Goal: Task Accomplishment & Management: Manage account settings

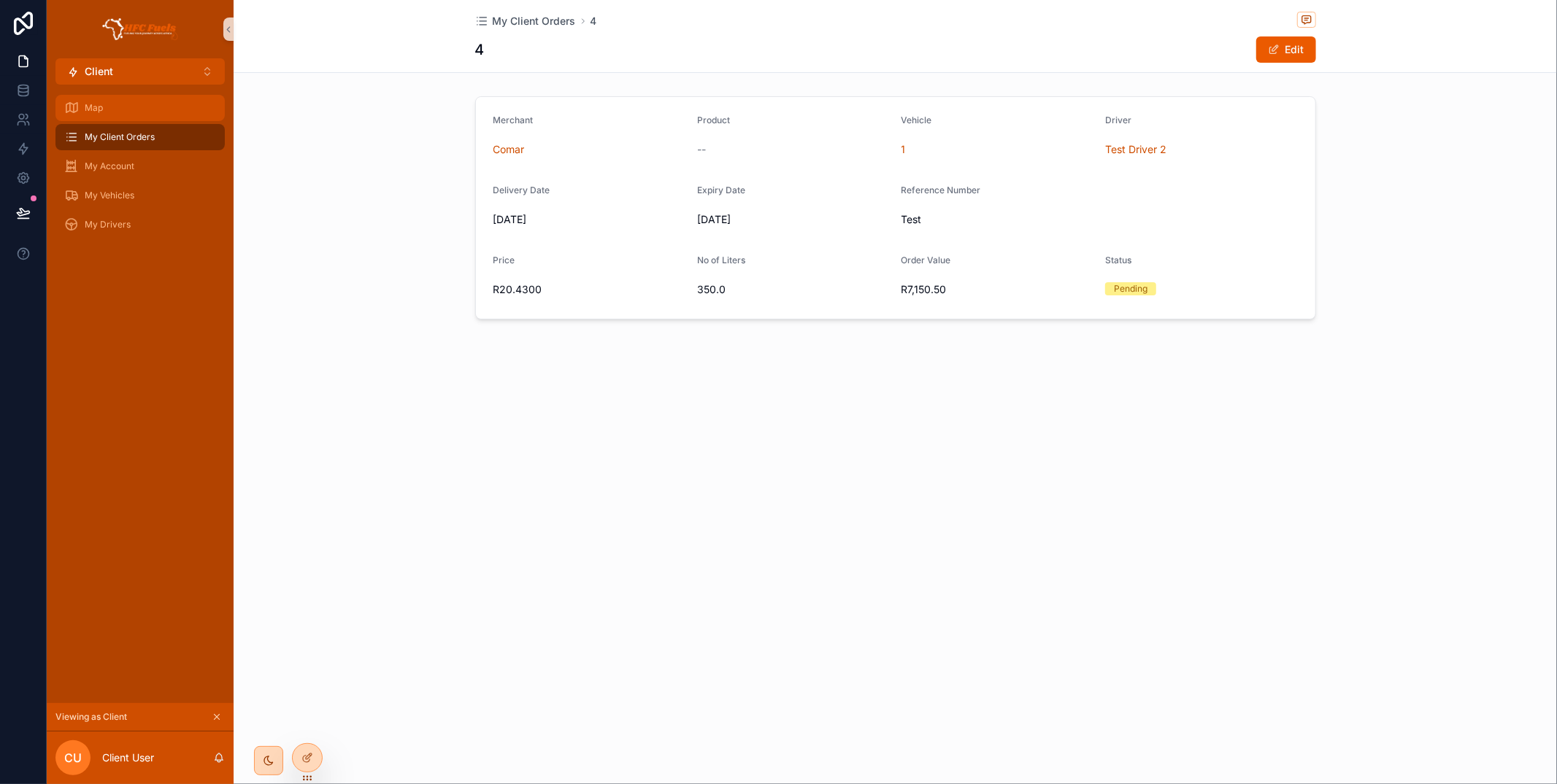
click at [149, 116] on div "Map" at bounding box center [140, 108] width 151 height 24
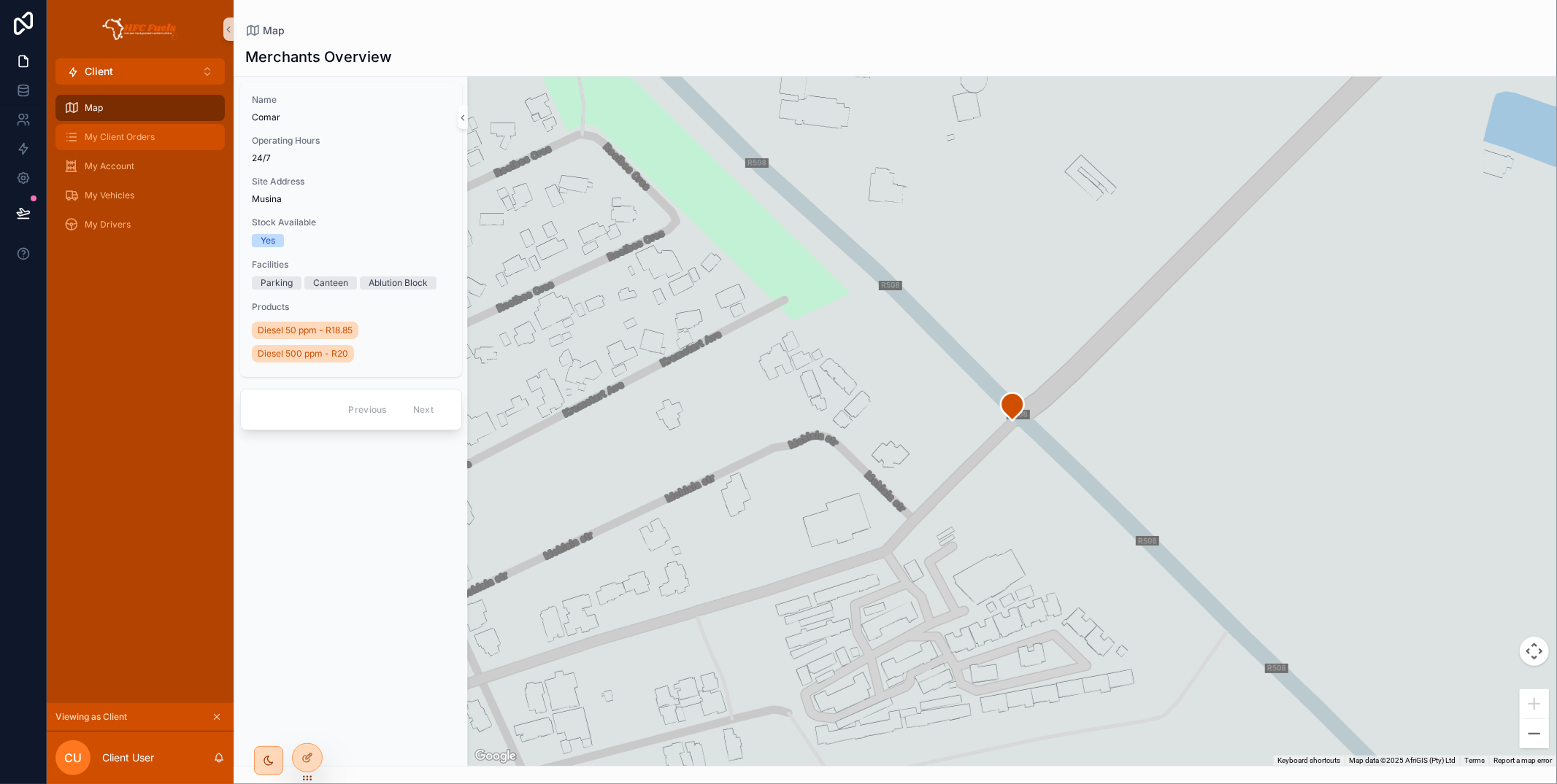
click at [131, 136] on span "My Client Orders" at bounding box center [120, 137] width 70 height 11
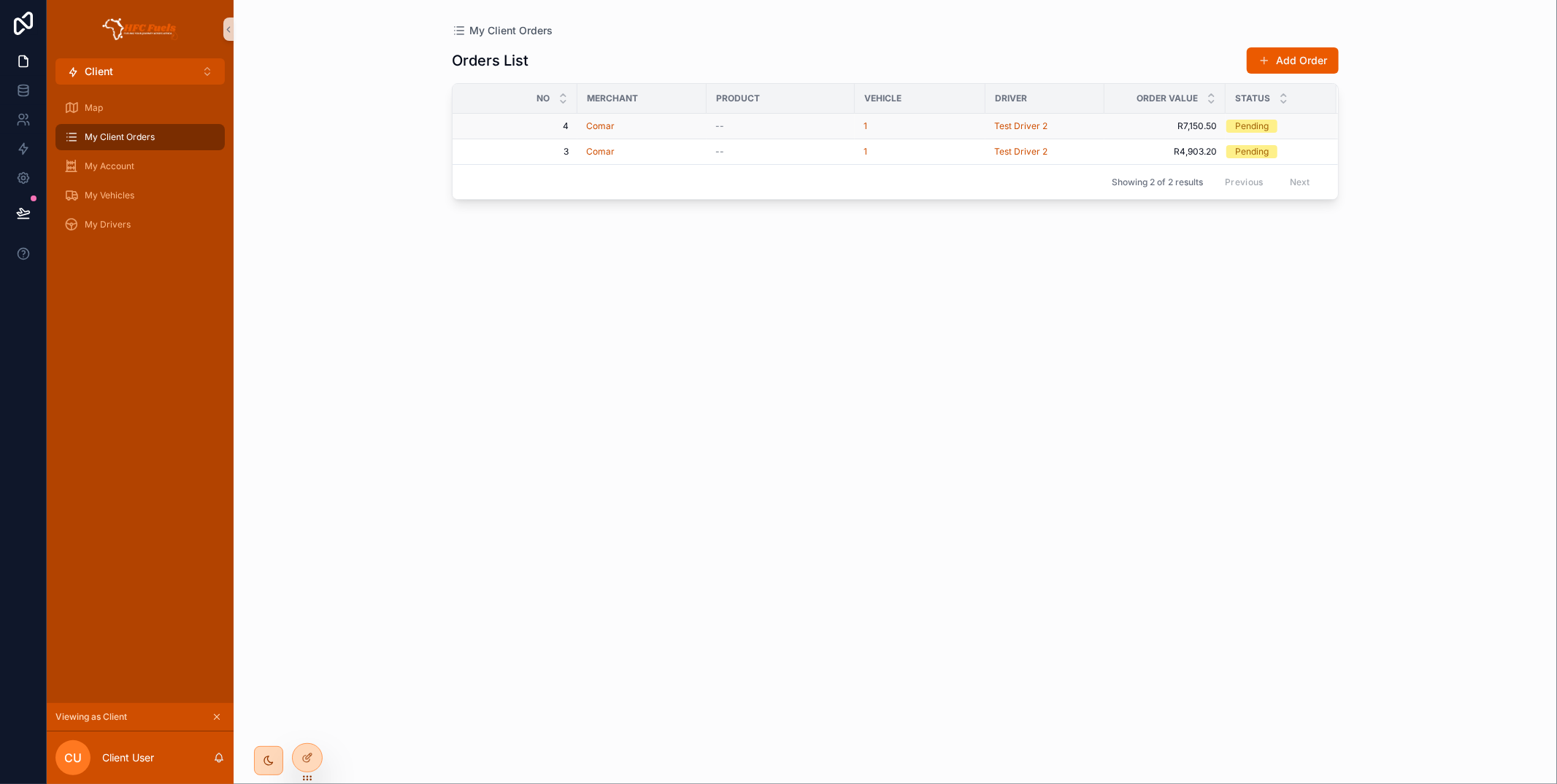
click at [663, 129] on div "Comar" at bounding box center [642, 126] width 112 height 11
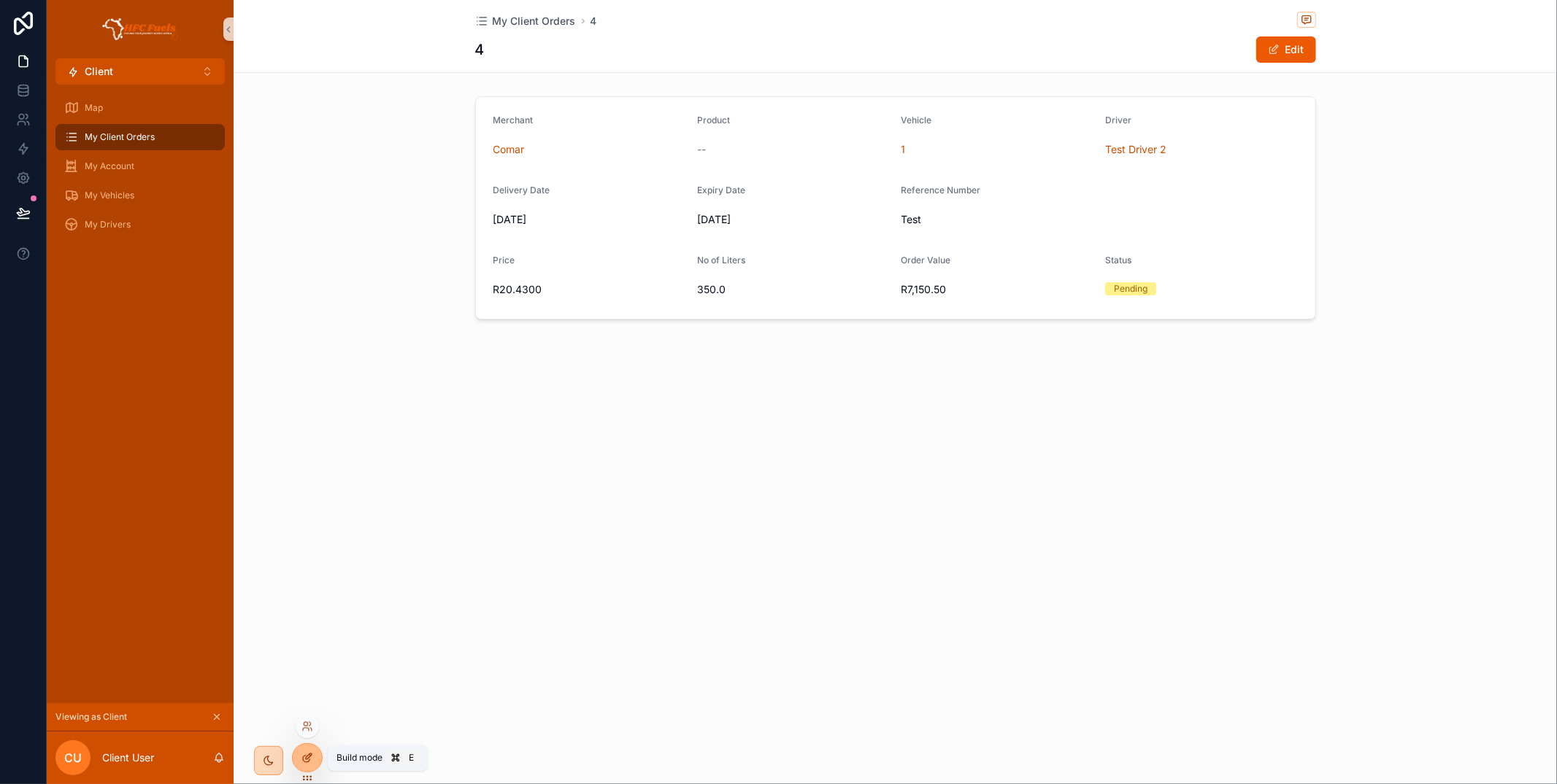
click at [303, 758] on icon at bounding box center [306, 758] width 7 height 7
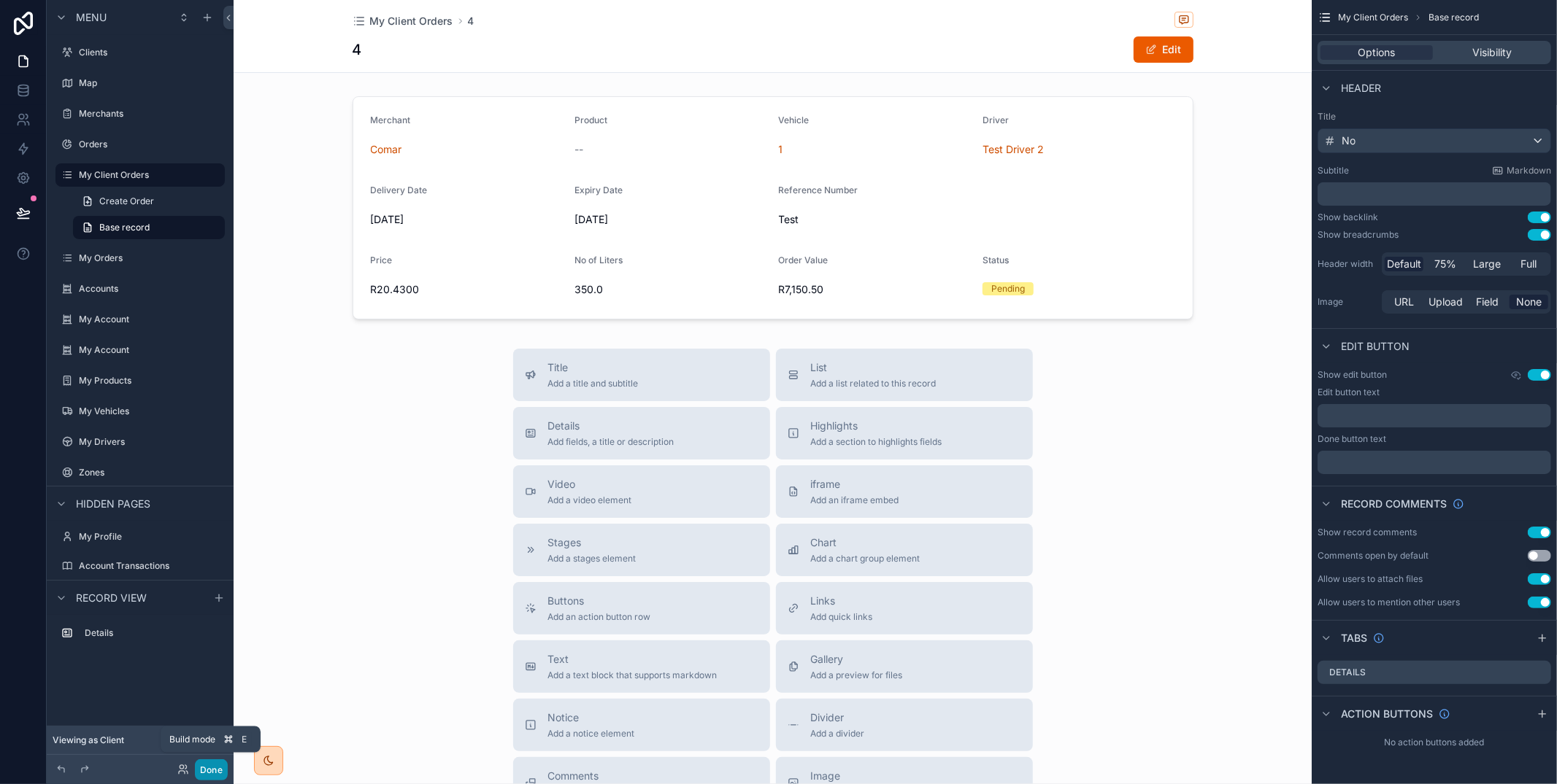
click at [216, 775] on button "Done" at bounding box center [211, 770] width 33 height 21
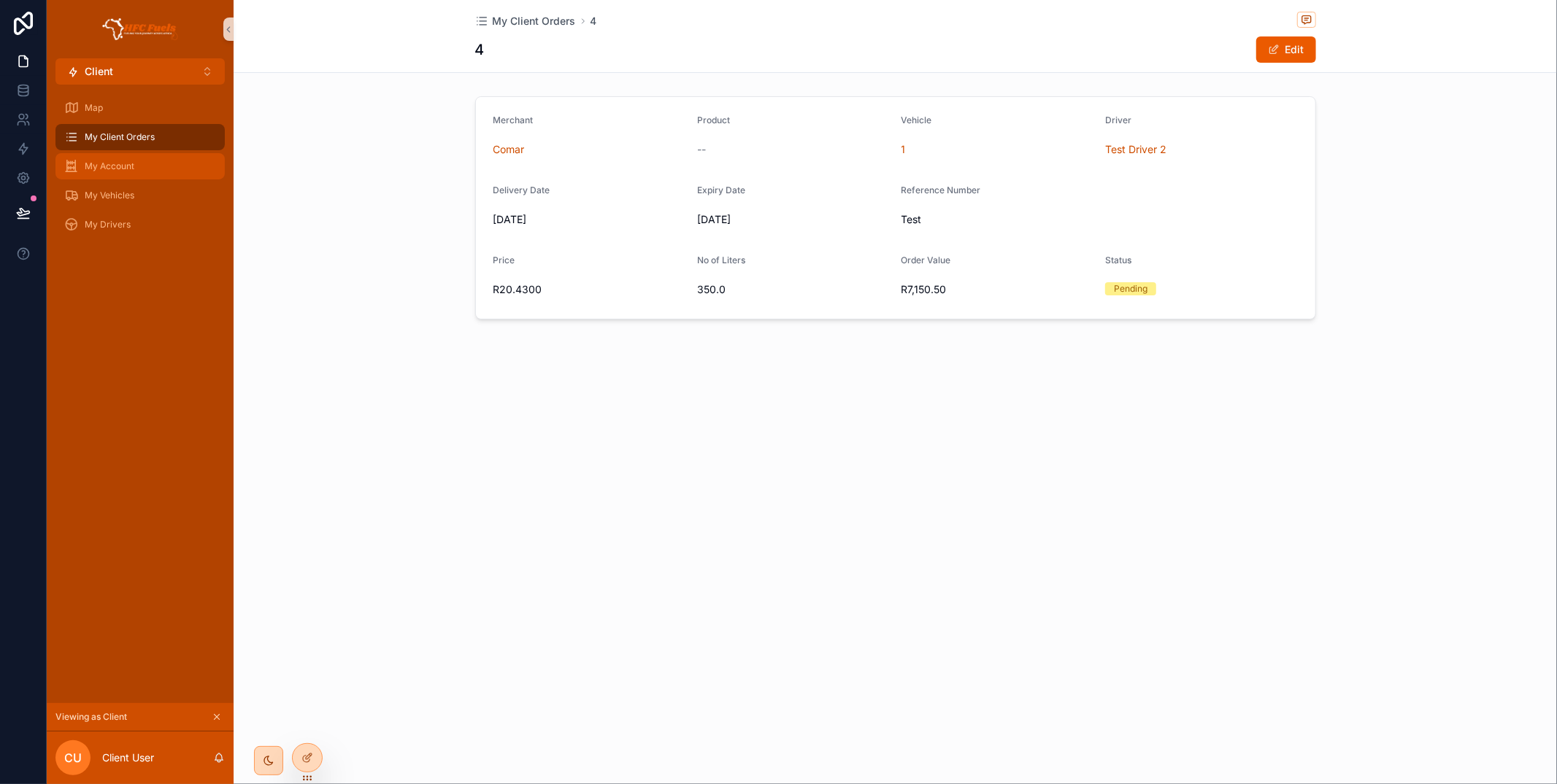
click at [123, 165] on span "My Account" at bounding box center [110, 166] width 49 height 11
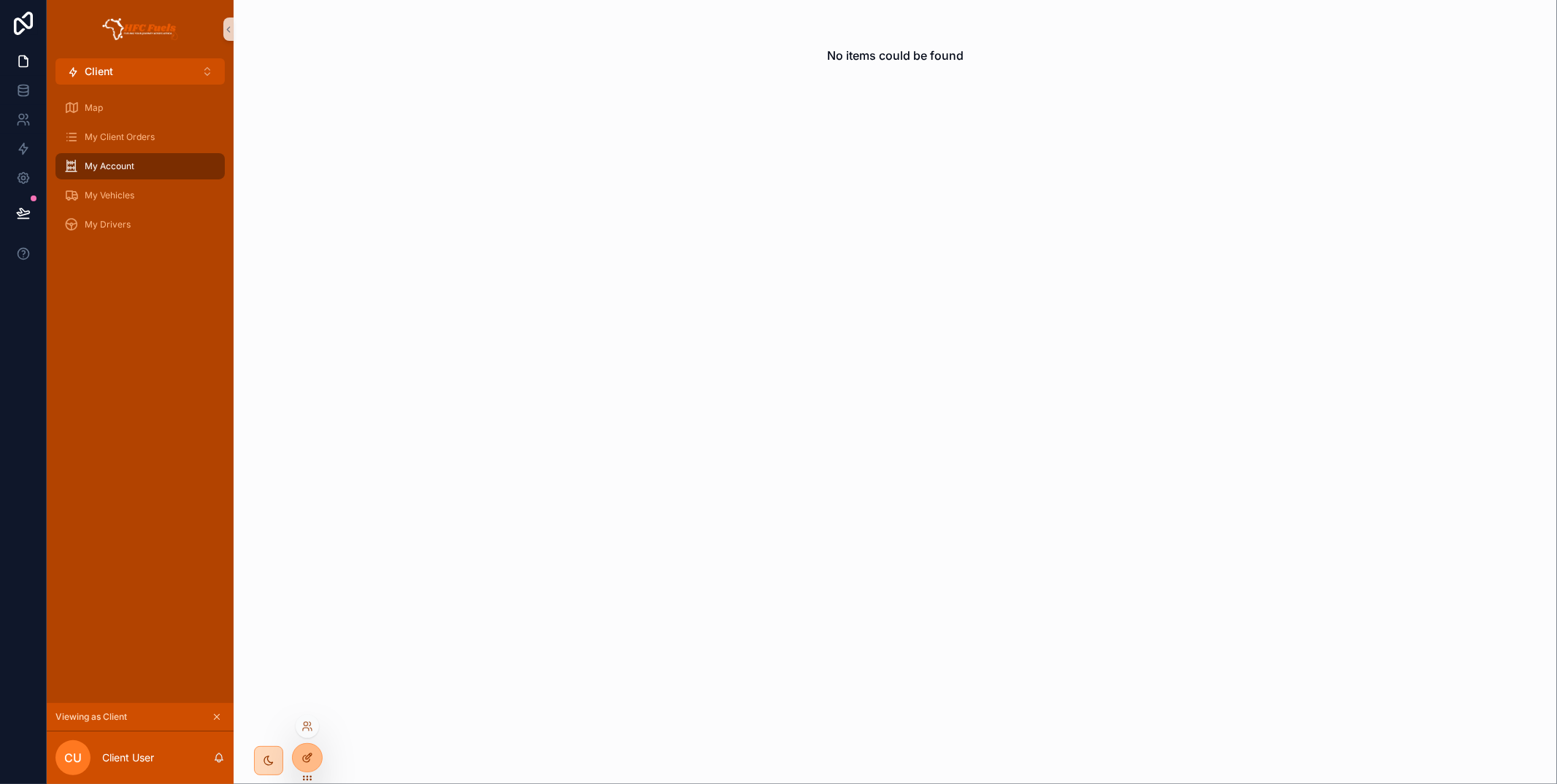
click at [304, 757] on icon at bounding box center [306, 758] width 7 height 7
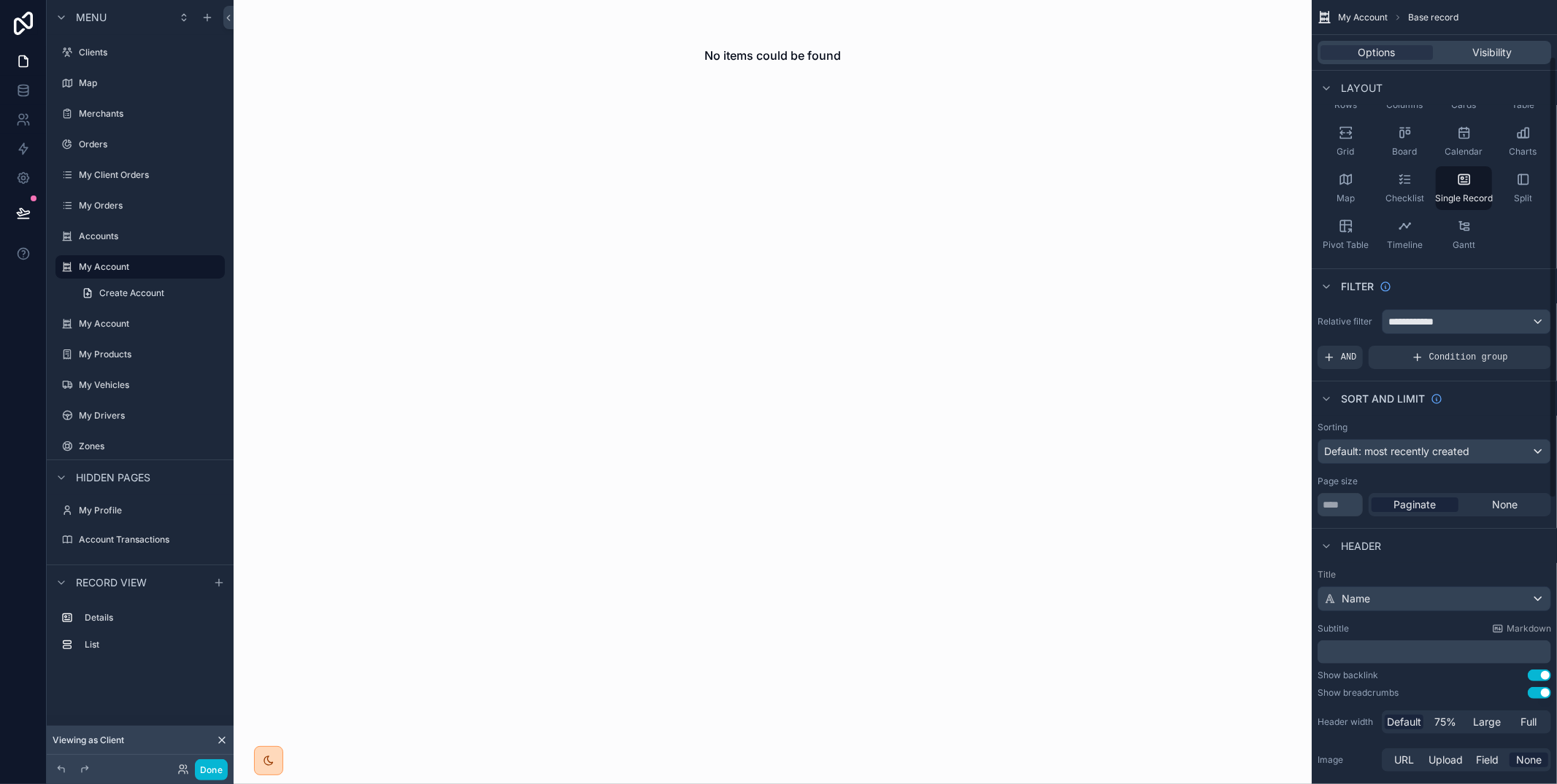
scroll to position [111, 0]
click at [1476, 318] on div "**********" at bounding box center [1465, 319] width 167 height 24
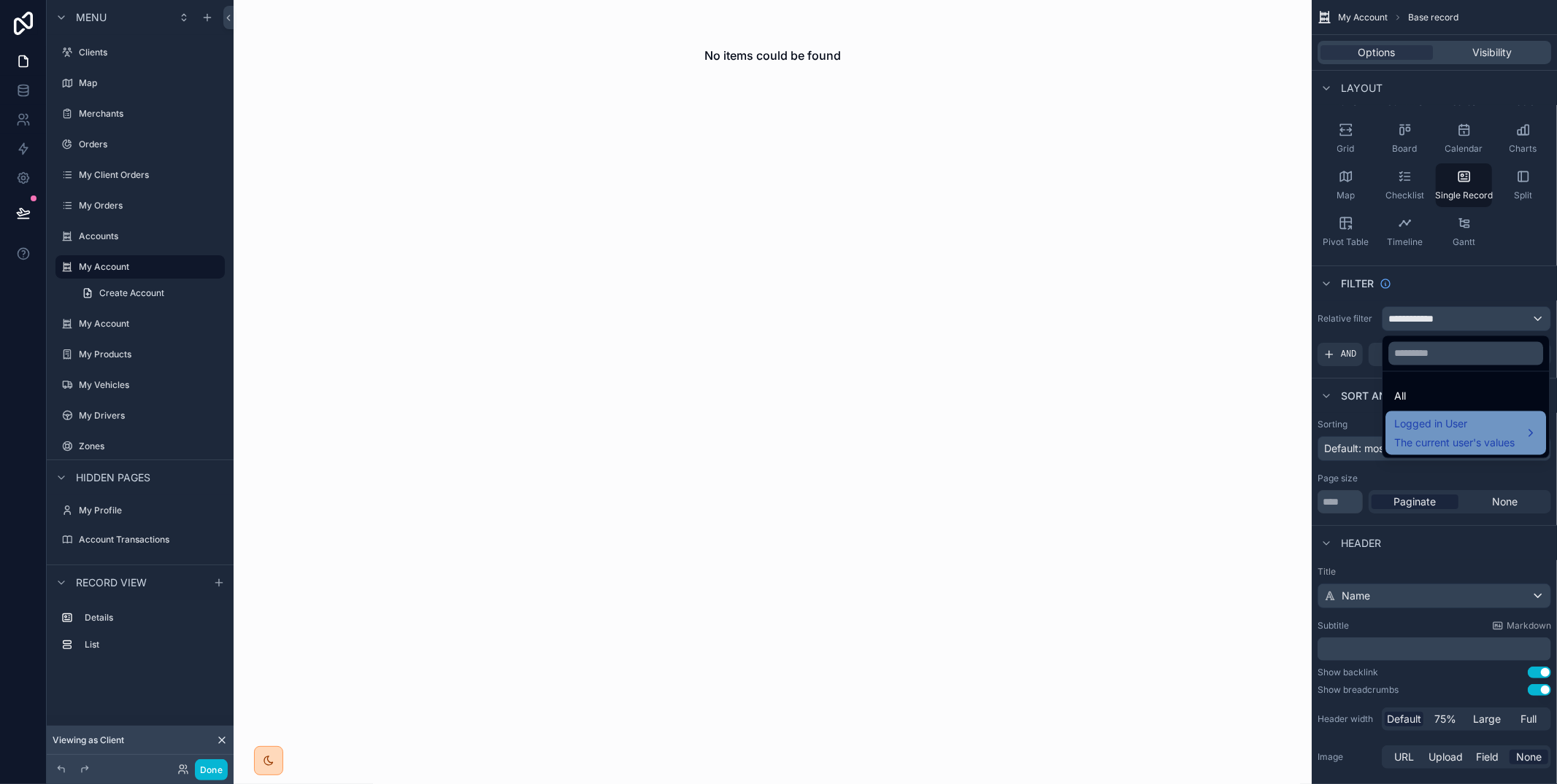
click at [1459, 416] on span "Logged in User" at bounding box center [1454, 425] width 120 height 18
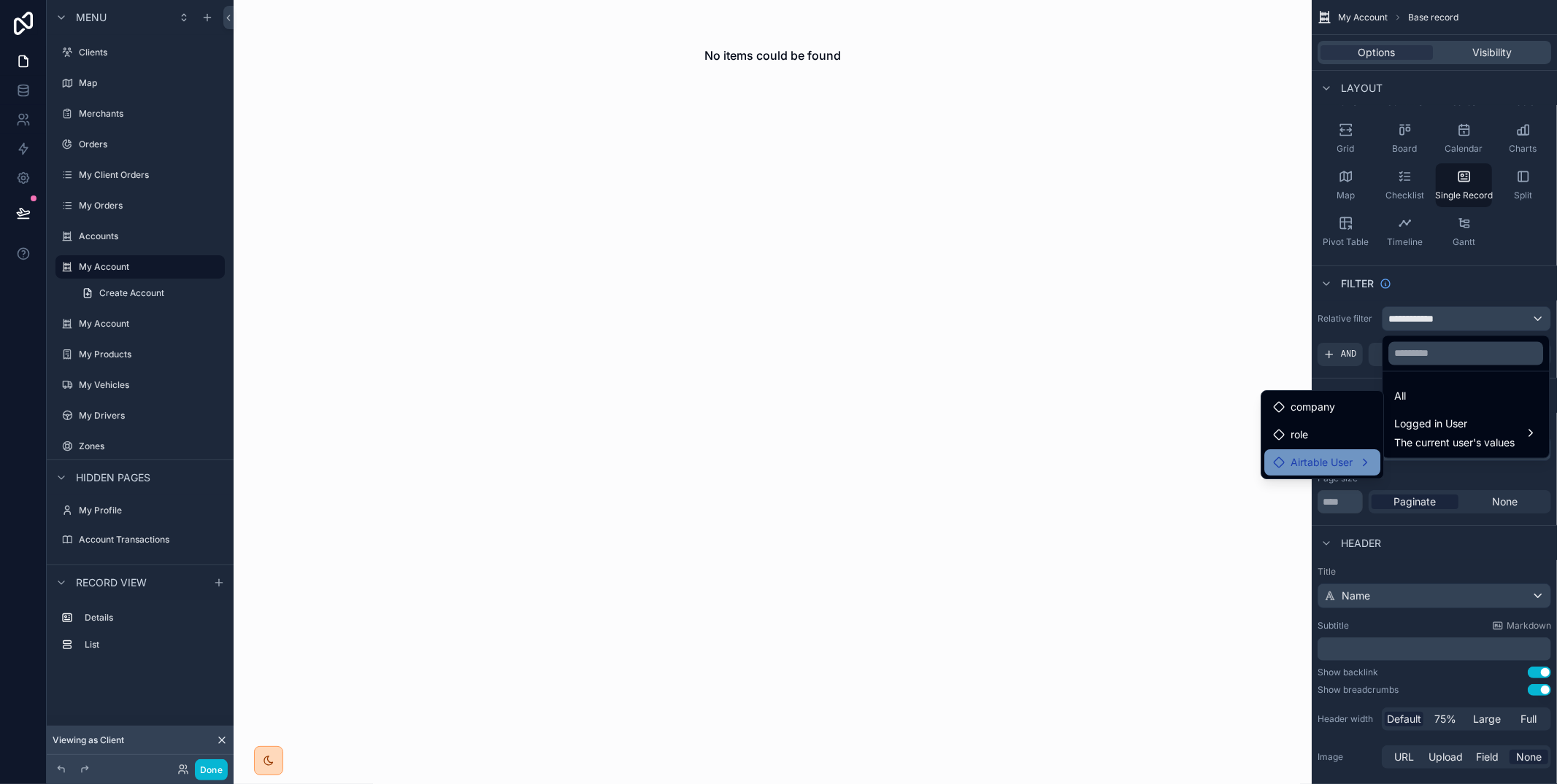
click at [1347, 456] on span "Airtable User" at bounding box center [1321, 462] width 62 height 18
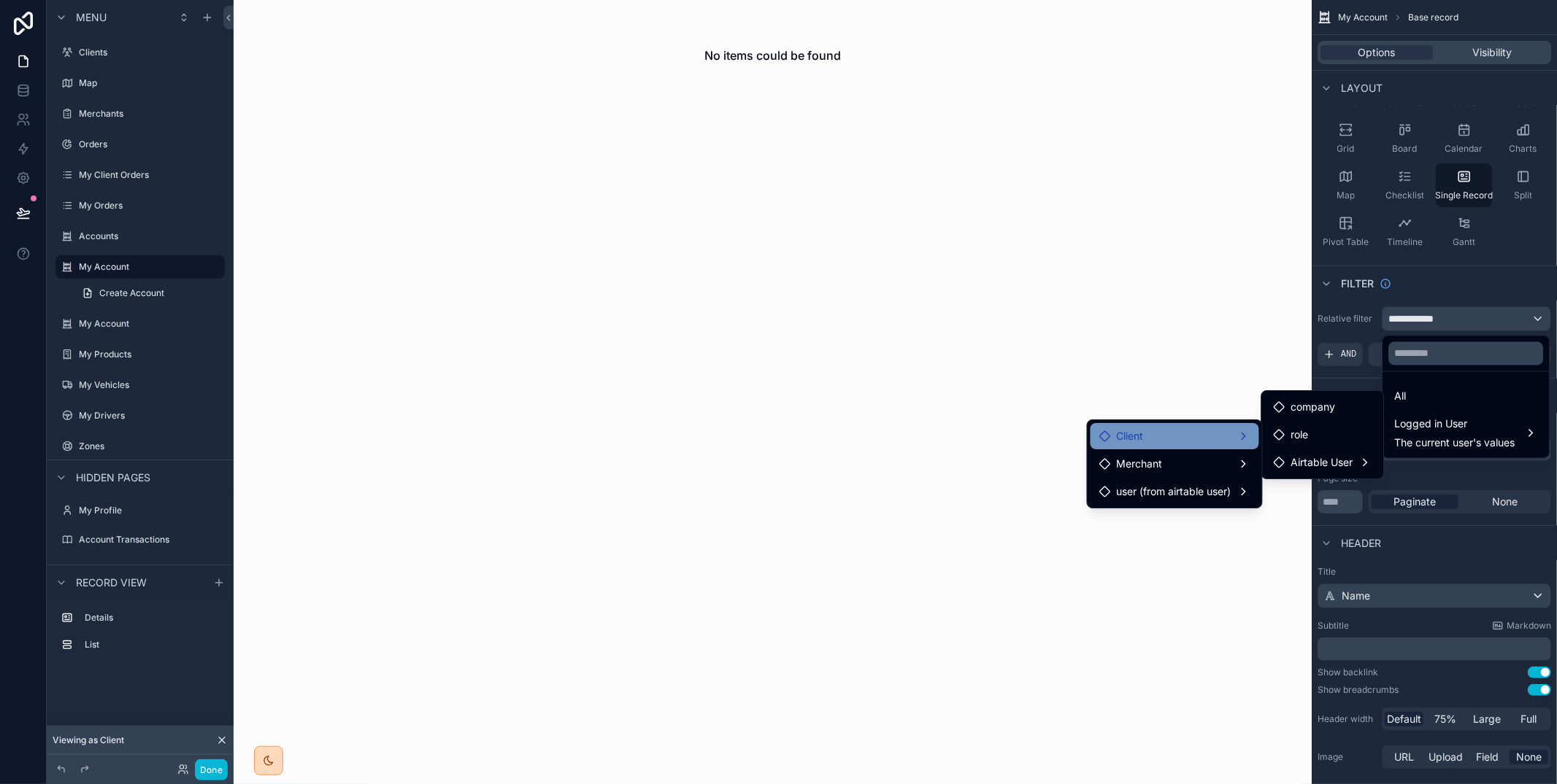
click at [1198, 442] on div "Client" at bounding box center [1175, 436] width 151 height 18
click at [1286, 441] on div "account" at bounding box center [1301, 438] width 56 height 18
click at [1314, 436] on span "account" at bounding box center [1309, 438] width 39 height 18
click at [1292, 435] on span "account" at bounding box center [1309, 438] width 39 height 18
click at [1488, 259] on div "scrollable content" at bounding box center [778, 392] width 1557 height 784
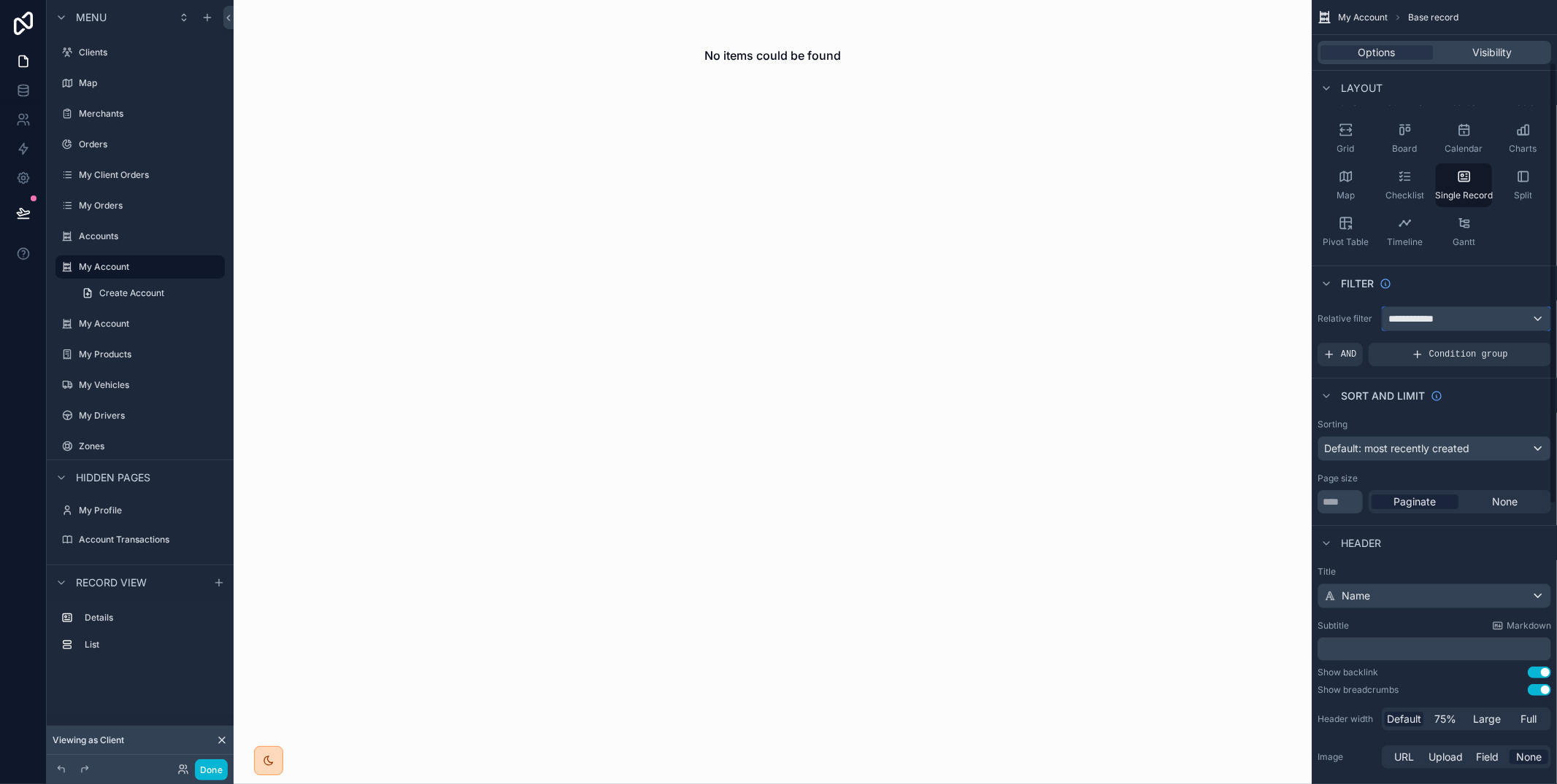
click at [1493, 330] on button "**********" at bounding box center [1466, 319] width 169 height 25
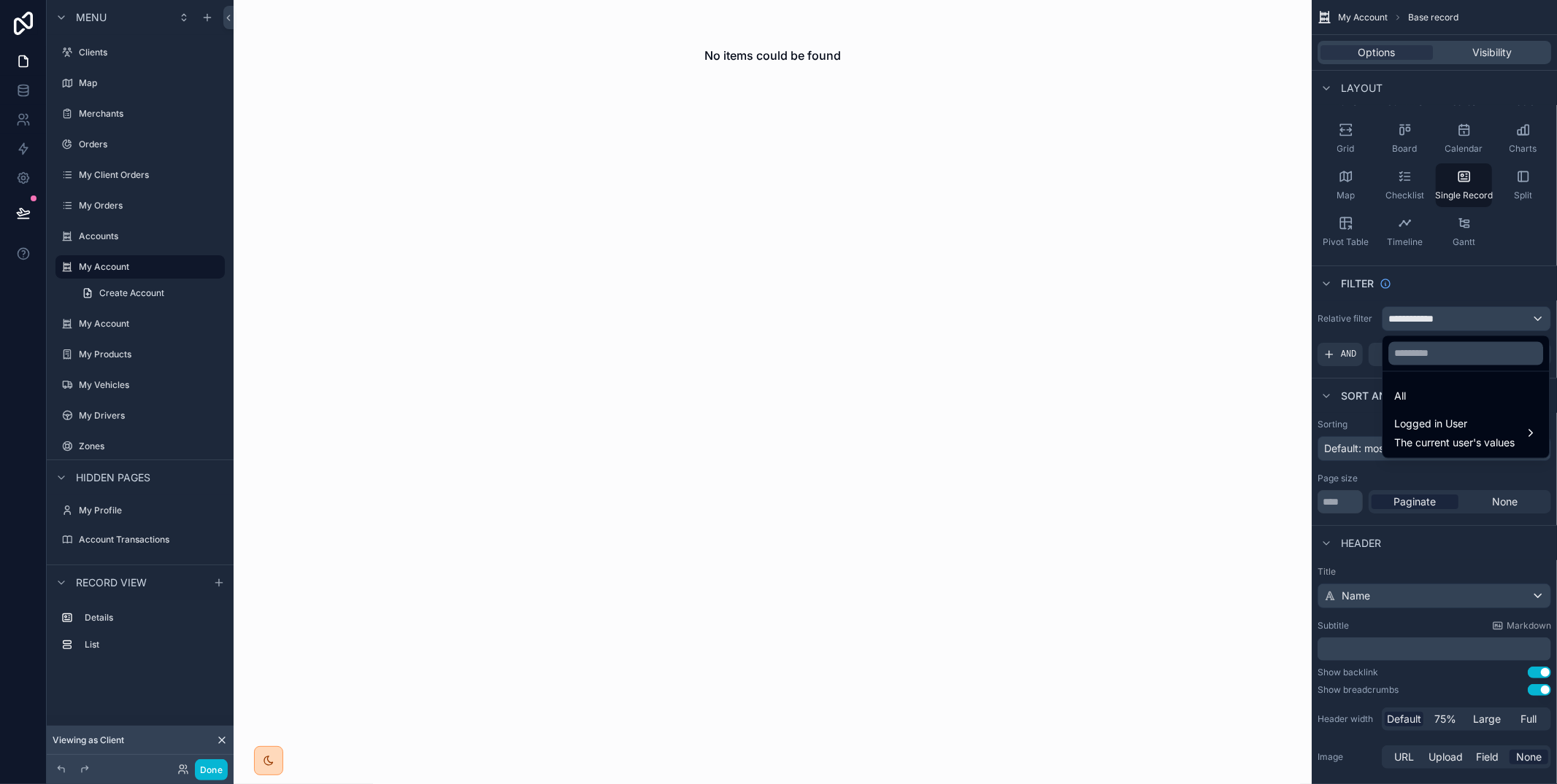
drag, startPoint x: 1443, startPoint y: 389, endPoint x: 1433, endPoint y: 386, distance: 10.4
click at [1443, 388] on div "All" at bounding box center [1465, 396] width 143 height 18
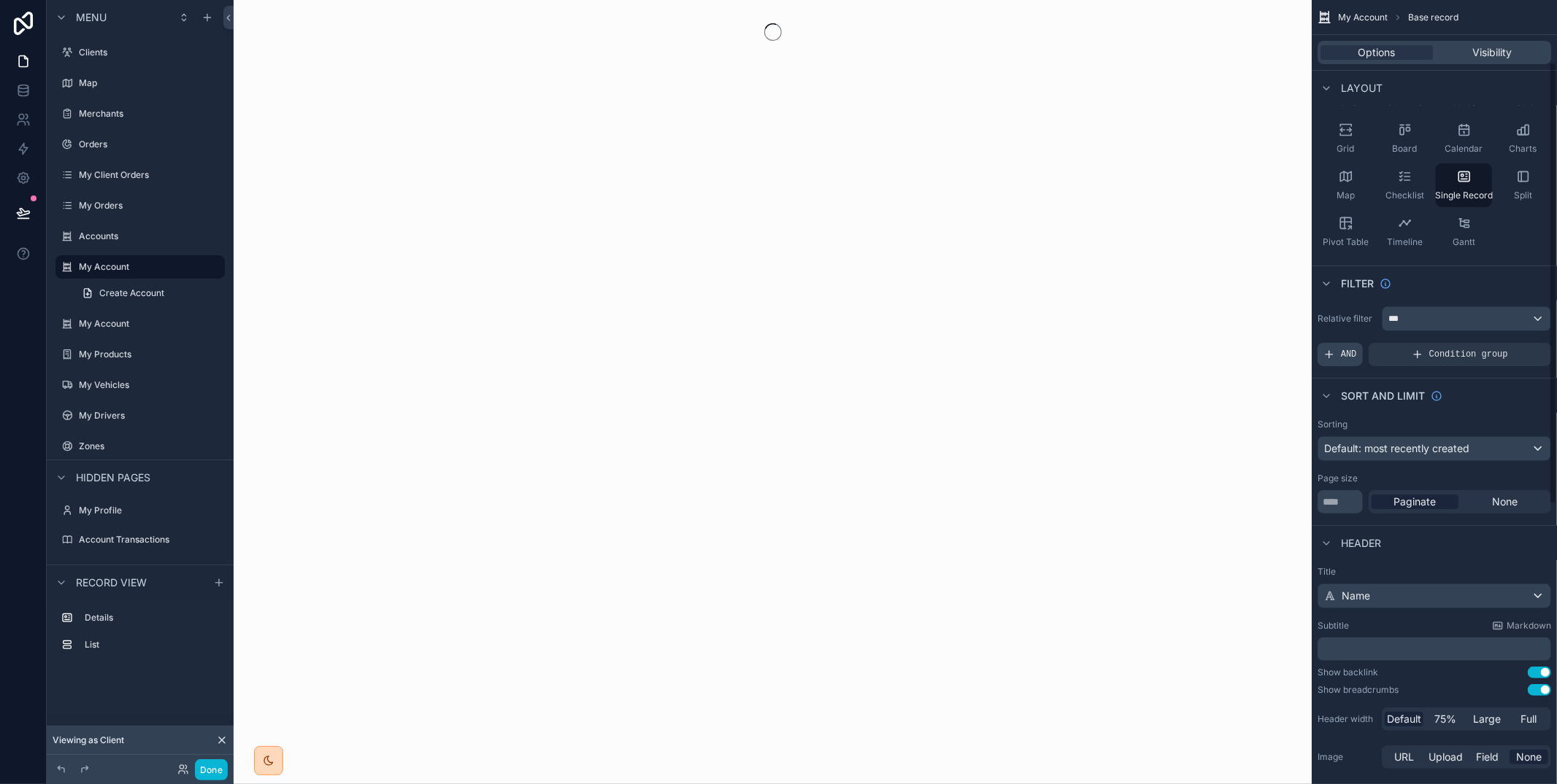
click at [1347, 353] on span "AND" at bounding box center [1348, 355] width 16 height 11
click at [1507, 346] on div "scrollable content" at bounding box center [1514, 344] width 21 height 21
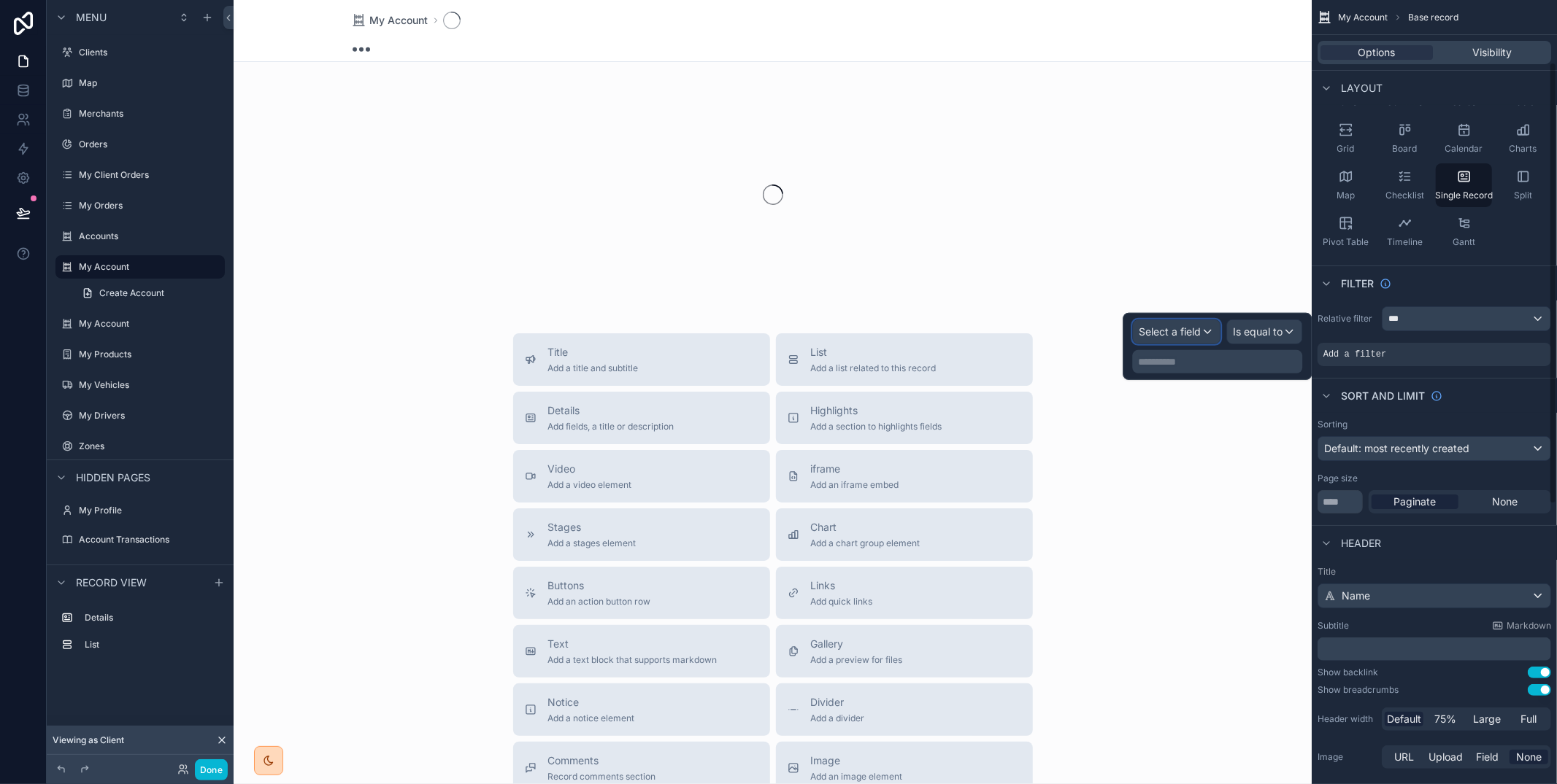
click at [1187, 336] on span "Select a field" at bounding box center [1170, 331] width 62 height 12
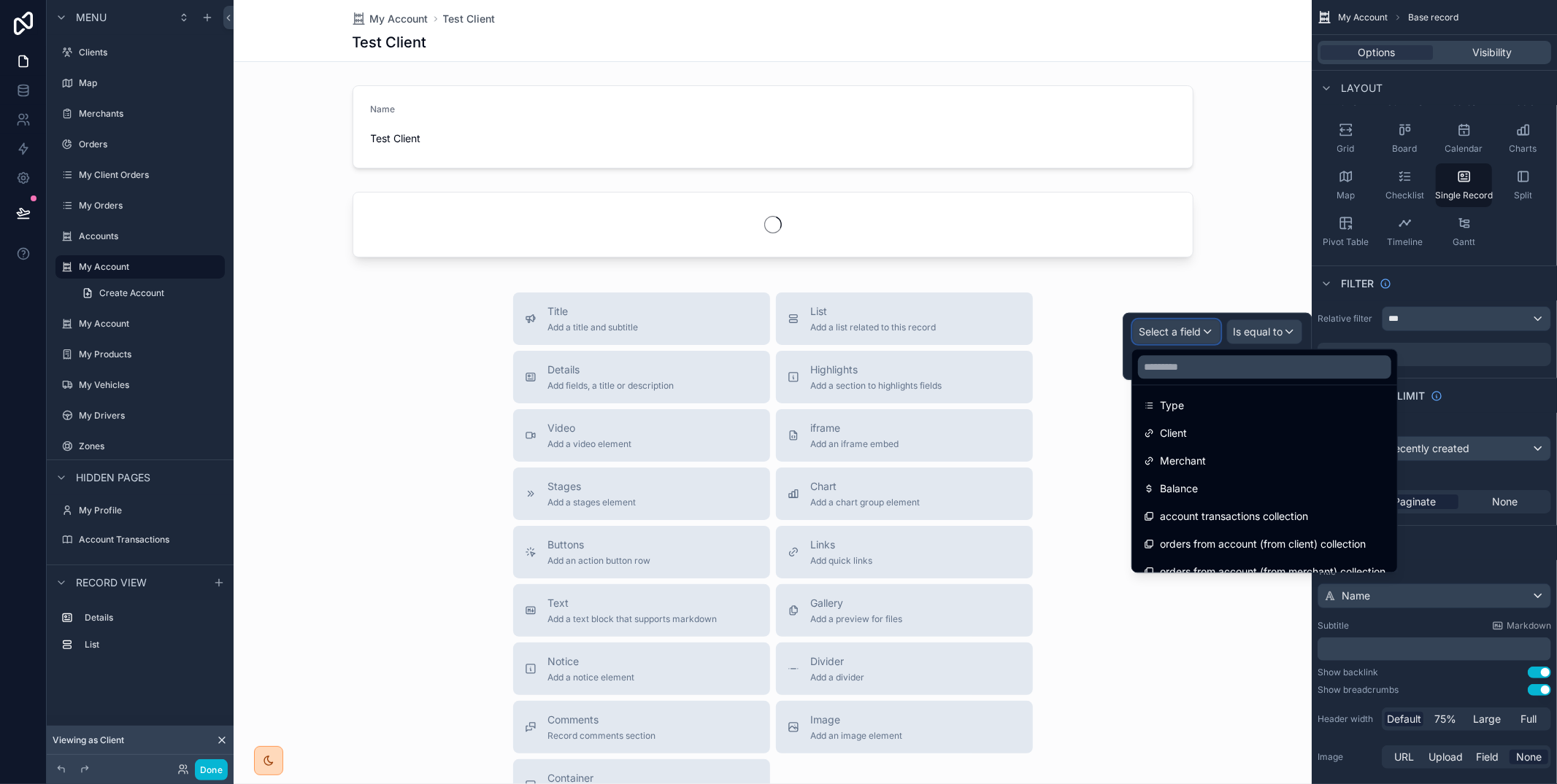
scroll to position [144, 0]
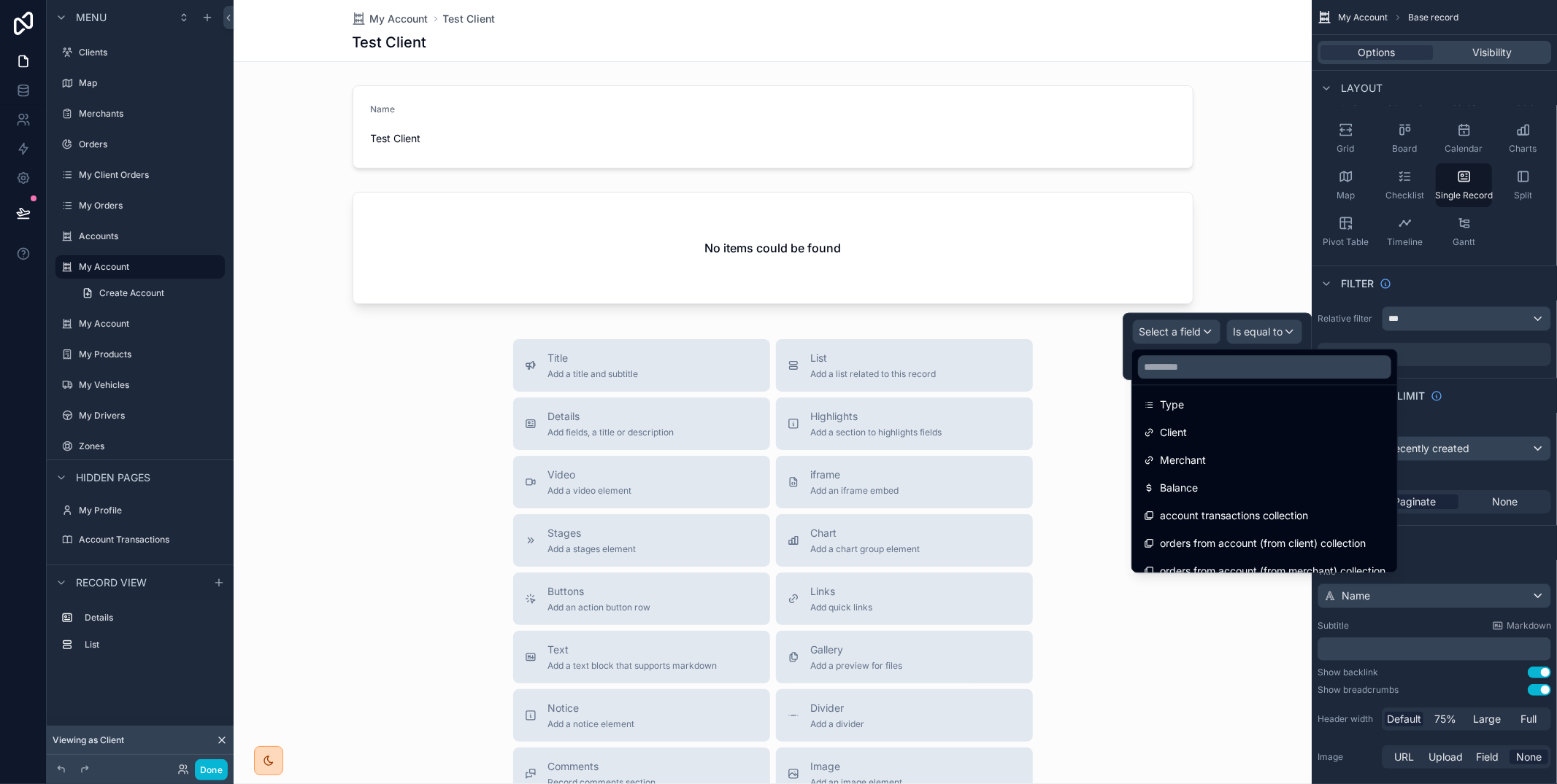
click at [1227, 439] on div "Client" at bounding box center [1264, 432] width 241 height 18
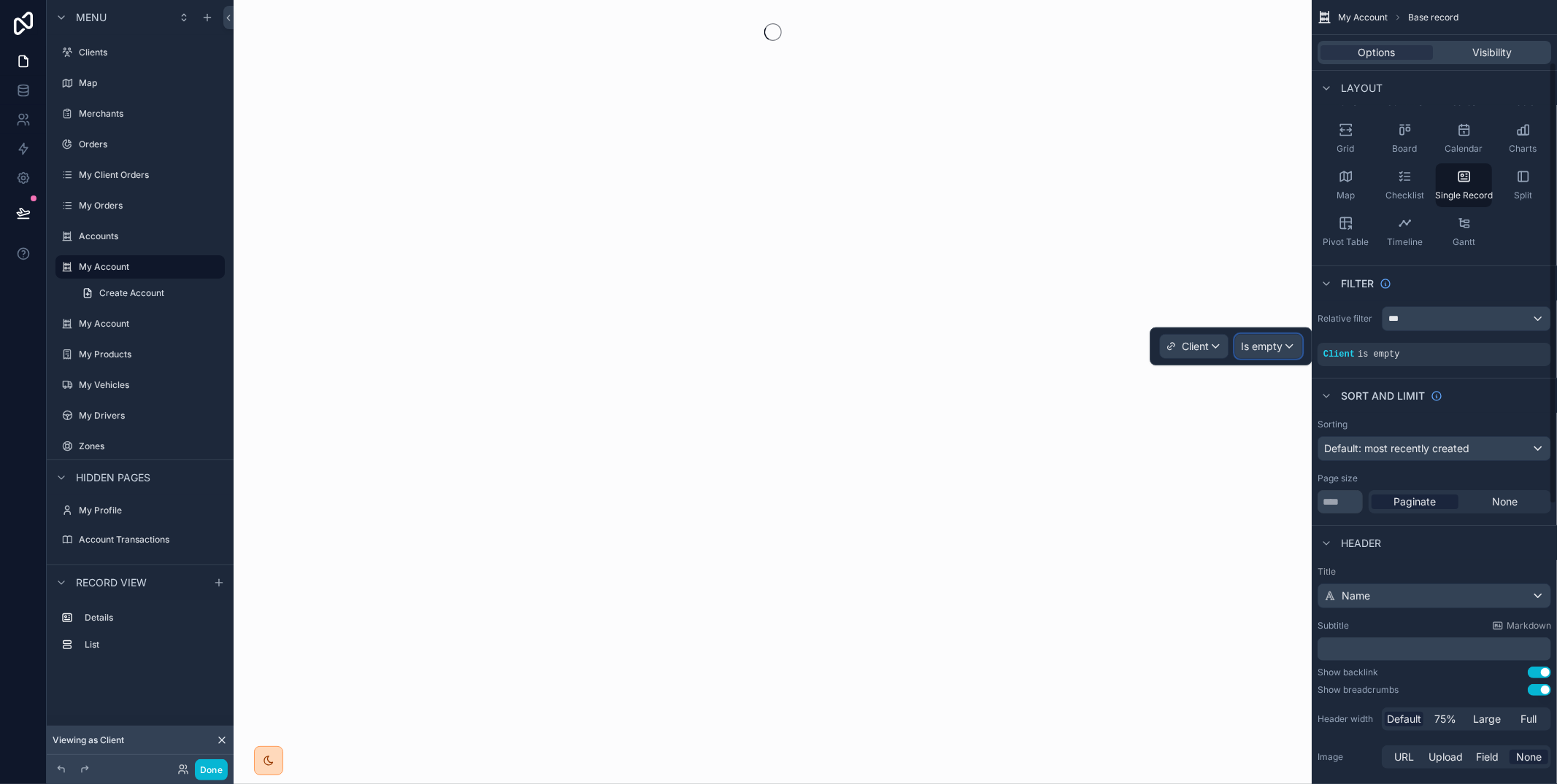
click at [1285, 350] on div "Is empty" at bounding box center [1268, 346] width 66 height 24
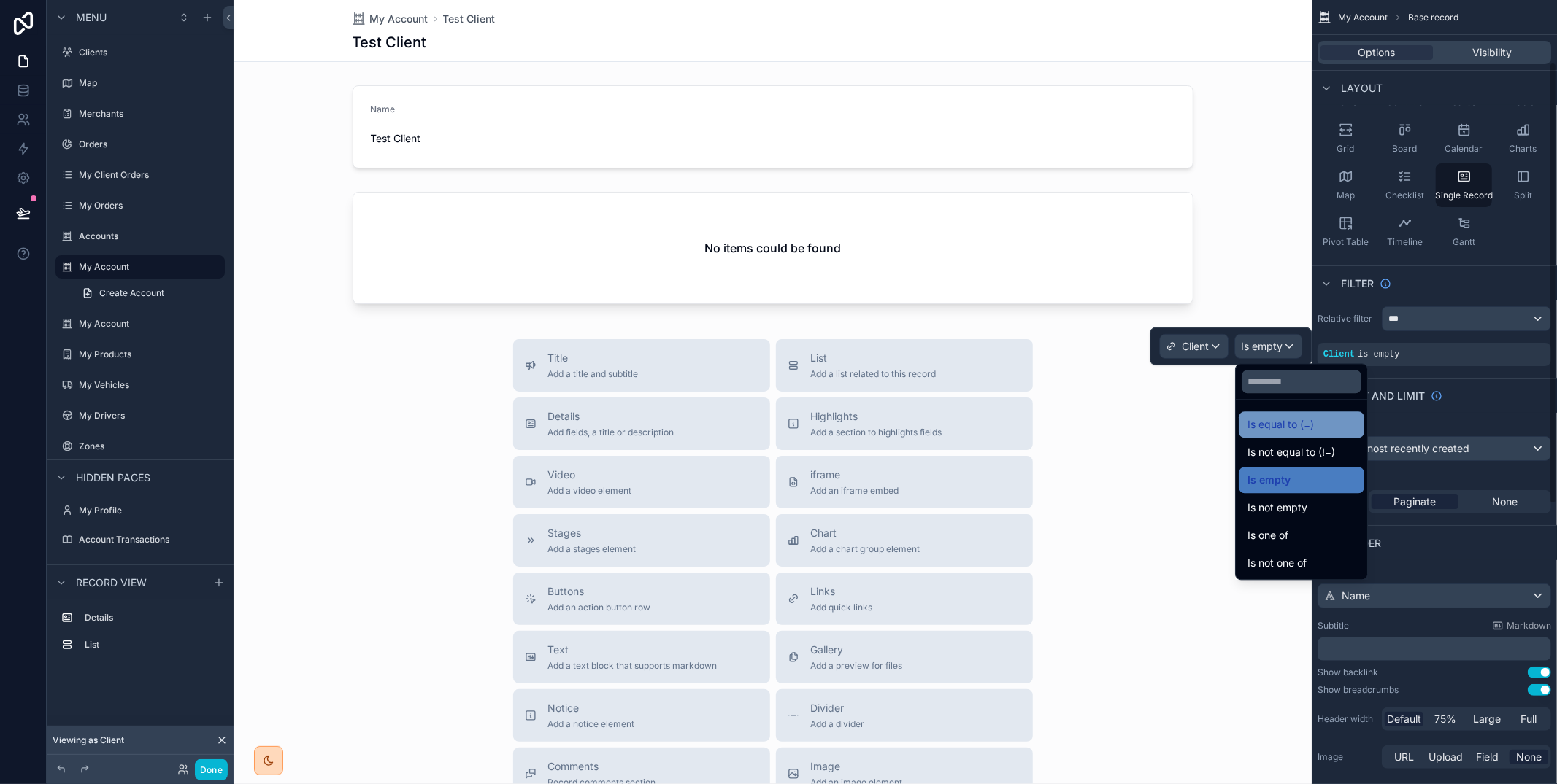
click at [1287, 419] on span "Is equal to (=)" at bounding box center [1281, 425] width 66 height 18
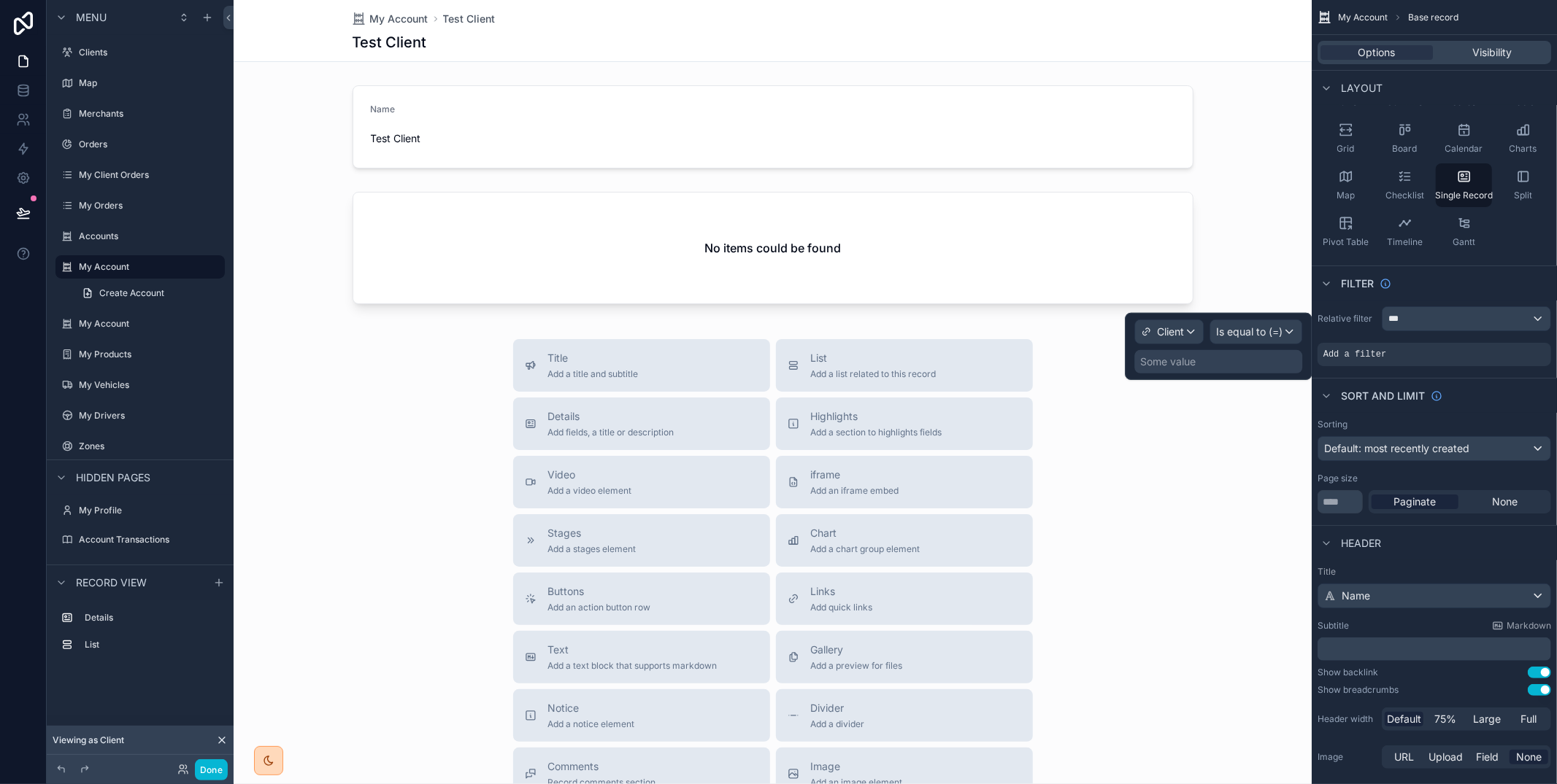
click at [1244, 371] on div "Some value" at bounding box center [1217, 361] width 167 height 24
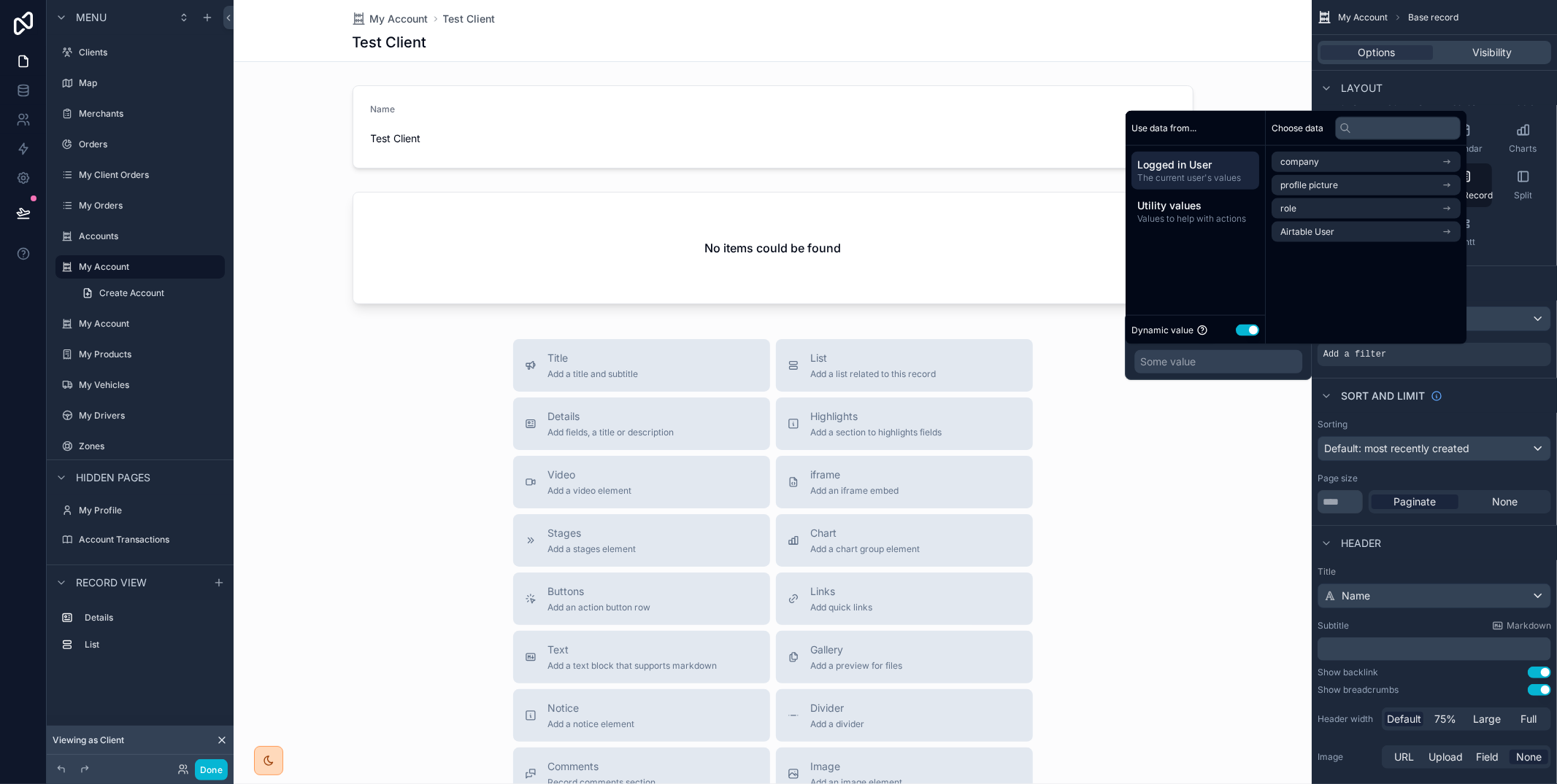
click at [1243, 328] on button "Use setting" at bounding box center [1247, 330] width 24 height 11
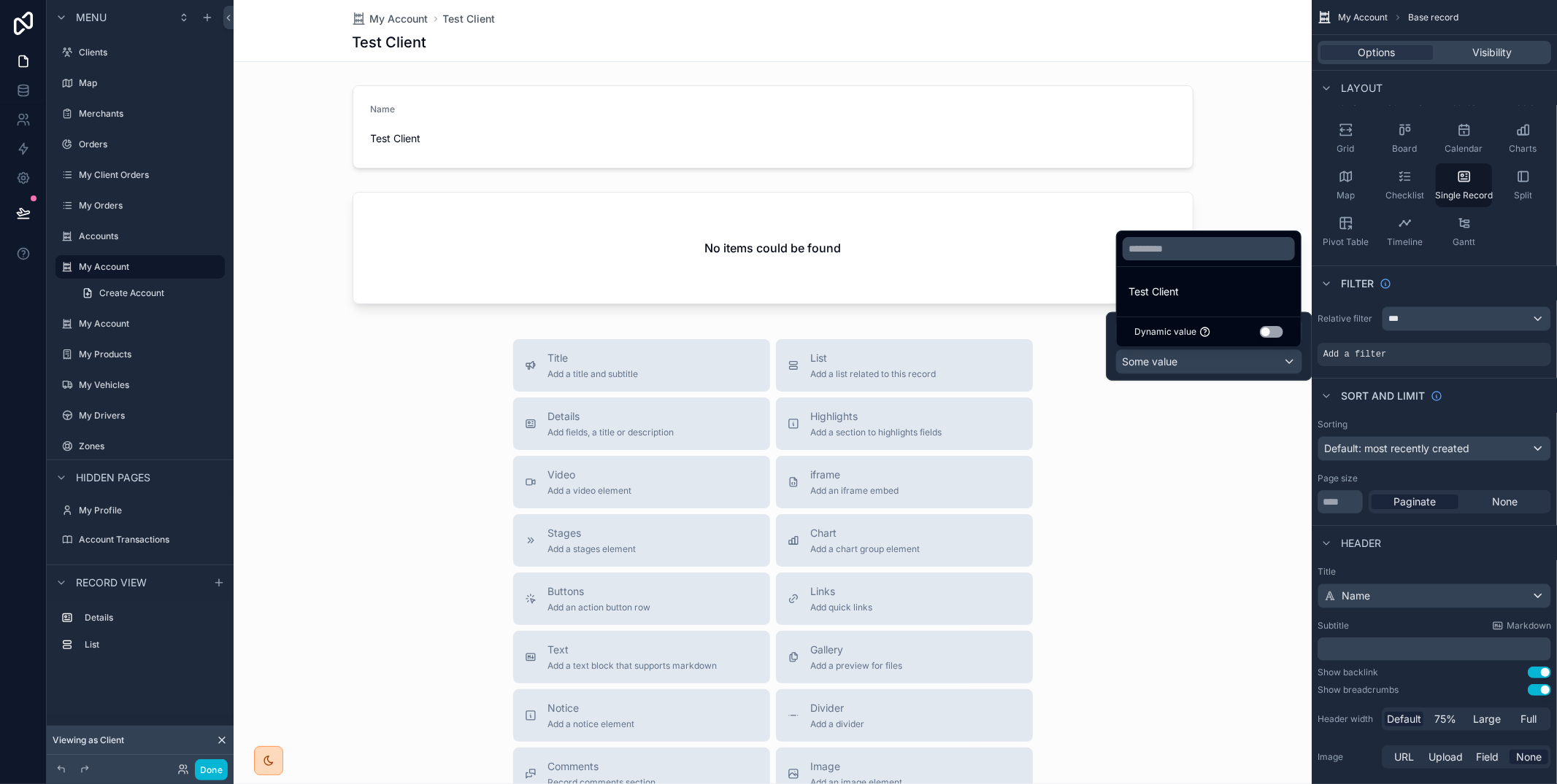
click at [1263, 334] on button "Use setting" at bounding box center [1271, 332] width 24 height 11
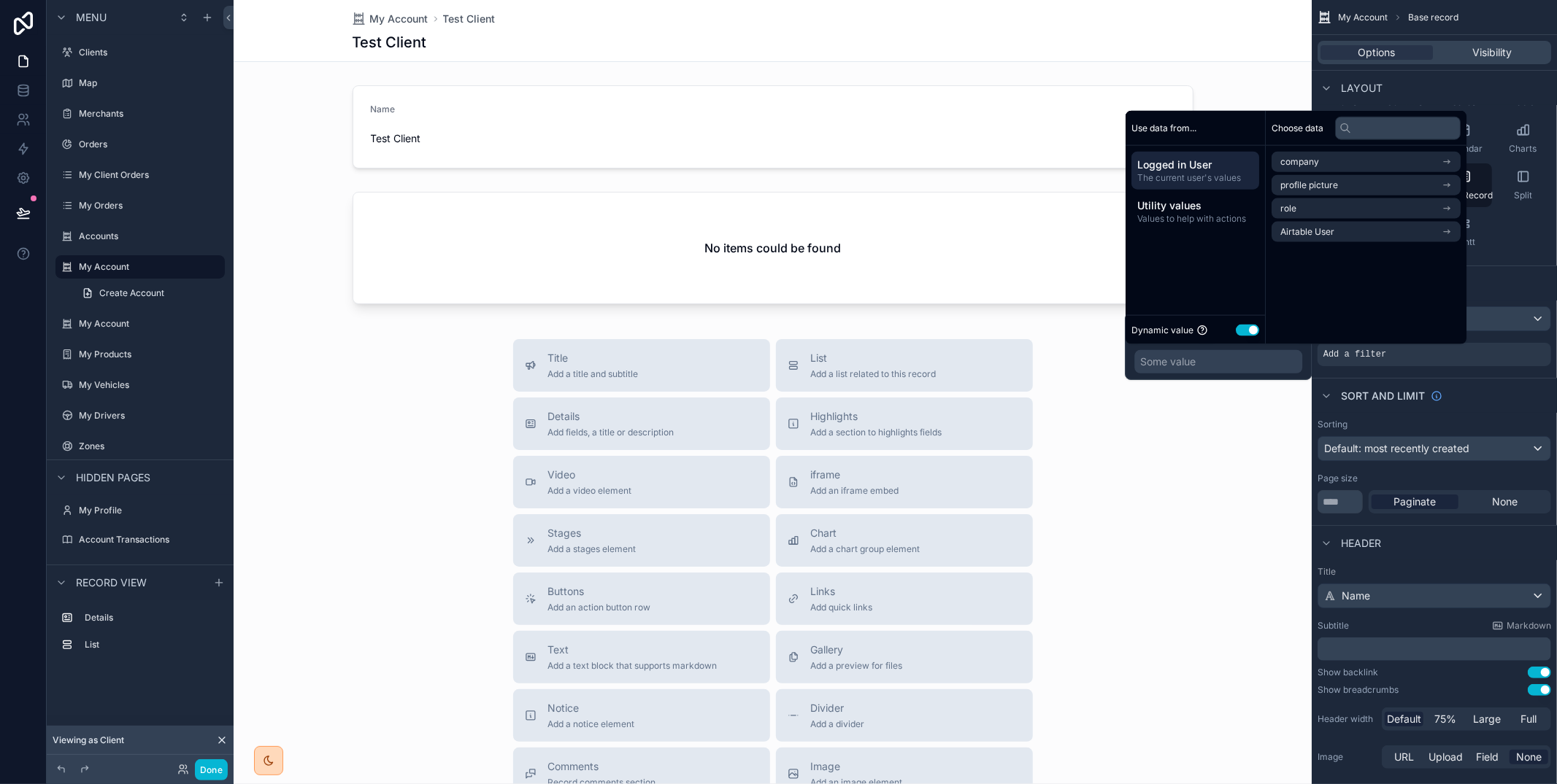
click at [1303, 357] on div "Client Is equal to (=) Some value" at bounding box center [1218, 346] width 187 height 67
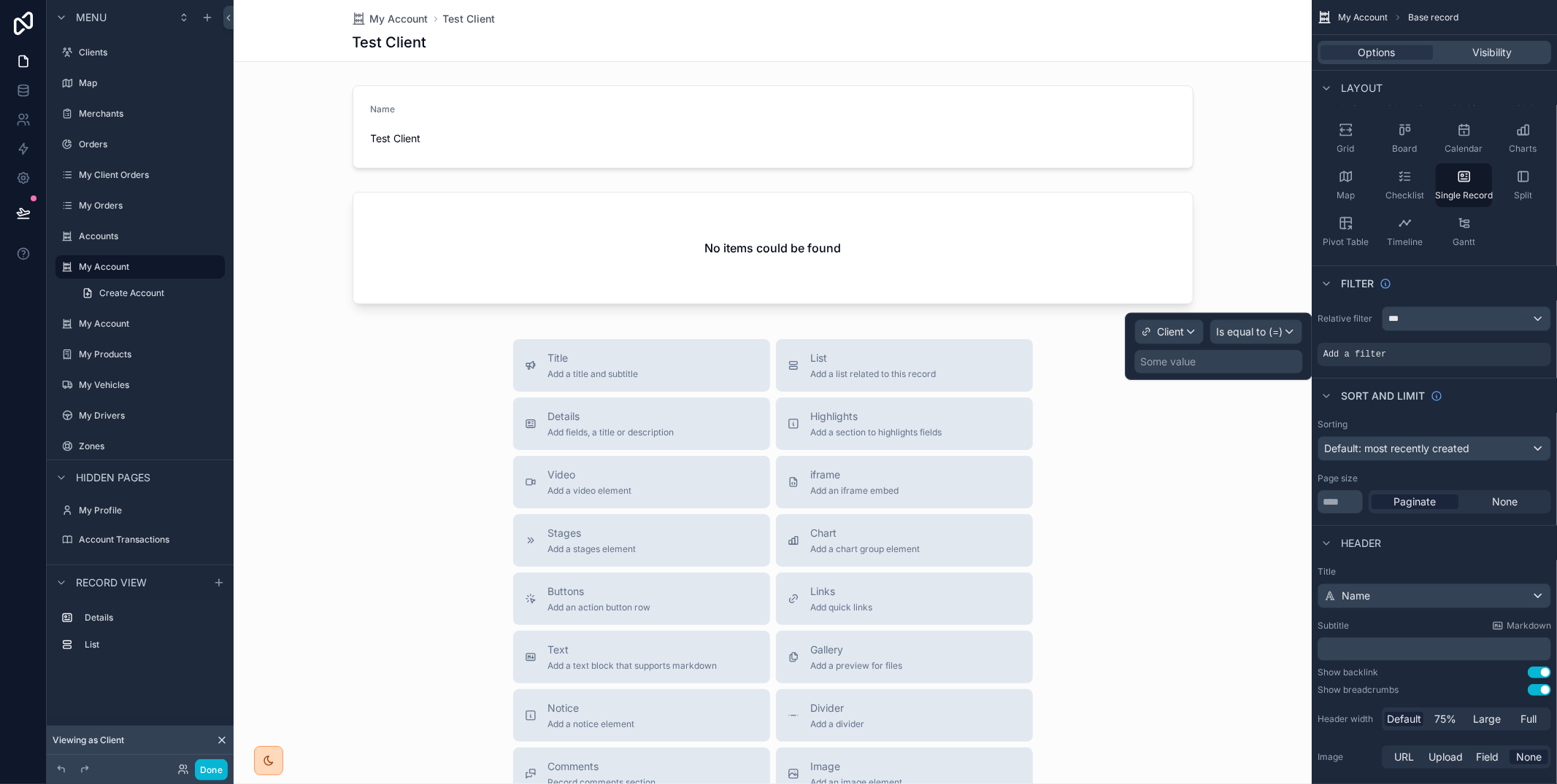
click at [1275, 360] on div "Some value" at bounding box center [1217, 361] width 167 height 24
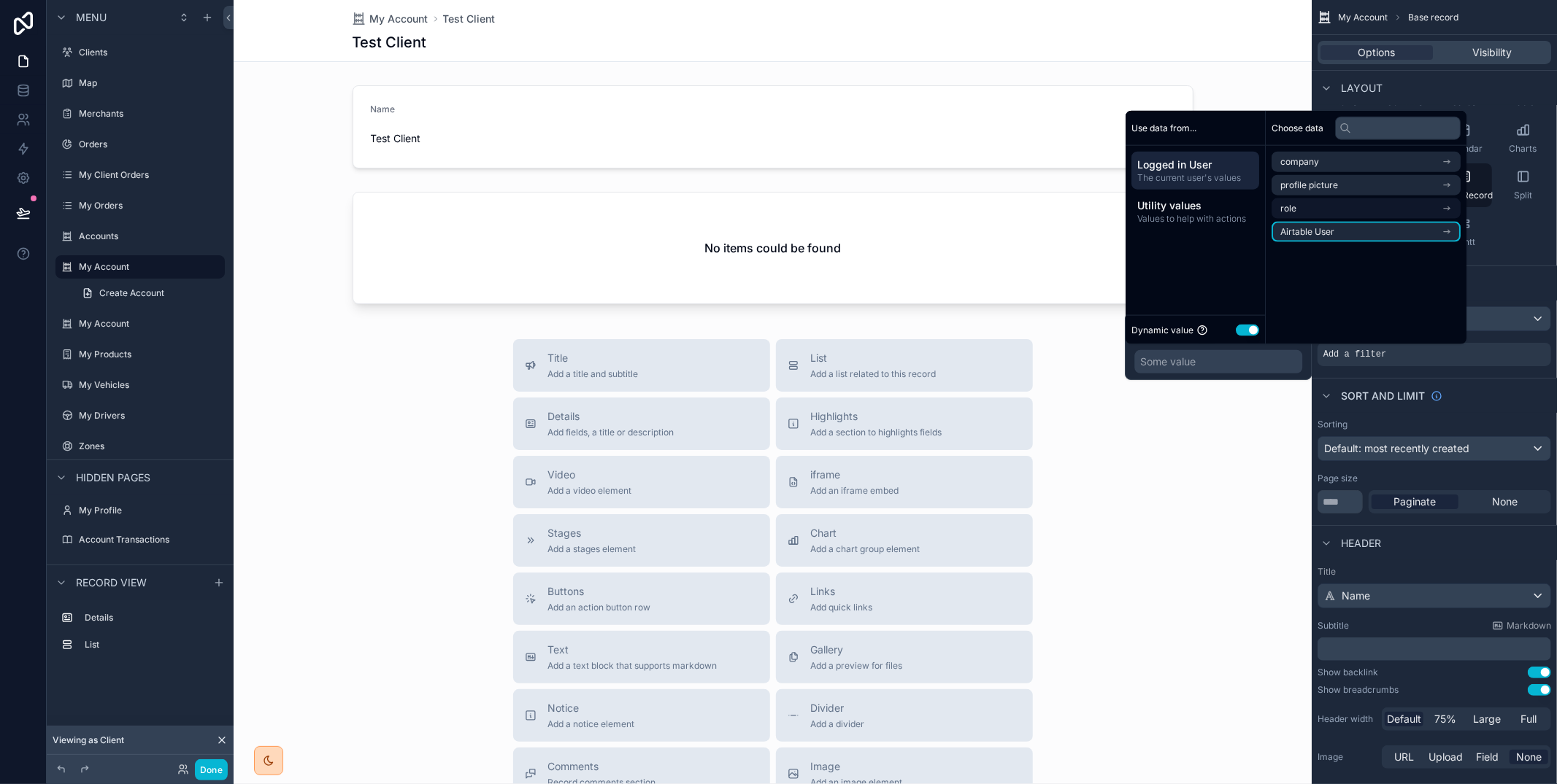
click at [1344, 231] on li "Airtable User" at bounding box center [1366, 233] width 189 height 21
click at [1334, 187] on li "Client" at bounding box center [1366, 188] width 189 height 21
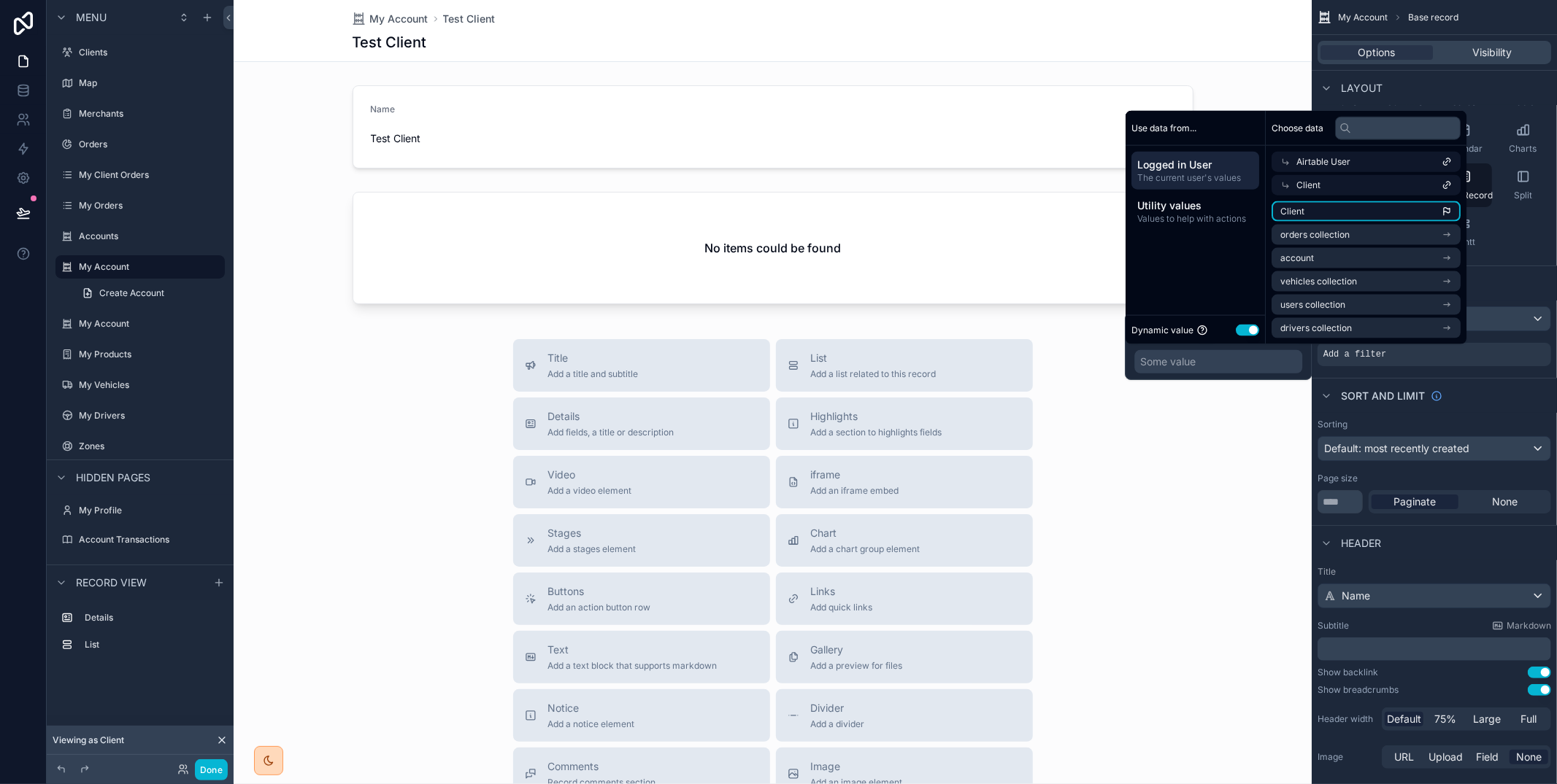
click at [1321, 211] on li "Client" at bounding box center [1366, 212] width 189 height 21
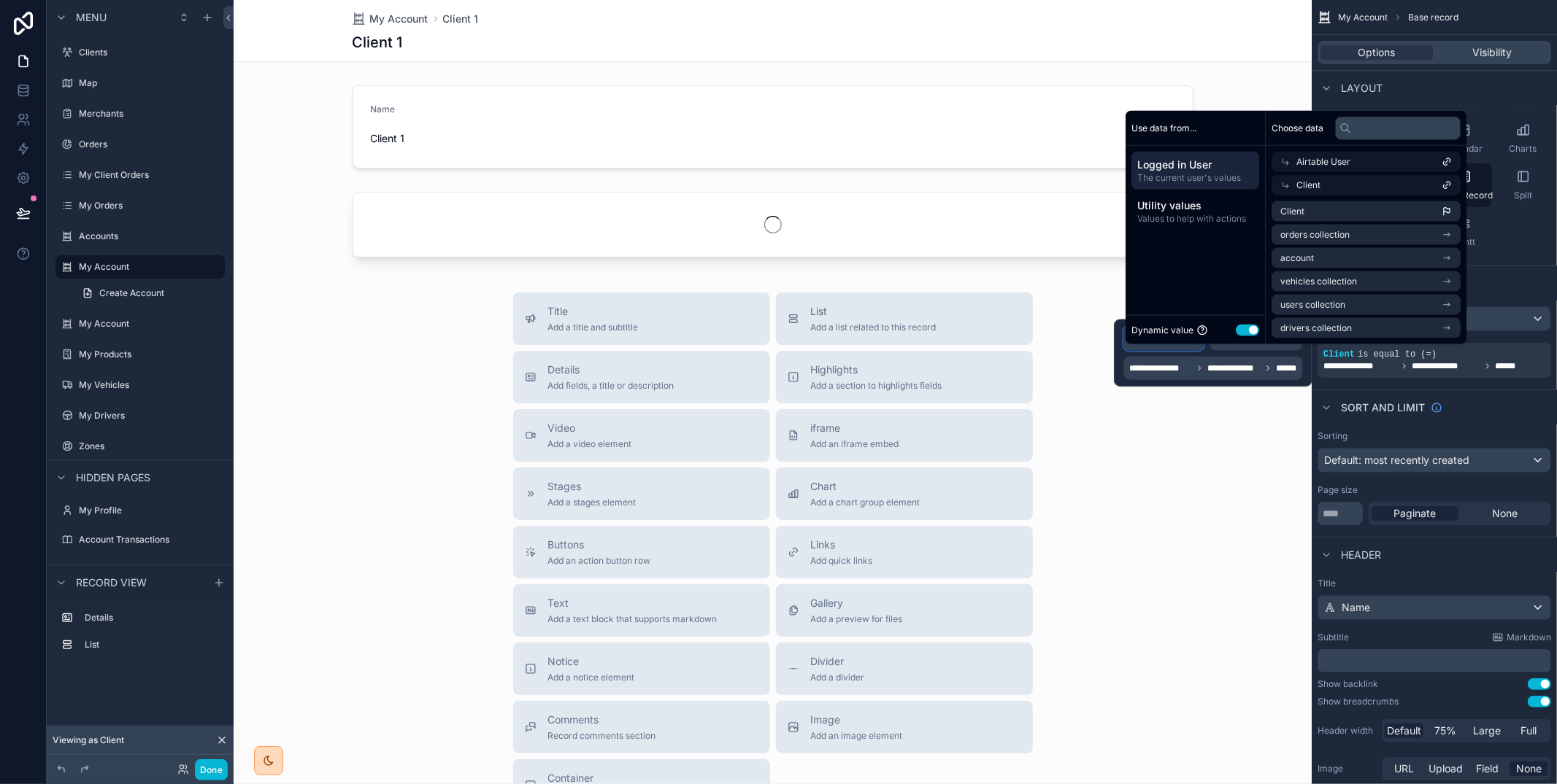
click at [1125, 350] on div "Client" at bounding box center [1163, 339] width 79 height 24
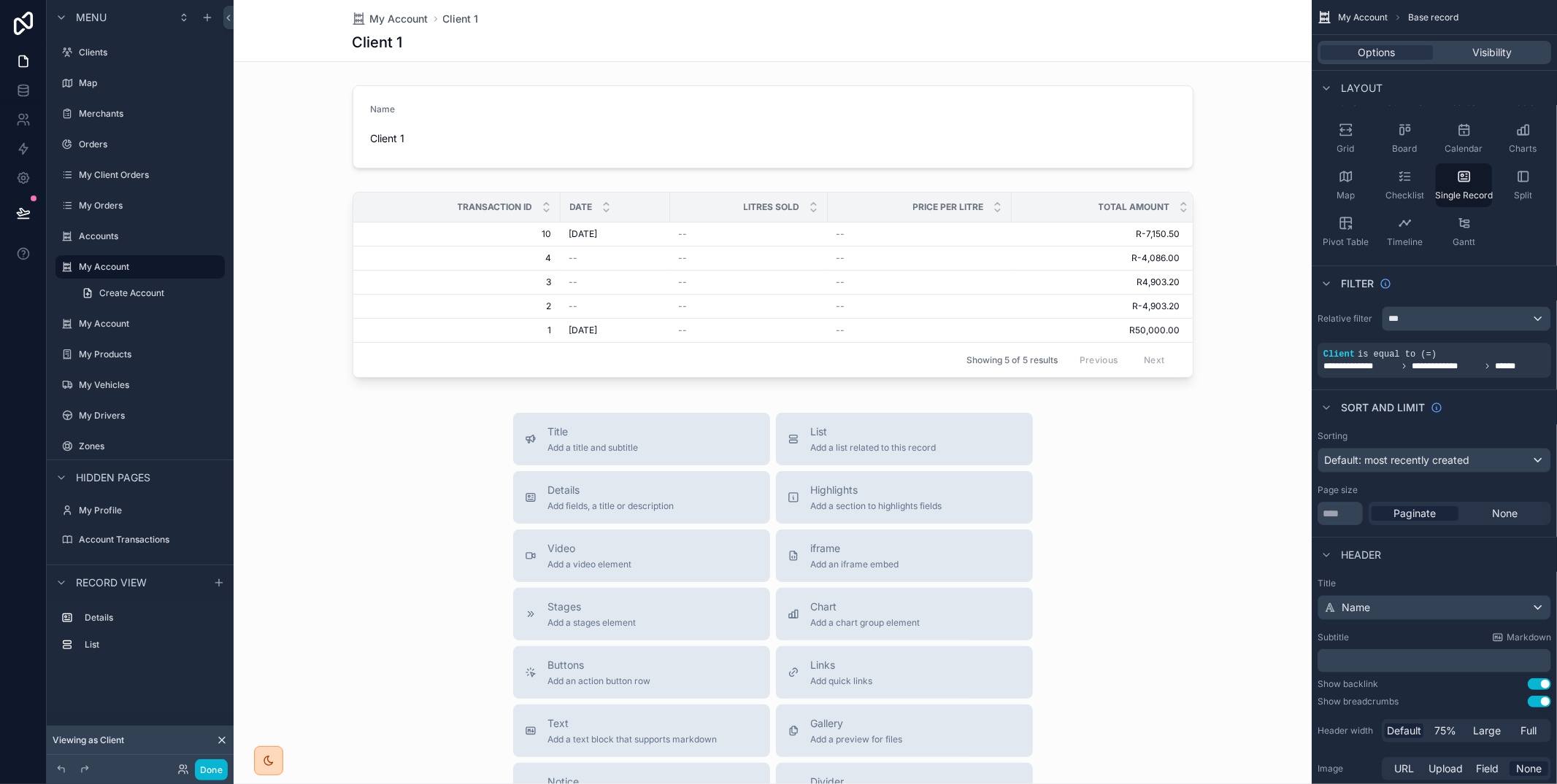
click at [1249, 215] on div "scrollable content" at bounding box center [773, 525] width 1078 height 1050
click at [861, 198] on div "Price per Litre" at bounding box center [919, 206] width 183 height 27
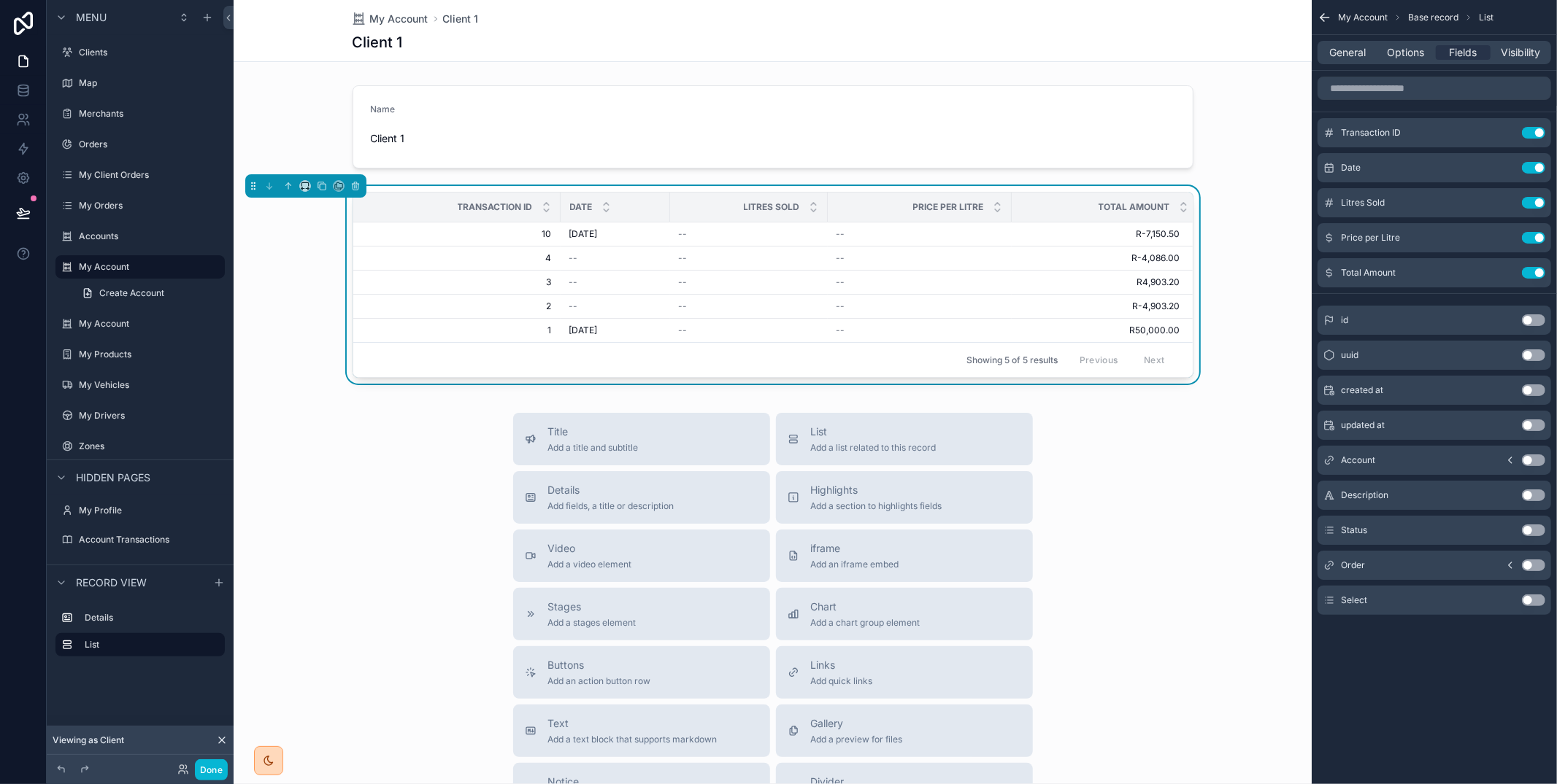
scroll to position [0, 6]
click at [1534, 132] on button "Use setting" at bounding box center [1533, 132] width 24 height 11
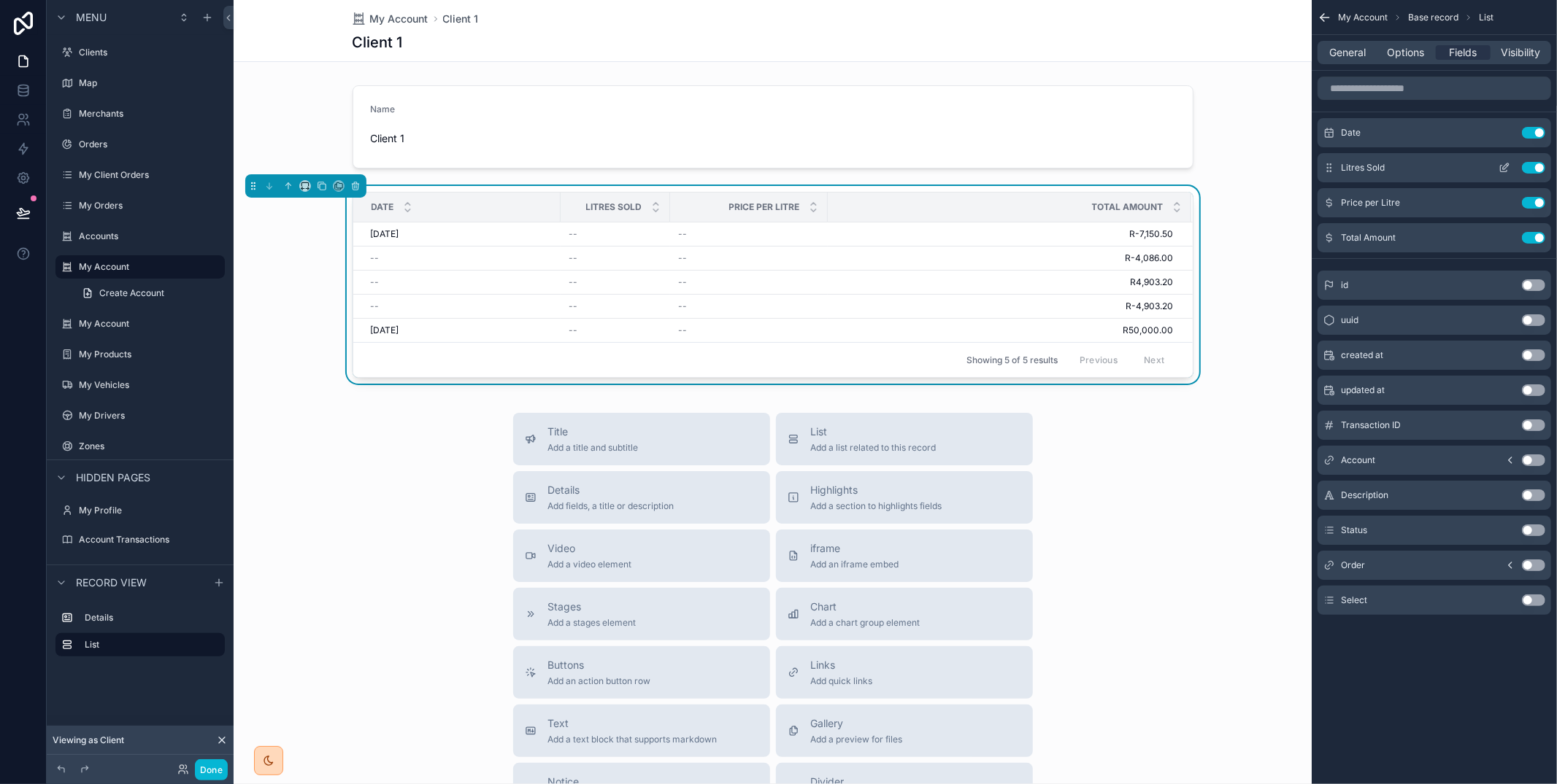
click at [1535, 166] on button "Use setting" at bounding box center [1533, 167] width 24 height 11
click at [1535, 167] on button "Use setting" at bounding box center [1533, 167] width 24 height 11
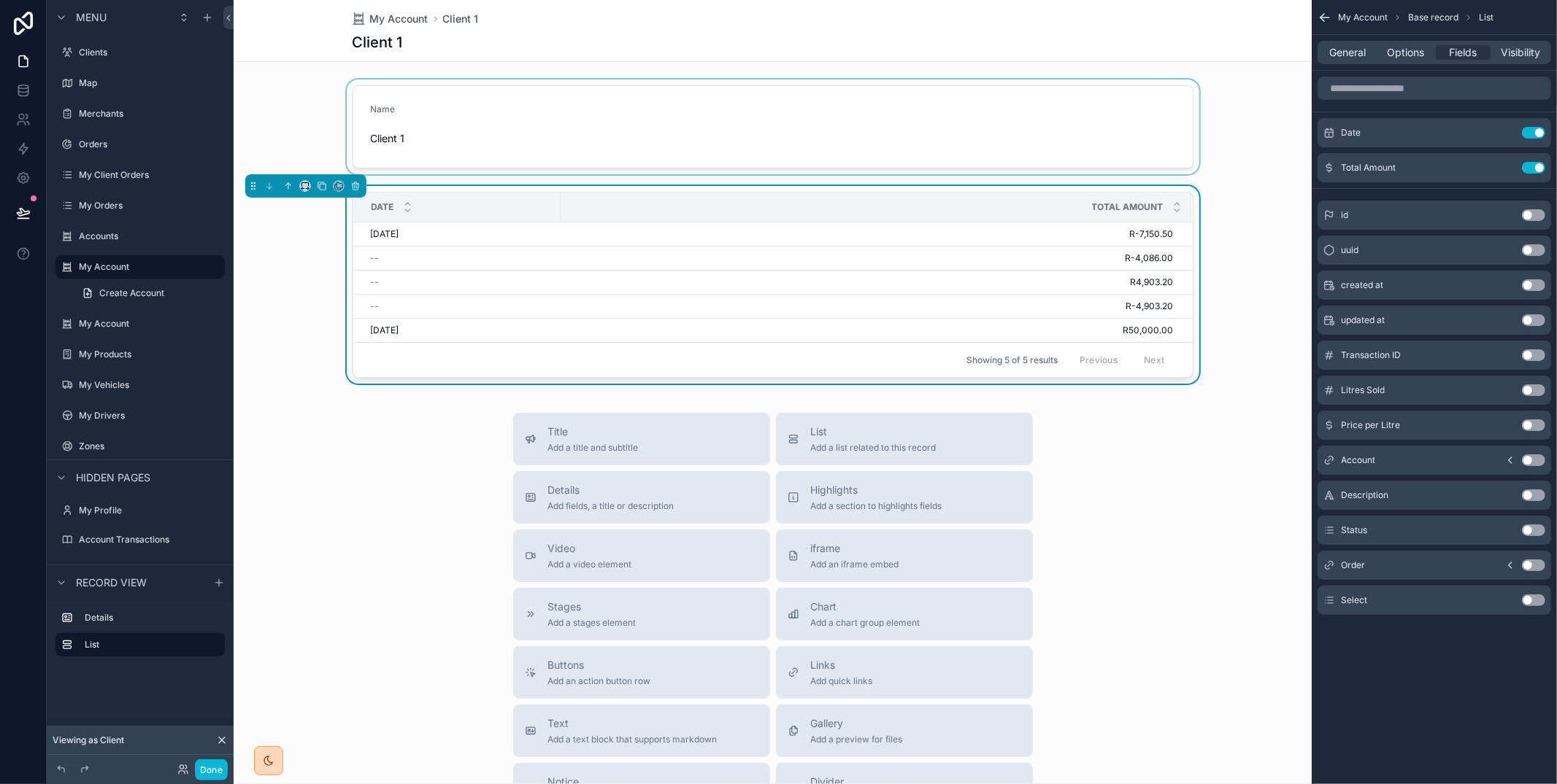
click at [1053, 152] on div "scrollable content" at bounding box center [773, 127] width 1078 height 95
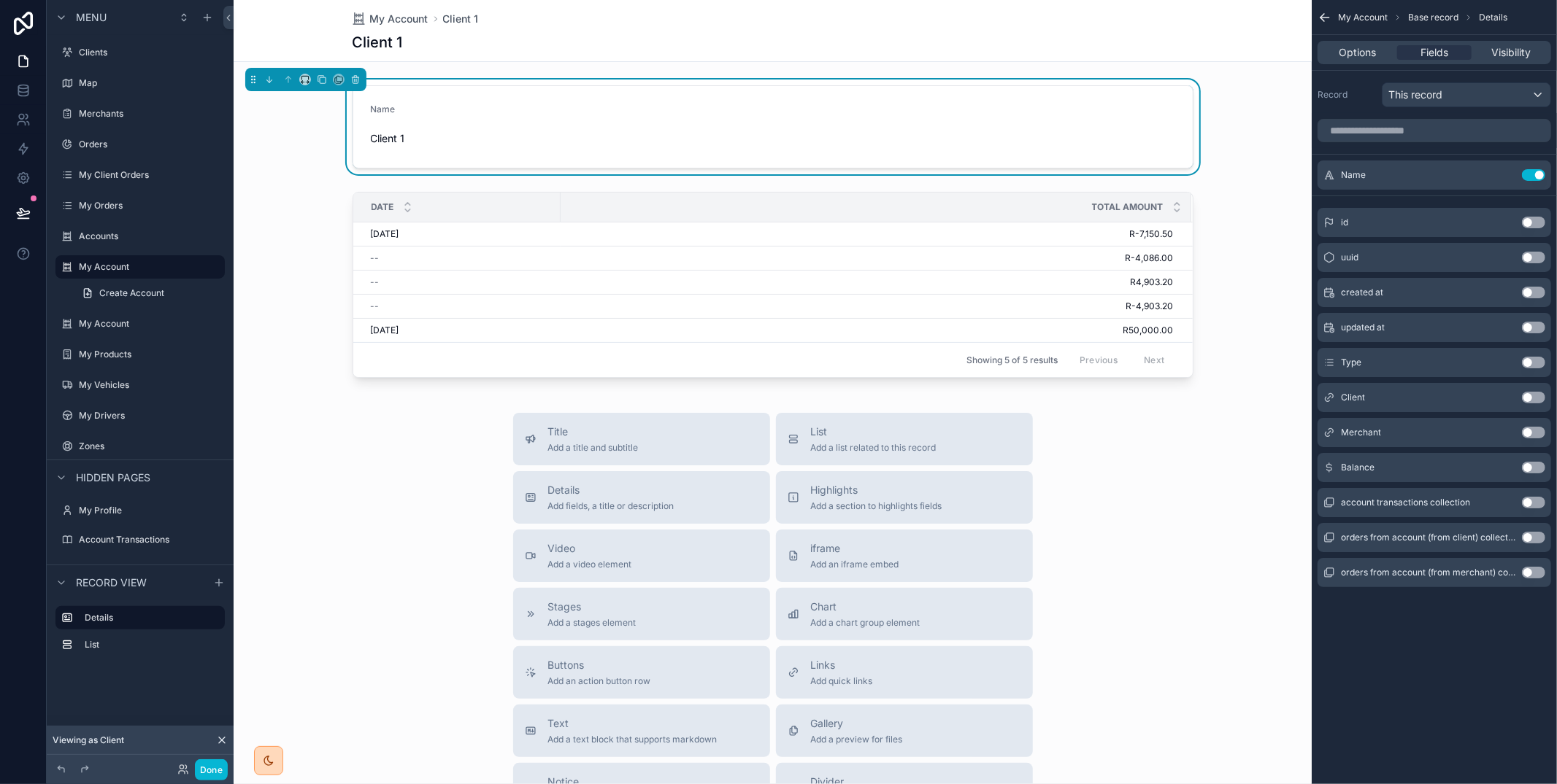
click at [1530, 470] on button "Use setting" at bounding box center [1533, 467] width 24 height 11
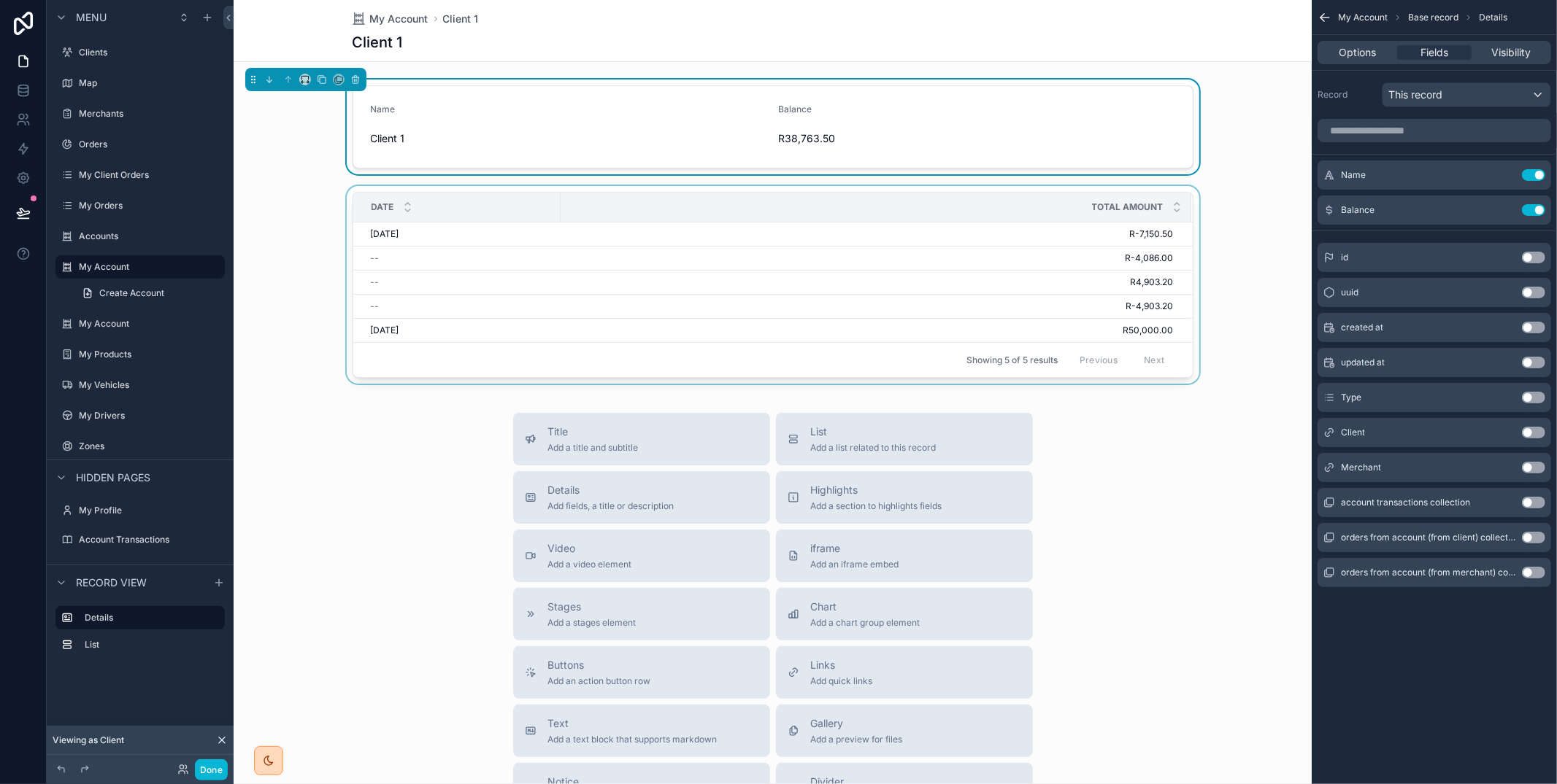
click at [1027, 202] on div "Total Amount" at bounding box center [875, 206] width 629 height 27
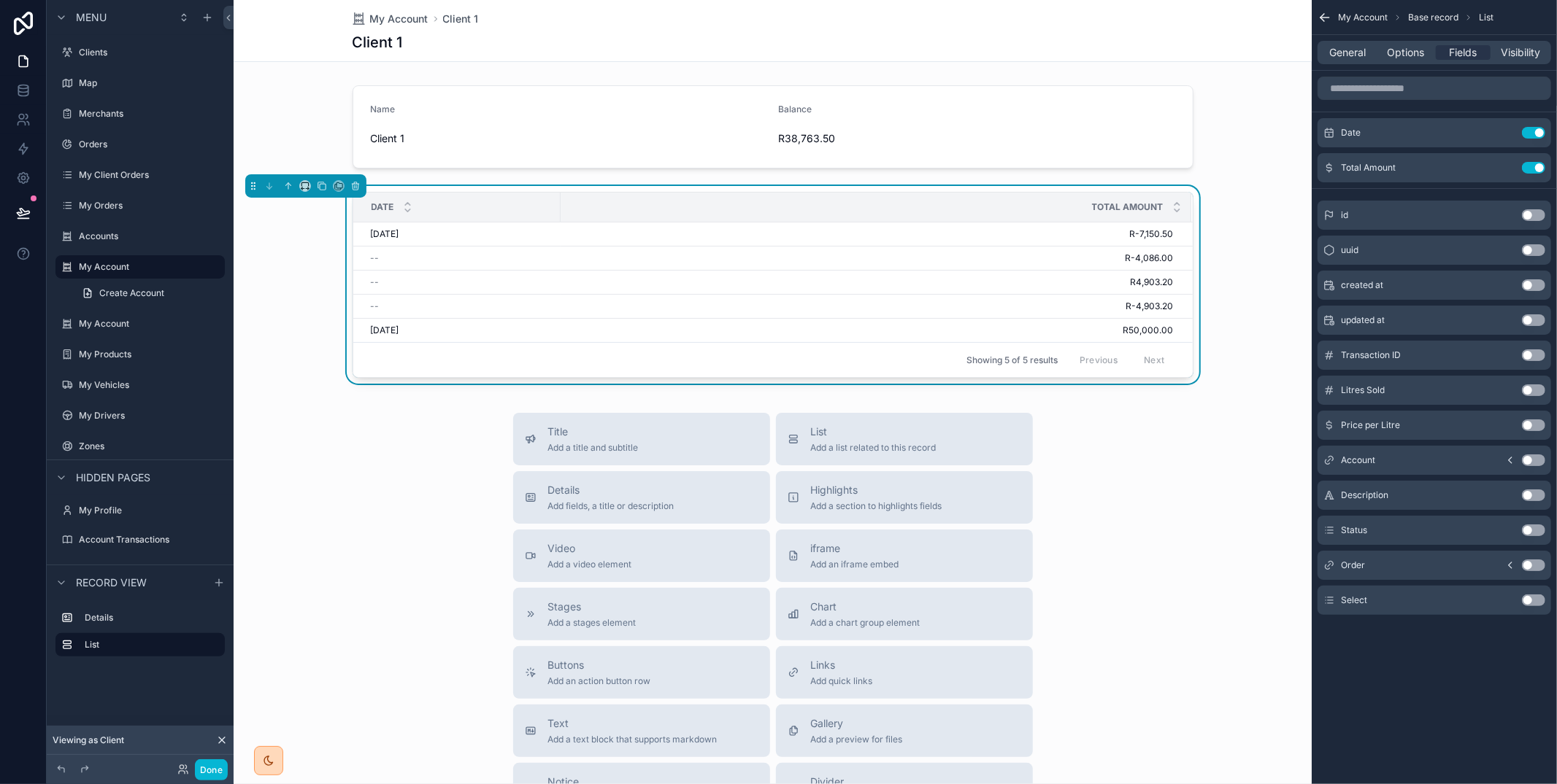
click at [1535, 494] on button "Use setting" at bounding box center [1533, 496] width 24 height 11
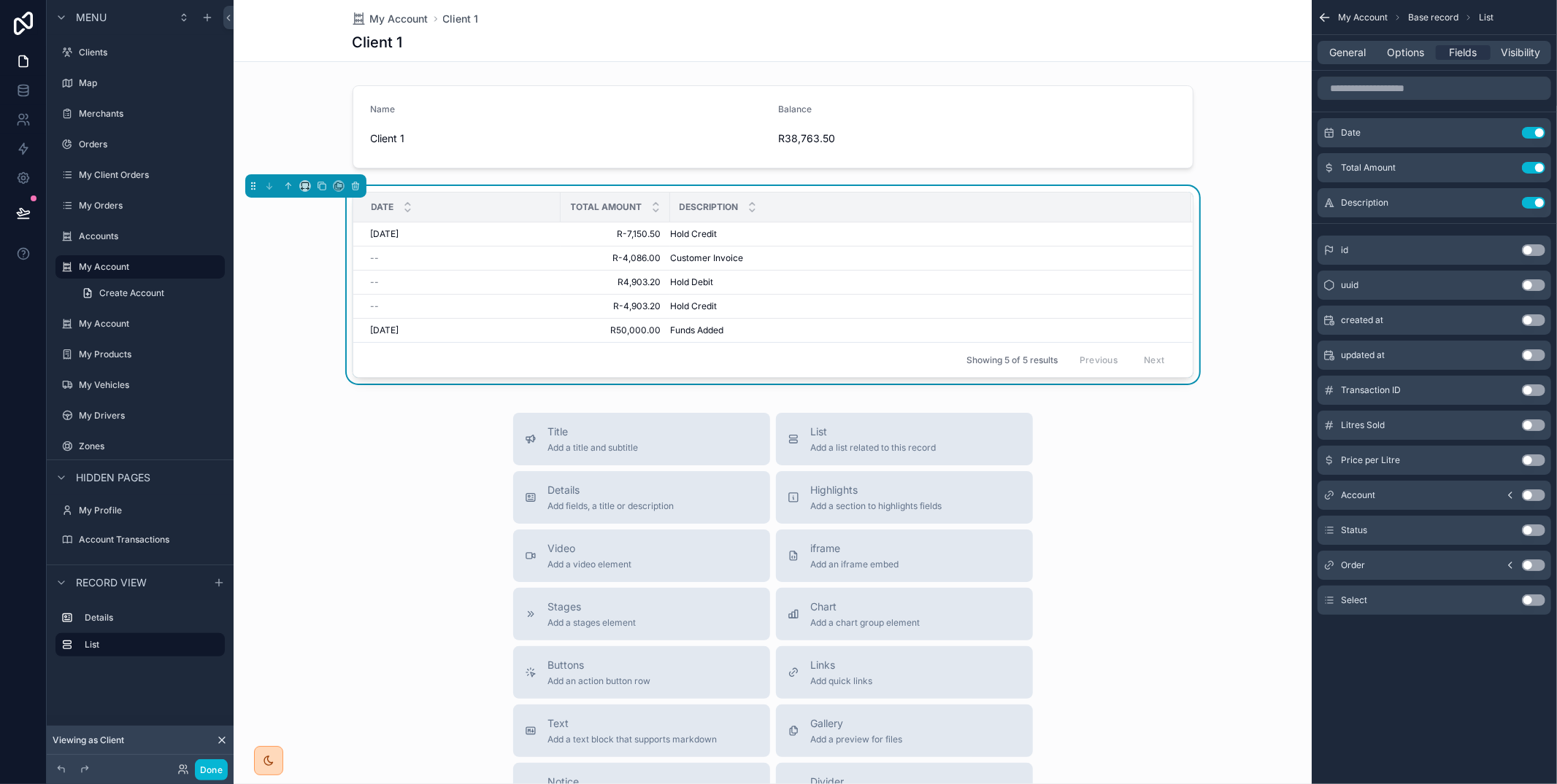
click at [1532, 566] on button "Use setting" at bounding box center [1533, 566] width 24 height 11
click at [1531, 599] on button "Use setting" at bounding box center [1533, 601] width 24 height 11
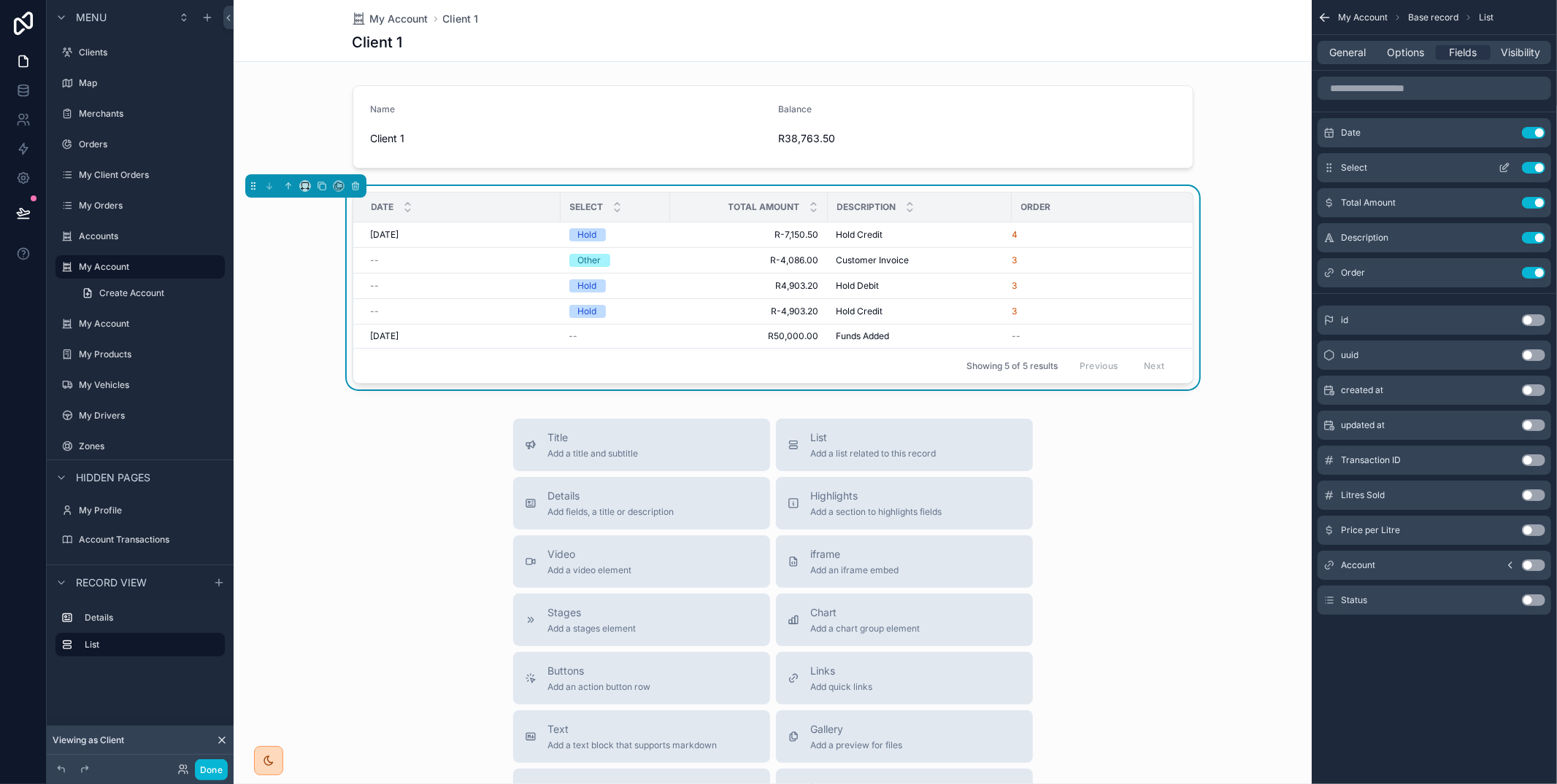
click at [1500, 165] on icon "scrollable content" at bounding box center [1504, 167] width 11 height 11
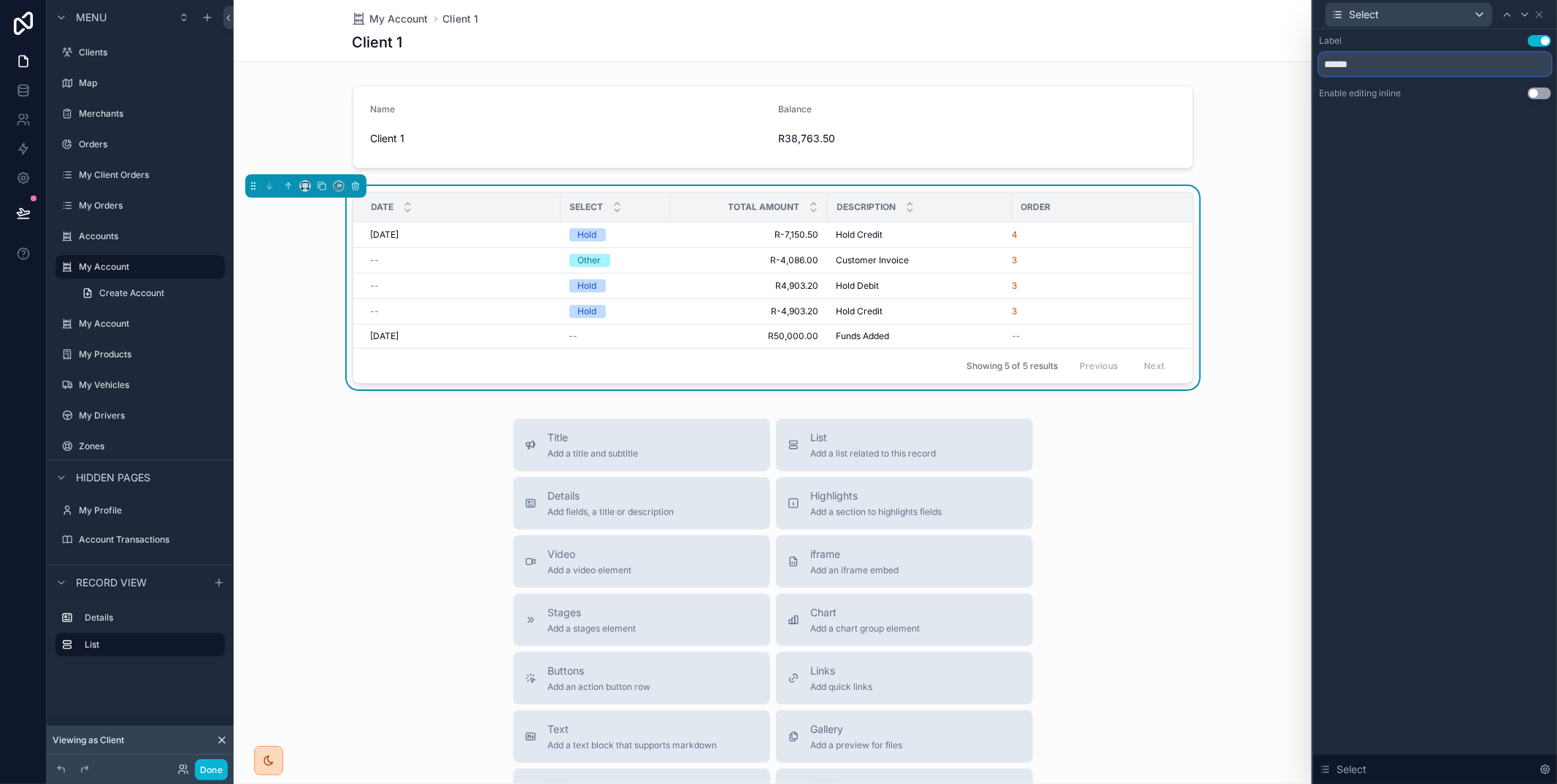
click at [1347, 64] on input "******" at bounding box center [1434, 64] width 232 height 24
type input "****"
drag, startPoint x: 1373, startPoint y: 246, endPoint x: 1497, endPoint y: 150, distance: 156.8
click at [1375, 244] on div "Label Use setting **** Enable editing inline Use setting Select" at bounding box center [1435, 407] width 244 height 756
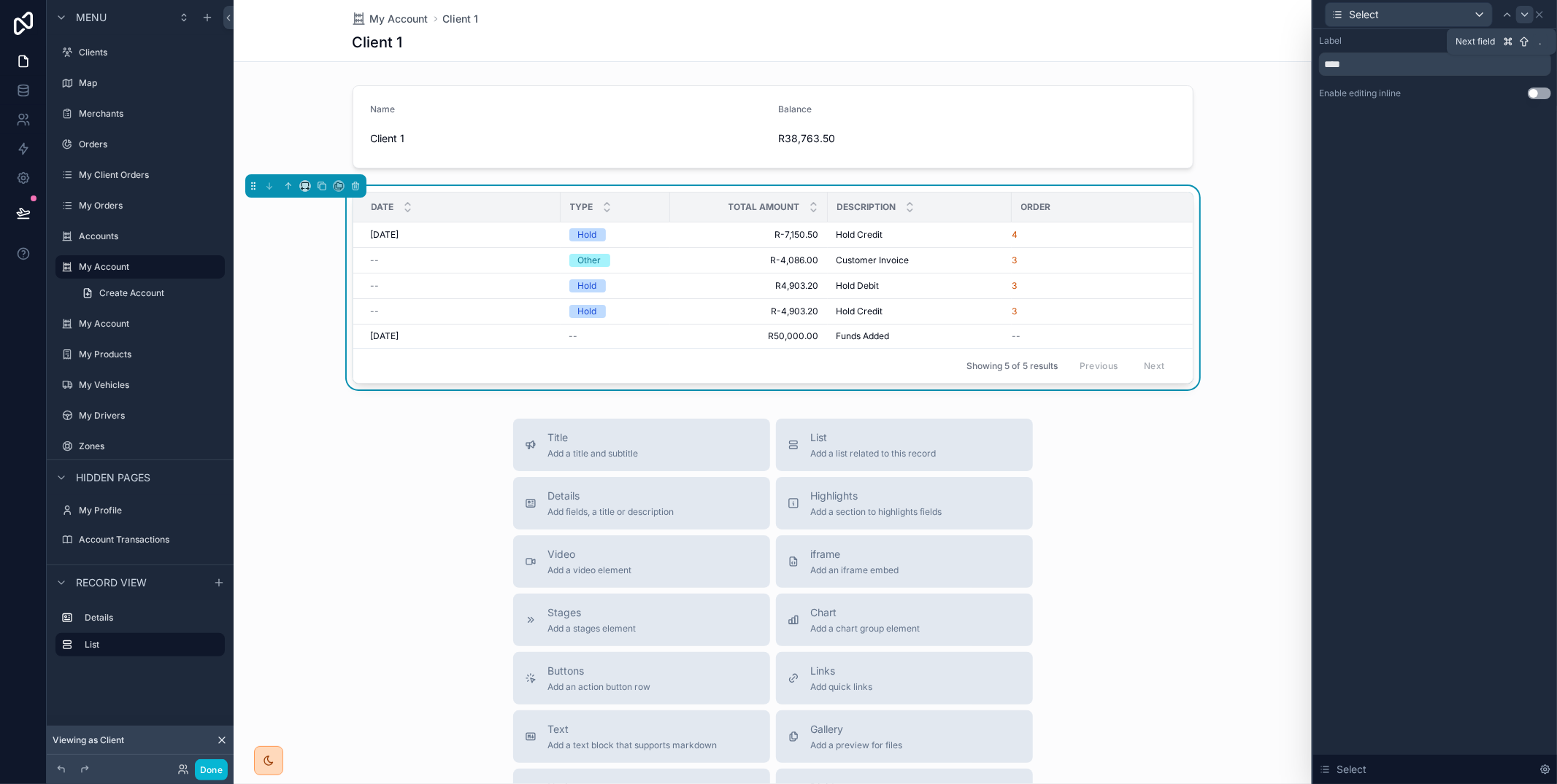
click at [1529, 11] on icon at bounding box center [1525, 14] width 11 height 11
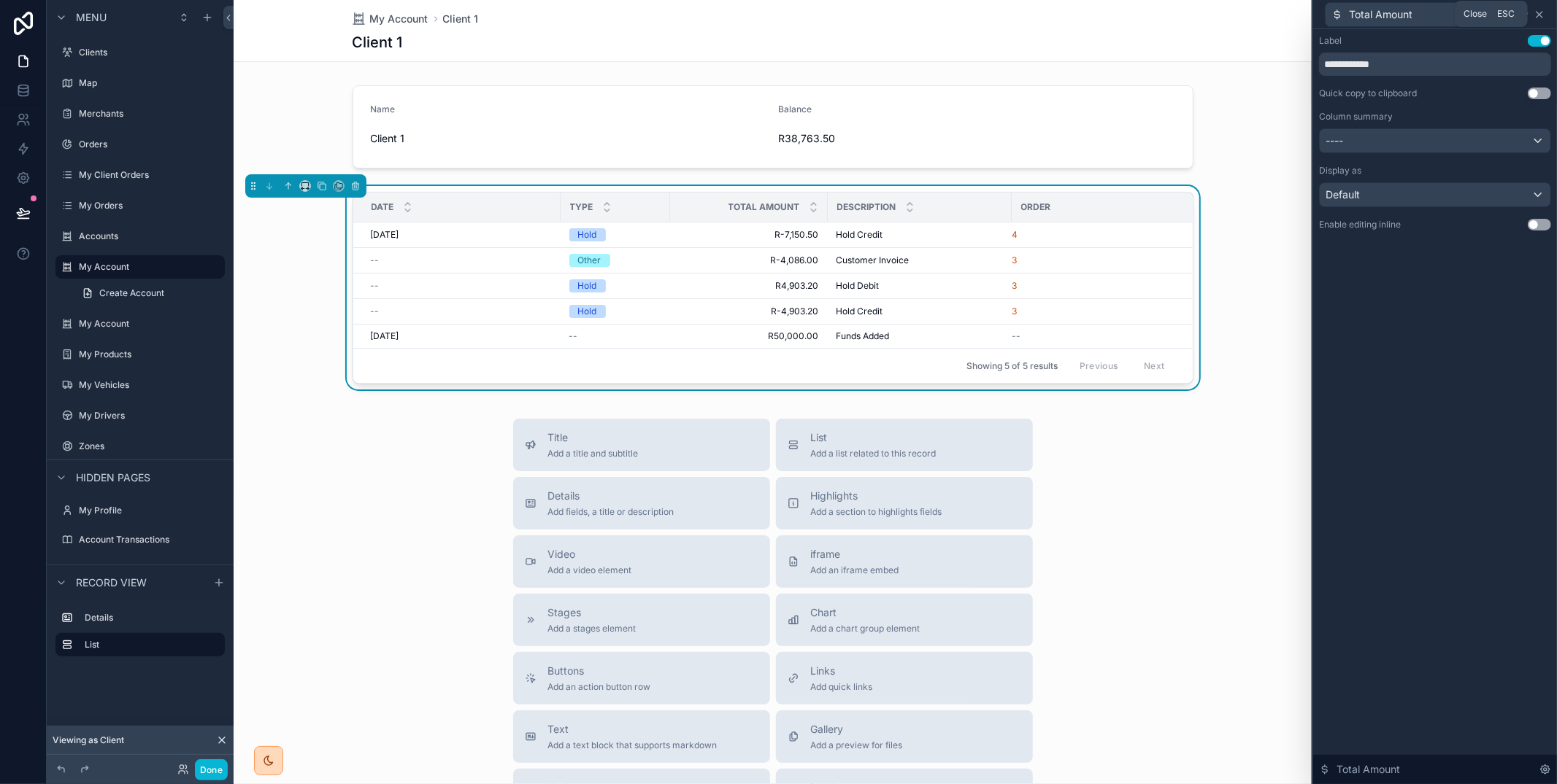
click at [1540, 11] on icon at bounding box center [1539, 14] width 11 height 11
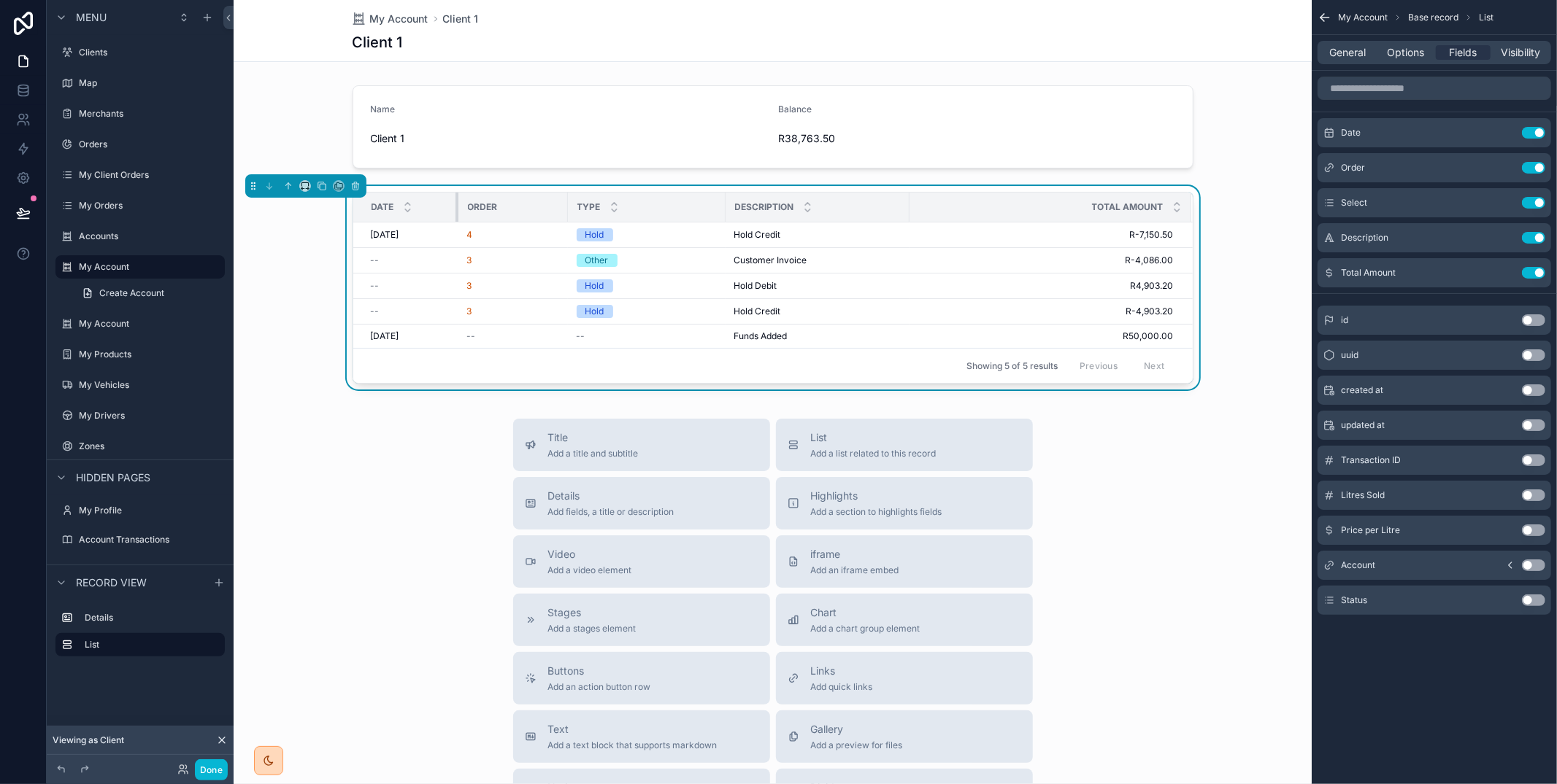
drag, startPoint x: 557, startPoint y: 203, endPoint x: 455, endPoint y: 211, distance: 102.3
click at [455, 211] on div "scrollable content" at bounding box center [458, 207] width 6 height 29
click at [221, 774] on button "Done" at bounding box center [211, 770] width 33 height 21
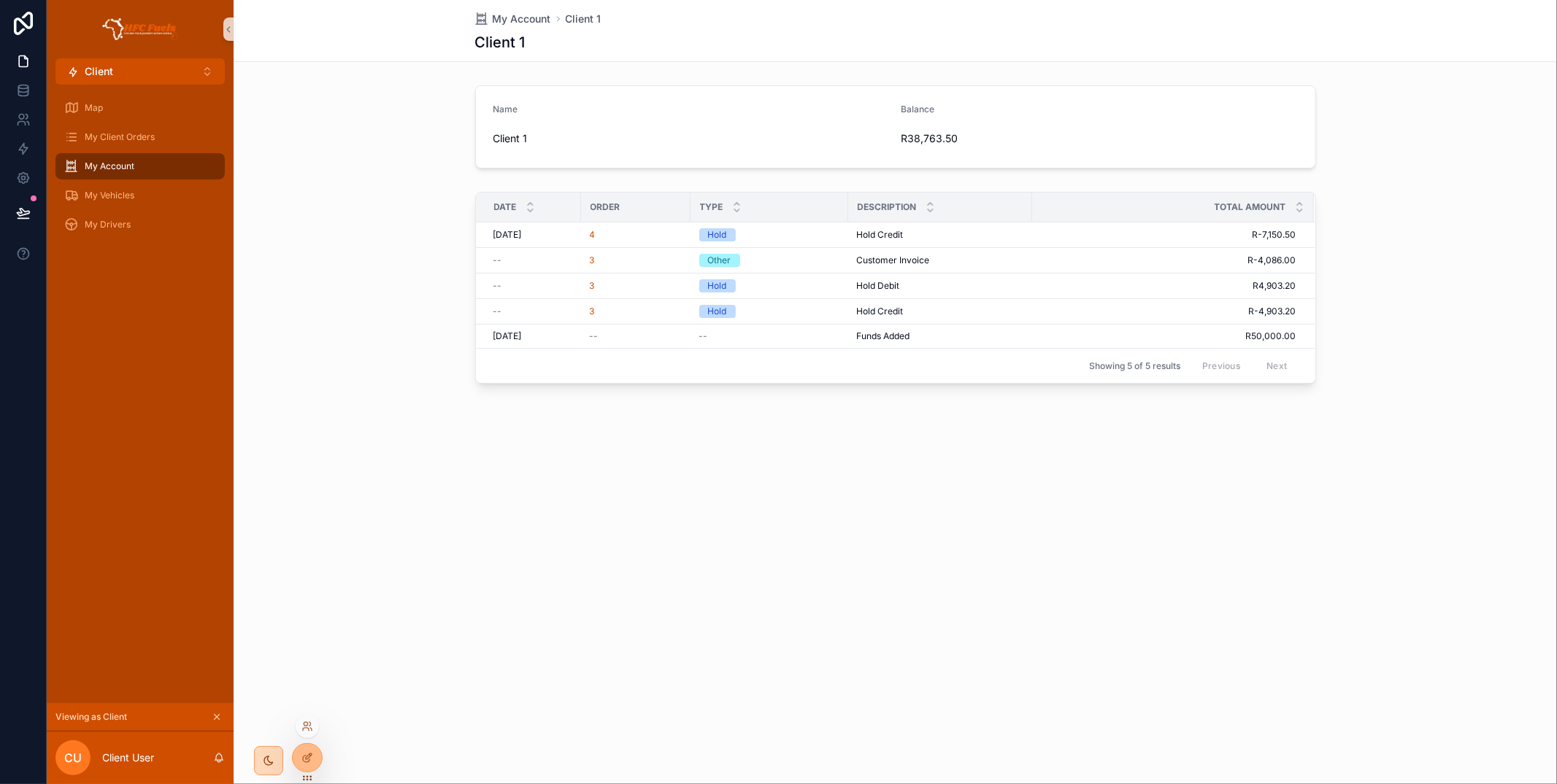
click at [313, 726] on div at bounding box center [306, 726] width 24 height 24
click at [308, 730] on icon at bounding box center [306, 729] width 6 height 3
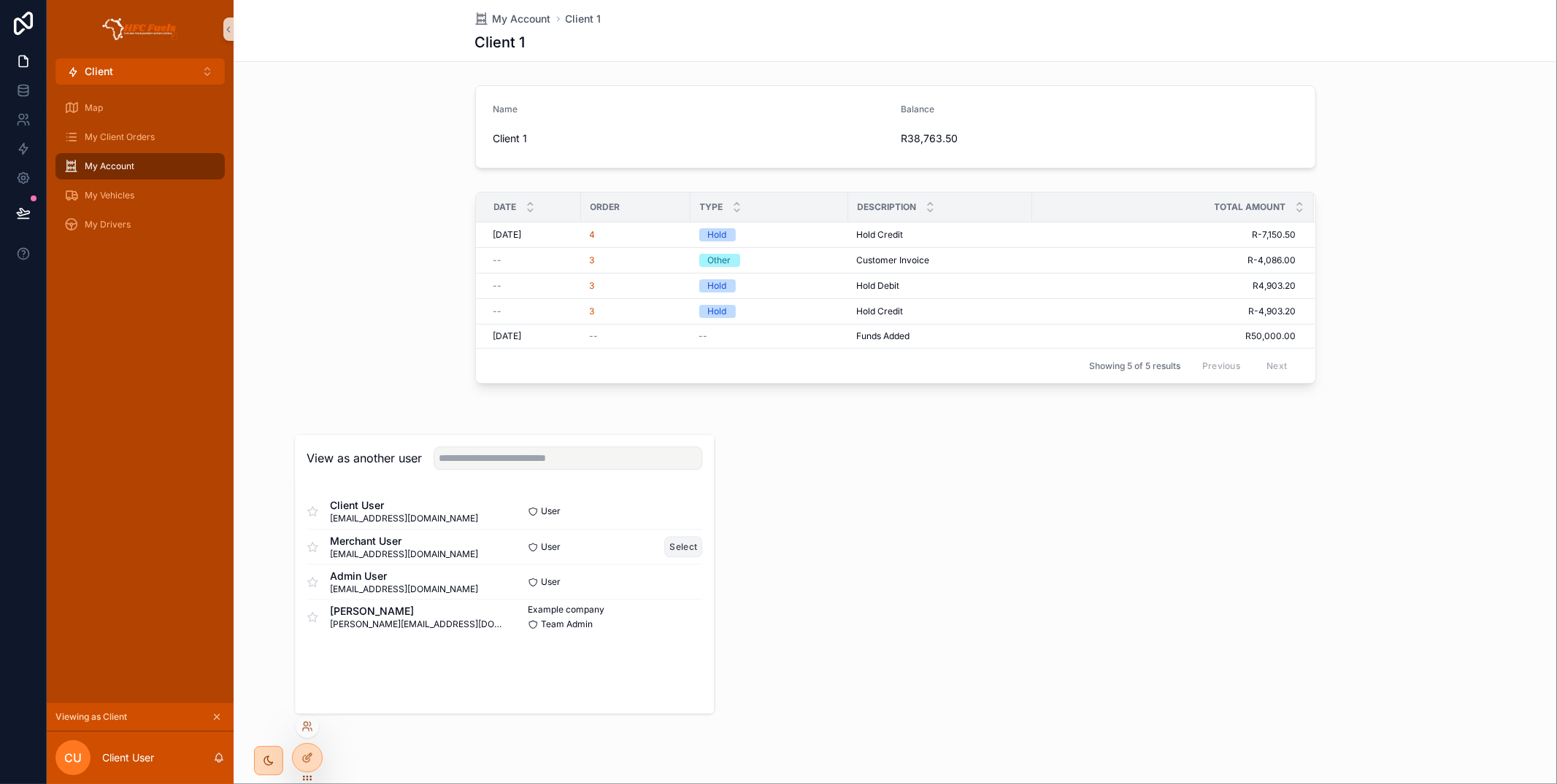
click at [691, 545] on button "Select" at bounding box center [684, 547] width 38 height 21
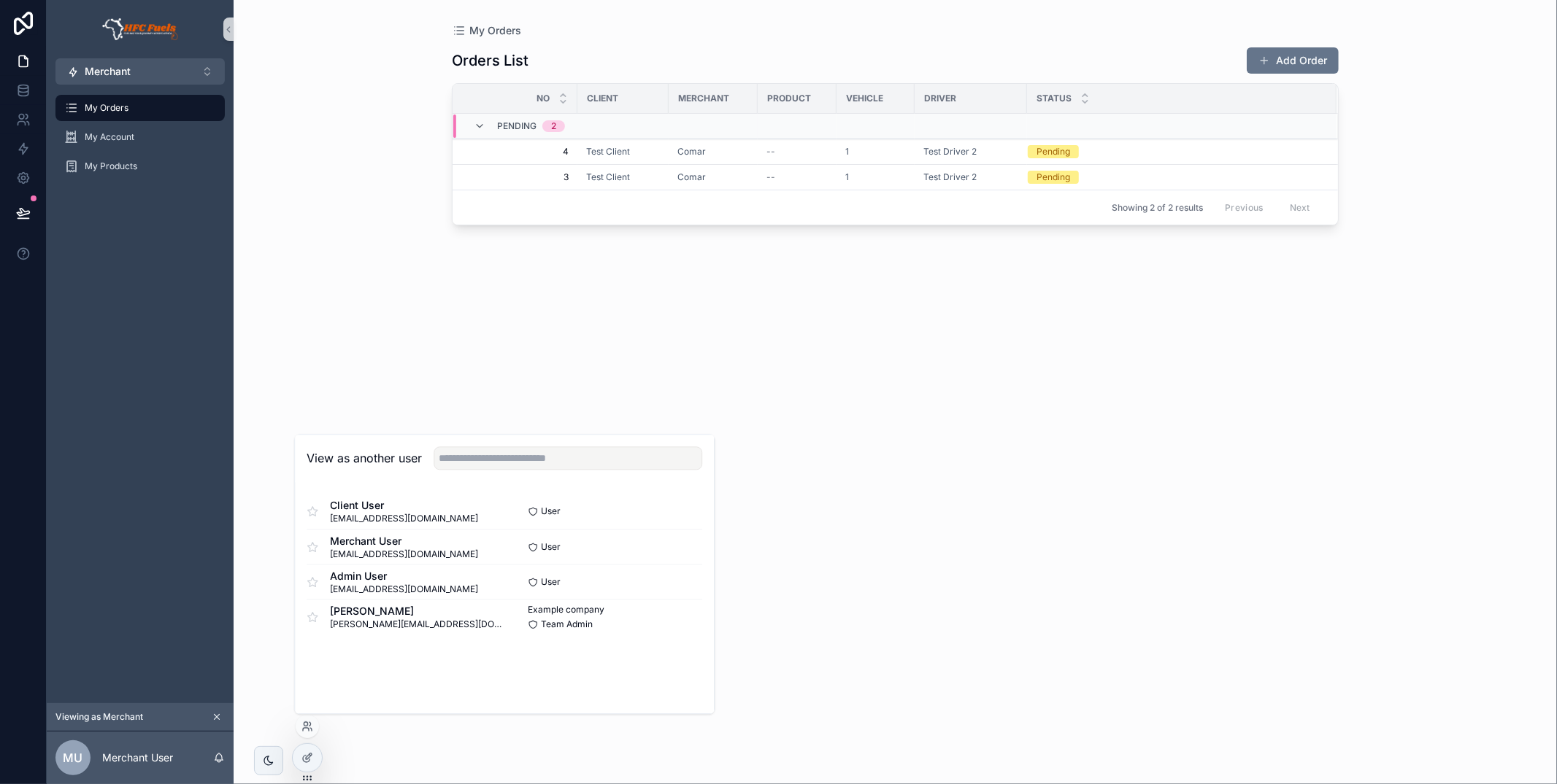
click at [438, 286] on div "My Orders Orders List Add Order No Client Merchant Product Vehicle Driver Statu…" at bounding box center [895, 383] width 934 height 767
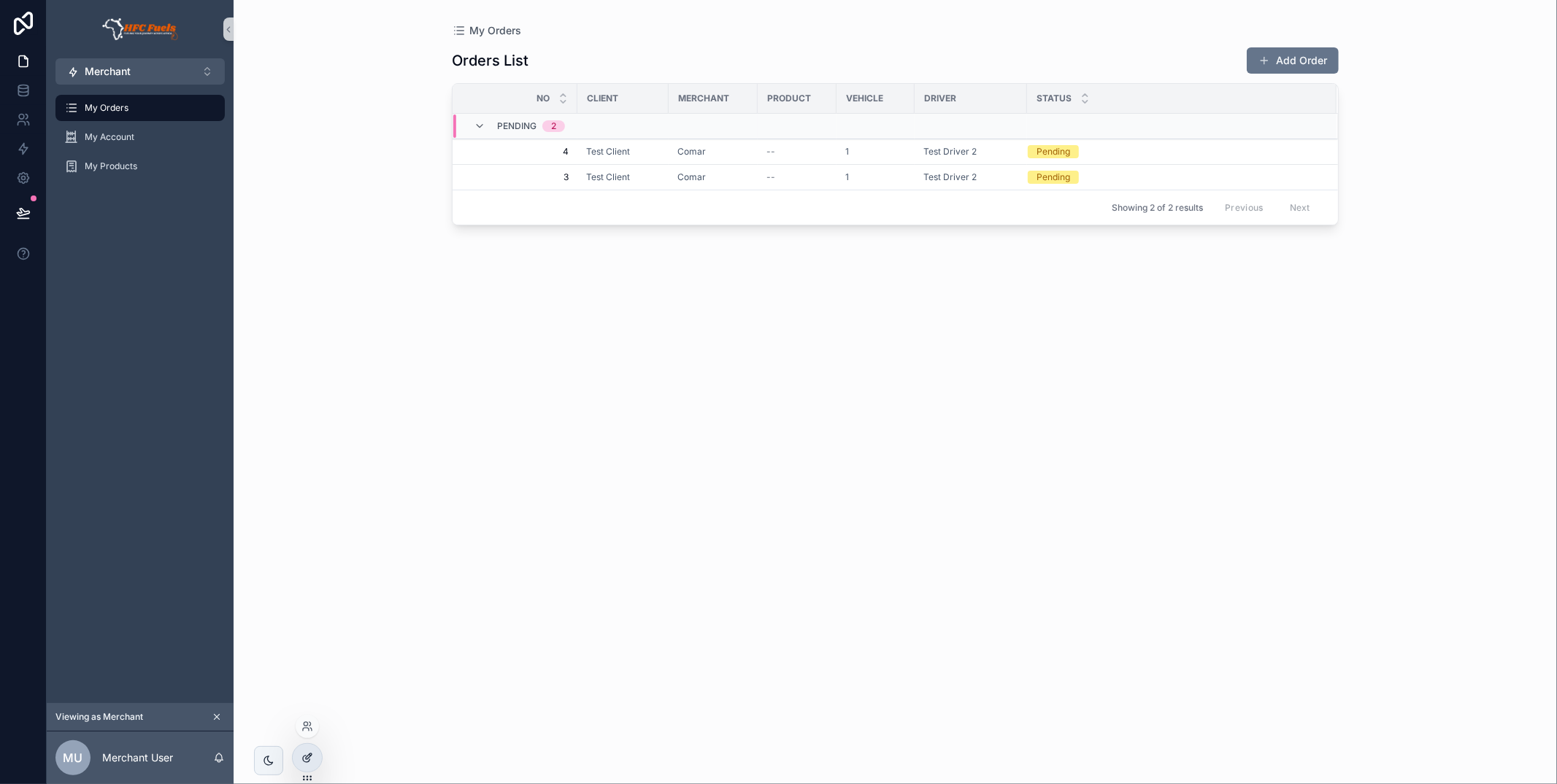
click at [315, 751] on div at bounding box center [306, 758] width 29 height 27
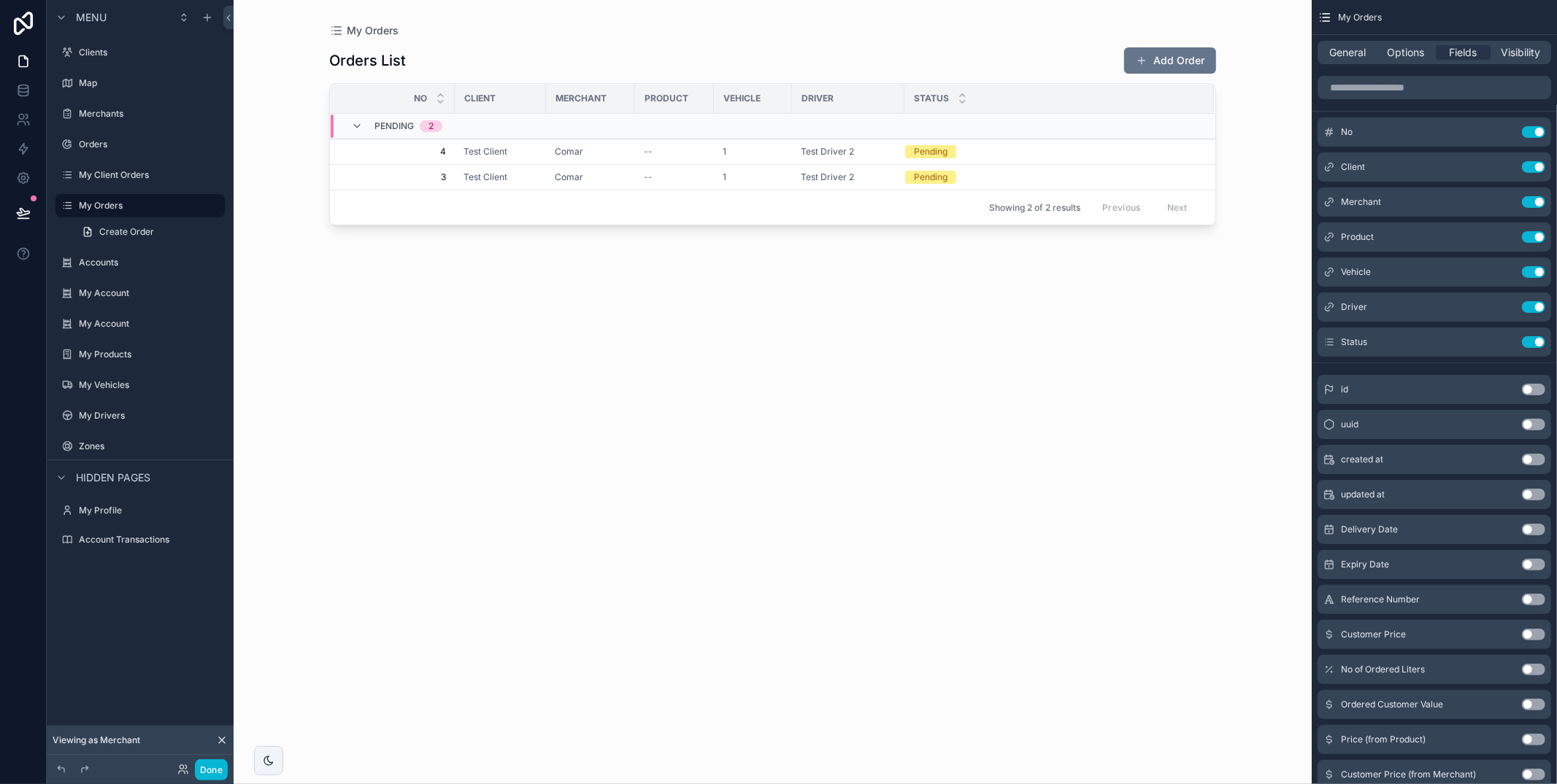
click at [982, 151] on div "scrollable content" at bounding box center [772, 383] width 934 height 767
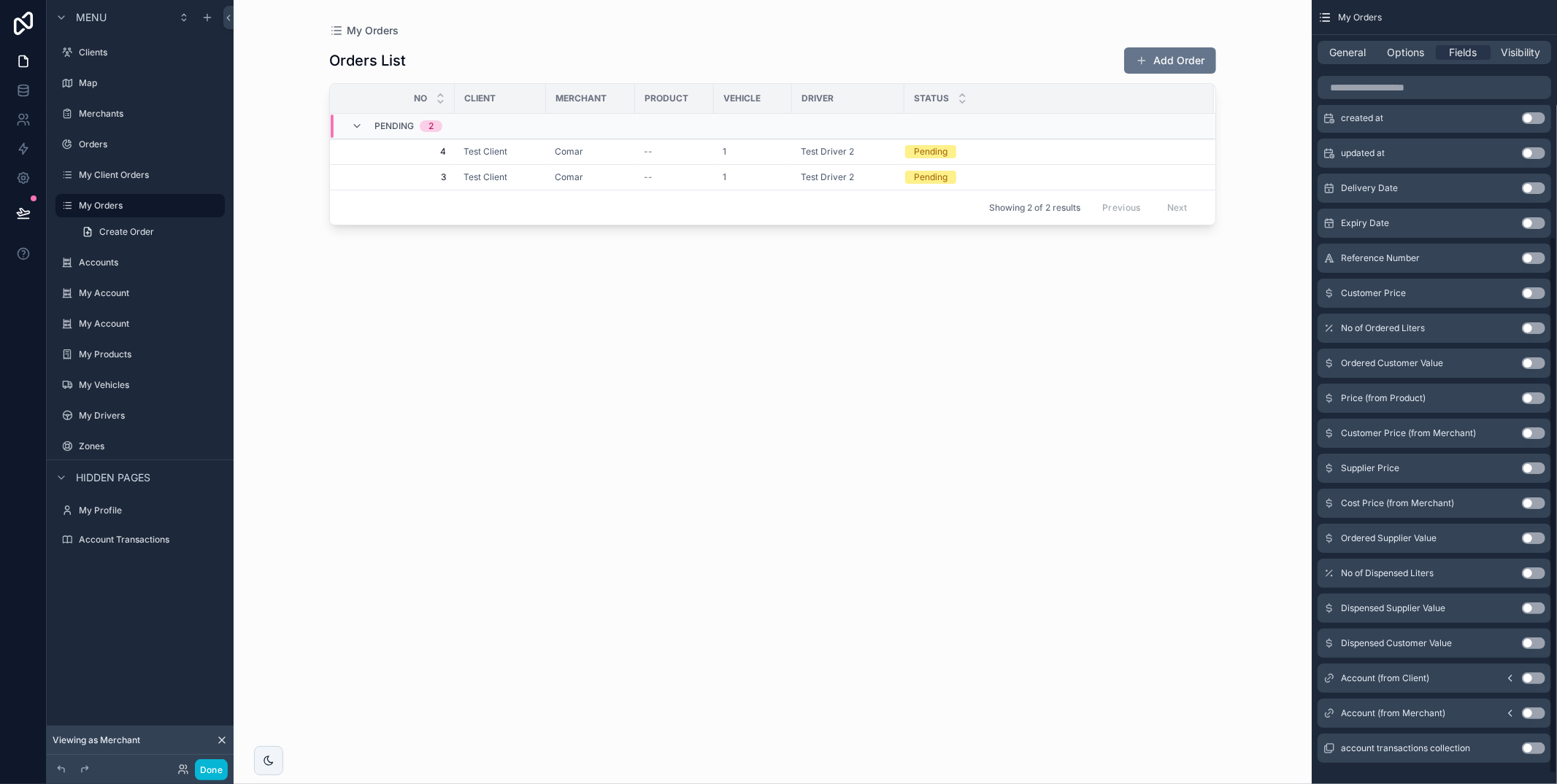
scroll to position [360, 0]
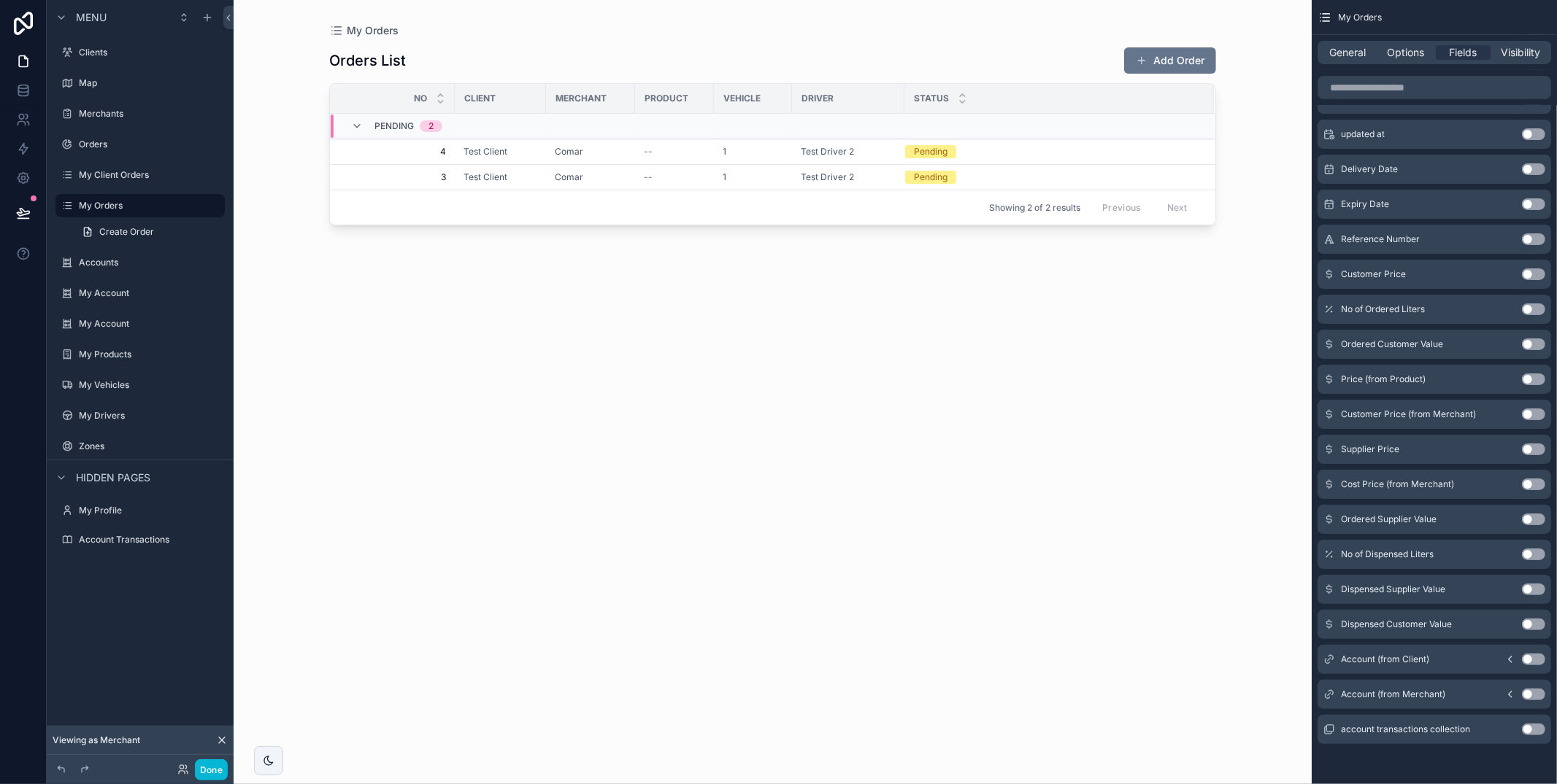
click at [1532, 313] on button "Use setting" at bounding box center [1533, 309] width 24 height 11
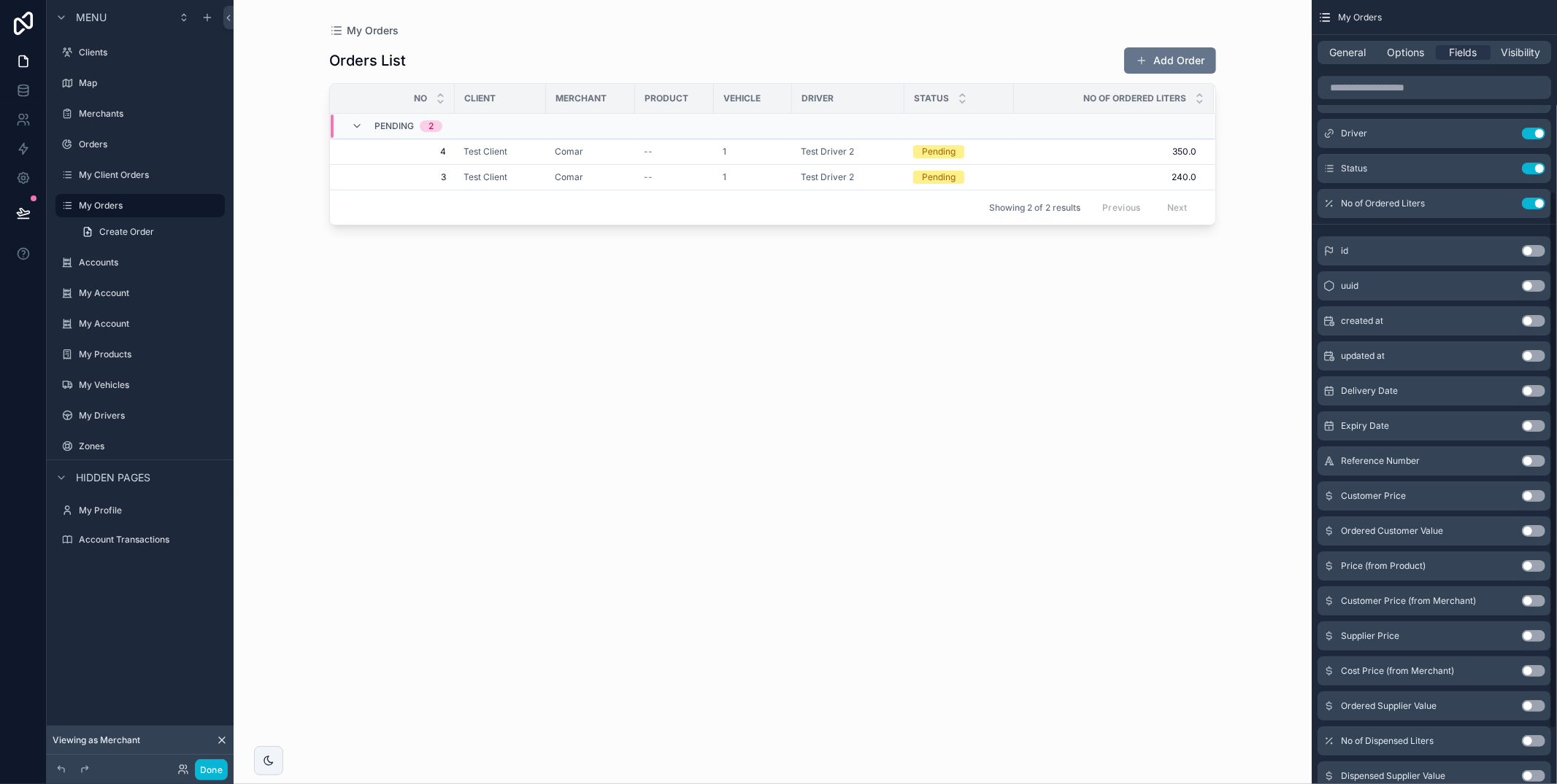
scroll to position [0, 0]
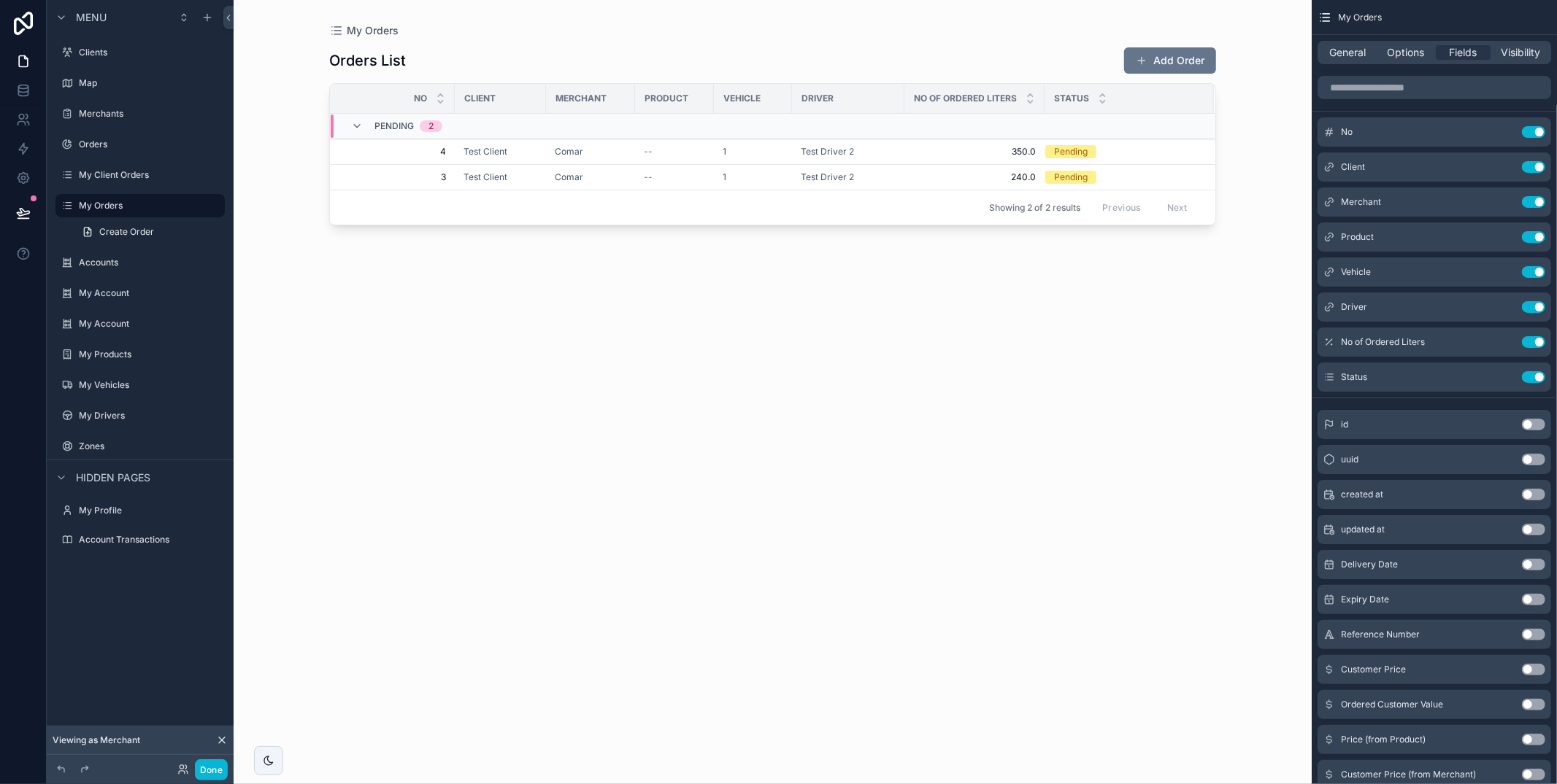
click at [1025, 282] on div "Orders List Add Order No Client Merchant Product Vehicle Driver No of Ordered L…" at bounding box center [772, 402] width 886 height 729
click at [1390, 55] on span "Options" at bounding box center [1405, 52] width 37 height 14
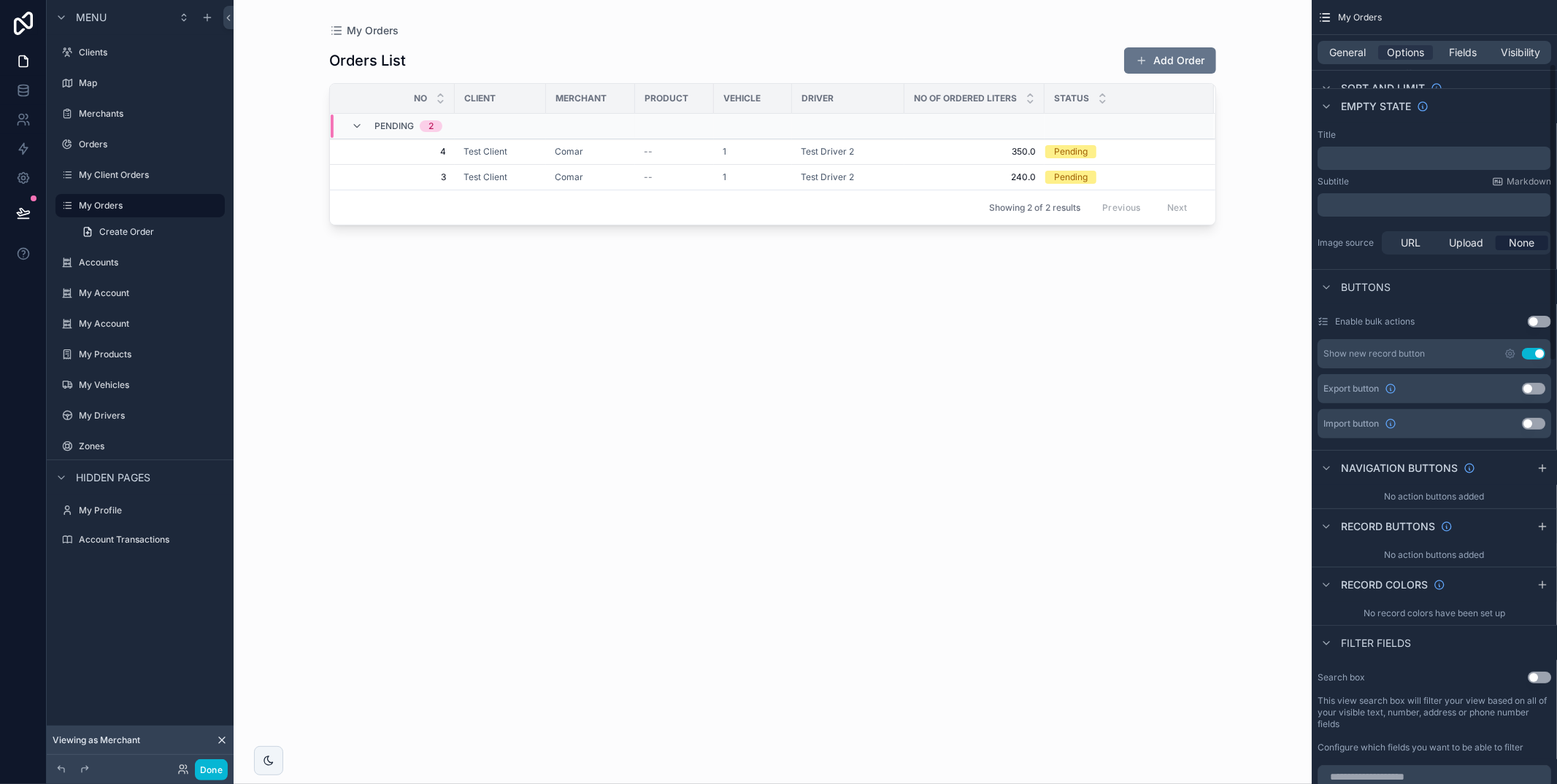
scroll to position [256, 0]
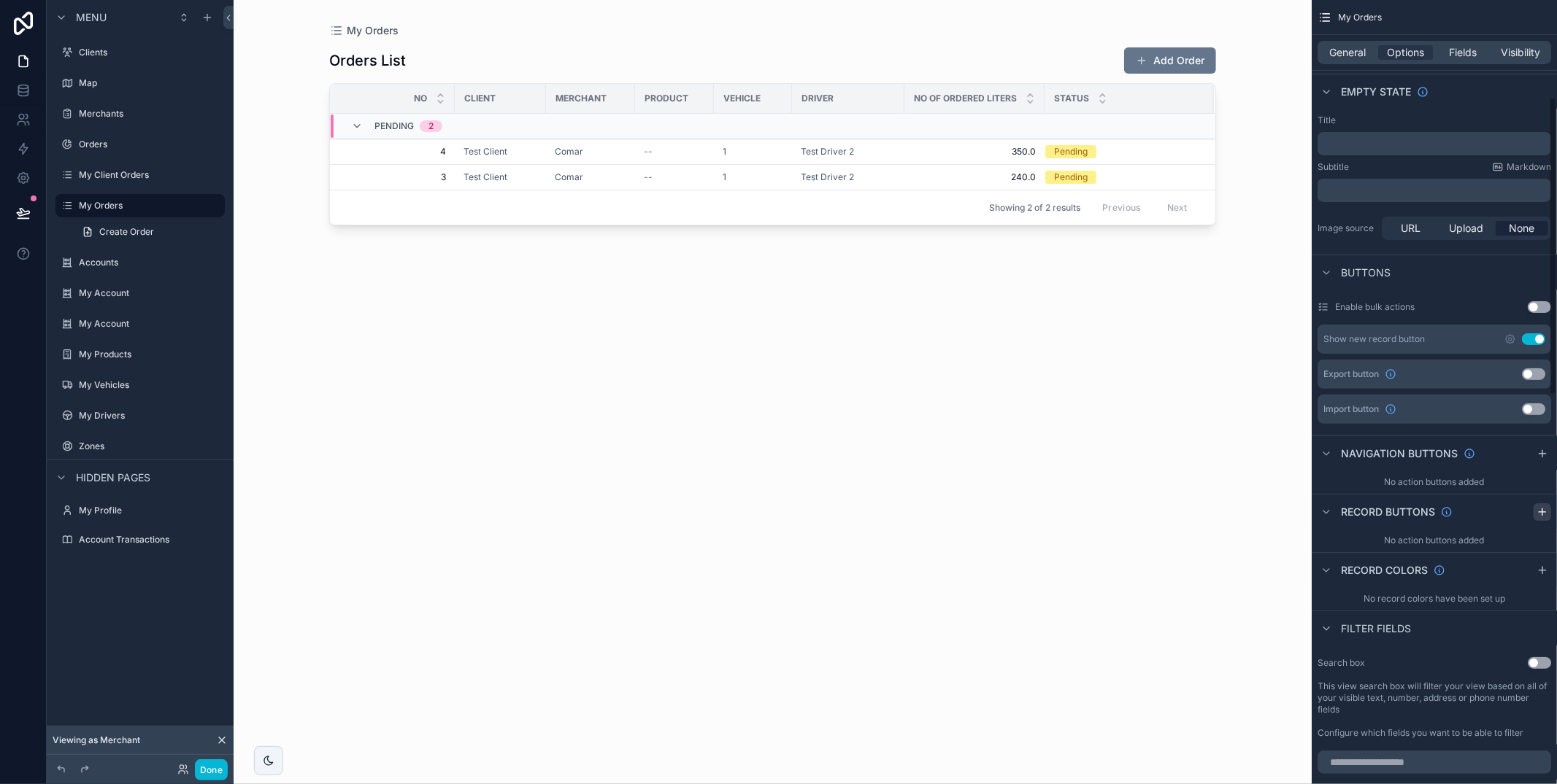
click at [1537, 513] on icon "scrollable content" at bounding box center [1542, 512] width 11 height 11
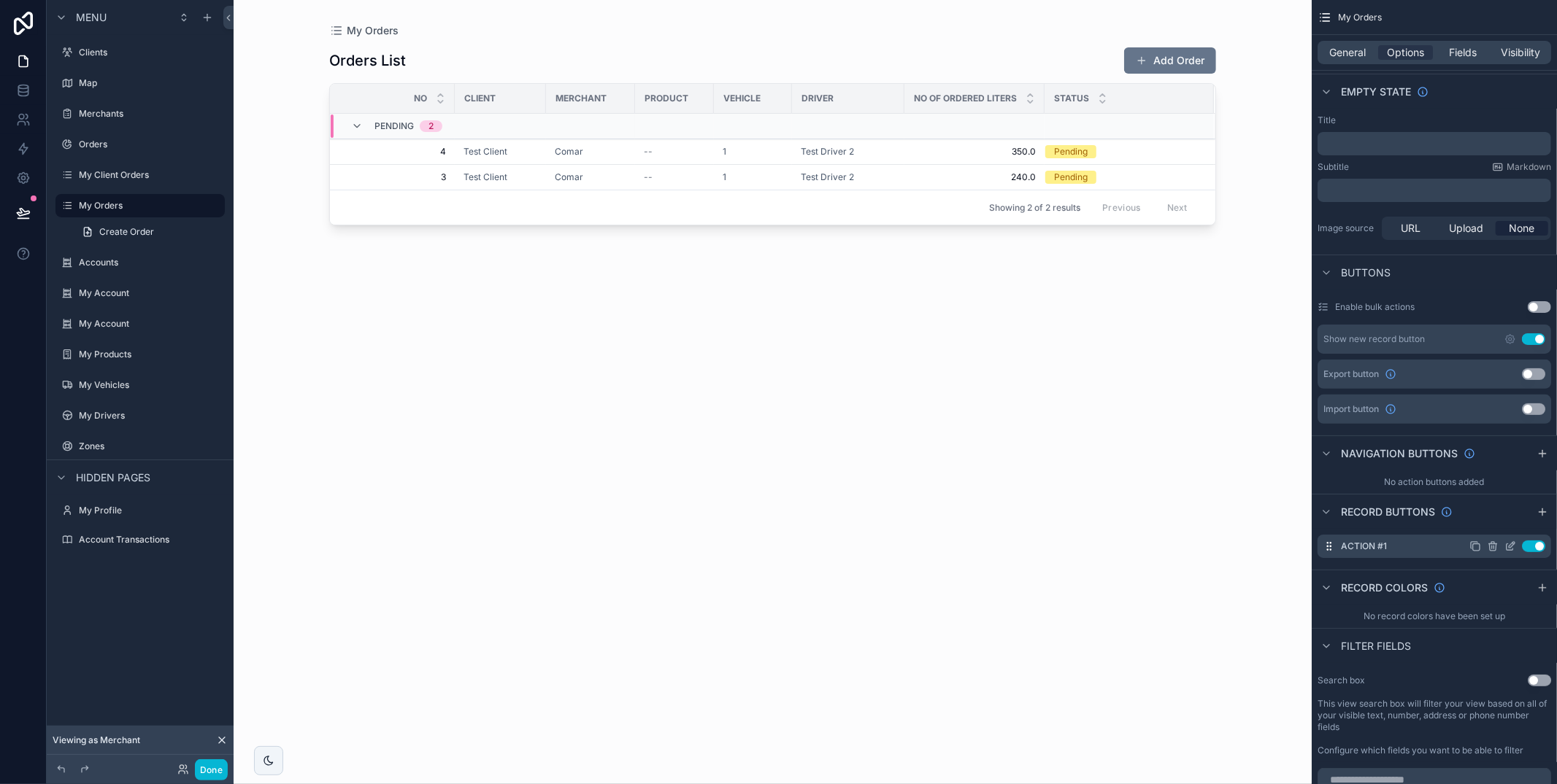
click at [1508, 549] on icon "scrollable content" at bounding box center [1510, 547] width 11 height 11
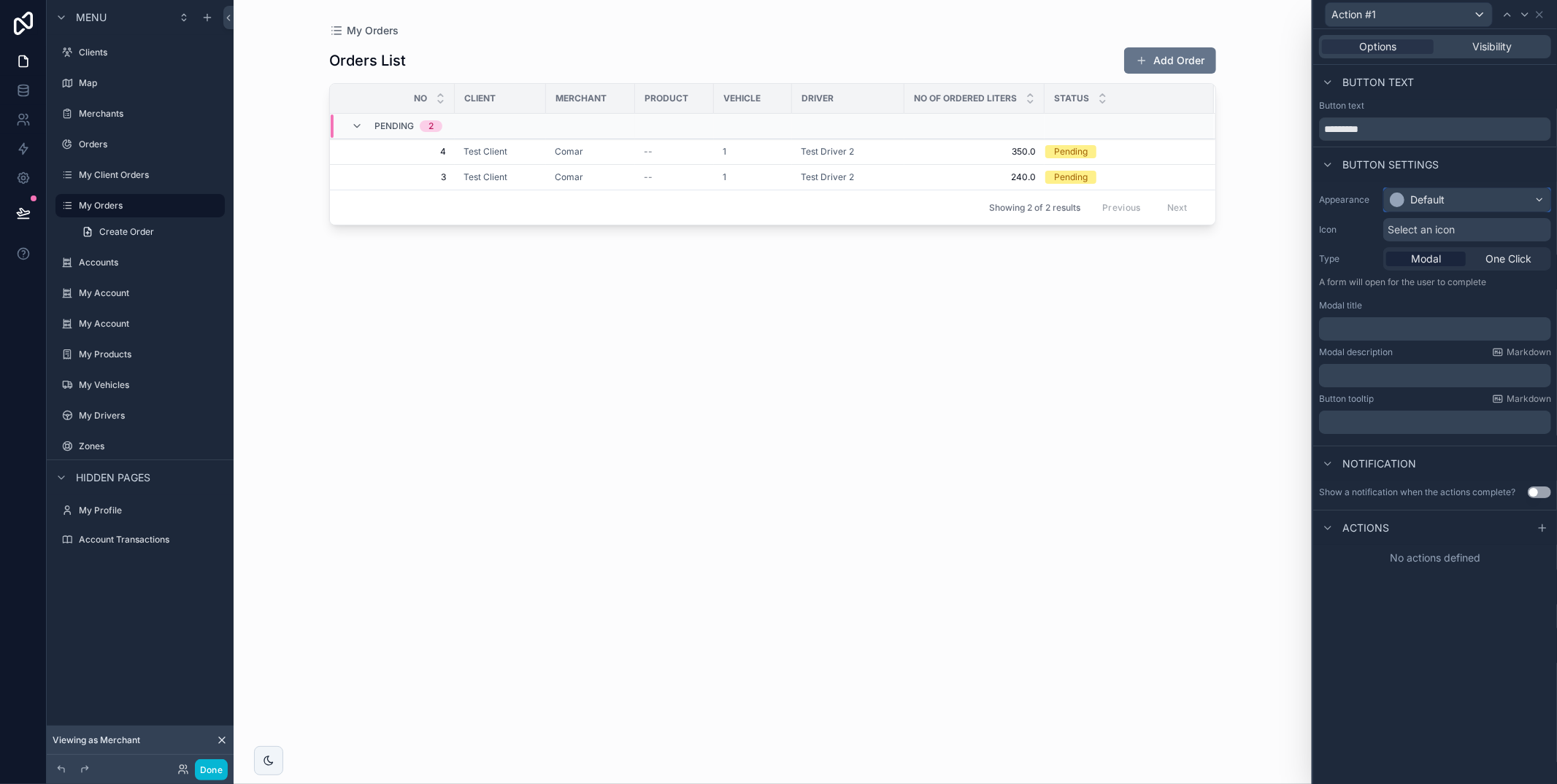
click at [1415, 198] on div "Default" at bounding box center [1427, 200] width 34 height 14
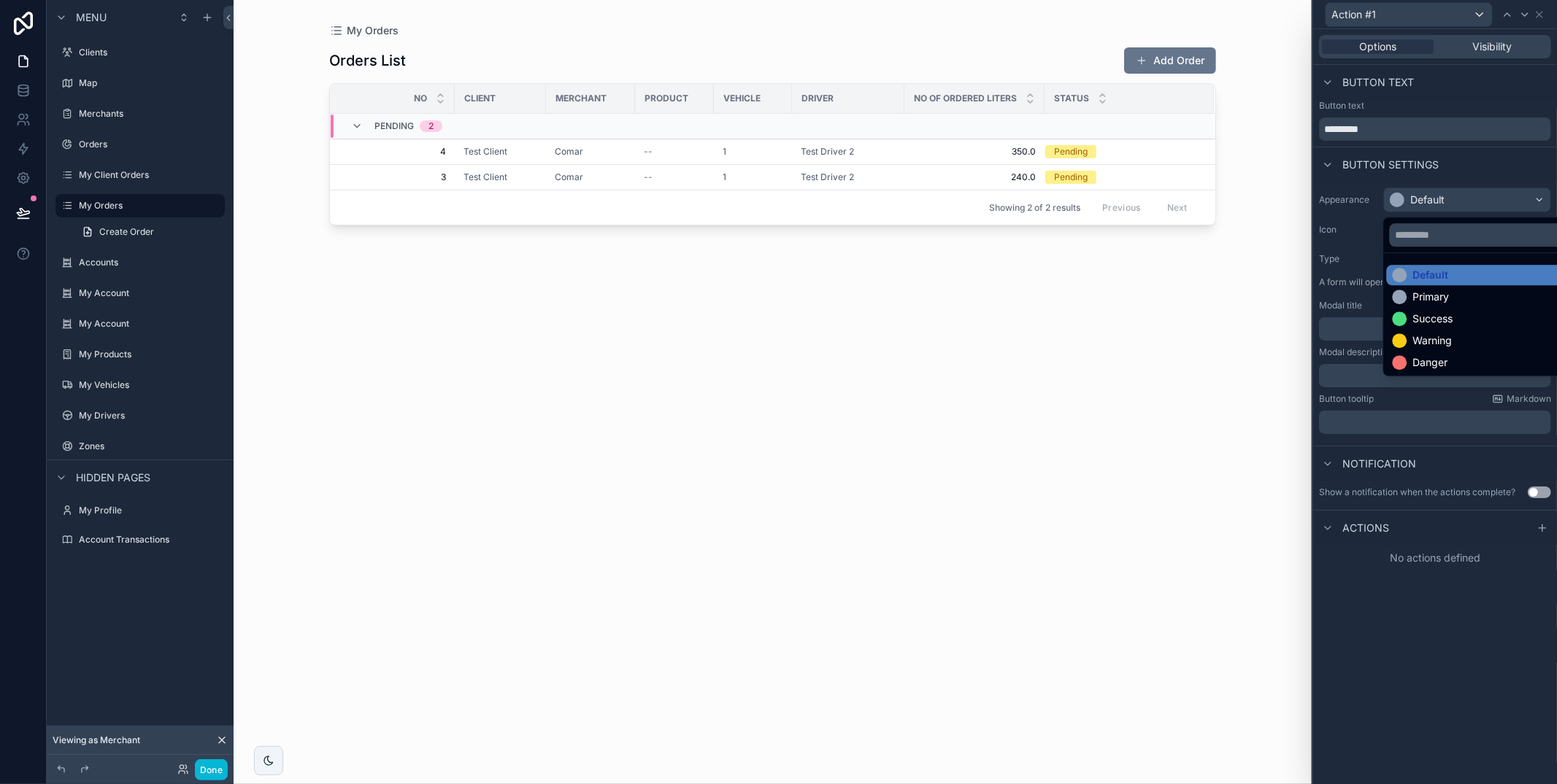
click at [1410, 316] on div "Success" at bounding box center [1422, 318] width 61 height 14
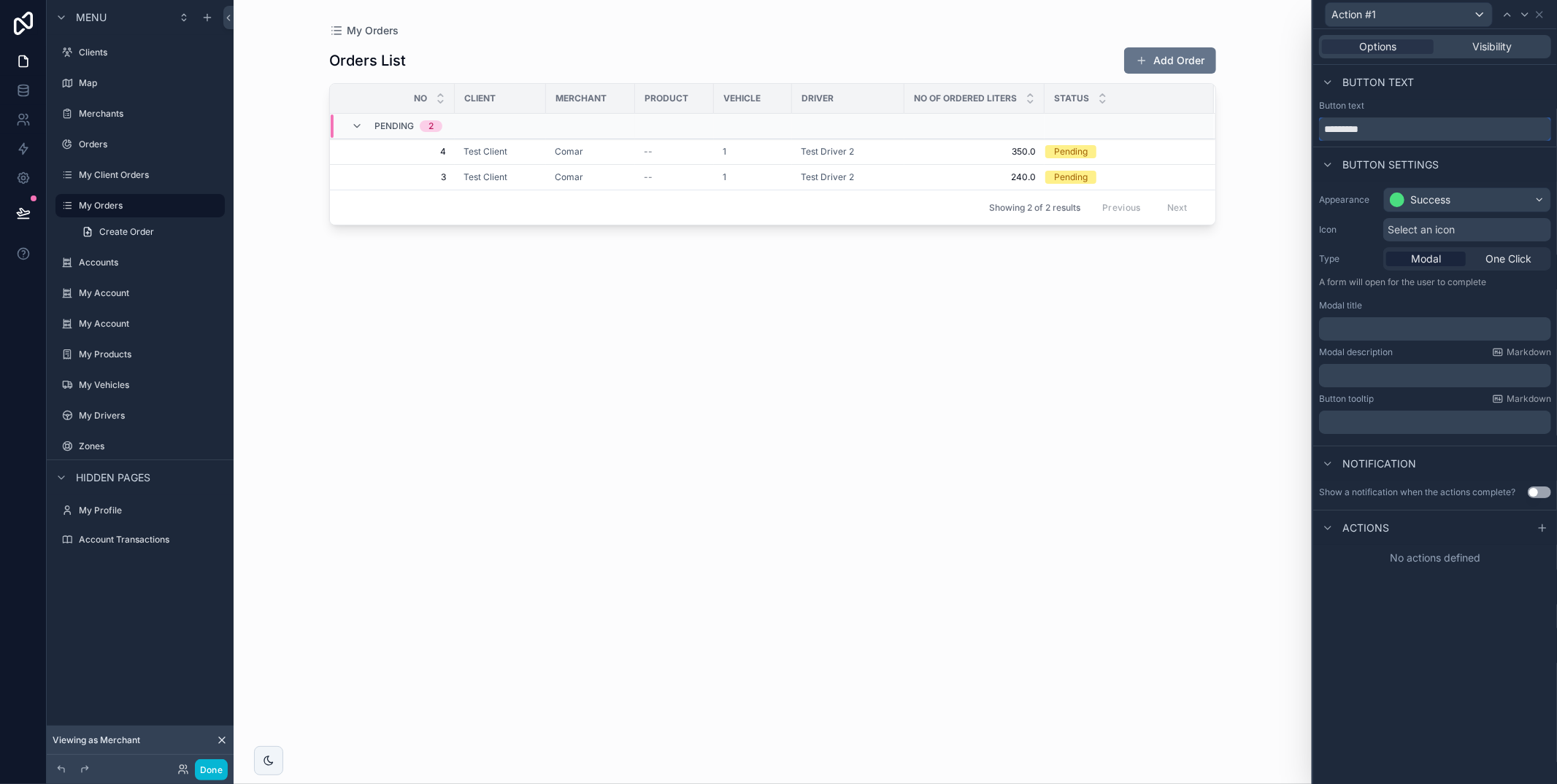
click at [1270, 121] on div "Action #1 Options Visibility Button text Button text ********* Button settings …" at bounding box center [778, 392] width 1557 height 784
type input "**********"
click at [1394, 331] on p "﻿" at bounding box center [1436, 328] width 223 height 14
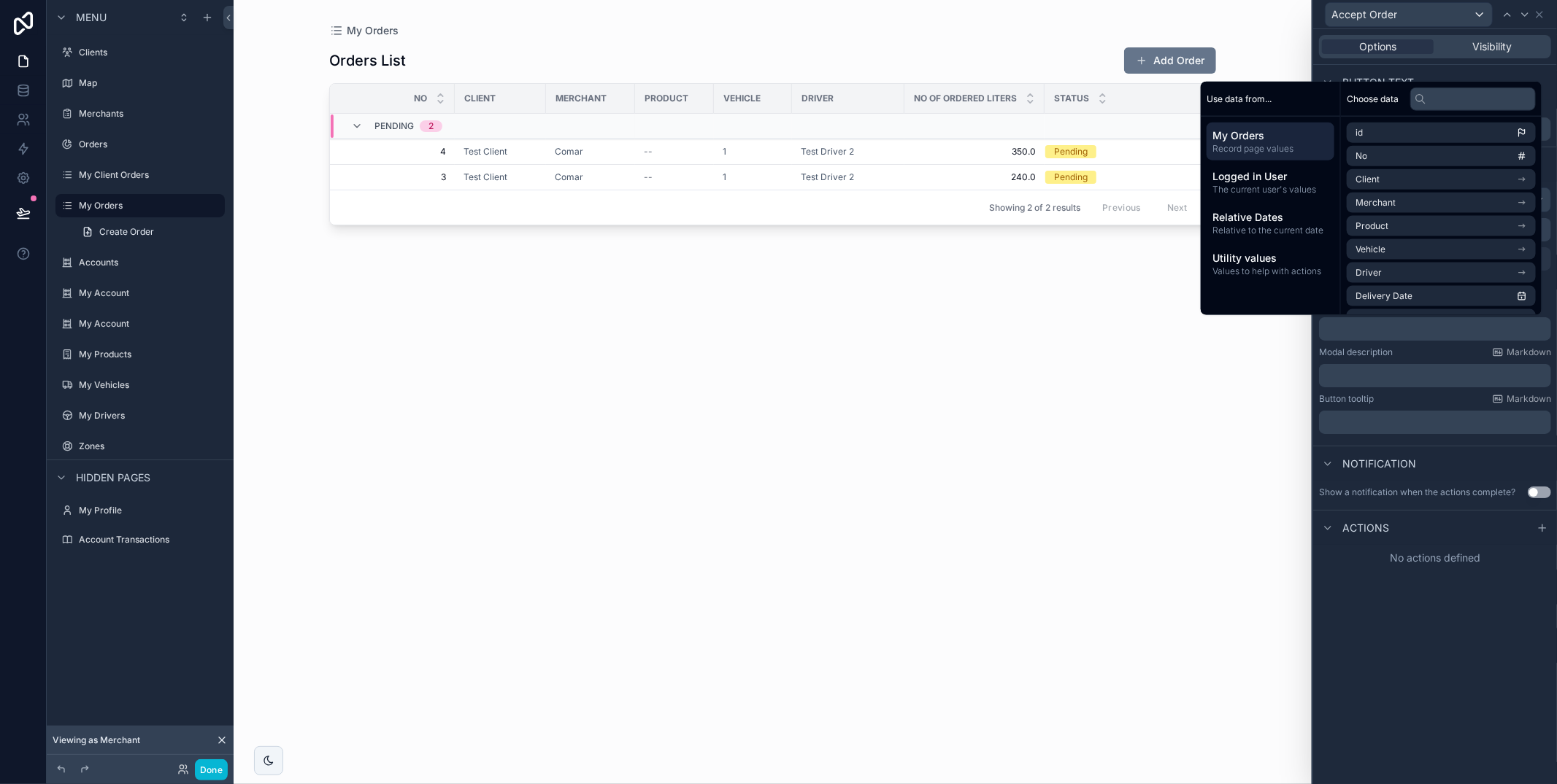
click at [1400, 356] on div "Modal description Markdown" at bounding box center [1434, 352] width 232 height 11
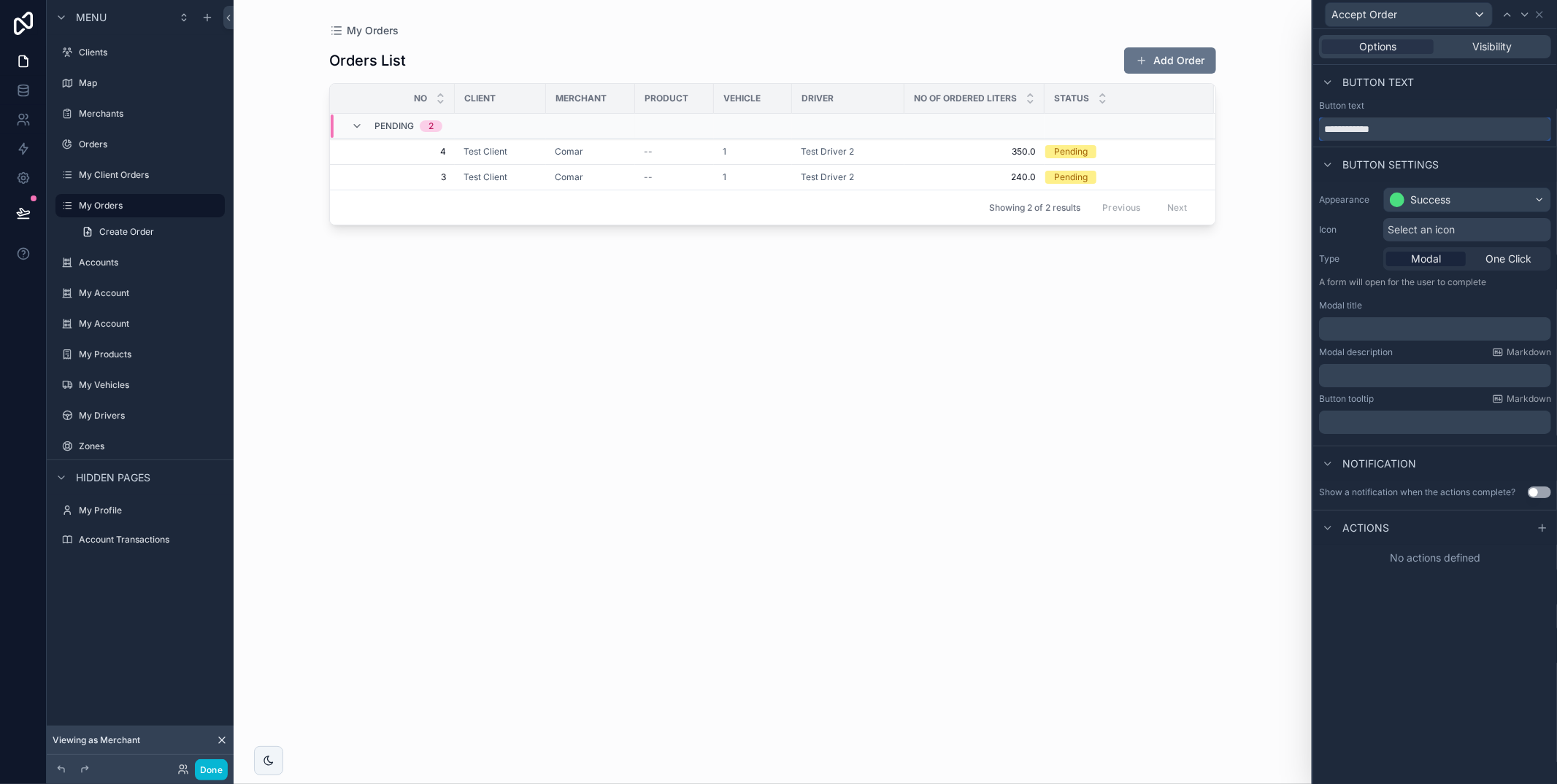
drag, startPoint x: 1418, startPoint y: 121, endPoint x: 1389, endPoint y: 127, distance: 29.6
click at [1338, 122] on input "**********" at bounding box center [1434, 129] width 232 height 24
drag, startPoint x: 1392, startPoint y: 128, endPoint x: 1410, endPoint y: 126, distance: 18.1
click at [1394, 127] on input "**********" at bounding box center [1434, 129] width 232 height 24
click at [1242, 120] on div "**********" at bounding box center [778, 392] width 1557 height 784
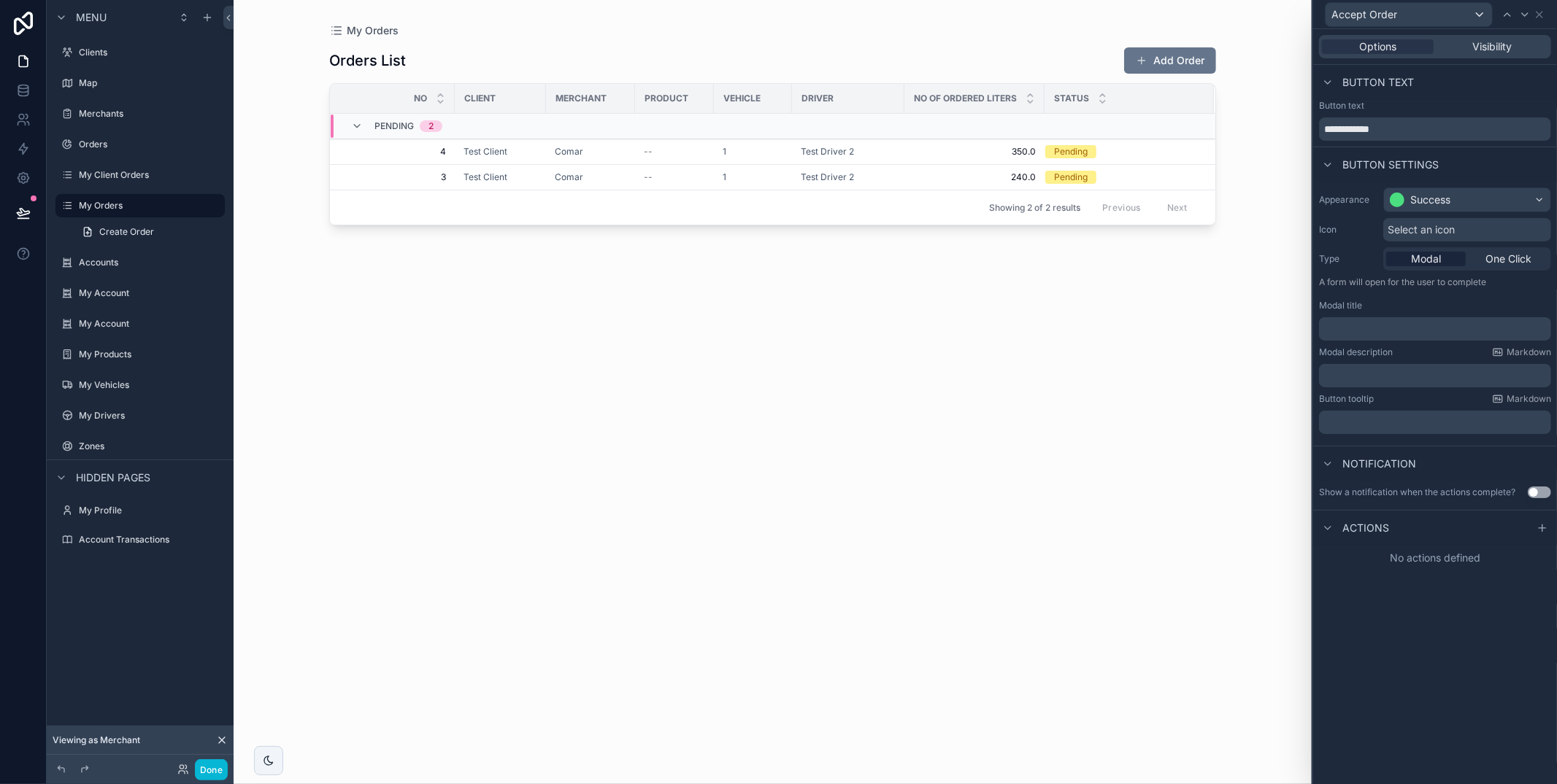
click at [1373, 334] on p "﻿" at bounding box center [1436, 328] width 223 height 14
click at [1431, 352] on div "Modal description Markdown" at bounding box center [1434, 352] width 232 height 11
click at [1533, 492] on button "Use setting" at bounding box center [1539, 493] width 24 height 11
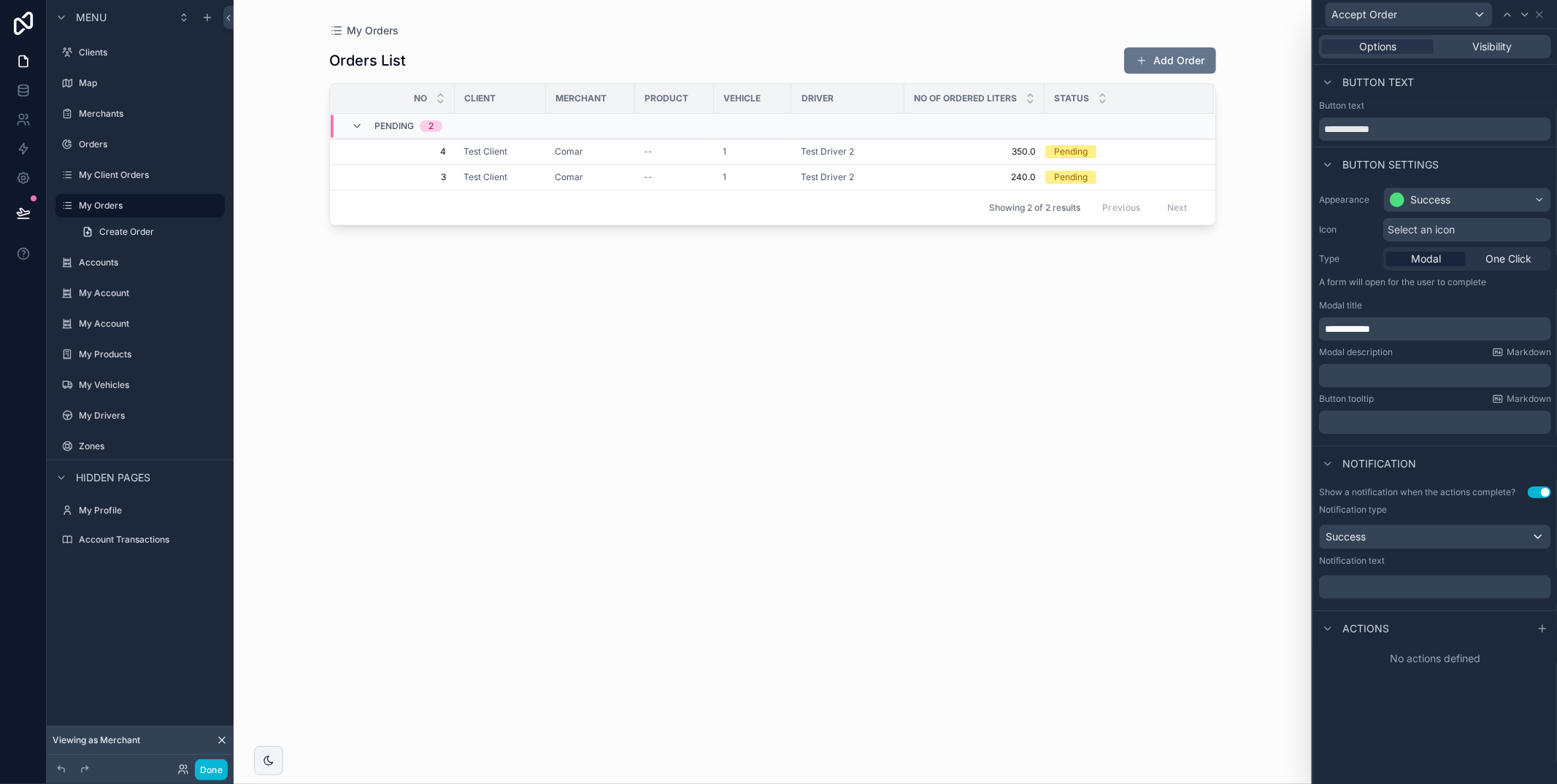
click at [1383, 583] on p "﻿" at bounding box center [1436, 586] width 223 height 14
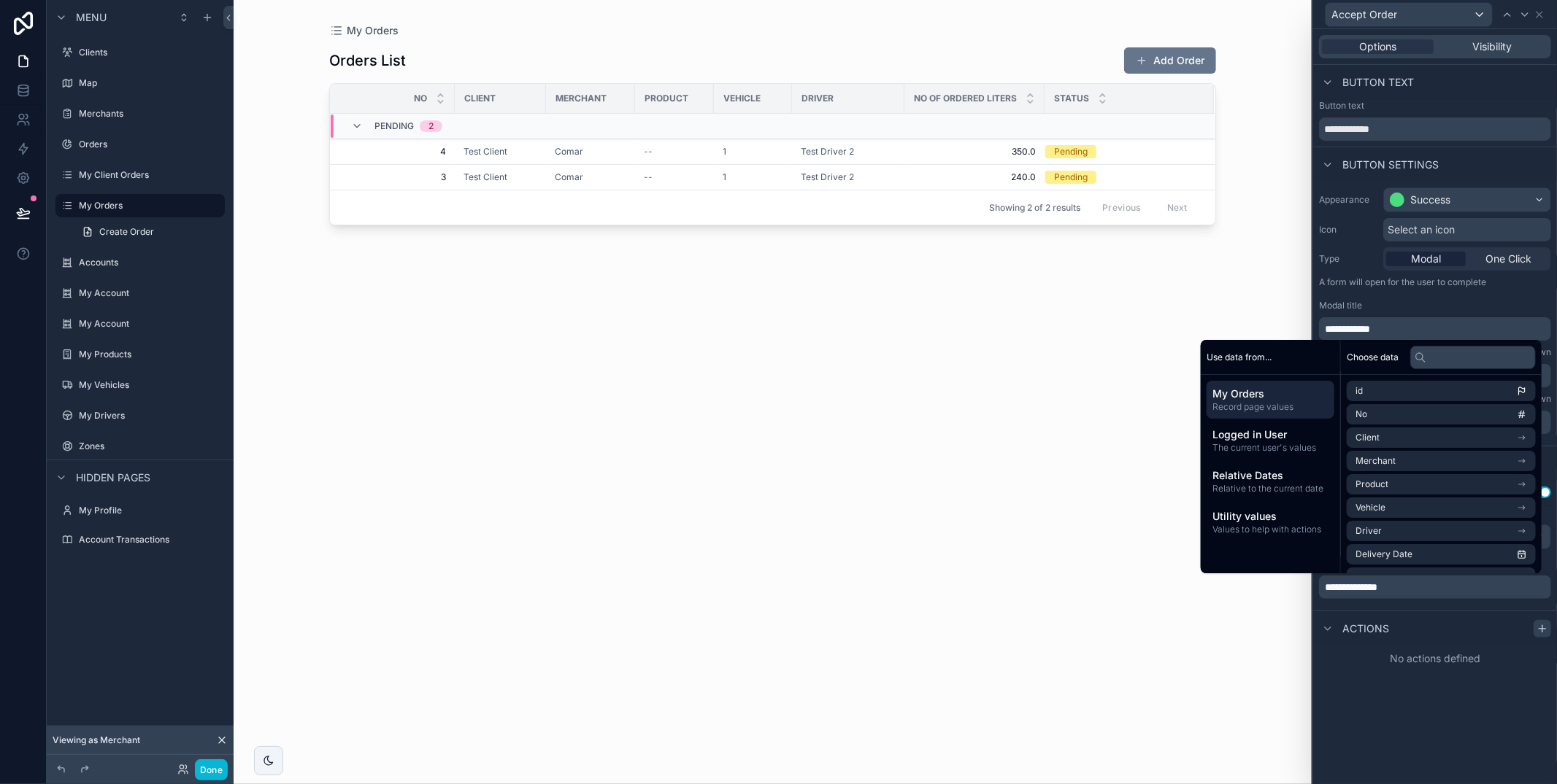
click at [1548, 633] on icon at bounding box center [1542, 629] width 11 height 11
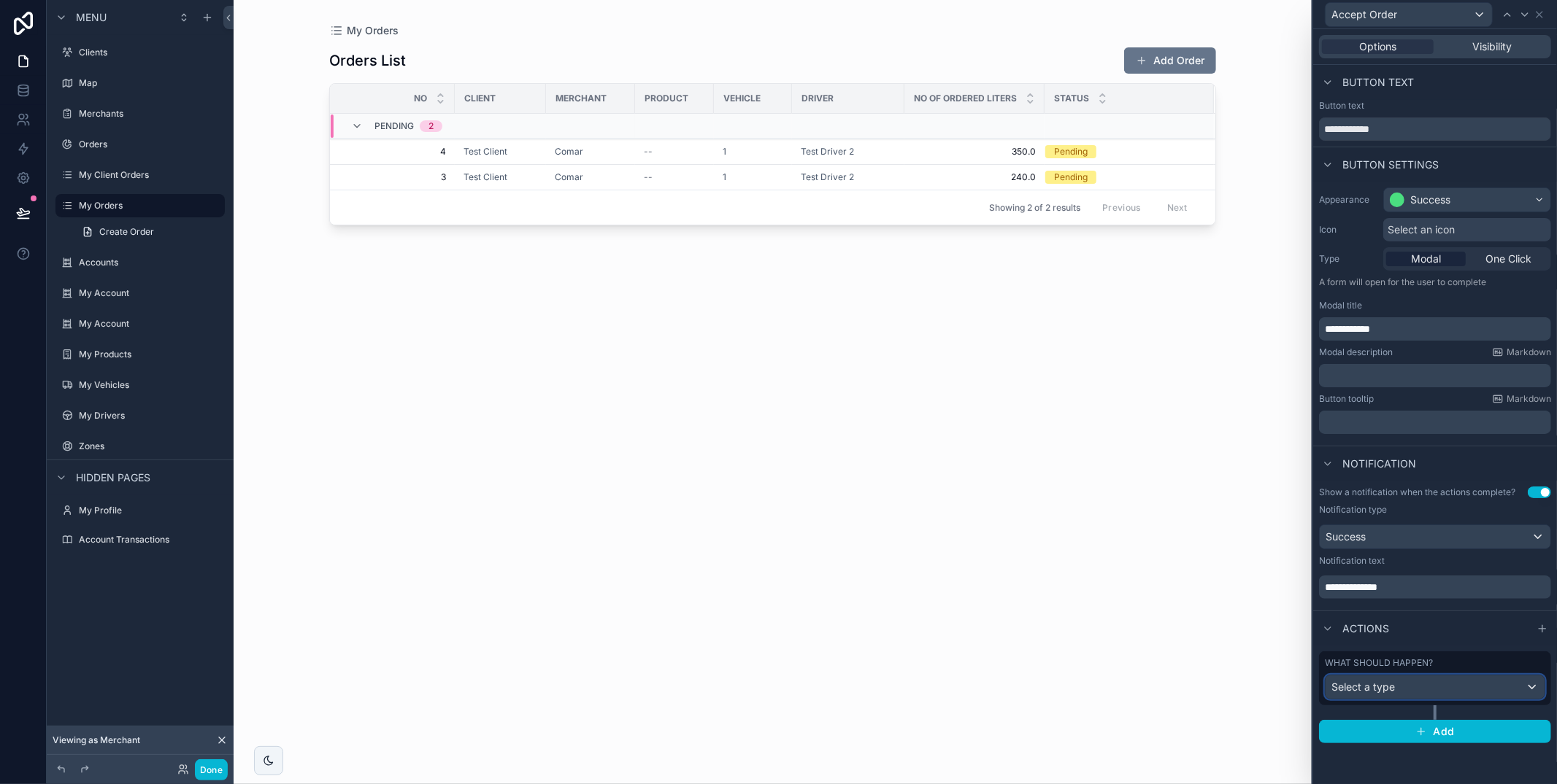
click at [1475, 679] on div "Select a type" at bounding box center [1434, 687] width 219 height 24
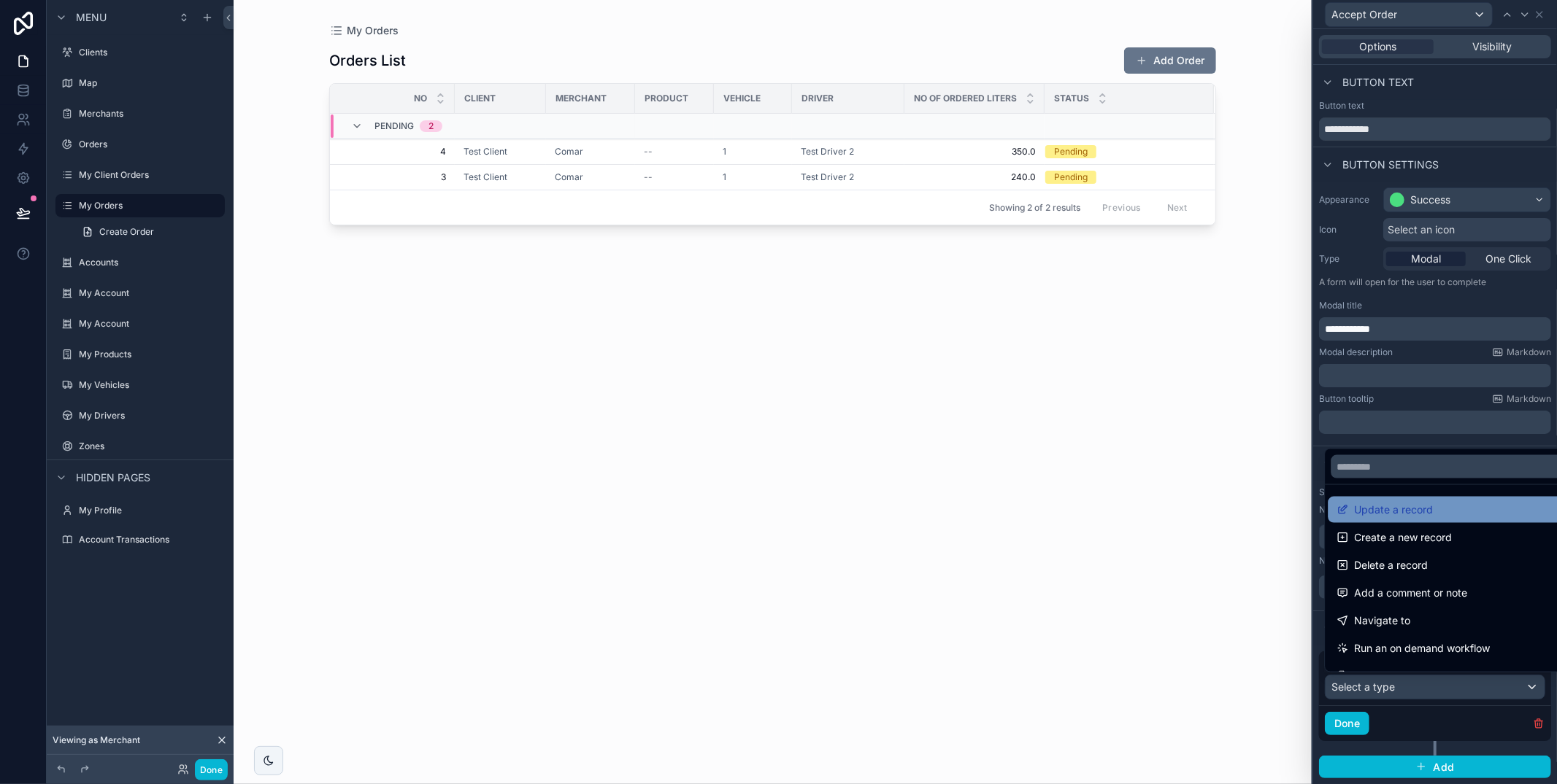
click at [1428, 511] on span "Update a record" at bounding box center [1392, 510] width 79 height 18
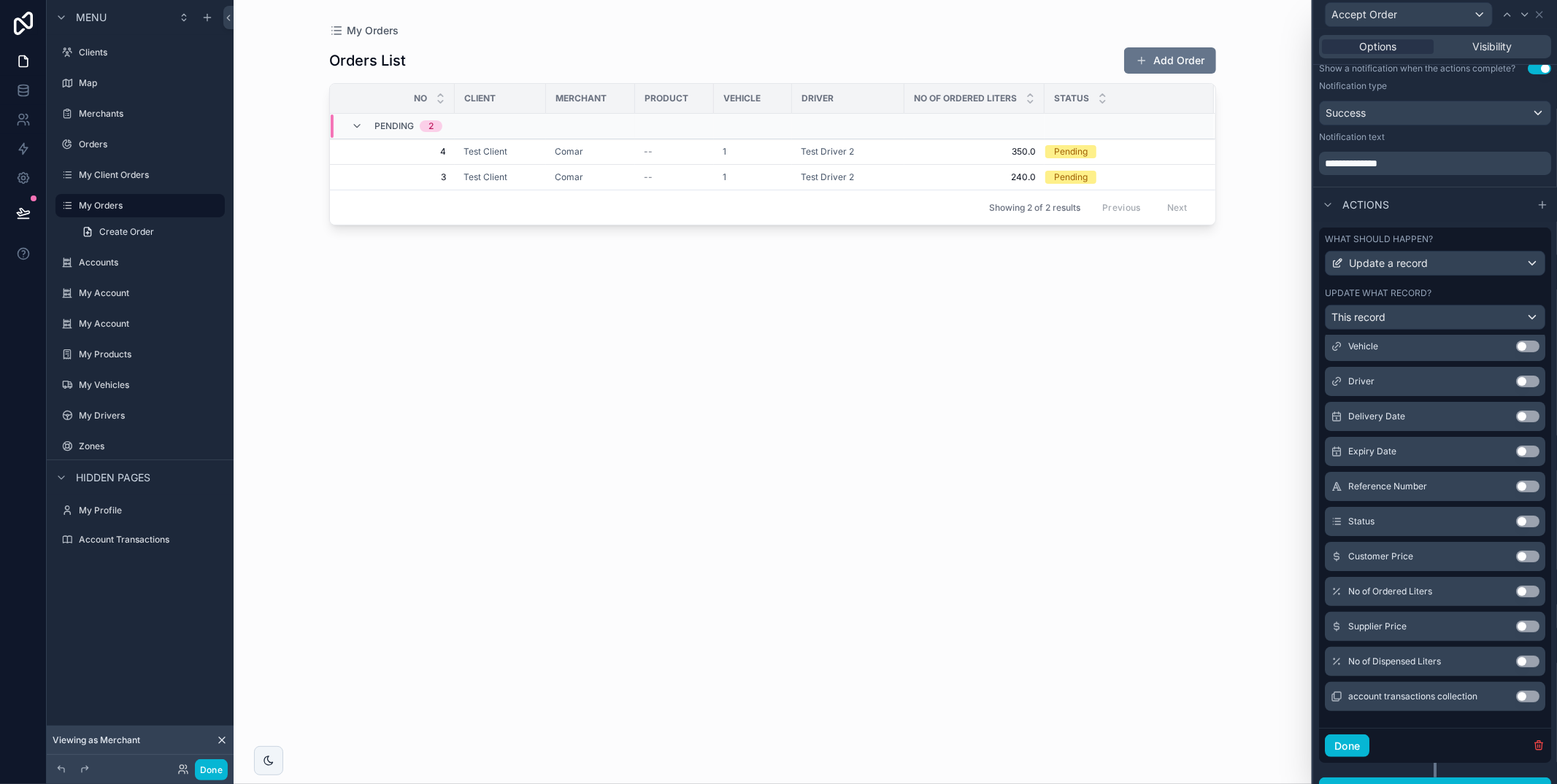
scroll to position [433, 0]
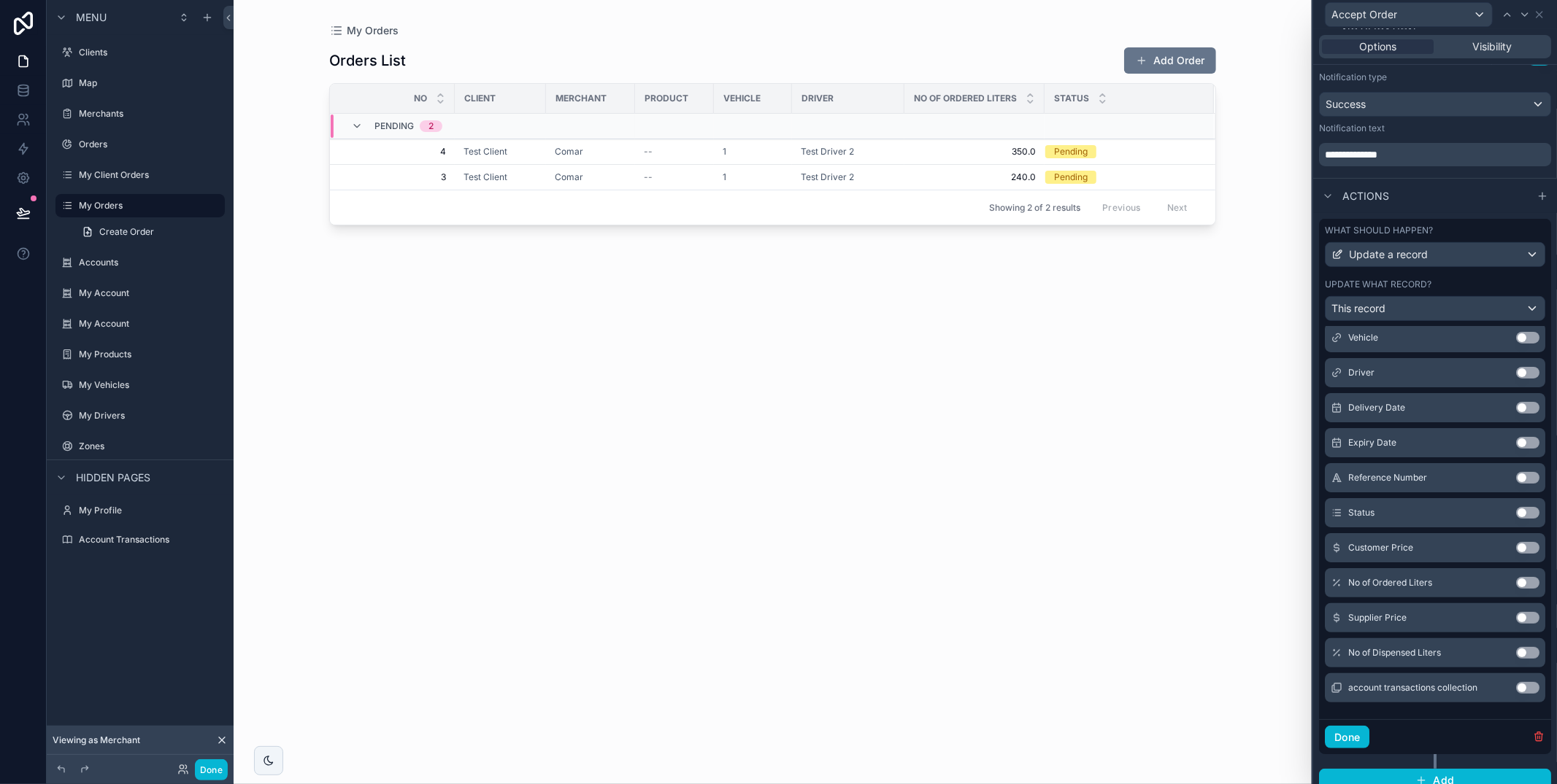
click at [1527, 653] on button "Use setting" at bounding box center [1528, 653] width 24 height 11
click at [1525, 553] on div "Status Use setting" at bounding box center [1434, 548] width 220 height 29
drag, startPoint x: 1525, startPoint y: 549, endPoint x: 1516, endPoint y: 535, distance: 16.6
click at [1525, 548] on button "Use setting" at bounding box center [1528, 548] width 24 height 11
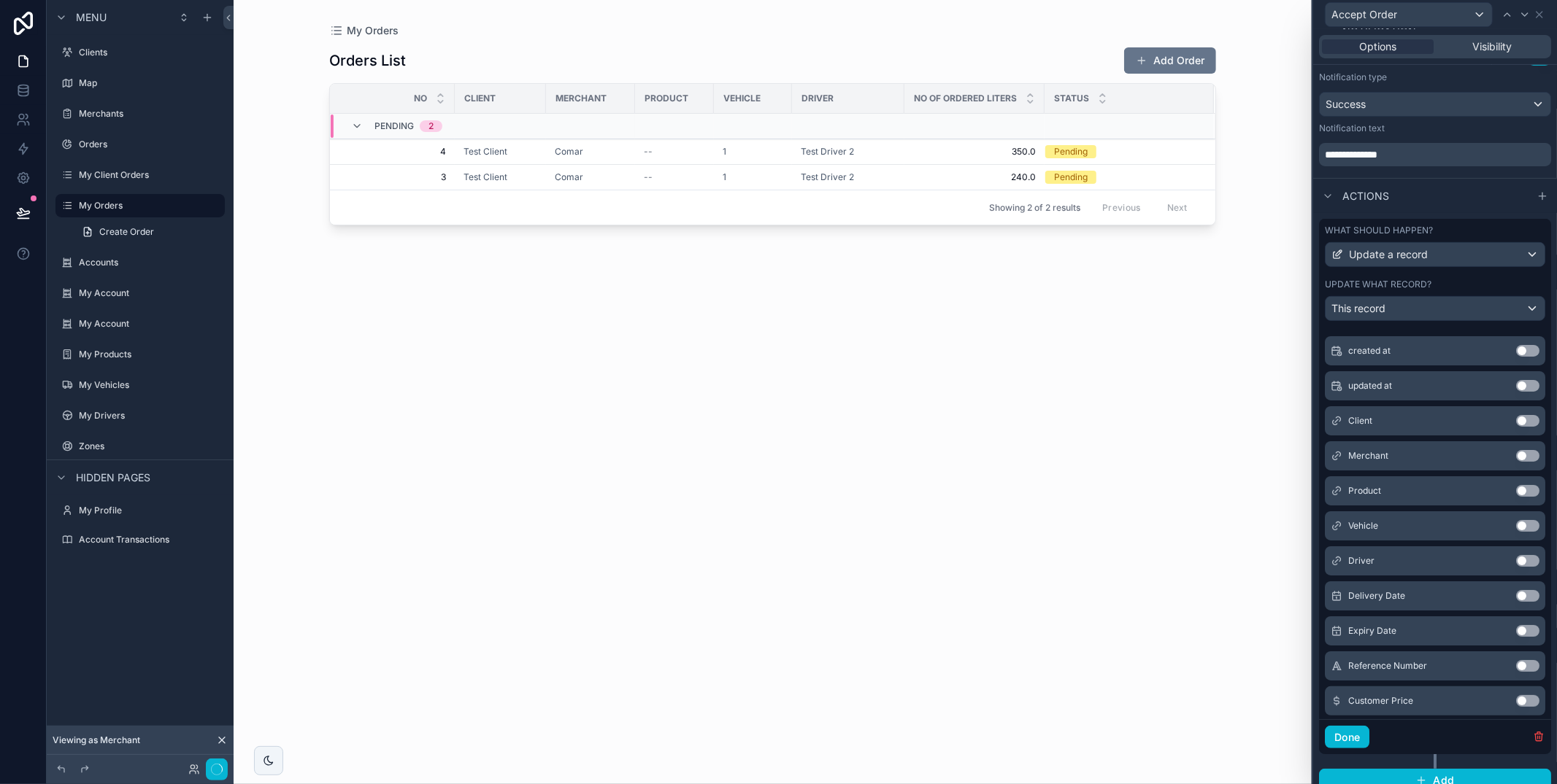
scroll to position [0, 0]
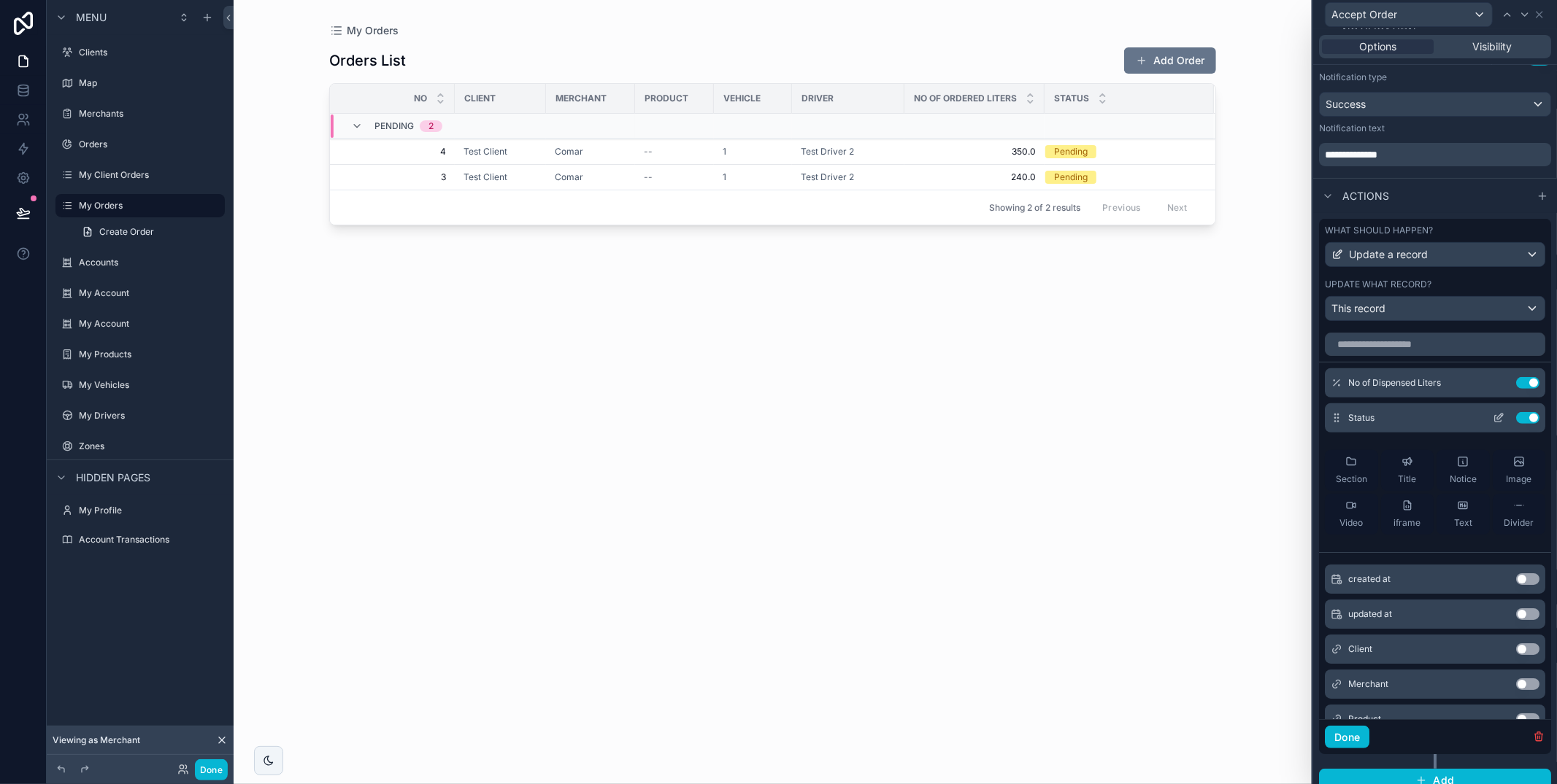
click at [1497, 418] on icon at bounding box center [1498, 418] width 11 height 11
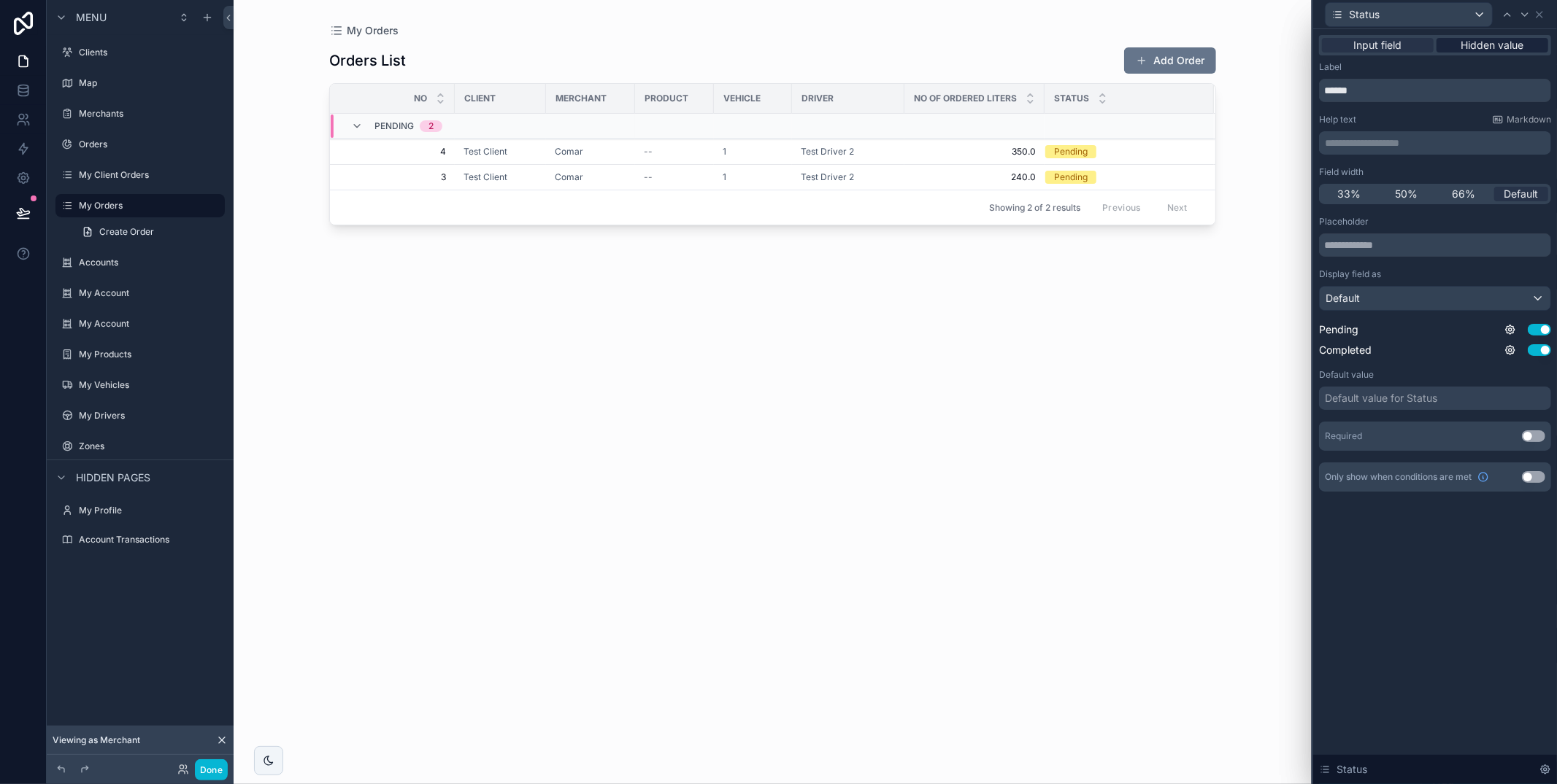
drag, startPoint x: 1500, startPoint y: 41, endPoint x: 1497, endPoint y: 48, distance: 7.6
click at [1500, 40] on span "Hidden value" at bounding box center [1493, 44] width 62 height 14
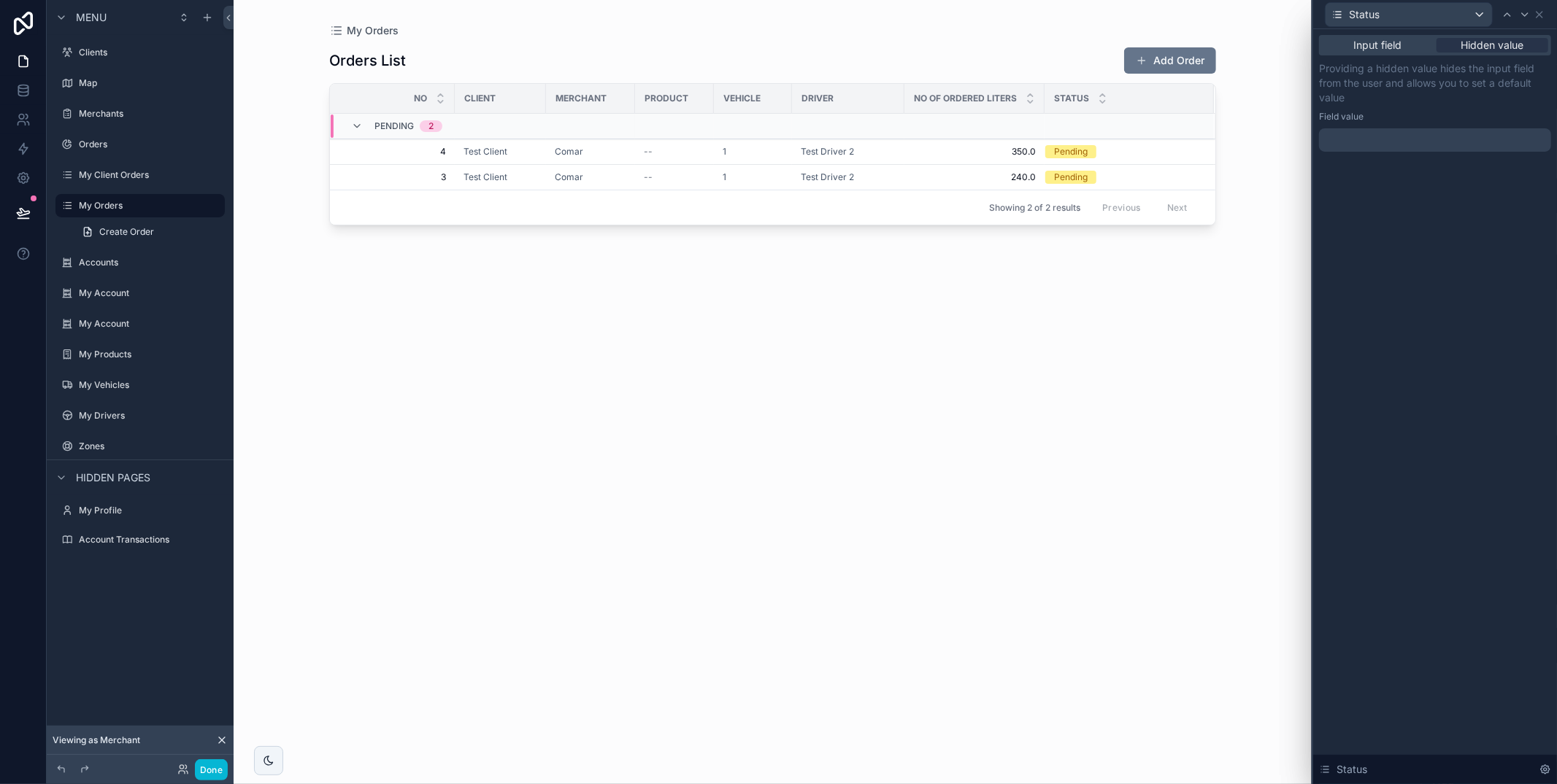
click at [1471, 136] on div at bounding box center [1434, 140] width 232 height 24
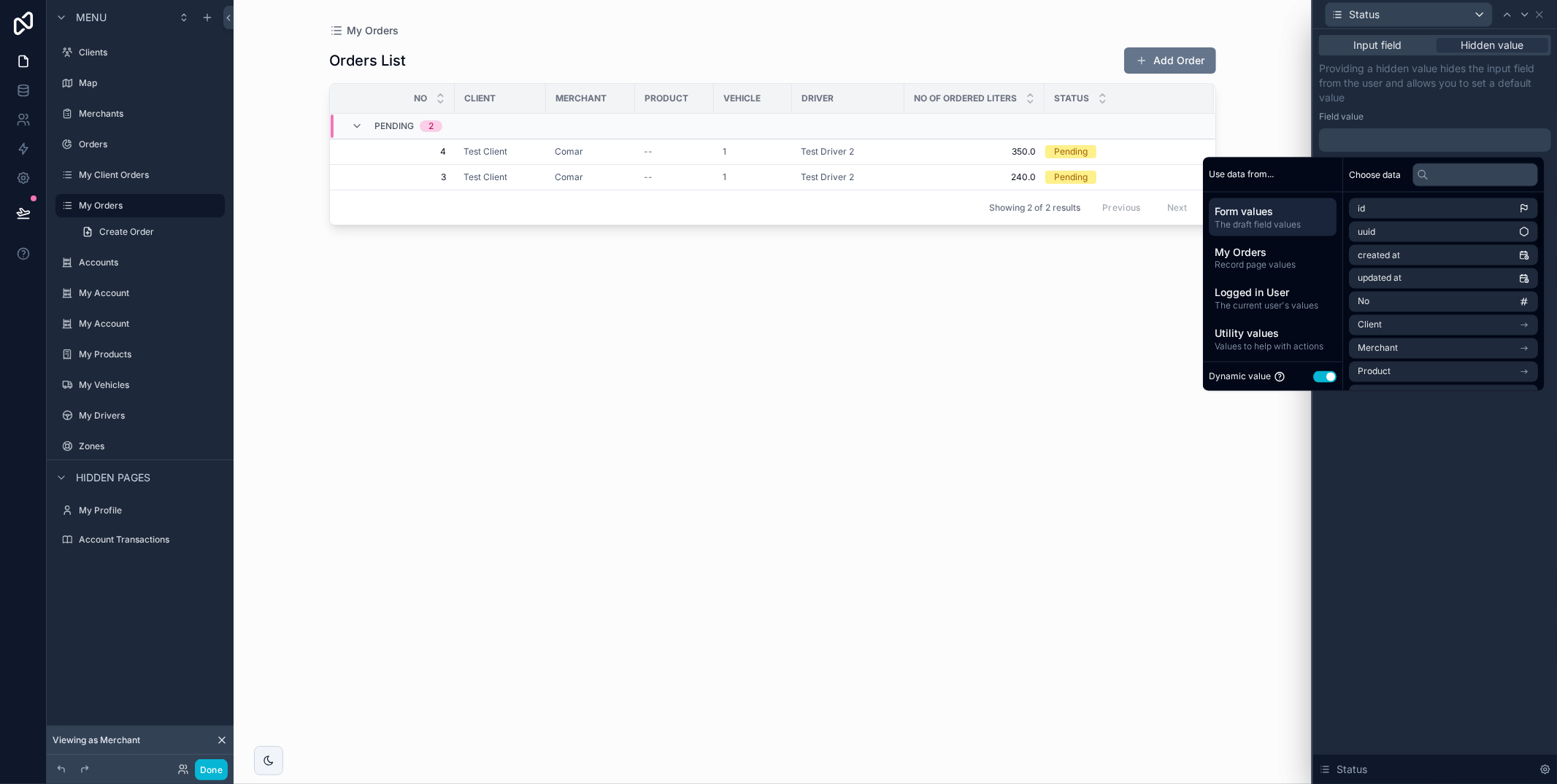
click at [1321, 375] on button "Use setting" at bounding box center [1324, 376] width 24 height 11
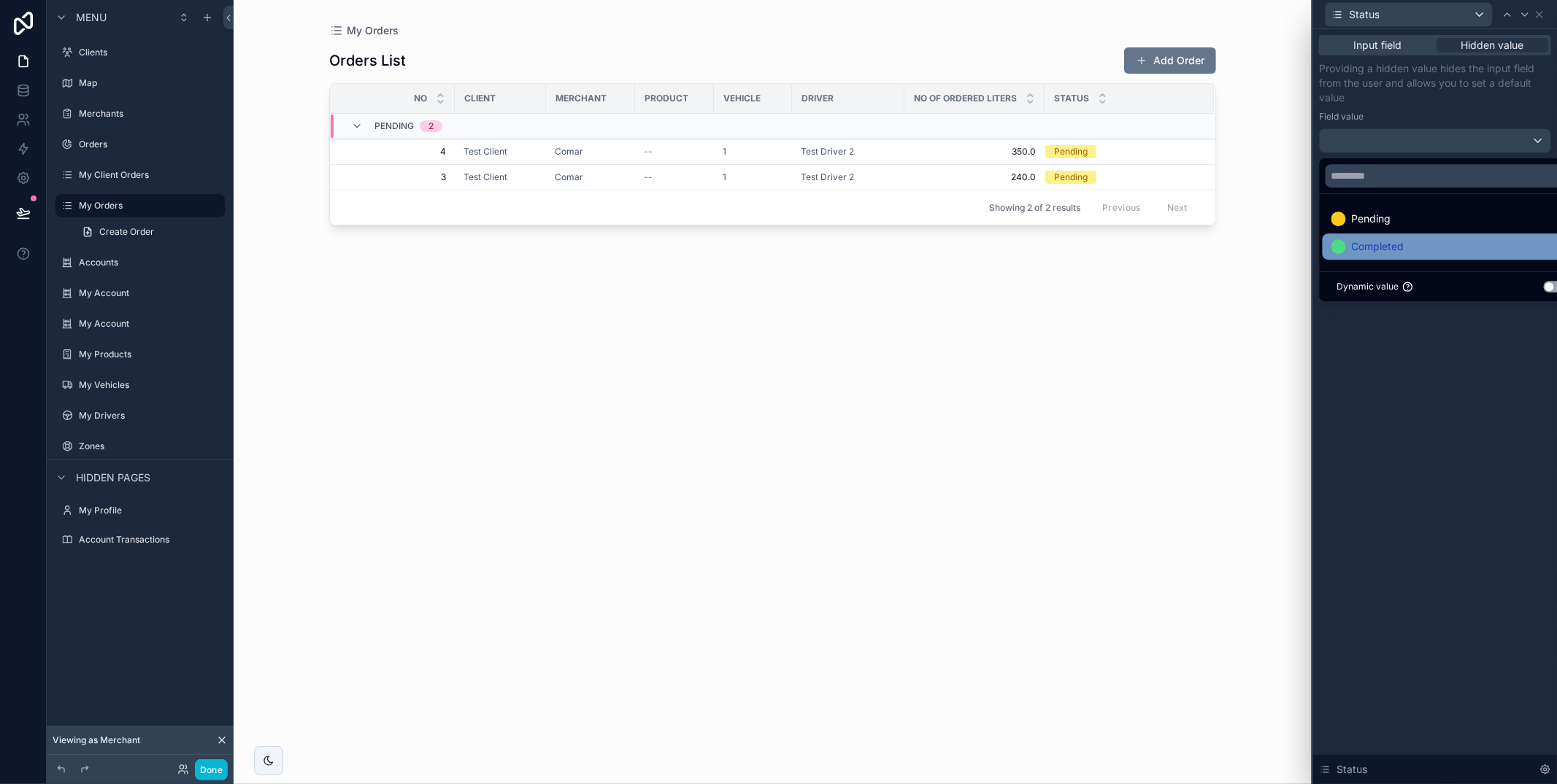
click at [1384, 253] on span "Completed" at bounding box center [1378, 247] width 53 height 18
drag, startPoint x: 1420, startPoint y: 398, endPoint x: 1440, endPoint y: 260, distance: 139.4
click at [1423, 388] on div "Input field Hidden value Providing a hidden value hides the input field from th…" at bounding box center [1435, 407] width 244 height 756
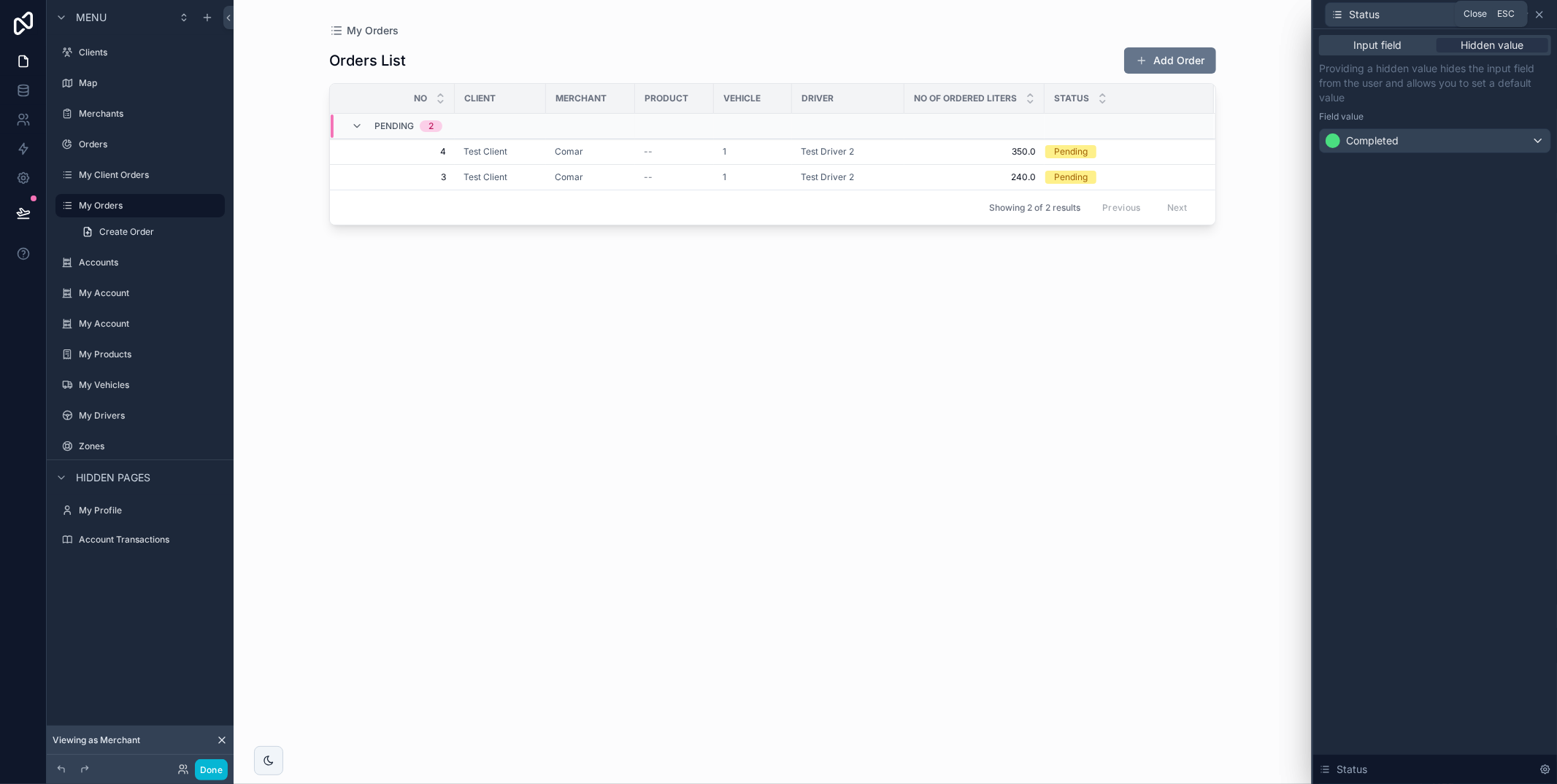
click at [1542, 13] on icon at bounding box center [1539, 14] width 11 height 11
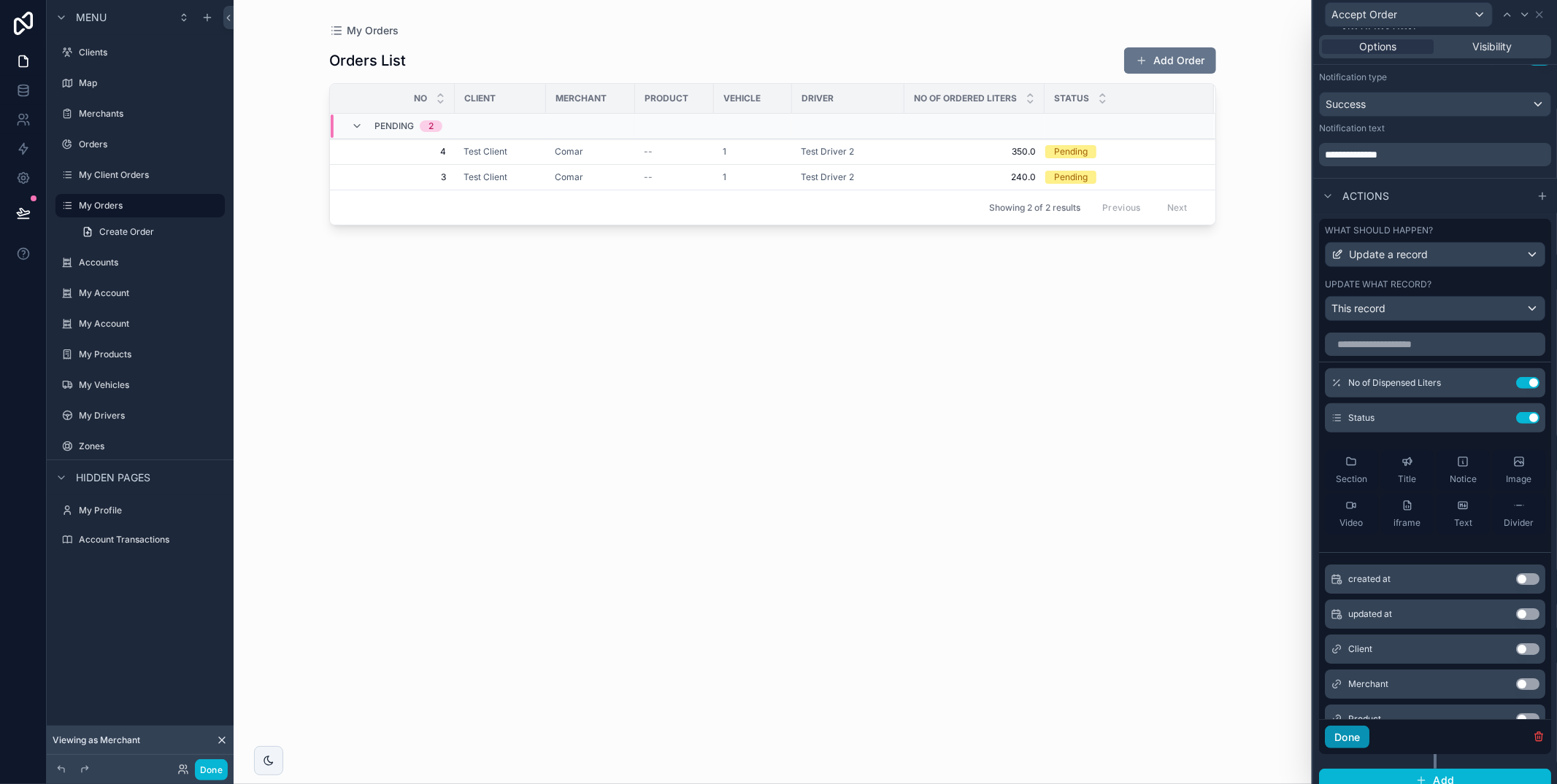
drag, startPoint x: 1356, startPoint y: 732, endPoint x: 1377, endPoint y: 718, distance: 25.2
click at [1356, 732] on button "Done" at bounding box center [1346, 738] width 44 height 24
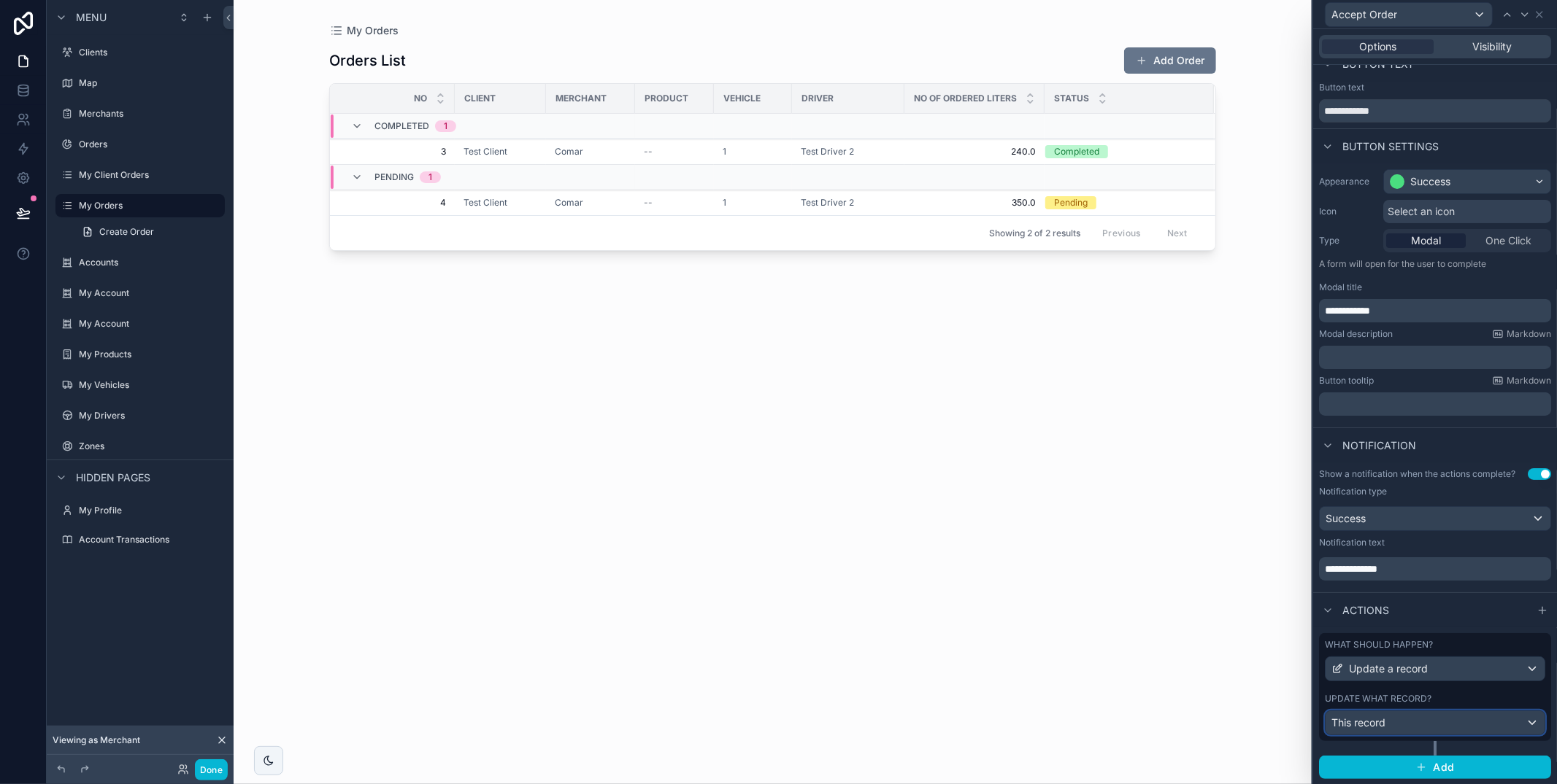
click at [1398, 727] on div "This record" at bounding box center [1434, 723] width 219 height 24
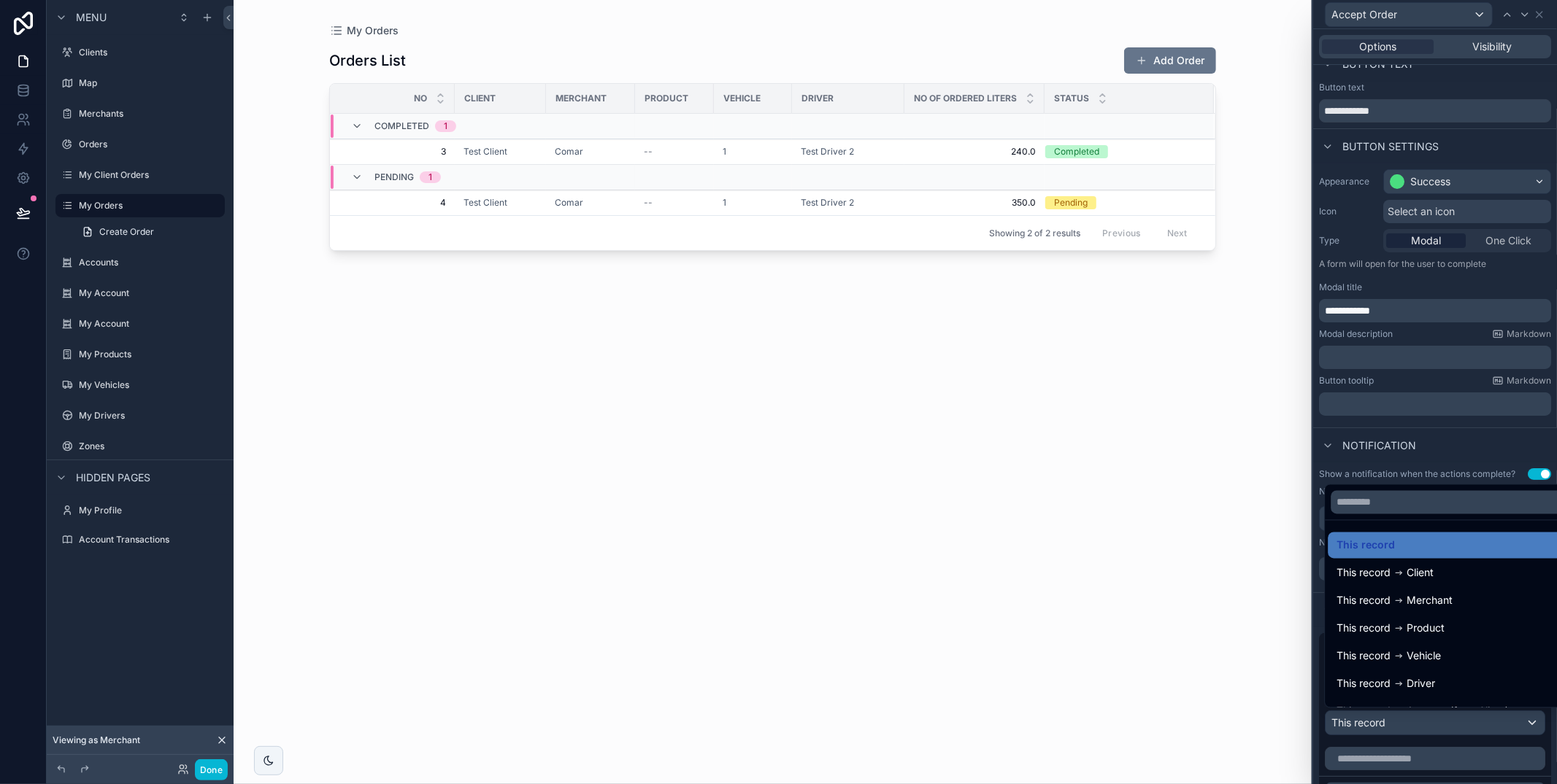
click at [1409, 744] on div at bounding box center [1435, 392] width 244 height 784
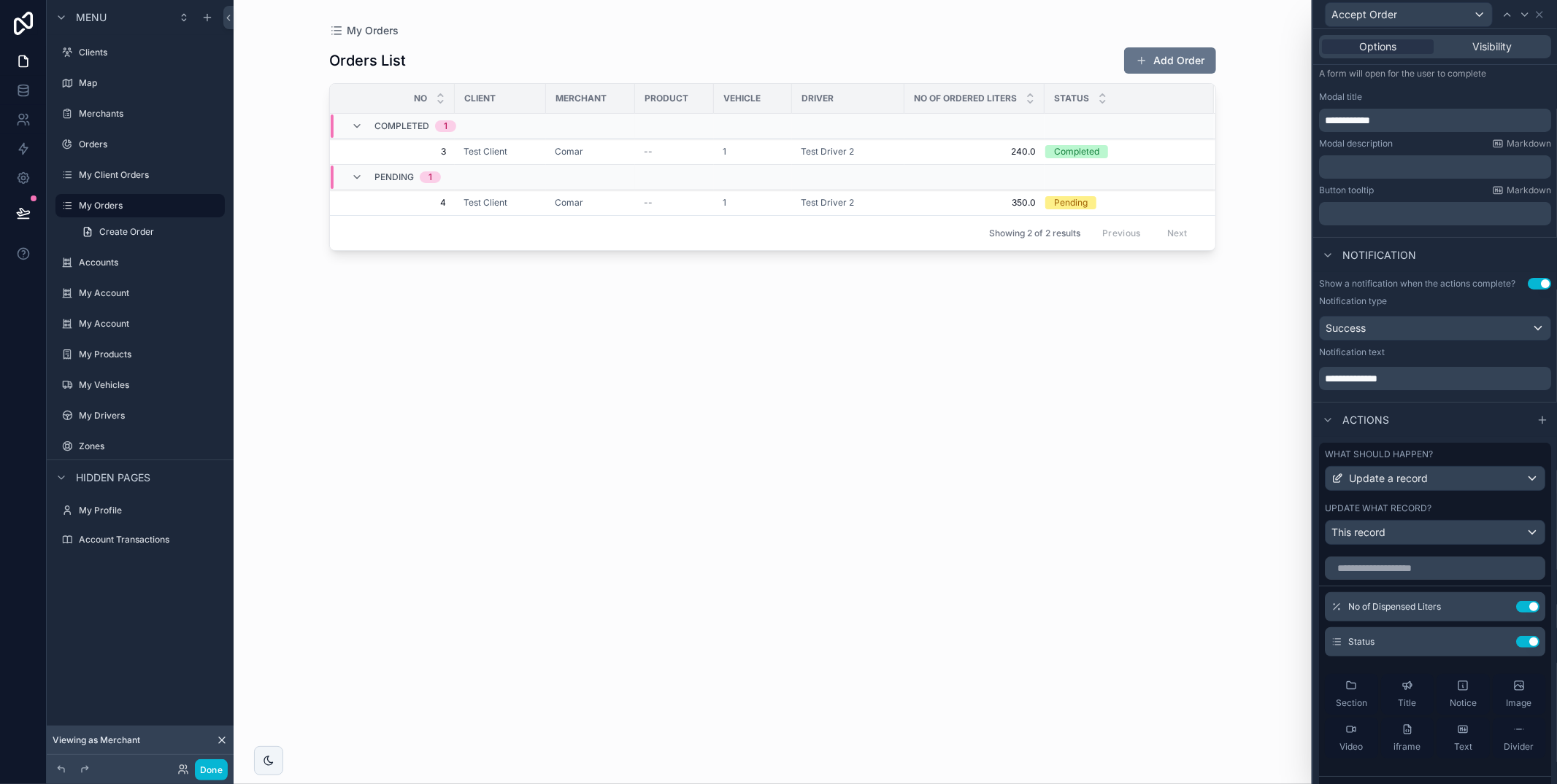
scroll to position [209, 0]
click at [215, 772] on button "Done" at bounding box center [211, 770] width 33 height 21
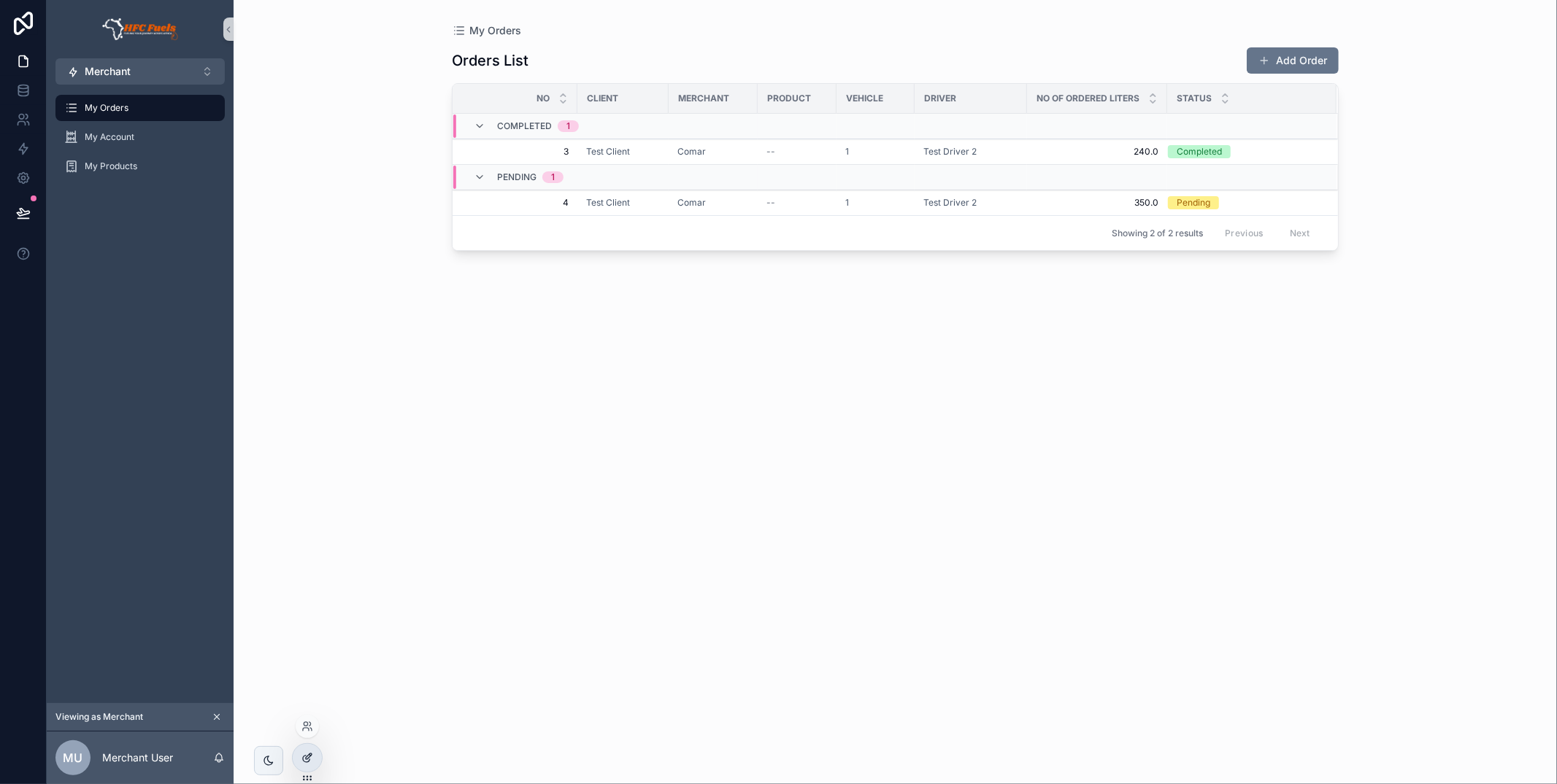
click at [311, 758] on icon at bounding box center [307, 758] width 11 height 11
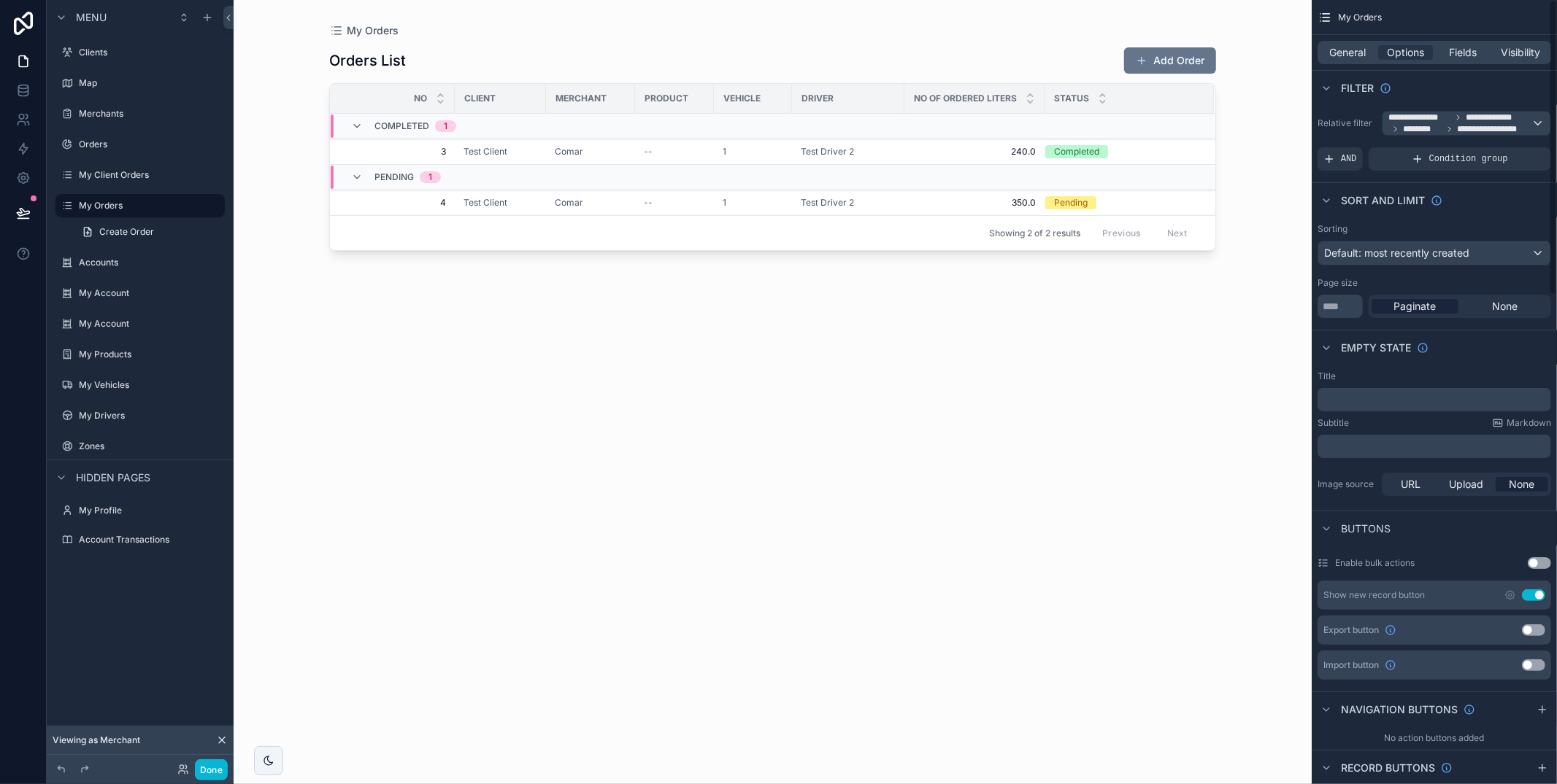
click at [1341, 41] on div "General Options Fields Visibility" at bounding box center [1434, 52] width 234 height 24
click at [1342, 47] on span "General" at bounding box center [1348, 52] width 37 height 14
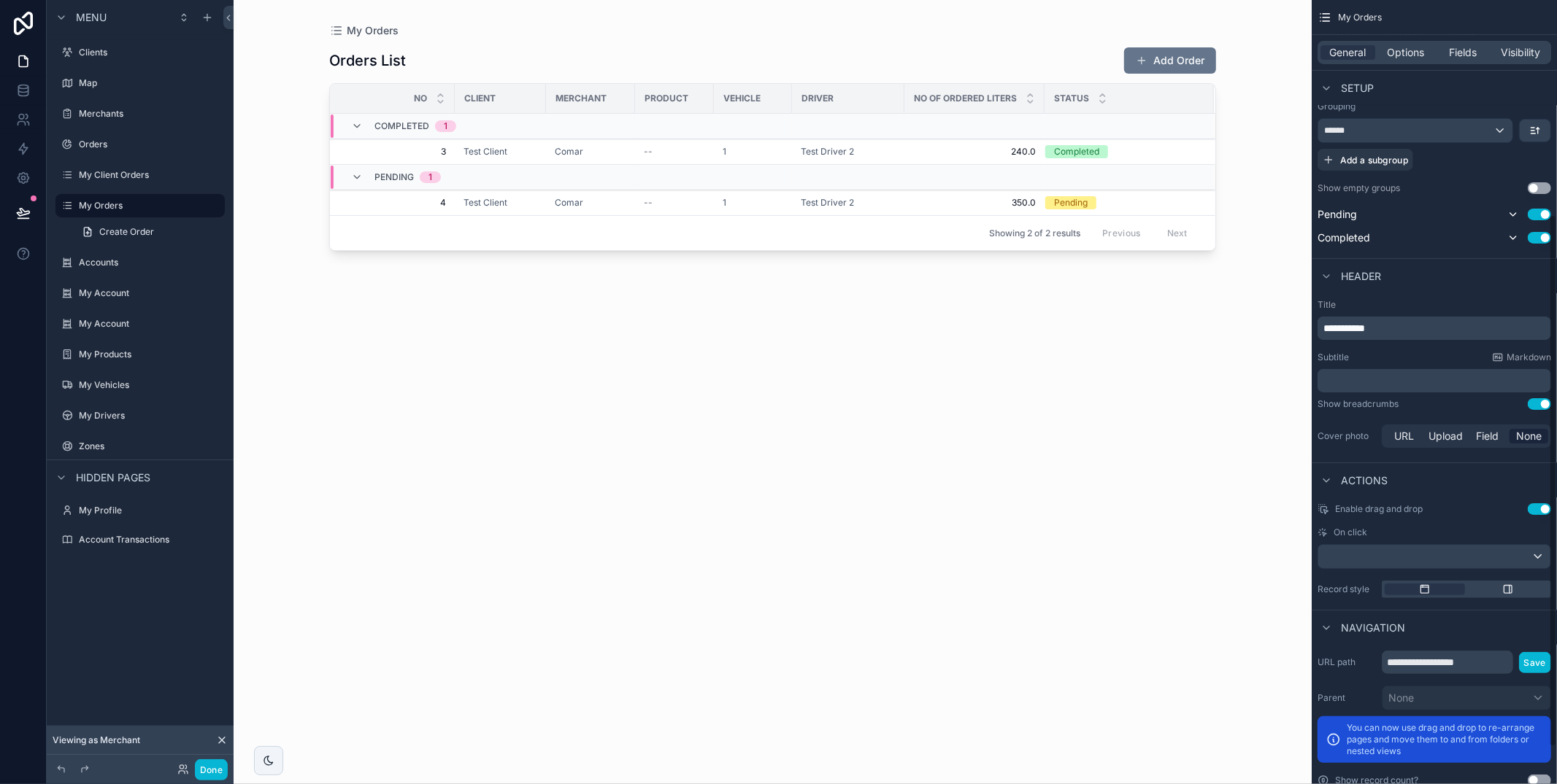
scroll to position [316, 0]
drag, startPoint x: 1480, startPoint y: 663, endPoint x: 1426, endPoint y: 661, distance: 54.0
click at [1426, 661] on input "**********" at bounding box center [1447, 663] width 131 height 24
type input "********"
click at [1534, 663] on button "Save" at bounding box center [1535, 664] width 32 height 21
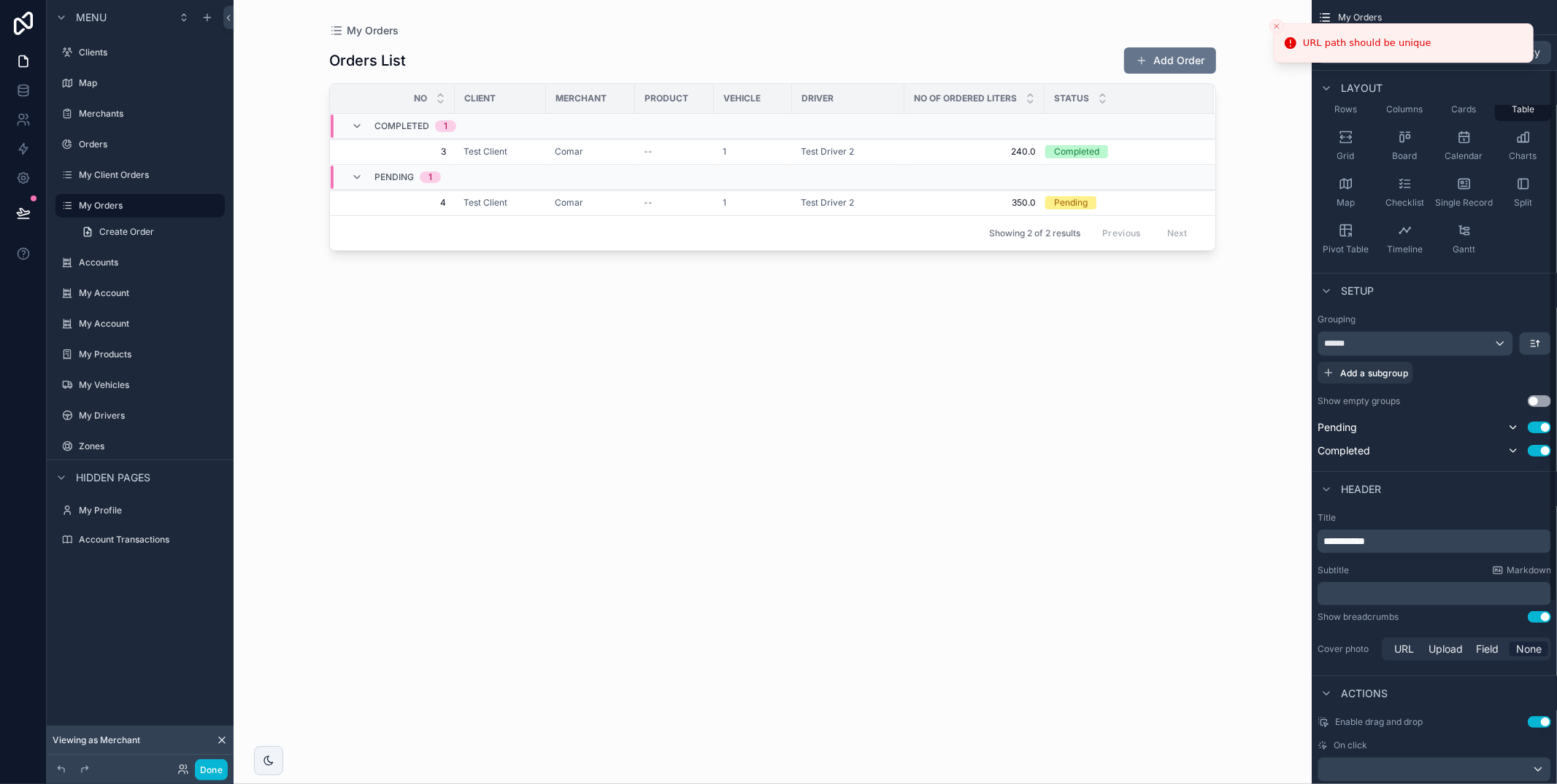
scroll to position [103, 0]
click at [1542, 341] on button "scrollable content" at bounding box center [1534, 344] width 30 height 22
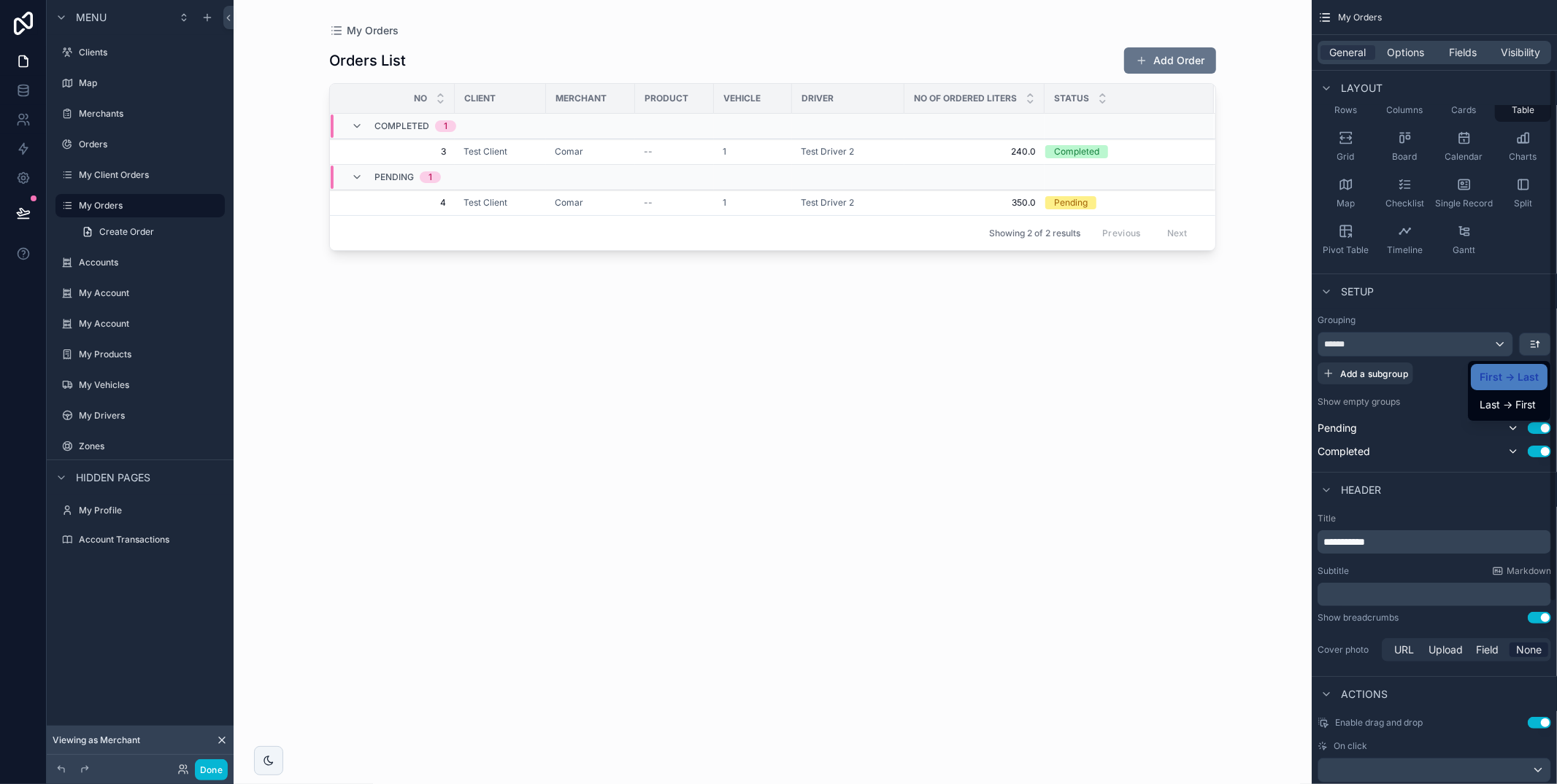
click at [1518, 402] on span "Last -> First" at bounding box center [1507, 405] width 56 height 18
click at [1531, 342] on icon "scrollable content" at bounding box center [1534, 344] width 11 height 11
click at [1514, 381] on span "First -> Last" at bounding box center [1507, 377] width 56 height 18
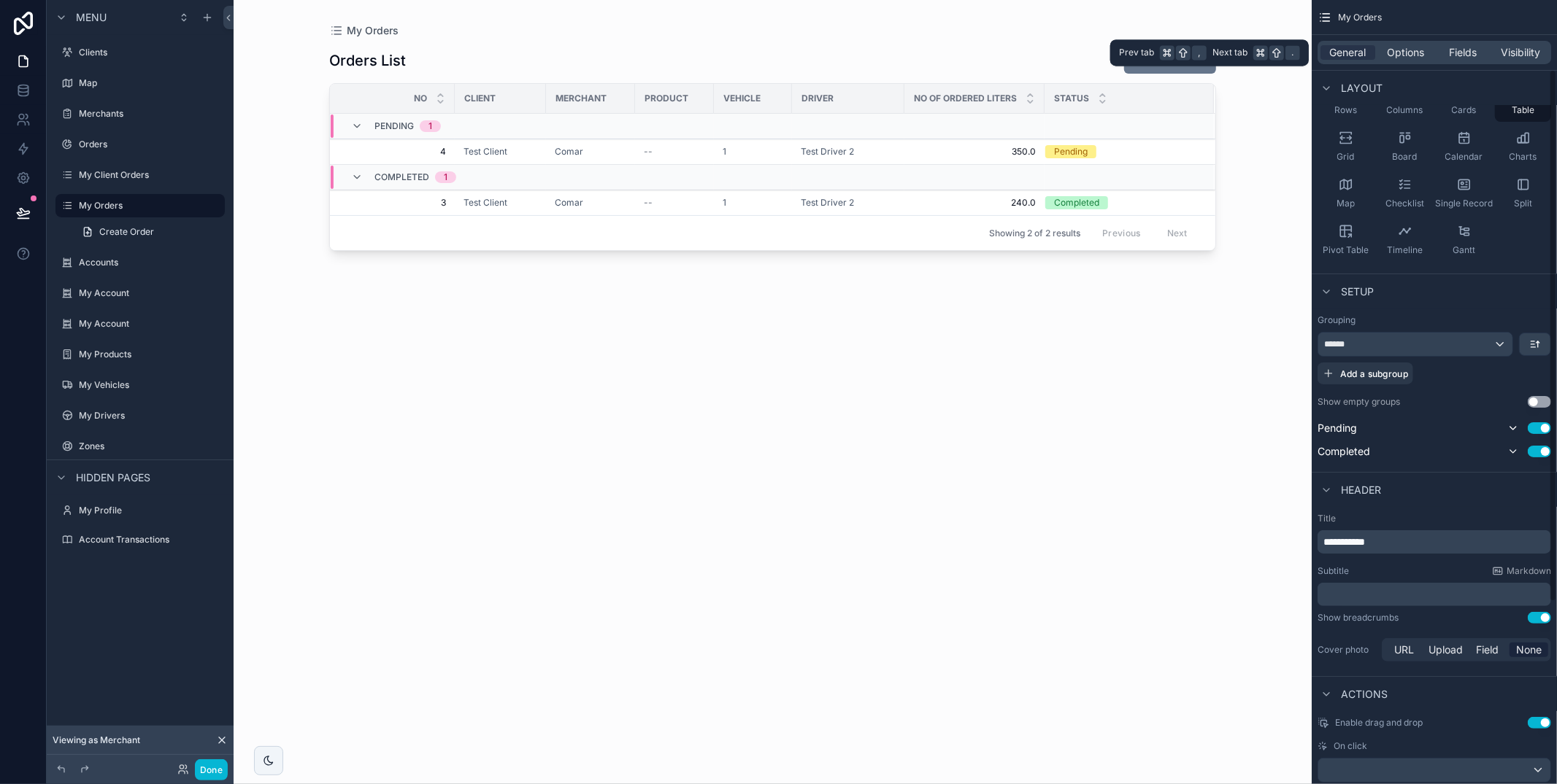
drag, startPoint x: 1420, startPoint y: 51, endPoint x: 1430, endPoint y: 67, distance: 18.9
click at [1420, 51] on span "Options" at bounding box center [1405, 52] width 37 height 14
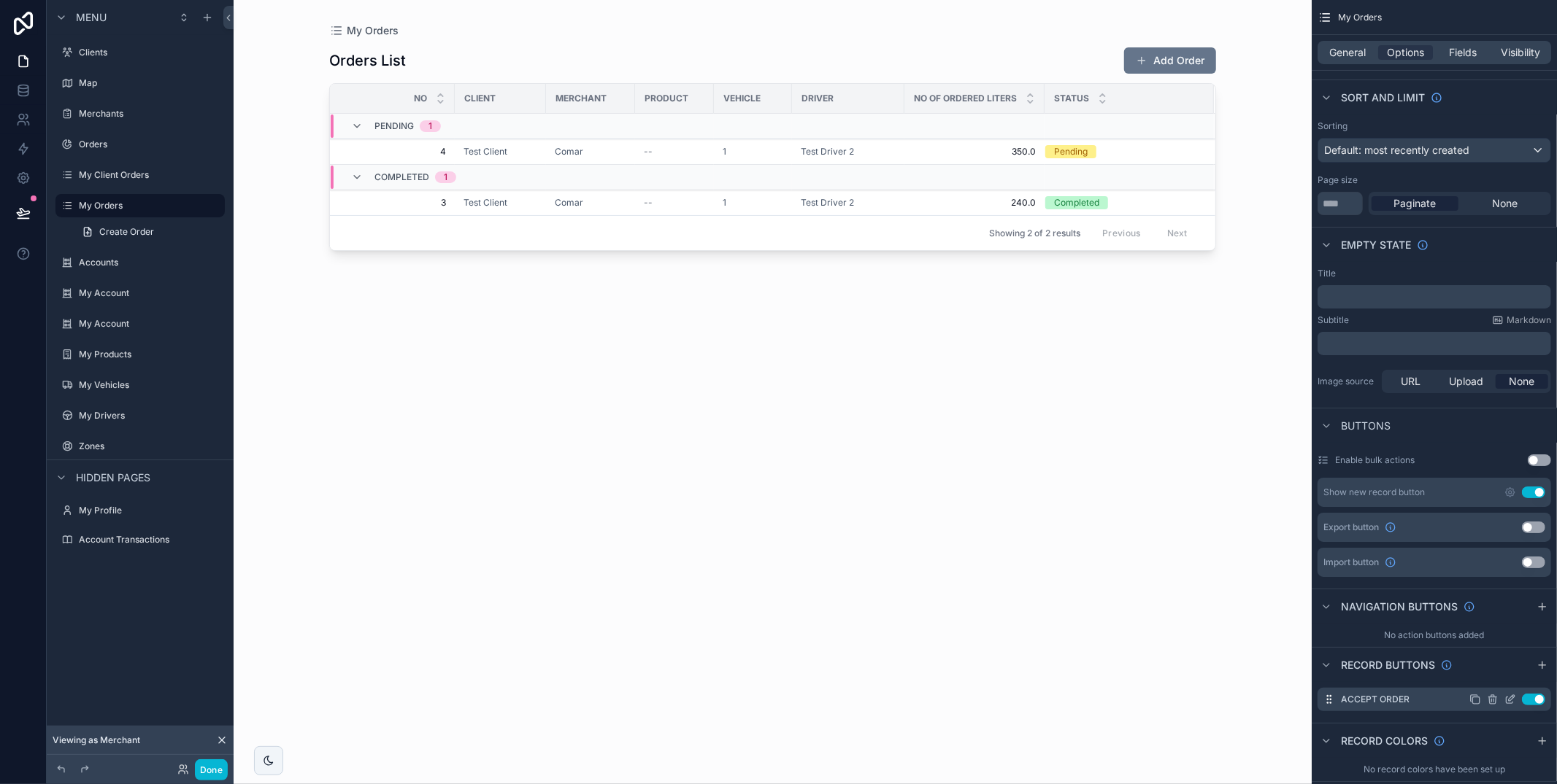
click at [1507, 698] on icon "scrollable content" at bounding box center [1510, 700] width 11 height 11
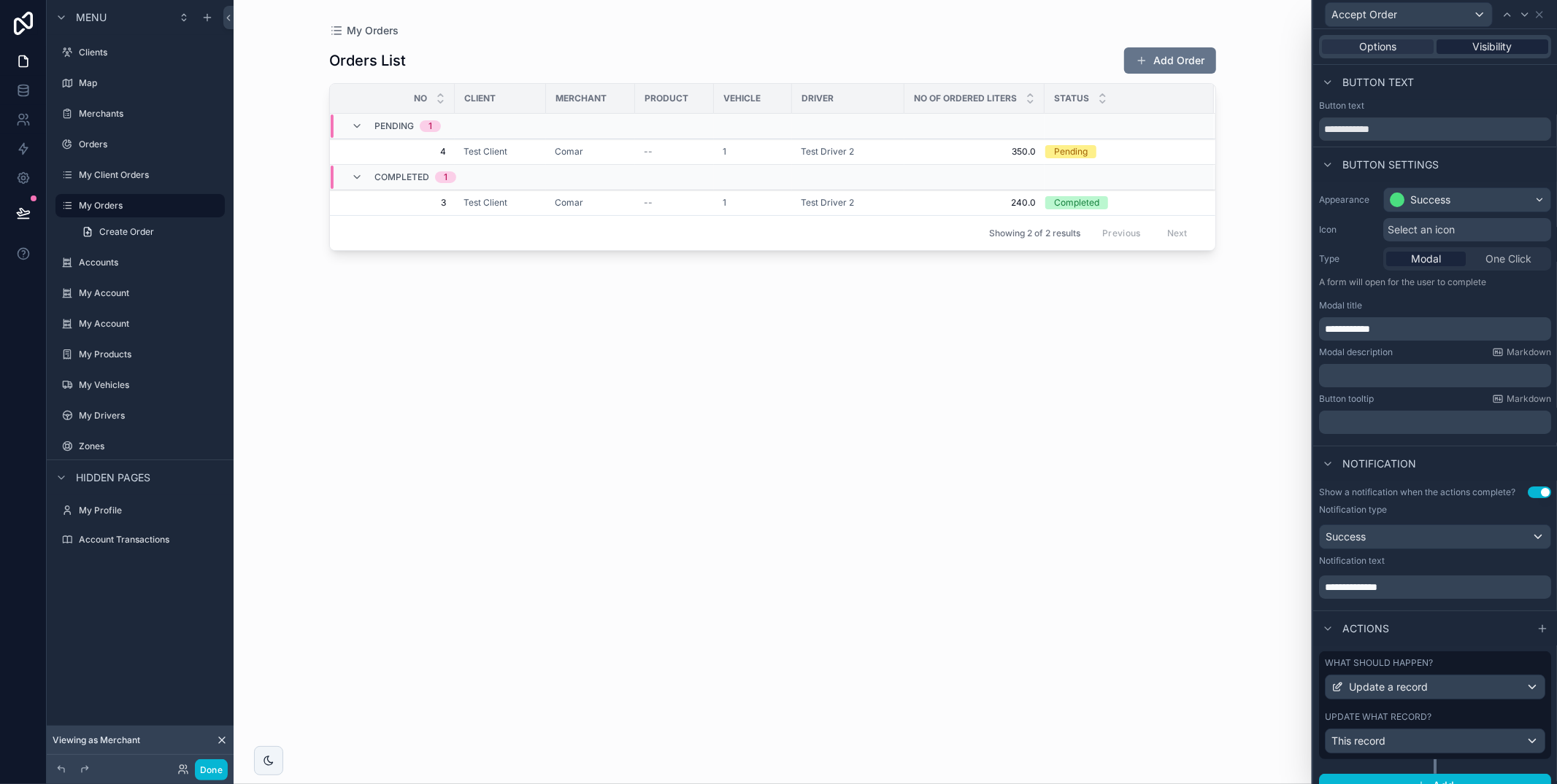
click at [1499, 40] on span "Visibility" at bounding box center [1493, 46] width 40 height 14
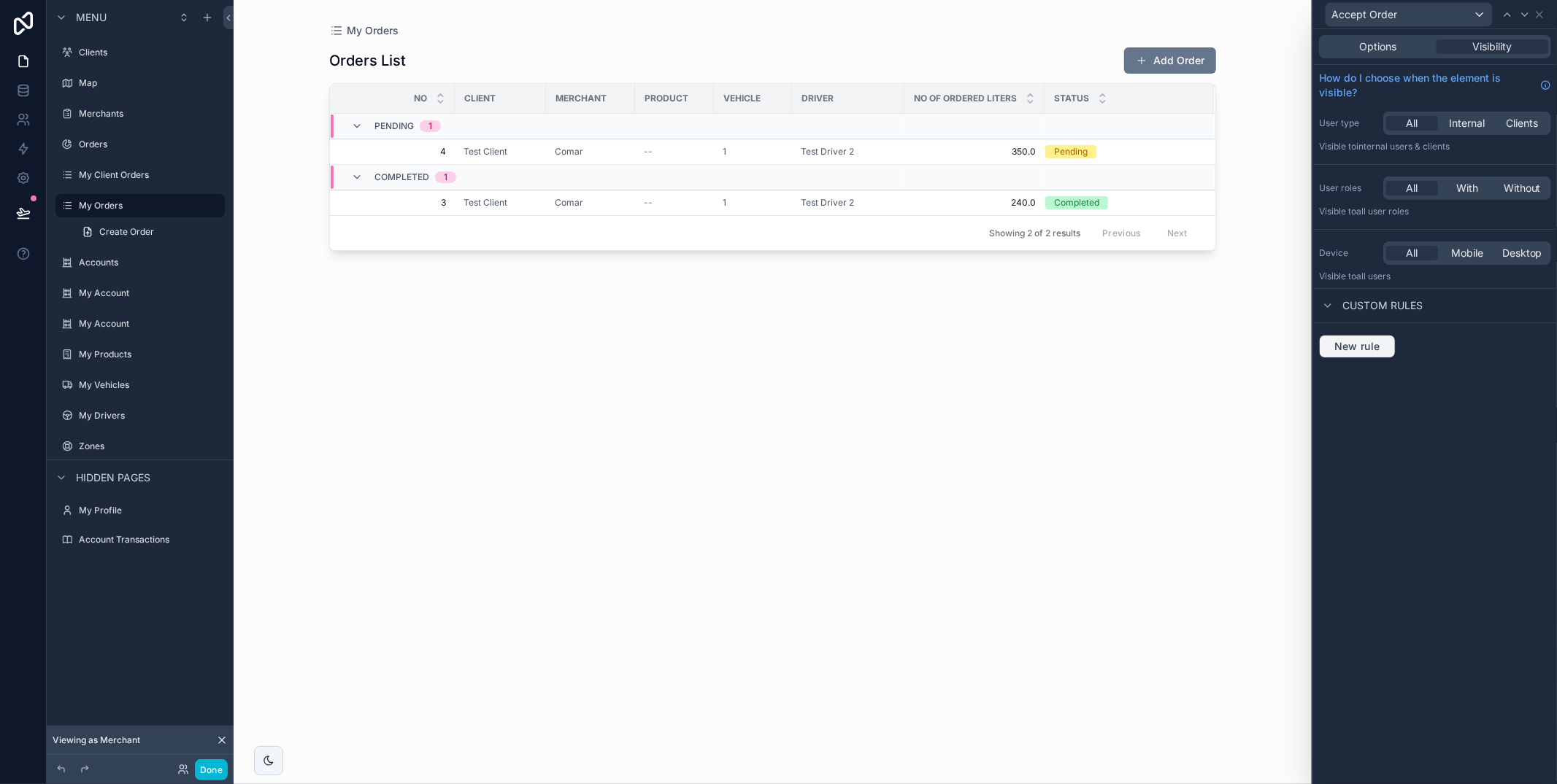
click at [1359, 351] on span "New rule" at bounding box center [1356, 347] width 58 height 13
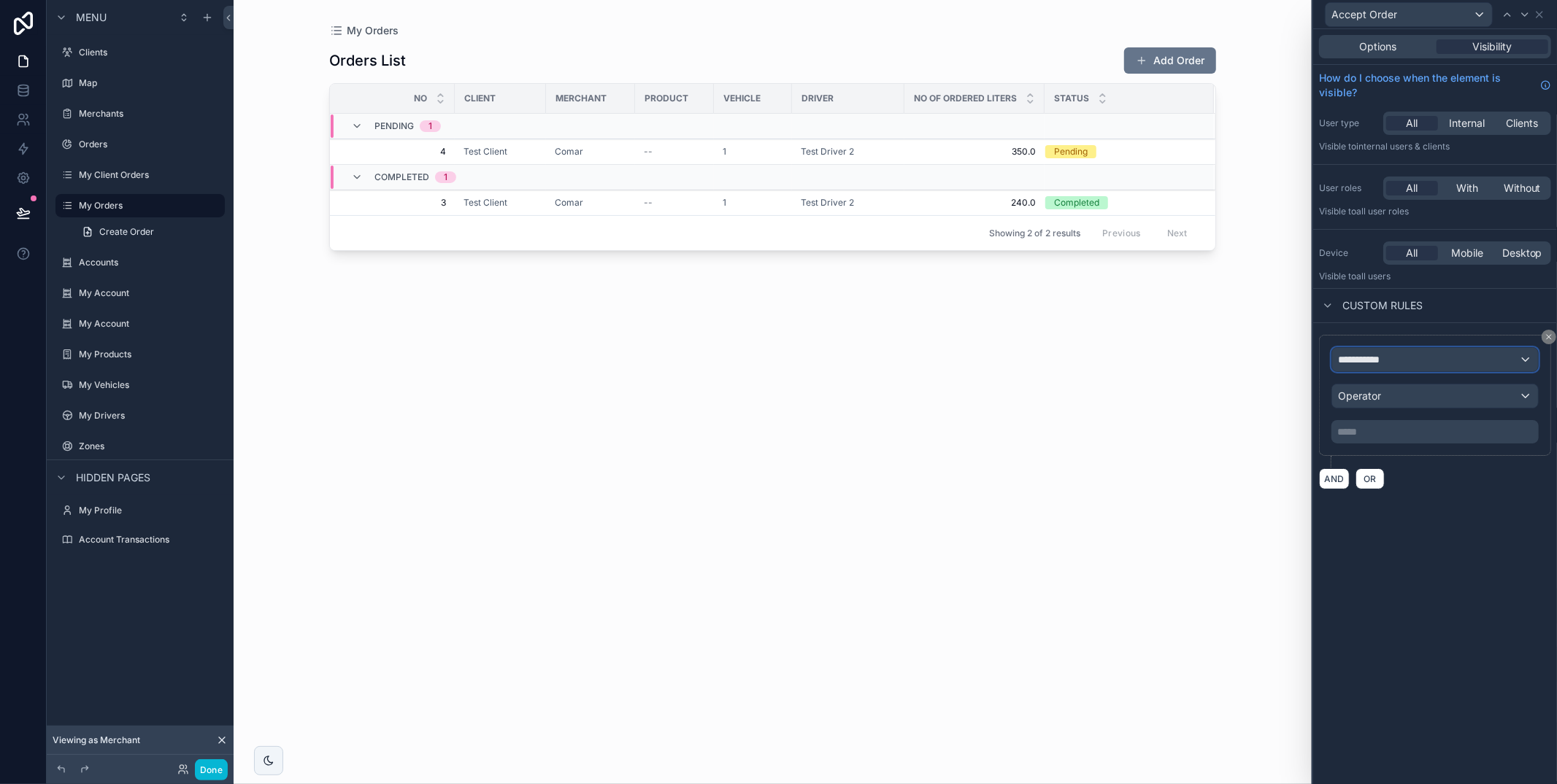
click at [1410, 369] on div "**********" at bounding box center [1435, 359] width 206 height 24
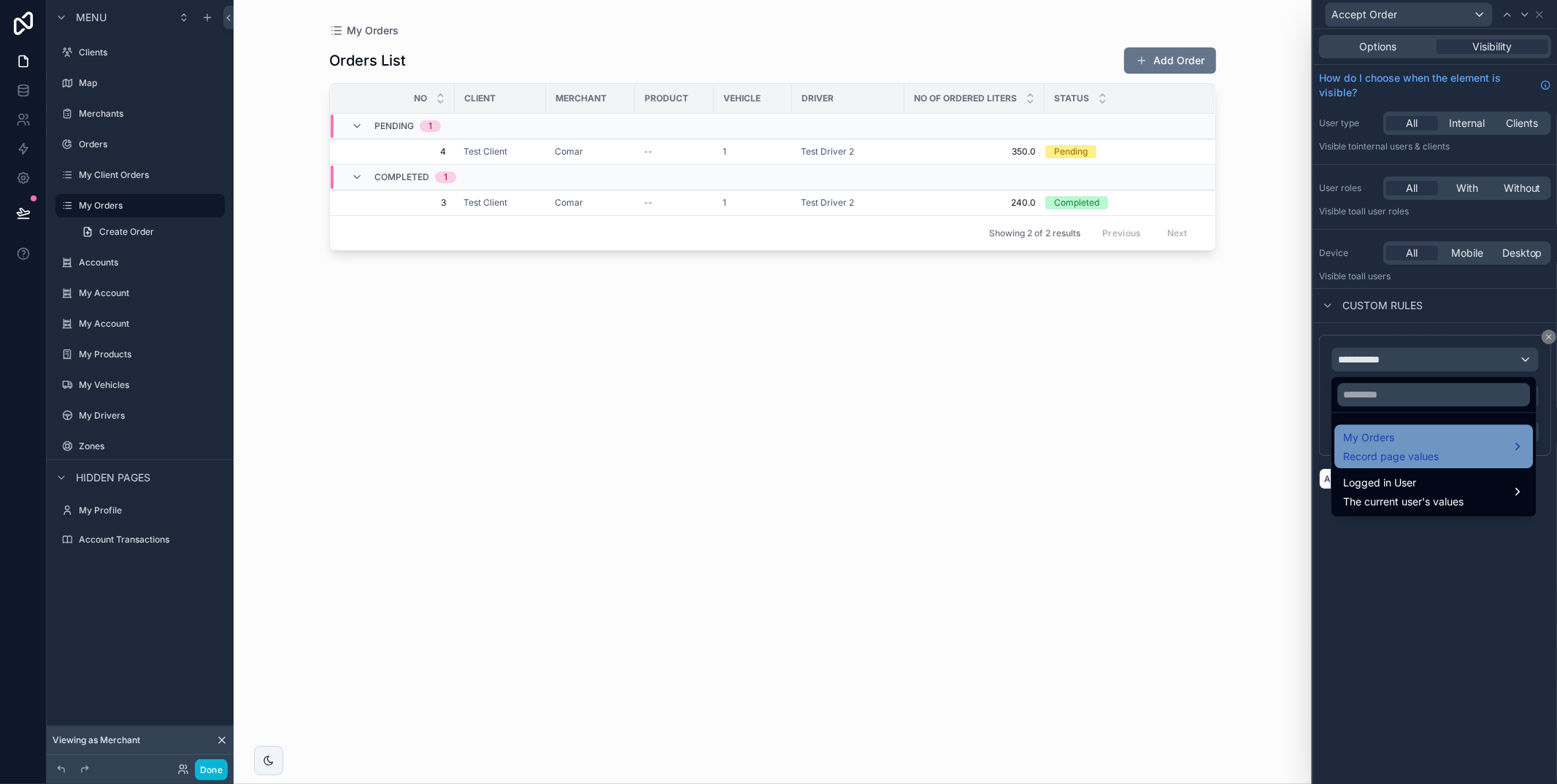
click at [1410, 435] on span "My Orders" at bounding box center [1391, 438] width 96 height 18
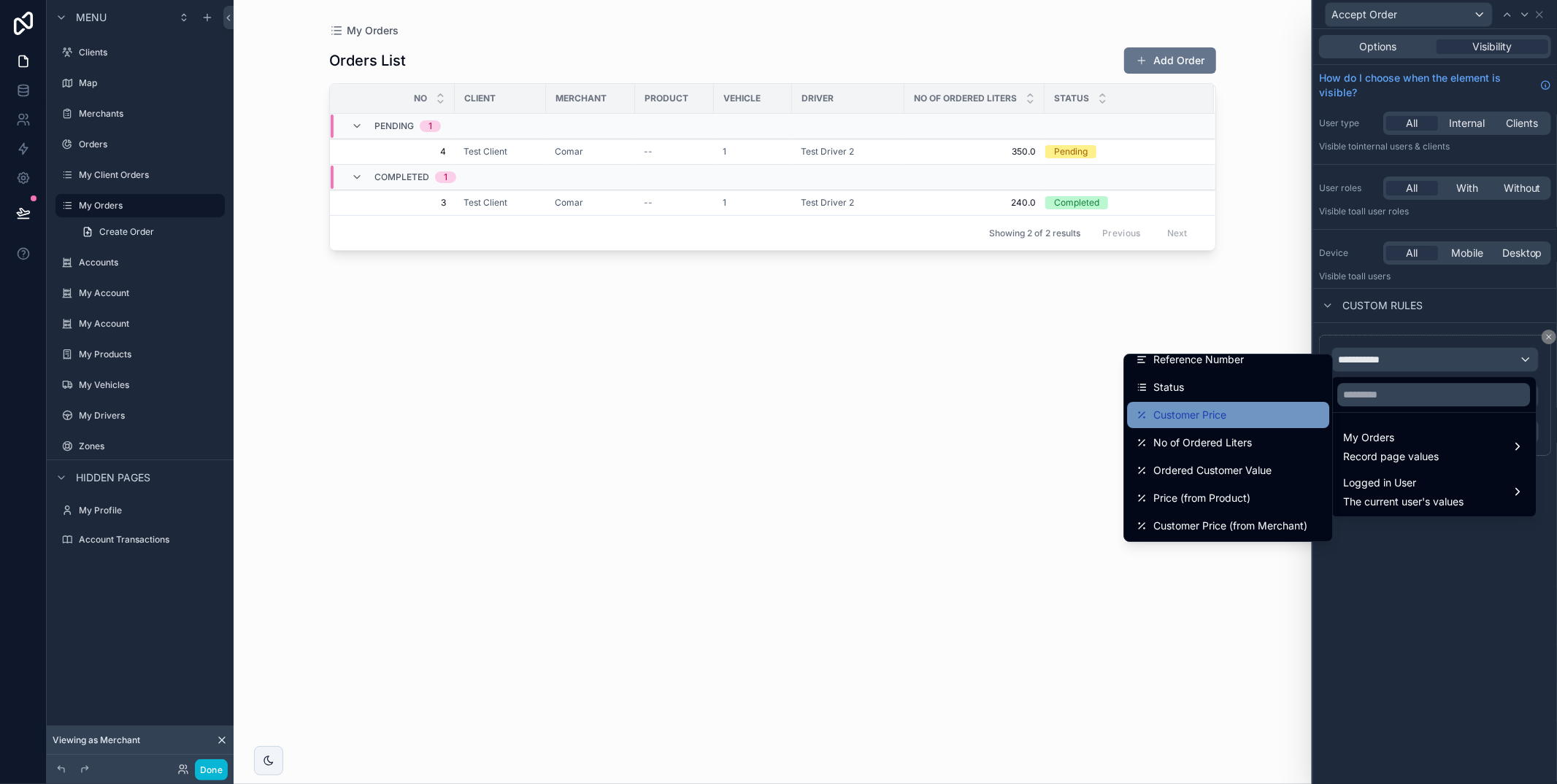
scroll to position [259, 0]
click at [1240, 393] on div "Status" at bounding box center [1228, 389] width 184 height 18
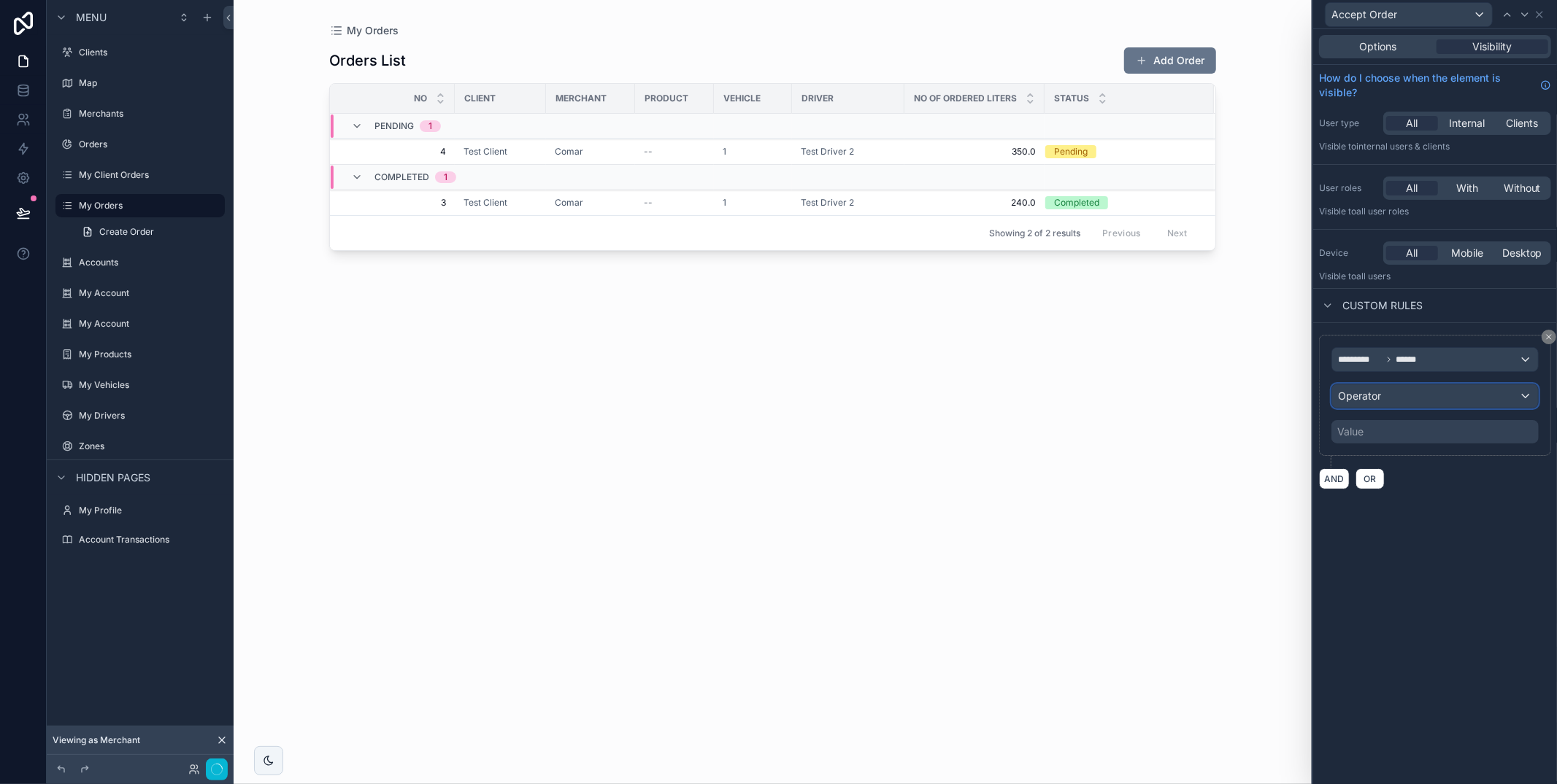
click at [1389, 397] on div "Operator" at bounding box center [1435, 396] width 206 height 24
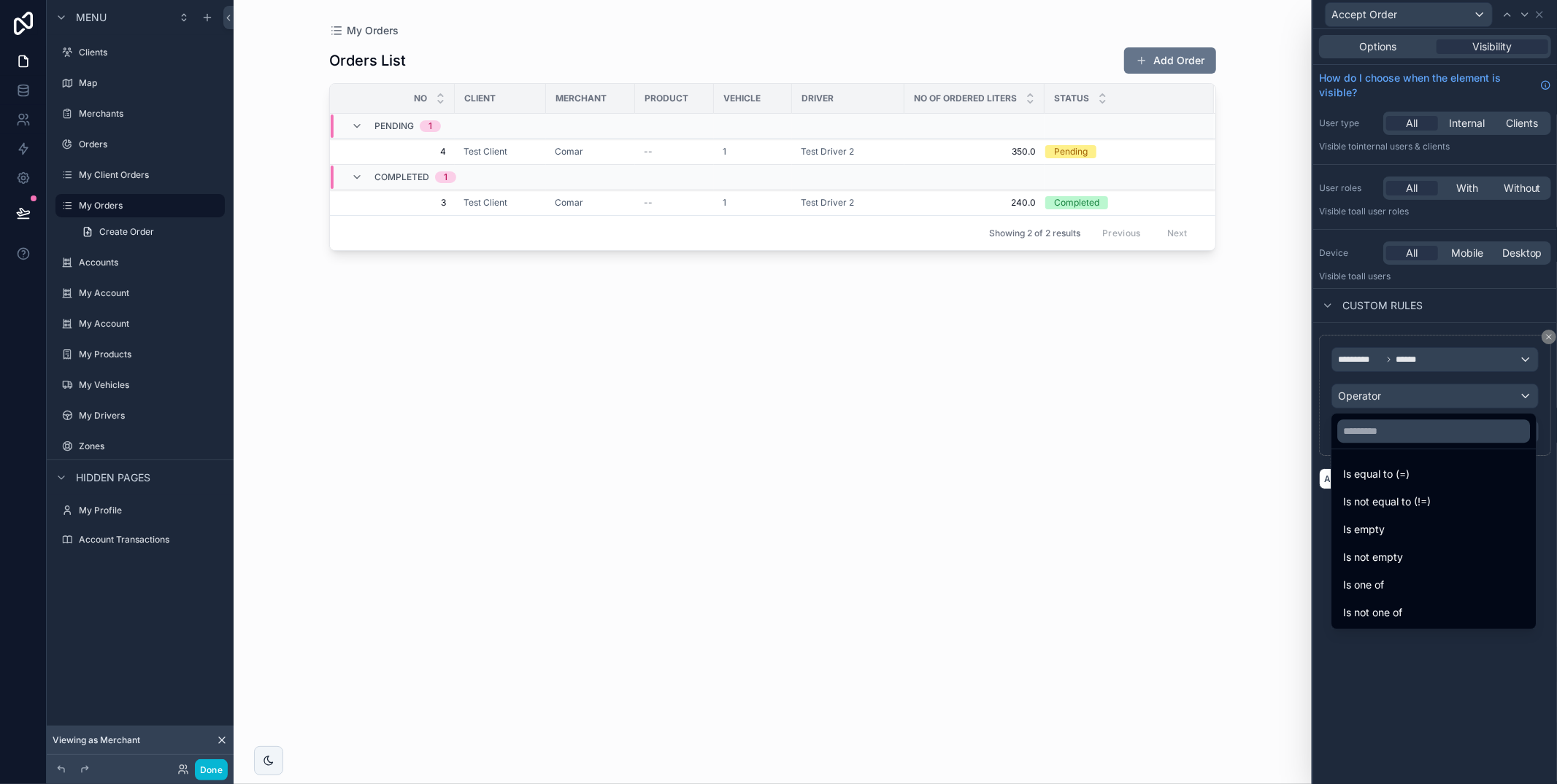
click at [1389, 474] on span "Is equal to (=)" at bounding box center [1376, 474] width 66 height 18
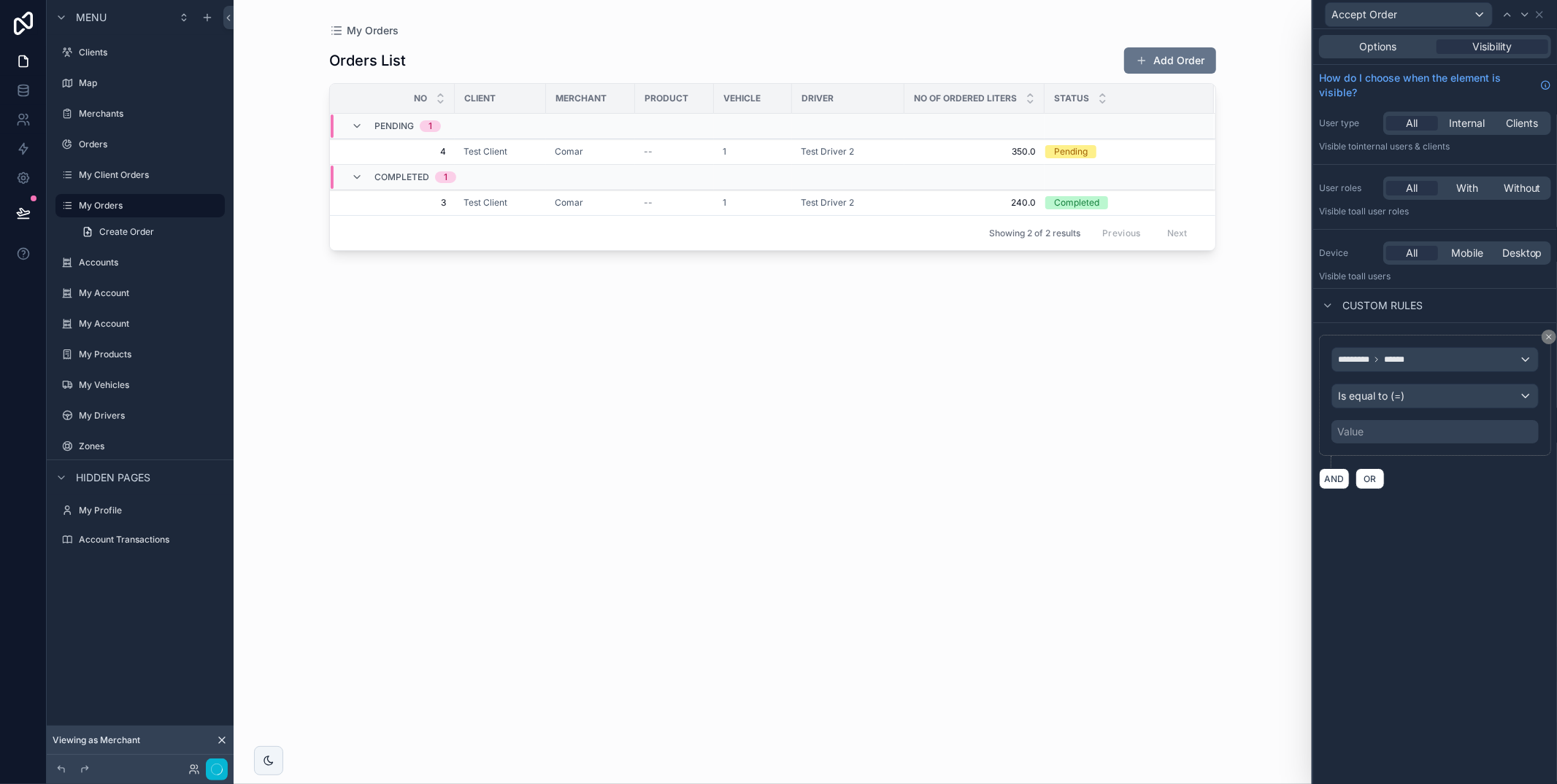
click at [1387, 445] on div "********* ****** Is equal to (=) Value" at bounding box center [1434, 395] width 232 height 121
click at [1377, 433] on div "Value" at bounding box center [1434, 431] width 207 height 24
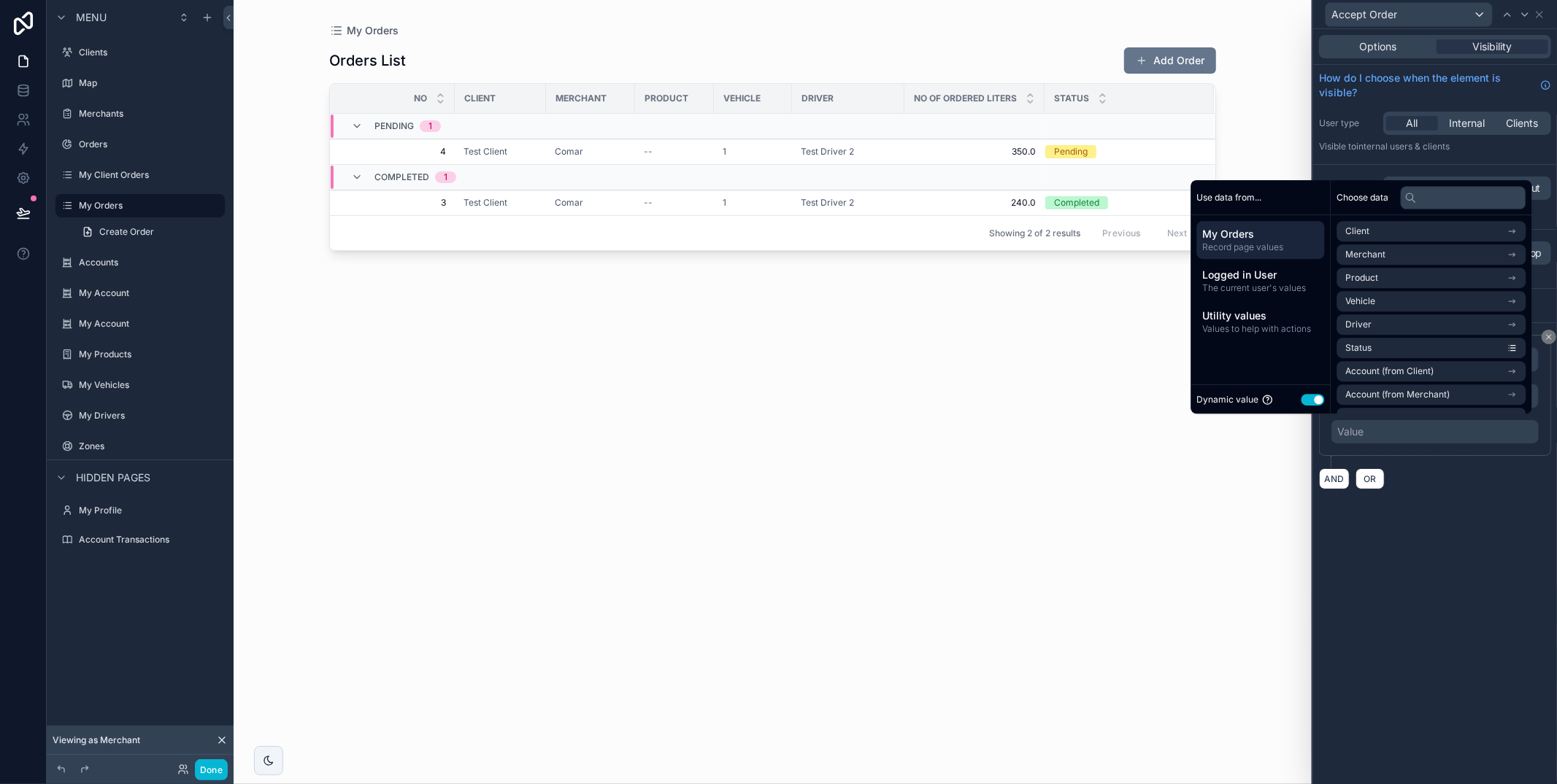
drag, startPoint x: 1300, startPoint y: 403, endPoint x: 1303, endPoint y: 396, distance: 7.6
click at [1302, 402] on button "Use setting" at bounding box center [1313, 400] width 24 height 11
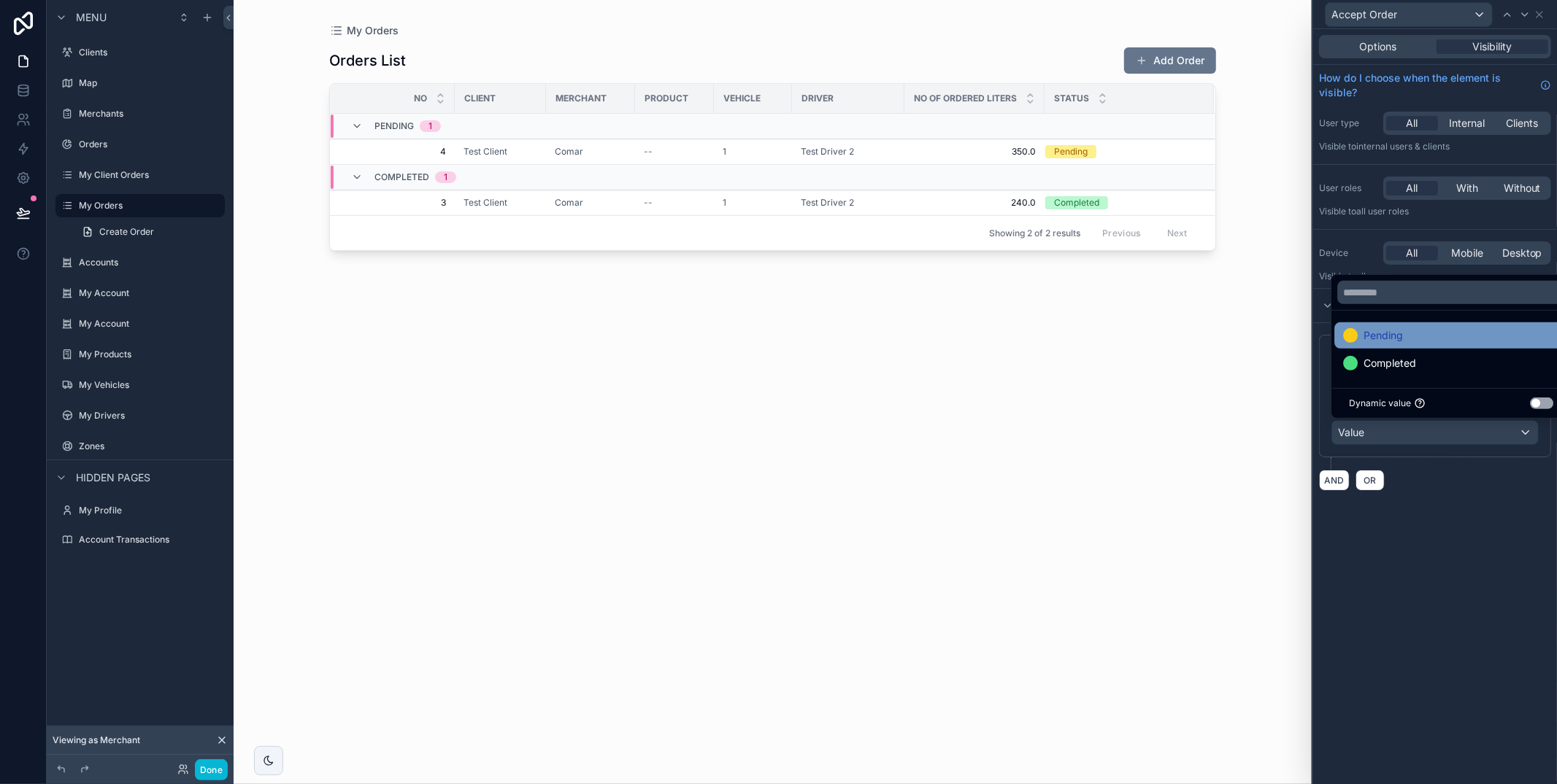
click at [1366, 334] on span "Pending" at bounding box center [1383, 336] width 40 height 18
drag, startPoint x: 1474, startPoint y: 548, endPoint x: 1485, endPoint y: 510, distance: 39.6
click at [1473, 543] on div "Options Visibility How do I choose when the element is visible? User type All I…" at bounding box center [1435, 407] width 244 height 756
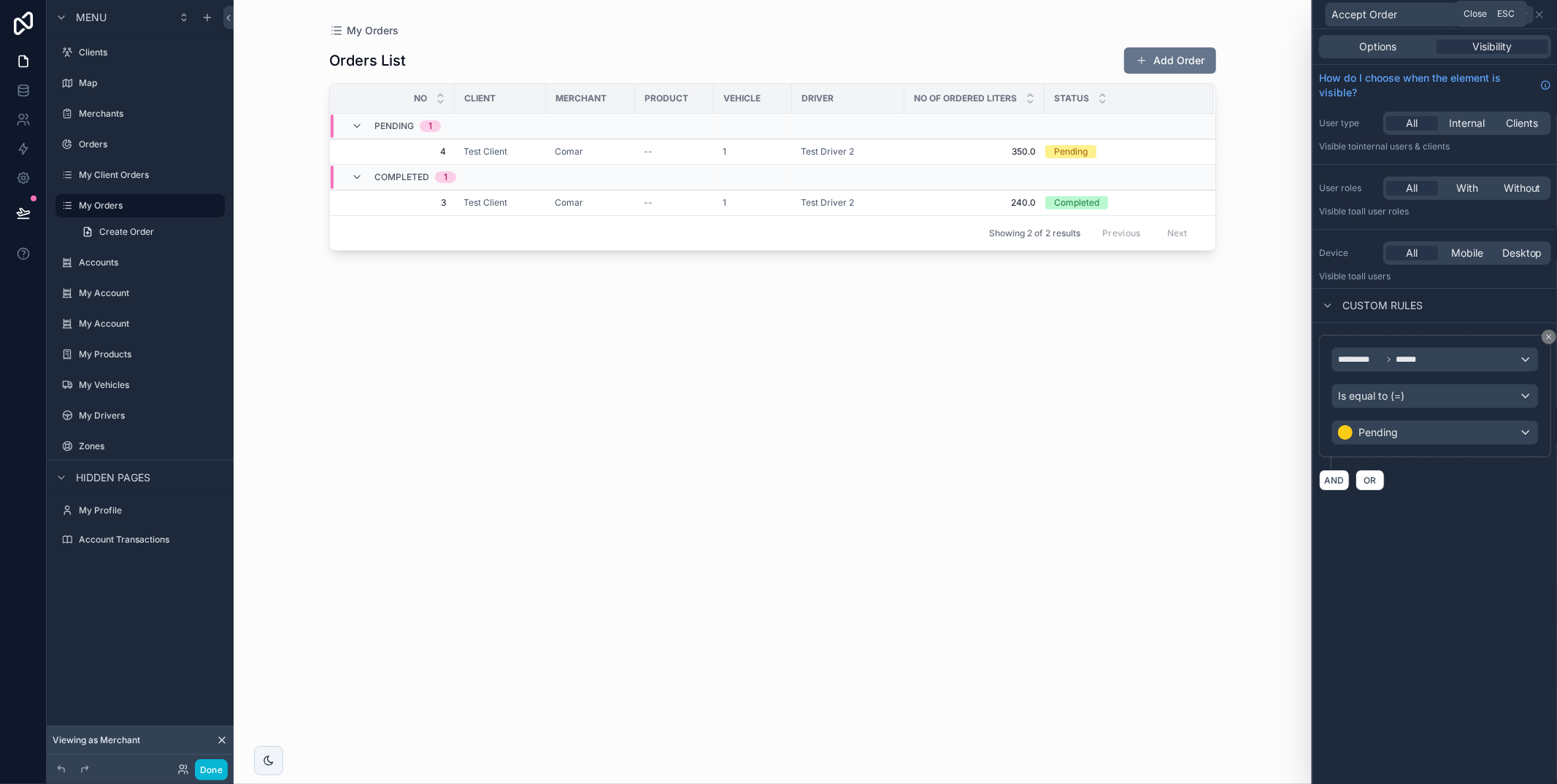
drag, startPoint x: 1543, startPoint y: 14, endPoint x: 1533, endPoint y: 15, distance: 10.0
click at [1542, 14] on icon at bounding box center [1539, 14] width 11 height 11
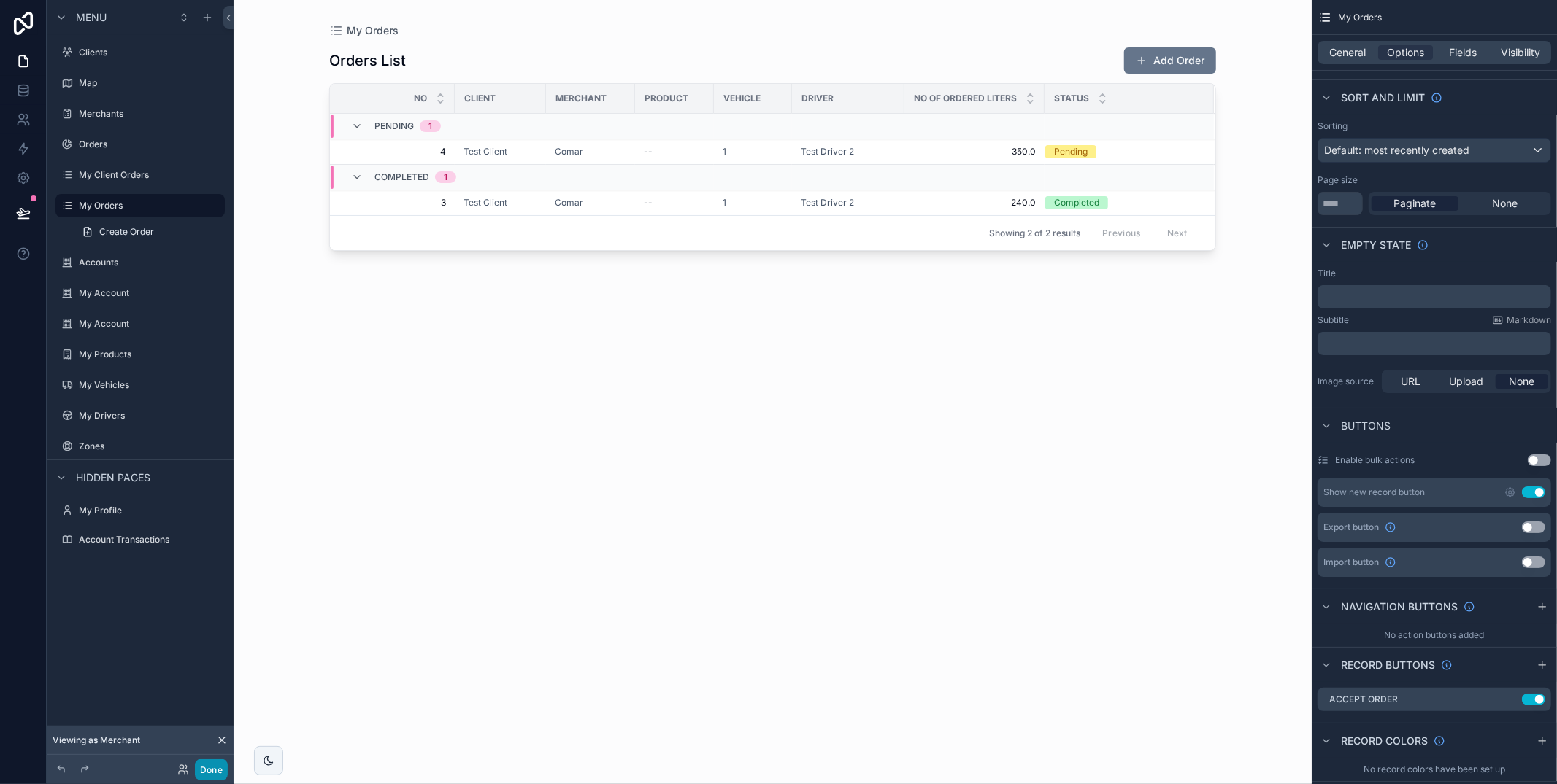
click at [214, 766] on button "Done" at bounding box center [211, 770] width 33 height 21
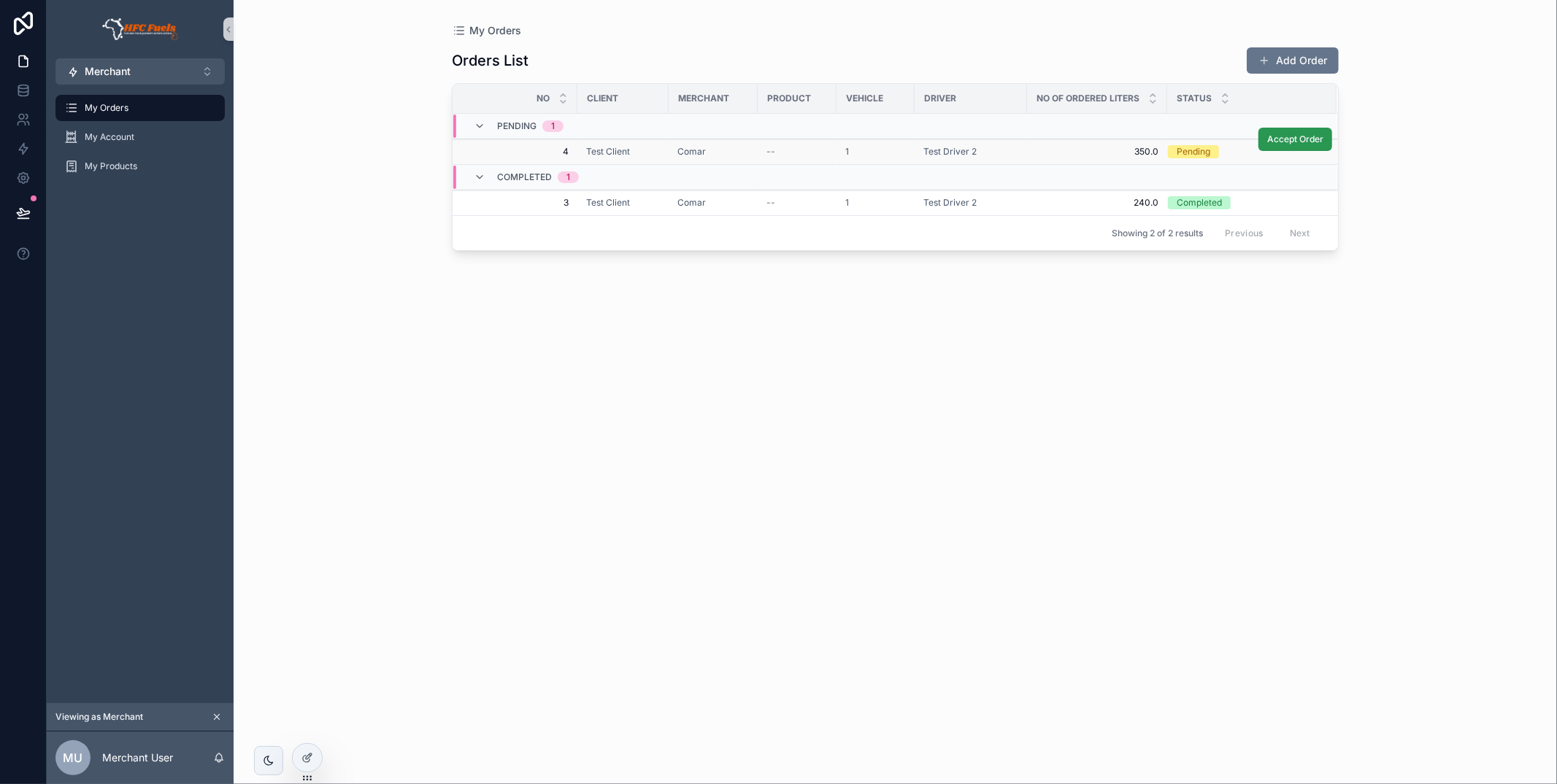
click at [1308, 139] on span "Accept Order" at bounding box center [1294, 139] width 56 height 11
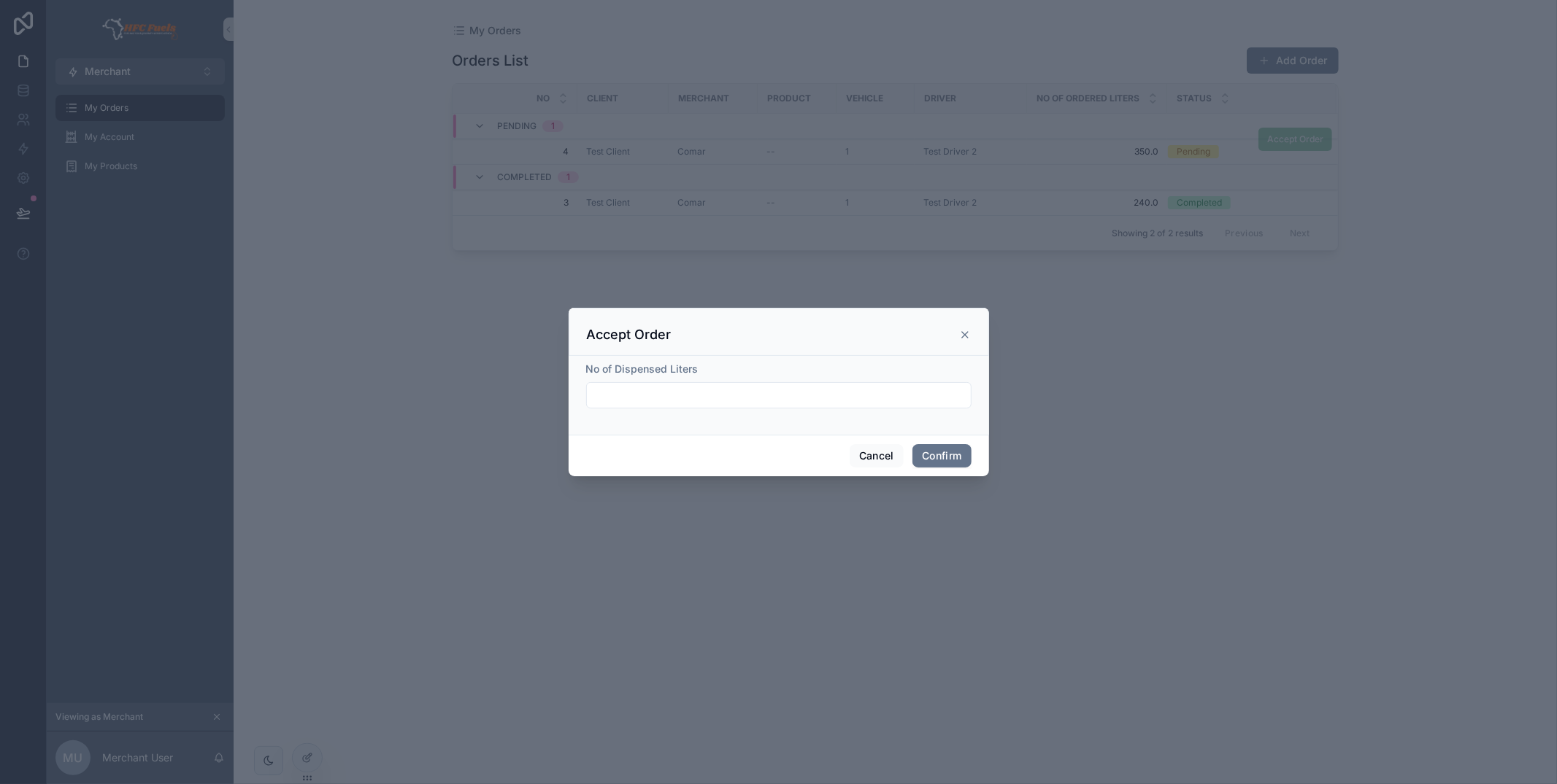
click at [748, 398] on input "text" at bounding box center [778, 395] width 384 height 21
type input "*****"
click at [948, 455] on button "Confirm" at bounding box center [941, 456] width 59 height 24
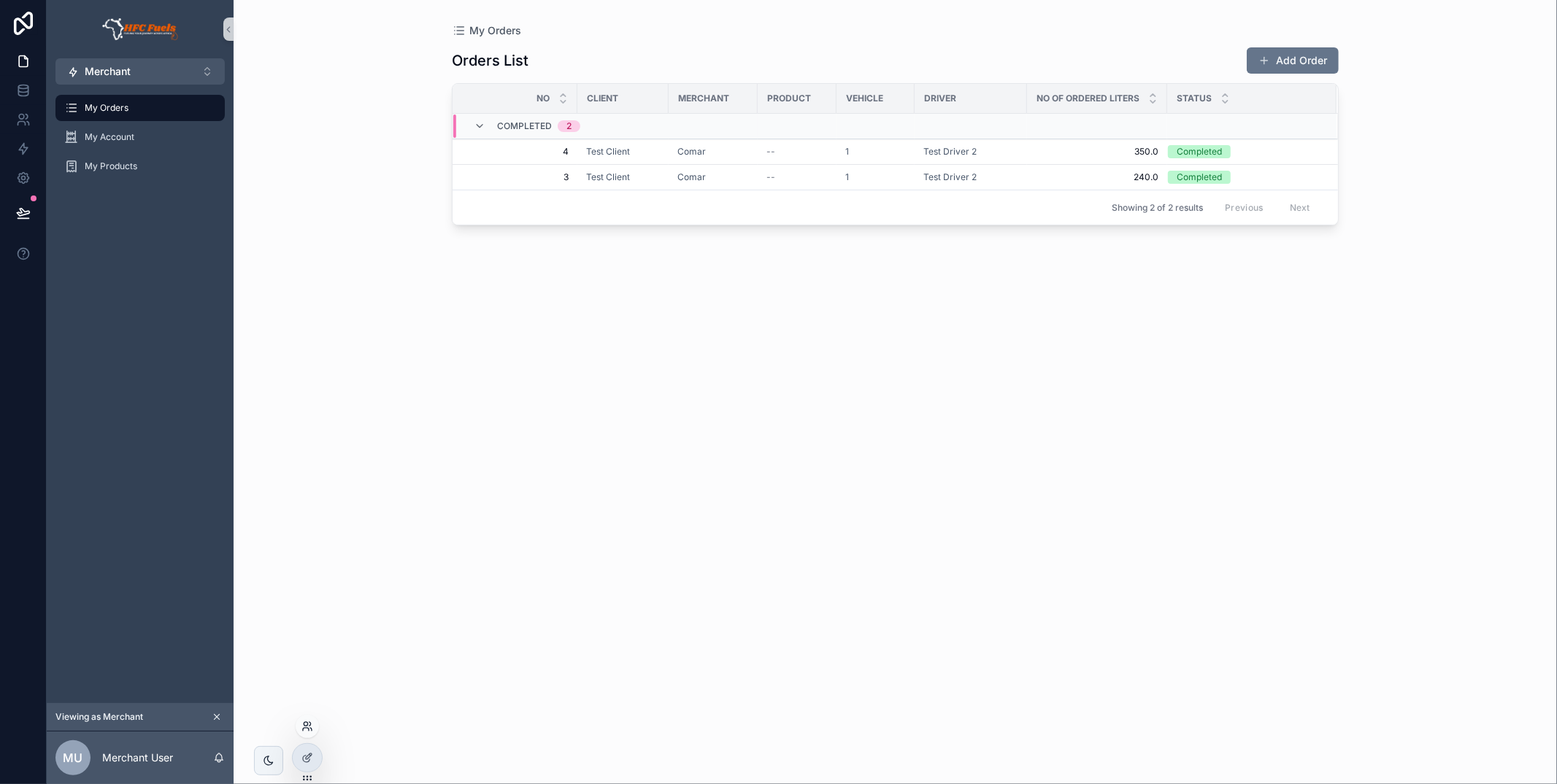
click at [302, 725] on icon at bounding box center [307, 726] width 11 height 11
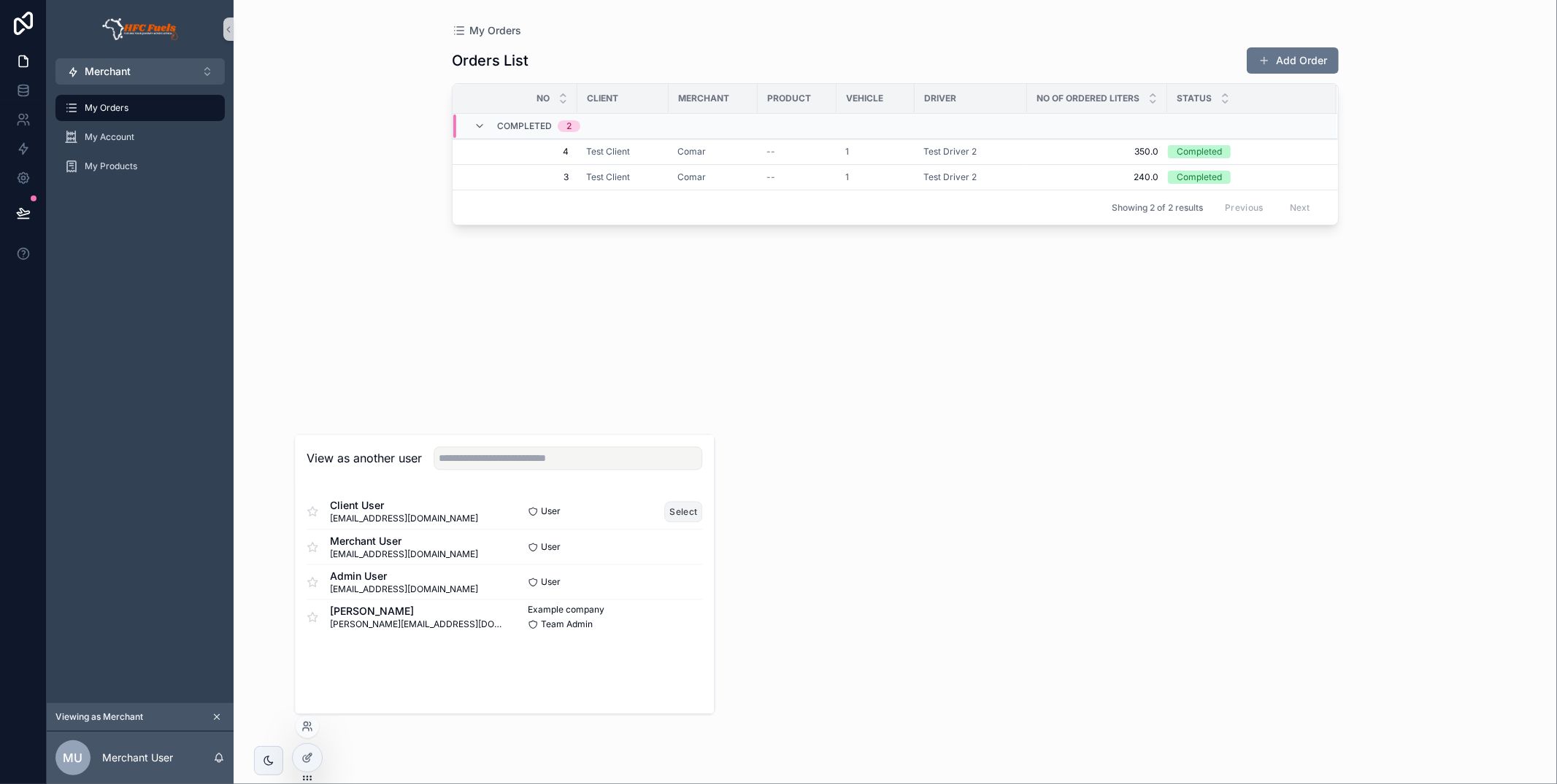
click at [691, 509] on button "Select" at bounding box center [684, 512] width 38 height 21
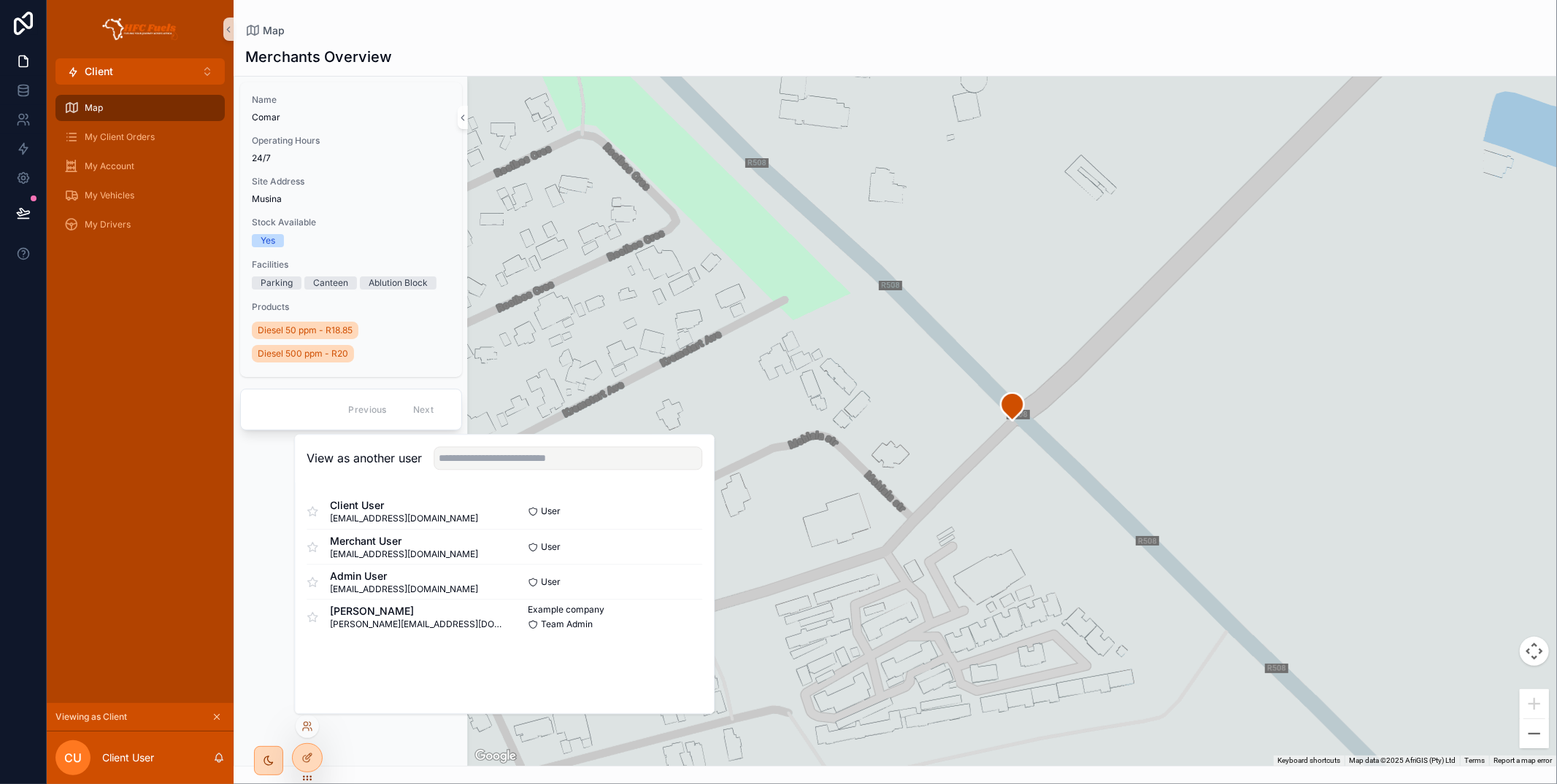
click at [156, 385] on div "Map My Client Orders My Account My Vehicles My Drivers" at bounding box center [140, 394] width 187 height 618
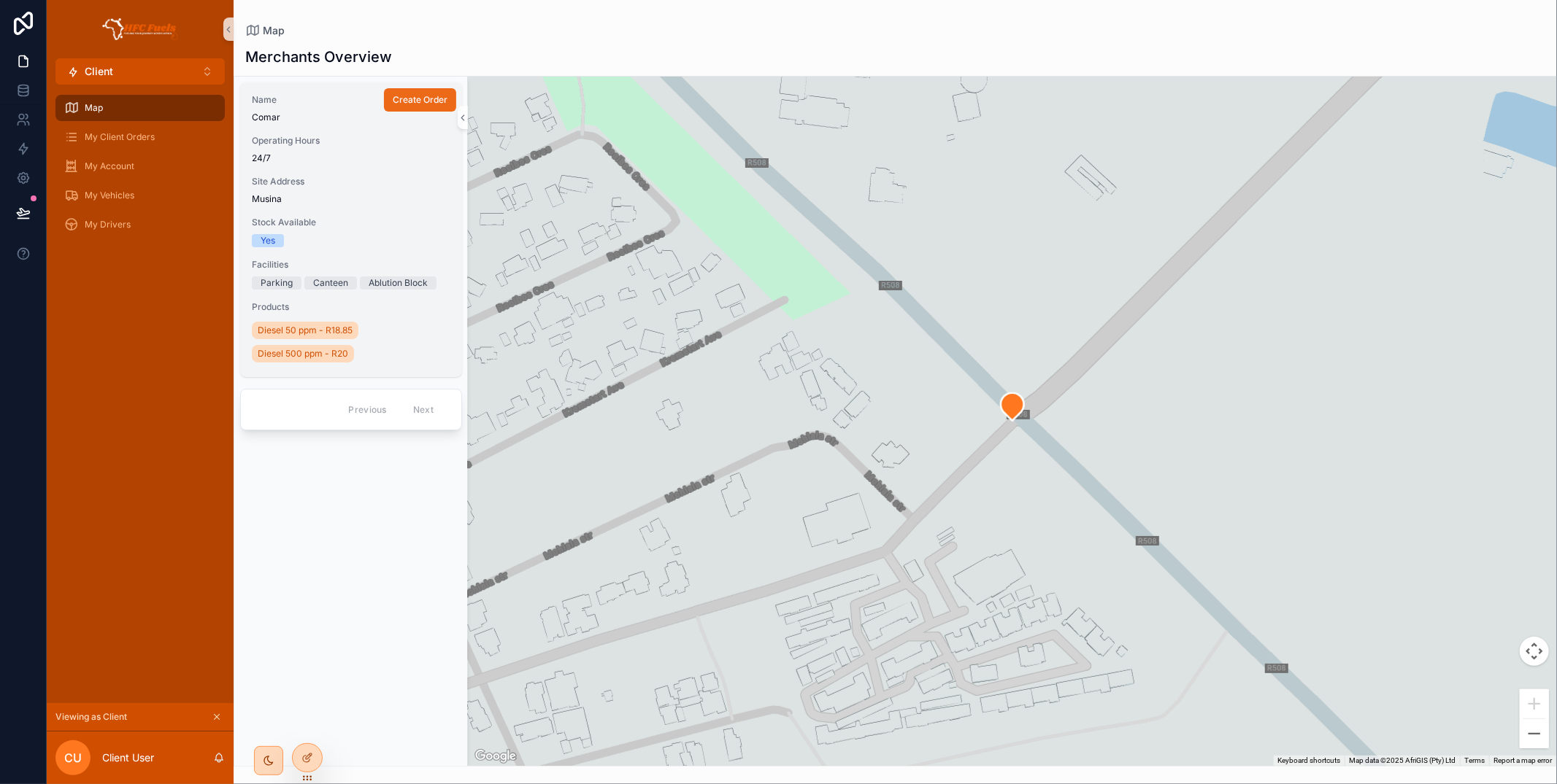
click at [413, 99] on span "Create Order" at bounding box center [420, 100] width 55 height 11
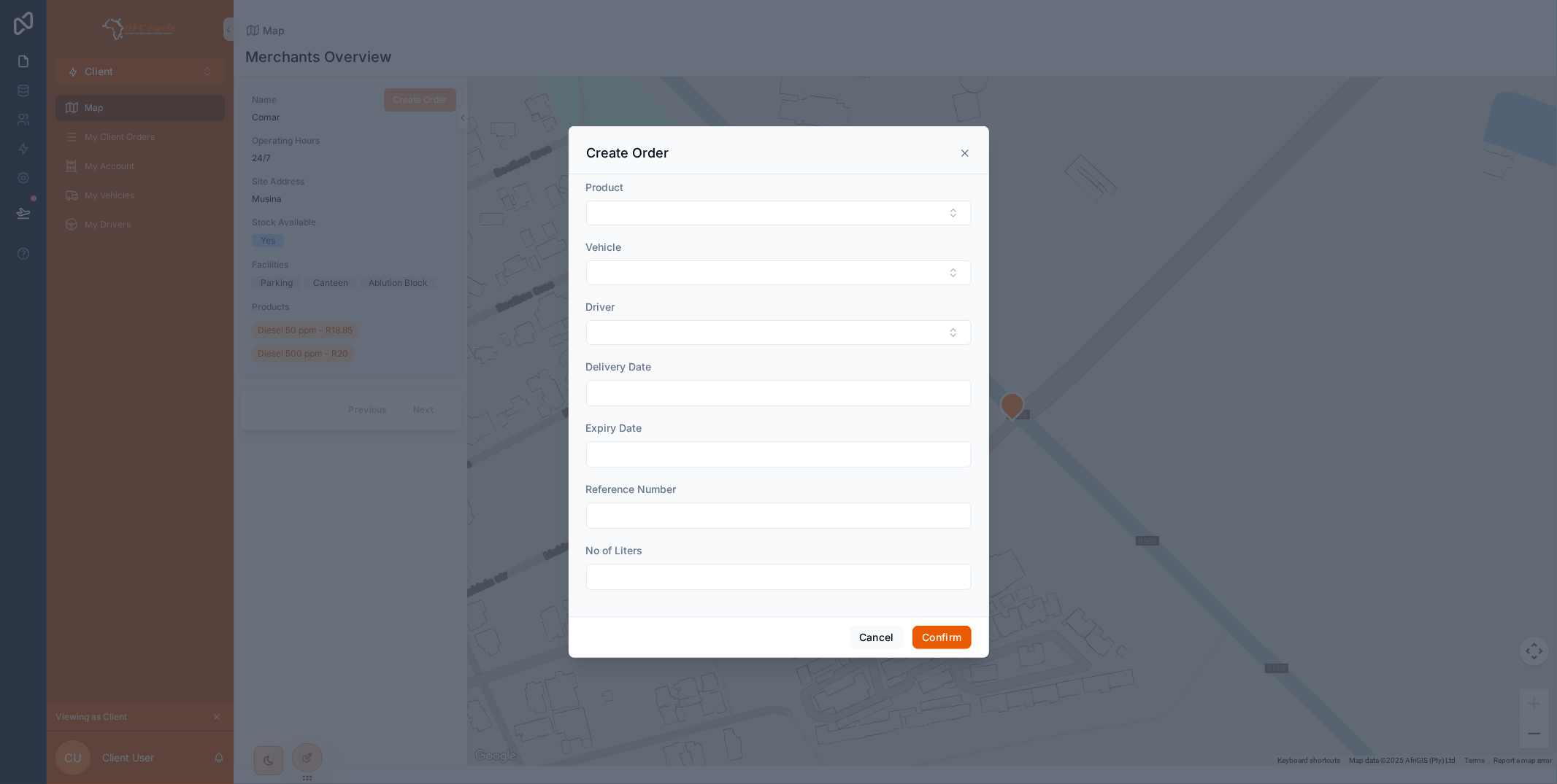
drag, startPoint x: 713, startPoint y: 268, endPoint x: 714, endPoint y: 286, distance: 18.0
click at [713, 268] on button "Select Button" at bounding box center [778, 272] width 385 height 25
click at [698, 324] on div "1" at bounding box center [778, 331] width 378 height 24
click at [695, 319] on div "Driver" at bounding box center [778, 324] width 385 height 45
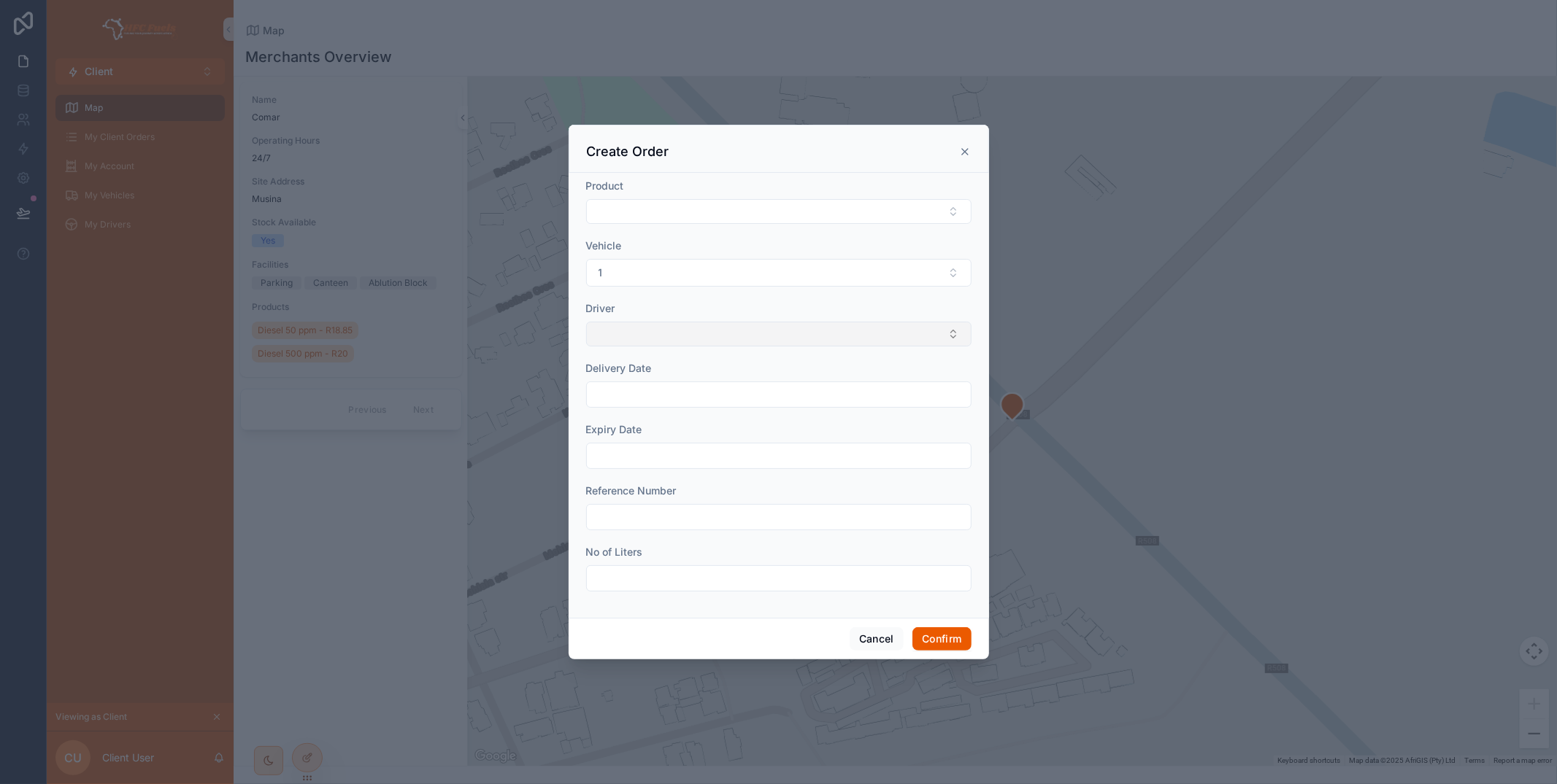
click at [695, 332] on button "Select Button" at bounding box center [778, 334] width 385 height 25
click at [671, 392] on div "Test Driver 2" at bounding box center [778, 392] width 378 height 24
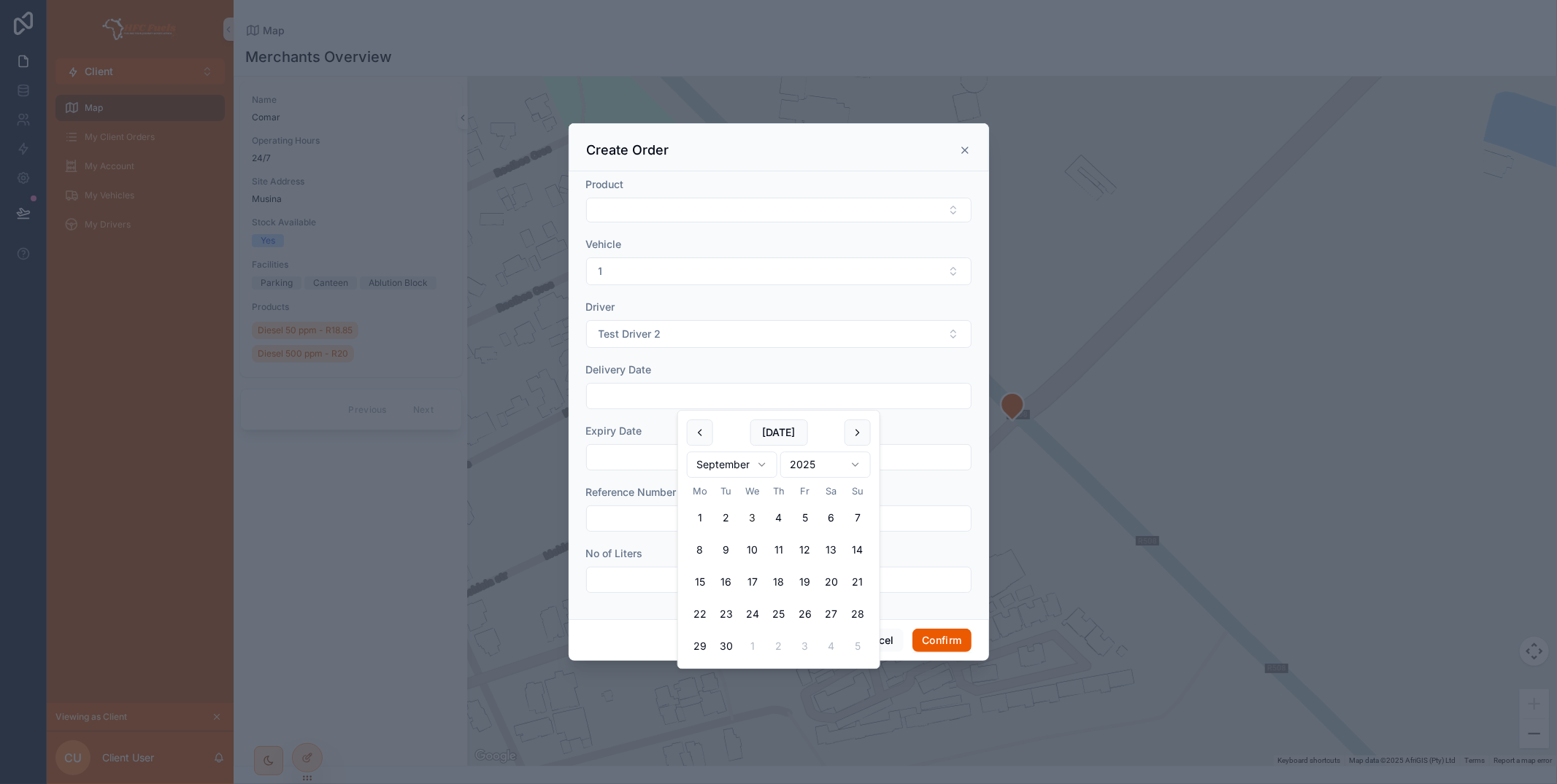
click at [691, 390] on input "text" at bounding box center [778, 396] width 384 height 21
click at [726, 515] on button "2" at bounding box center [726, 518] width 26 height 26
type input "**********"
click at [624, 459] on input "text" at bounding box center [778, 458] width 384 height 21
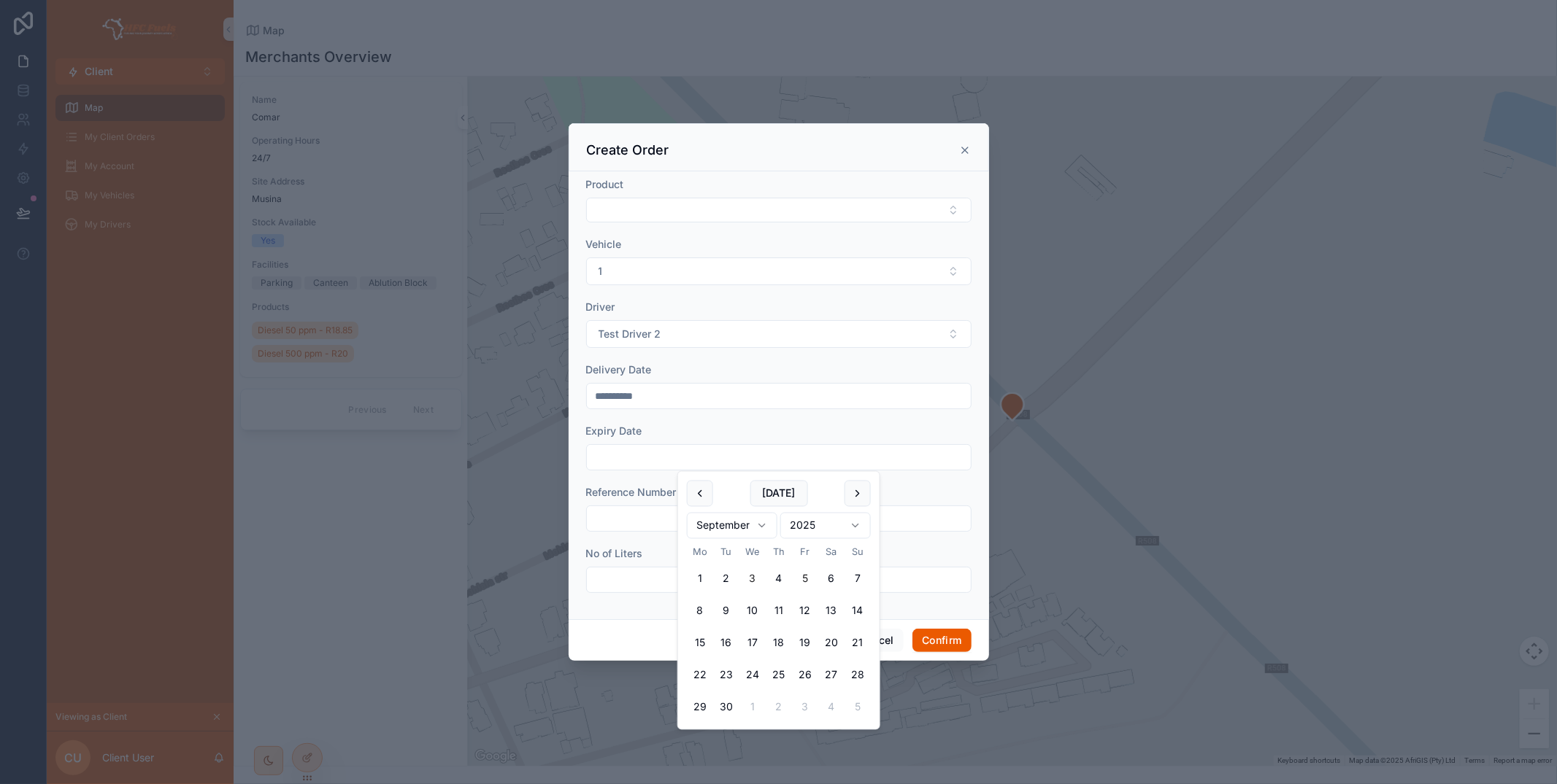
click at [796, 576] on button "5" at bounding box center [805, 580] width 26 height 26
type input "**********"
click at [644, 515] on input "text" at bounding box center [778, 519] width 384 height 21
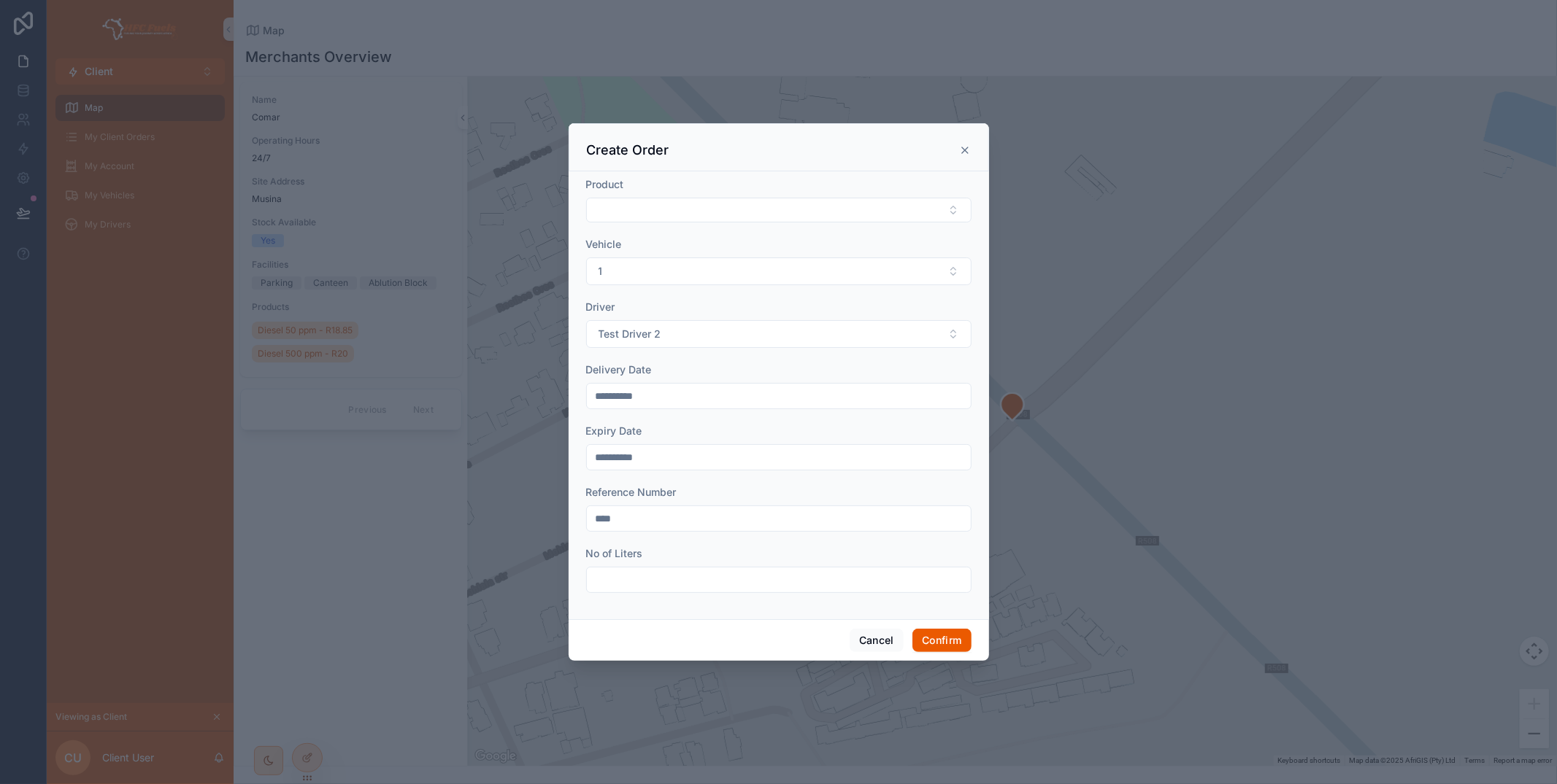
type input "****"
click at [710, 577] on input "text" at bounding box center [778, 581] width 384 height 21
type input "*****"
click at [952, 643] on button "Confirm" at bounding box center [941, 640] width 59 height 24
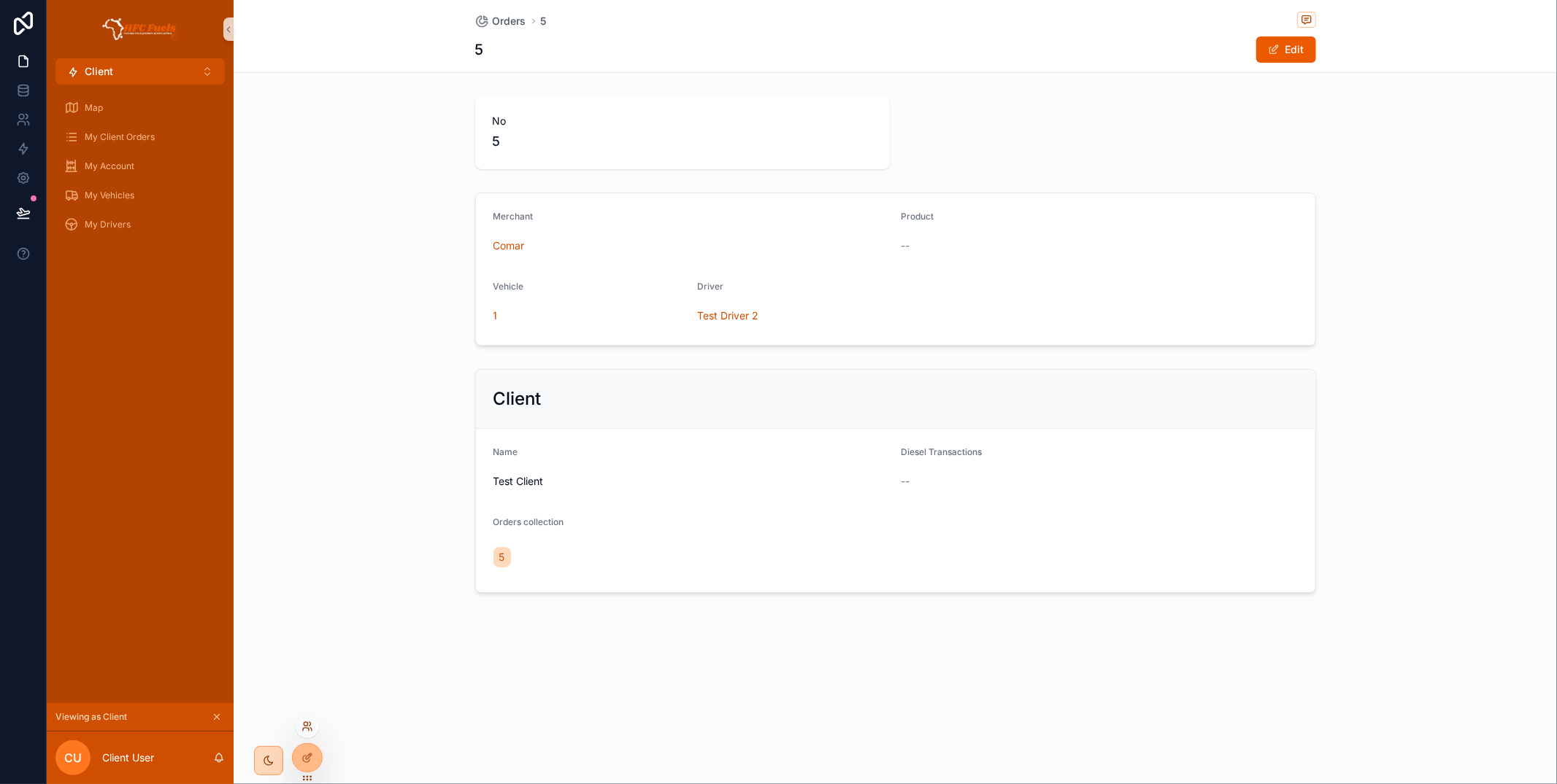
click at [308, 731] on icon at bounding box center [307, 726] width 11 height 11
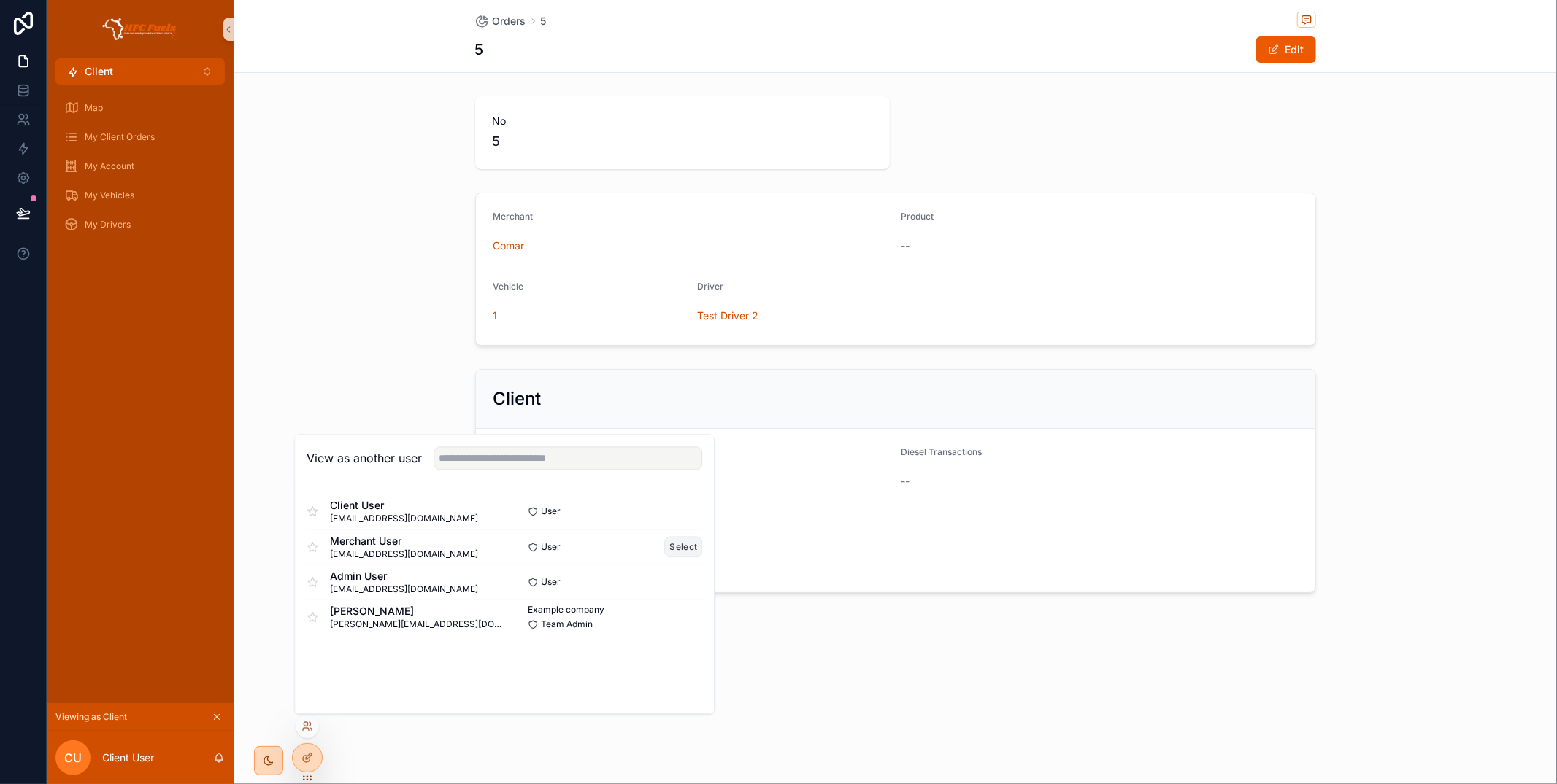
click at [691, 542] on button "Select" at bounding box center [684, 547] width 38 height 21
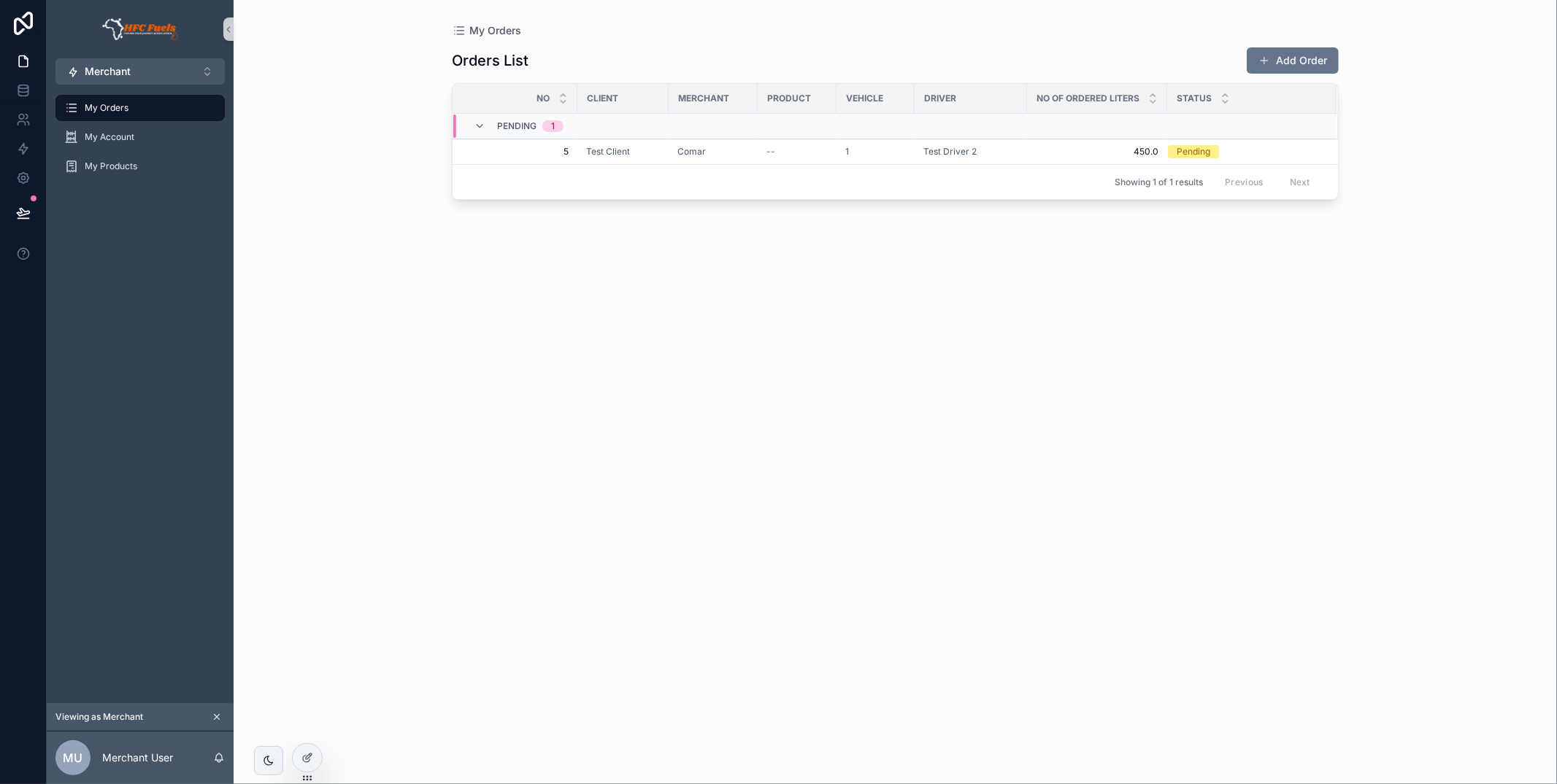
click at [1411, 177] on div "My Orders Orders List Add Order No Client Merchant Product Vehicle Driver No of…" at bounding box center [895, 392] width 1323 height 784
click at [126, 142] on span "My Account" at bounding box center [110, 137] width 49 height 11
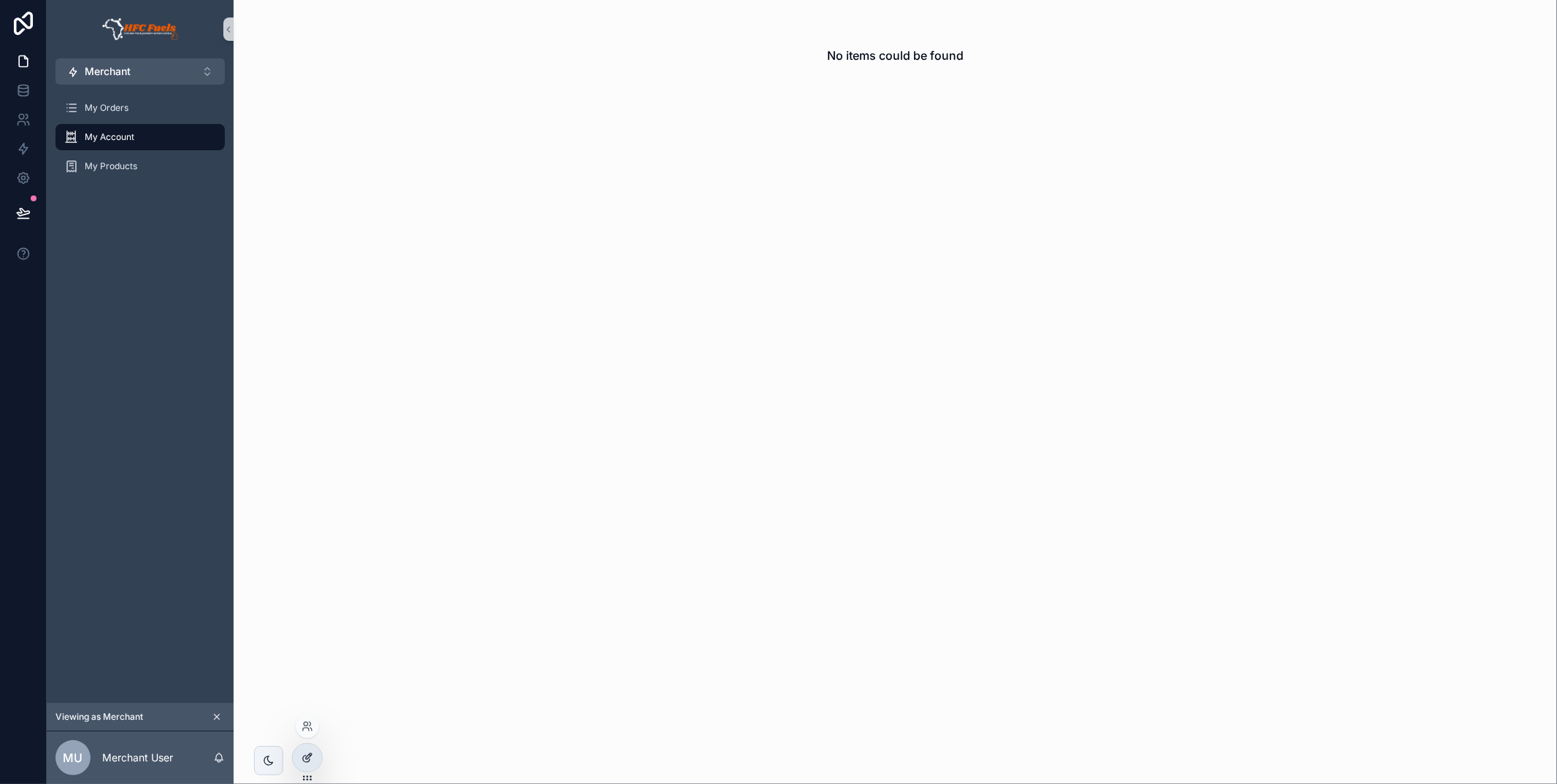
click at [310, 752] on icon at bounding box center [307, 758] width 11 height 11
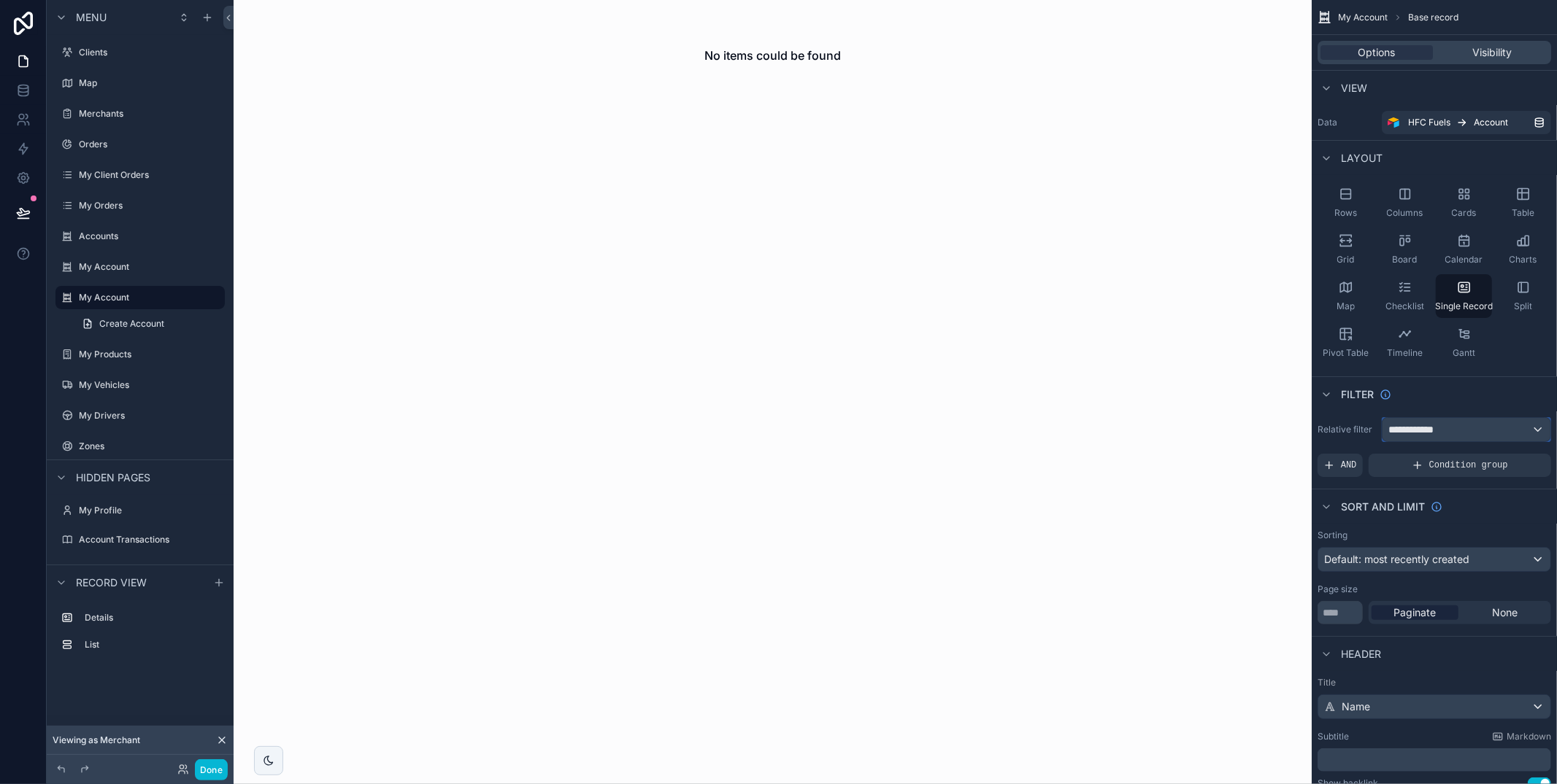
click at [1500, 427] on div "**********" at bounding box center [1465, 429] width 167 height 24
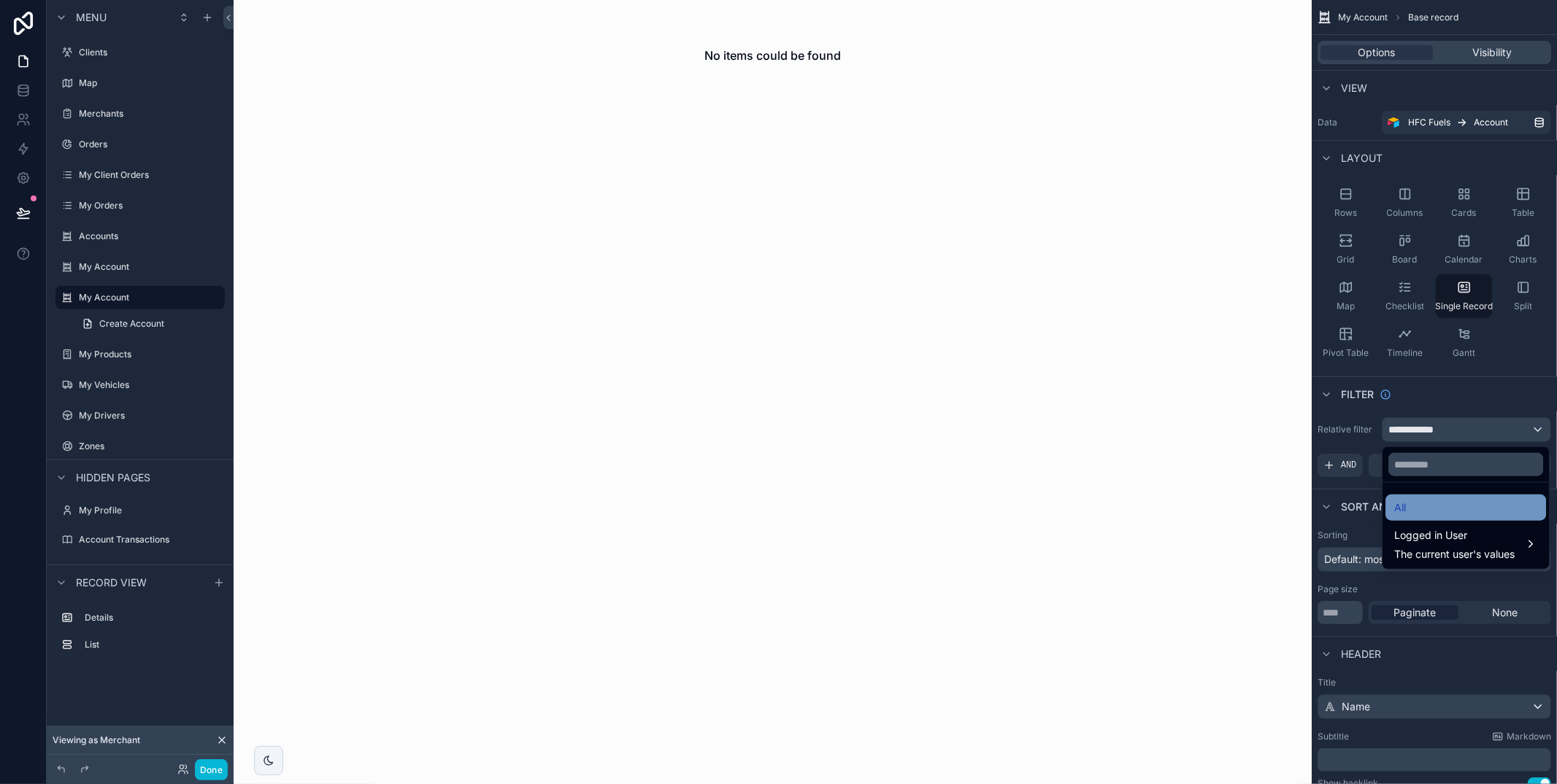
drag, startPoint x: 1461, startPoint y: 507, endPoint x: 1445, endPoint y: 497, distance: 18.9
click at [1459, 504] on div "All" at bounding box center [1465, 508] width 143 height 18
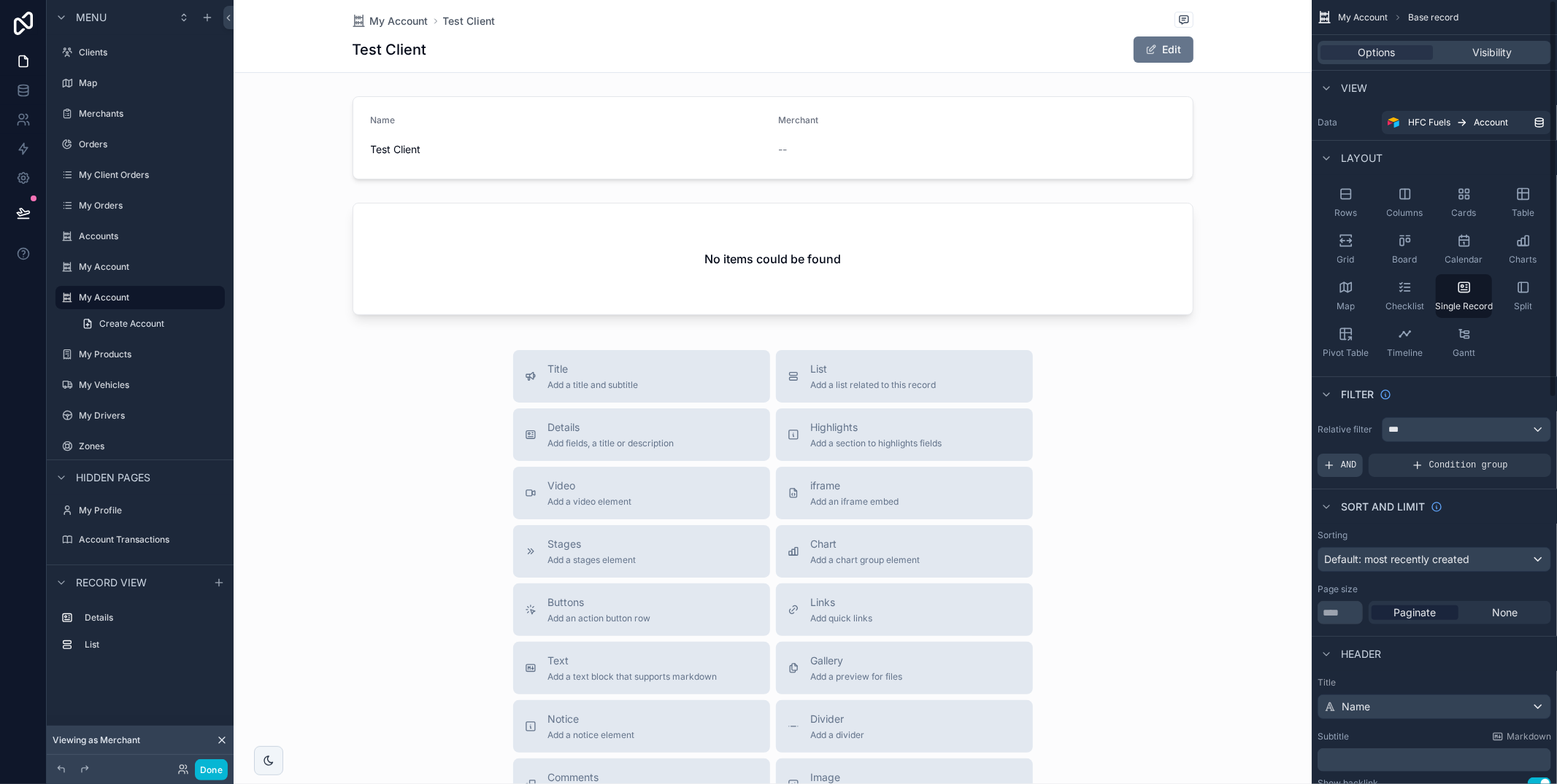
click at [1340, 468] on span "AND" at bounding box center [1348, 465] width 16 height 11
click at [1514, 457] on icon "scrollable content" at bounding box center [1513, 455] width 9 height 9
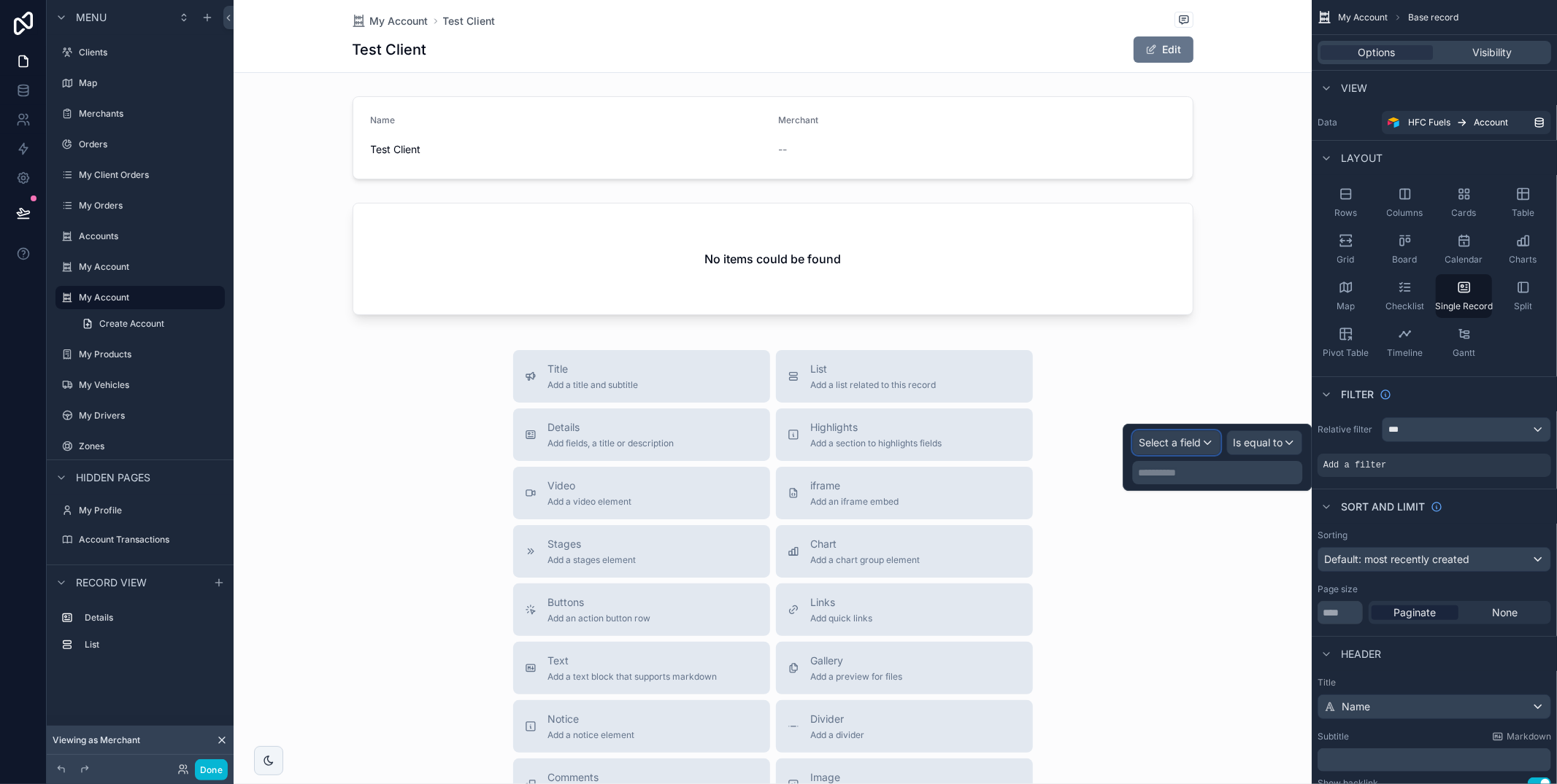
click at [1155, 448] on span "Select a field" at bounding box center [1170, 442] width 62 height 12
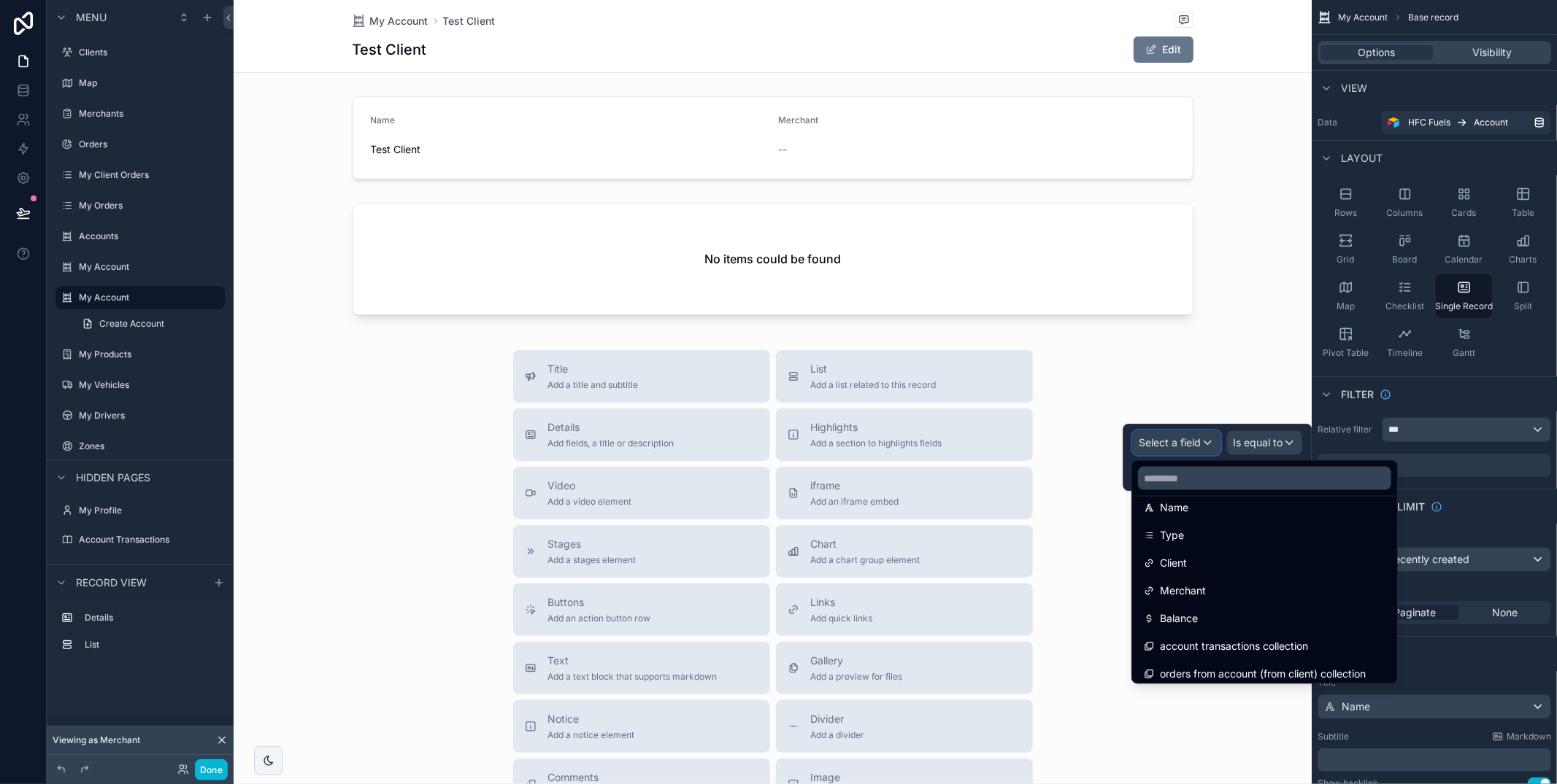
scroll to position [128, 0]
click at [1203, 556] on div "Client" at bounding box center [1264, 560] width 241 height 18
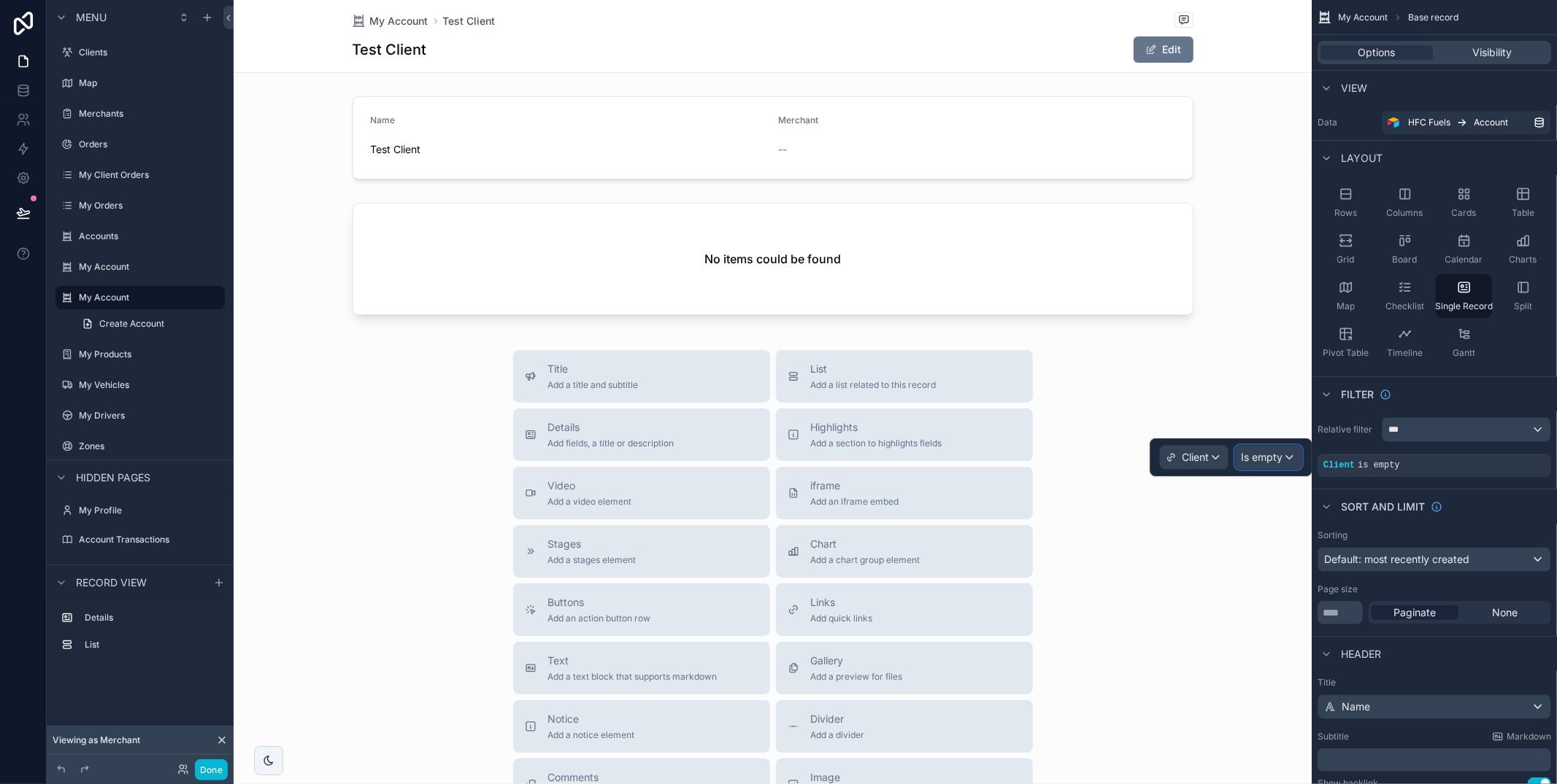
click at [1285, 455] on div "Is empty" at bounding box center [1268, 457] width 66 height 24
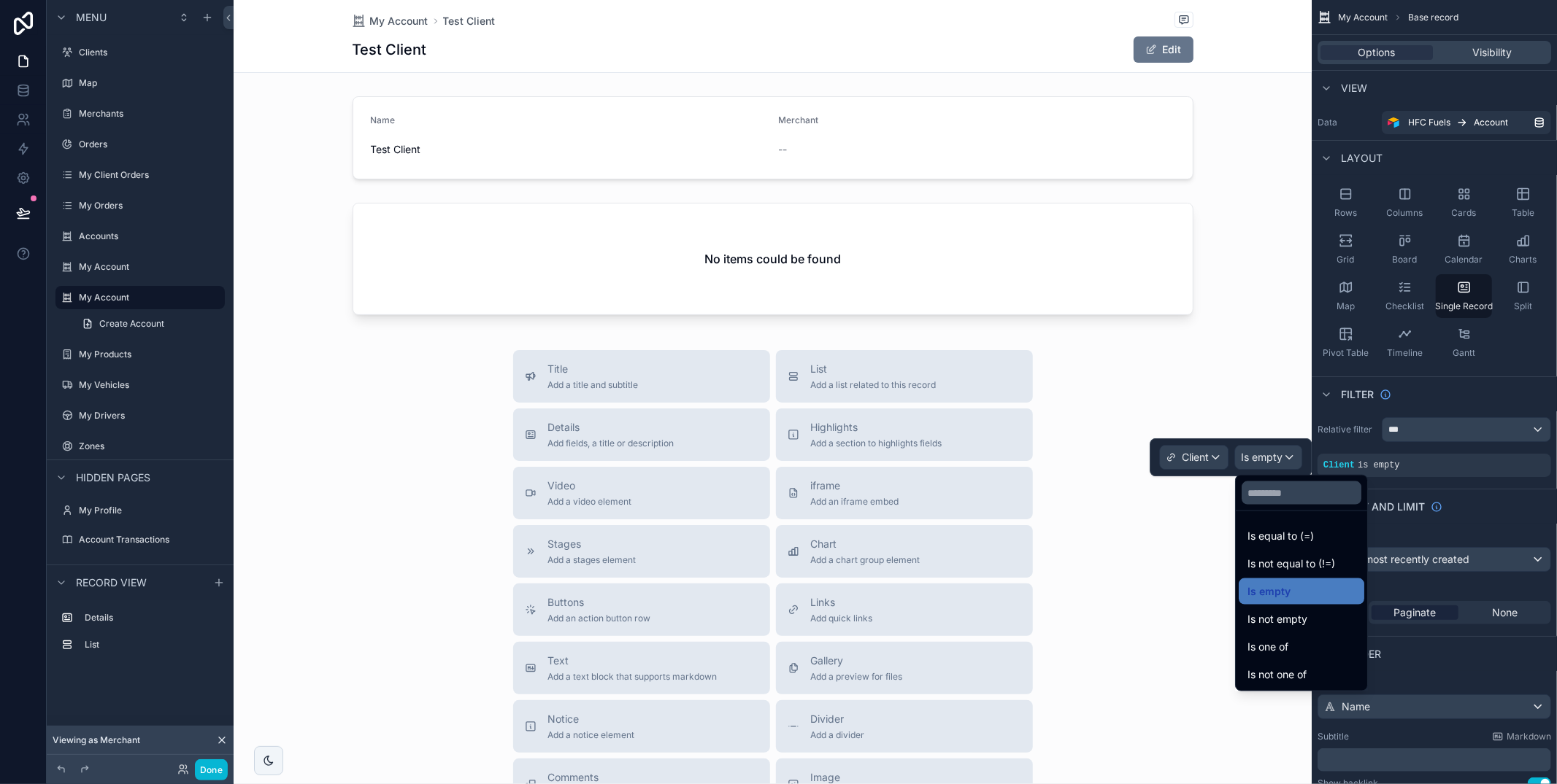
click at [1286, 644] on span "Is one of" at bounding box center [1268, 647] width 41 height 18
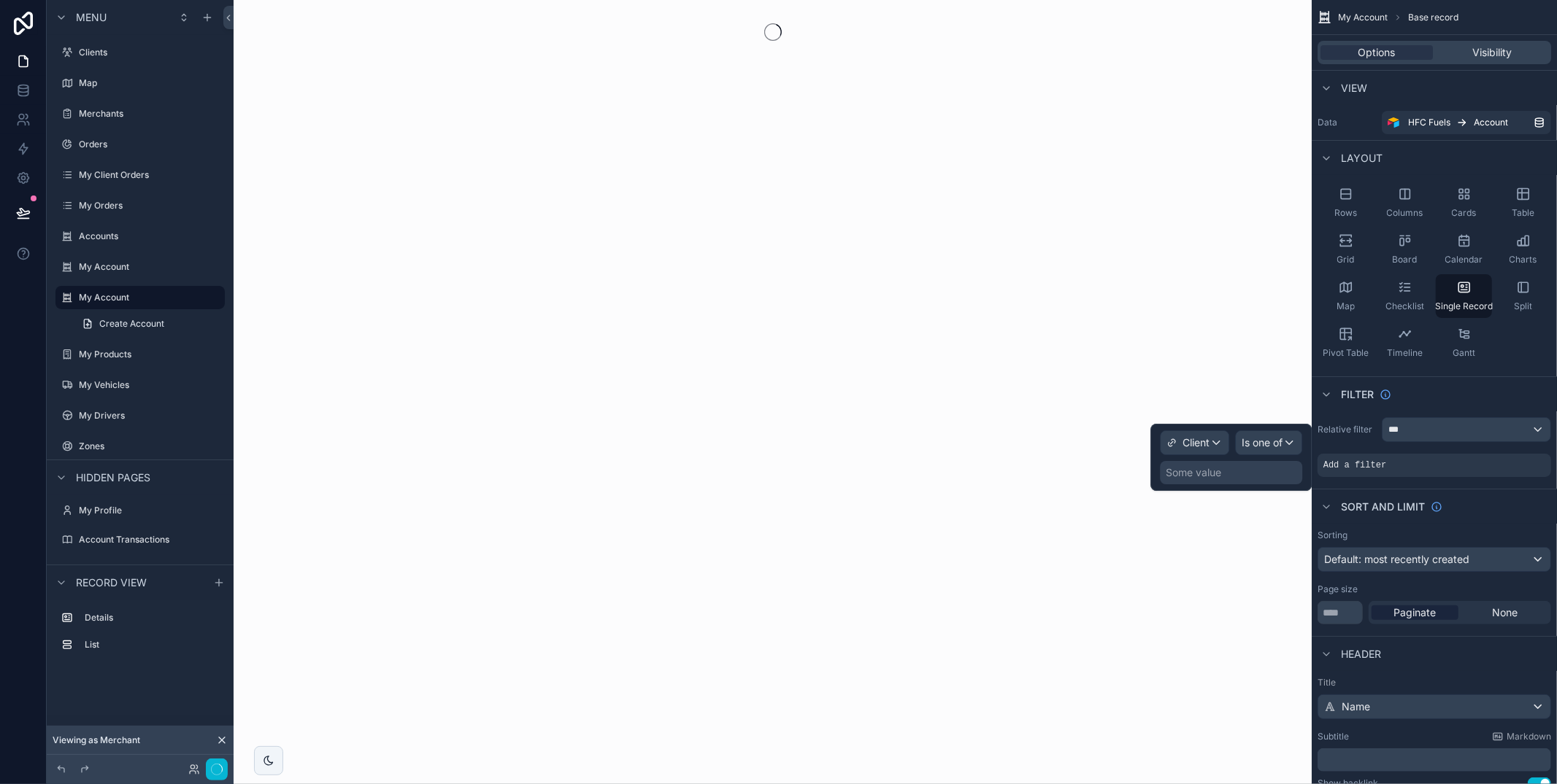
click at [1234, 484] on div "Some value" at bounding box center [1231, 473] width 142 height 24
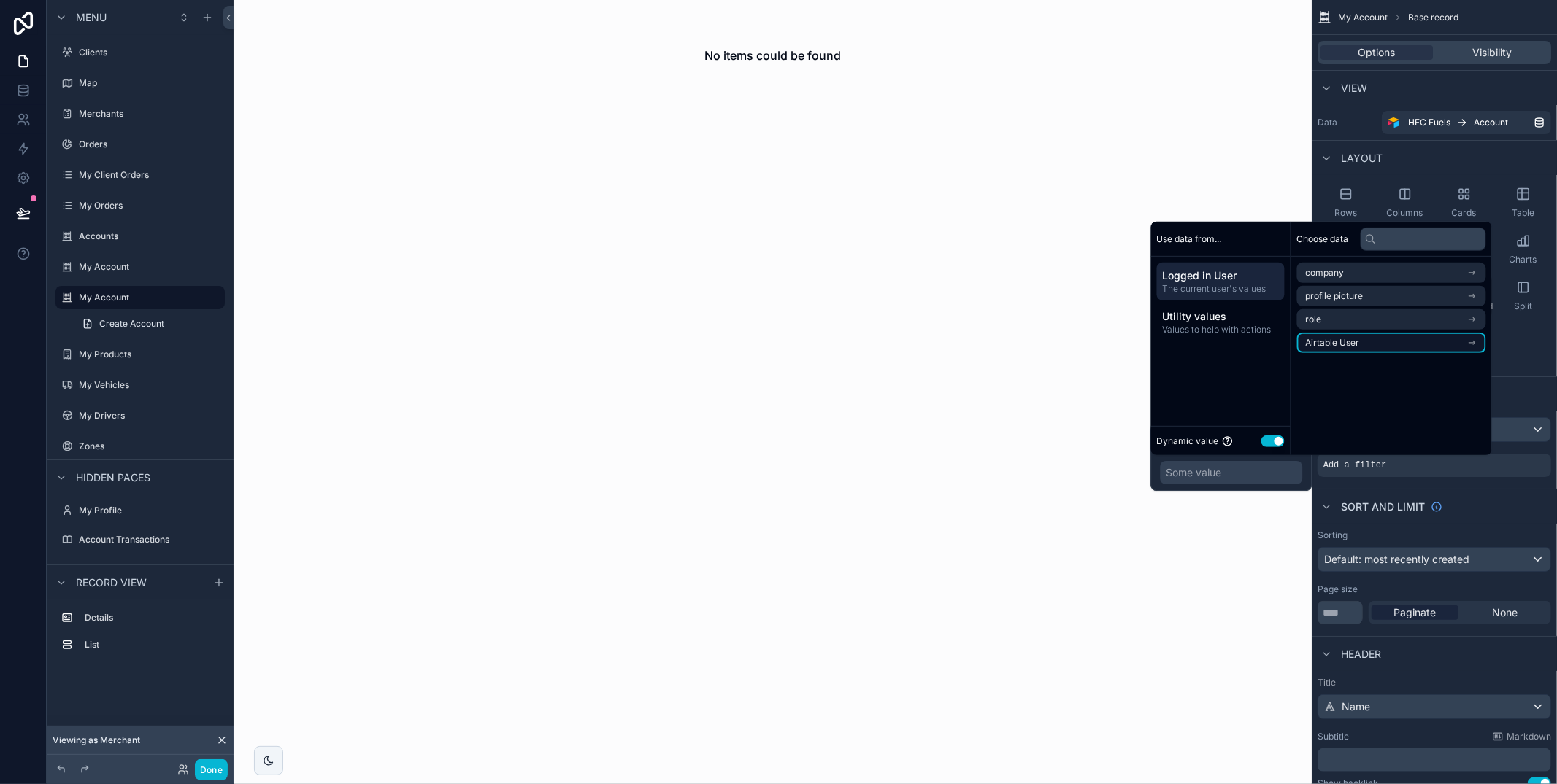
click at [1373, 340] on li "Airtable User" at bounding box center [1391, 343] width 189 height 21
click at [1356, 322] on li "Merchant" at bounding box center [1391, 322] width 189 height 21
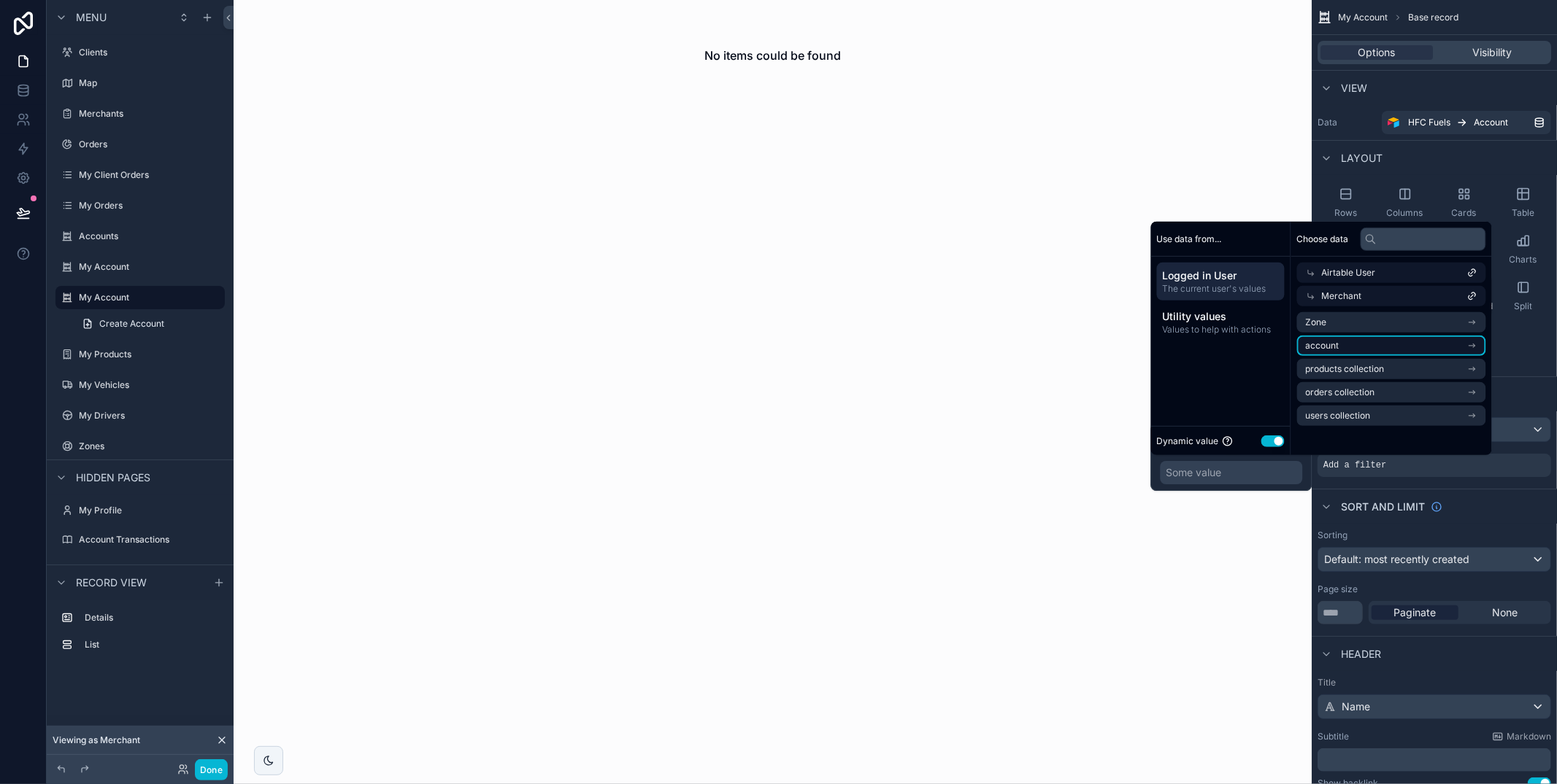
click at [1362, 343] on li "account" at bounding box center [1391, 346] width 189 height 21
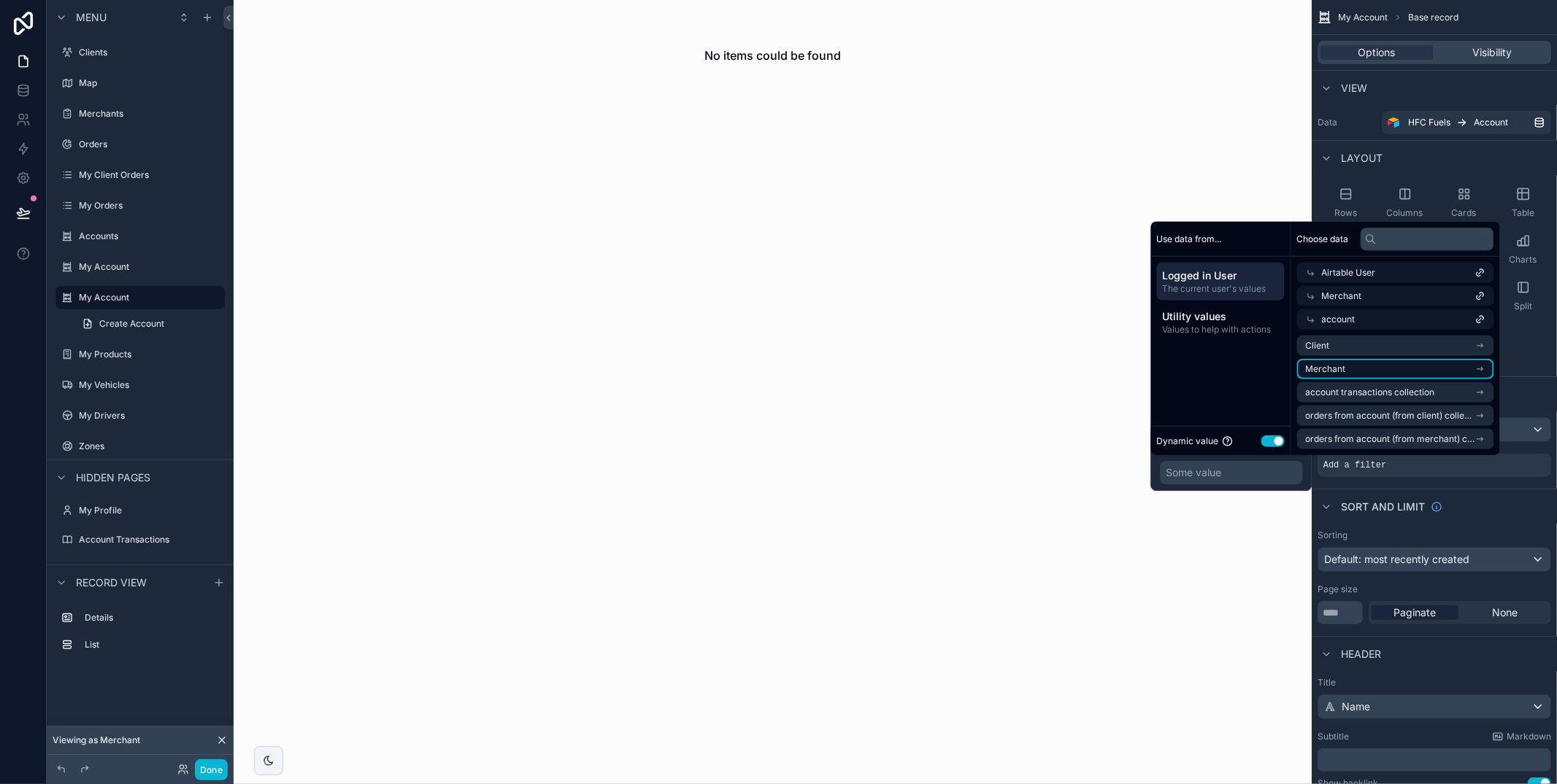
click at [1363, 364] on li "Merchant" at bounding box center [1395, 370] width 197 height 21
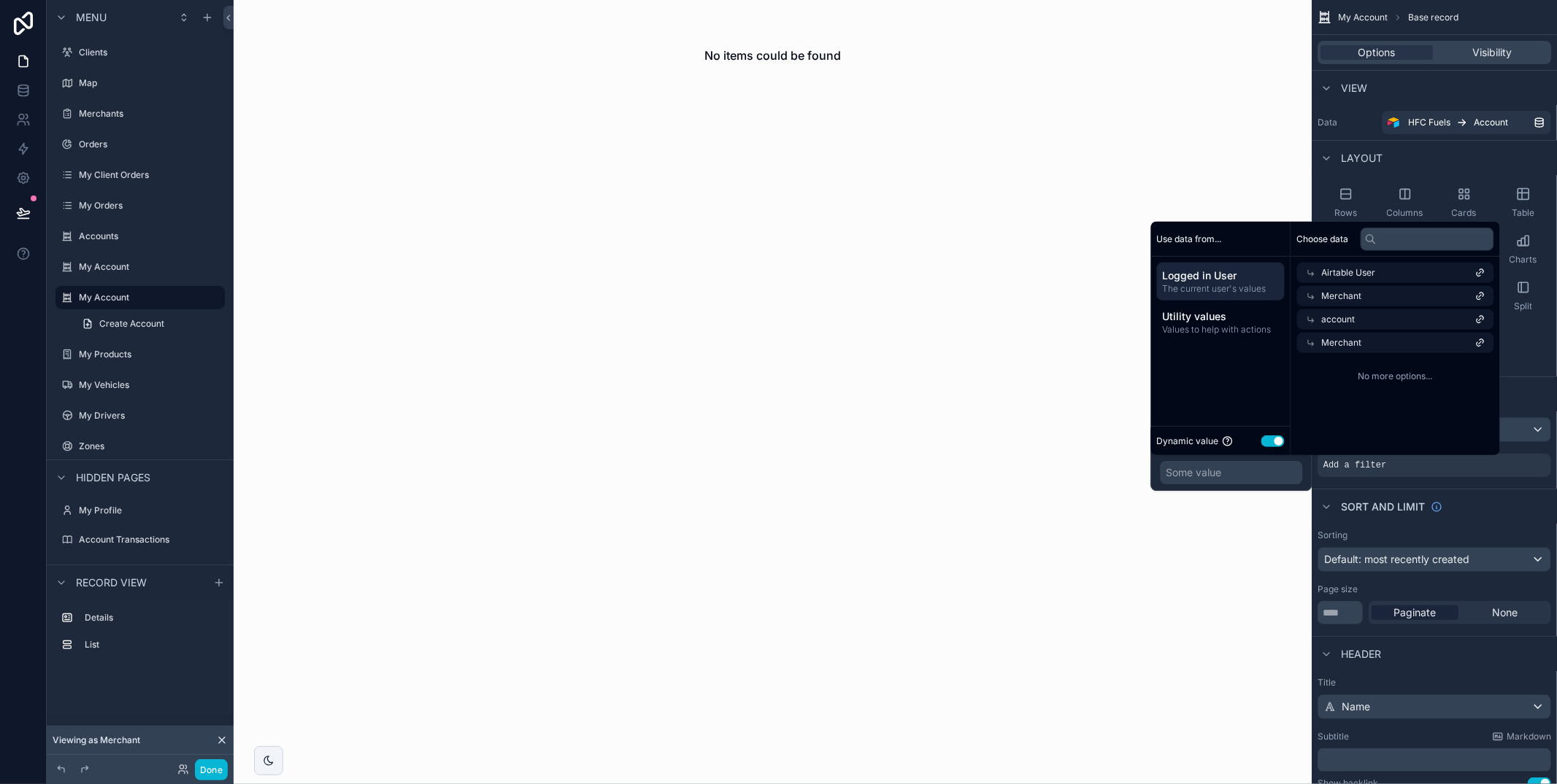
click at [1351, 344] on span "Merchant" at bounding box center [1341, 342] width 40 height 11
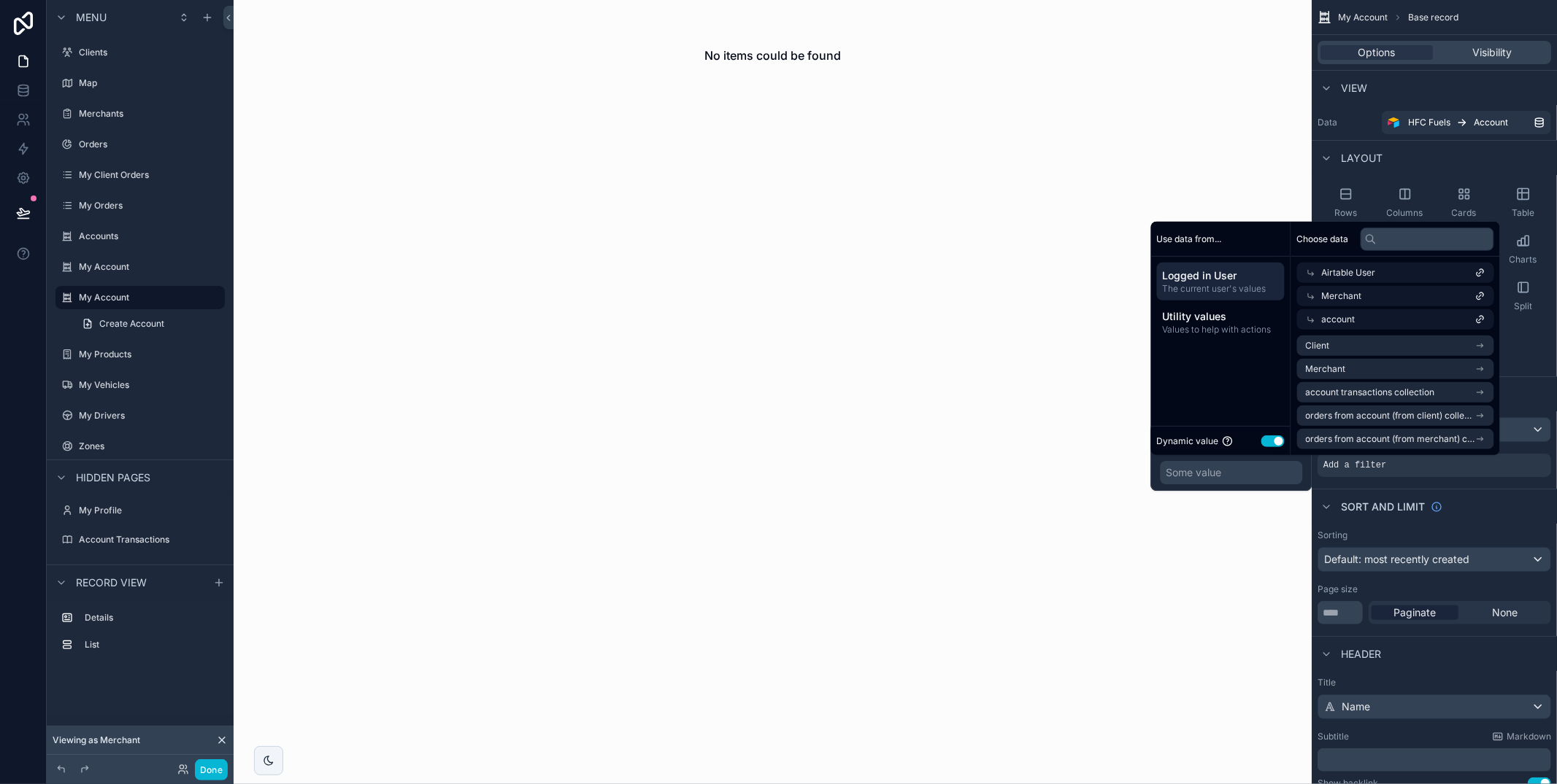
click at [1155, 457] on div "Client Is one of Some value" at bounding box center [1231, 457] width 162 height 67
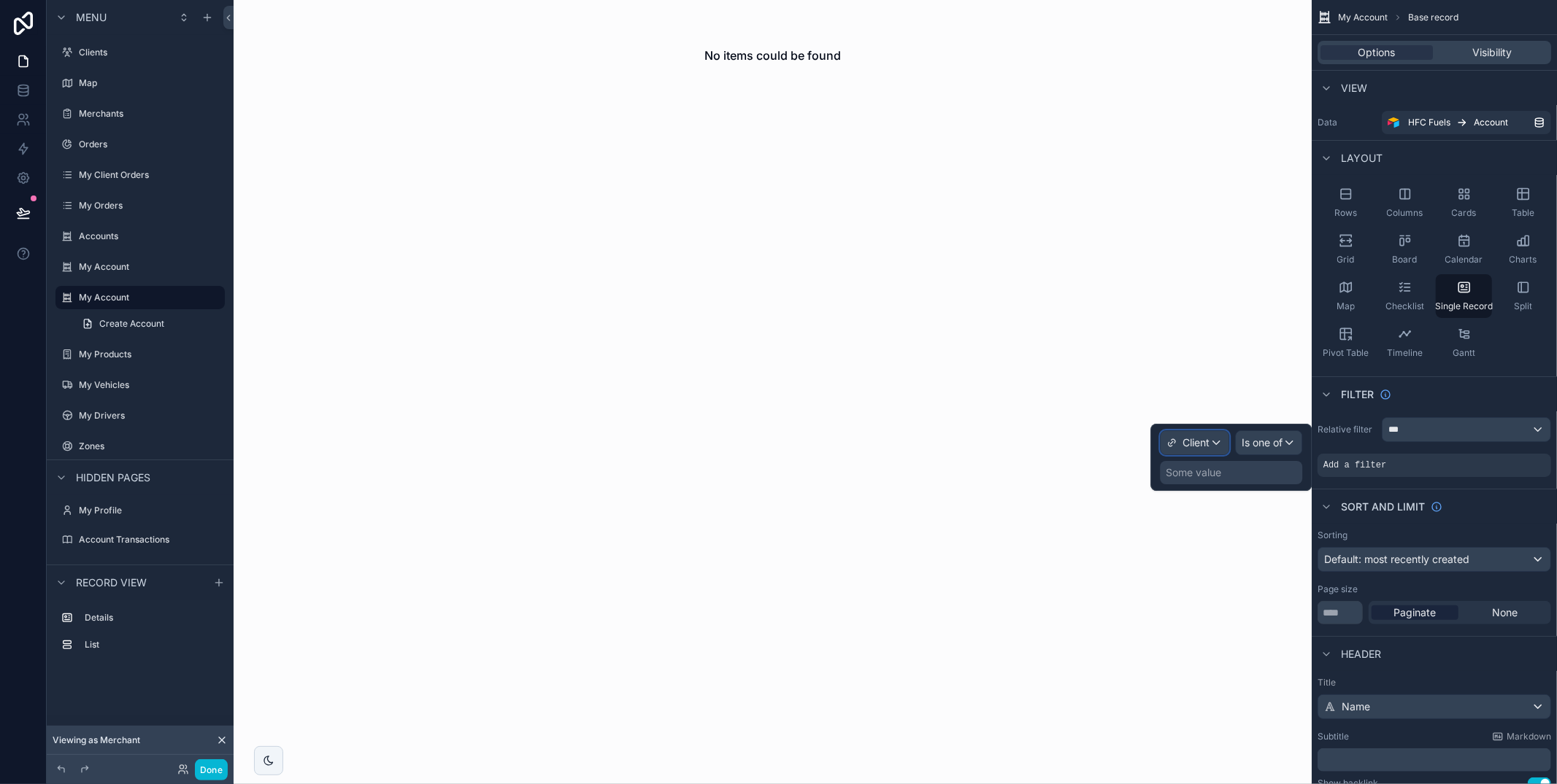
click at [1195, 452] on div "Client" at bounding box center [1195, 443] width 68 height 24
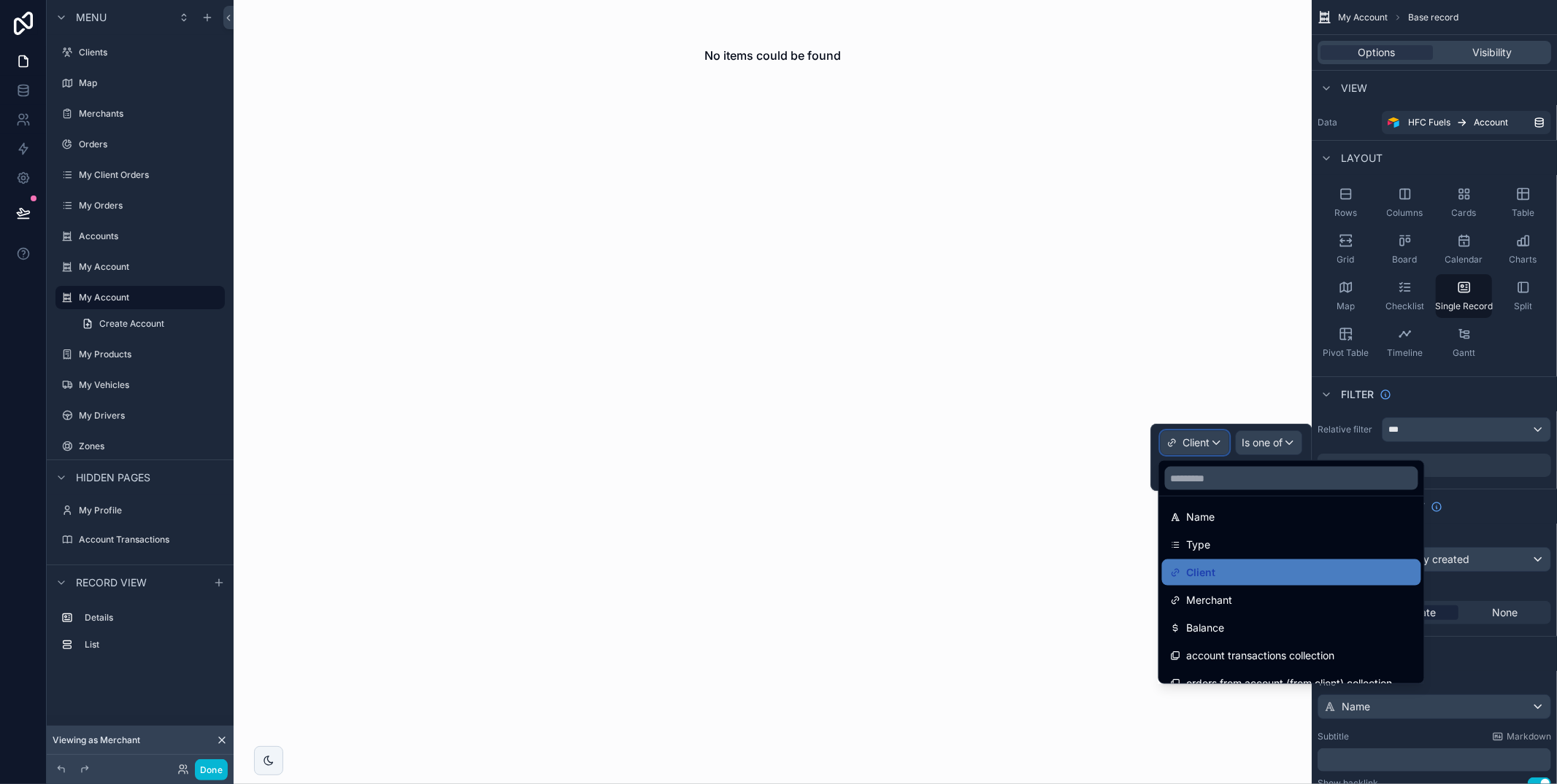
scroll to position [123, 0]
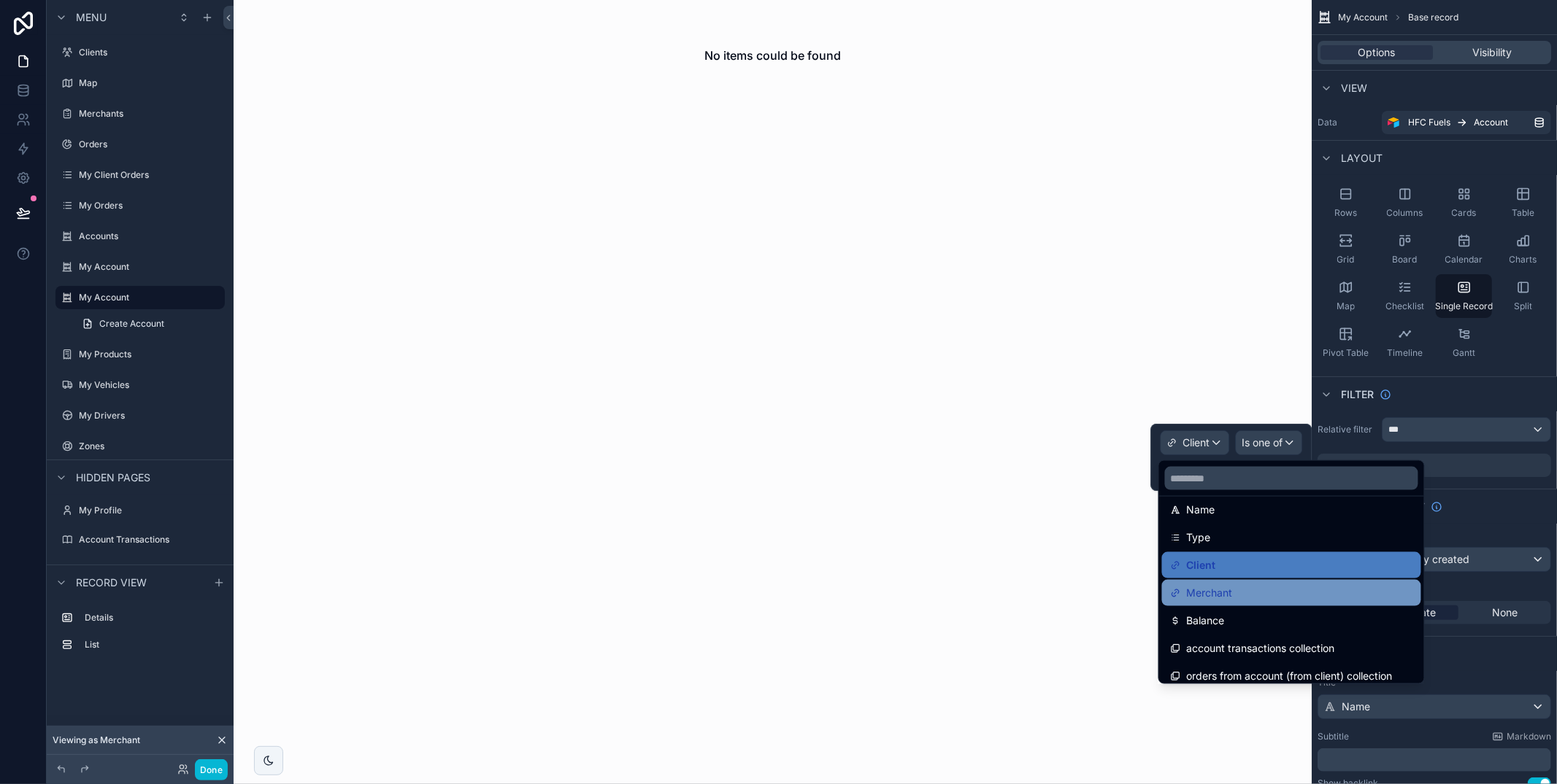
click at [1249, 598] on div "Merchant" at bounding box center [1291, 593] width 241 height 18
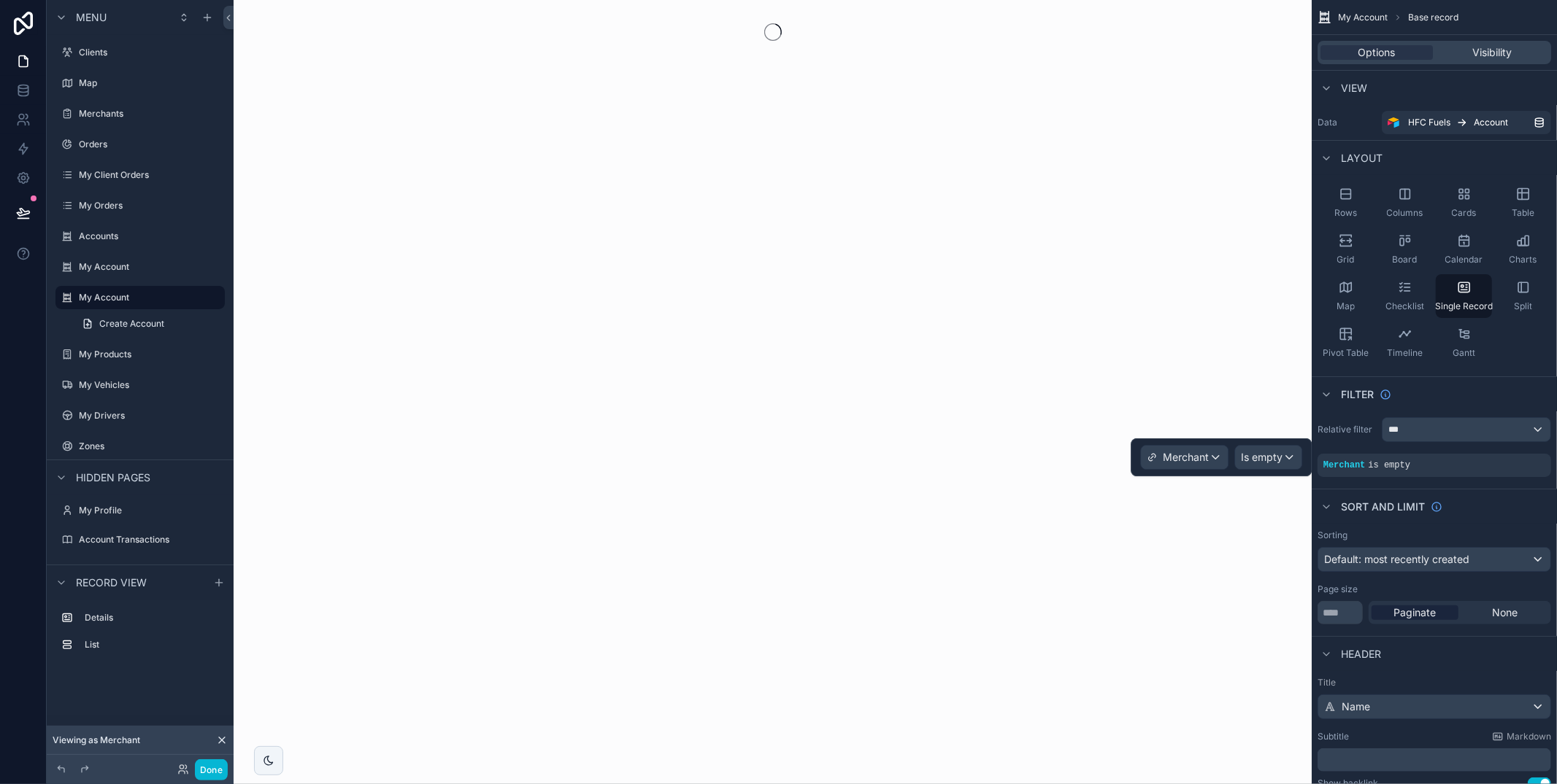
click at [1269, 444] on div "Merchant Is empty" at bounding box center [1220, 458] width 181 height 38
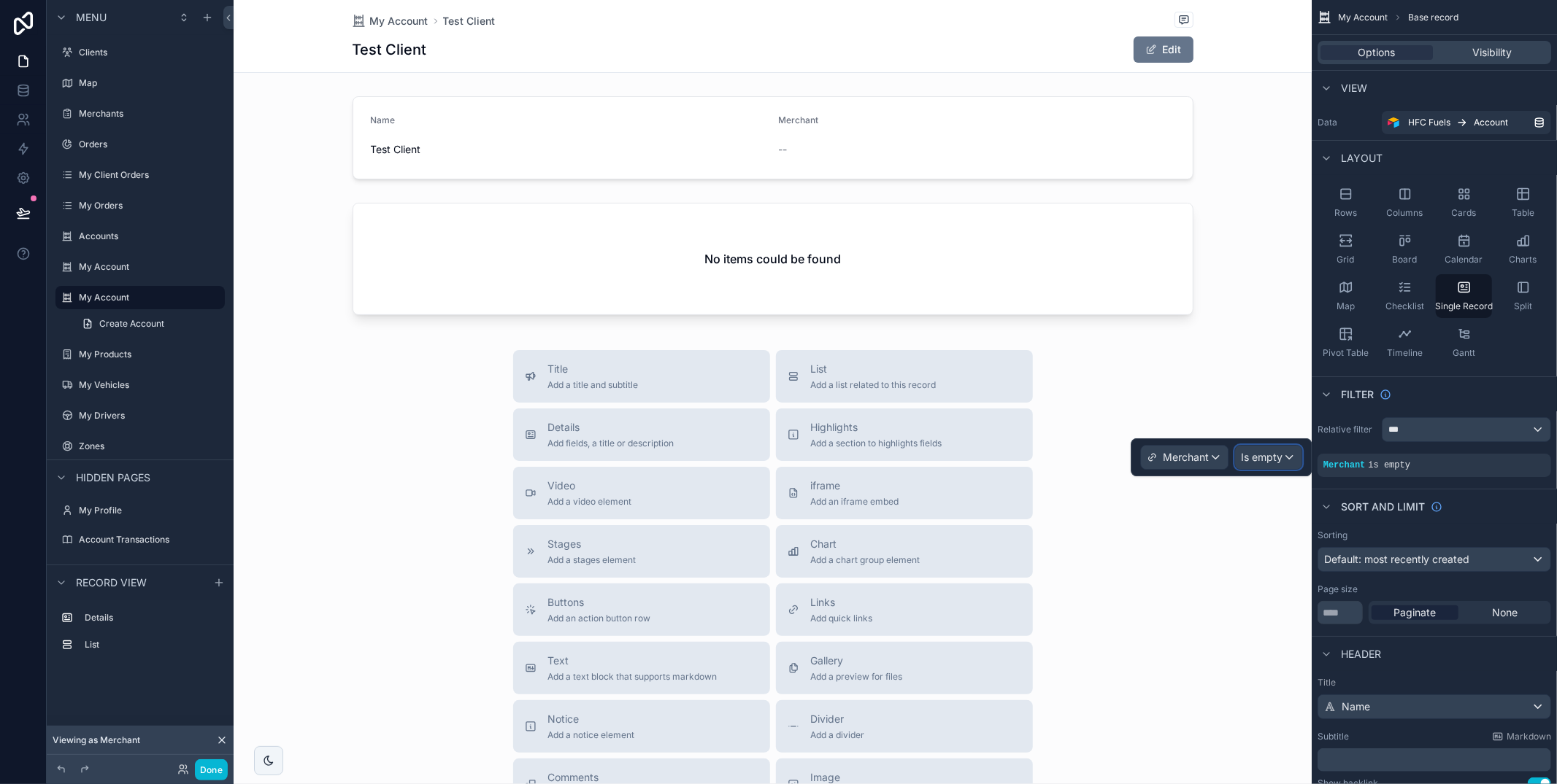
click at [1276, 456] on span "Is empty" at bounding box center [1262, 457] width 42 height 14
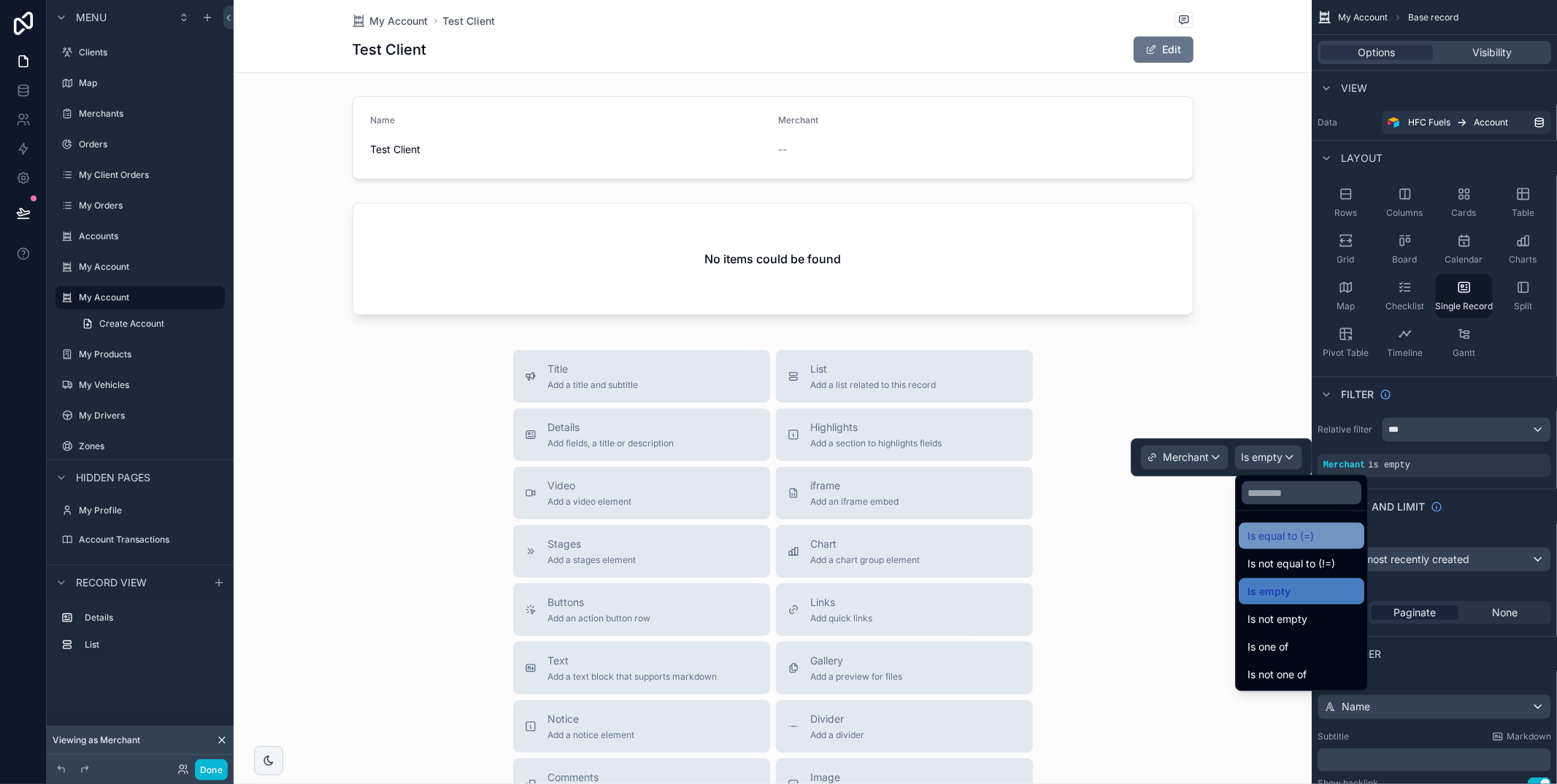
click at [1293, 541] on span "Is equal to (=)" at bounding box center [1281, 536] width 66 height 18
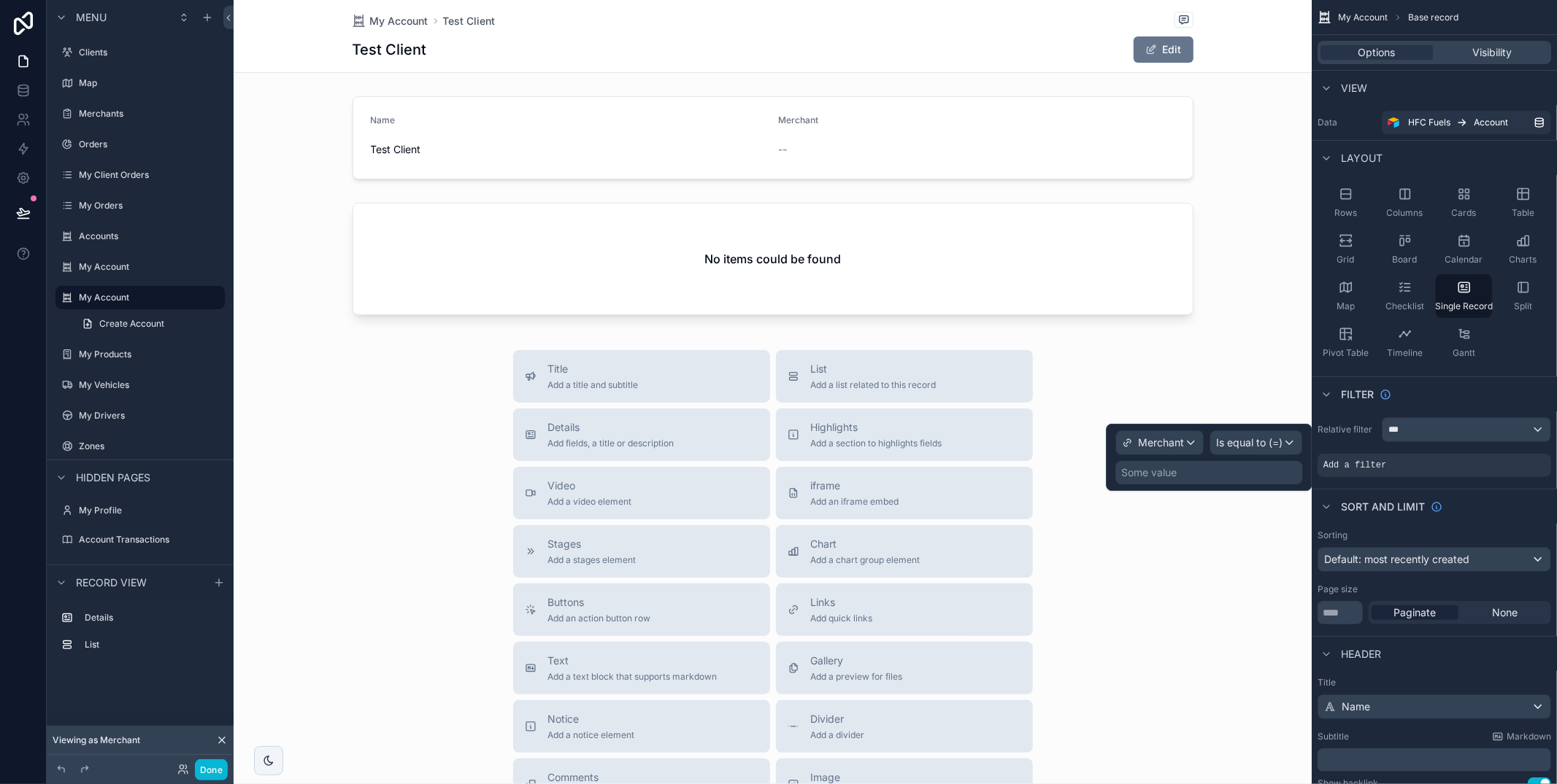
click at [1239, 479] on div "Some value" at bounding box center [1209, 473] width 187 height 24
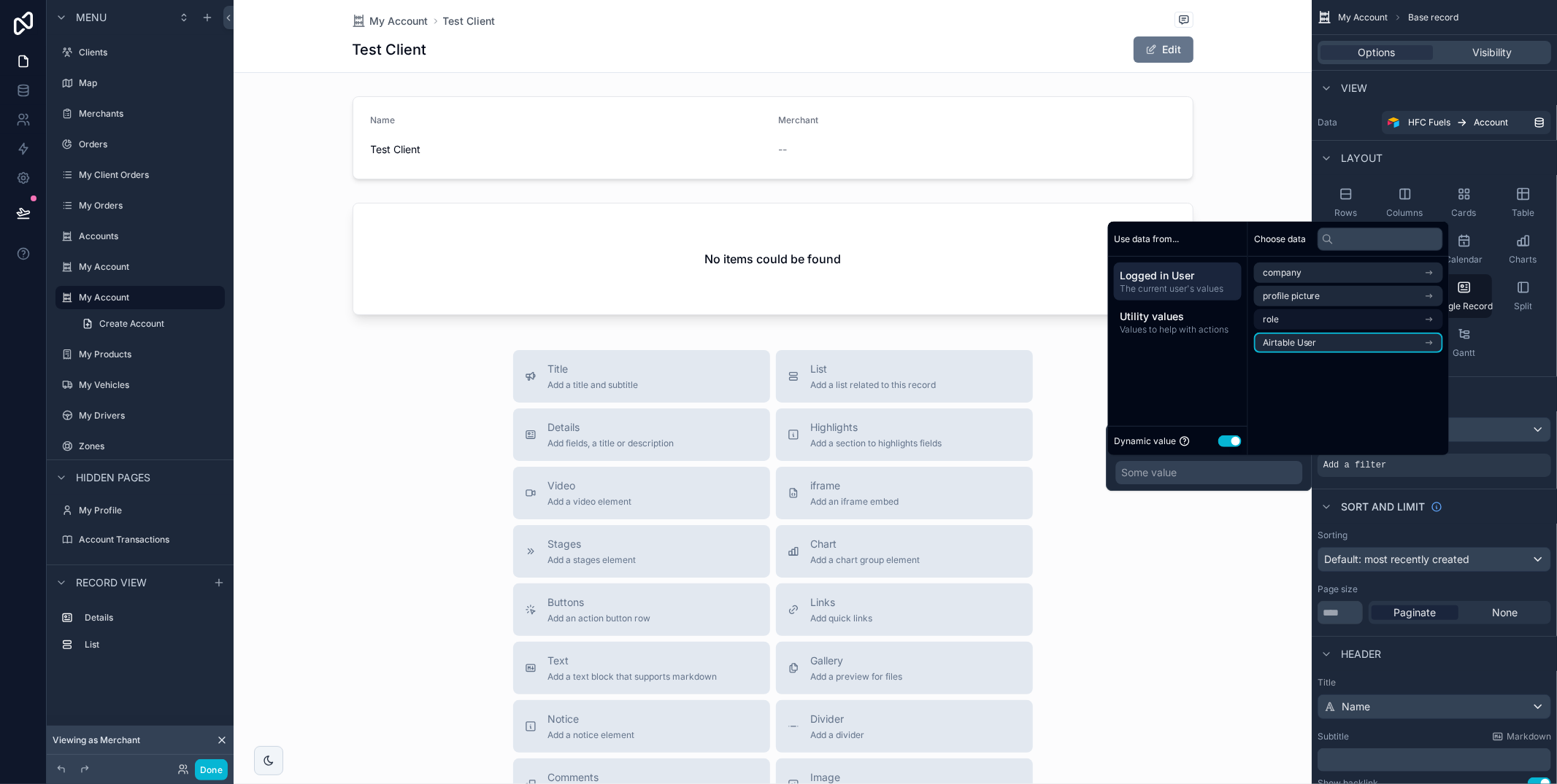
click at [1308, 340] on span "Airtable User" at bounding box center [1289, 342] width 54 height 11
click at [1311, 325] on li "Merchant" at bounding box center [1349, 322] width 189 height 21
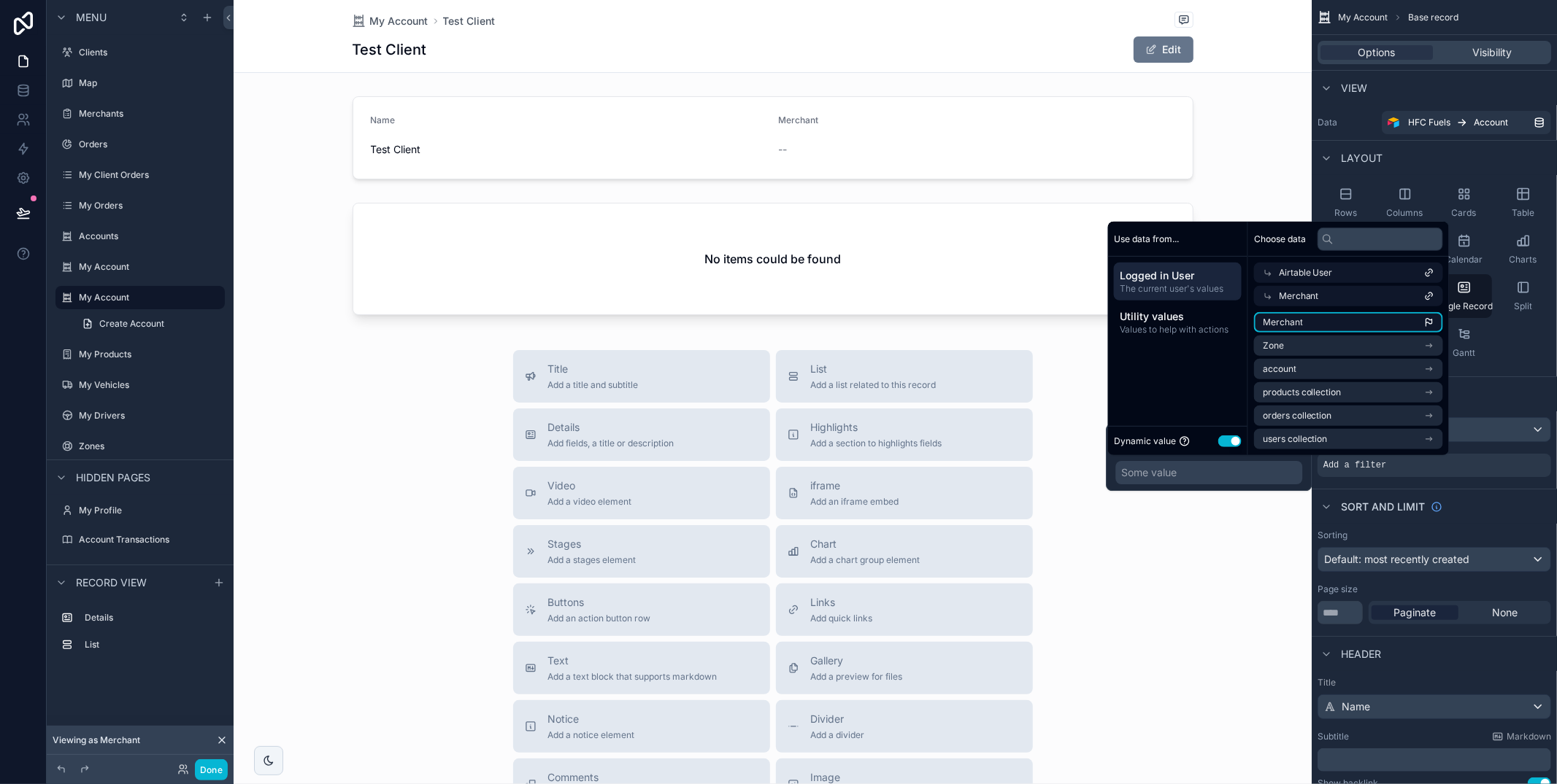
click at [1310, 323] on li "Merchant" at bounding box center [1349, 322] width 189 height 21
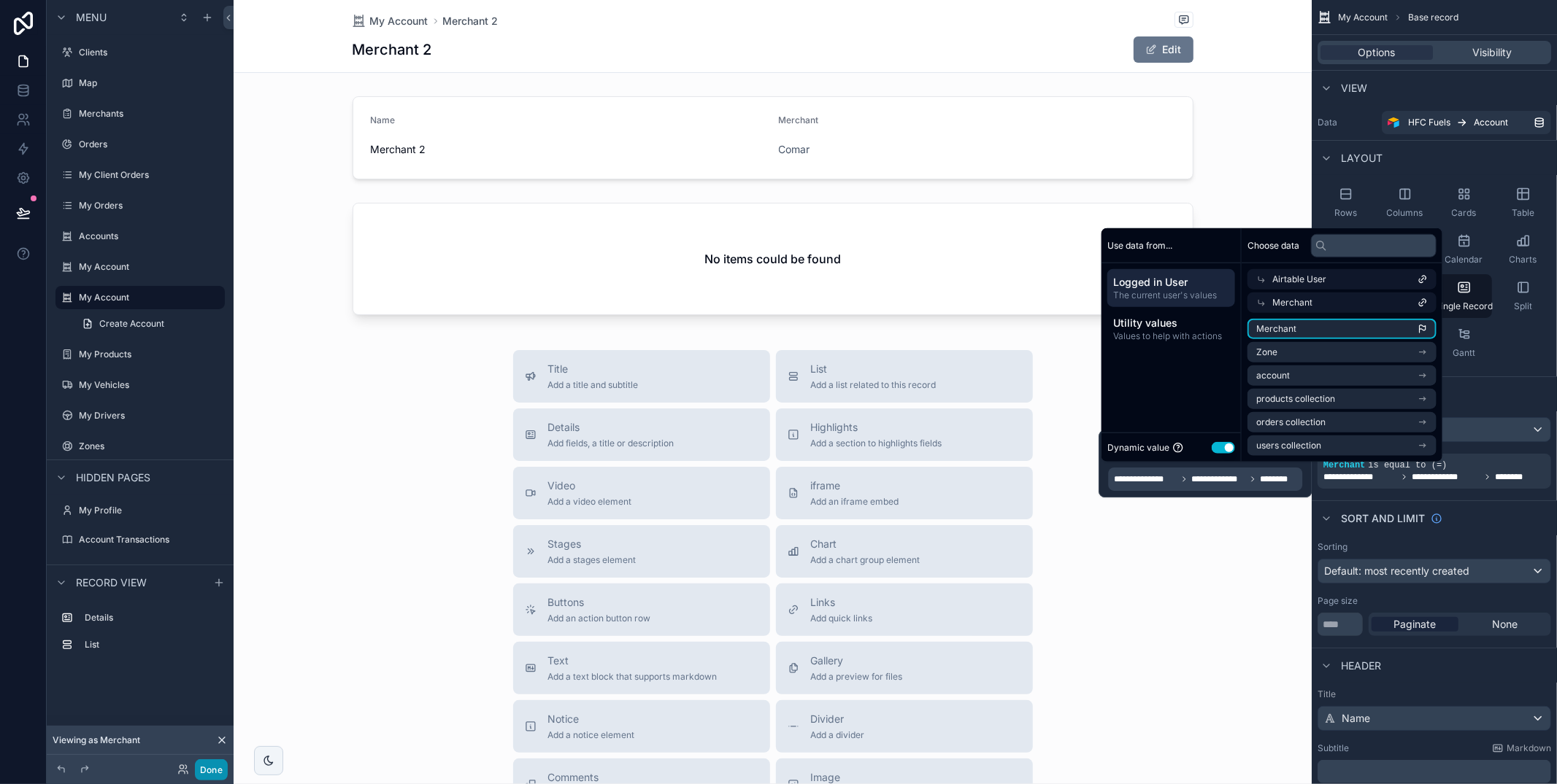
click at [209, 773] on button "Done" at bounding box center [211, 770] width 33 height 21
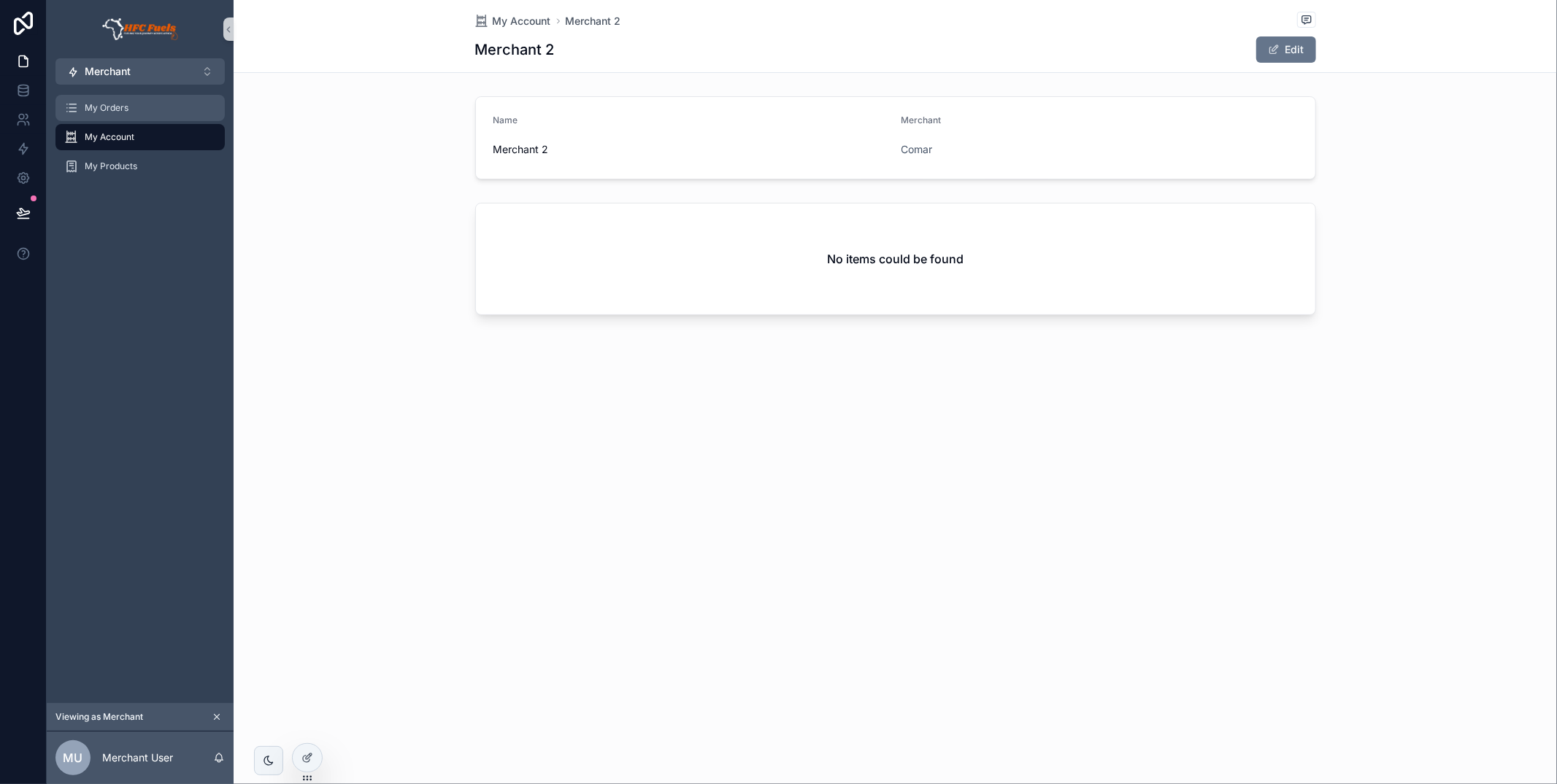
click at [149, 115] on div "My Orders" at bounding box center [140, 108] width 151 height 24
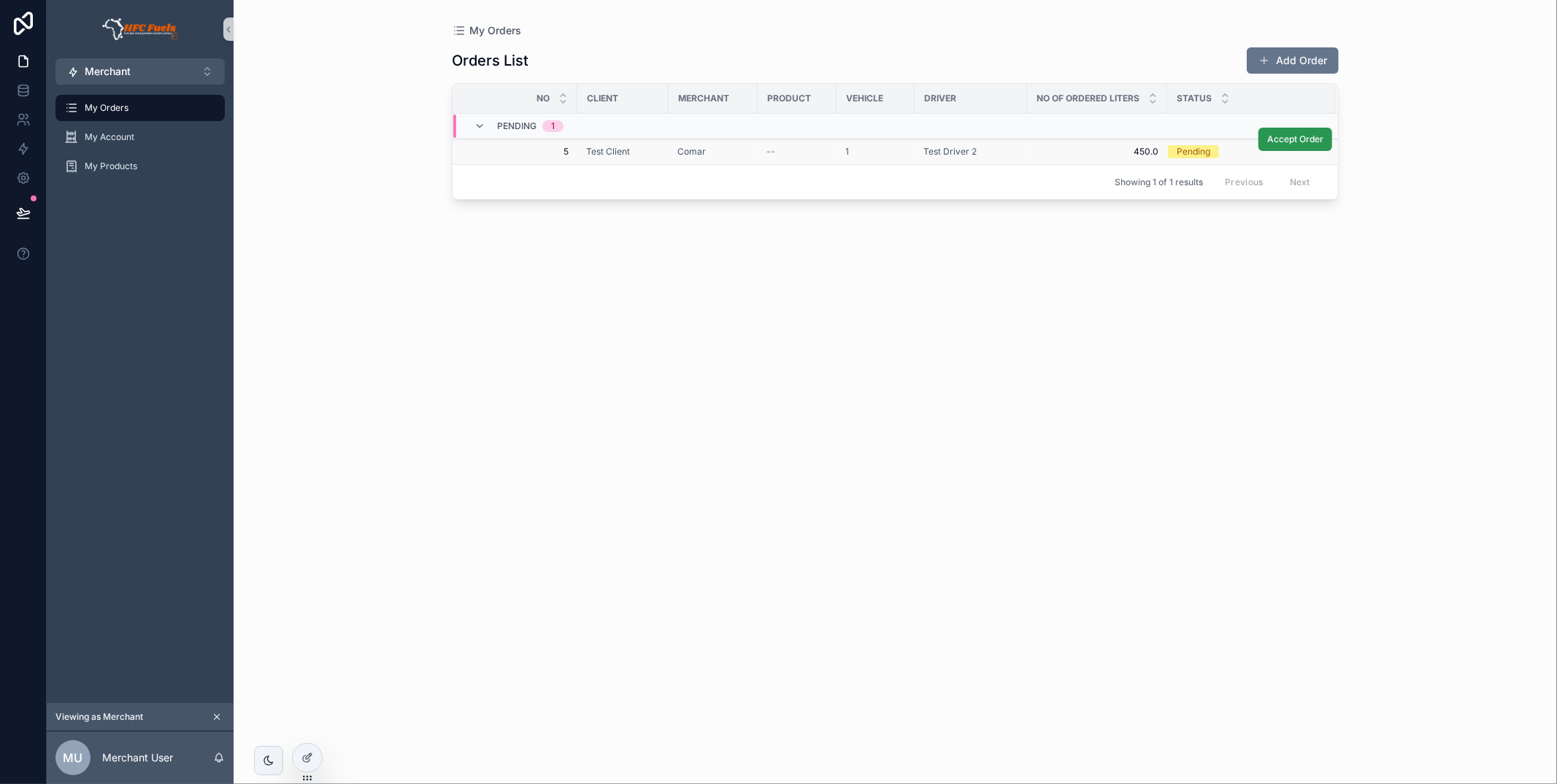
click at [1301, 145] on span "Accept Order" at bounding box center [1294, 139] width 56 height 11
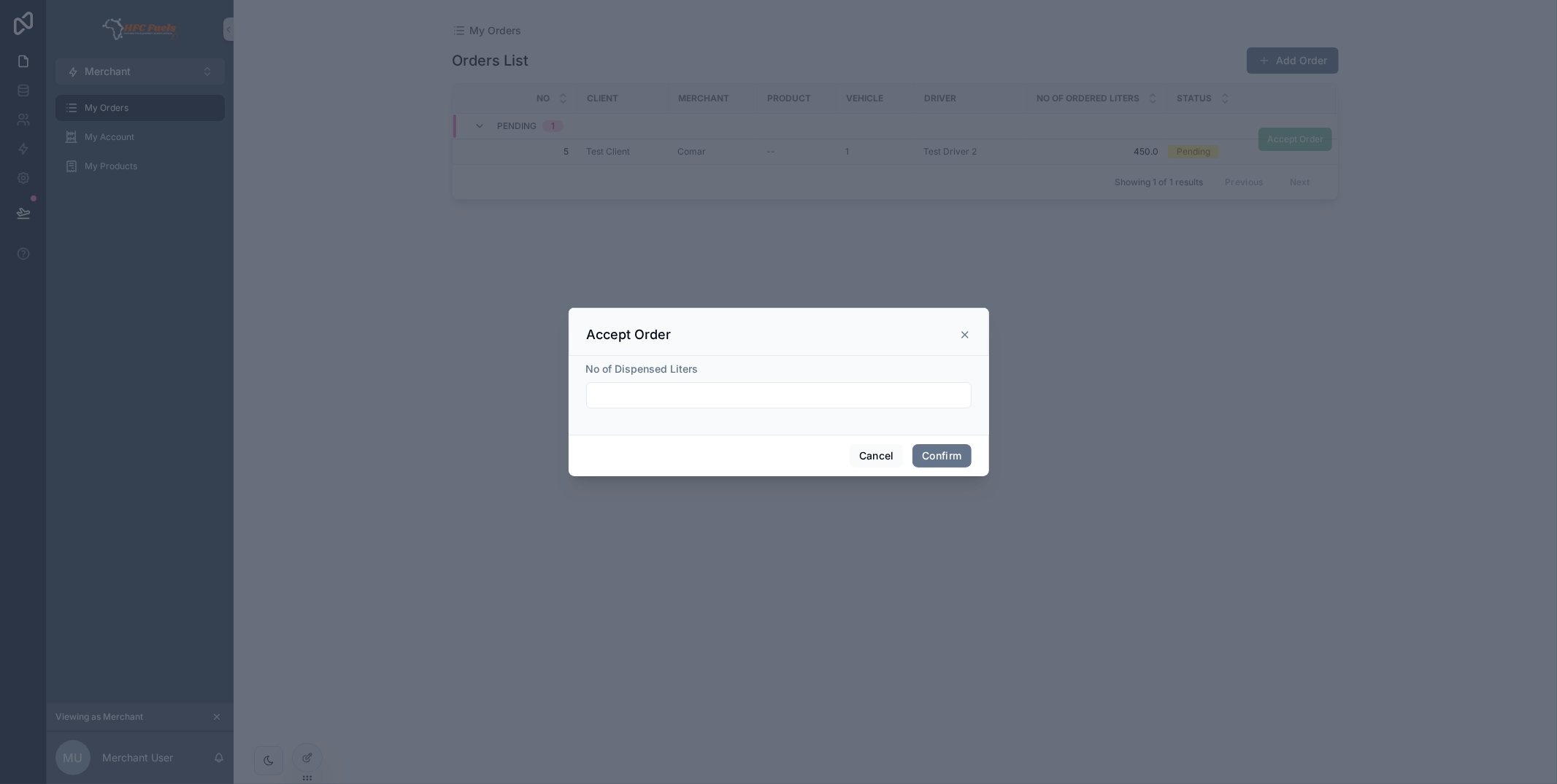
click at [909, 383] on div at bounding box center [778, 395] width 385 height 26
click at [908, 387] on input "text" at bounding box center [778, 395] width 384 height 21
type input "*****"
click at [938, 459] on button "Confirm" at bounding box center [941, 456] width 59 height 24
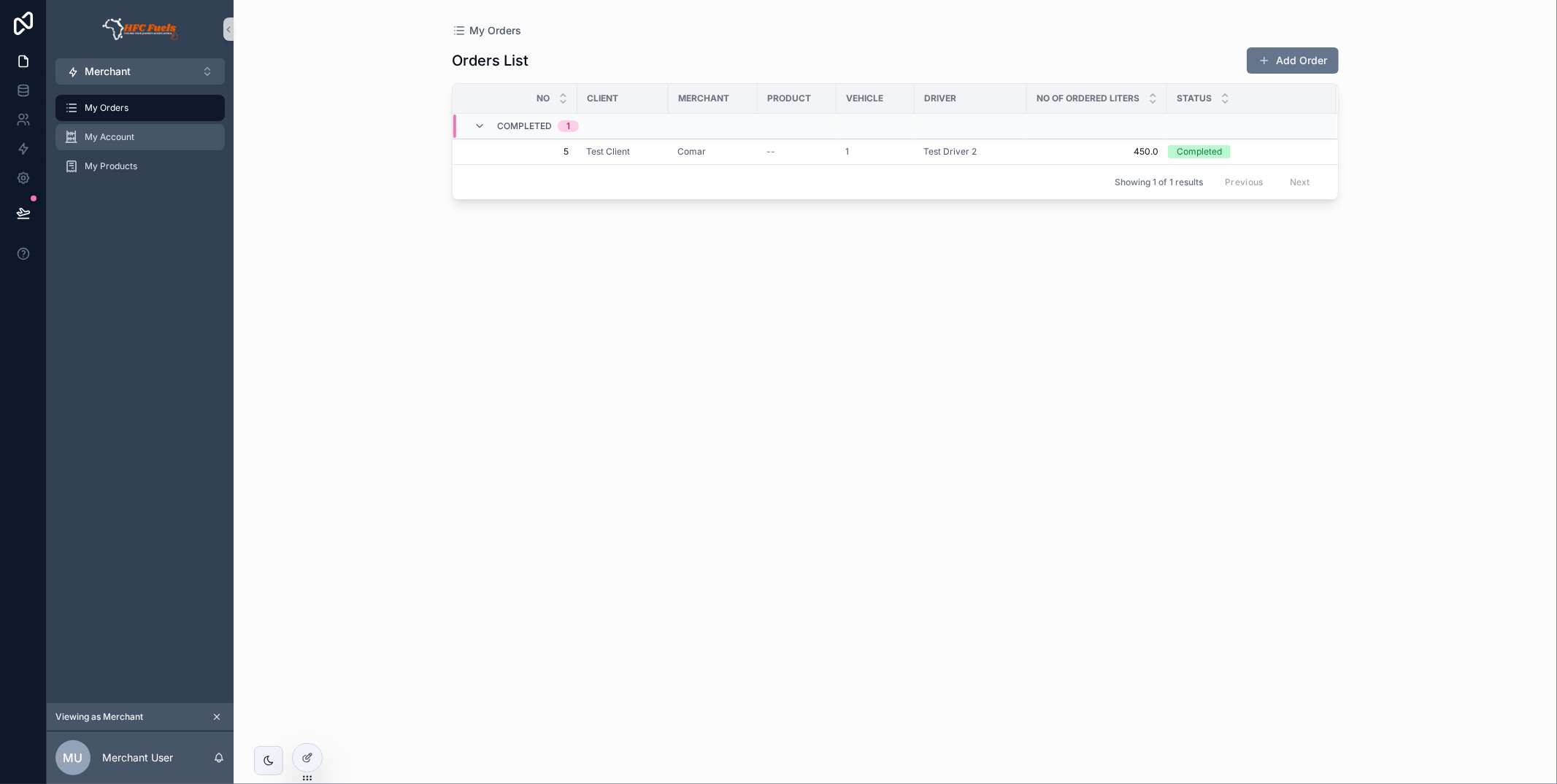
click at [166, 139] on div "My Account" at bounding box center [140, 137] width 151 height 24
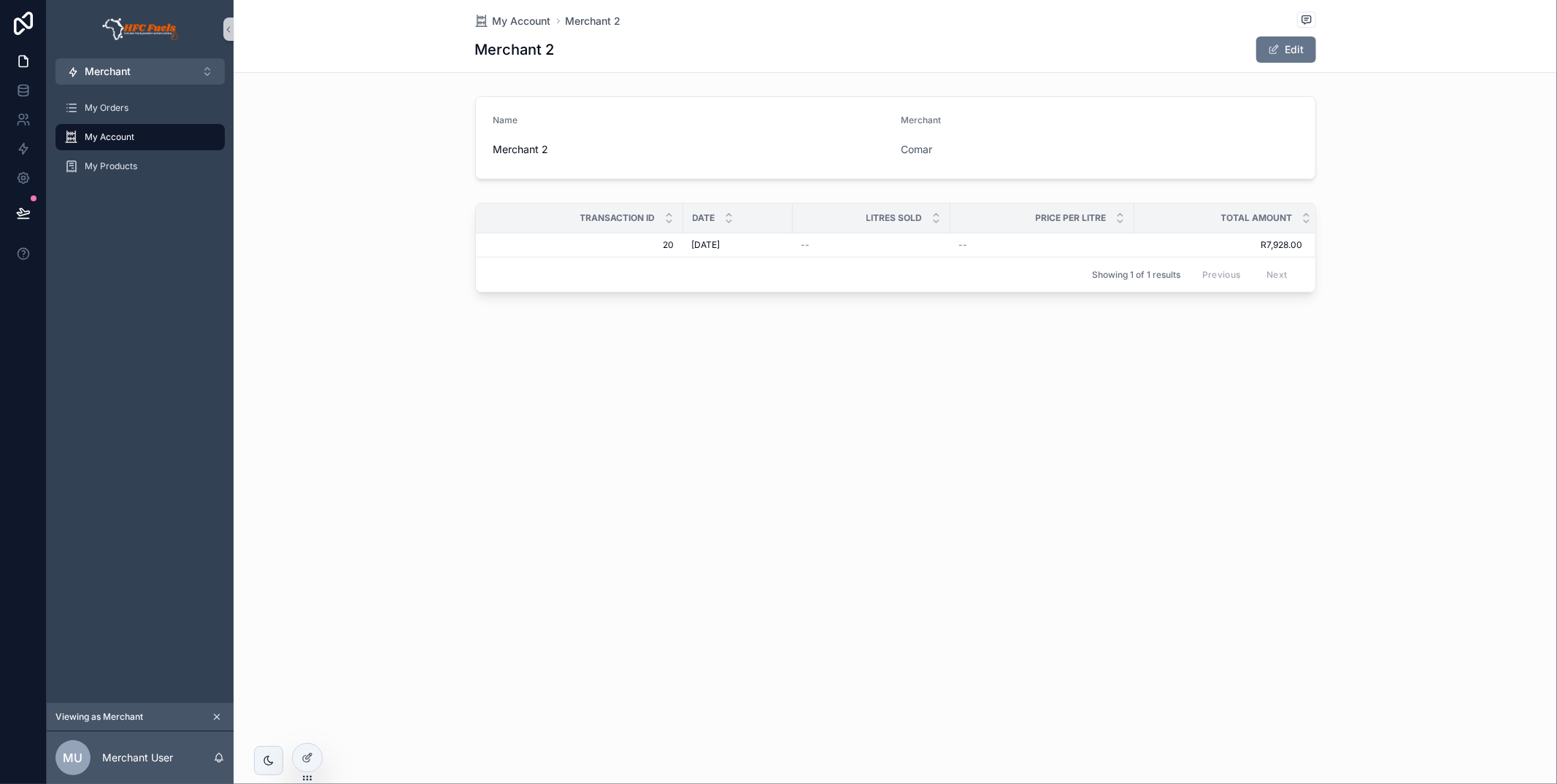
click at [683, 210] on th "Date" at bounding box center [738, 218] width 110 height 30
drag, startPoint x: 680, startPoint y: 211, endPoint x: 604, endPoint y: 216, distance: 76.2
click at [604, 216] on div "scrollable content" at bounding box center [607, 218] width 6 height 29
click at [806, 435] on div "My Account Merchant 2 Merchant 2 Edit Name Merchant 2 Merchant Comar Transactio…" at bounding box center [895, 392] width 1323 height 784
click at [310, 730] on icon at bounding box center [307, 726] width 11 height 11
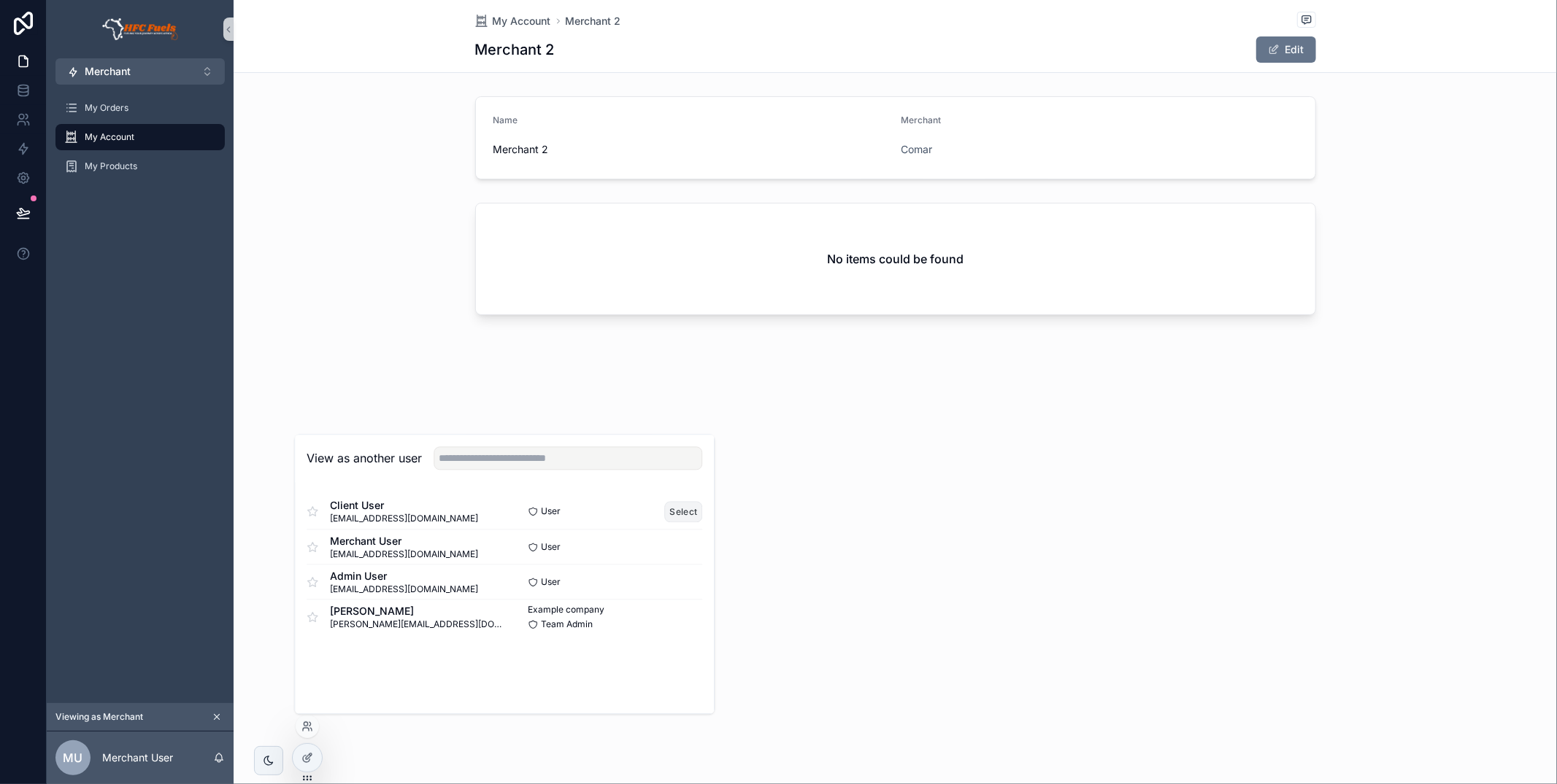
click at [676, 508] on button "Select" at bounding box center [684, 512] width 38 height 21
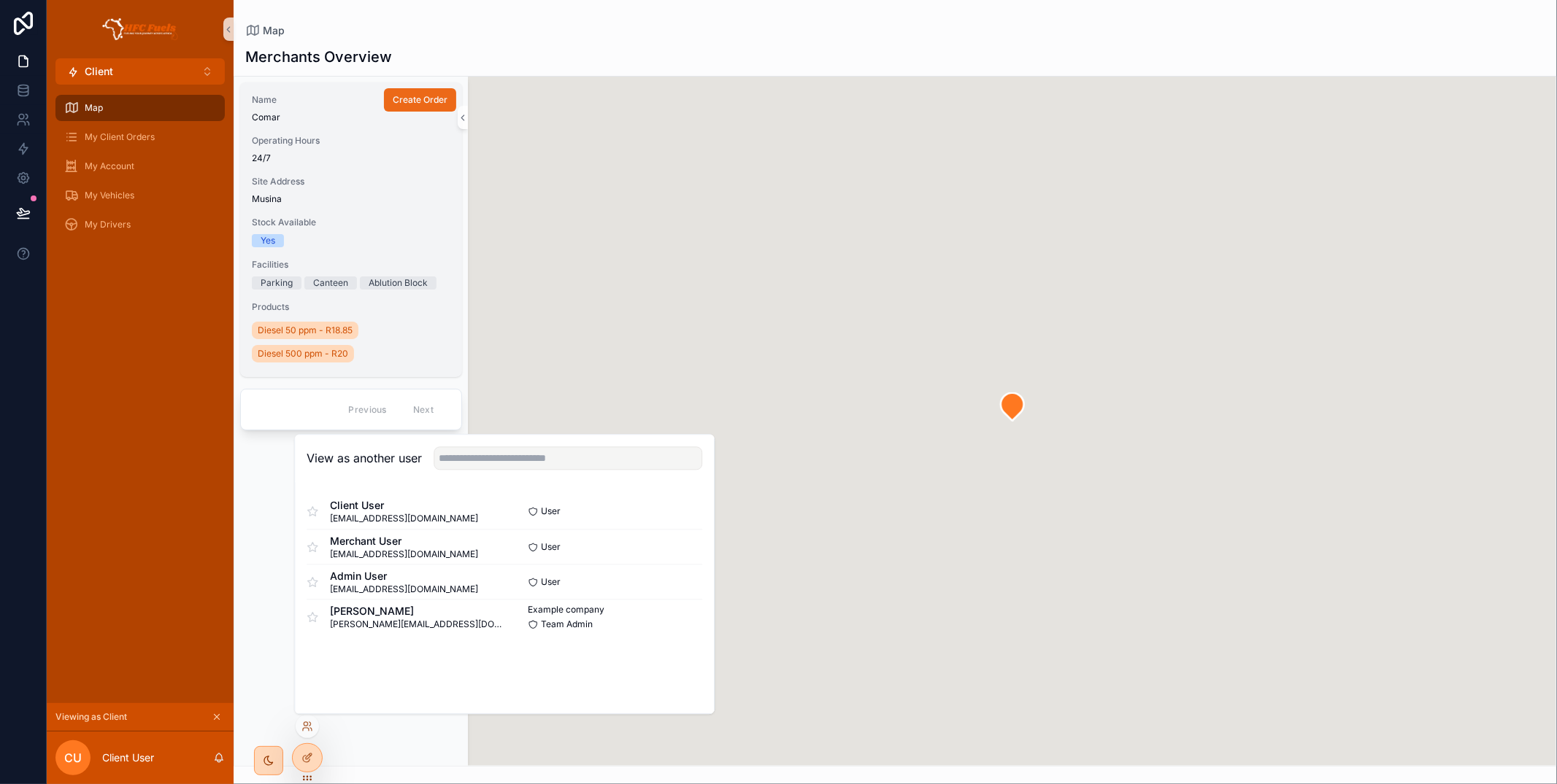
click at [432, 96] on span "Create Order" at bounding box center [420, 100] width 55 height 11
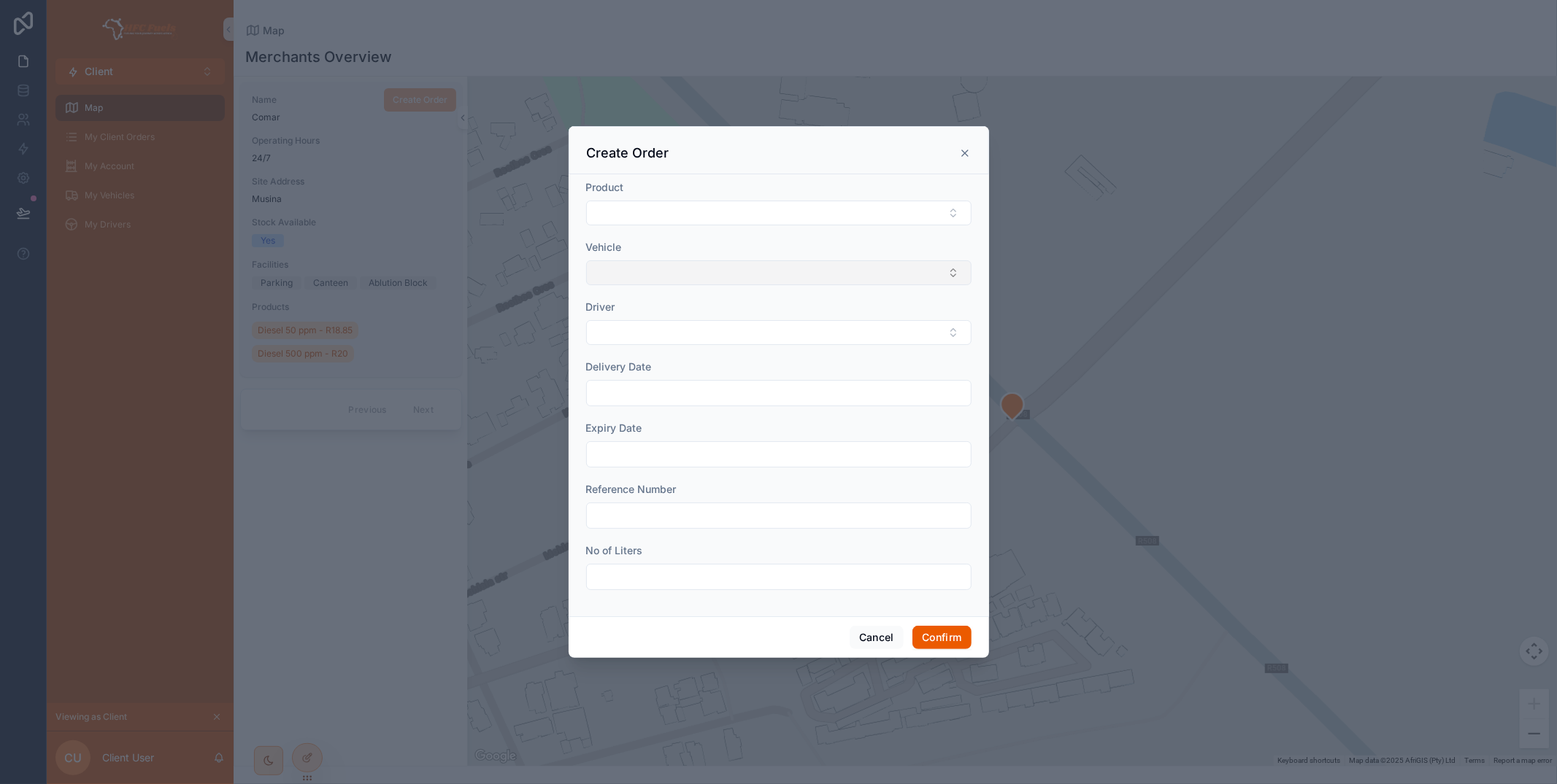
click at [718, 264] on button "Select Button" at bounding box center [778, 272] width 385 height 25
click at [705, 323] on div "1" at bounding box center [778, 331] width 378 height 24
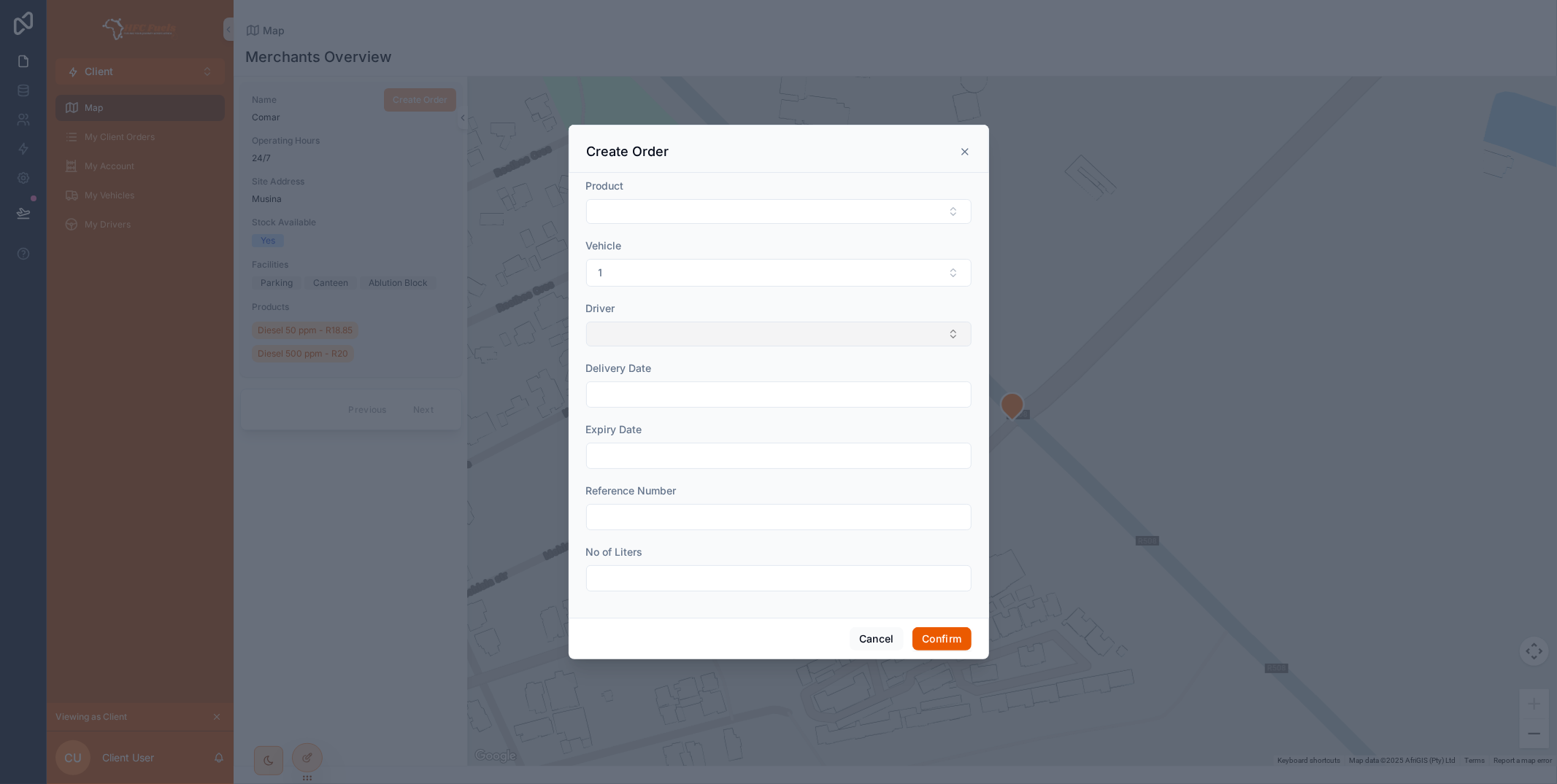
click at [679, 324] on button "Select Button" at bounding box center [778, 334] width 385 height 25
click at [669, 391] on div "Test Driver 2" at bounding box center [778, 392] width 378 height 24
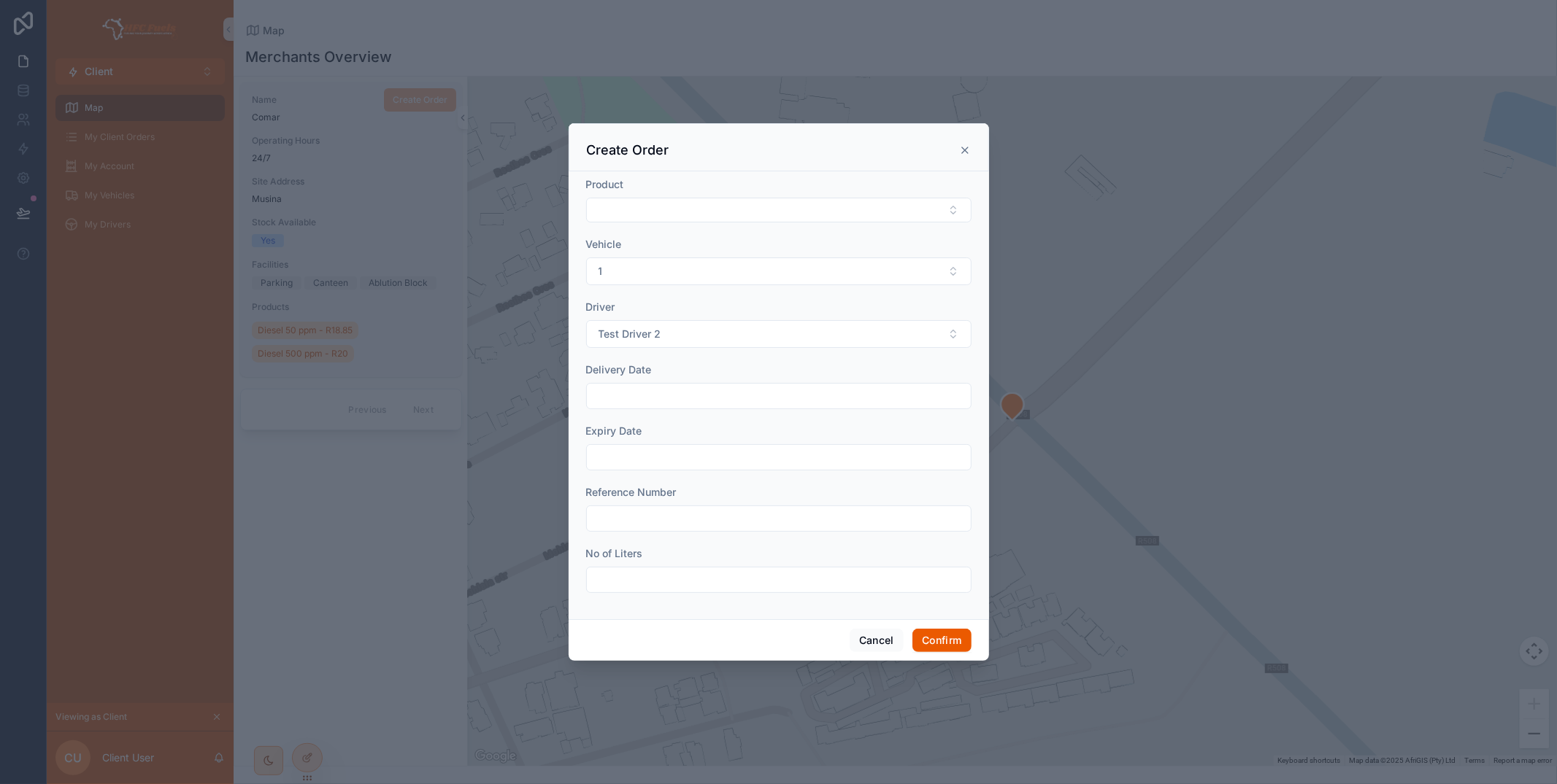
click at [661, 393] on input "text" at bounding box center [778, 396] width 384 height 21
click at [724, 515] on button "2" at bounding box center [726, 518] width 26 height 26
type input "**********"
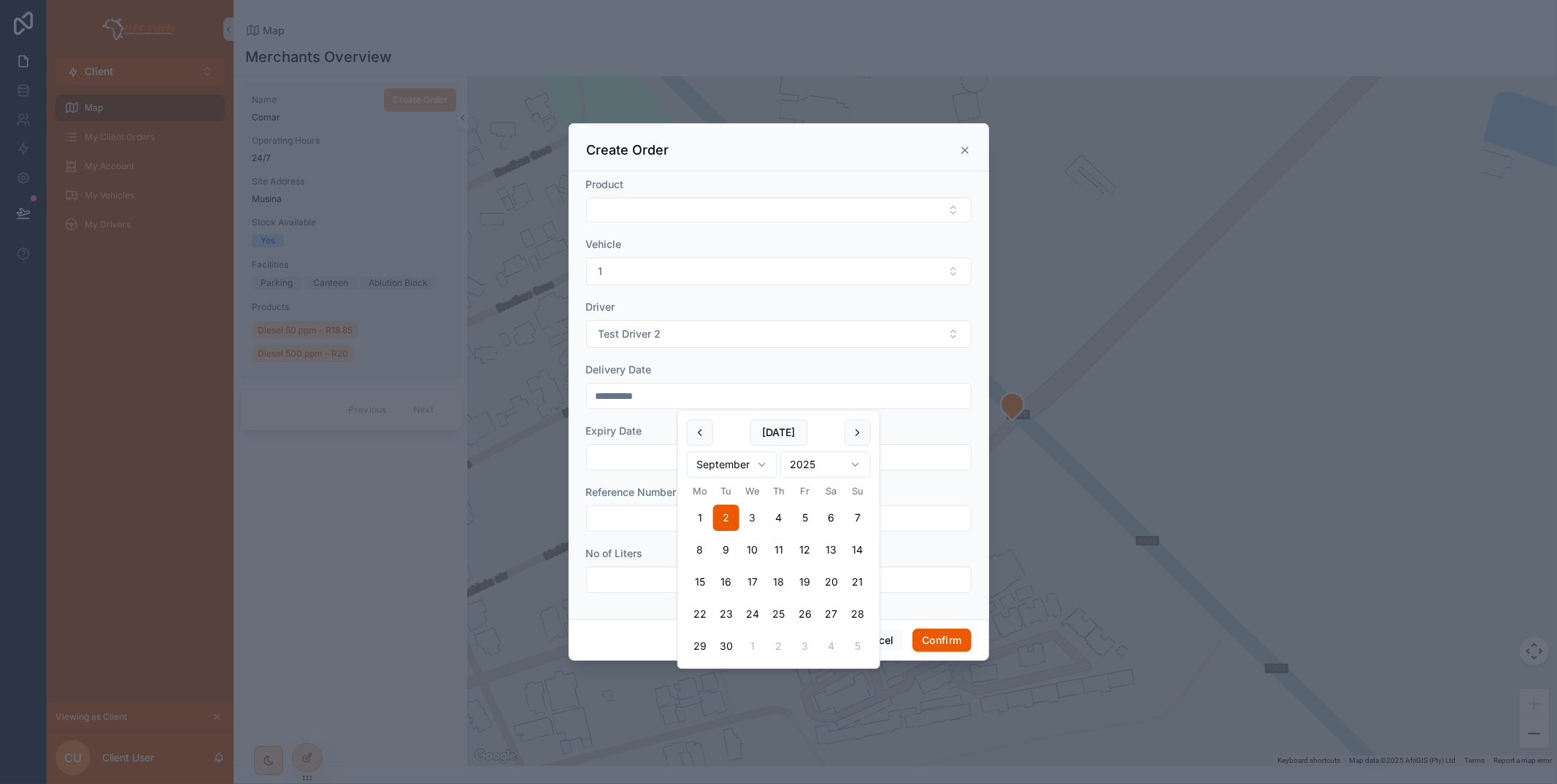
click at [621, 464] on input "text" at bounding box center [778, 458] width 384 height 21
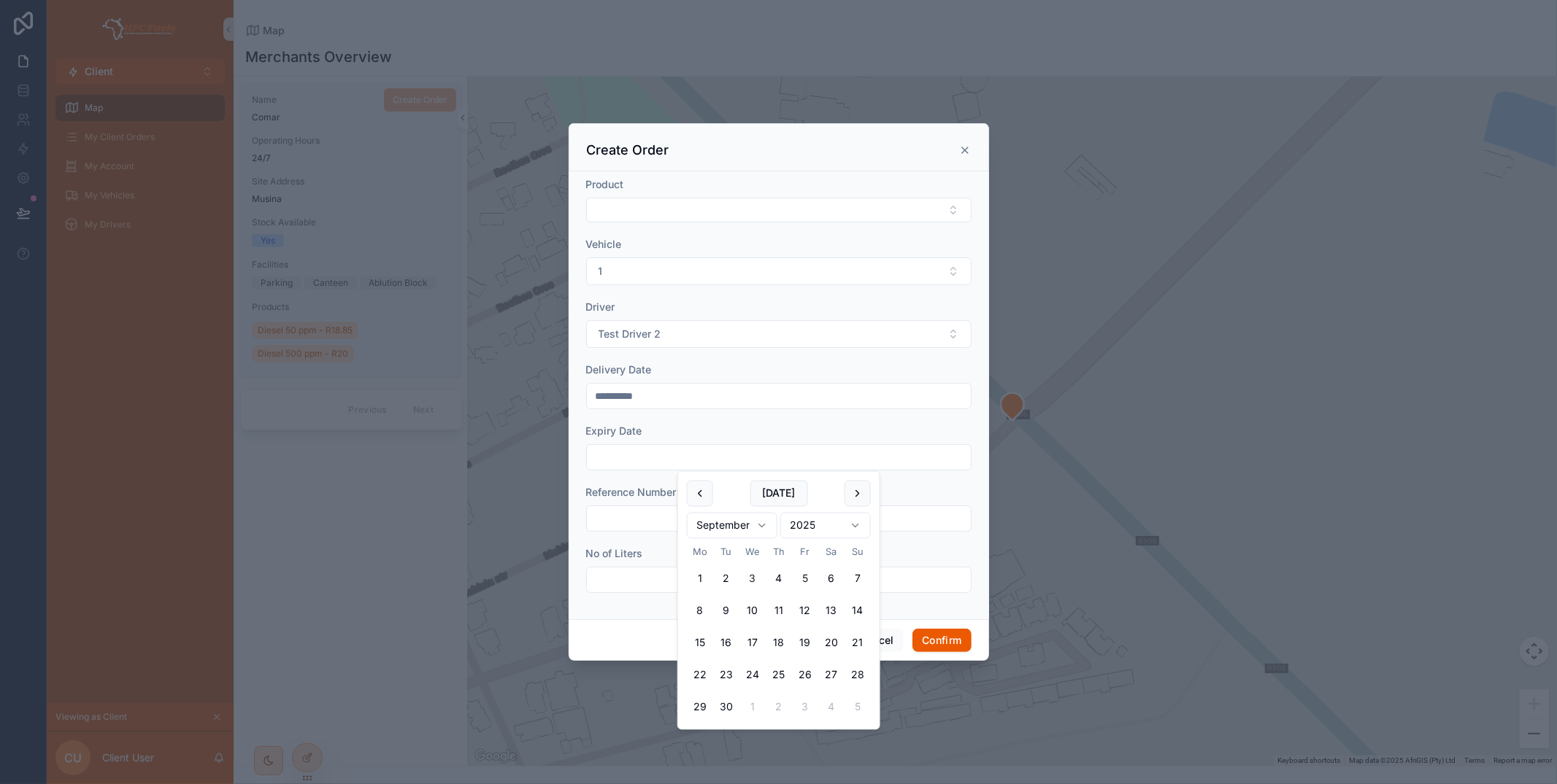
click at [810, 577] on button "5" at bounding box center [805, 580] width 26 height 26
type input "**********"
click at [634, 529] on div at bounding box center [778, 519] width 385 height 26
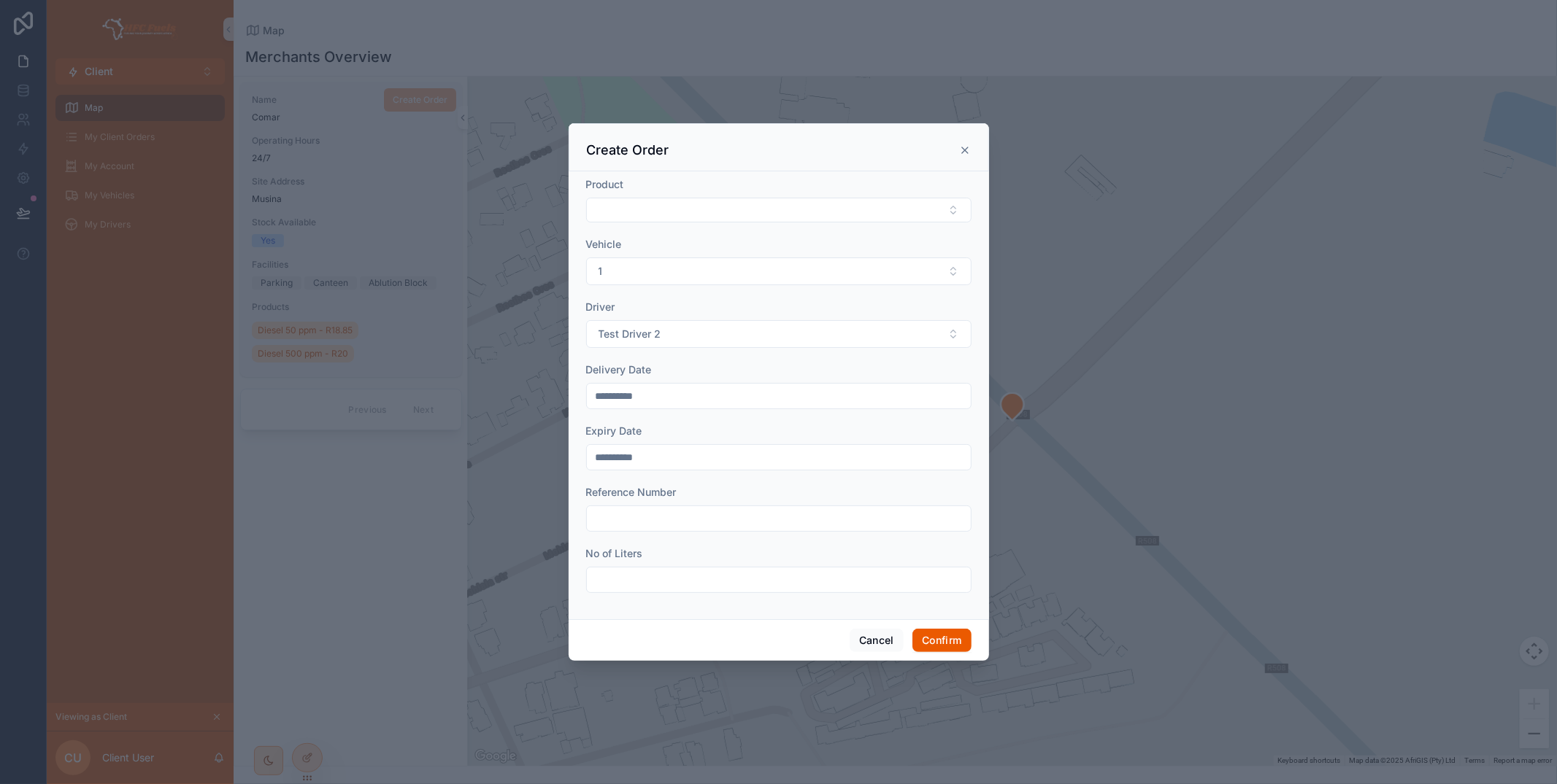
click at [634, 519] on input "text" at bounding box center [778, 519] width 384 height 21
type input "****"
drag, startPoint x: 643, startPoint y: 584, endPoint x: 652, endPoint y: 589, distance: 10.3
click at [643, 585] on input "text" at bounding box center [778, 581] width 384 height 21
type input "*****"
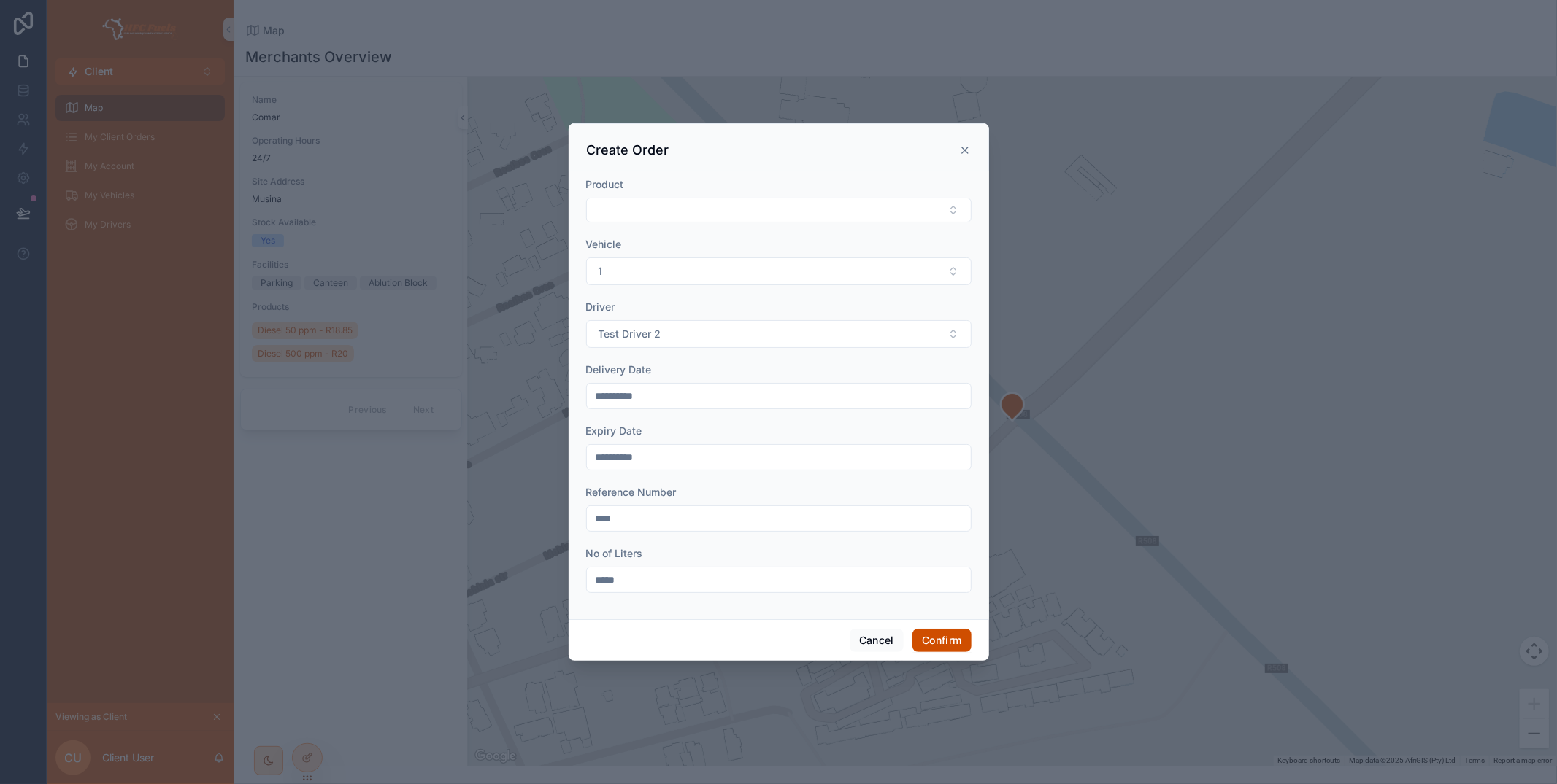
click at [932, 642] on button "Confirm" at bounding box center [941, 640] width 59 height 24
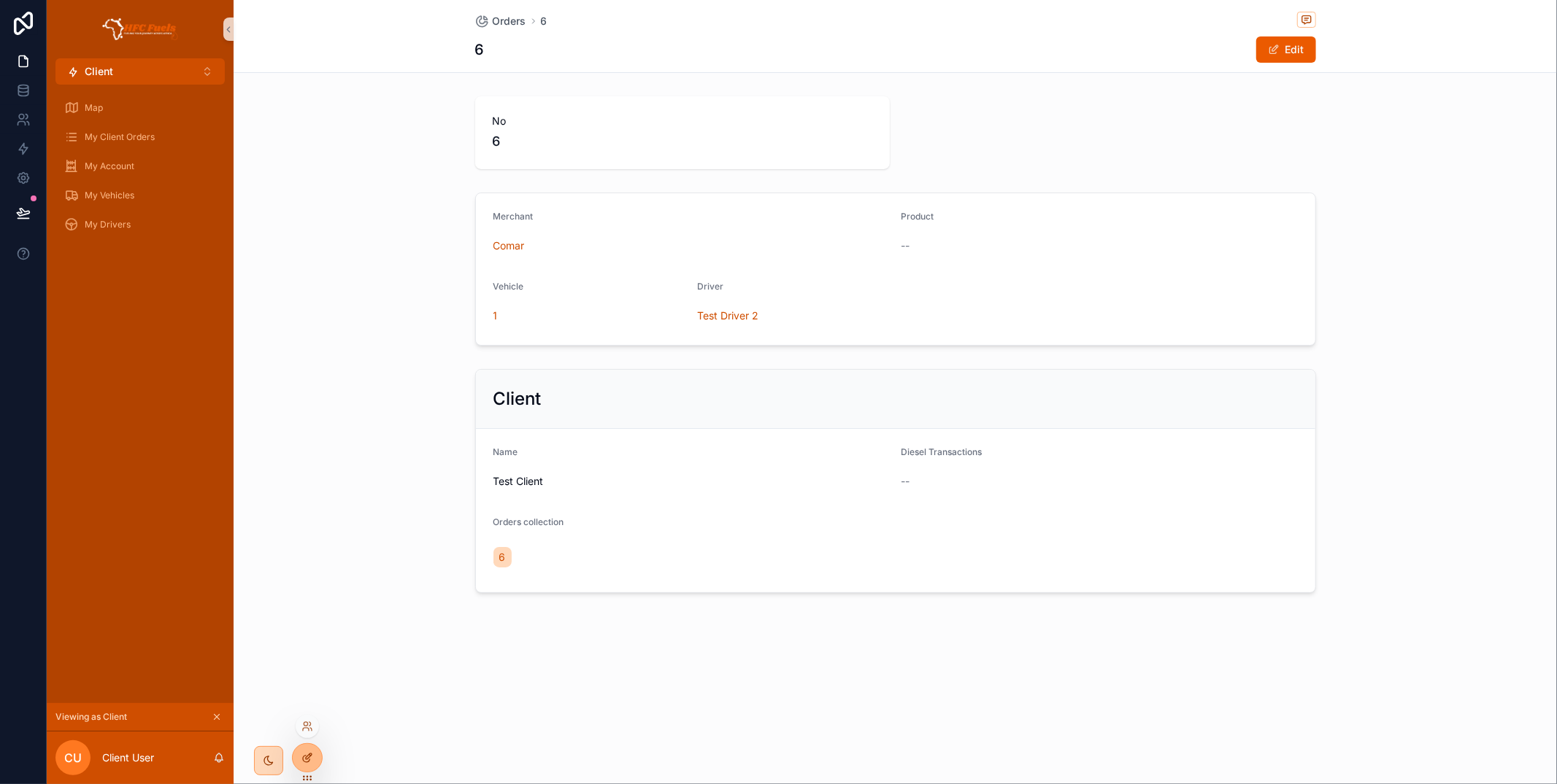
click at [307, 755] on icon at bounding box center [307, 758] width 11 height 11
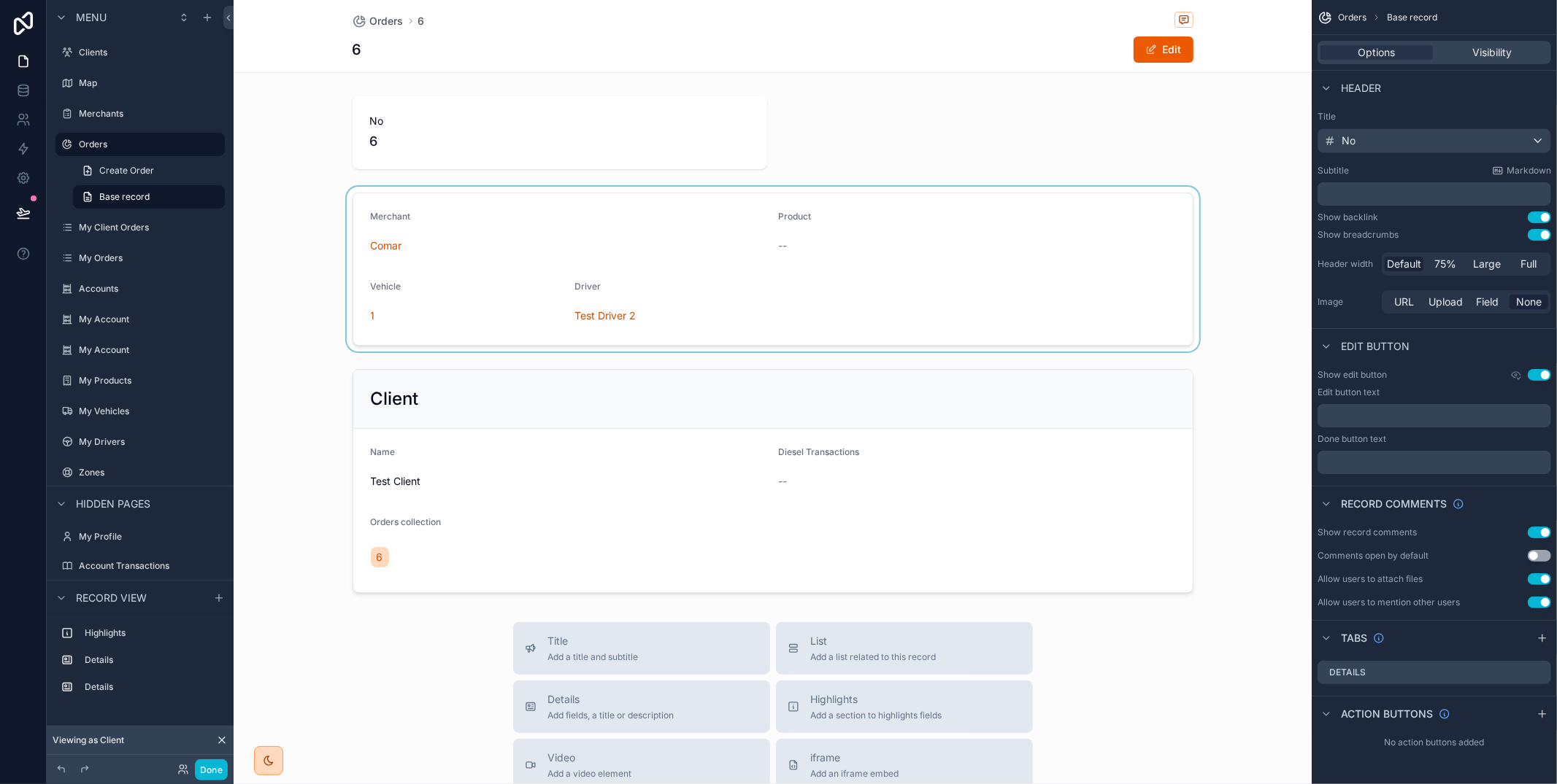
click at [654, 187] on div "scrollable content" at bounding box center [773, 270] width 1078 height 165
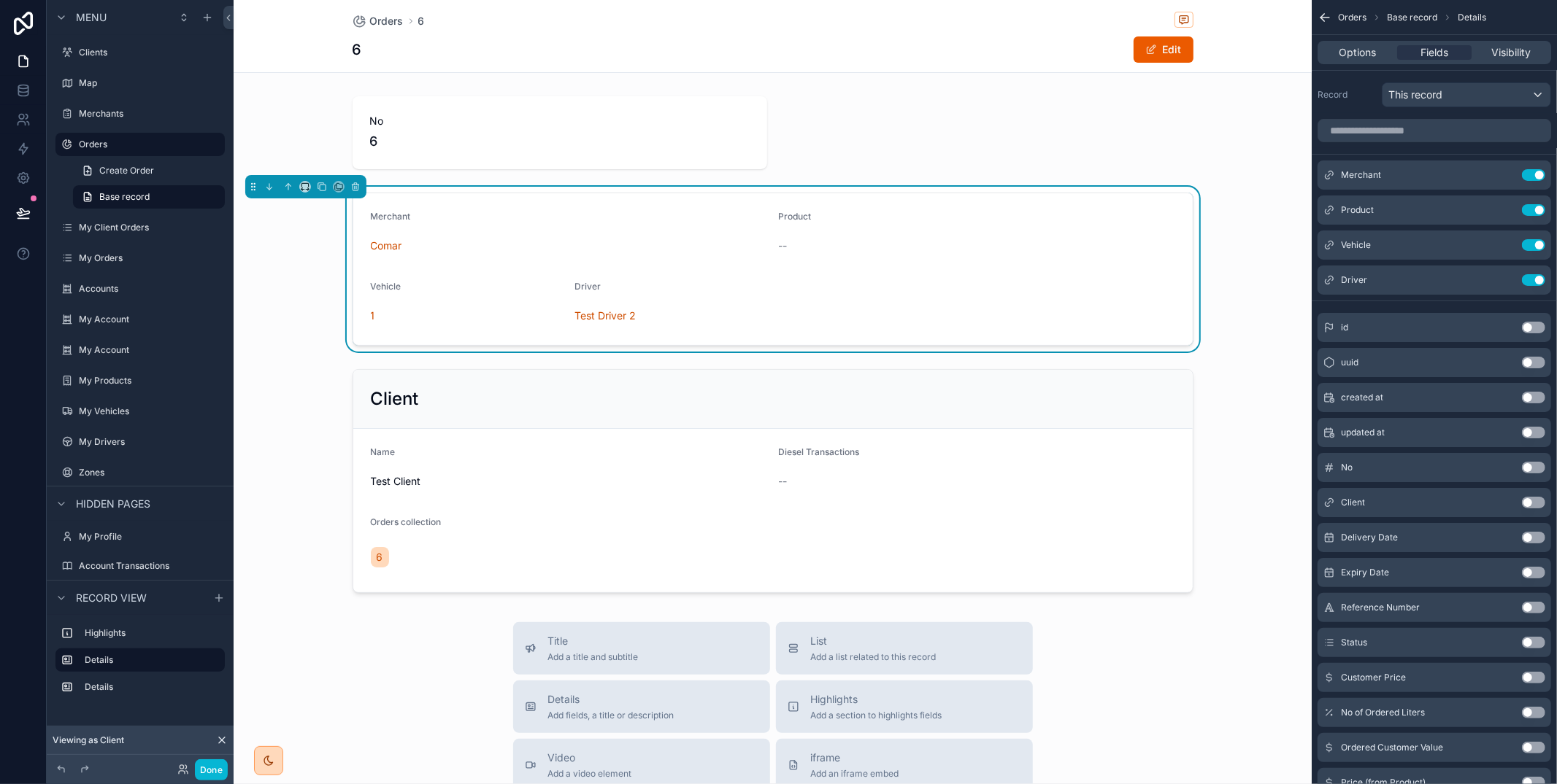
click at [640, 164] on div "scrollable content" at bounding box center [773, 133] width 1078 height 85
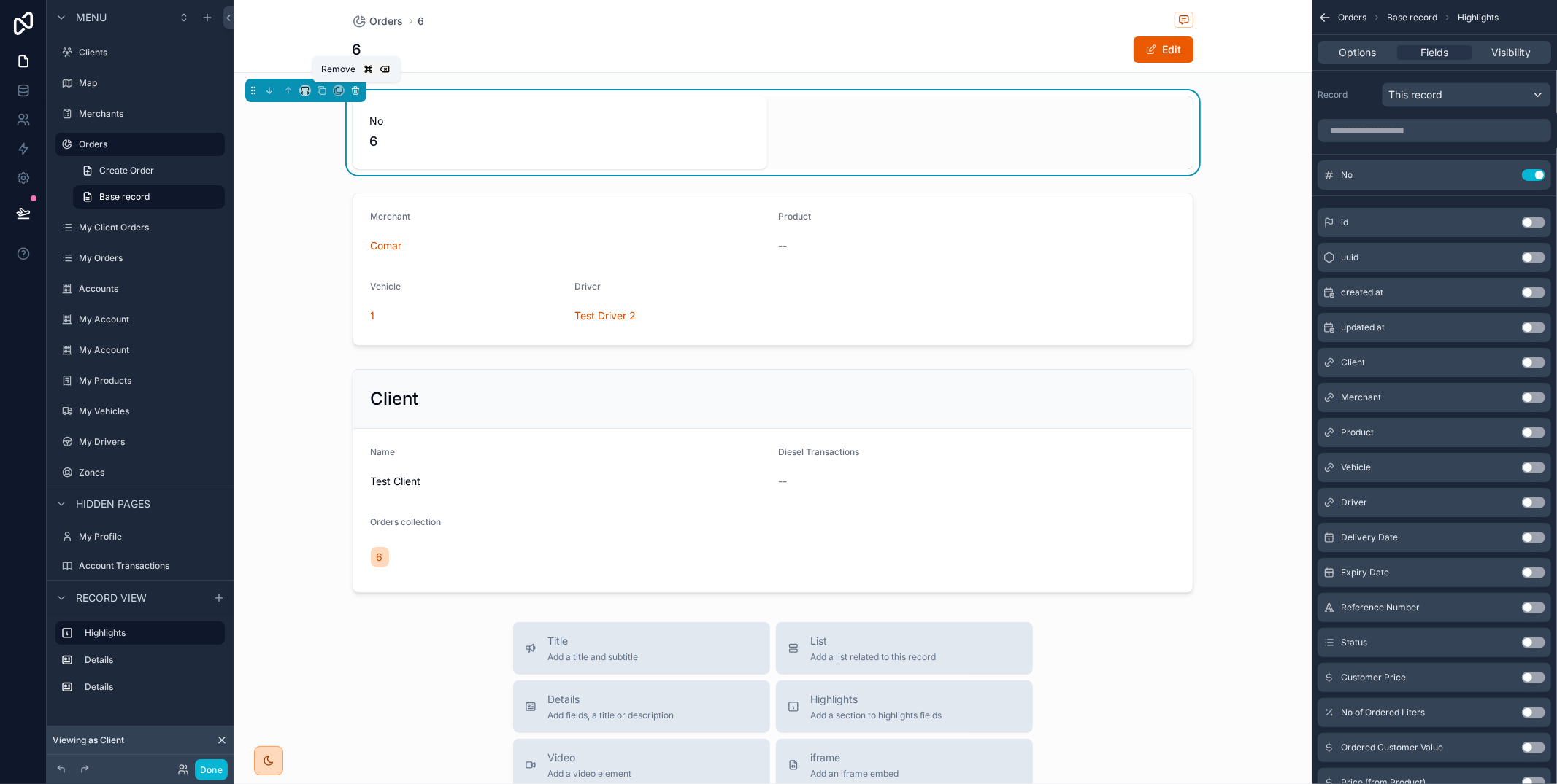
click at [352, 92] on icon "scrollable content" at bounding box center [355, 90] width 10 height 10
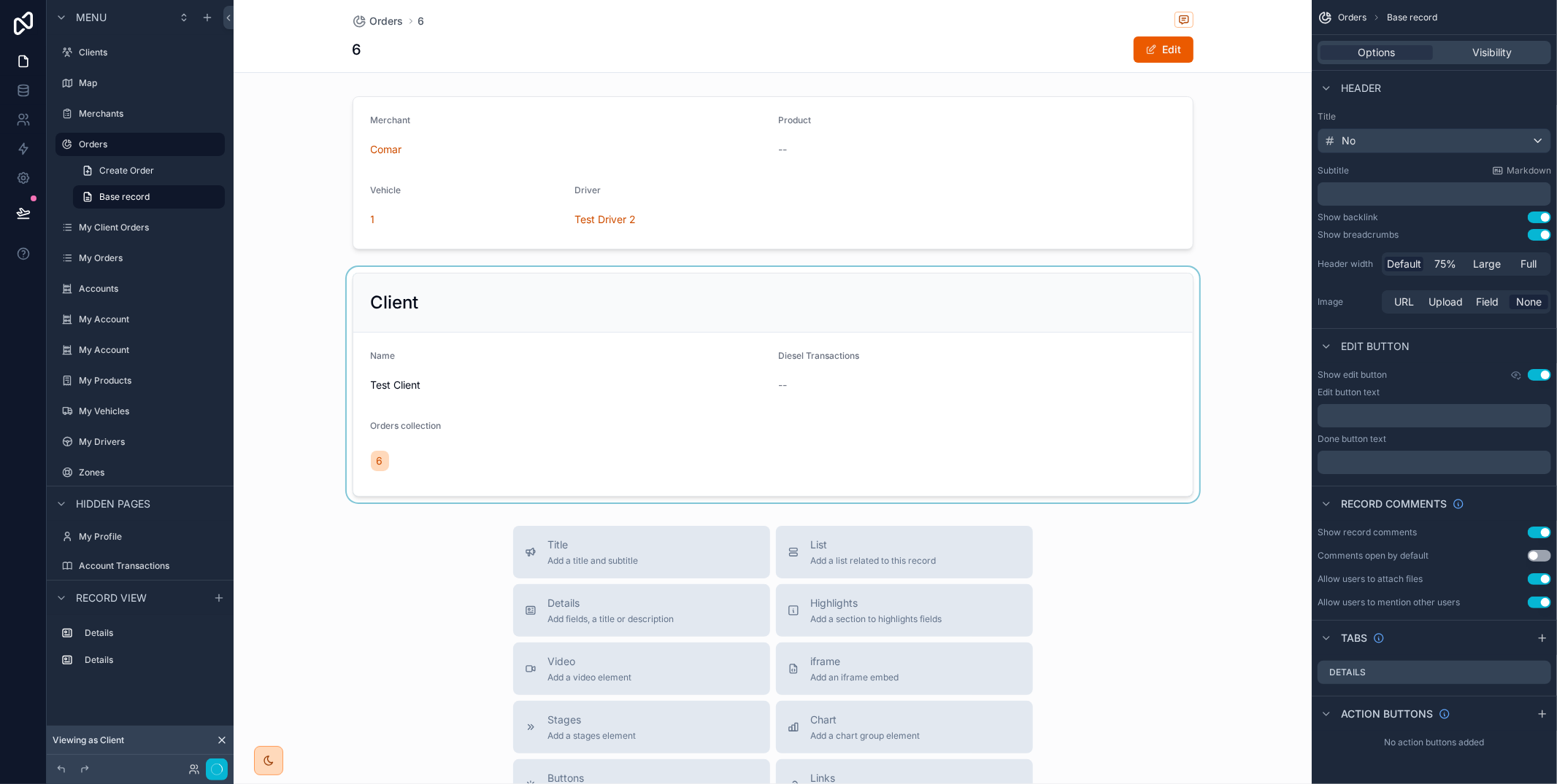
click at [483, 308] on div "scrollable content" at bounding box center [773, 384] width 1078 height 235
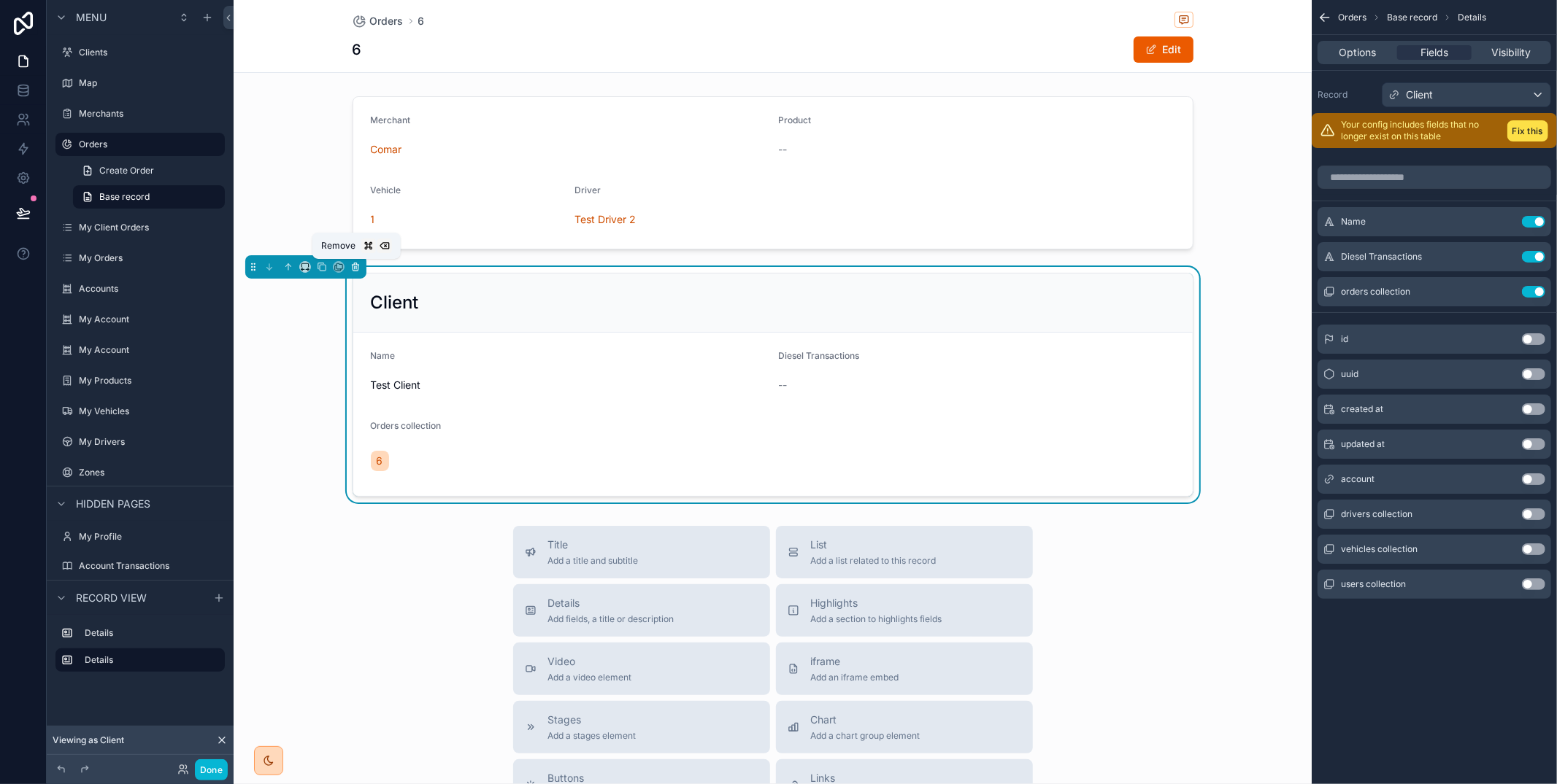
click at [355, 263] on icon "scrollable content" at bounding box center [355, 267] width 10 height 10
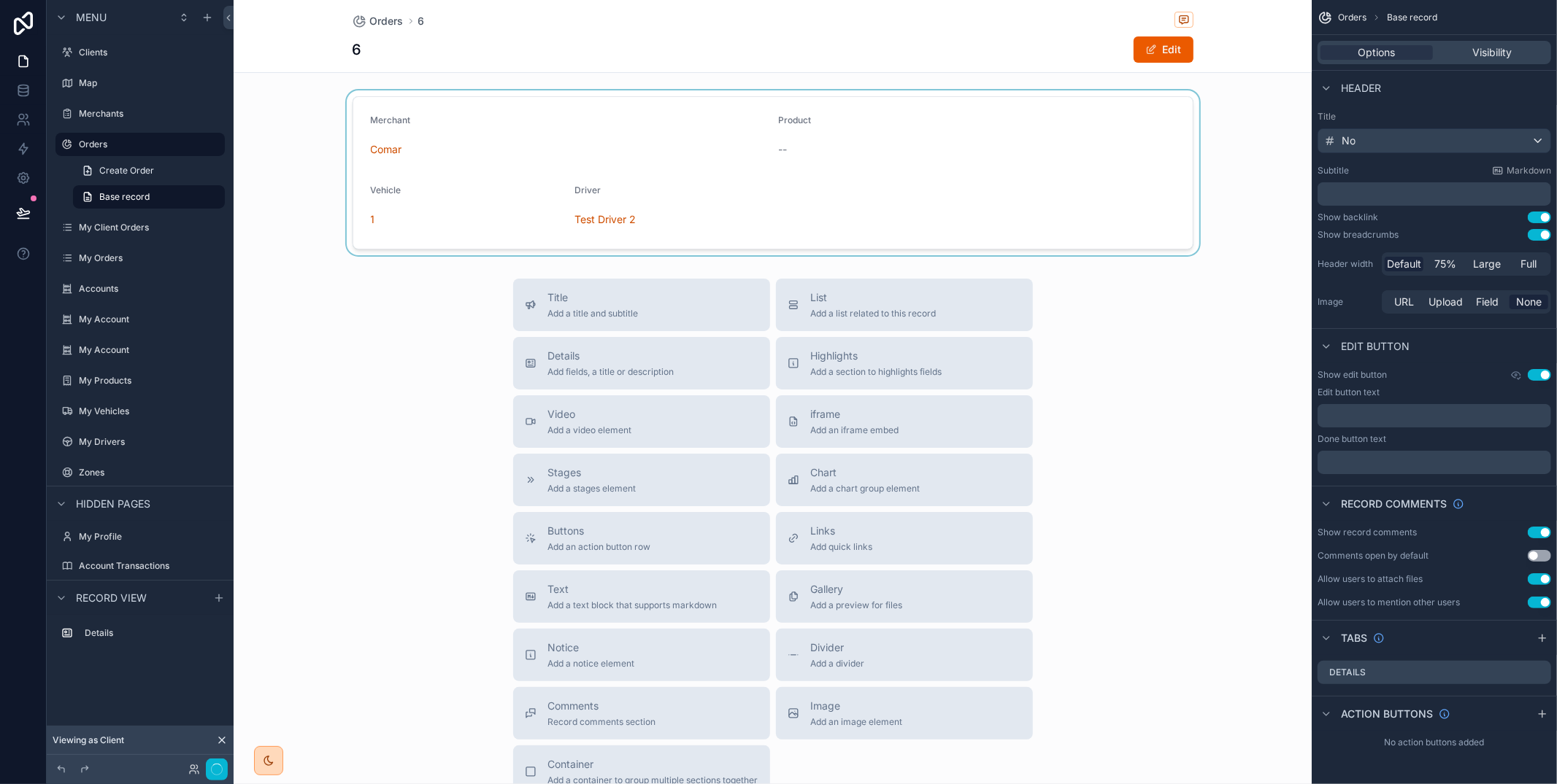
click at [682, 224] on div "scrollable content" at bounding box center [773, 173] width 1078 height 165
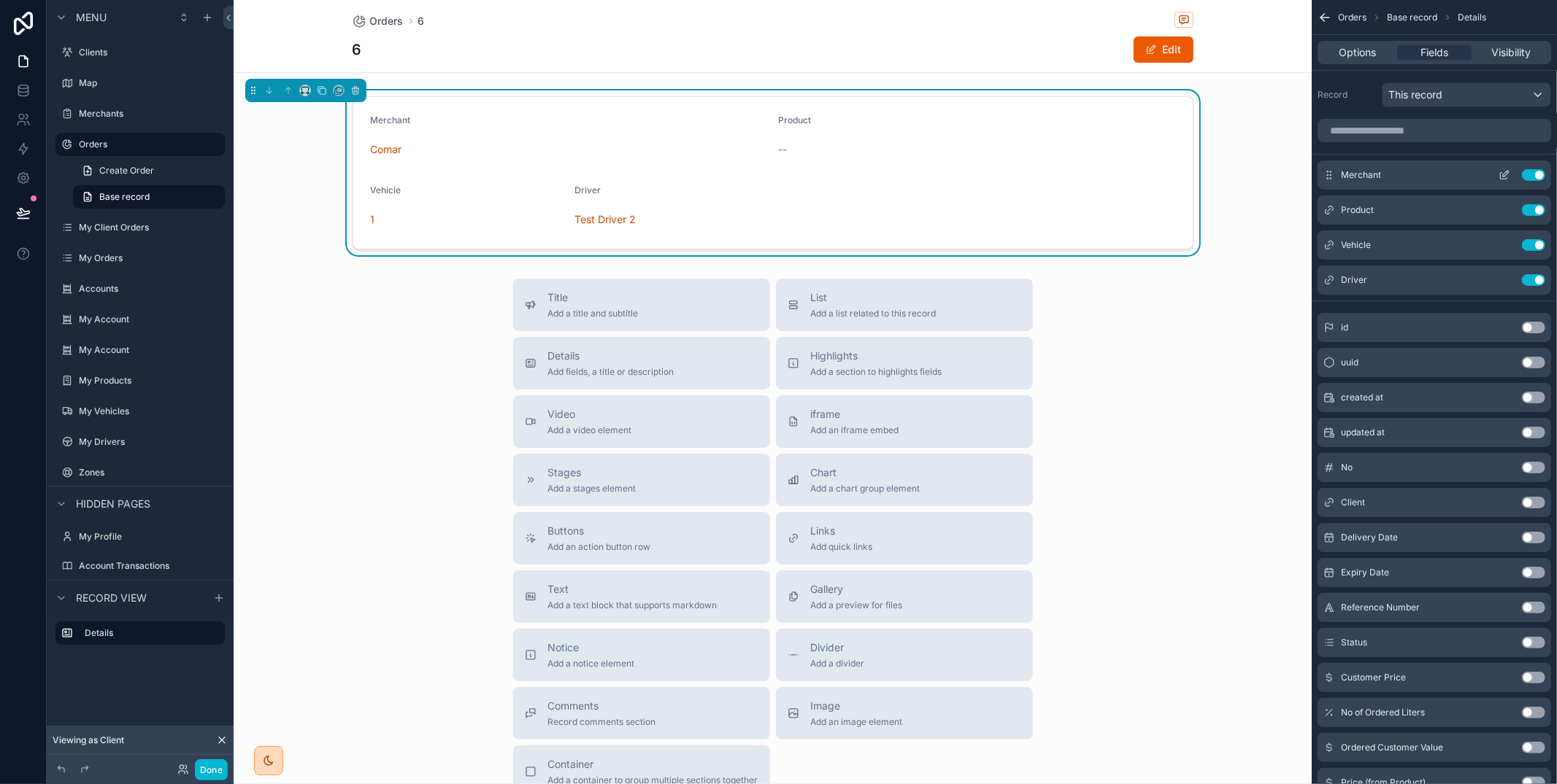
click at [1505, 172] on icon "scrollable content" at bounding box center [1506, 174] width 6 height 6
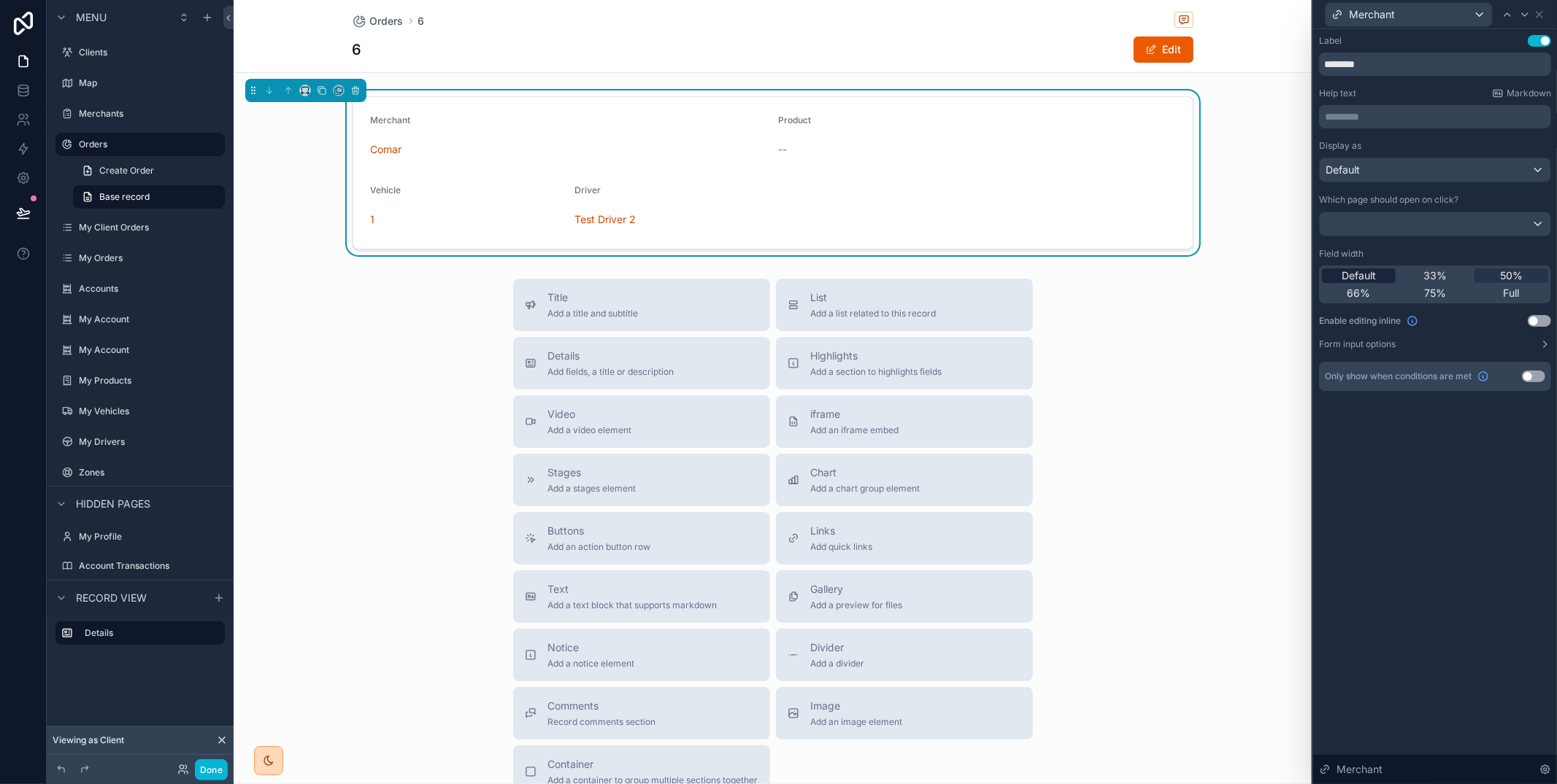
click at [1374, 270] on span "Default" at bounding box center [1358, 275] width 34 height 14
click at [1521, 14] on icon at bounding box center [1525, 14] width 11 height 11
click at [1371, 279] on span "Default" at bounding box center [1358, 275] width 34 height 14
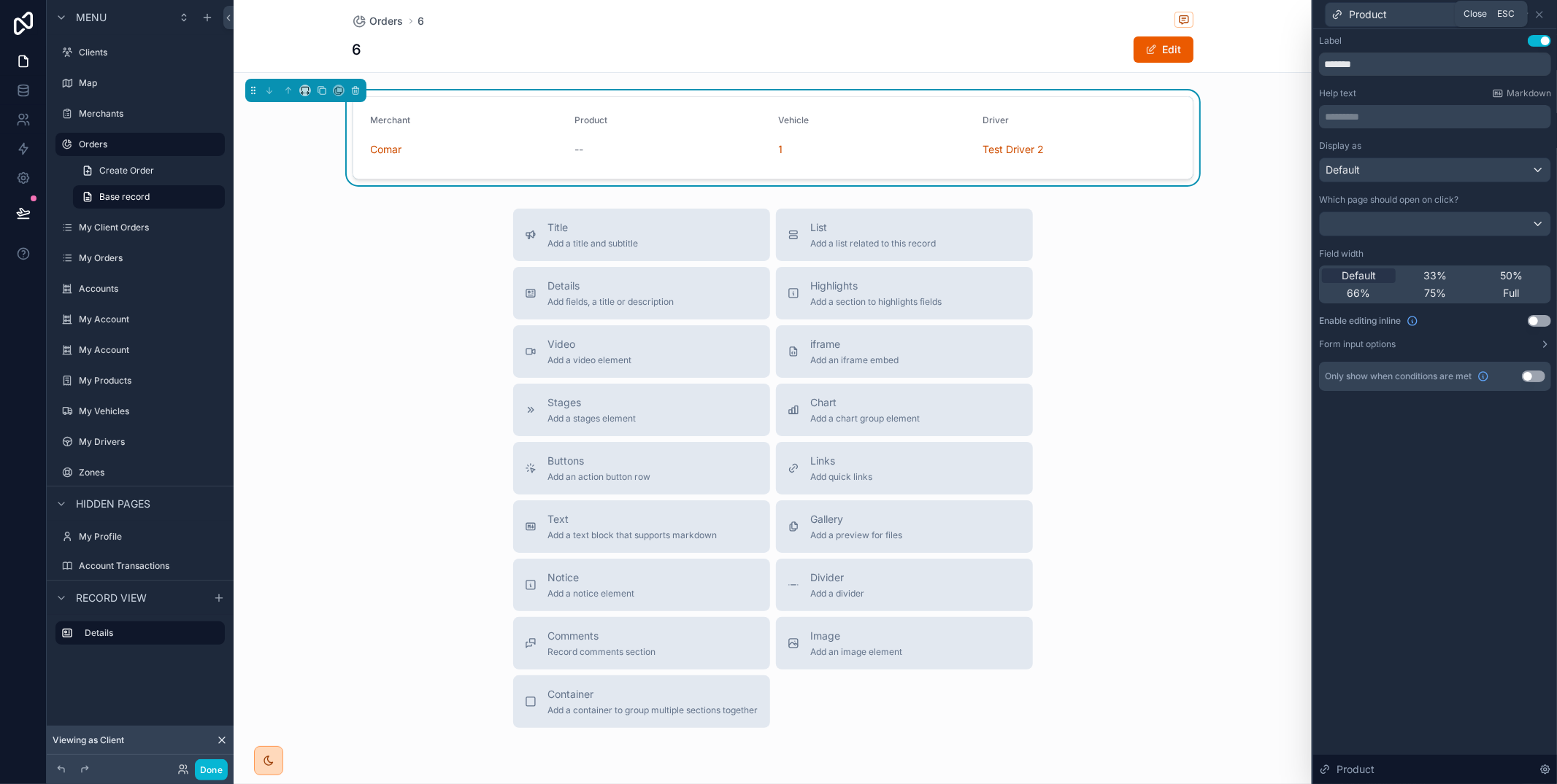
drag, startPoint x: 1540, startPoint y: 9, endPoint x: 1553, endPoint y: 8, distance: 13.0
click at [1553, 8] on div "Product" at bounding box center [1435, 14] width 244 height 29
click at [1544, 11] on icon at bounding box center [1539, 14] width 11 height 11
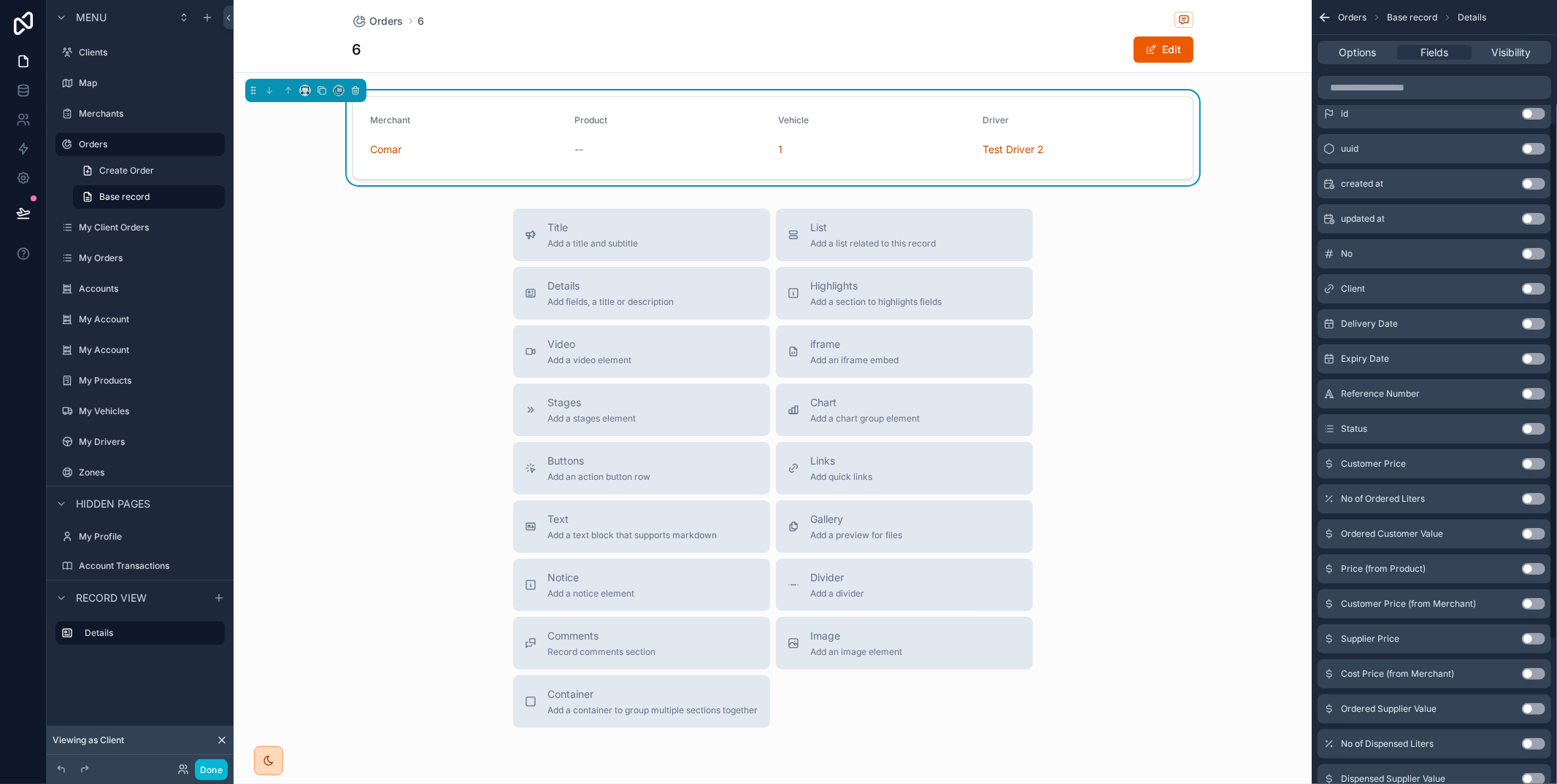
scroll to position [217, 0]
click at [1532, 497] on button "Use setting" at bounding box center [1533, 496] width 24 height 11
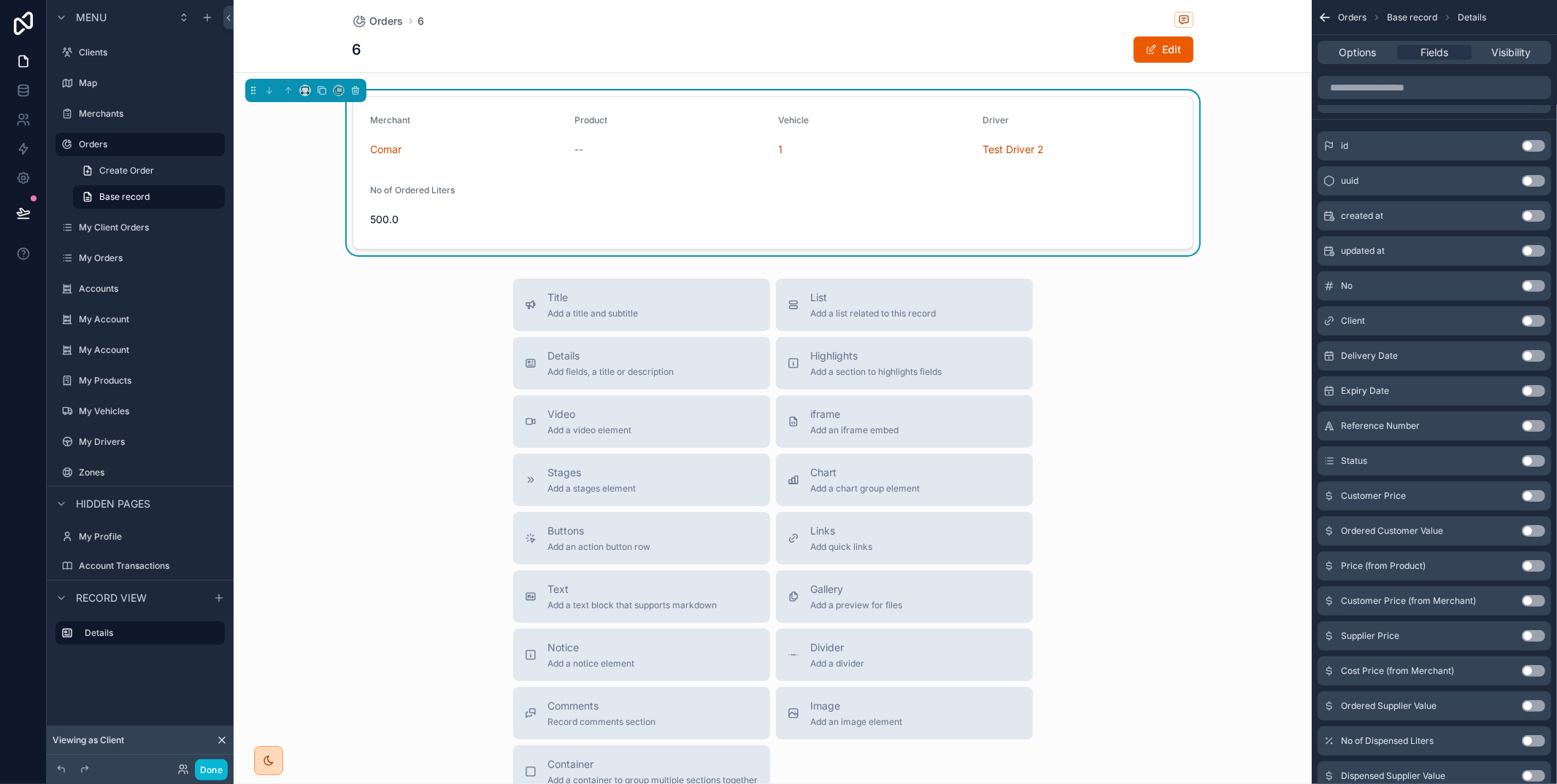
click at [1532, 497] on button "Use setting" at bounding box center [1533, 496] width 24 height 11
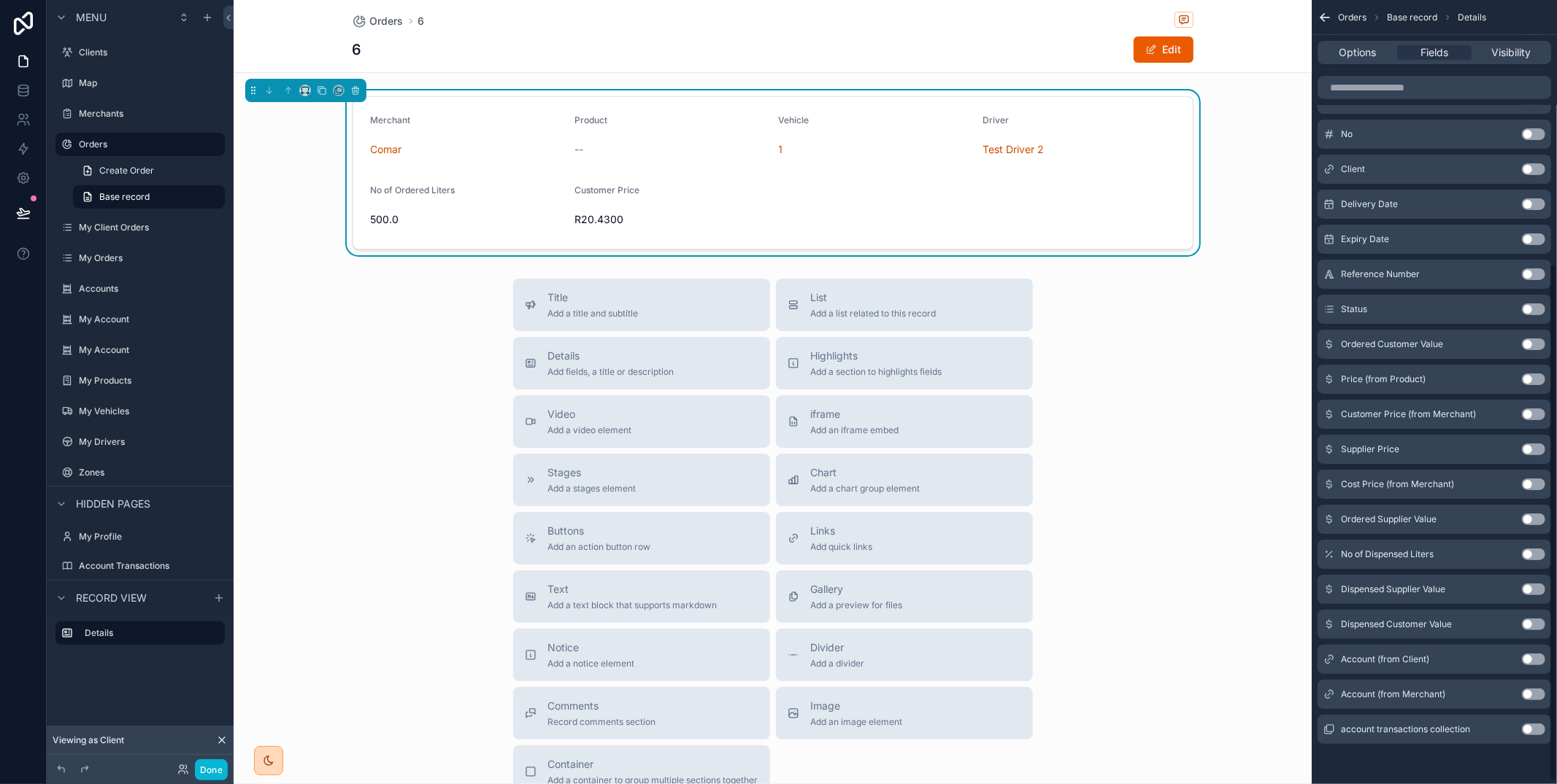
scroll to position [399, 0]
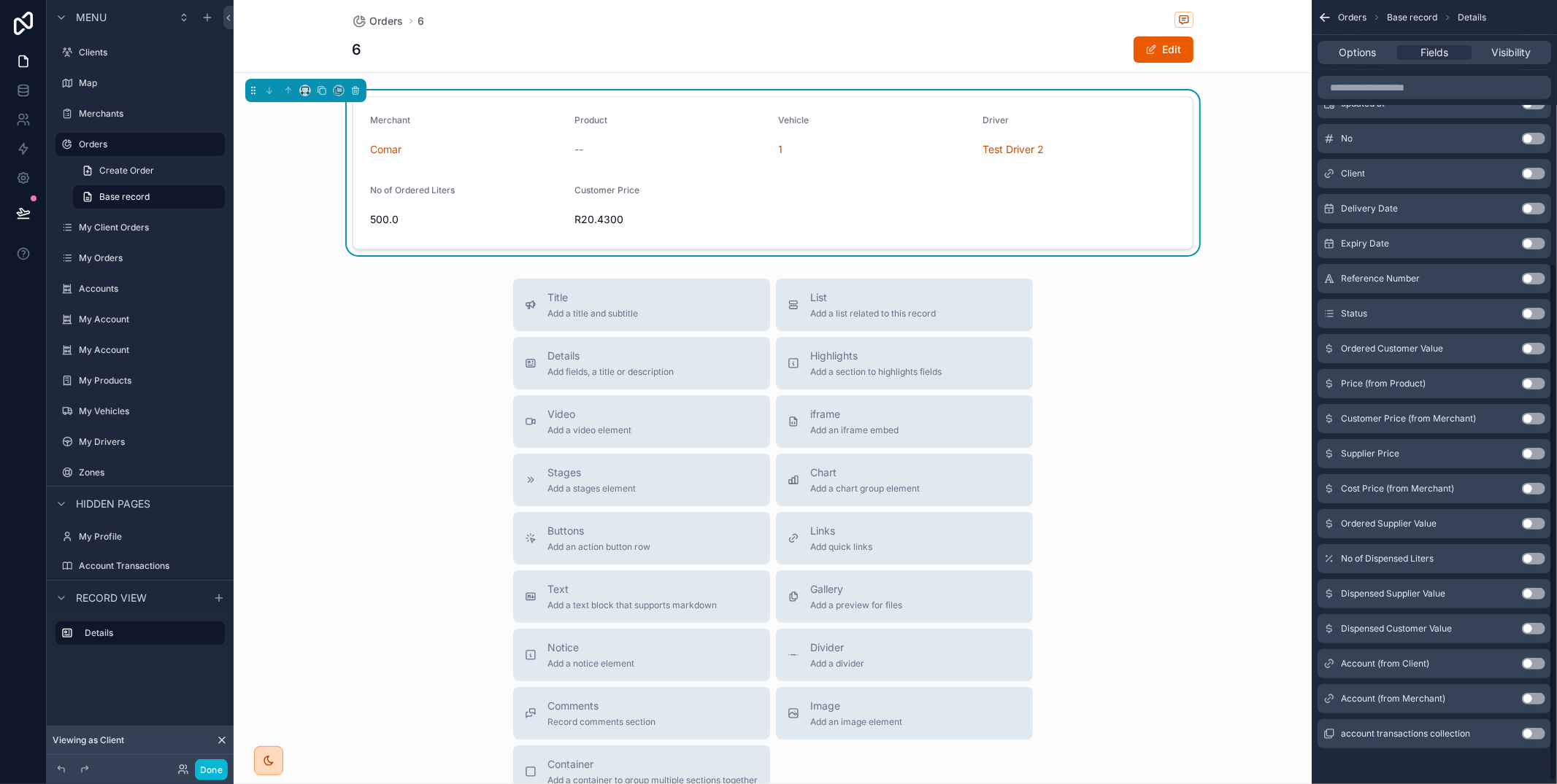
click at [1529, 315] on button "Use setting" at bounding box center [1533, 314] width 24 height 11
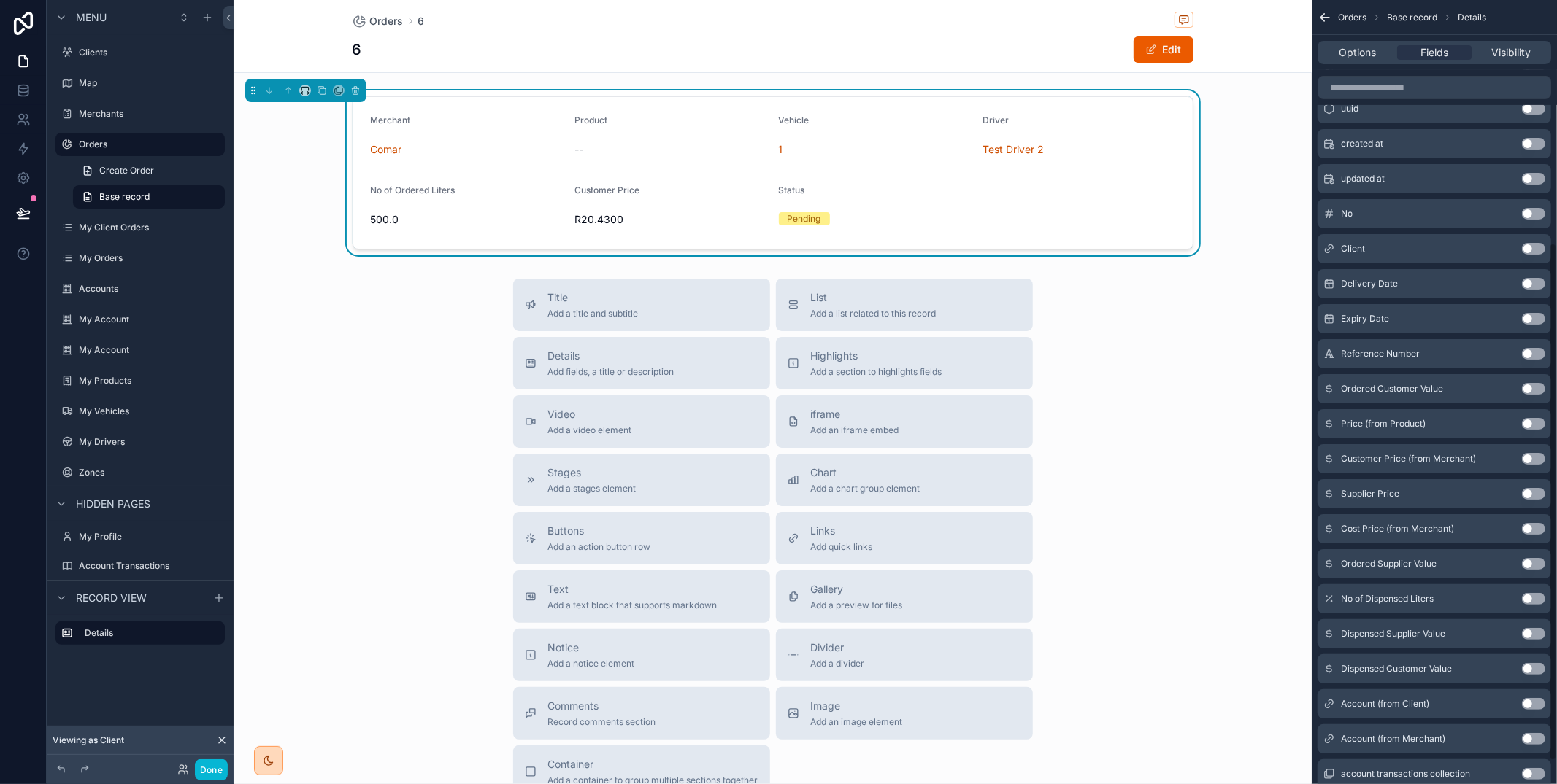
scroll to position [355, 0]
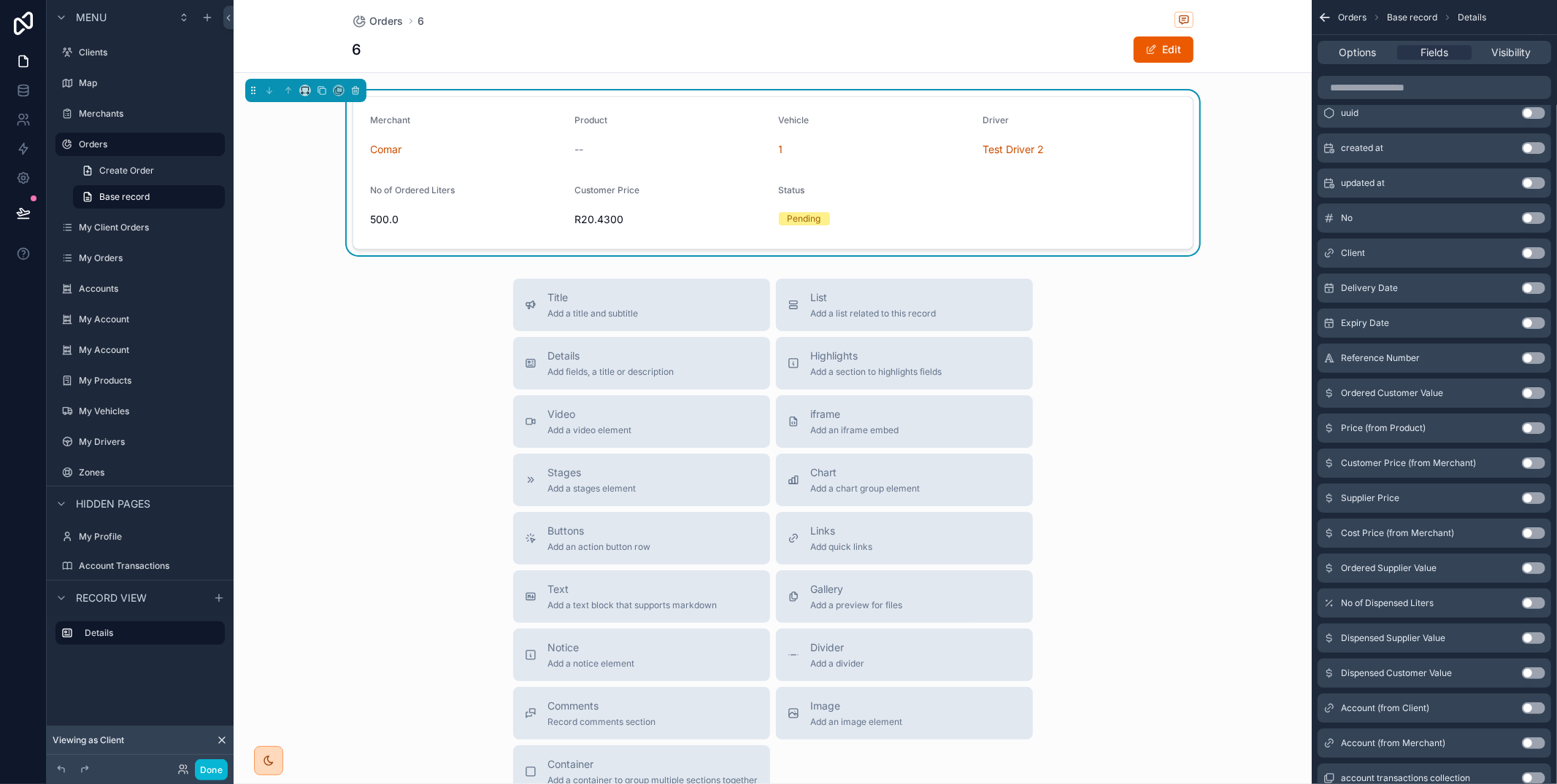
click at [1531, 288] on button "Use setting" at bounding box center [1533, 288] width 24 height 11
click at [1534, 318] on button "Use setting" at bounding box center [1533, 323] width 24 height 11
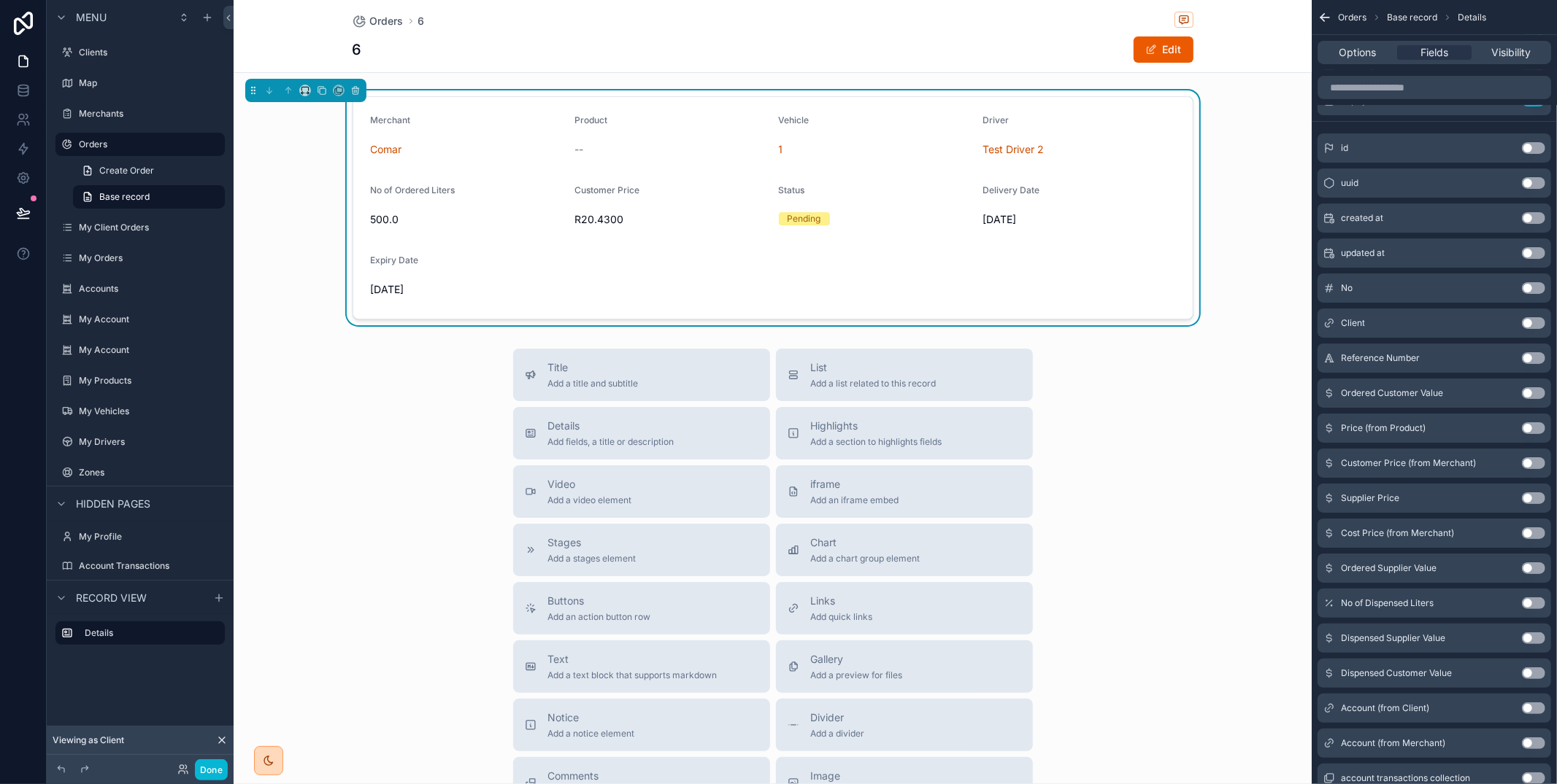
click at [1534, 394] on button "Use setting" at bounding box center [1533, 393] width 24 height 11
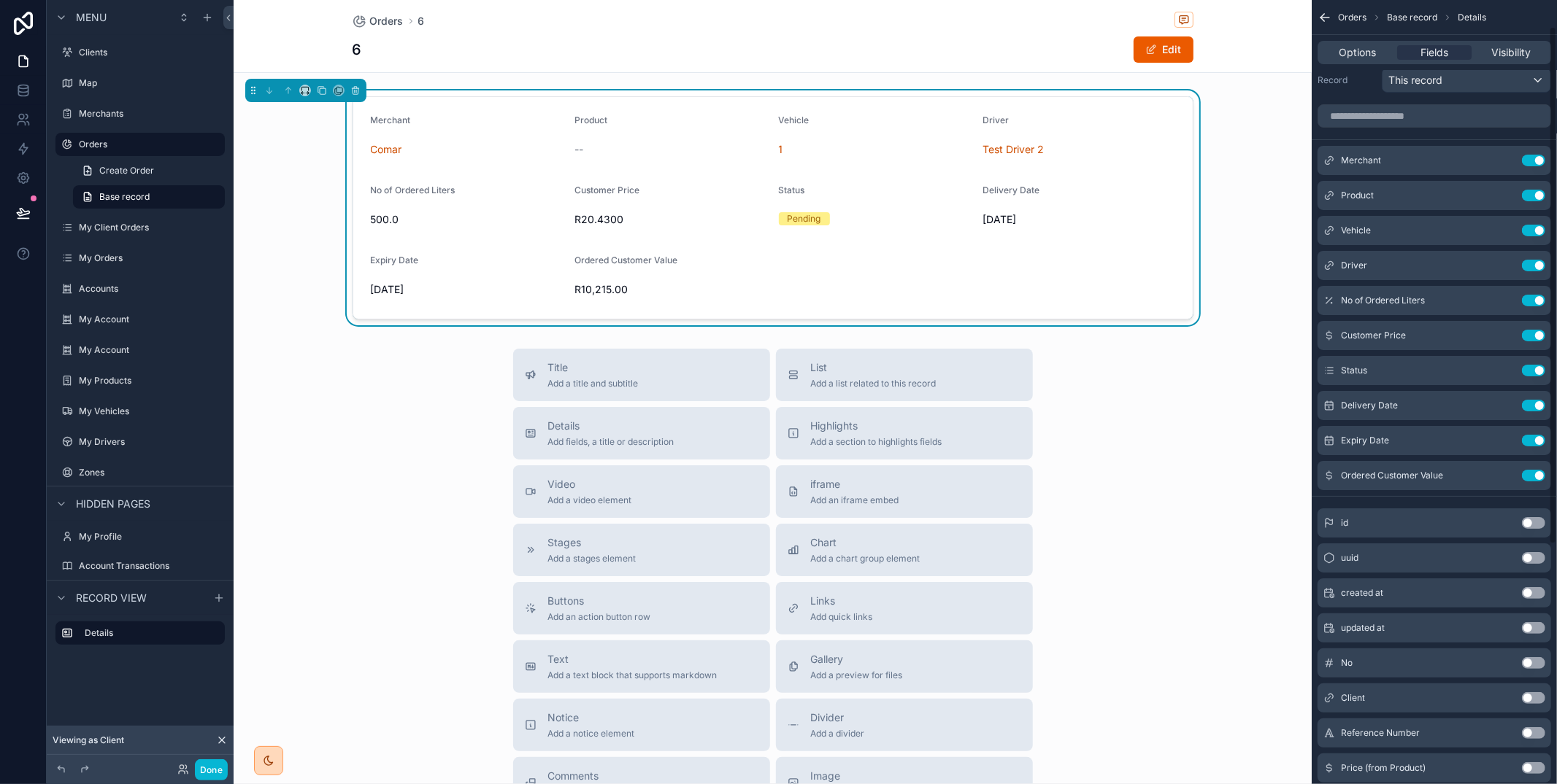
scroll to position [0, 0]
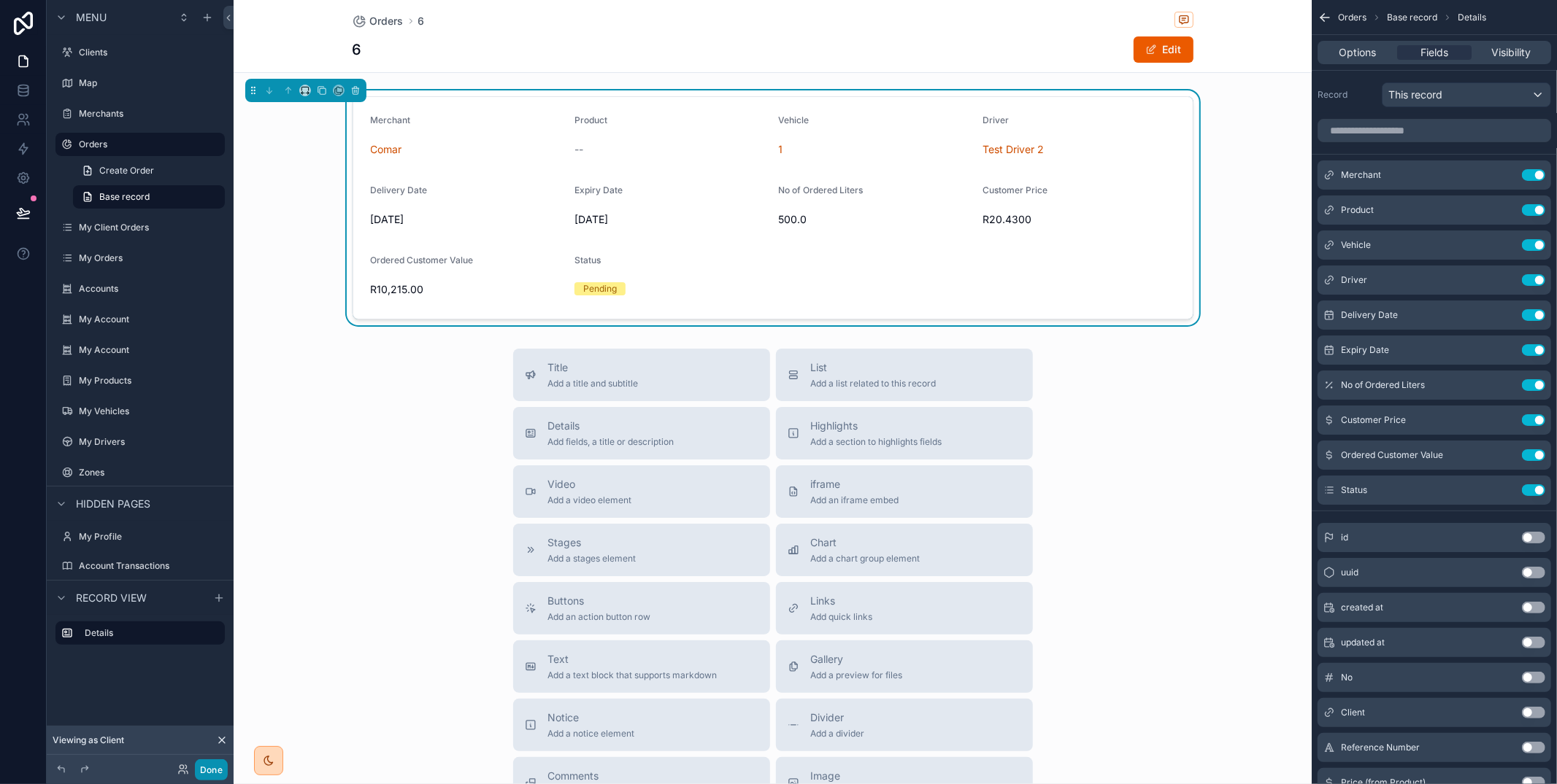
click at [219, 772] on button "Done" at bounding box center [211, 770] width 33 height 21
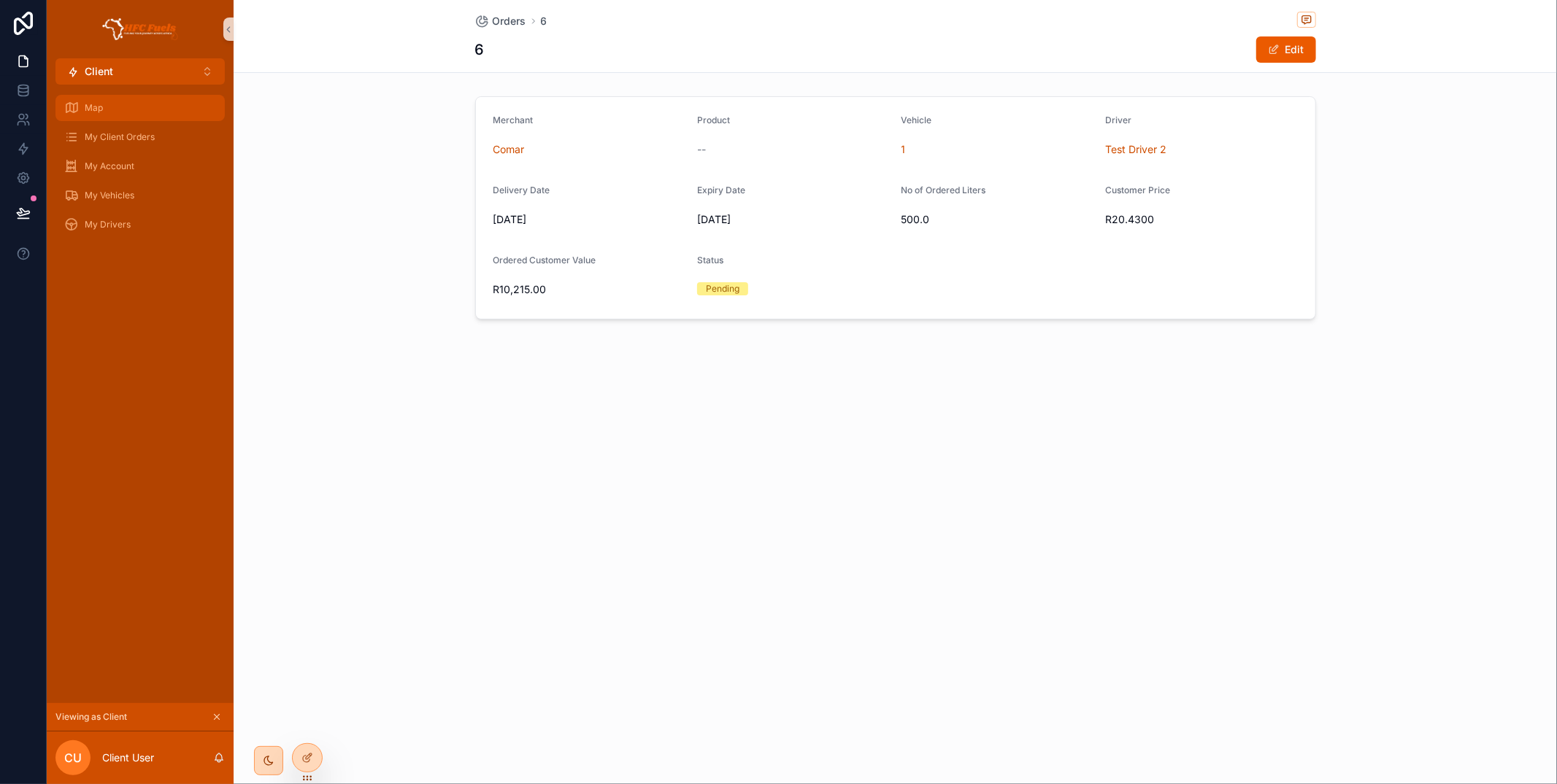
click at [110, 112] on div "Map" at bounding box center [140, 108] width 151 height 24
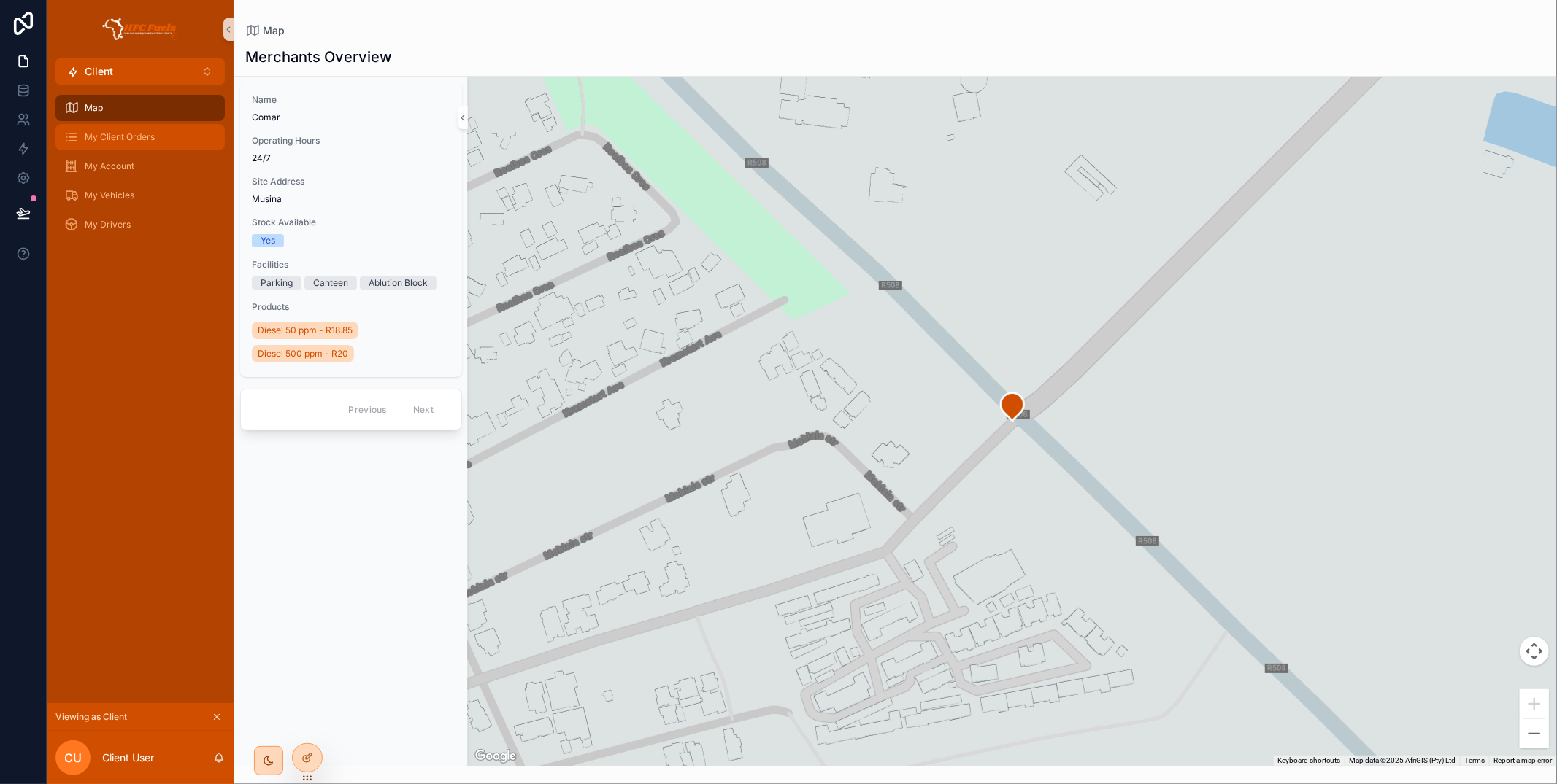
click at [127, 140] on span "My Client Orders" at bounding box center [120, 137] width 70 height 11
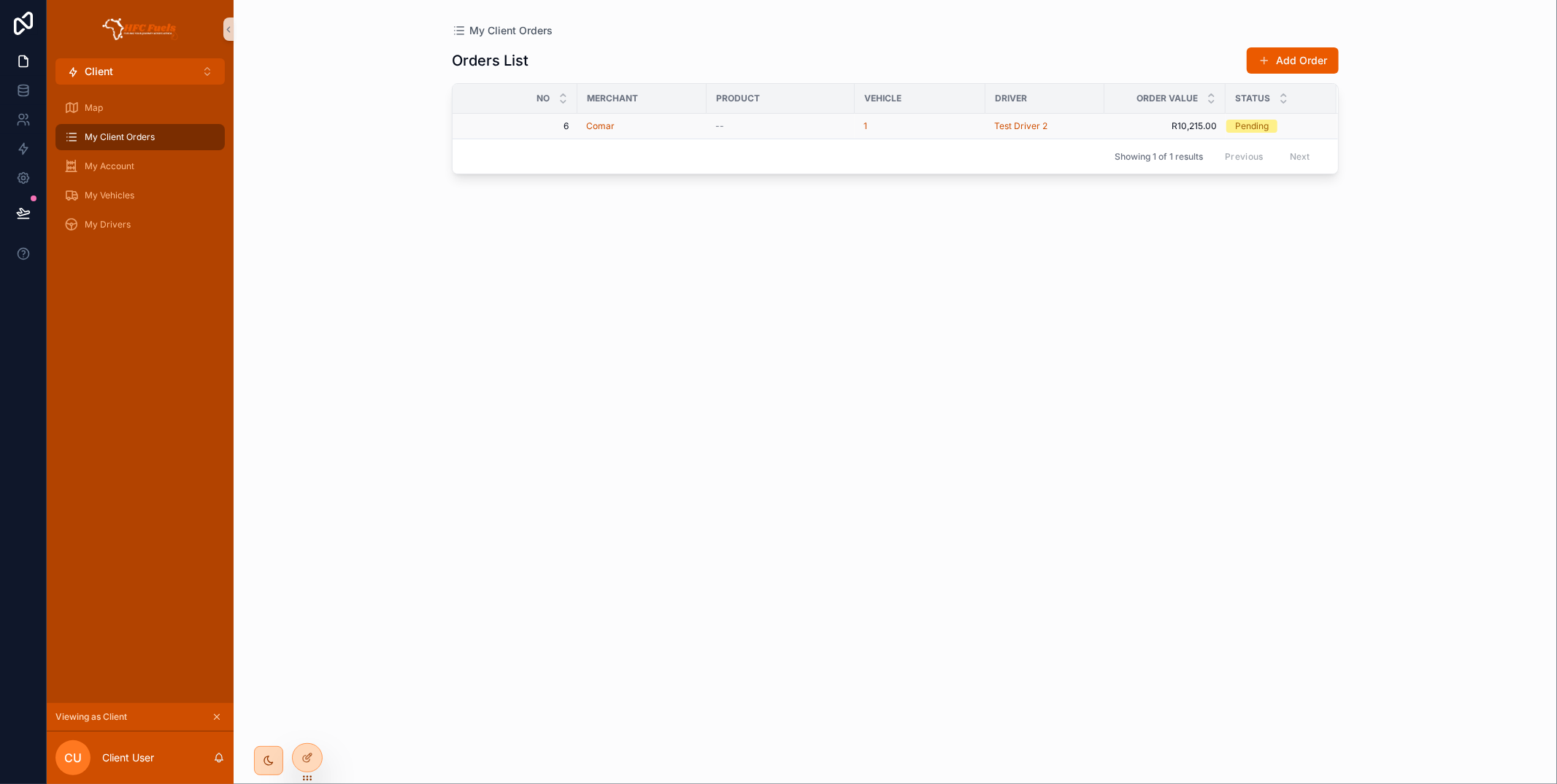
click at [779, 129] on div "--" at bounding box center [780, 126] width 131 height 11
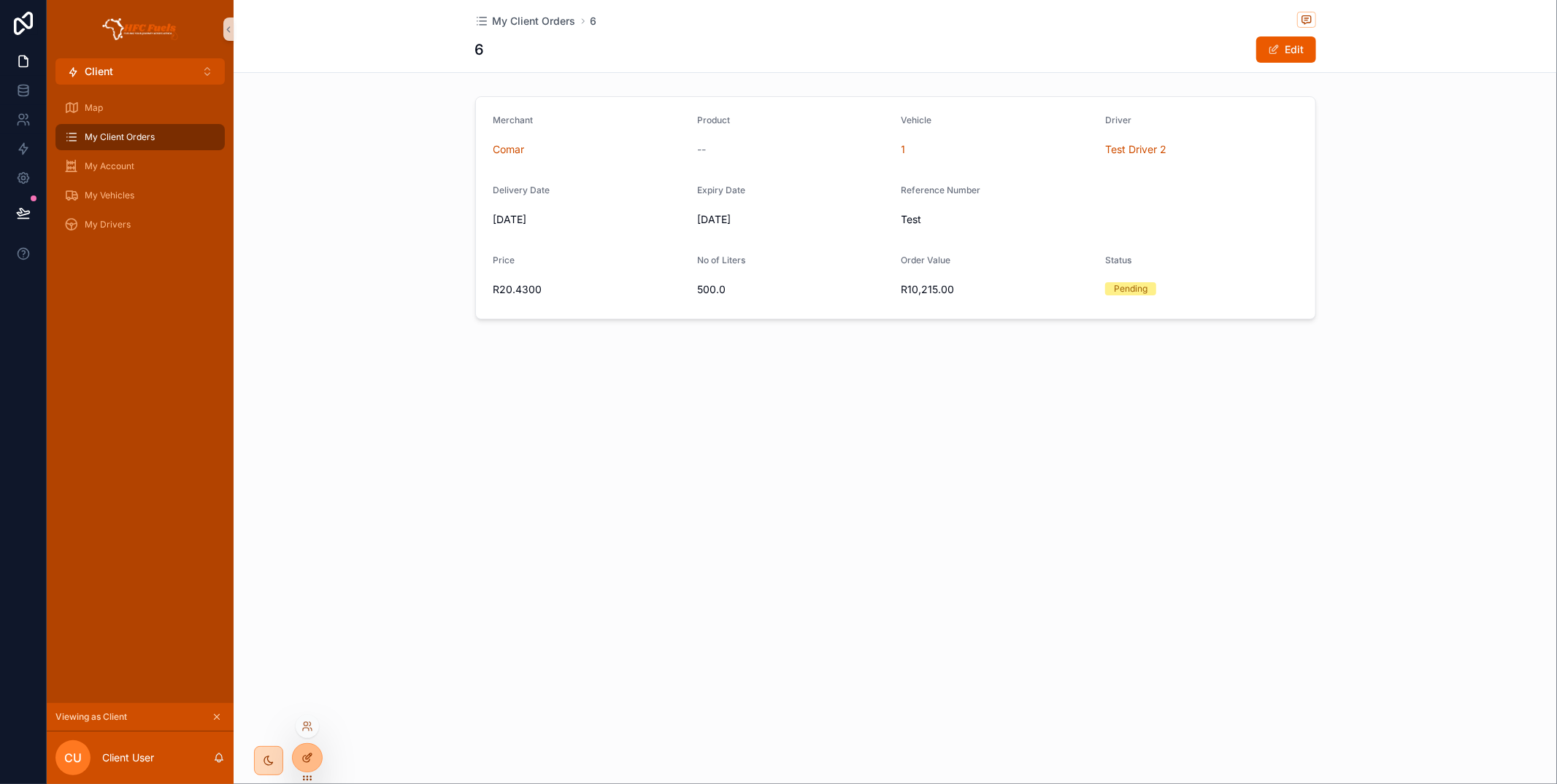
click at [308, 758] on icon at bounding box center [308, 757] width 6 height 6
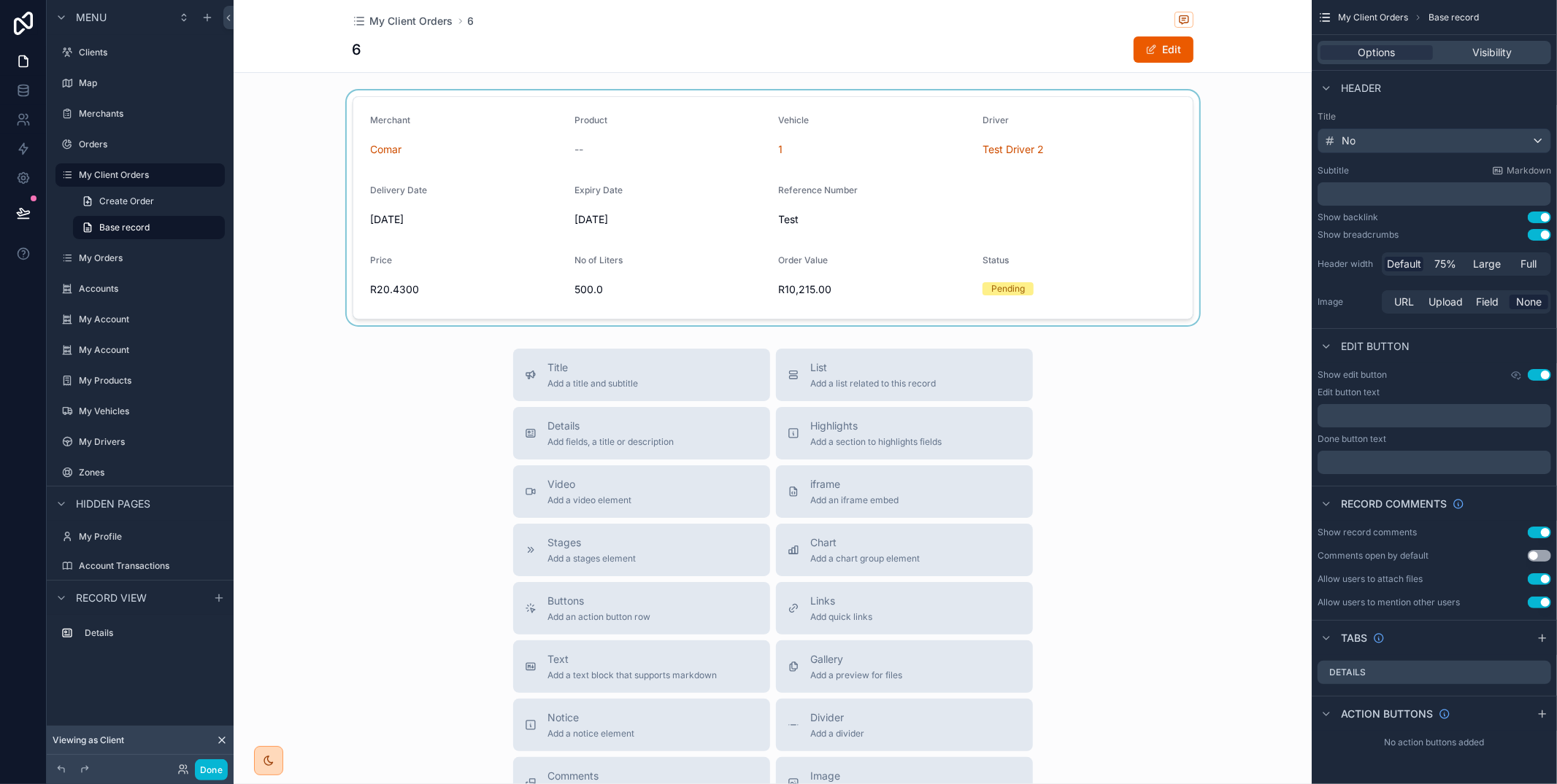
click at [1057, 254] on div "scrollable content" at bounding box center [773, 208] width 1078 height 235
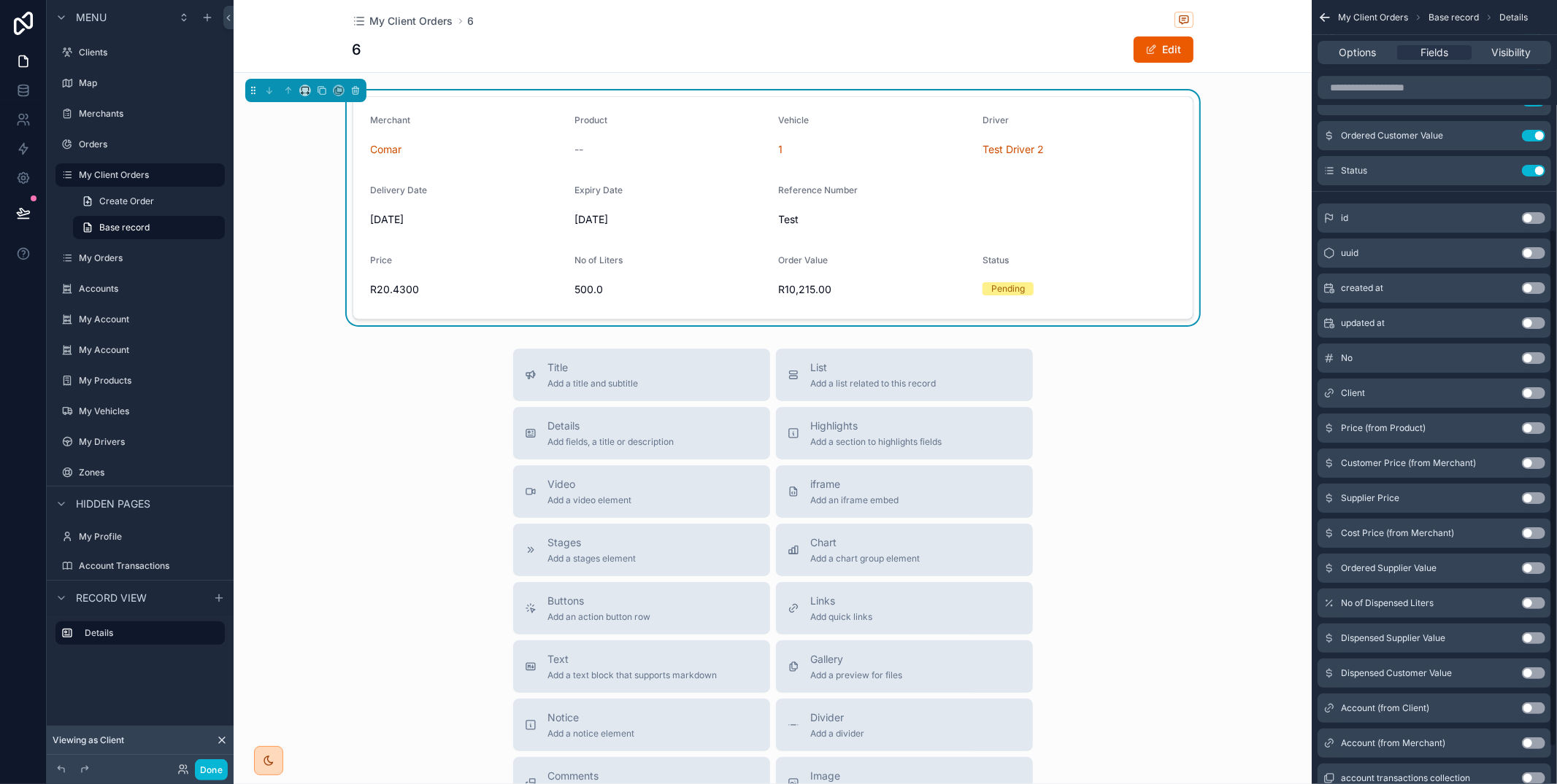
scroll to position [404, 0]
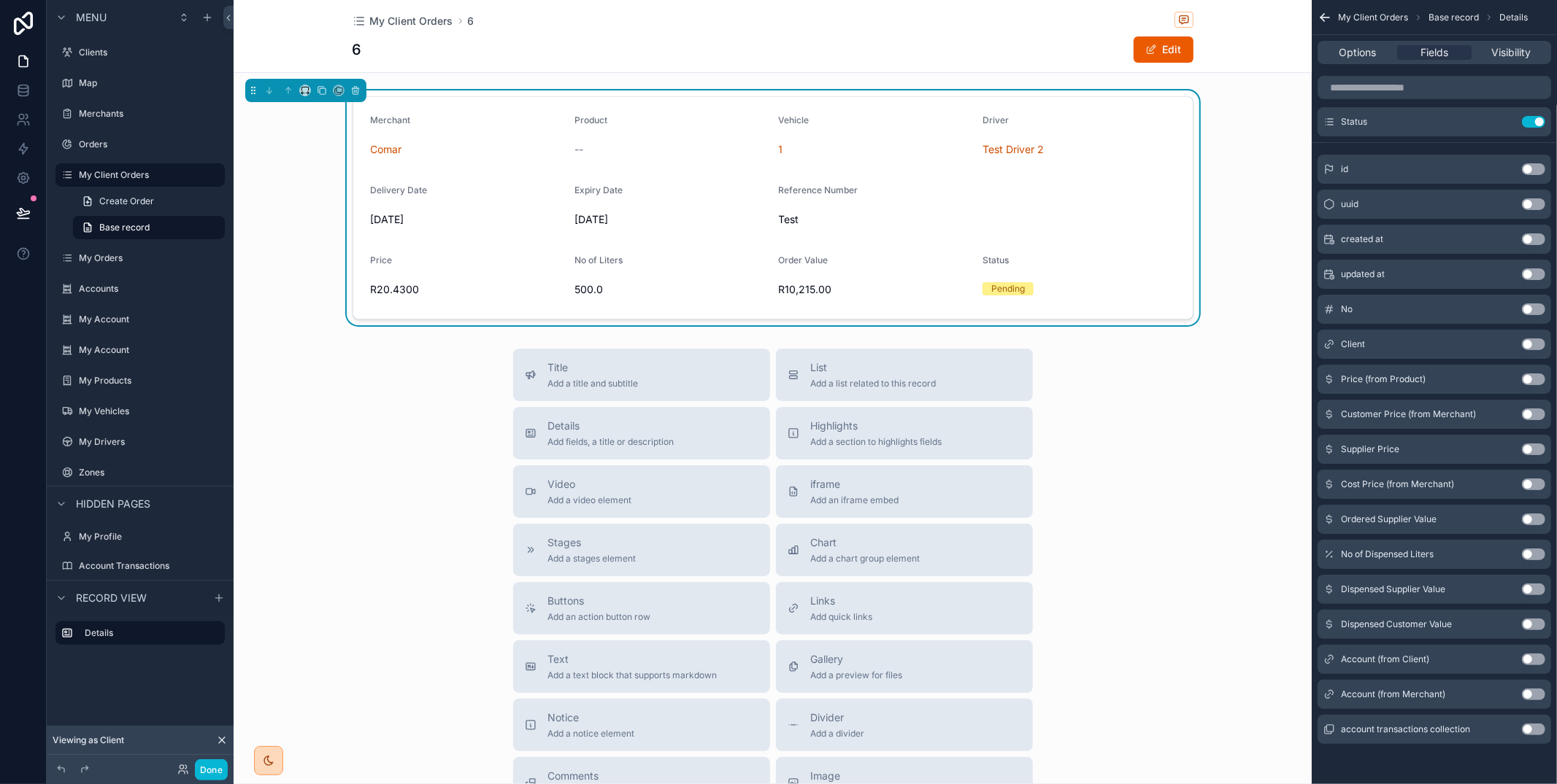
click at [1529, 551] on button "Use setting" at bounding box center [1533, 554] width 24 height 11
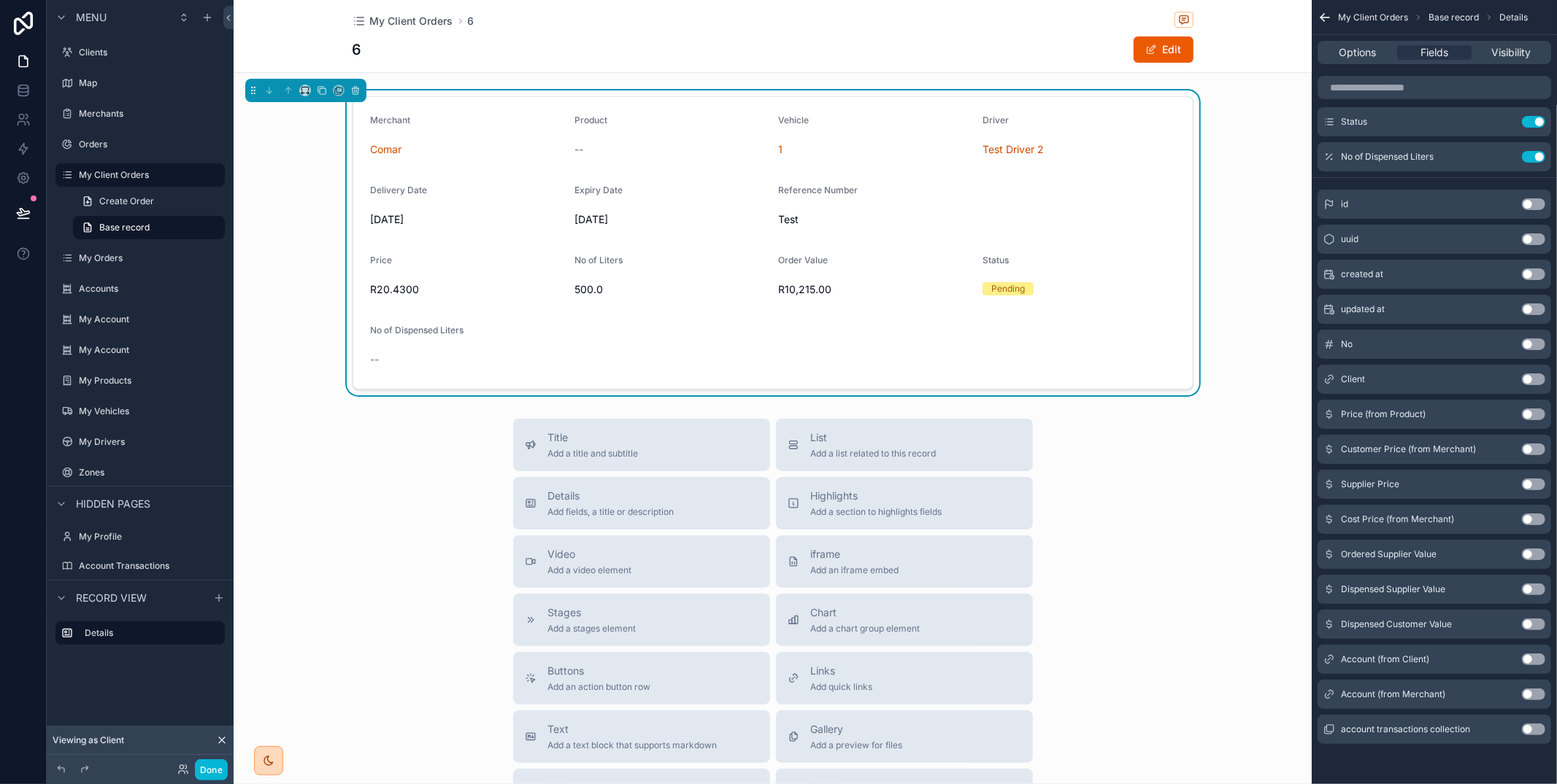
click at [1528, 624] on button "Use setting" at bounding box center [1533, 624] width 24 height 11
click at [901, 449] on span "Add a list related to this record" at bounding box center [873, 454] width 126 height 11
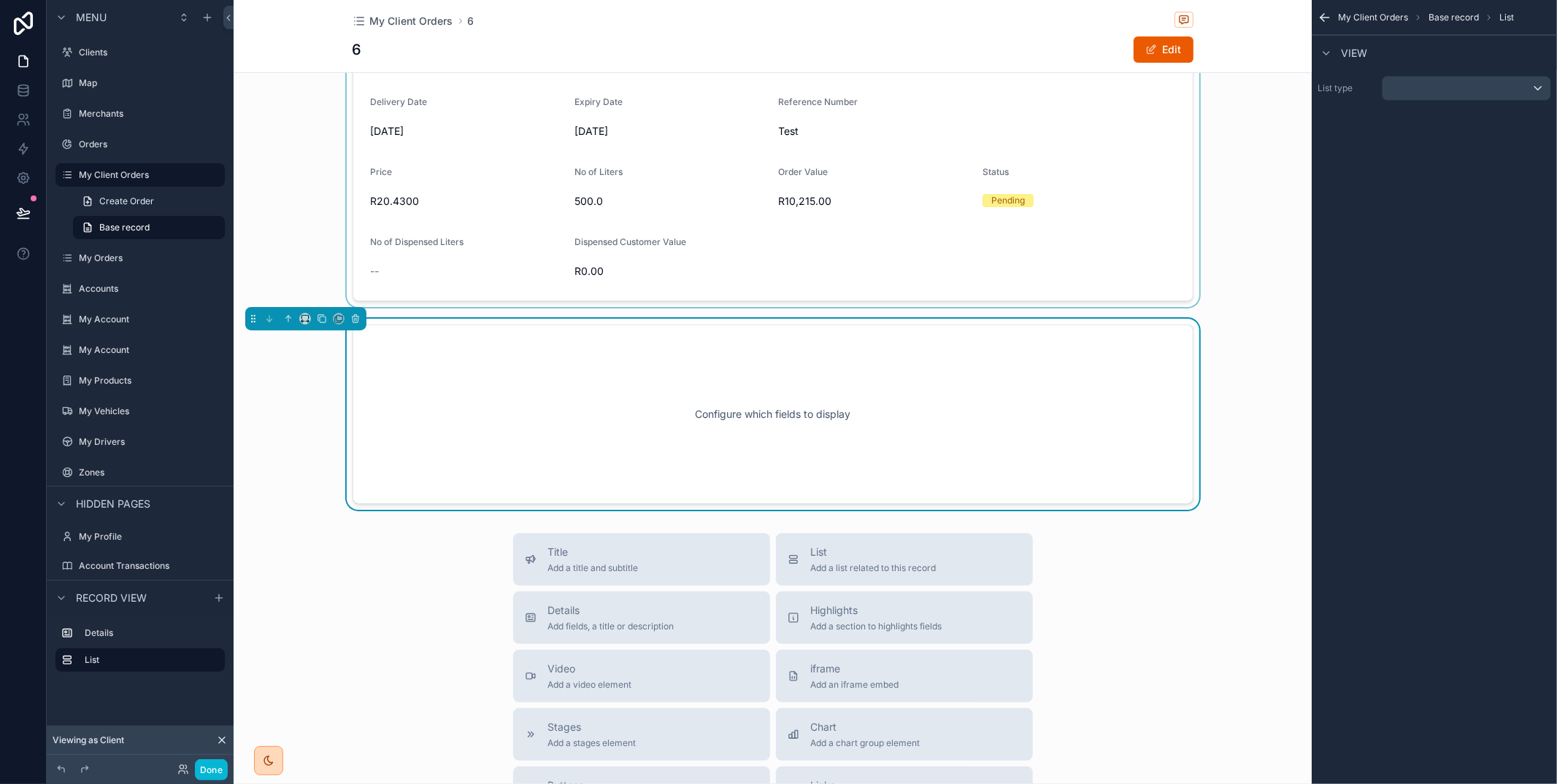
scroll to position [111, 0]
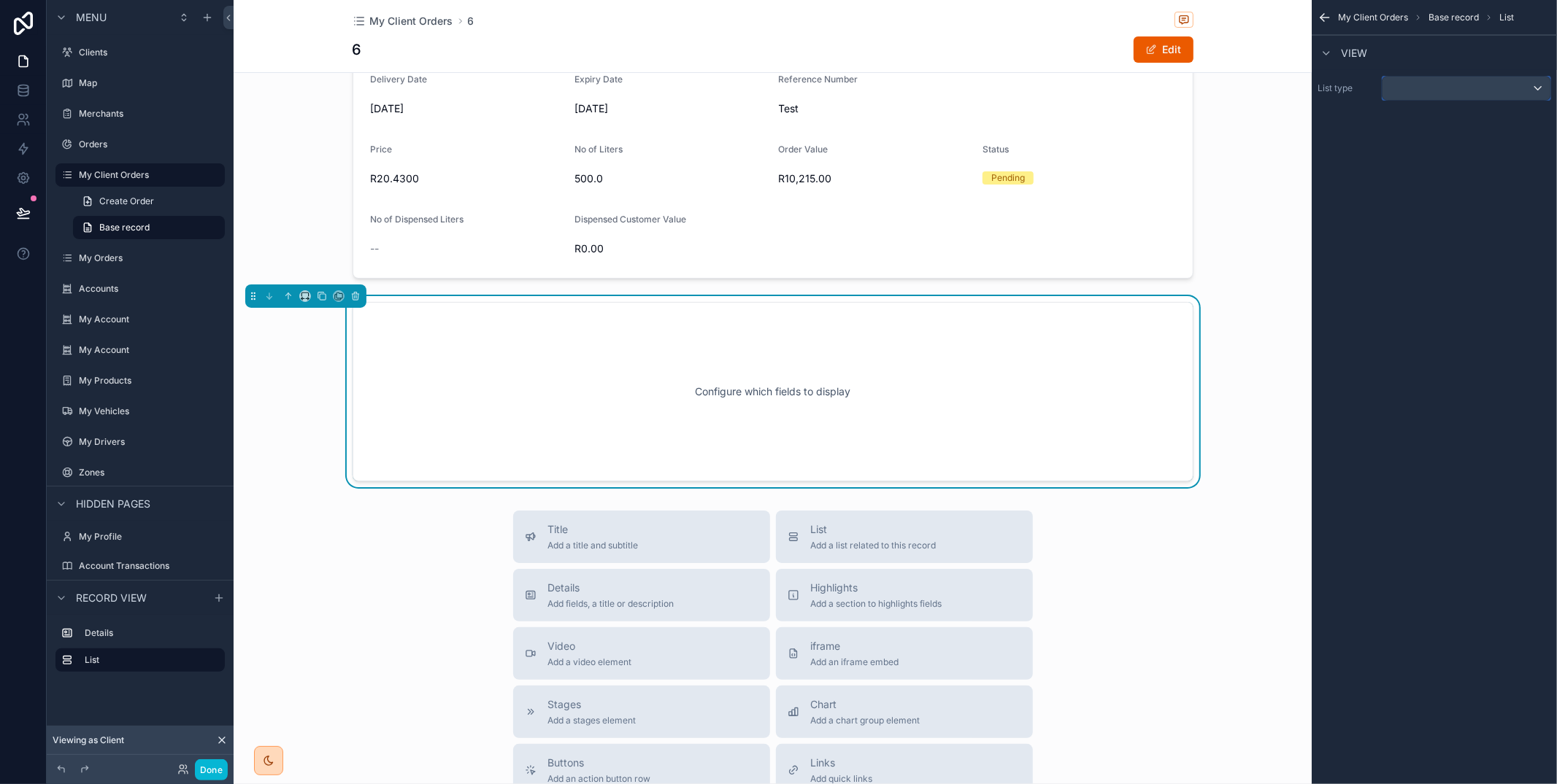
click at [1441, 96] on div "scrollable content" at bounding box center [1465, 88] width 167 height 24
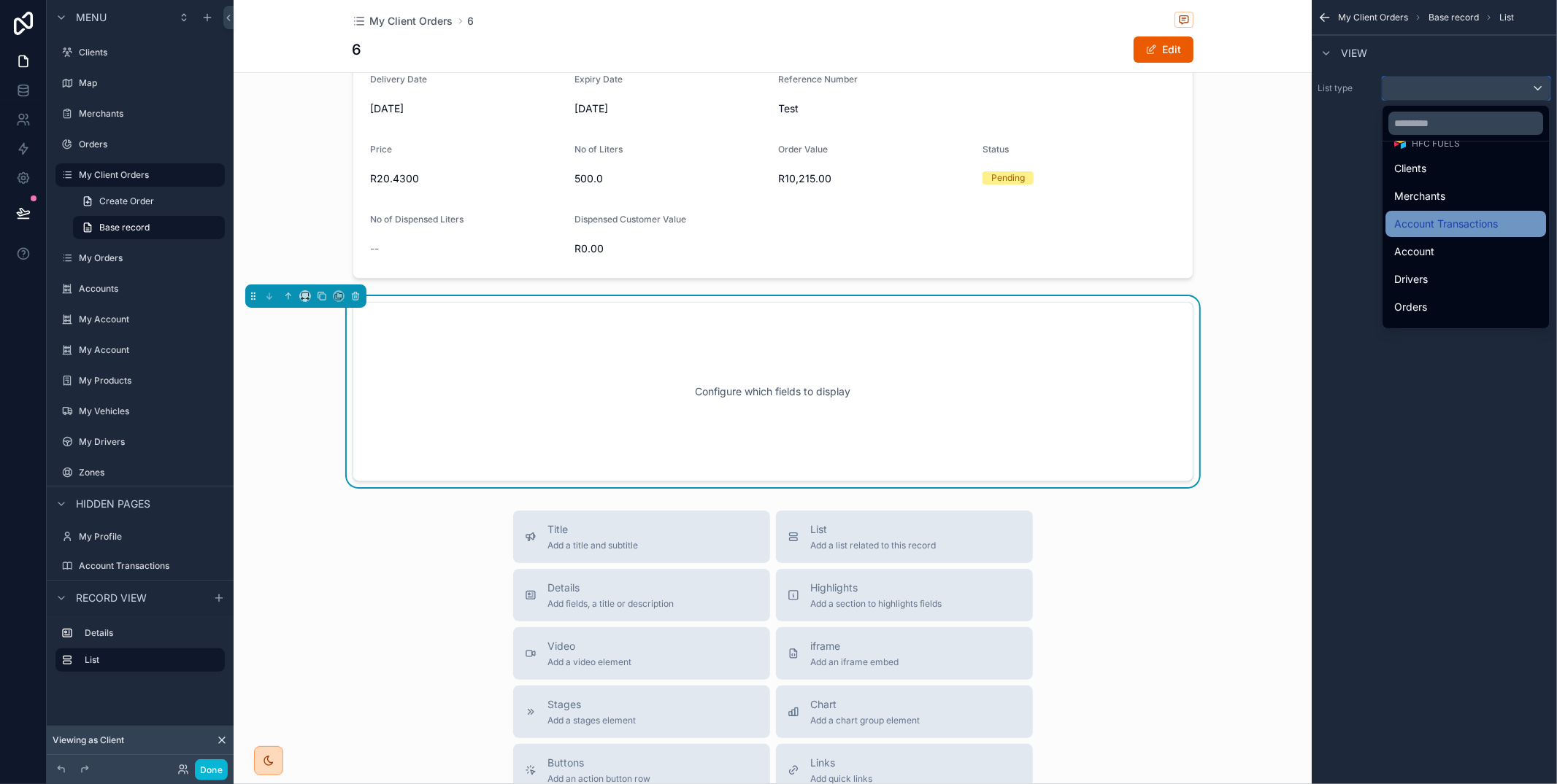
scroll to position [68, 0]
click at [1444, 228] on span "Account Transactions" at bounding box center [1446, 225] width 104 height 18
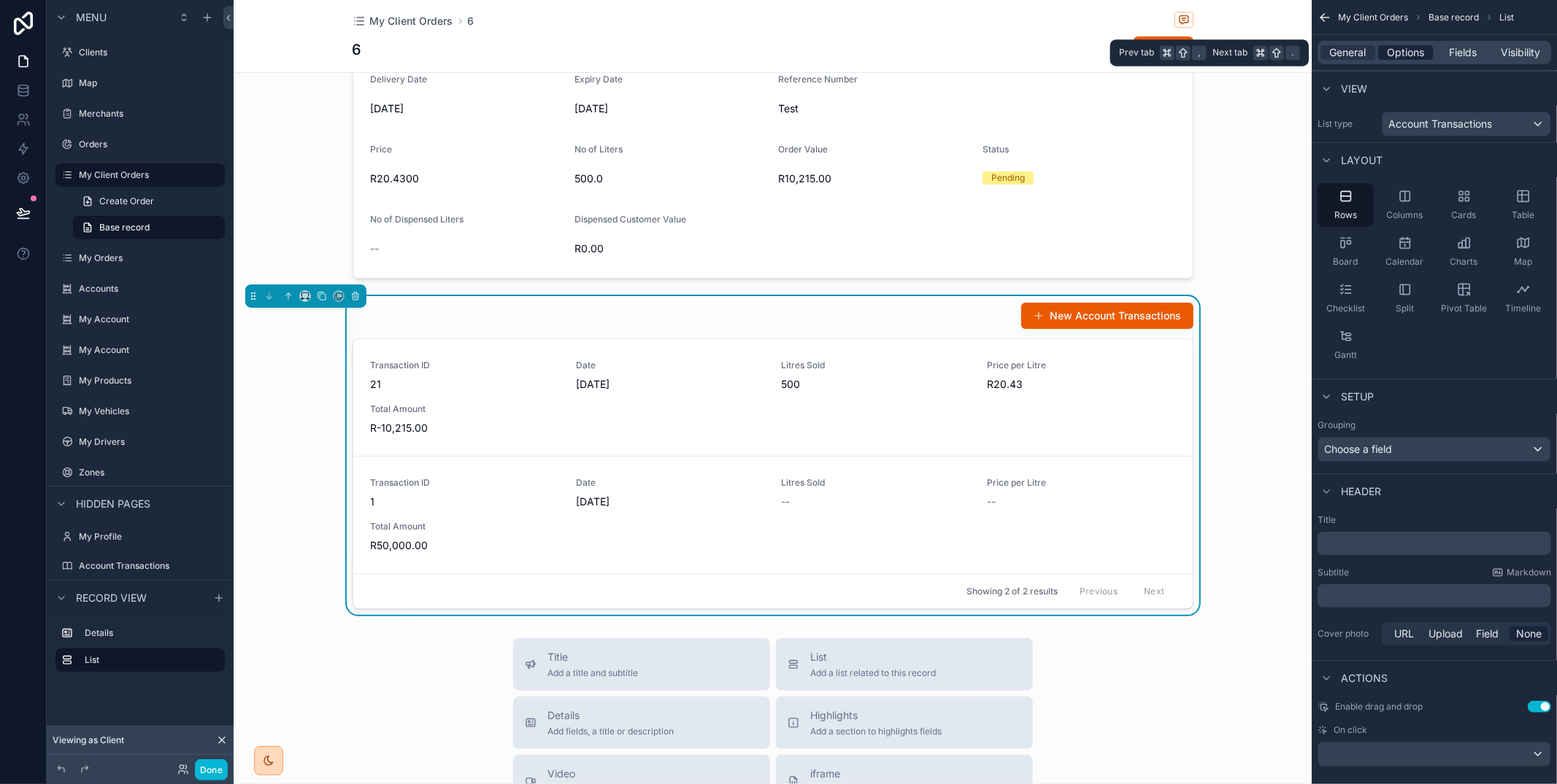
click at [1420, 49] on span "Options" at bounding box center [1405, 52] width 37 height 14
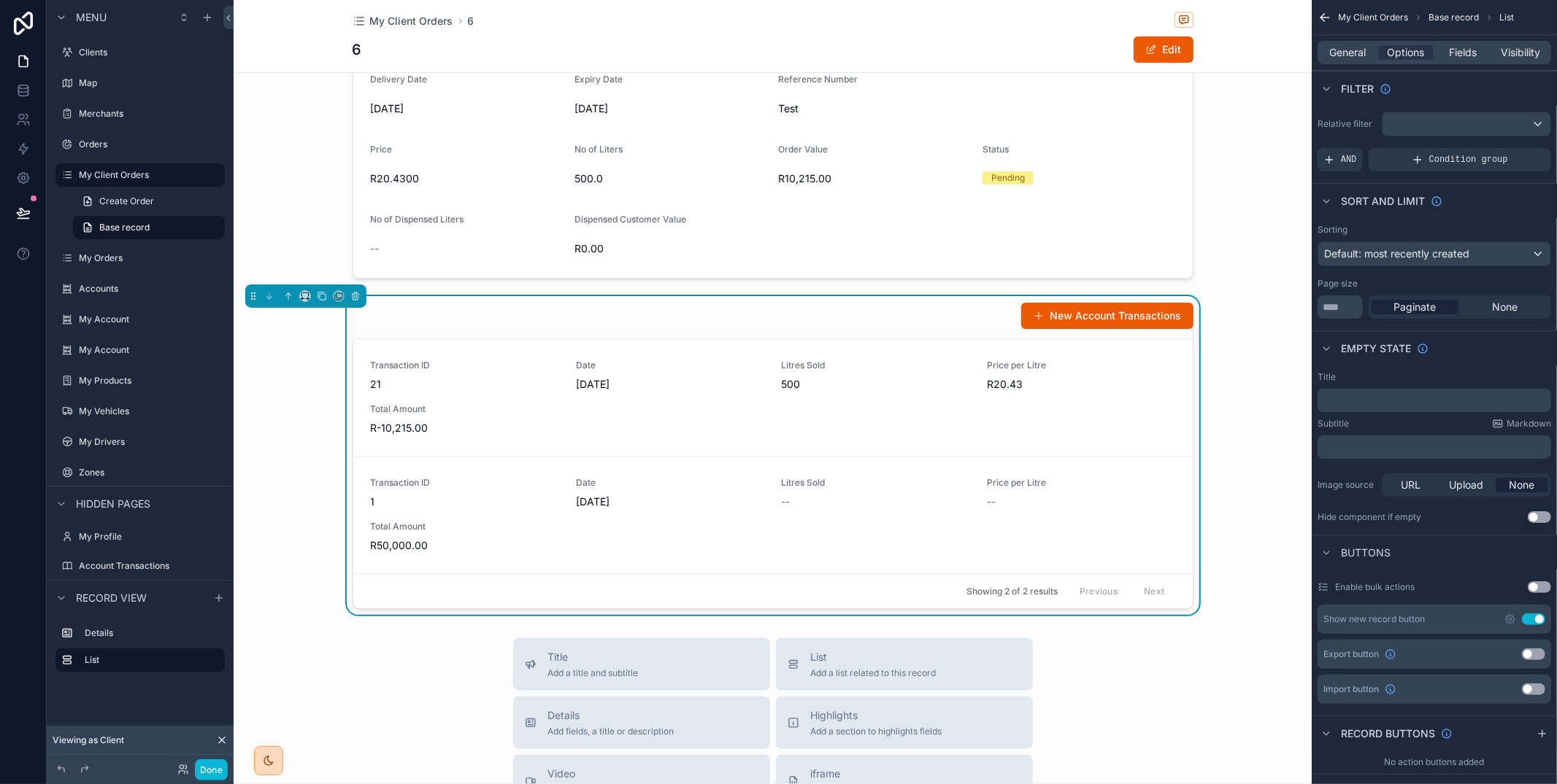
click at [1430, 139] on div "Relative filter AND Condition group" at bounding box center [1434, 142] width 245 height 72
click at [1429, 130] on div "scrollable content" at bounding box center [1465, 124] width 167 height 24
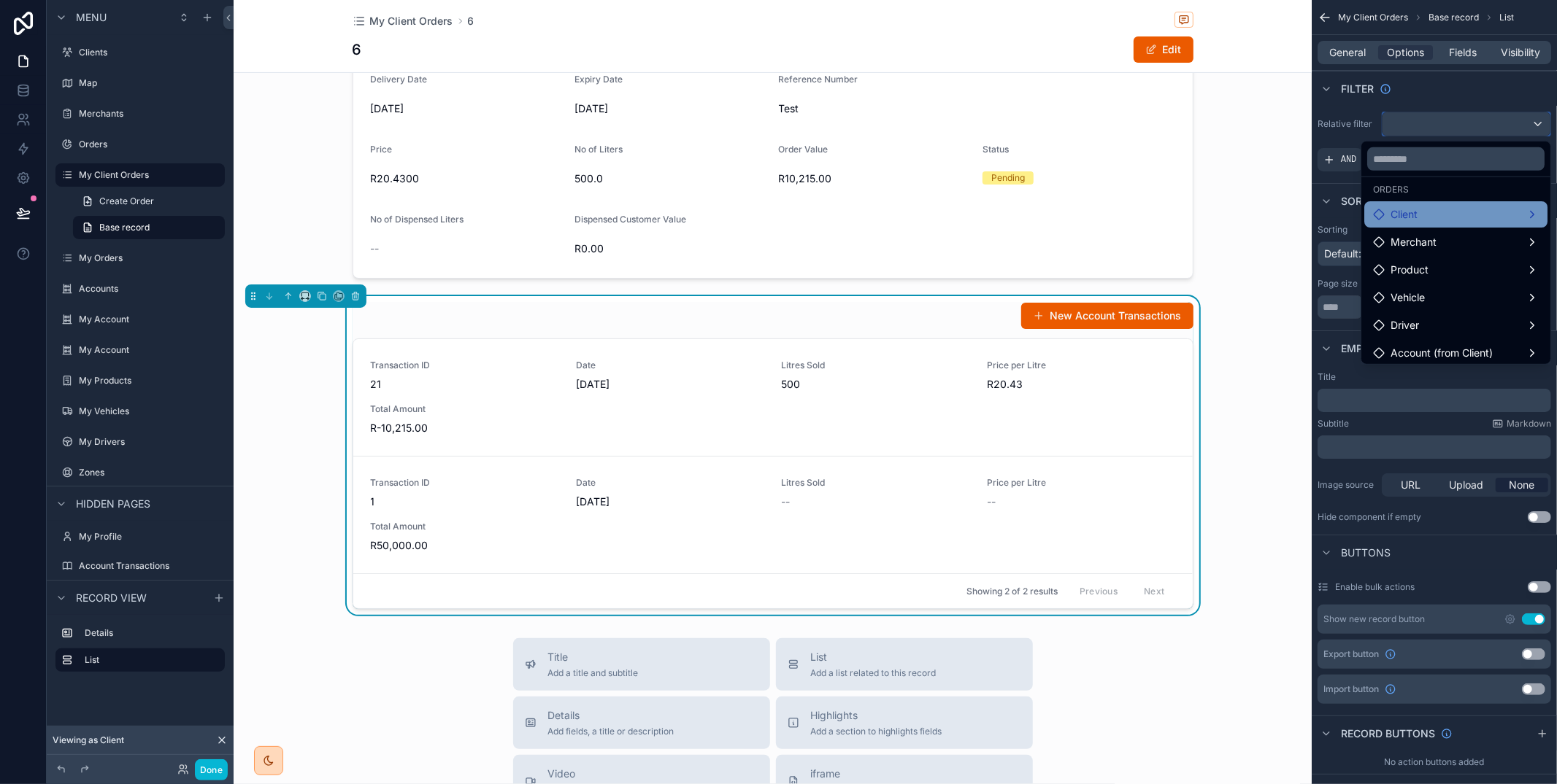
scroll to position [97, 0]
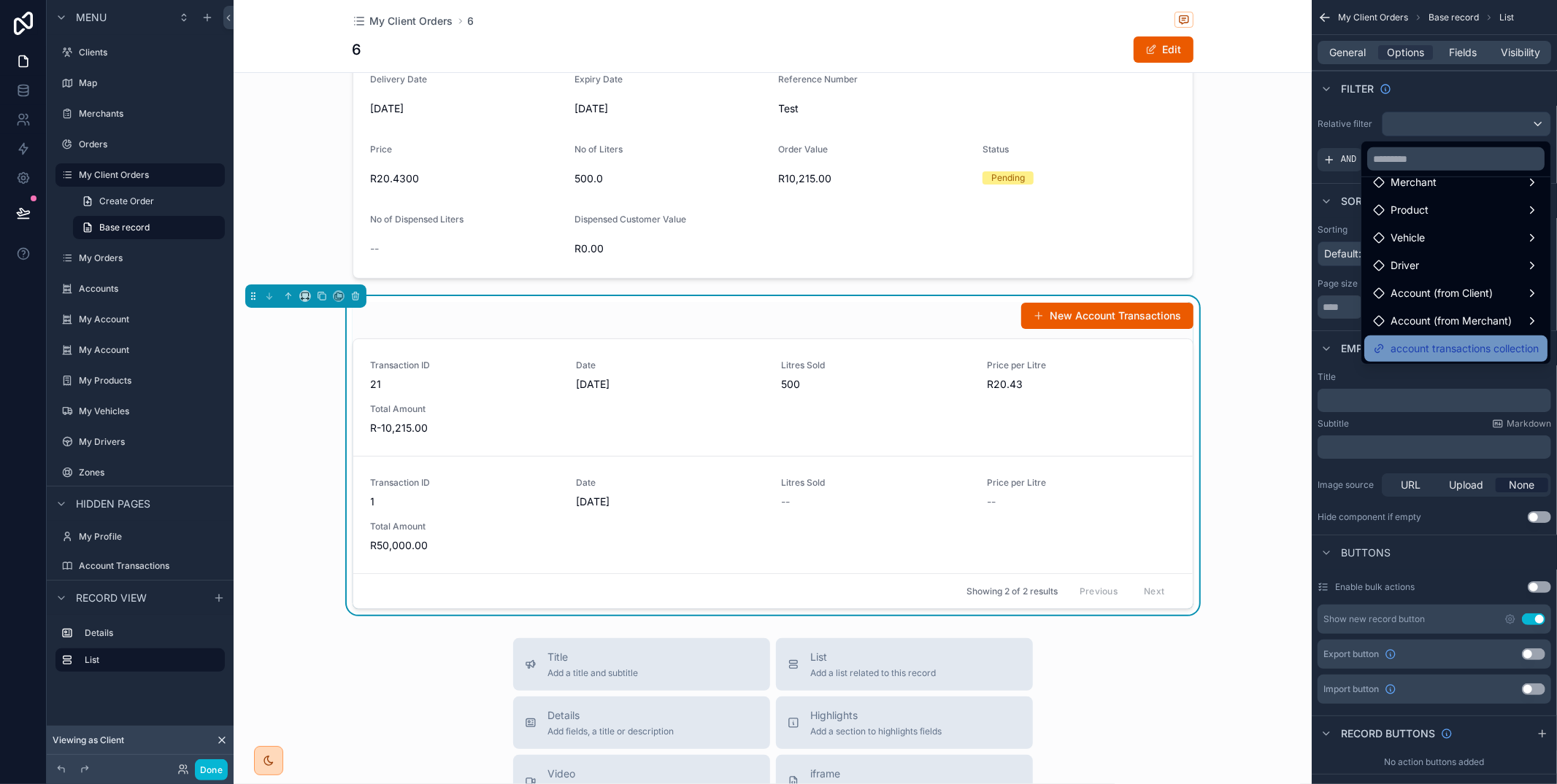
click at [1435, 341] on span "account transactions collection" at bounding box center [1464, 349] width 149 height 18
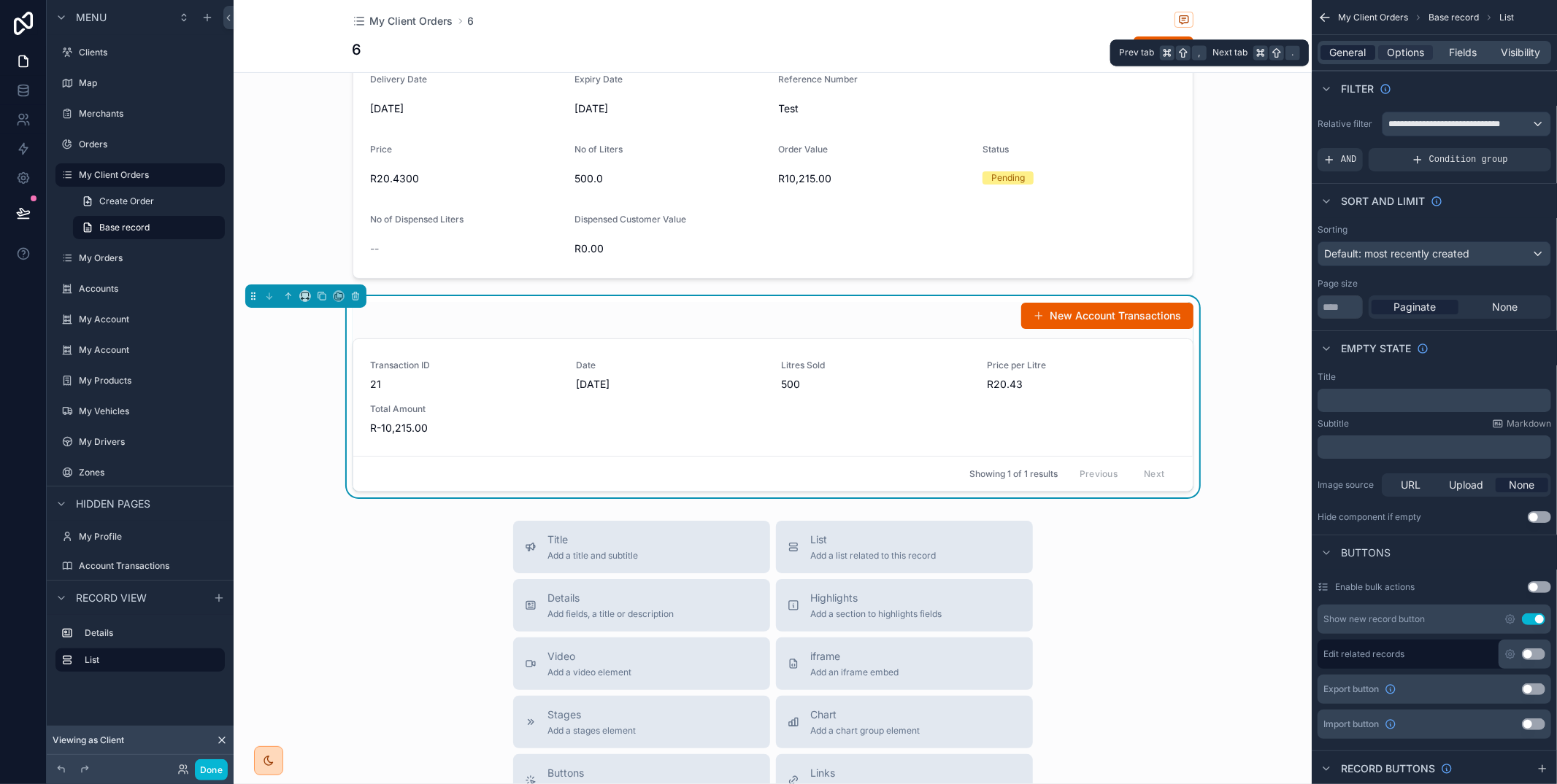
click at [1337, 51] on span "General" at bounding box center [1348, 52] width 37 height 14
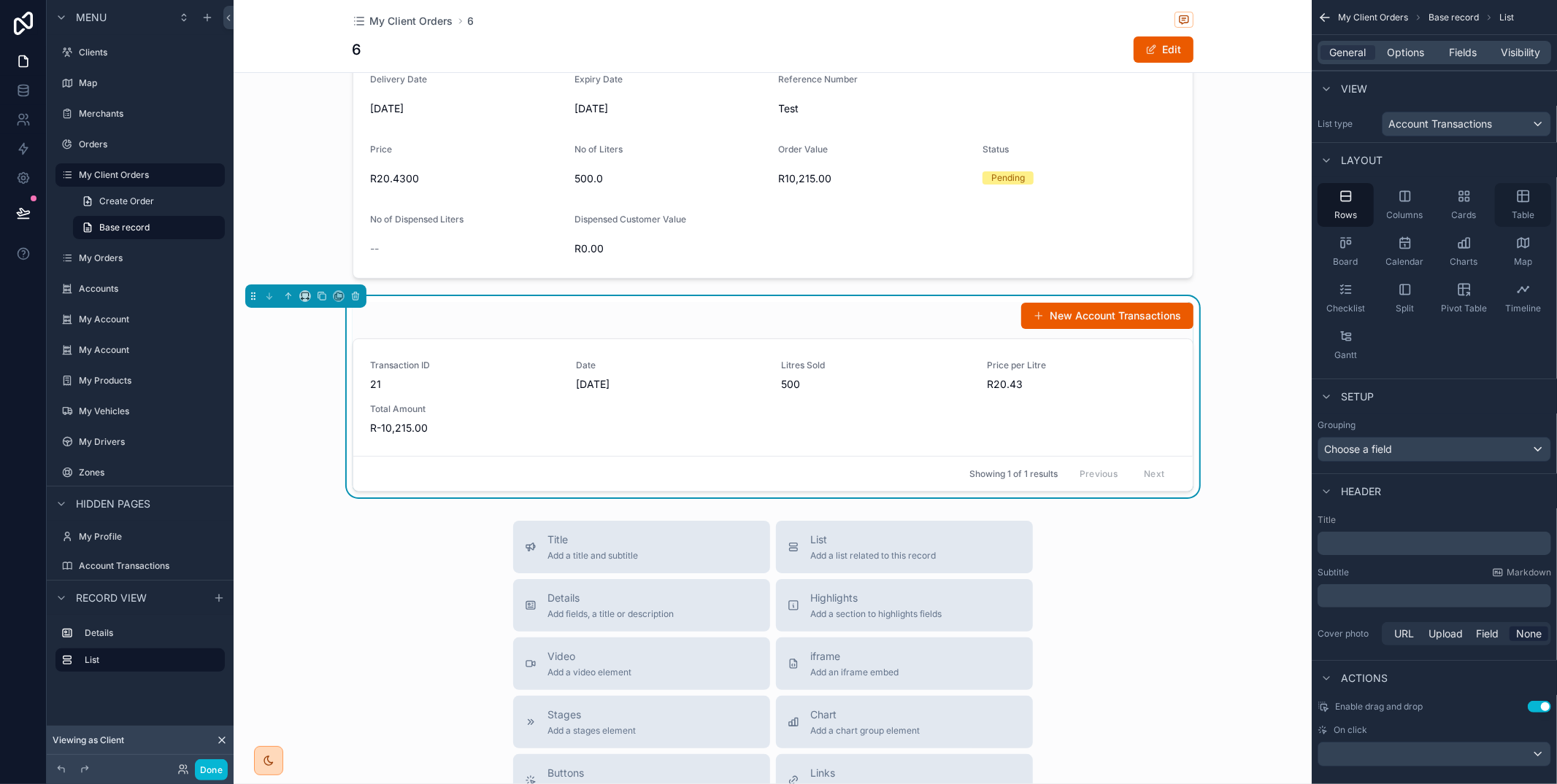
click at [1523, 209] on span "Table" at bounding box center [1523, 215] width 23 height 11
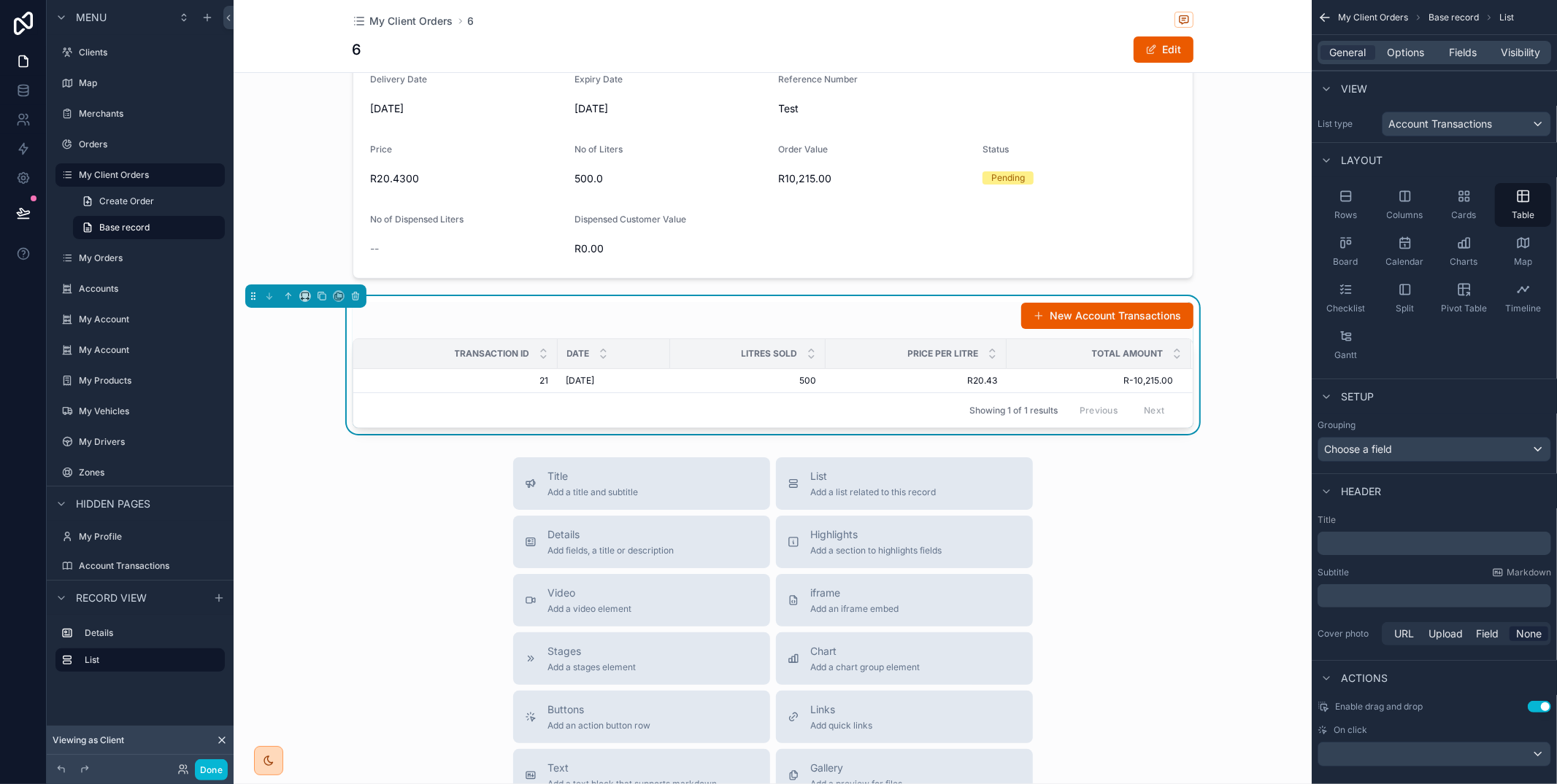
click at [1368, 543] on p "﻿" at bounding box center [1436, 543] width 225 height 14
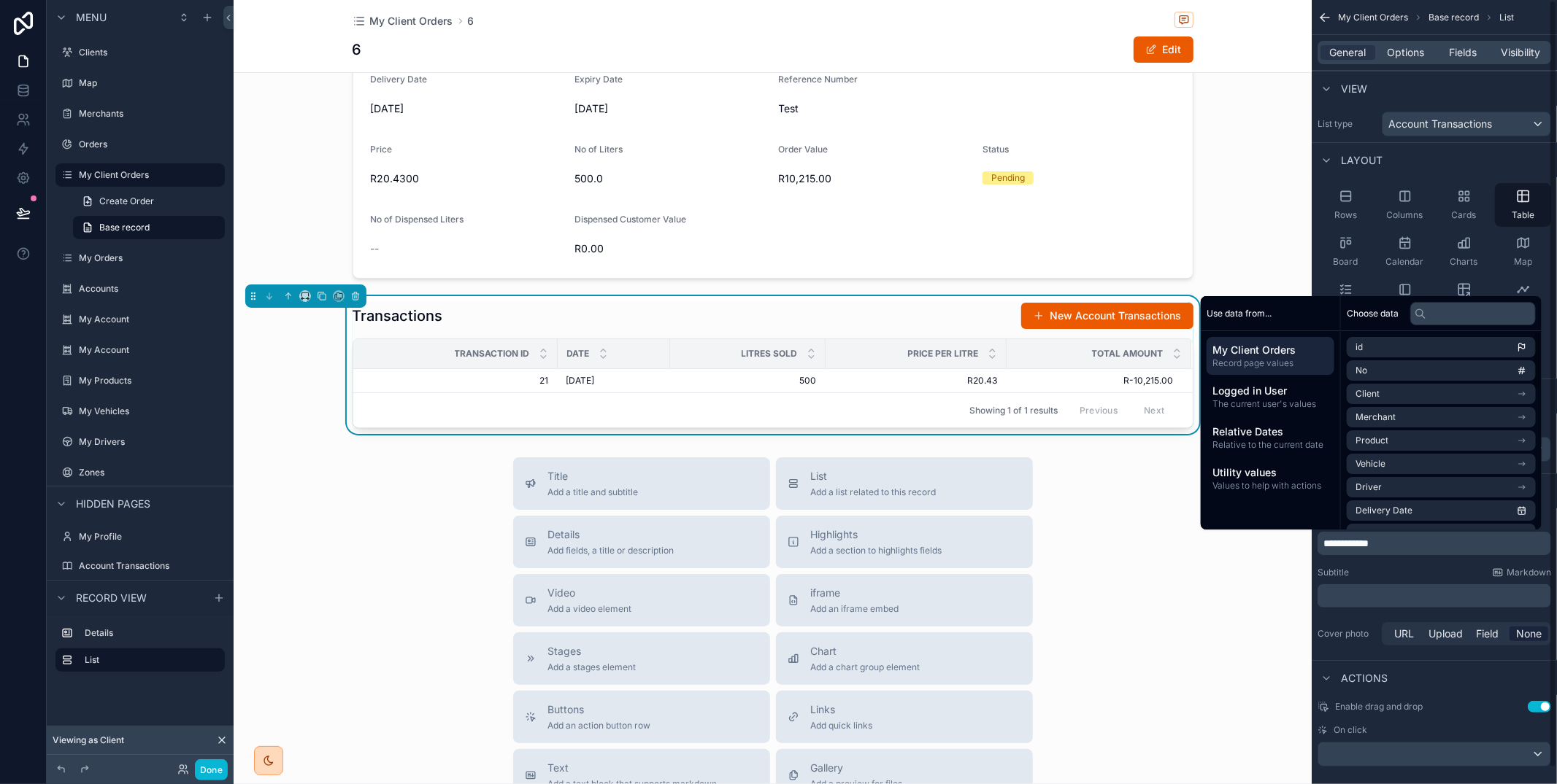
click at [1365, 567] on div "Subtitle Markdown" at bounding box center [1434, 573] width 234 height 11
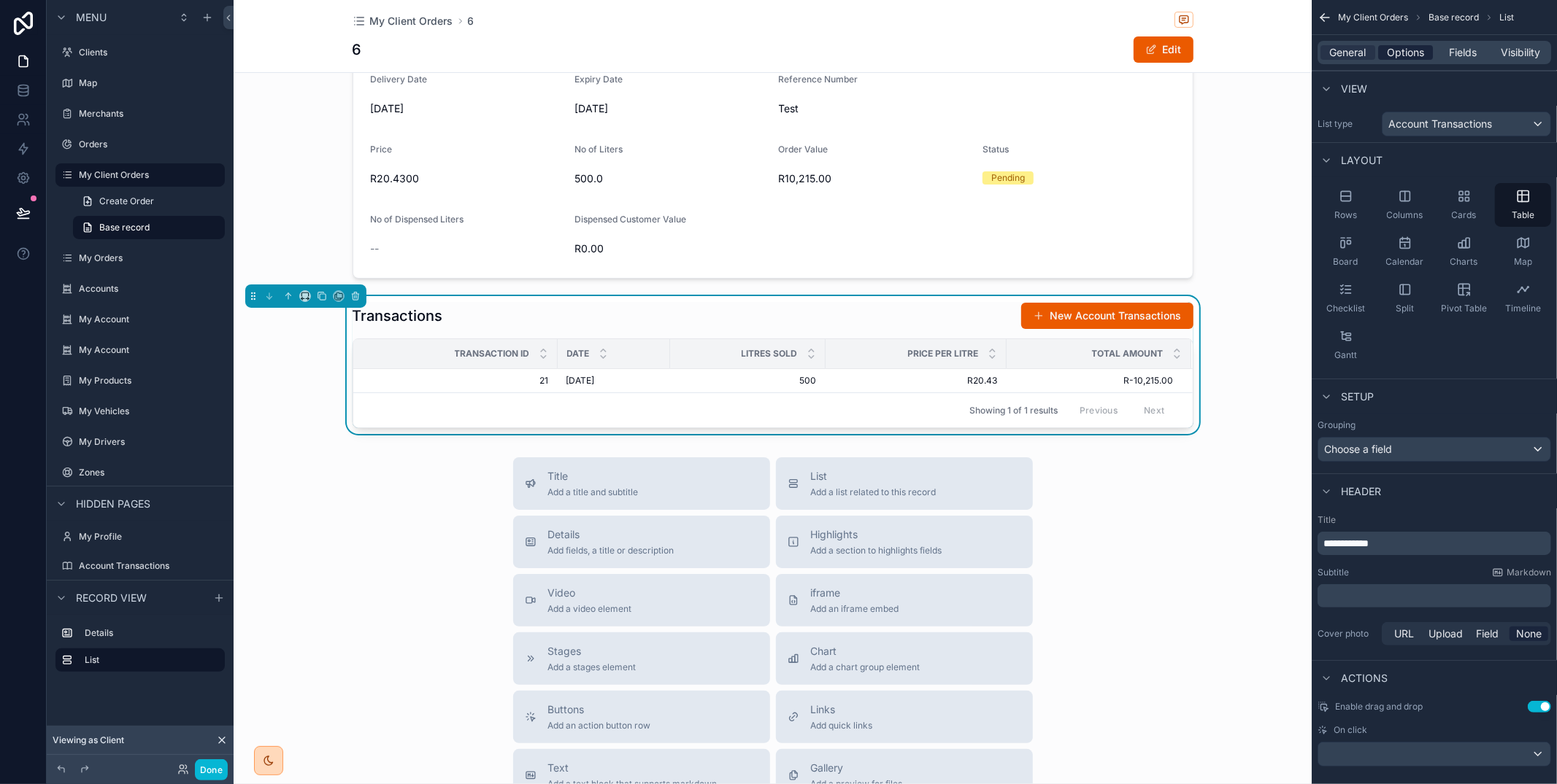
click at [1398, 45] on span "Options" at bounding box center [1405, 52] width 37 height 14
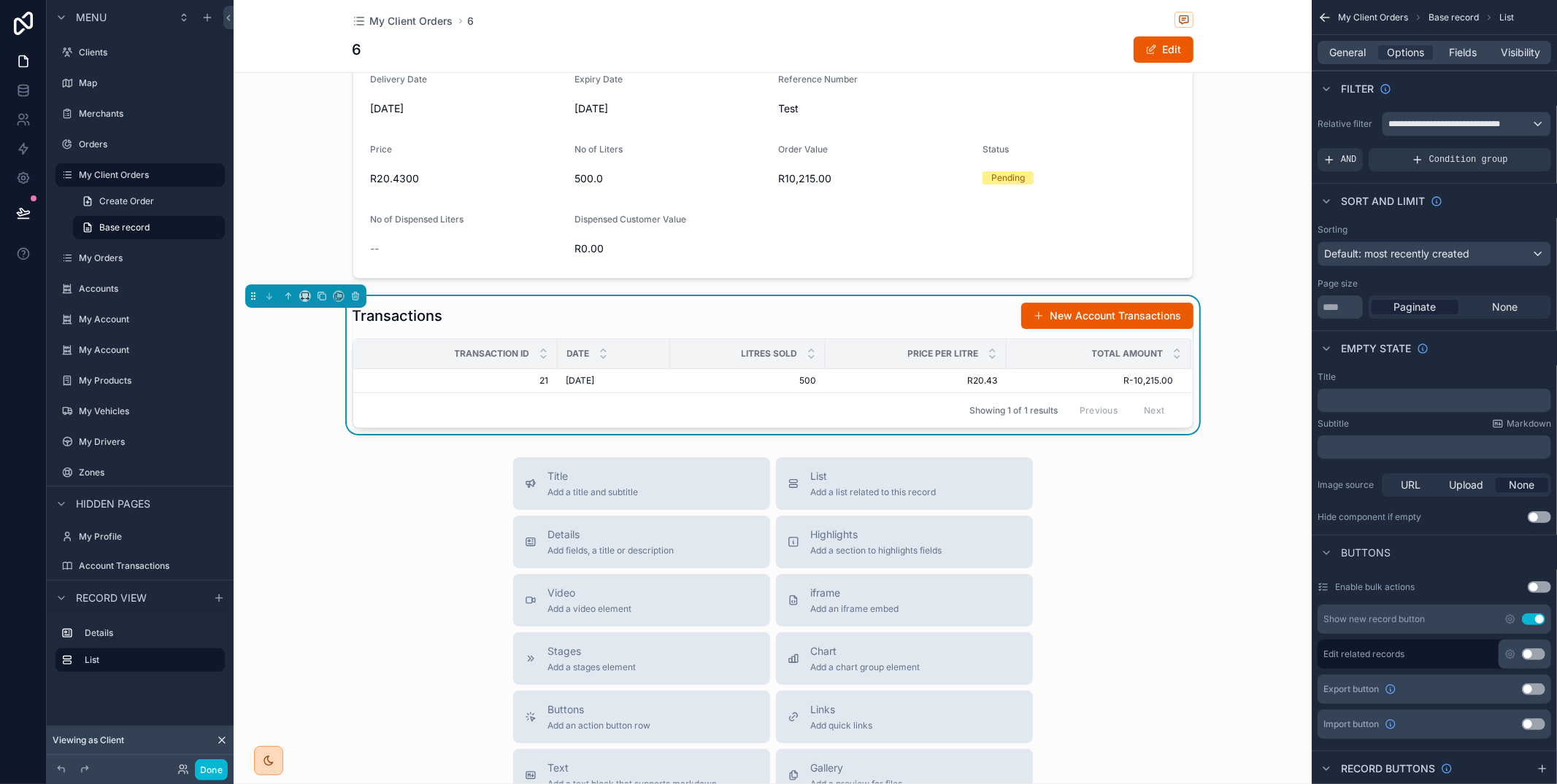
click at [1533, 622] on button "Use setting" at bounding box center [1533, 619] width 24 height 11
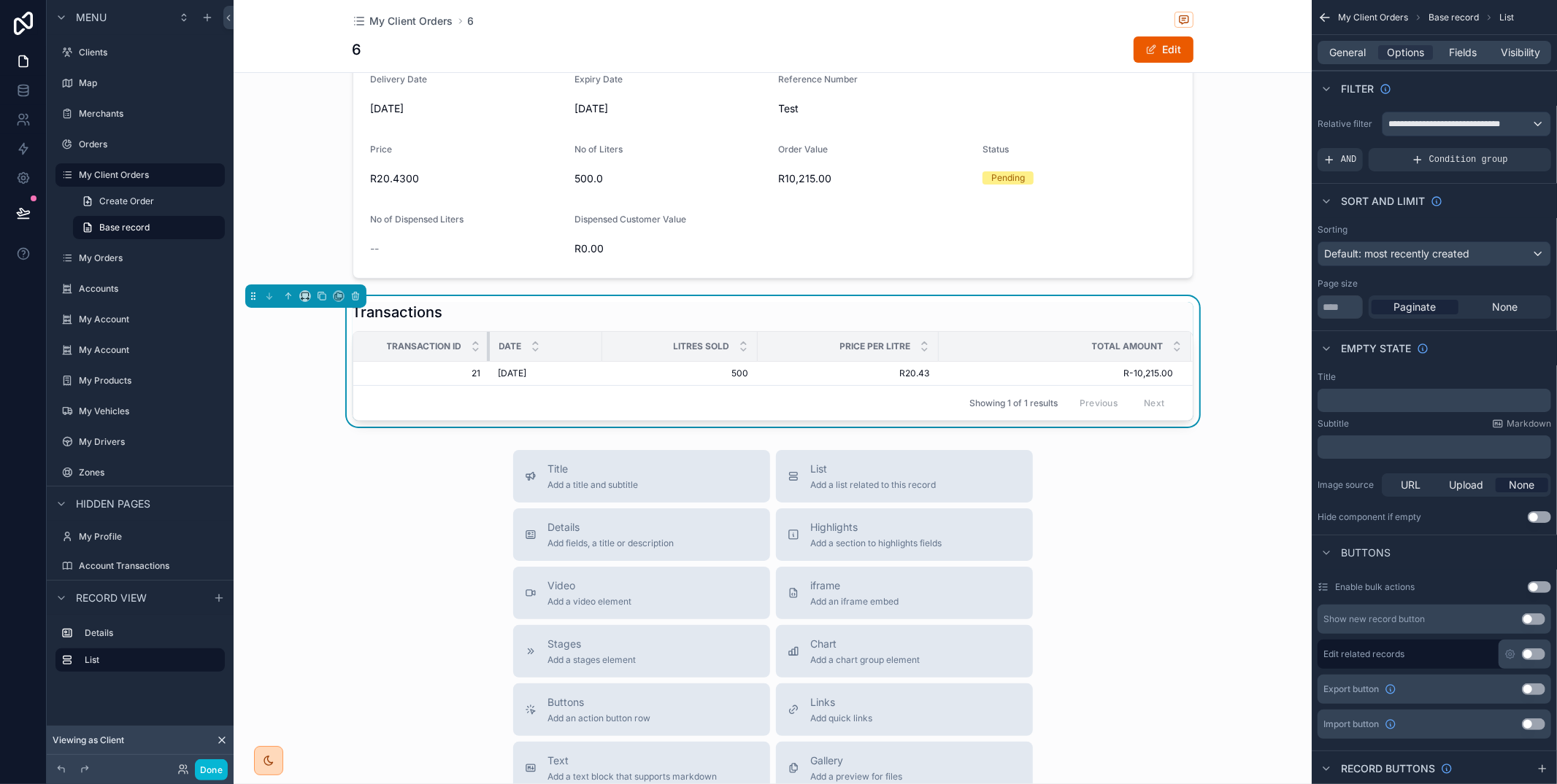
drag, startPoint x: 554, startPoint y: 342, endPoint x: 613, endPoint y: 347, distance: 59.2
click at [487, 345] on div "scrollable content" at bounding box center [490, 346] width 6 height 29
drag, startPoint x: 1466, startPoint y: 44, endPoint x: 1478, endPoint y: 74, distance: 32.3
click at [1467, 44] on div "General Options Fields Visibility" at bounding box center [1434, 52] width 234 height 24
click at [1471, 56] on span "Fields" at bounding box center [1462, 52] width 27 height 14
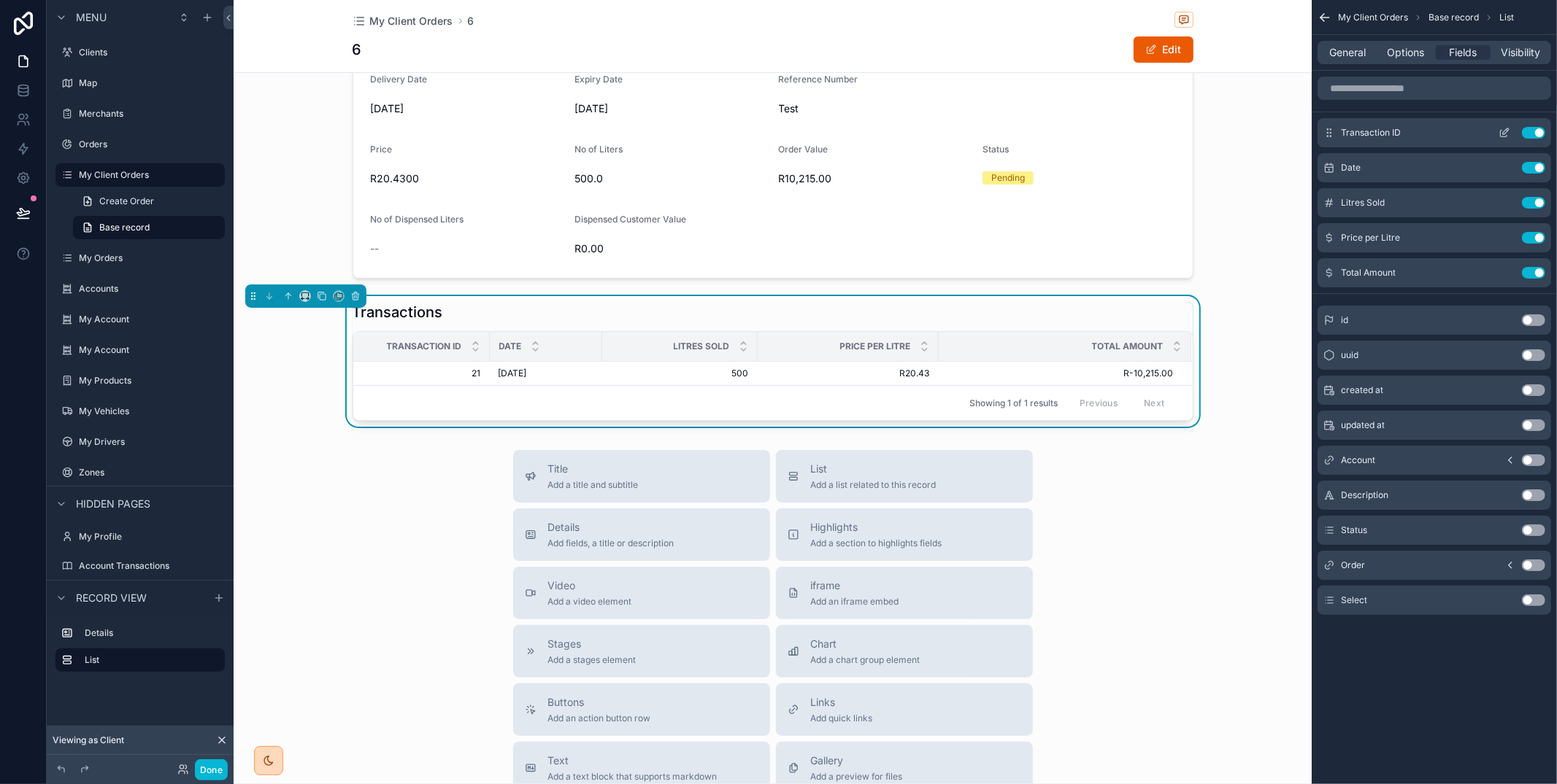
click at [1545, 132] on div "Transaction ID Use setting" at bounding box center [1434, 132] width 234 height 29
click at [1541, 132] on button "Use setting" at bounding box center [1533, 132] width 24 height 11
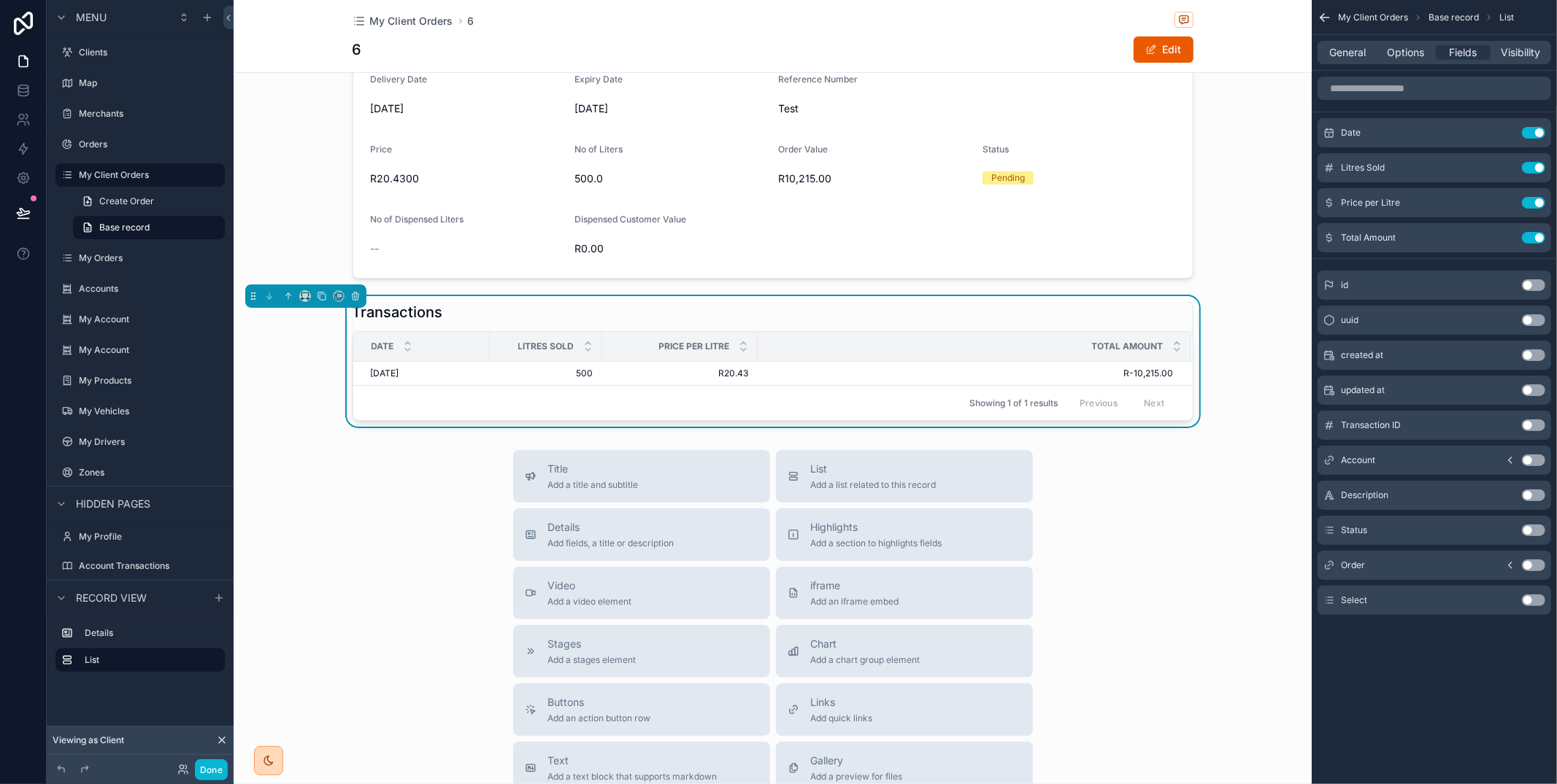
drag, startPoint x: 1326, startPoint y: 49, endPoint x: 1347, endPoint y: 65, distance: 26.4
click at [1327, 48] on div "General" at bounding box center [1348, 52] width 55 height 14
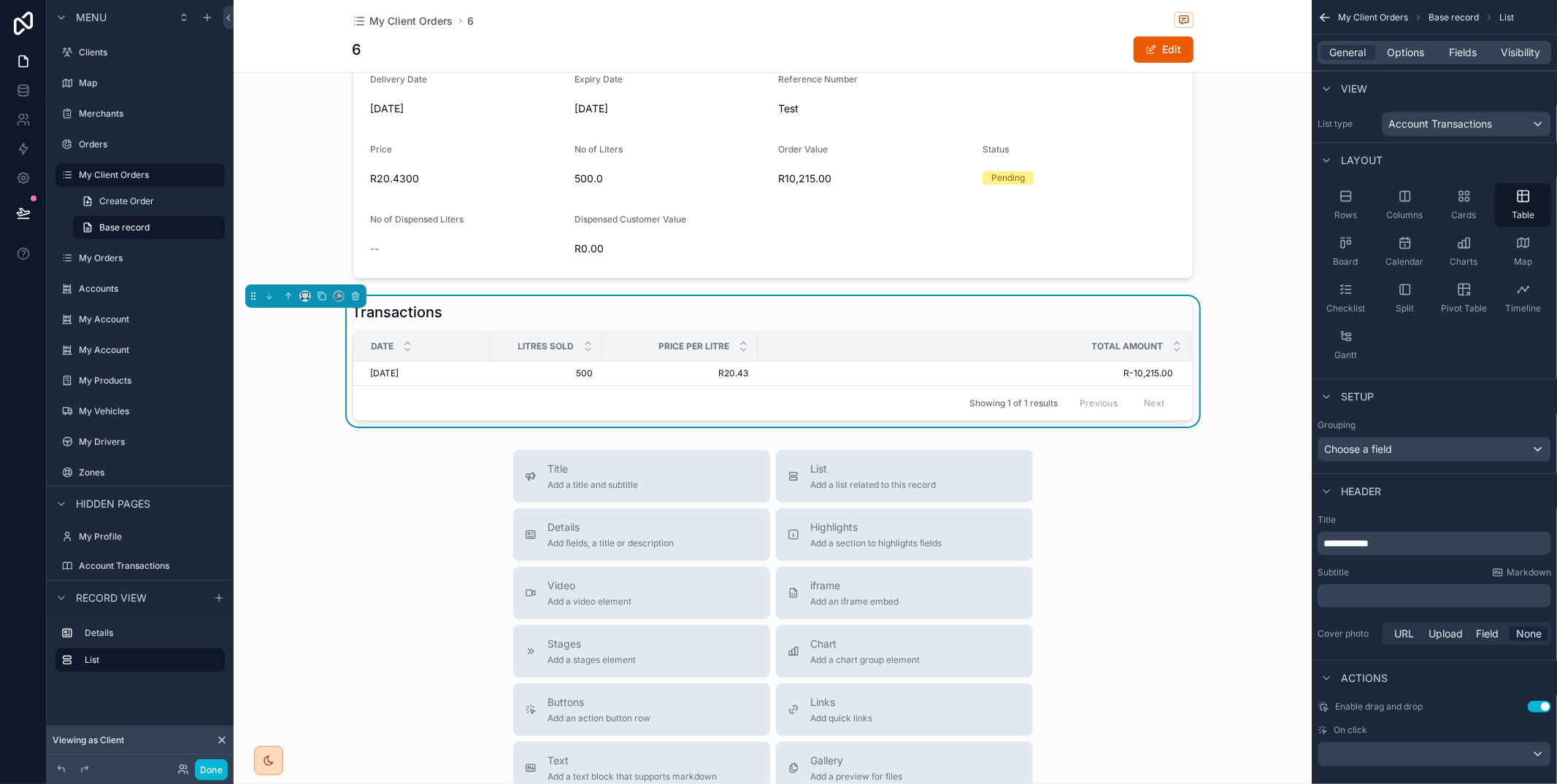
scroll to position [17, 0]
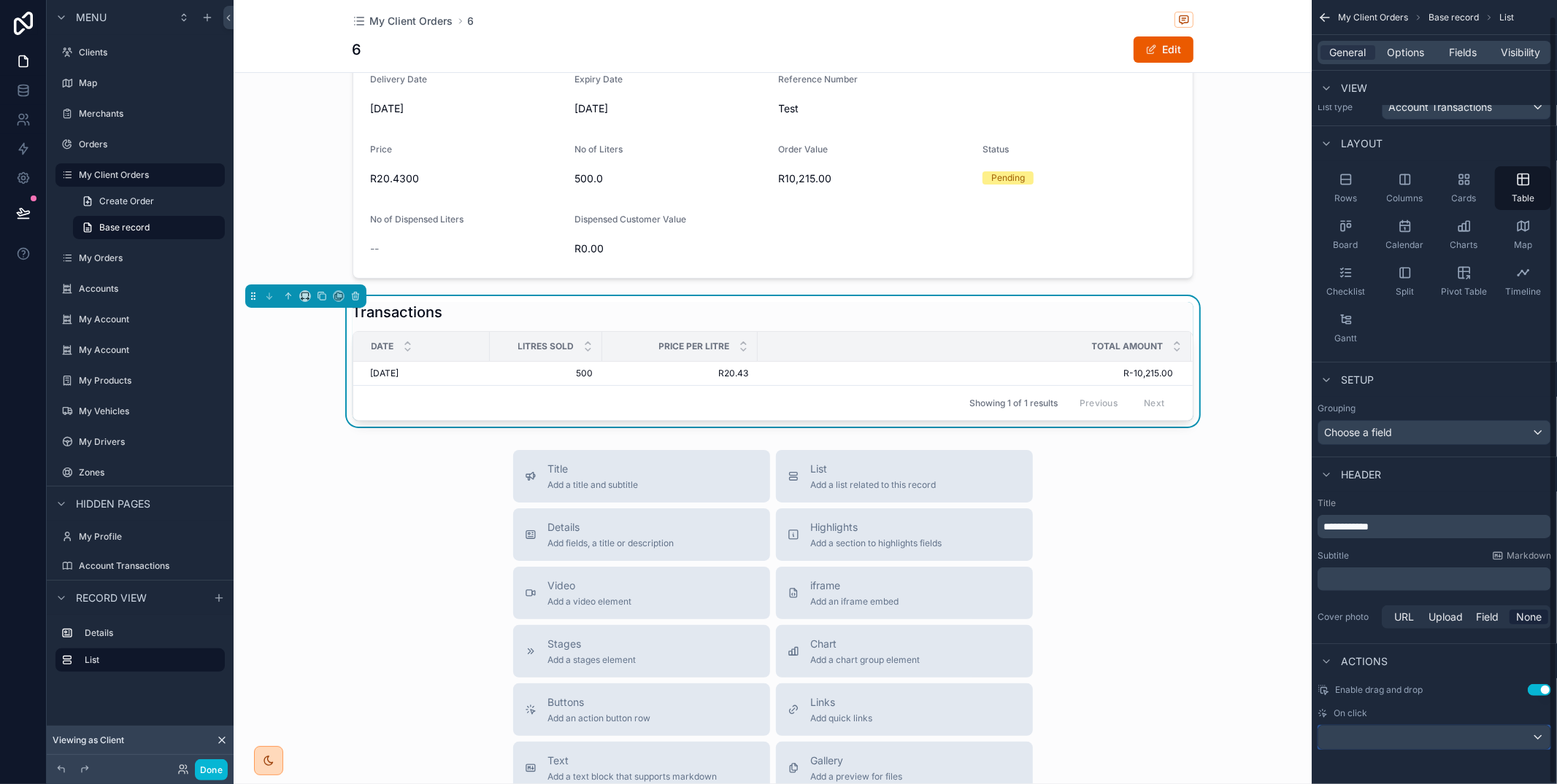
click at [1377, 746] on div "scrollable content" at bounding box center [1433, 738] width 232 height 24
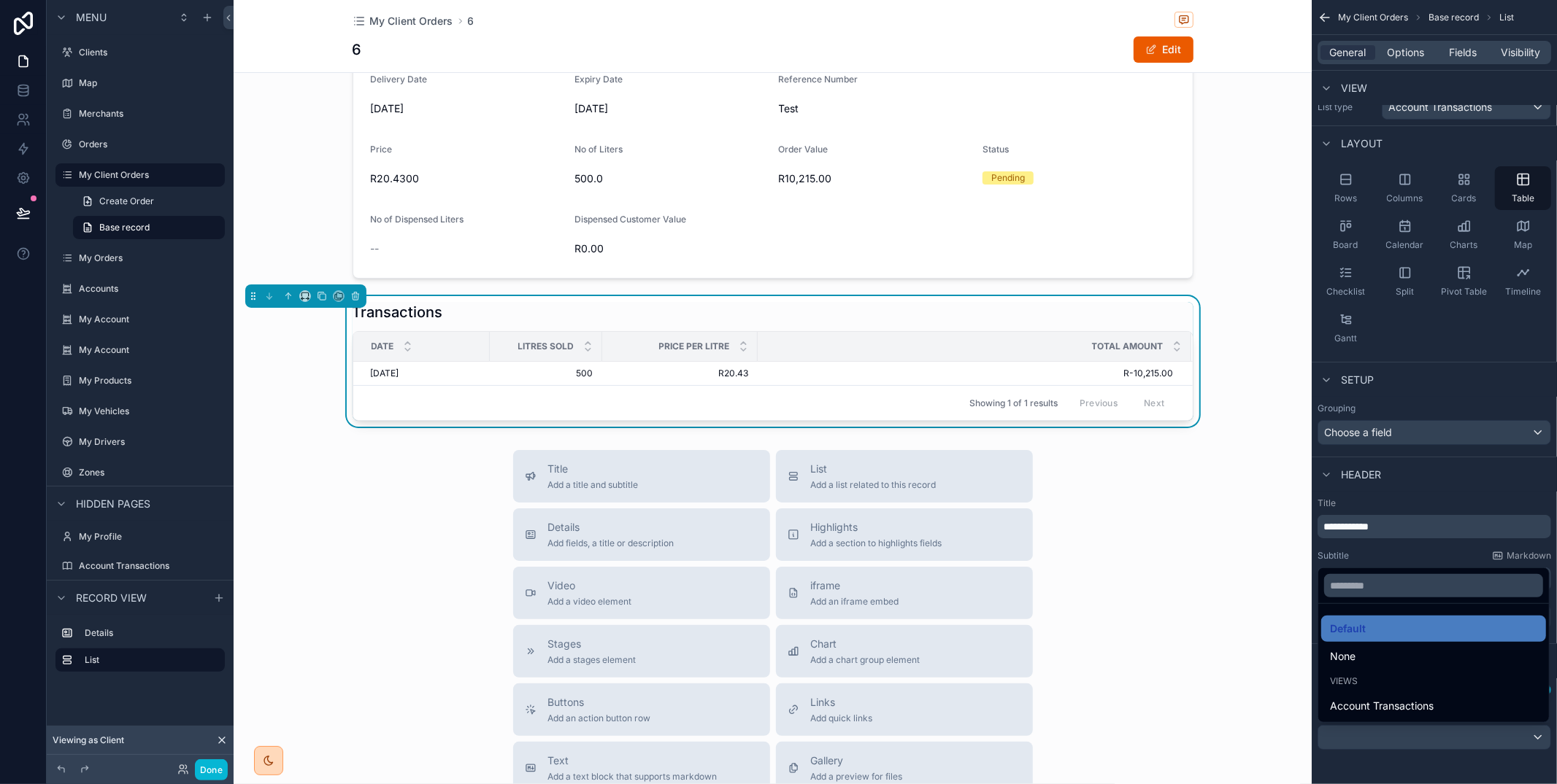
drag, startPoint x: 1367, startPoint y: 664, endPoint x: 1401, endPoint y: 715, distance: 61.3
click at [1367, 664] on div "None" at bounding box center [1433, 656] width 207 height 18
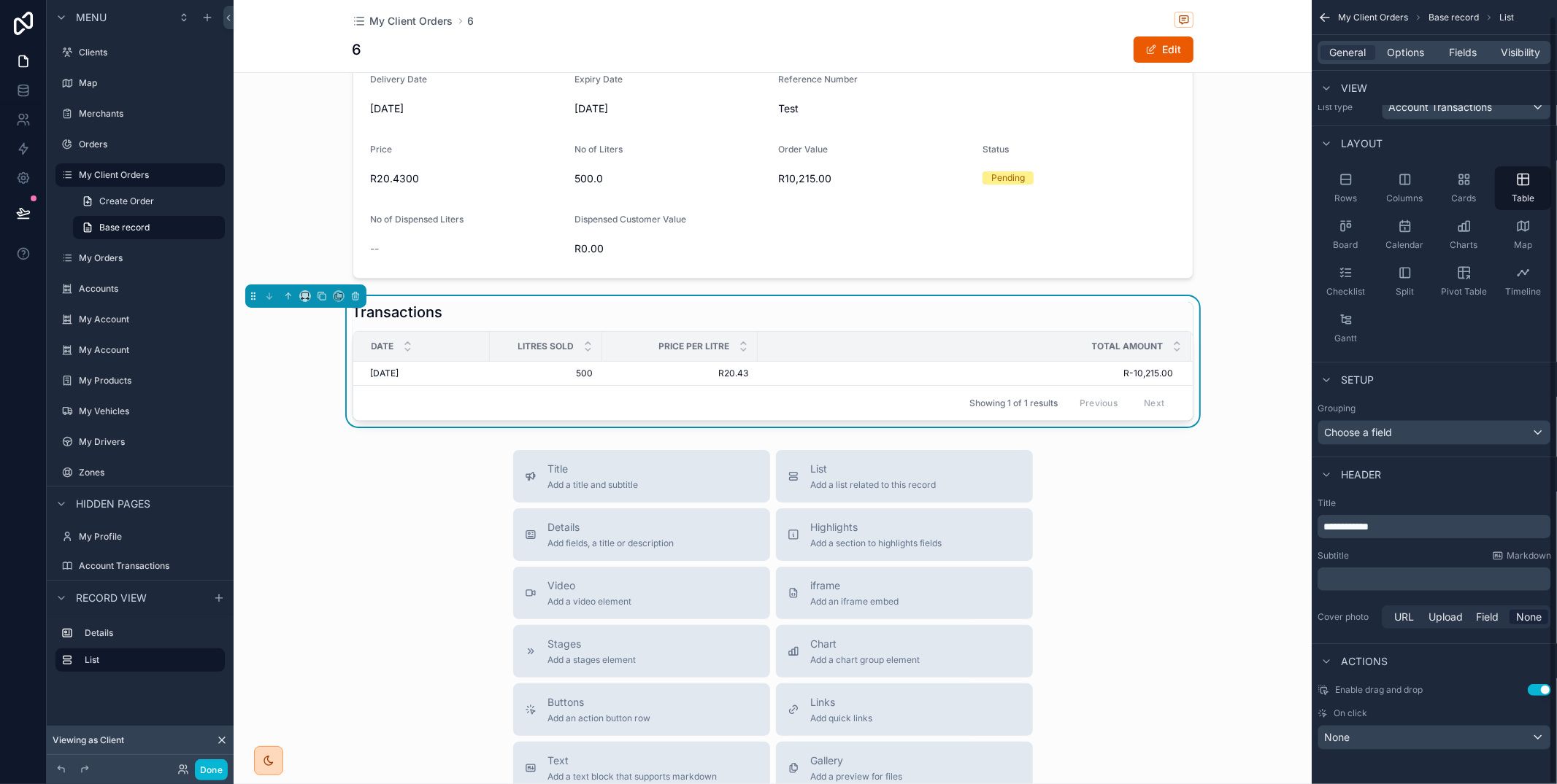
click at [1404, 758] on div "**********" at bounding box center [1434, 384] width 245 height 802
drag, startPoint x: 599, startPoint y: 345, endPoint x: 678, endPoint y: 344, distance: 79.0
click at [679, 344] on div "scrollable content" at bounding box center [682, 346] width 6 height 29
click at [1470, 45] on span "Fields" at bounding box center [1462, 52] width 27 height 14
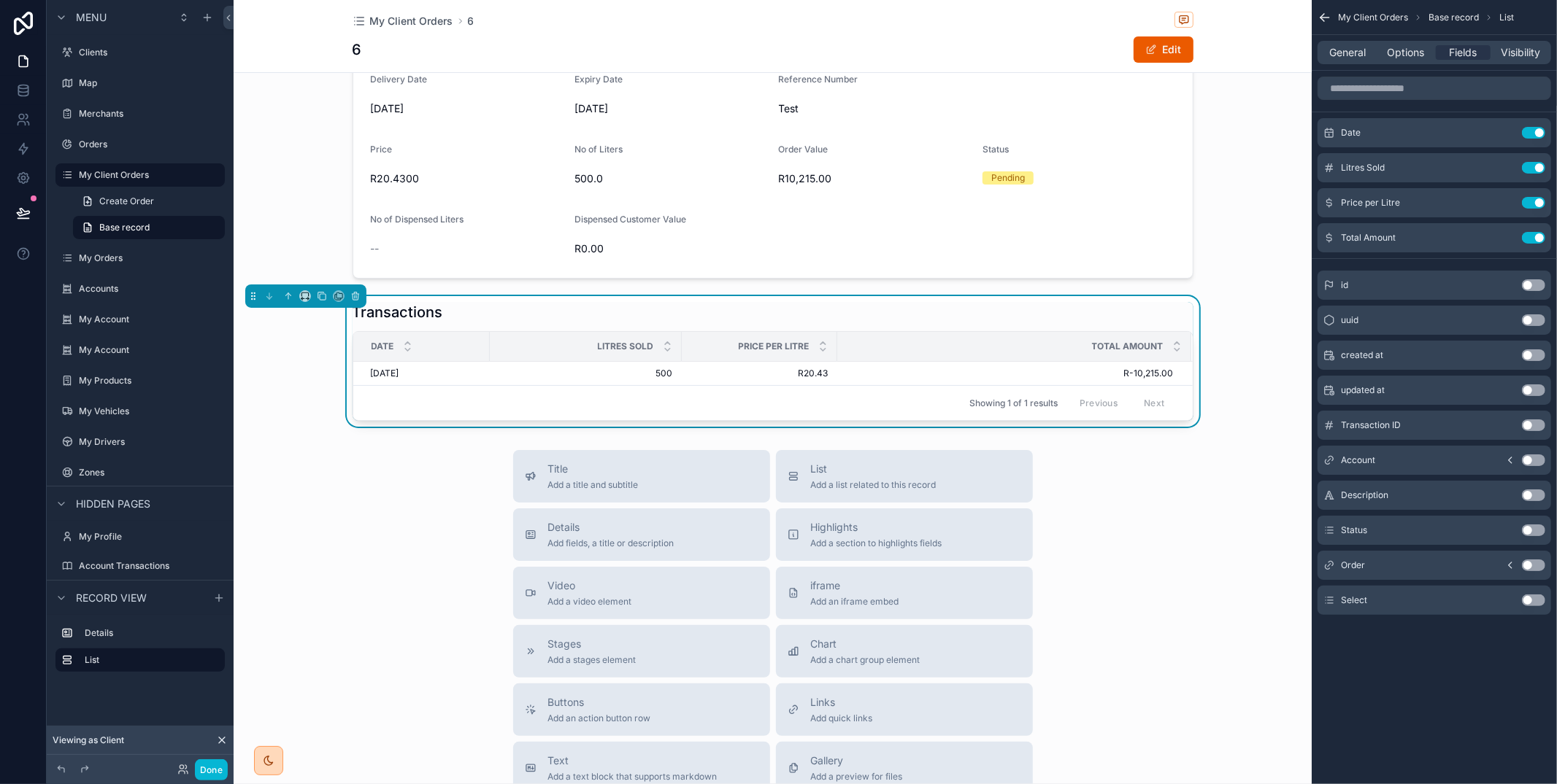
click at [1529, 494] on button "Use setting" at bounding box center [1533, 496] width 24 height 11
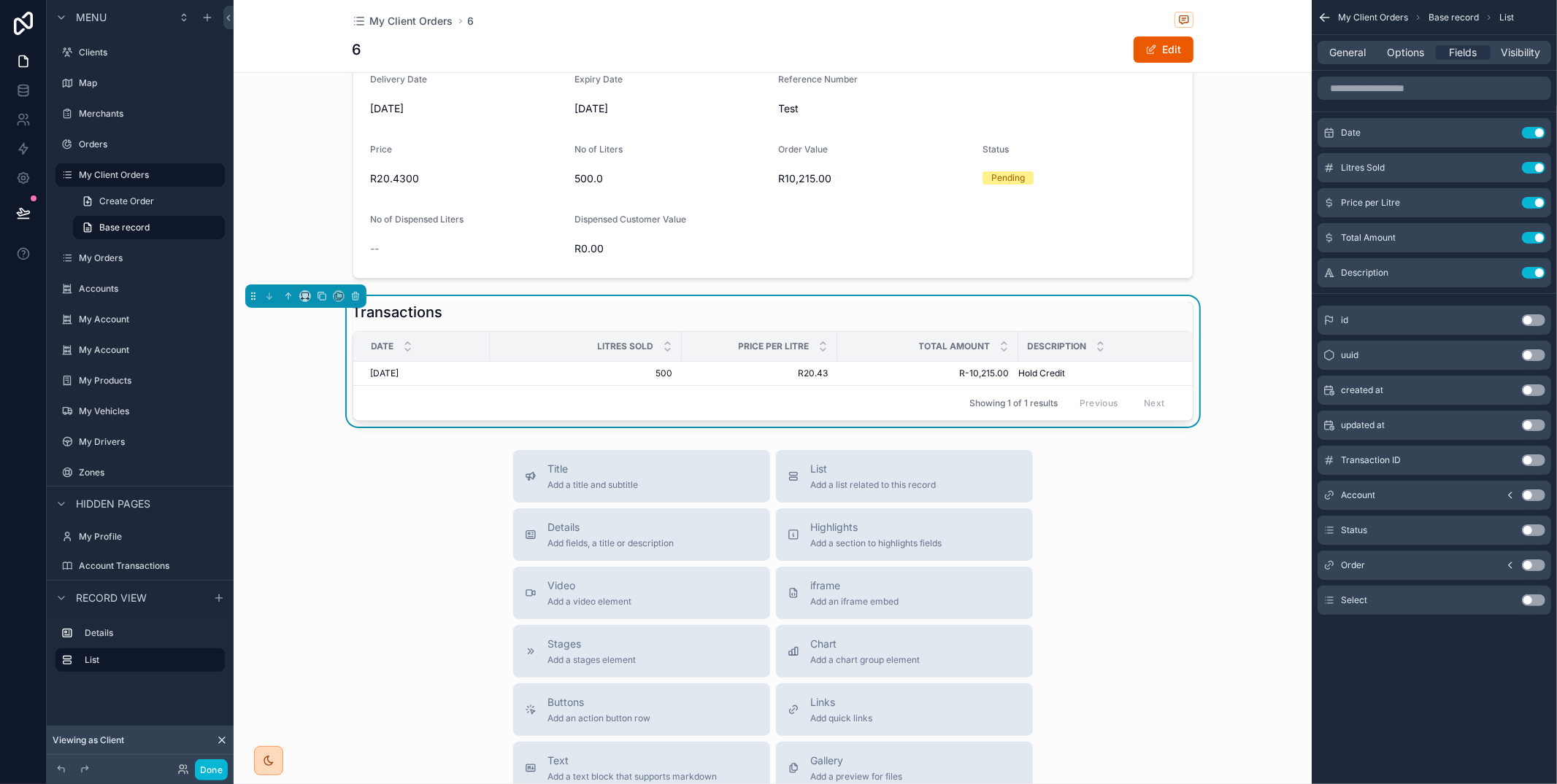
drag, startPoint x: 1529, startPoint y: 601, endPoint x: 1531, endPoint y: 560, distance: 41.0
click at [1529, 600] on button "Use setting" at bounding box center [1533, 601] width 24 height 11
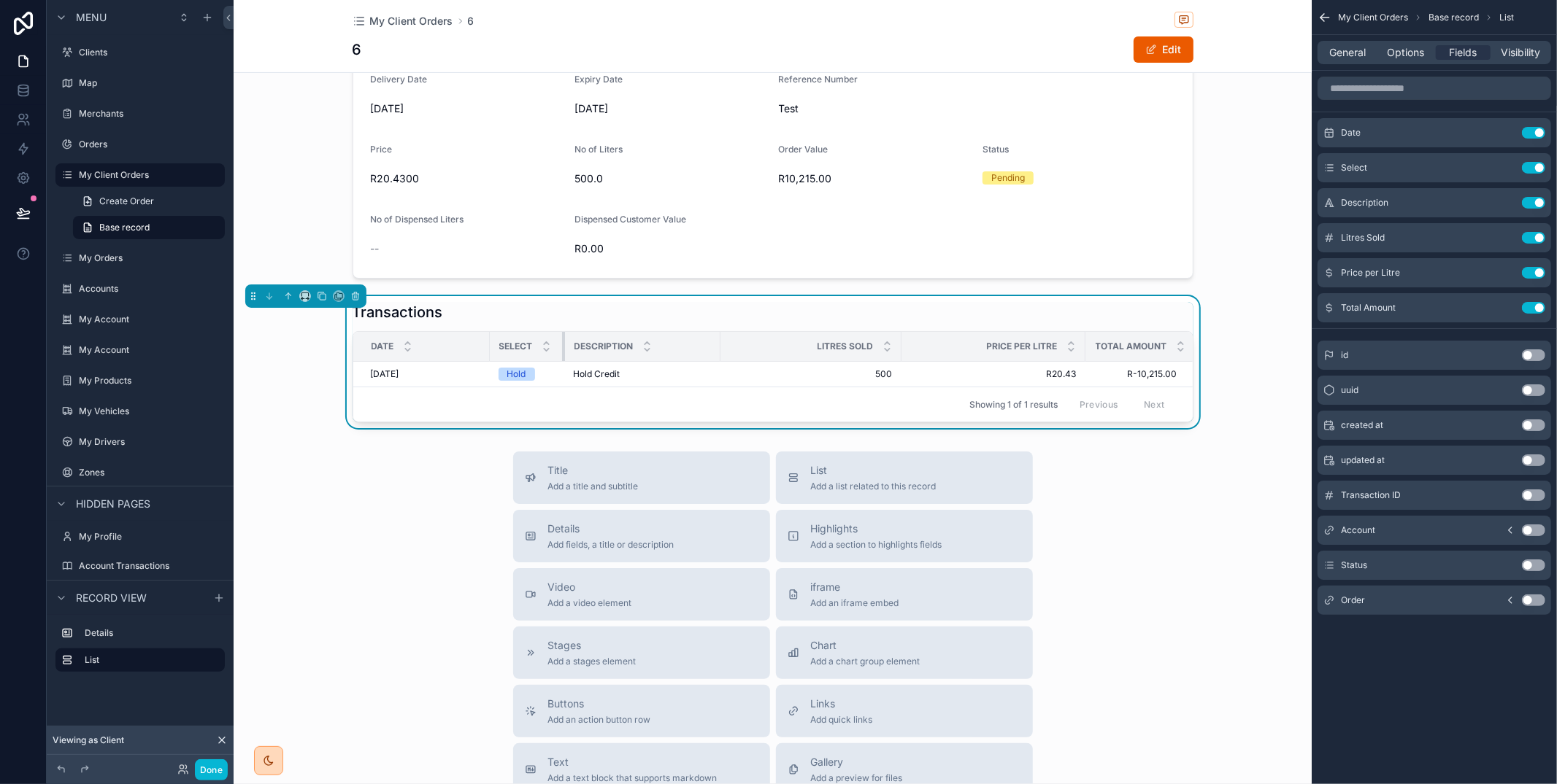
drag, startPoint x: 677, startPoint y: 348, endPoint x: 557, endPoint y: 347, distance: 120.0
click at [562, 347] on div "scrollable content" at bounding box center [565, 346] width 6 height 29
drag, startPoint x: 714, startPoint y: 343, endPoint x: 662, endPoint y: 340, distance: 52.1
click at [662, 340] on div "scrollable content" at bounding box center [664, 346] width 6 height 29
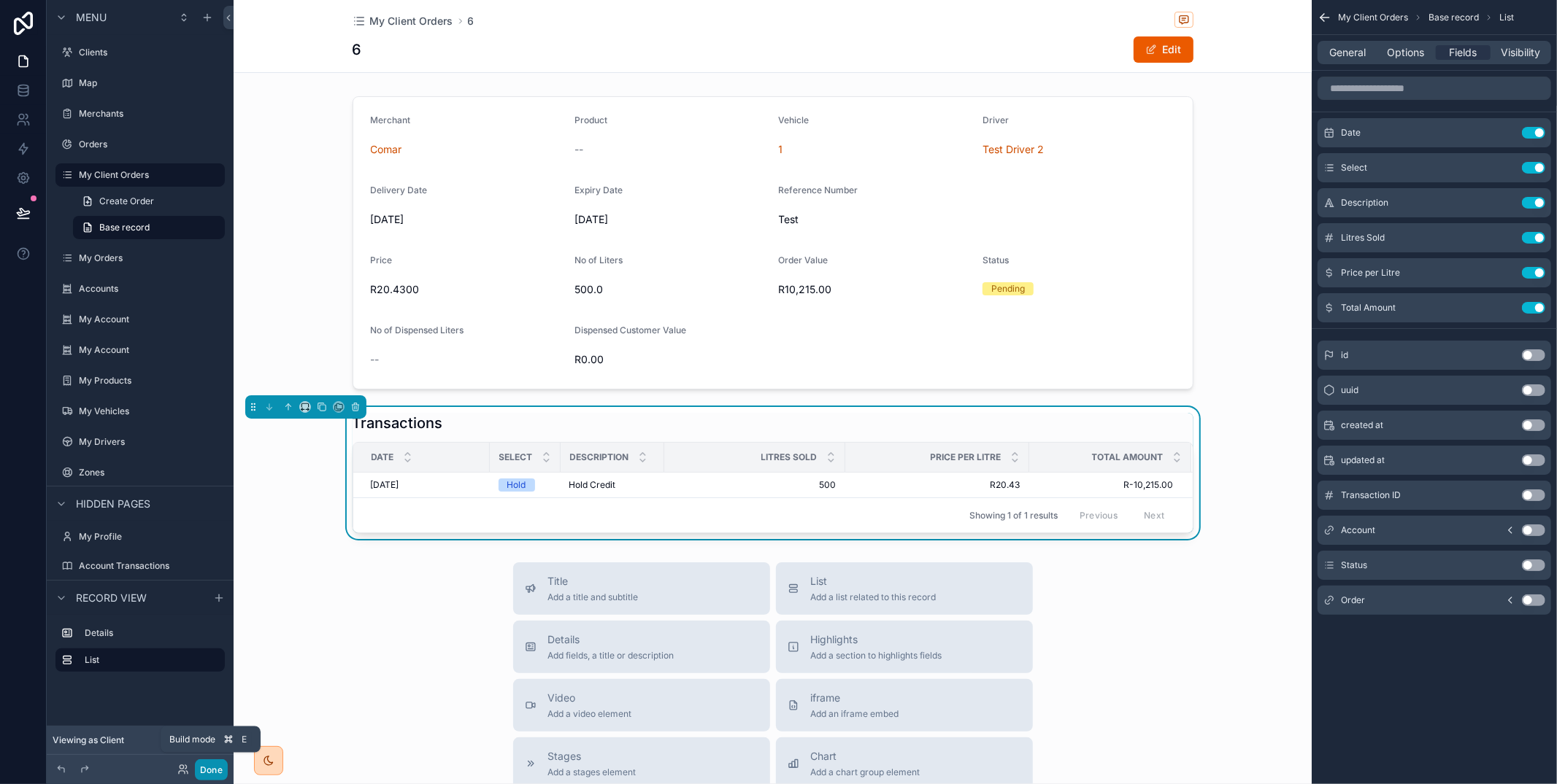
click at [221, 773] on button "Done" at bounding box center [211, 770] width 33 height 21
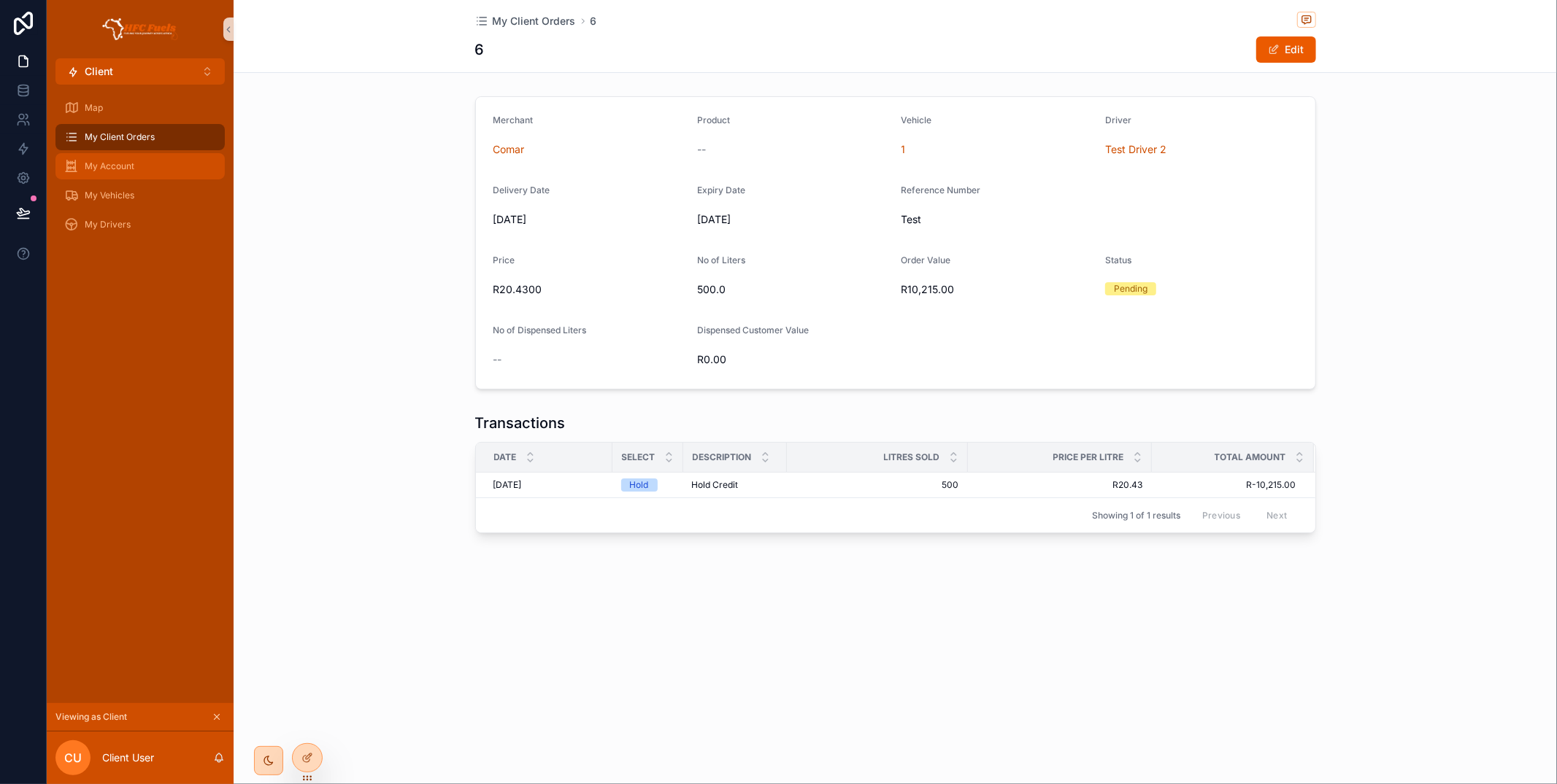
click at [164, 162] on div "My Account" at bounding box center [140, 166] width 151 height 24
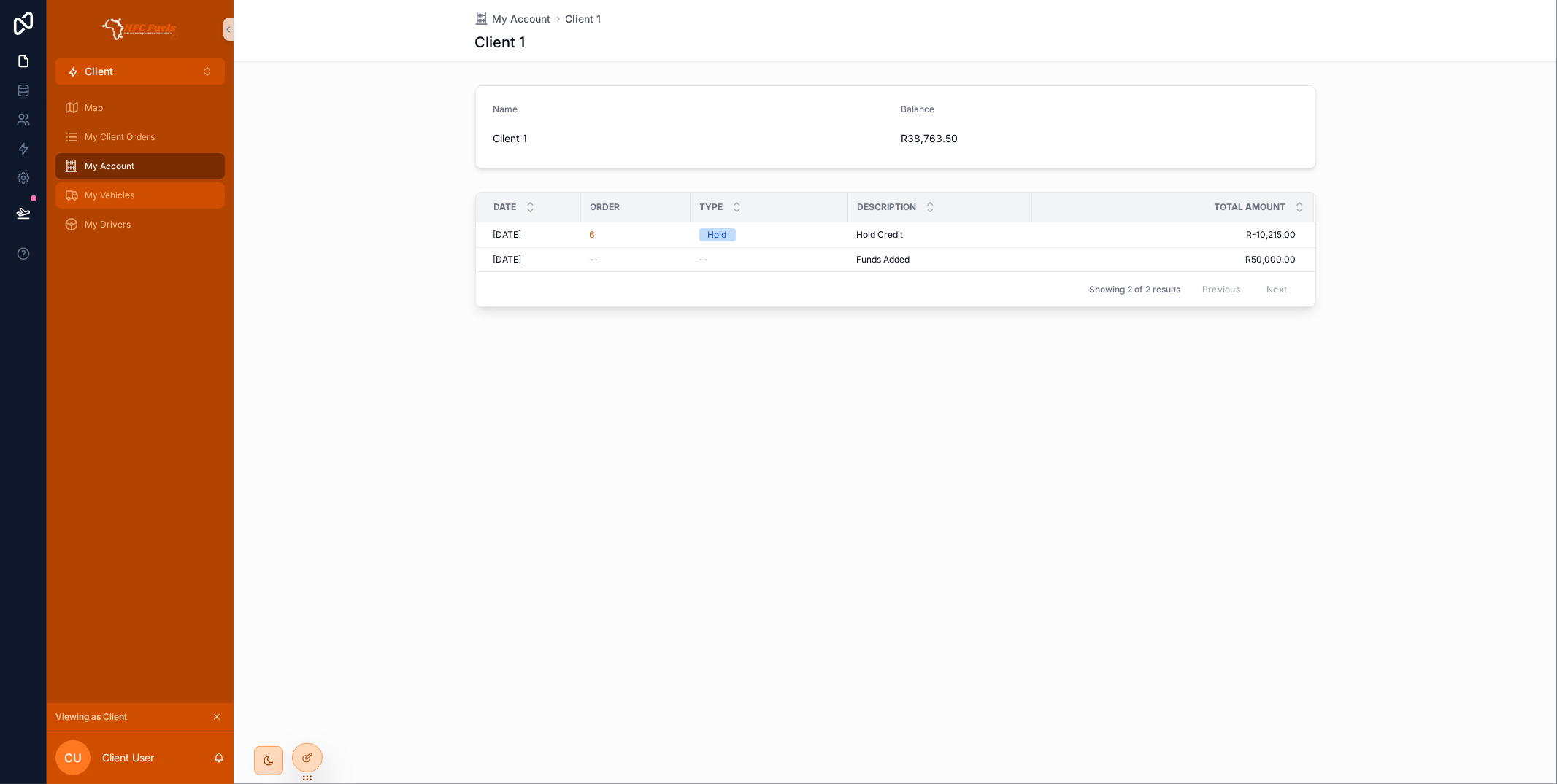
click at [156, 193] on div "My Vehicles" at bounding box center [140, 195] width 151 height 24
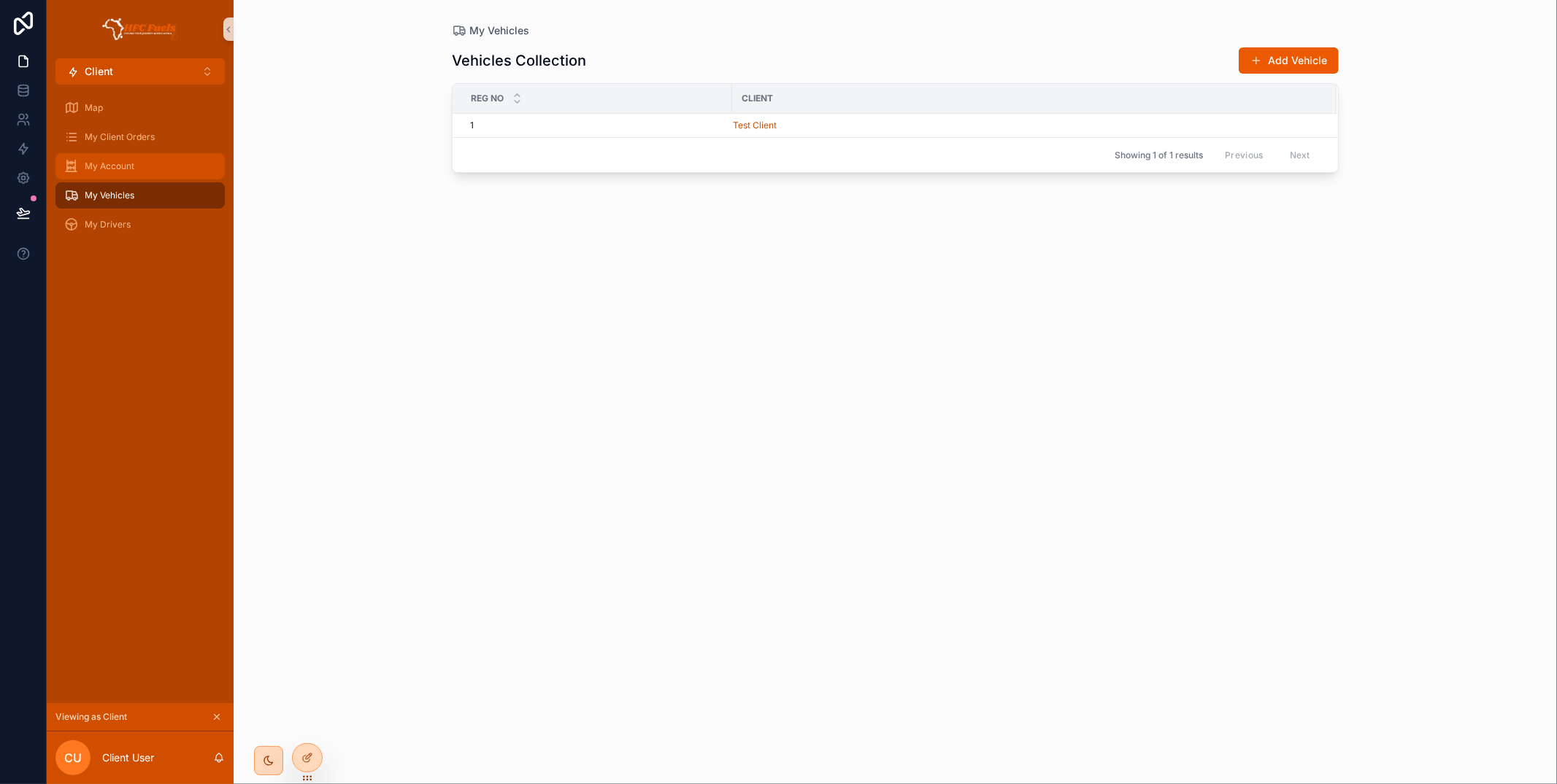
click at [157, 170] on div "My Account" at bounding box center [140, 166] width 151 height 24
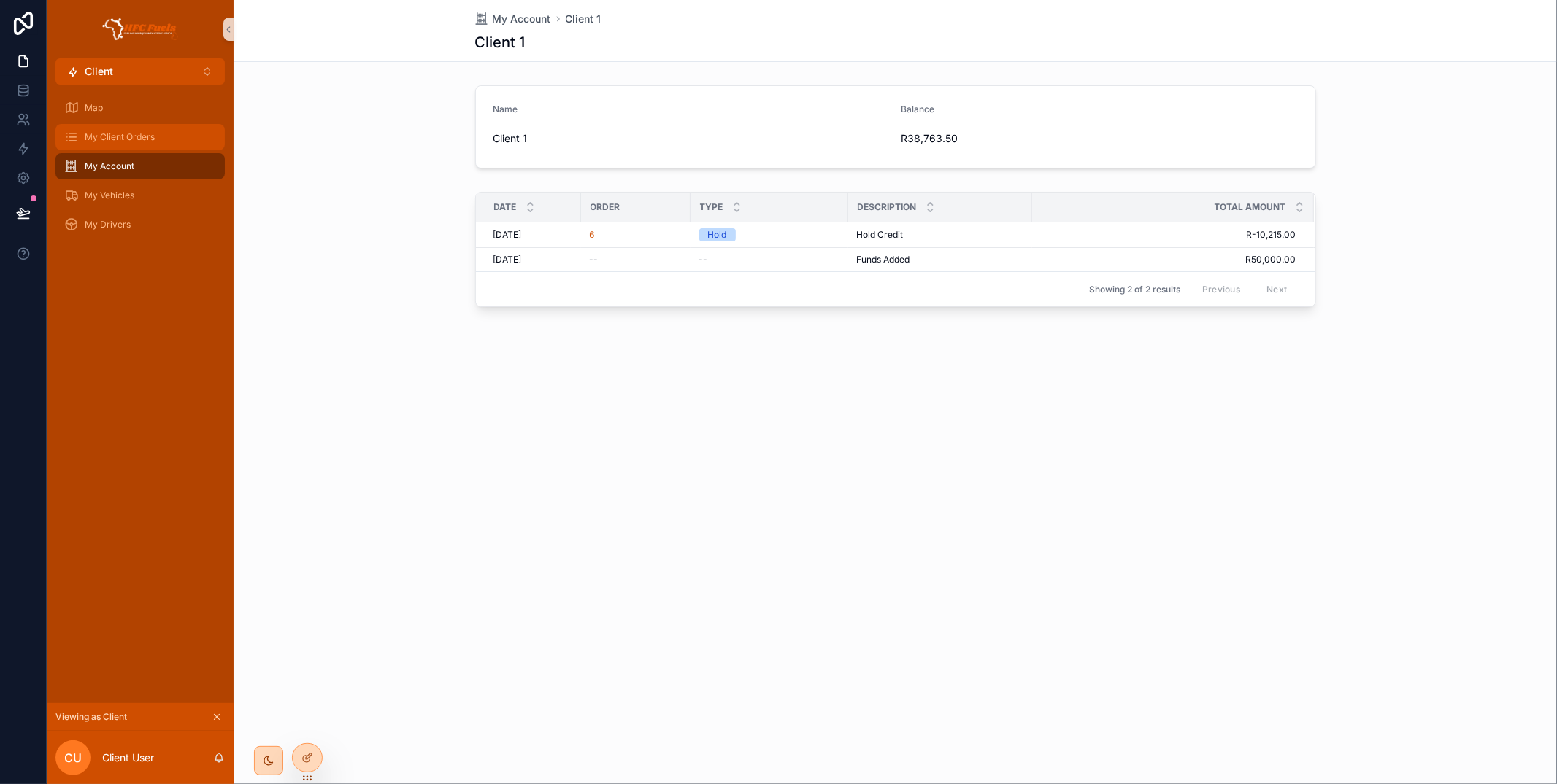
click at [149, 131] on span "My Client Orders" at bounding box center [120, 137] width 70 height 11
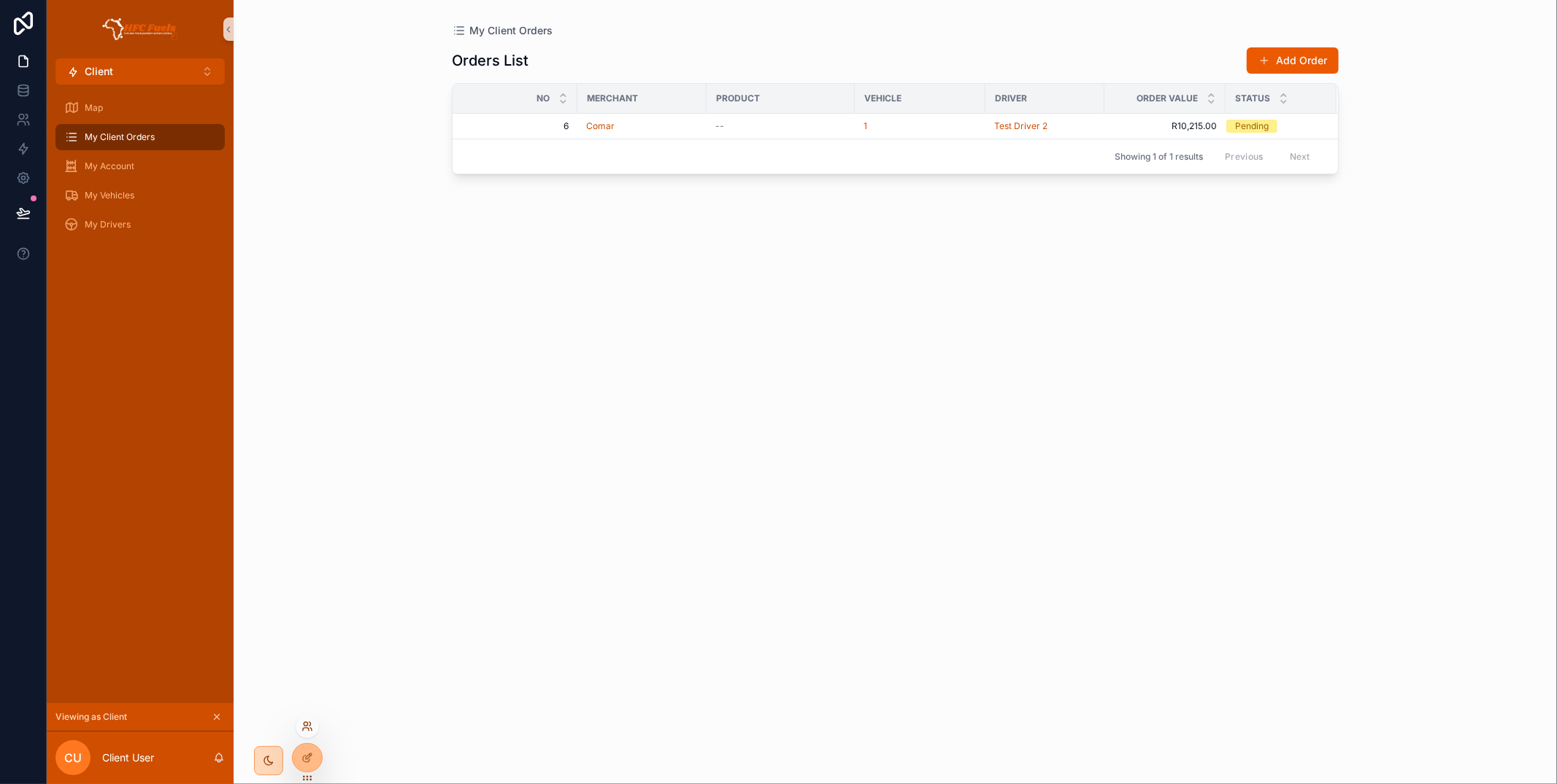
click at [309, 730] on icon at bounding box center [307, 726] width 11 height 11
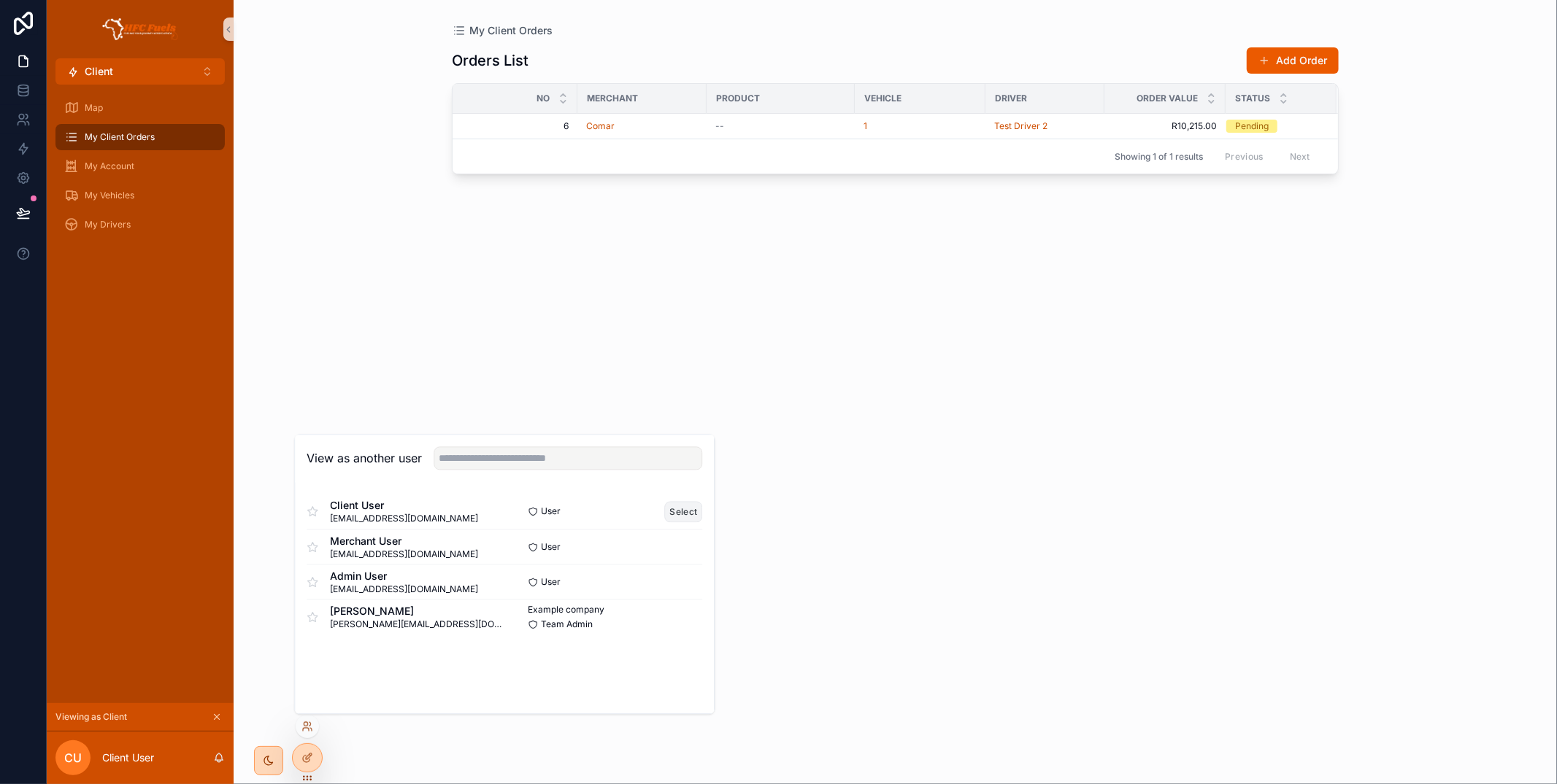
click at [684, 513] on button "Select" at bounding box center [684, 512] width 38 height 21
click at [683, 551] on button "Select" at bounding box center [684, 547] width 38 height 21
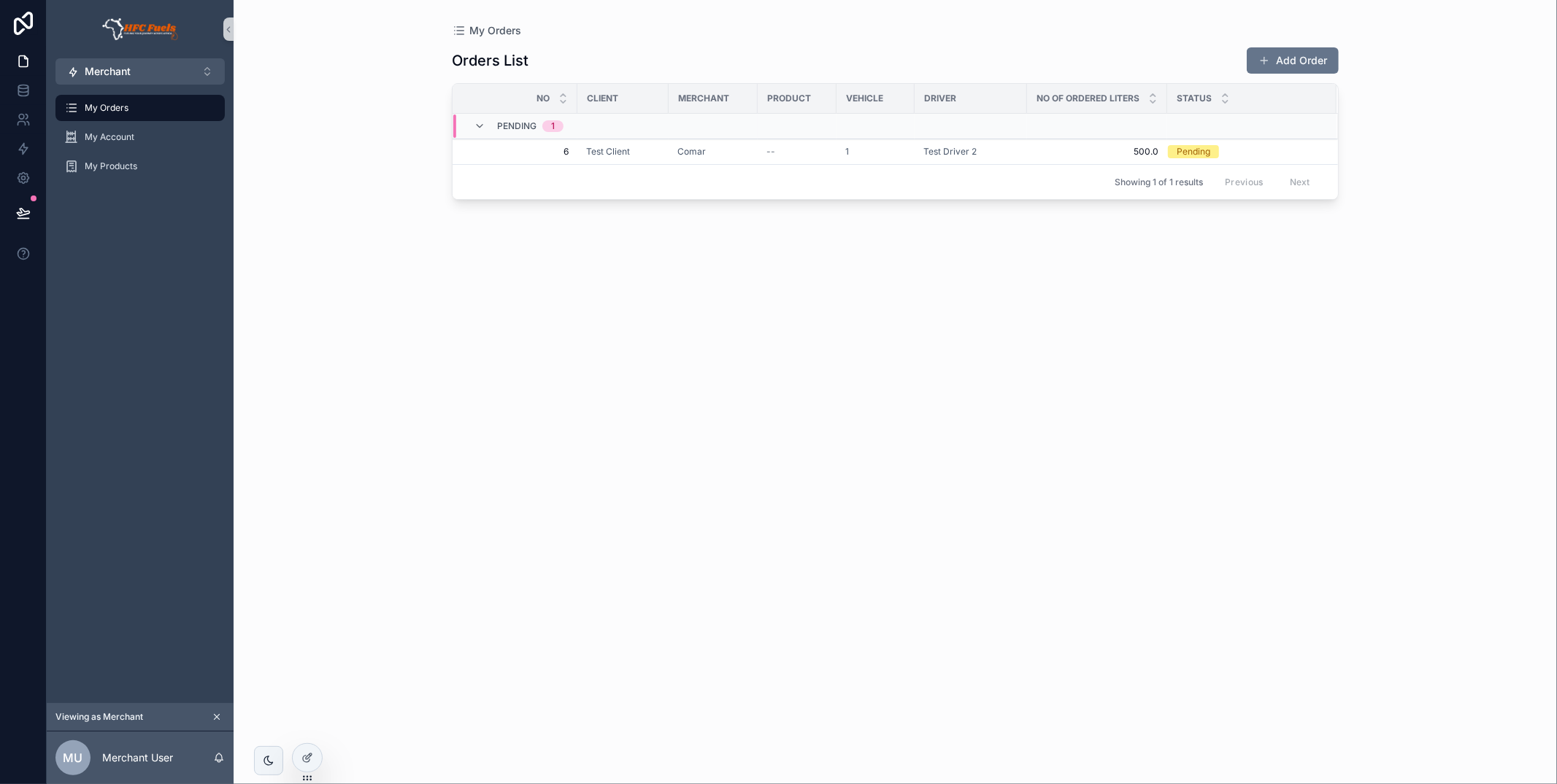
click at [408, 270] on div "My Orders Orders List Add Order No Client Merchant Product Vehicle Driver No of…" at bounding box center [895, 392] width 1323 height 784
click at [1301, 140] on span "Accept Order" at bounding box center [1294, 139] width 56 height 11
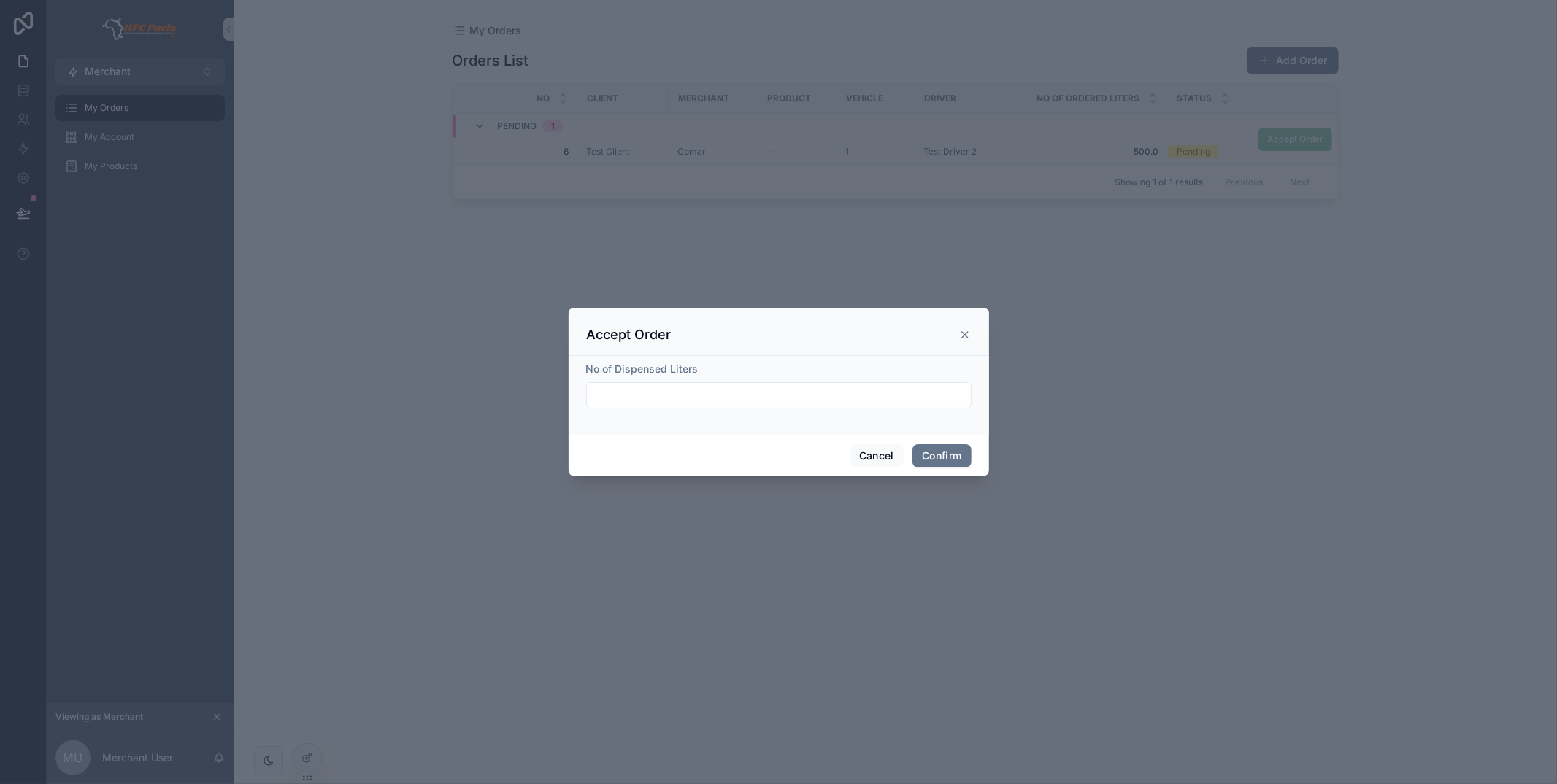
click at [741, 392] on input "text" at bounding box center [778, 395] width 384 height 21
type input "*****"
click at [929, 450] on button "Confirm" at bounding box center [941, 456] width 59 height 24
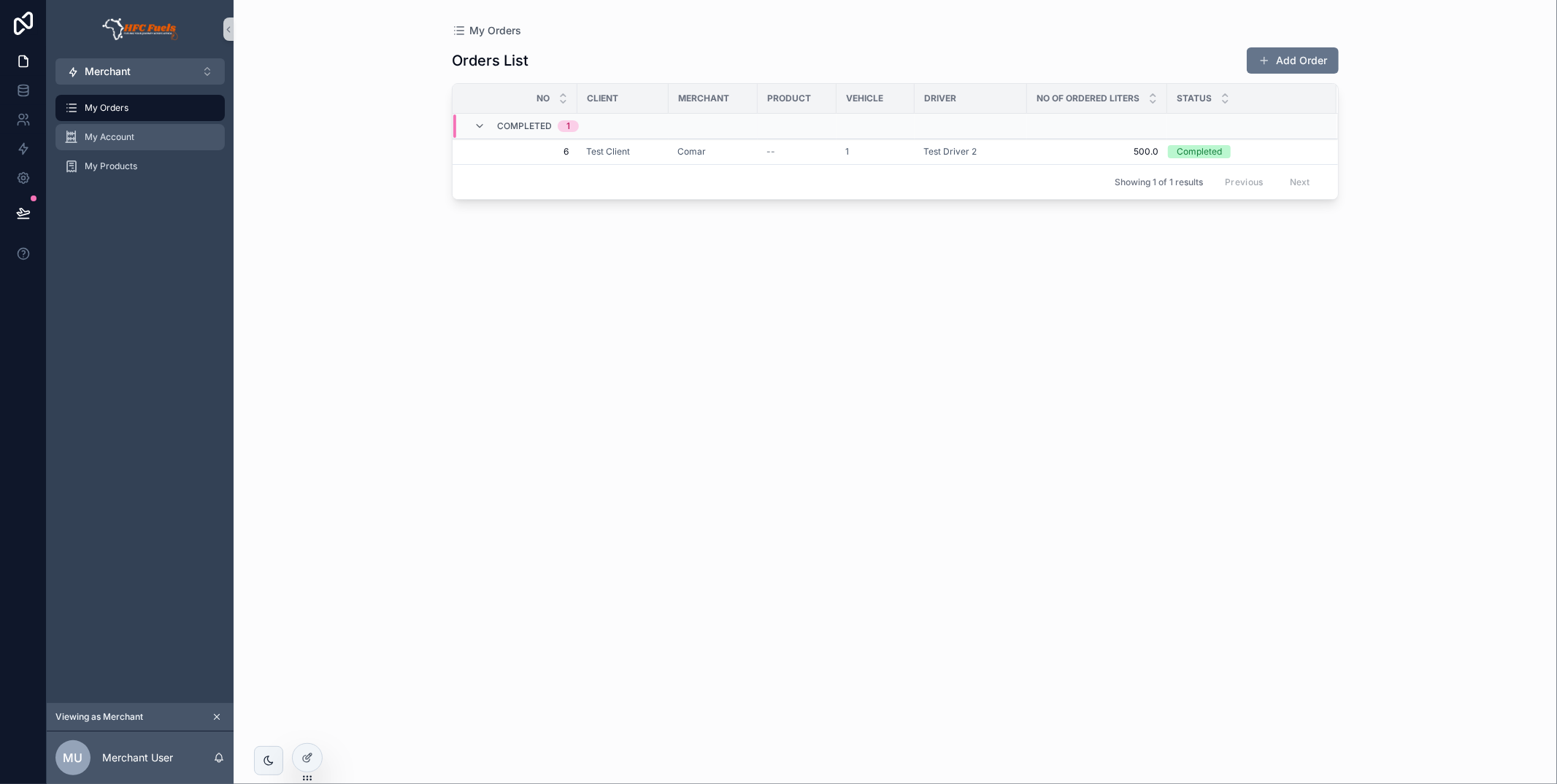
click at [162, 133] on div "My Account" at bounding box center [140, 137] width 151 height 24
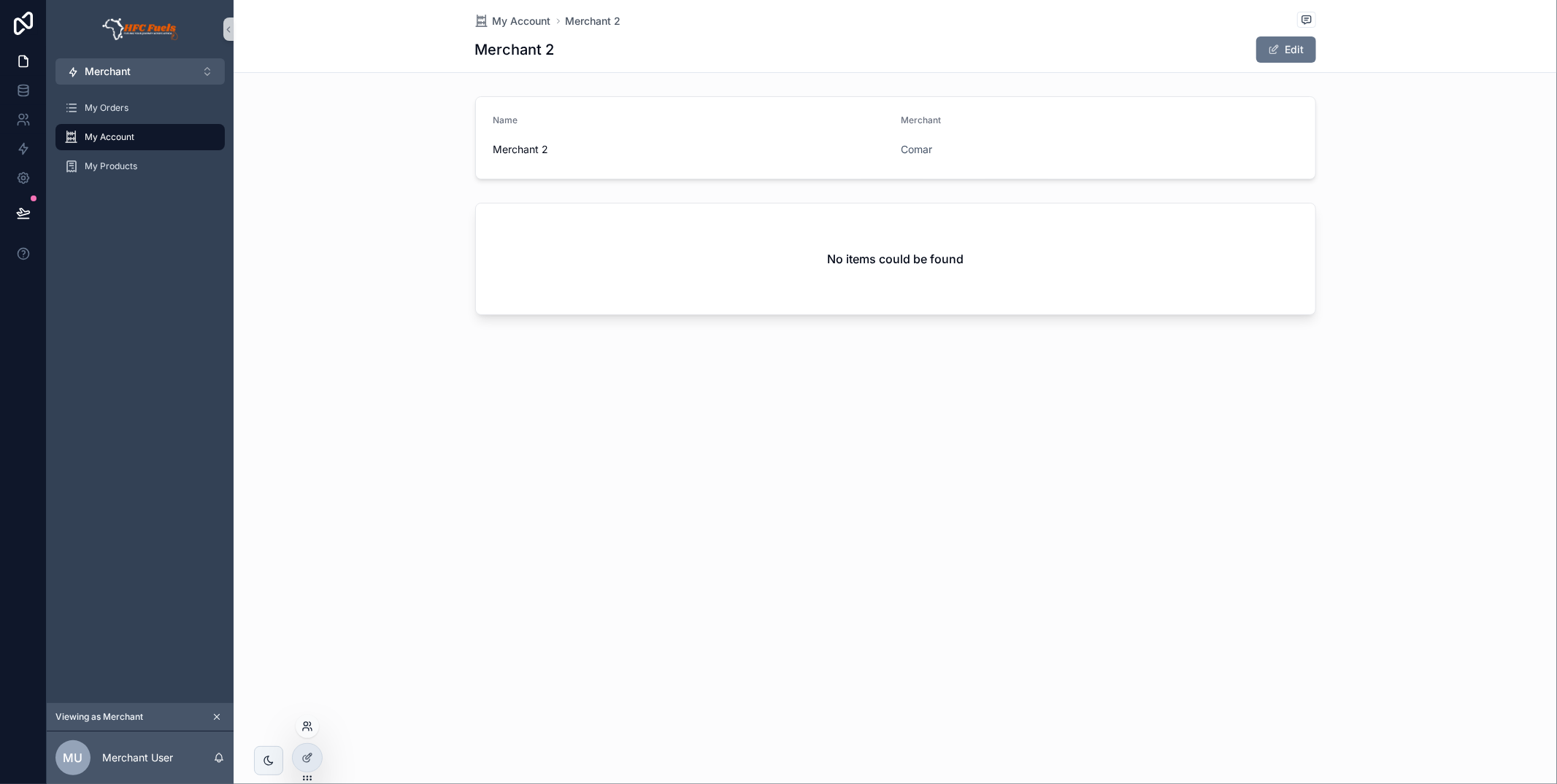
click at [311, 723] on icon at bounding box center [307, 726] width 11 height 11
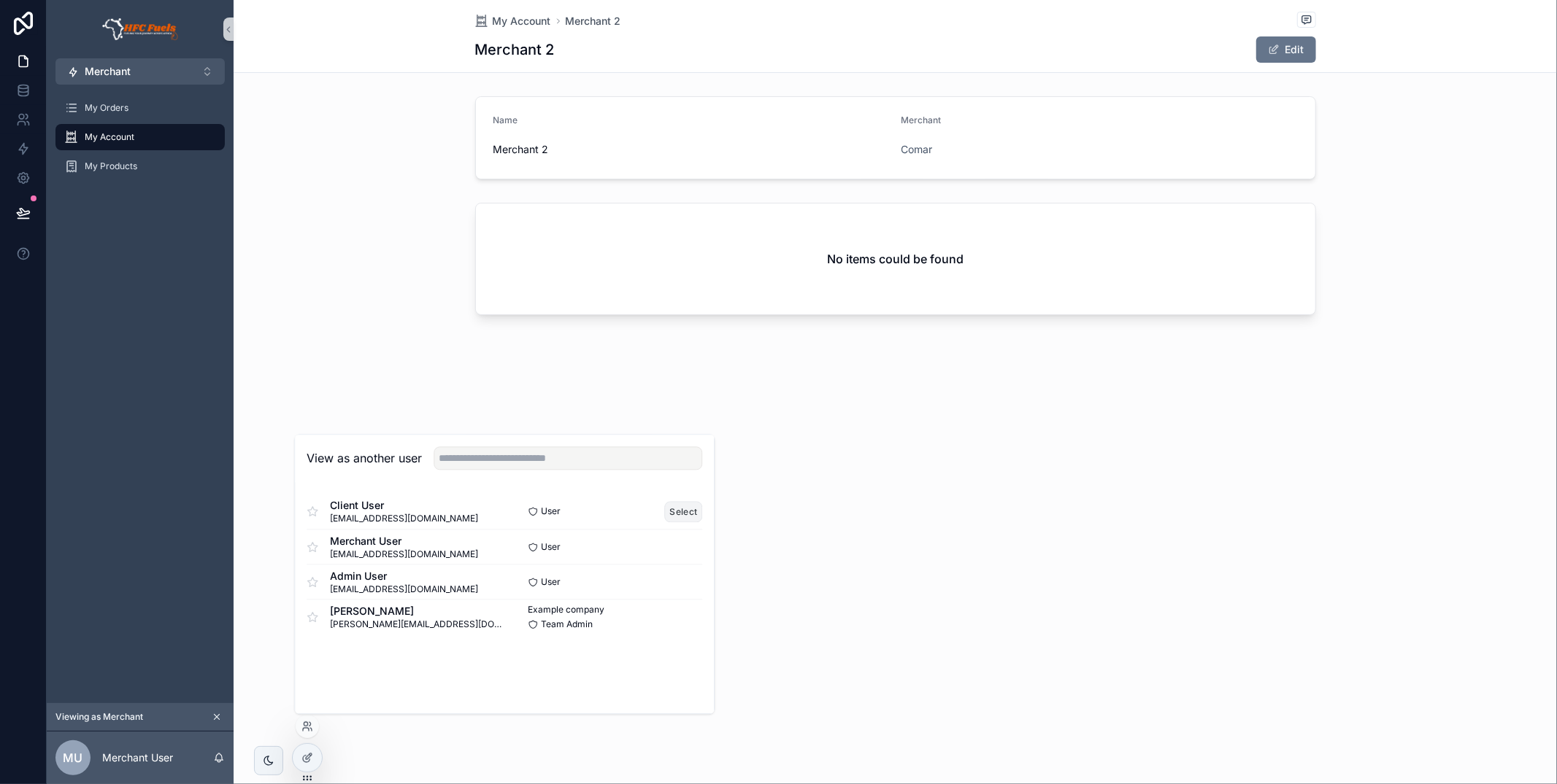
click at [676, 513] on button "Select" at bounding box center [684, 512] width 38 height 21
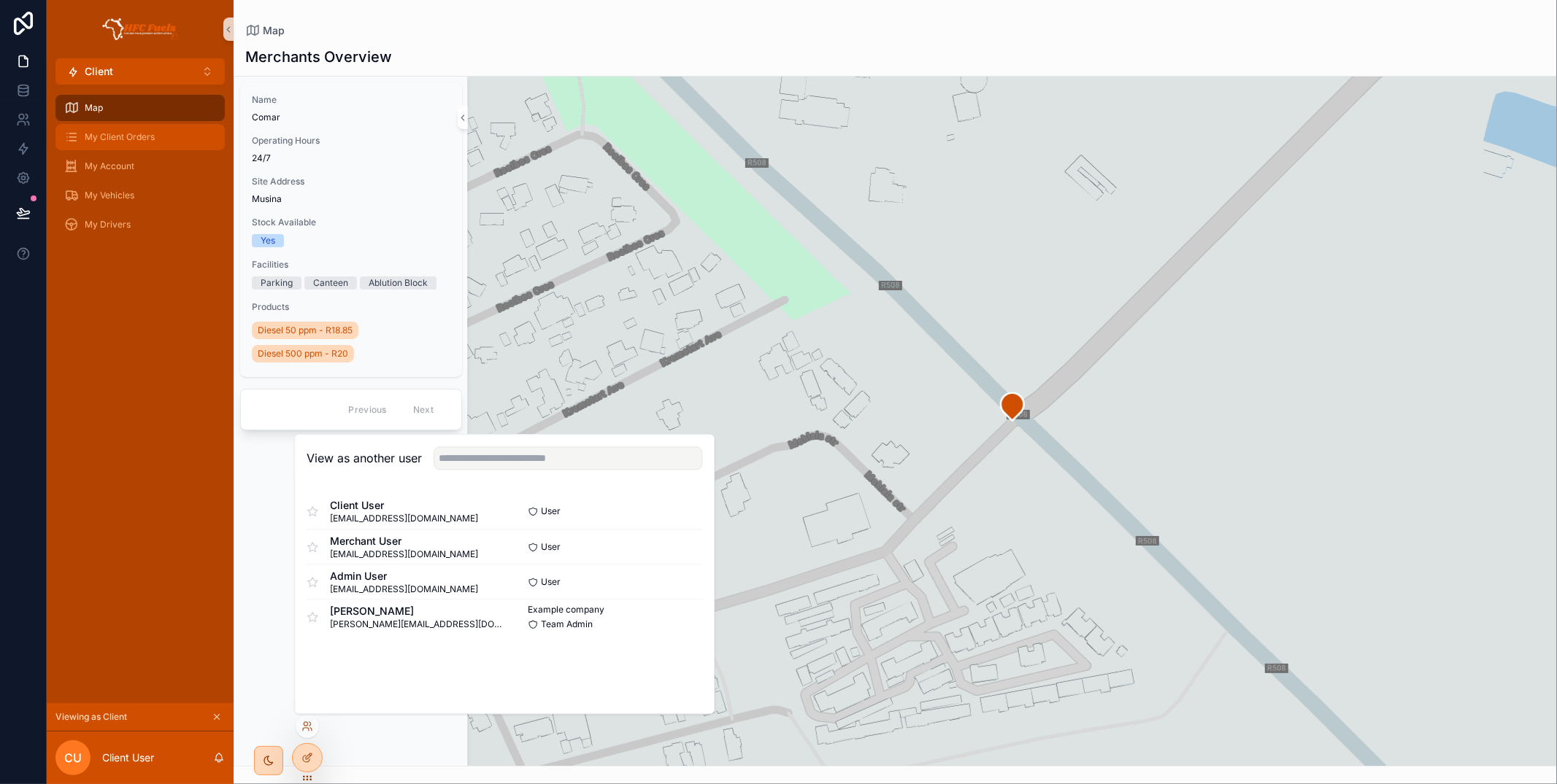
click at [136, 136] on span "My Client Orders" at bounding box center [120, 137] width 70 height 11
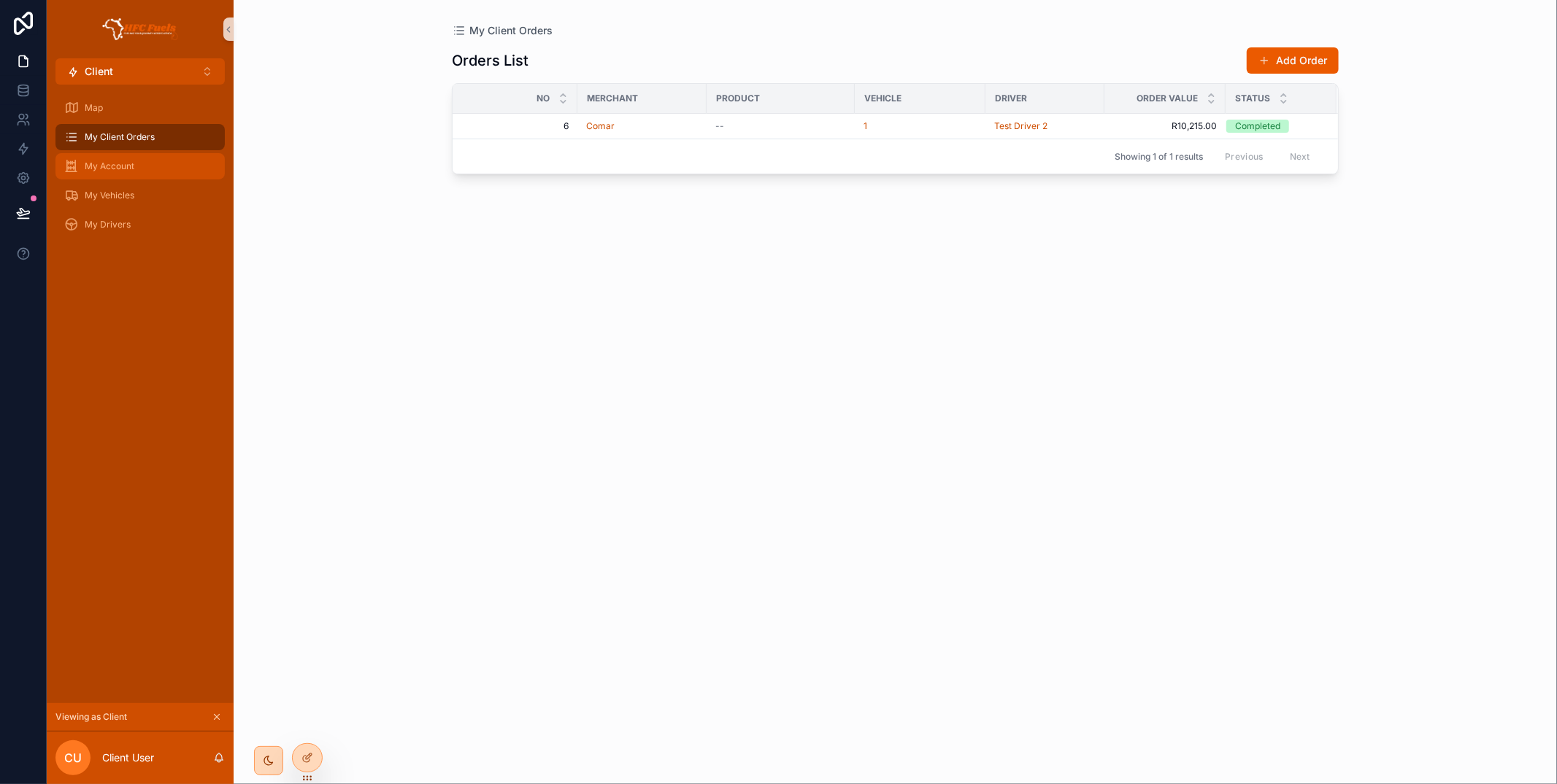
click at [141, 165] on div "My Account" at bounding box center [140, 166] width 151 height 24
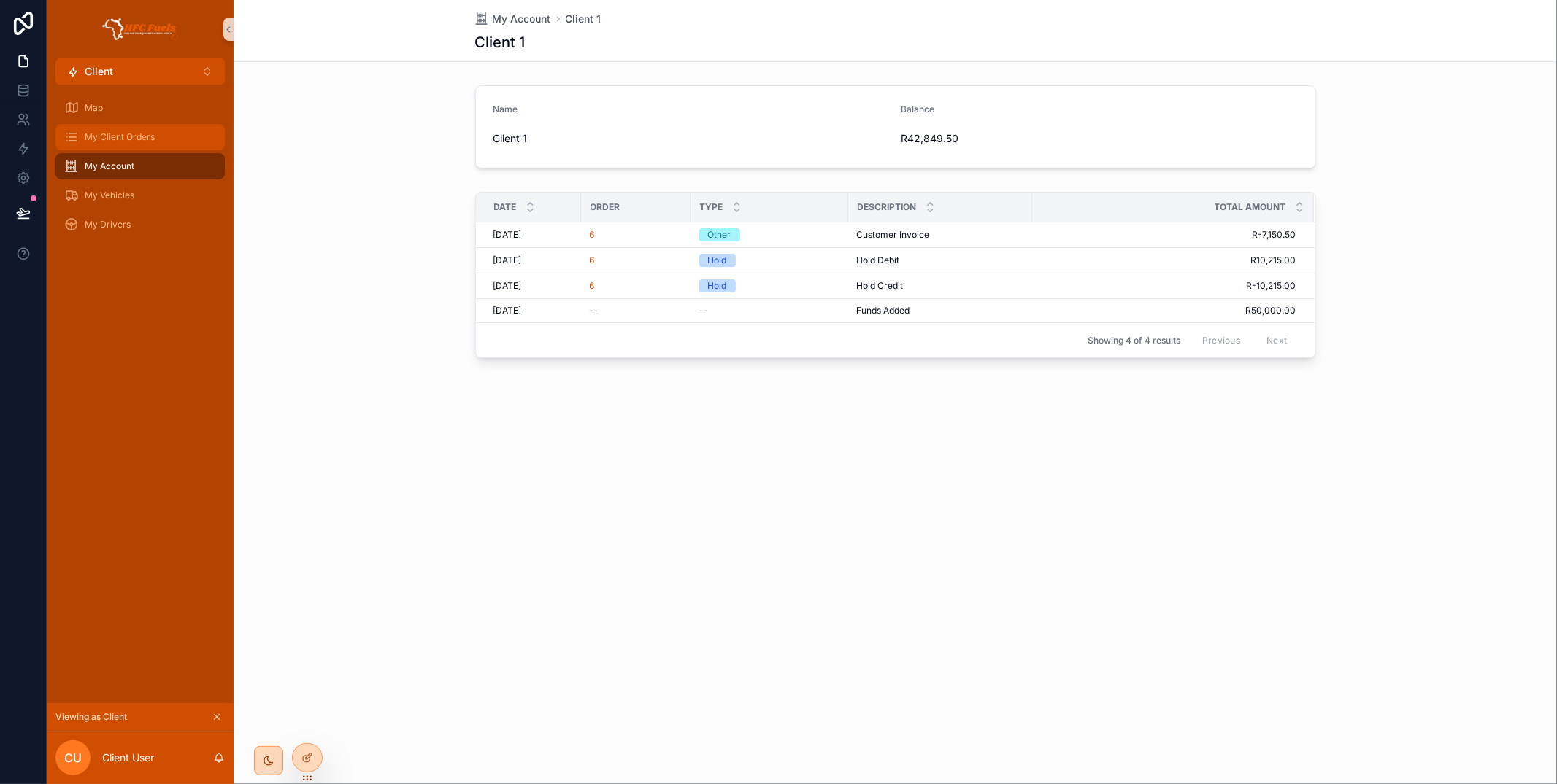
click at [110, 140] on span "My Client Orders" at bounding box center [120, 137] width 70 height 11
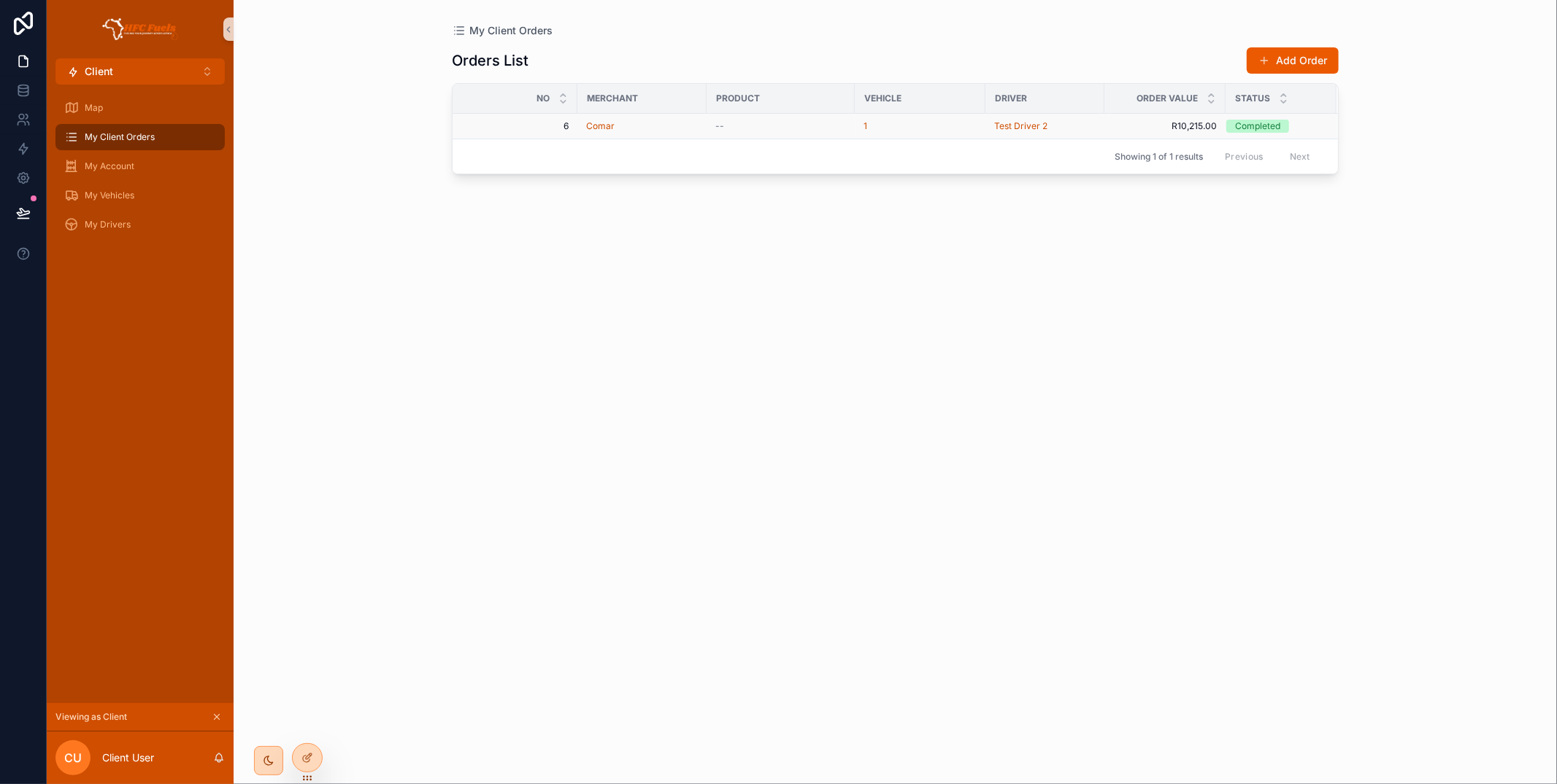
click at [670, 124] on div "Comar" at bounding box center [642, 126] width 112 height 11
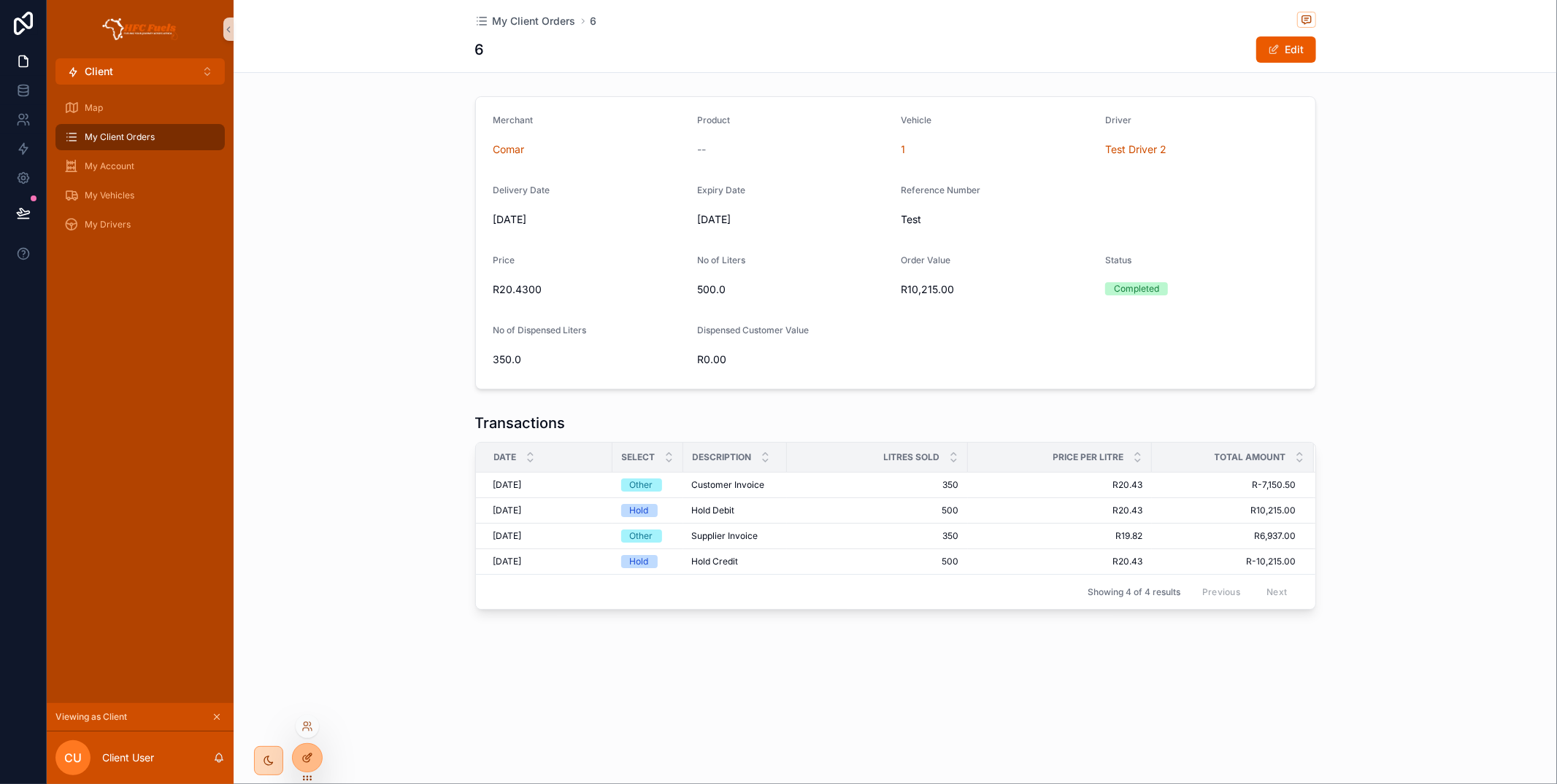
click at [311, 758] on icon at bounding box center [307, 758] width 11 height 11
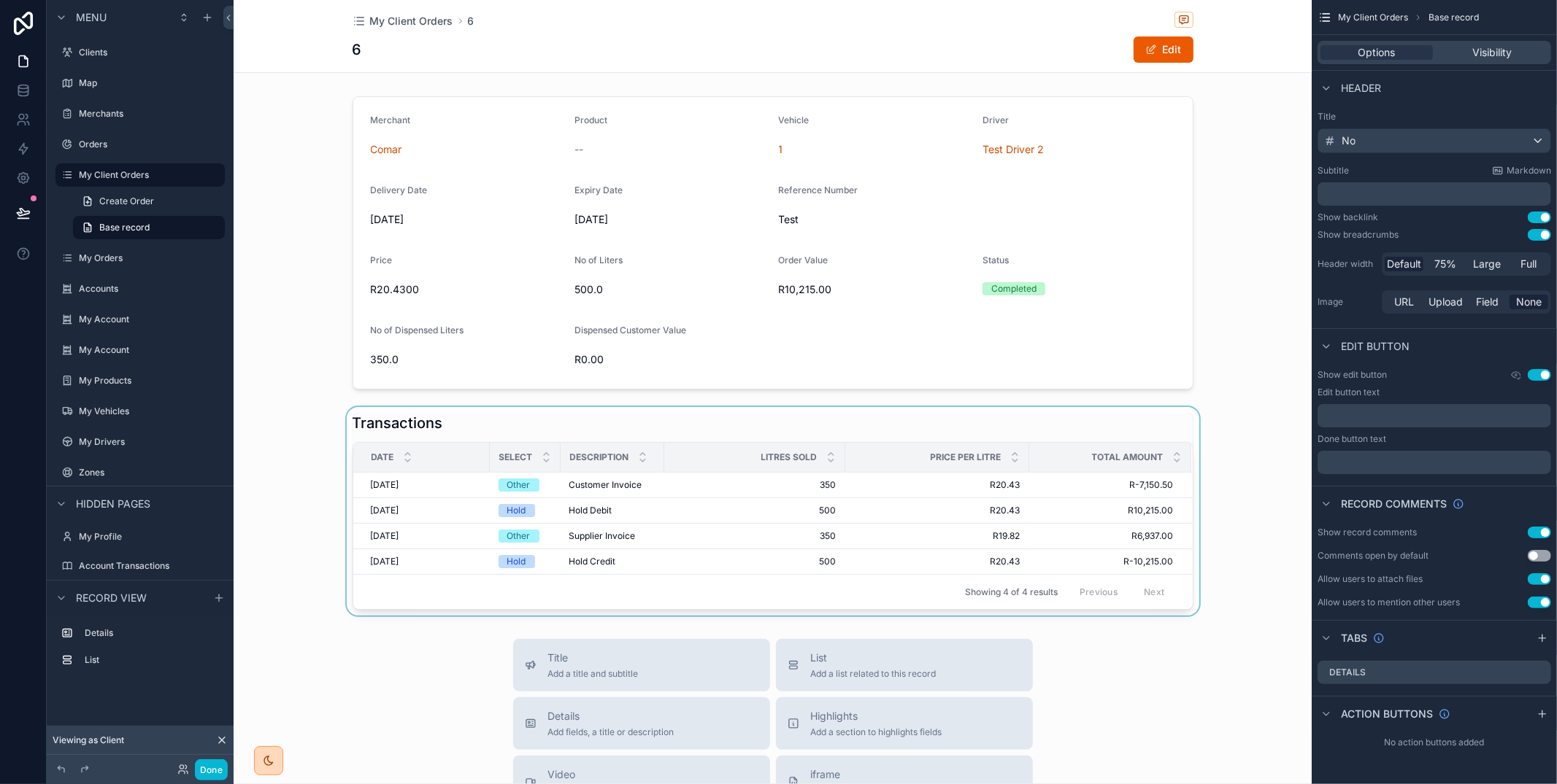
click at [796, 417] on div "scrollable content" at bounding box center [773, 512] width 1078 height 209
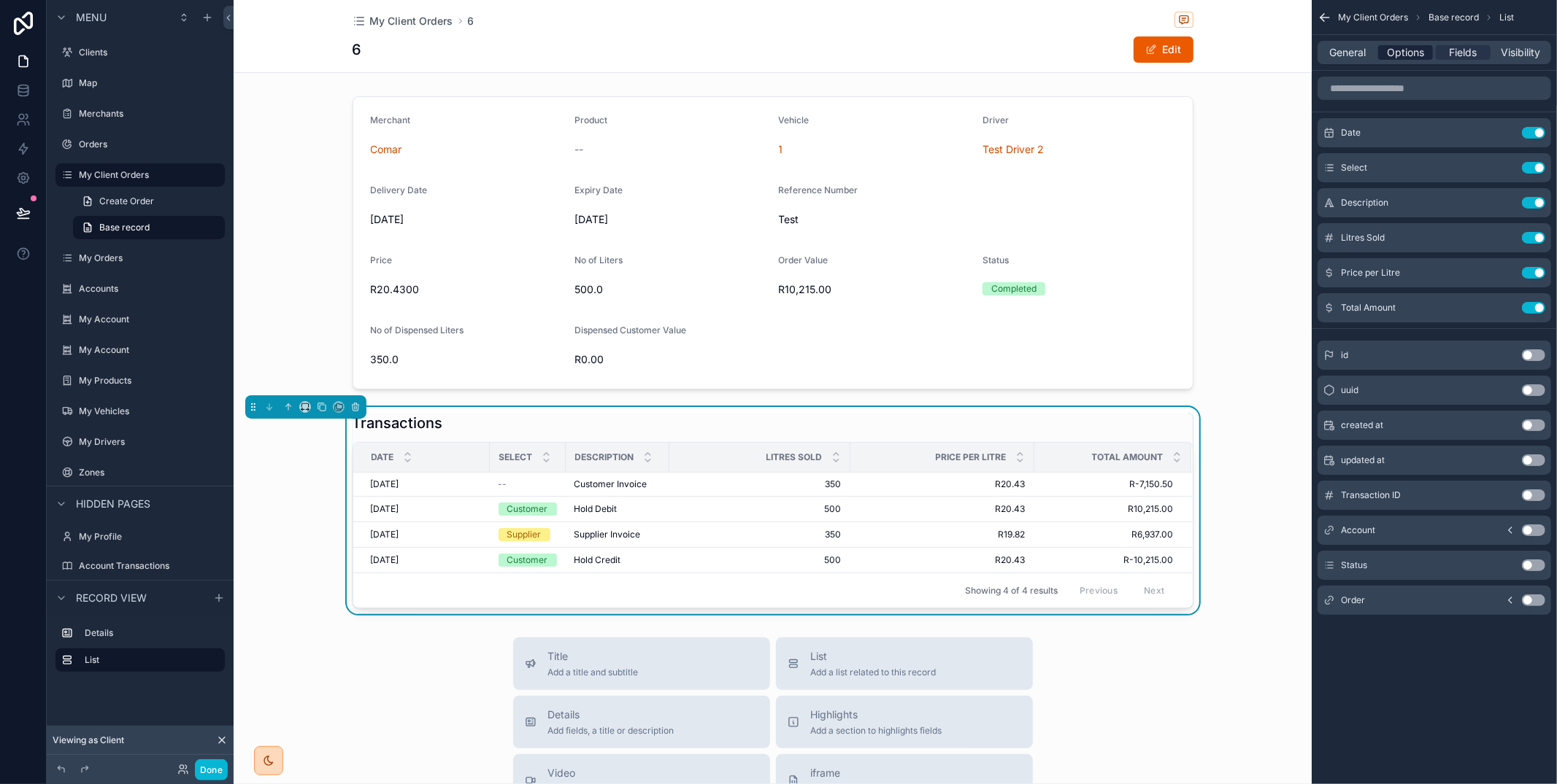
click at [1420, 55] on span "Options" at bounding box center [1405, 52] width 37 height 14
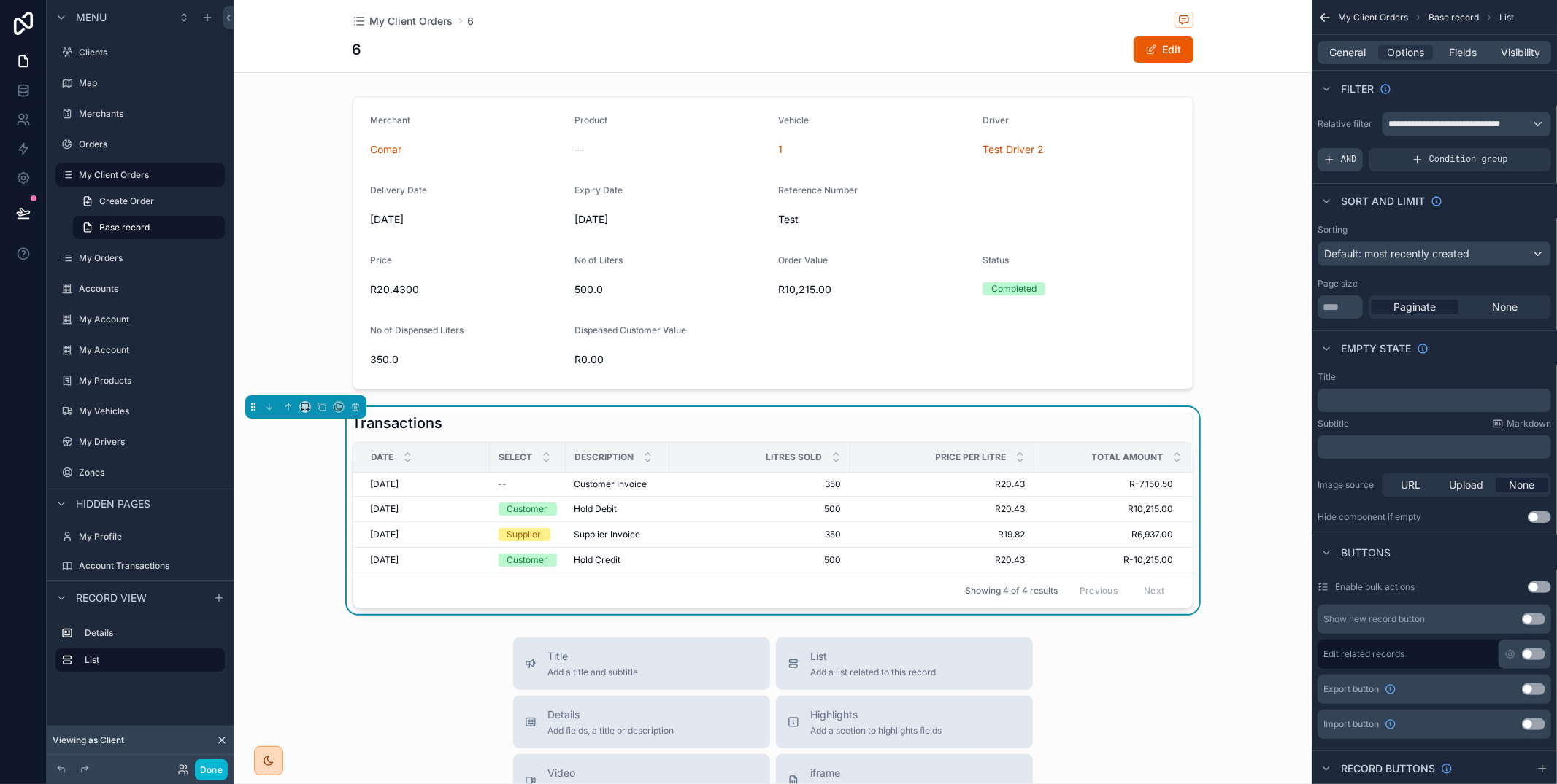
click at [1359, 154] on div "AND" at bounding box center [1340, 160] width 45 height 24
click at [1513, 148] on icon "scrollable content" at bounding box center [1513, 149] width 9 height 9
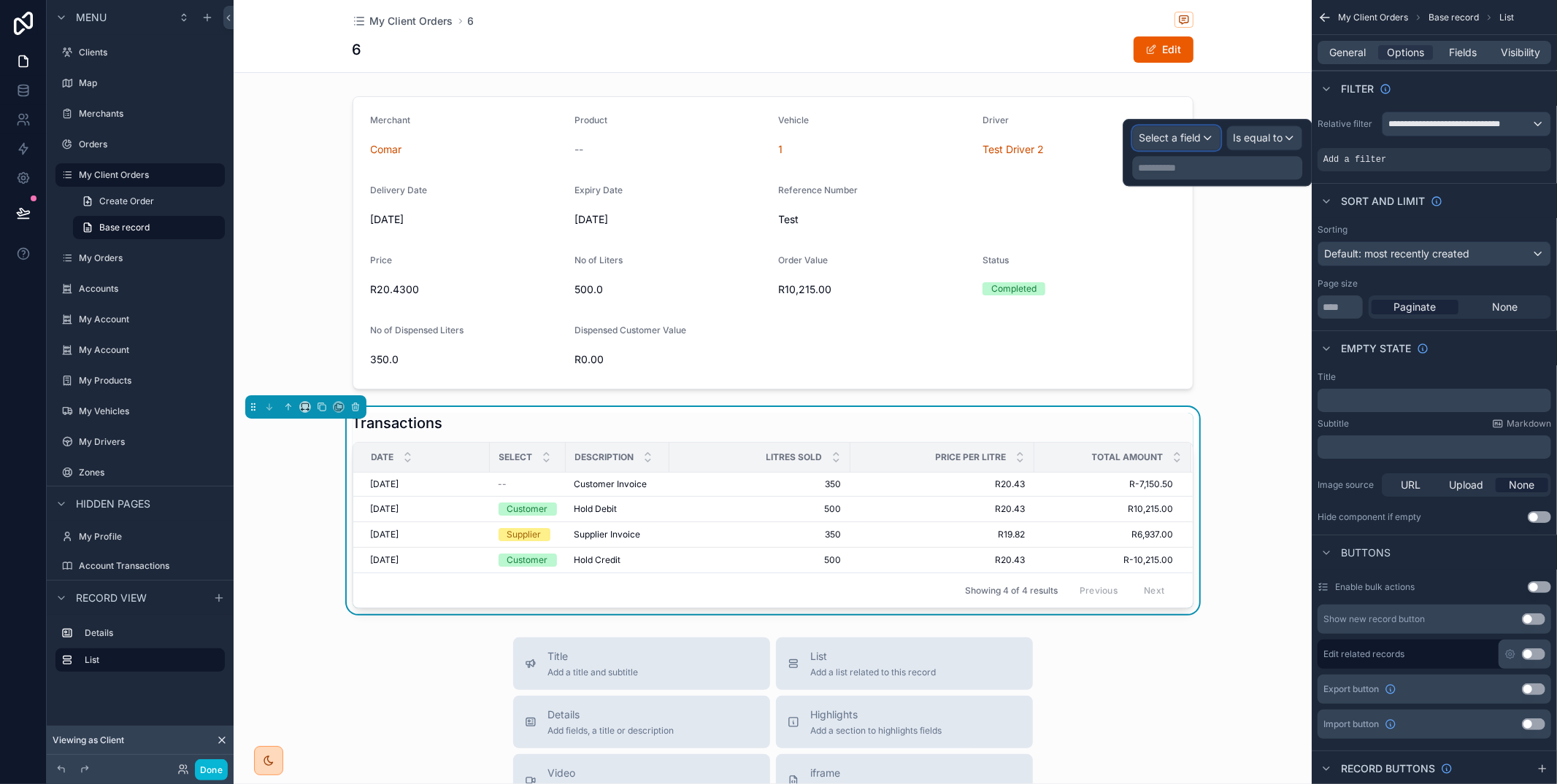
click at [1201, 141] on div "Select a field" at bounding box center [1176, 137] width 87 height 24
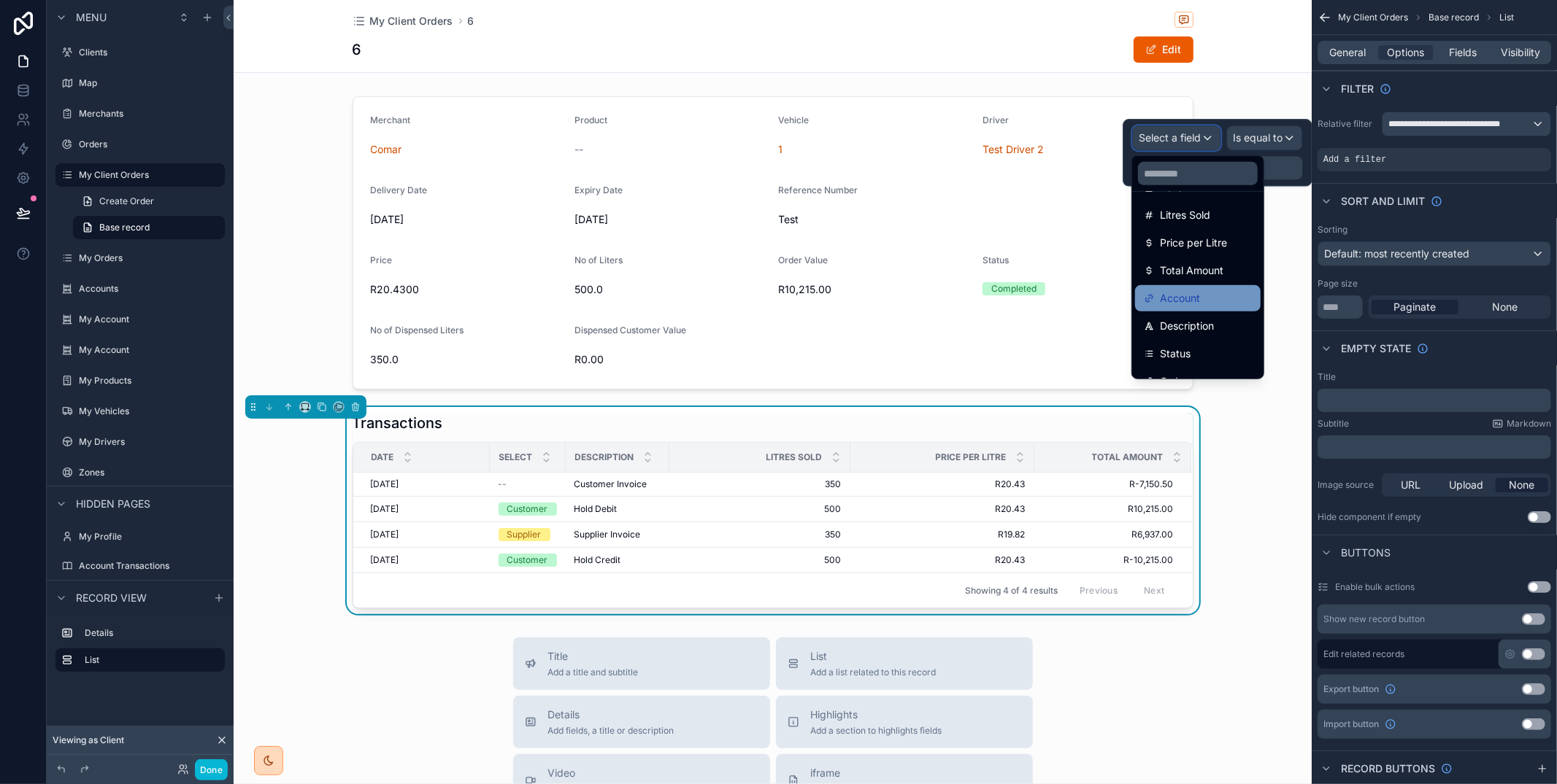
scroll to position [214, 0]
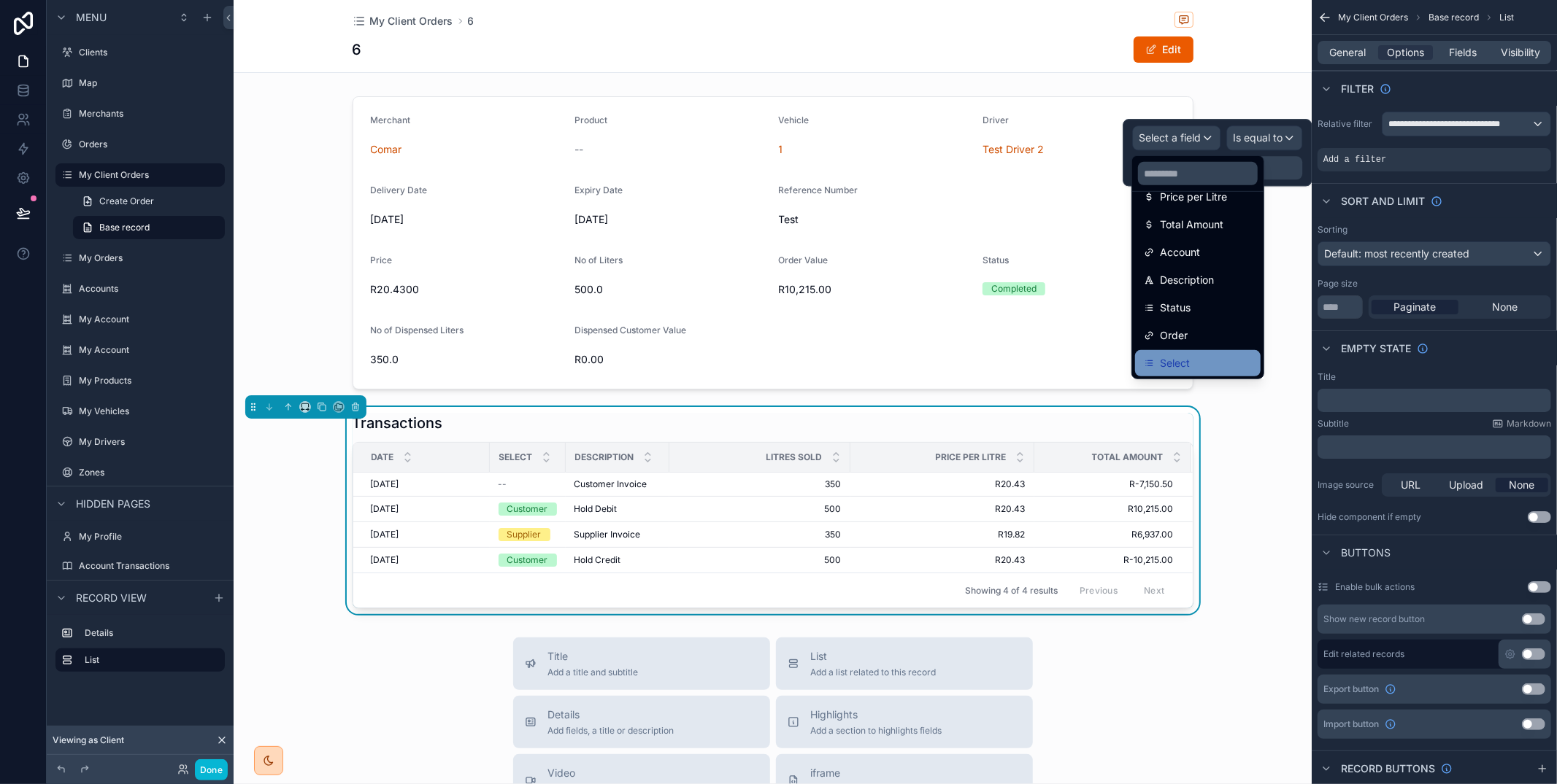
click at [1220, 352] on div "Select" at bounding box center [1198, 363] width 126 height 26
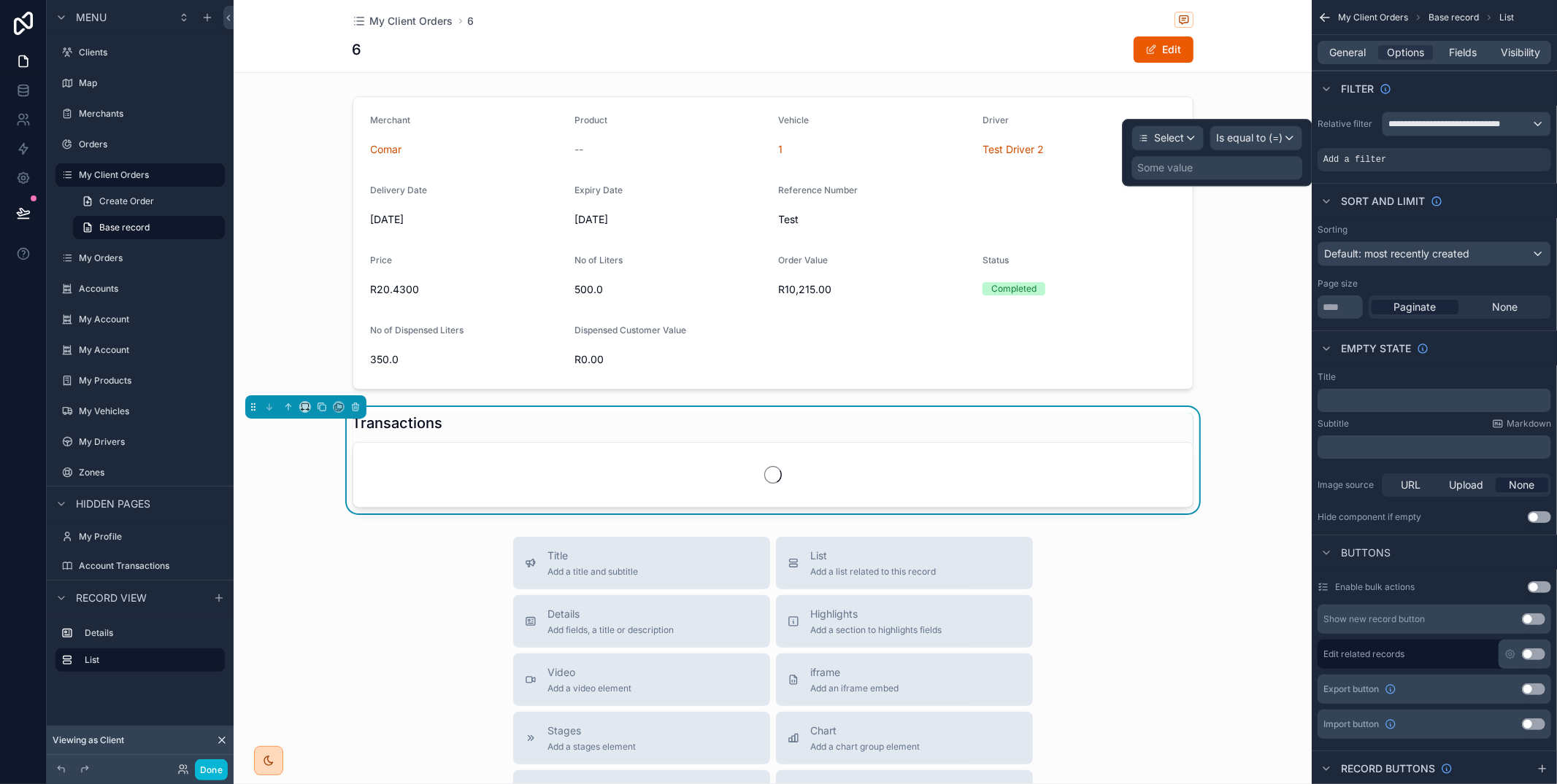
drag, startPoint x: 1225, startPoint y: 171, endPoint x: 1233, endPoint y: 183, distance: 14.4
click at [1227, 170] on div "Some value" at bounding box center [1216, 167] width 171 height 24
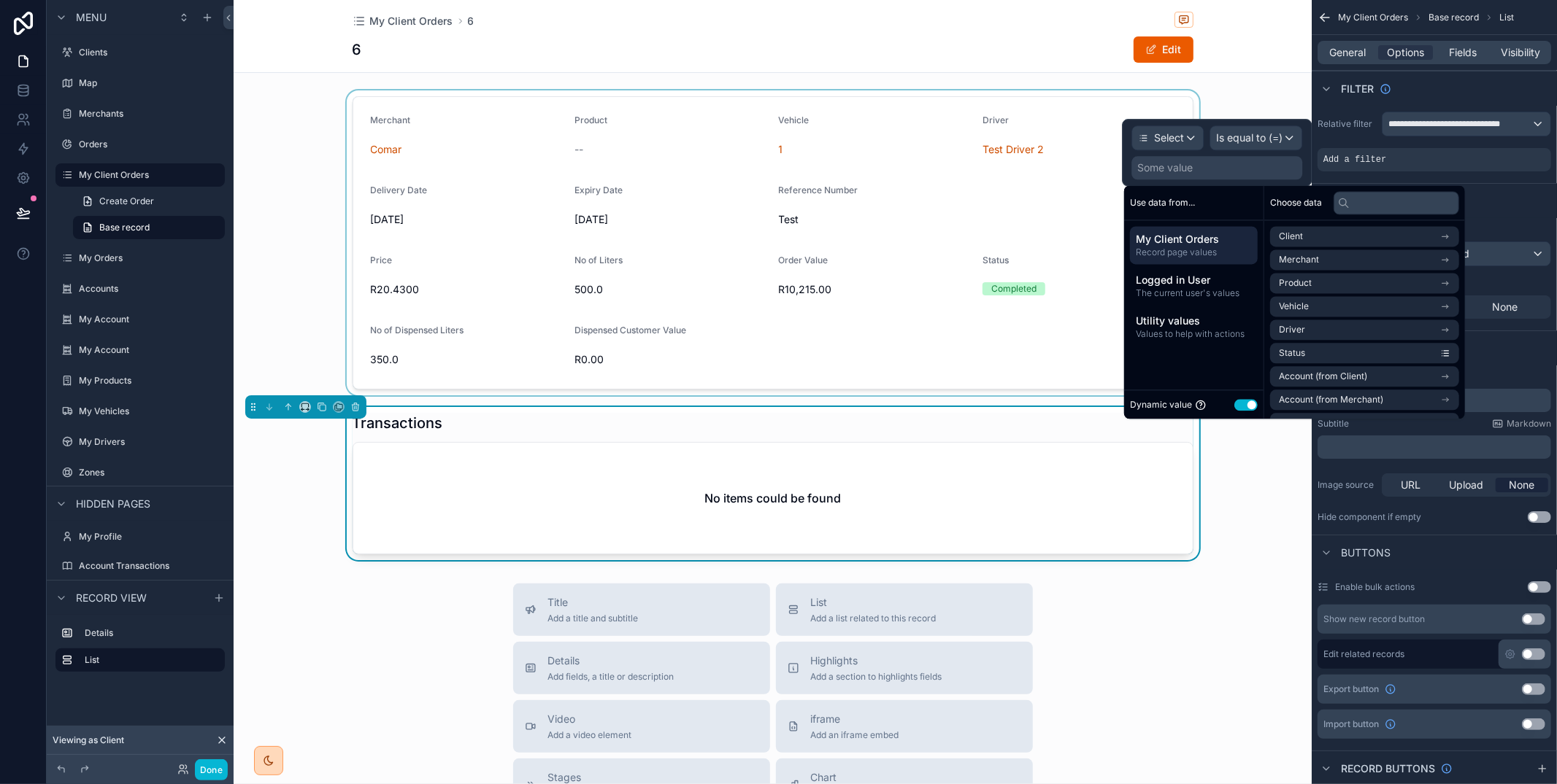
drag, startPoint x: 1245, startPoint y: 401, endPoint x: 1254, endPoint y: 389, distance: 15.0
click at [1245, 401] on button "Use setting" at bounding box center [1246, 405] width 24 height 11
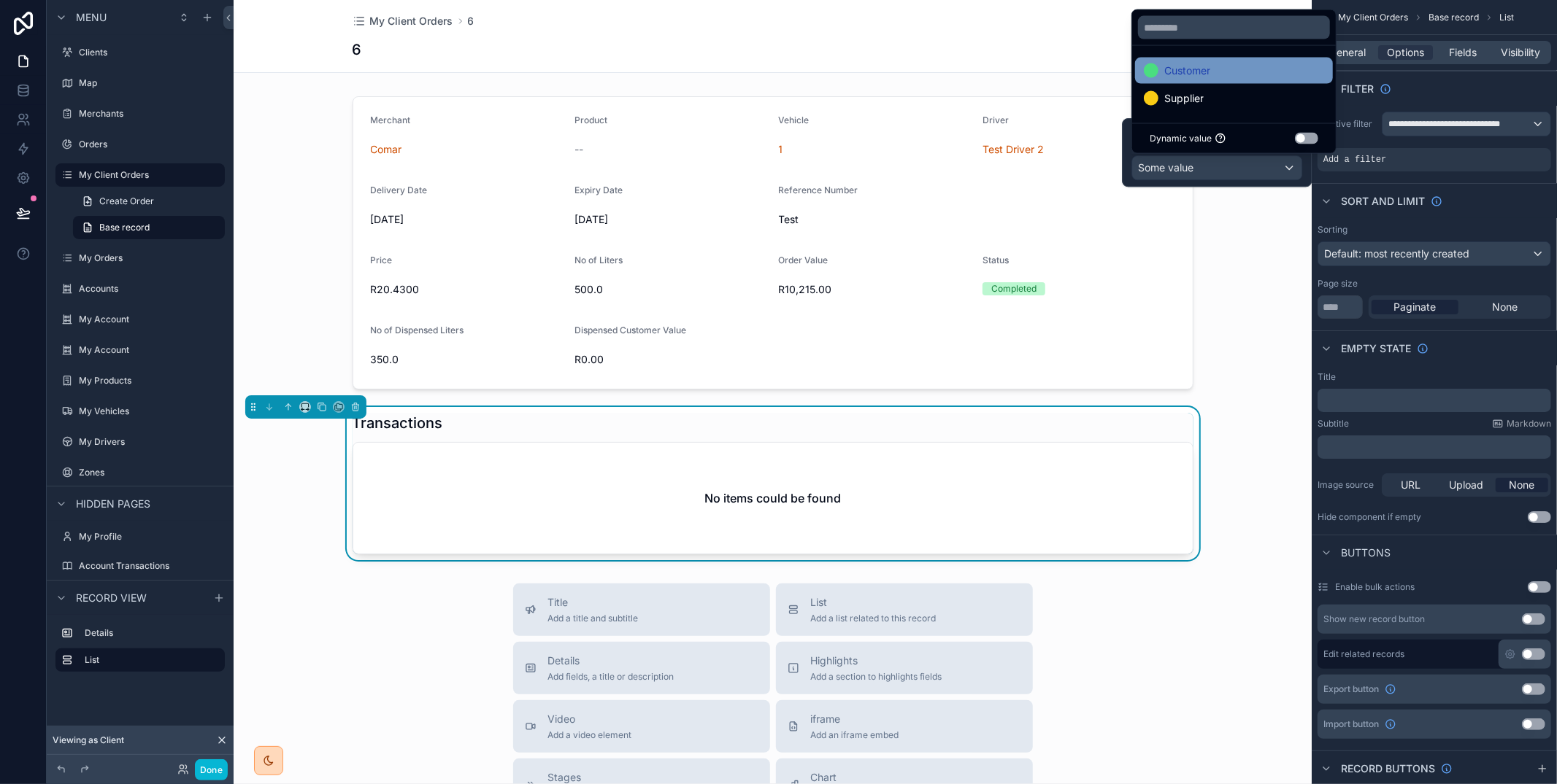
click at [1223, 65] on div "Customer" at bounding box center [1233, 71] width 181 height 18
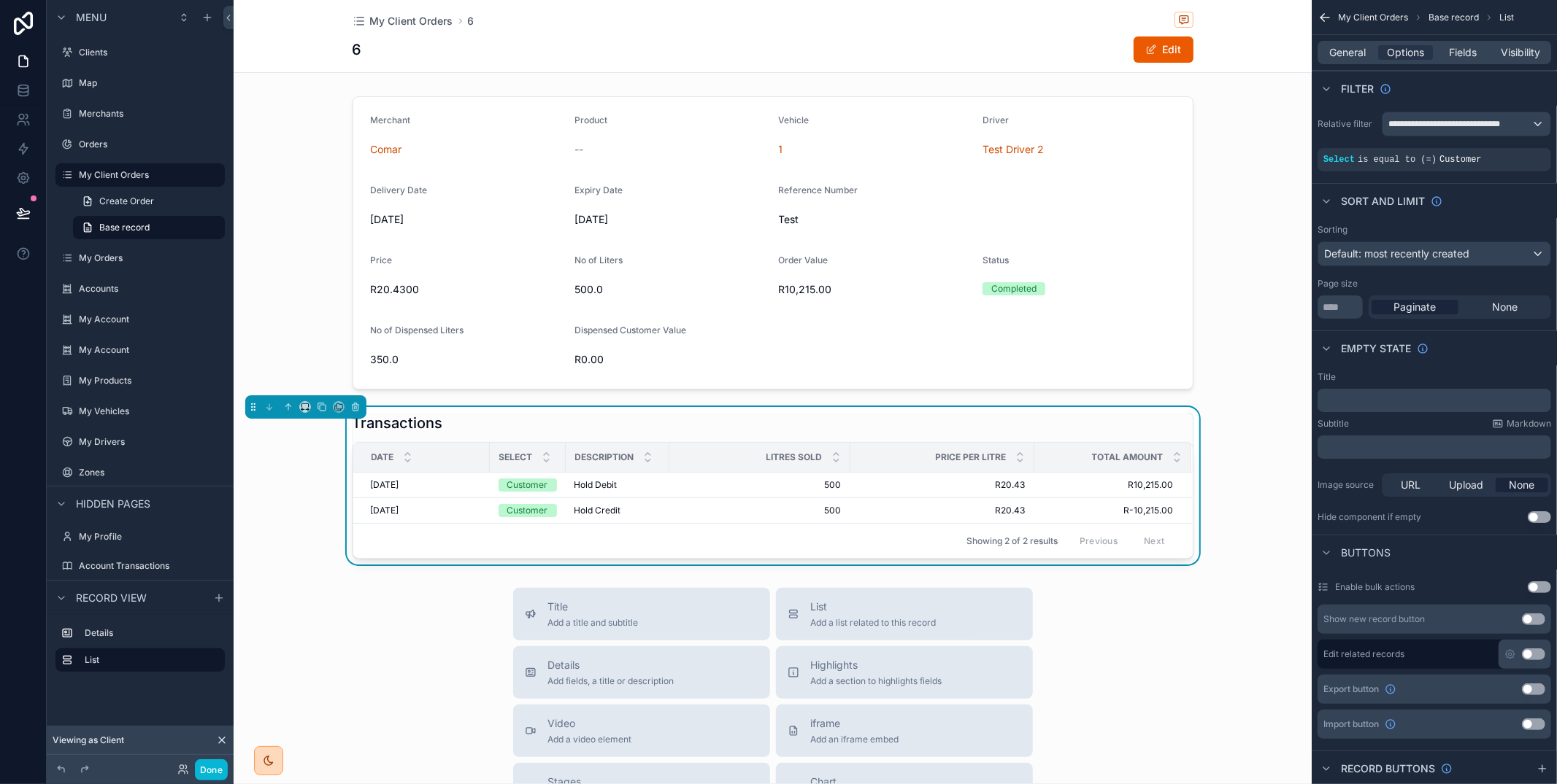
click at [1267, 433] on div "Transactions Date Select Description Litres Sold Price per Litre Total Amount 0…" at bounding box center [773, 486] width 1078 height 158
click at [214, 776] on button "Done" at bounding box center [211, 770] width 33 height 21
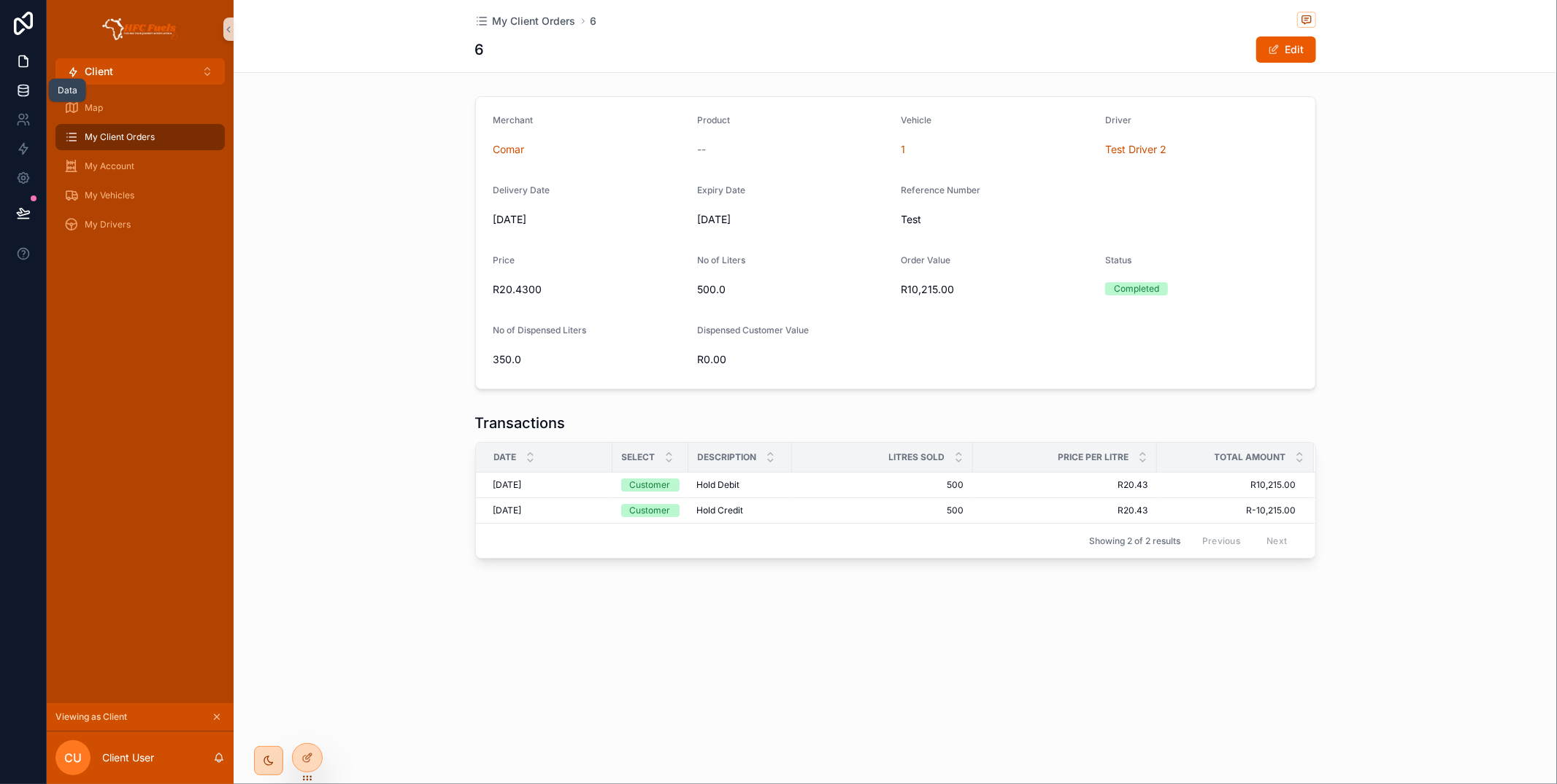
click at [16, 96] on icon at bounding box center [23, 90] width 14 height 14
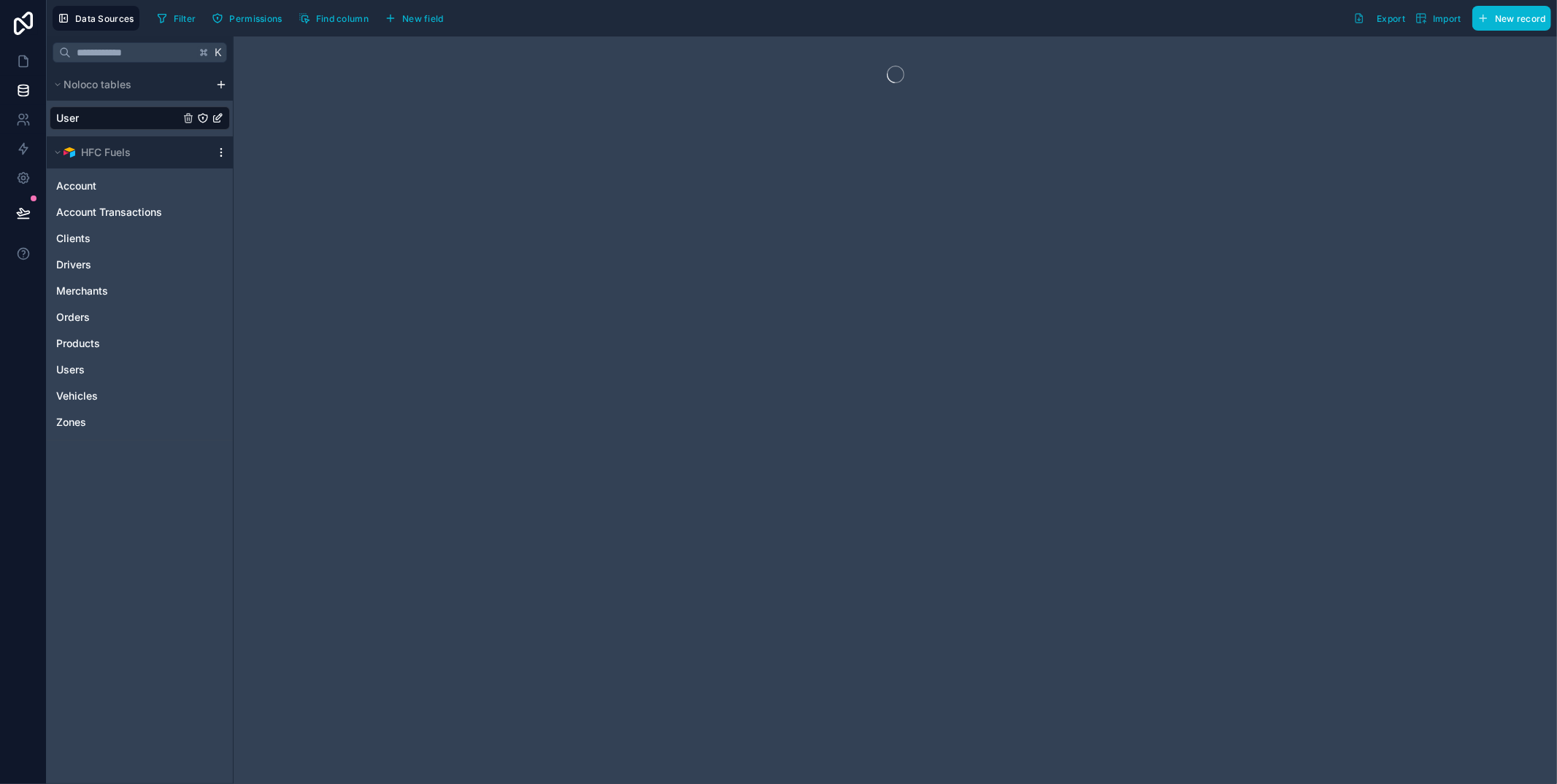
click at [217, 148] on icon "scrollable content" at bounding box center [221, 152] width 11 height 11
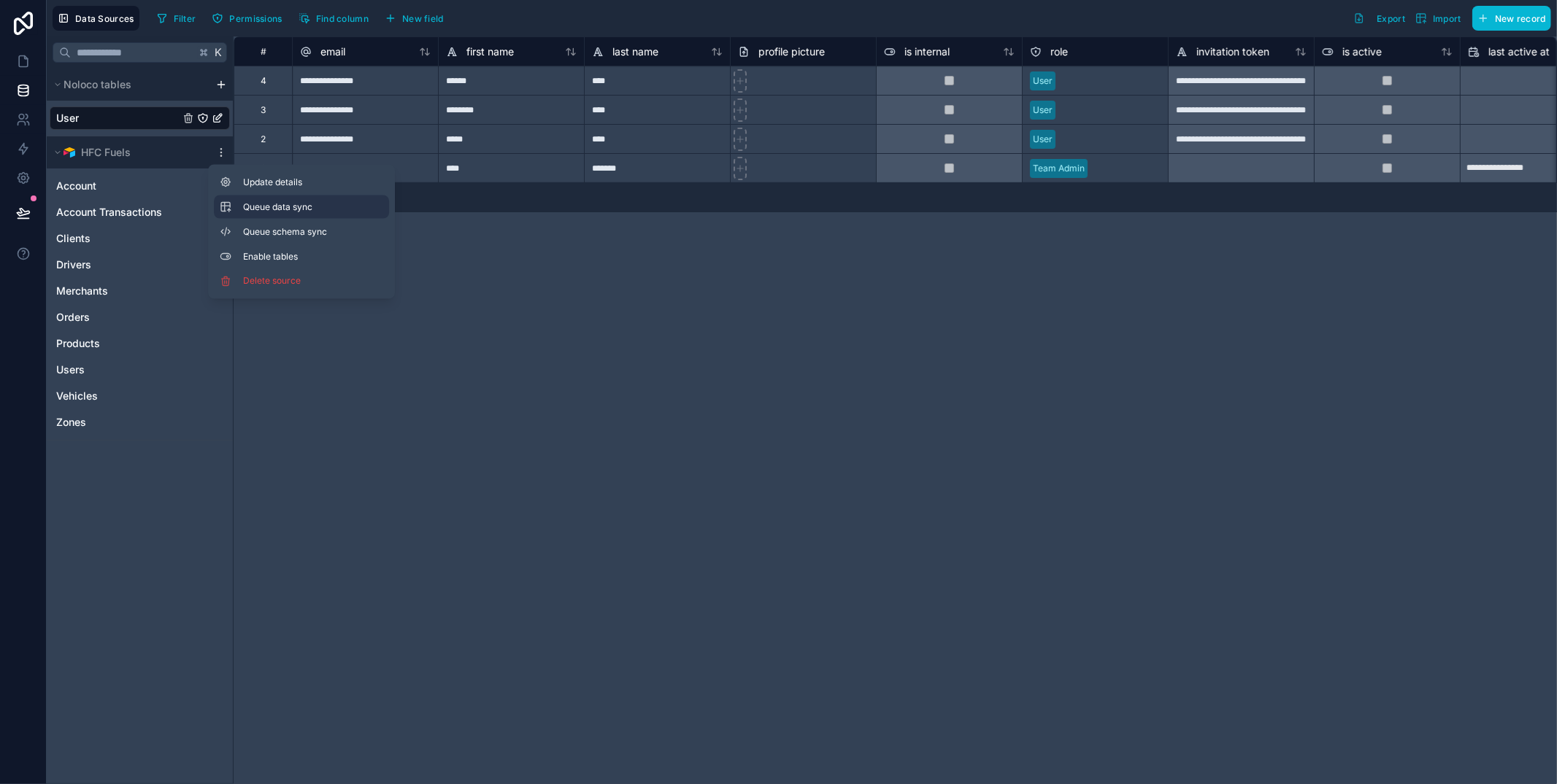
click at [243, 200] on button "Queue data sync" at bounding box center [301, 207] width 175 height 24
click at [244, 222] on button "Queue schema sync" at bounding box center [301, 232] width 175 height 24
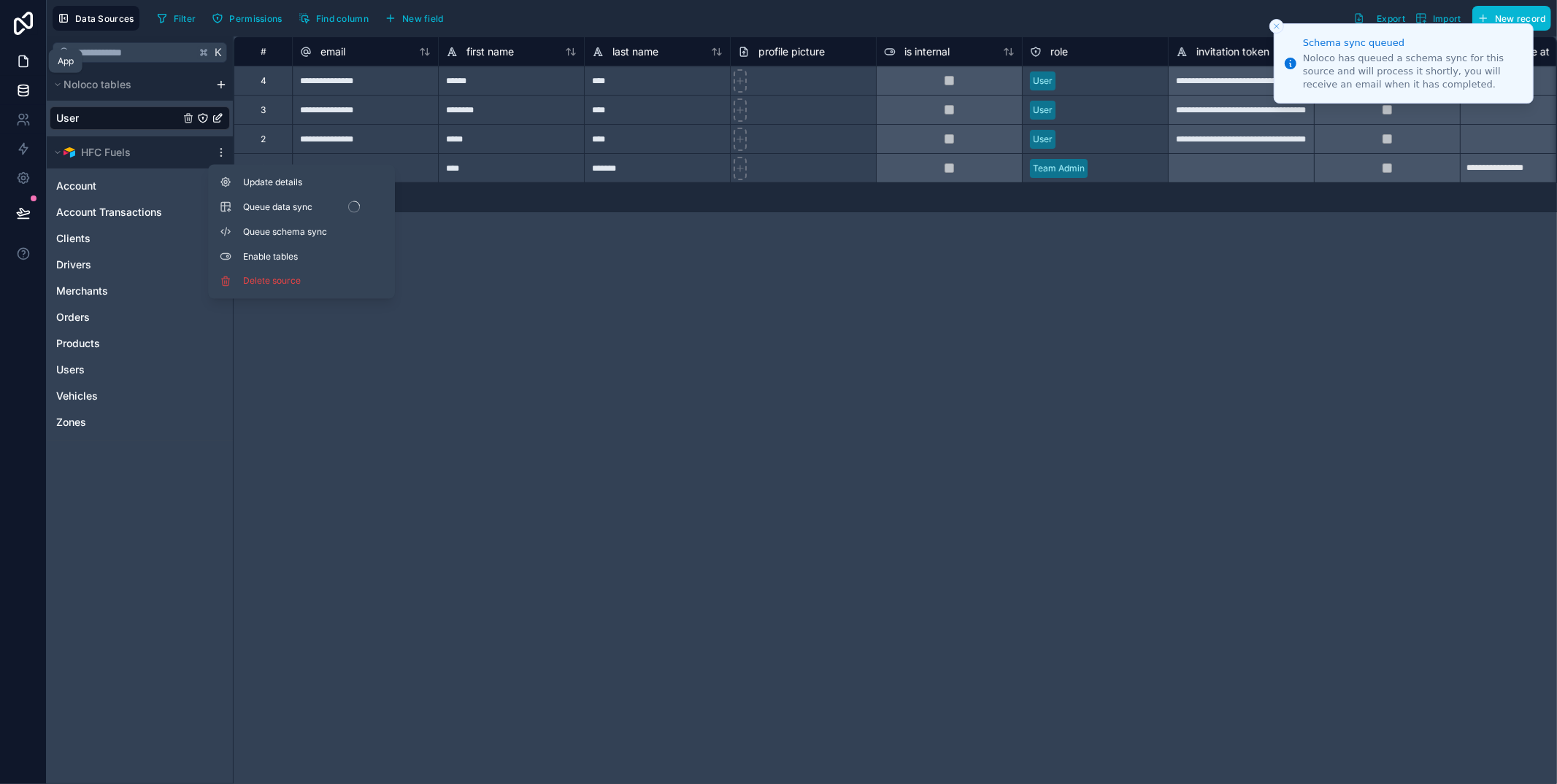
click at [27, 62] on icon at bounding box center [23, 61] width 9 height 11
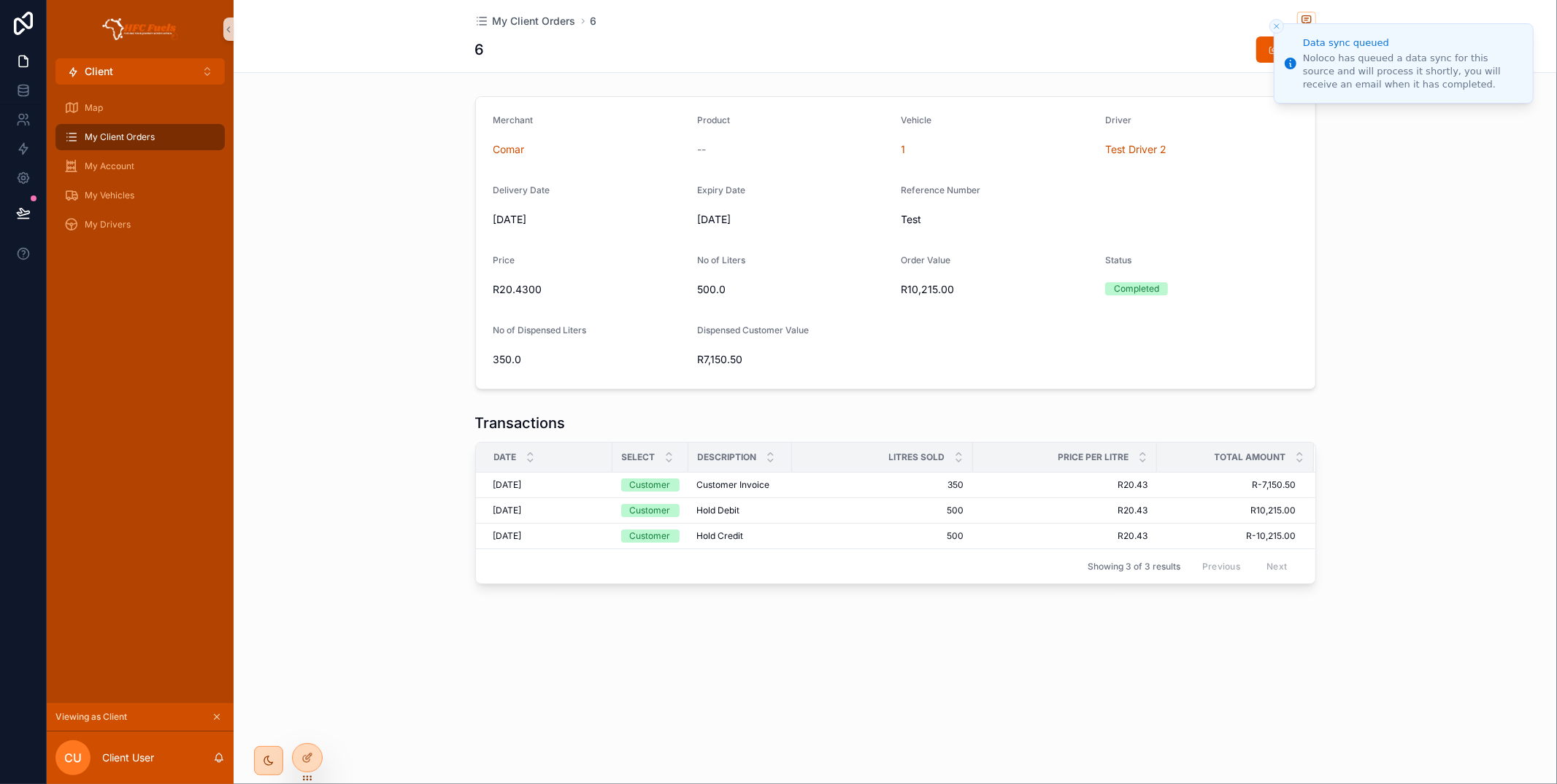
click at [1278, 24] on icon "Close toast" at bounding box center [1276, 26] width 9 height 9
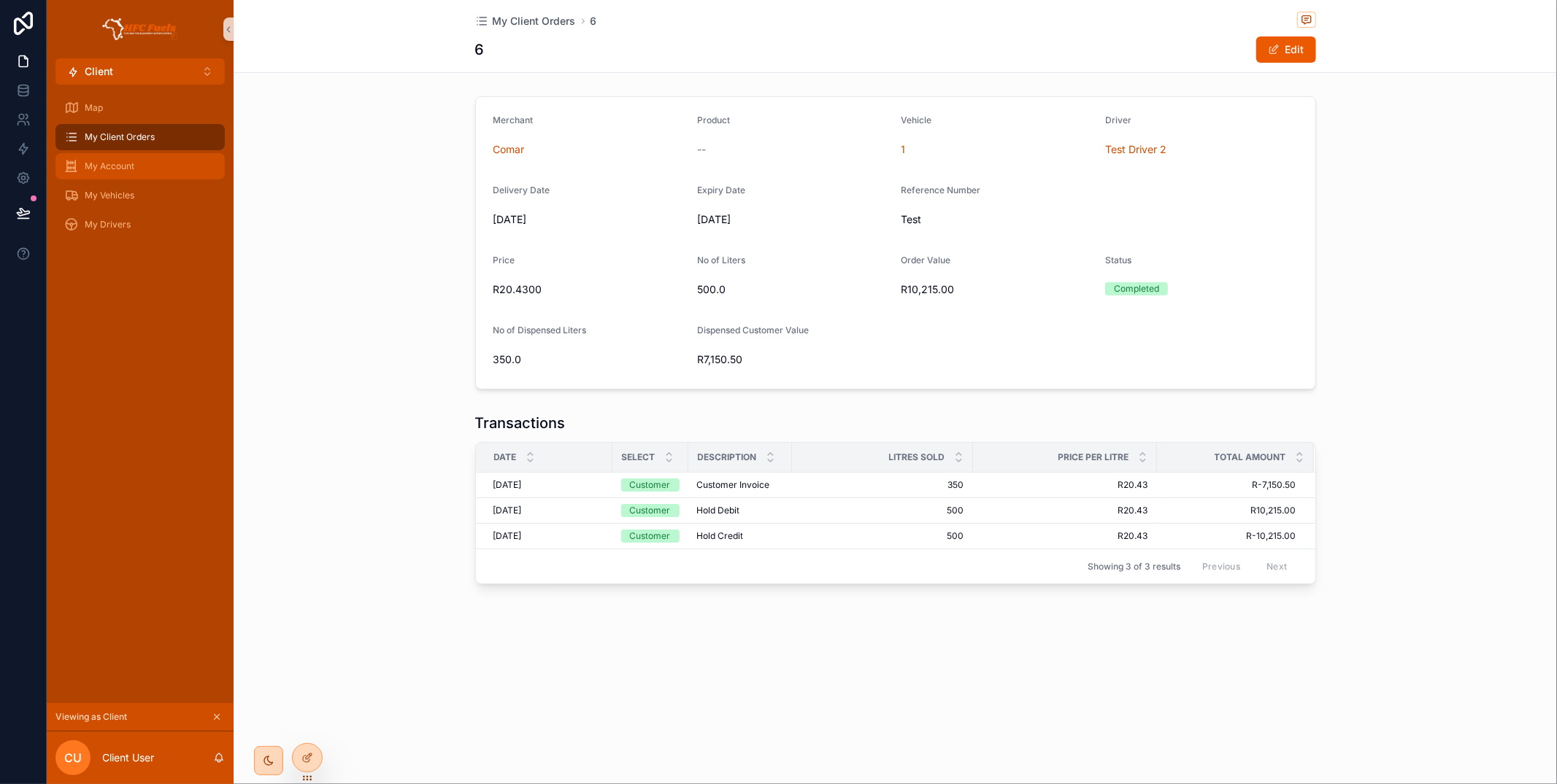
click at [150, 159] on div "My Account" at bounding box center [140, 166] width 151 height 24
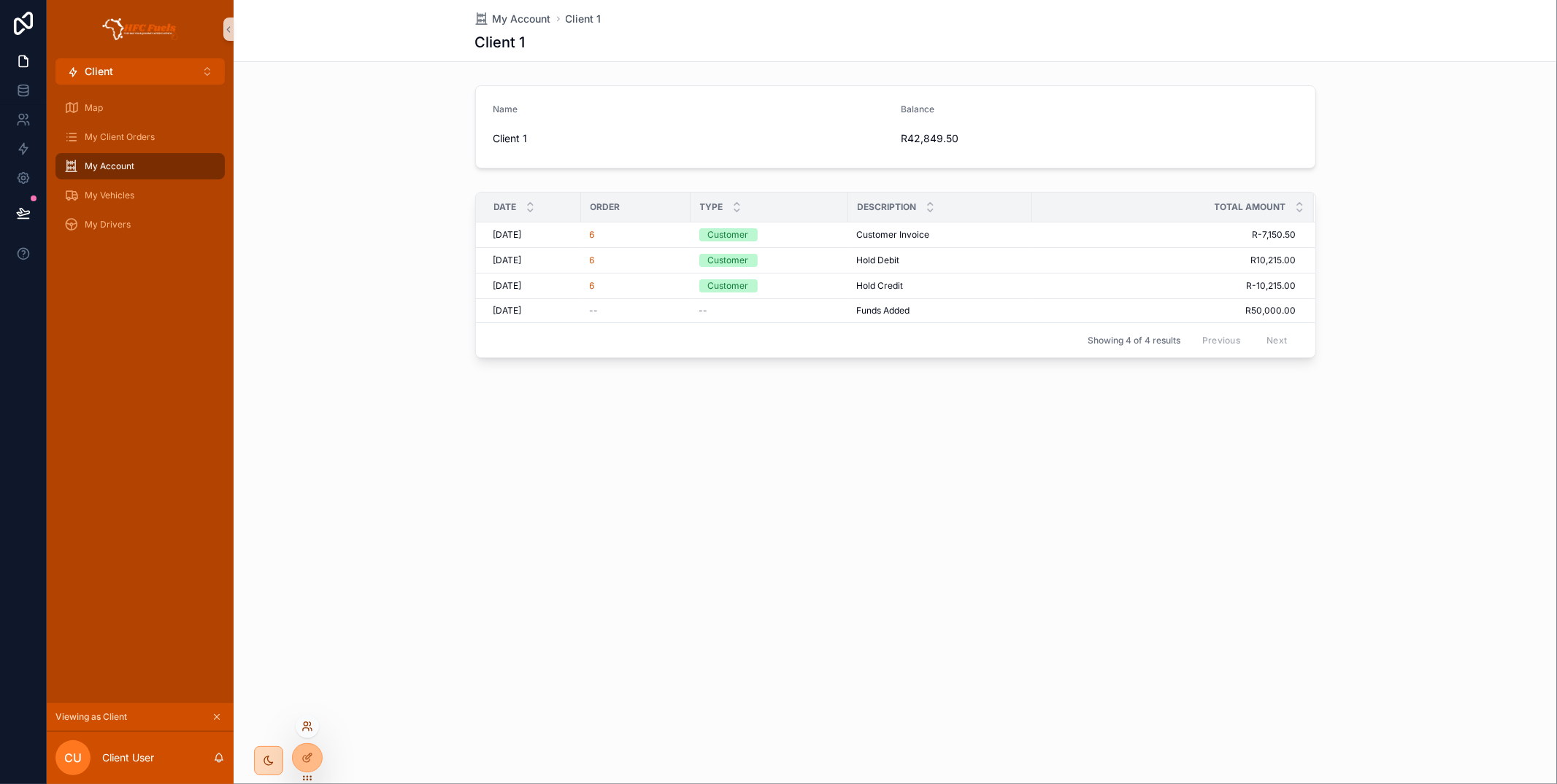
click at [312, 723] on icon at bounding box center [307, 726] width 11 height 11
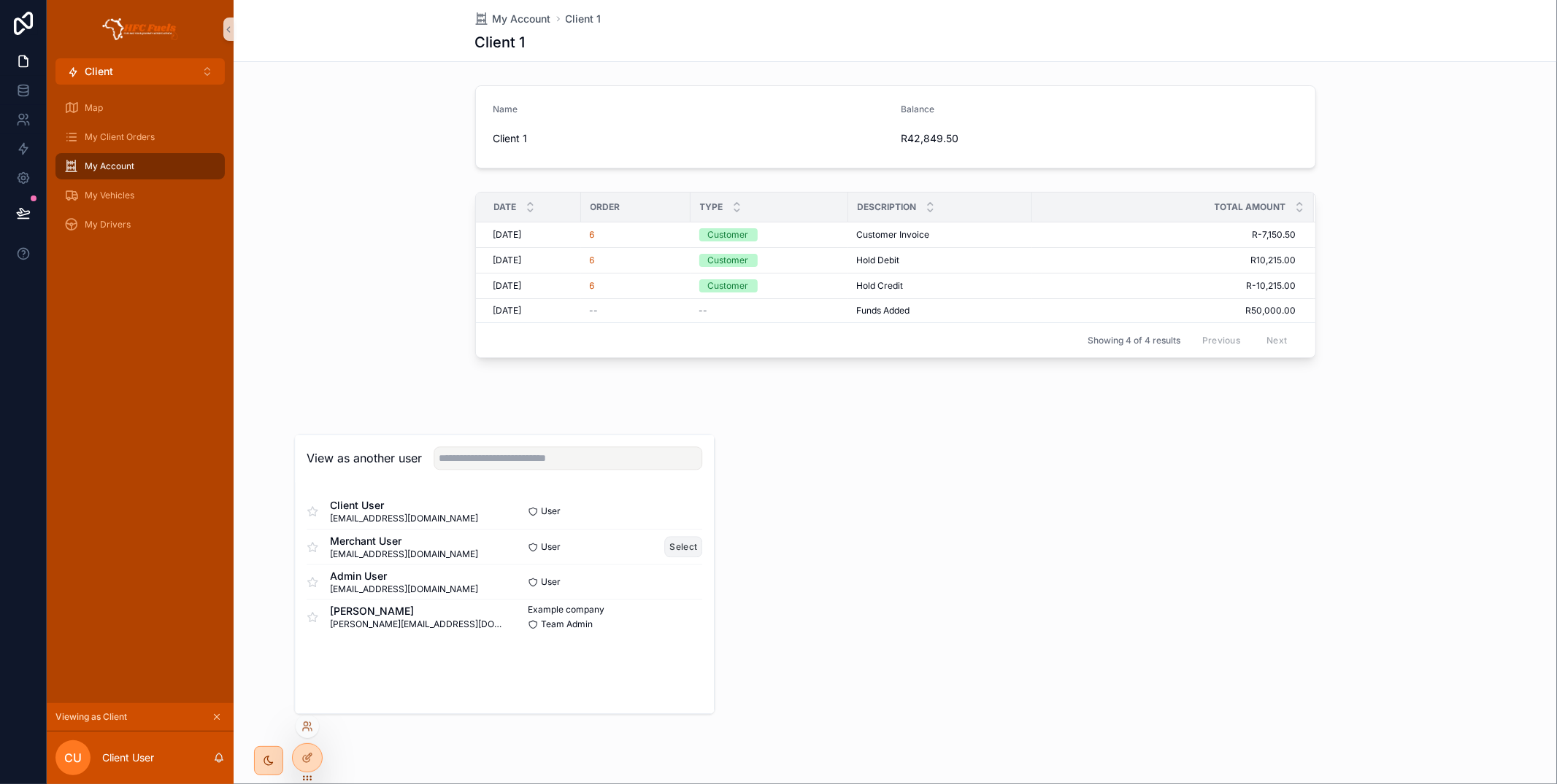
click at [674, 549] on button "Select" at bounding box center [684, 547] width 38 height 21
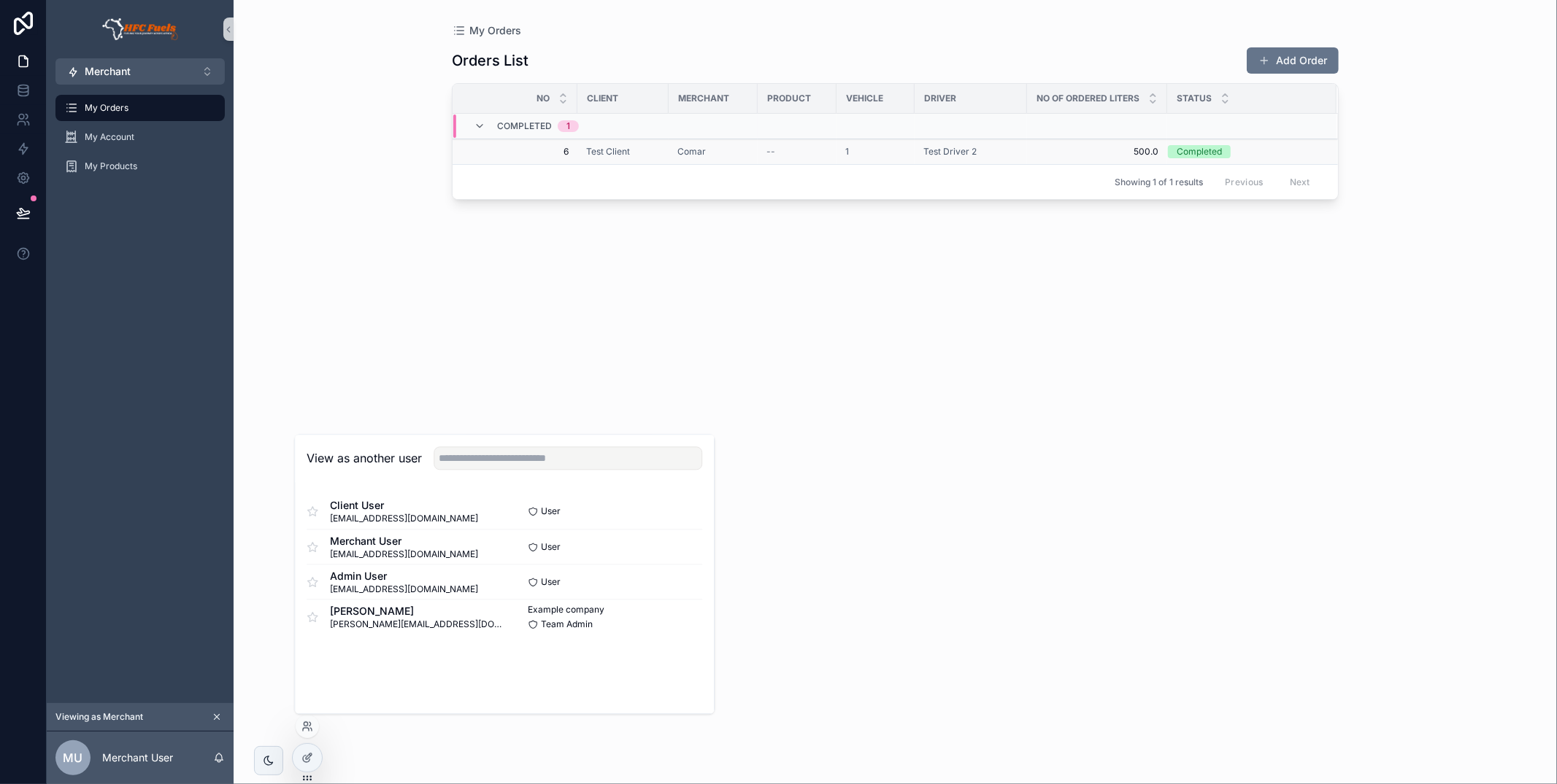
click at [738, 147] on div "Comar" at bounding box center [713, 151] width 72 height 11
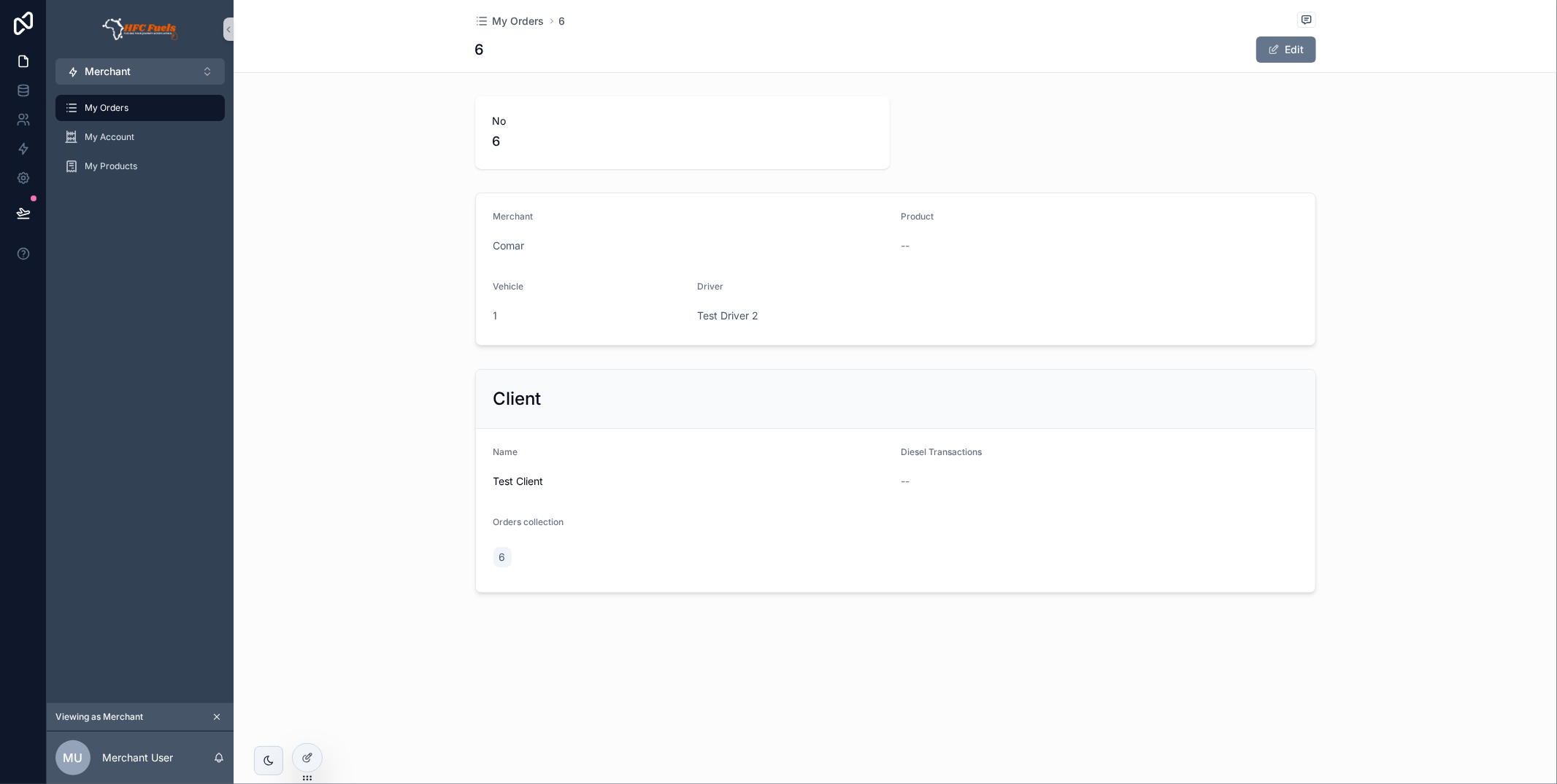
click at [190, 114] on div "My Orders" at bounding box center [140, 108] width 151 height 24
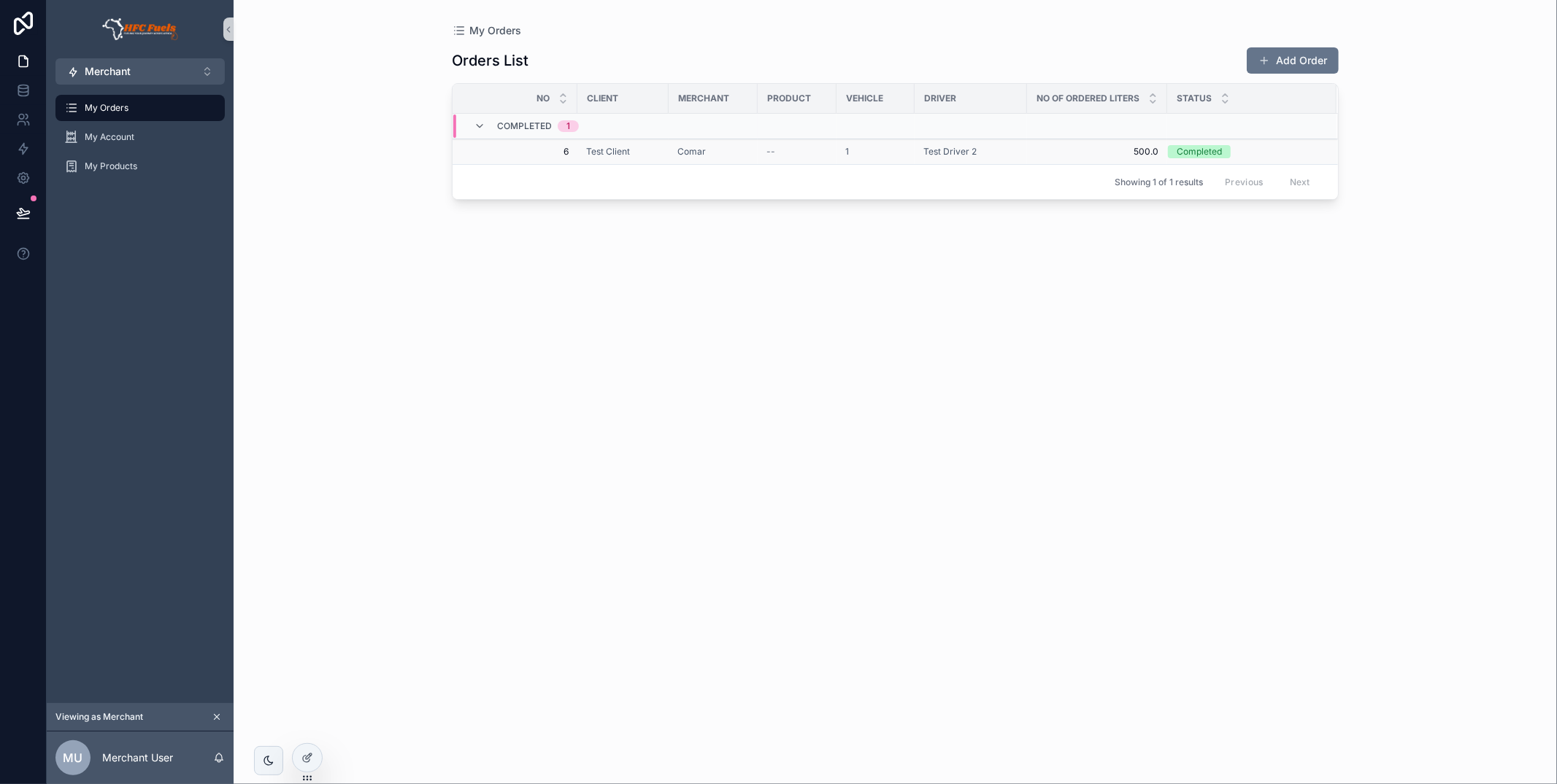
click at [746, 149] on div "Comar" at bounding box center [713, 151] width 72 height 11
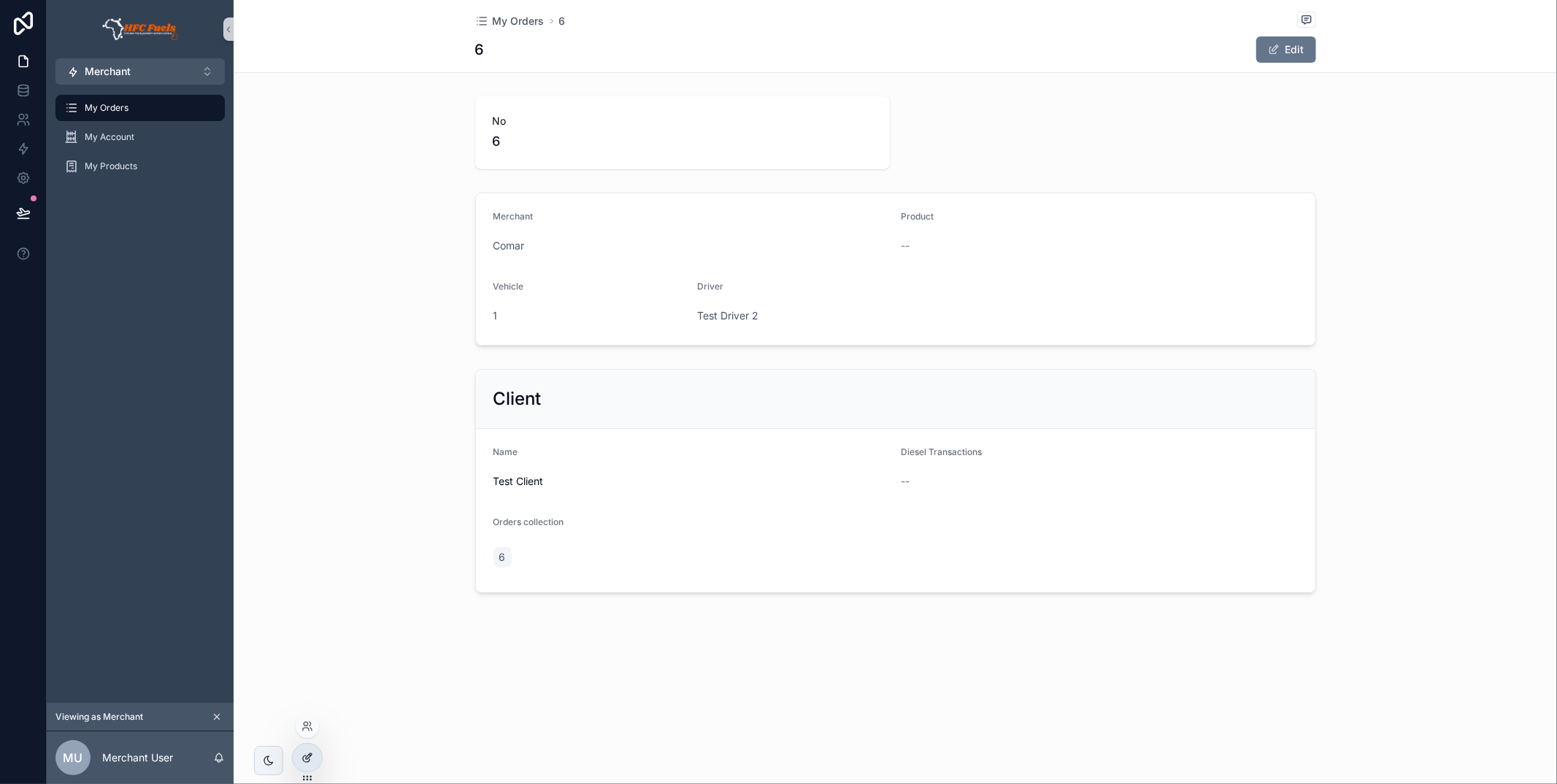
click at [309, 755] on icon at bounding box center [310, 756] width 2 height 2
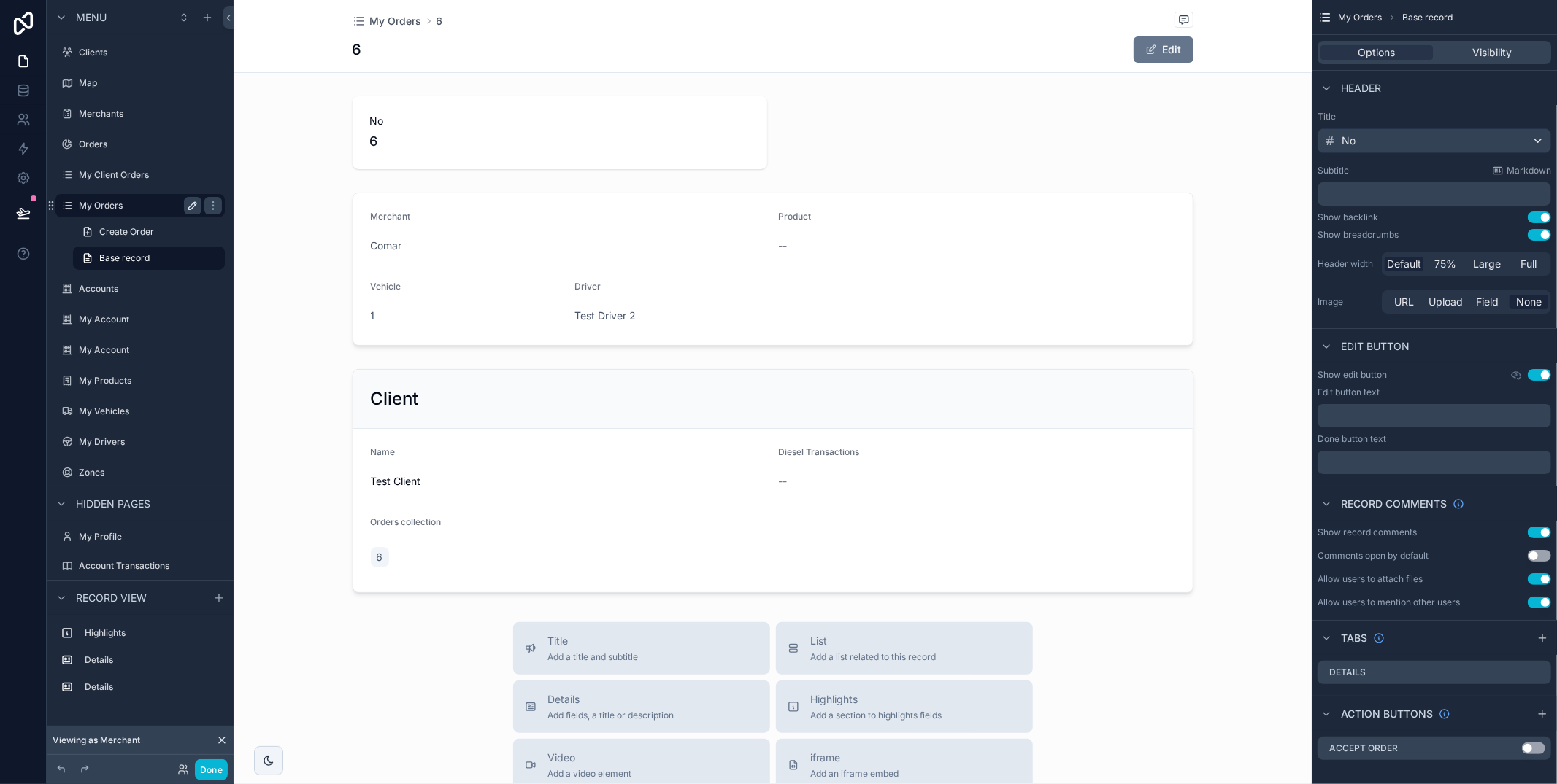
click at [189, 205] on icon "scrollable content" at bounding box center [193, 205] width 11 height 11
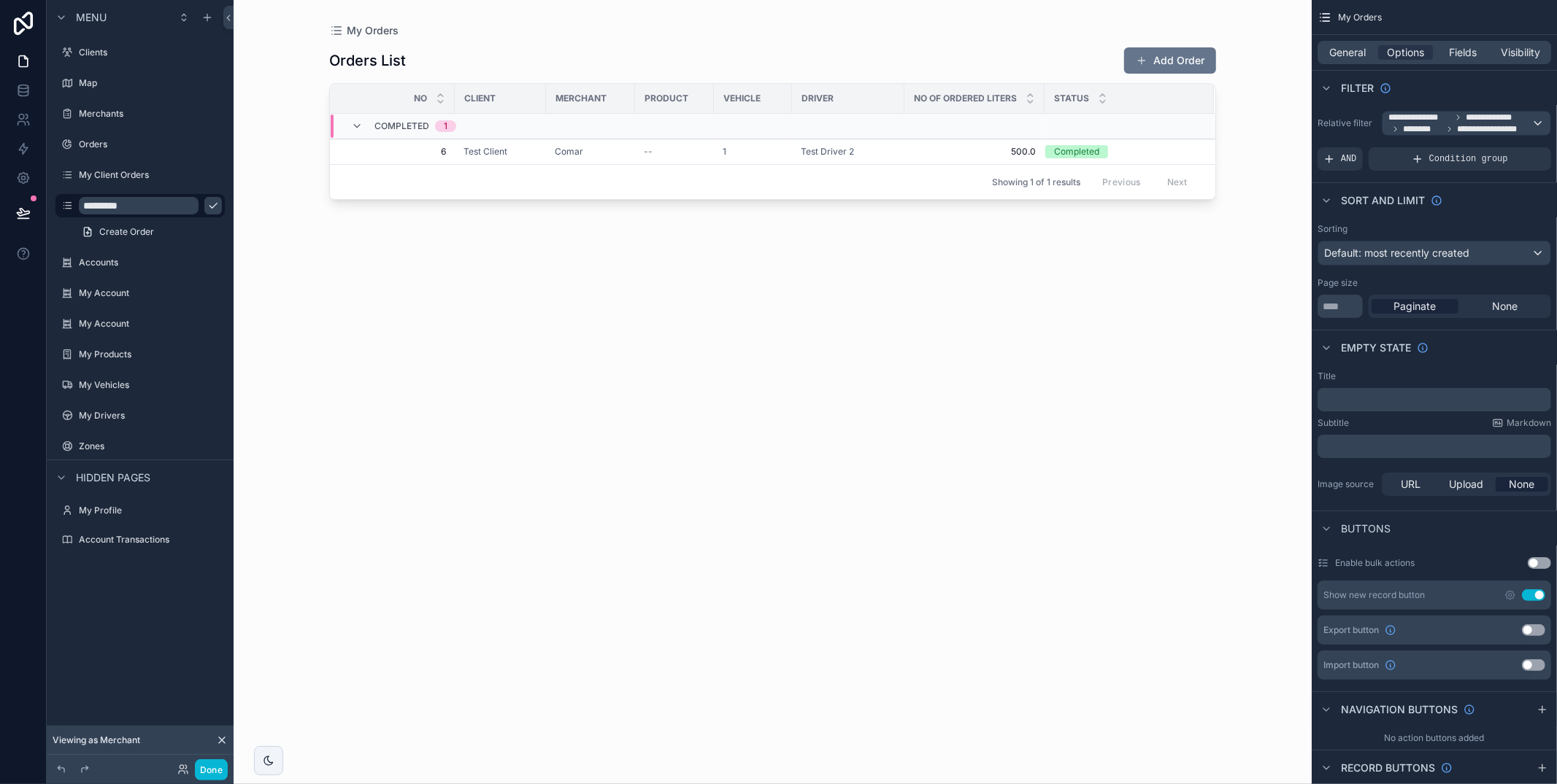
drag, startPoint x: 101, startPoint y: 206, endPoint x: 109, endPoint y: 218, distance: 14.4
click at [101, 206] on input "*********" at bounding box center [138, 205] width 120 height 18
type input "**********"
click at [207, 205] on icon "scrollable content" at bounding box center [213, 205] width 11 height 11
click at [626, 149] on div "scrollable content" at bounding box center [772, 383] width 934 height 767
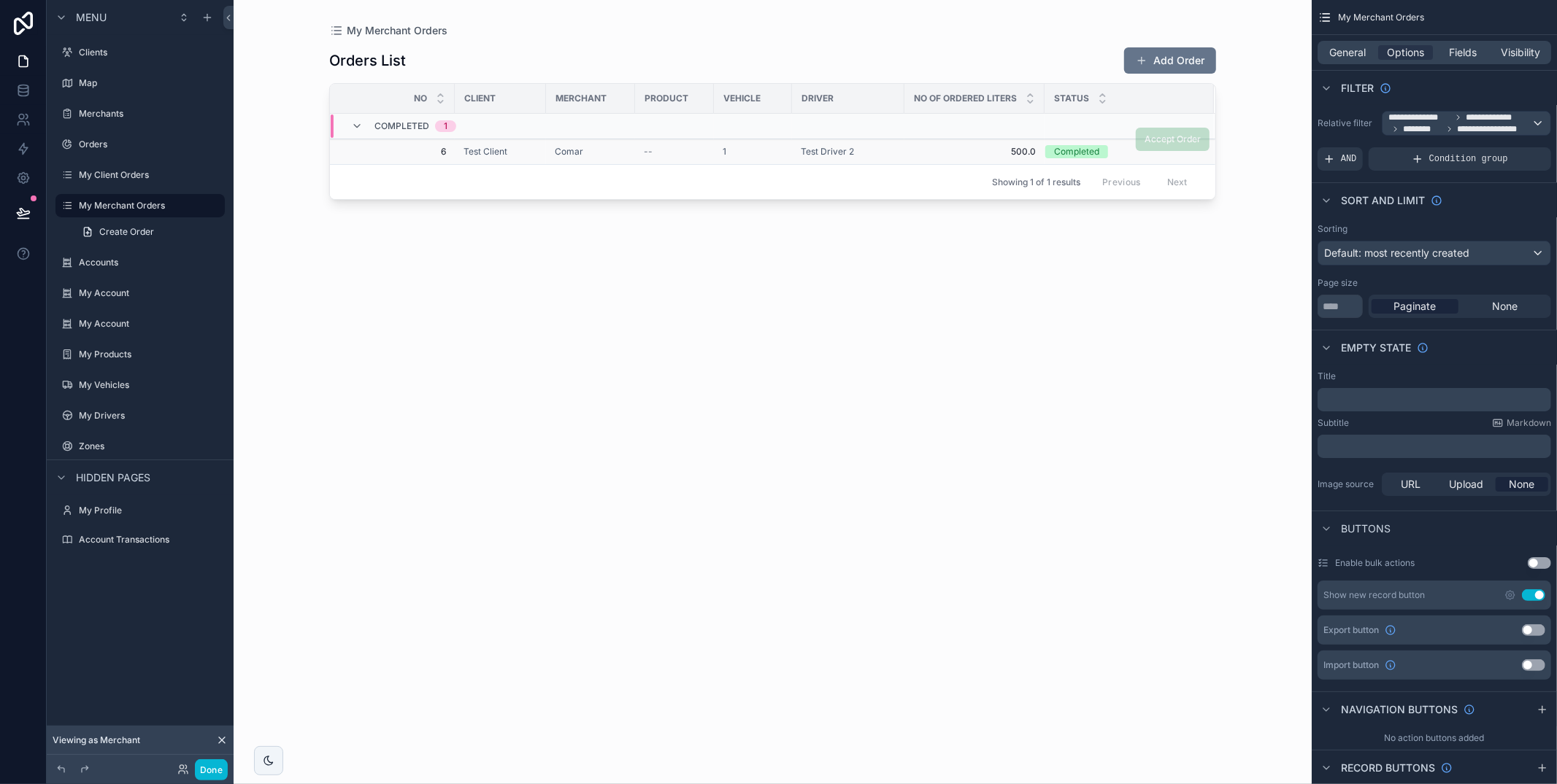
click at [621, 151] on div "Comar" at bounding box center [590, 151] width 72 height 11
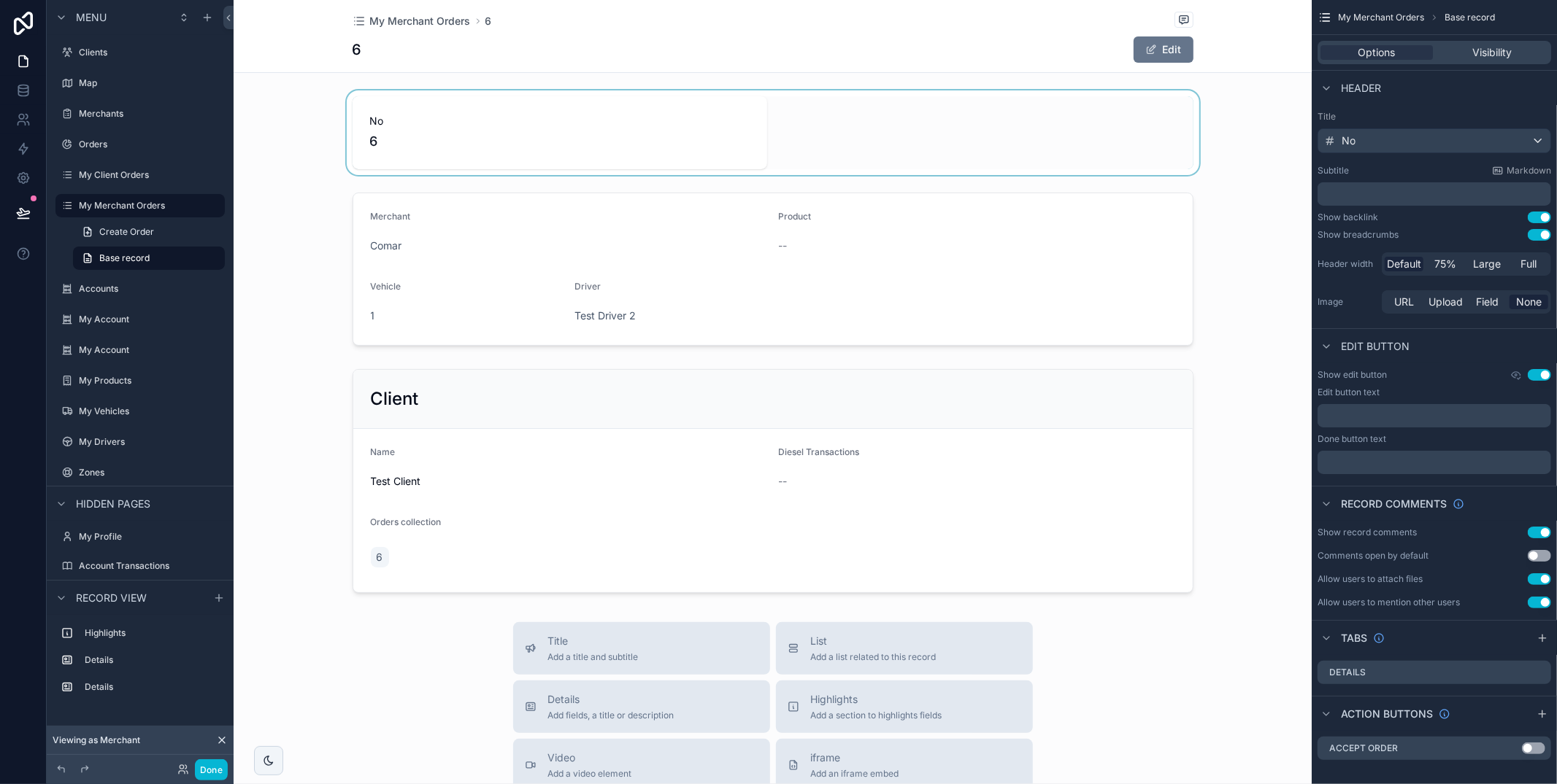
click at [634, 156] on div "scrollable content" at bounding box center [773, 133] width 1078 height 85
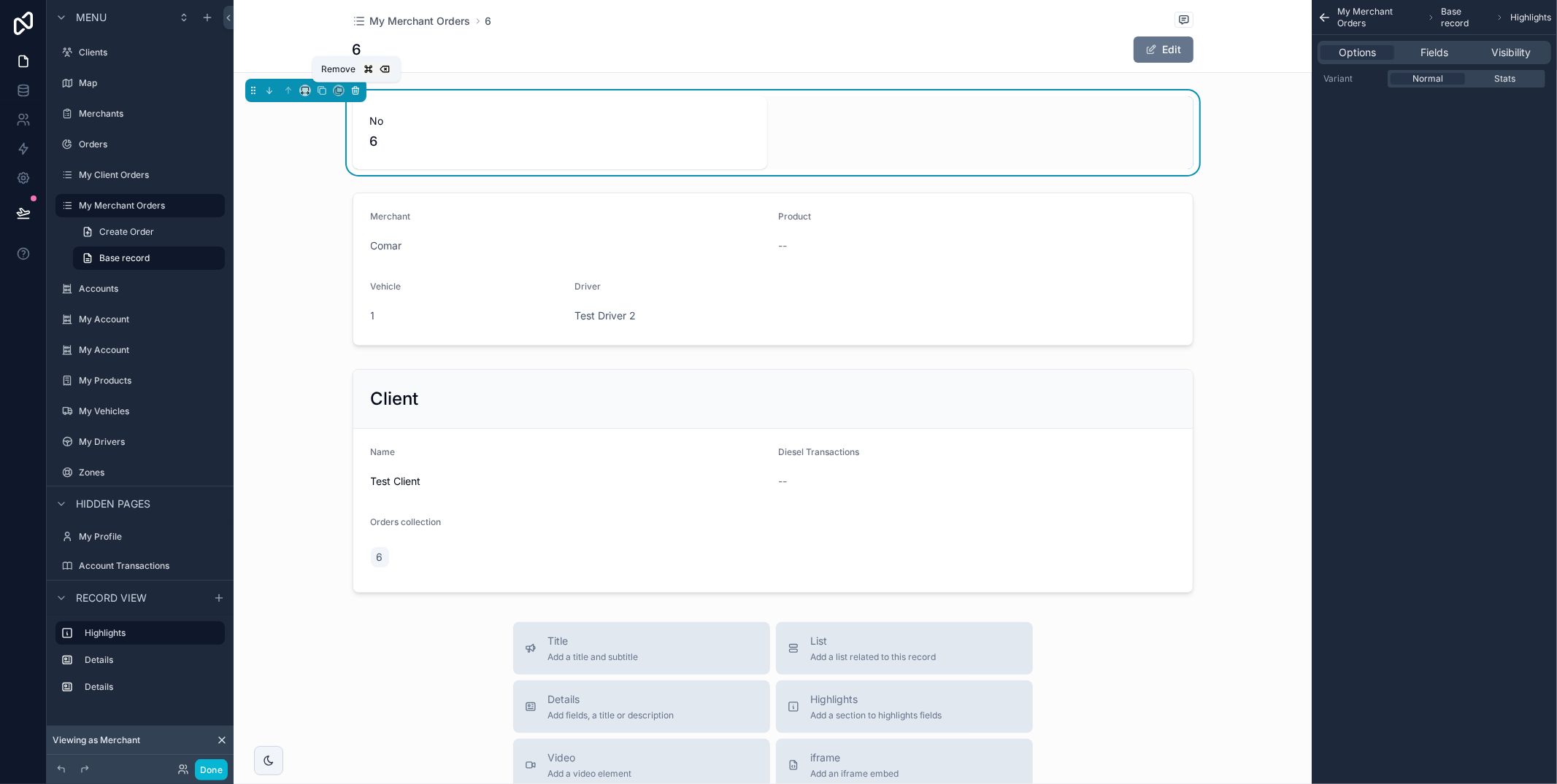
click at [360, 93] on button "scrollable content" at bounding box center [355, 90] width 16 height 16
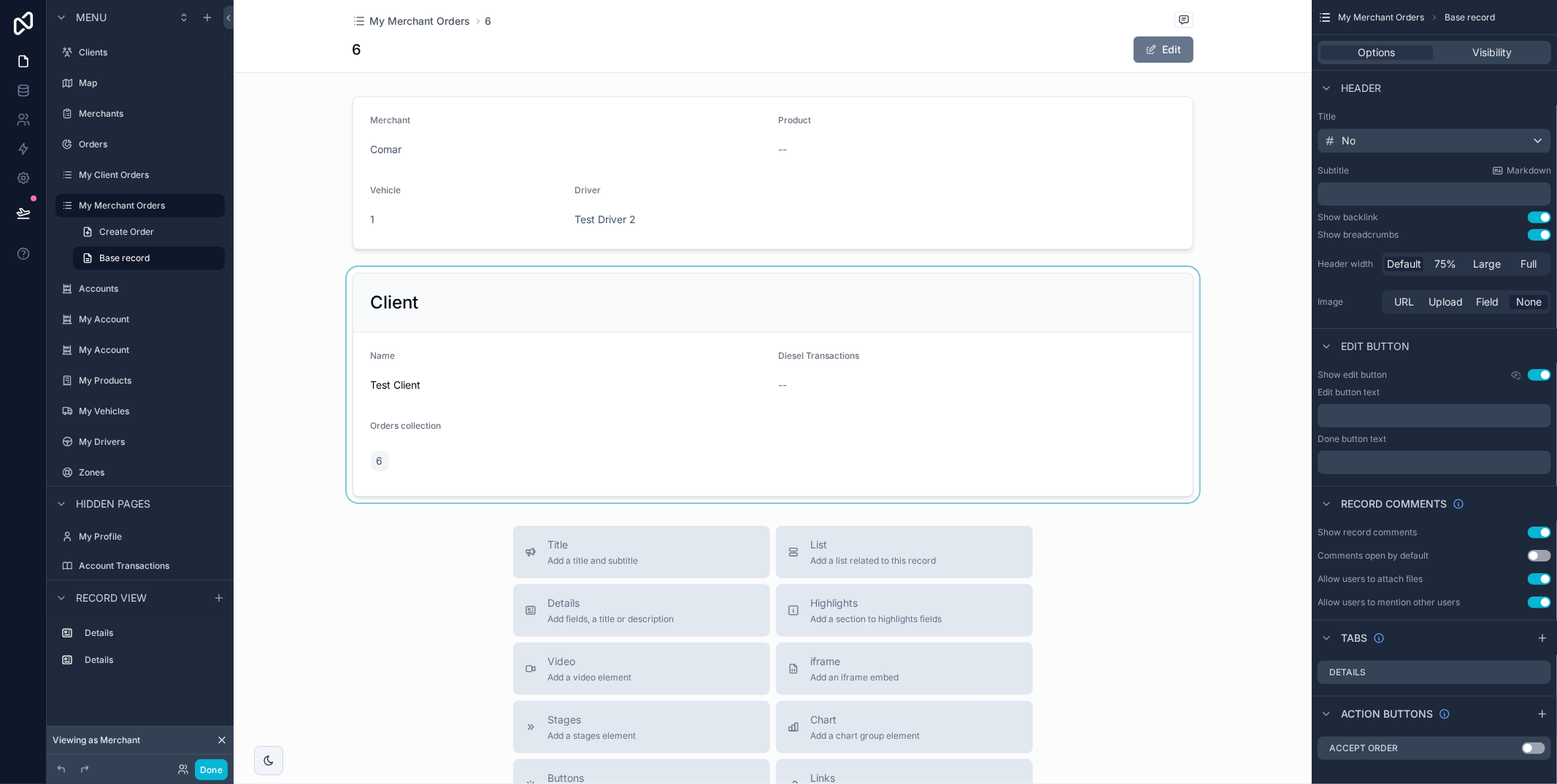
click at [522, 295] on div "scrollable content" at bounding box center [773, 384] width 1078 height 235
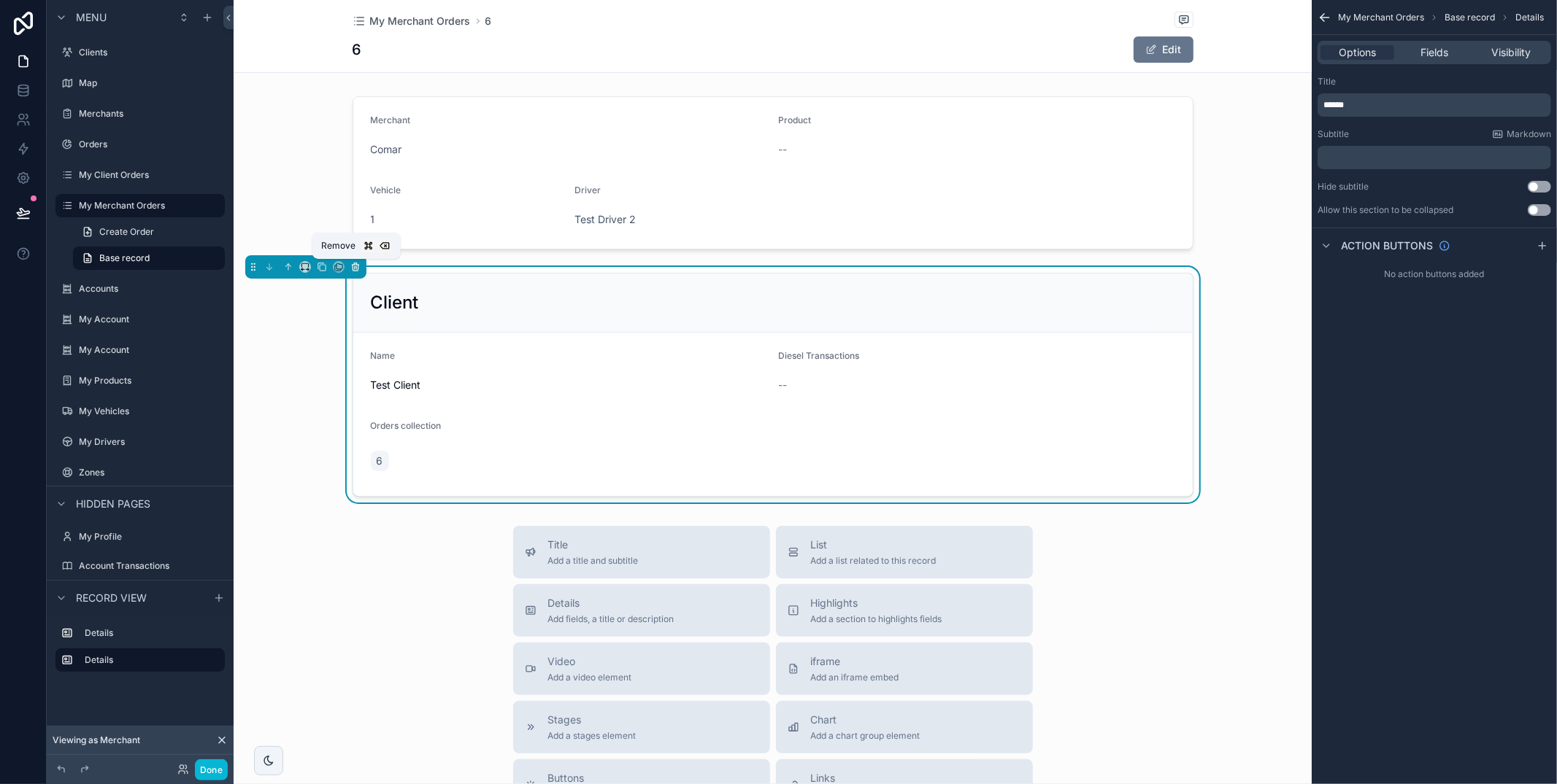
click at [353, 264] on icon "scrollable content" at bounding box center [355, 267] width 10 height 10
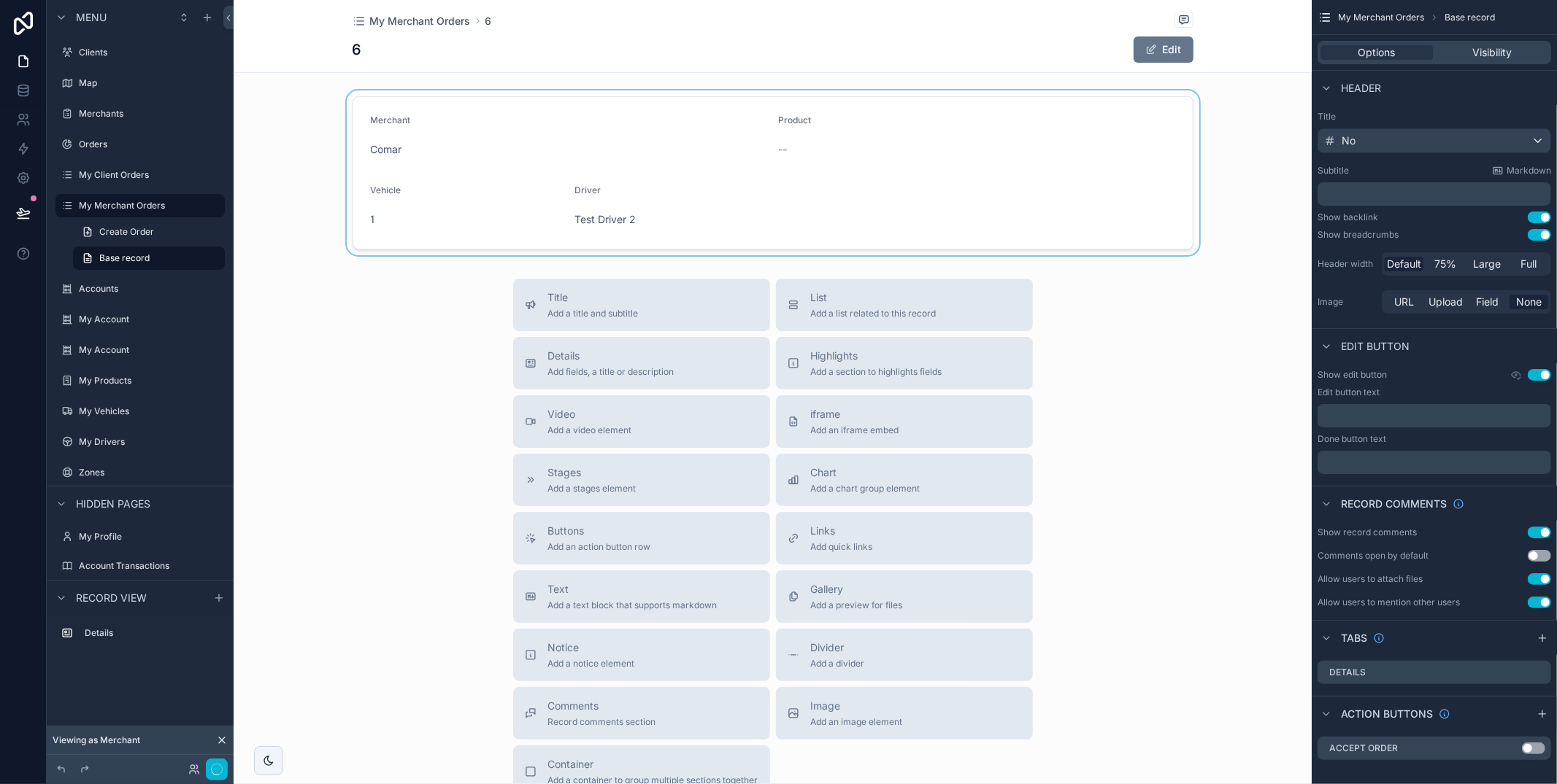
click at [530, 174] on div "scrollable content" at bounding box center [773, 173] width 1078 height 165
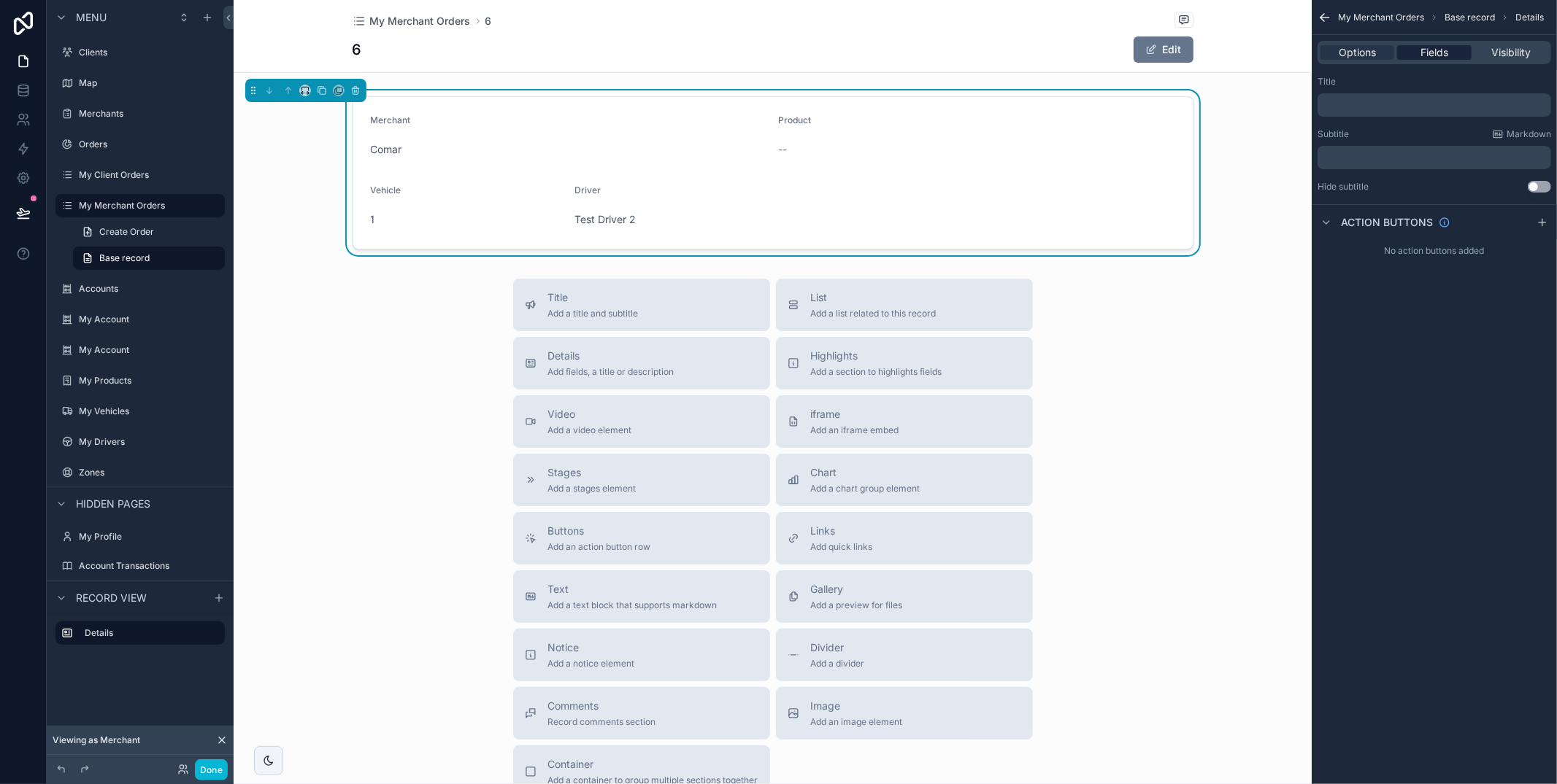
click at [1457, 57] on div "Fields" at bounding box center [1434, 52] width 74 height 14
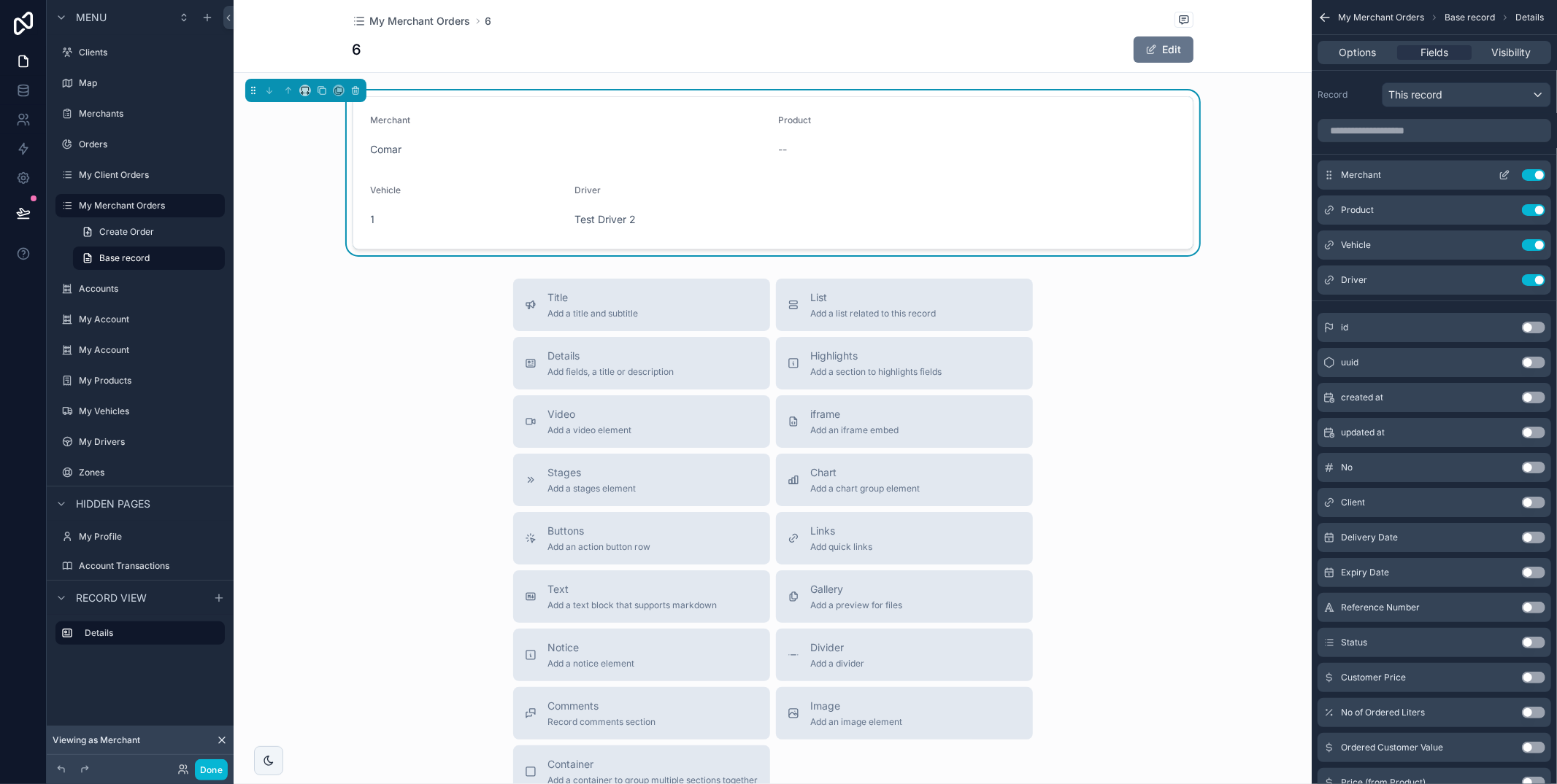
click at [1503, 172] on icon "scrollable content" at bounding box center [1504, 175] width 11 height 11
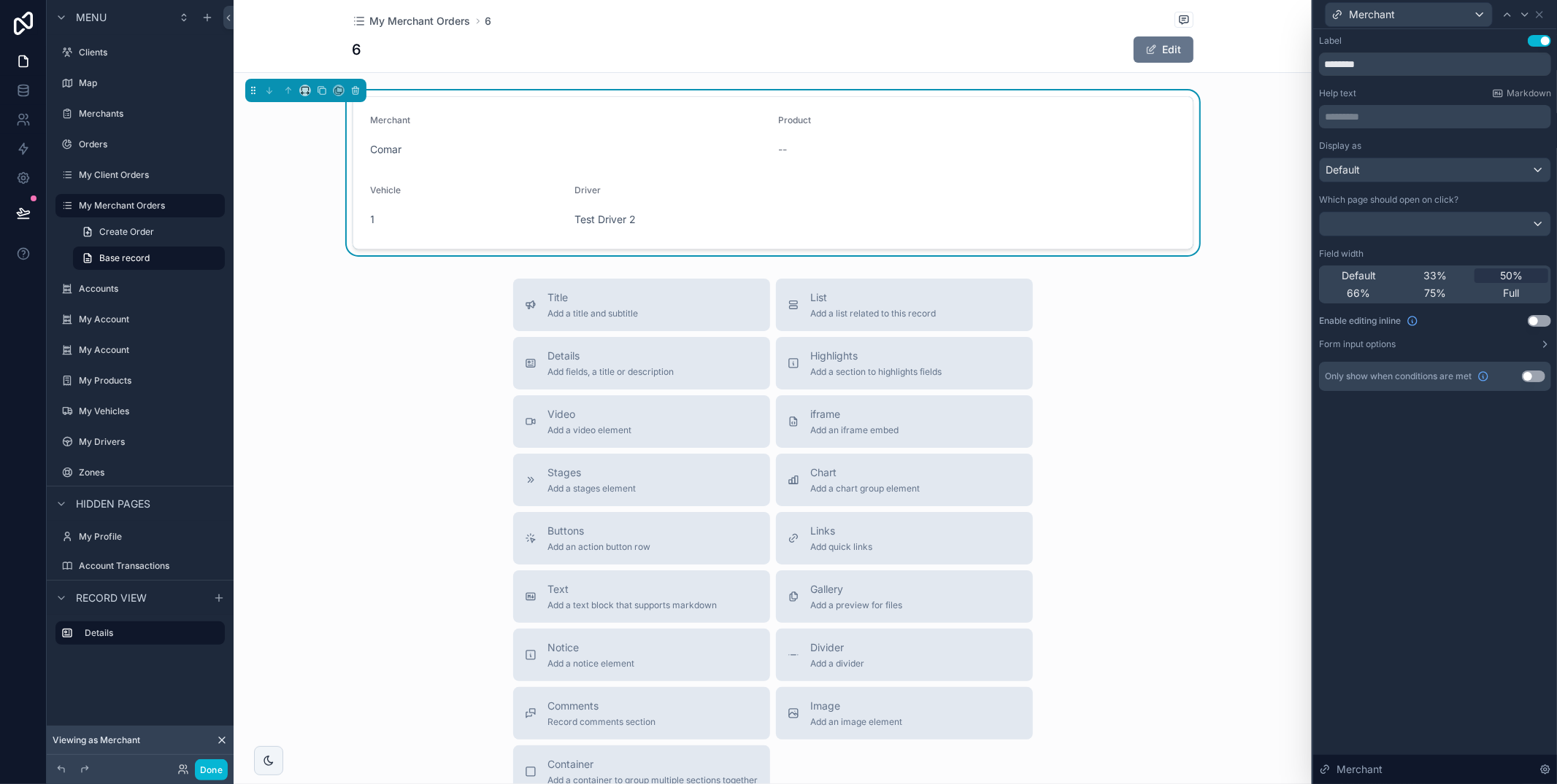
click at [1373, 279] on span "Default" at bounding box center [1358, 275] width 34 height 14
click at [1521, 11] on icon at bounding box center [1525, 14] width 11 height 11
click at [1366, 272] on span "Default" at bounding box center [1358, 275] width 34 height 14
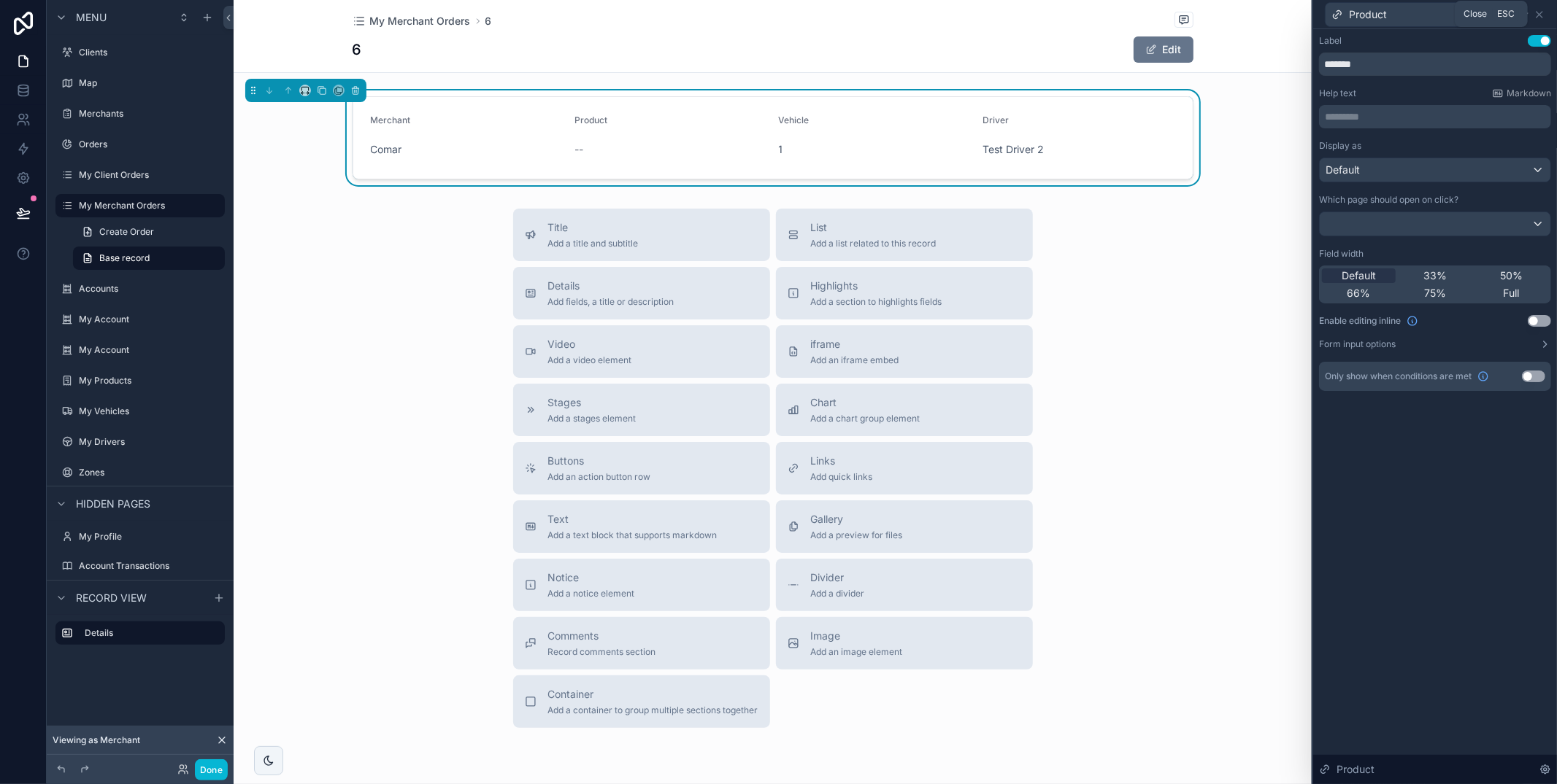
drag, startPoint x: 1541, startPoint y: 12, endPoint x: 1539, endPoint y: 22, distance: 10.2
click at [1541, 12] on icon at bounding box center [1539, 14] width 6 height 6
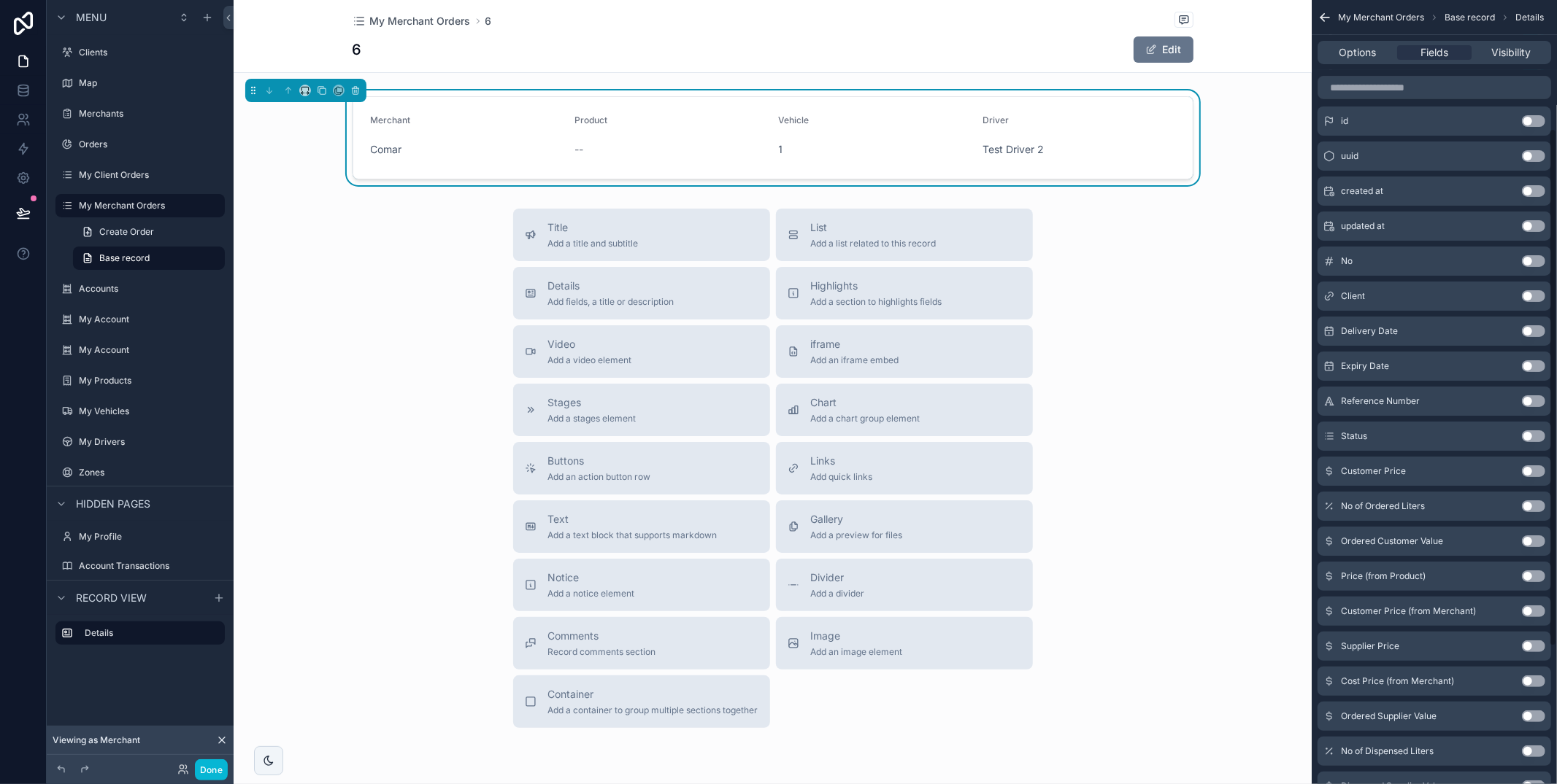
scroll to position [215, 0]
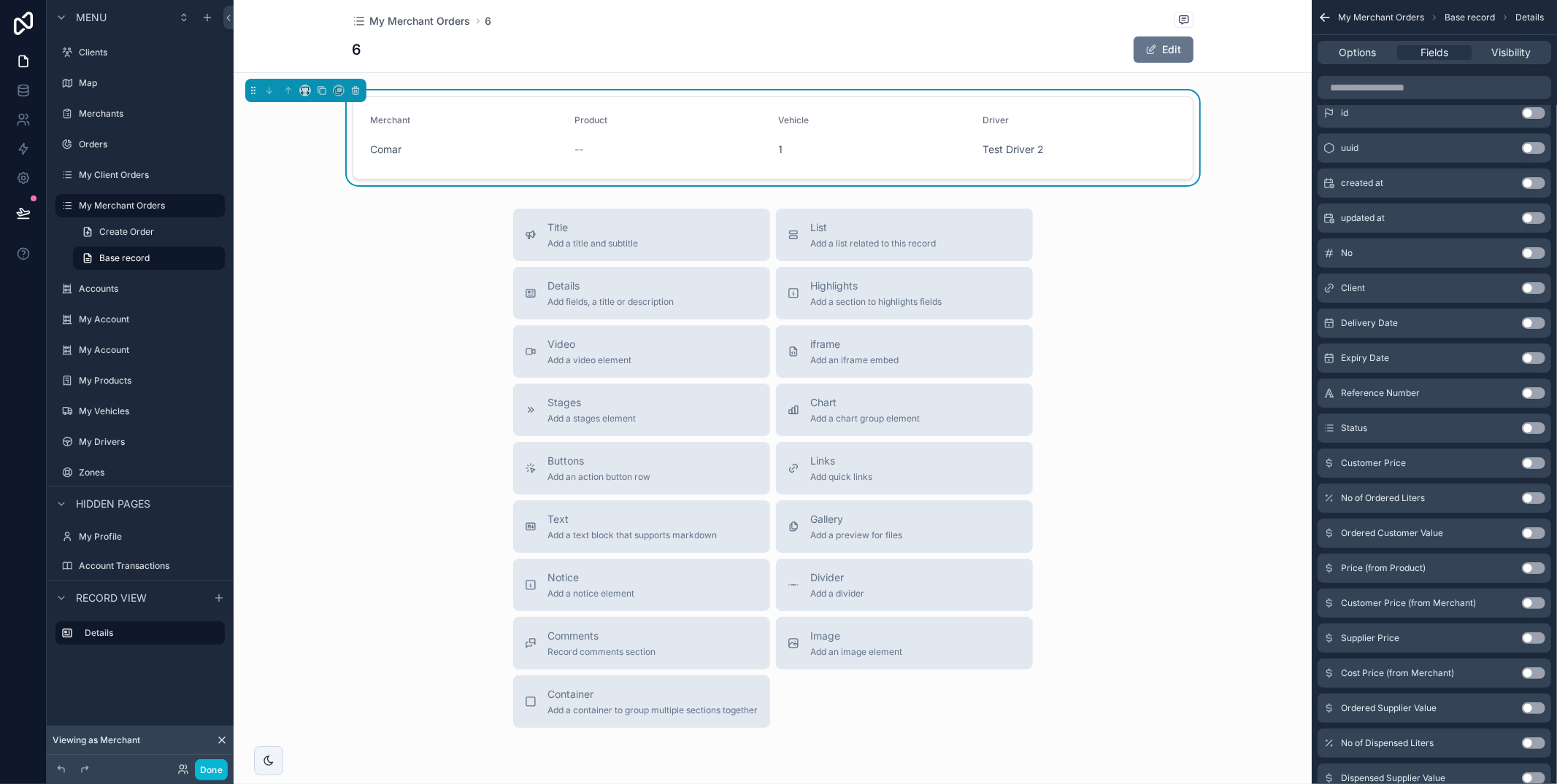
click at [1531, 427] on button "Use setting" at bounding box center [1533, 428] width 24 height 11
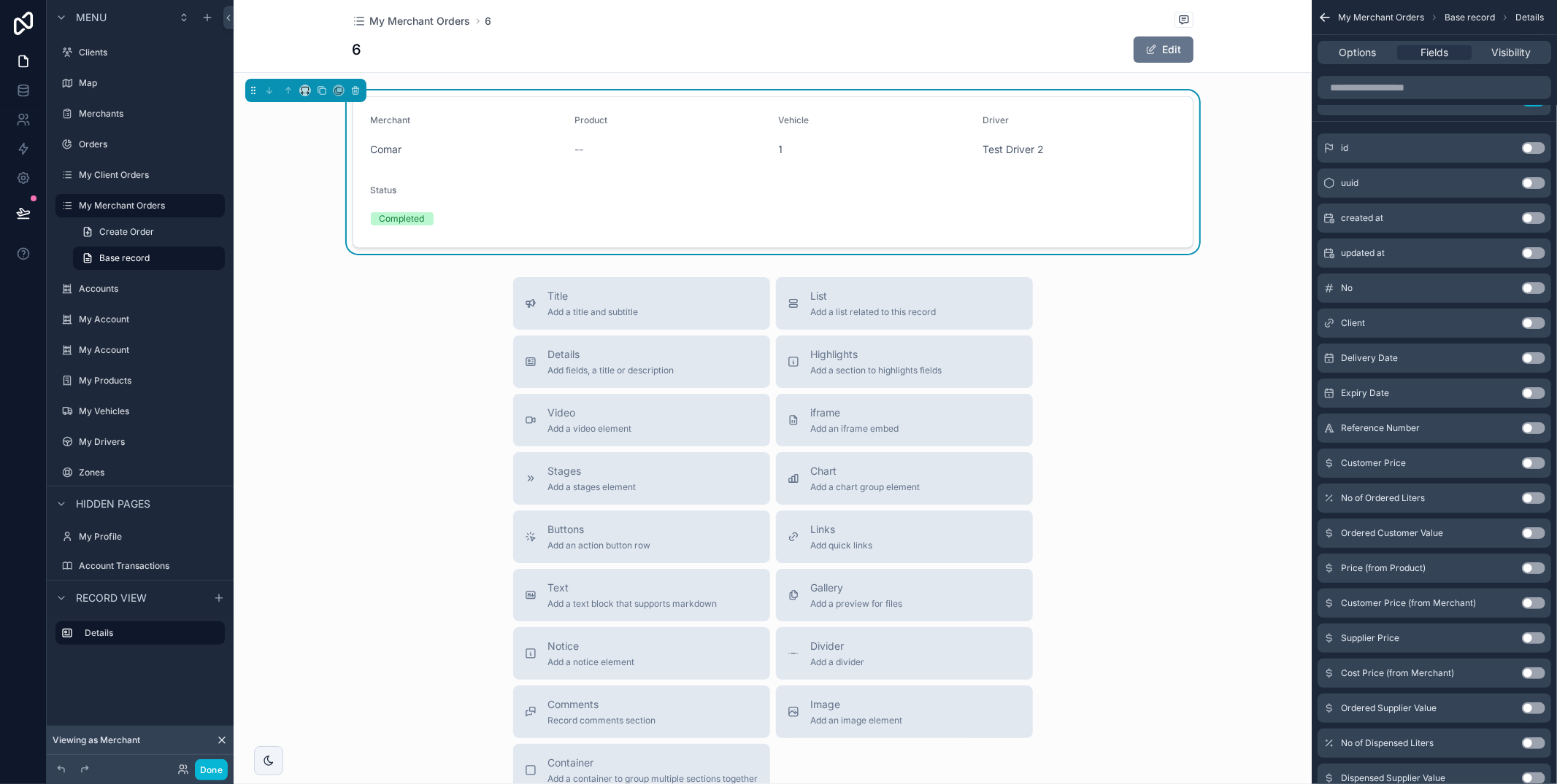
click at [1528, 497] on button "Use setting" at bounding box center [1533, 498] width 24 height 11
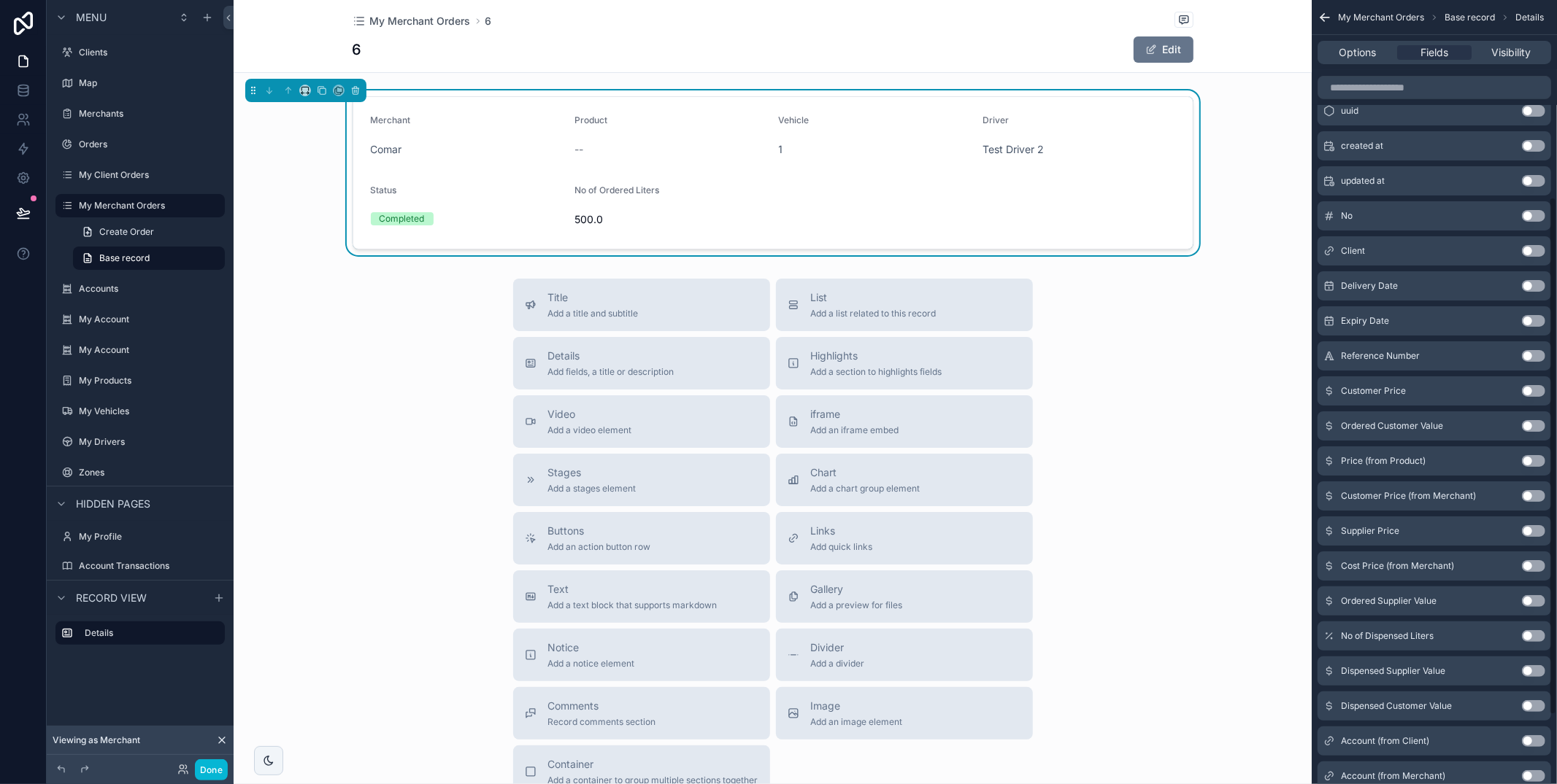
scroll to position [325, 0]
click at [1530, 596] on button "Use setting" at bounding box center [1533, 598] width 24 height 11
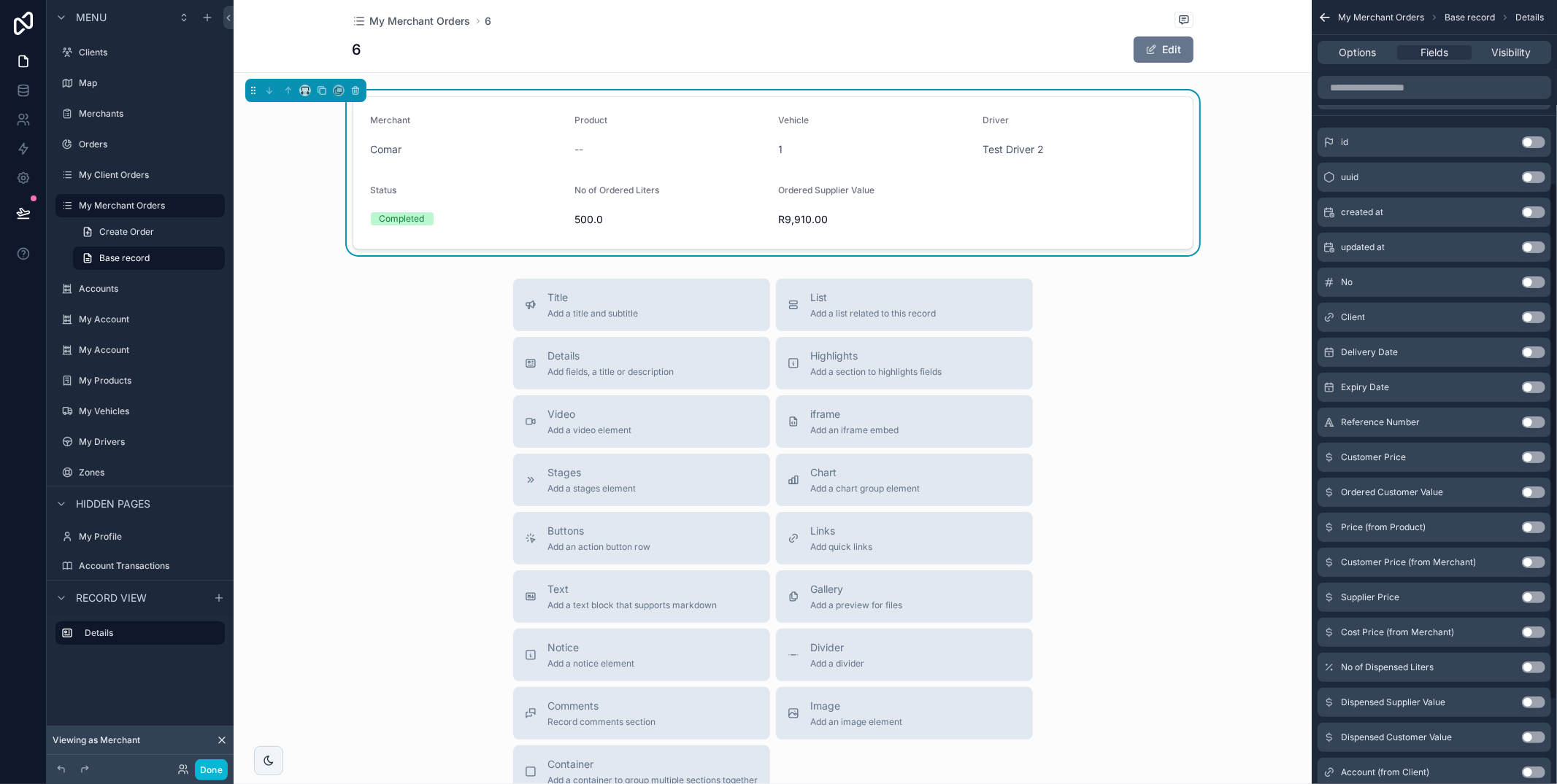
scroll to position [299, 0]
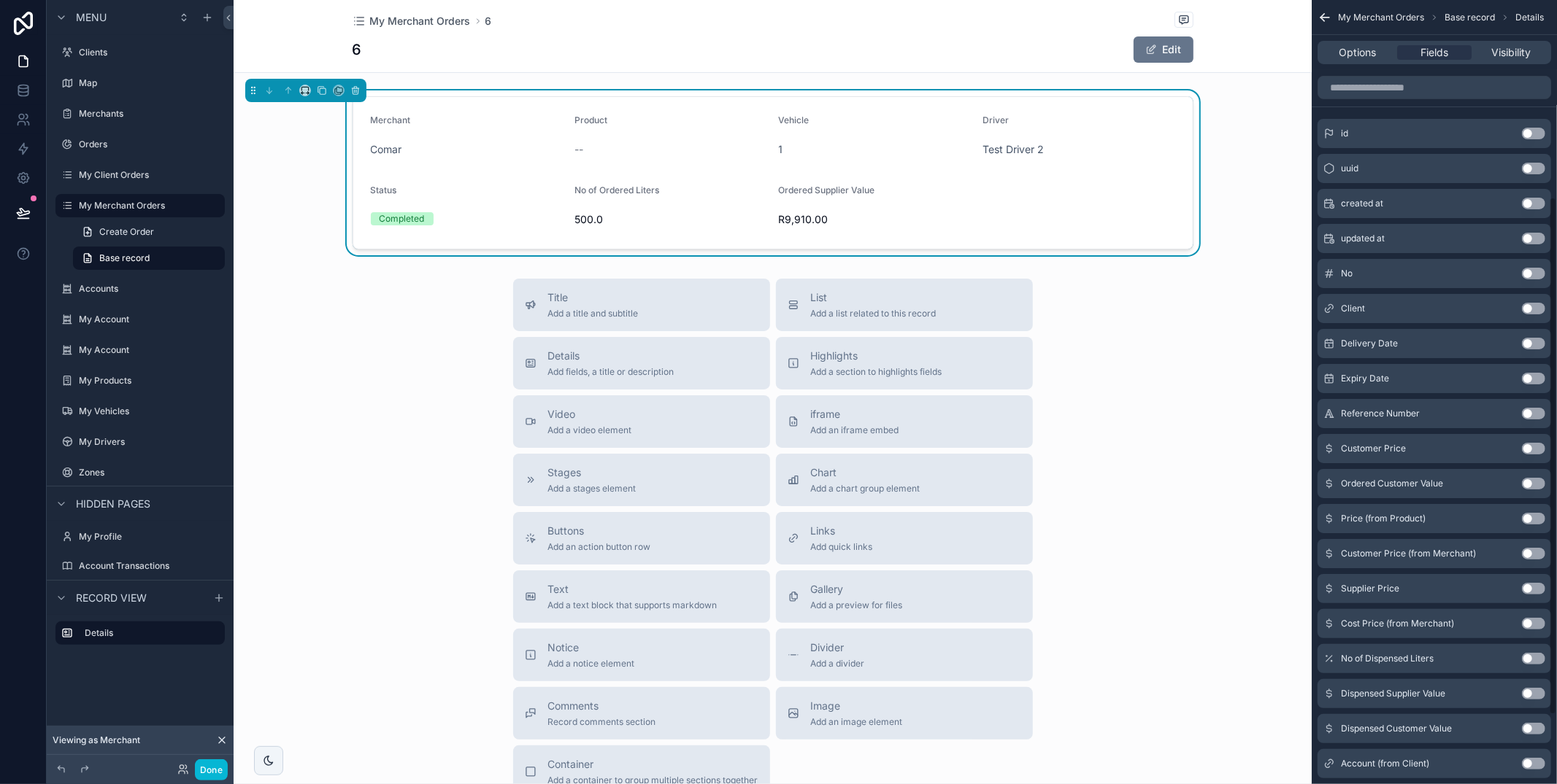
click at [1529, 588] on button "Use setting" at bounding box center [1533, 588] width 24 height 11
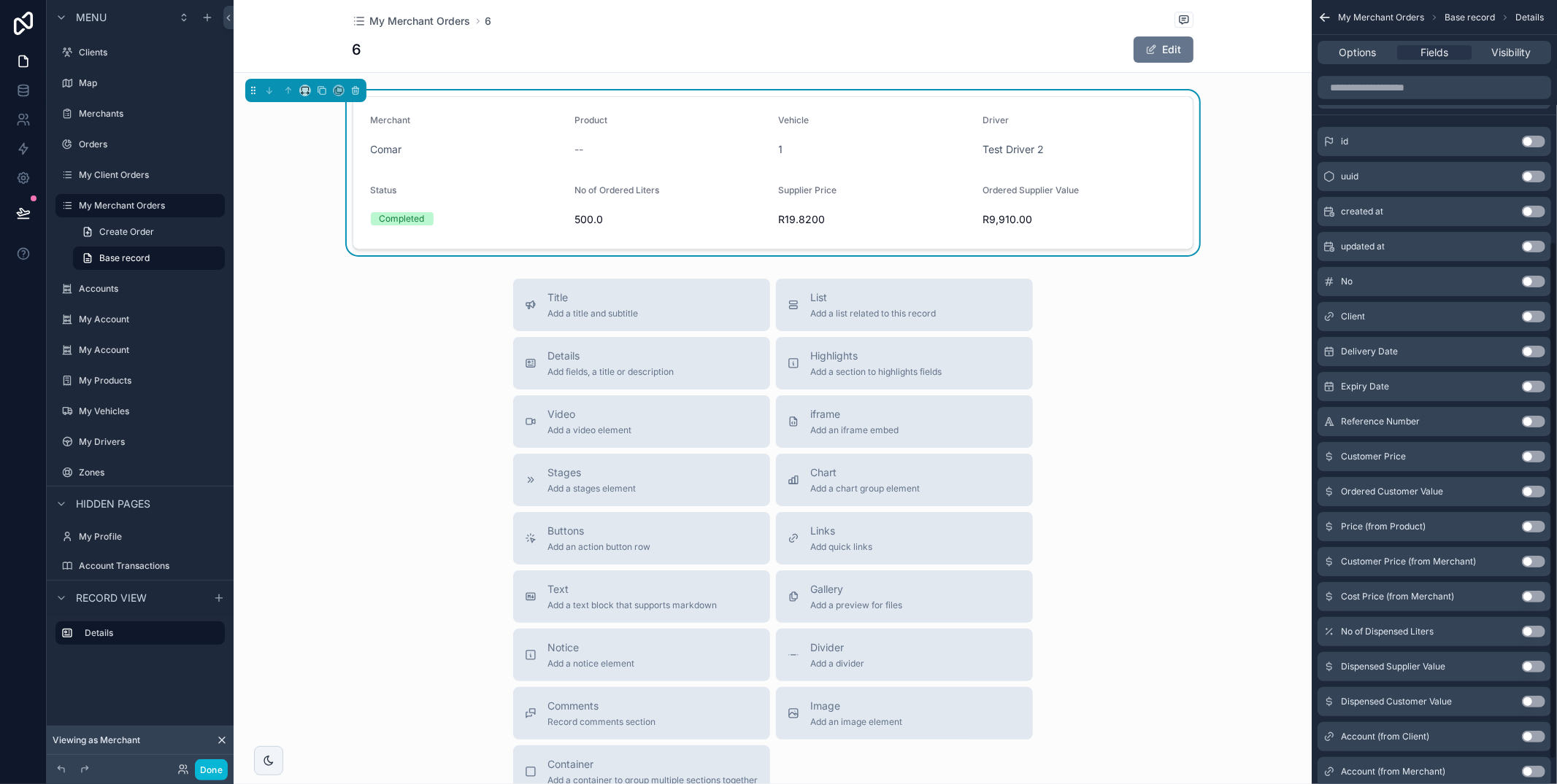
scroll to position [404, 0]
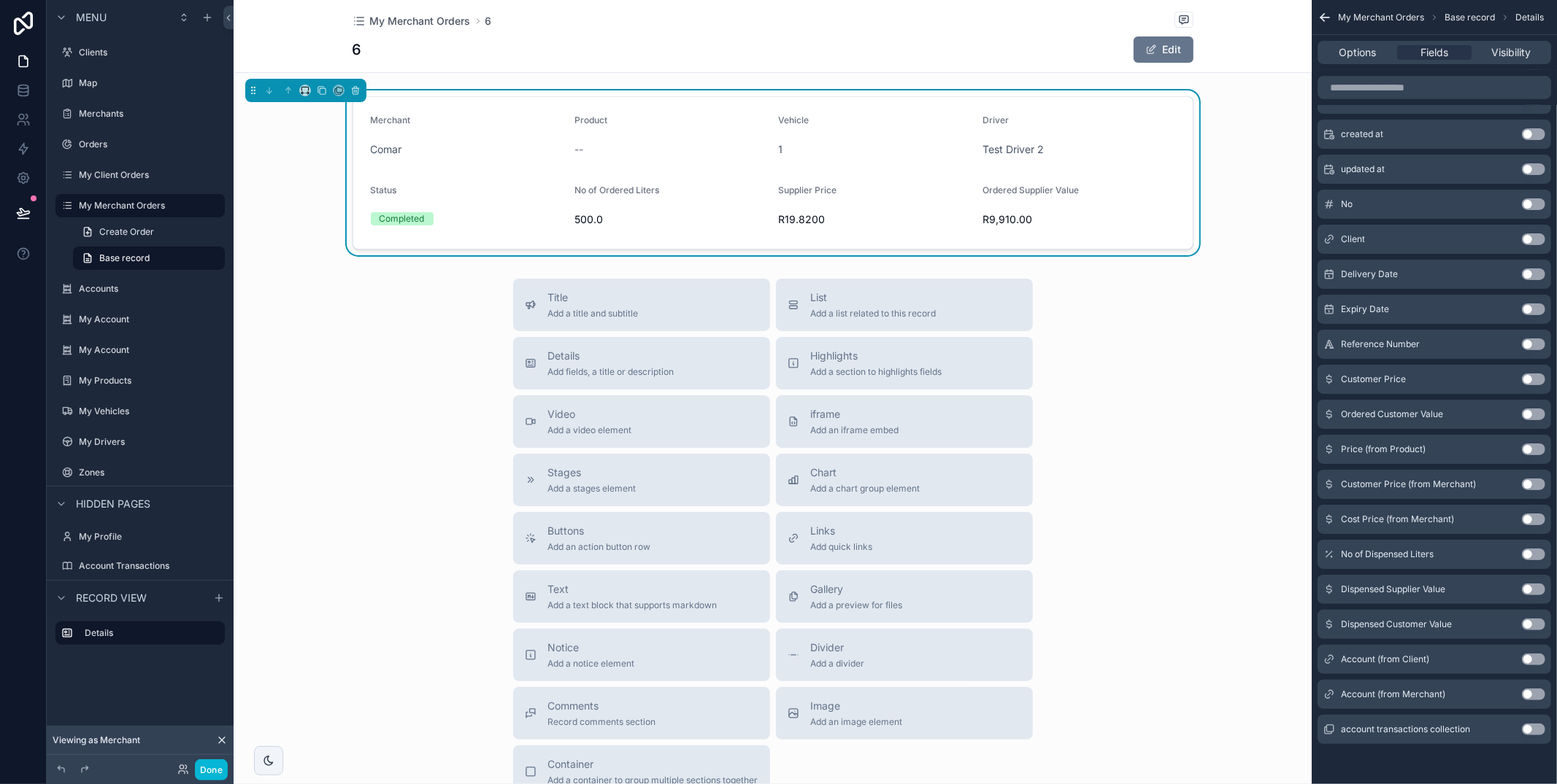
click at [1531, 555] on button "Use setting" at bounding box center [1533, 554] width 24 height 11
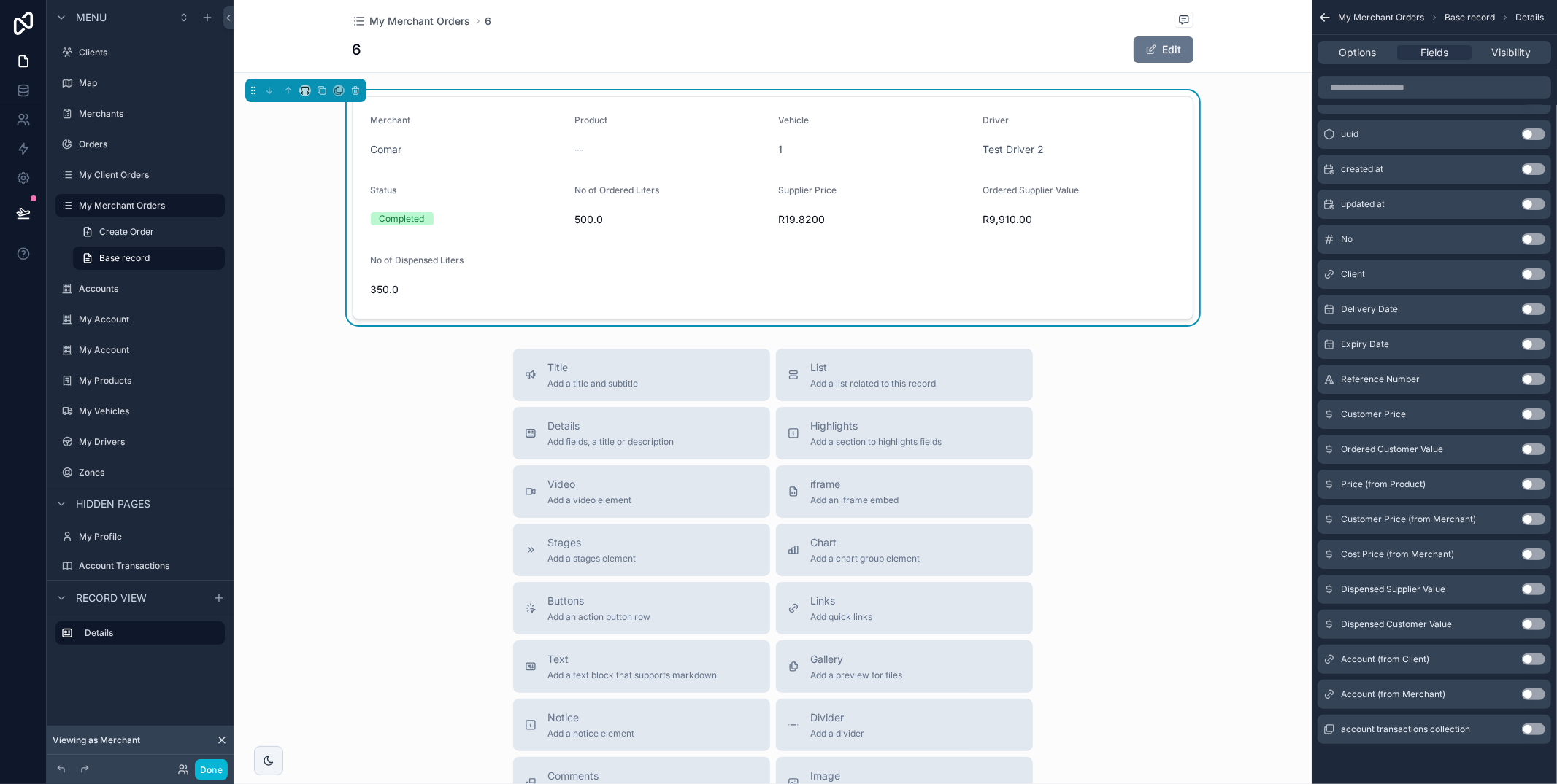
click at [1531, 589] on button "Use setting" at bounding box center [1533, 589] width 24 height 11
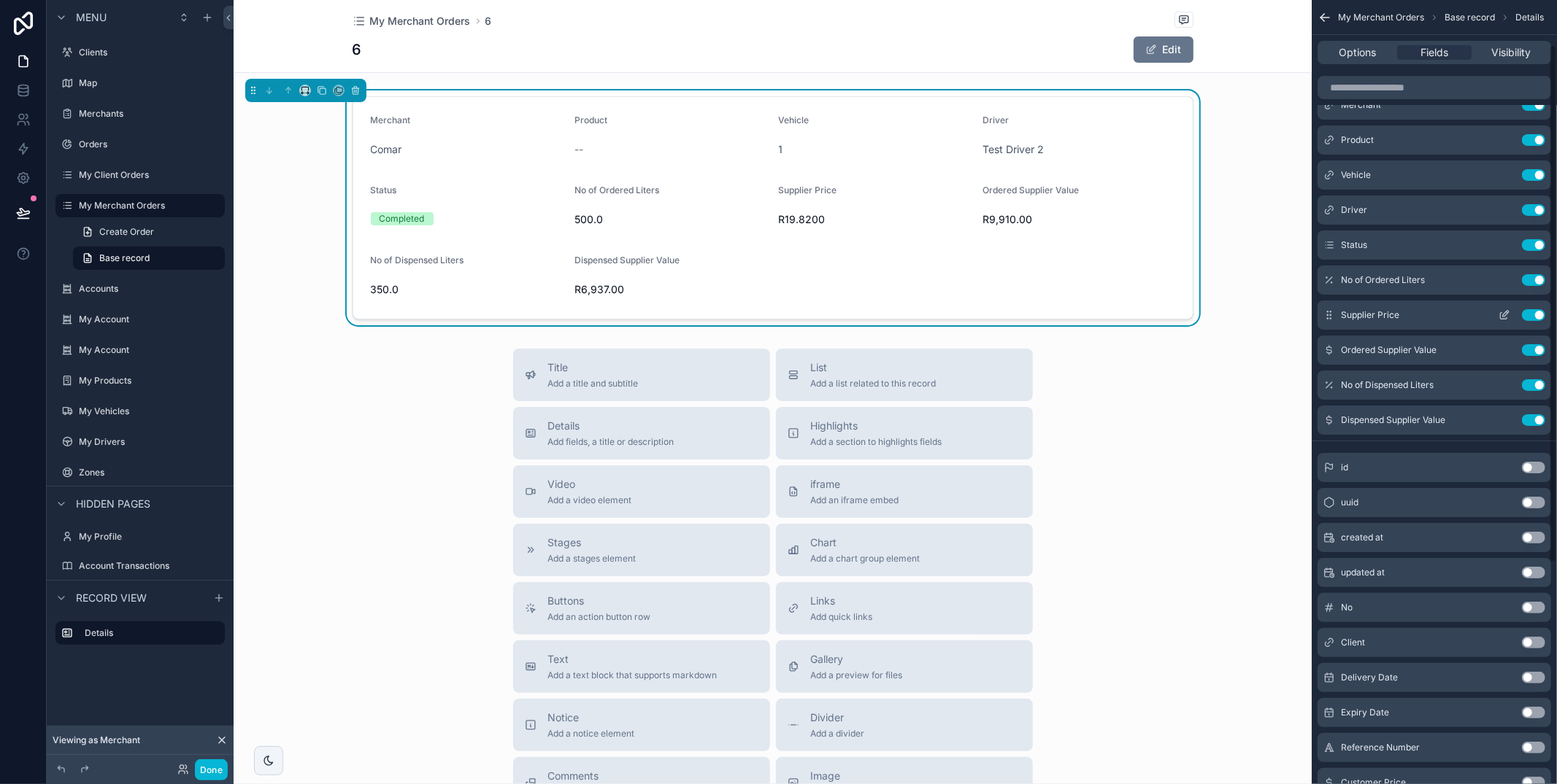
scroll to position [34, 0]
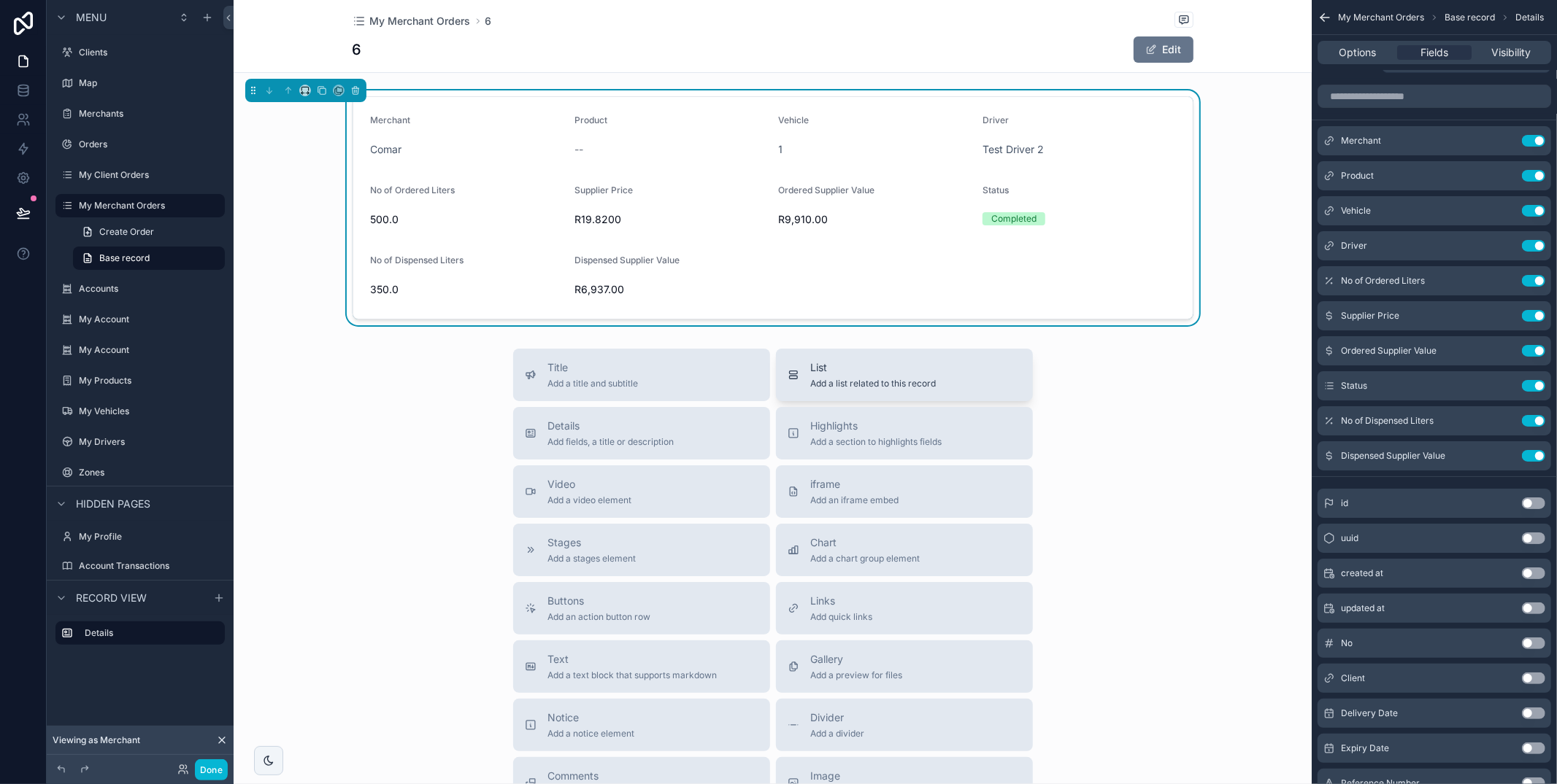
click at [965, 361] on div "List Add a list related to this record" at bounding box center [904, 375] width 234 height 29
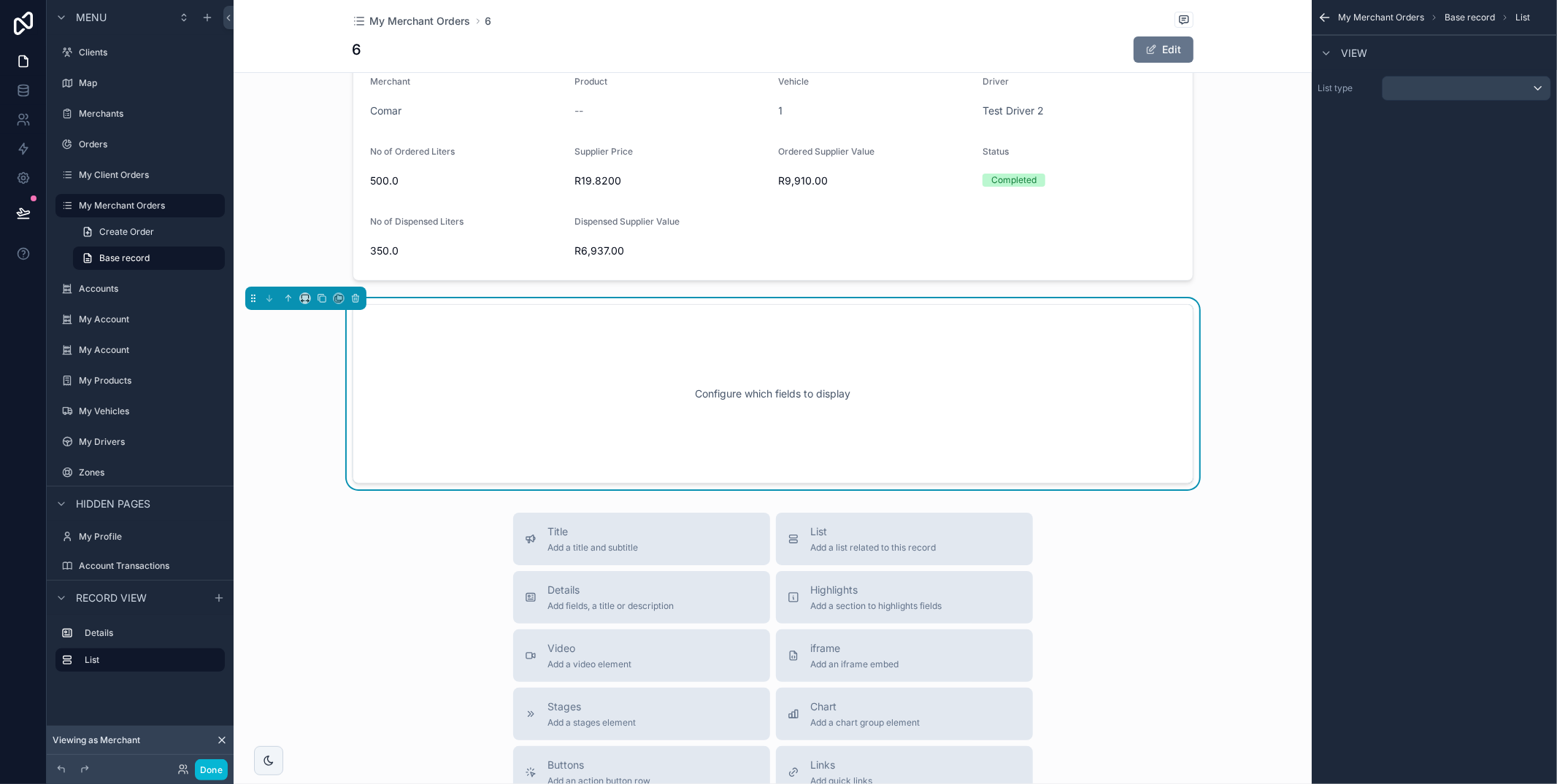
scroll to position [40, 0]
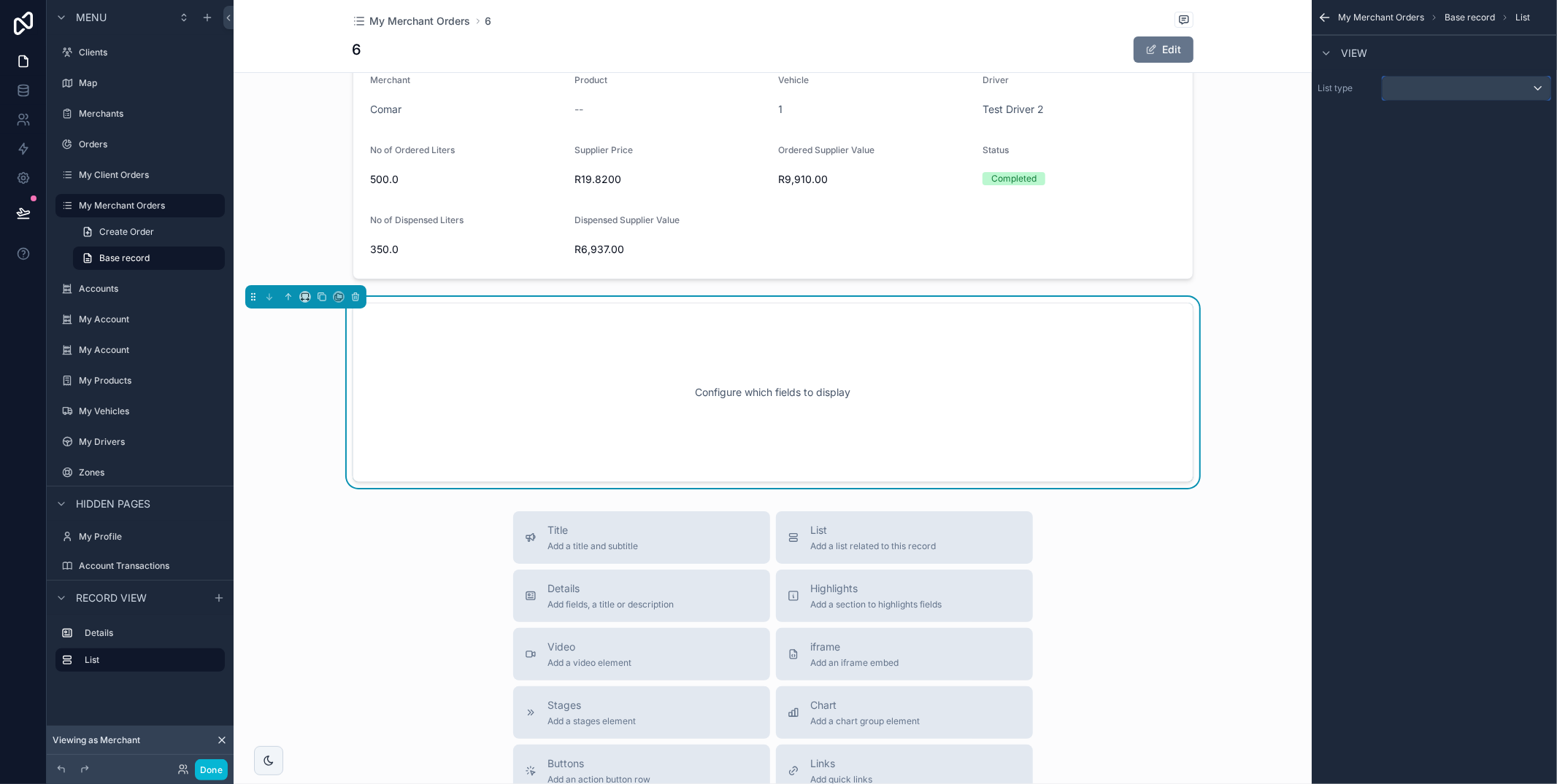
click at [1457, 85] on div "scrollable content" at bounding box center [1465, 88] width 167 height 24
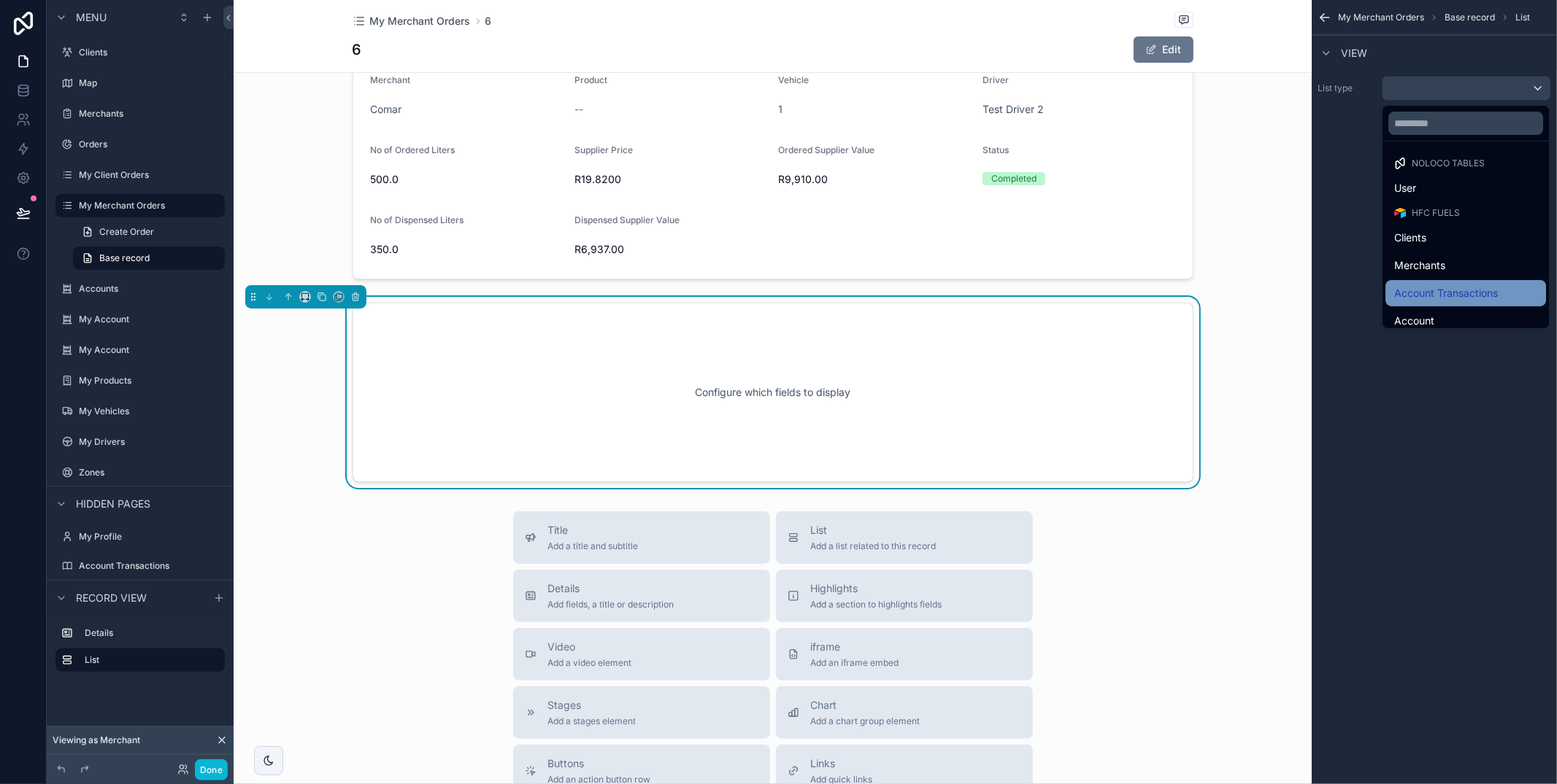
click at [1462, 295] on span "Account Transactions" at bounding box center [1446, 293] width 104 height 18
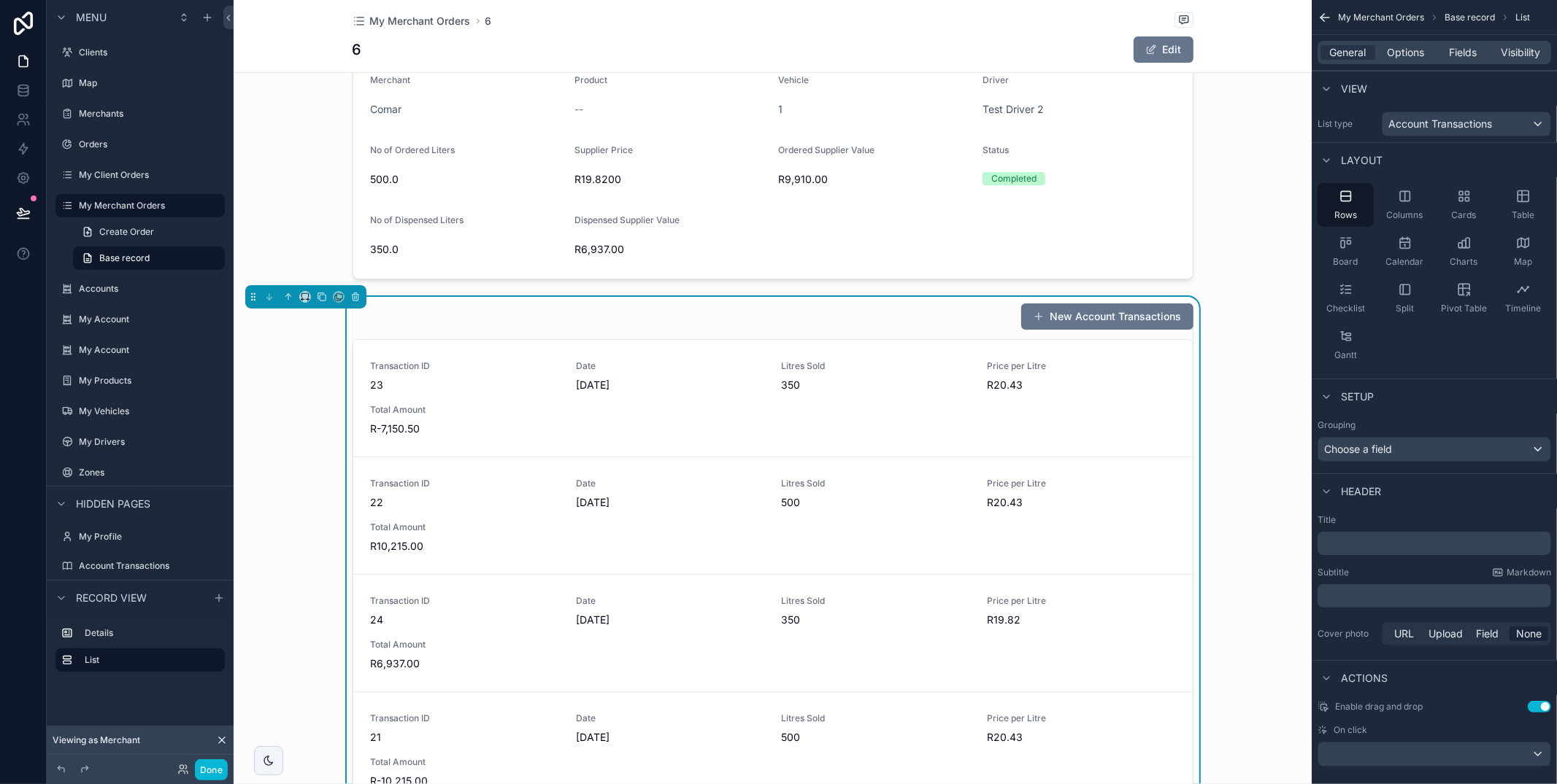
click at [1405, 546] on p "﻿" at bounding box center [1436, 543] width 225 height 14
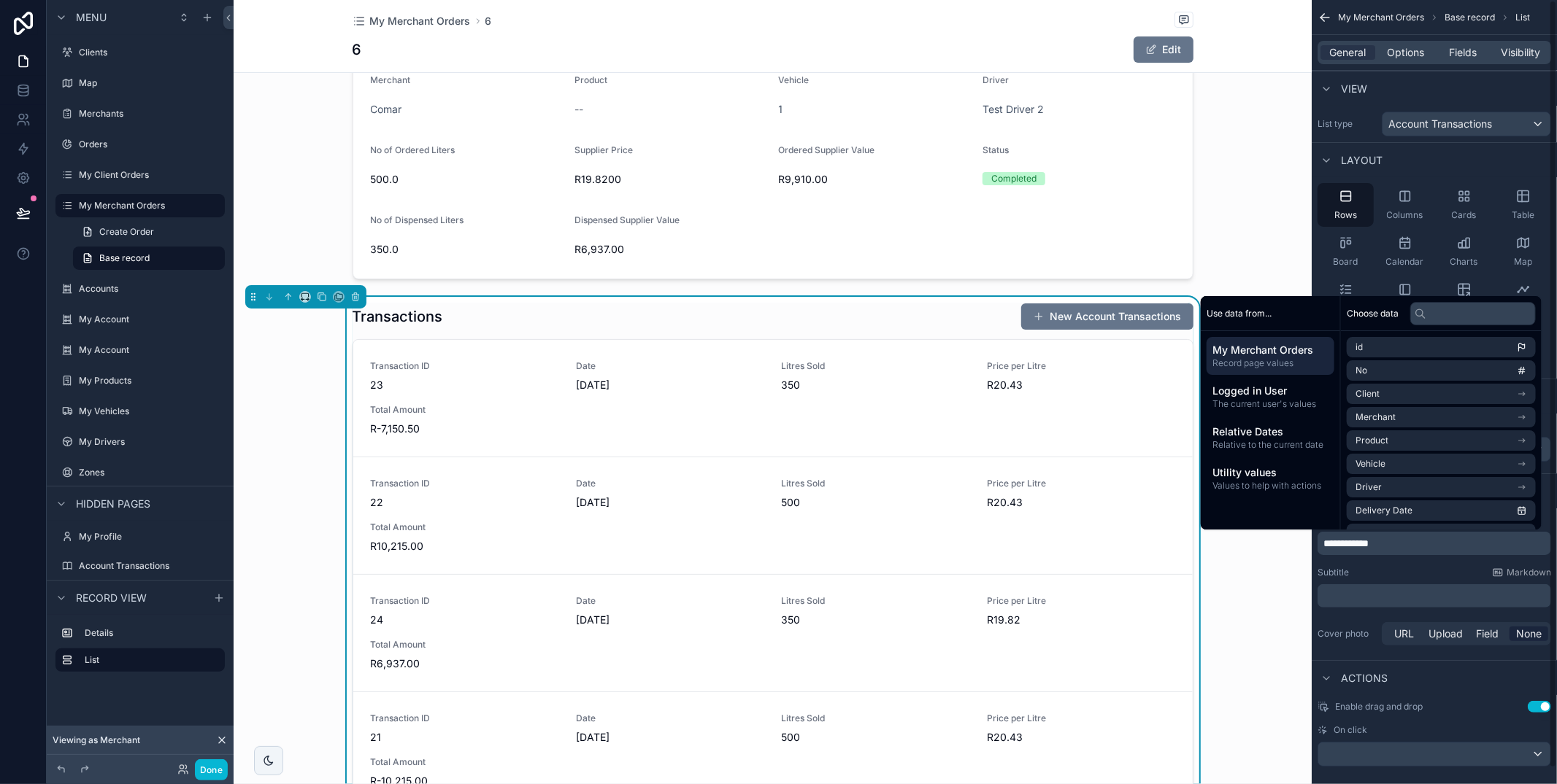
click at [1398, 566] on div "**********" at bounding box center [1434, 582] width 245 height 146
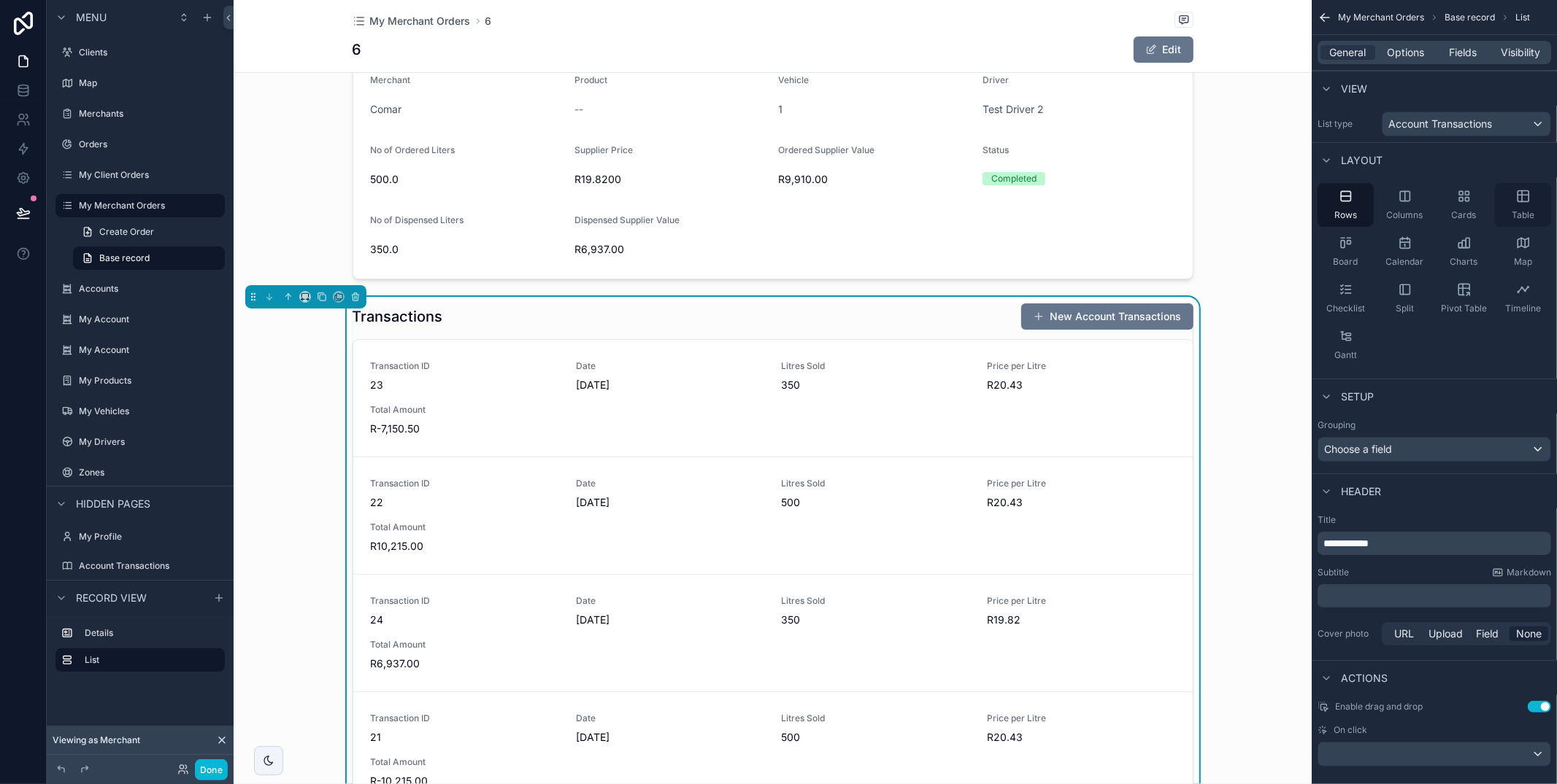
click at [1535, 190] on div "Table" at bounding box center [1522, 205] width 56 height 44
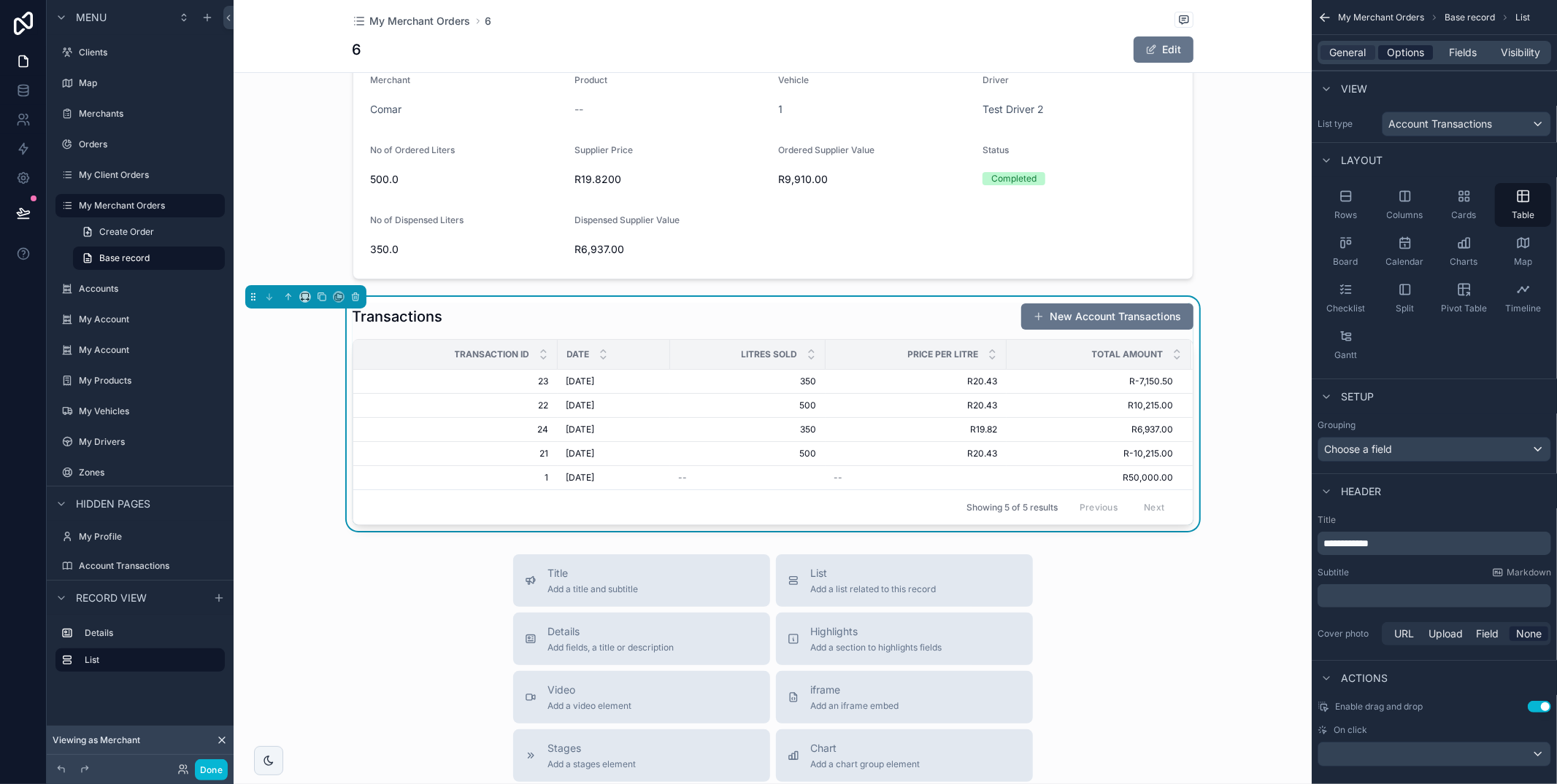
click at [1394, 49] on span "Options" at bounding box center [1405, 52] width 37 height 14
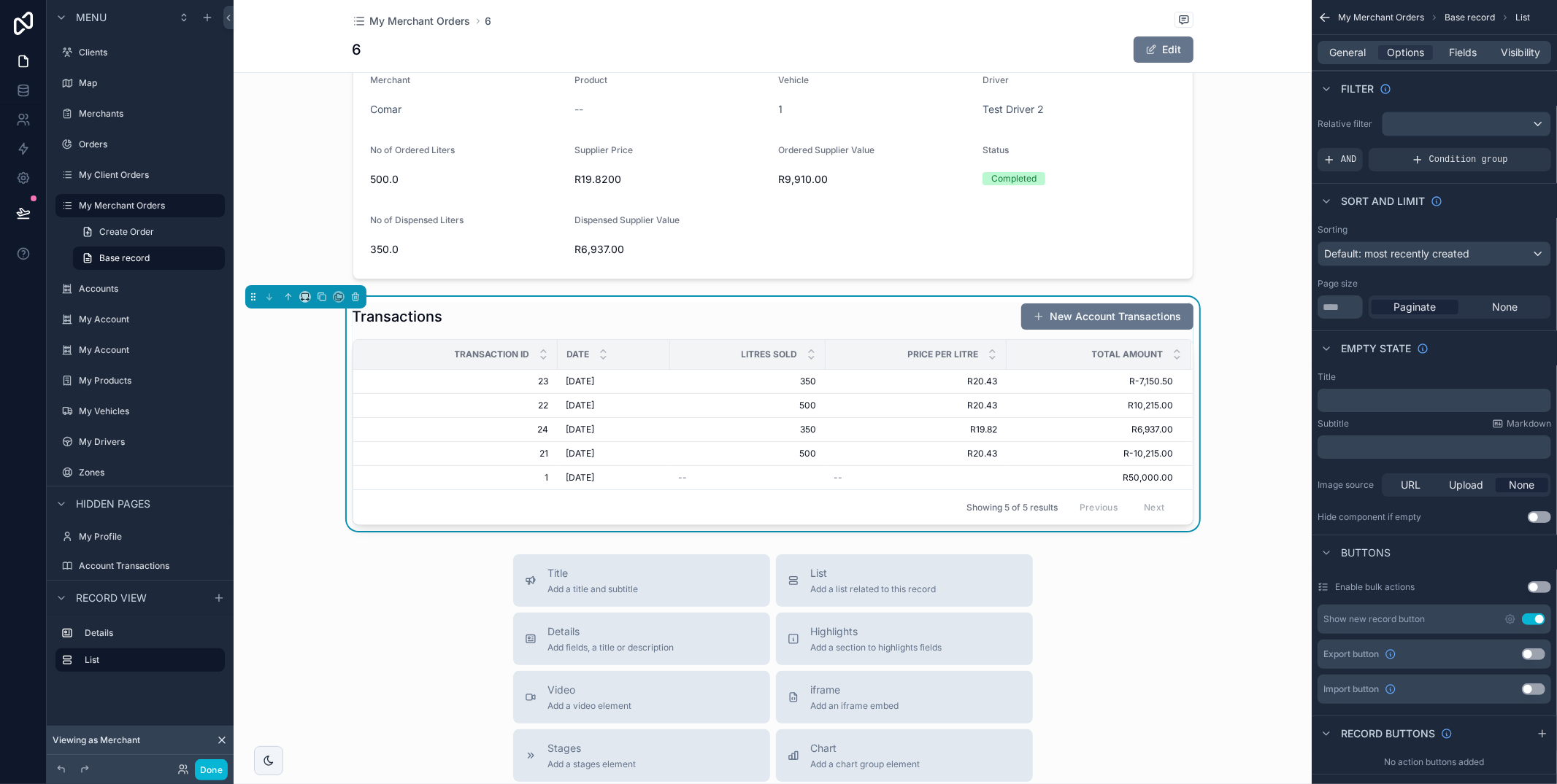
drag, startPoint x: 1532, startPoint y: 622, endPoint x: 1527, endPoint y: 550, distance: 72.2
click at [1532, 622] on button "Use setting" at bounding box center [1533, 619] width 24 height 11
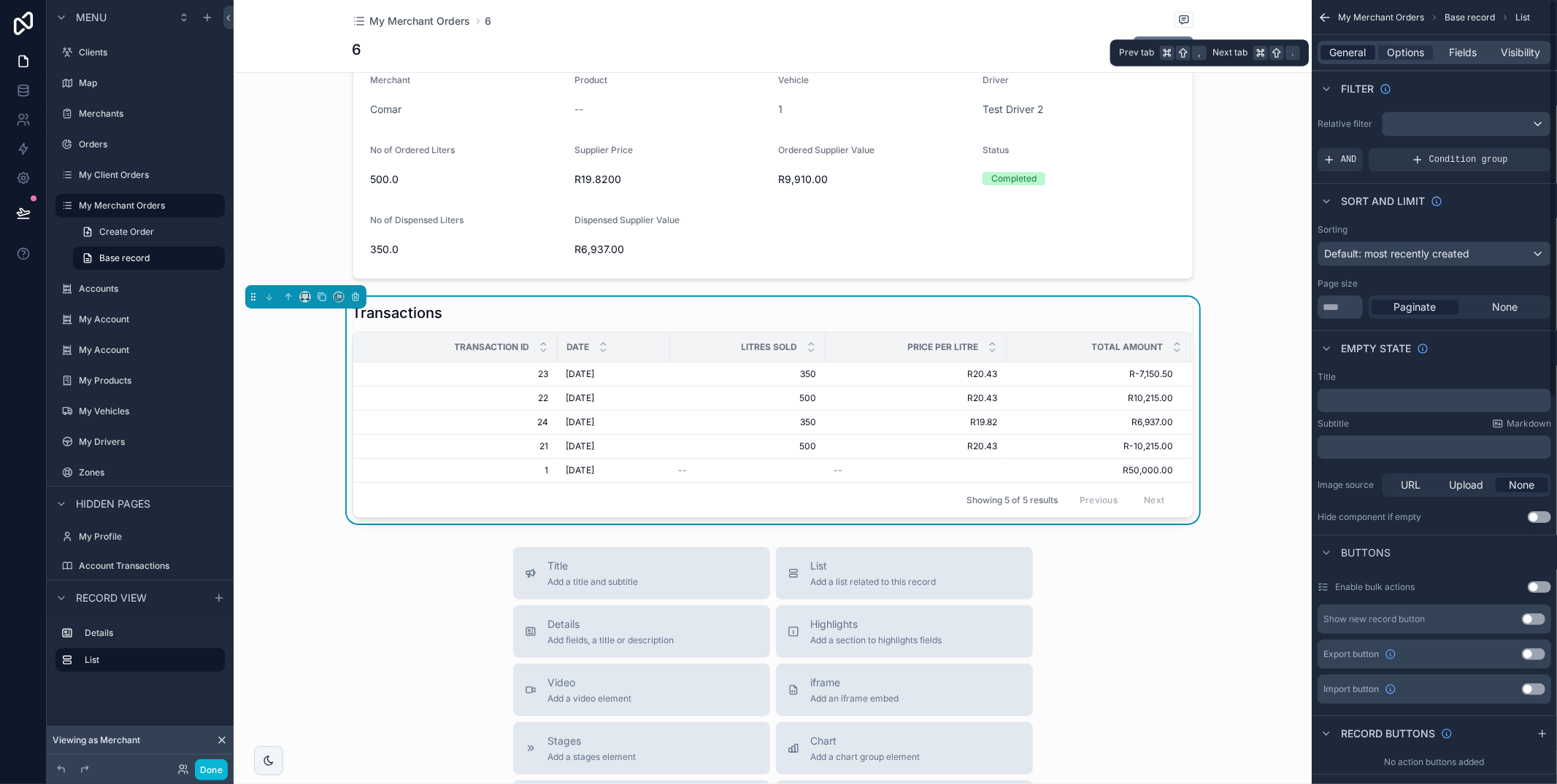
click at [1349, 49] on span "General" at bounding box center [1348, 52] width 37 height 14
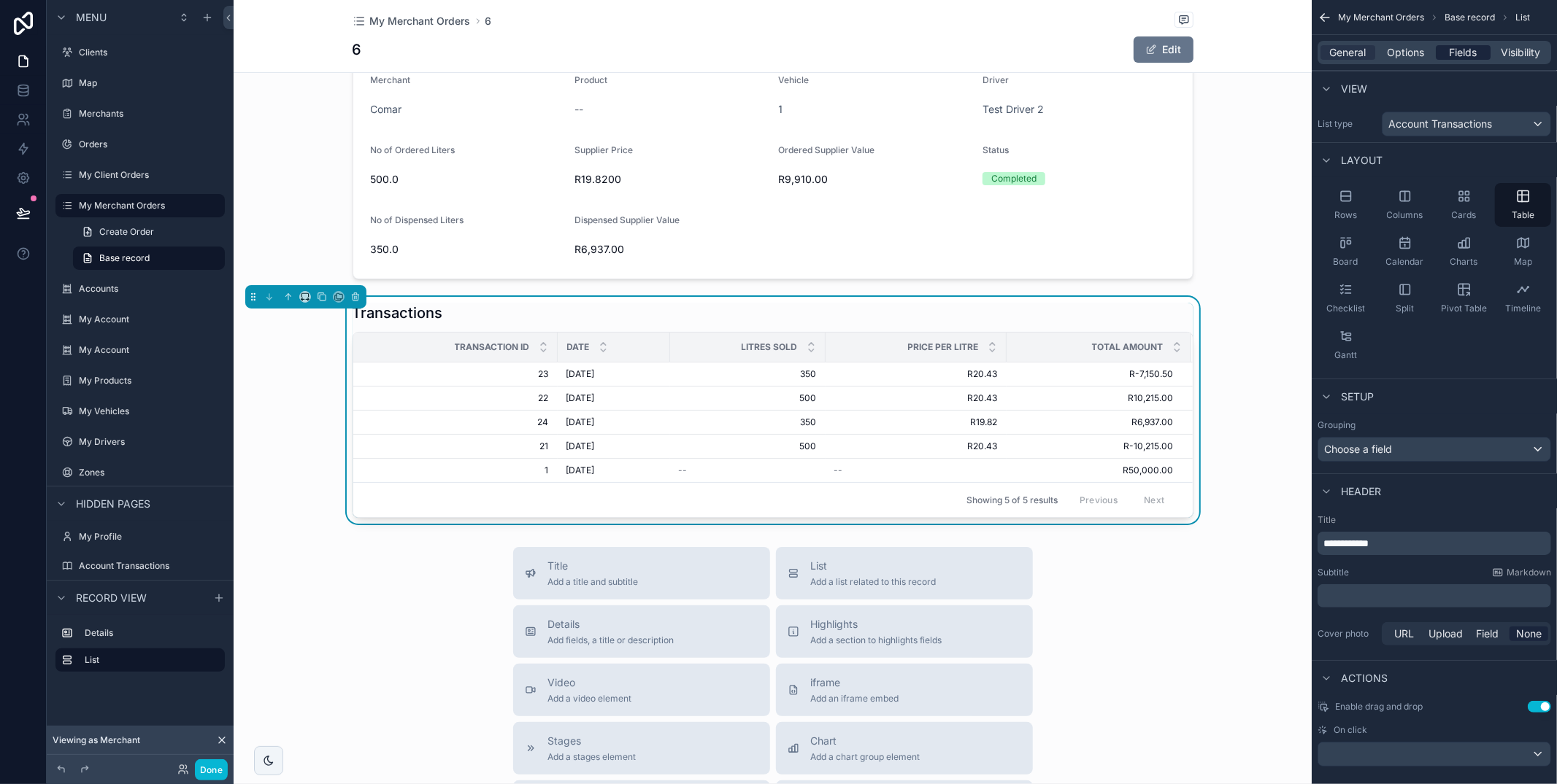
click at [1465, 58] on span "Fields" at bounding box center [1462, 52] width 27 height 14
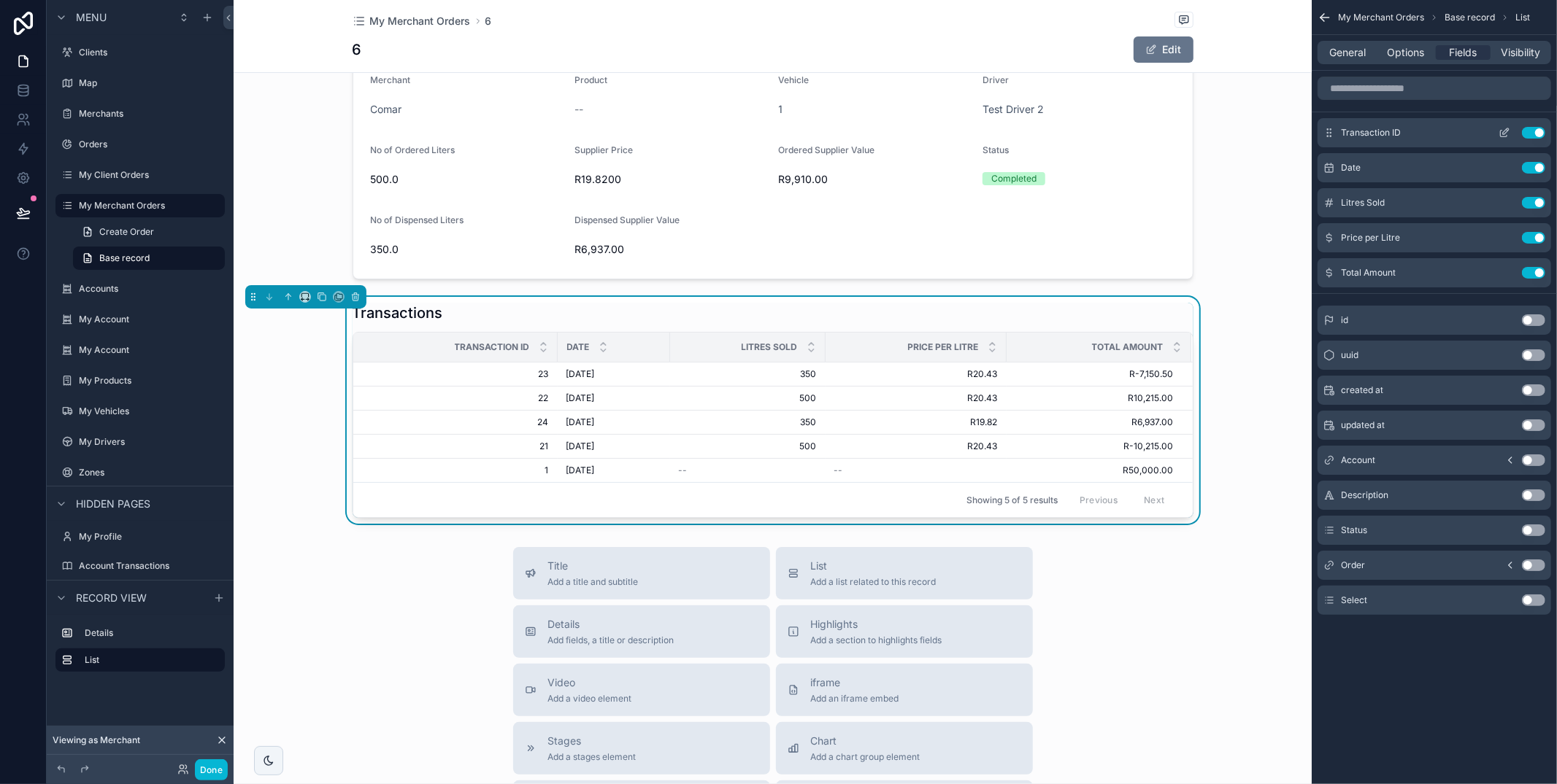
click at [1539, 131] on button "Use setting" at bounding box center [1533, 132] width 24 height 11
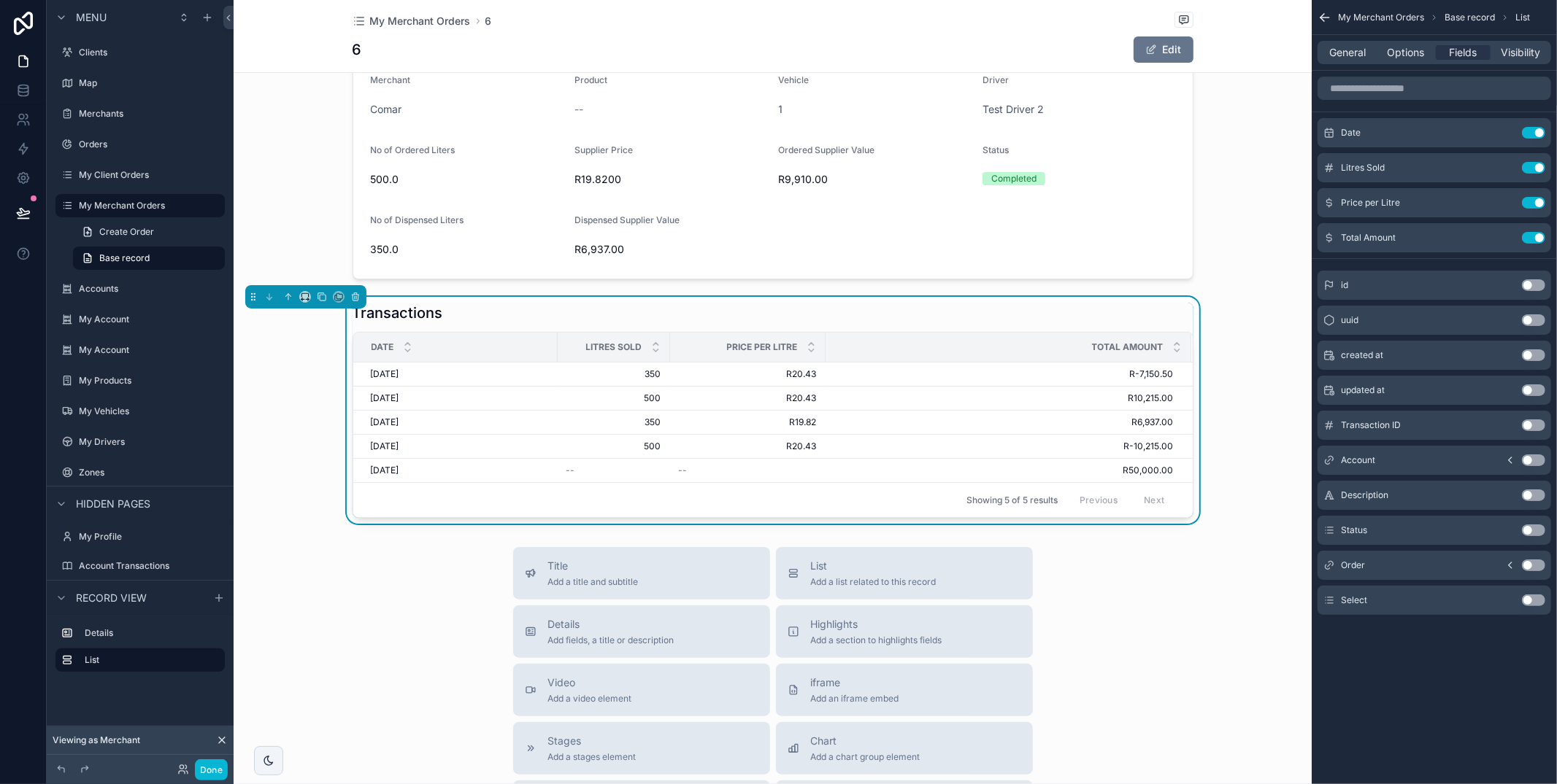
click at [1531, 496] on button "Use setting" at bounding box center [1533, 496] width 24 height 11
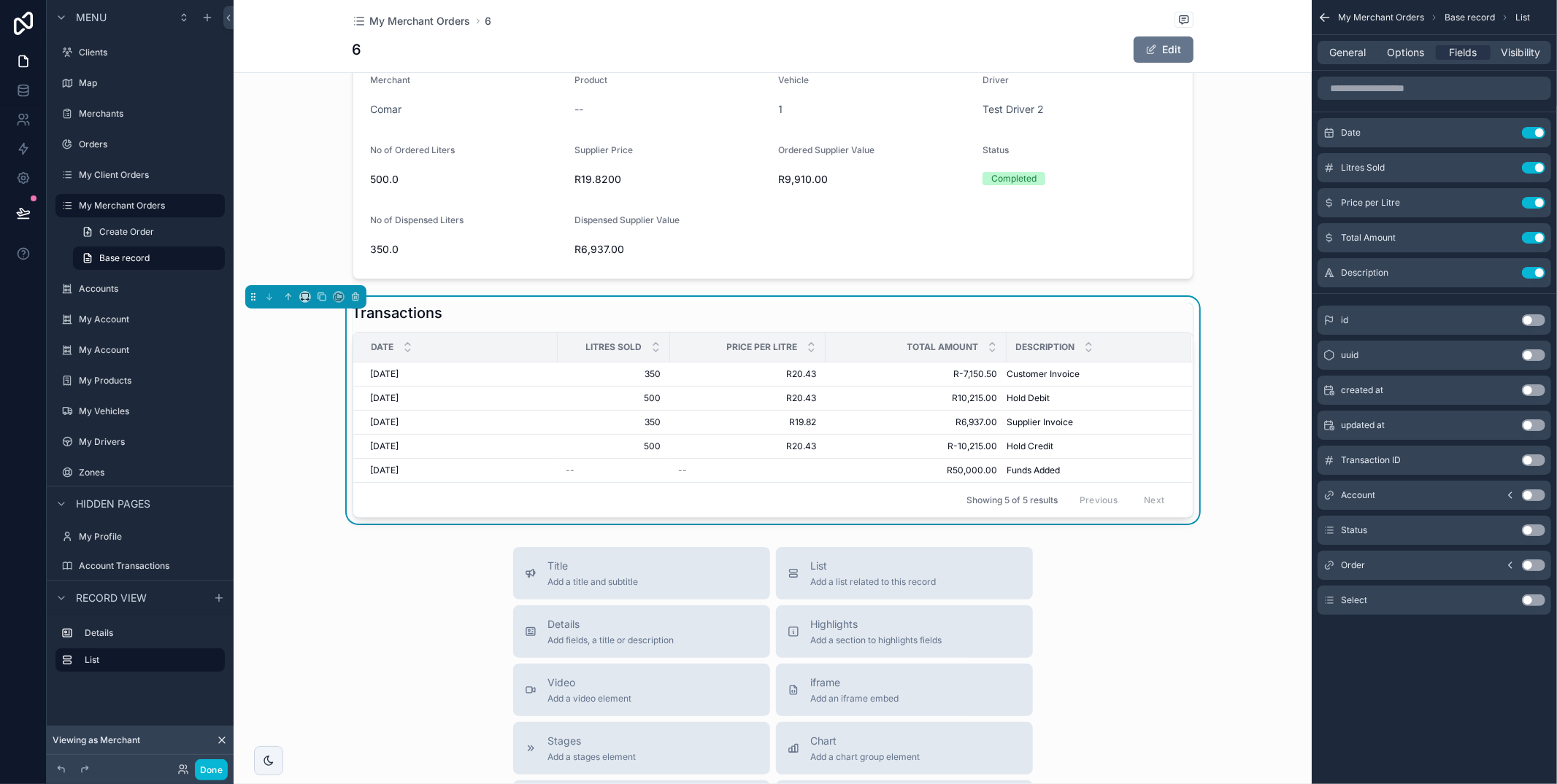
click at [1526, 599] on button "Use setting" at bounding box center [1533, 601] width 24 height 11
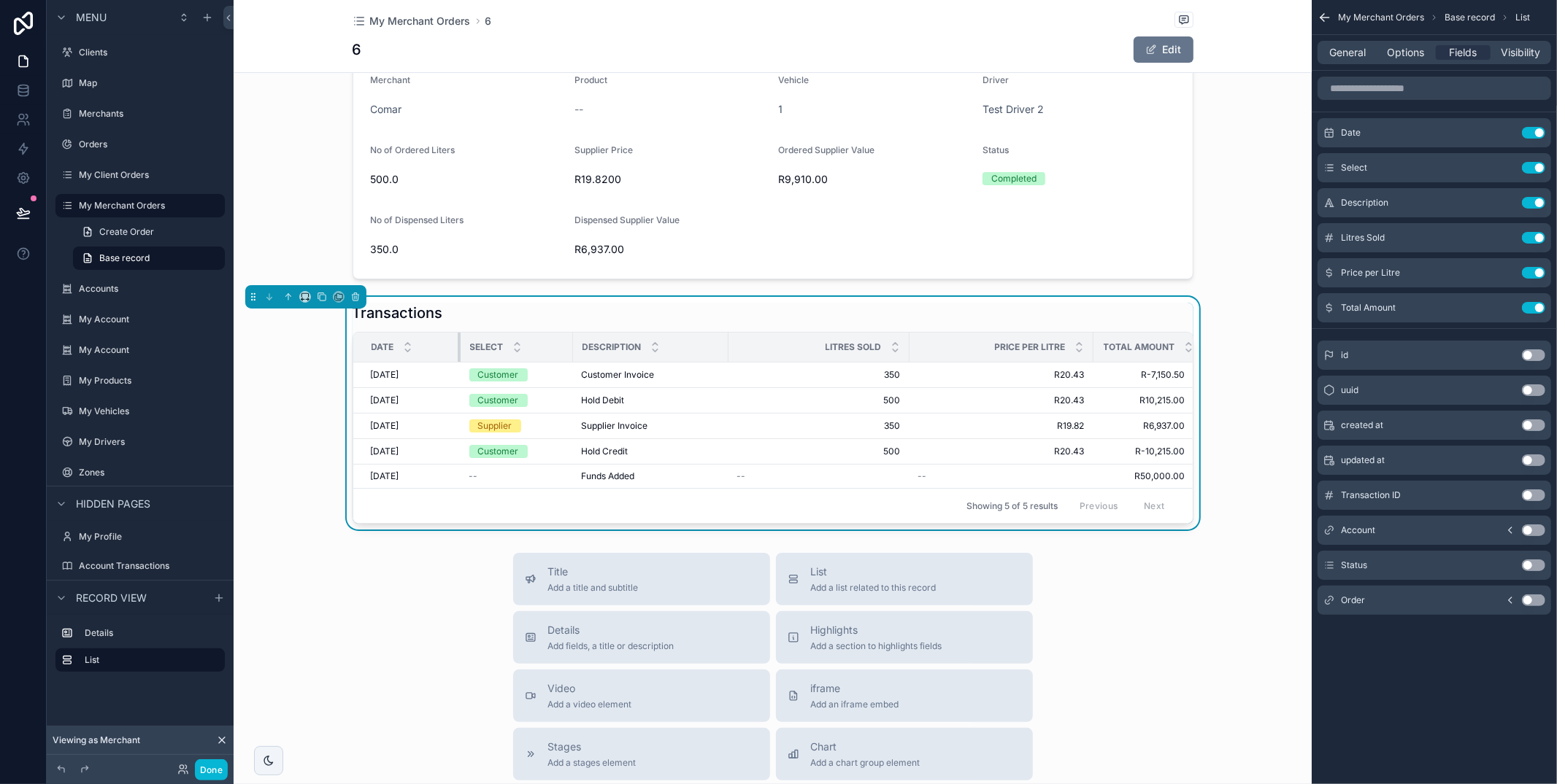
drag, startPoint x: 553, startPoint y: 343, endPoint x: 456, endPoint y: 346, distance: 97.0
click at [456, 346] on th "Date" at bounding box center [406, 348] width 107 height 30
click at [1402, 56] on span "Options" at bounding box center [1405, 52] width 37 height 14
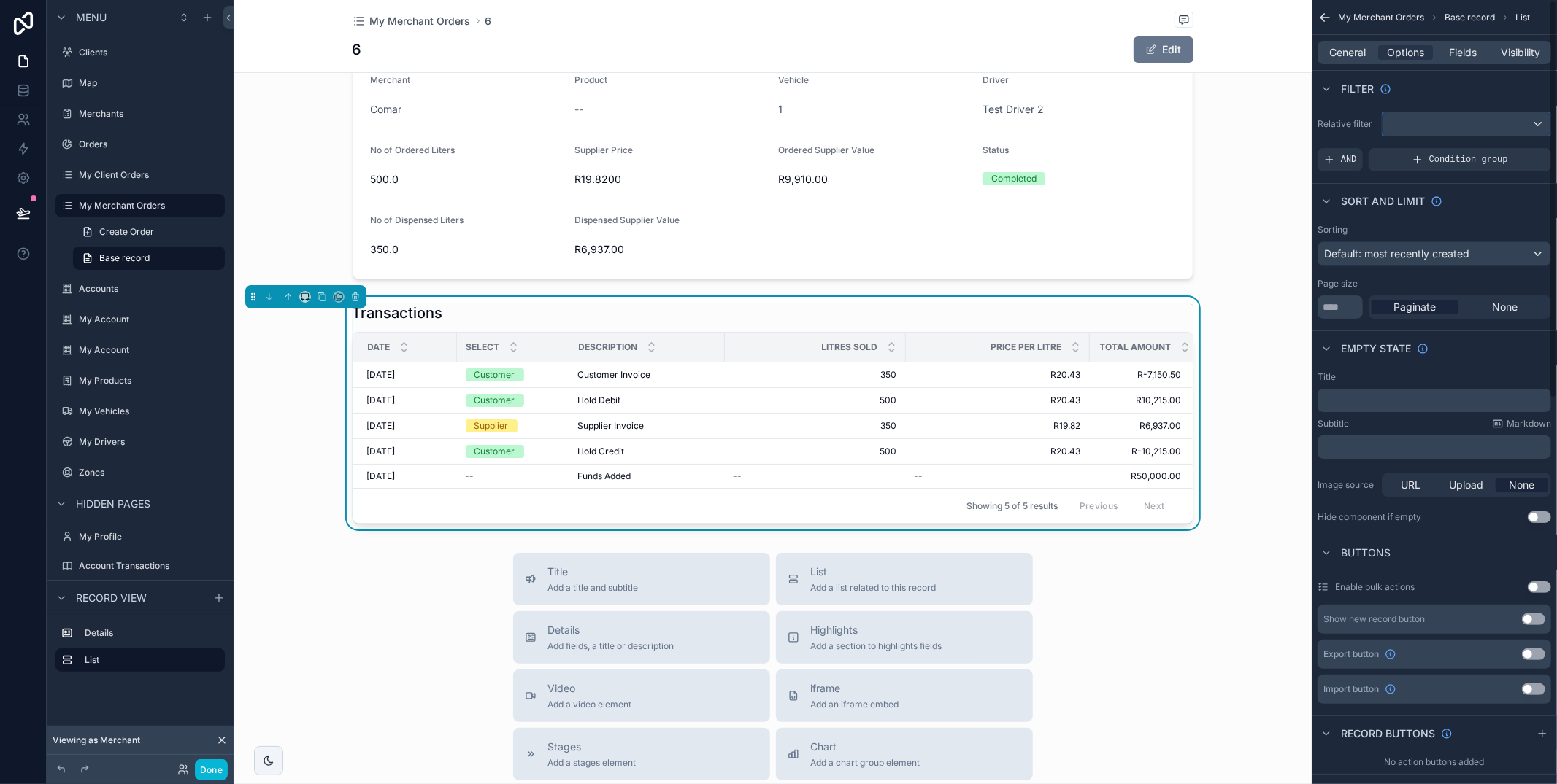
click at [1423, 126] on div "scrollable content" at bounding box center [1465, 124] width 167 height 24
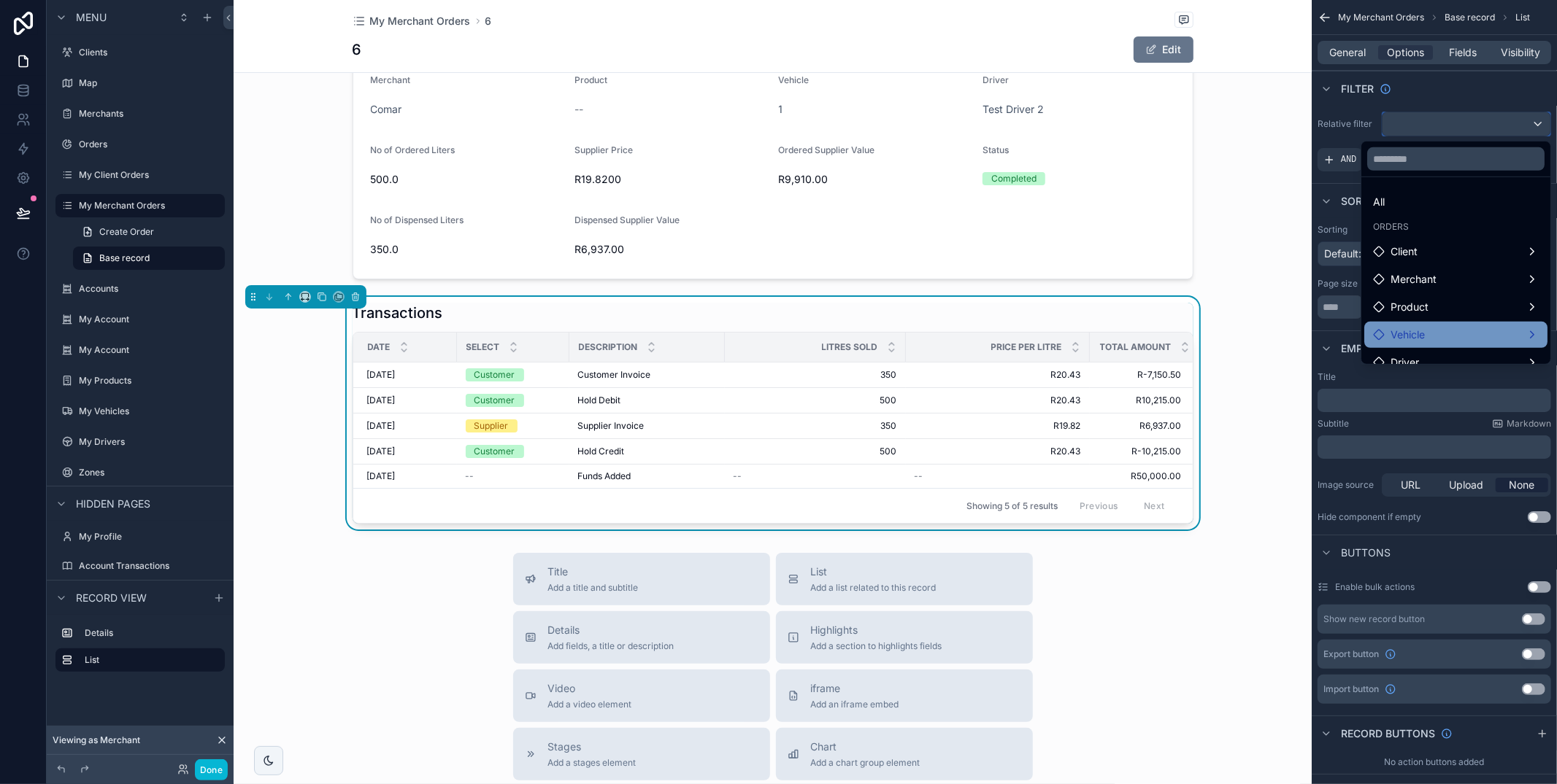
scroll to position [97, 0]
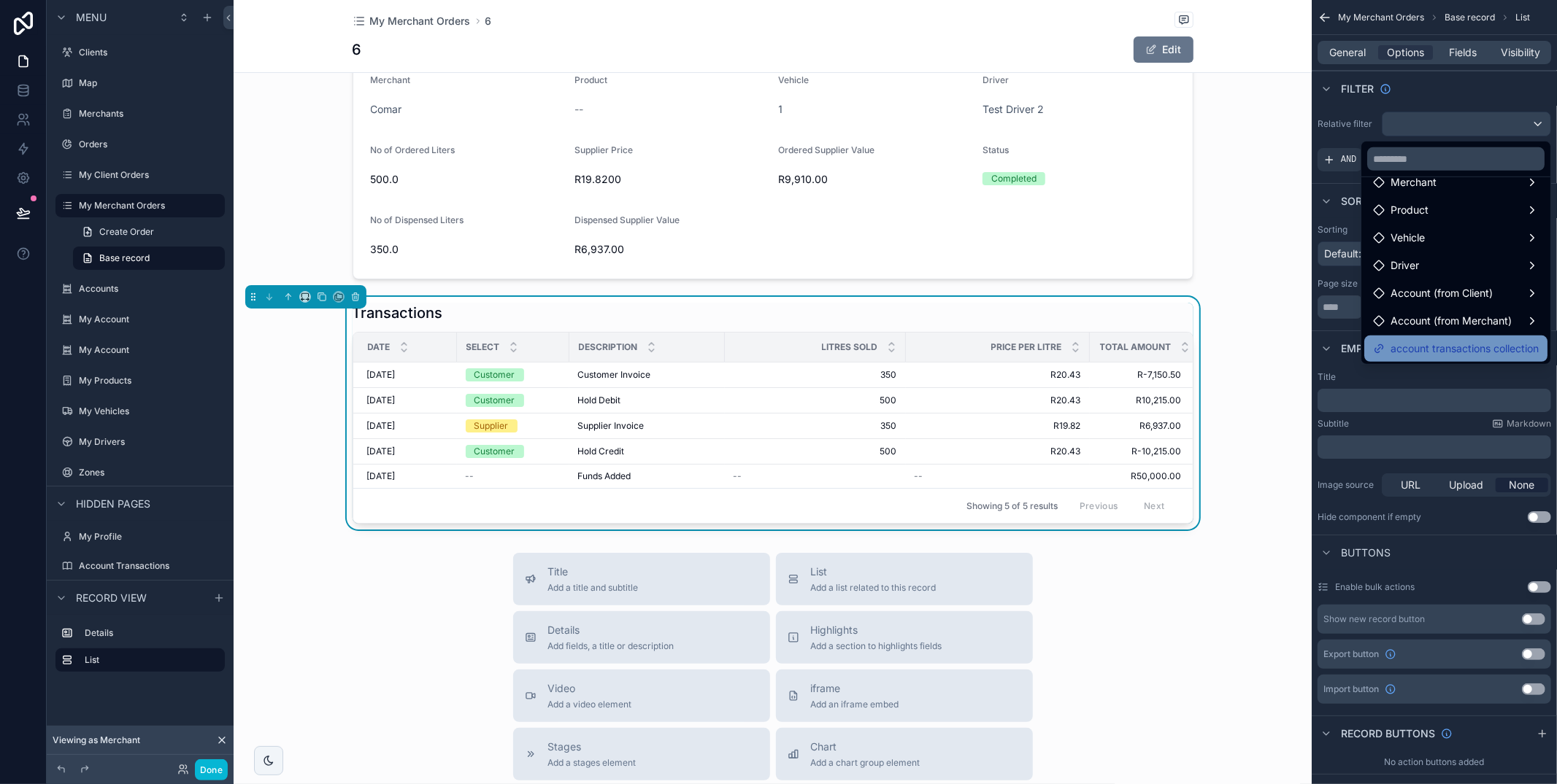
click at [1452, 340] on span "account transactions collection" at bounding box center [1464, 349] width 149 height 18
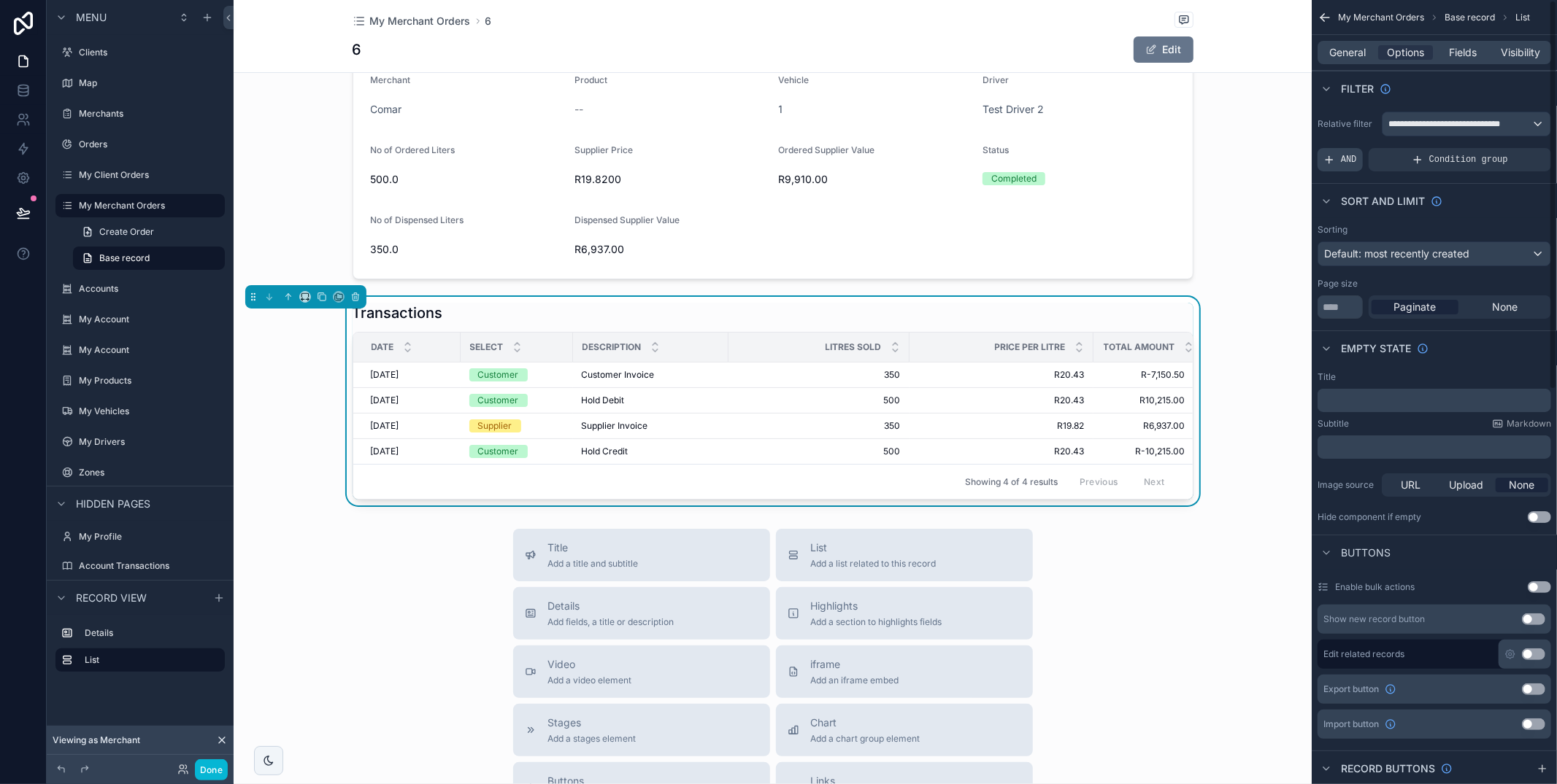
click at [1347, 165] on span "AND" at bounding box center [1348, 160] width 16 height 11
click at [1518, 147] on div "**********" at bounding box center [1434, 142] width 245 height 72
click at [1519, 150] on div "scrollable content" at bounding box center [1514, 149] width 21 height 21
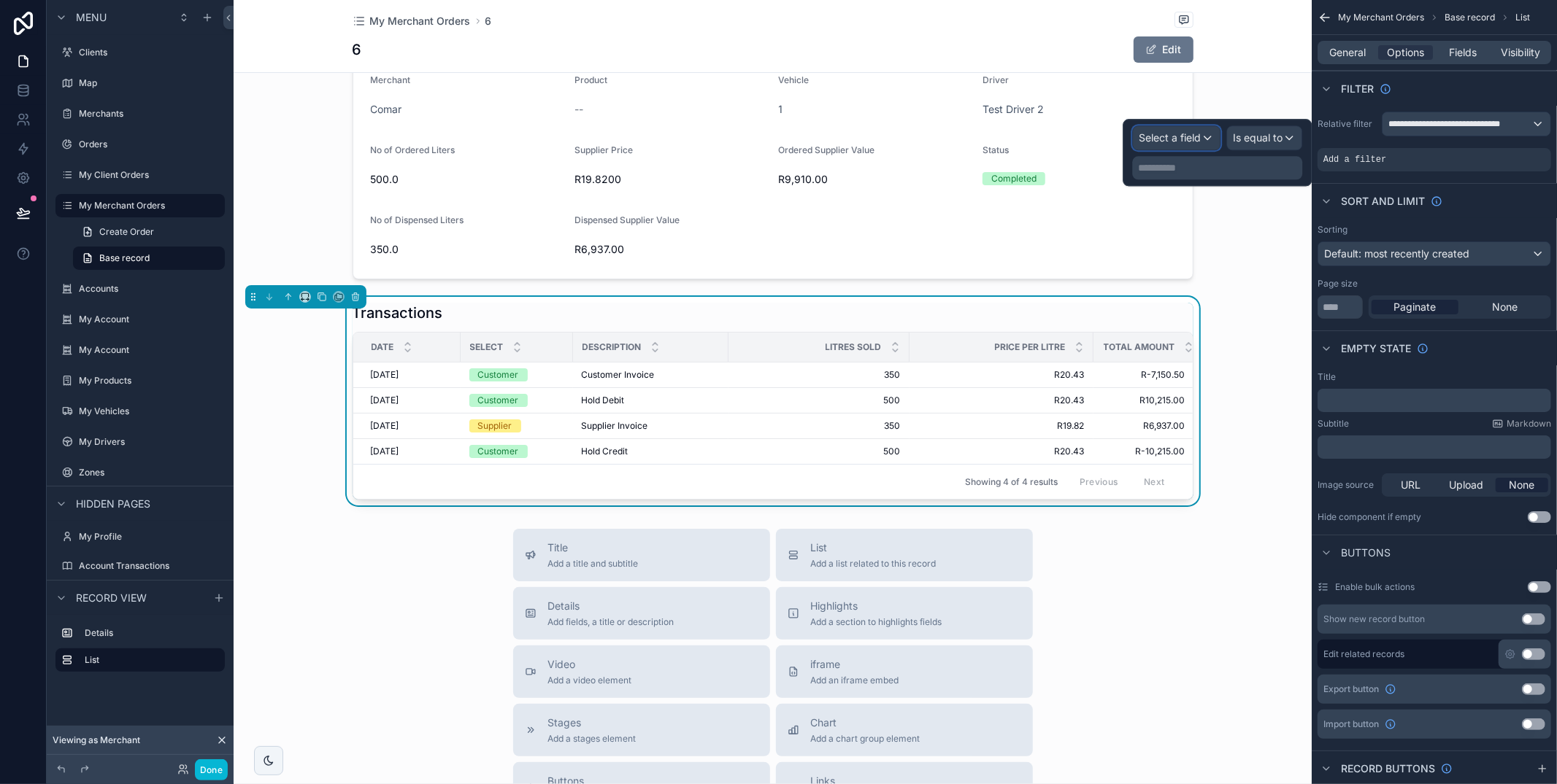
click at [1181, 136] on span "Select a field" at bounding box center [1170, 137] width 62 height 12
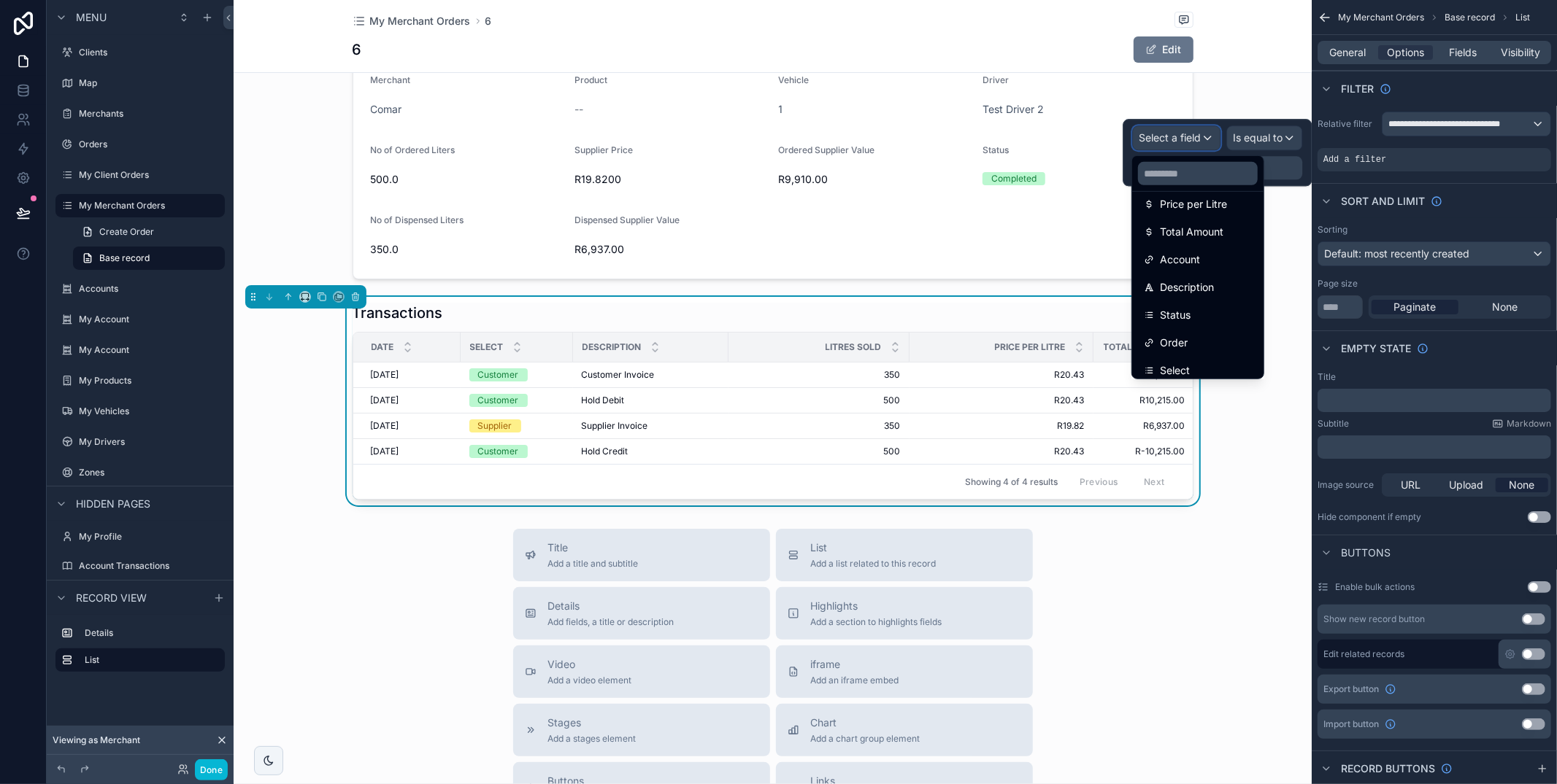
scroll to position [214, 0]
click at [1199, 371] on div "Select" at bounding box center [1198, 363] width 108 height 18
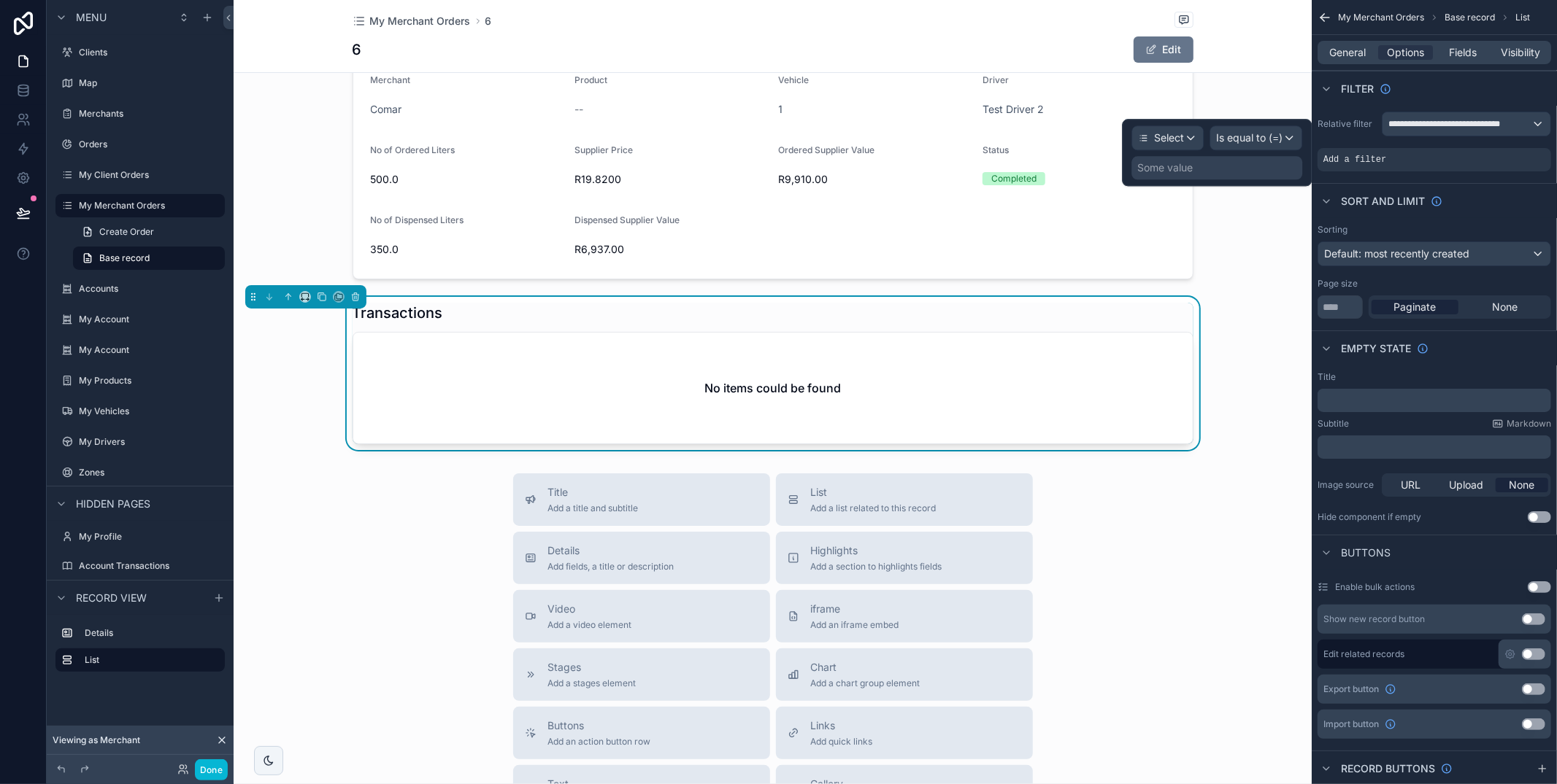
drag, startPoint x: 1218, startPoint y: 169, endPoint x: 1219, endPoint y: 183, distance: 14.0
click at [1219, 169] on div "Some value" at bounding box center [1216, 167] width 171 height 24
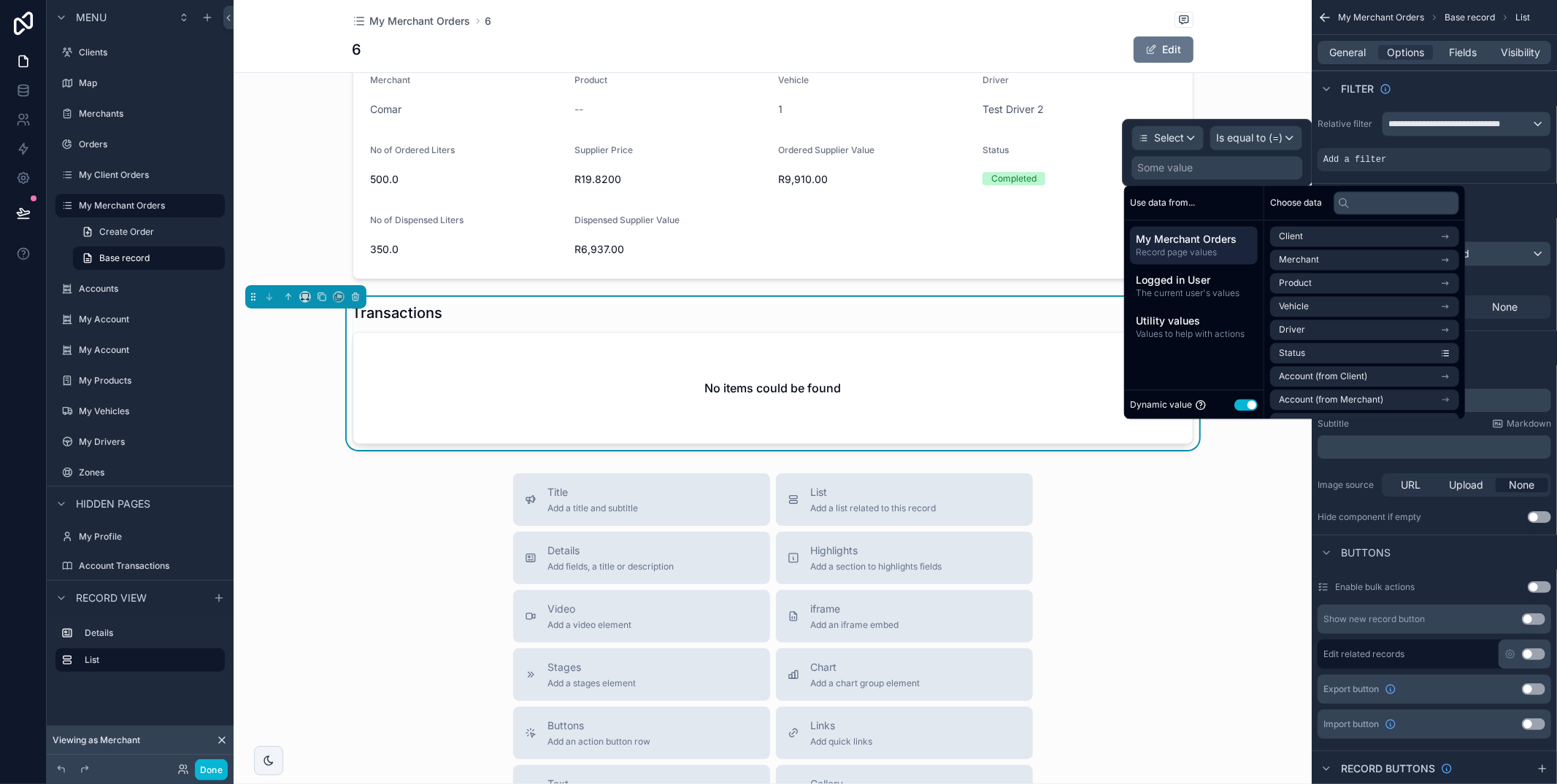
drag, startPoint x: 1248, startPoint y: 406, endPoint x: 1248, endPoint y: 397, distance: 9.0
click at [1248, 406] on button "Use setting" at bounding box center [1246, 405] width 24 height 11
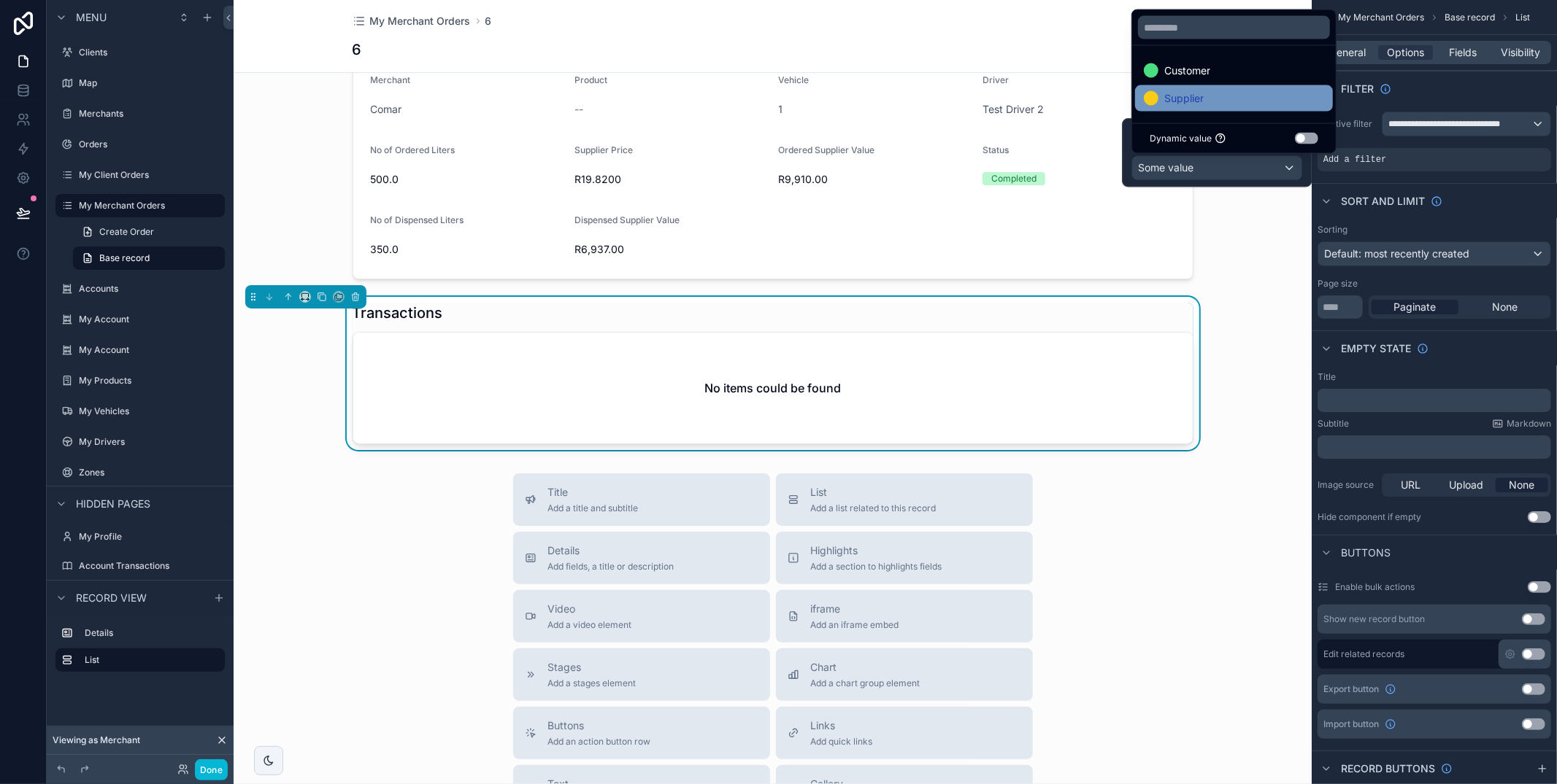
click at [1222, 101] on div "Supplier" at bounding box center [1233, 98] width 181 height 18
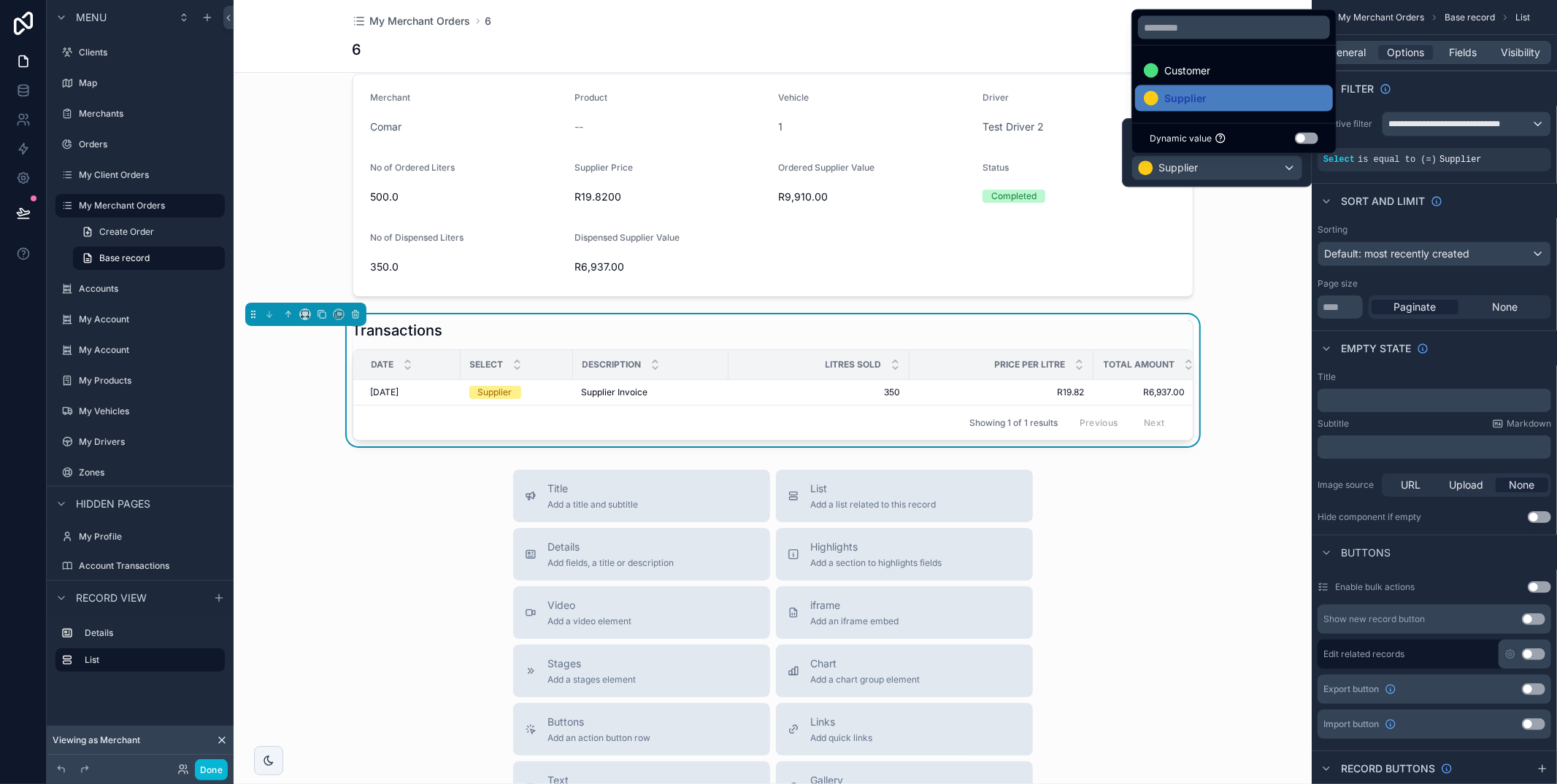
scroll to position [0, 0]
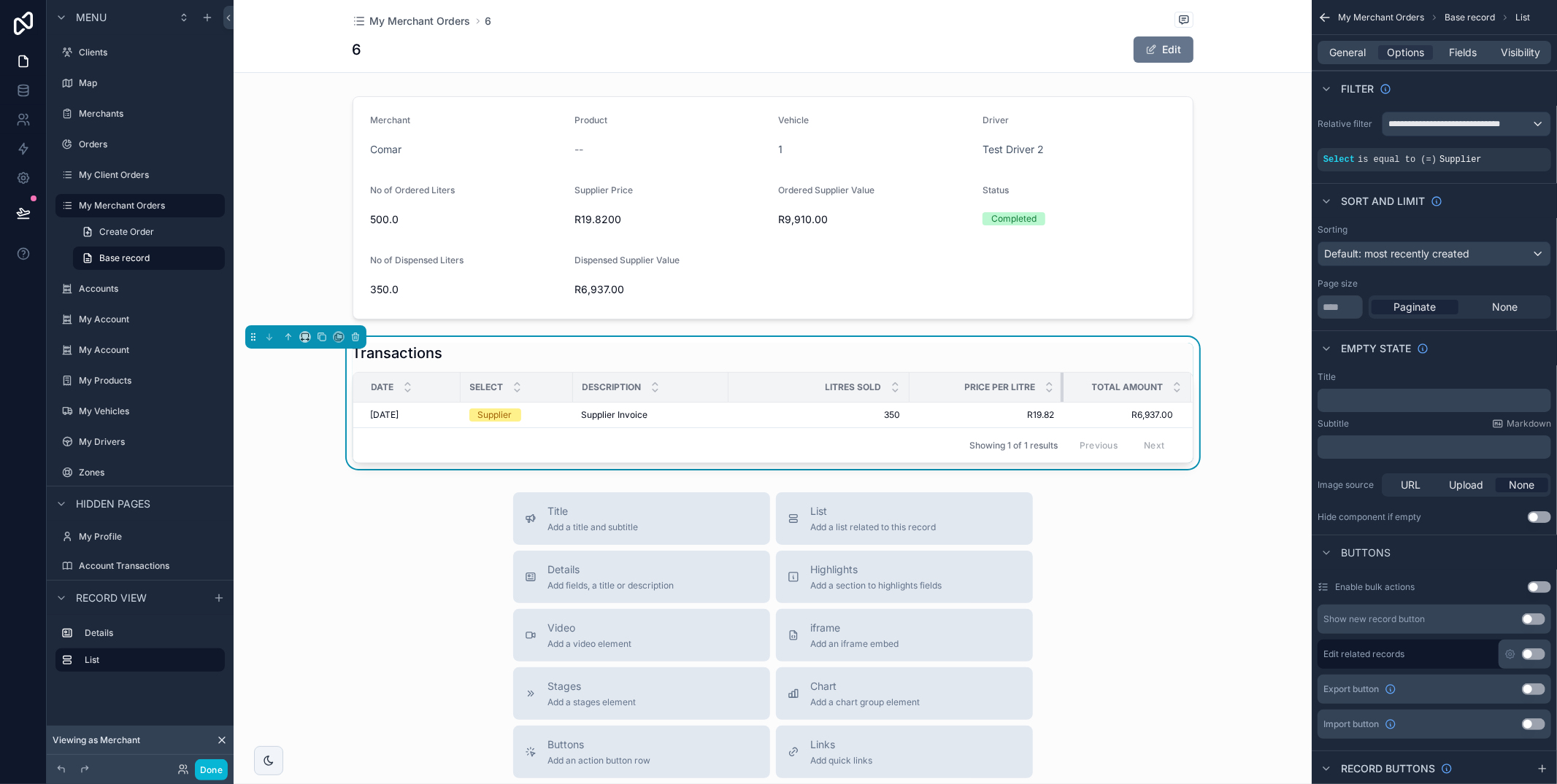
drag, startPoint x: 1091, startPoint y: 383, endPoint x: 1061, endPoint y: 383, distance: 30.0
click at [1061, 383] on div "scrollable content" at bounding box center [1063, 387] width 6 height 29
click at [203, 767] on button "Done" at bounding box center [211, 770] width 33 height 21
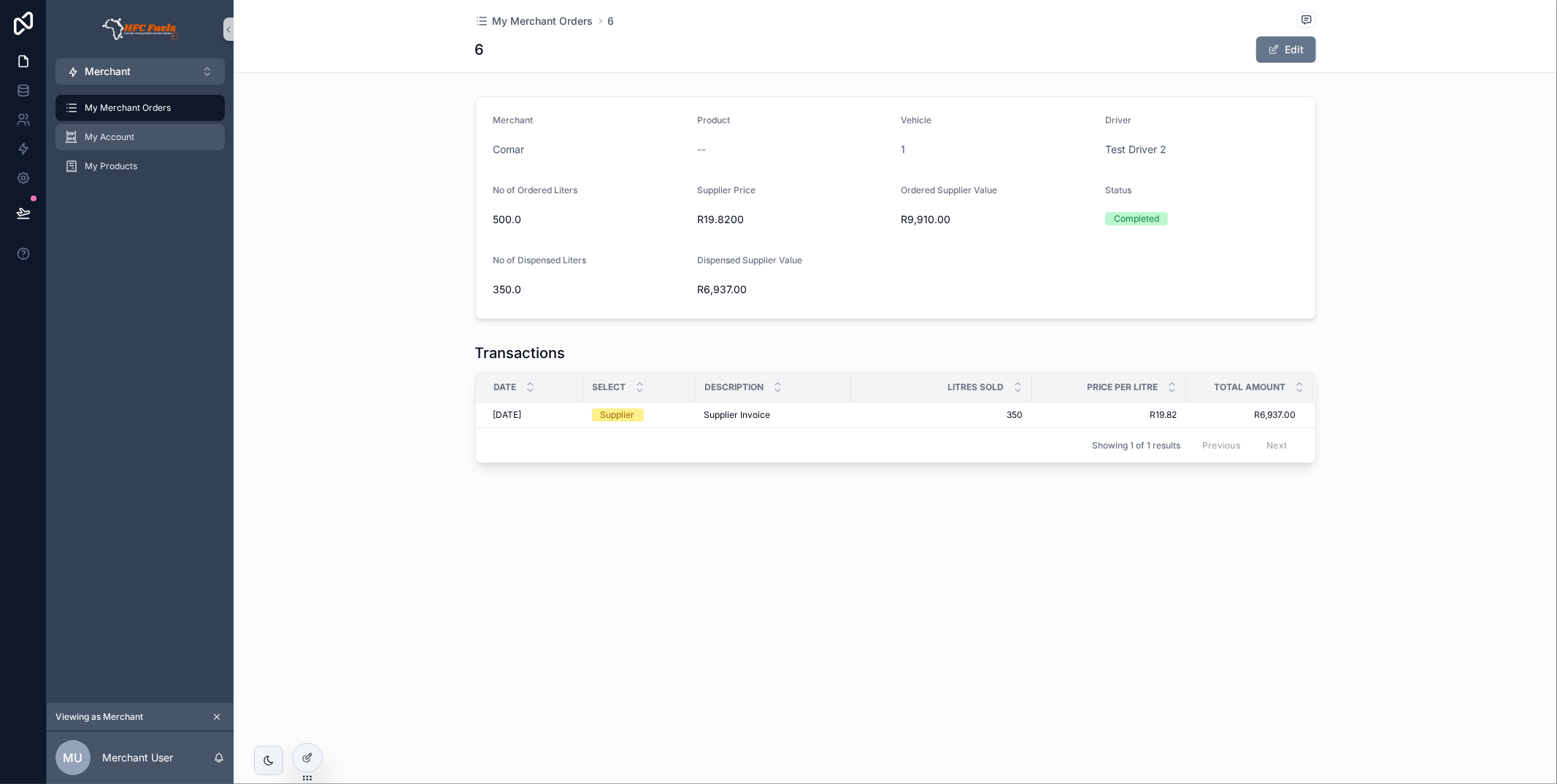
click at [129, 135] on span "My Account" at bounding box center [110, 137] width 49 height 11
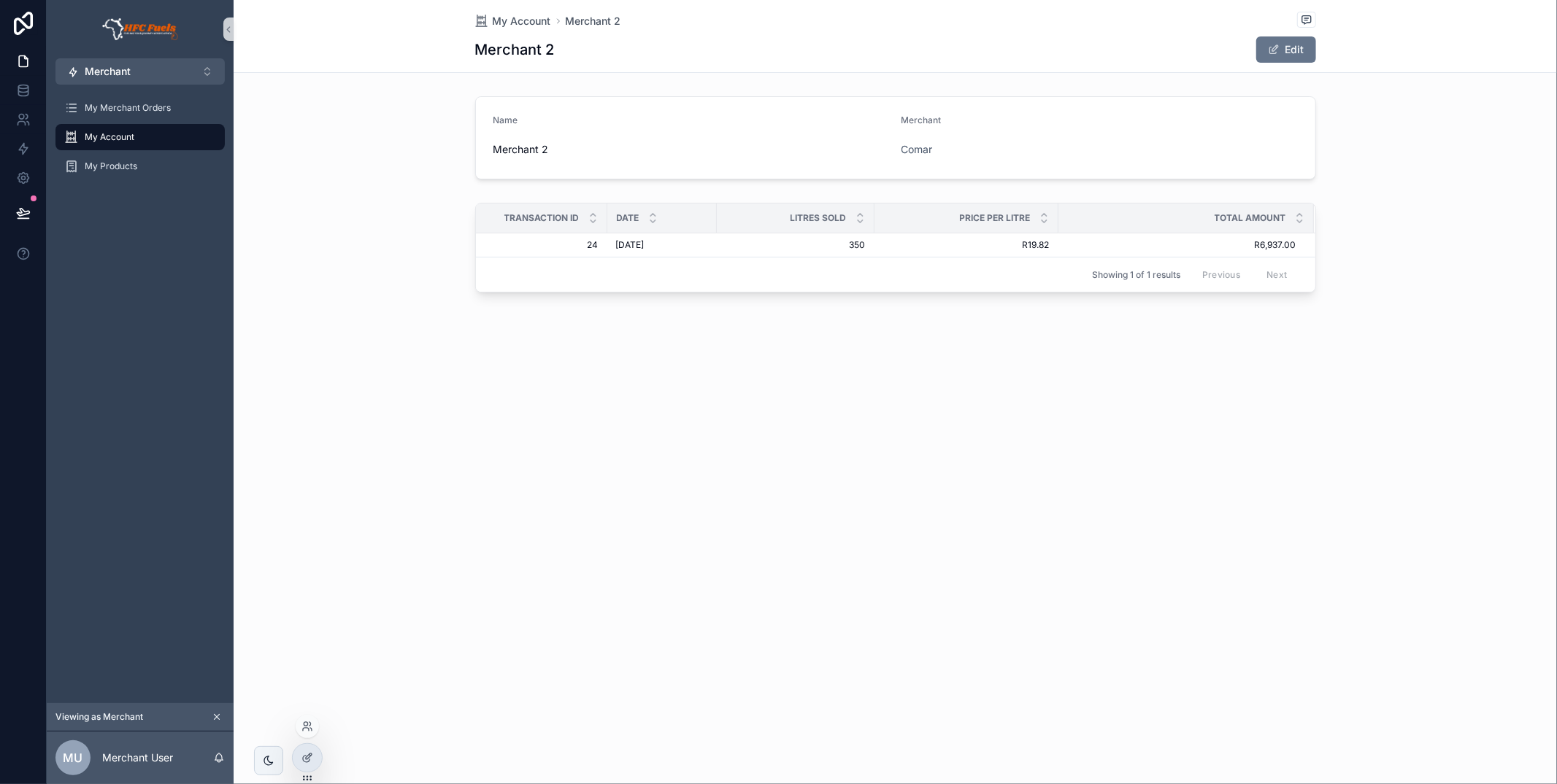
click at [301, 741] on div "My Account Merchant 2 Merchant 2 Edit Name Merchant 2 Merchant Comar Transactio…" at bounding box center [895, 392] width 1323 height 784
click at [303, 750] on div at bounding box center [306, 758] width 29 height 27
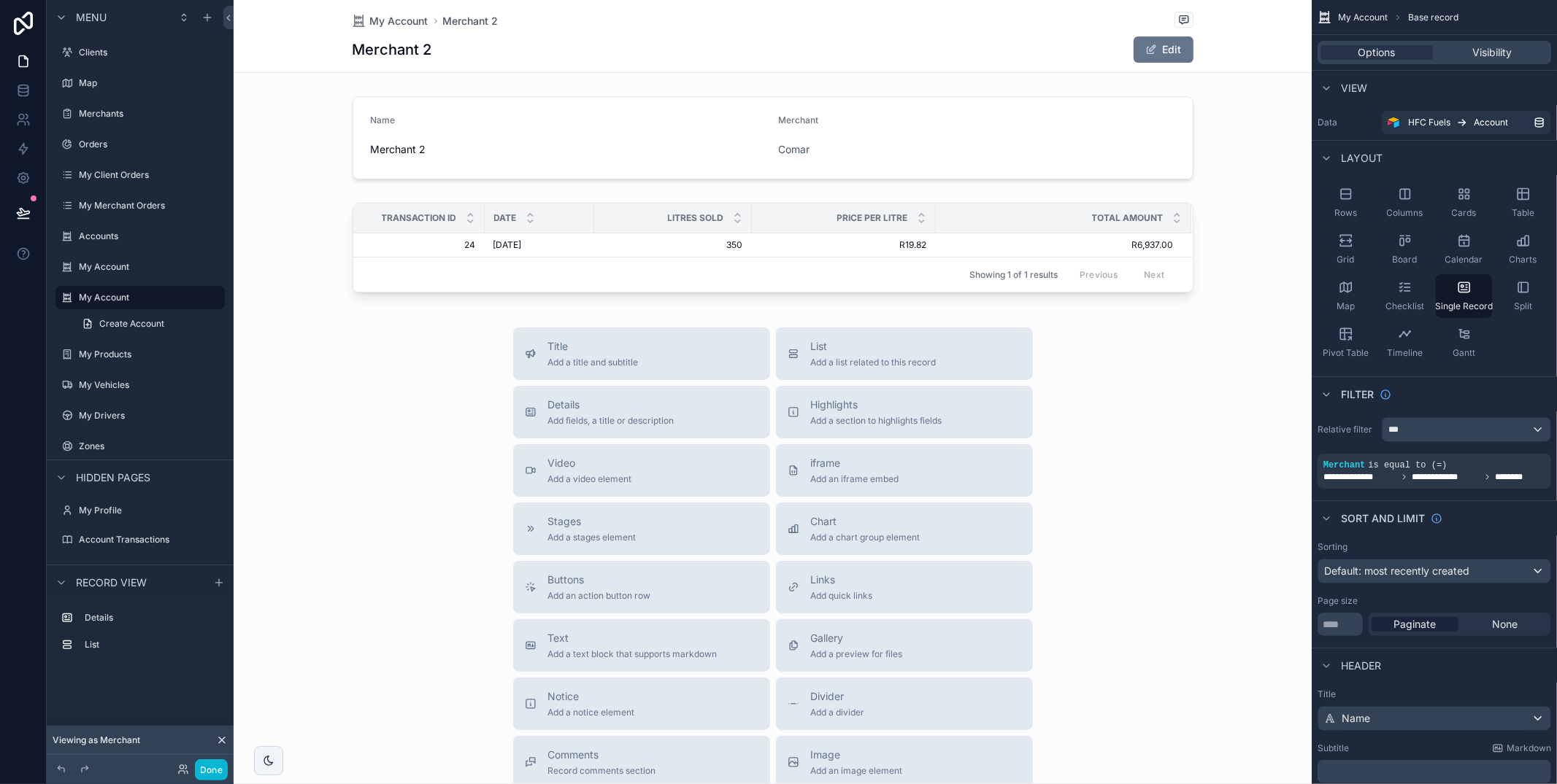
click at [1268, 244] on div "scrollable content" at bounding box center [773, 481] width 1078 height 964
click at [1175, 276] on div "Showing 1 of 1 results Previous Next" at bounding box center [772, 274] width 839 height 35
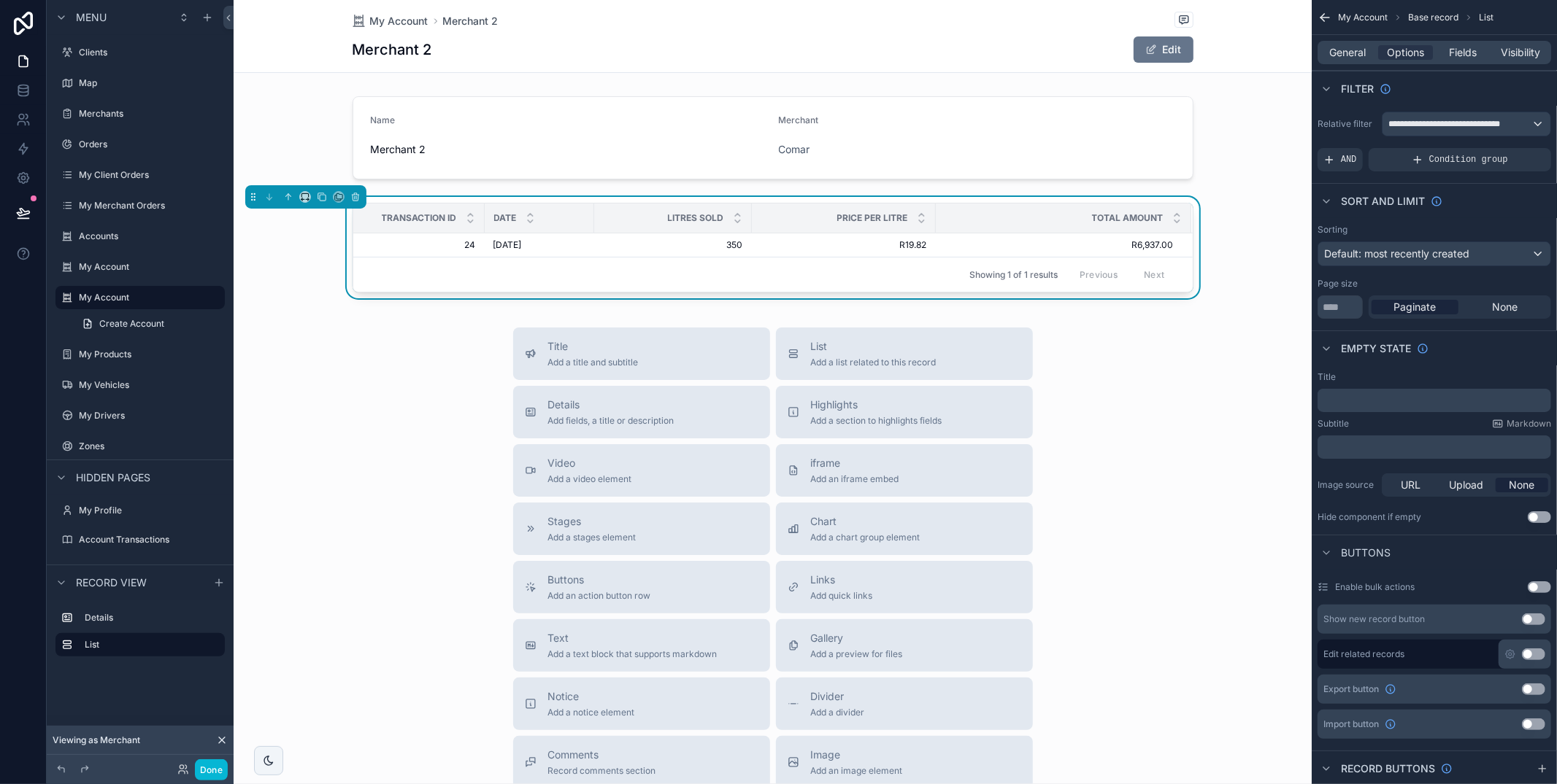
drag, startPoint x: 1453, startPoint y: 56, endPoint x: 1457, endPoint y: 68, distance: 12.6
click at [1453, 56] on span "Fields" at bounding box center [1462, 52] width 27 height 14
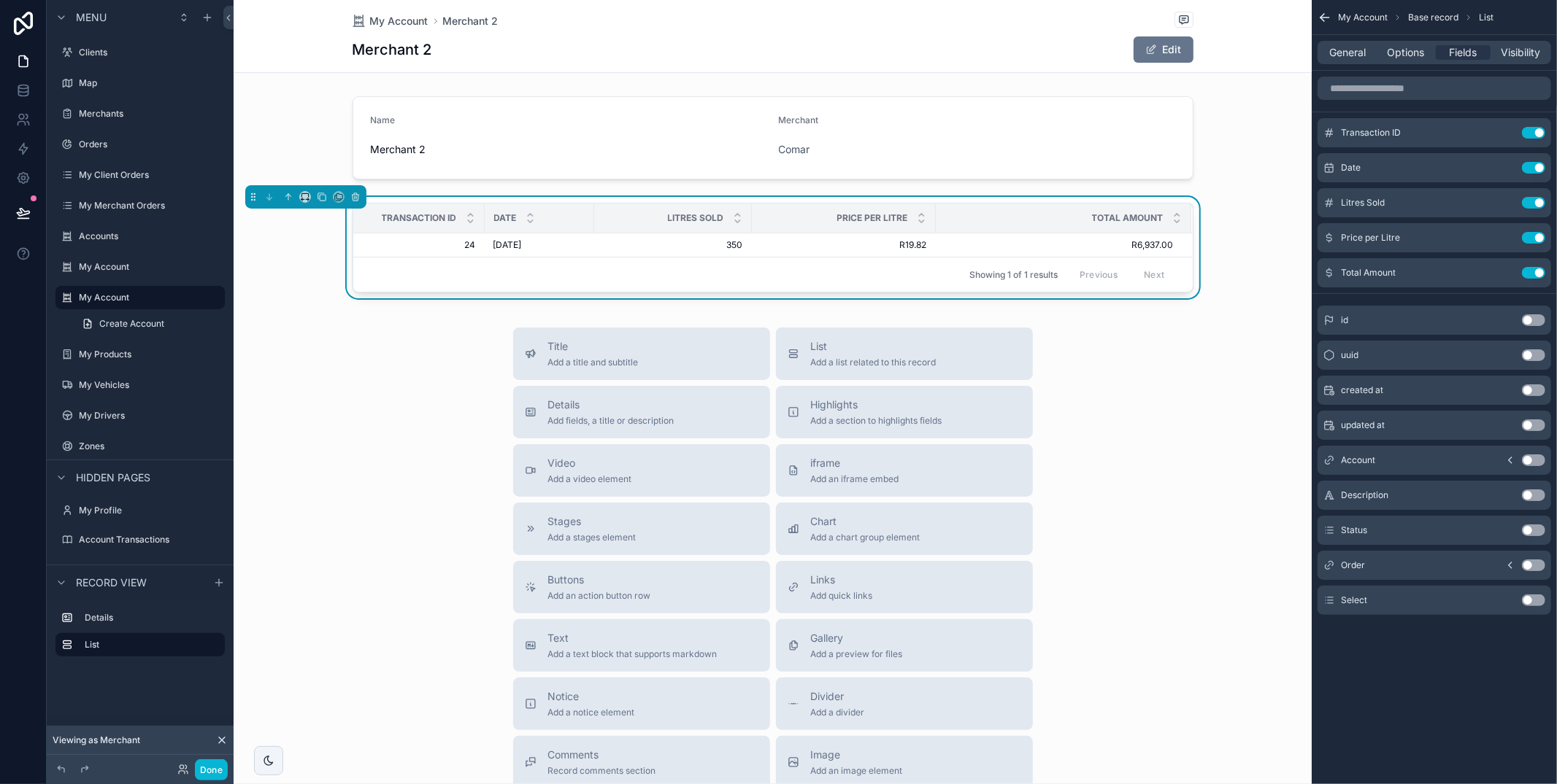
click at [1533, 567] on button "Use setting" at bounding box center [1533, 566] width 24 height 11
click at [1532, 526] on button "Use setting" at bounding box center [1533, 531] width 24 height 11
click at [1530, 602] on button "Use setting" at bounding box center [1533, 601] width 24 height 11
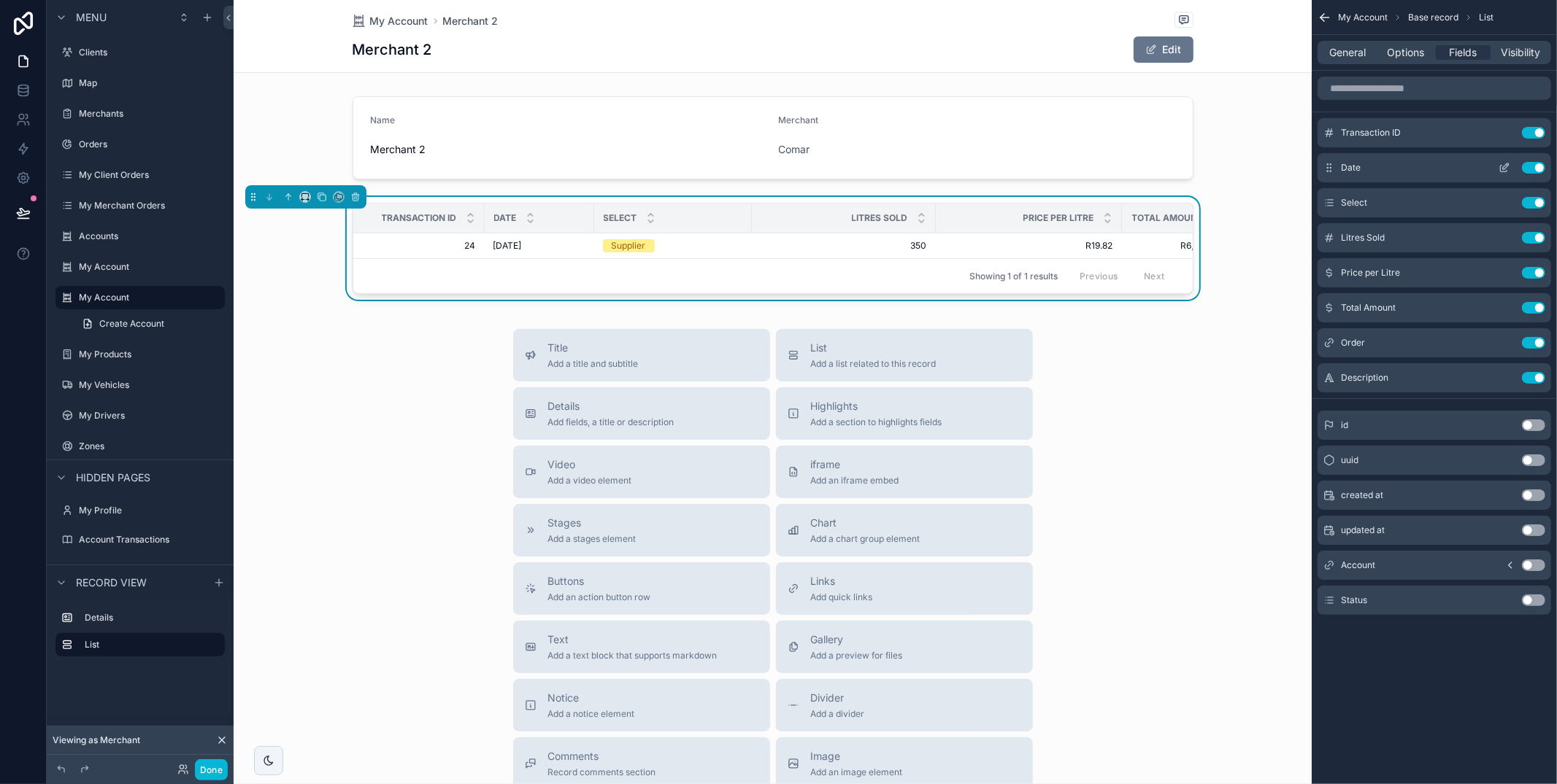
click at [1531, 132] on button "Use setting" at bounding box center [1533, 132] width 24 height 11
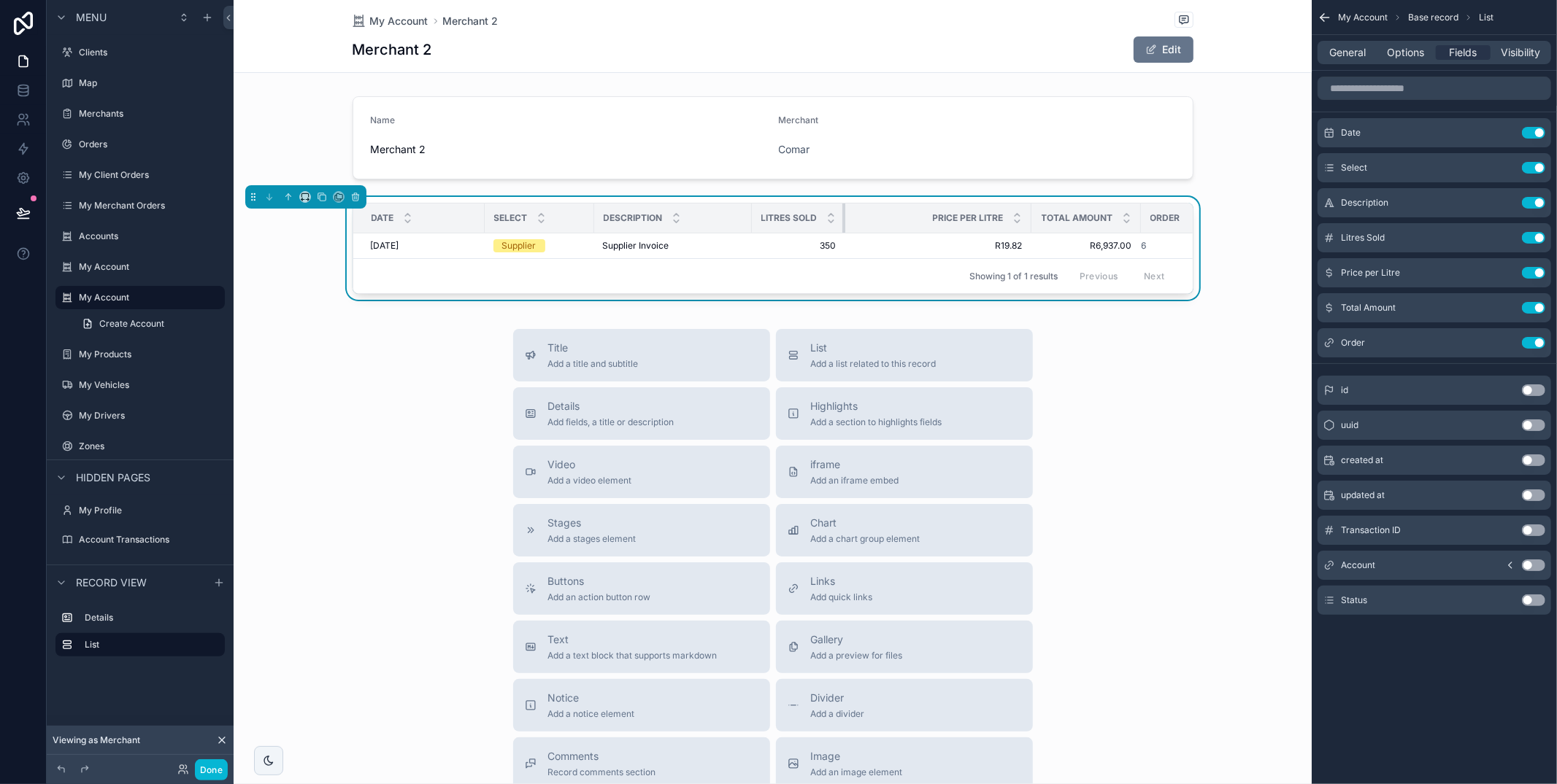
drag, startPoint x: 933, startPoint y: 214, endPoint x: 838, endPoint y: 222, distance: 95.3
click at [814, 219] on th "Litres Sold" at bounding box center [798, 218] width 94 height 30
drag, startPoint x: 1028, startPoint y: 220, endPoint x: 971, endPoint y: 222, distance: 57.0
click at [971, 222] on div "scrollable content" at bounding box center [973, 218] width 6 height 29
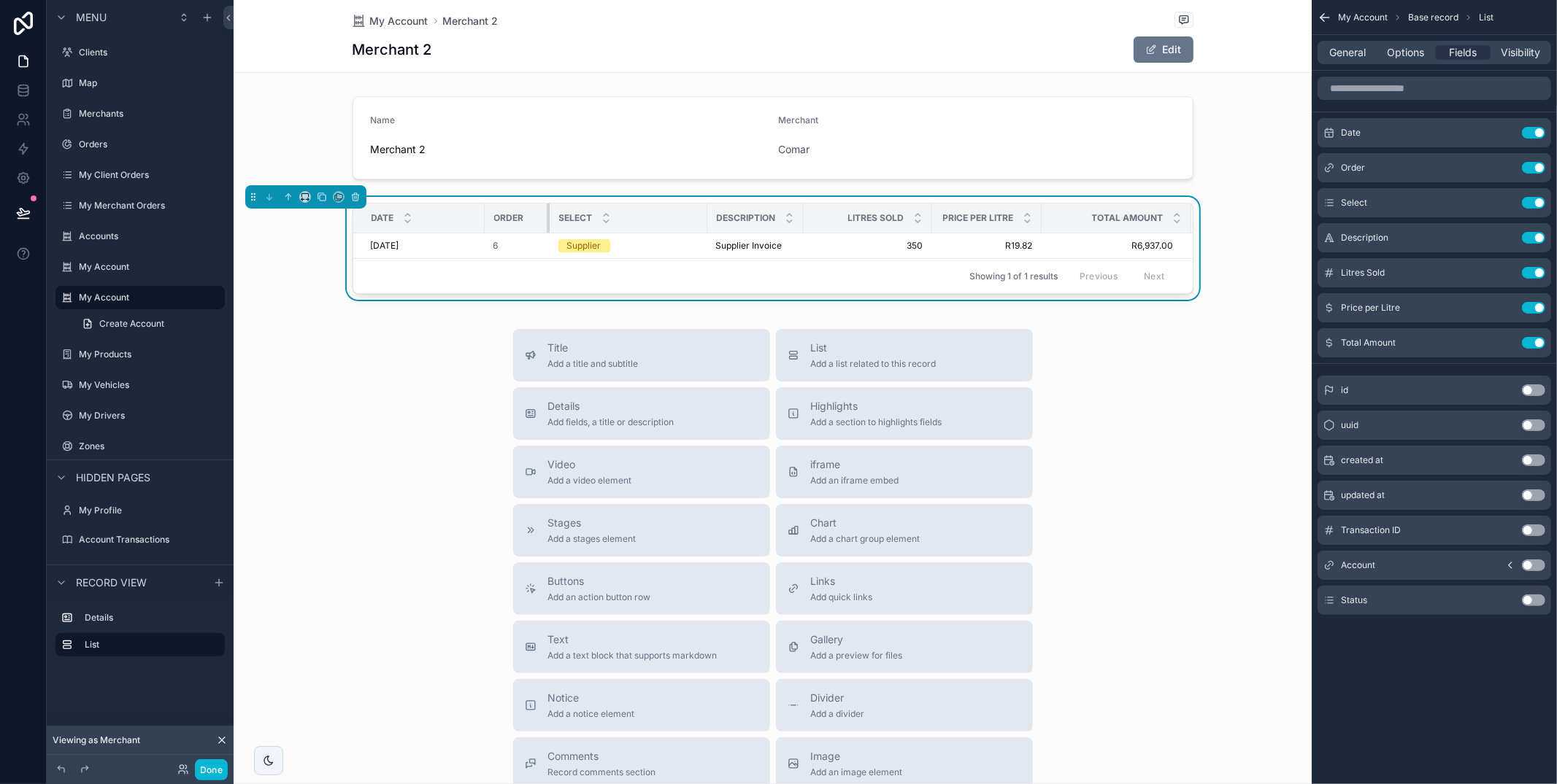
drag, startPoint x: 590, startPoint y: 215, endPoint x: 548, endPoint y: 216, distance: 42.0
click at [547, 216] on div "scrollable content" at bounding box center [550, 218] width 6 height 29
click at [475, 137] on div "scrollable content" at bounding box center [773, 138] width 1078 height 95
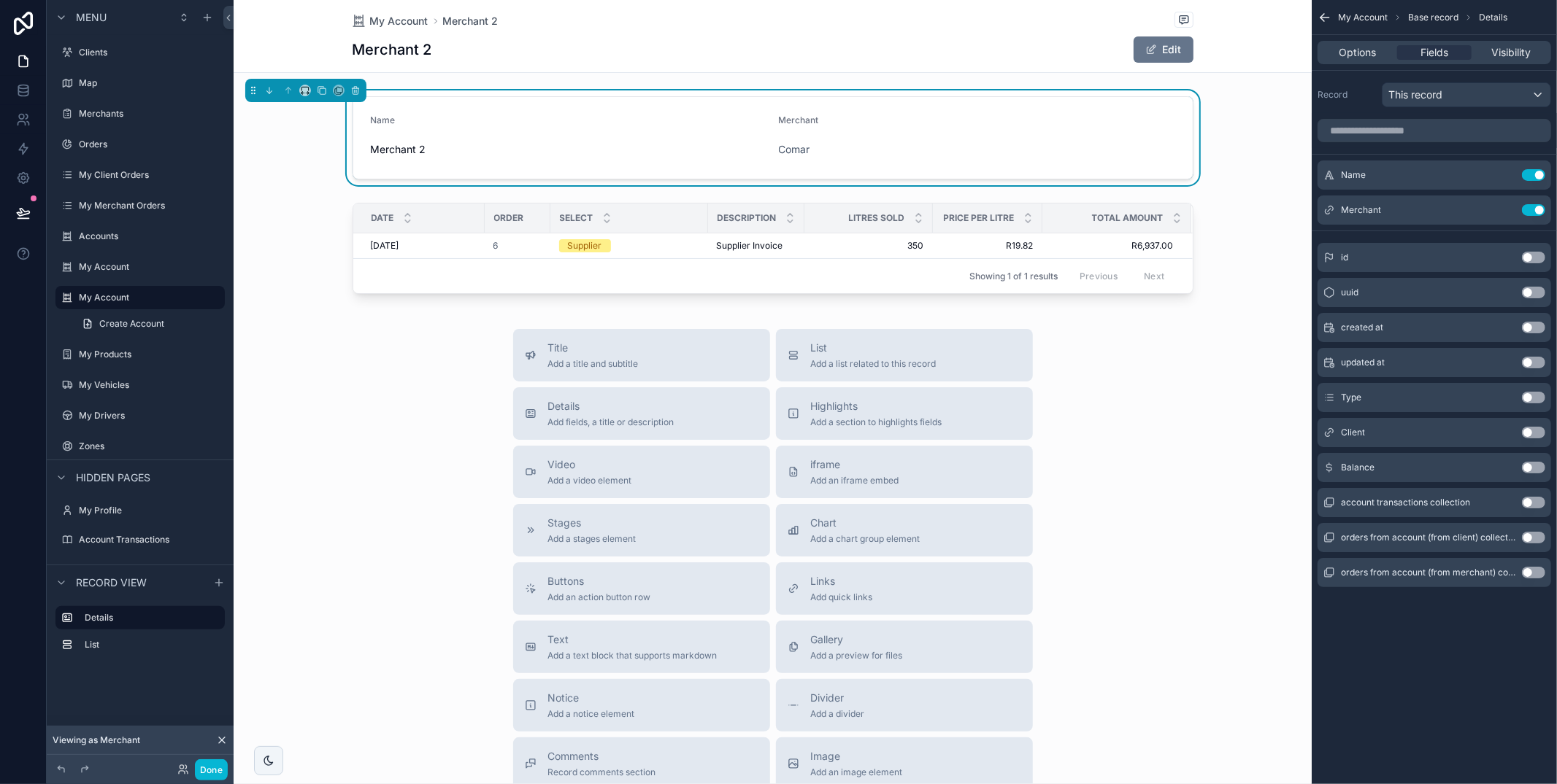
click at [1534, 470] on button "Use setting" at bounding box center [1533, 467] width 24 height 11
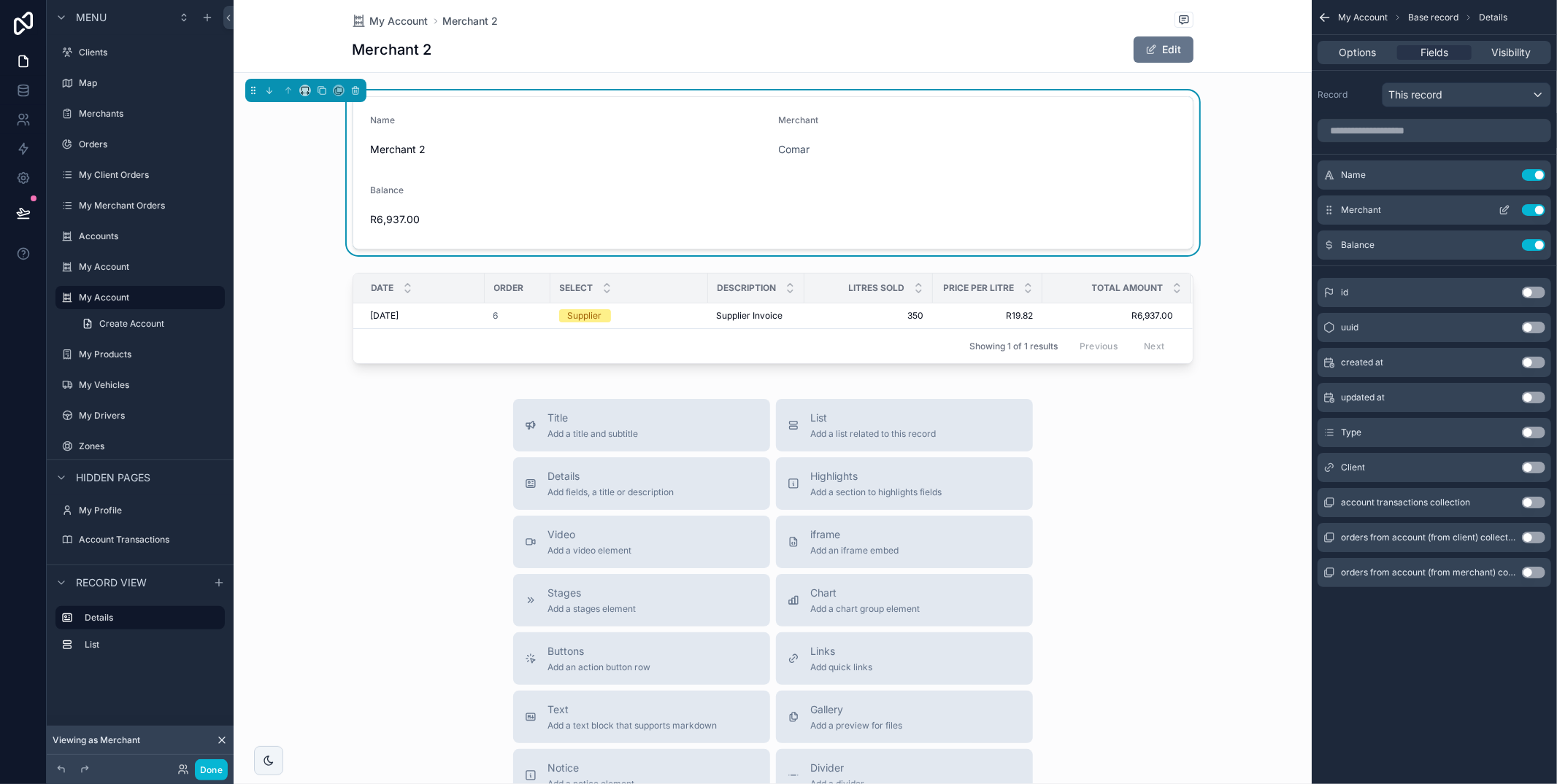
click at [1504, 209] on icon "scrollable content" at bounding box center [1504, 210] width 11 height 11
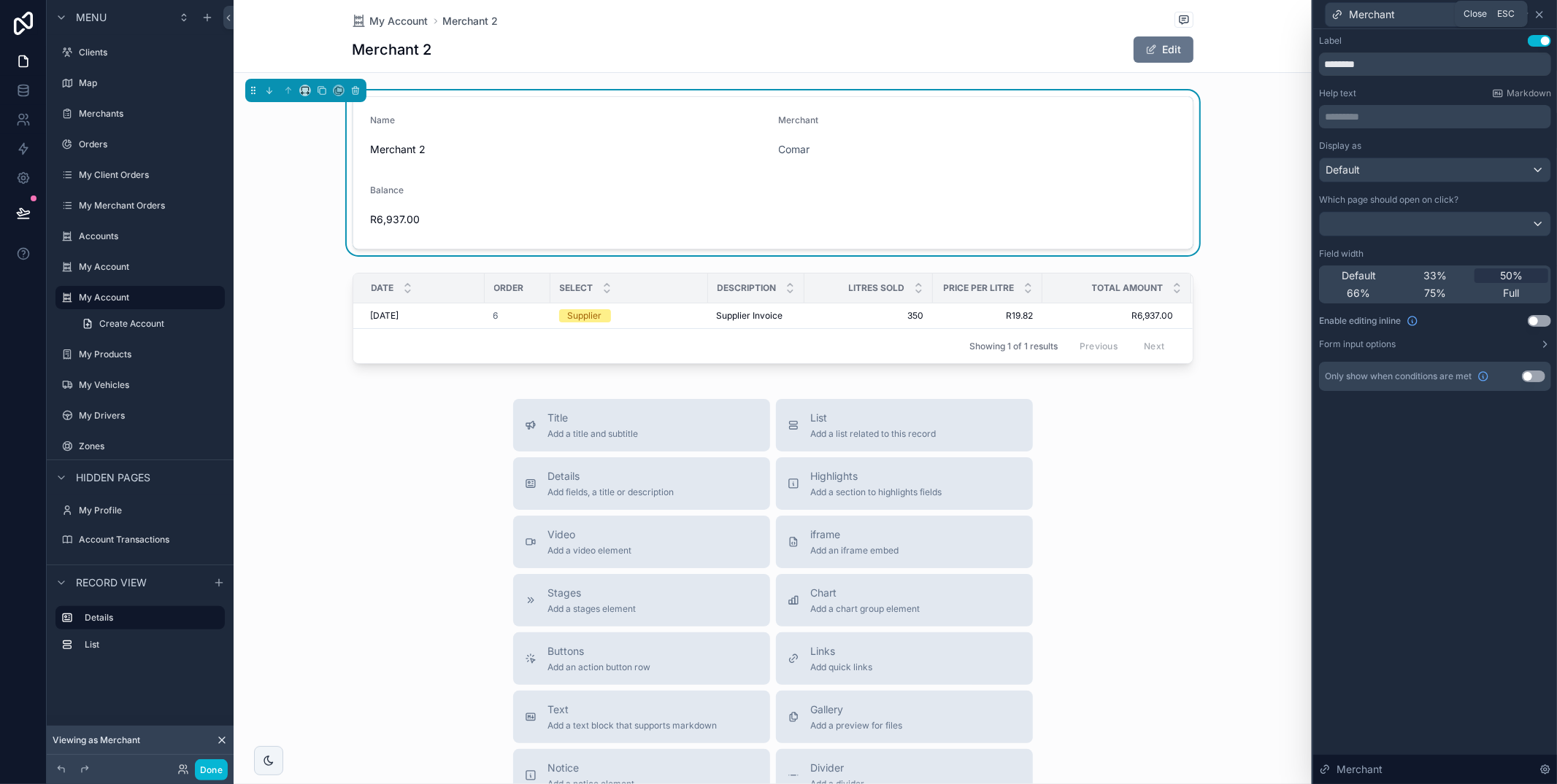
click at [1538, 9] on icon at bounding box center [1539, 14] width 11 height 11
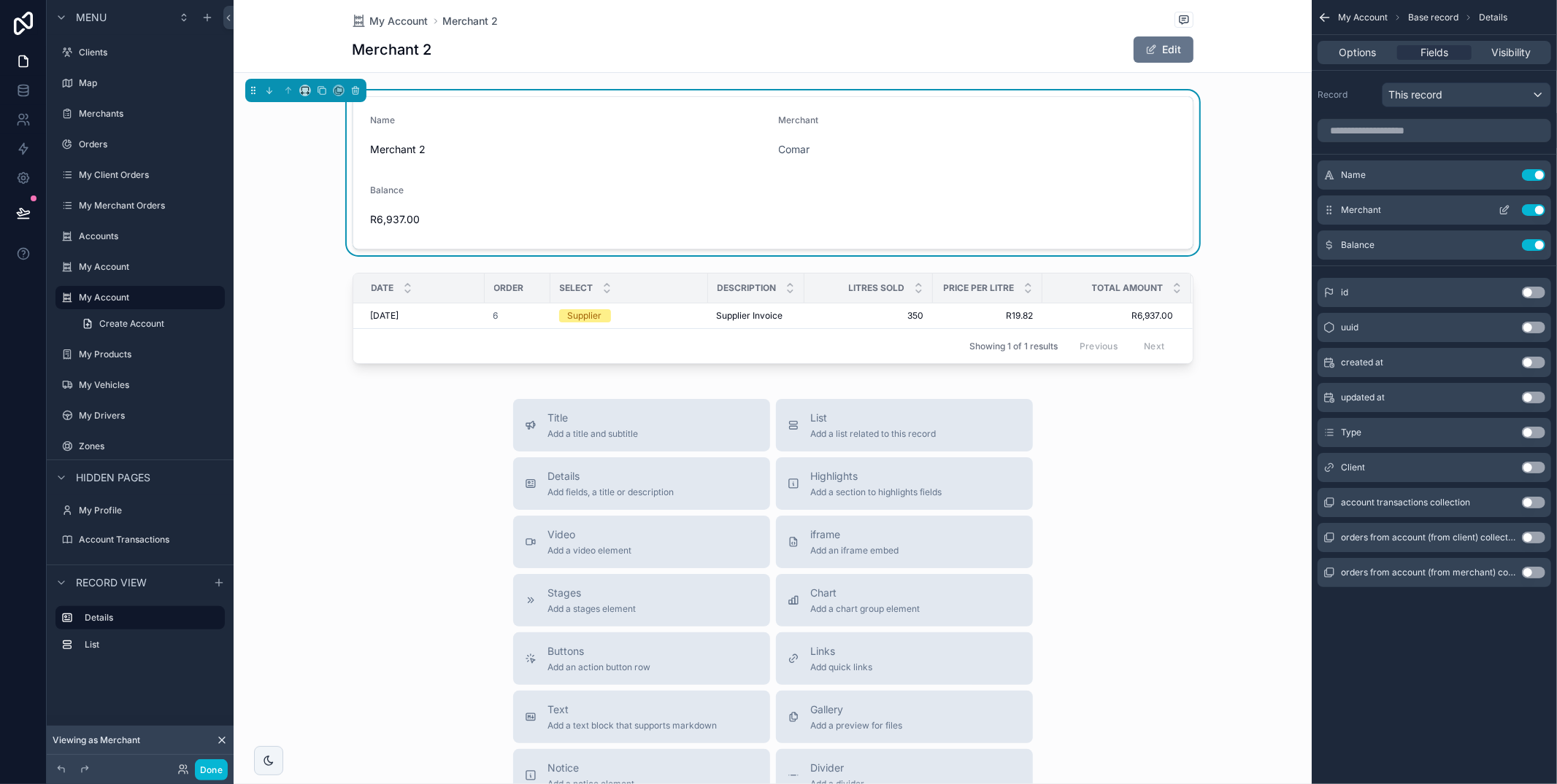
click at [1538, 209] on button "Use setting" at bounding box center [1533, 210] width 24 height 11
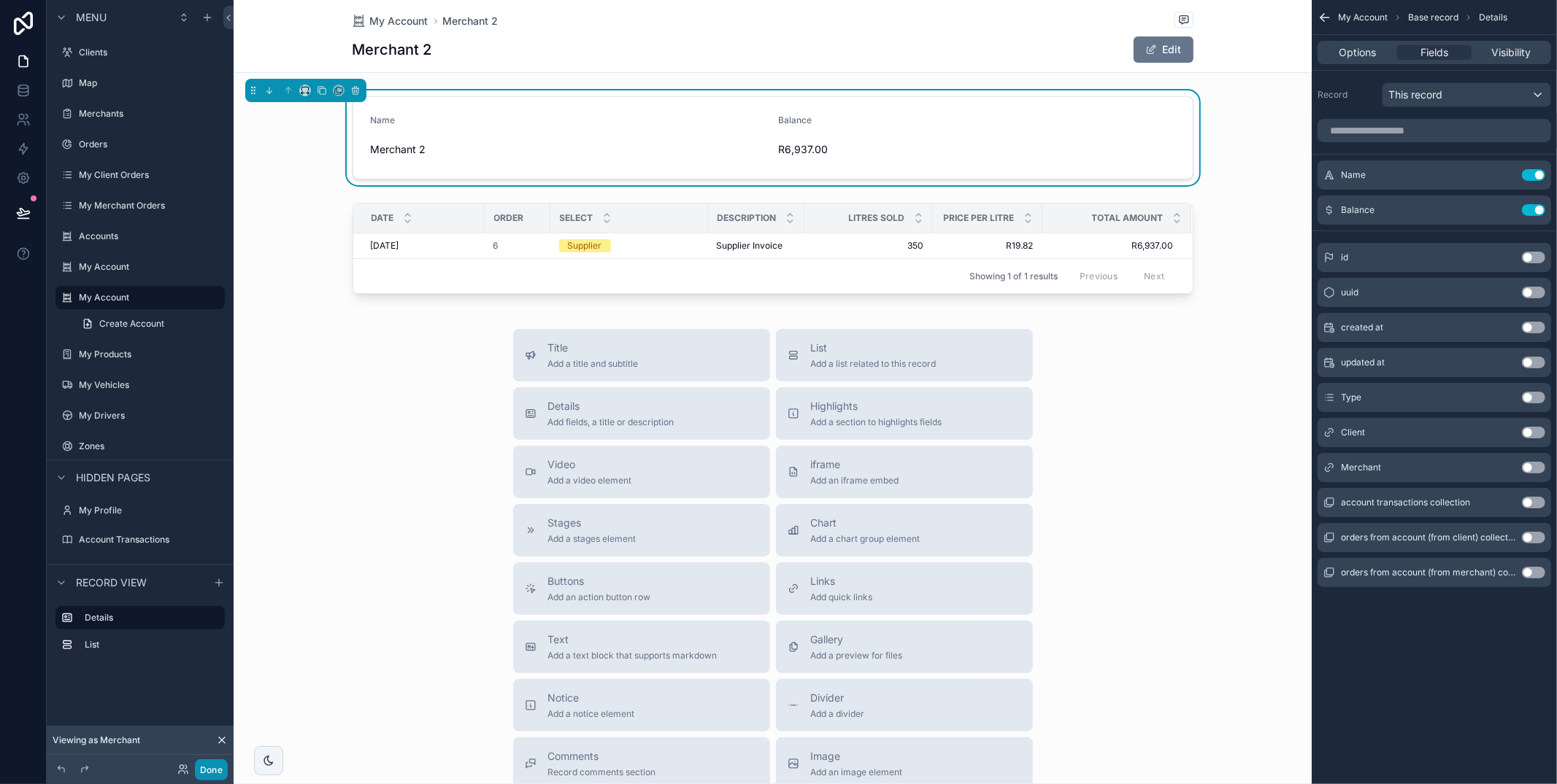
click at [216, 770] on button "Done" at bounding box center [211, 770] width 33 height 21
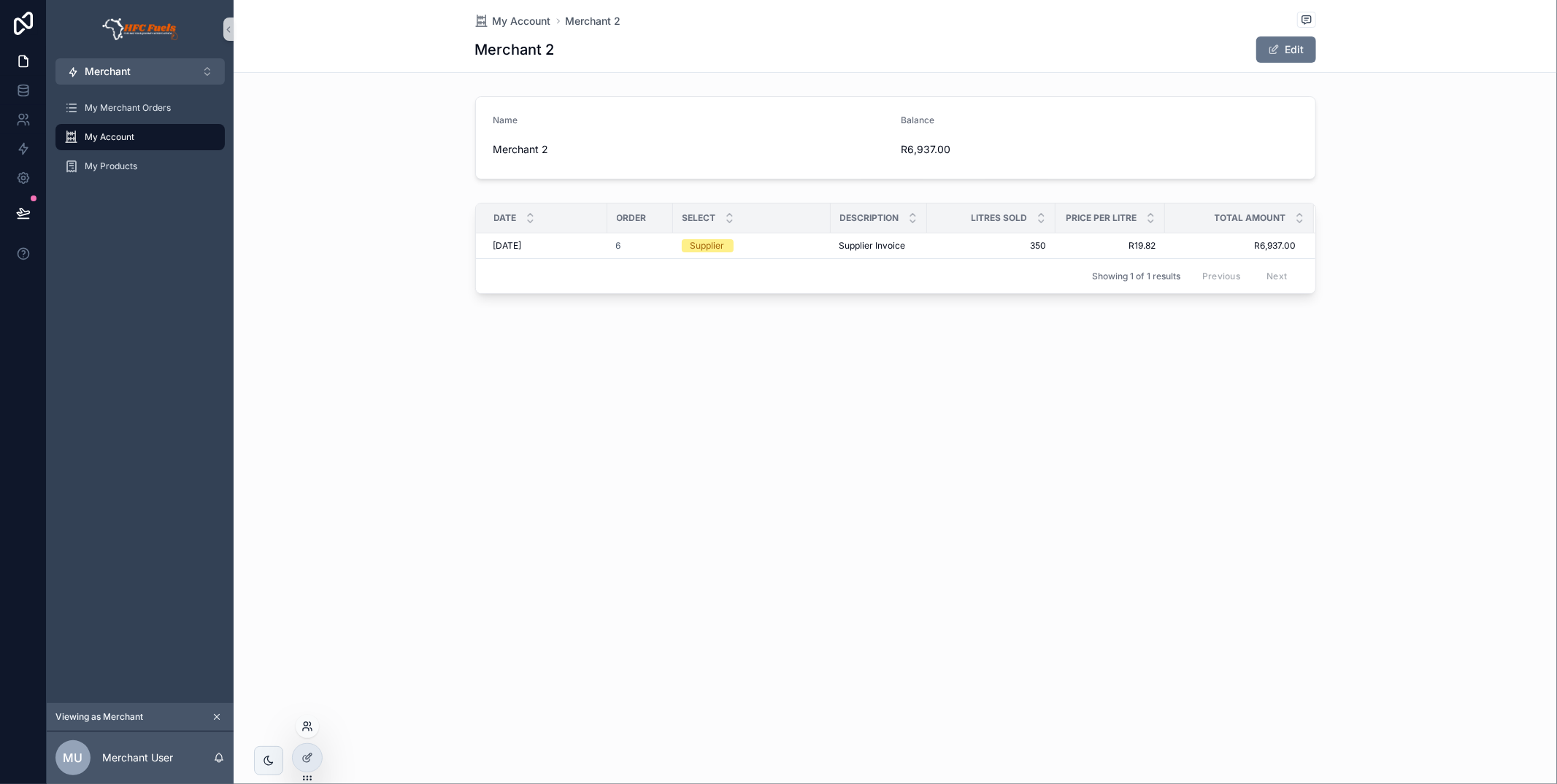
click at [302, 723] on icon at bounding box center [307, 726] width 11 height 11
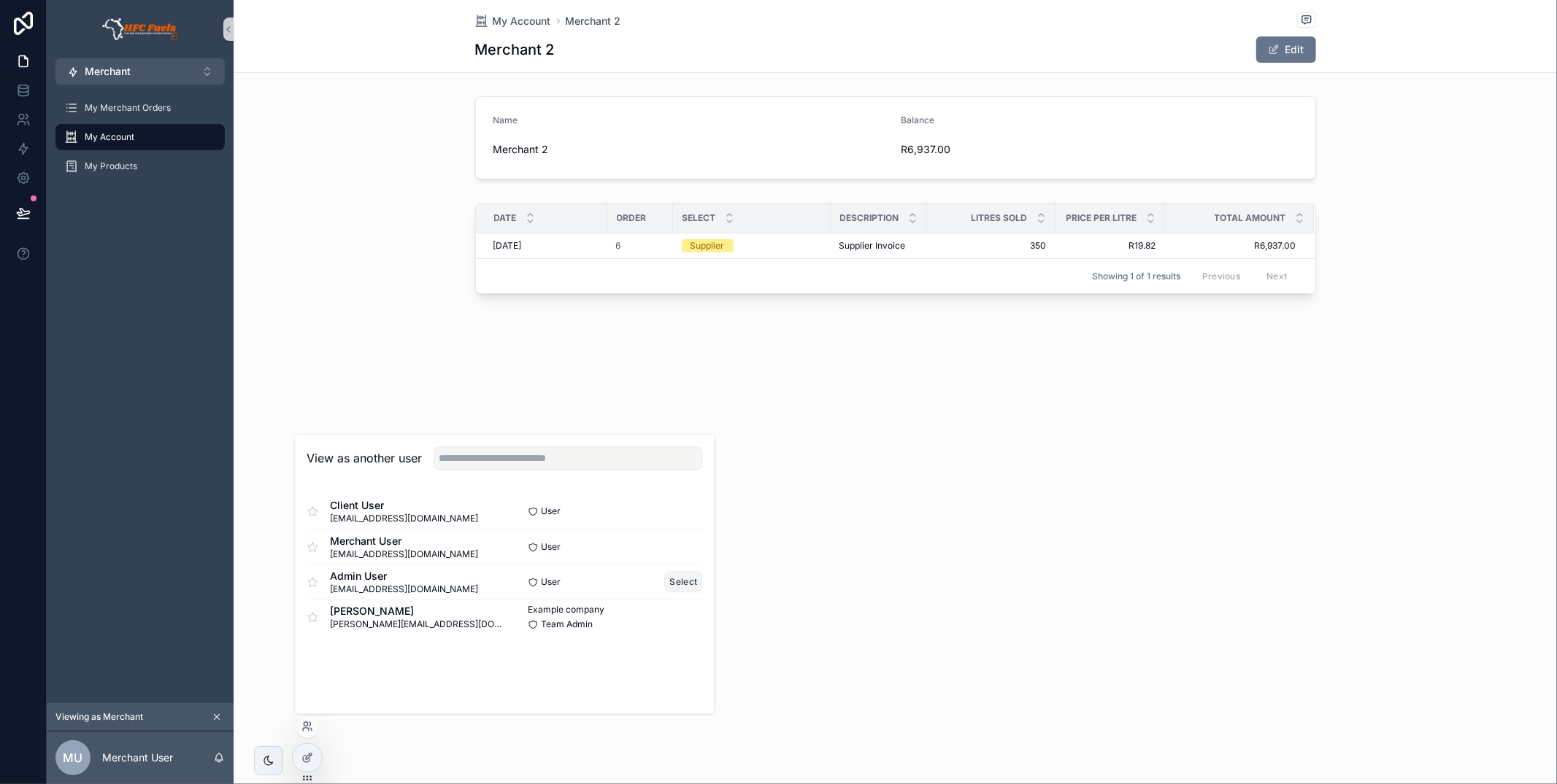
click at [674, 583] on button "Select" at bounding box center [684, 582] width 38 height 21
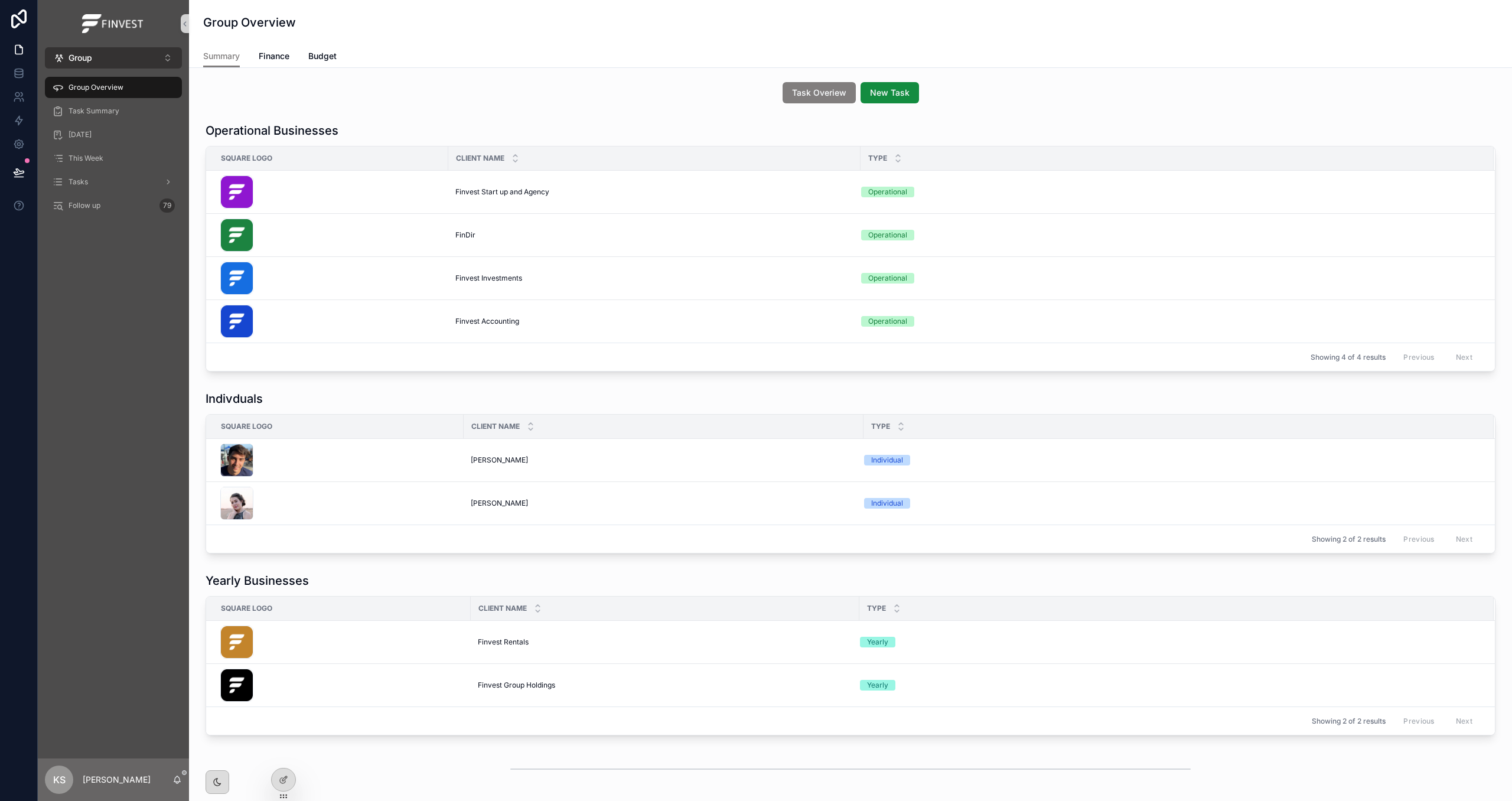
click at [124, 63] on button "Group ⌥ 1" at bounding box center [113, 58] width 137 height 21
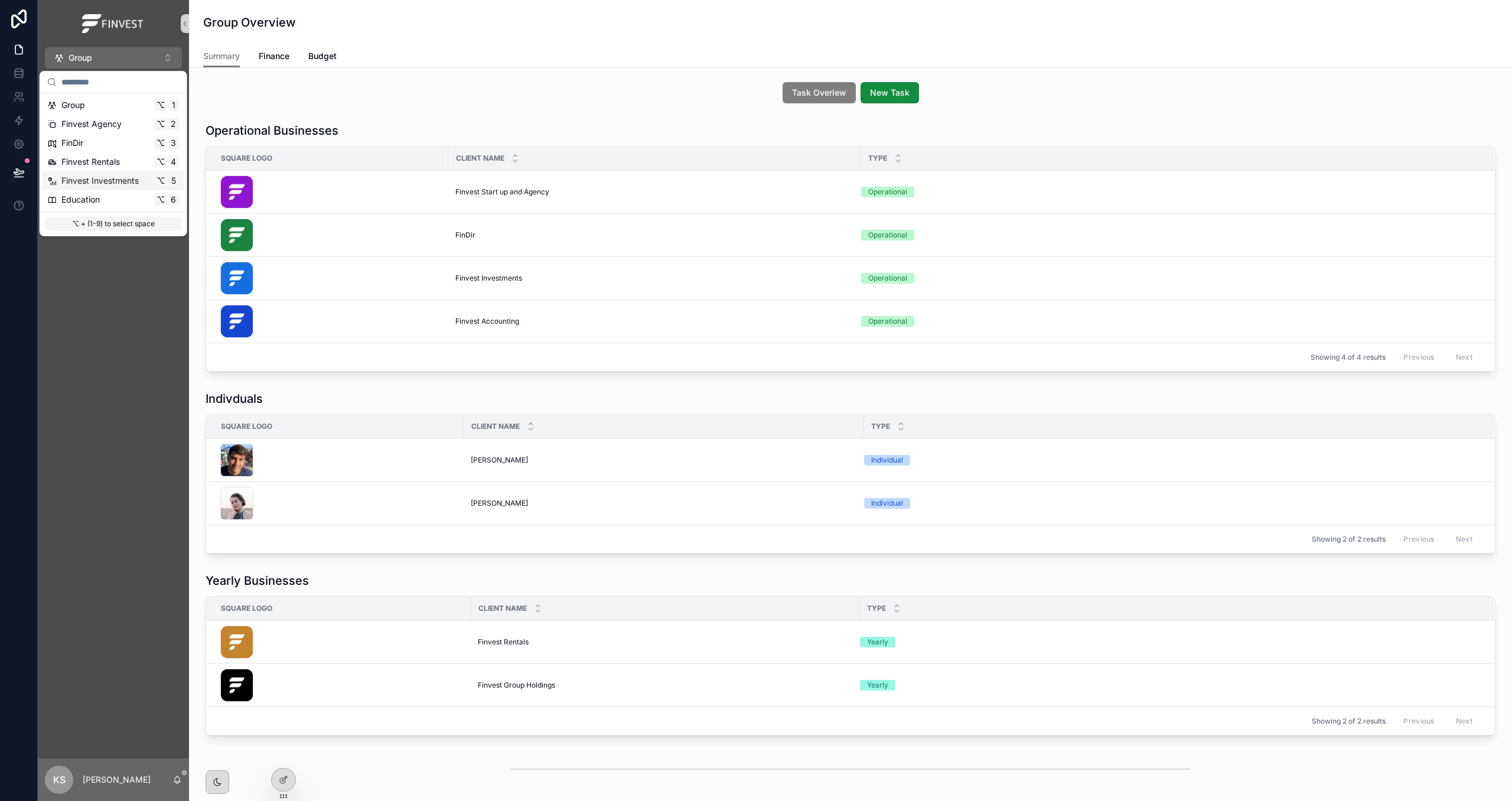
click at [122, 179] on span "Finvest Investments" at bounding box center [100, 180] width 77 height 11
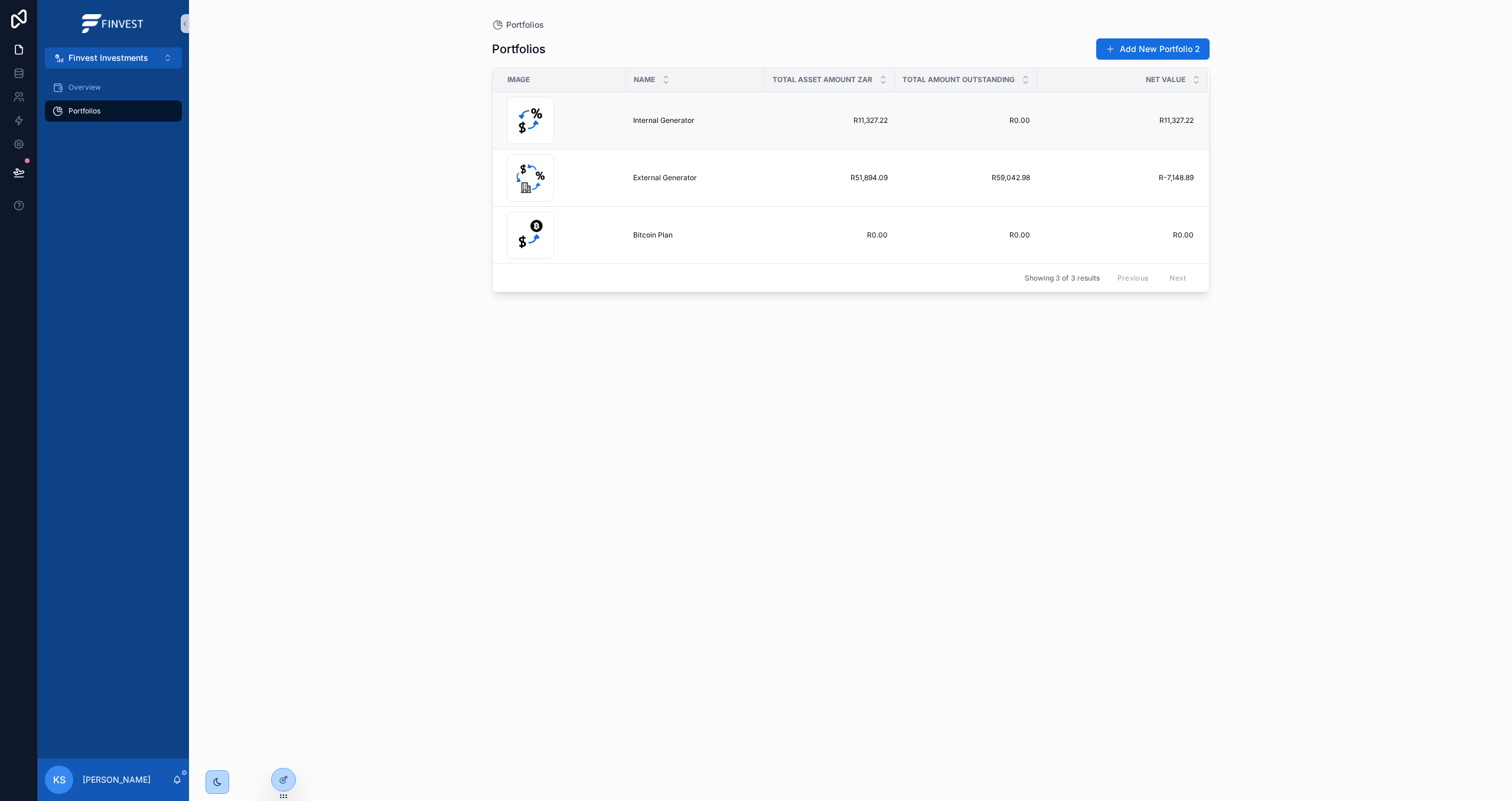
click at [635, 115] on td "Internal Generator Internal Generator" at bounding box center [695, 120] width 139 height 57
click at [640, 119] on span "Internal Generator" at bounding box center [664, 120] width 61 height 9
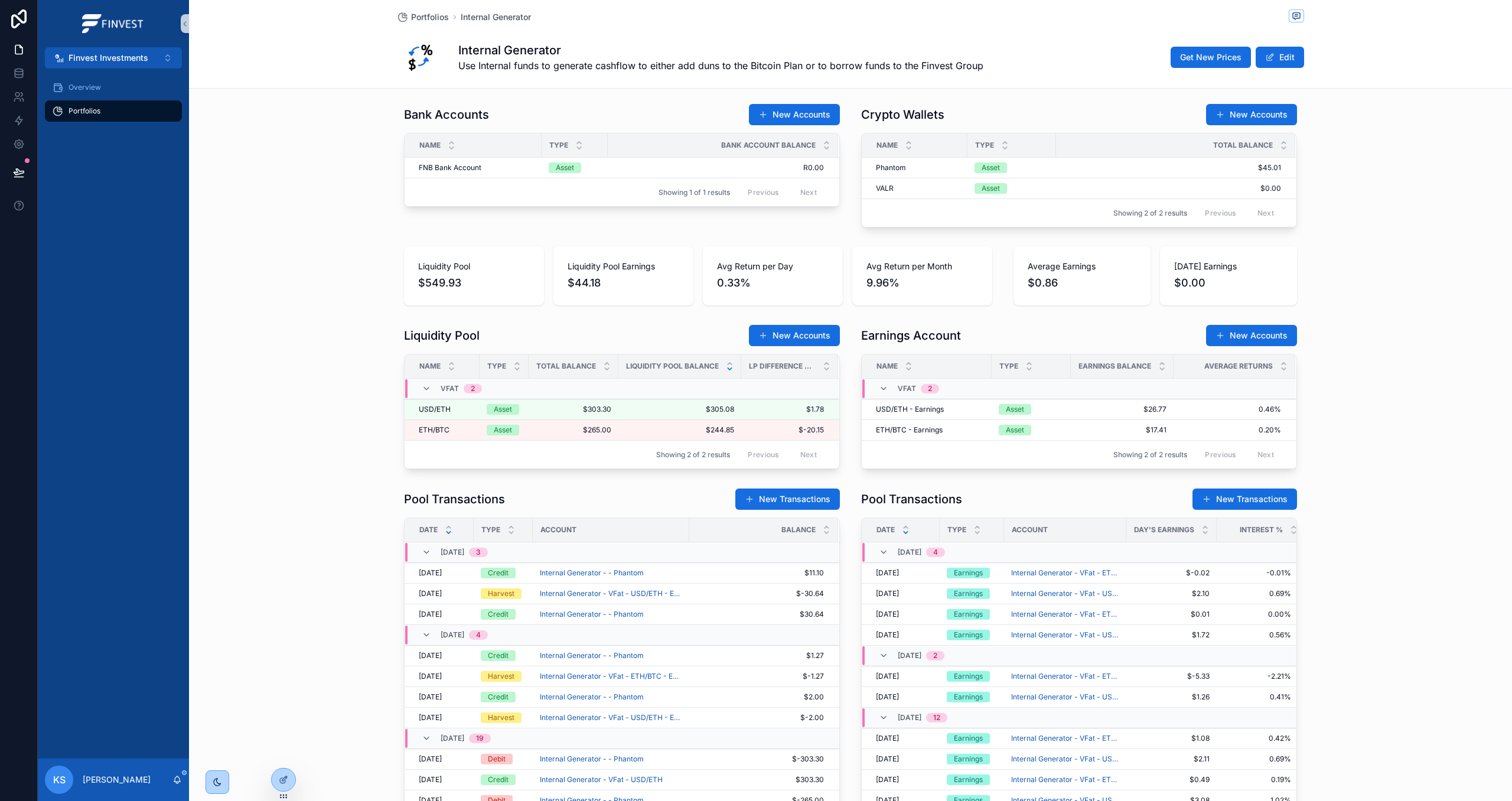
scroll to position [550, 0]
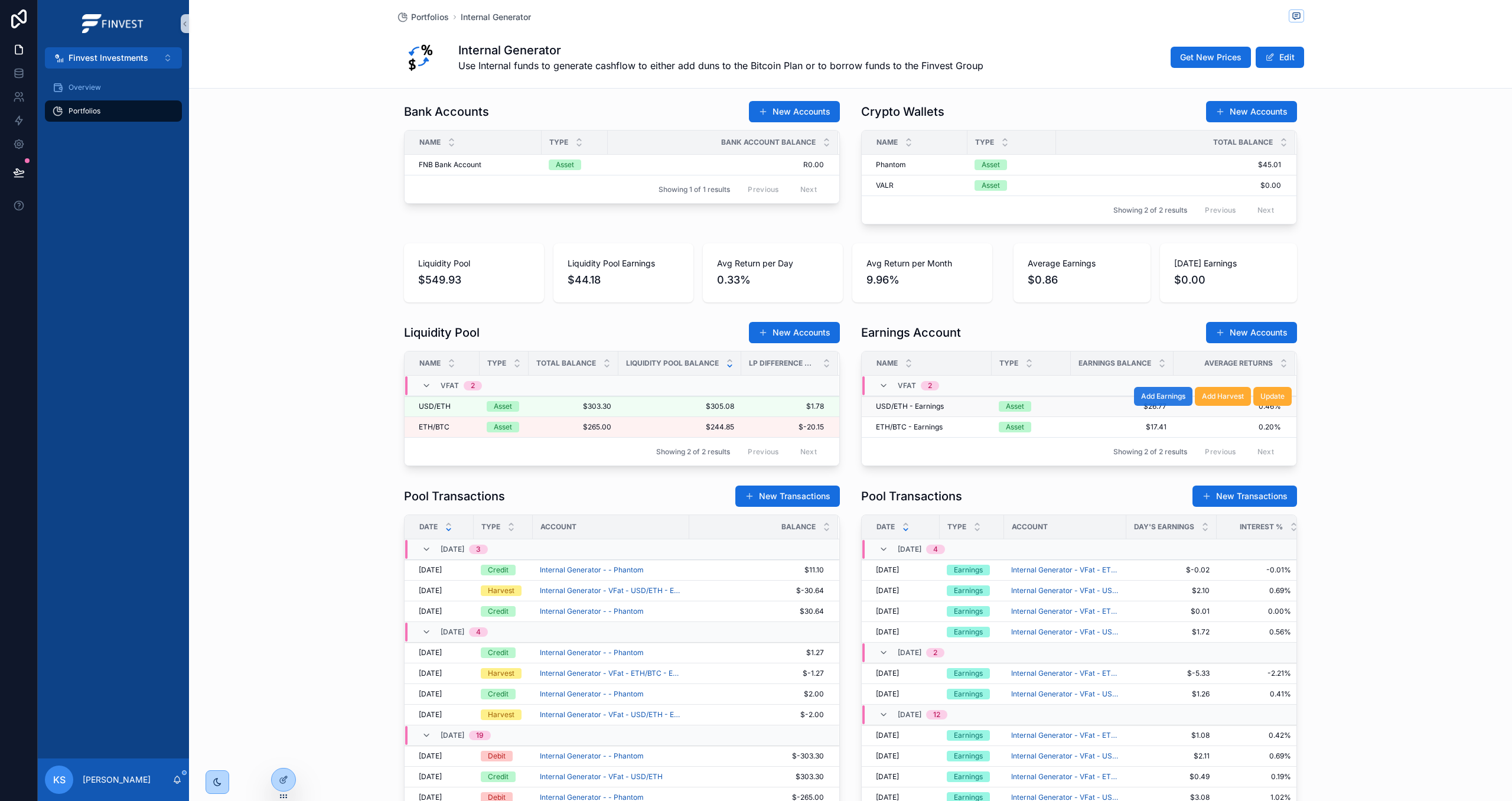
click at [1169, 401] on span "Add Earnings" at bounding box center [1164, 397] width 44 height 9
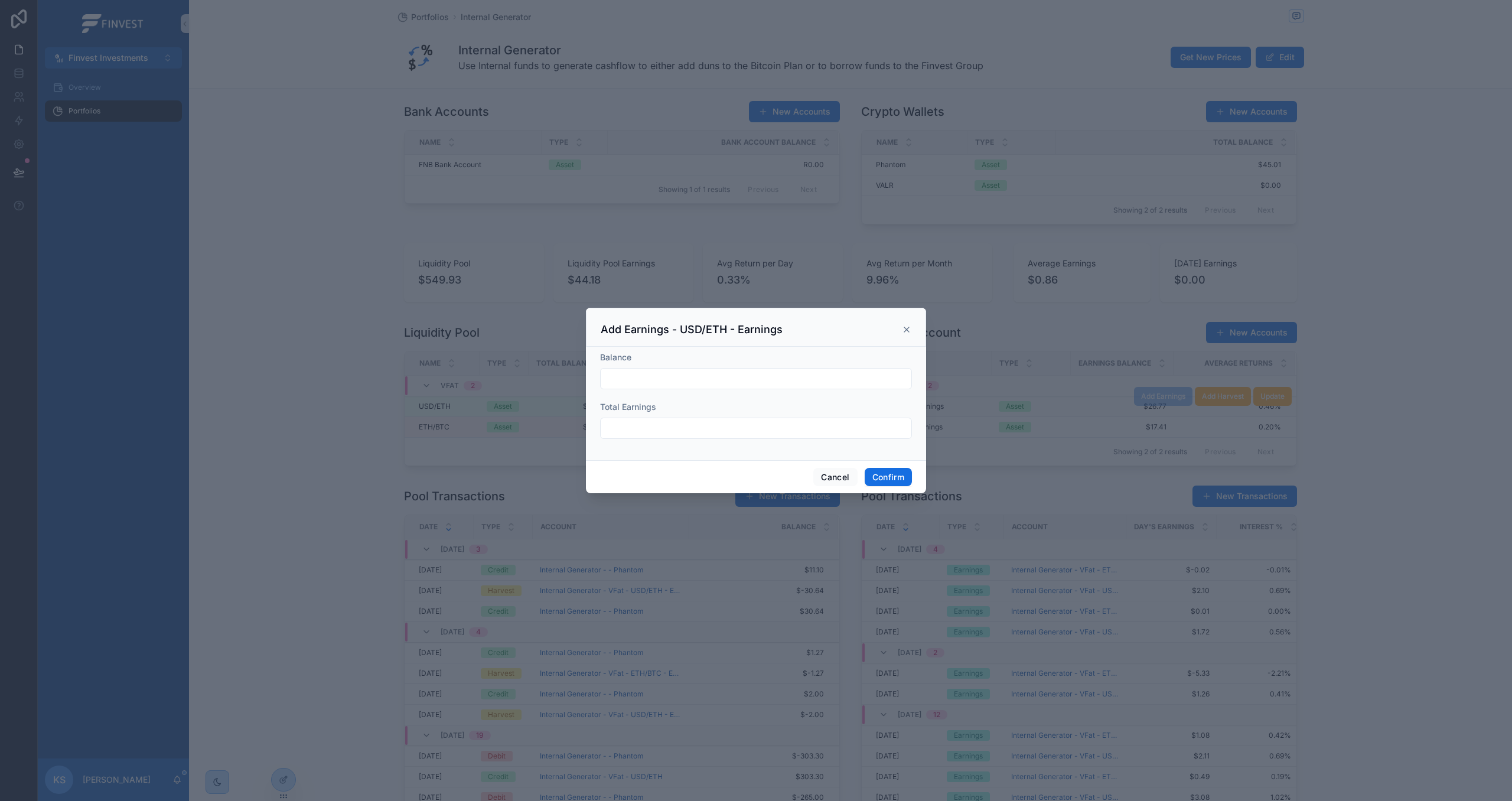
click at [869, 381] on input "text" at bounding box center [756, 379] width 311 height 17
paste input "*******"
type input "*******"
click at [651, 433] on input "text" at bounding box center [756, 429] width 311 height 17
paste input "******"
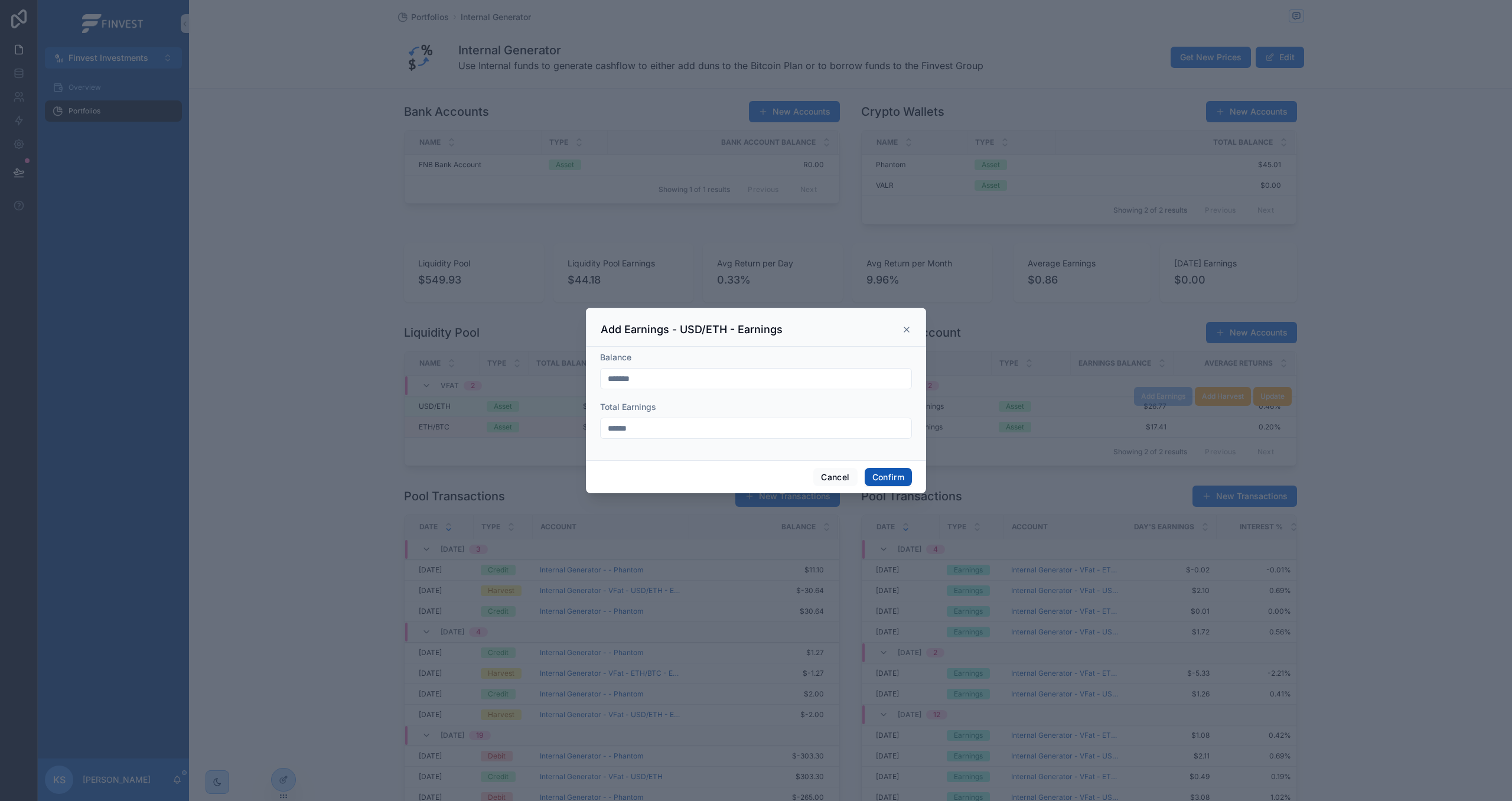
type input "******"
click at [896, 477] on button "Confirm" at bounding box center [889, 477] width 47 height 19
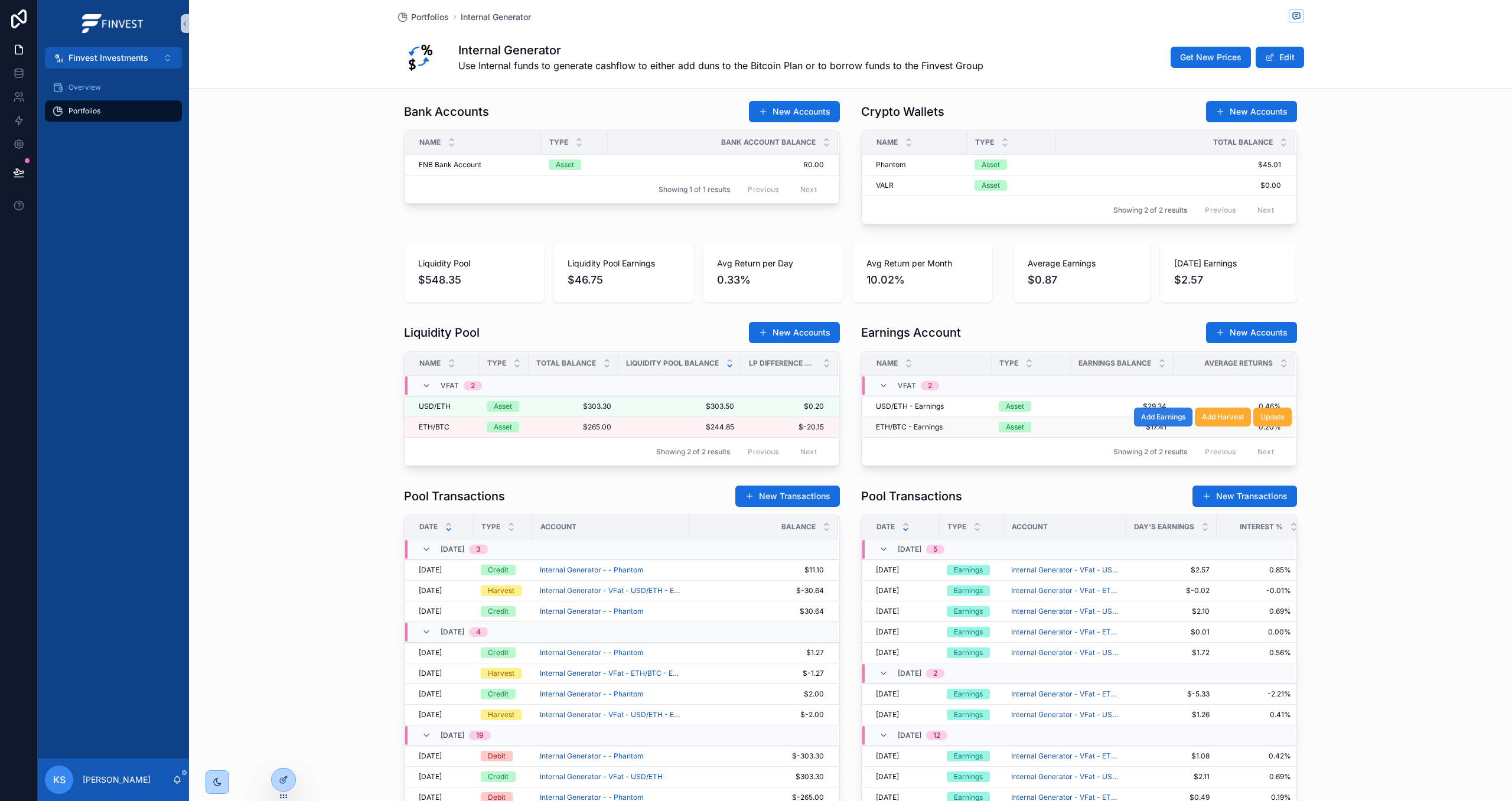
click at [1148, 418] on span "Add Earnings" at bounding box center [1164, 417] width 44 height 9
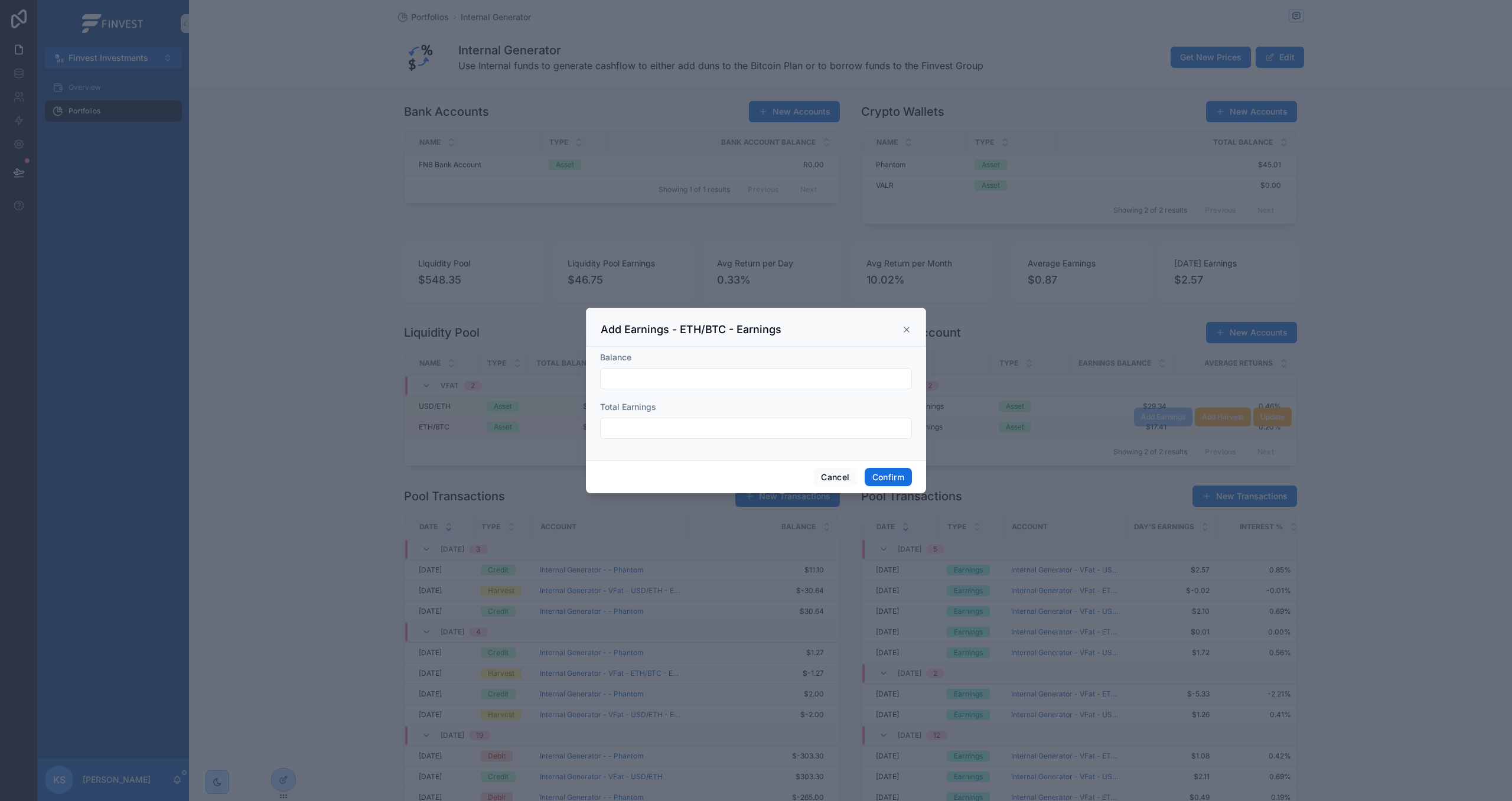
click at [769, 384] on input "text" at bounding box center [756, 379] width 311 height 17
paste input "*******"
type input "*******"
click at [658, 429] on input "text" at bounding box center [756, 429] width 311 height 17
paste input "******"
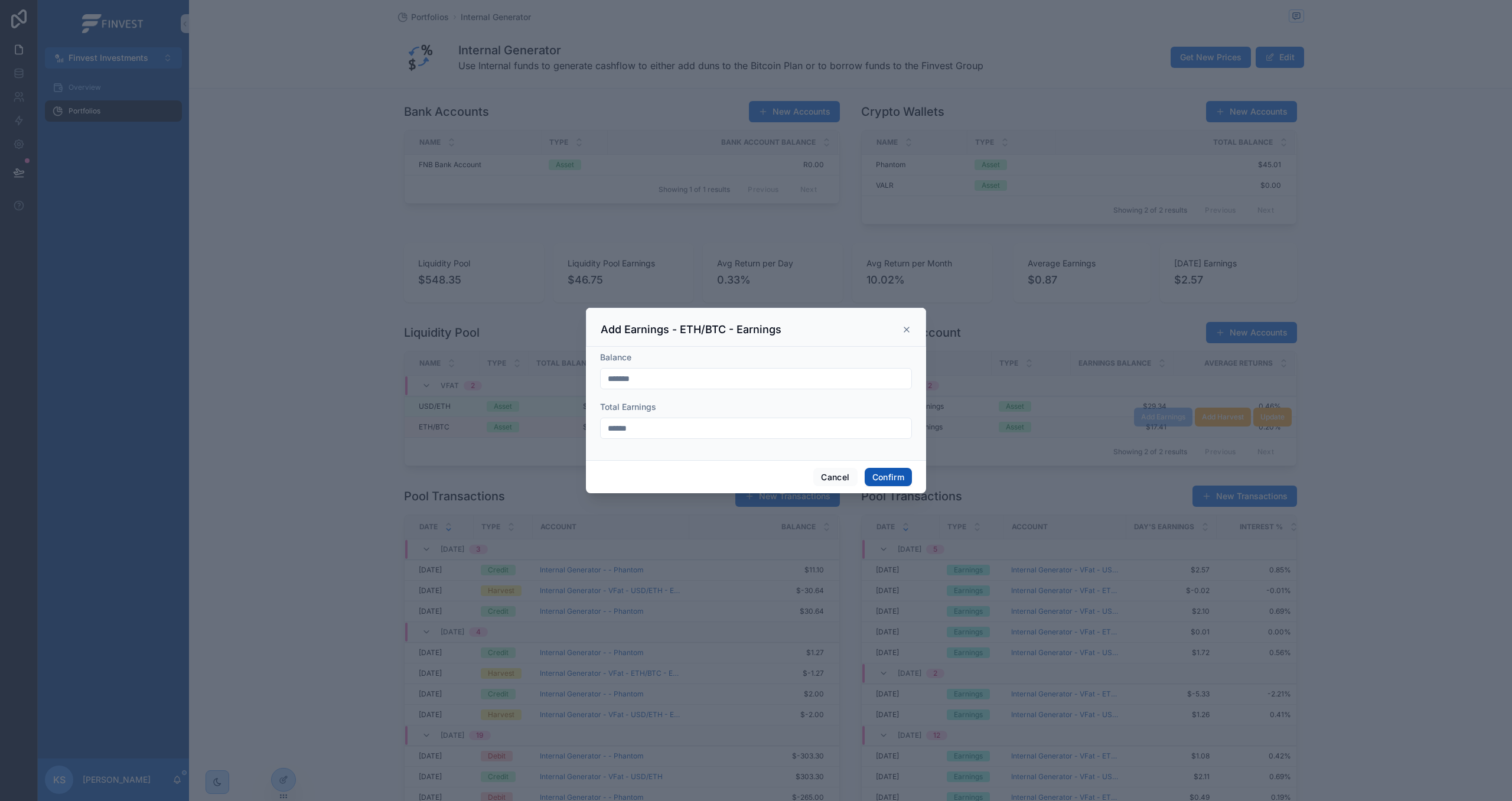
type input "******"
click at [875, 485] on button "Confirm" at bounding box center [889, 477] width 47 height 19
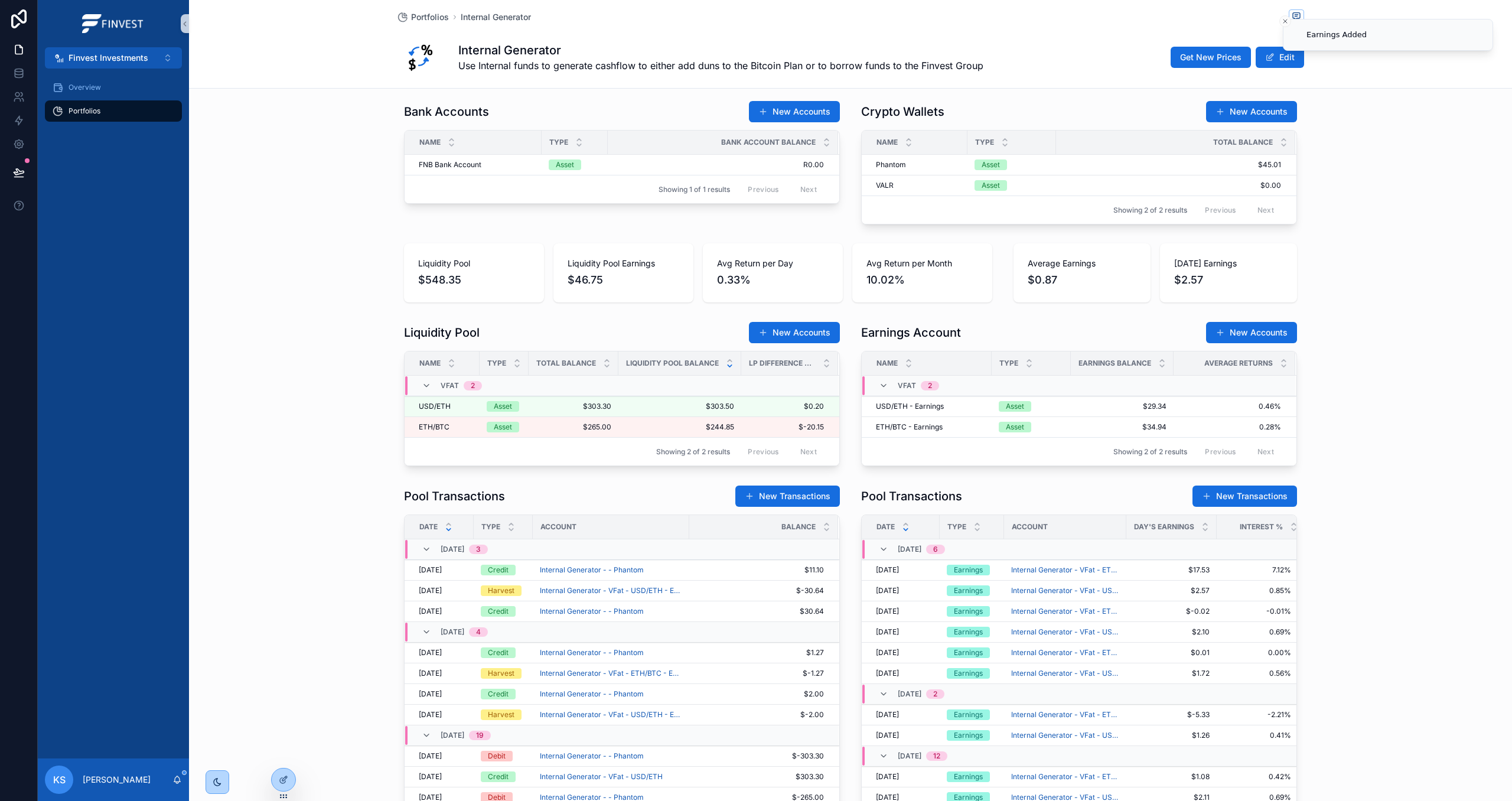
click at [1167, 453] on span "Showing 2 of 2 results" at bounding box center [1150, 452] width 73 height 9
click at [1128, 451] on span "Showing 2 of 2 results" at bounding box center [1150, 452] width 73 height 9
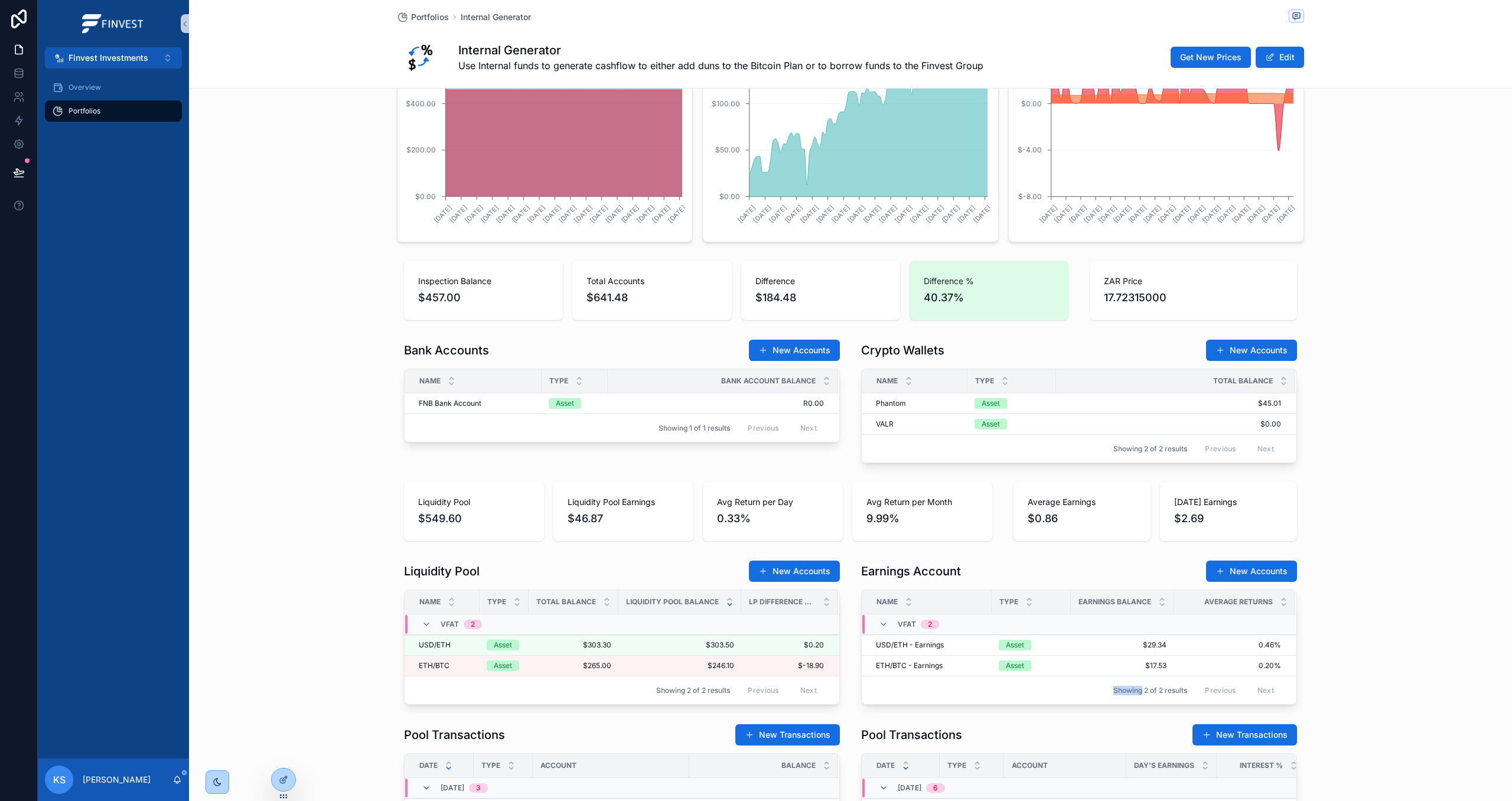
scroll to position [254, 0]
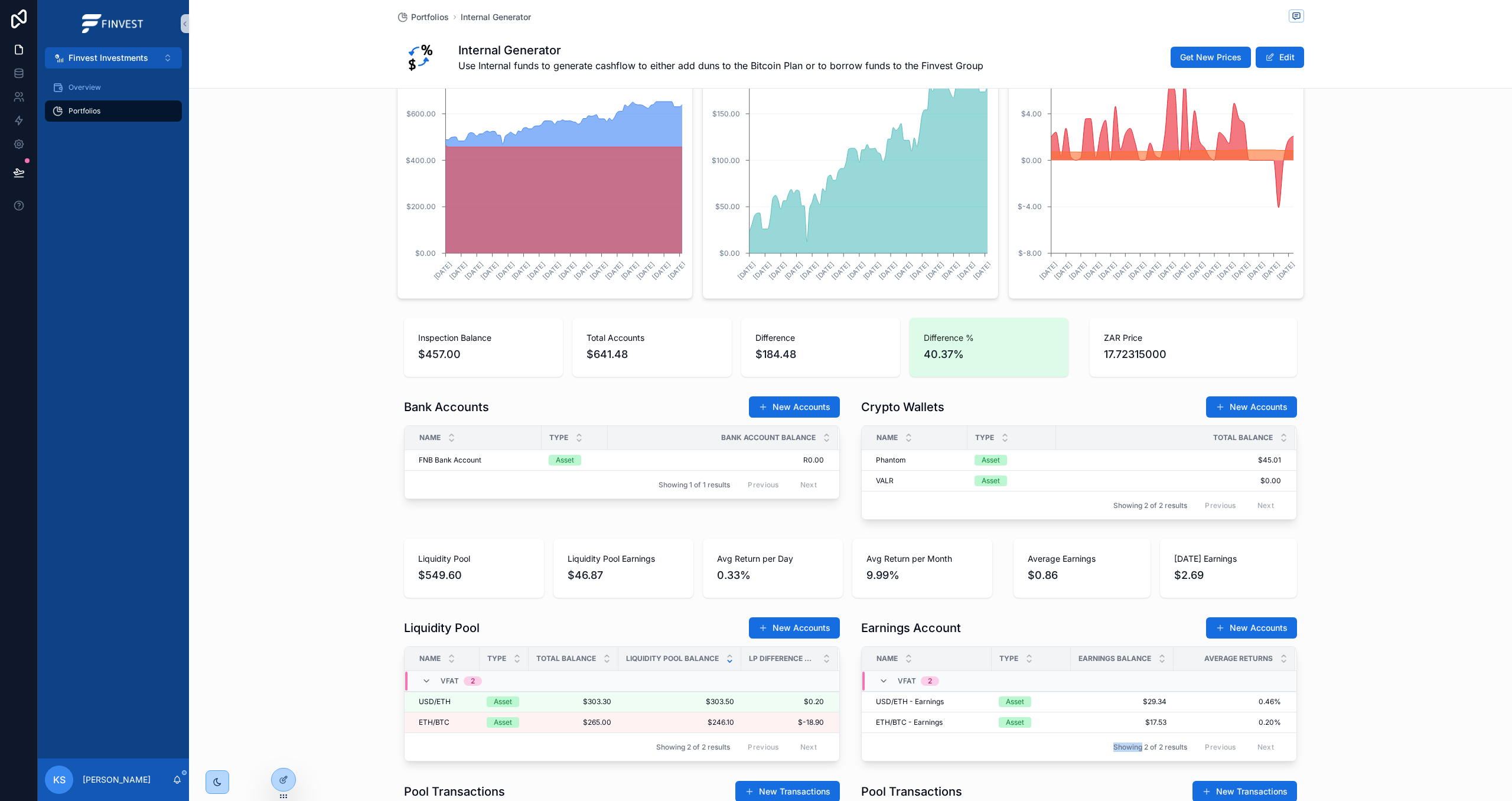
drag, startPoint x: 414, startPoint y: 15, endPoint x: 451, endPoint y: 69, distance: 65.5
click at [414, 15] on span "Portfolios" at bounding box center [429, 17] width 38 height 11
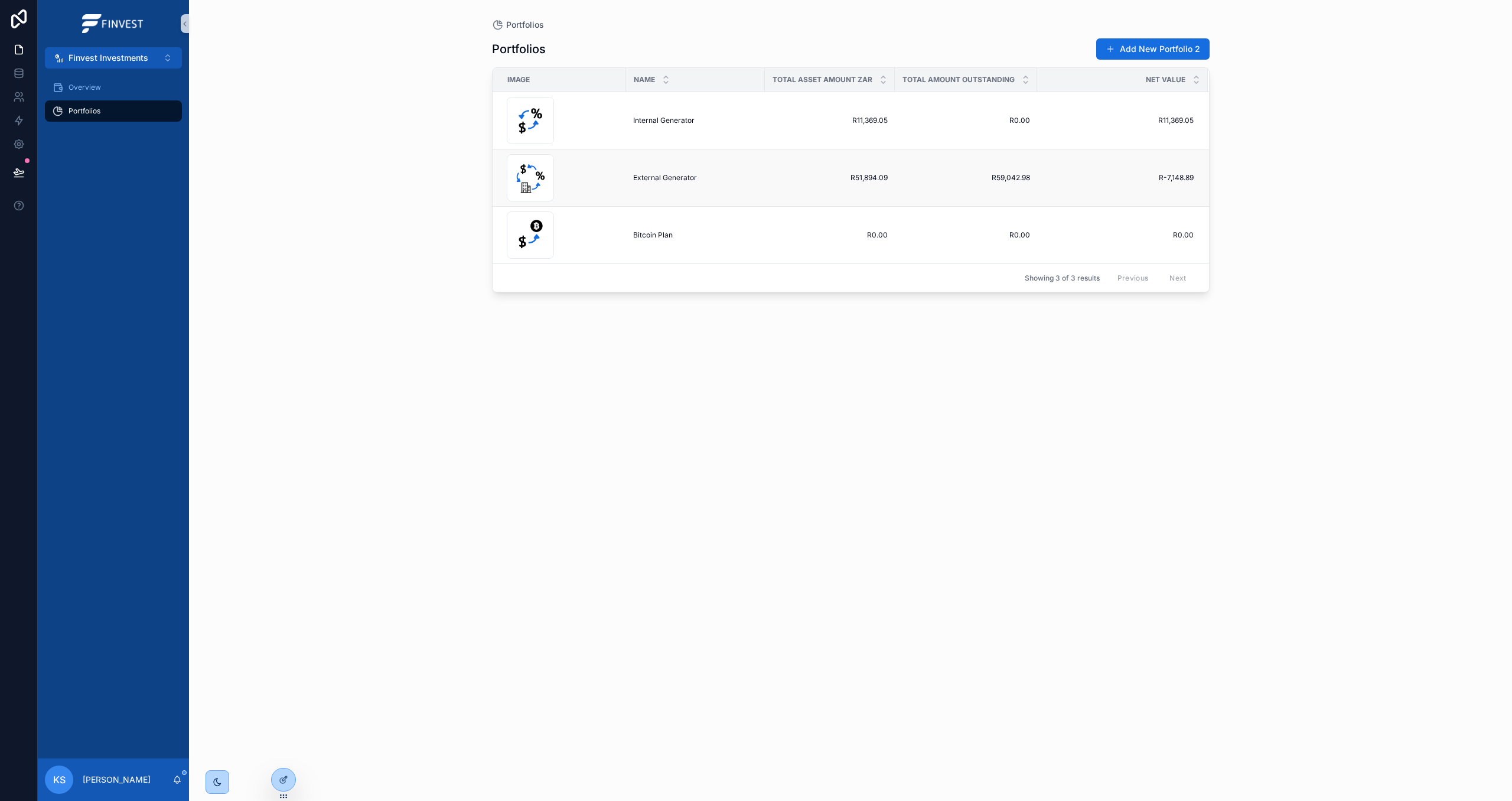
click at [655, 179] on span "External Generator" at bounding box center [665, 178] width 64 height 9
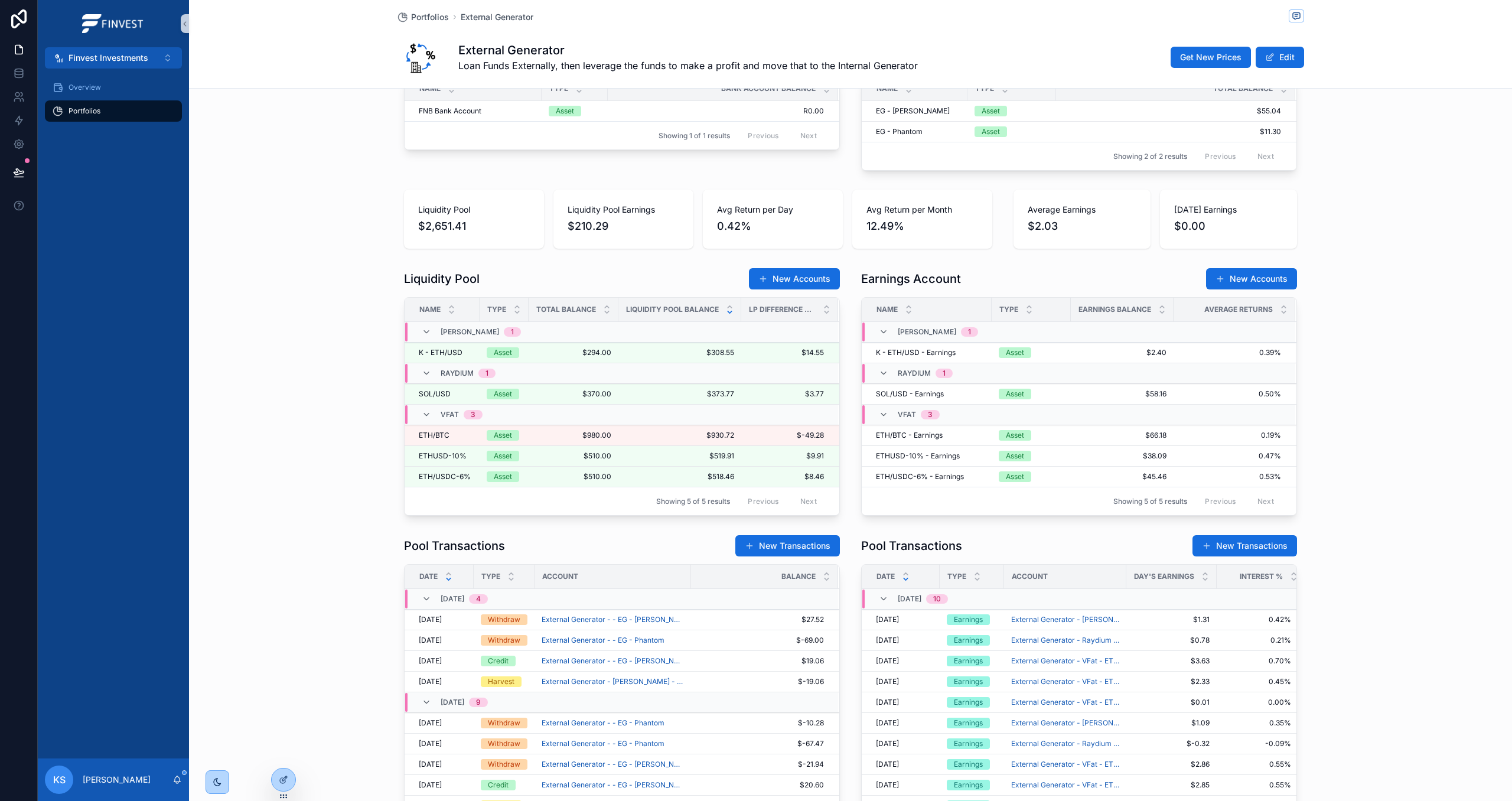
scroll to position [620, 0]
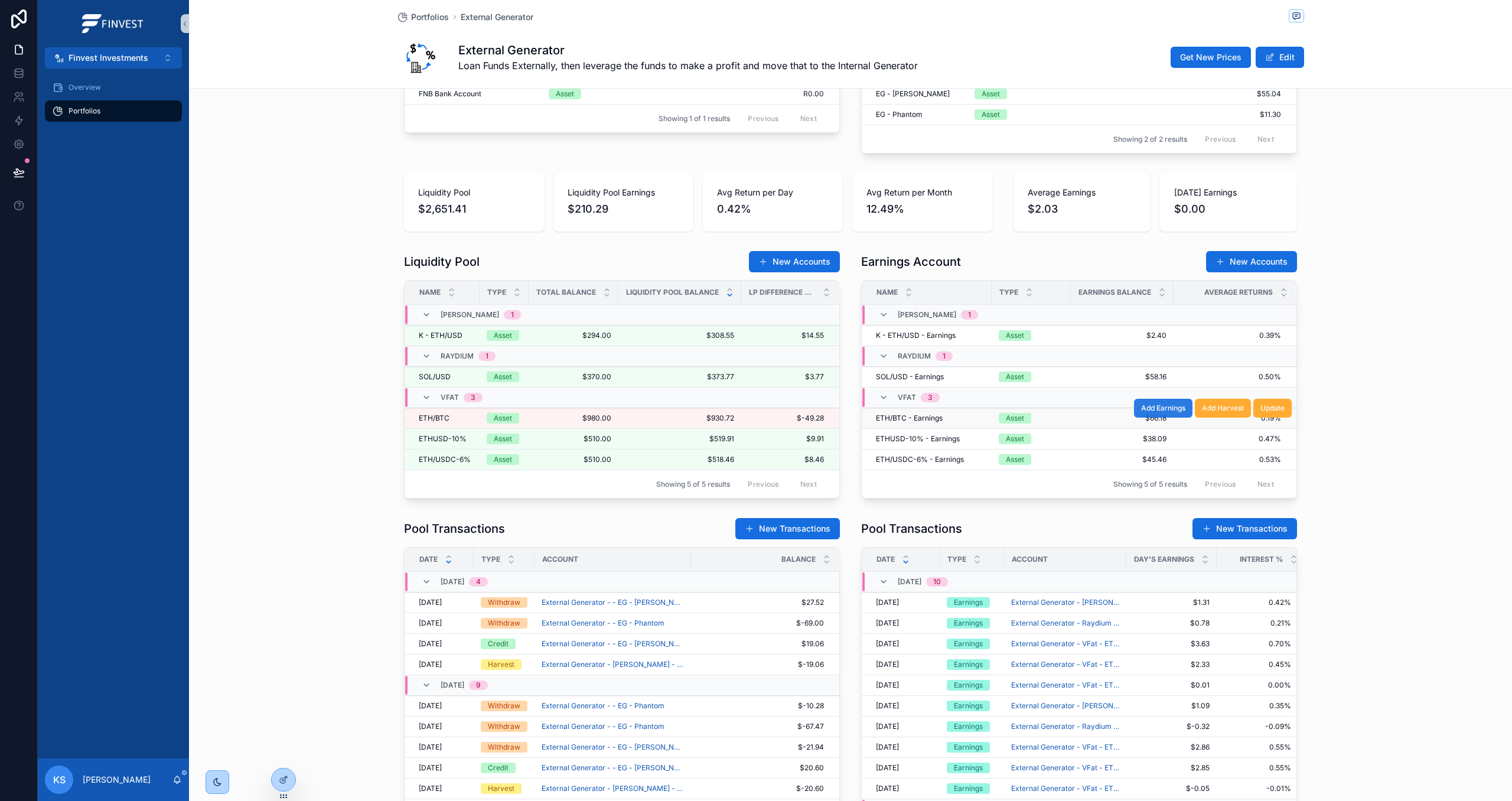
click at [1167, 413] on span "Add Earnings" at bounding box center [1164, 408] width 44 height 9
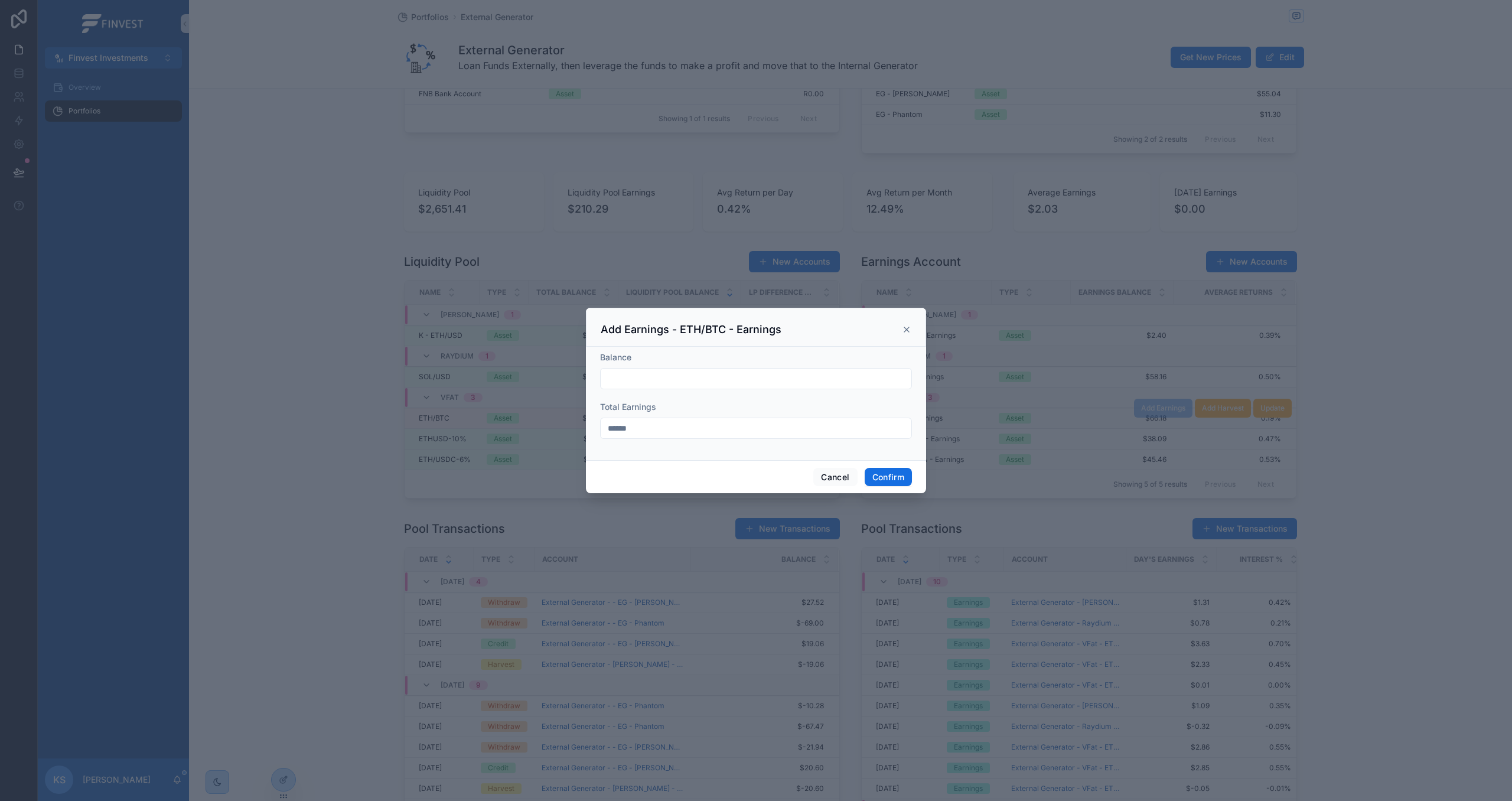
click at [779, 384] on input "text" at bounding box center [756, 379] width 311 height 17
drag, startPoint x: 905, startPoint y: 327, endPoint x: 964, endPoint y: 352, distance: 64.1
click at [906, 327] on icon at bounding box center [906, 329] width 9 height 9
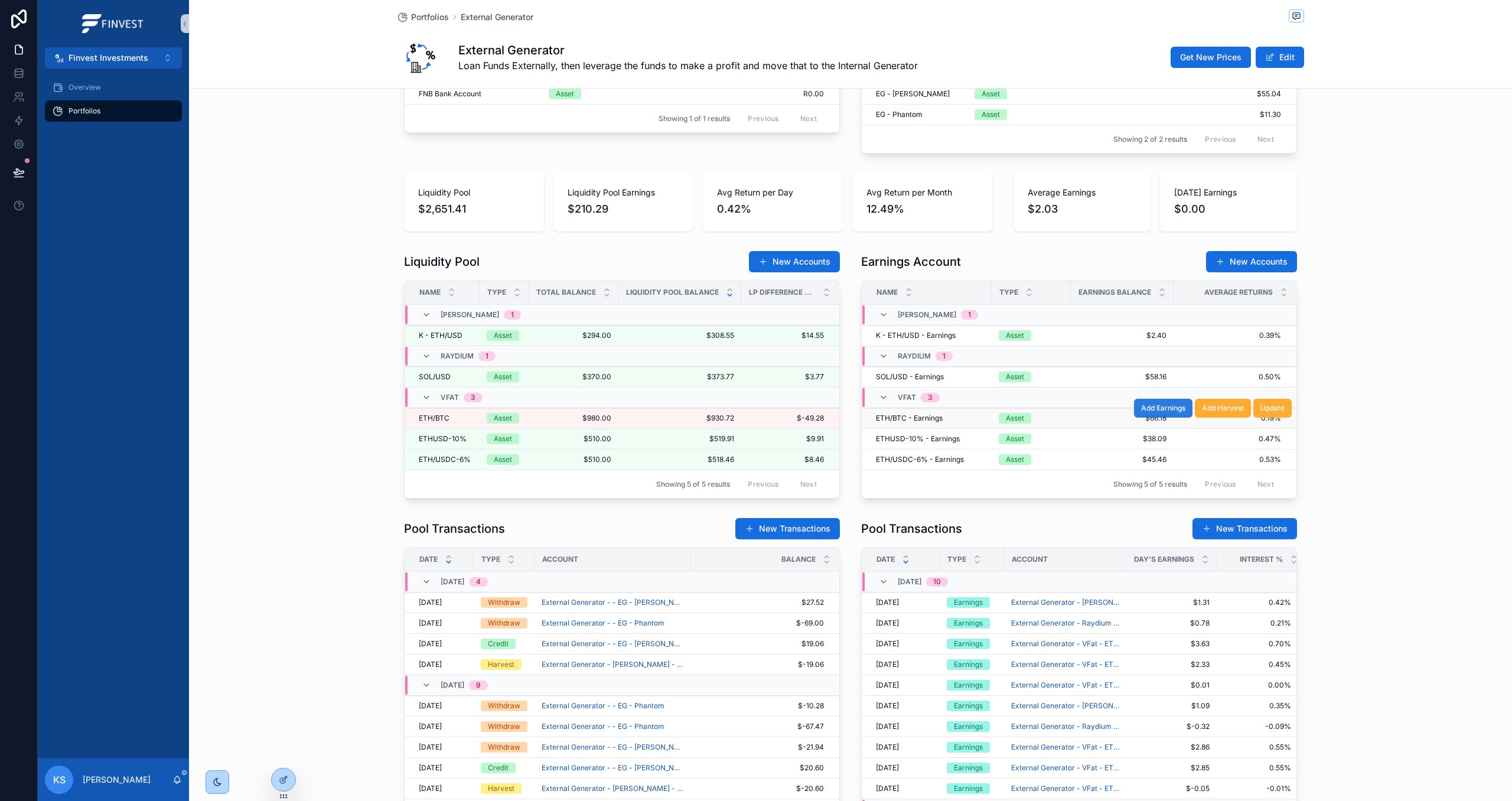
click at [1161, 413] on span "Add Earnings" at bounding box center [1164, 408] width 44 height 9
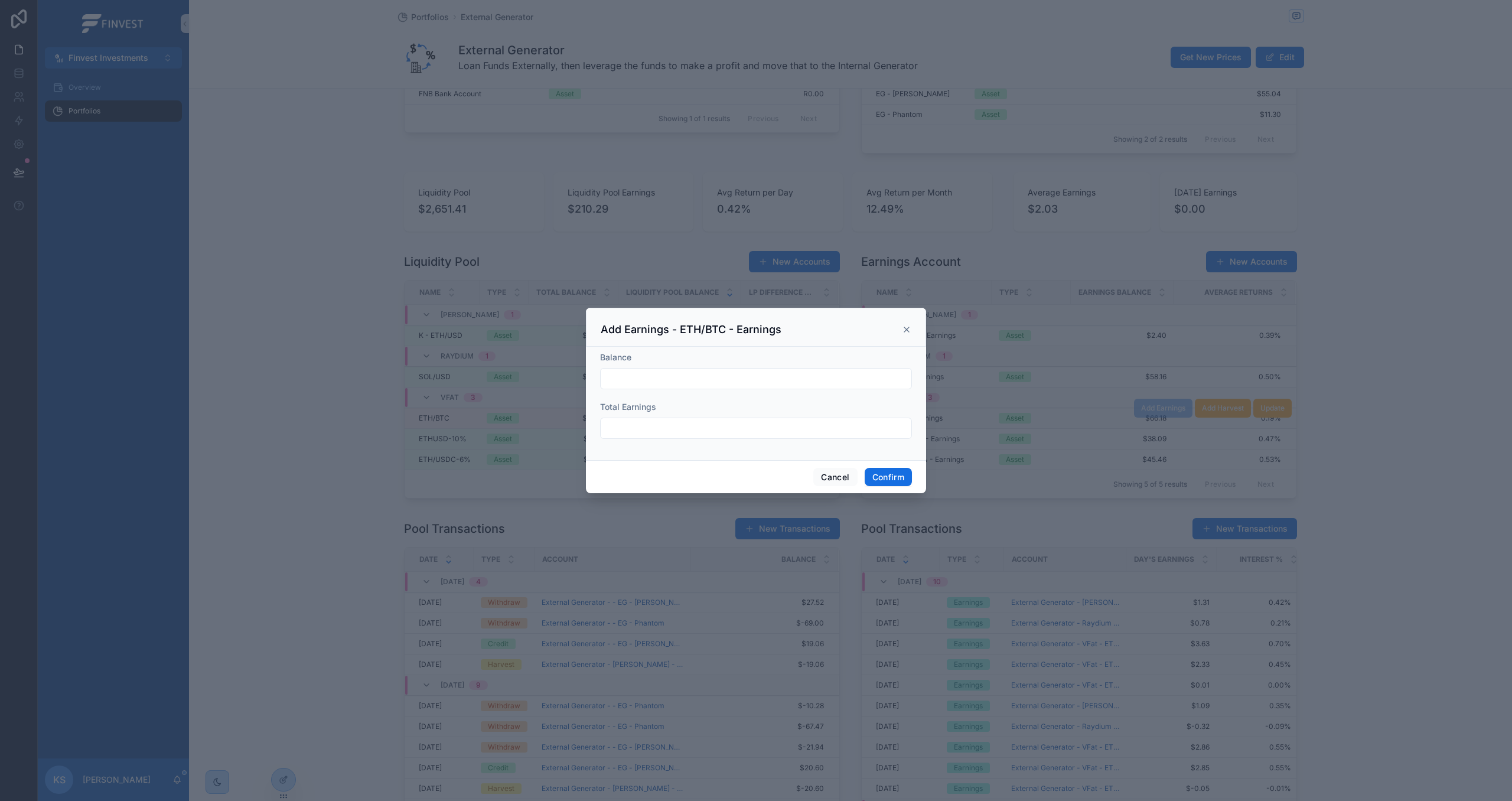
click at [800, 384] on input "text" at bounding box center [756, 379] width 311 height 17
paste input "*******"
type input "*******"
click at [704, 425] on input "text" at bounding box center [756, 429] width 311 height 17
paste input "******"
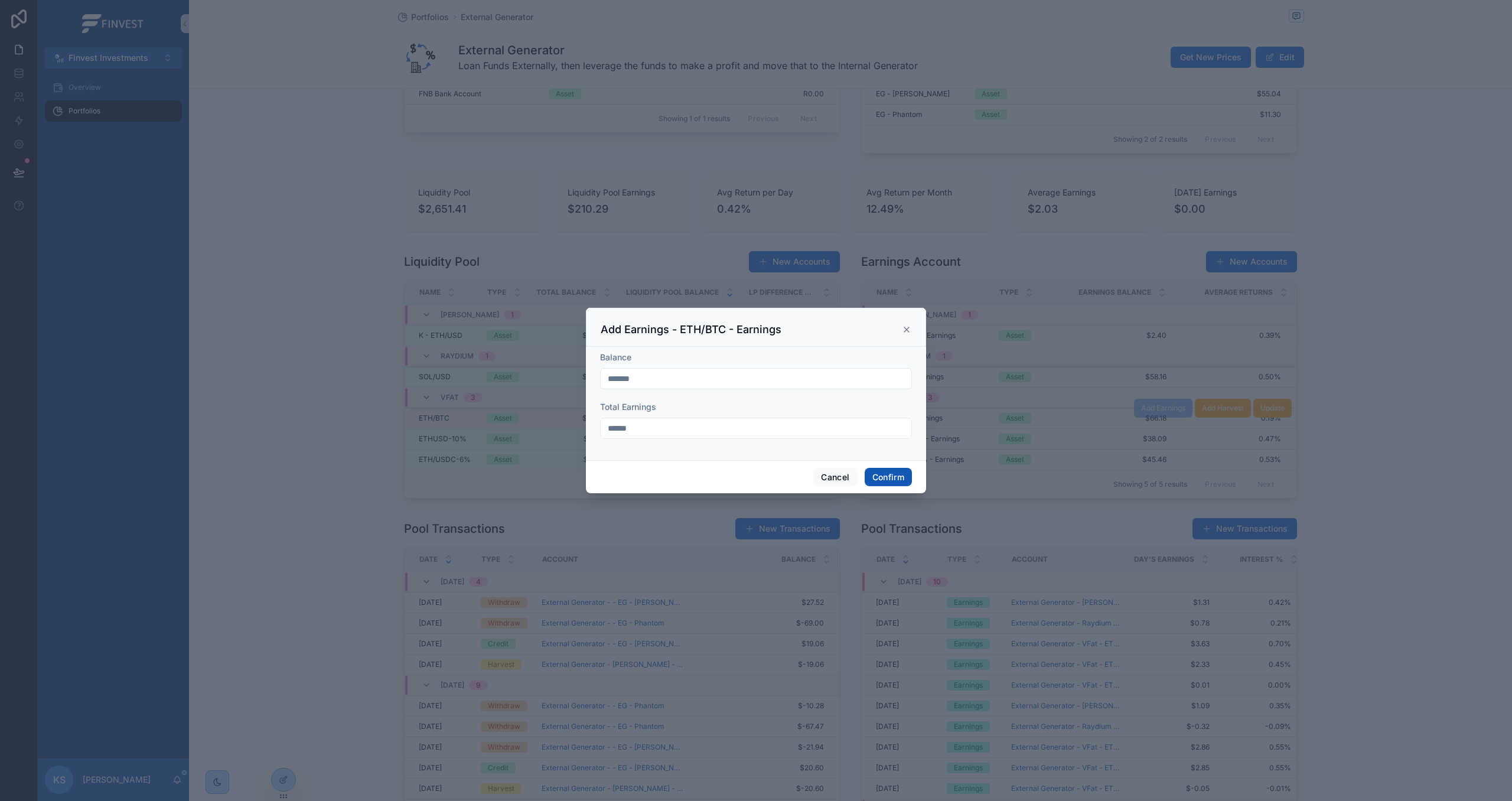
type input "******"
click at [891, 477] on button "Confirm" at bounding box center [889, 477] width 47 height 19
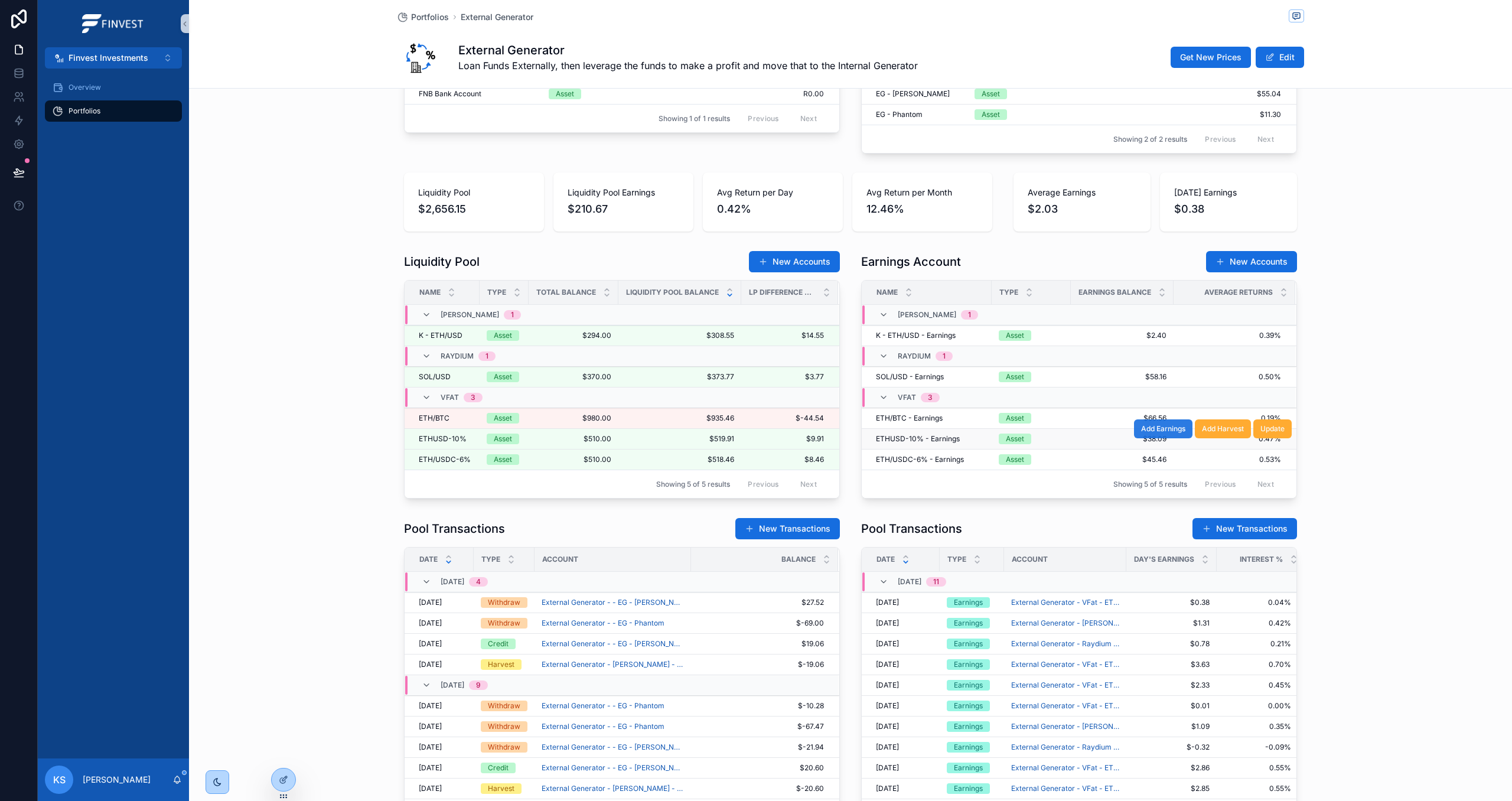
click at [1167, 433] on span "Add Earnings" at bounding box center [1164, 429] width 44 height 9
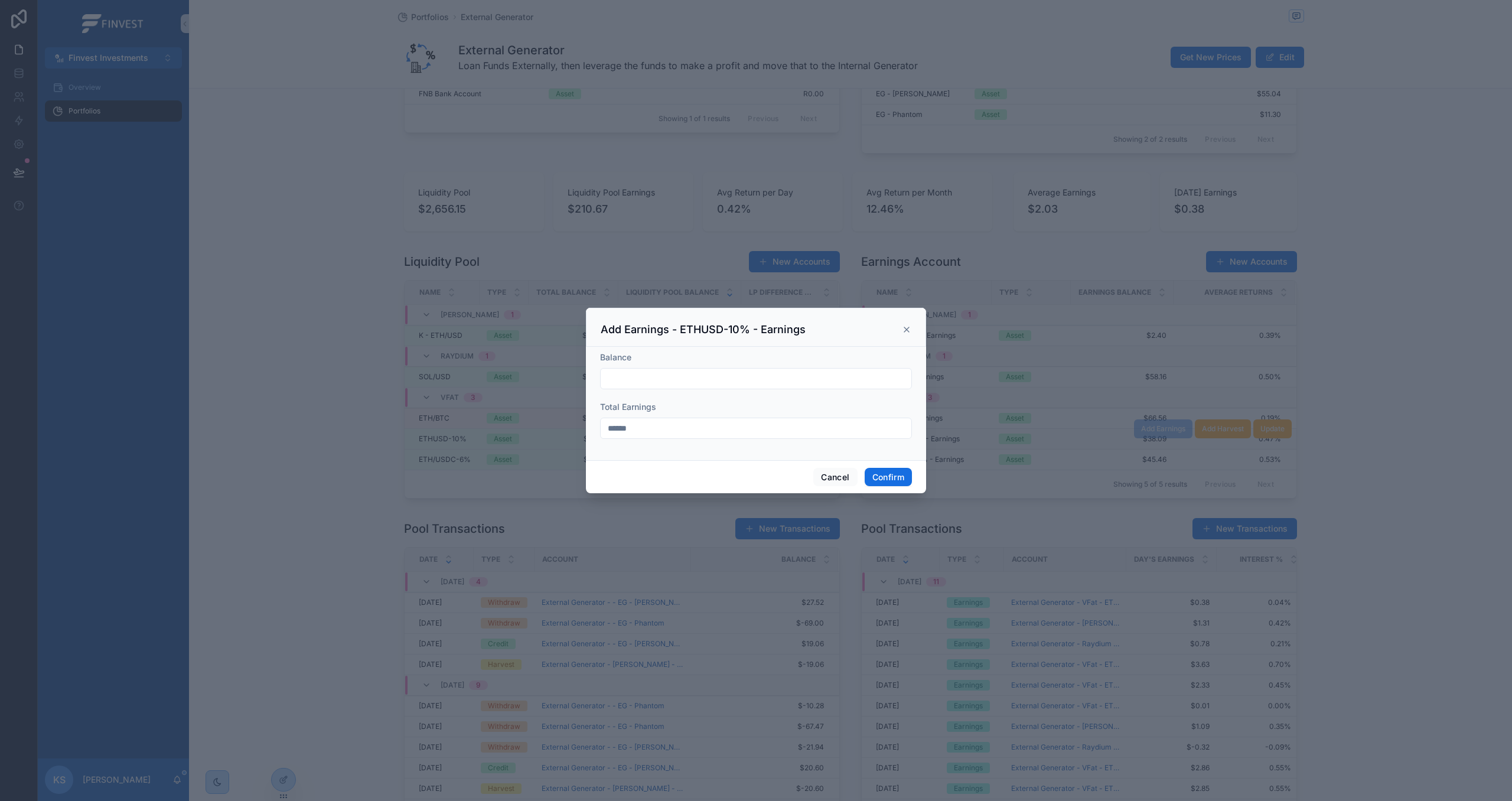
click at [799, 384] on input "text" at bounding box center [756, 379] width 311 height 17
paste input "*******"
type input "*******"
click at [906, 330] on icon at bounding box center [906, 329] width 9 height 9
click at [906, 330] on td "K - ETH/USD - Earnings K - ETH/USD - Earnings" at bounding box center [927, 335] width 130 height 21
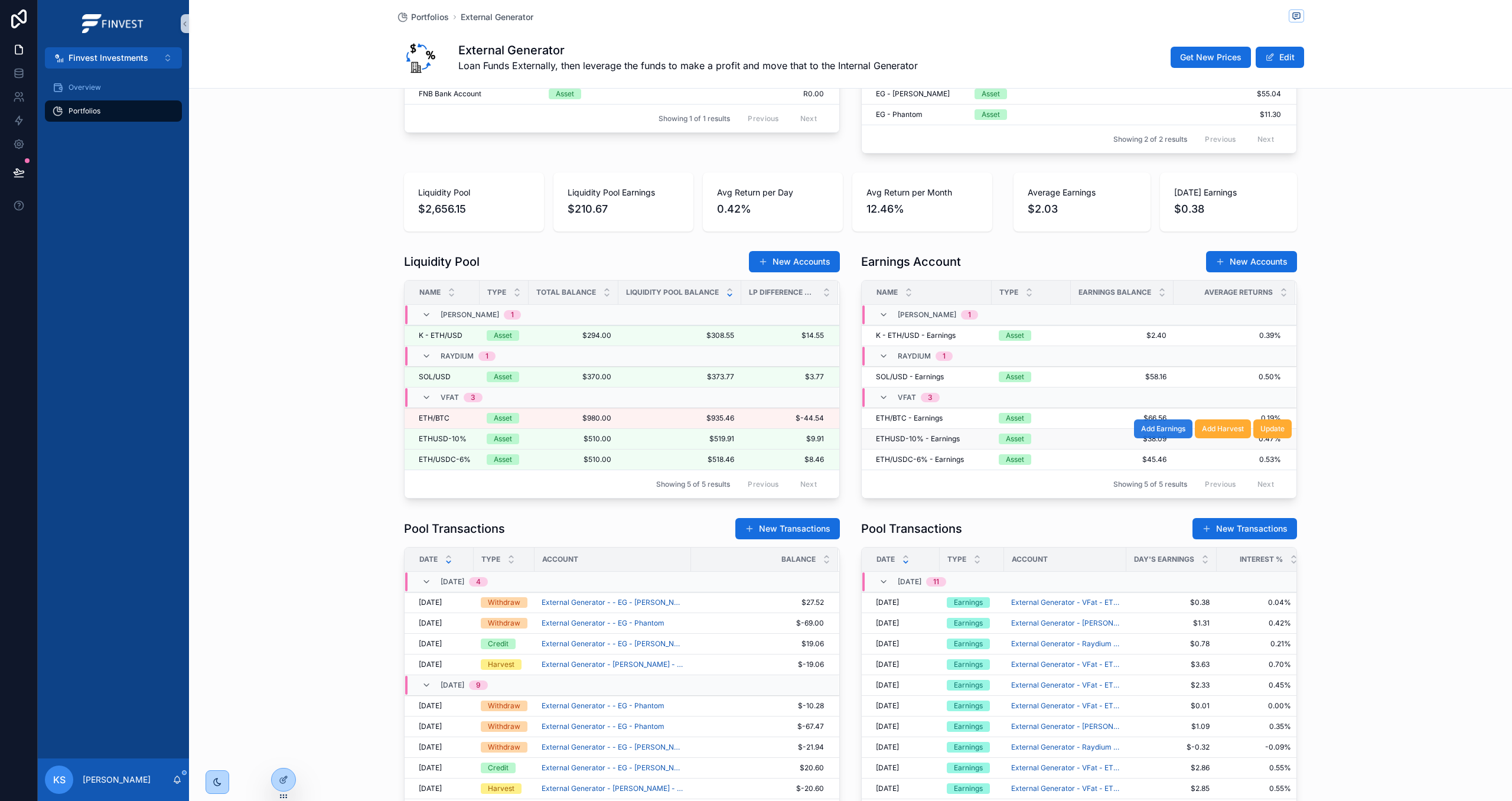
click at [1162, 433] on span "Add Earnings" at bounding box center [1164, 429] width 44 height 9
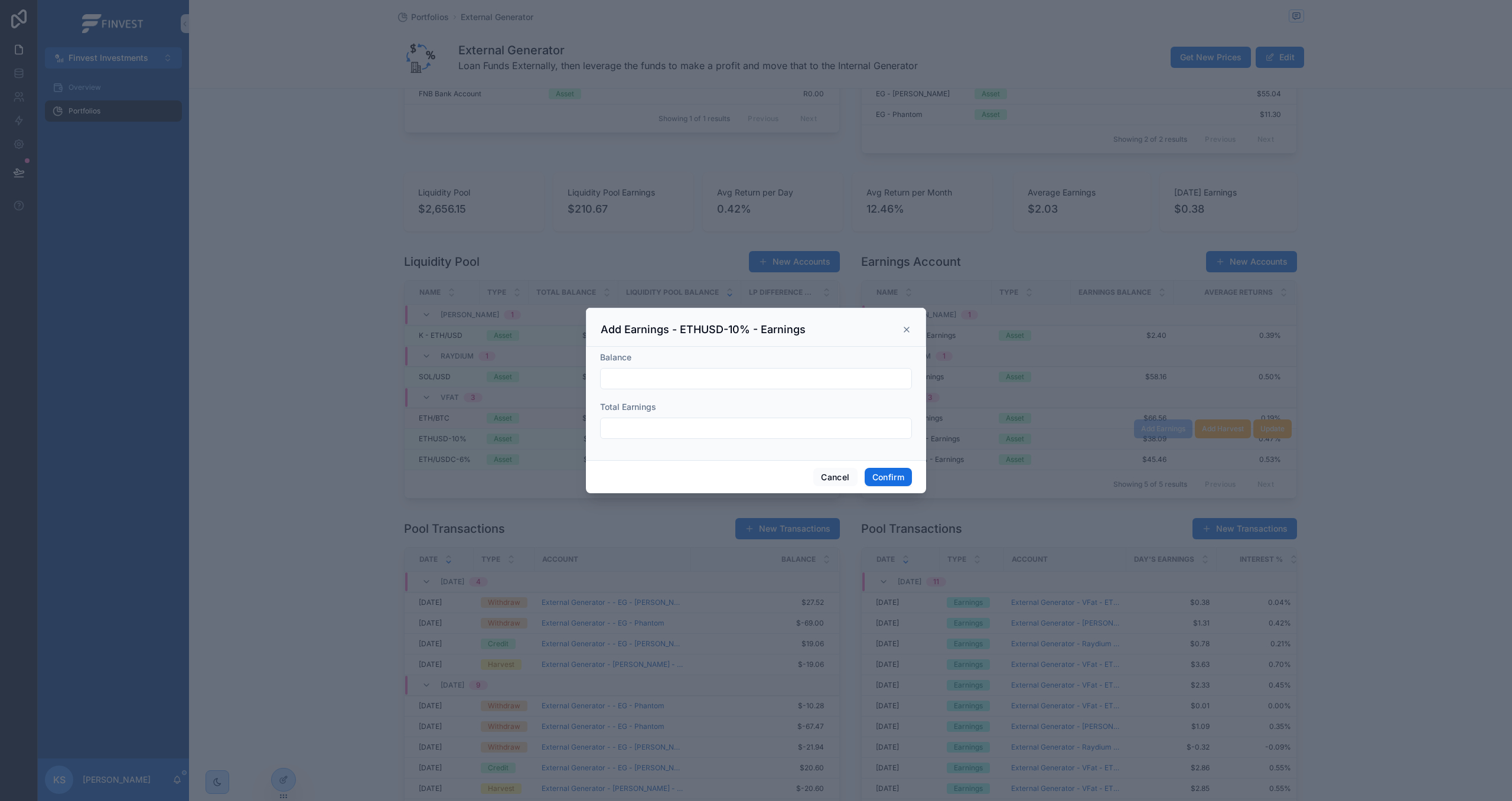
click at [663, 376] on input "text" at bounding box center [756, 379] width 311 height 17
paste input "******"
type input "******"
click at [646, 426] on input "text" at bounding box center [756, 429] width 311 height 17
paste input "******"
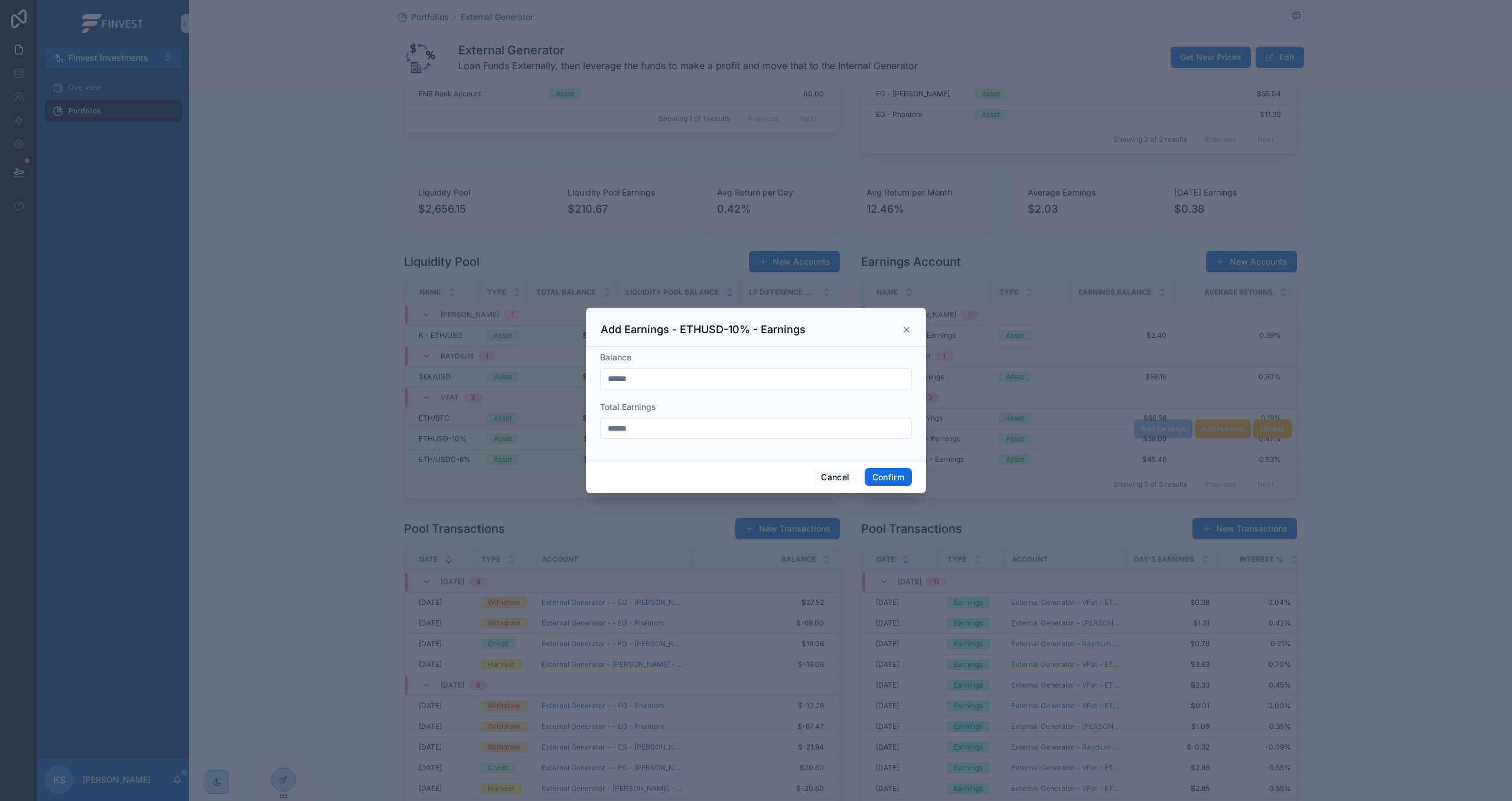
type input "******"
drag, startPoint x: 651, startPoint y: 378, endPoint x: 518, endPoint y: 376, distance: 133.0
click at [518, 376] on div "Add Earnings - ETHUSD-10% - Earnings Balance ****** Total Earnings ****** Cance…" at bounding box center [756, 400] width 1512 height 801
paste input "*"
type input "*******"
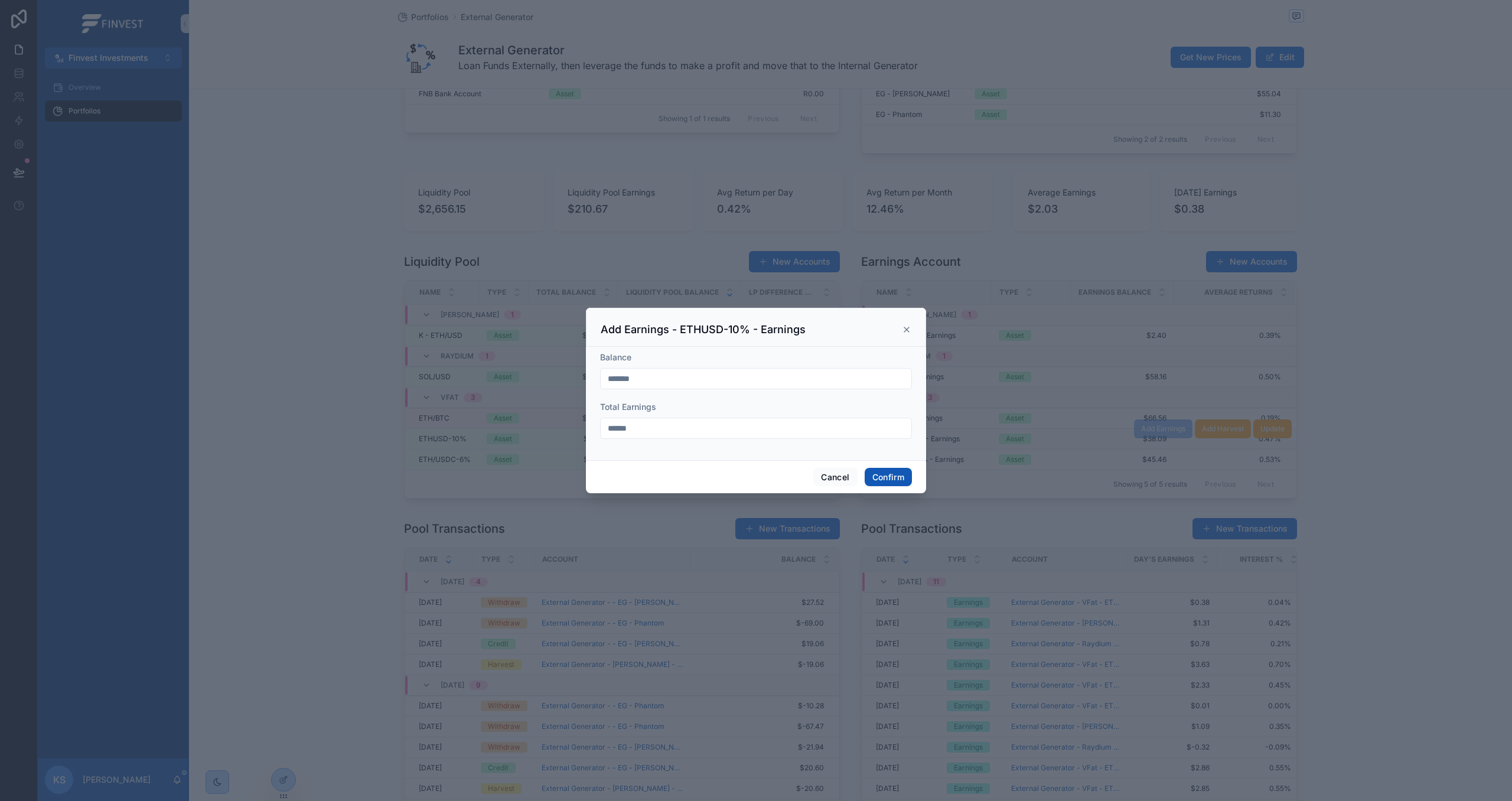
drag, startPoint x: 900, startPoint y: 475, endPoint x: 882, endPoint y: 456, distance: 26.2
click at [900, 475] on button "Confirm" at bounding box center [889, 477] width 47 height 19
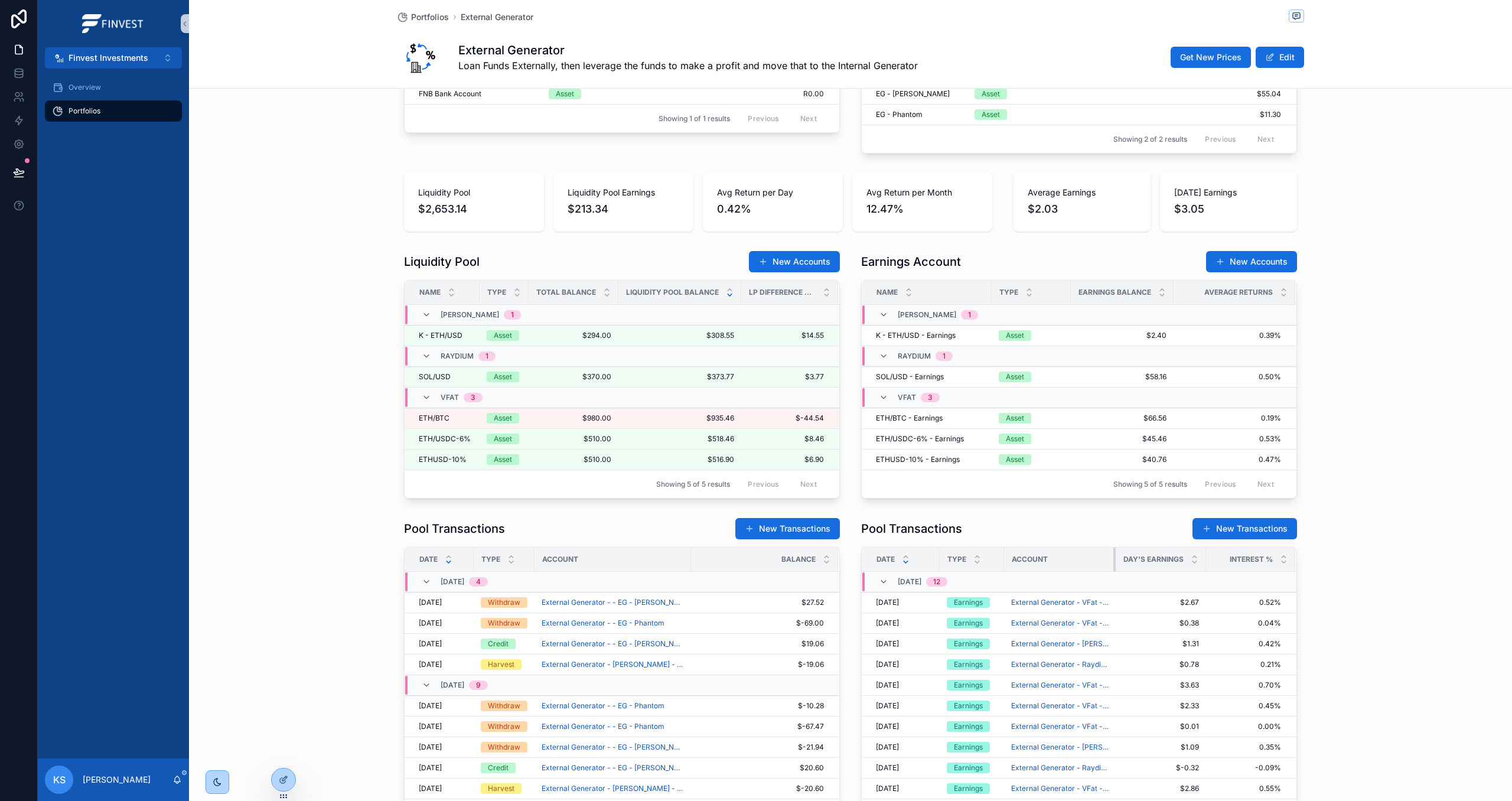
drag, startPoint x: 1125, startPoint y: 560, endPoint x: 1114, endPoint y: 563, distance: 11.4
click at [1114, 563] on div "scrollable content" at bounding box center [1115, 559] width 5 height 24
click at [1178, 430] on span "Add Earnings" at bounding box center [1164, 429] width 44 height 9
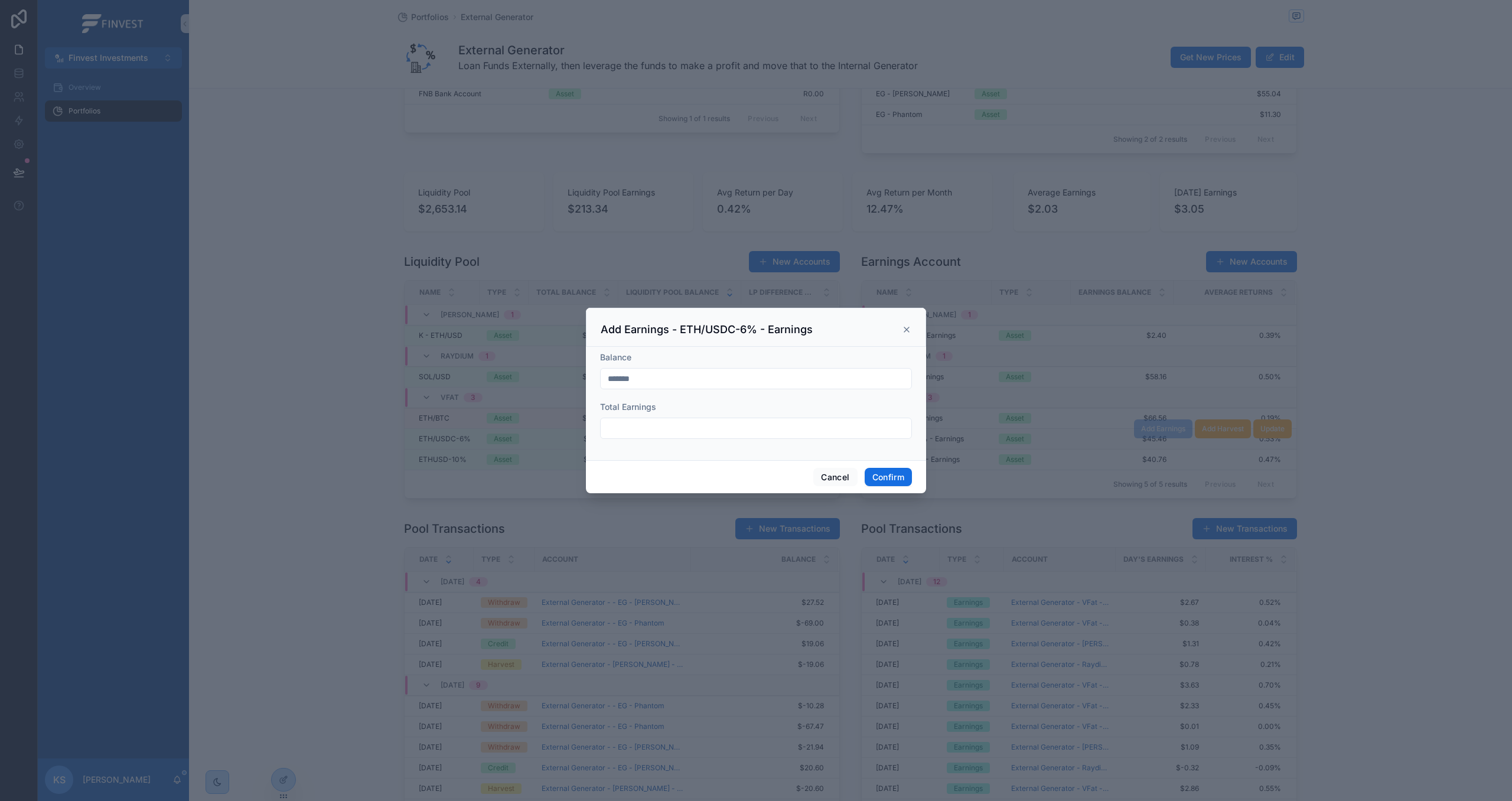
click at [668, 381] on input "*******" at bounding box center [756, 379] width 311 height 17
drag, startPoint x: 906, startPoint y: 330, endPoint x: 976, endPoint y: 369, distance: 80.1
click at [906, 330] on icon at bounding box center [906, 329] width 9 height 9
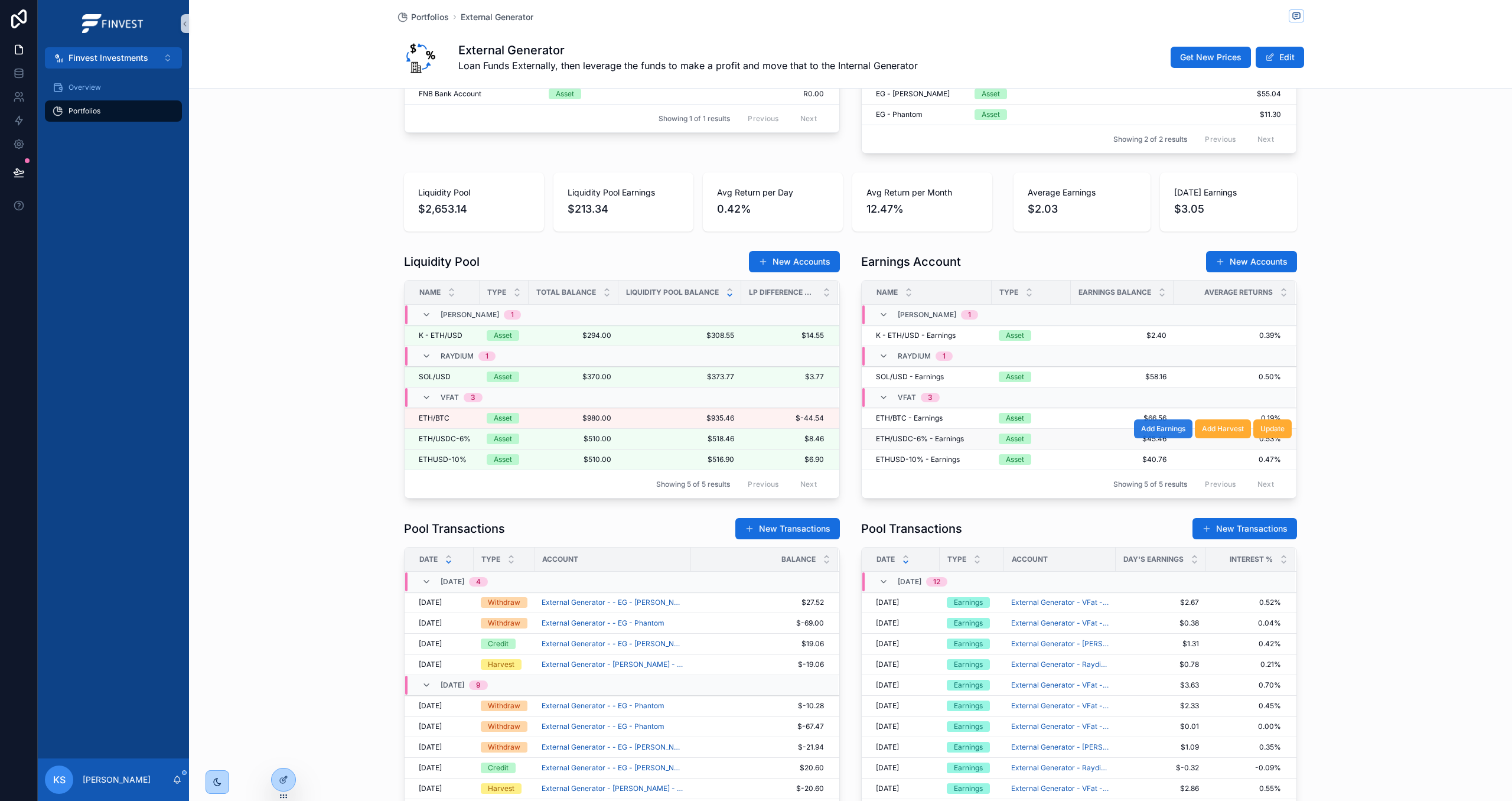
click at [1155, 439] on button "Add Earnings" at bounding box center [1163, 429] width 58 height 19
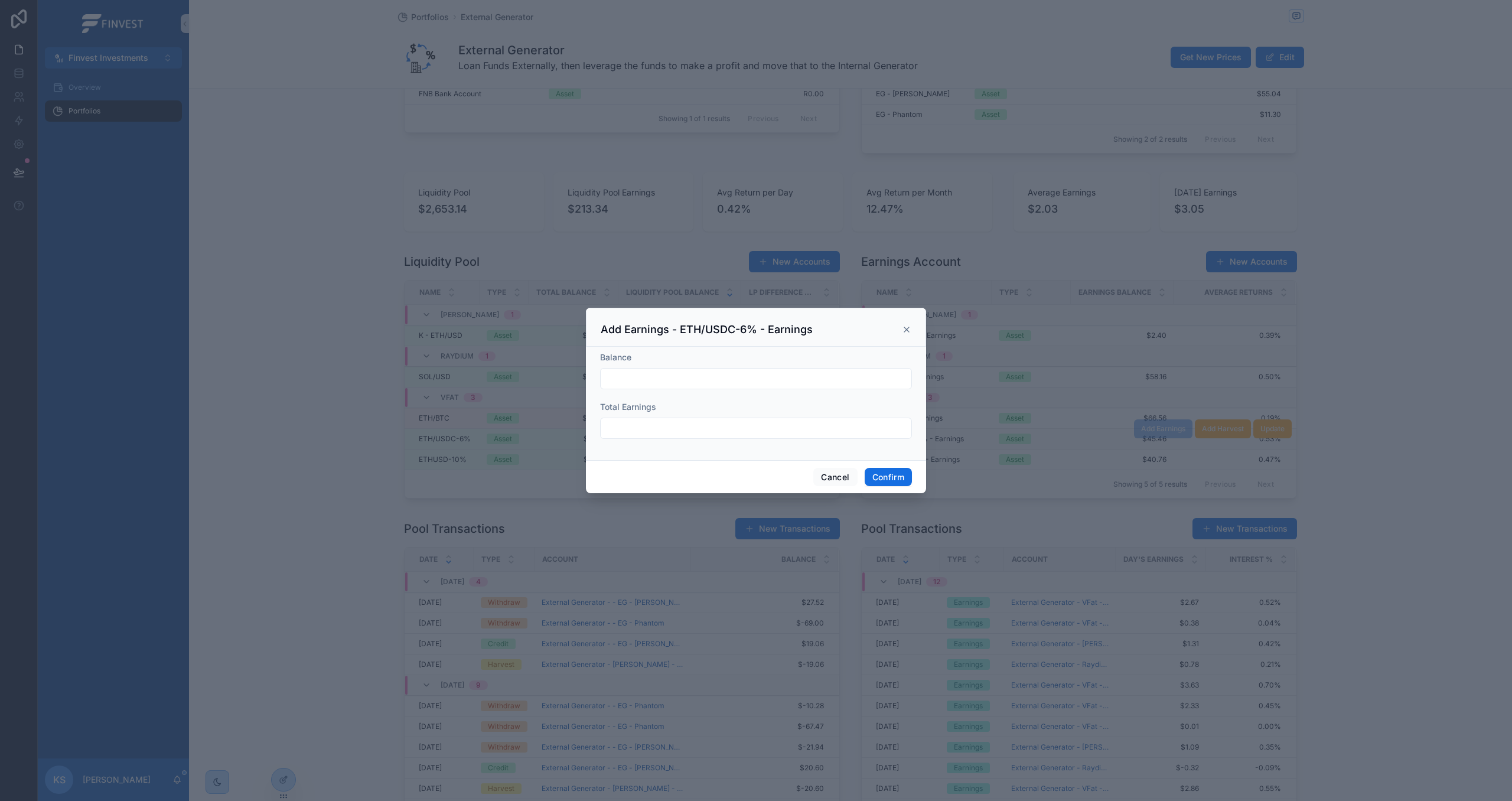
click at [718, 380] on input "text" at bounding box center [756, 379] width 311 height 17
paste input "*******"
type input "*******"
click at [671, 430] on input "text" at bounding box center [756, 429] width 311 height 17
paste input "******"
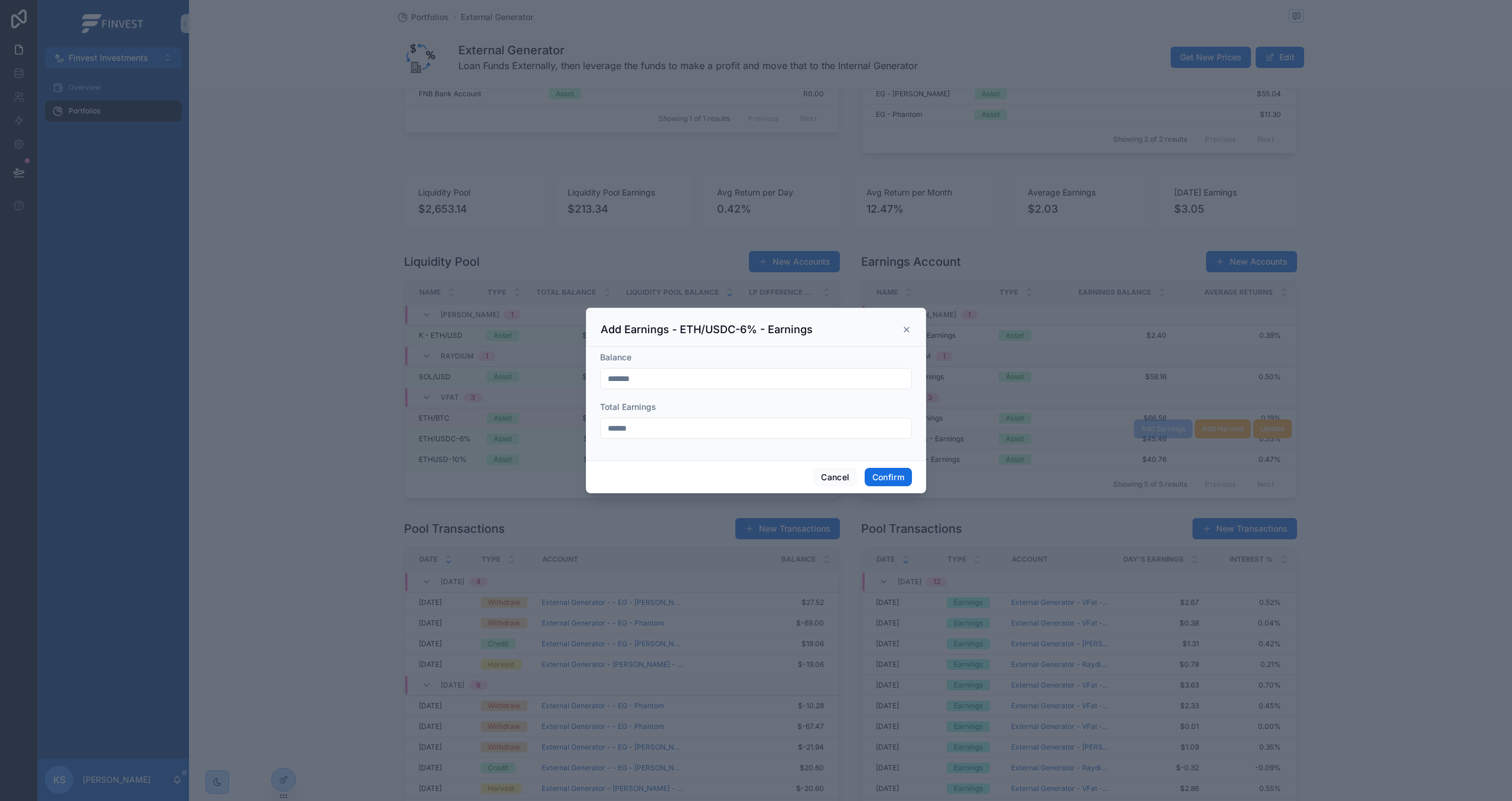
type input "******"
click at [893, 475] on button "Confirm" at bounding box center [889, 477] width 47 height 19
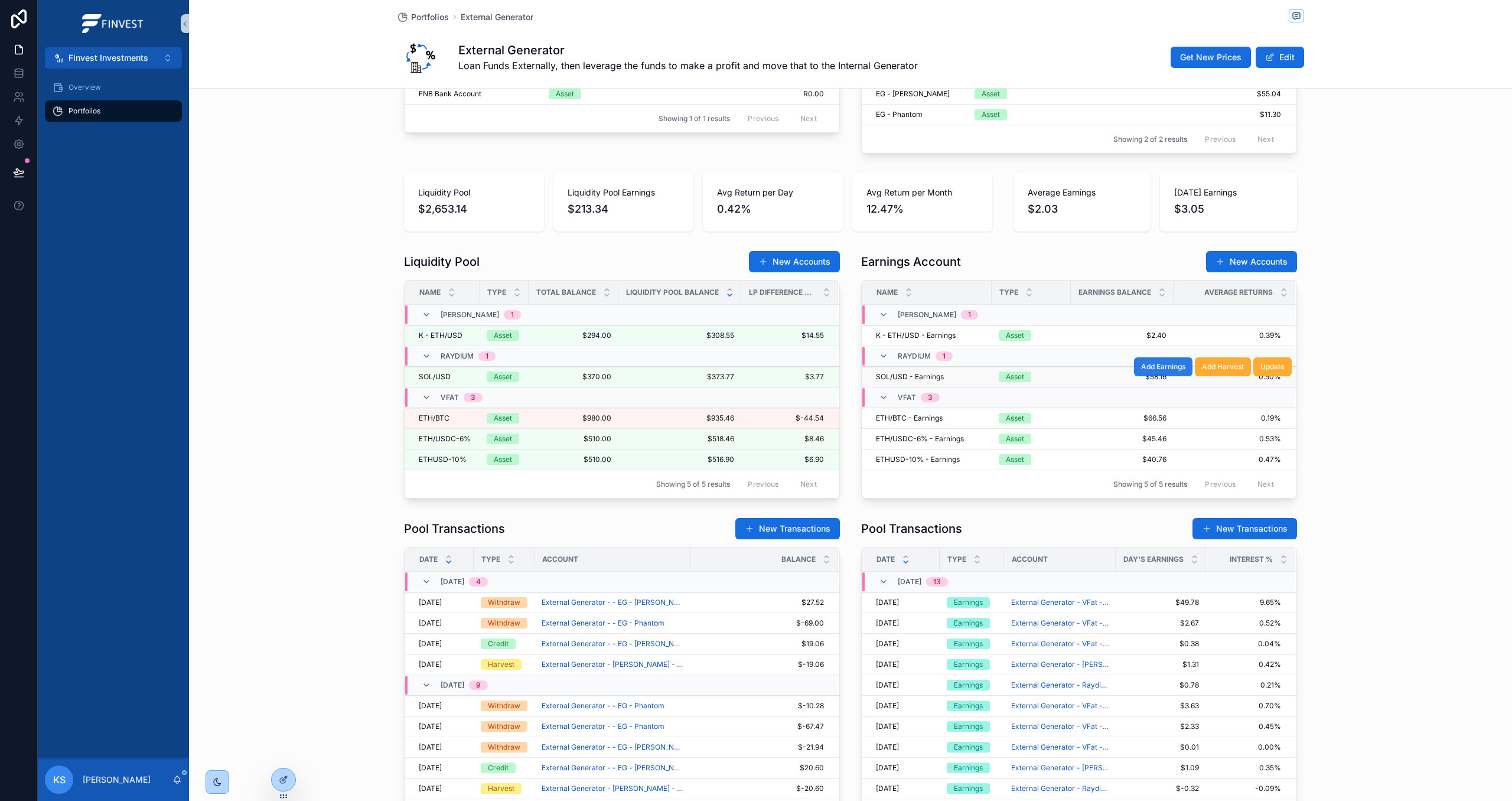
click at [1173, 368] on span "Add Earnings" at bounding box center [1164, 367] width 44 height 9
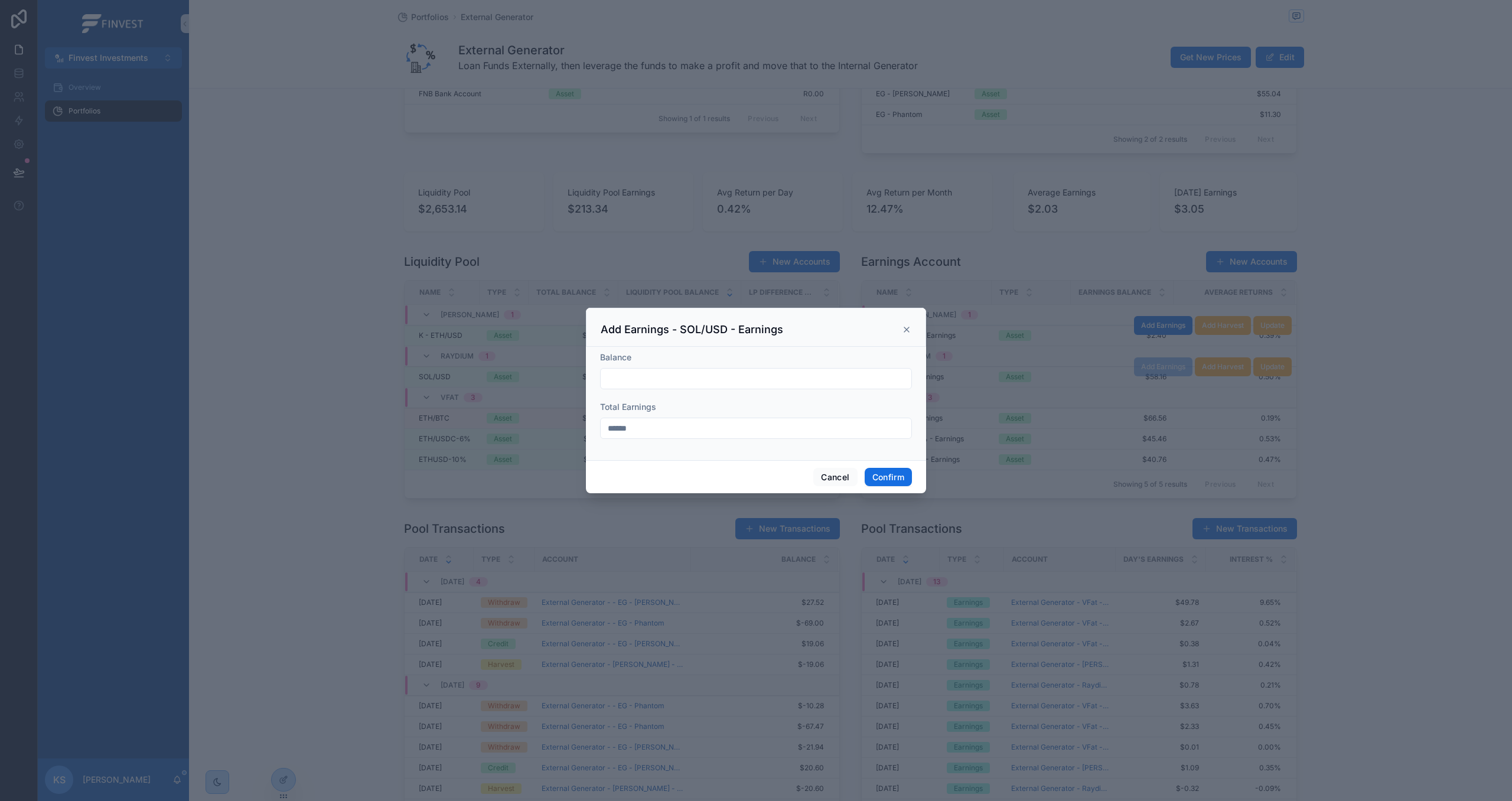
drag, startPoint x: 906, startPoint y: 330, endPoint x: 955, endPoint y: 338, distance: 49.6
click at [906, 330] on icon at bounding box center [906, 329] width 9 height 9
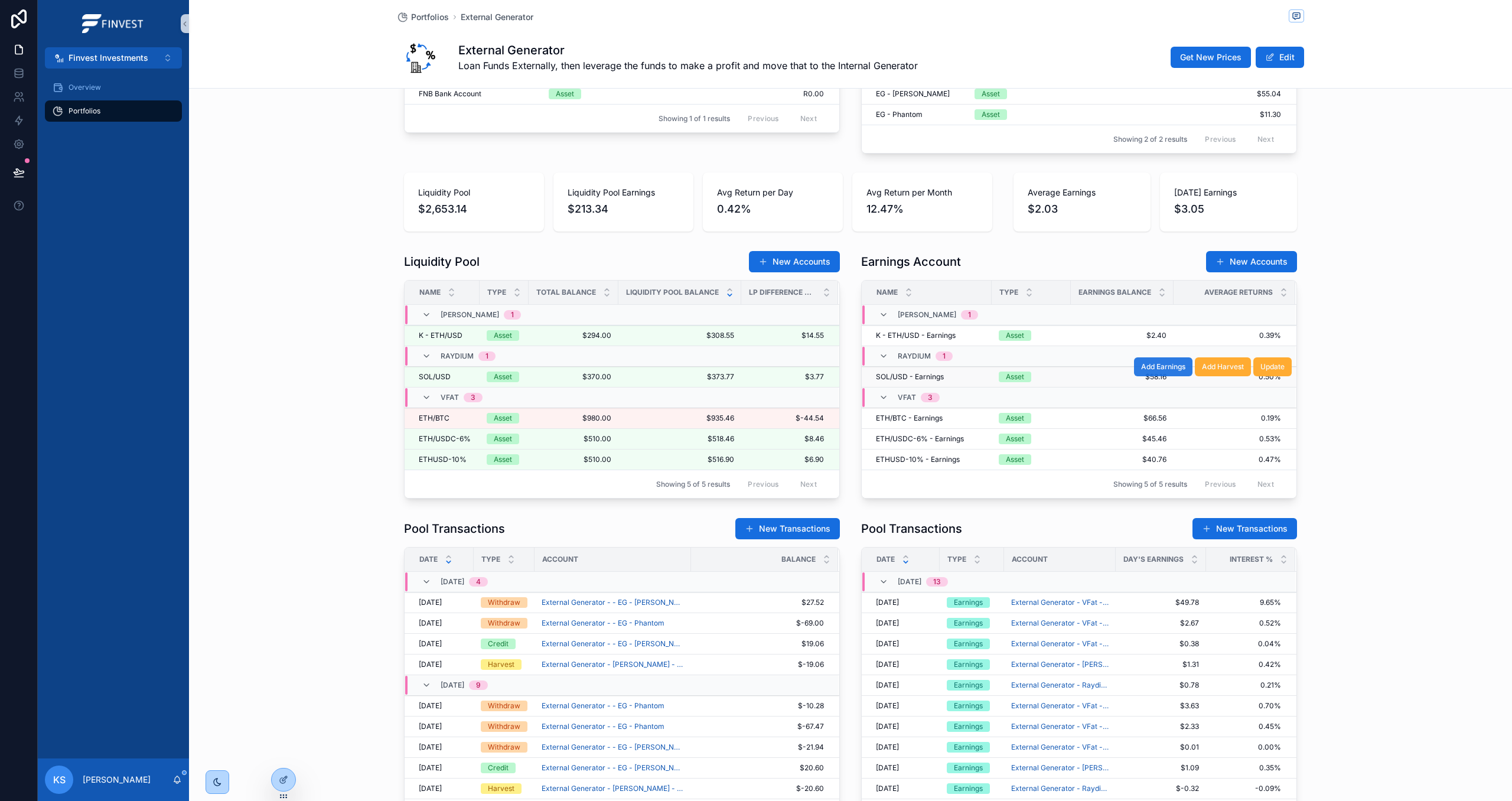
click at [1177, 368] on span "Add Earnings" at bounding box center [1164, 367] width 44 height 9
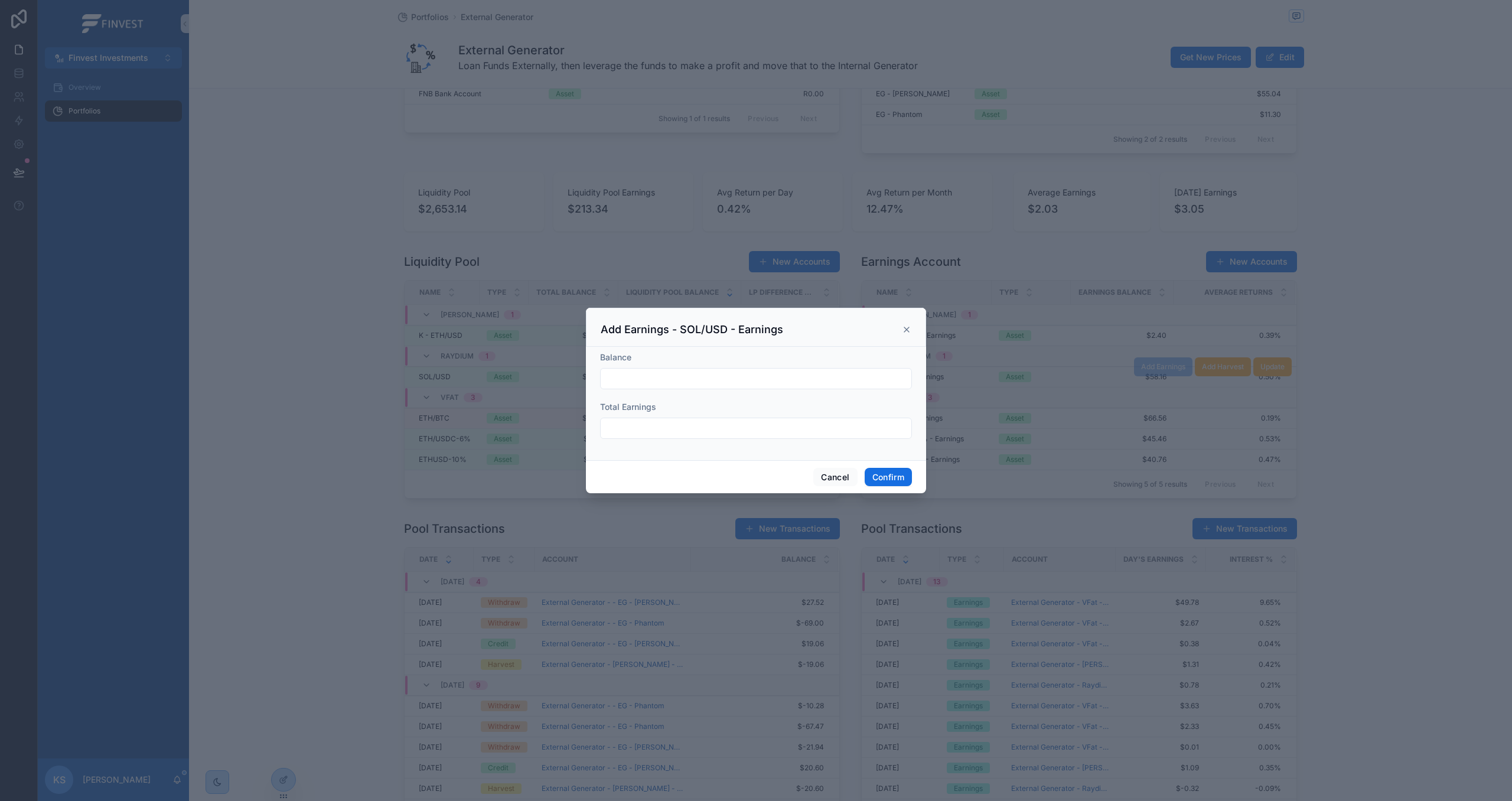
click at [827, 378] on input "text" at bounding box center [756, 379] width 311 height 17
paste input "*******"
type input "*******"
click at [649, 428] on input "text" at bounding box center [756, 429] width 311 height 17
paste input "******"
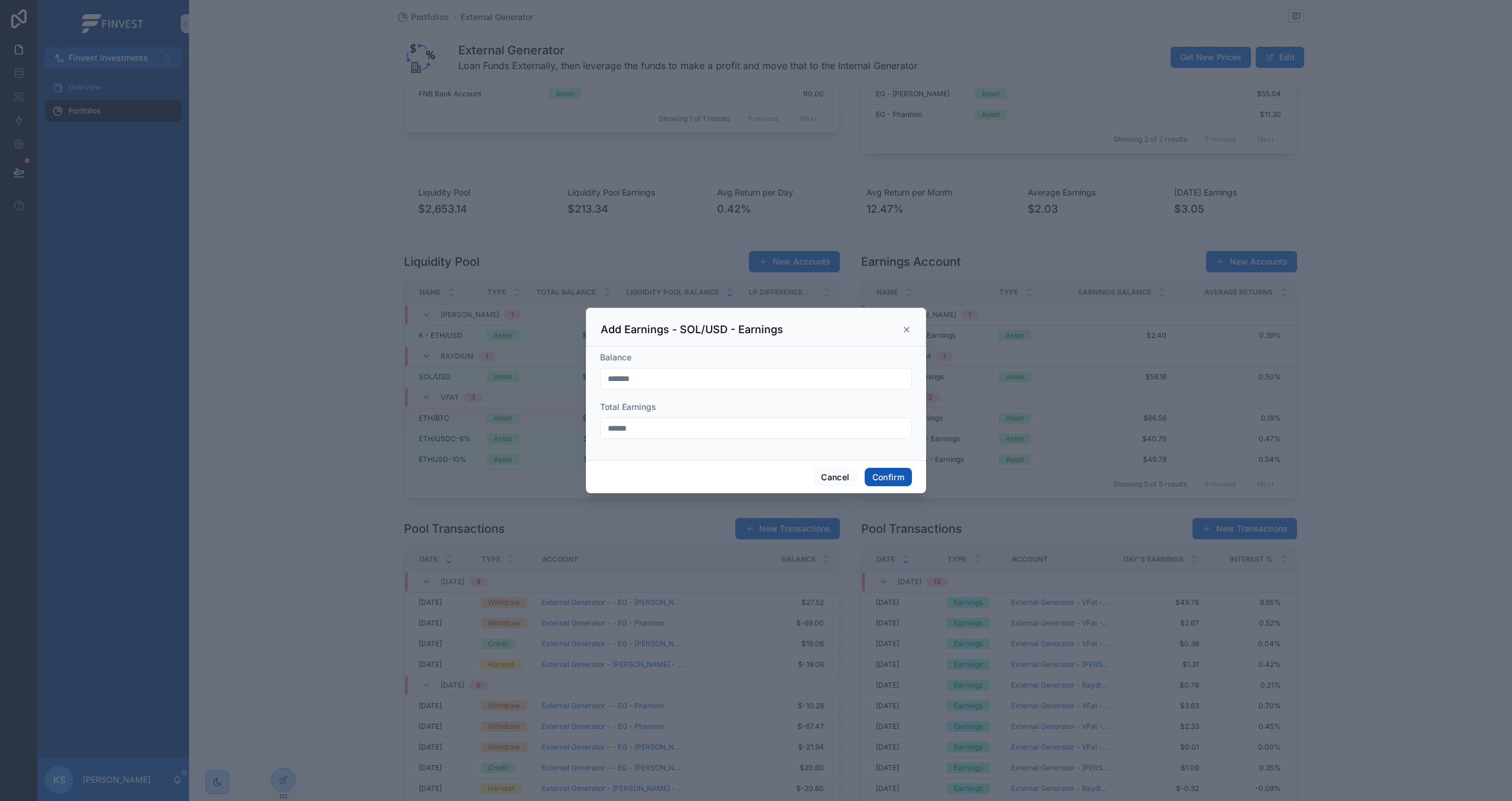
type input "******"
click at [899, 477] on button "Confirm" at bounding box center [889, 477] width 47 height 19
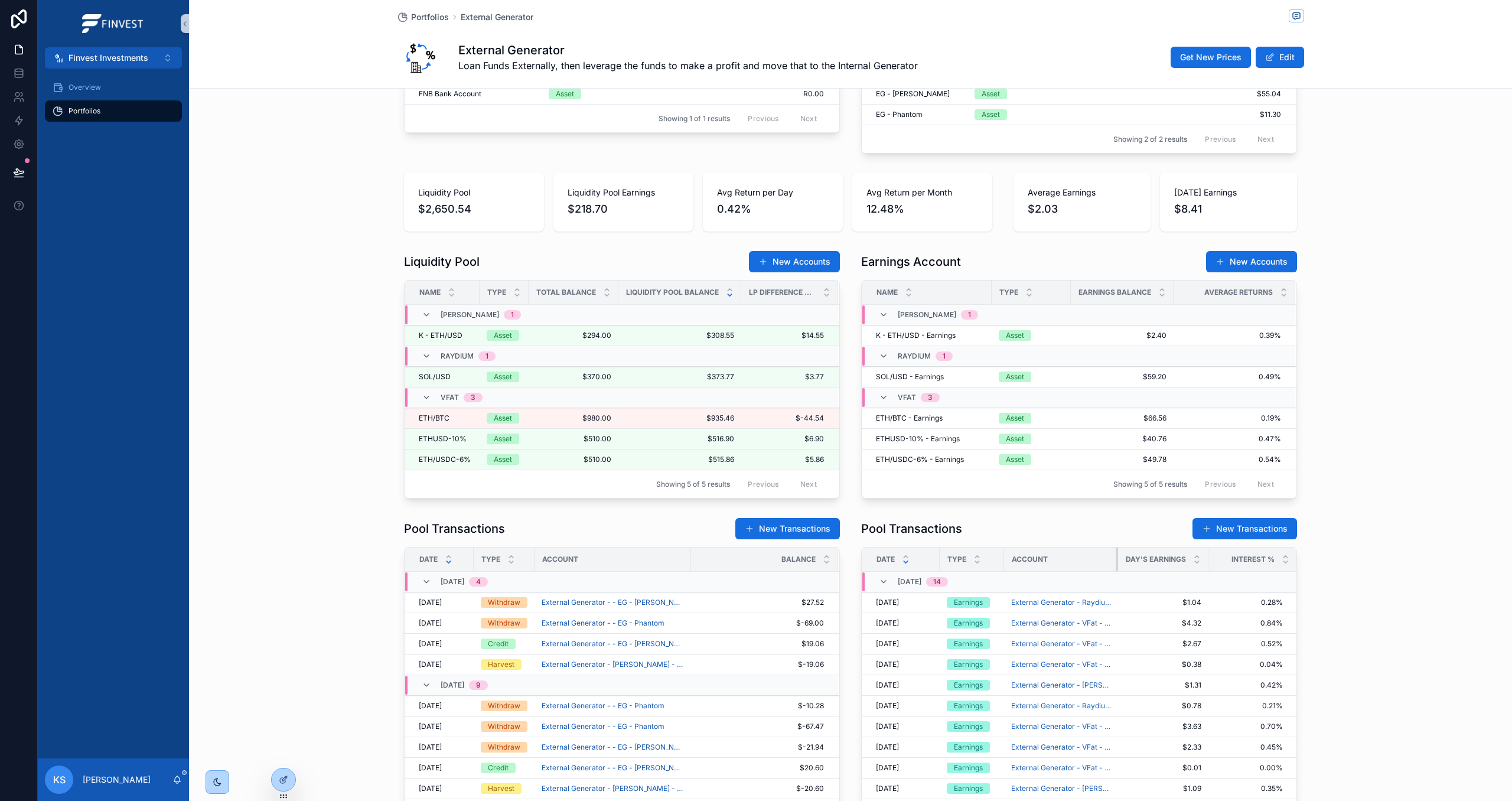
drag, startPoint x: 1114, startPoint y: 565, endPoint x: 1116, endPoint y: 574, distance: 9.2
click at [1116, 571] on div "scrollable content" at bounding box center [1118, 559] width 5 height 24
click at [1171, 329] on span "Add Earnings" at bounding box center [1164, 325] width 44 height 9
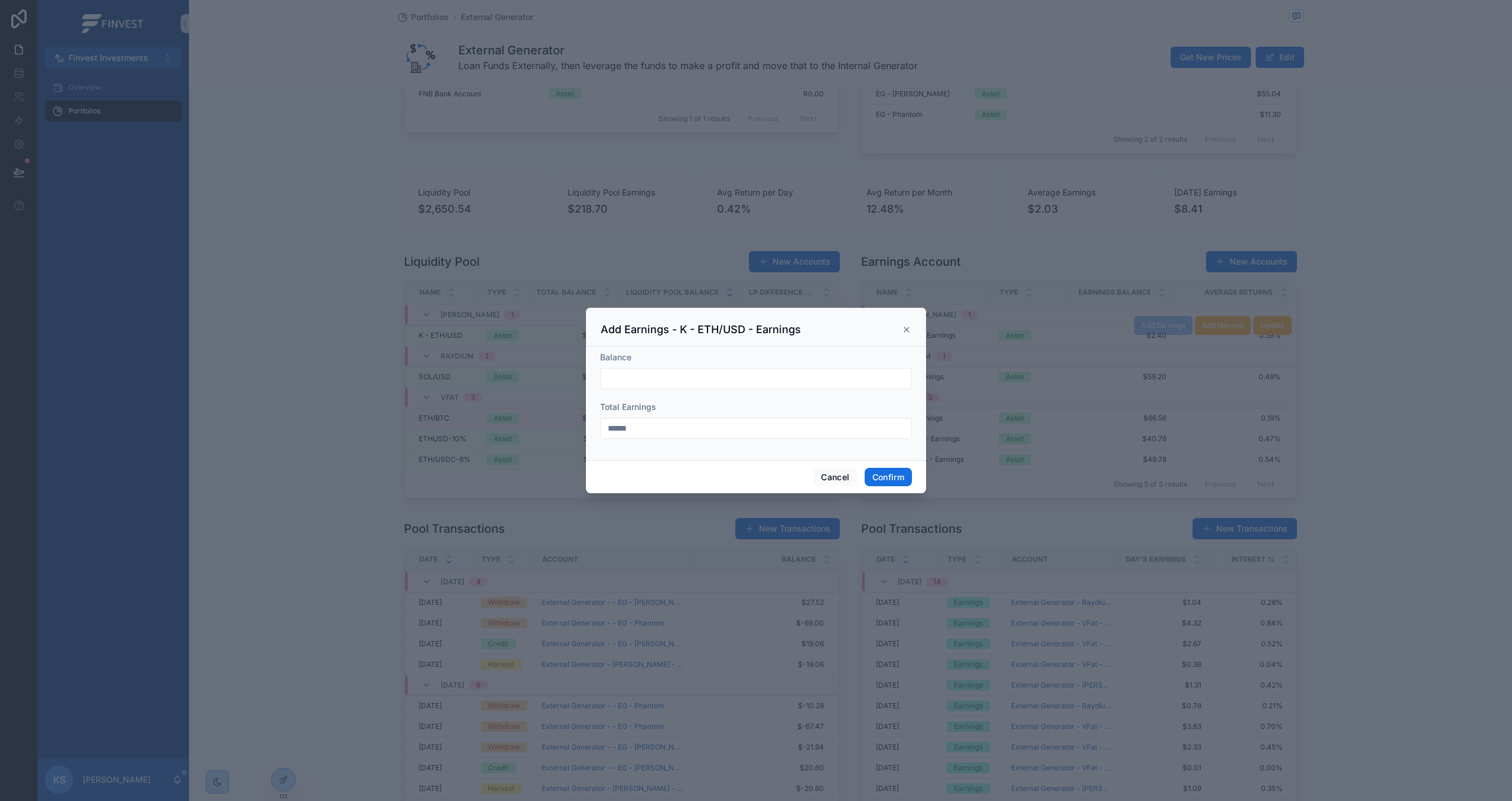
click at [904, 325] on icon at bounding box center [906, 329] width 9 height 9
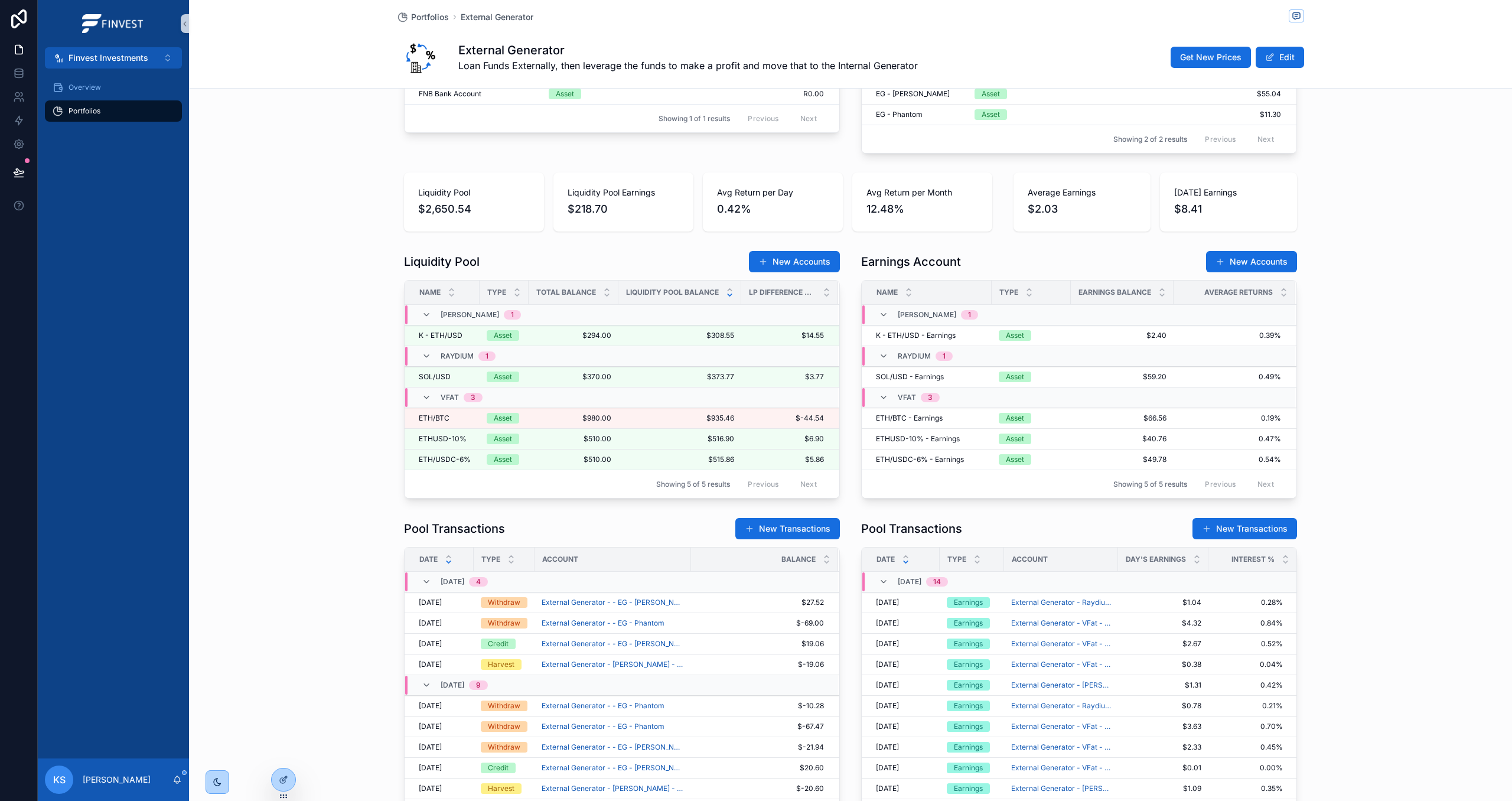
click at [0, 0] on span "Add Earnings" at bounding box center [0, 0] width 0 height 0
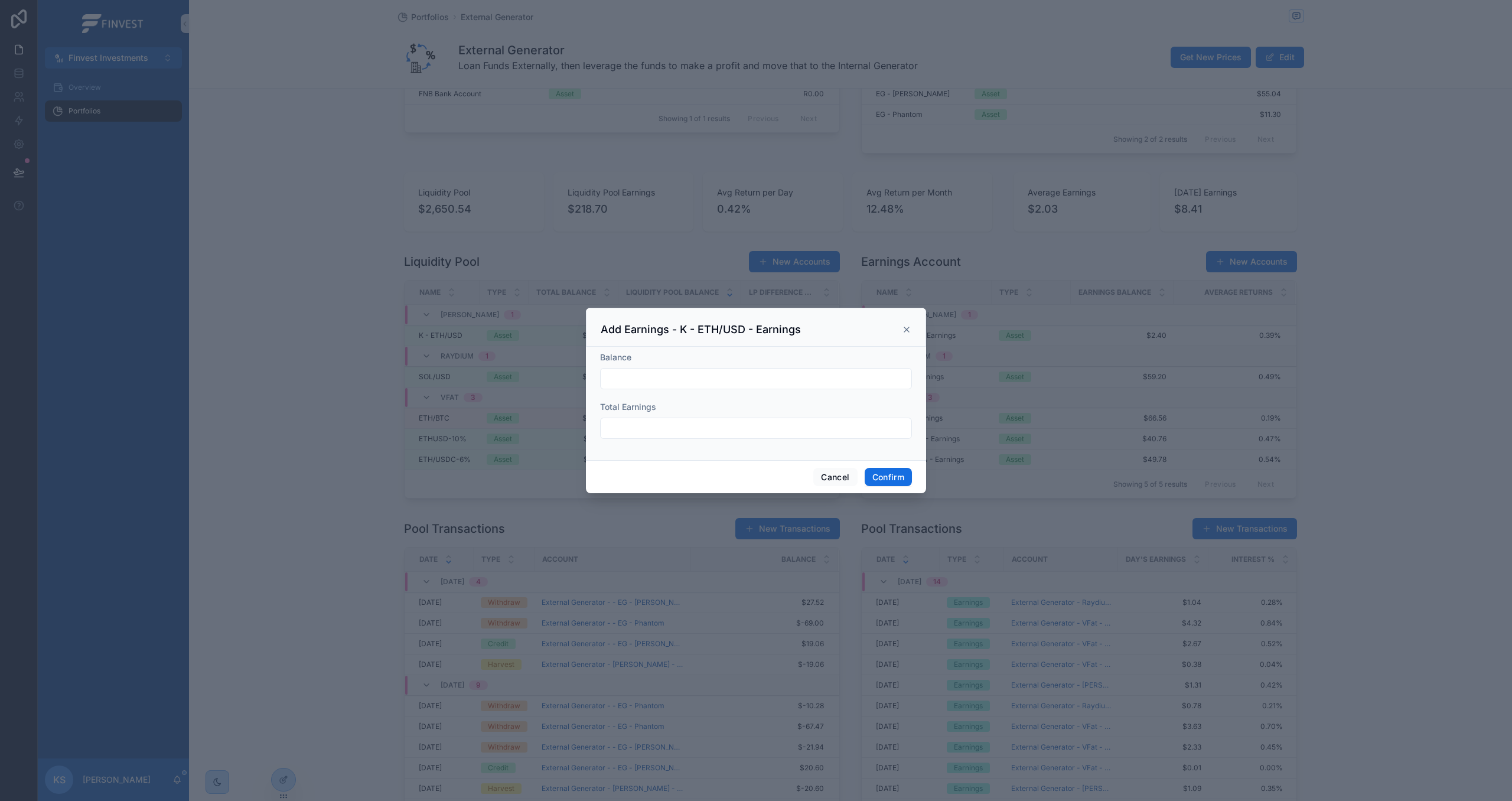
click at [872, 375] on input "text" at bounding box center [756, 379] width 311 height 17
paste input "*******"
type input "*******"
click at [686, 431] on input "text" at bounding box center [756, 429] width 311 height 17
paste input "*****"
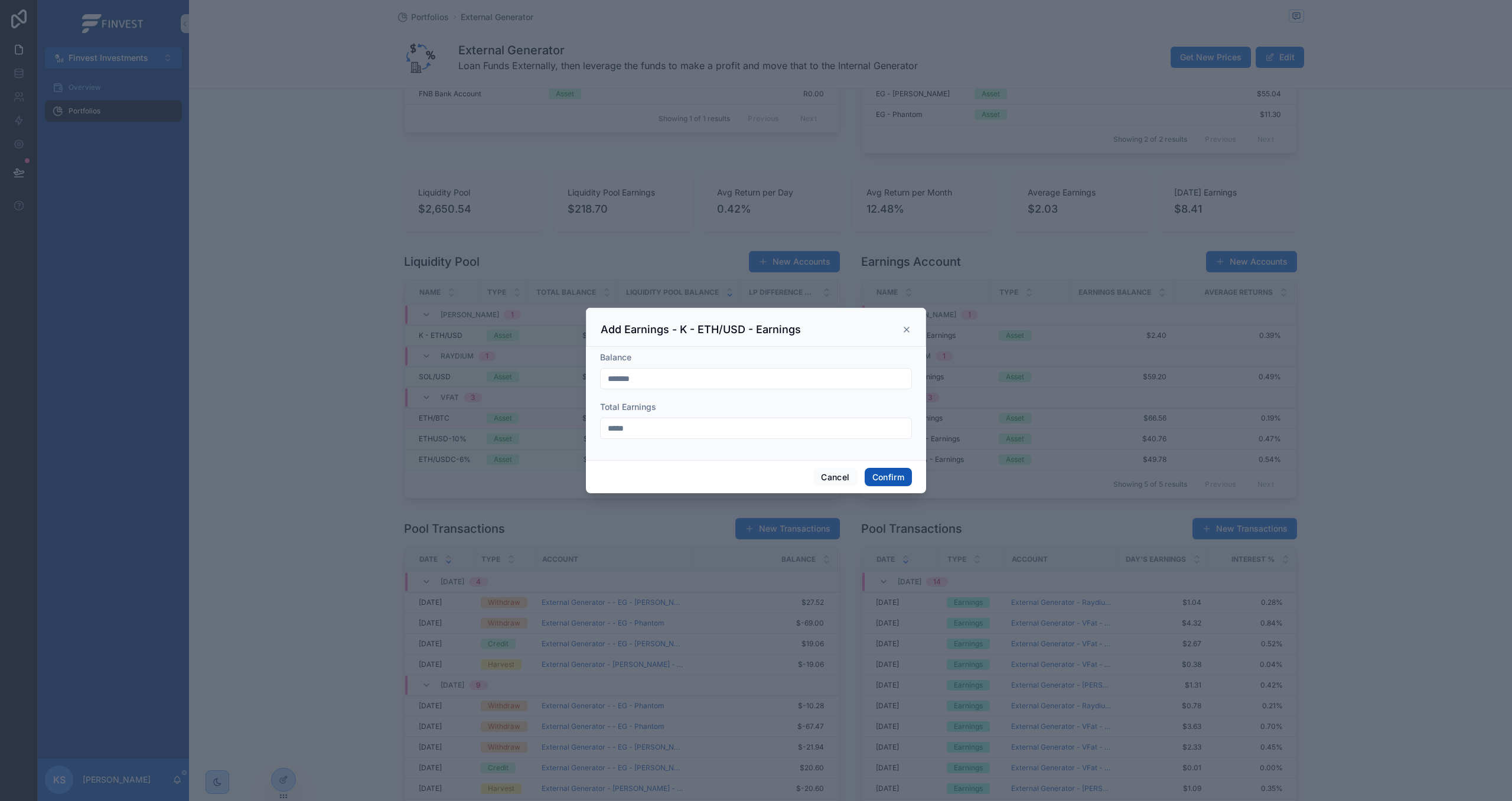
type input "*****"
click at [893, 475] on button "Confirm" at bounding box center [889, 477] width 47 height 19
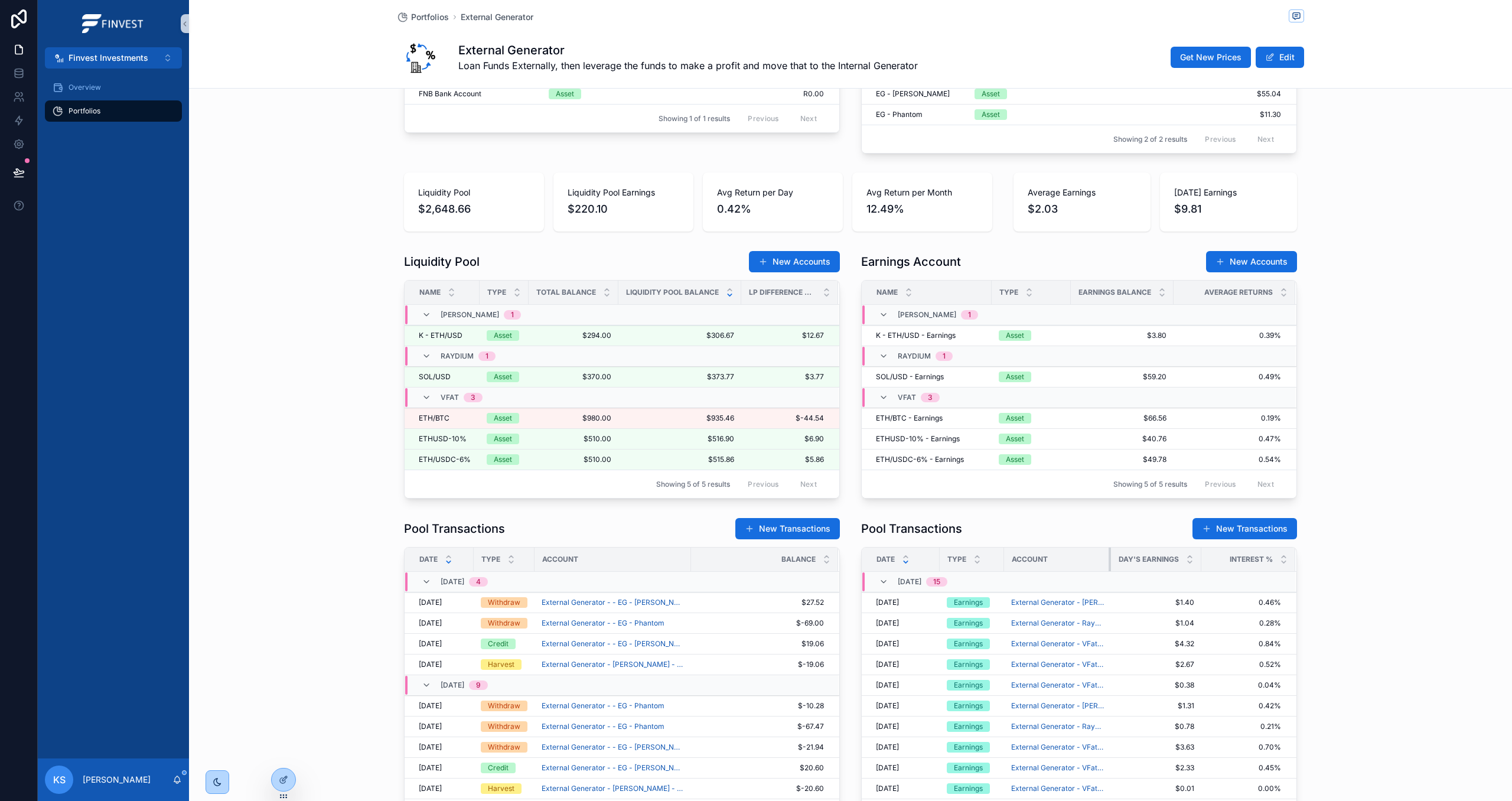
drag, startPoint x: 1115, startPoint y: 560, endPoint x: 1108, endPoint y: 578, distance: 19.3
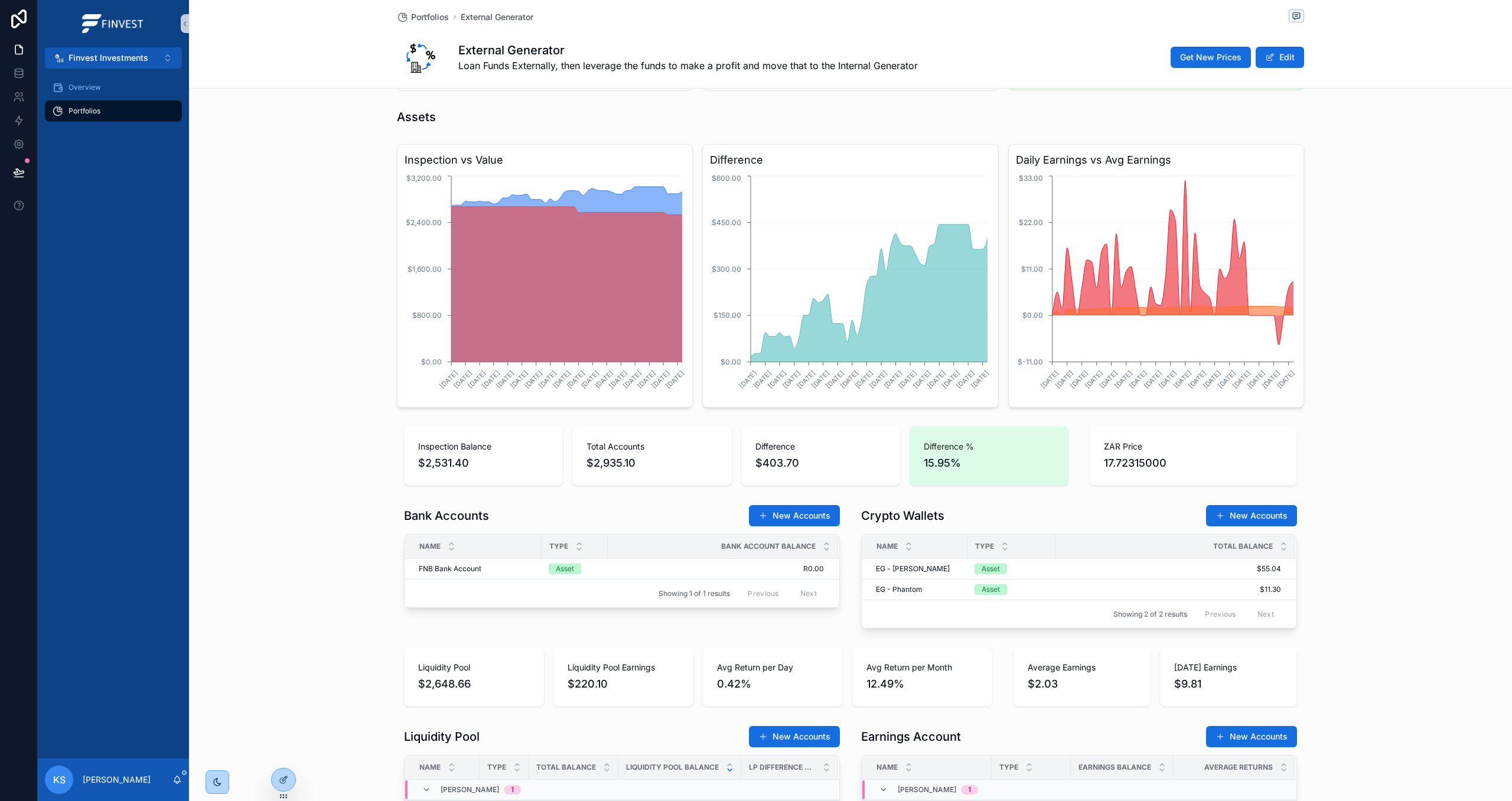
scroll to position [135, 0]
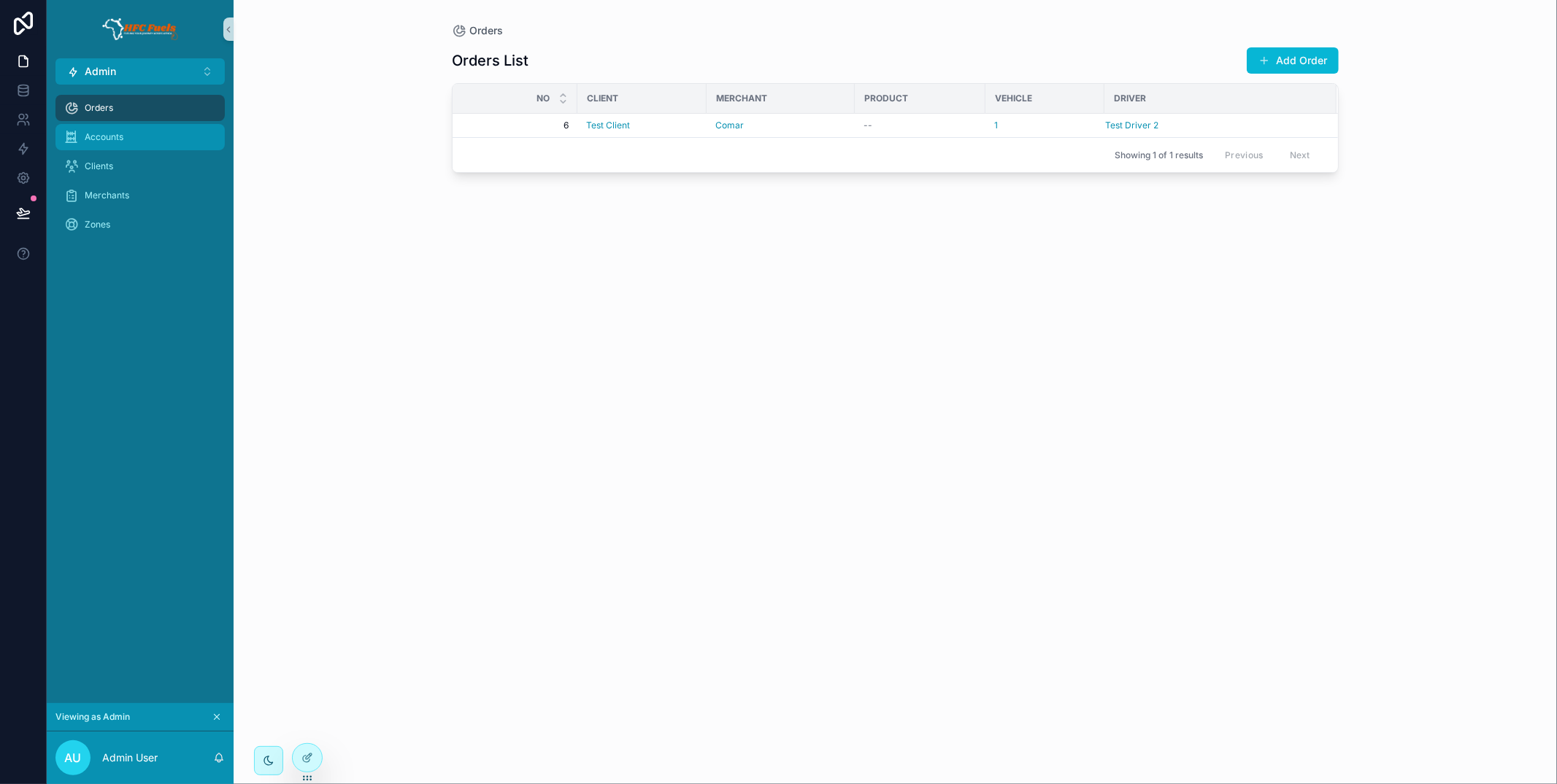
drag, startPoint x: 166, startPoint y: 143, endPoint x: 242, endPoint y: 164, distance: 78.8
click at [166, 143] on div "Accounts" at bounding box center [140, 137] width 151 height 24
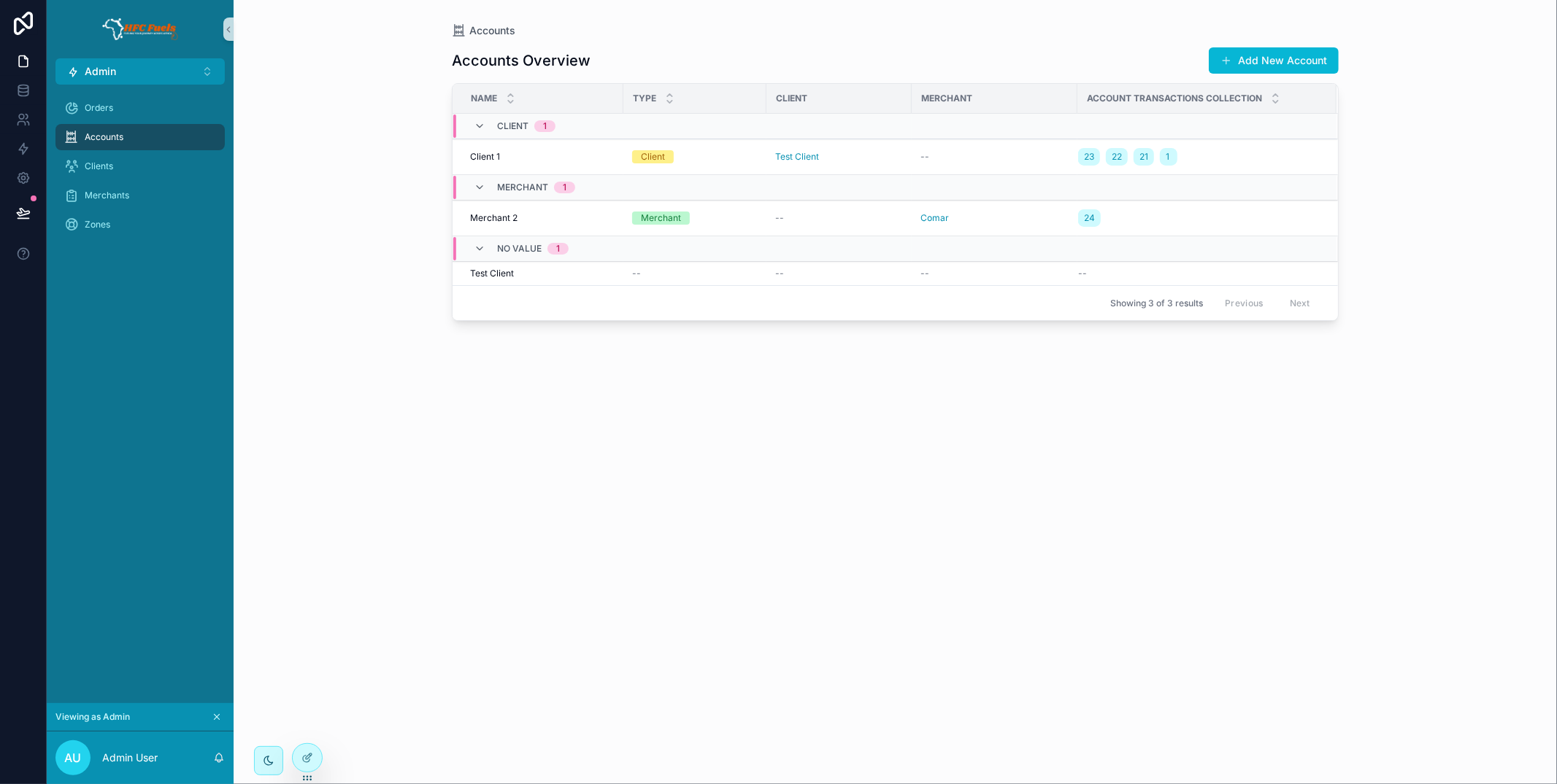
drag, startPoint x: 312, startPoint y: 749, endPoint x: 652, endPoint y: 639, distance: 357.4
click at [312, 749] on div at bounding box center [306, 758] width 29 height 27
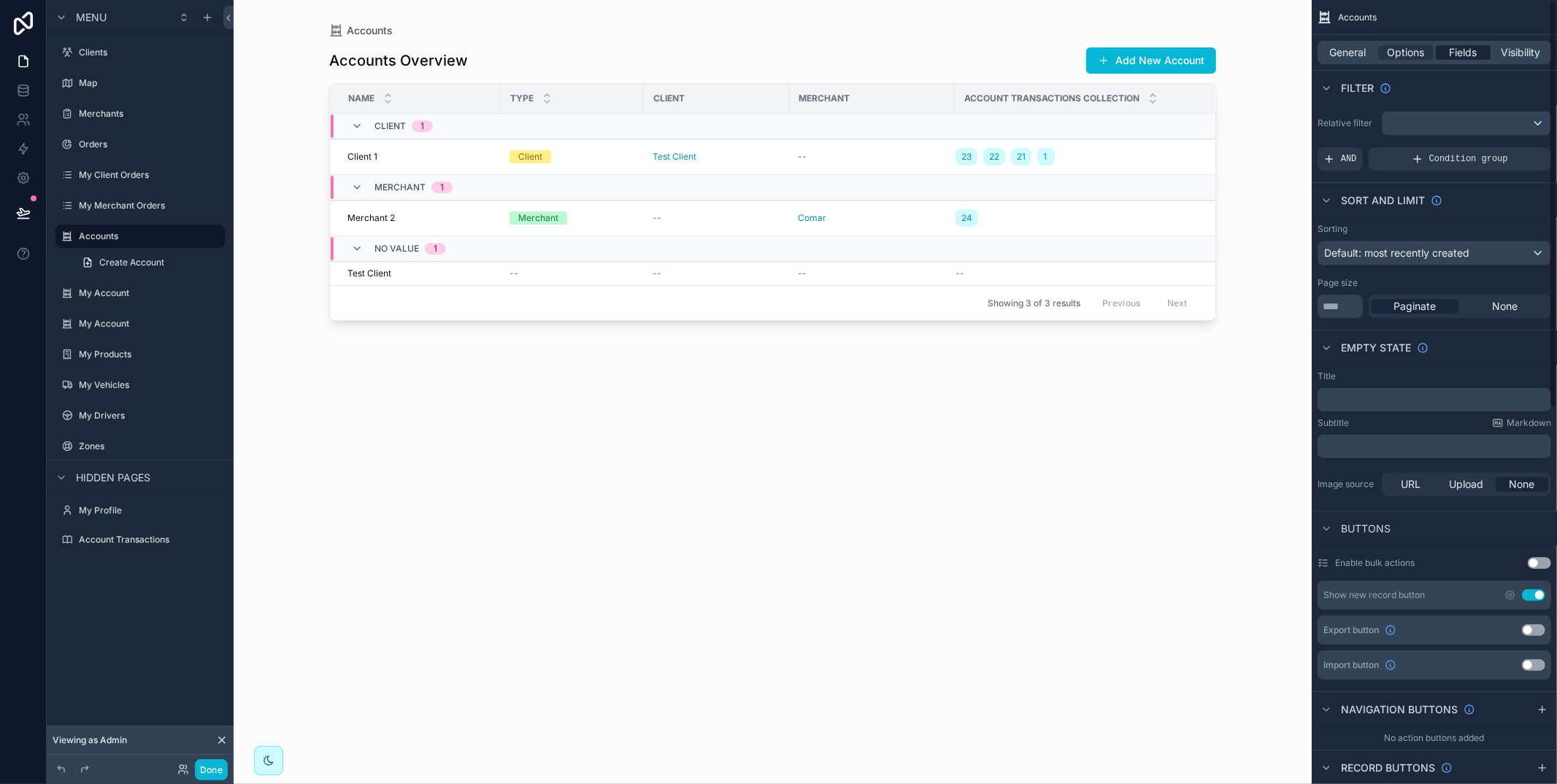
click at [1452, 47] on span "Fields" at bounding box center [1462, 52] width 27 height 14
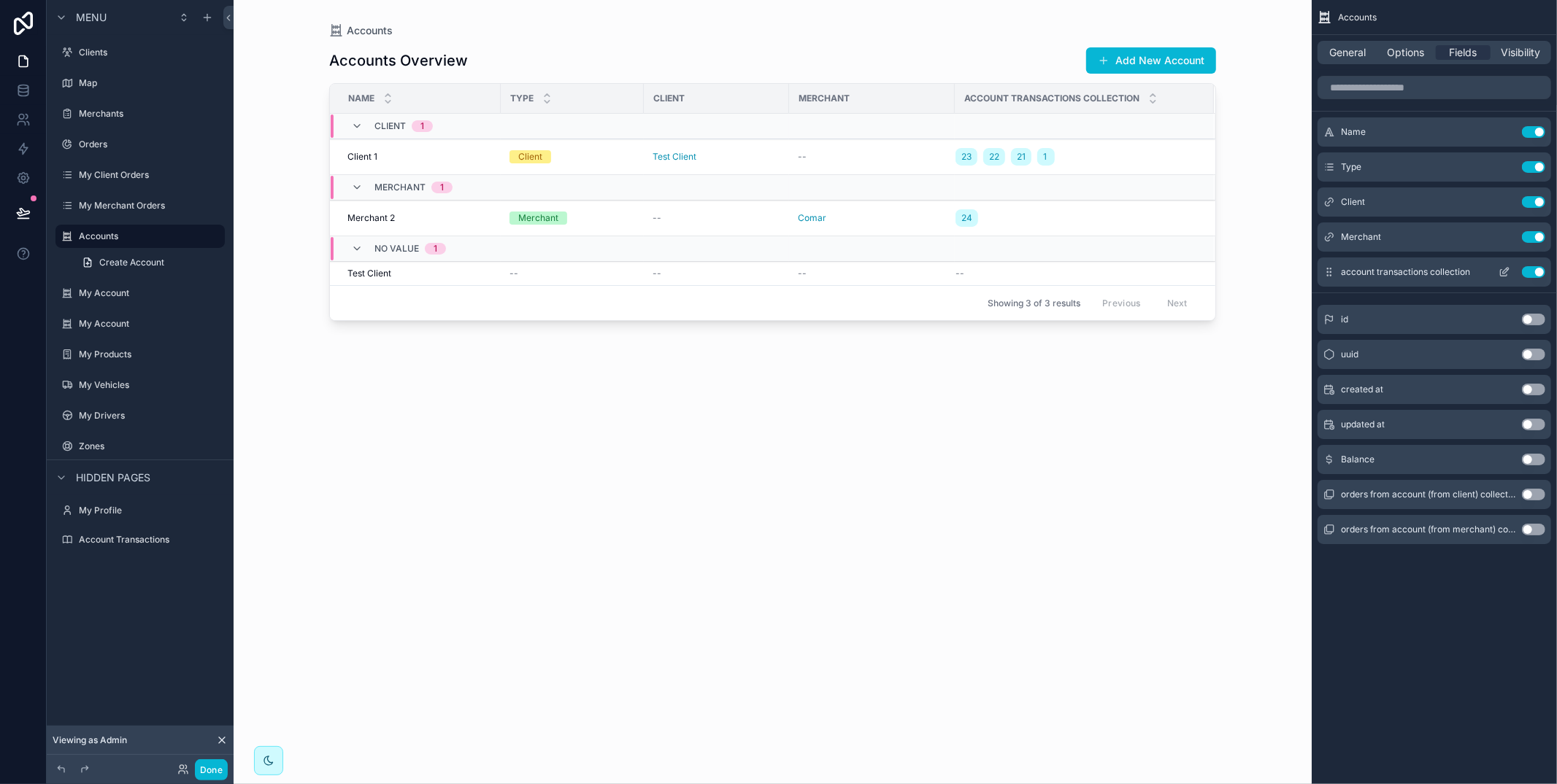
click at [1535, 267] on div "Use setting" at bounding box center [1519, 272] width 53 height 11
click at [1535, 270] on button "Use setting" at bounding box center [1533, 272] width 24 height 11
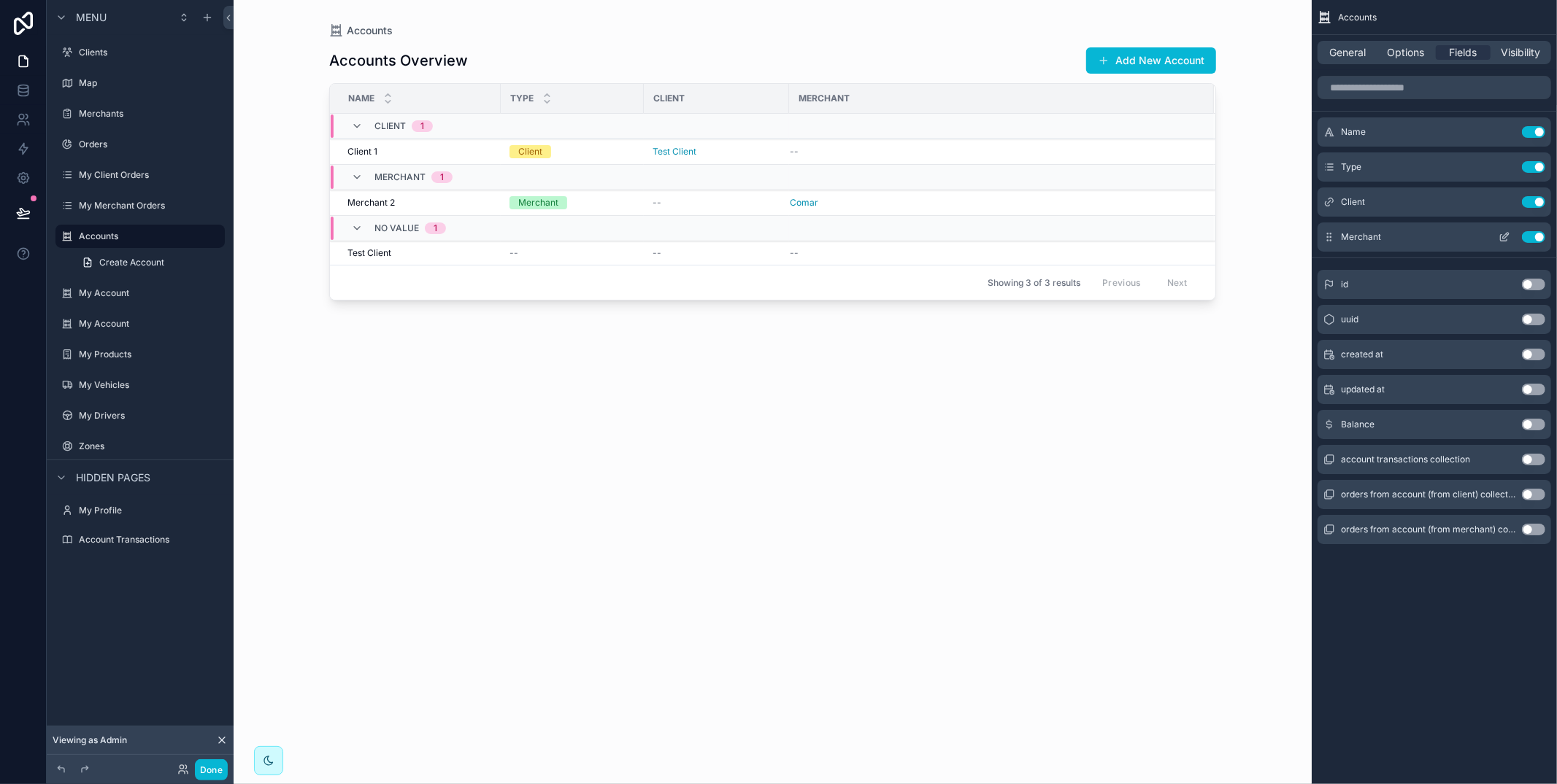
click at [1529, 232] on button "Use setting" at bounding box center [1533, 237] width 24 height 11
click at [1529, 198] on button "Use setting" at bounding box center [1533, 202] width 24 height 11
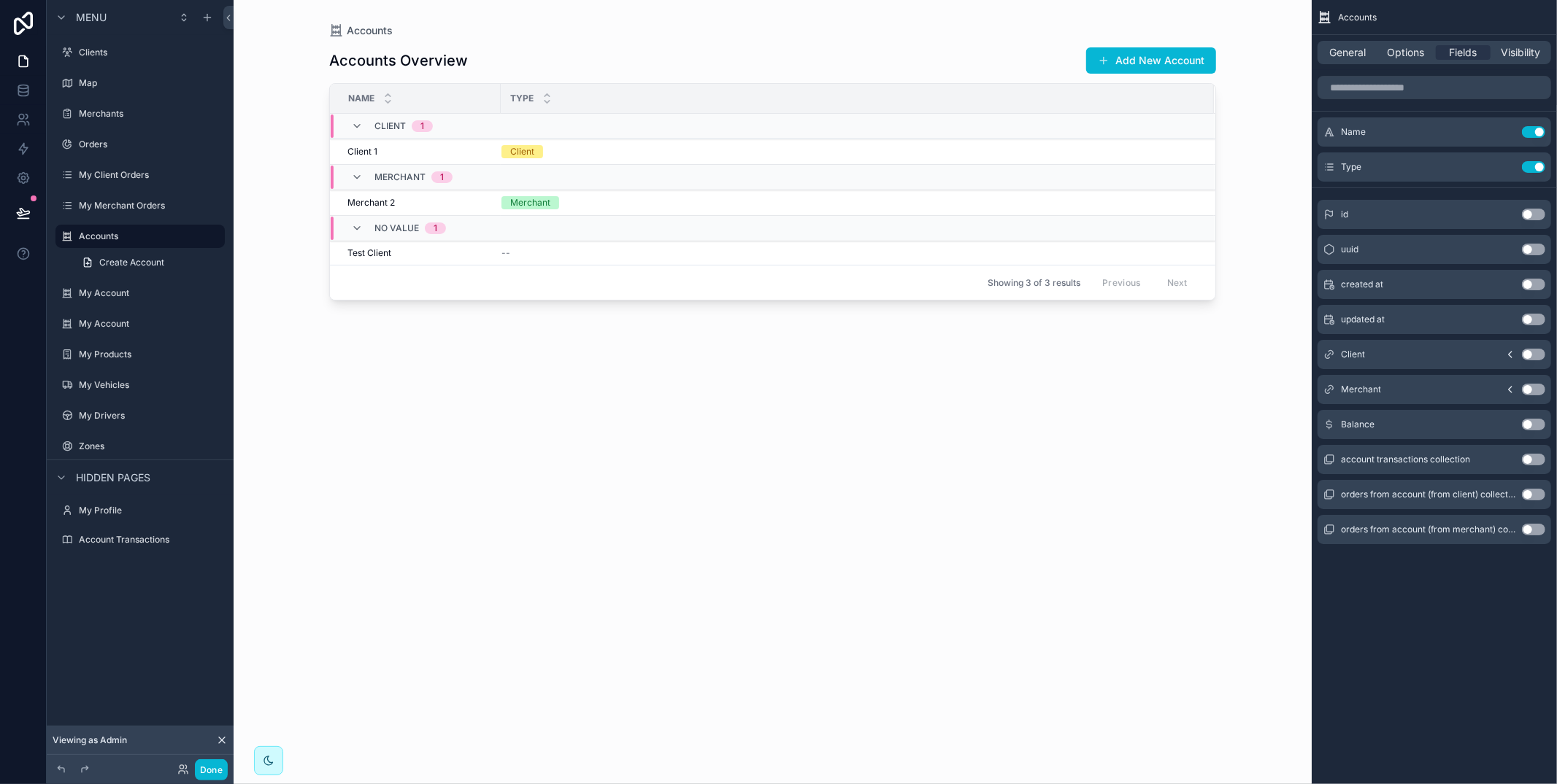
click at [1529, 424] on button "Use setting" at bounding box center [1533, 425] width 24 height 11
click at [676, 148] on div "scrollable content" at bounding box center [772, 383] width 934 height 767
click at [670, 154] on span "R42,849.50" at bounding box center [919, 151] width 551 height 11
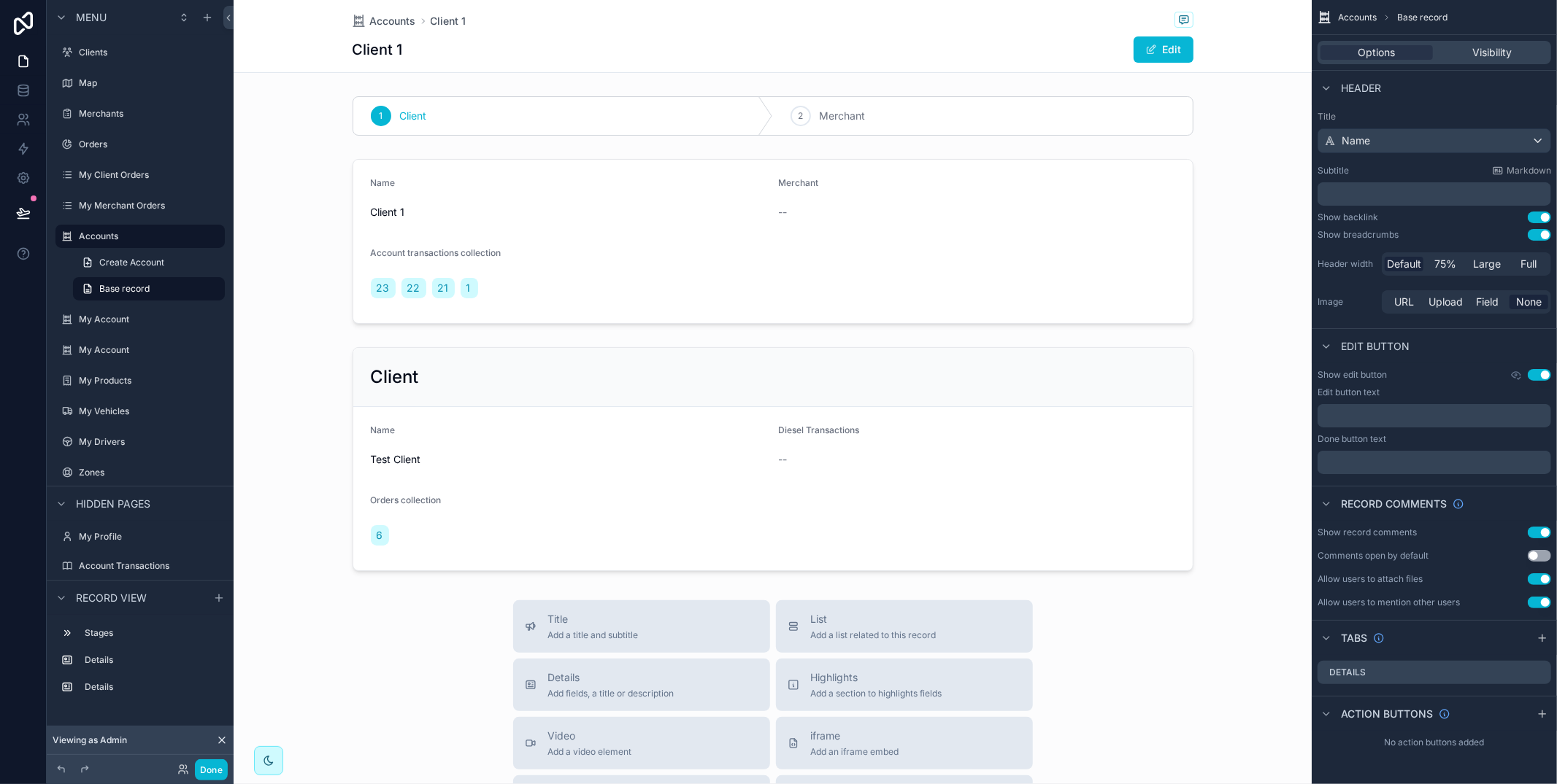
click at [634, 142] on div "1 Client 2 Merchant Name Client 1 Merchant -- Account transactions collection 2…" at bounding box center [773, 334] width 1078 height 487
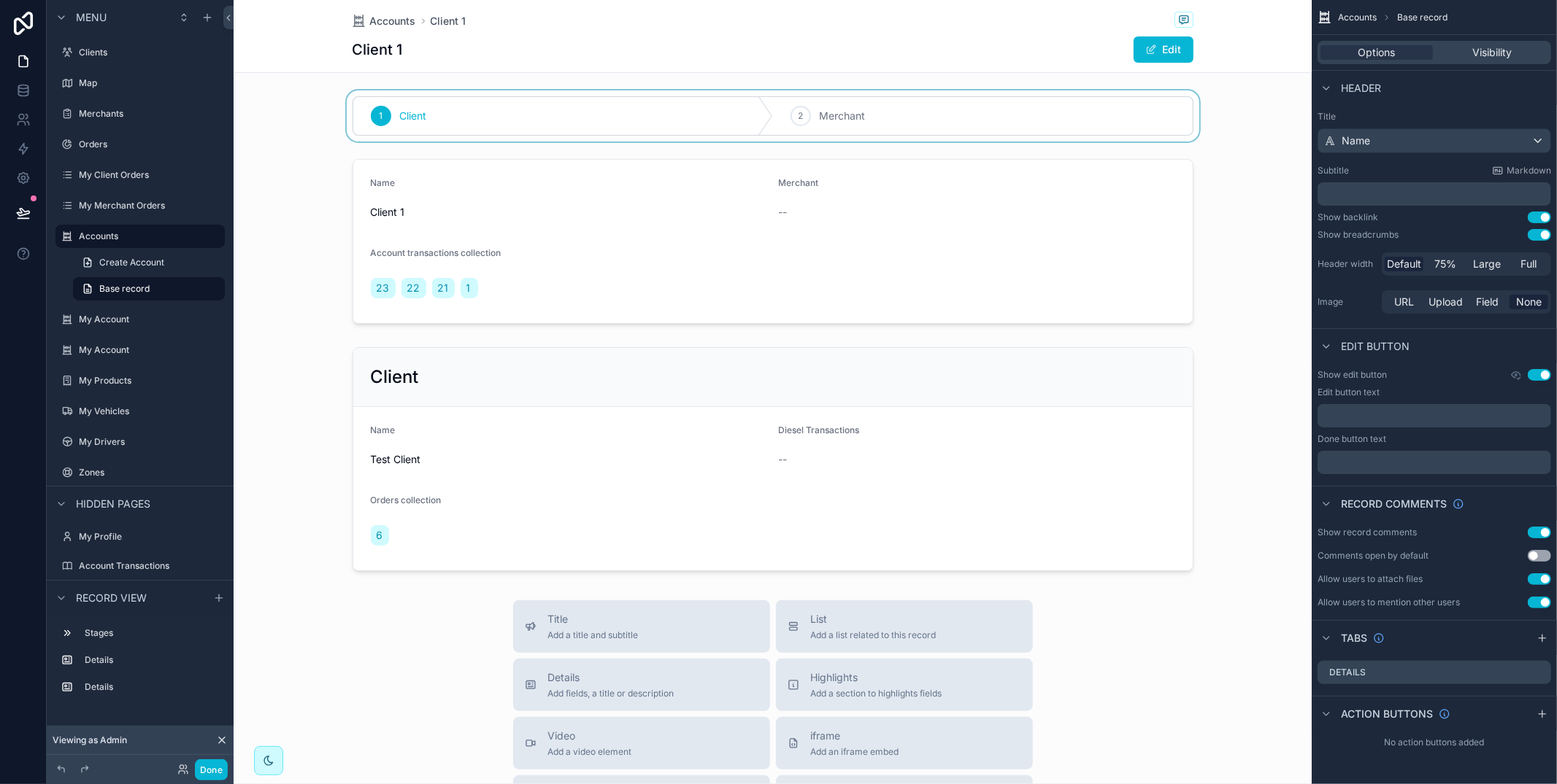
click at [608, 126] on div "scrollable content" at bounding box center [773, 116] width 1078 height 51
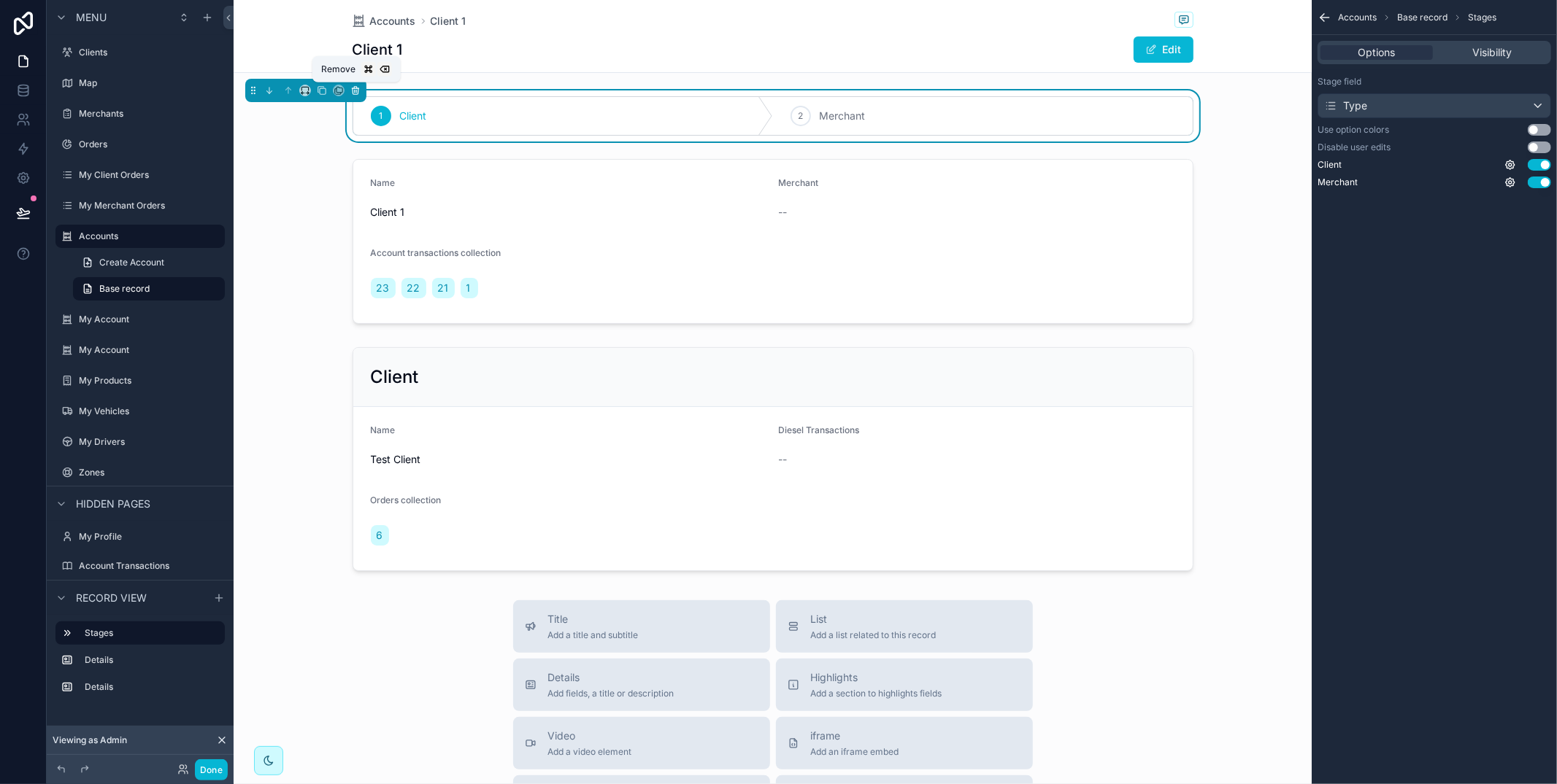
click at [353, 90] on icon "scrollable content" at bounding box center [356, 91] width 6 height 6
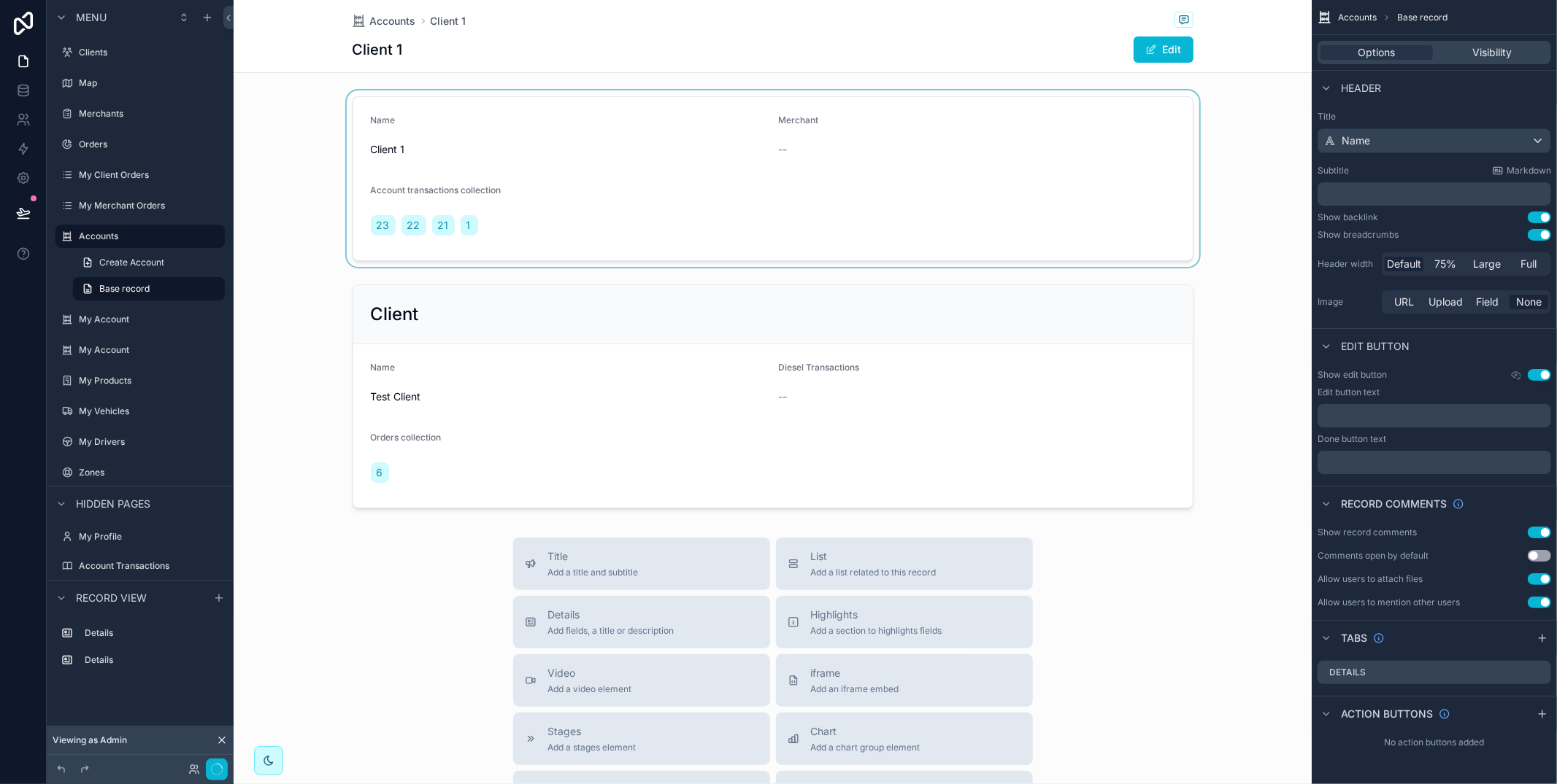
click at [565, 202] on div "scrollable content" at bounding box center [773, 179] width 1078 height 177
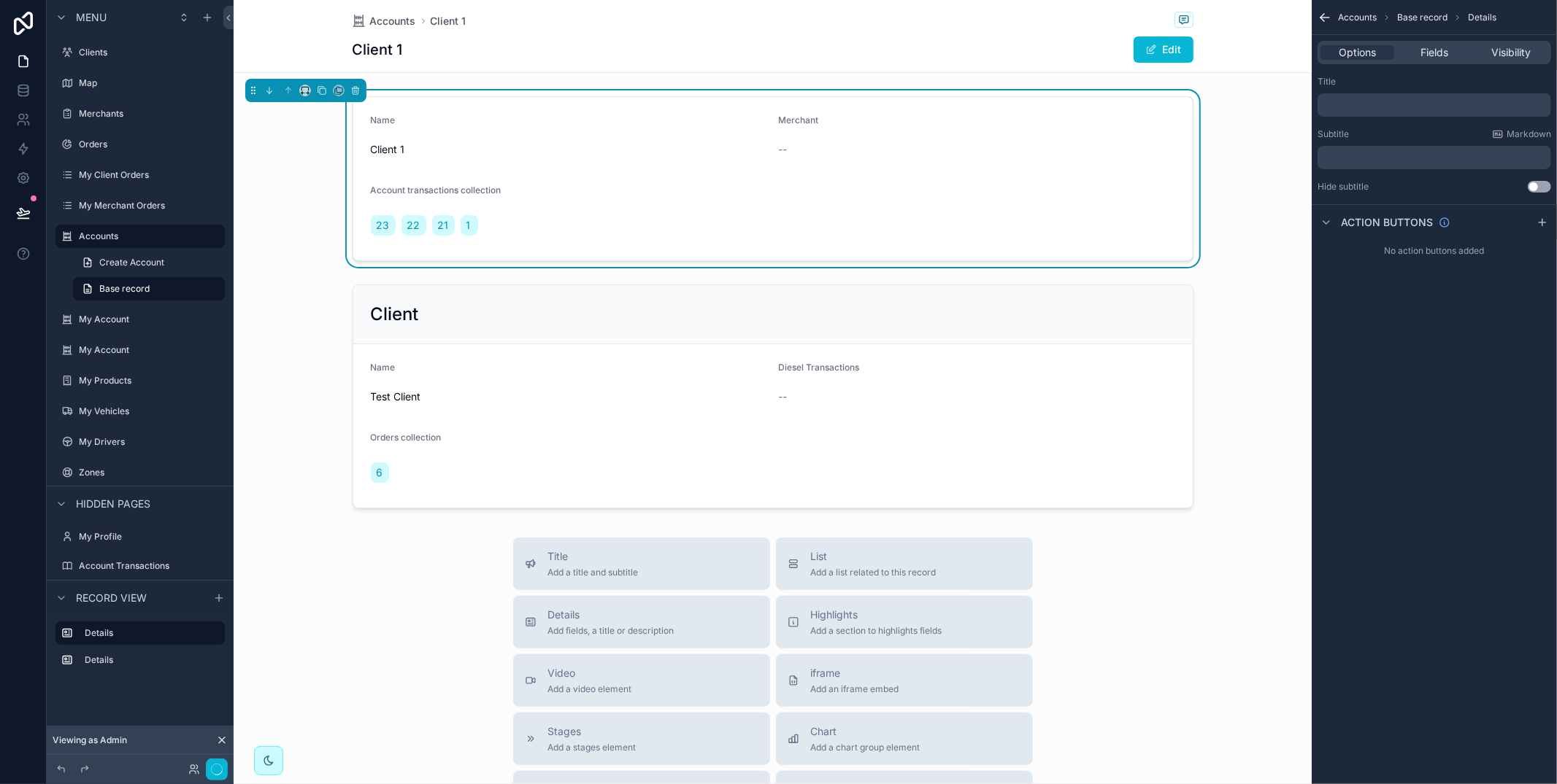
click at [1455, 64] on div "Options Fields Visibility" at bounding box center [1434, 52] width 245 height 35
click at [1449, 56] on div "Fields" at bounding box center [1434, 52] width 74 height 14
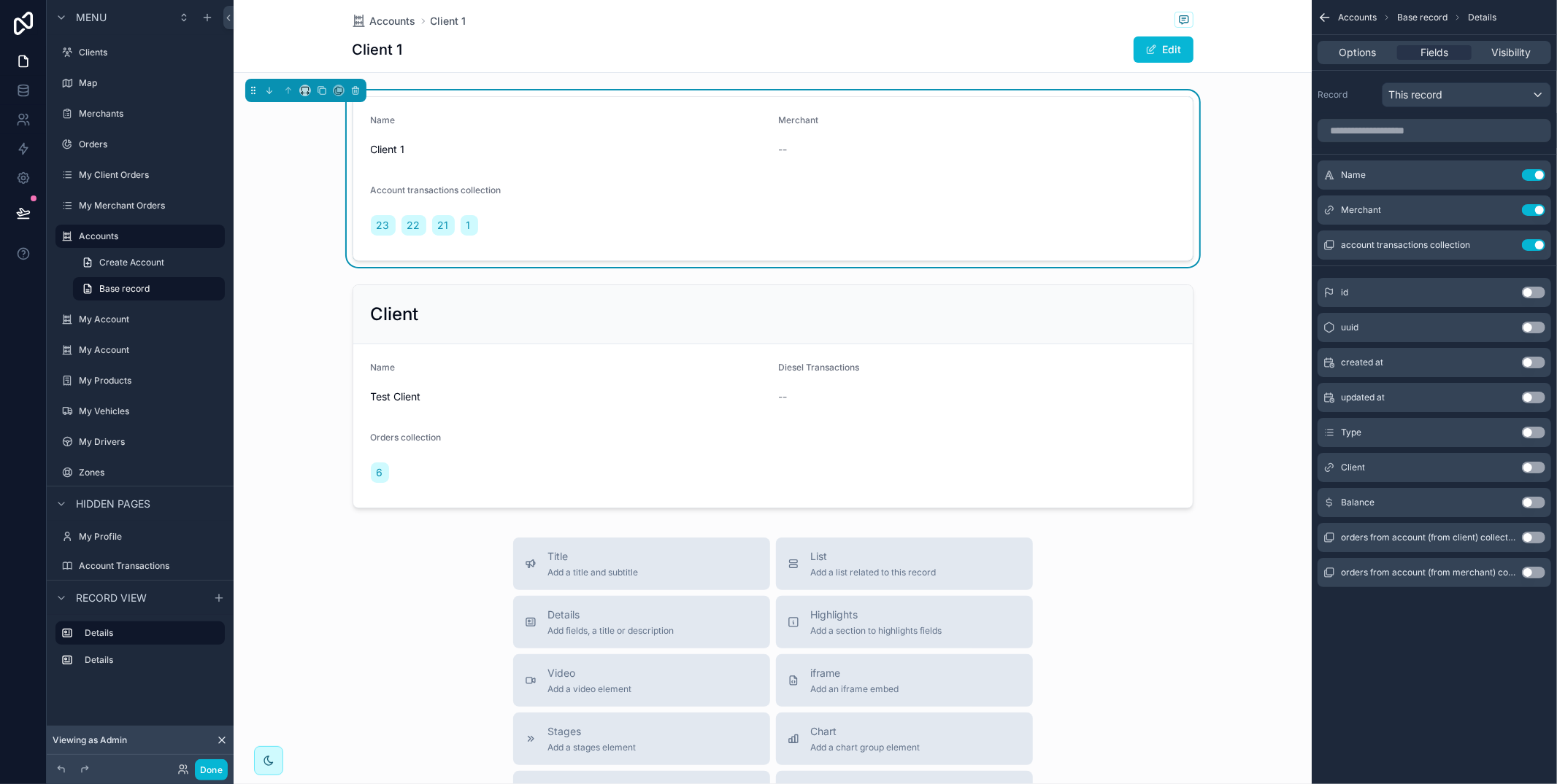
click at [1535, 243] on button "Use setting" at bounding box center [1533, 245] width 24 height 11
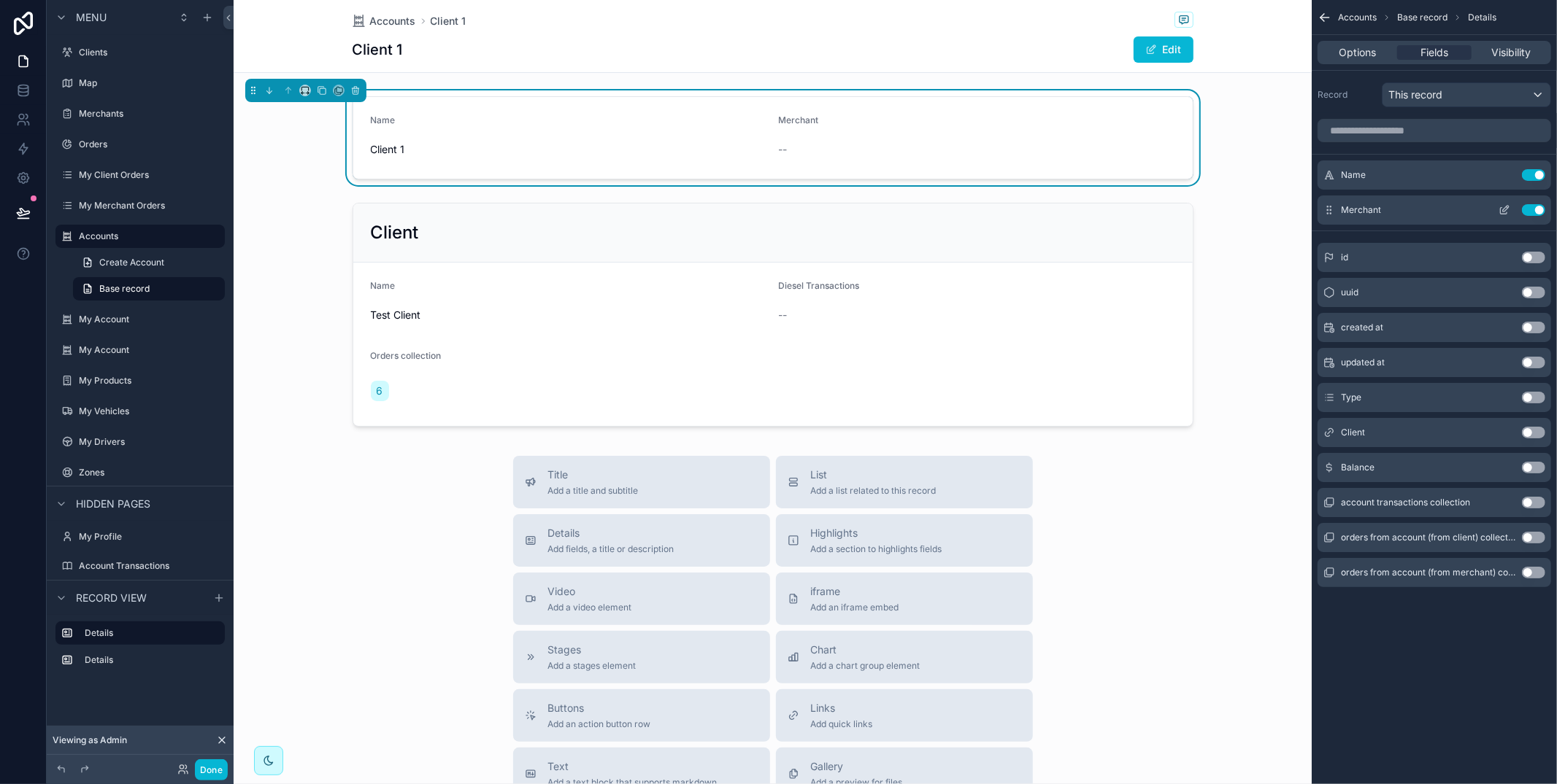
click at [1530, 210] on button "Use setting" at bounding box center [1533, 210] width 24 height 11
click at [1533, 360] on button "Use setting" at bounding box center [1533, 362] width 24 height 11
drag, startPoint x: 1527, startPoint y: 470, endPoint x: 1531, endPoint y: 449, distance: 21.4
click at [1527, 469] on button "Use setting" at bounding box center [1533, 467] width 24 height 11
click at [1507, 181] on icon "scrollable content" at bounding box center [1504, 175] width 11 height 11
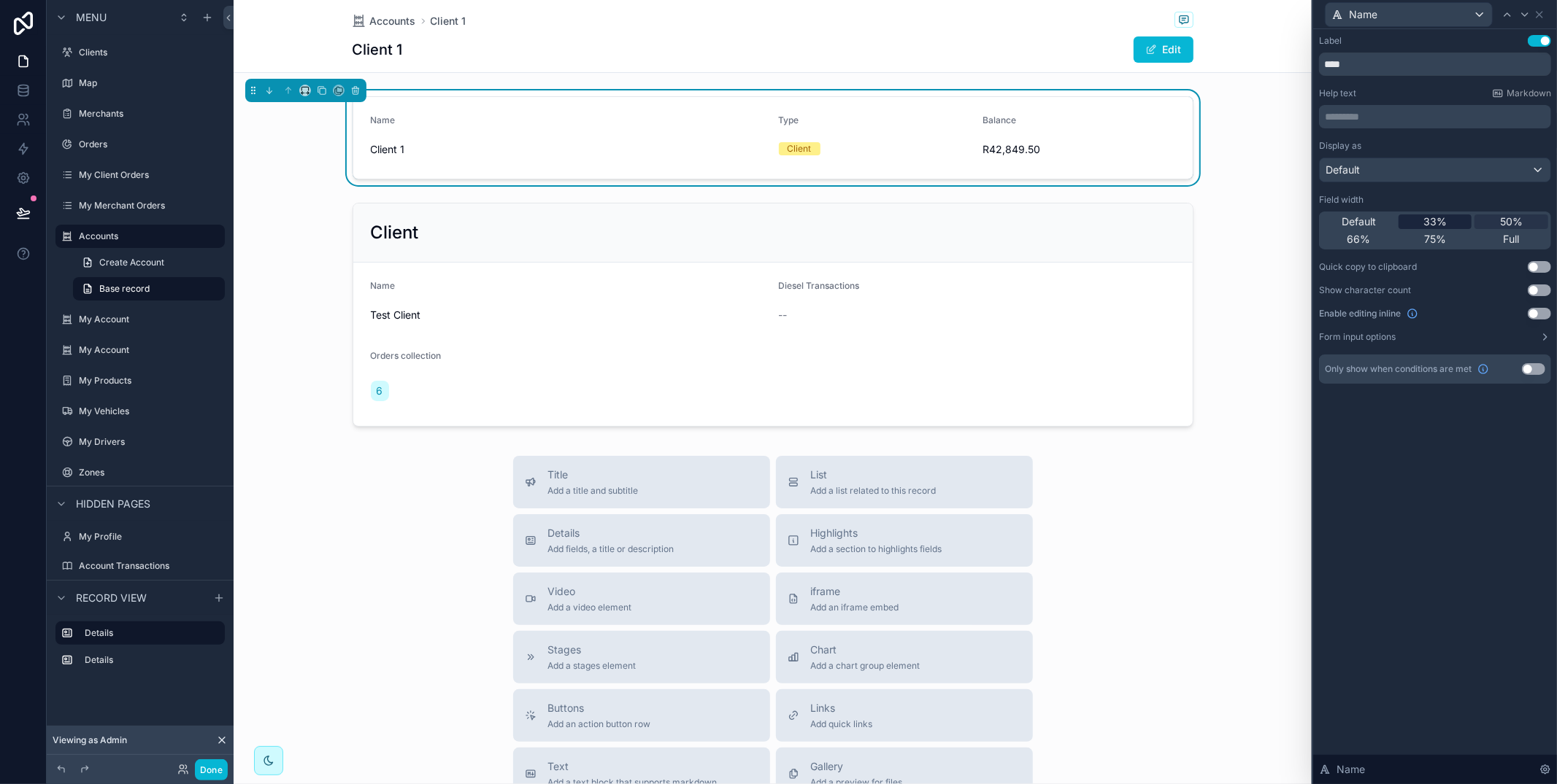
click at [1439, 221] on span "33%" at bounding box center [1435, 221] width 24 height 14
click at [1540, 10] on icon at bounding box center [1539, 14] width 11 height 11
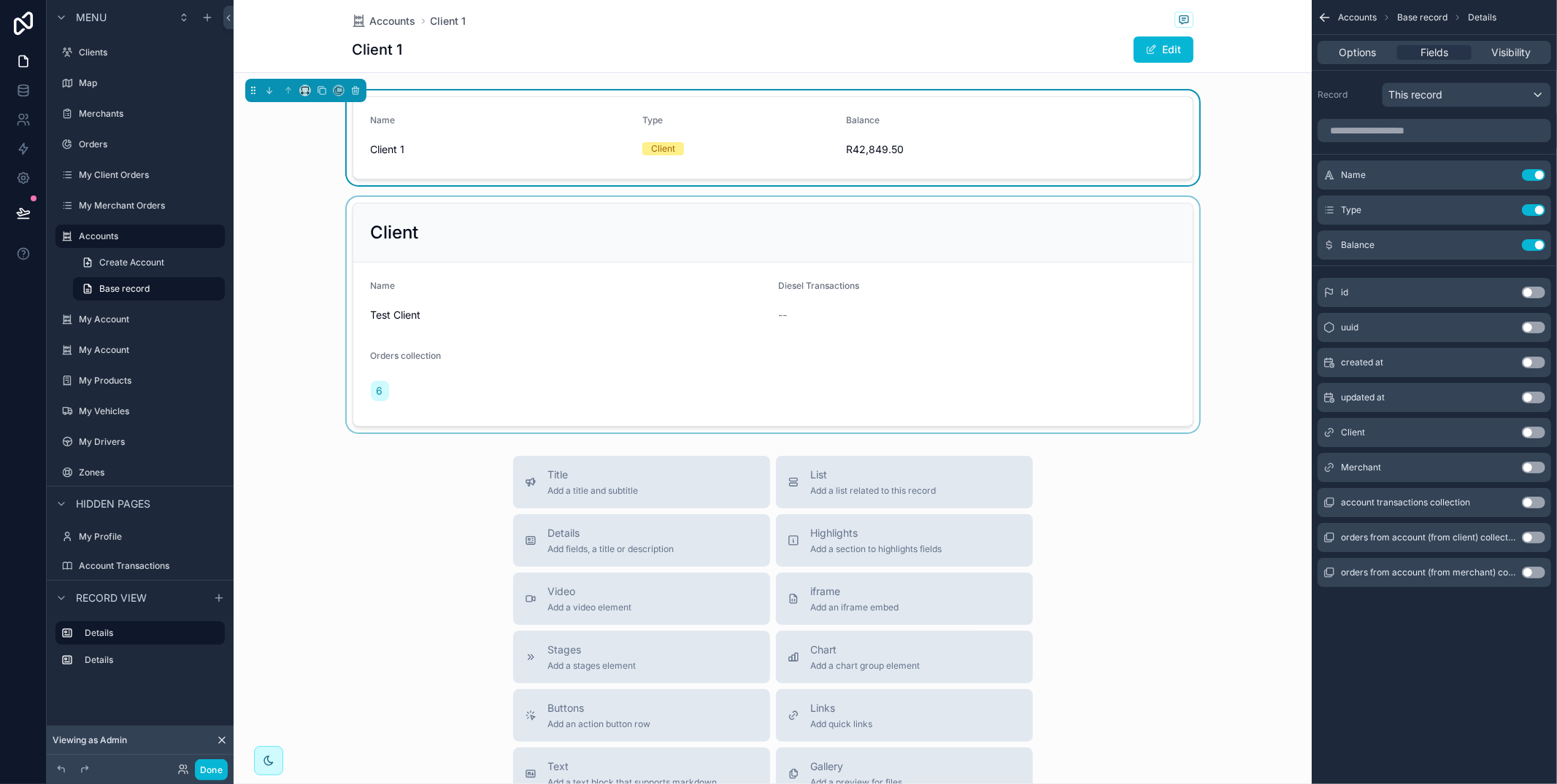
drag, startPoint x: 1162, startPoint y: 270, endPoint x: 1144, endPoint y: 270, distance: 18.0
click at [1162, 270] on div "scrollable content" at bounding box center [773, 314] width 1078 height 235
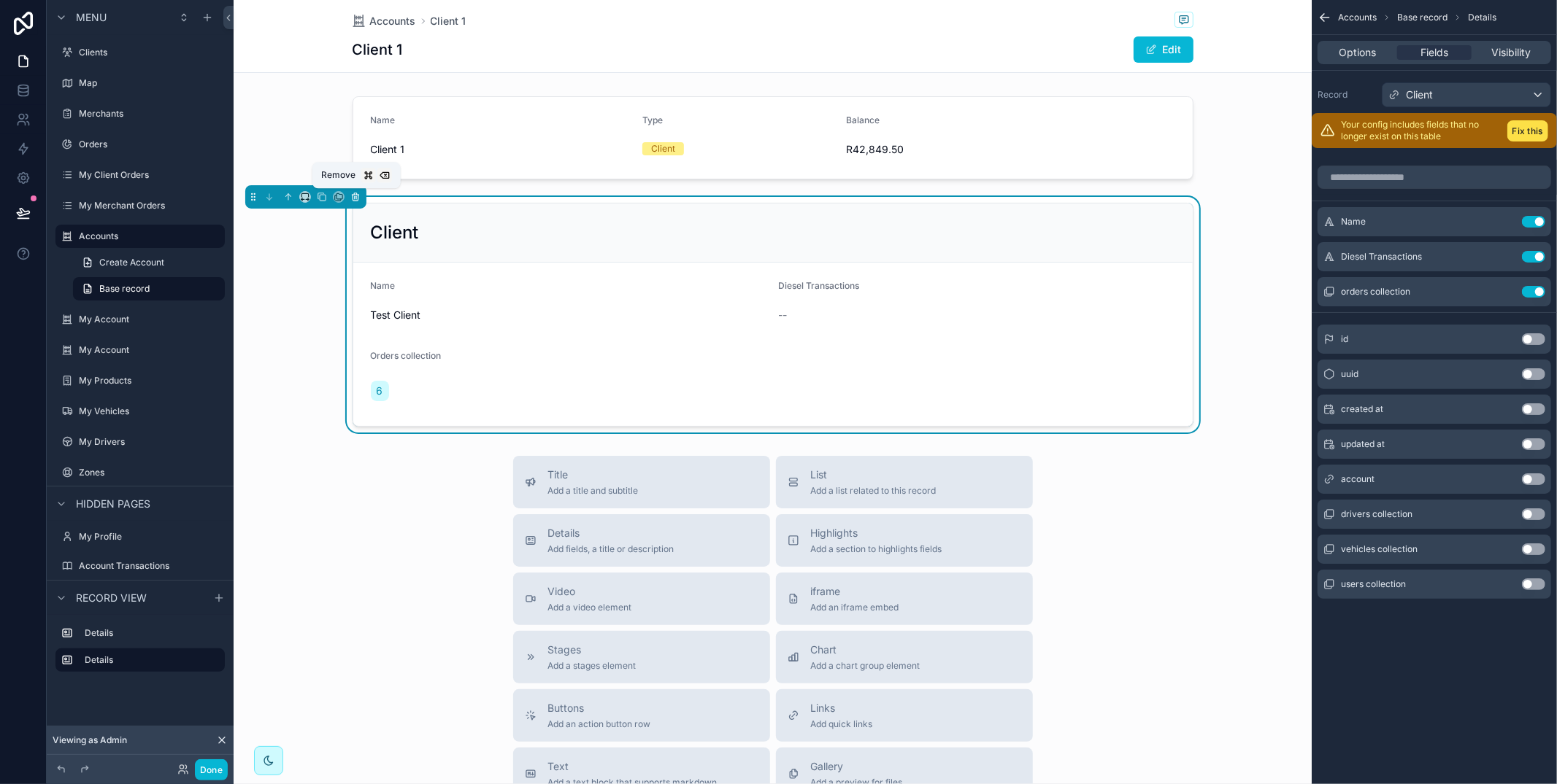
click at [353, 197] on icon "scrollable content" at bounding box center [356, 198] width 6 height 6
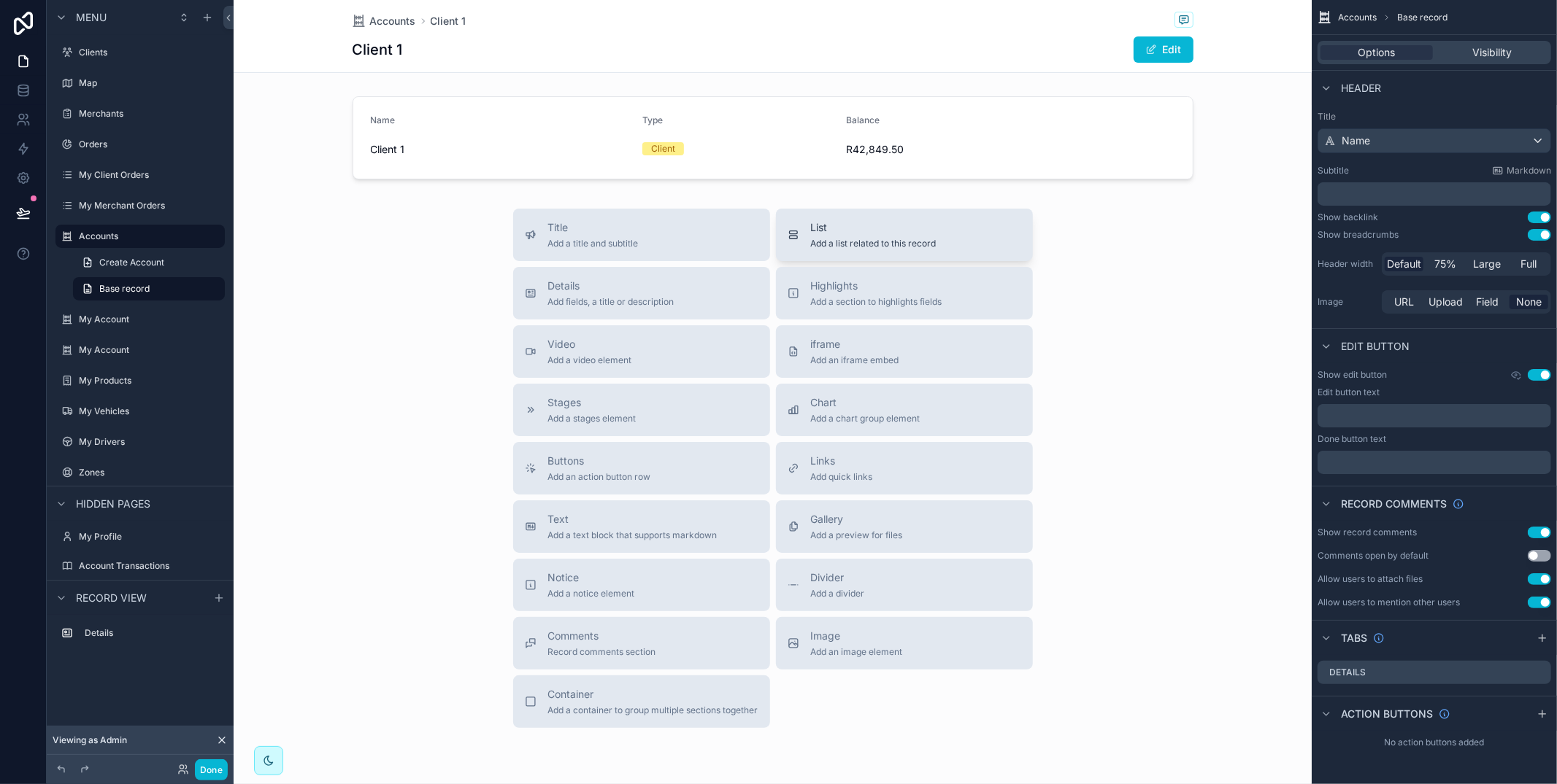
click at [845, 233] on span "List" at bounding box center [873, 227] width 126 height 14
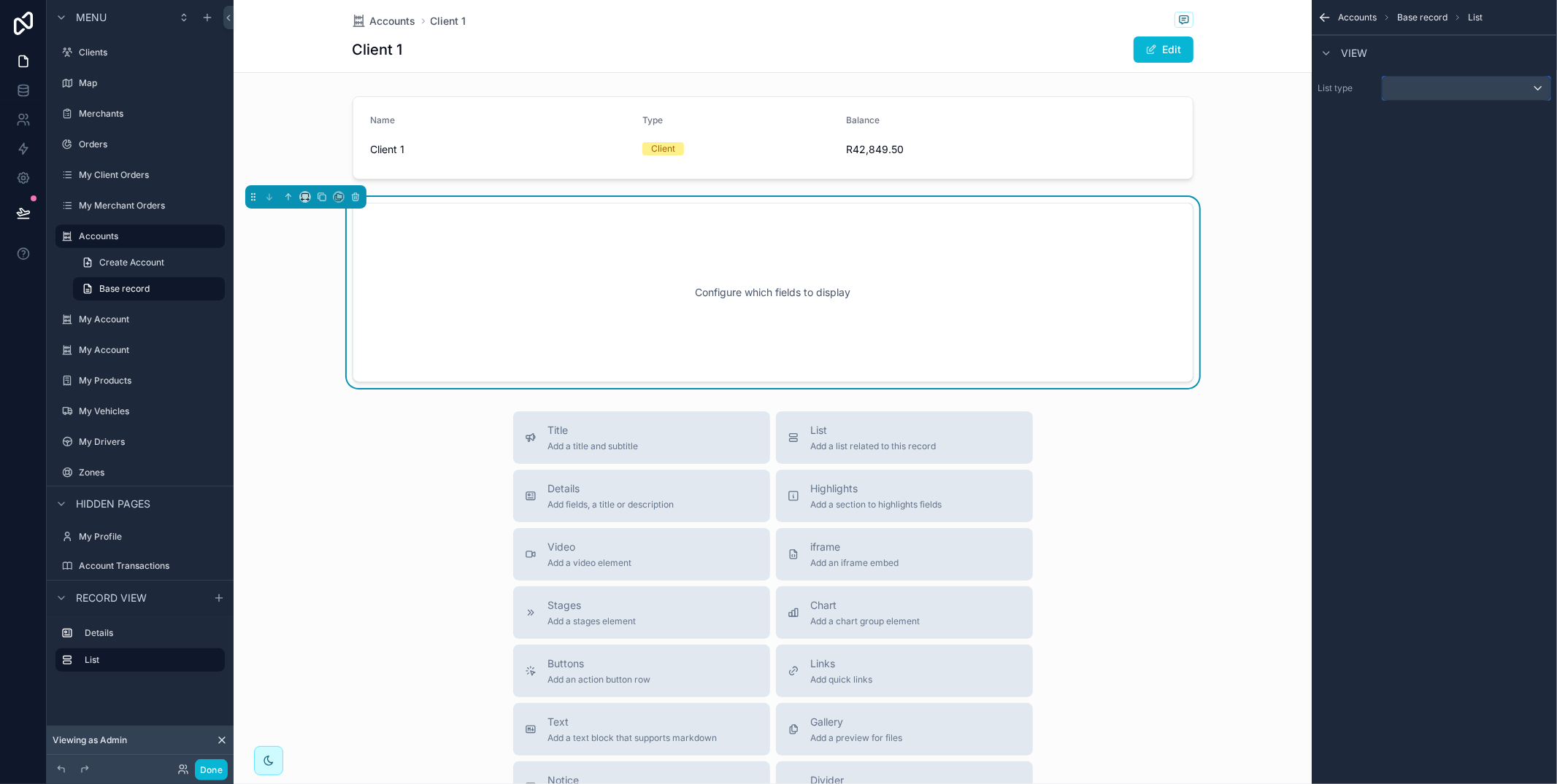
click at [1429, 96] on div "scrollable content" at bounding box center [1465, 88] width 167 height 24
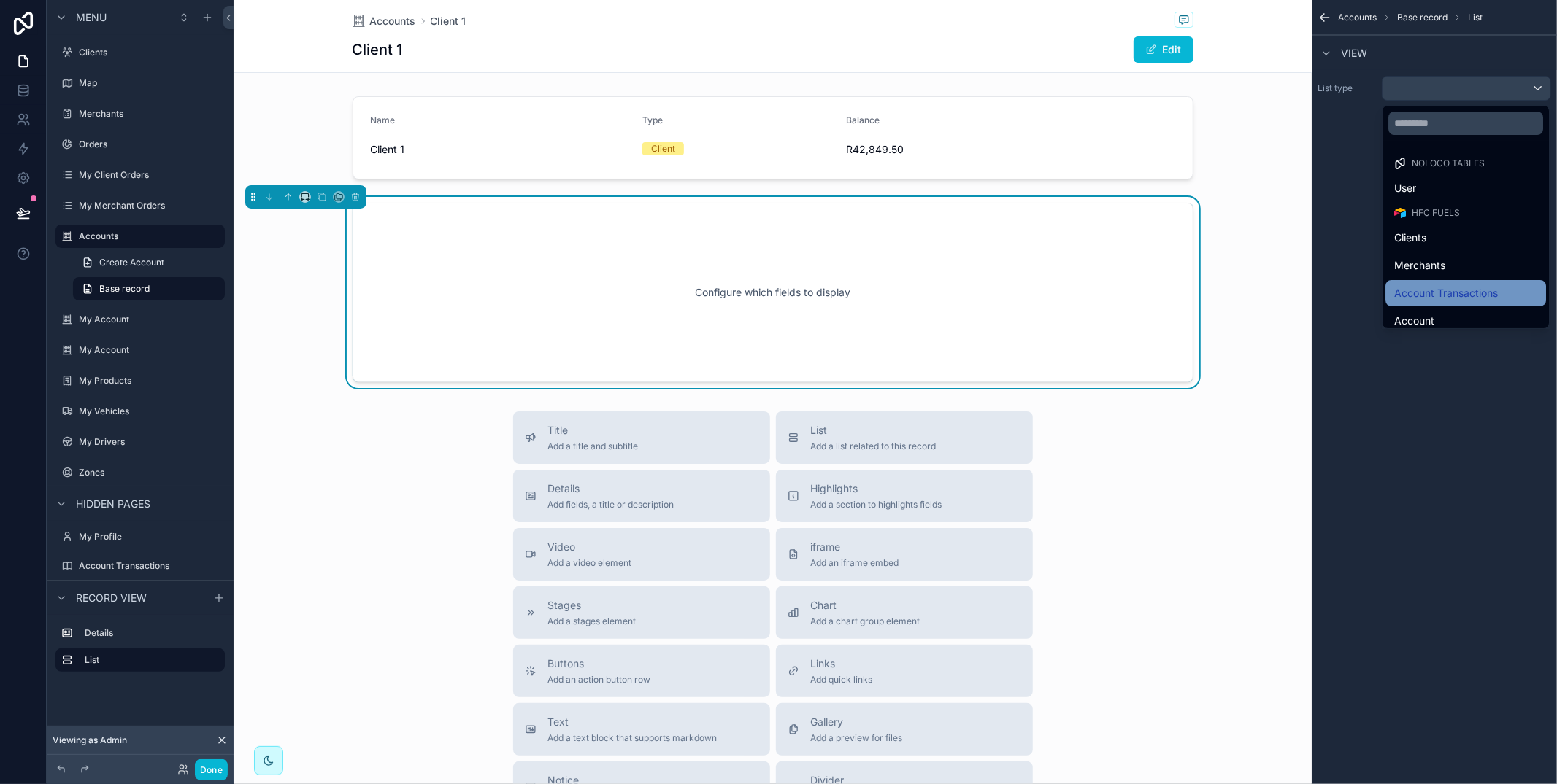
click at [1449, 295] on span "Account Transactions" at bounding box center [1446, 293] width 104 height 18
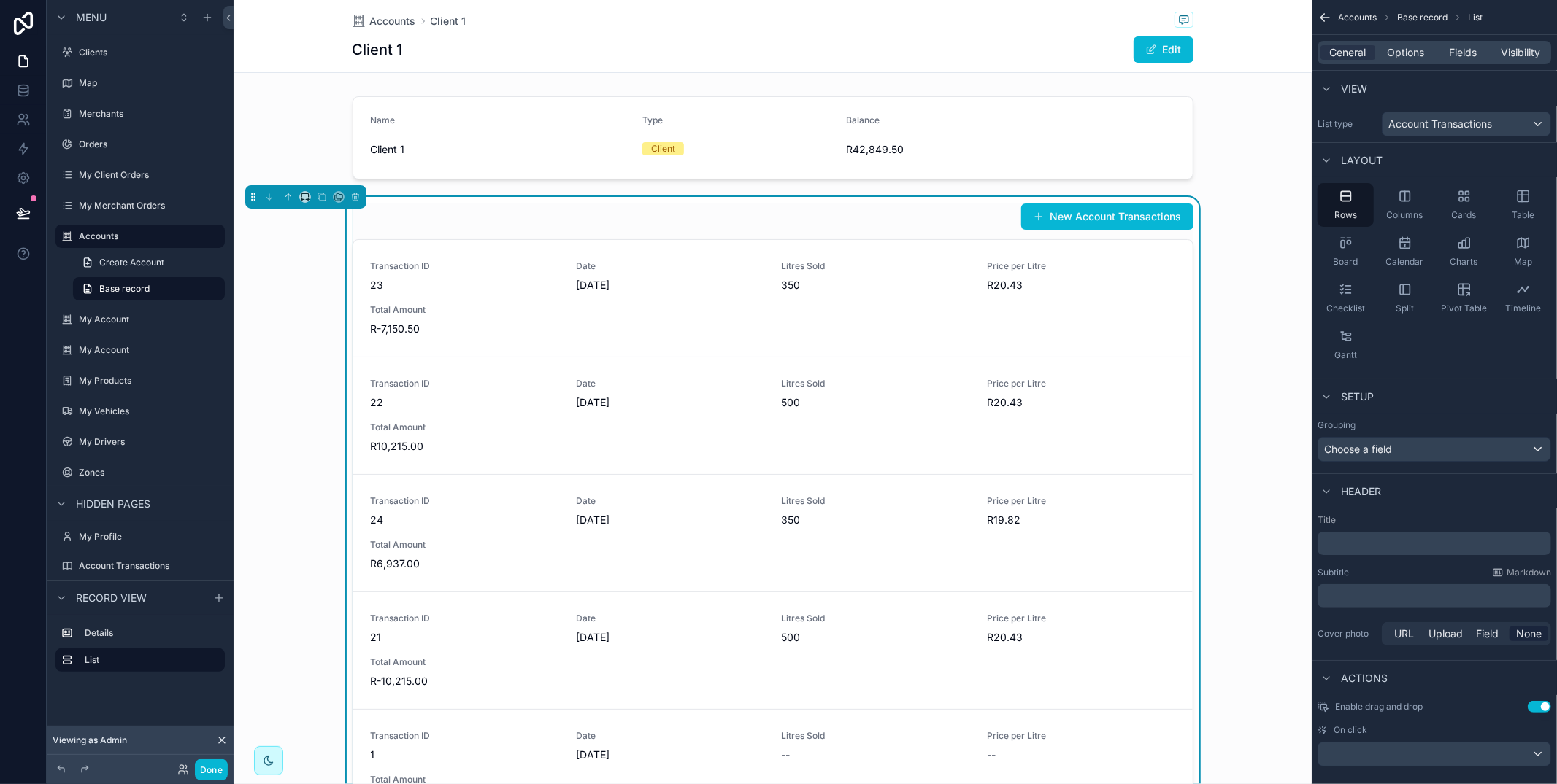
click at [1376, 543] on p "﻿" at bounding box center [1436, 543] width 225 height 14
click at [1392, 577] on div "Subtitle Markdown" at bounding box center [1434, 573] width 234 height 11
click at [1524, 202] on icon "scrollable content" at bounding box center [1523, 197] width 11 height 11
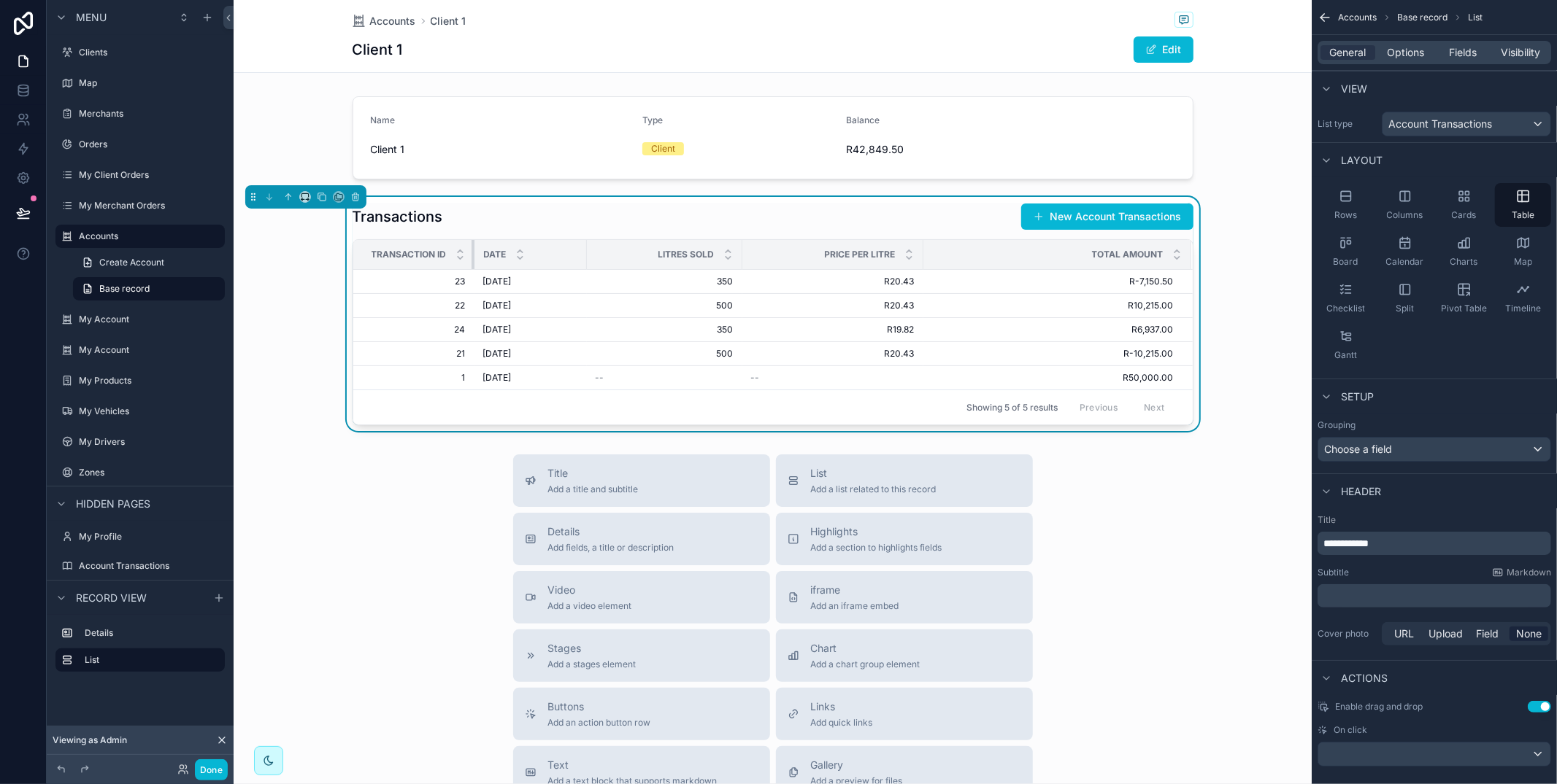
click at [466, 242] on th "Transaction ID" at bounding box center [413, 255] width 121 height 30
drag, startPoint x: 1429, startPoint y: 53, endPoint x: 1441, endPoint y: 65, distance: 17.0
click at [1429, 53] on div "Options" at bounding box center [1406, 52] width 55 height 14
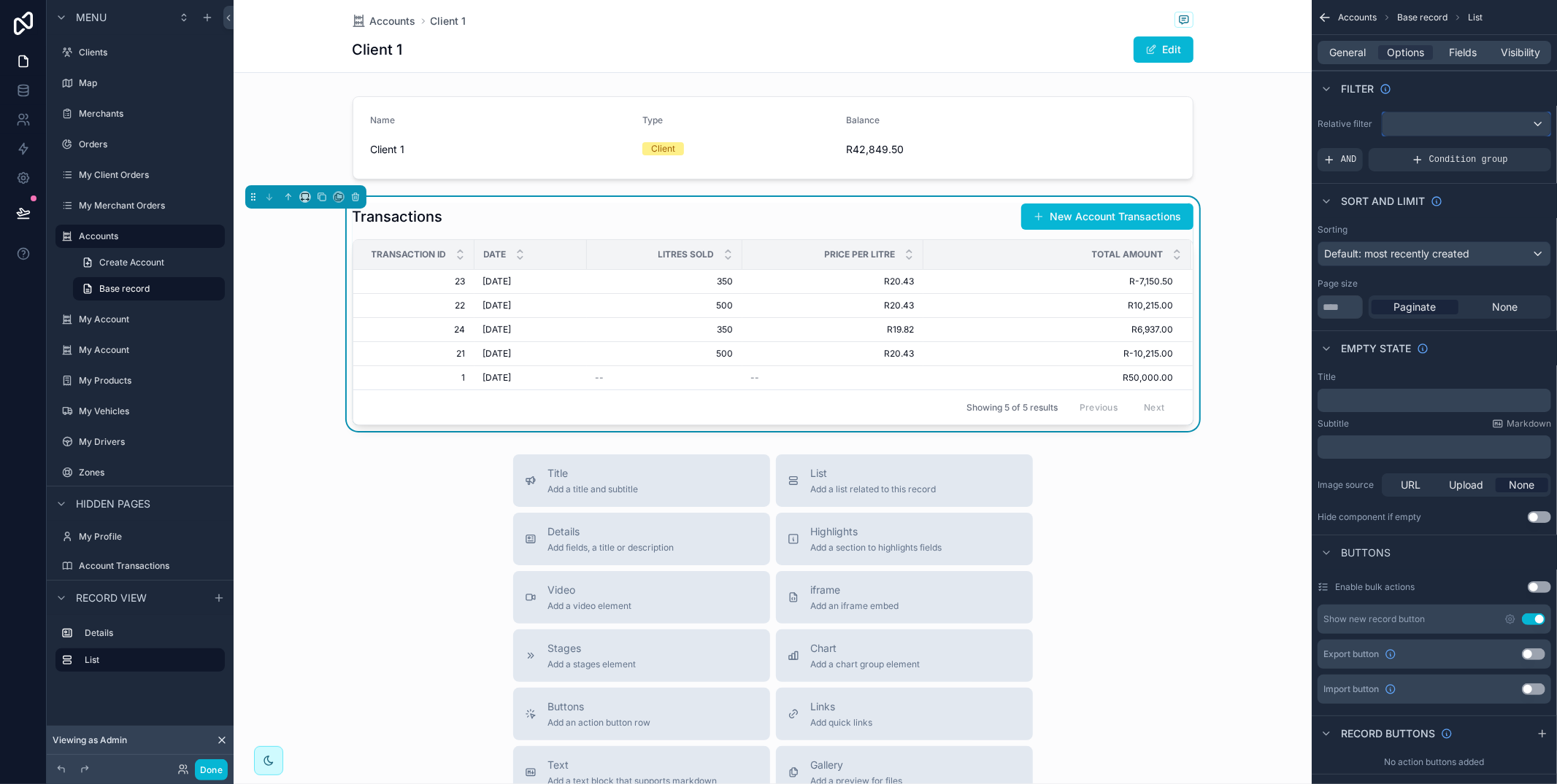
click at [1455, 130] on div "scrollable content" at bounding box center [1465, 124] width 167 height 24
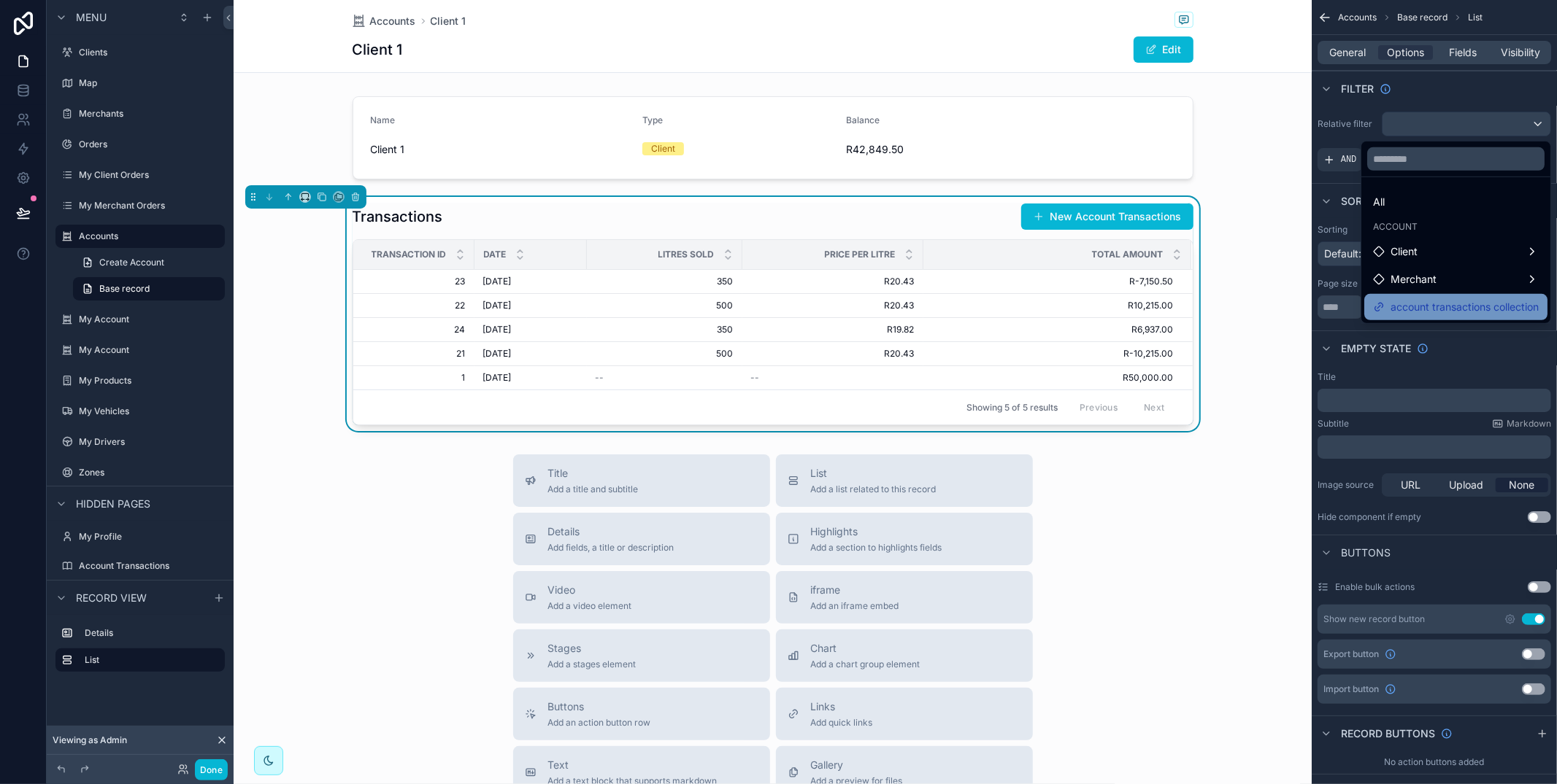
click at [1449, 304] on span "account transactions collection" at bounding box center [1464, 307] width 149 height 18
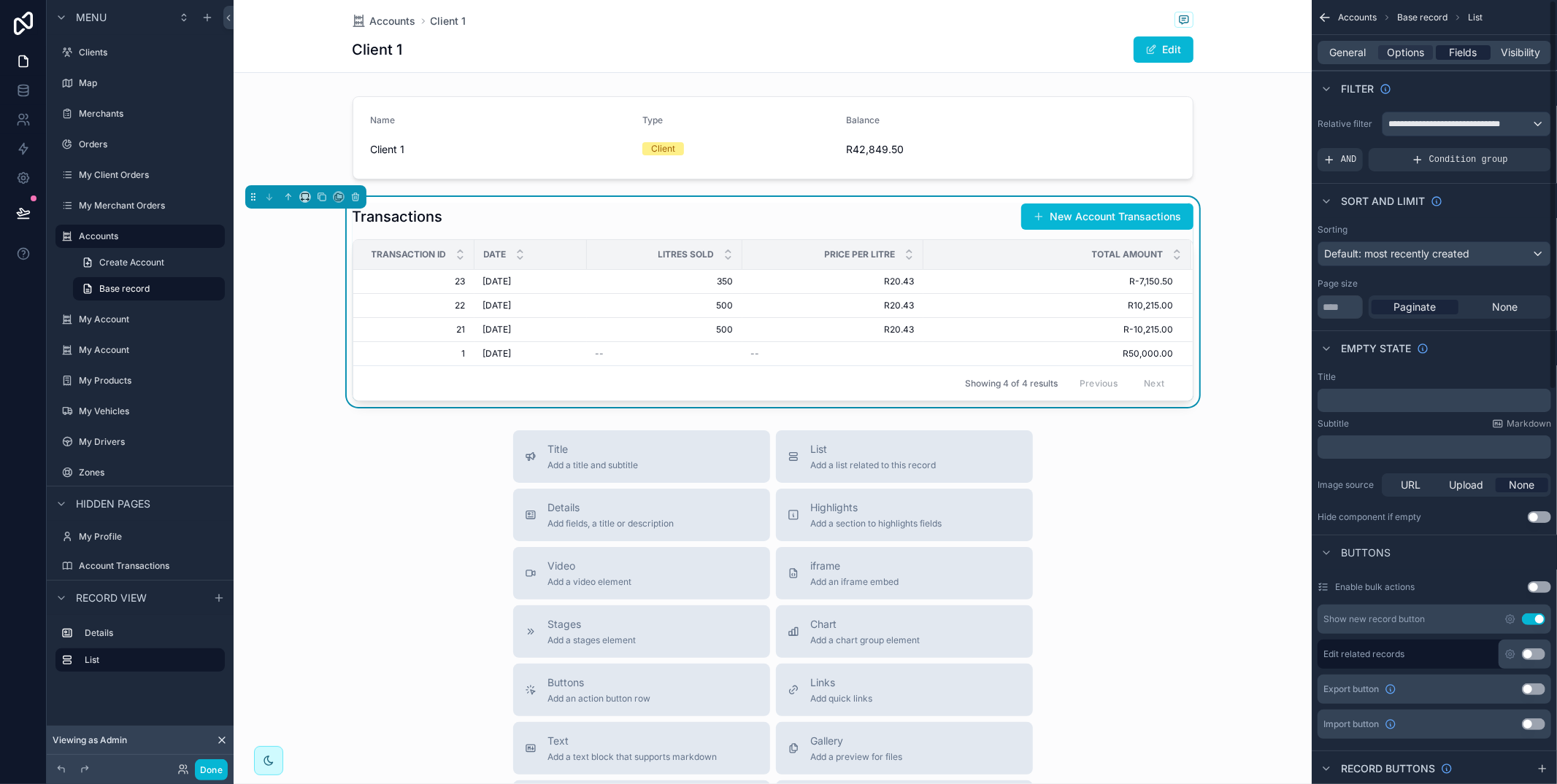
drag, startPoint x: 1469, startPoint y: 49, endPoint x: 1467, endPoint y: 56, distance: 7.3
click at [1469, 49] on span "Fields" at bounding box center [1462, 52] width 27 height 14
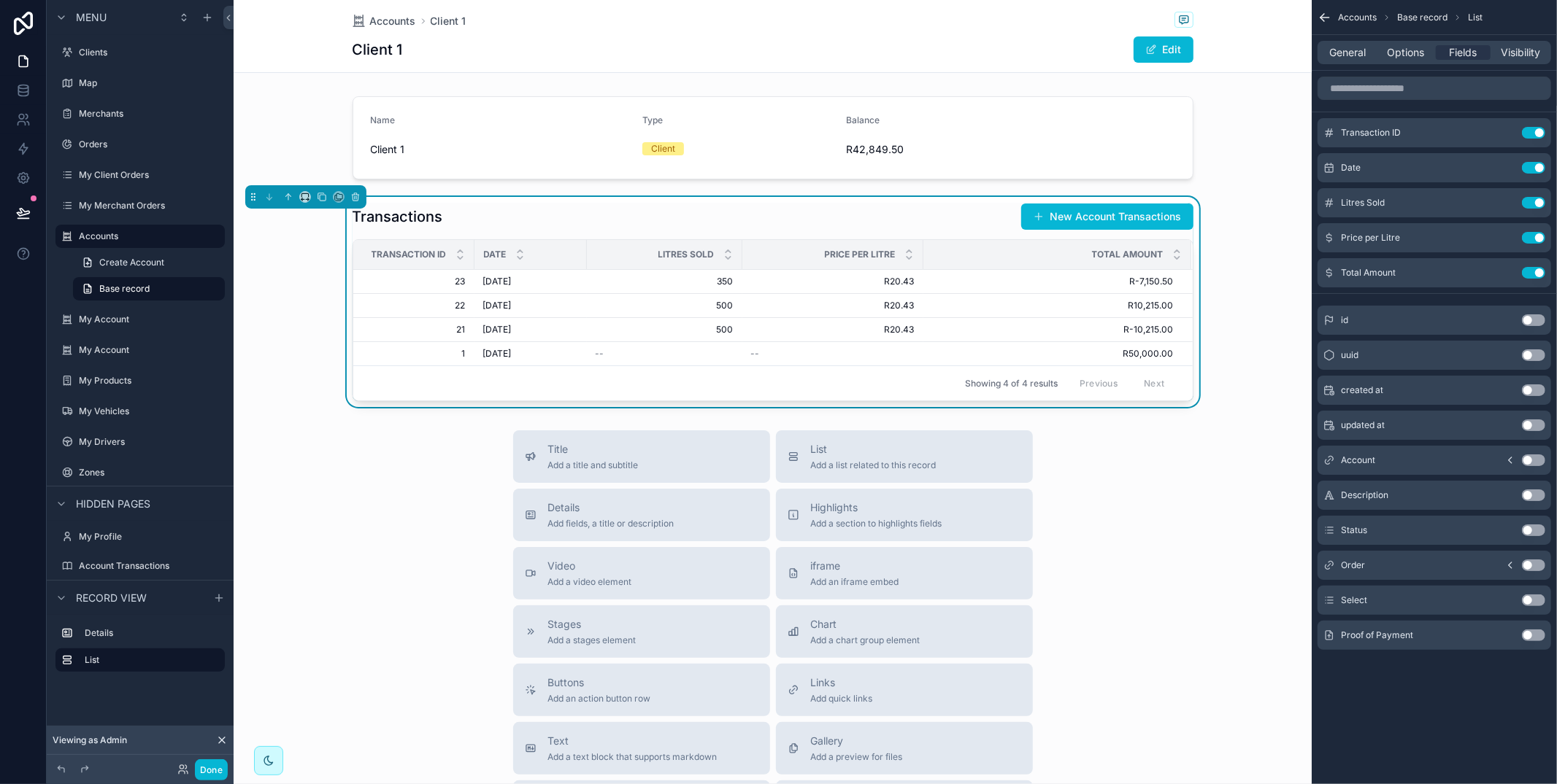
click at [1529, 602] on button "Use setting" at bounding box center [1533, 601] width 24 height 11
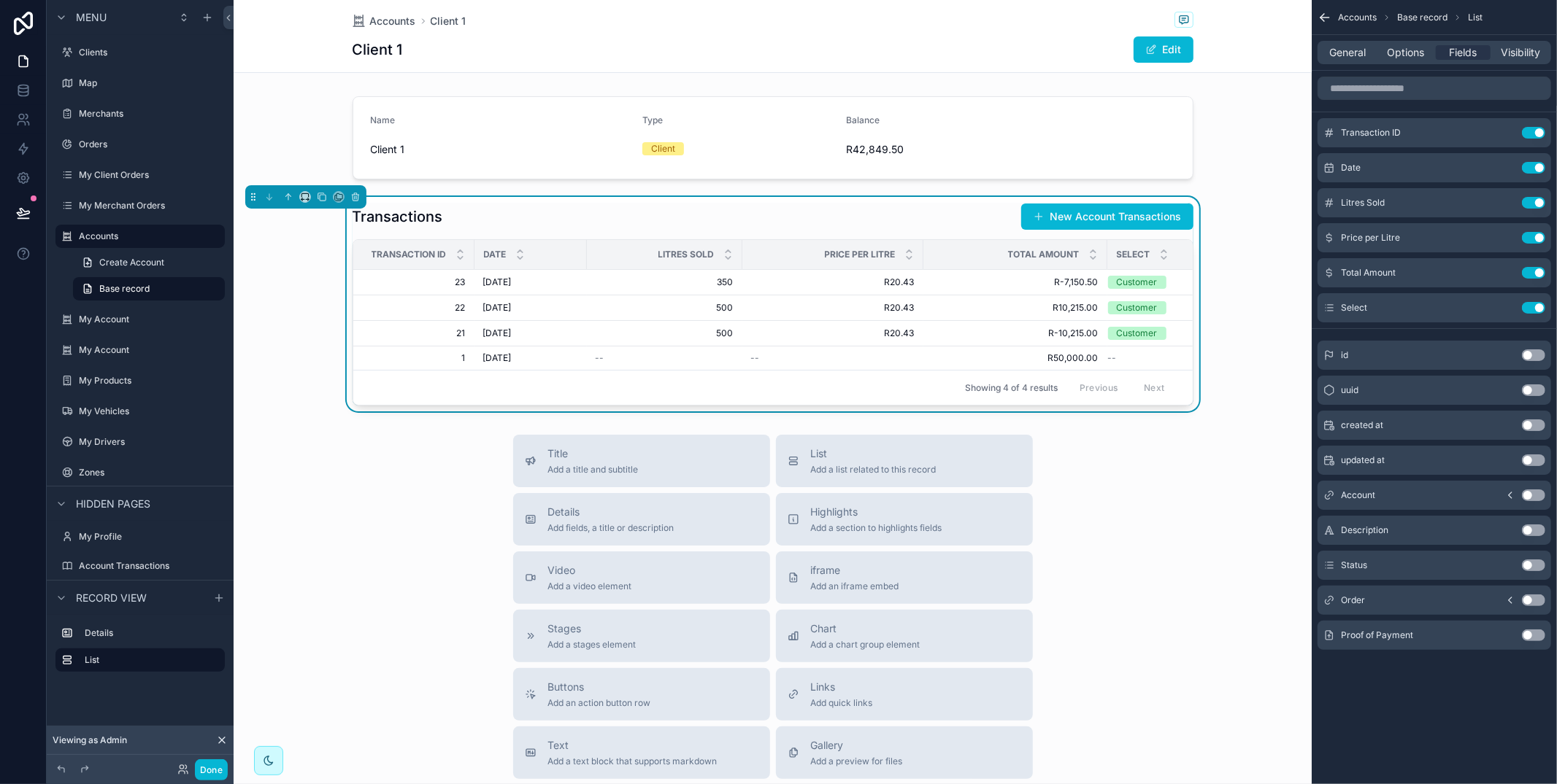
click at [1532, 600] on button "Use setting" at bounding box center [1533, 601] width 24 height 11
click at [1532, 566] on button "Use setting" at bounding box center [1533, 566] width 24 height 11
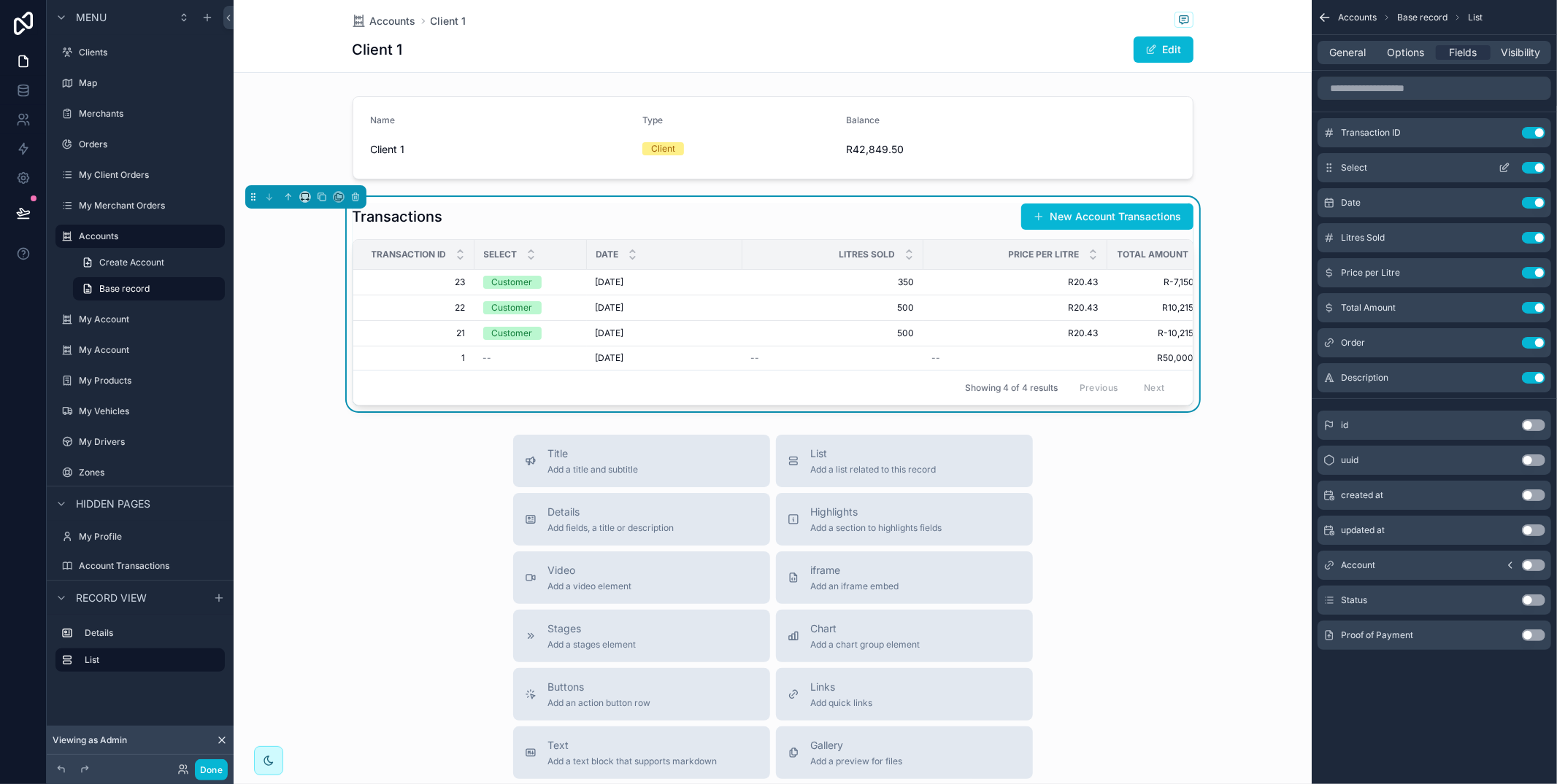
click at [1539, 131] on button "Use setting" at bounding box center [1533, 132] width 24 height 11
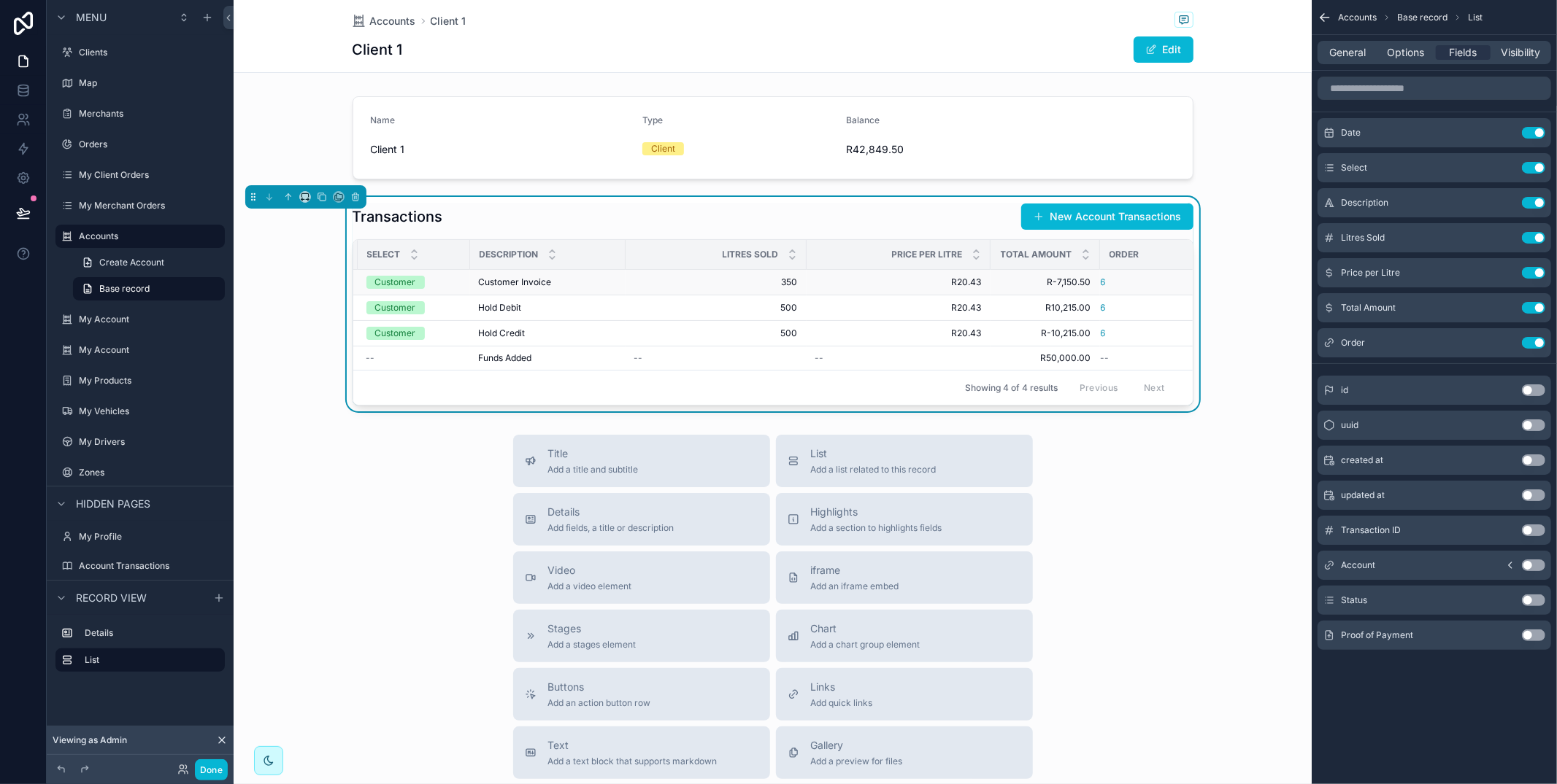
scroll to position [0, 129]
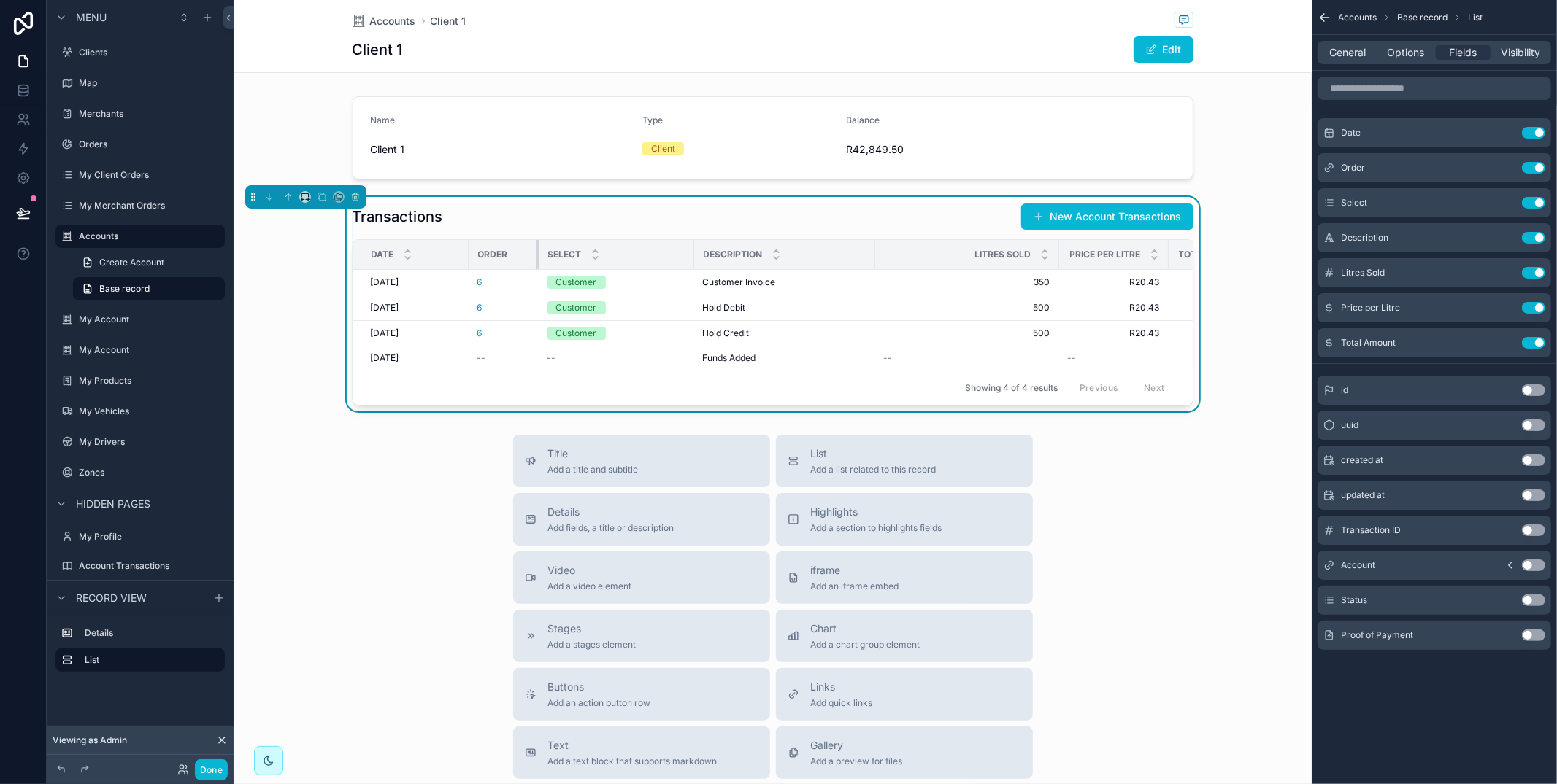
drag, startPoint x: 577, startPoint y: 251, endPoint x: 532, endPoint y: 252, distance: 45.0
click at [535, 252] on div "scrollable content" at bounding box center [538, 254] width 6 height 29
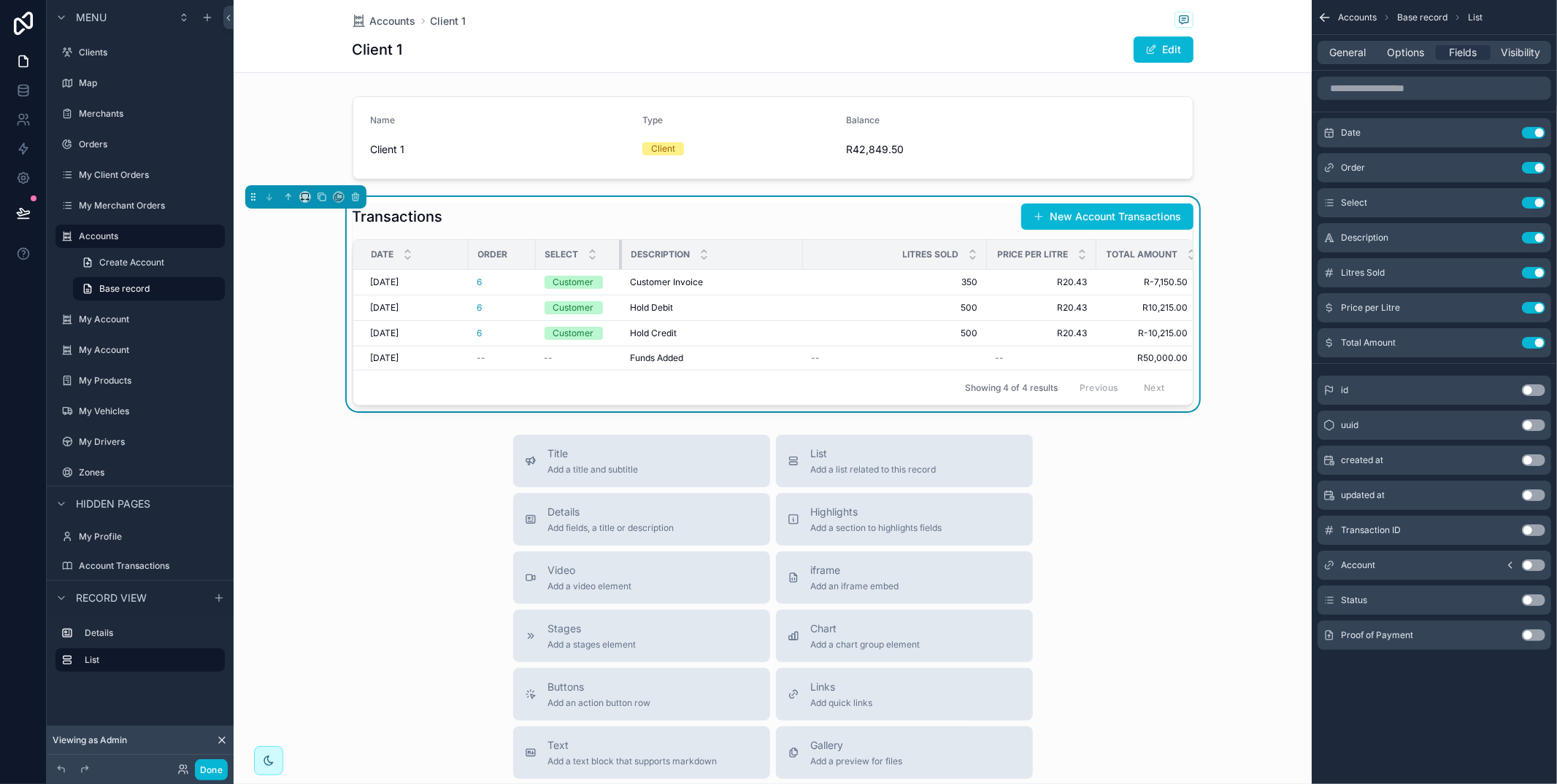
drag, startPoint x: 689, startPoint y: 251, endPoint x: 620, endPoint y: 253, distance: 69.0
click at [620, 253] on div "scrollable content" at bounding box center [621, 254] width 6 height 29
drag, startPoint x: 951, startPoint y: 251, endPoint x: 919, endPoint y: 251, distance: 32.0
click at [919, 251] on div "scrollable content" at bounding box center [921, 254] width 6 height 29
click at [1120, 216] on button "New Account Transactions" at bounding box center [1107, 217] width 172 height 26
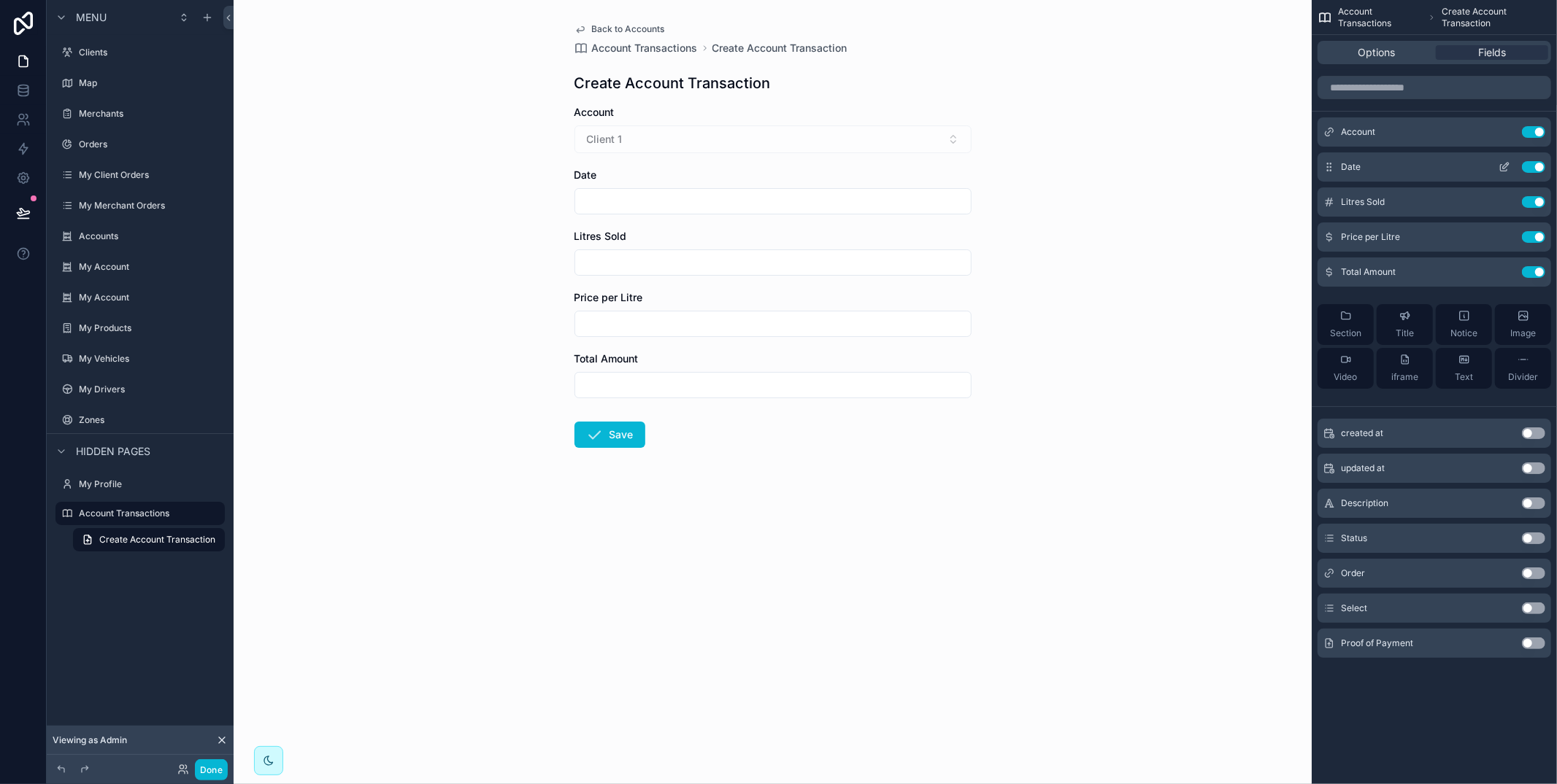
click at [1503, 162] on icon "scrollable content" at bounding box center [1504, 167] width 11 height 11
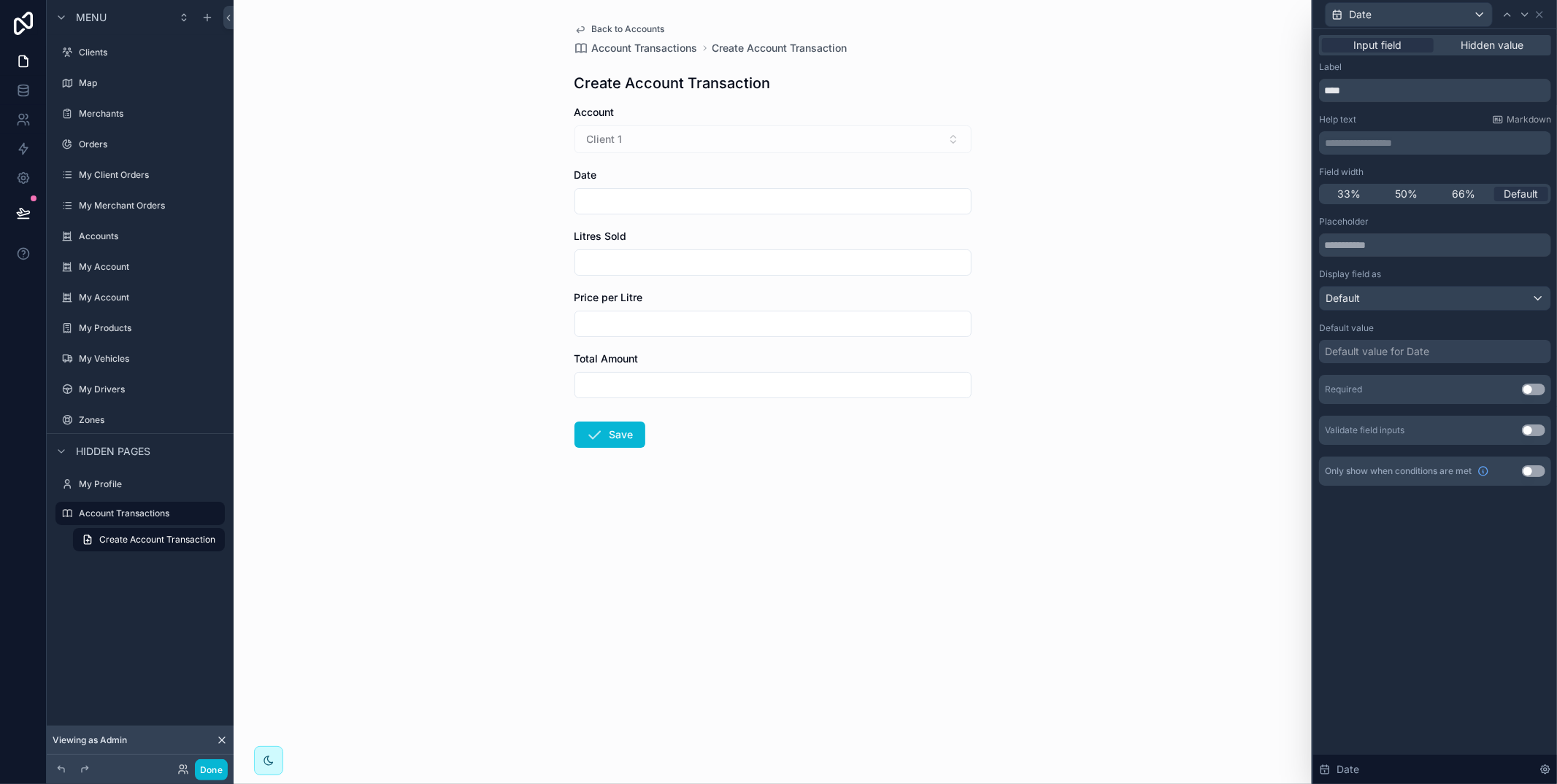
click at [1454, 353] on div "Default value for Date" at bounding box center [1434, 352] width 232 height 24
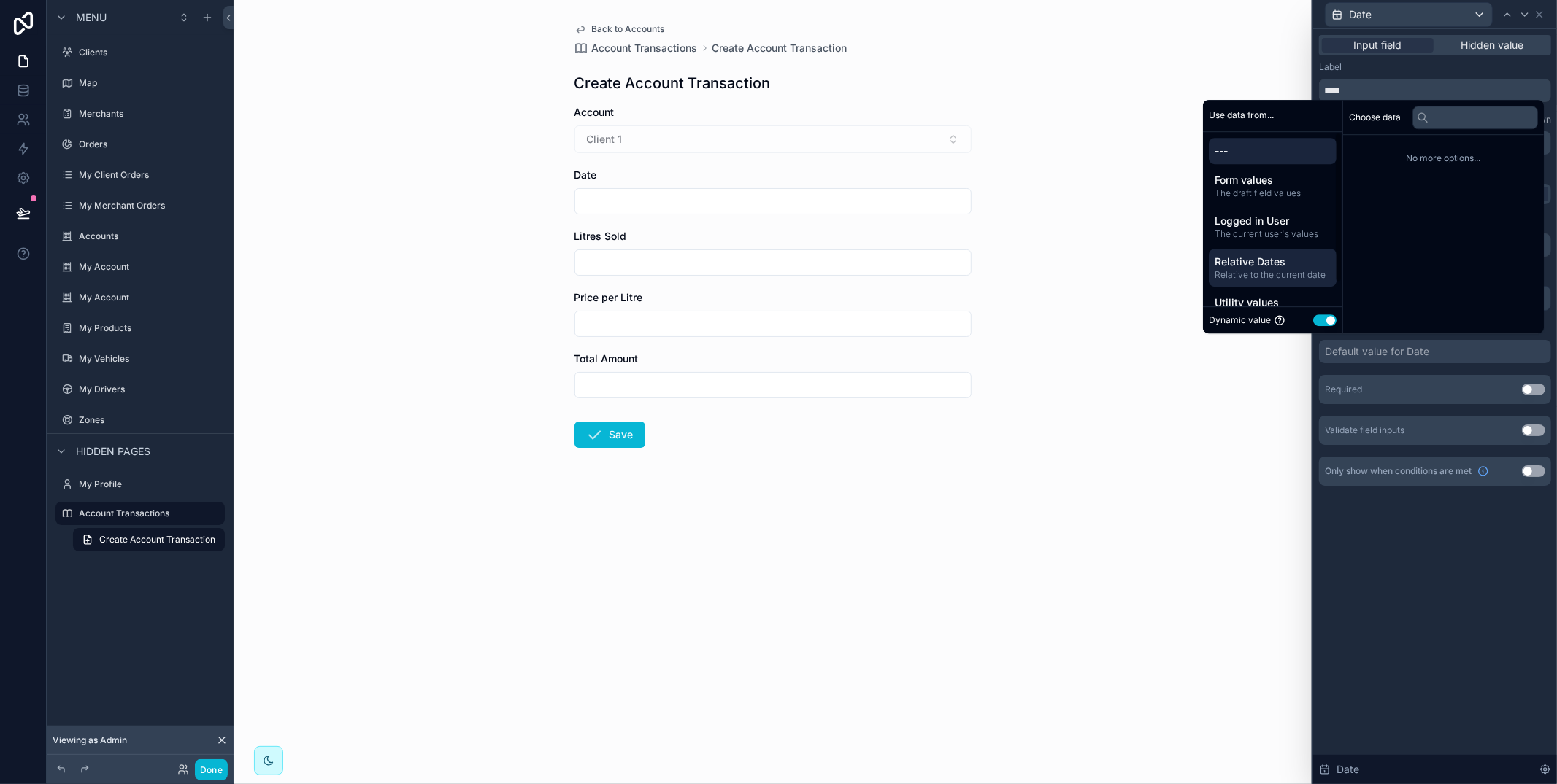
click at [1286, 258] on span "Relative Dates" at bounding box center [1272, 261] width 116 height 14
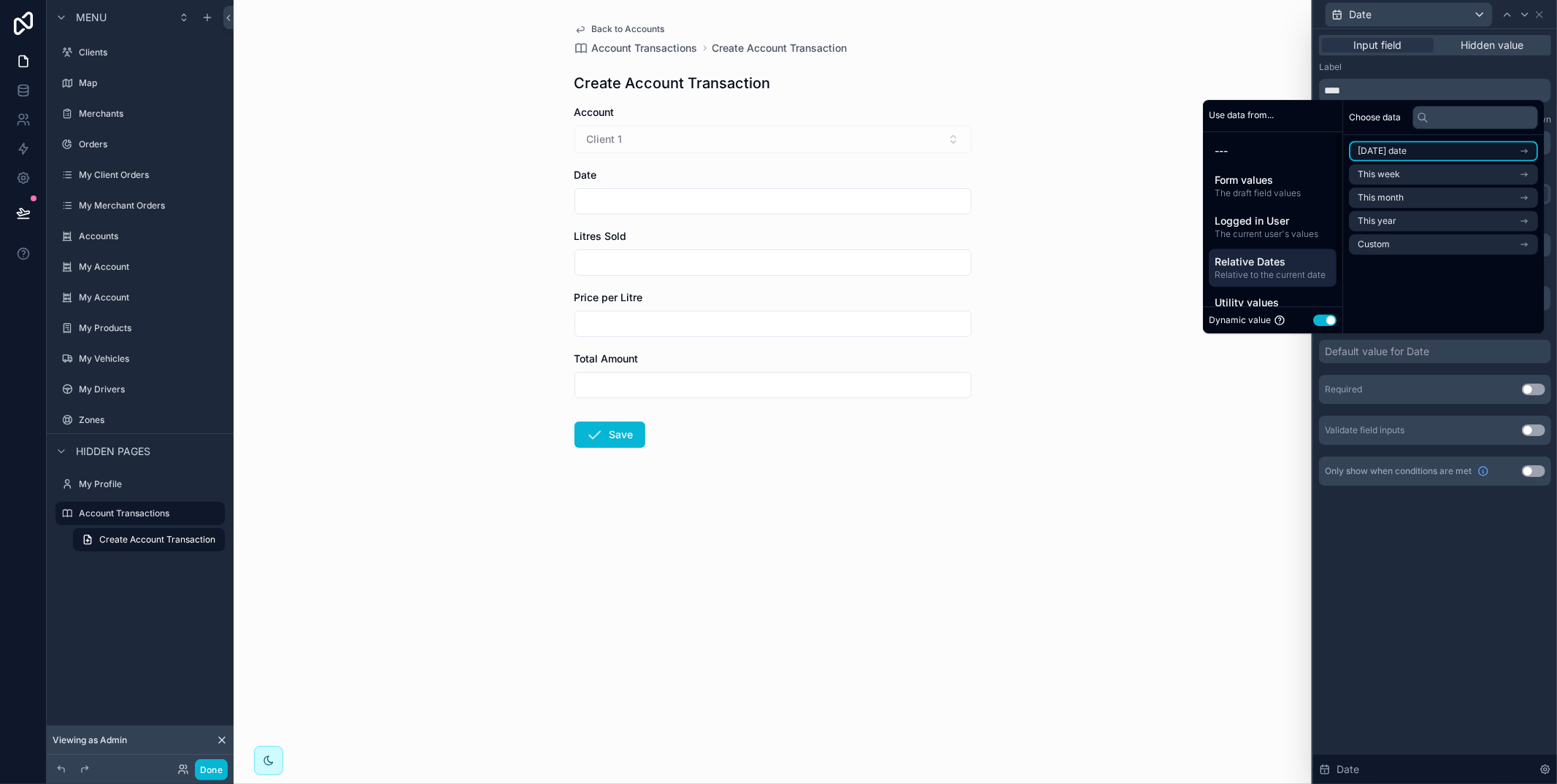
click at [1389, 150] on span "Today's date" at bounding box center [1382, 151] width 49 height 11
click at [1394, 180] on li "Now" at bounding box center [1443, 178] width 189 height 21
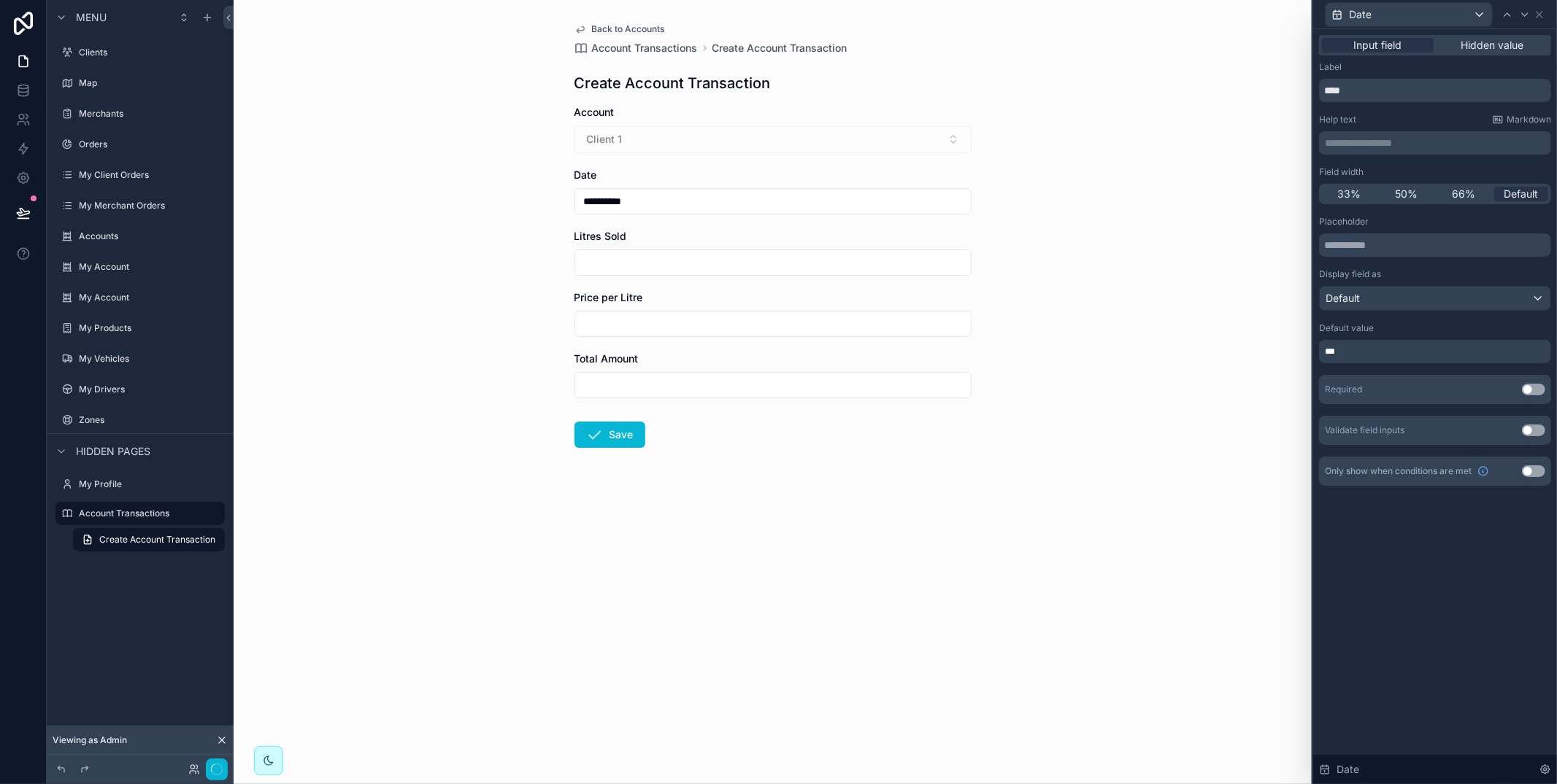
click at [1418, 592] on div "**********" at bounding box center [1435, 407] width 244 height 756
click at [1541, 11] on icon at bounding box center [1539, 14] width 11 height 11
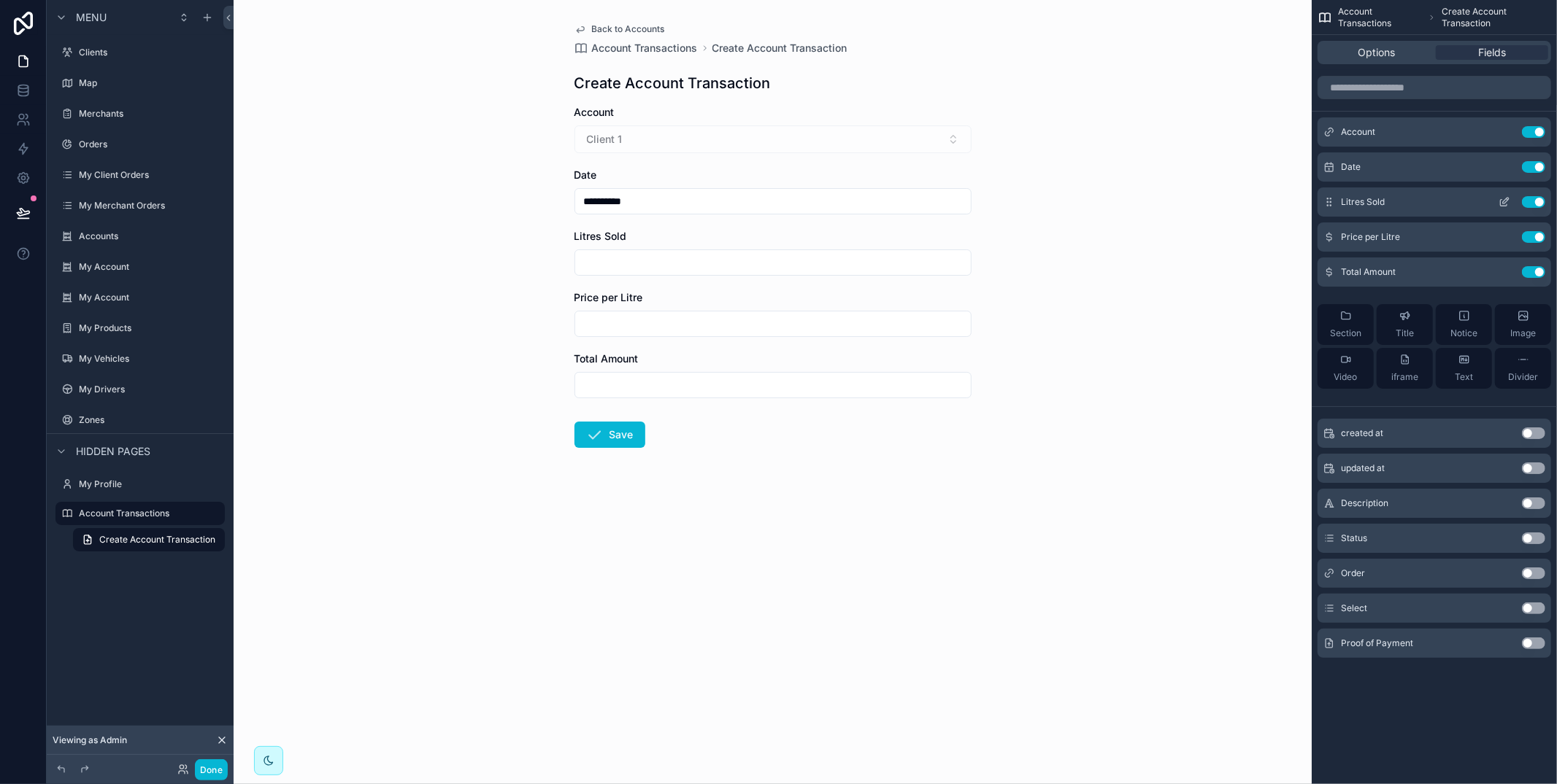
click at [1535, 202] on button "Use setting" at bounding box center [1533, 202] width 24 height 11
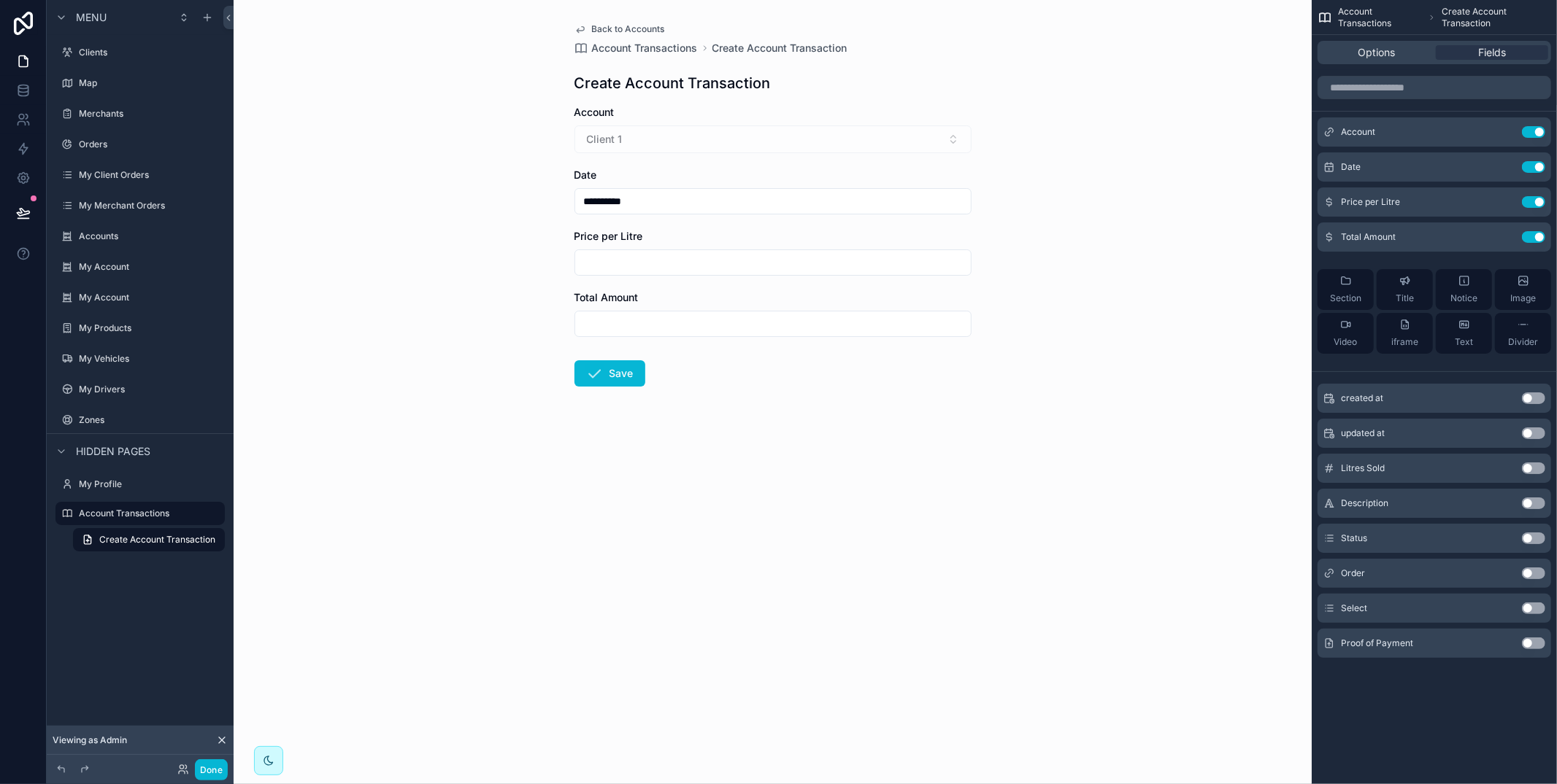
click at [1535, 202] on button "Use setting" at bounding box center [1533, 202] width 24 height 11
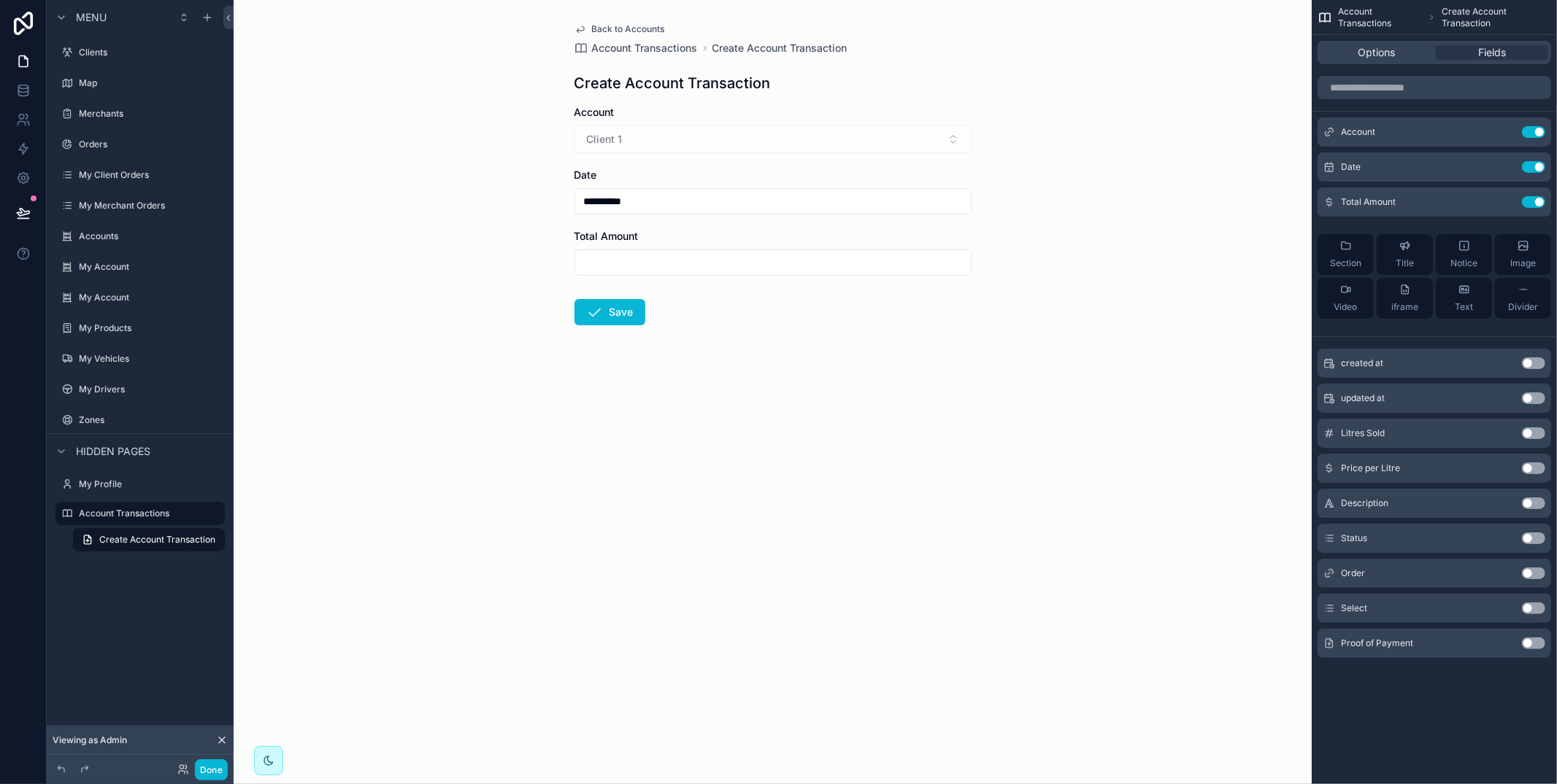
click at [1527, 503] on button "Use setting" at bounding box center [1533, 503] width 24 height 11
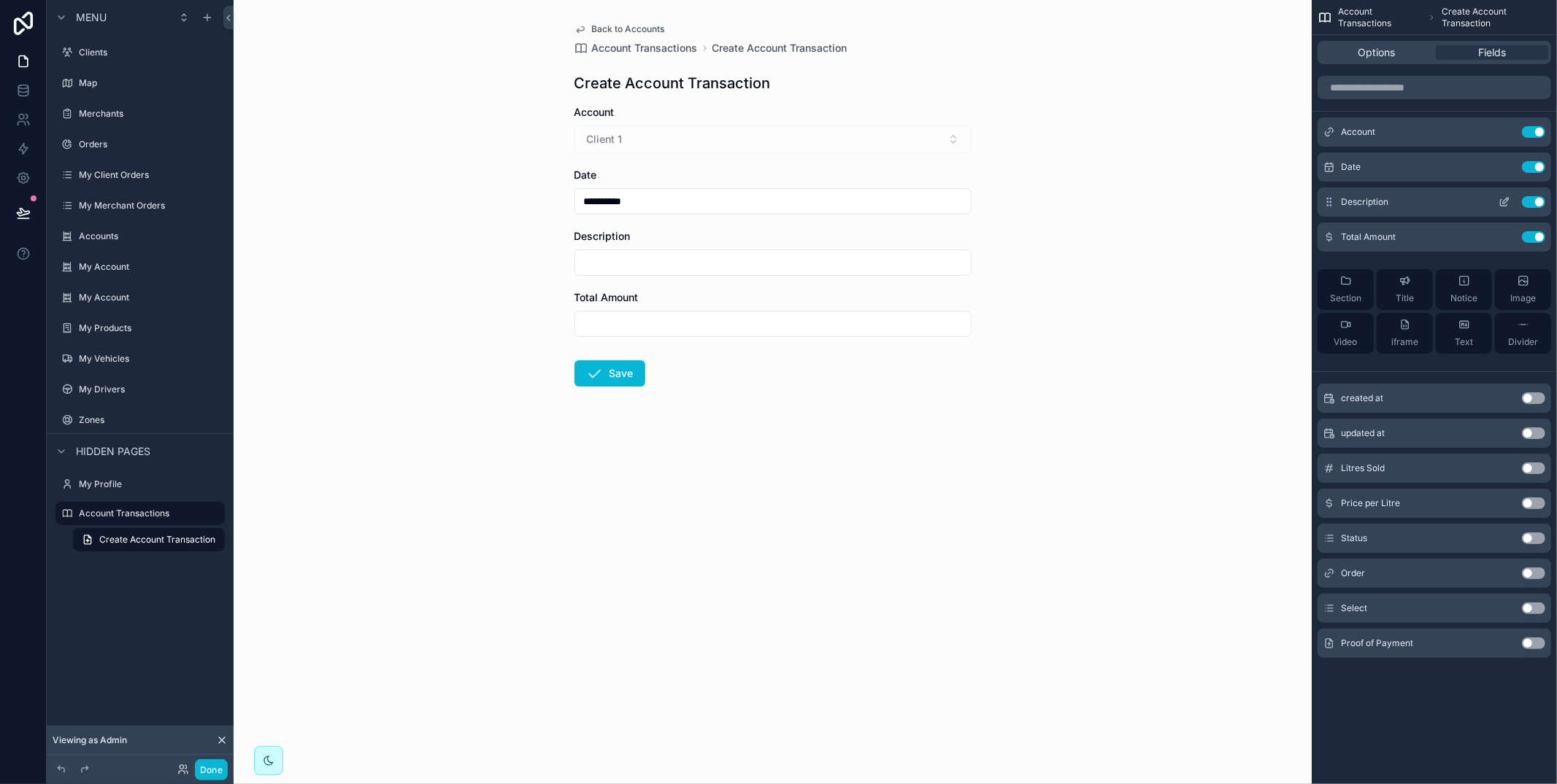
click at [1511, 200] on button "scrollable content" at bounding box center [1504, 202] width 24 height 11
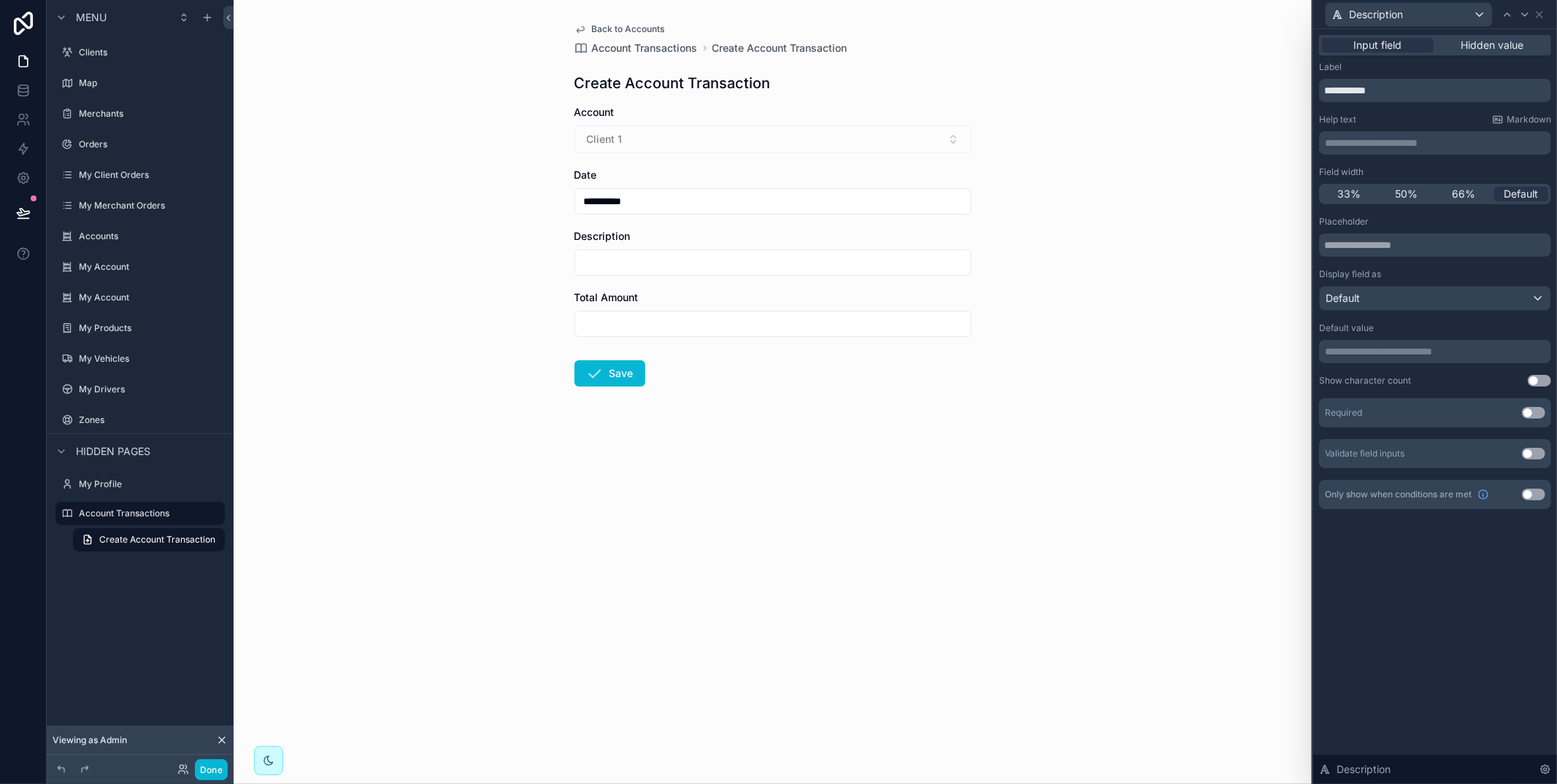
click at [1374, 355] on p "**********" at bounding box center [1436, 351] width 223 height 14
click at [1433, 375] on div "Show character count Use setting" at bounding box center [1434, 381] width 232 height 11
click at [1542, 16] on icon at bounding box center [1539, 14] width 6 height 6
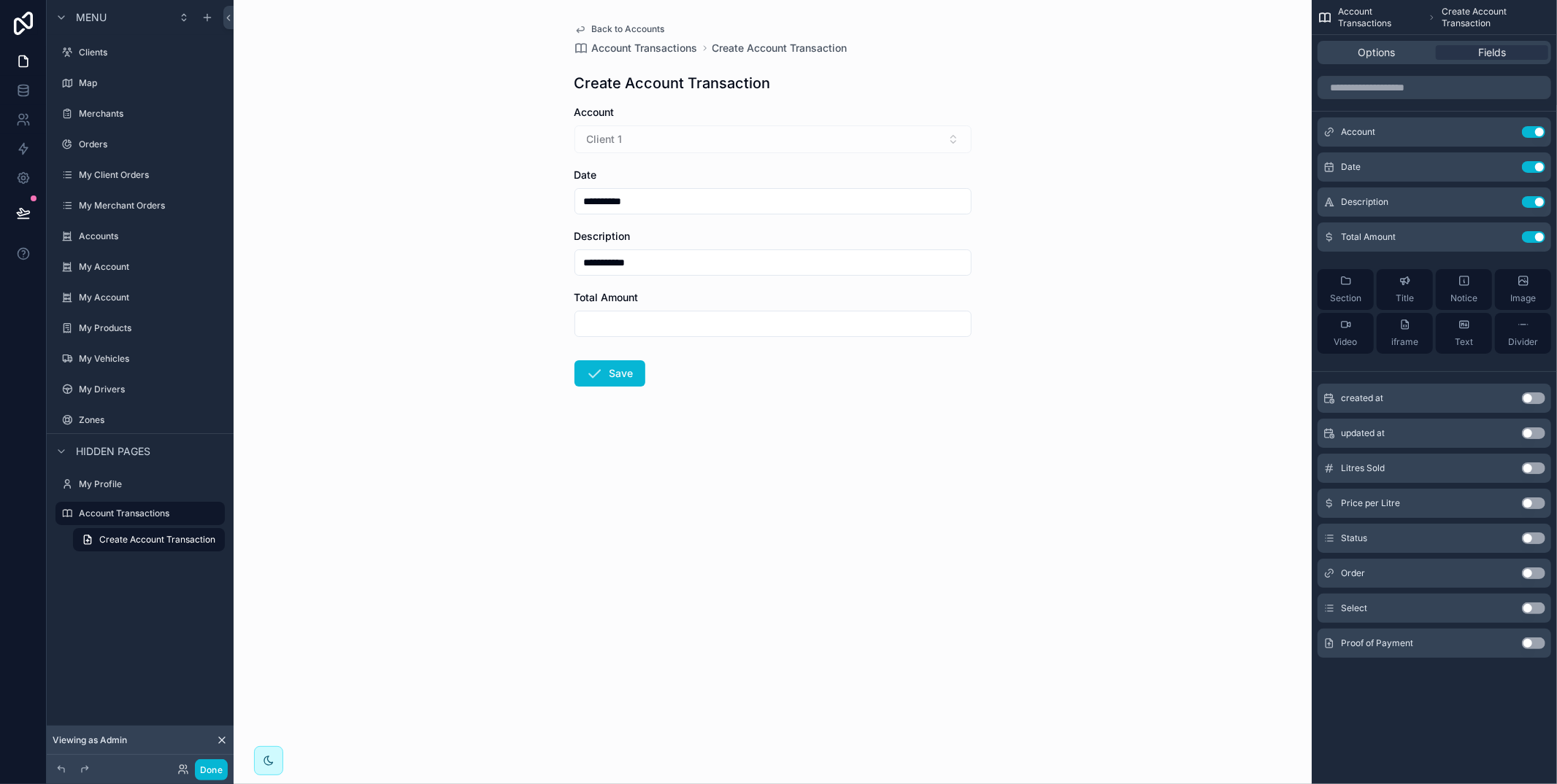
click at [1531, 642] on button "Use setting" at bounding box center [1533, 643] width 24 height 11
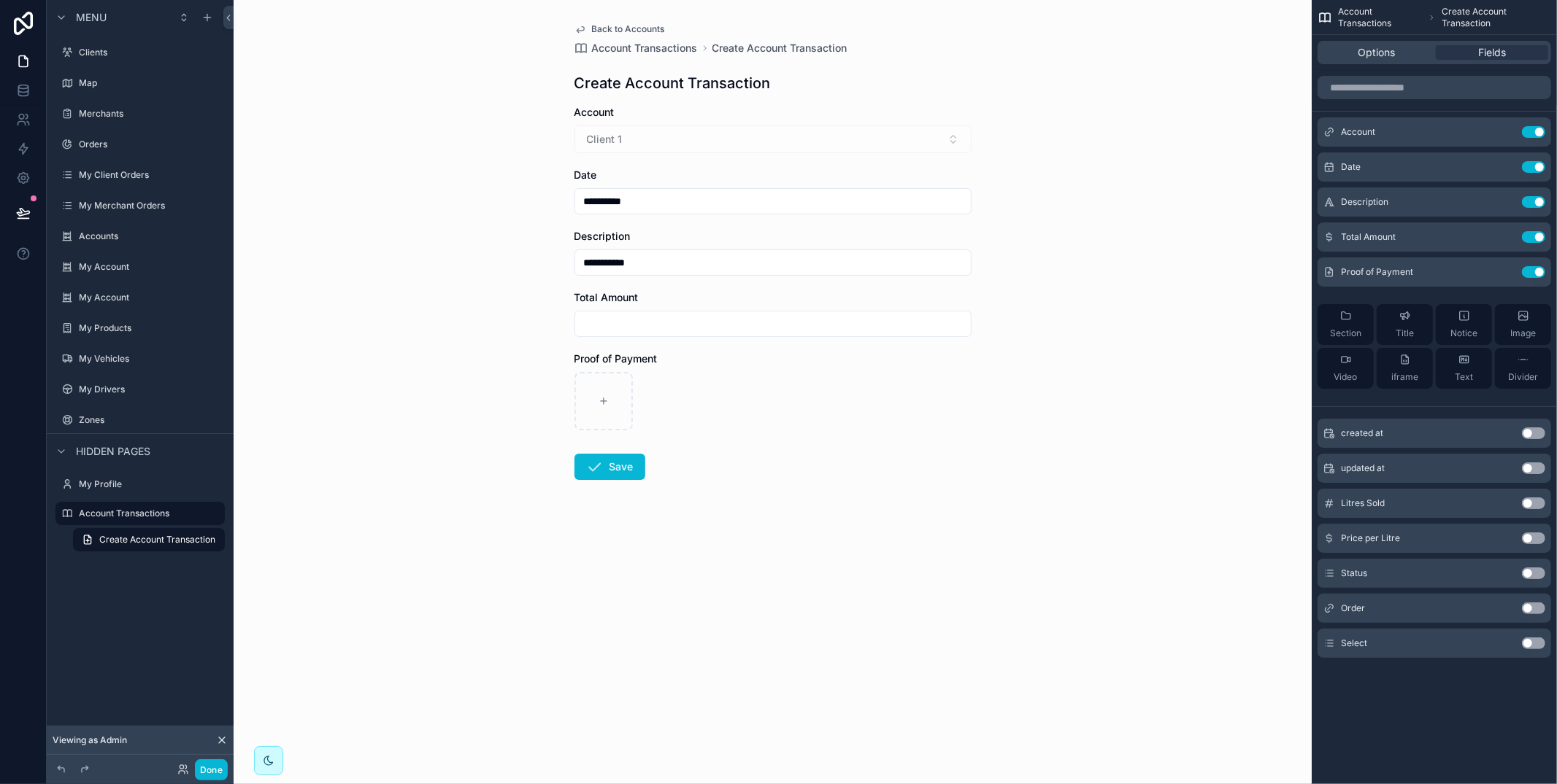
click at [1531, 572] on button "Use setting" at bounding box center [1533, 573] width 24 height 11
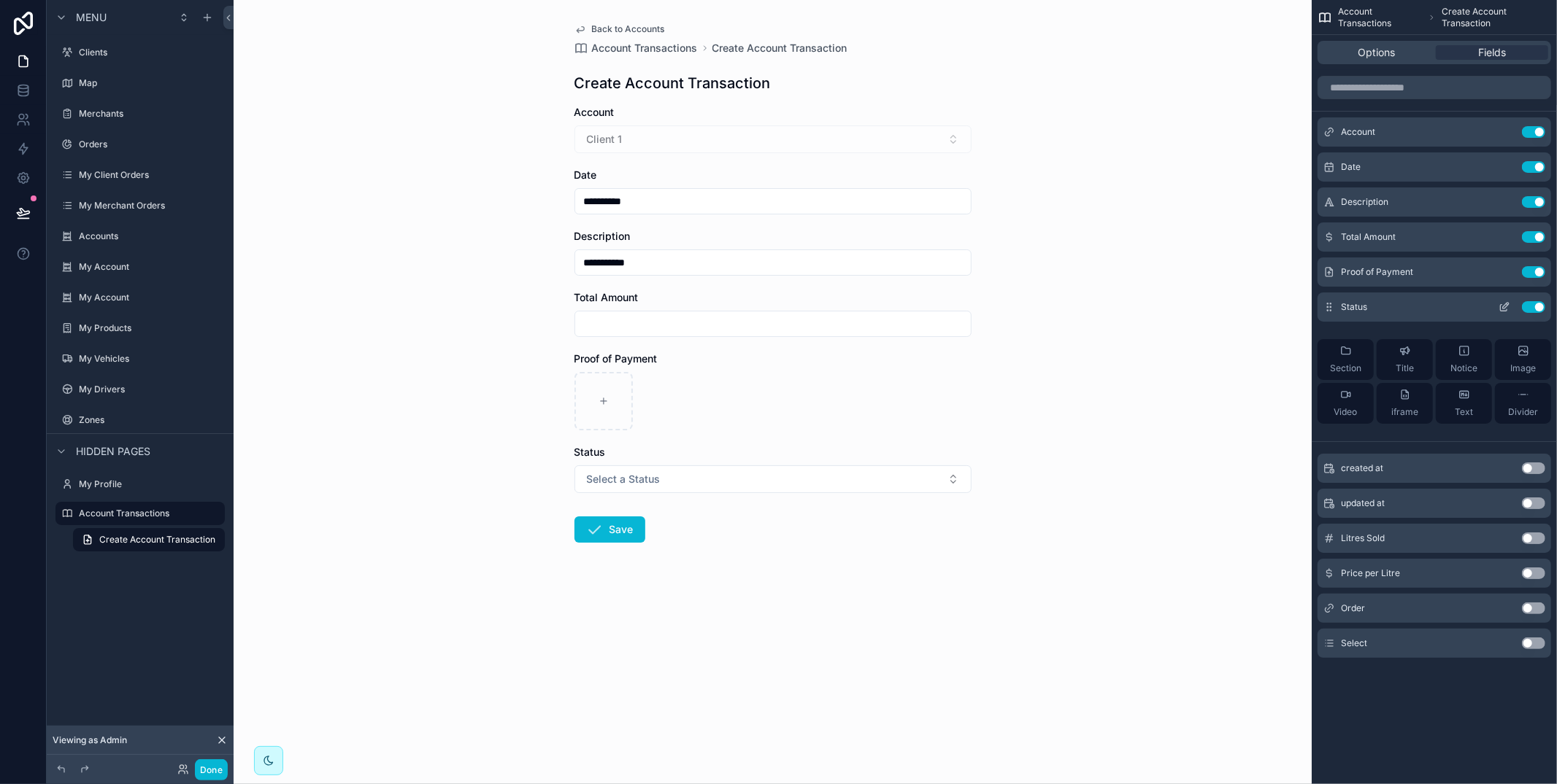
click at [1507, 299] on div "Status Use setting" at bounding box center [1434, 306] width 234 height 29
click at [1500, 308] on icon "scrollable content" at bounding box center [1503, 308] width 7 height 7
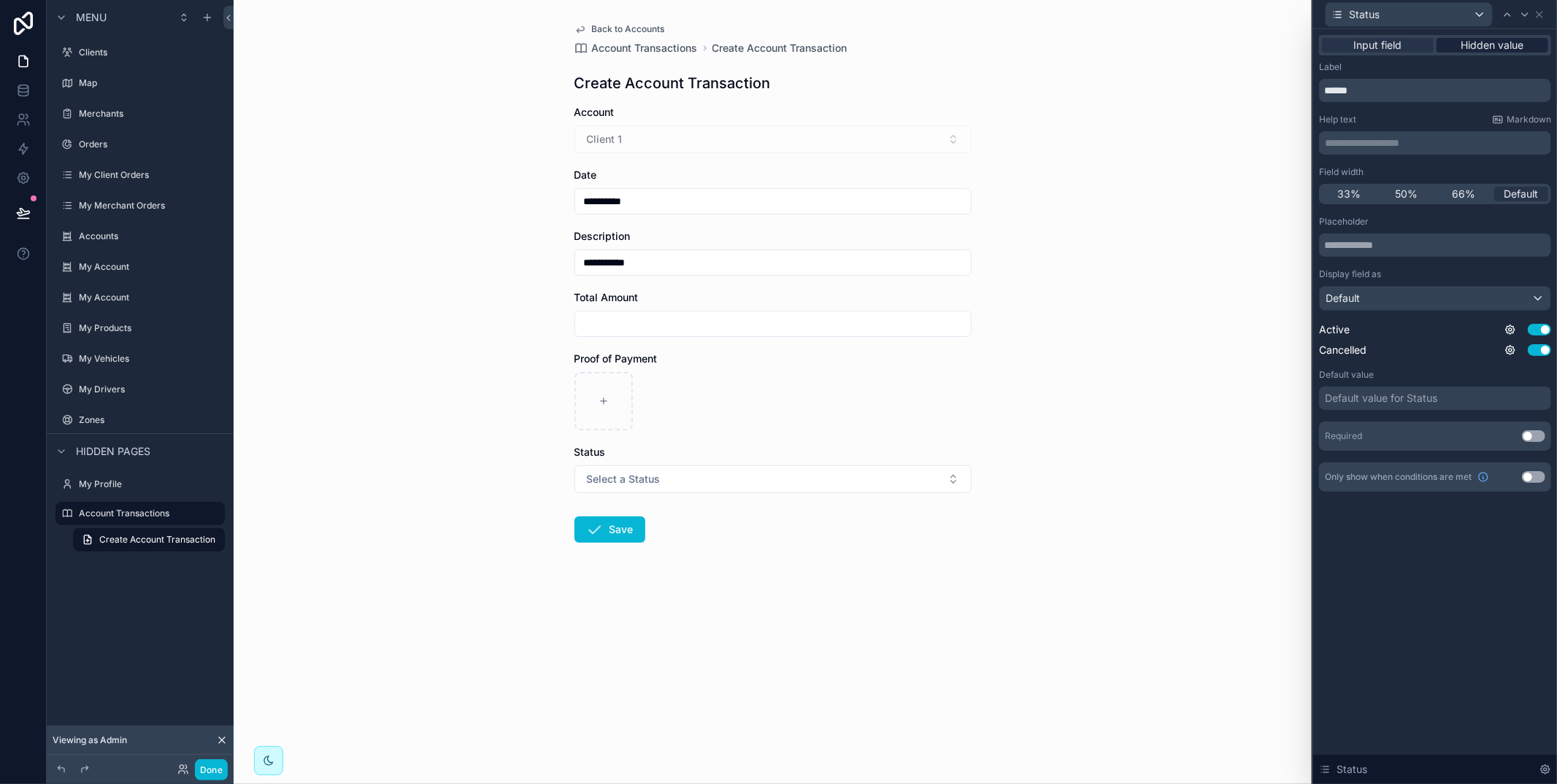
click at [1492, 46] on span "Hidden value" at bounding box center [1493, 44] width 62 height 14
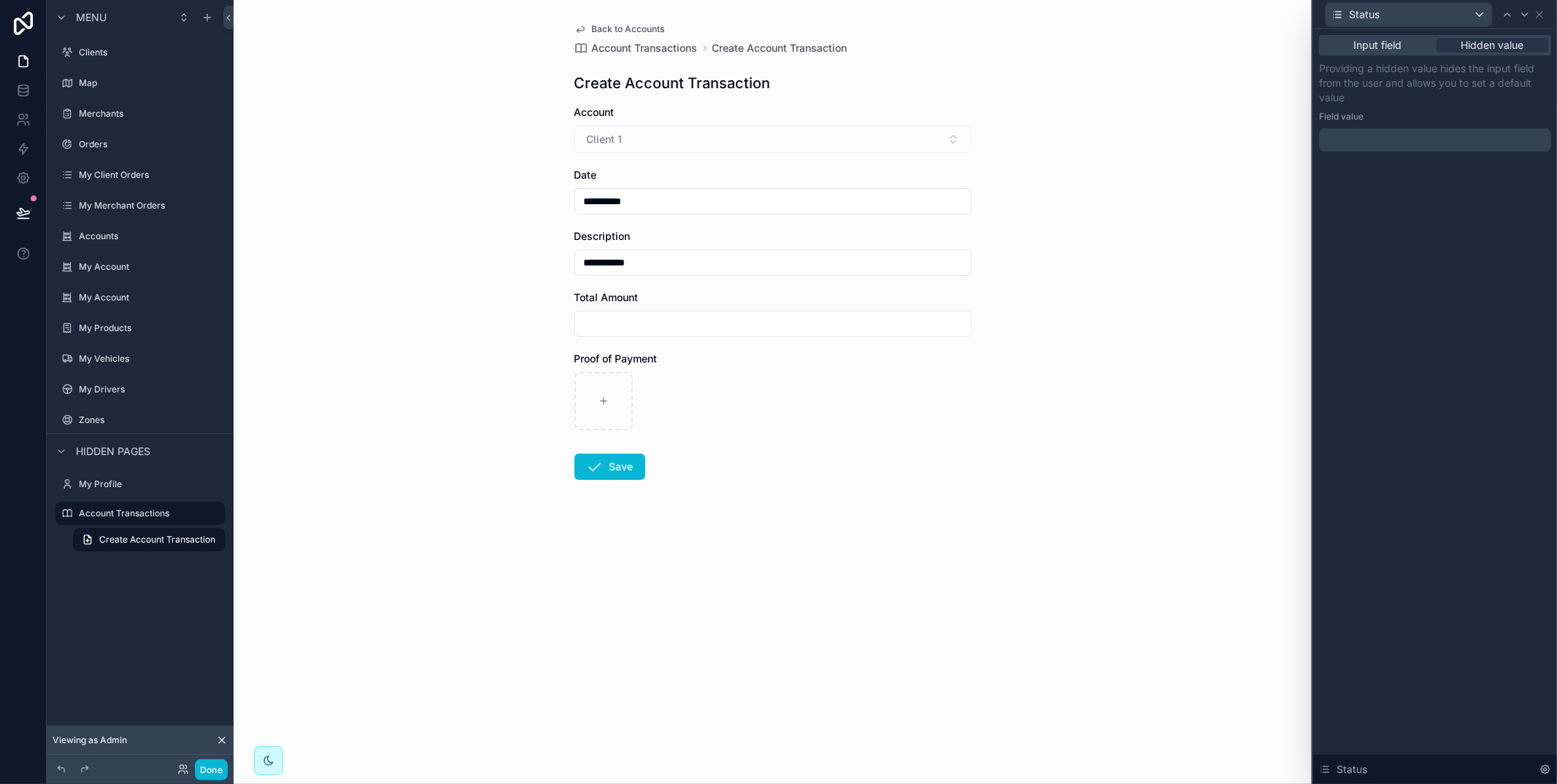
click at [1465, 132] on div at bounding box center [1434, 140] width 232 height 24
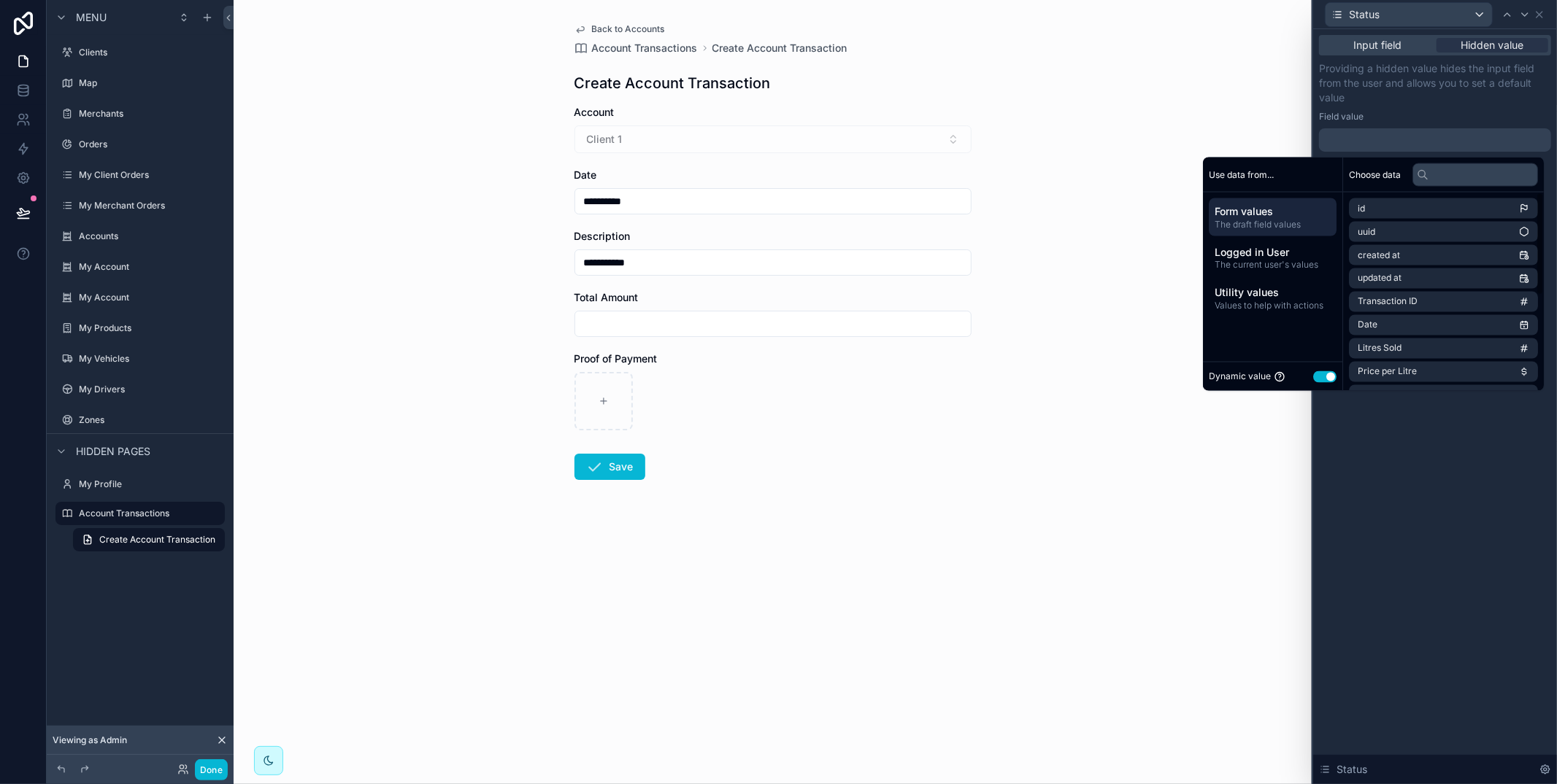
click at [1321, 383] on div "Dynamic value Use setting" at bounding box center [1272, 377] width 128 height 17
click at [1313, 379] on button "Use setting" at bounding box center [1324, 376] width 24 height 11
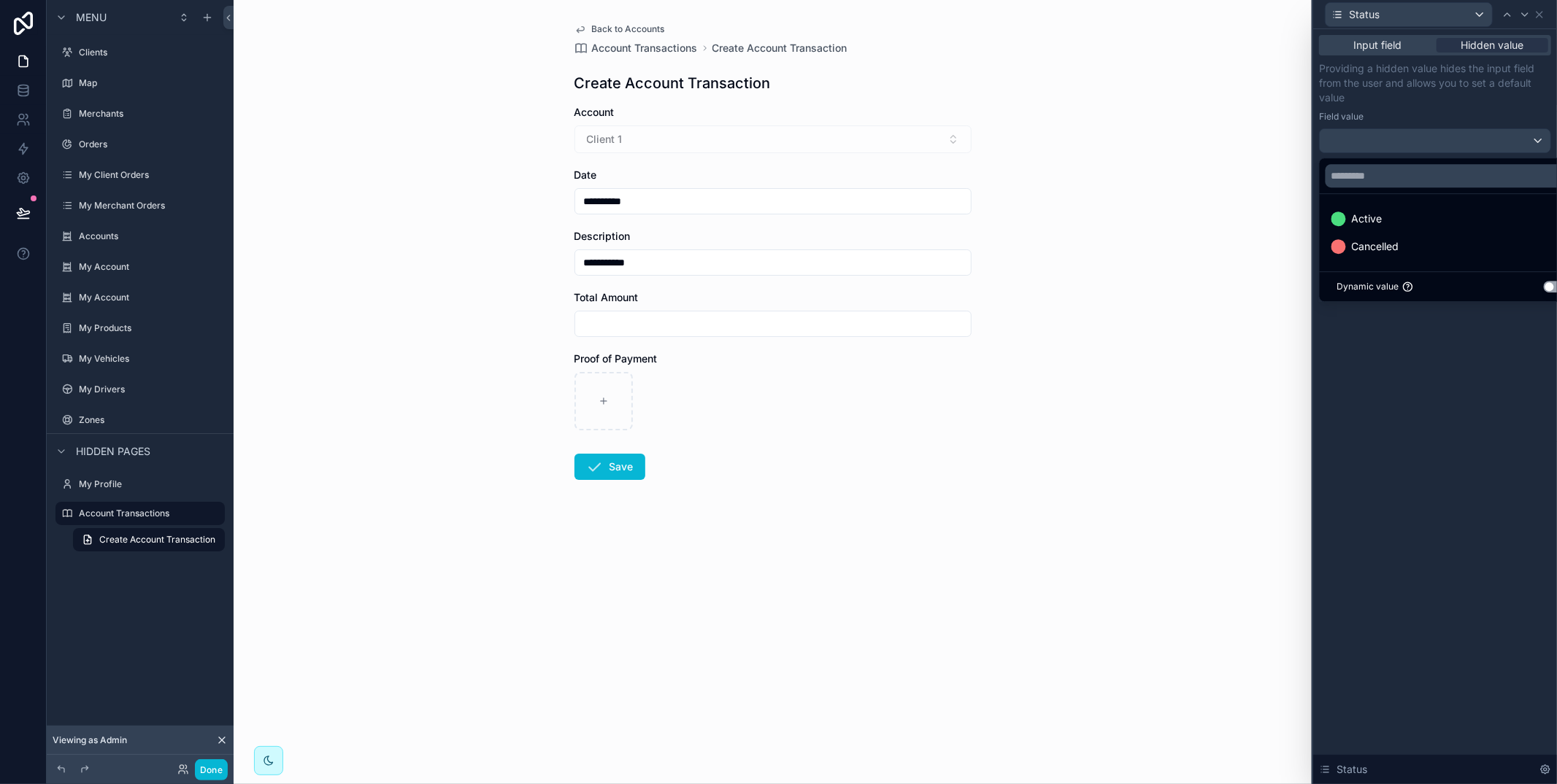
drag, startPoint x: 1375, startPoint y: 216, endPoint x: 1444, endPoint y: 409, distance: 205.0
click at [1377, 218] on span "Active" at bounding box center [1367, 218] width 30 height 18
drag, startPoint x: 1453, startPoint y: 436, endPoint x: 1345, endPoint y: 449, distance: 108.8
click at [1452, 436] on div "Input field Hidden value Providing a hidden value hides the input field from th…" at bounding box center [1435, 407] width 244 height 756
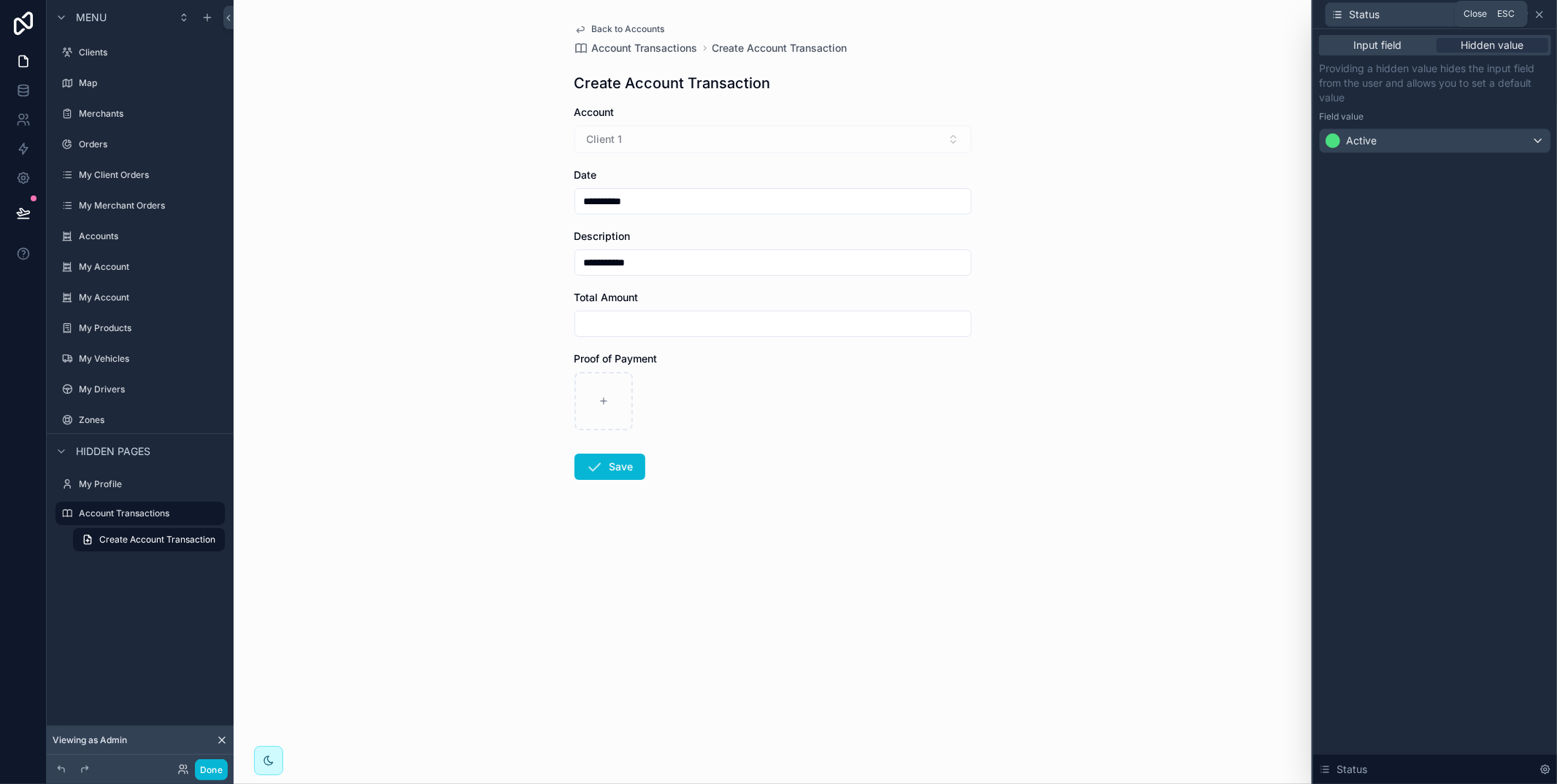
click at [1543, 15] on icon at bounding box center [1539, 14] width 11 height 11
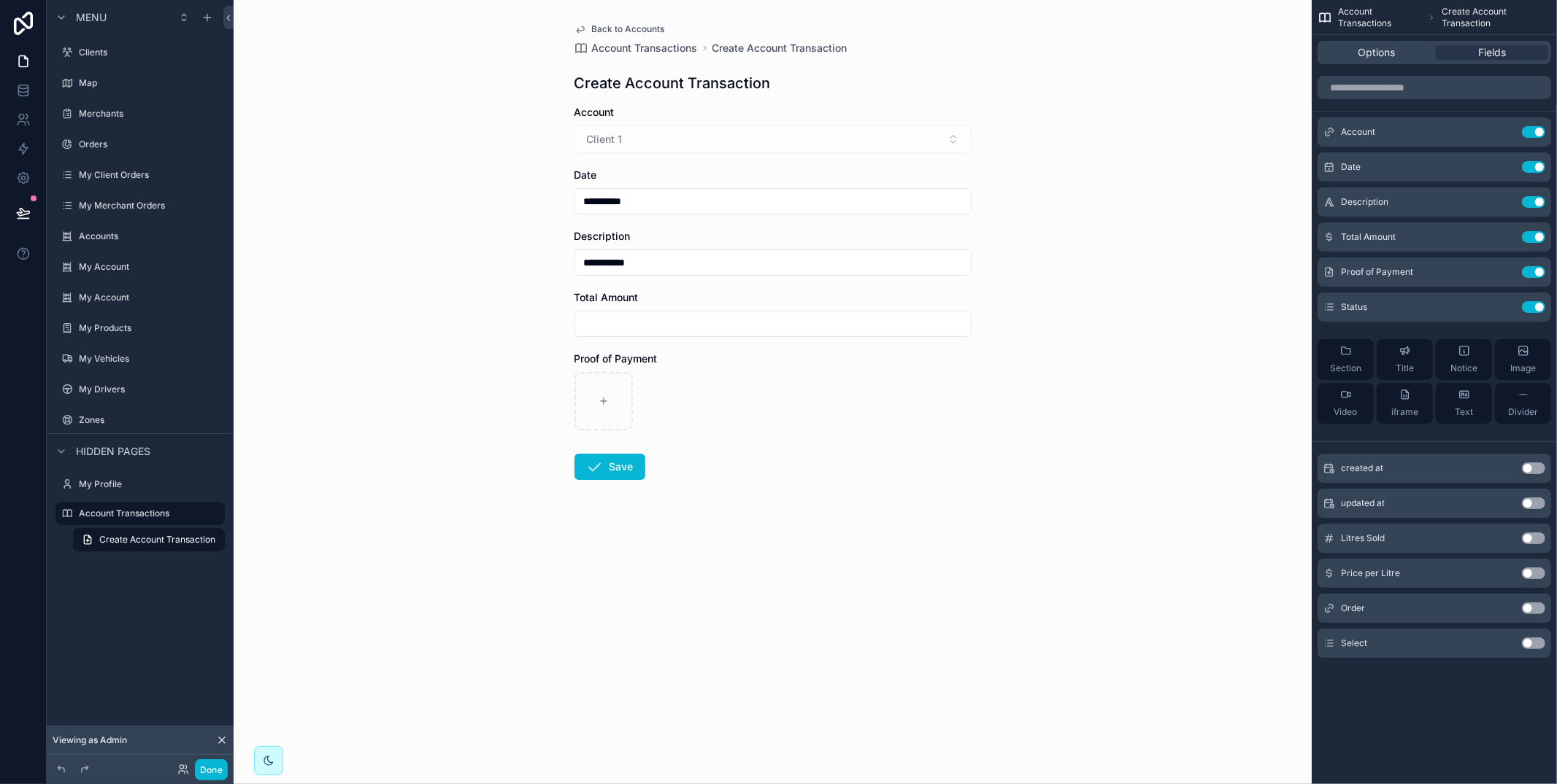
drag, startPoint x: 1421, startPoint y: 59, endPoint x: 1431, endPoint y: 65, distance: 11.7
click at [1421, 58] on div "Options" at bounding box center [1376, 52] width 113 height 14
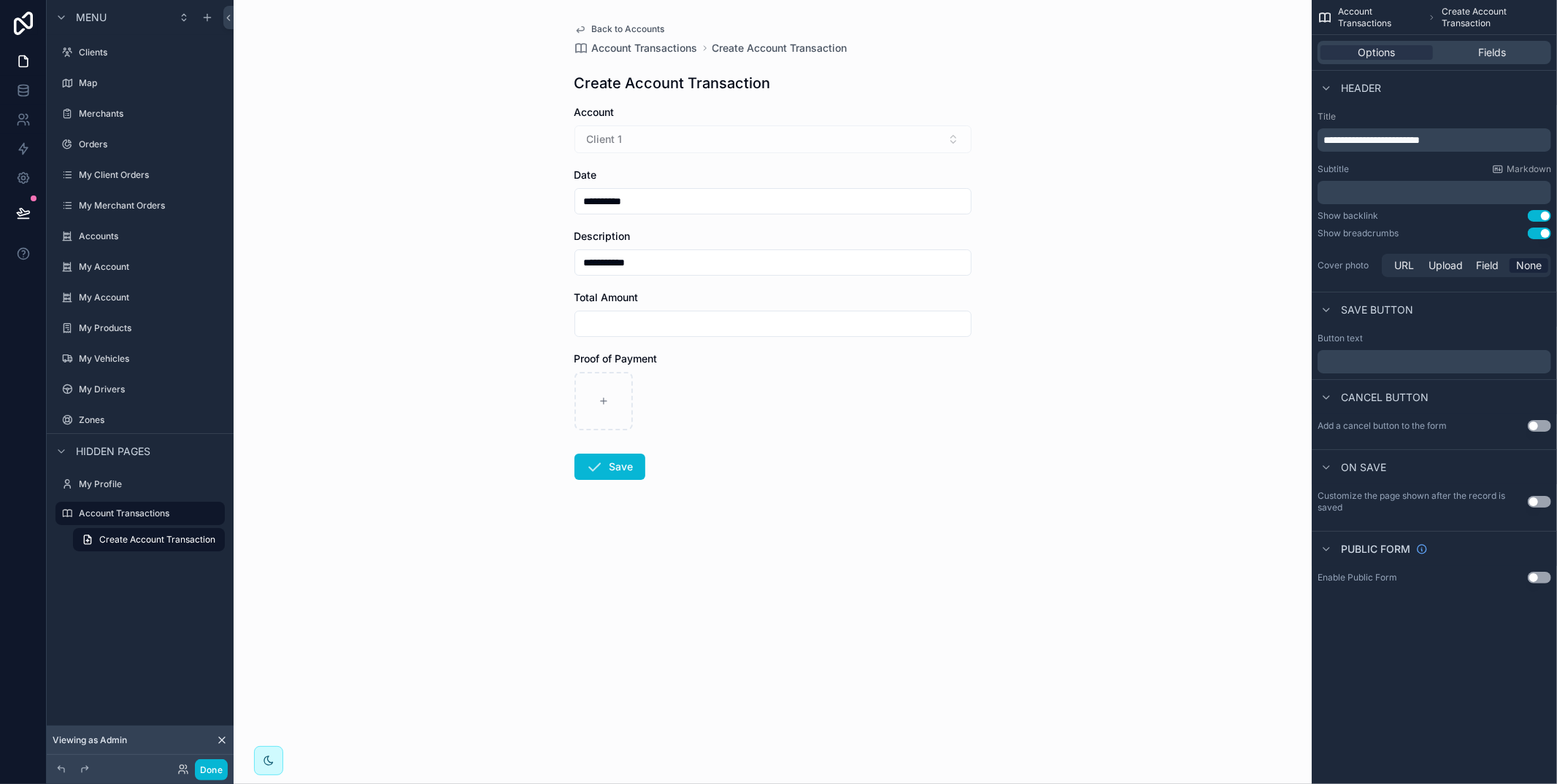
click at [1538, 230] on button "Use setting" at bounding box center [1539, 234] width 24 height 11
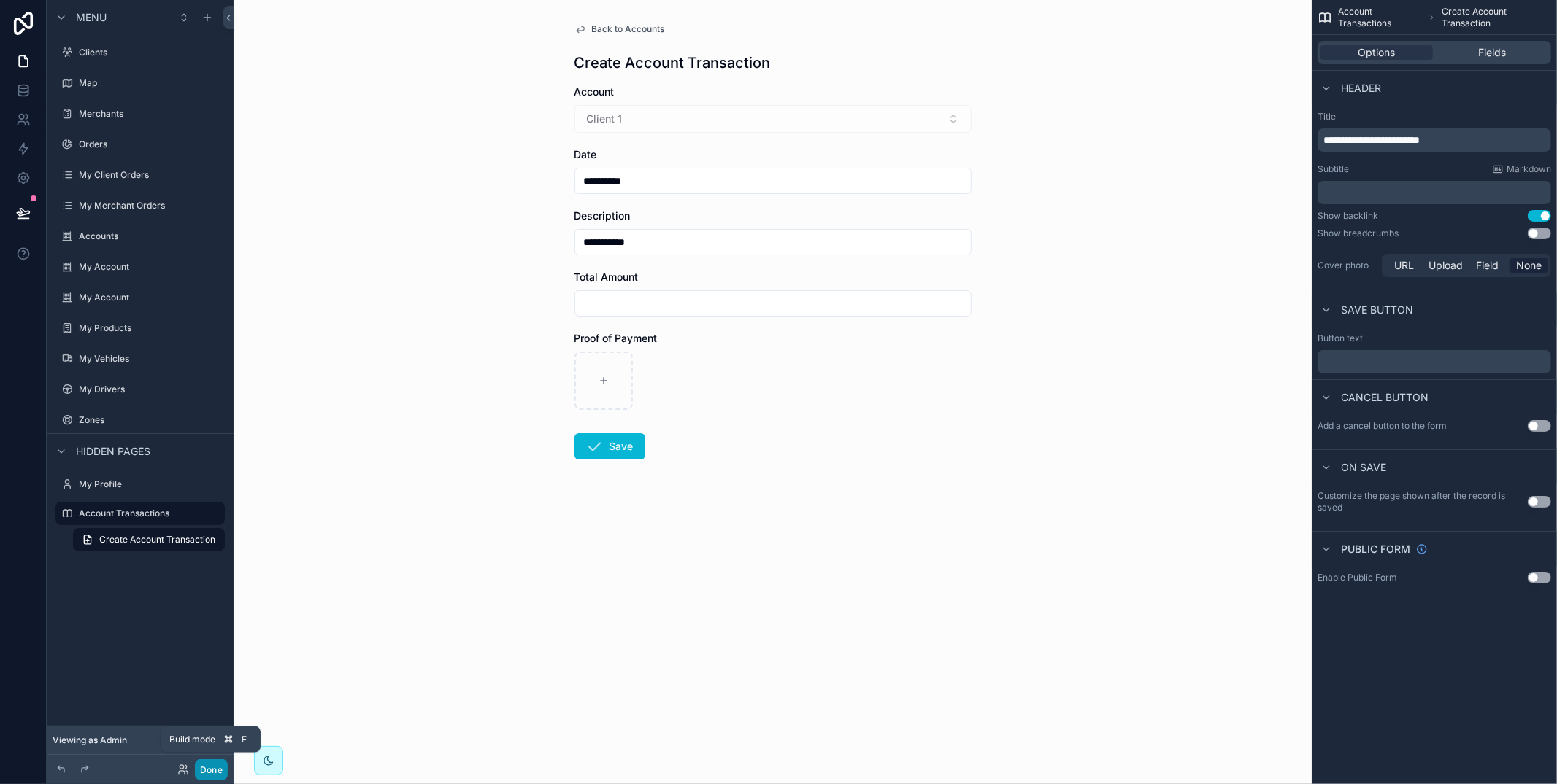
click at [210, 777] on button "Done" at bounding box center [211, 770] width 33 height 21
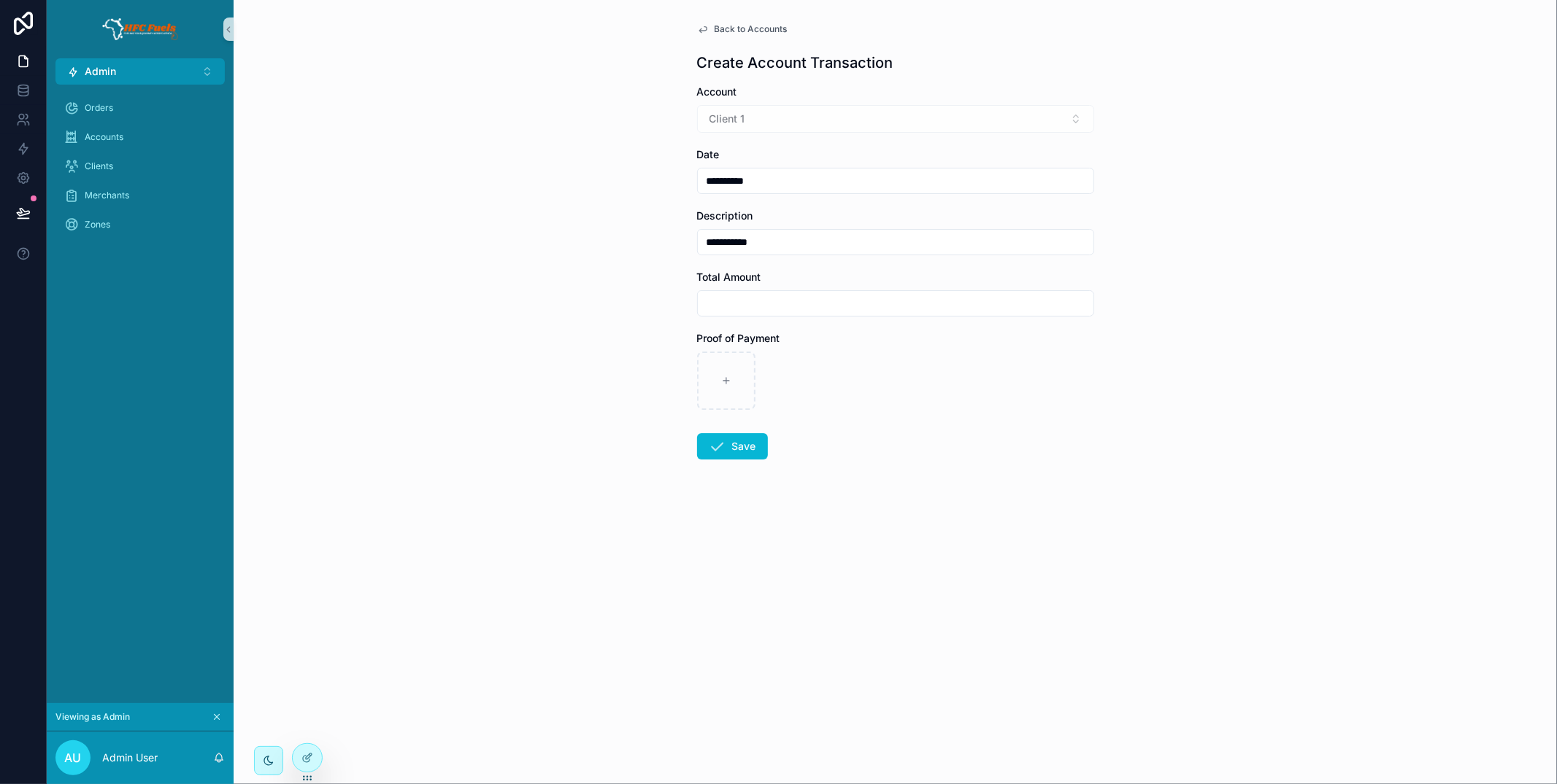
click at [732, 27] on span "Back to Accounts" at bounding box center [750, 29] width 73 height 11
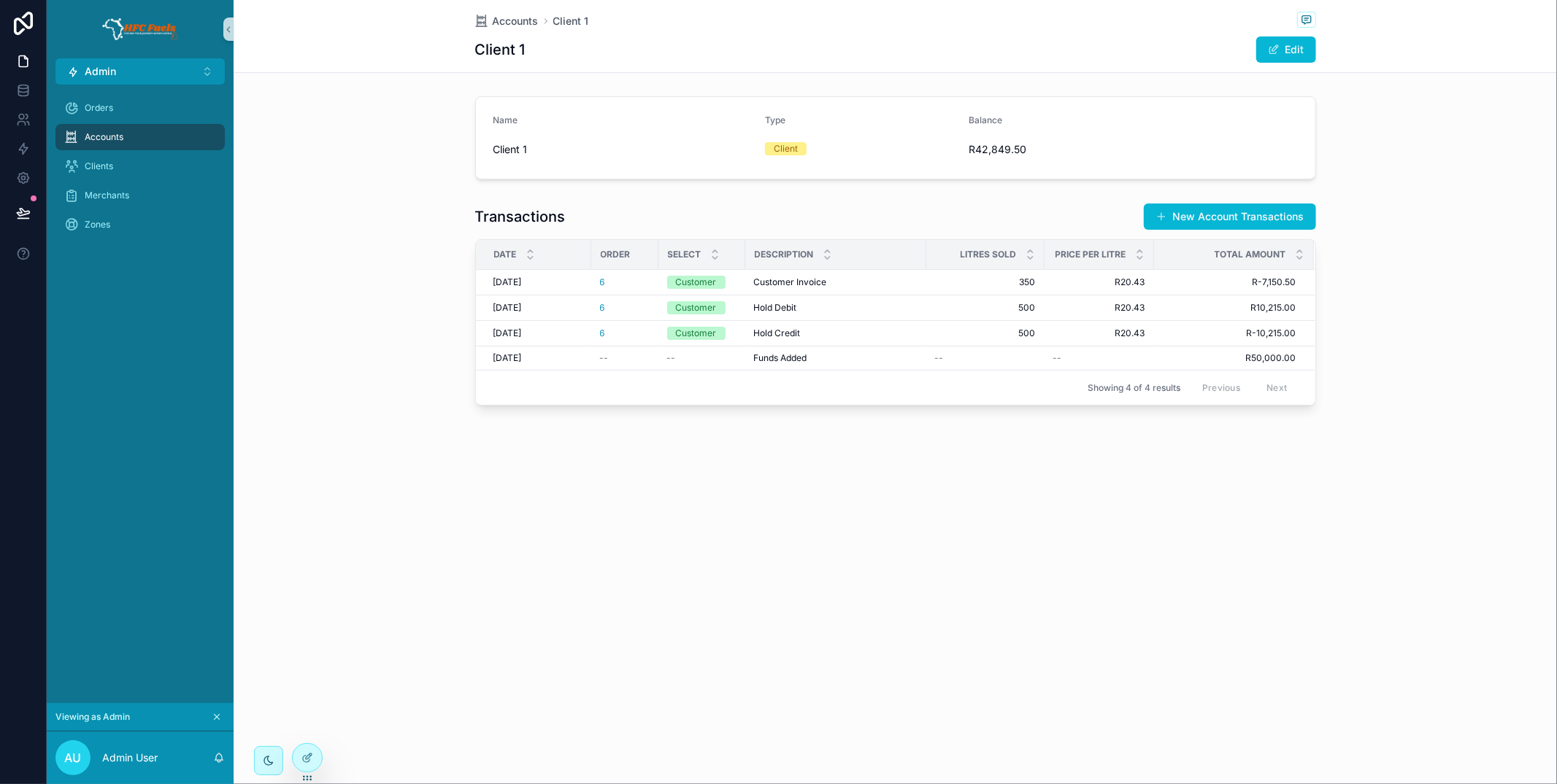
click at [1191, 224] on button "New Account Transactions" at bounding box center [1230, 217] width 172 height 26
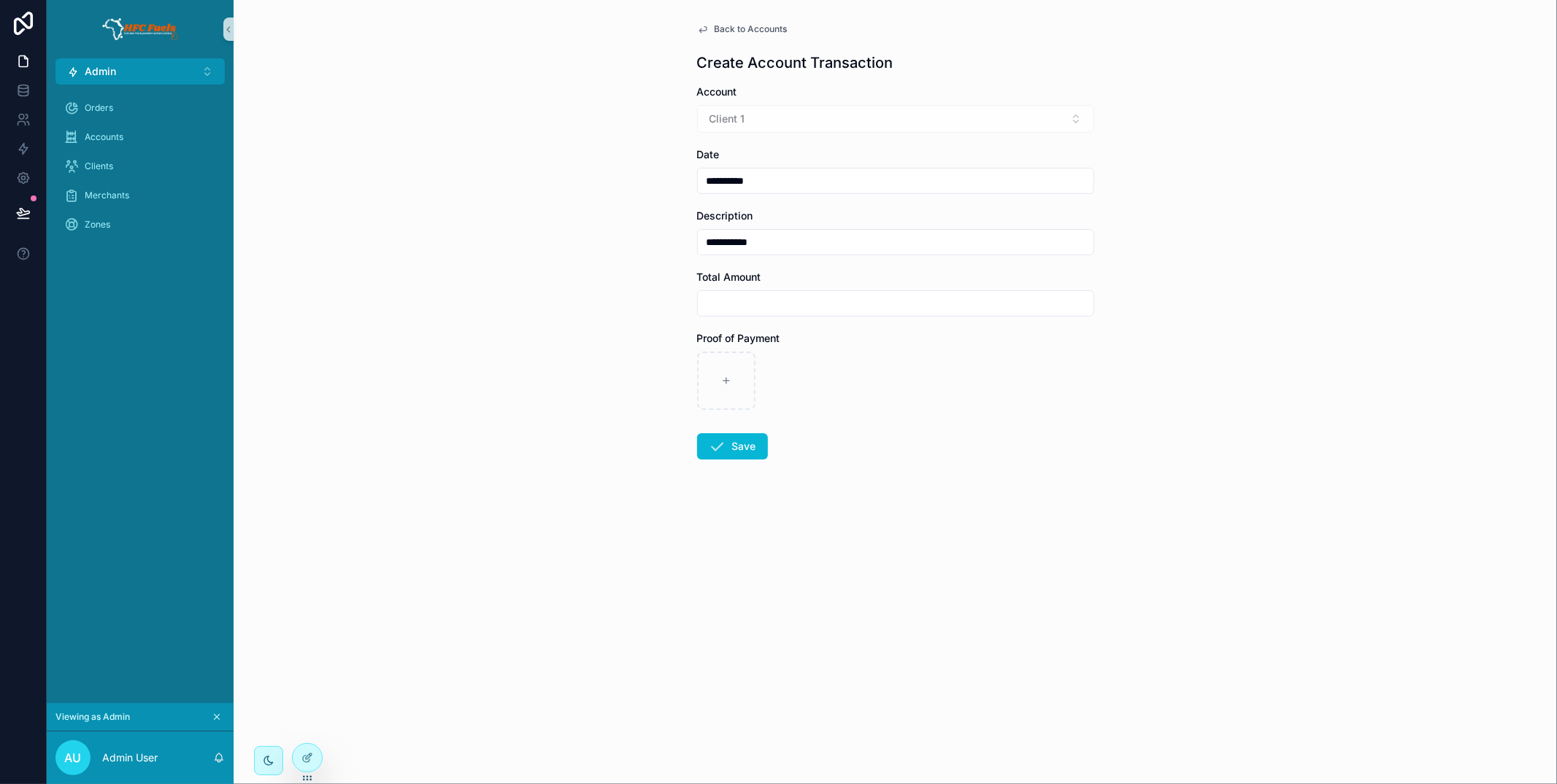
click at [787, 303] on input "scrollable content" at bounding box center [896, 304] width 395 height 21
type input "*********"
click at [731, 460] on form "**********" at bounding box center [896, 319] width 397 height 468
click at [742, 452] on button "Save" at bounding box center [732, 446] width 71 height 26
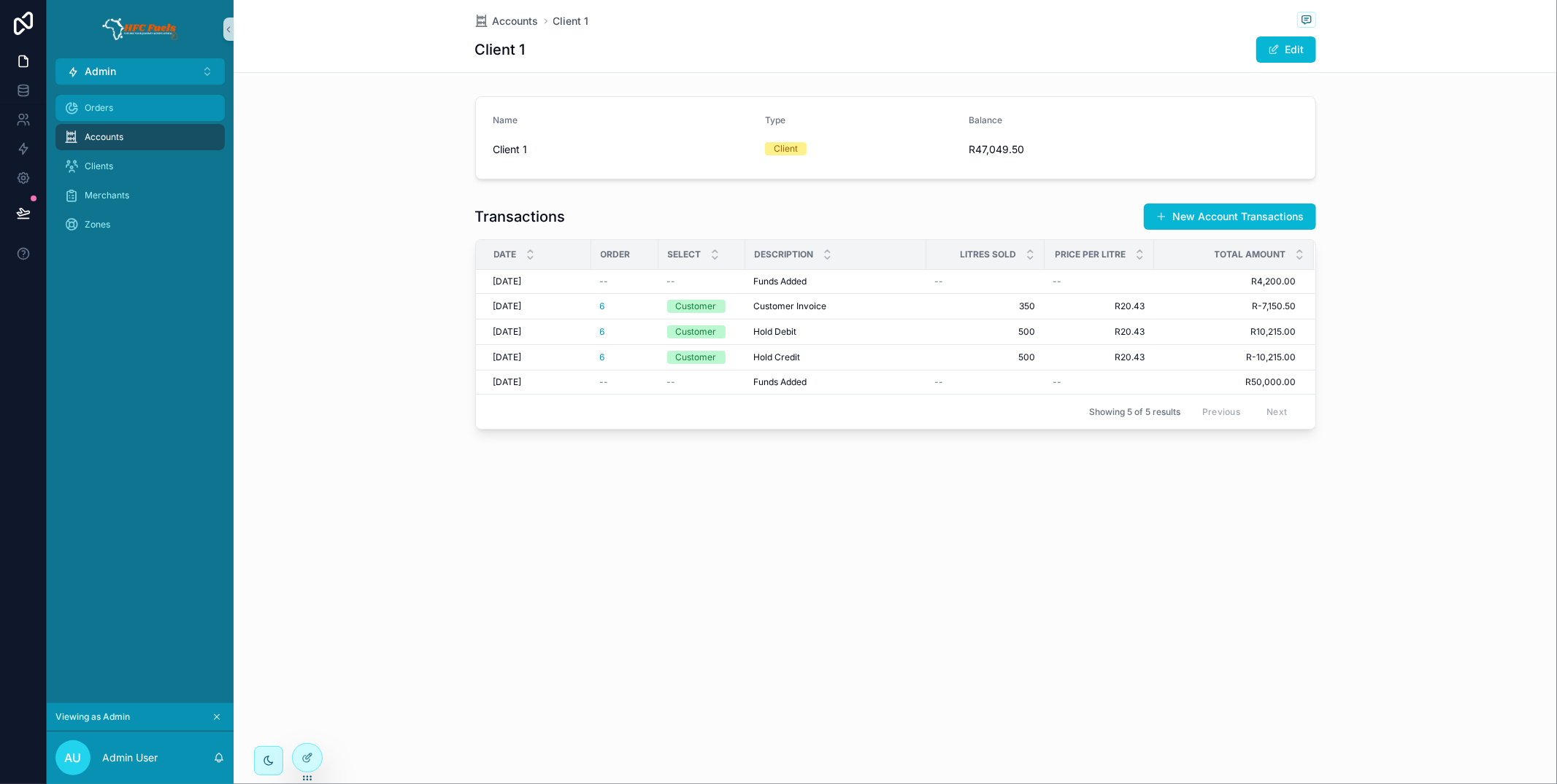
click at [140, 109] on div "Orders" at bounding box center [140, 108] width 151 height 24
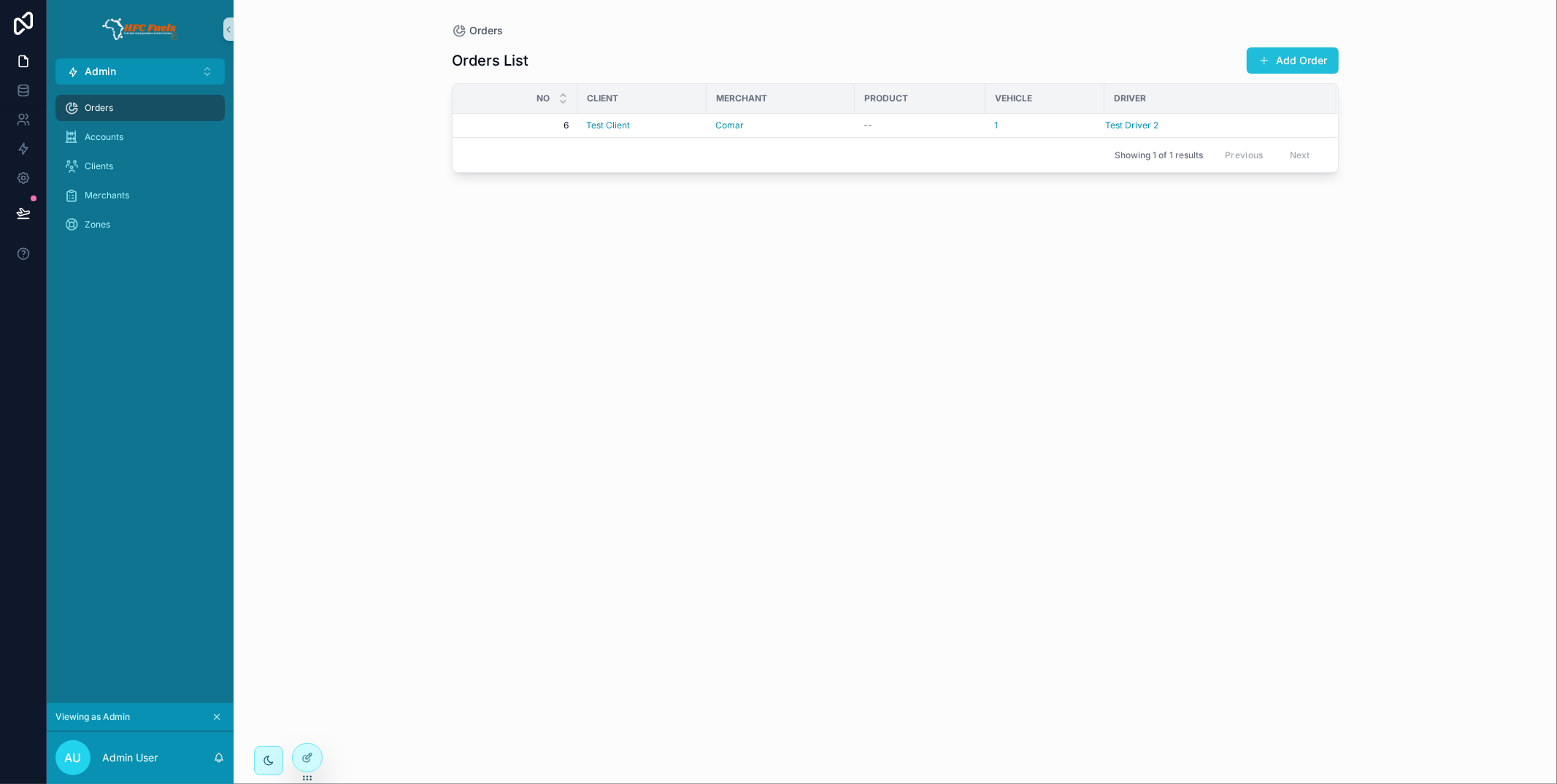
click at [1273, 56] on button "Add Order" at bounding box center [1292, 61] width 92 height 26
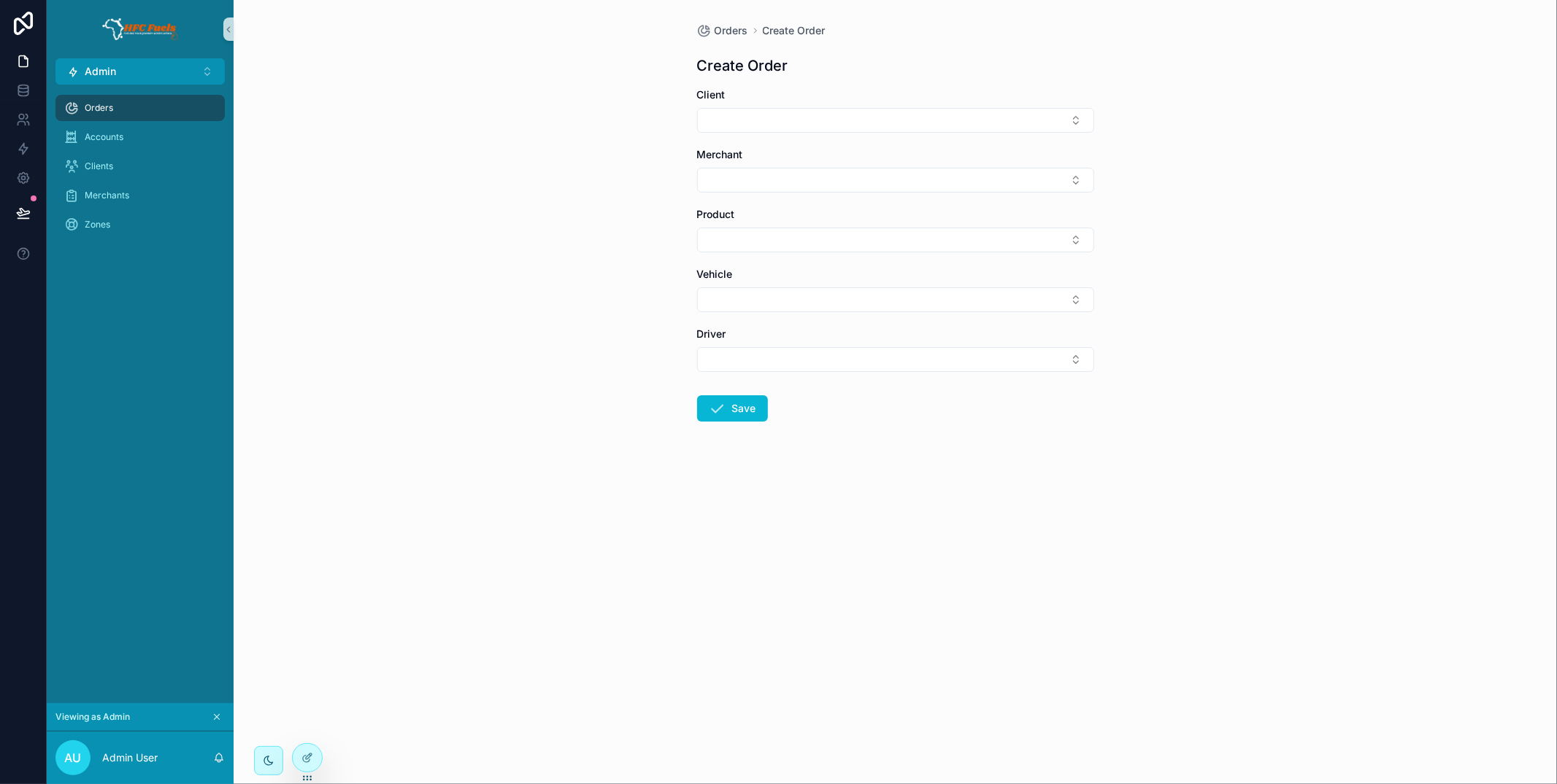
click at [74, 110] on icon "scrollable content" at bounding box center [71, 107] width 14 height 14
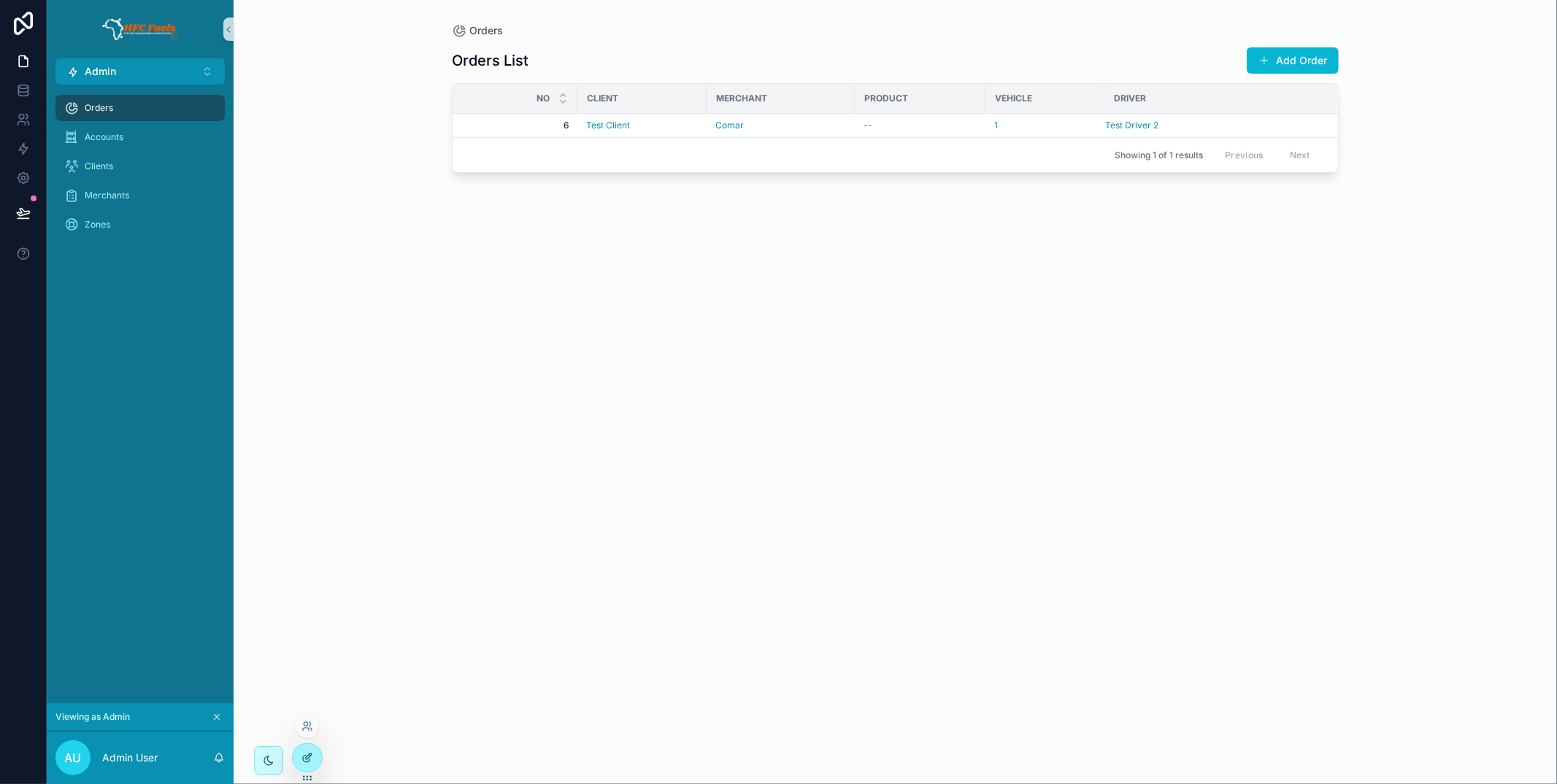
click at [312, 752] on icon at bounding box center [307, 758] width 11 height 11
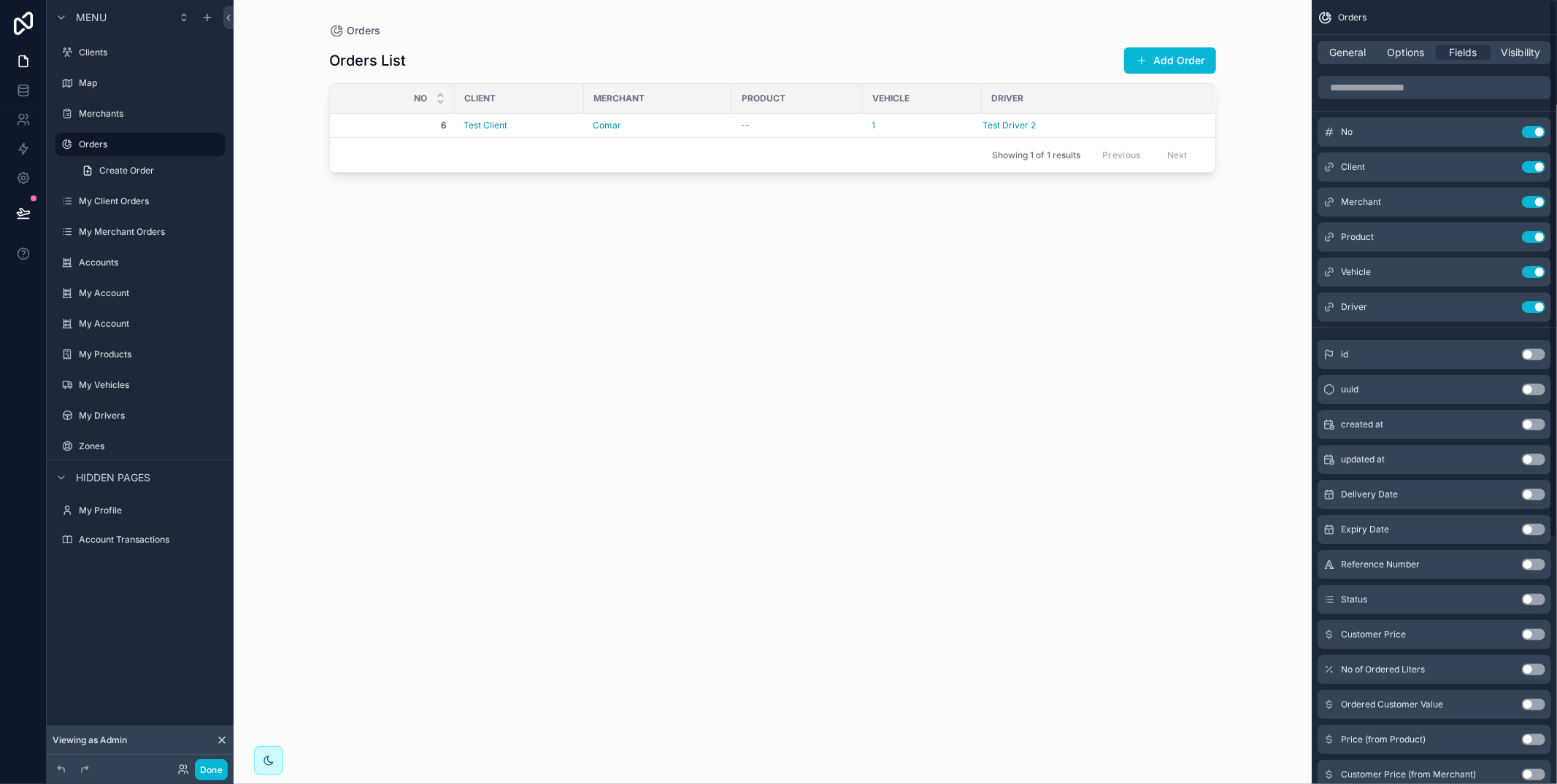
click at [1395, 55] on span "Options" at bounding box center [1405, 52] width 37 height 14
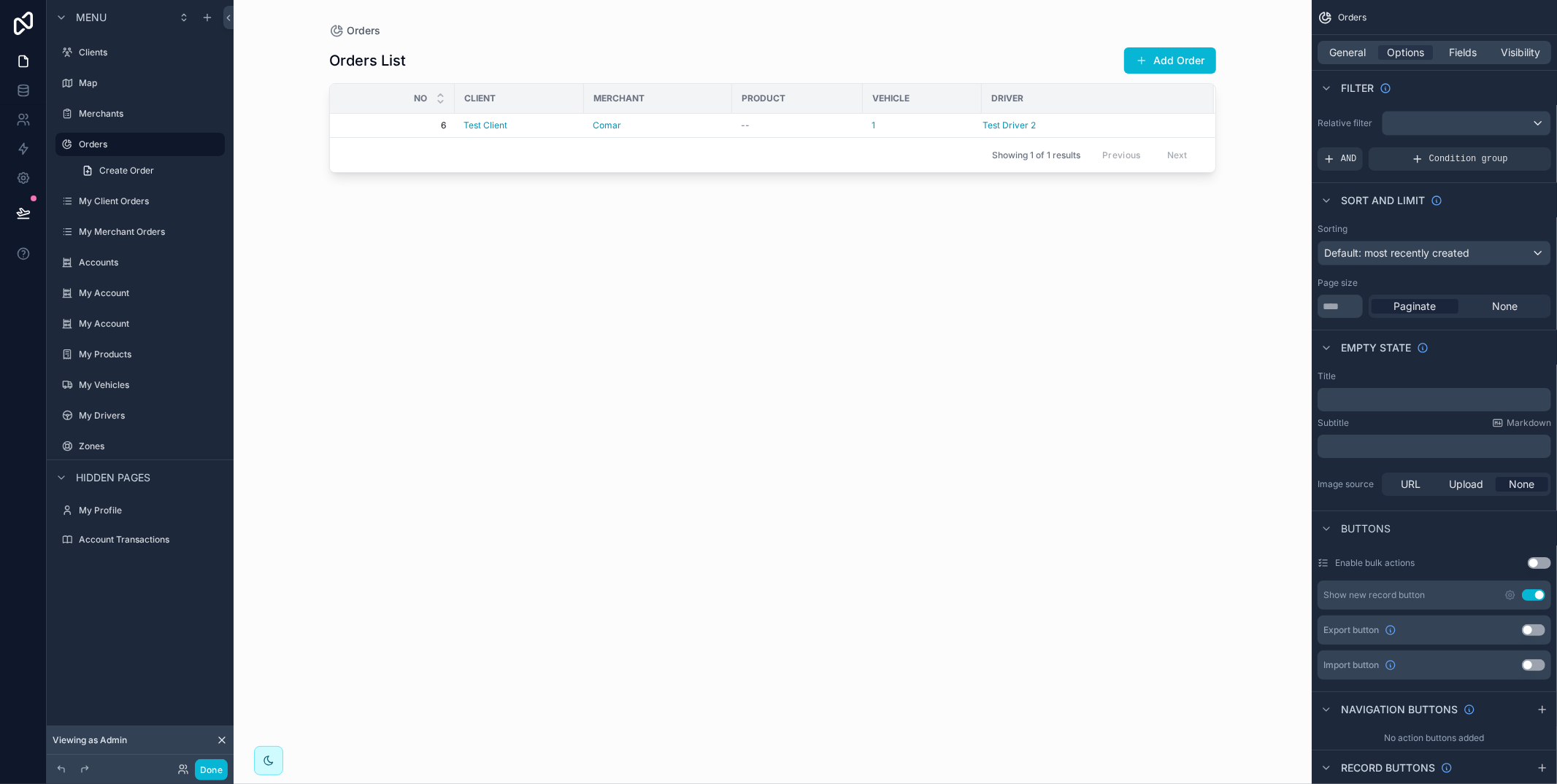
drag, startPoint x: 1528, startPoint y: 596, endPoint x: 1526, endPoint y: 586, distance: 10.2
click at [1529, 596] on button "Use setting" at bounding box center [1533, 595] width 24 height 11
click at [225, 766] on button "Done" at bounding box center [211, 770] width 33 height 21
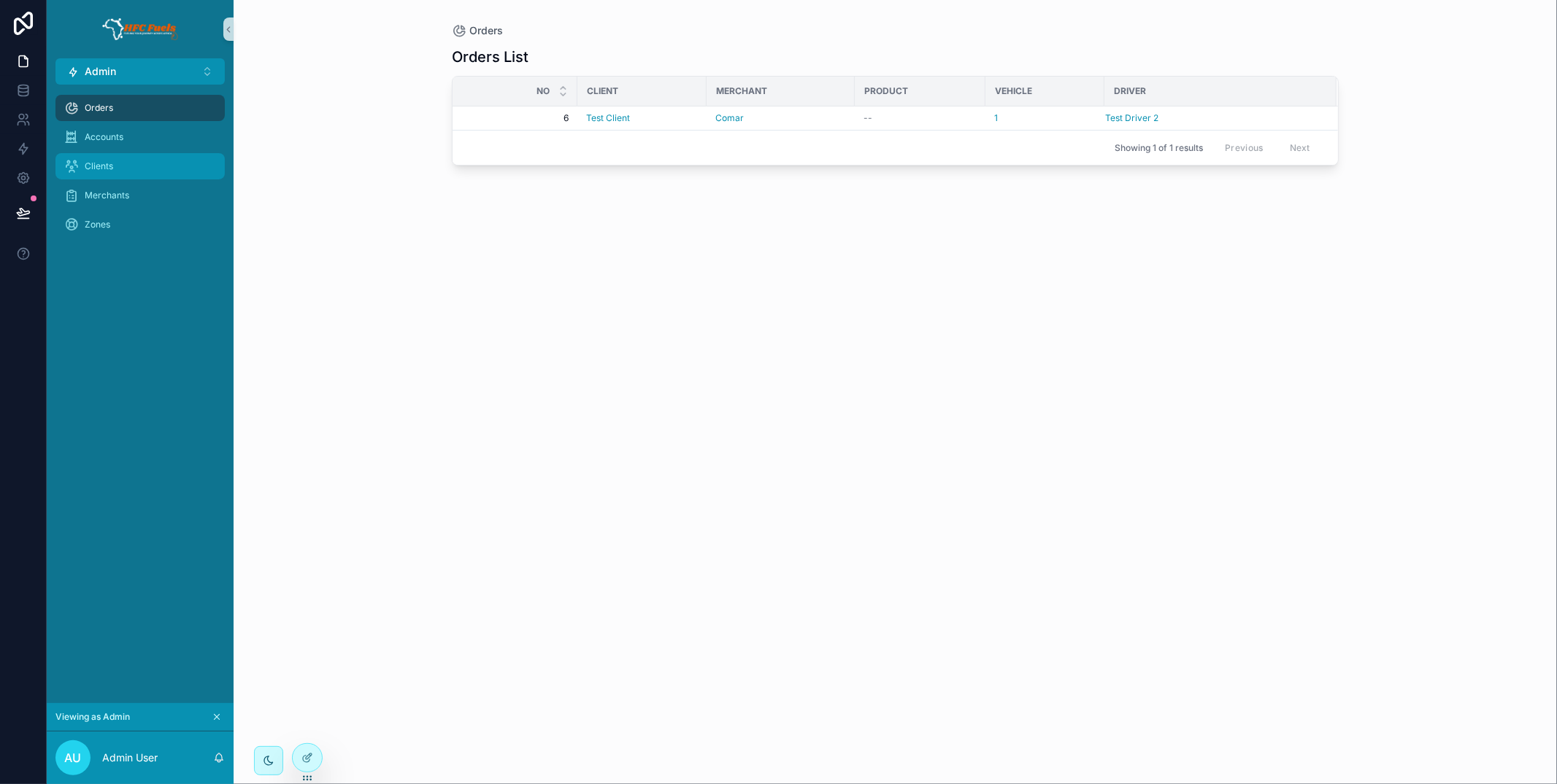
click at [179, 164] on div "Clients" at bounding box center [140, 166] width 151 height 24
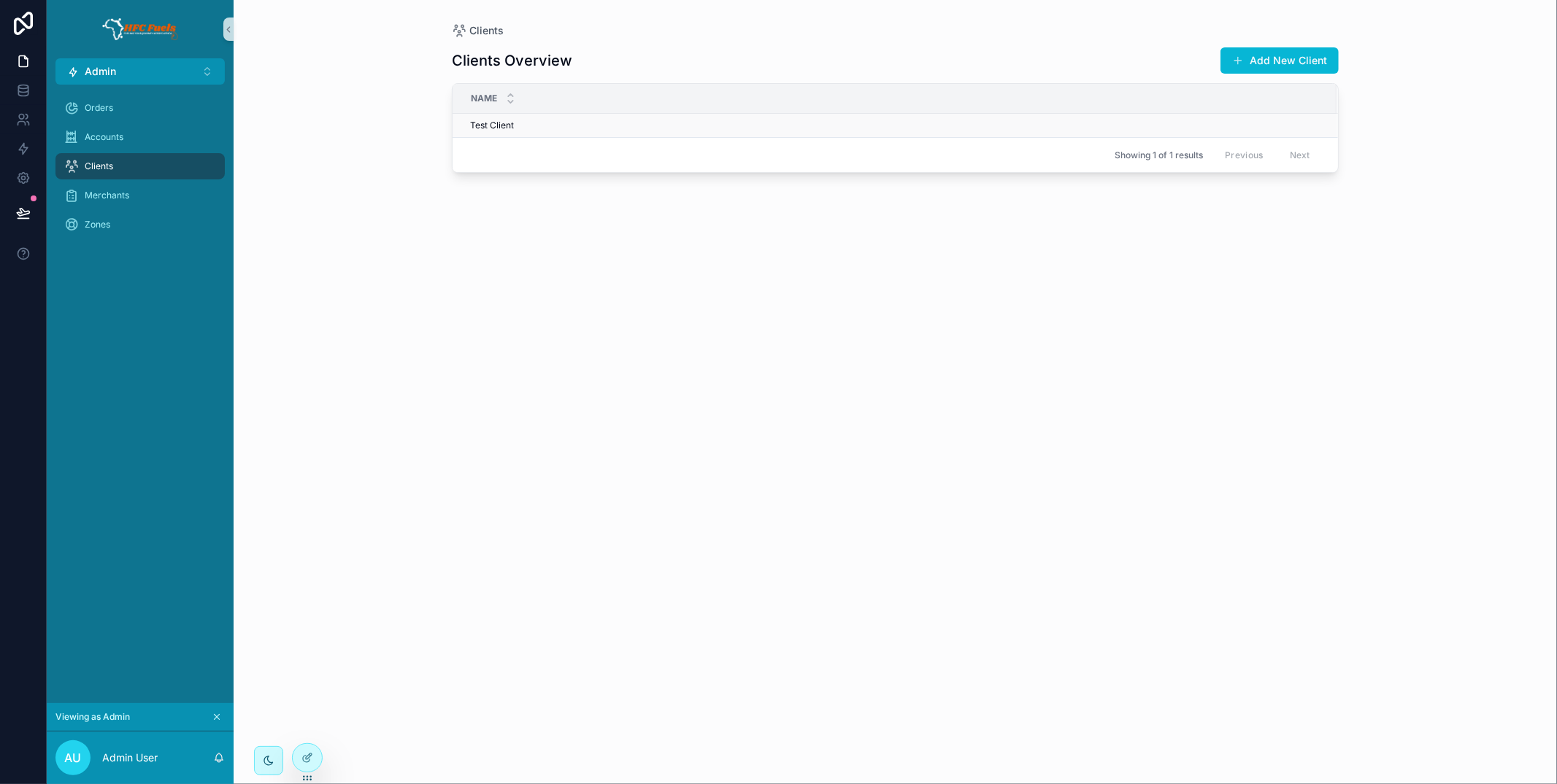
click at [688, 126] on div "Test Client Test Client" at bounding box center [894, 126] width 848 height 11
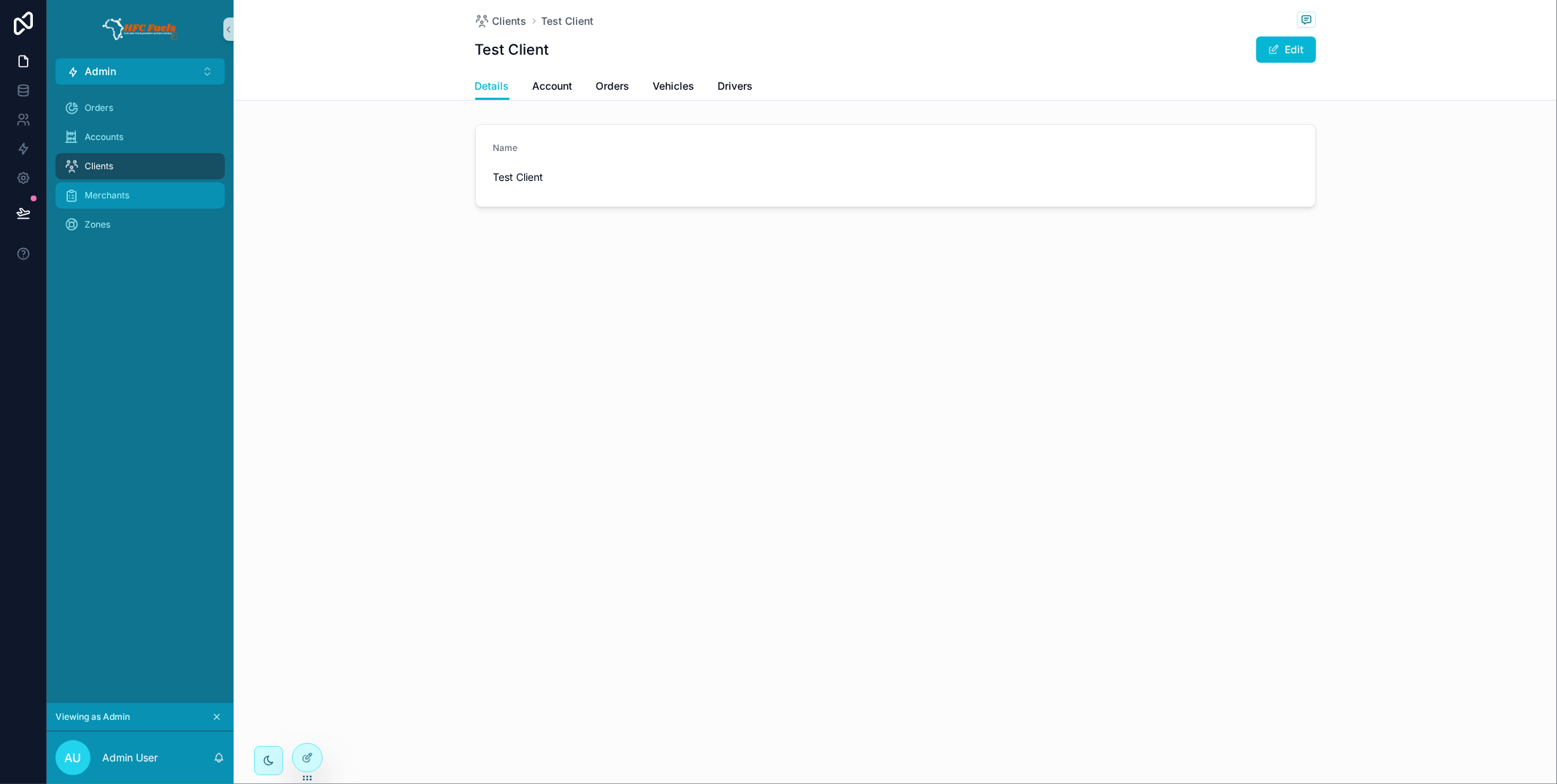
drag, startPoint x: 180, startPoint y: 193, endPoint x: 233, endPoint y: 192, distance: 53.0
click at [181, 193] on div "Merchants" at bounding box center [140, 195] width 151 height 24
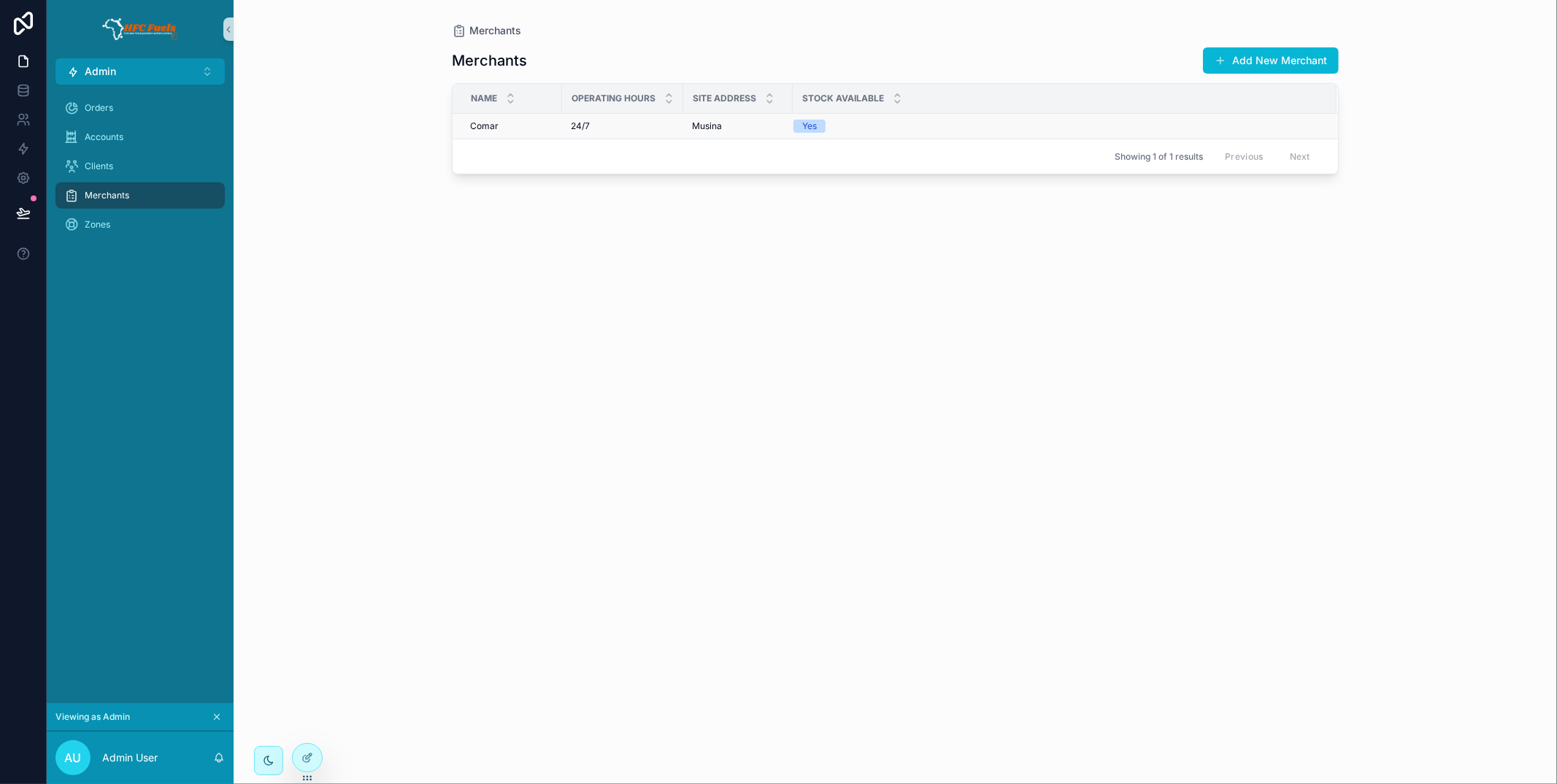
click at [537, 130] on div "Comar Comar" at bounding box center [512, 126] width 83 height 11
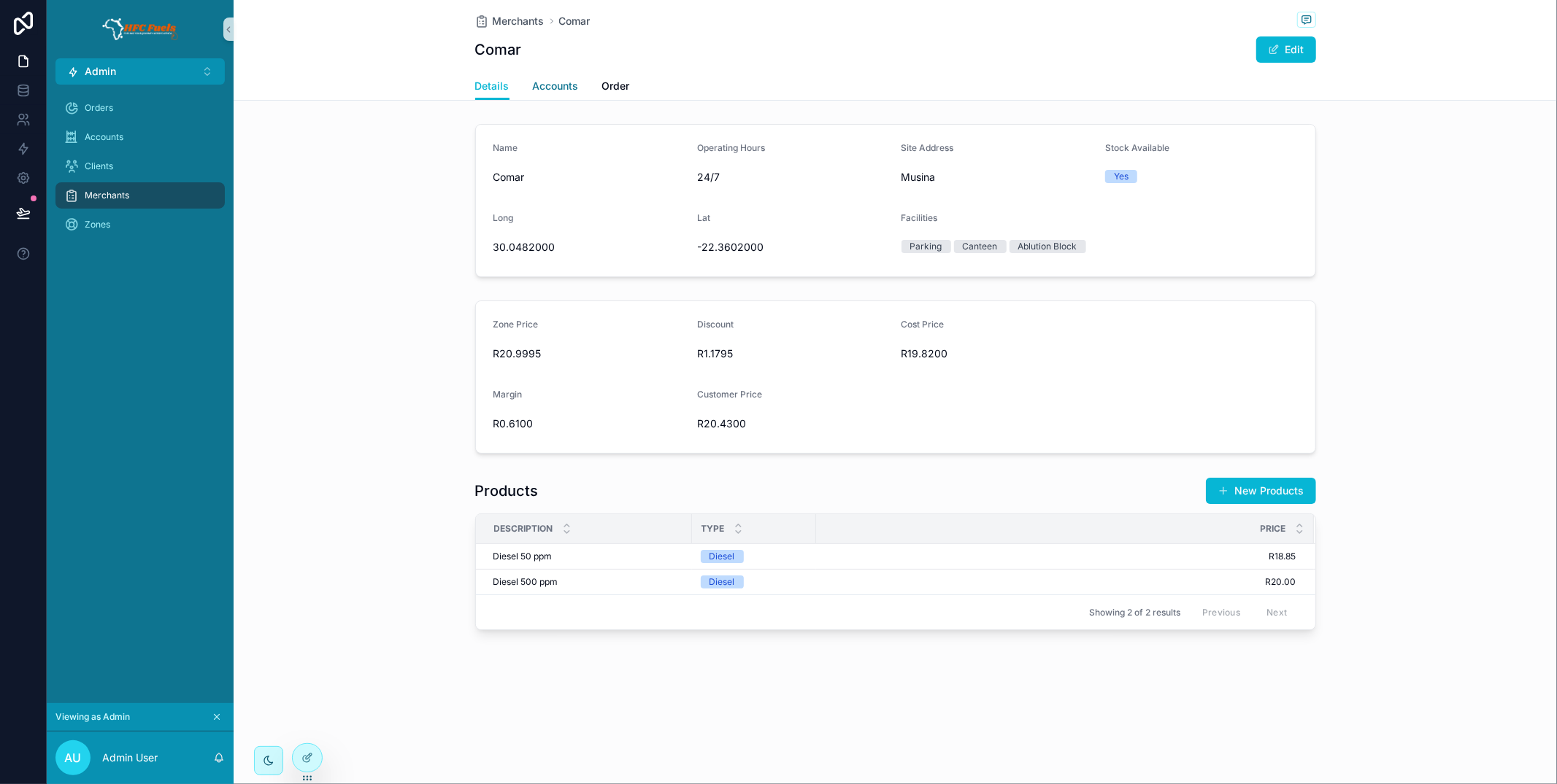
click at [554, 86] on span "Accounts" at bounding box center [555, 85] width 46 height 14
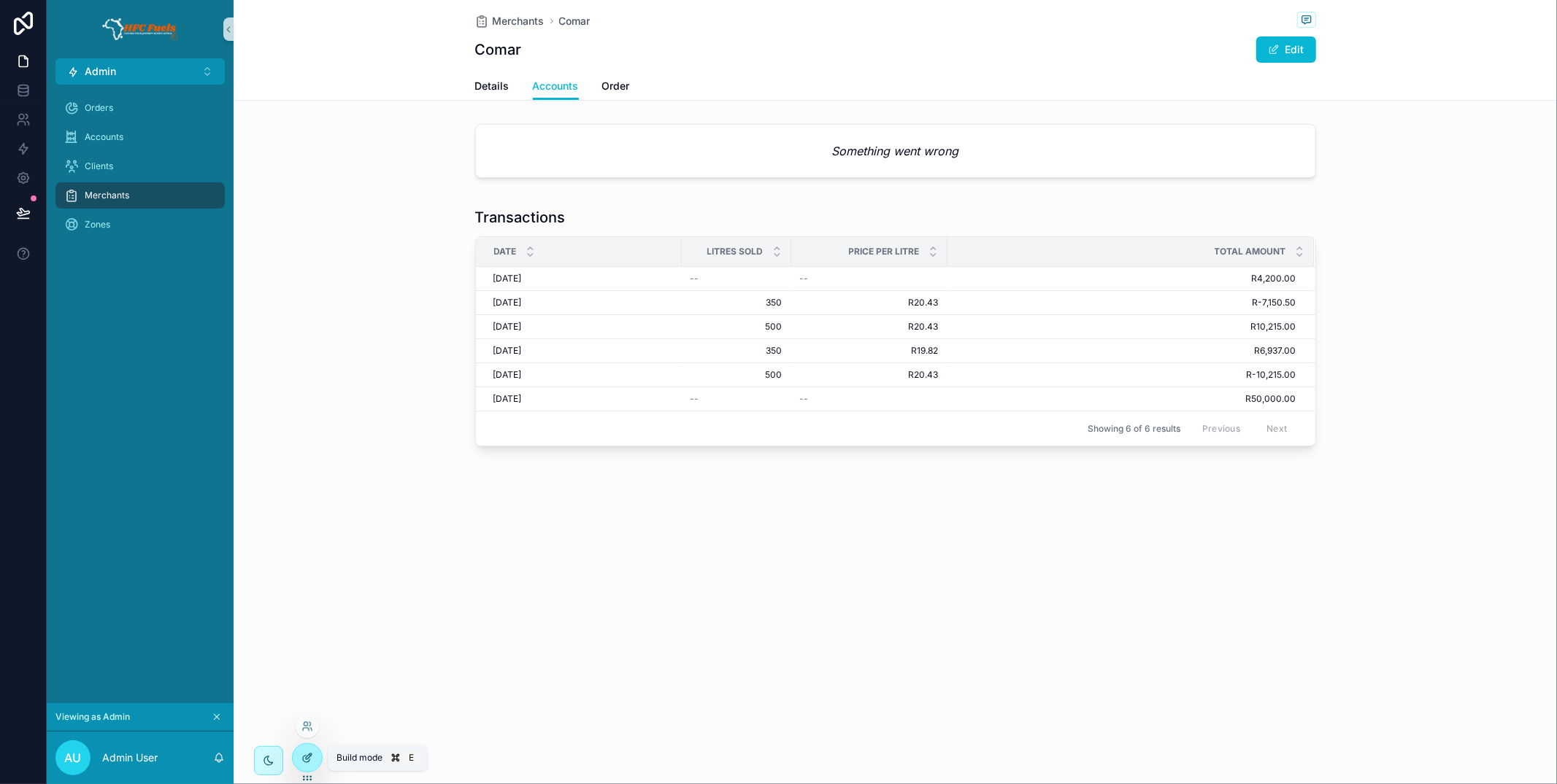
click at [311, 760] on icon at bounding box center [307, 758] width 11 height 11
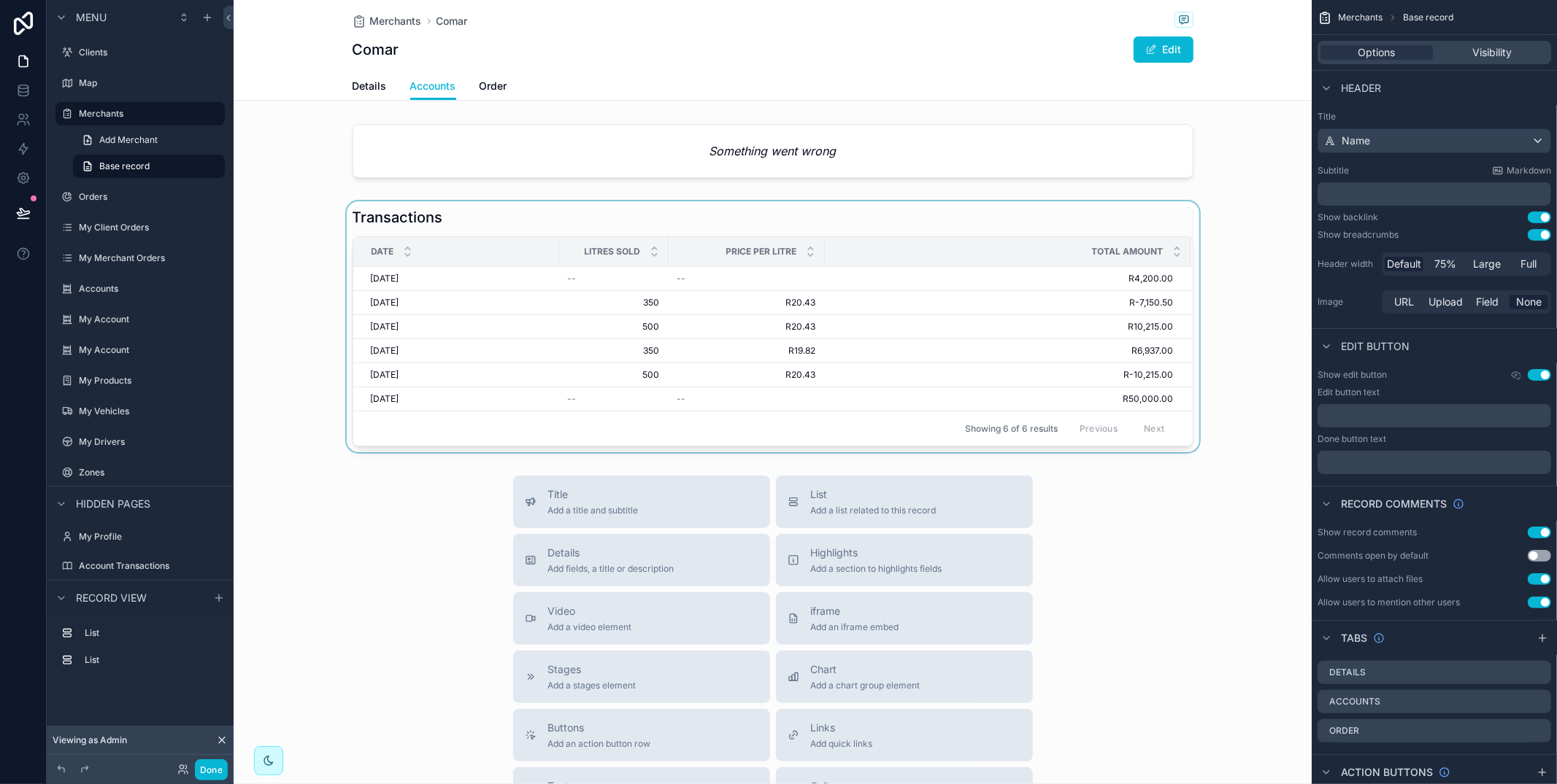
click at [861, 214] on div "scrollable content" at bounding box center [773, 326] width 1078 height 251
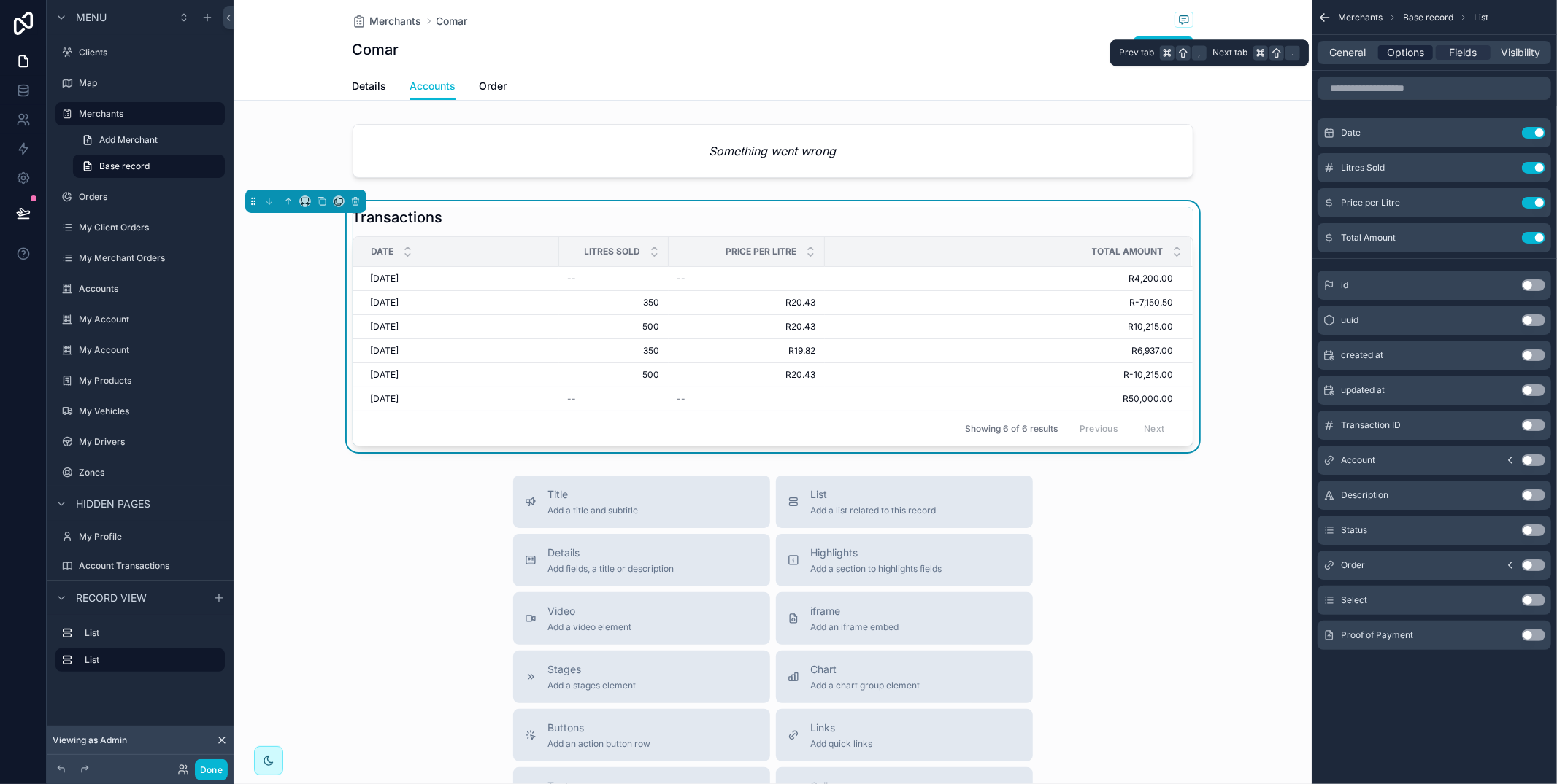
click at [1413, 49] on span "Options" at bounding box center [1405, 52] width 37 height 14
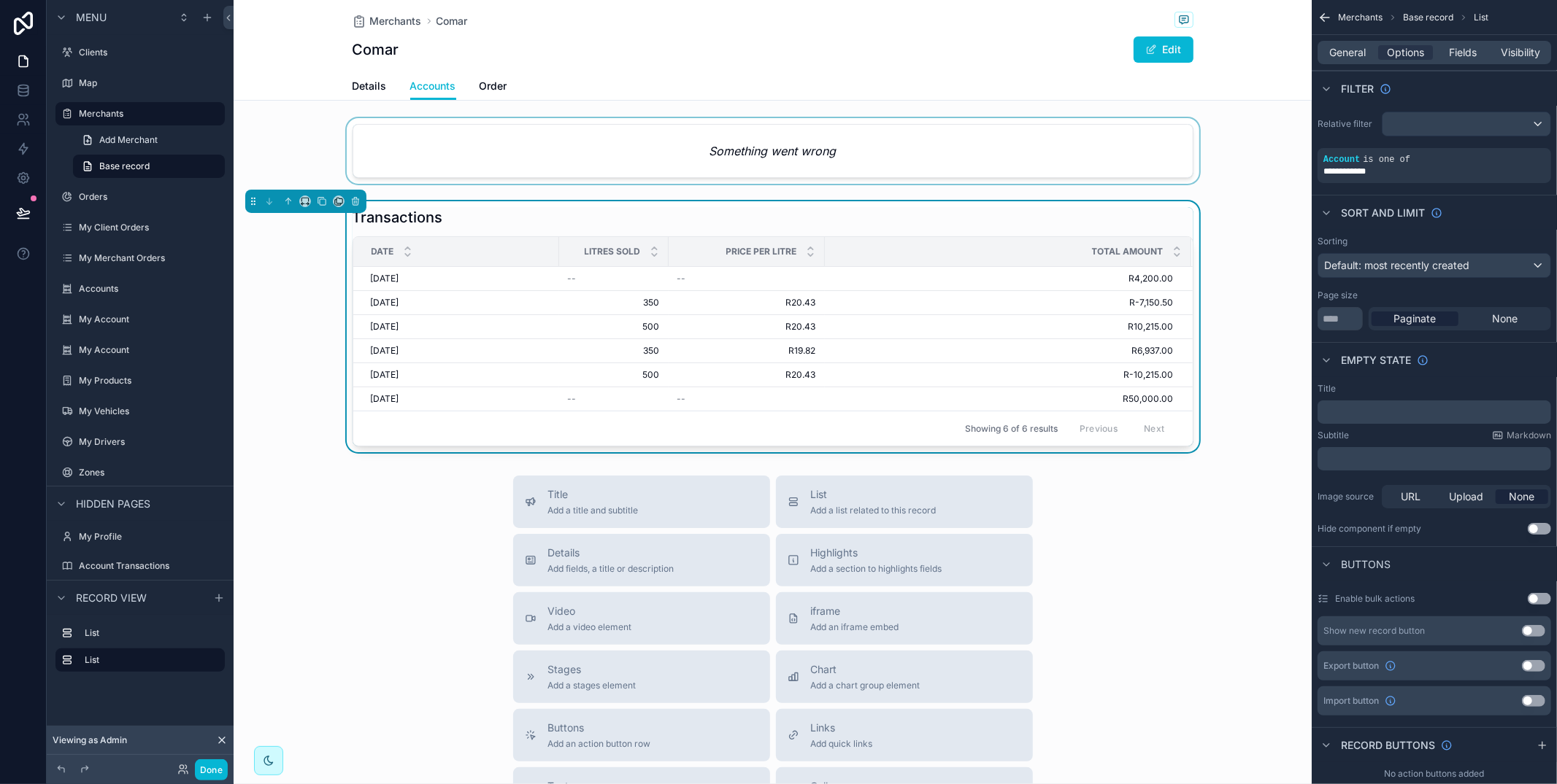
click at [1008, 146] on div "scrollable content" at bounding box center [773, 154] width 1078 height 72
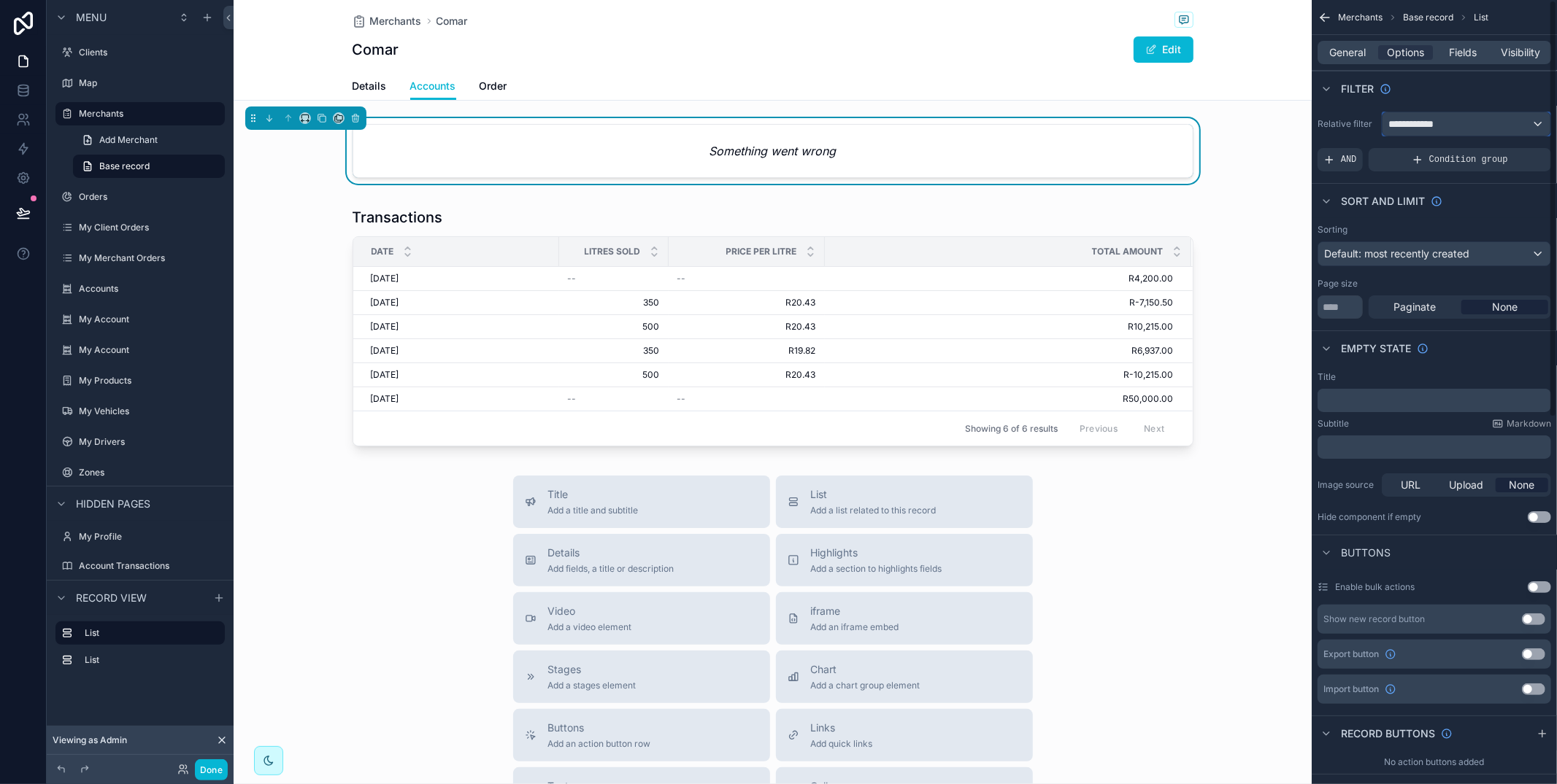
click at [1462, 126] on div "**********" at bounding box center [1465, 124] width 167 height 24
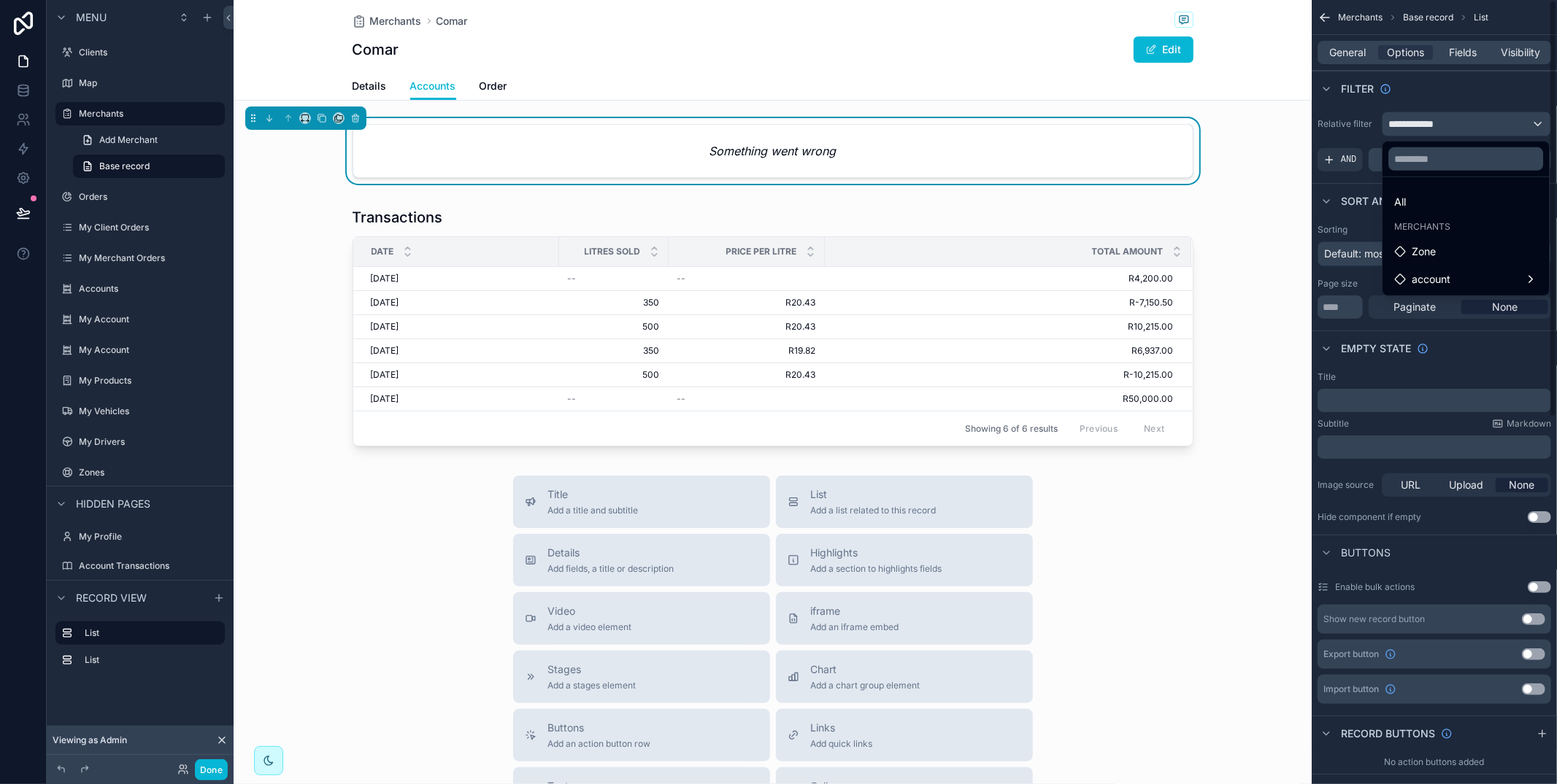
click at [1436, 193] on div "All" at bounding box center [1465, 201] width 143 height 18
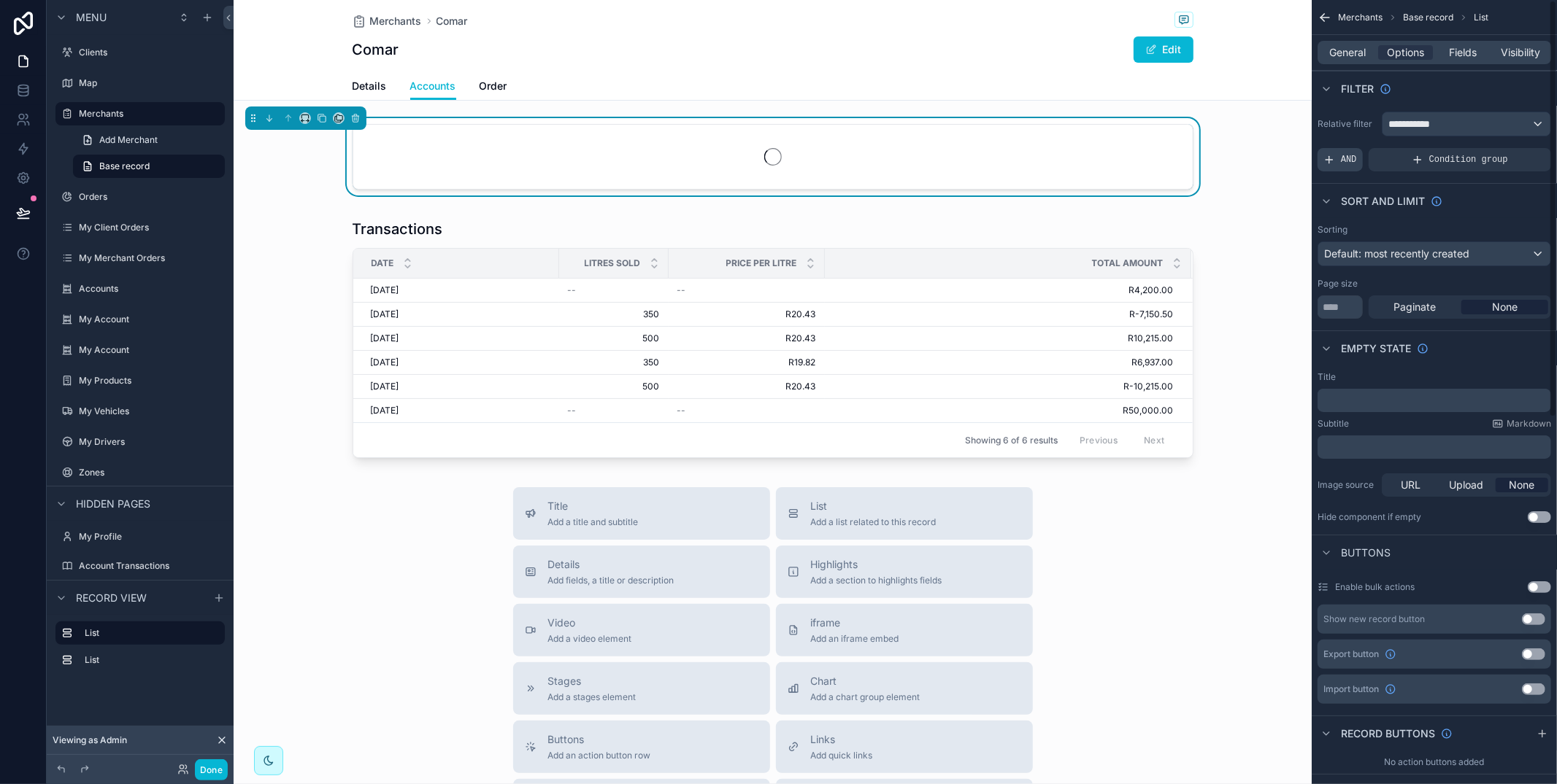
click at [1347, 156] on span "AND" at bounding box center [1348, 160] width 16 height 11
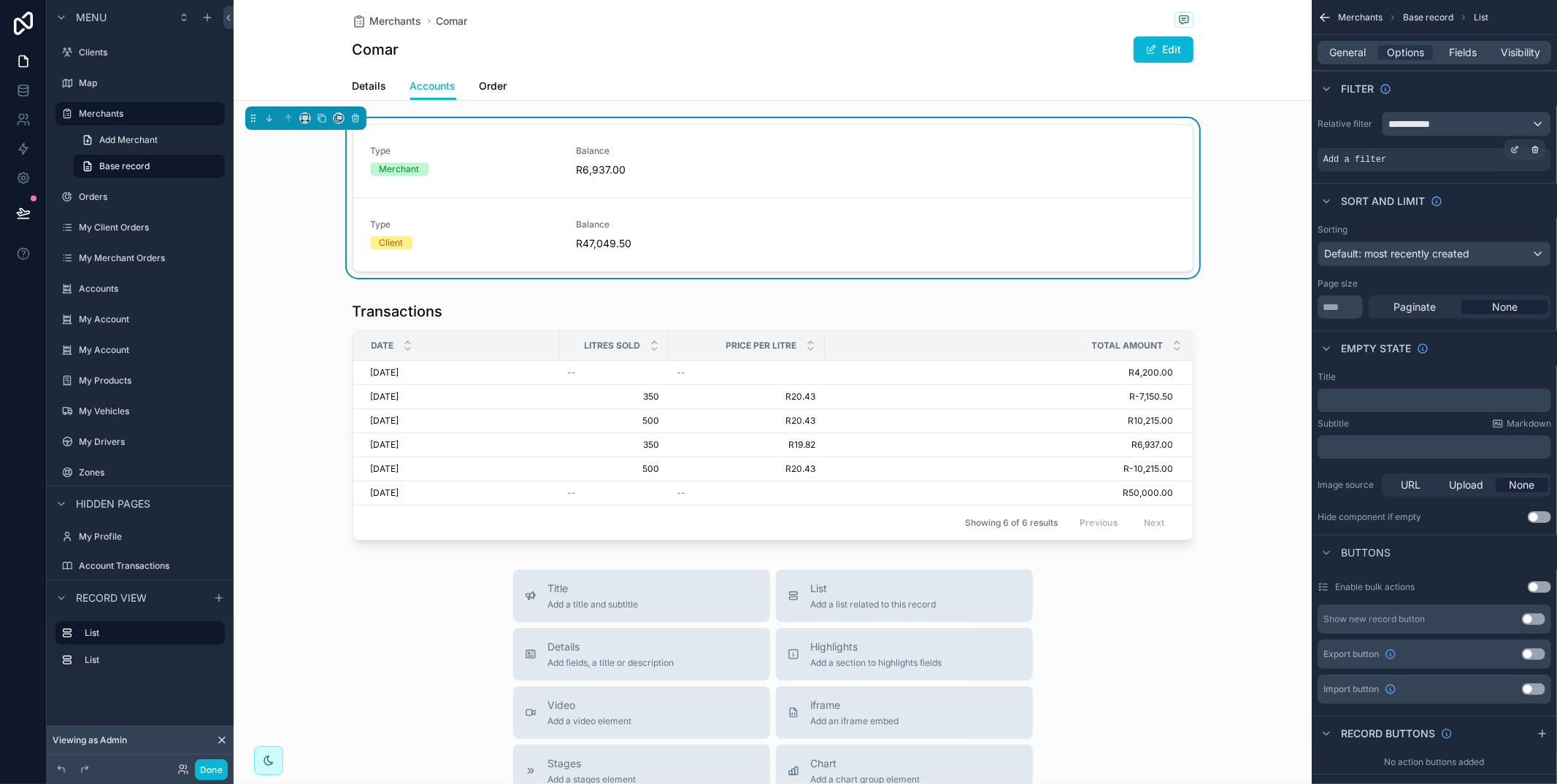
drag, startPoint x: 1513, startPoint y: 150, endPoint x: 1376, endPoint y: 150, distance: 137.0
click at [1513, 150] on icon "scrollable content" at bounding box center [1513, 149] width 9 height 9
click at [1183, 141] on span "Select a field" at bounding box center [1170, 137] width 62 height 12
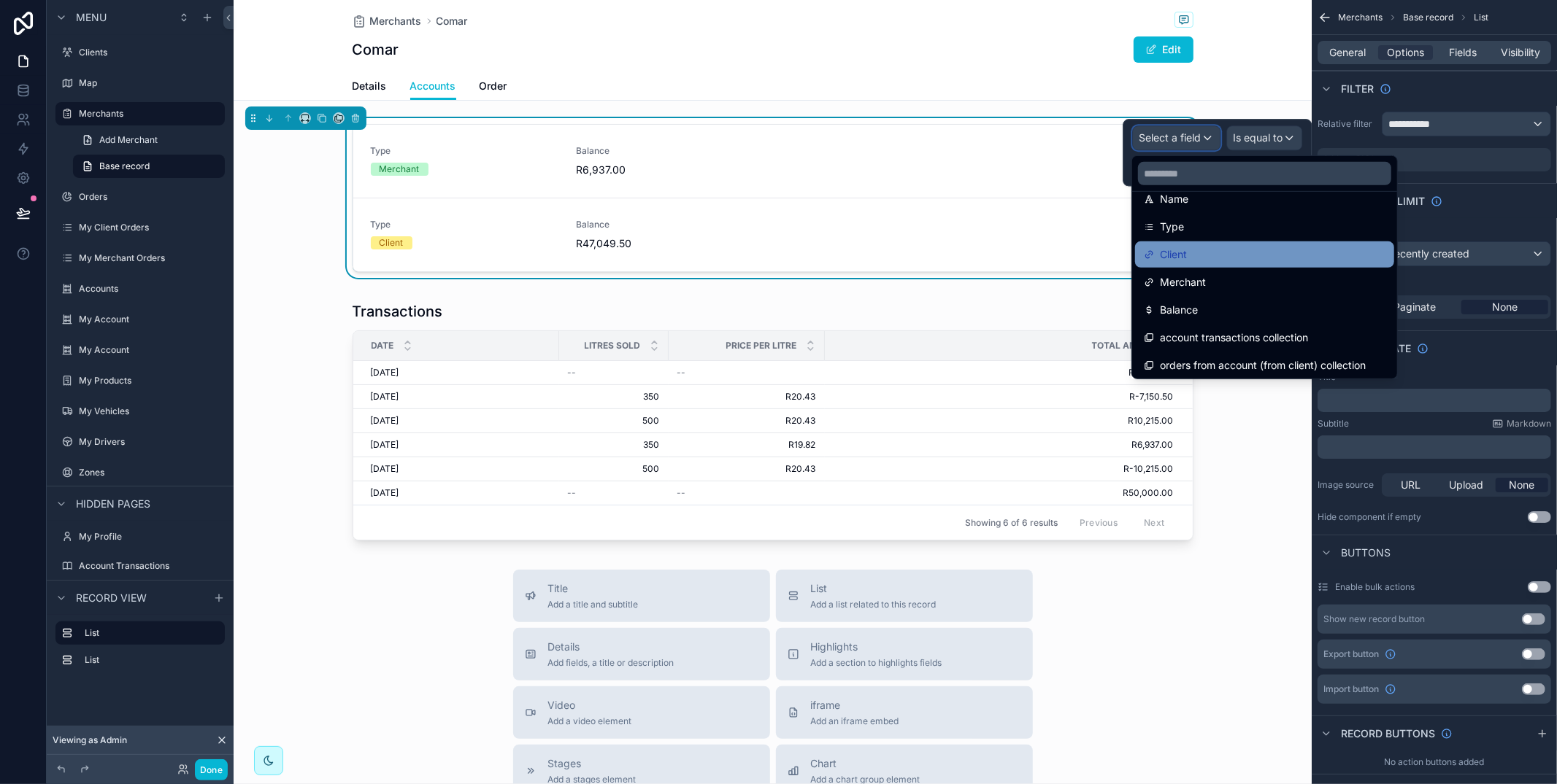
scroll to position [134, 0]
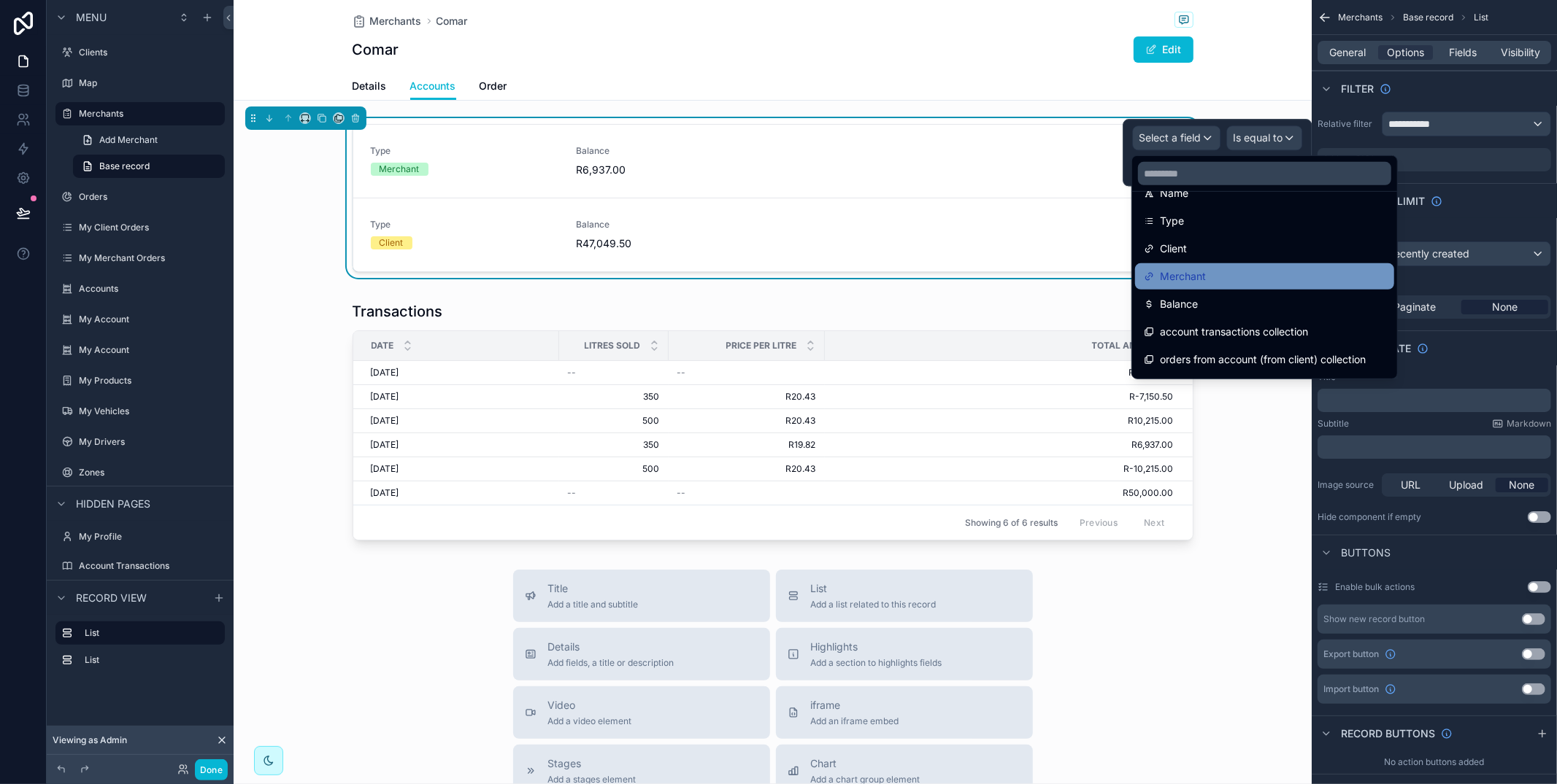
click at [1207, 270] on div "Merchant" at bounding box center [1264, 276] width 241 height 18
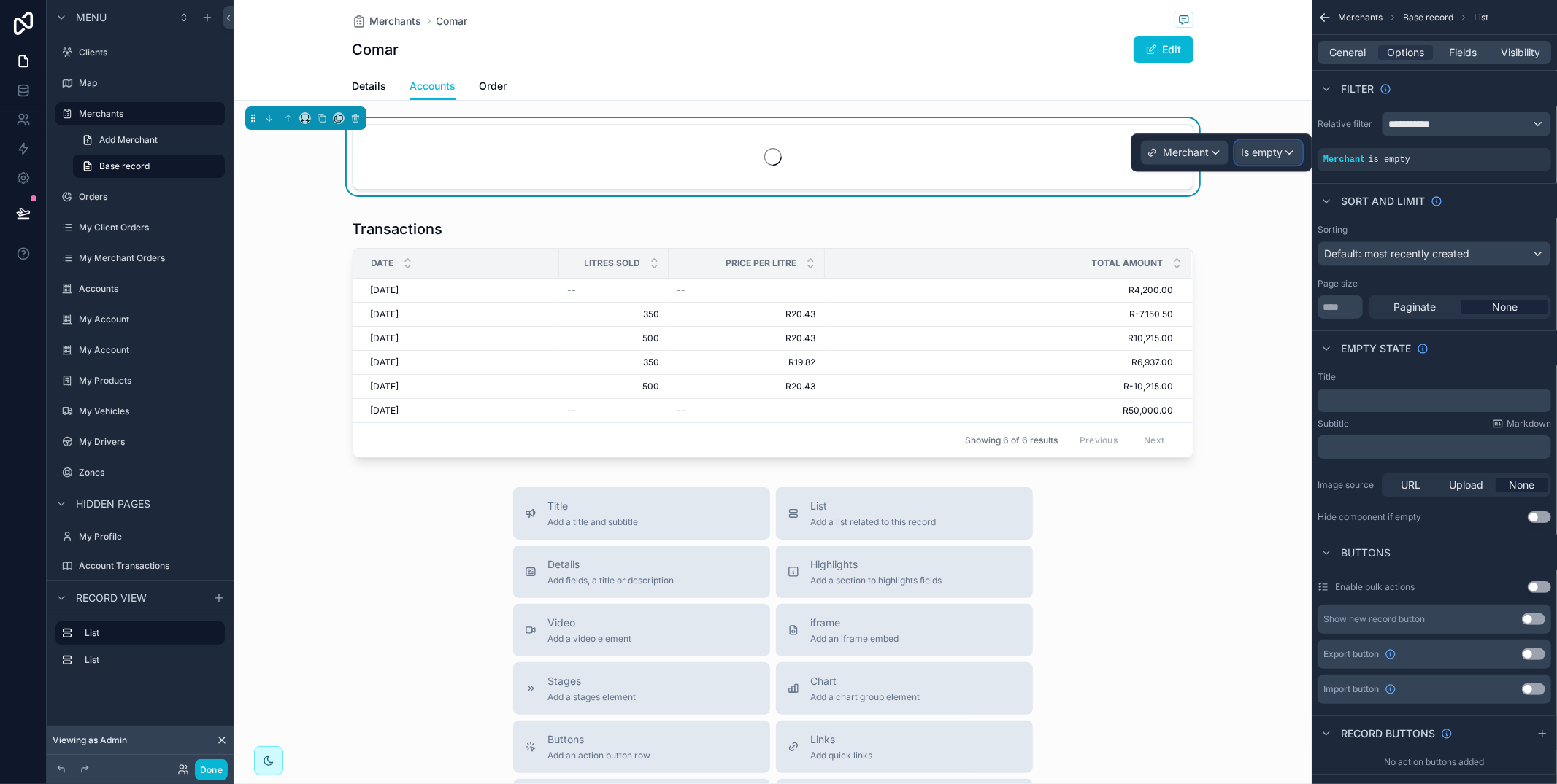
click at [1251, 148] on span "Is empty" at bounding box center [1262, 152] width 42 height 14
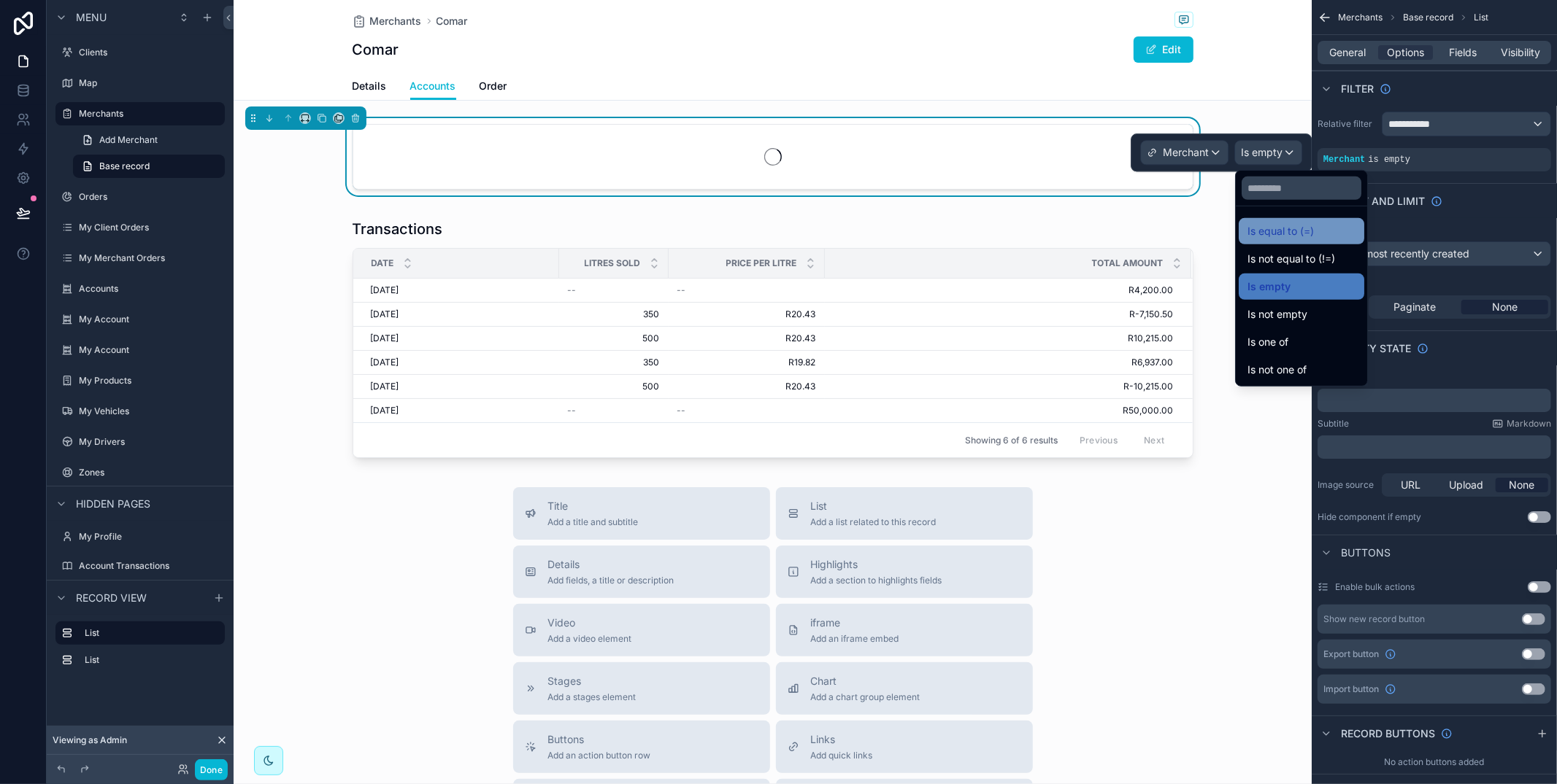
click at [1268, 224] on span "Is equal to (=)" at bounding box center [1281, 231] width 66 height 18
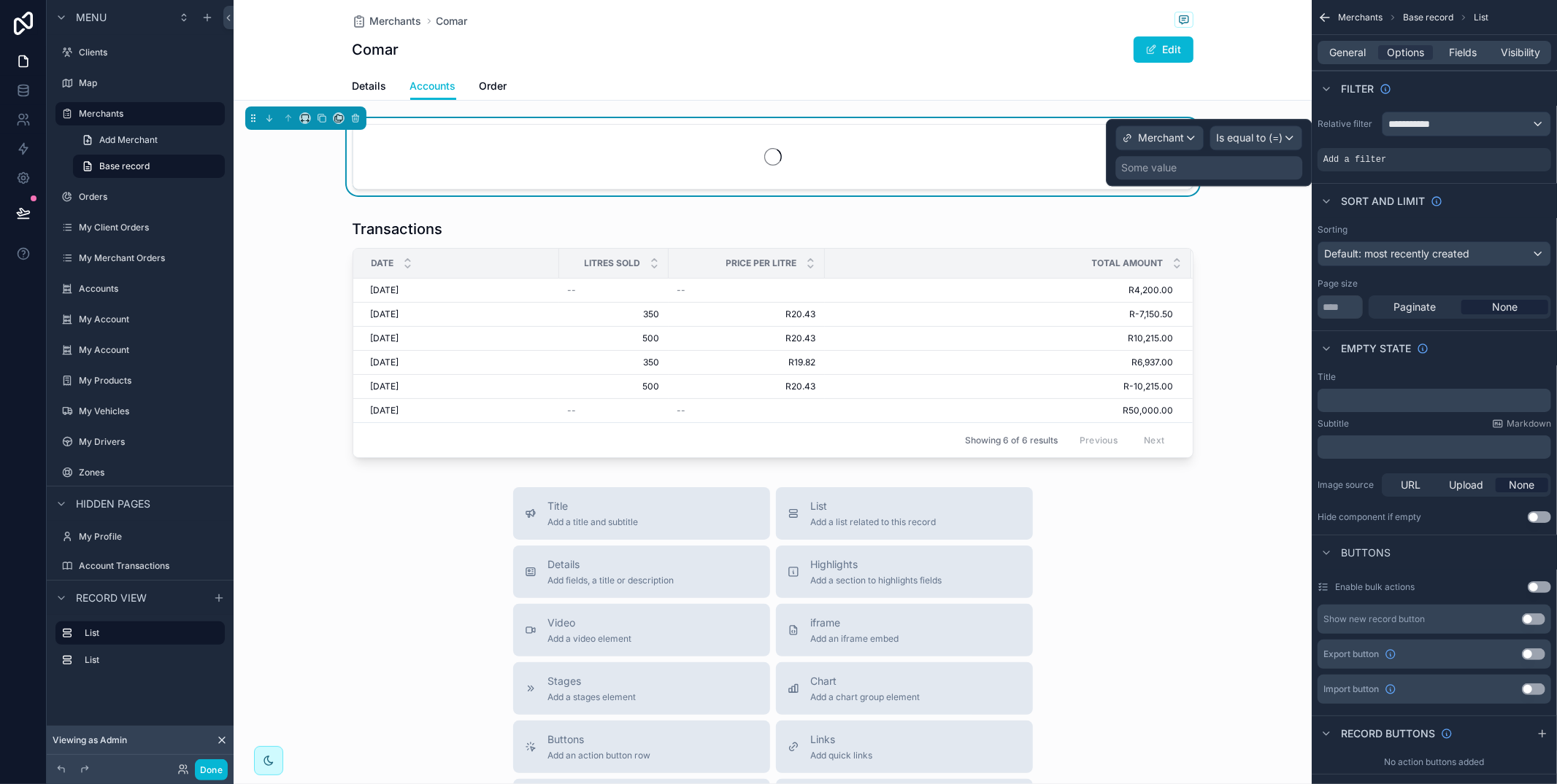
click at [1216, 173] on div "Some value" at bounding box center [1209, 167] width 187 height 24
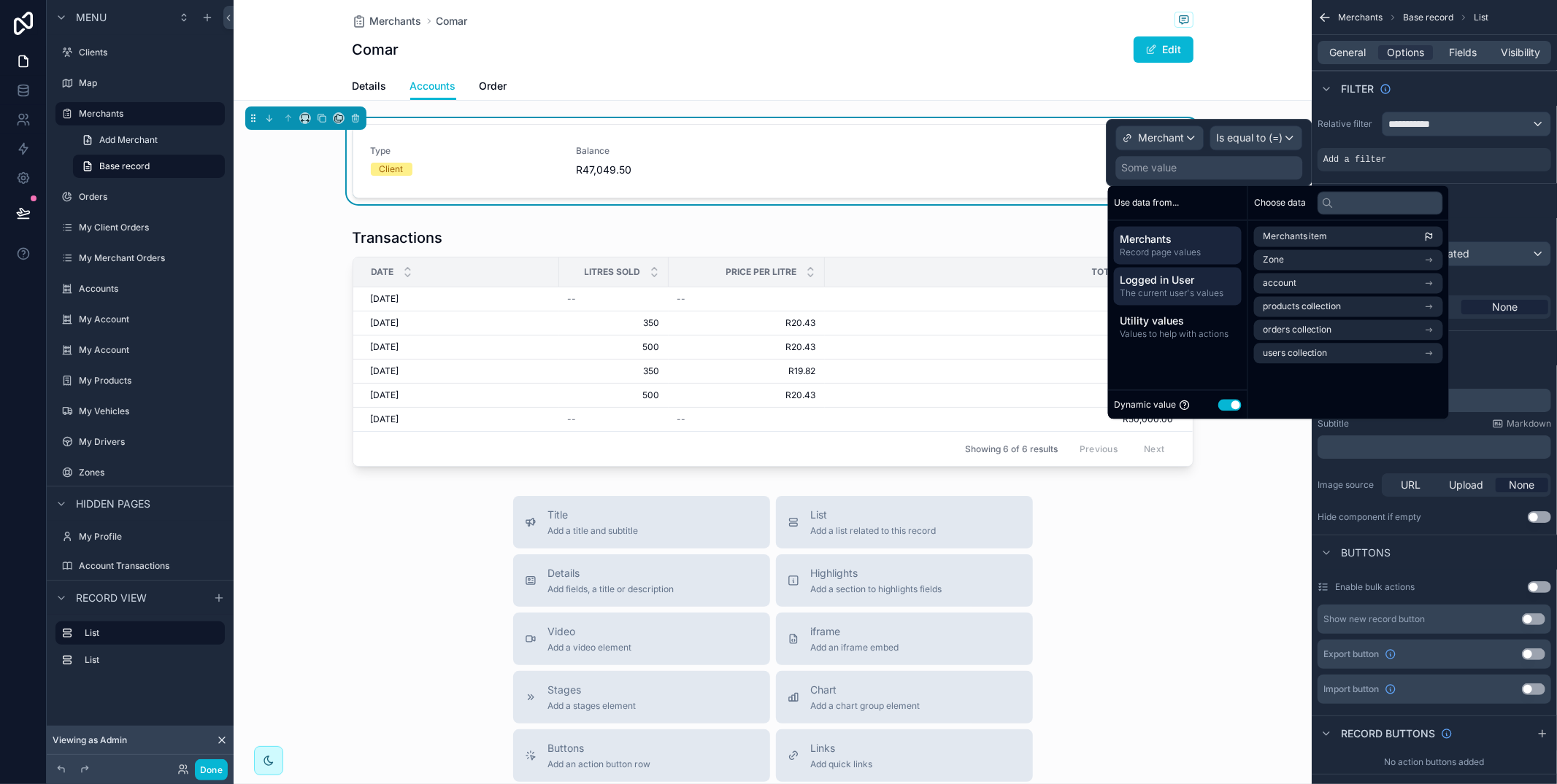
click at [1181, 274] on span "Logged in User" at bounding box center [1178, 280] width 116 height 14
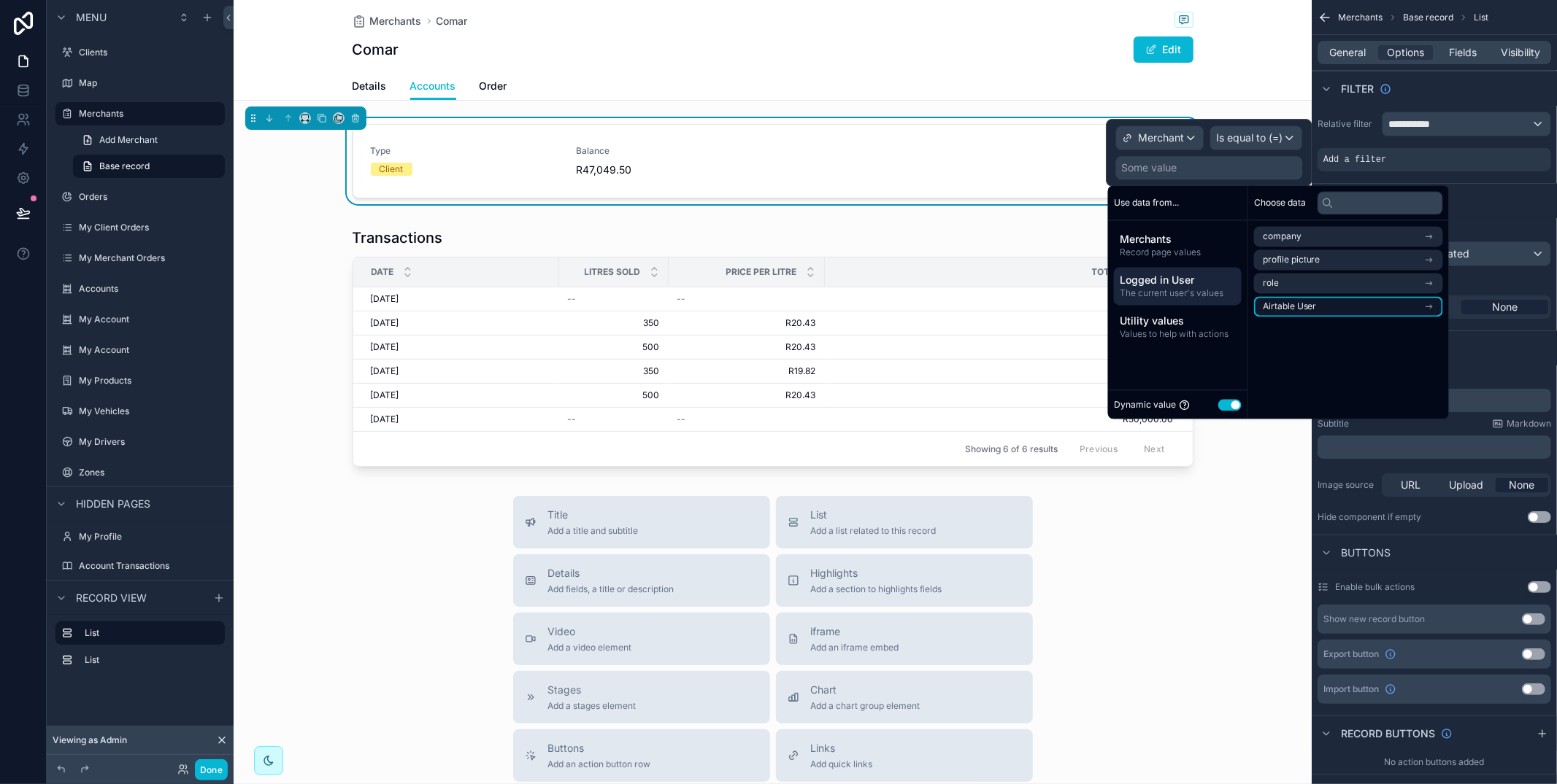
click at [1305, 301] on span "Airtable User" at bounding box center [1289, 306] width 54 height 11
click at [1314, 279] on li "Merchant" at bounding box center [1349, 287] width 189 height 21
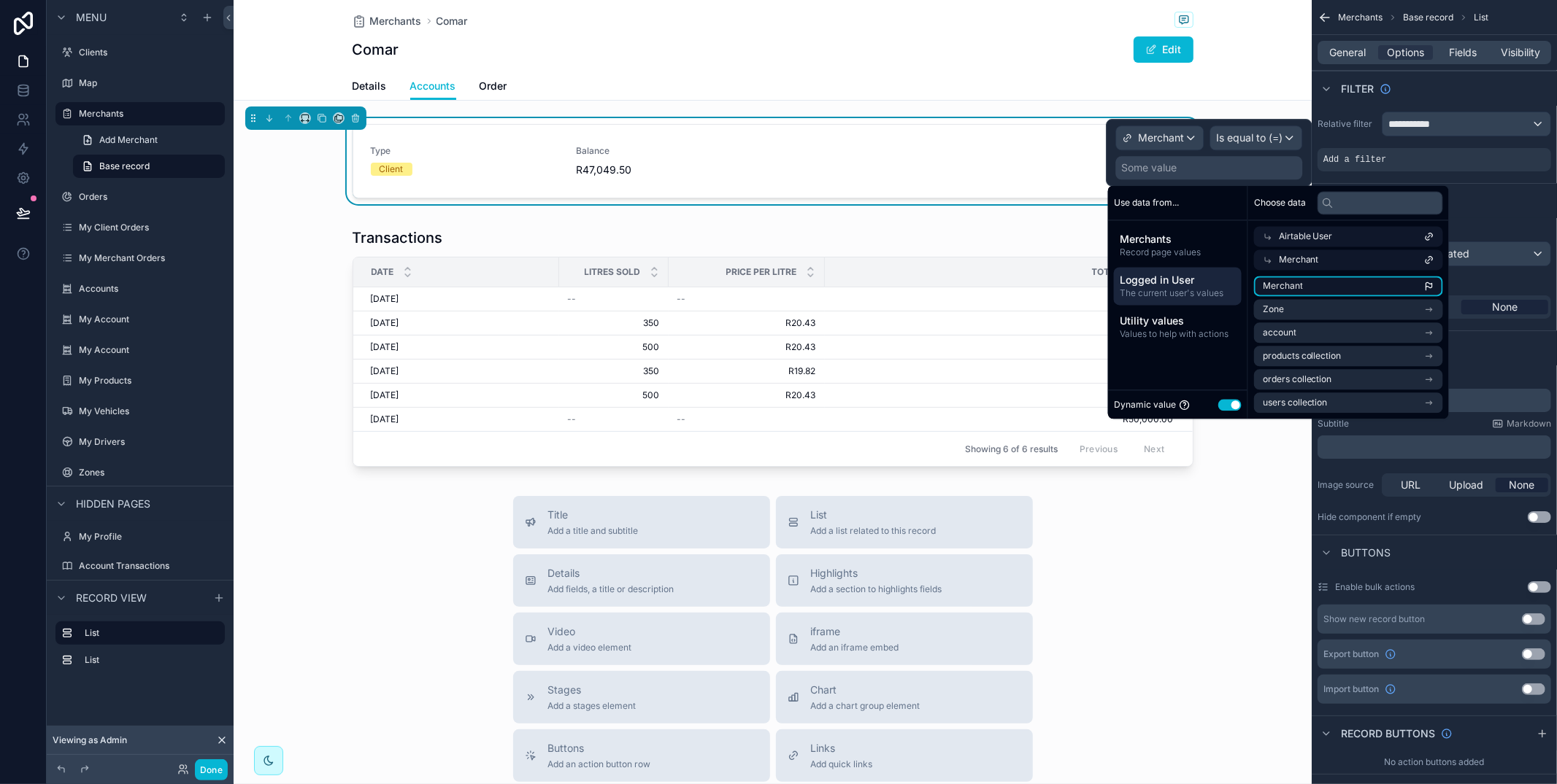
click at [1311, 278] on li "Merchant" at bounding box center [1349, 287] width 189 height 21
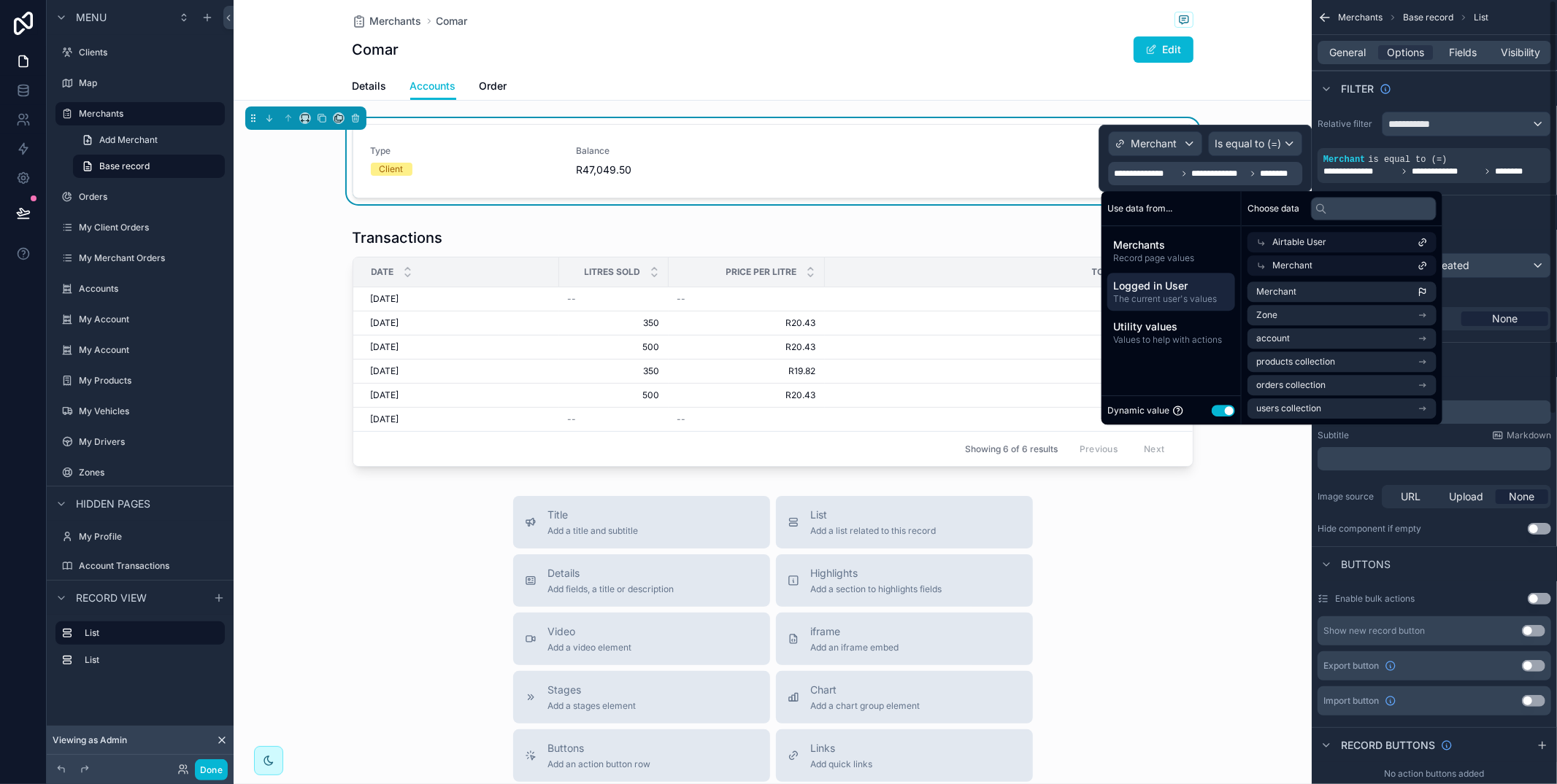
click at [1350, 103] on div "Filter" at bounding box center [1434, 88] width 245 height 35
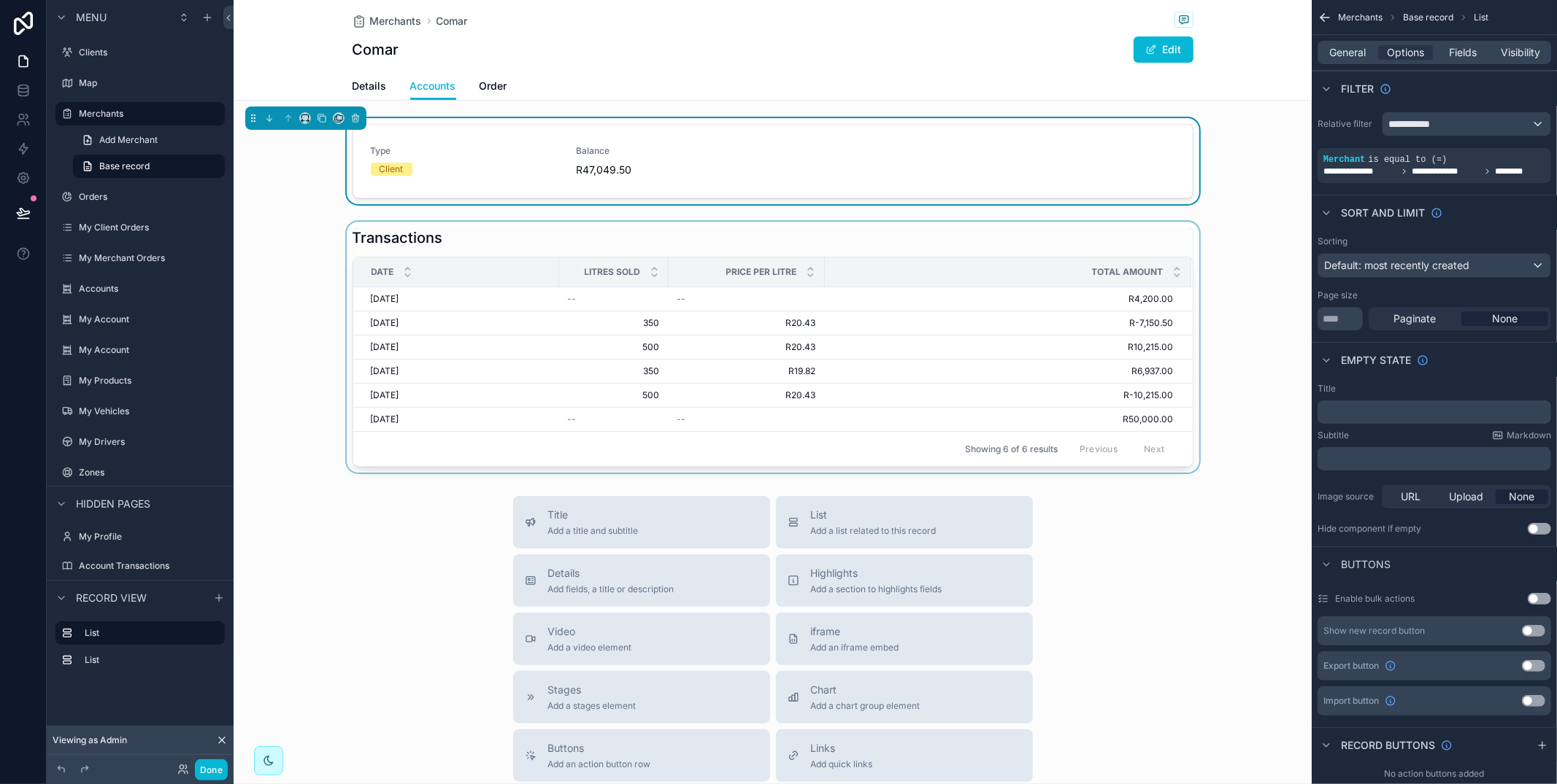
click at [1030, 232] on div "scrollable content" at bounding box center [773, 347] width 1078 height 251
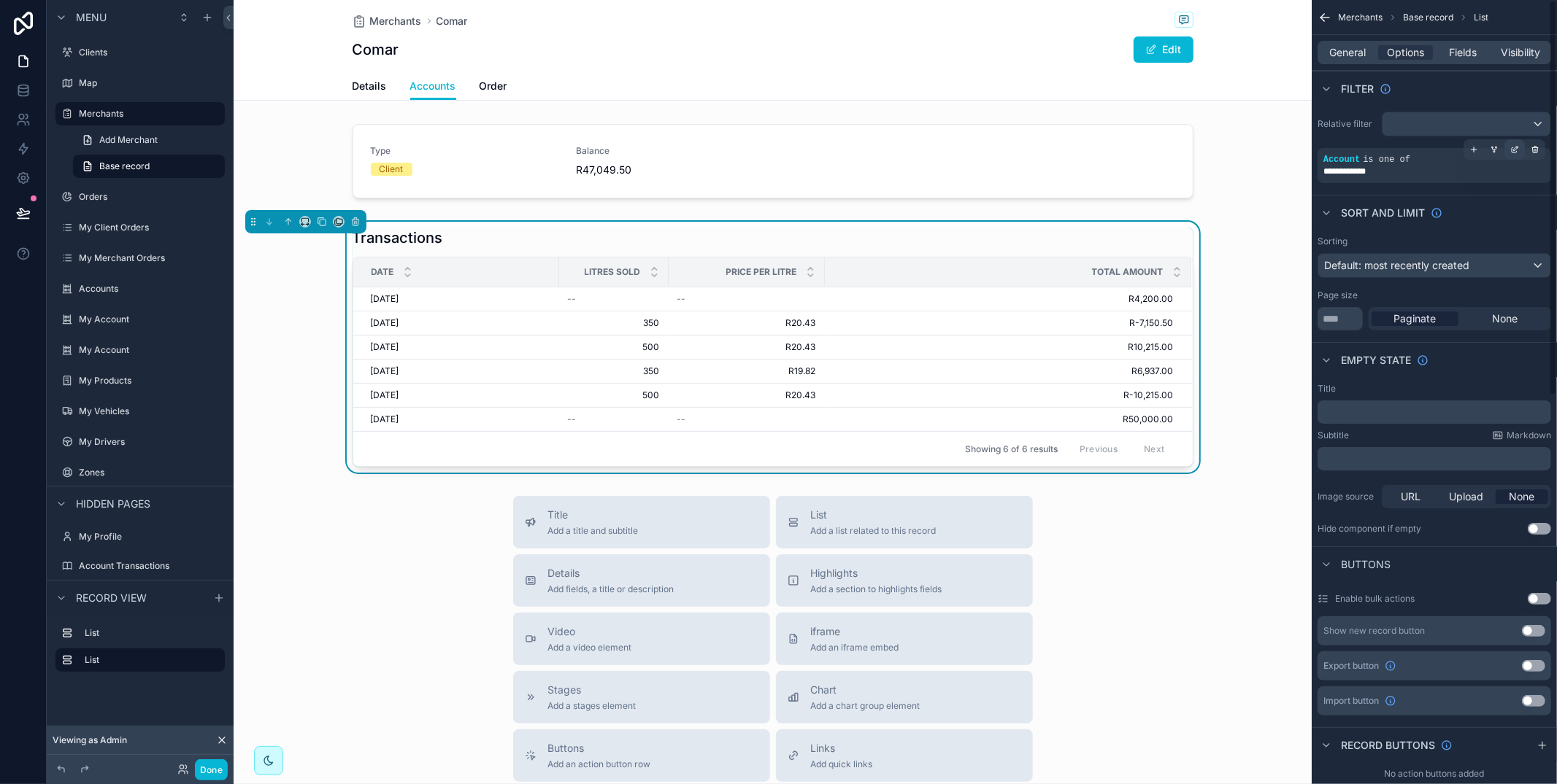
click at [1512, 148] on icon "scrollable content" at bounding box center [1513, 149] width 9 height 9
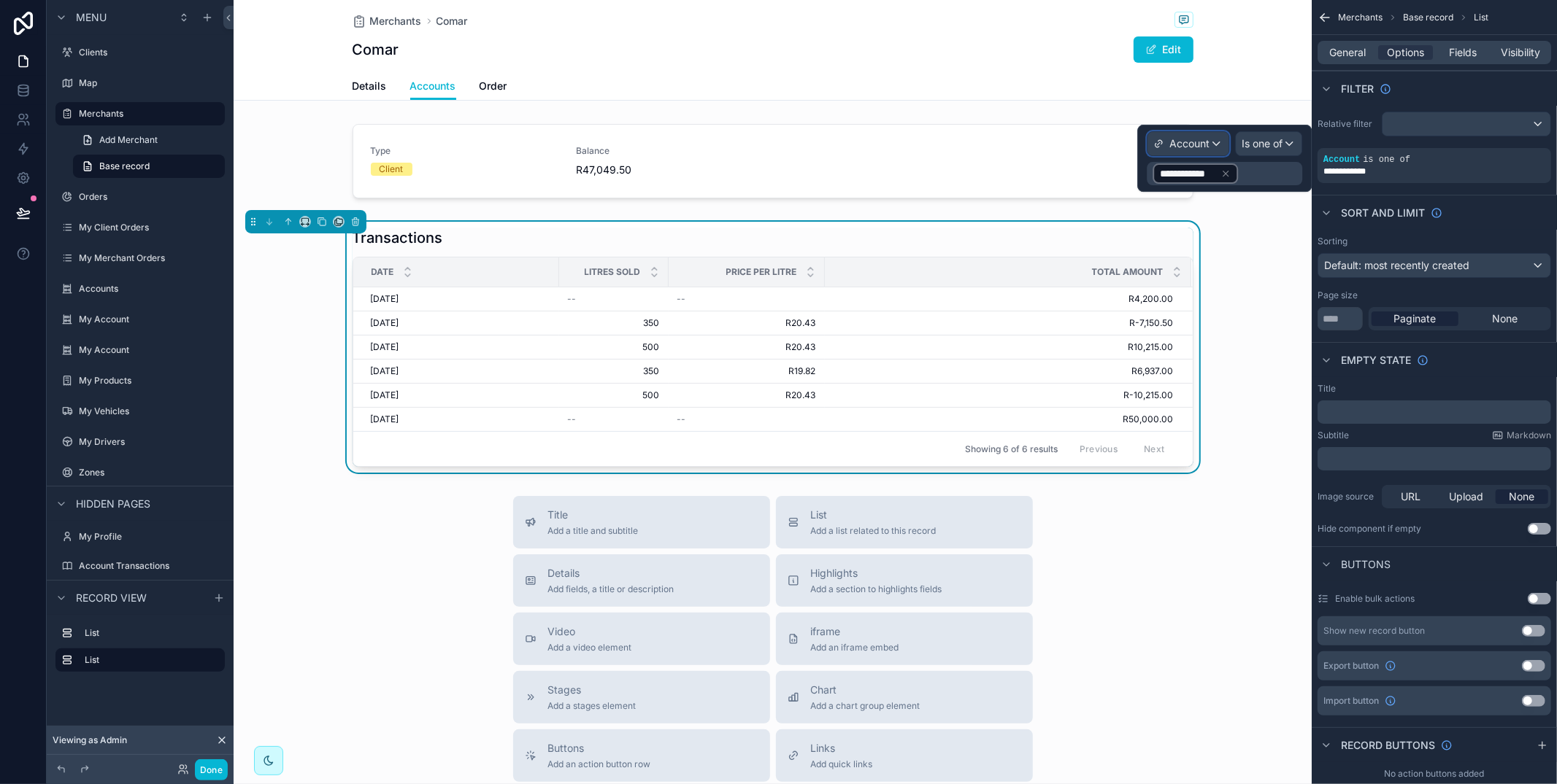
click at [1201, 149] on span "Account" at bounding box center [1189, 143] width 40 height 14
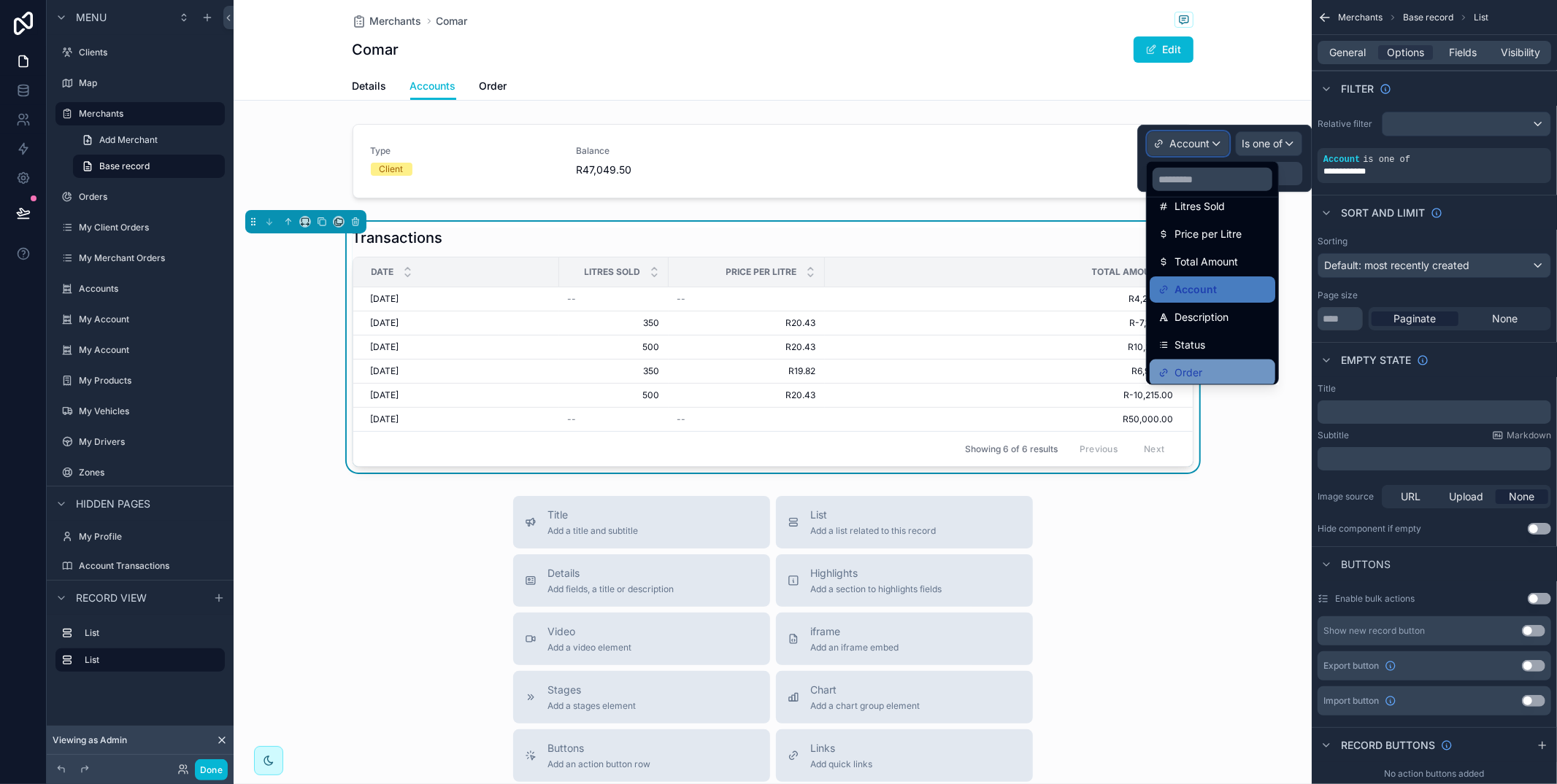
scroll to position [178, 0]
click at [1301, 161] on div at bounding box center [1224, 158] width 174 height 67
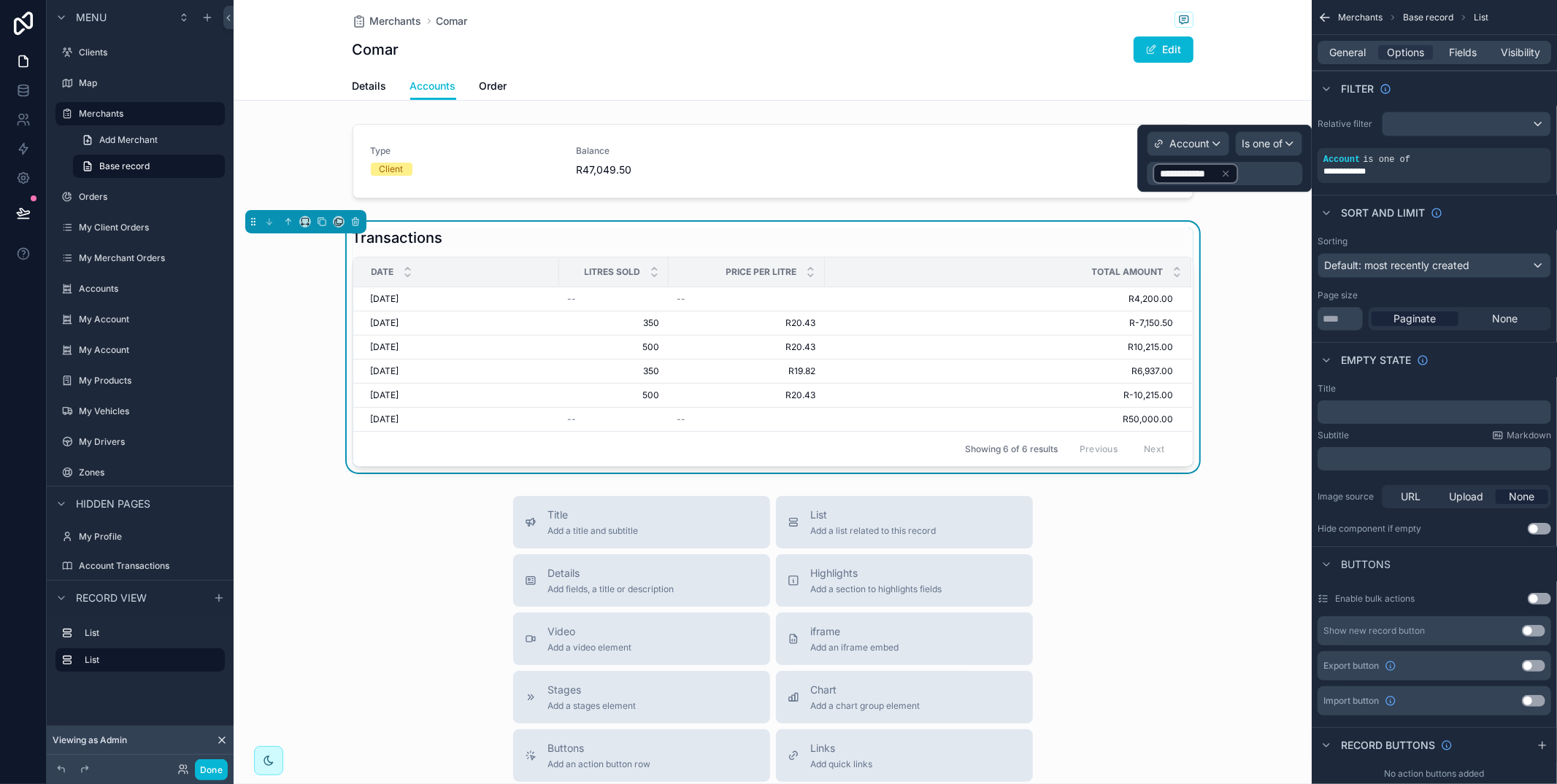
drag, startPoint x: 1248, startPoint y: 181, endPoint x: 1239, endPoint y: 179, distance: 9.2
click at [1247, 181] on div "**********" at bounding box center [1224, 173] width 155 height 24
click at [1222, 174] on icon at bounding box center [1225, 173] width 10 height 10
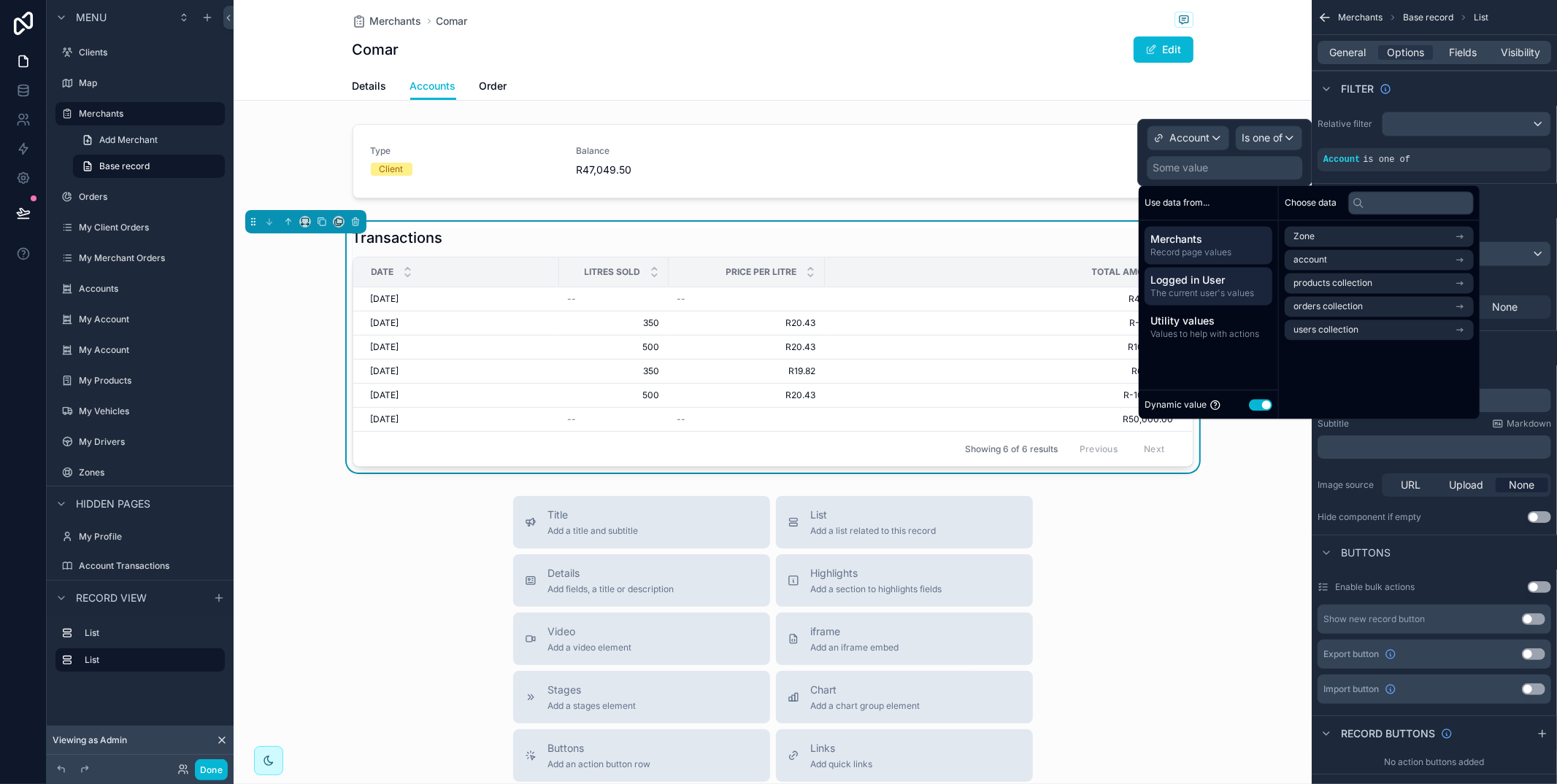
click at [1219, 289] on span "The current user's values" at bounding box center [1208, 293] width 116 height 11
click at [1395, 308] on li "Airtable User" at bounding box center [1379, 306] width 189 height 21
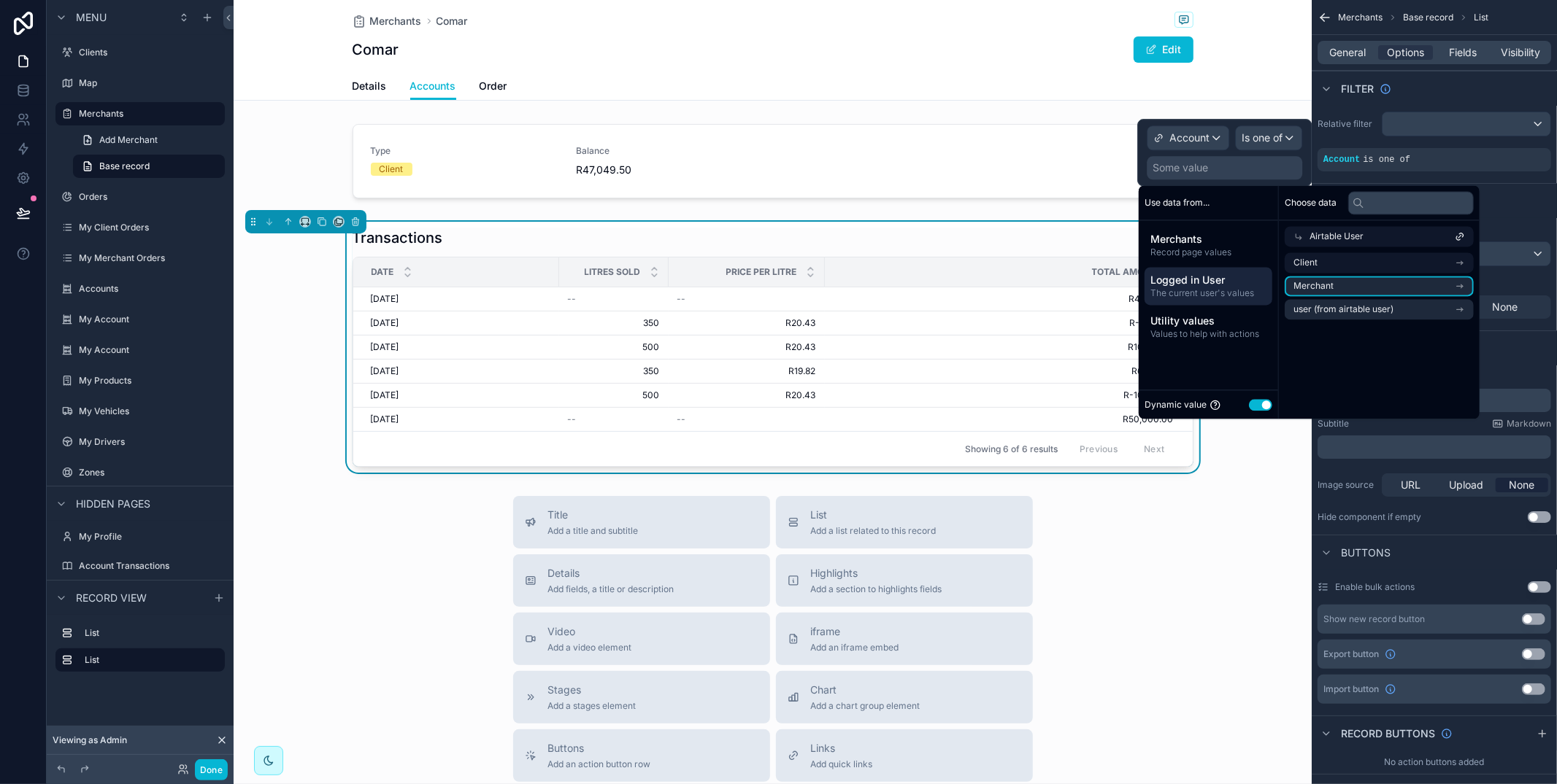
click at [1394, 277] on li "Merchant" at bounding box center [1379, 287] width 189 height 21
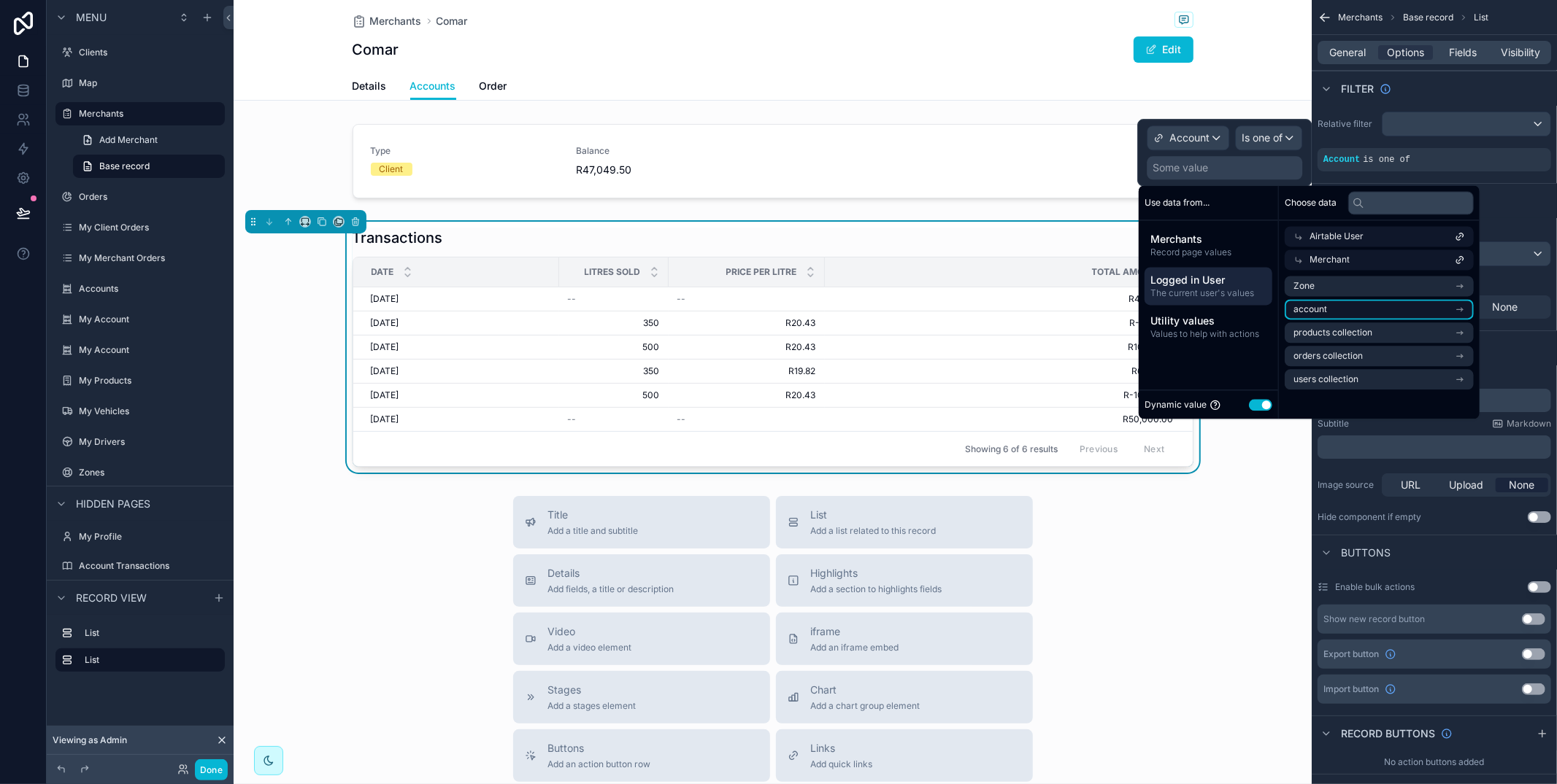
click at [1391, 306] on li "account" at bounding box center [1379, 309] width 189 height 21
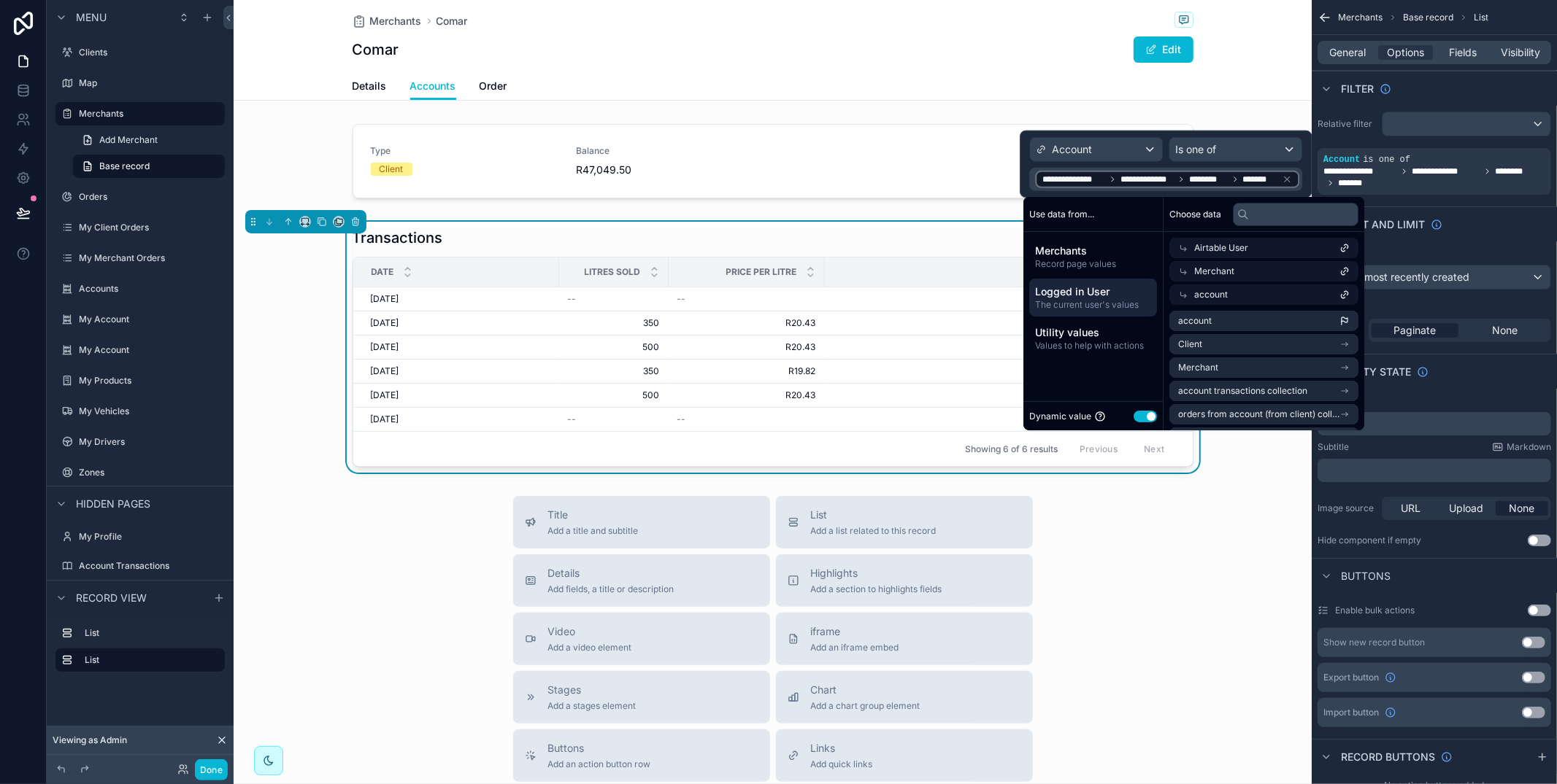
click at [1471, 205] on div "**********" at bounding box center [1434, 773] width 245 height 1545
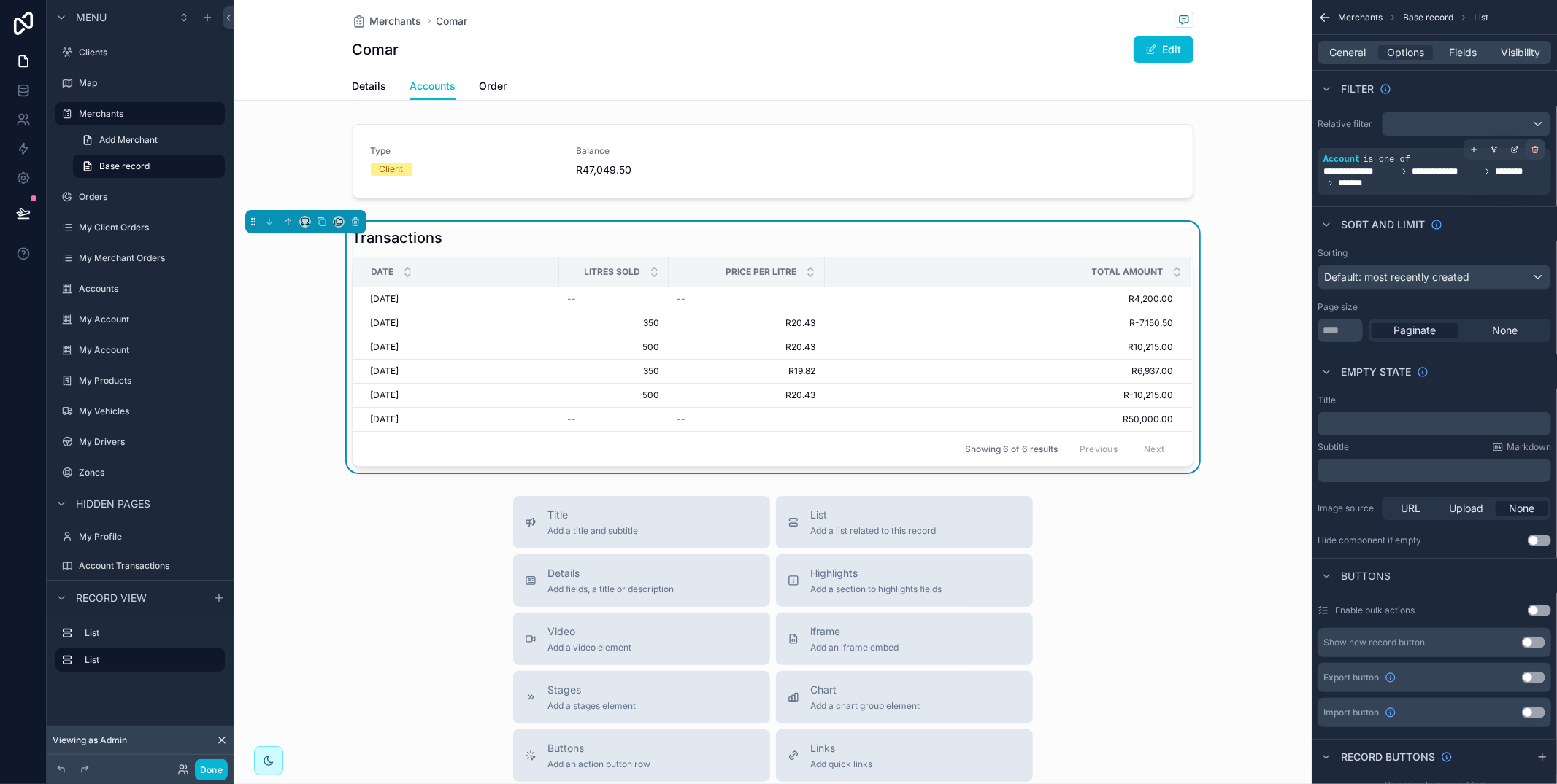
click at [1529, 149] on div "scrollable content" at bounding box center [1535, 149] width 21 height 21
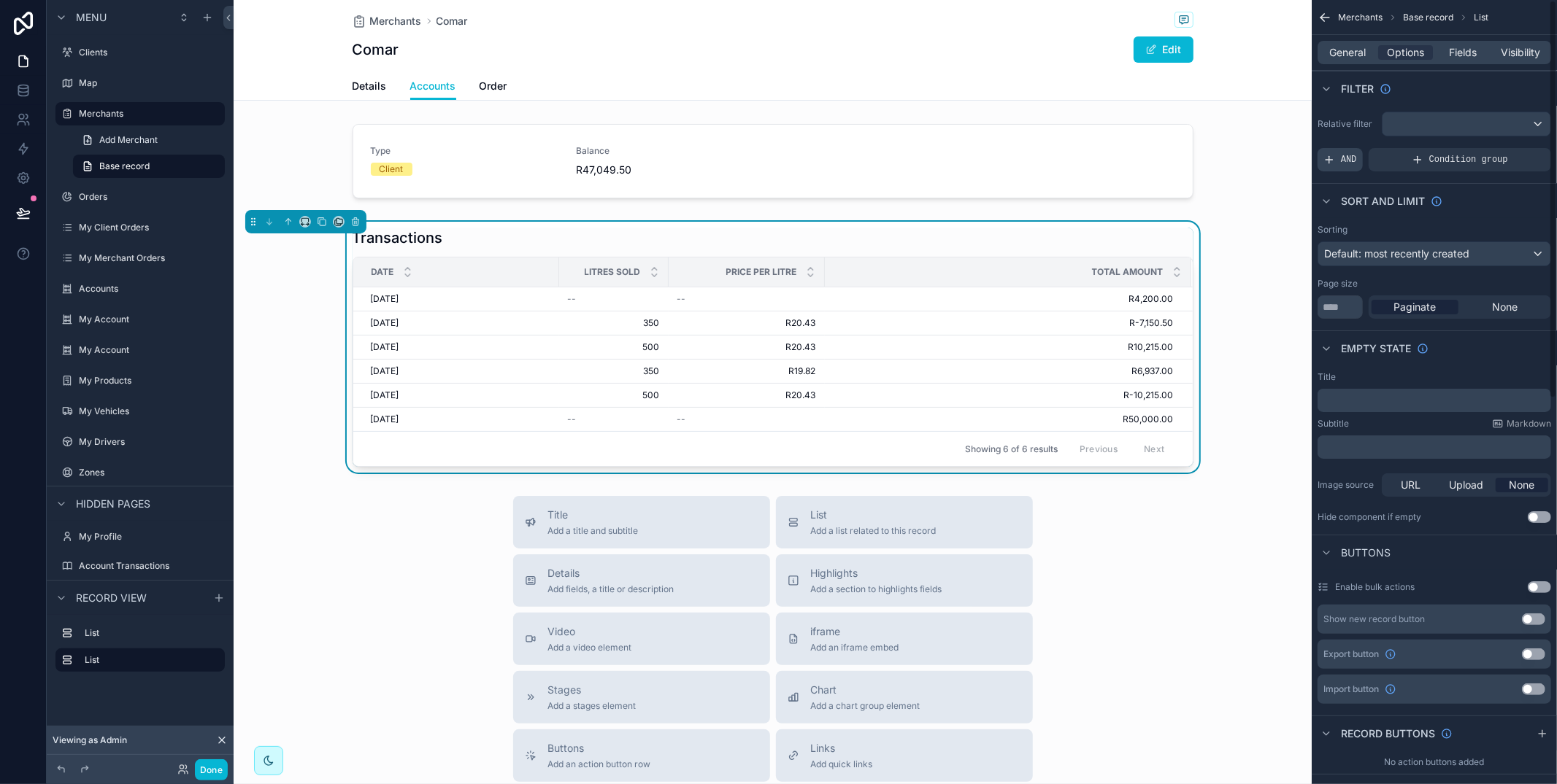
click at [1343, 157] on span "AND" at bounding box center [1348, 160] width 16 height 11
click at [1507, 151] on div "scrollable content" at bounding box center [1514, 149] width 21 height 21
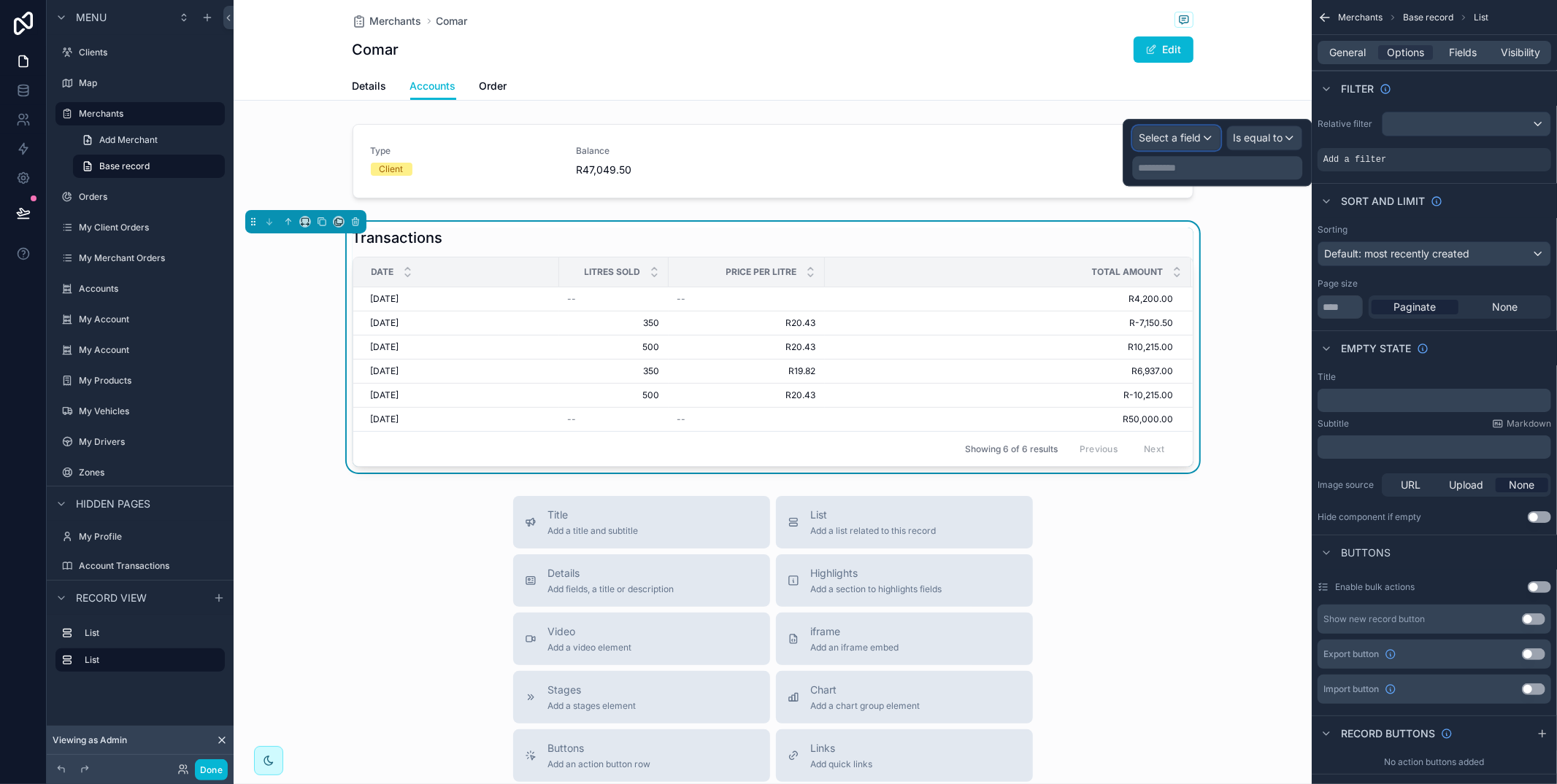
click at [1184, 143] on span "Select a field" at bounding box center [1170, 137] width 62 height 12
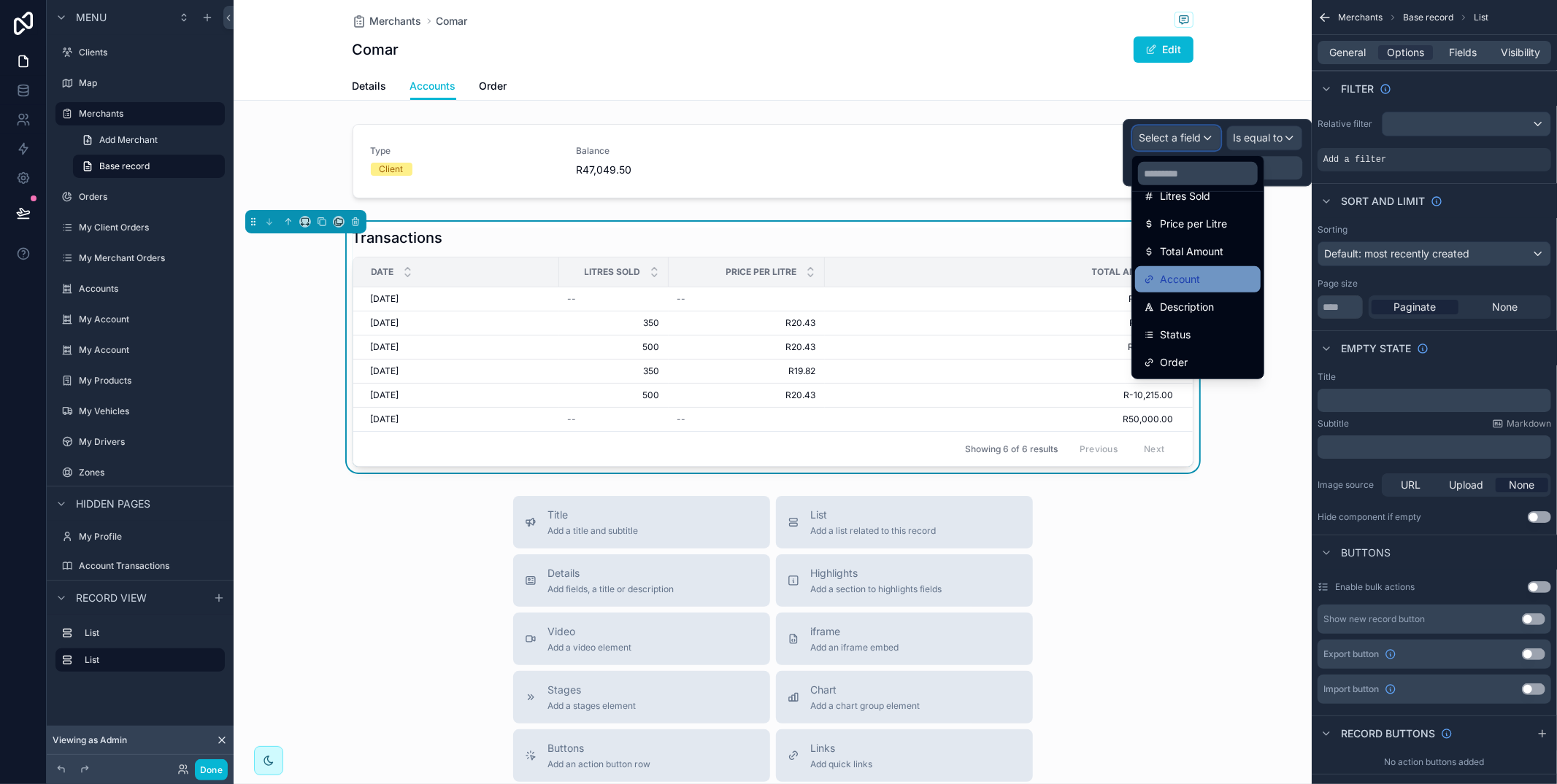
scroll to position [198, 0]
click at [1220, 267] on div "Account" at bounding box center [1198, 269] width 108 height 18
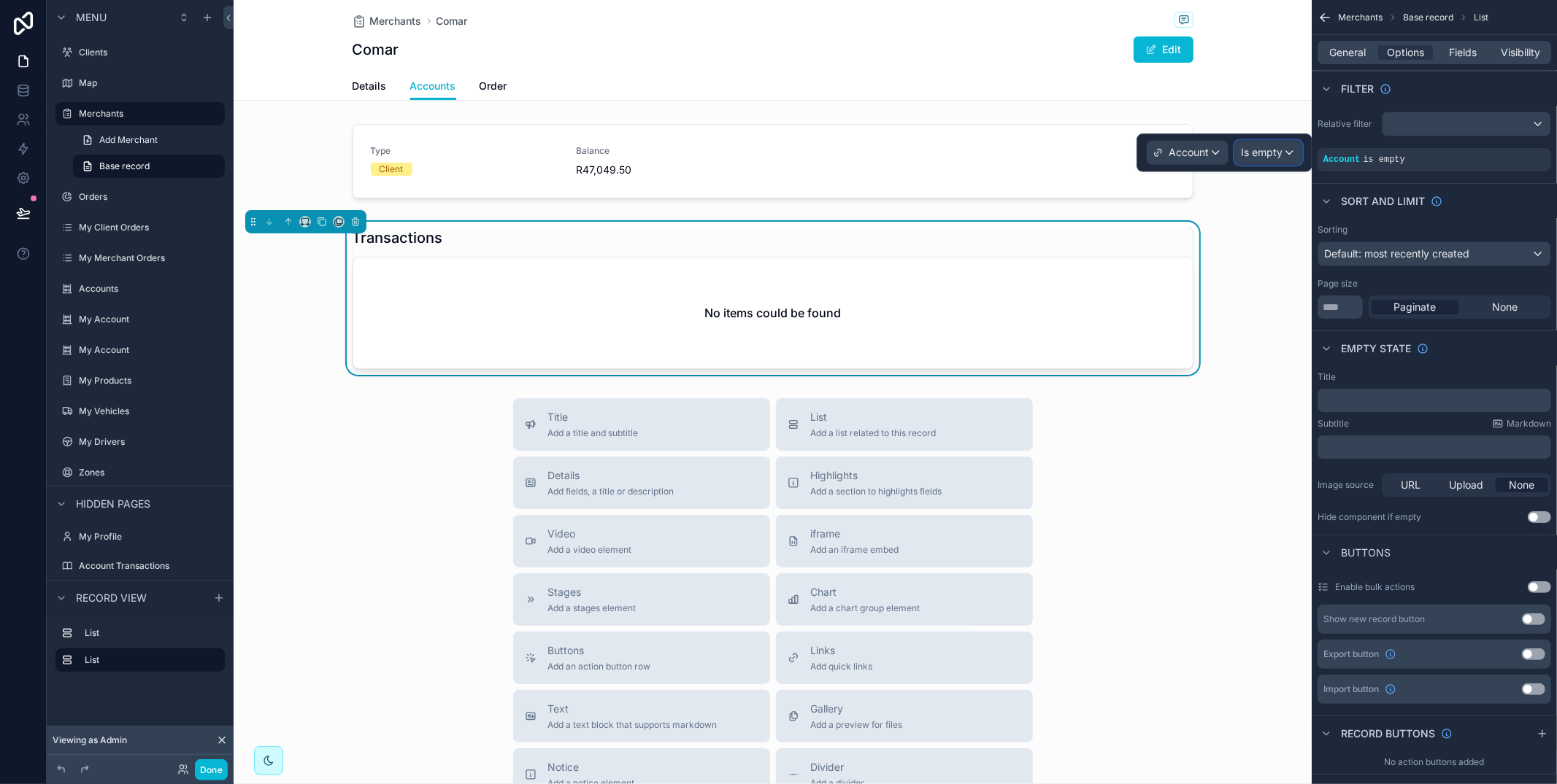
click at [1267, 153] on span "Is empty" at bounding box center [1262, 152] width 42 height 14
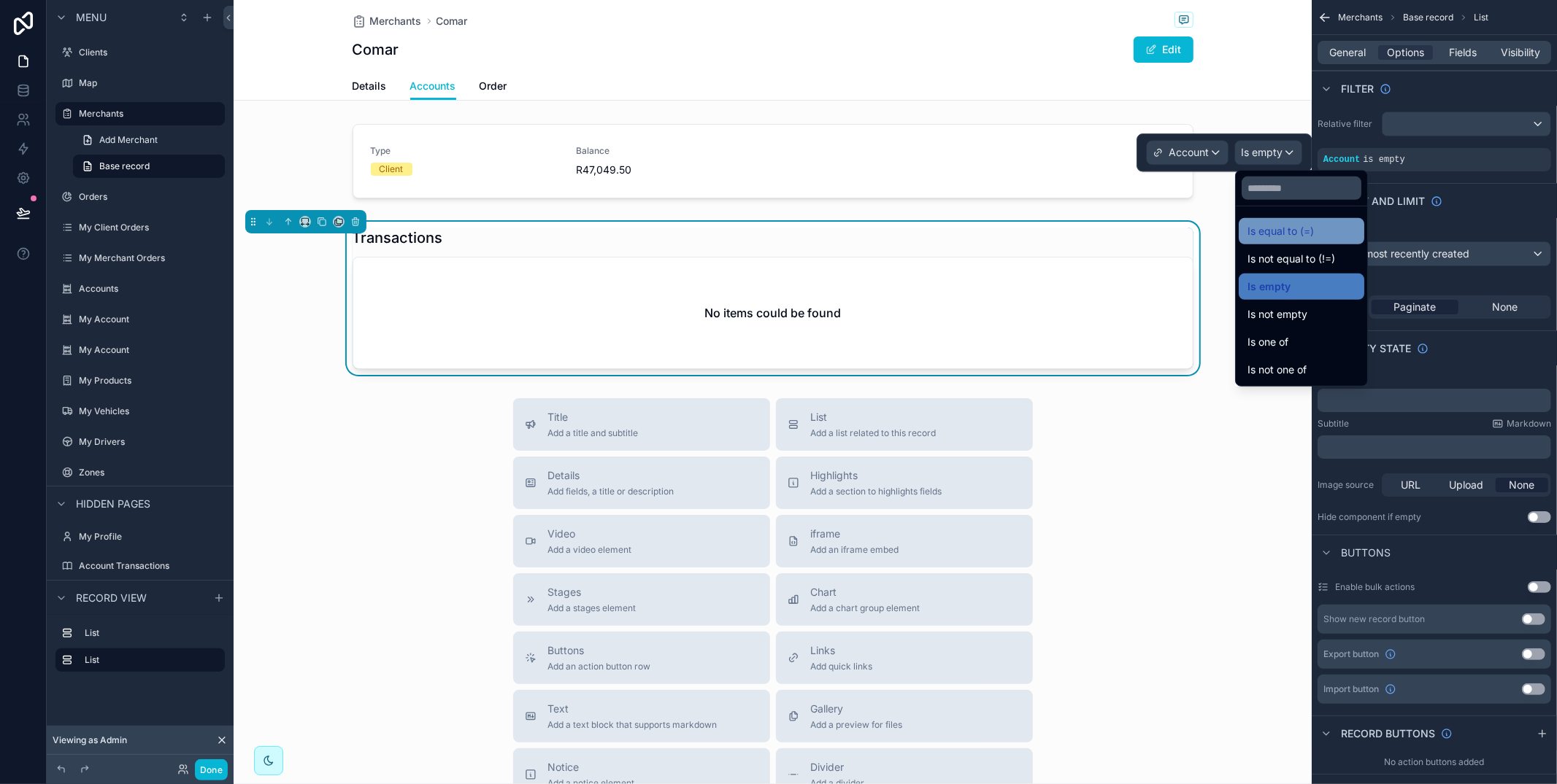
click at [1283, 227] on span "Is equal to (=)" at bounding box center [1281, 231] width 66 height 18
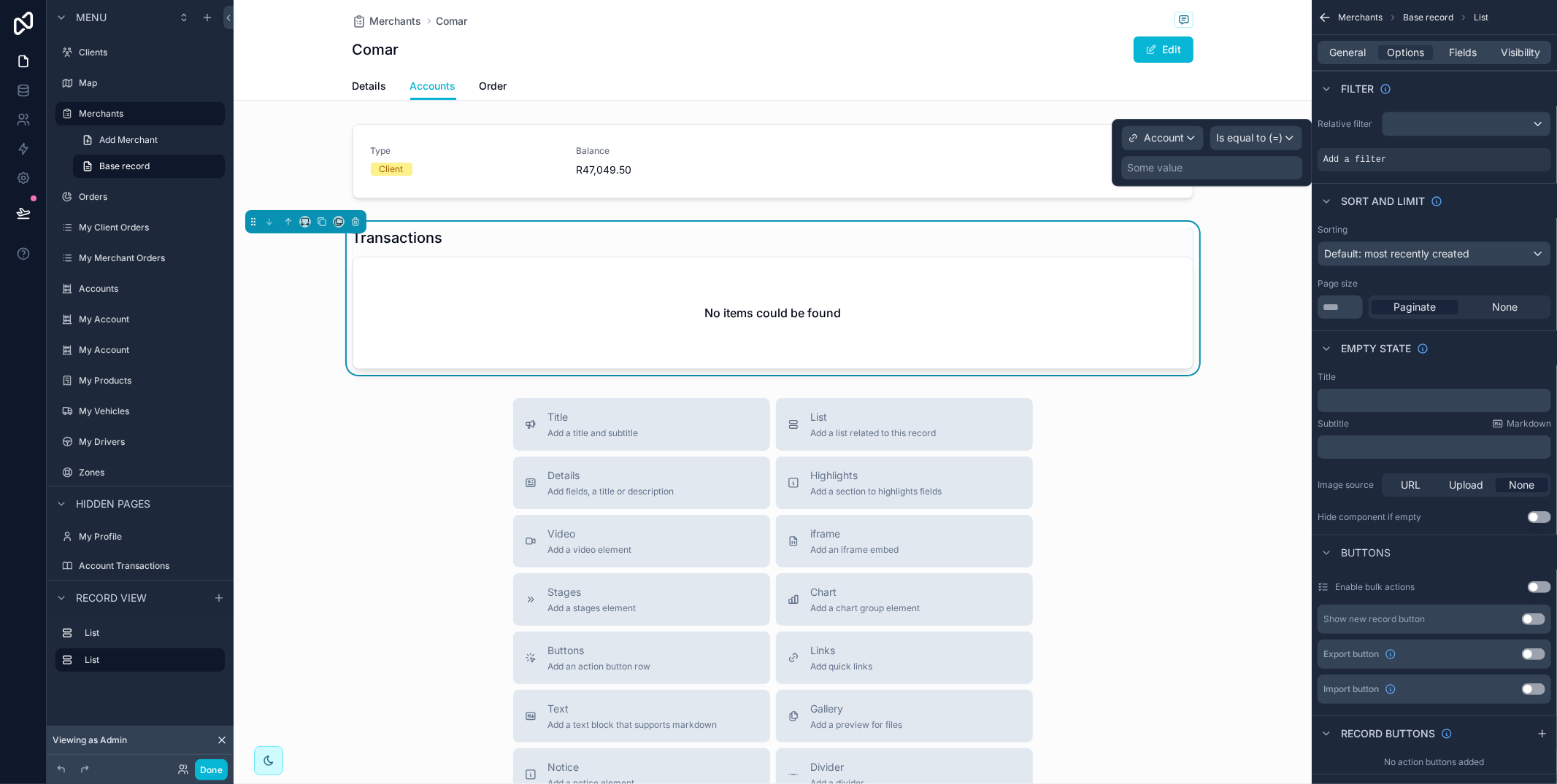
click at [1236, 171] on div "Some value" at bounding box center [1211, 167] width 181 height 24
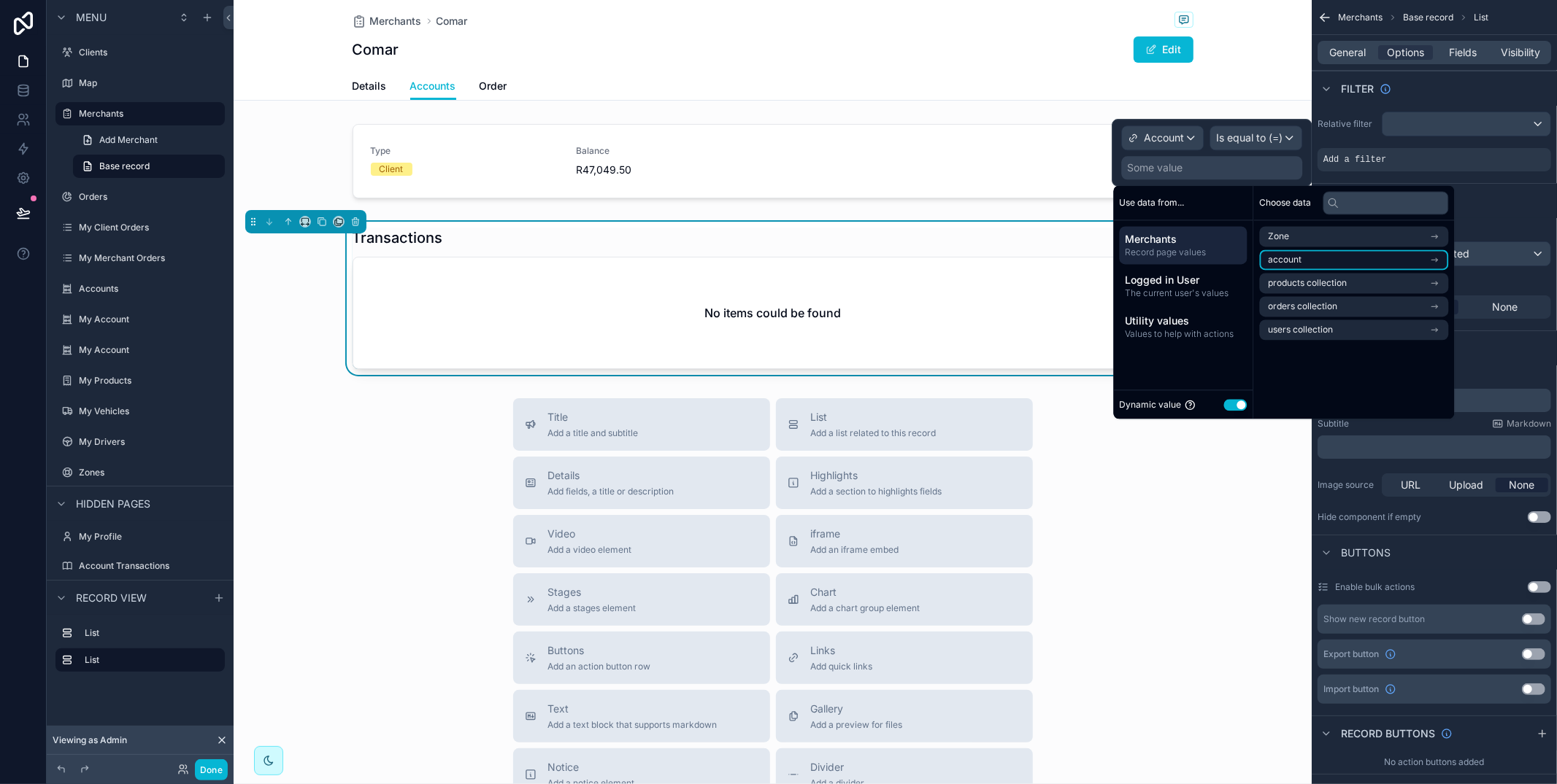
click at [1289, 262] on span "account" at bounding box center [1285, 260] width 33 height 11
click at [1289, 261] on span "account" at bounding box center [1285, 263] width 33 height 11
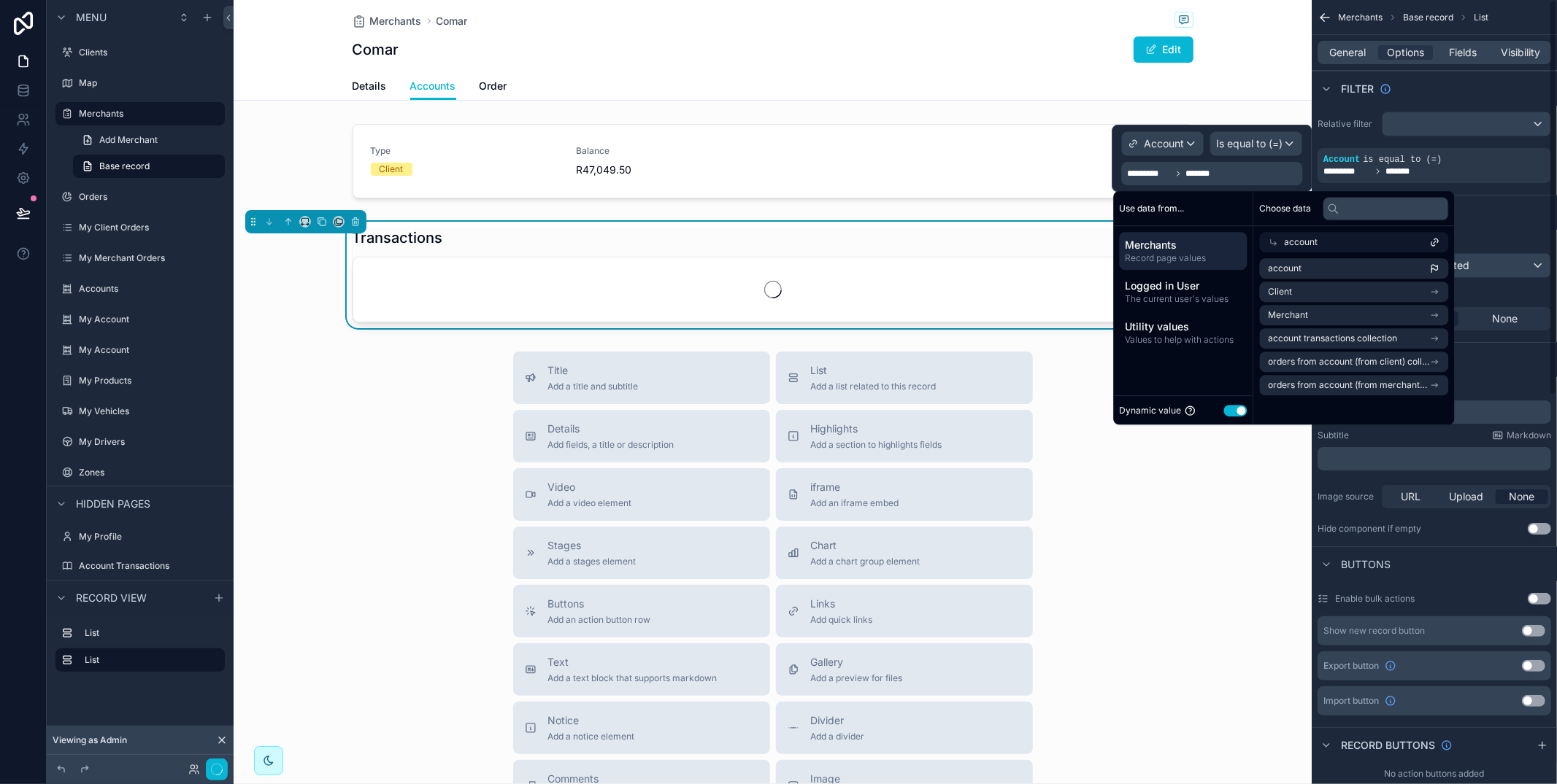
click at [1526, 209] on div "Sort And Limit" at bounding box center [1434, 212] width 245 height 35
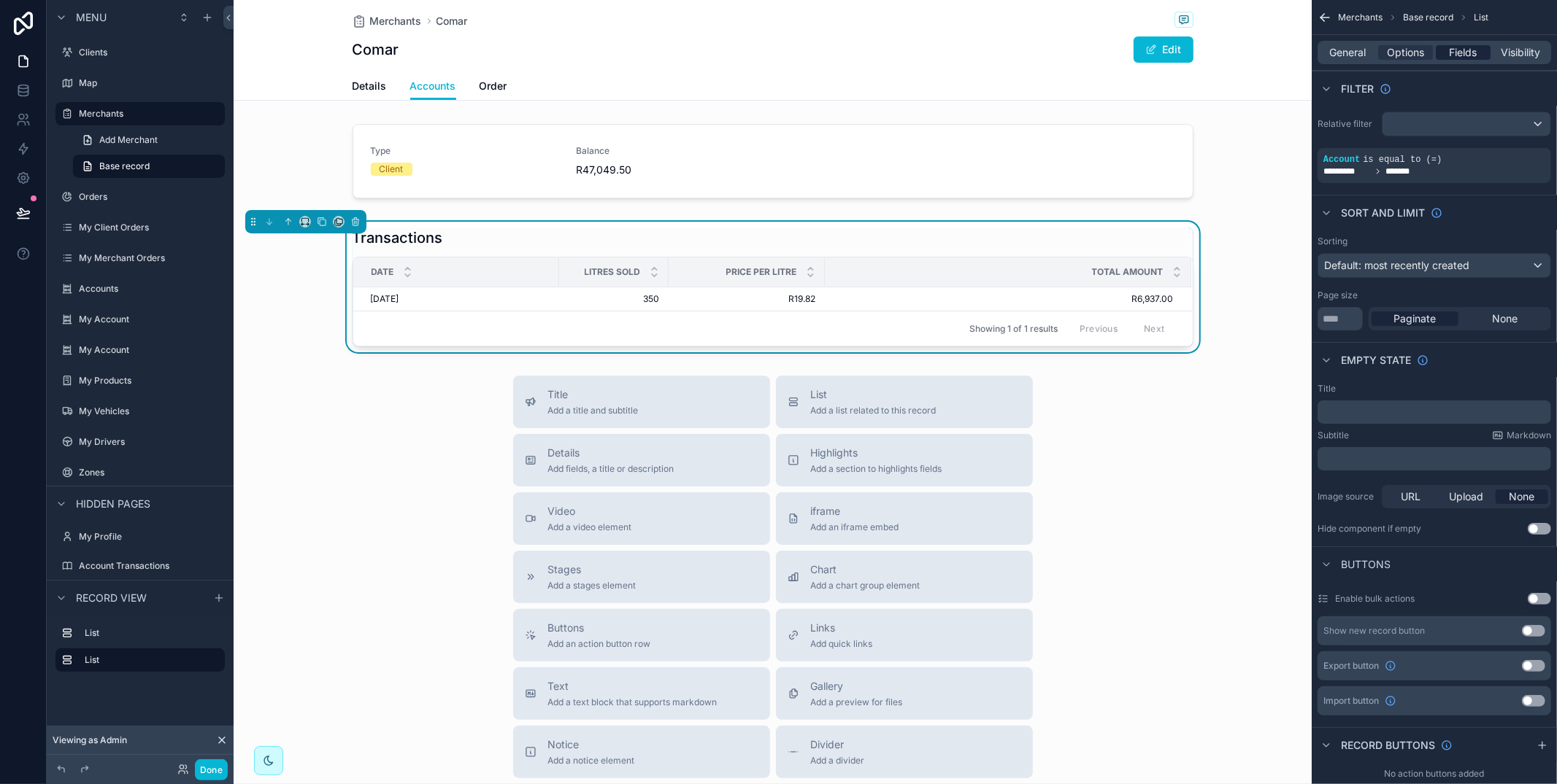
drag, startPoint x: 1459, startPoint y: 50, endPoint x: 1465, endPoint y: 54, distance: 7.2
click at [1459, 50] on span "Fields" at bounding box center [1462, 52] width 27 height 14
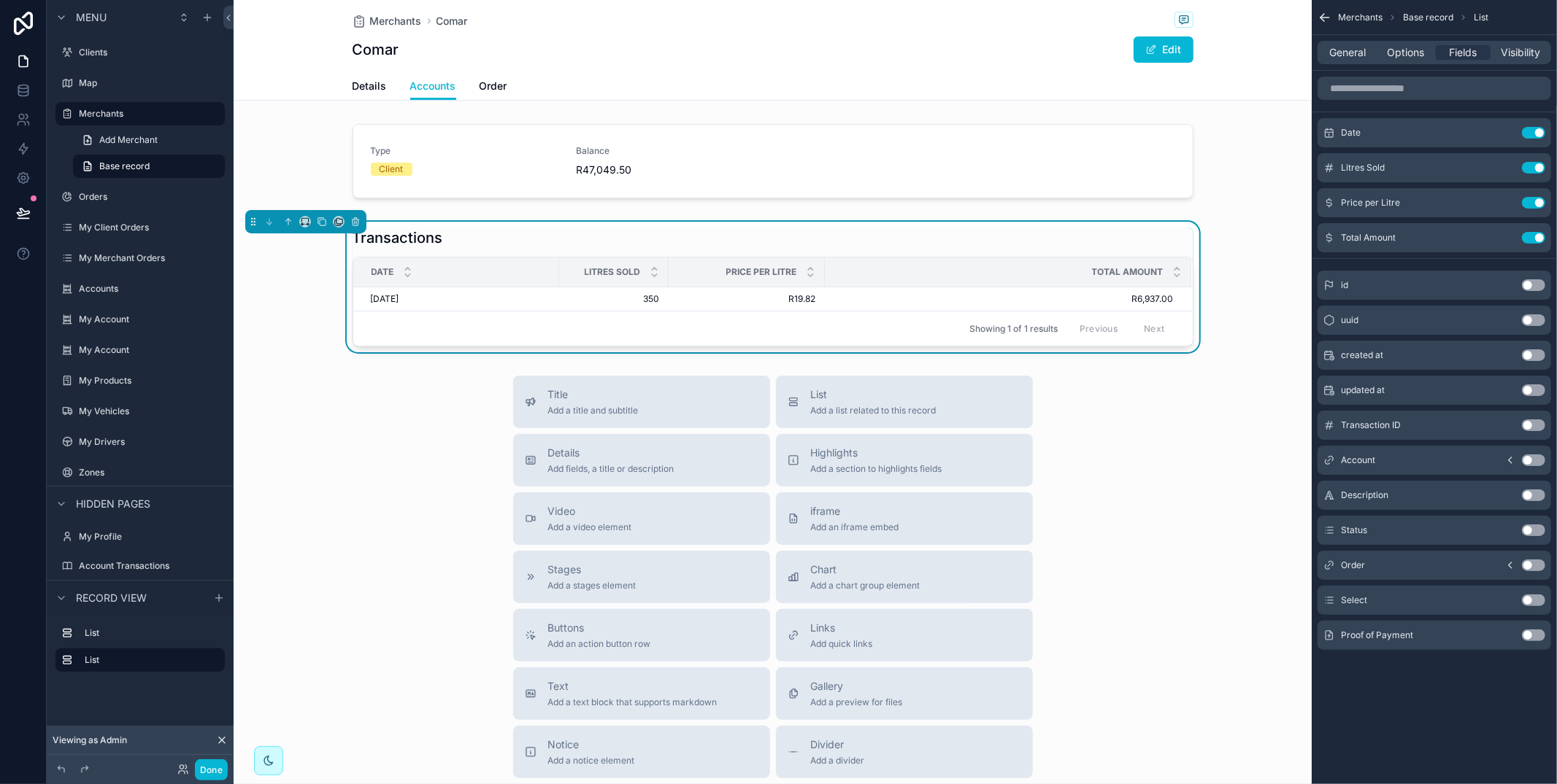
click at [1531, 497] on button "Use setting" at bounding box center [1533, 496] width 24 height 11
click at [1531, 602] on button "Use setting" at bounding box center [1533, 601] width 24 height 11
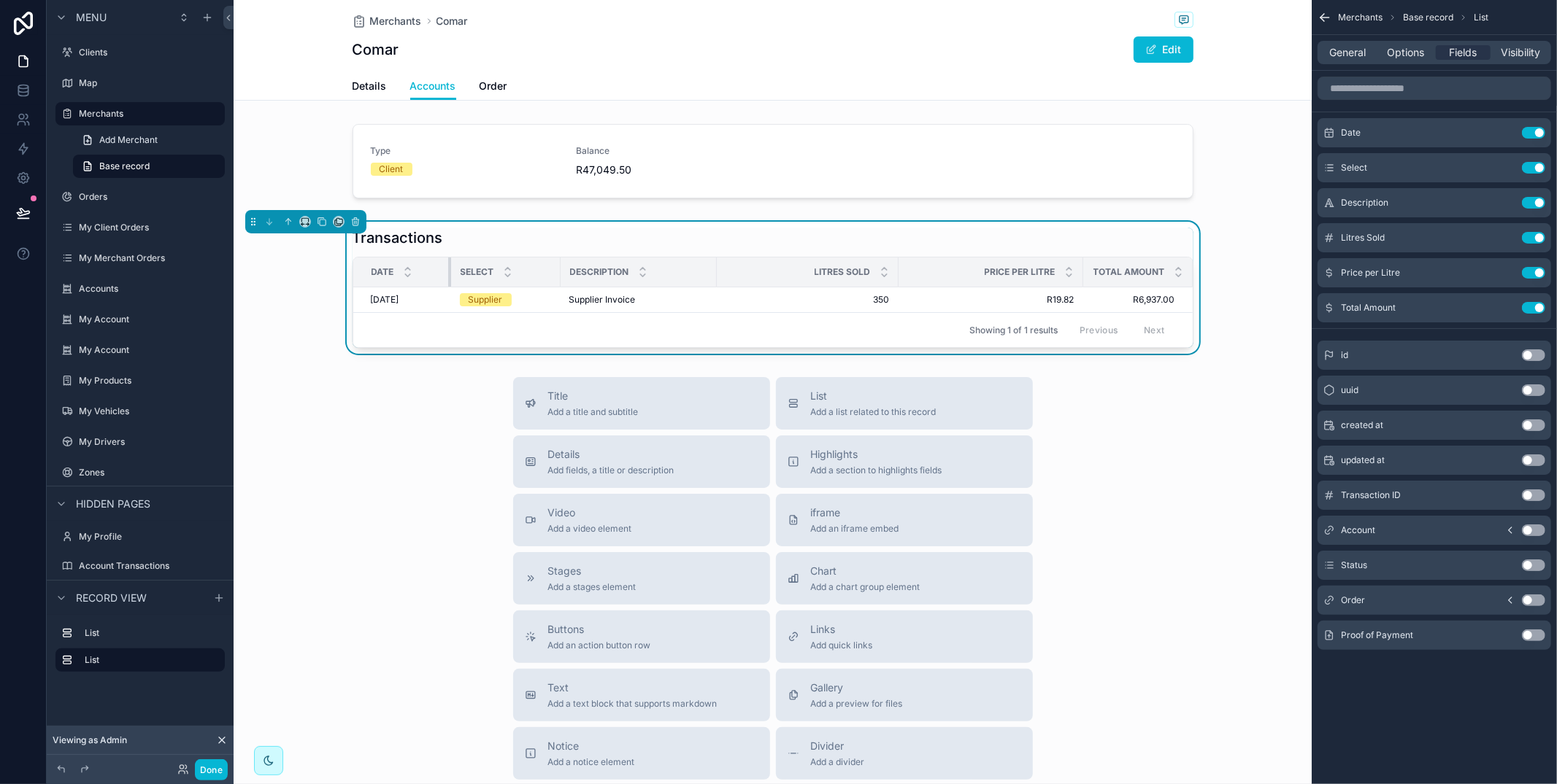
drag, startPoint x: 555, startPoint y: 270, endPoint x: 448, endPoint y: 270, distance: 107.0
click at [448, 270] on div "scrollable content" at bounding box center [451, 271] width 6 height 29
drag, startPoint x: 1529, startPoint y: 599, endPoint x: 1517, endPoint y: 577, distance: 25.1
click at [1529, 598] on button "Use setting" at bounding box center [1533, 601] width 24 height 11
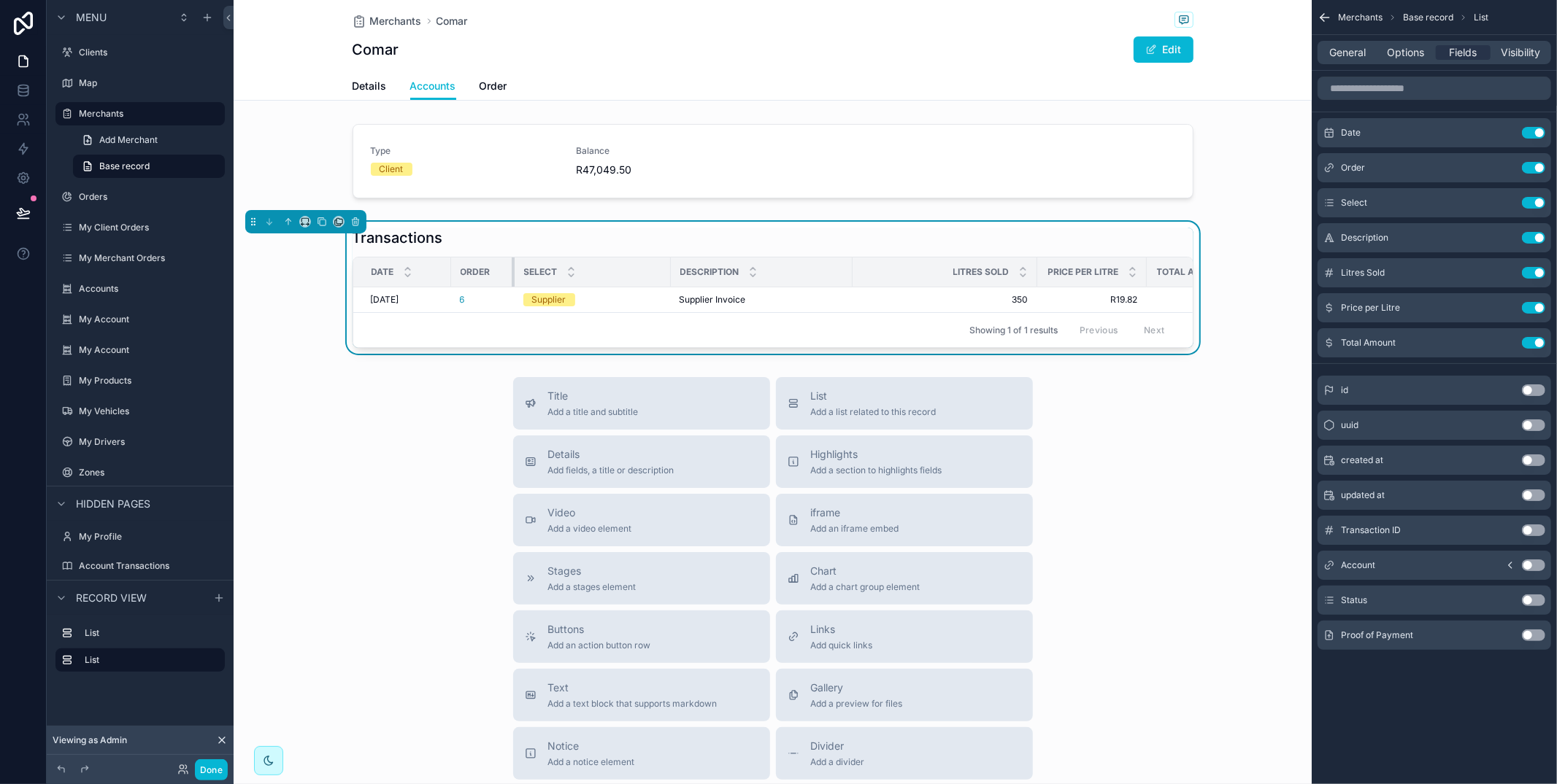
drag, startPoint x: 558, startPoint y: 269, endPoint x: 513, endPoint y: 269, distance: 45.0
click at [513, 269] on div "scrollable content" at bounding box center [515, 271] width 6 height 29
click at [496, 81] on span "Order" at bounding box center [493, 85] width 27 height 14
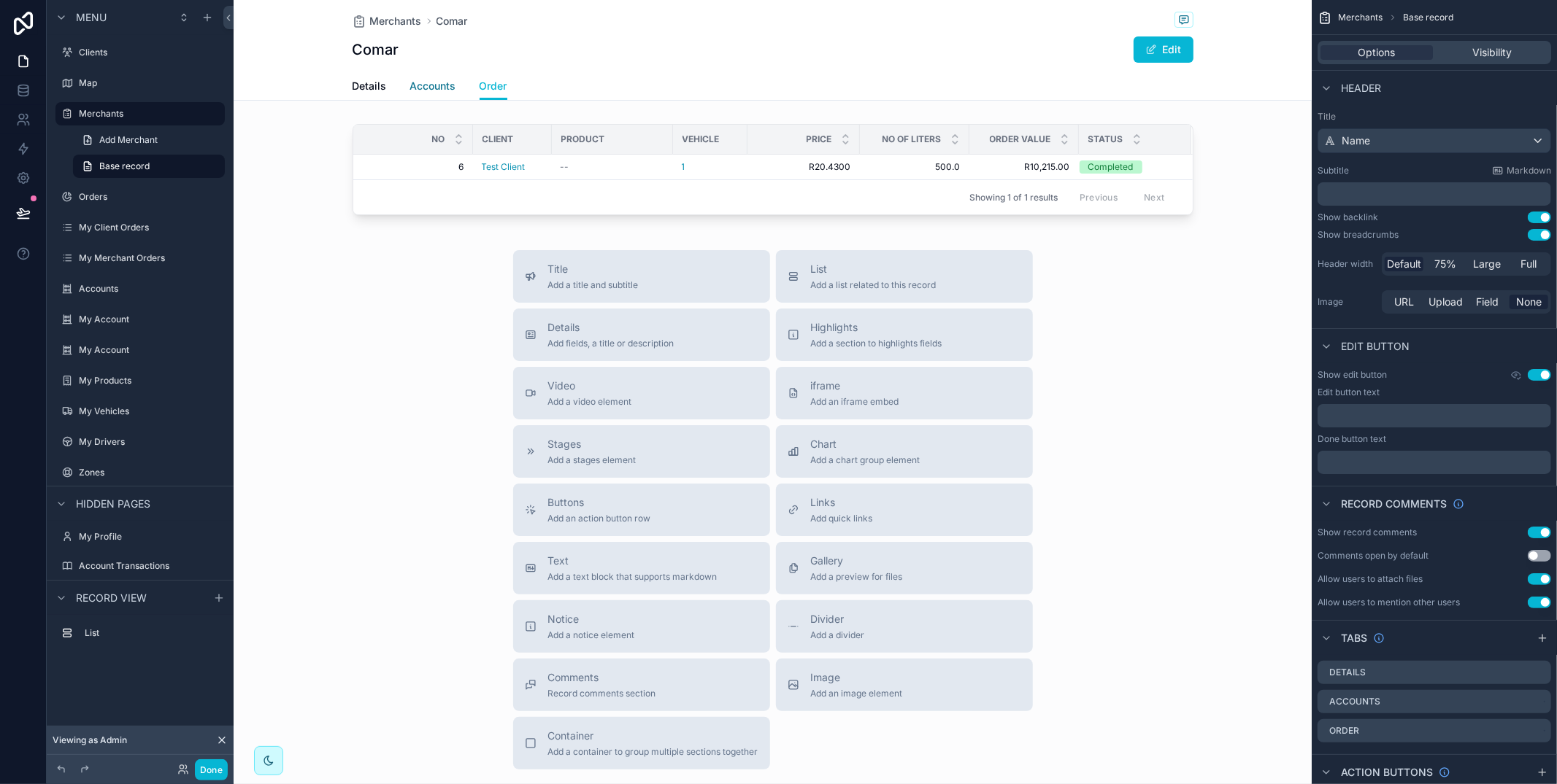
click at [438, 87] on span "Accounts" at bounding box center [433, 85] width 46 height 14
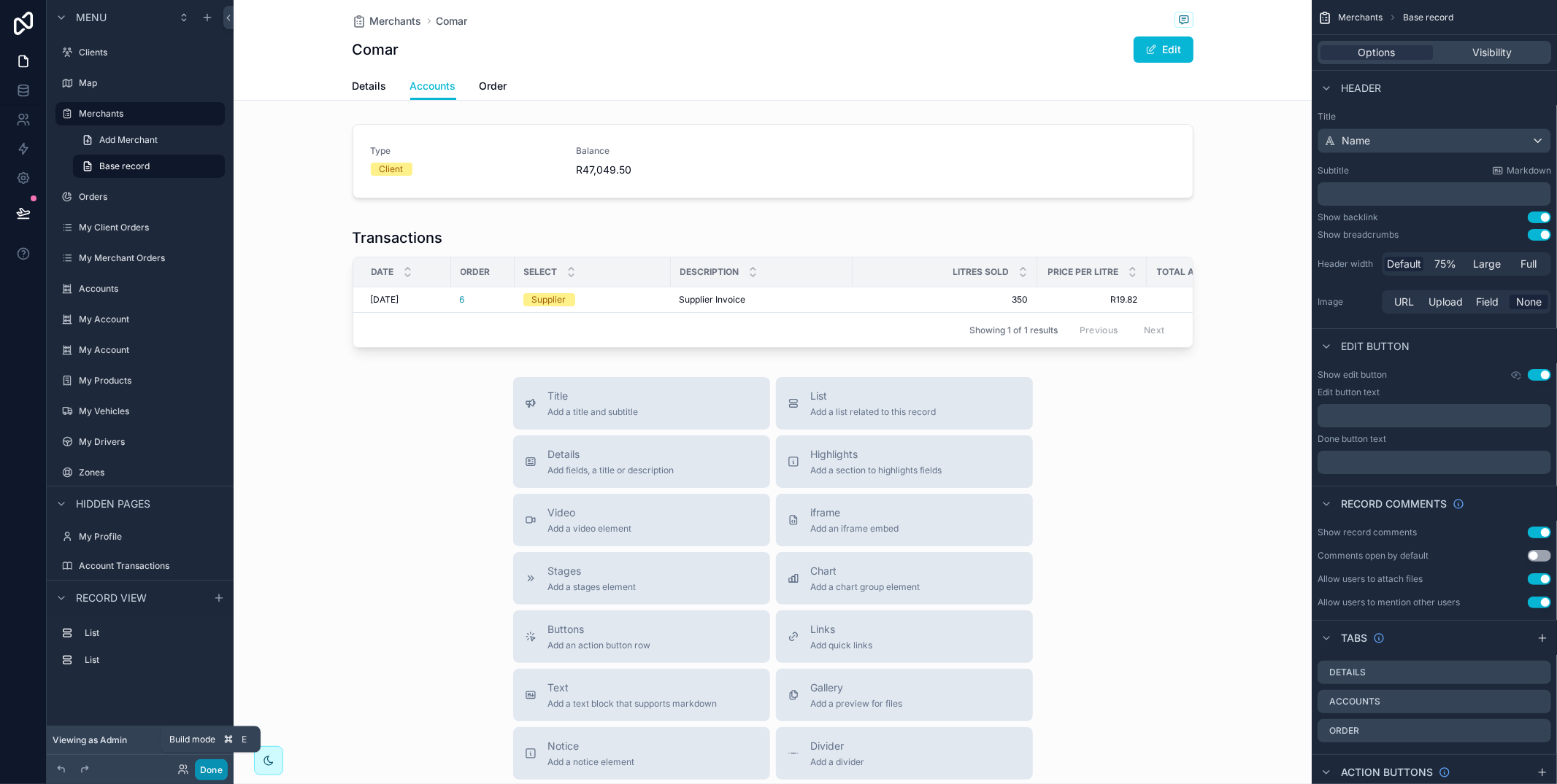
click at [214, 768] on button "Done" at bounding box center [211, 770] width 33 height 21
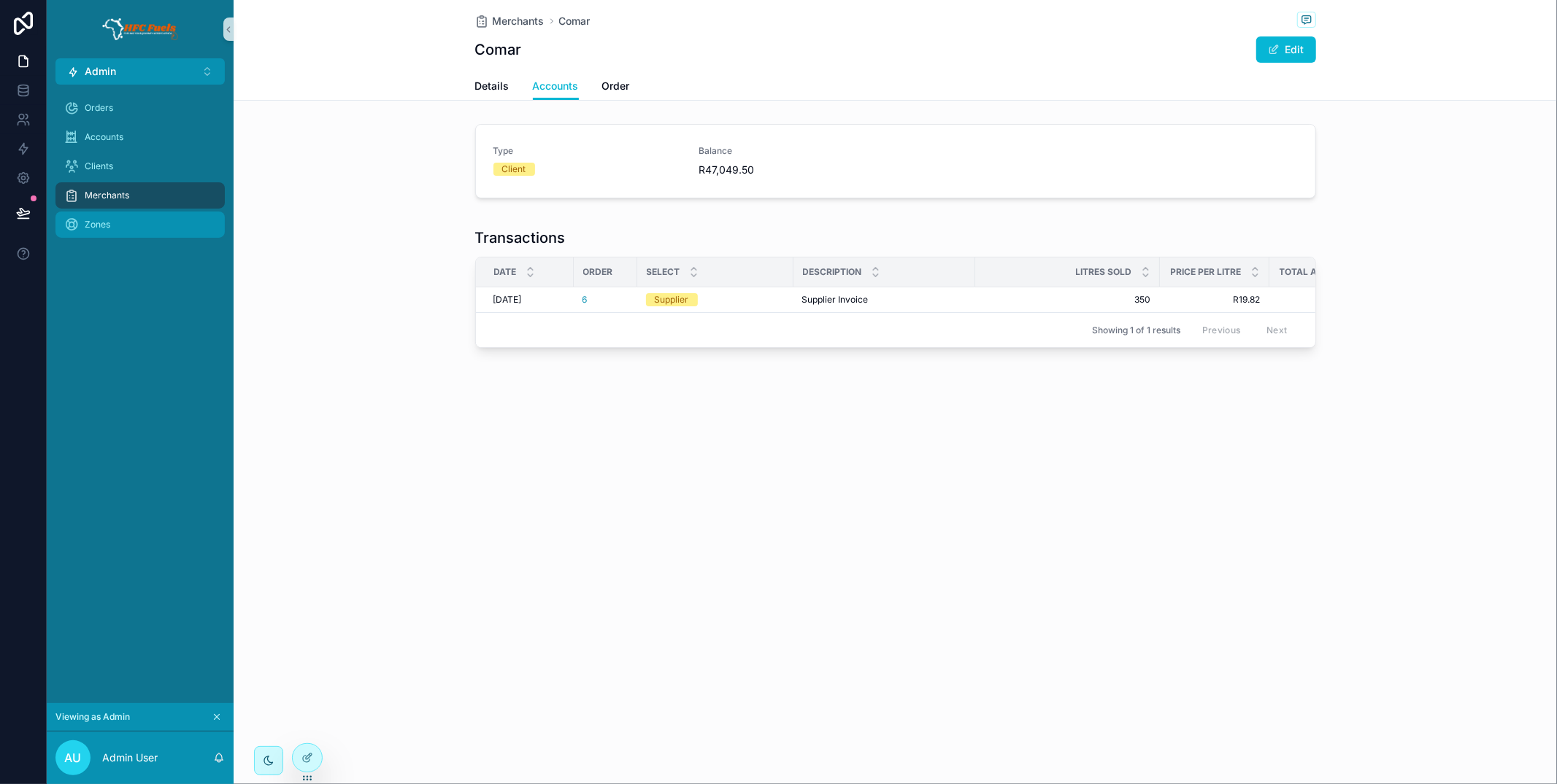
click at [174, 229] on div "Zones" at bounding box center [140, 224] width 151 height 24
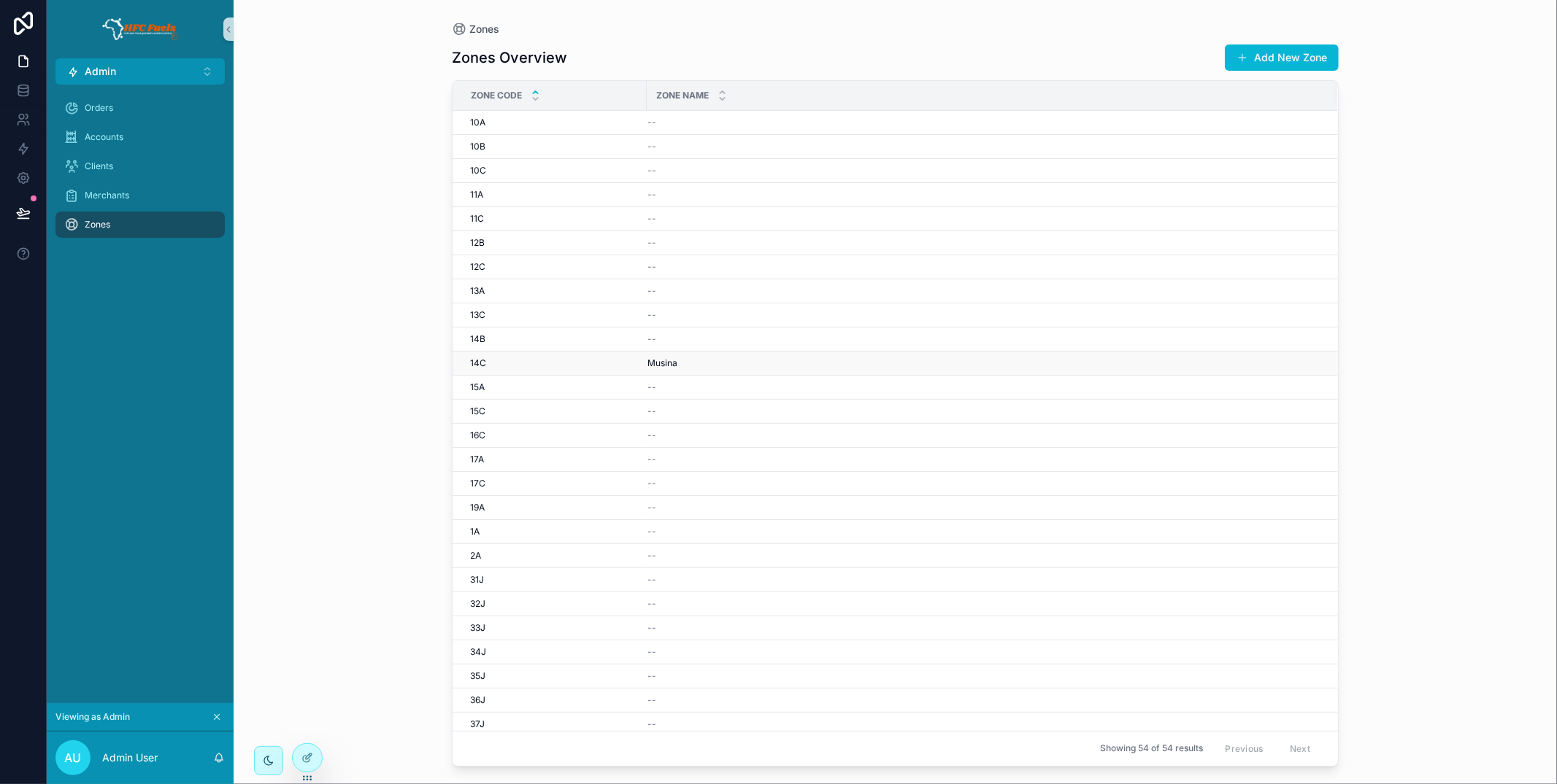
scroll to position [1, 0]
click at [539, 364] on div "14C 14C" at bounding box center [553, 362] width 167 height 11
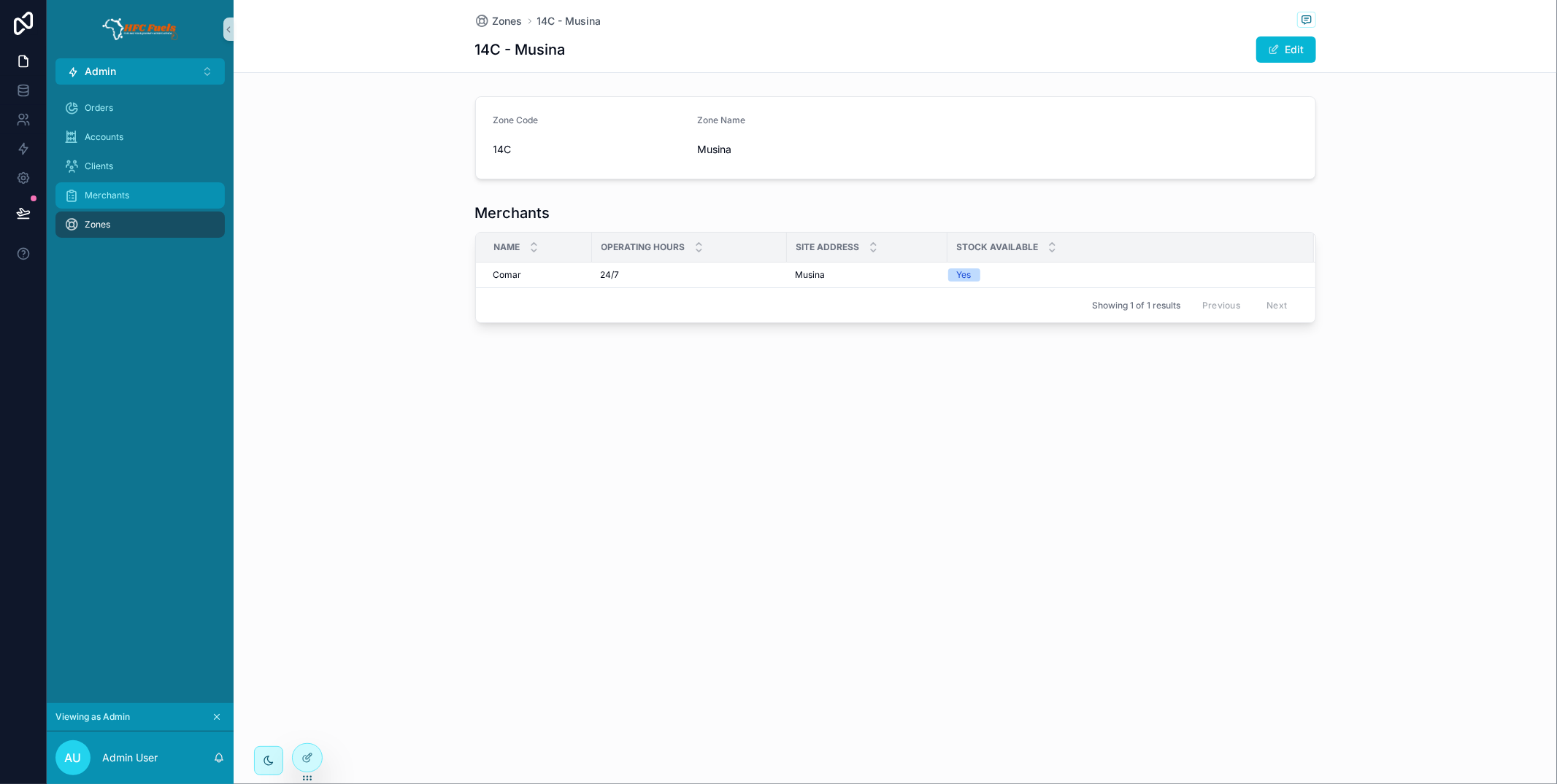
click at [147, 191] on div "Merchants" at bounding box center [140, 195] width 151 height 24
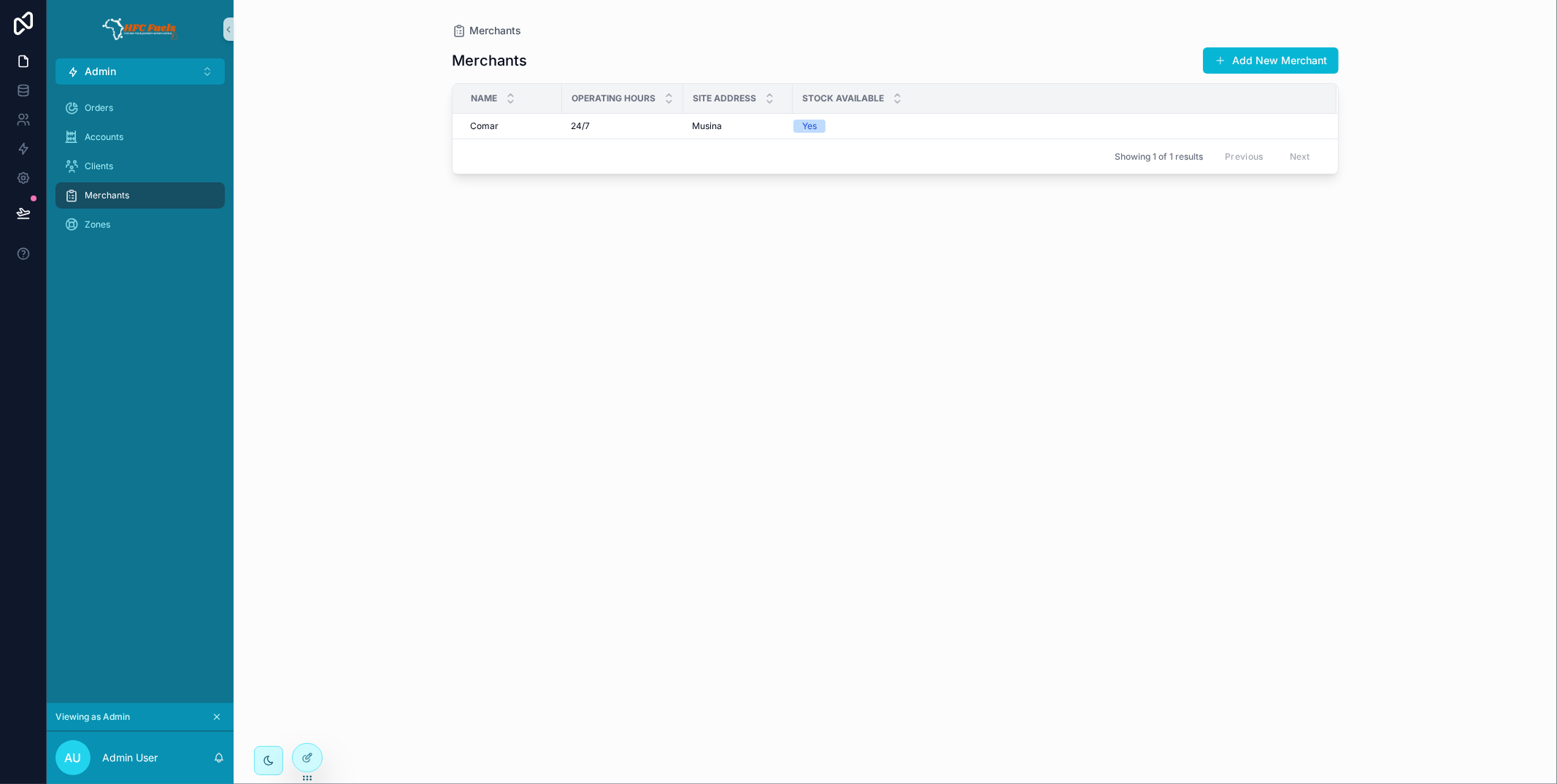
click at [1261, 53] on button "Add New Merchant" at bounding box center [1271, 61] width 136 height 26
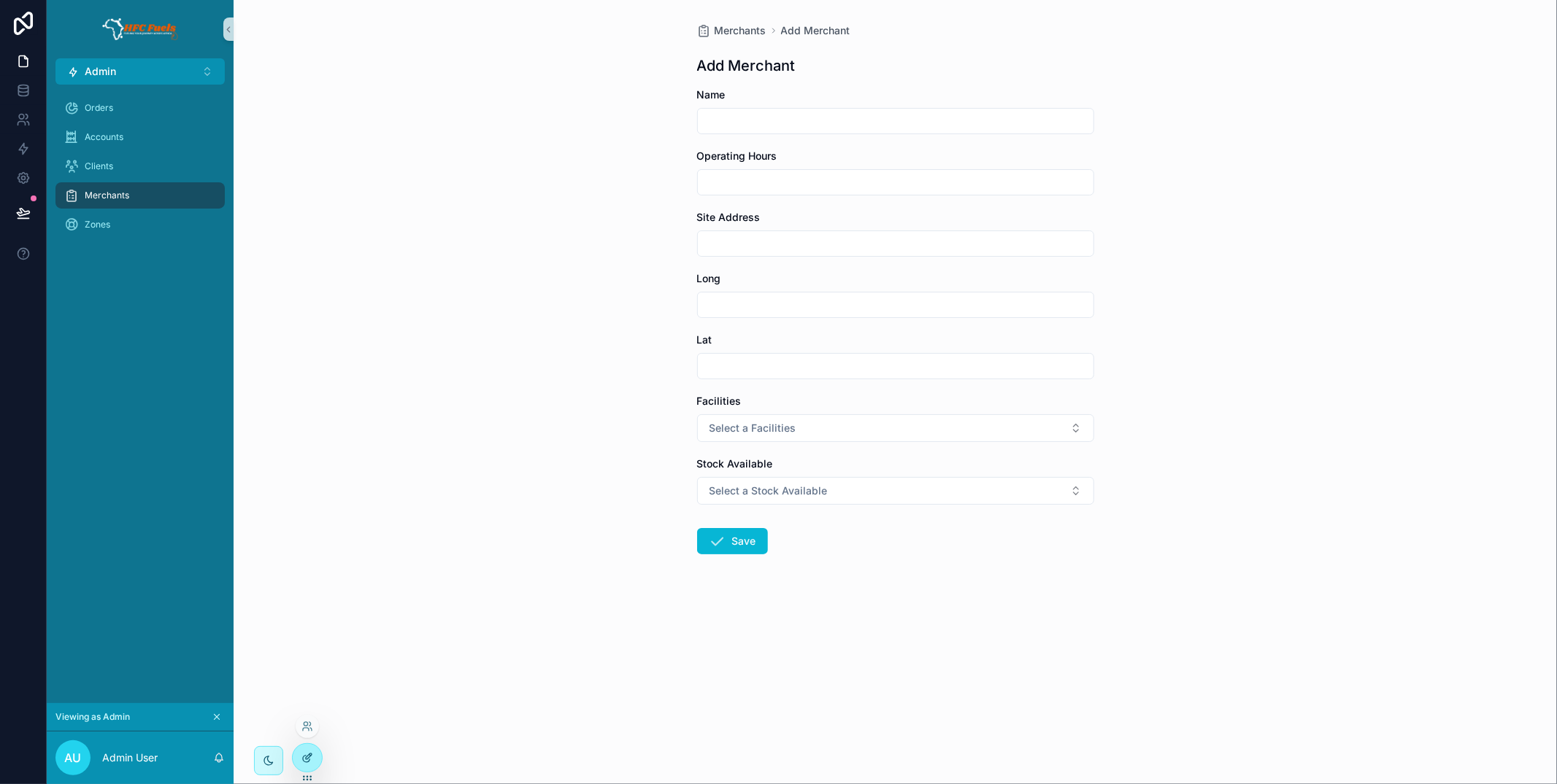
click at [306, 751] on div at bounding box center [306, 758] width 29 height 27
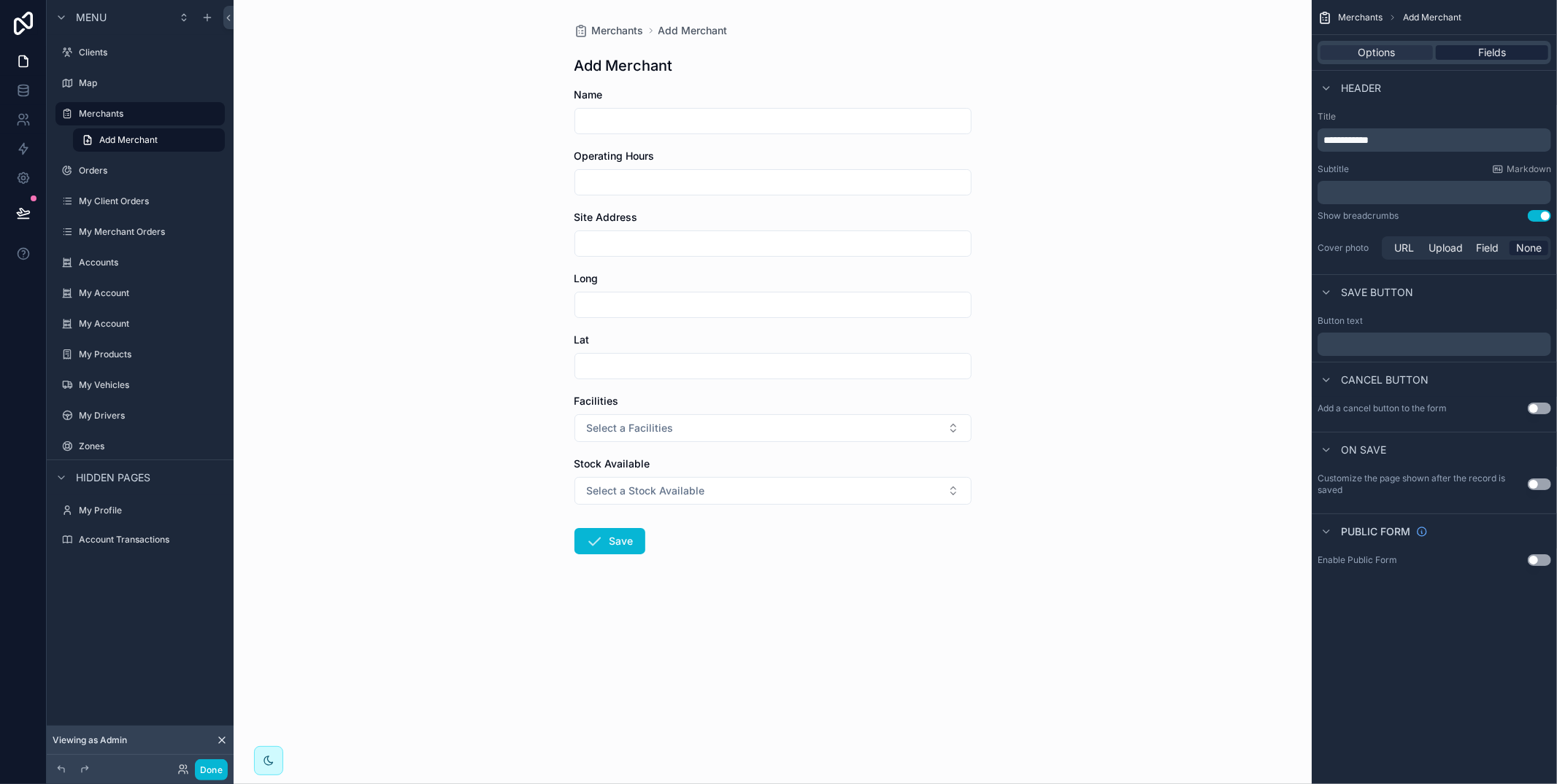
click at [1462, 53] on div "Fields" at bounding box center [1492, 52] width 113 height 14
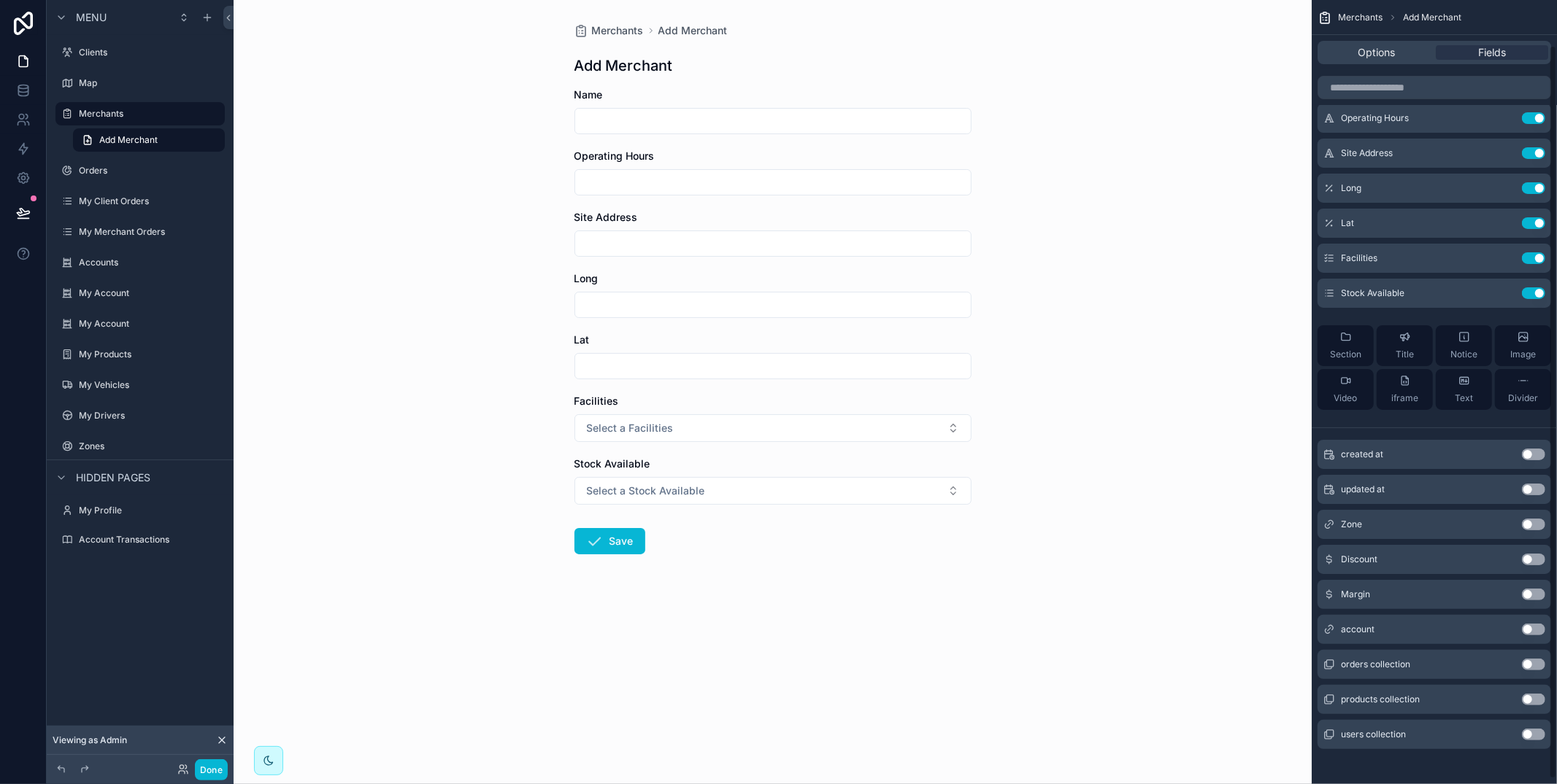
scroll to position [54, 0]
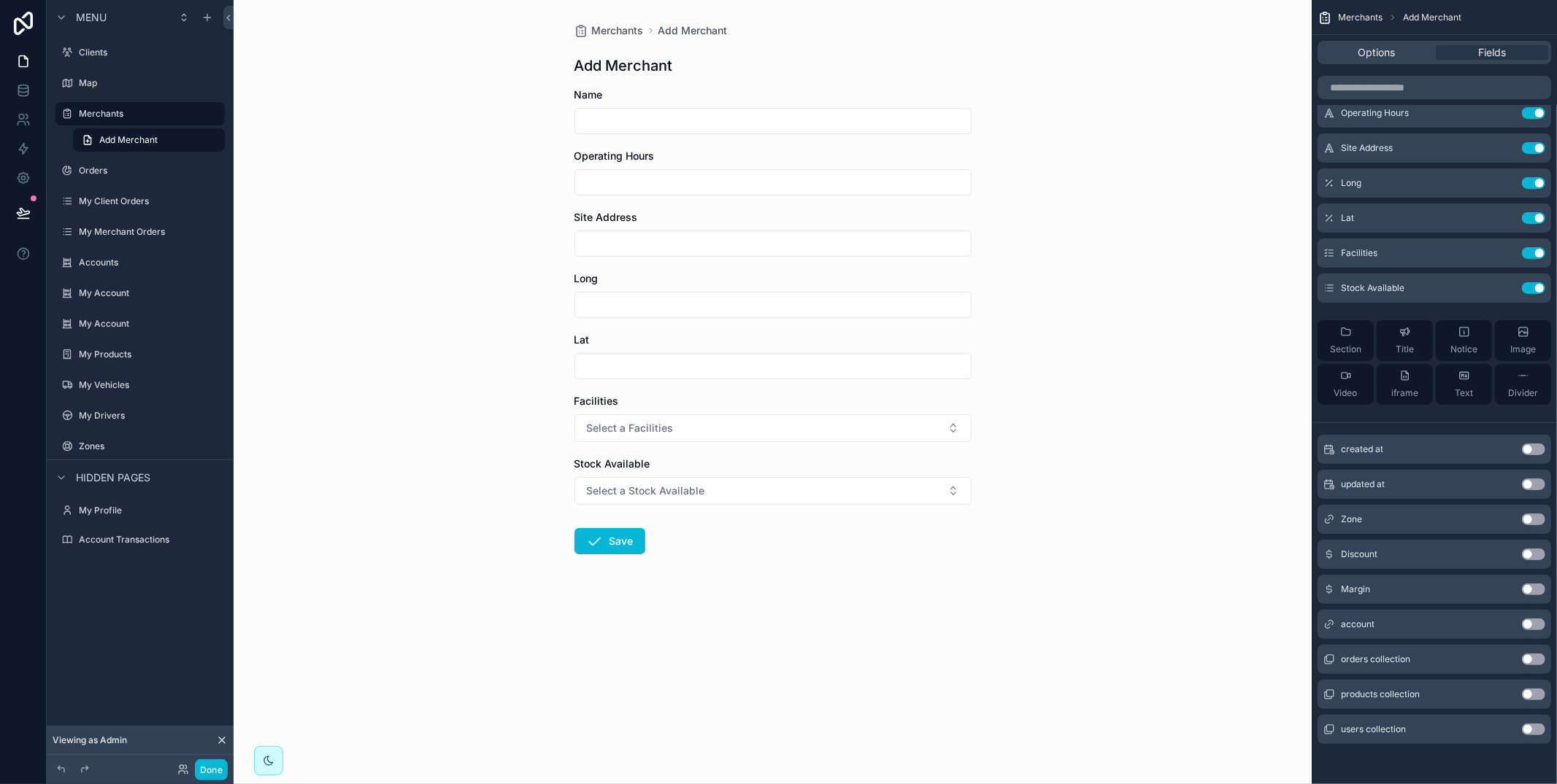
click at [1530, 514] on button "Use setting" at bounding box center [1533, 519] width 24 height 11
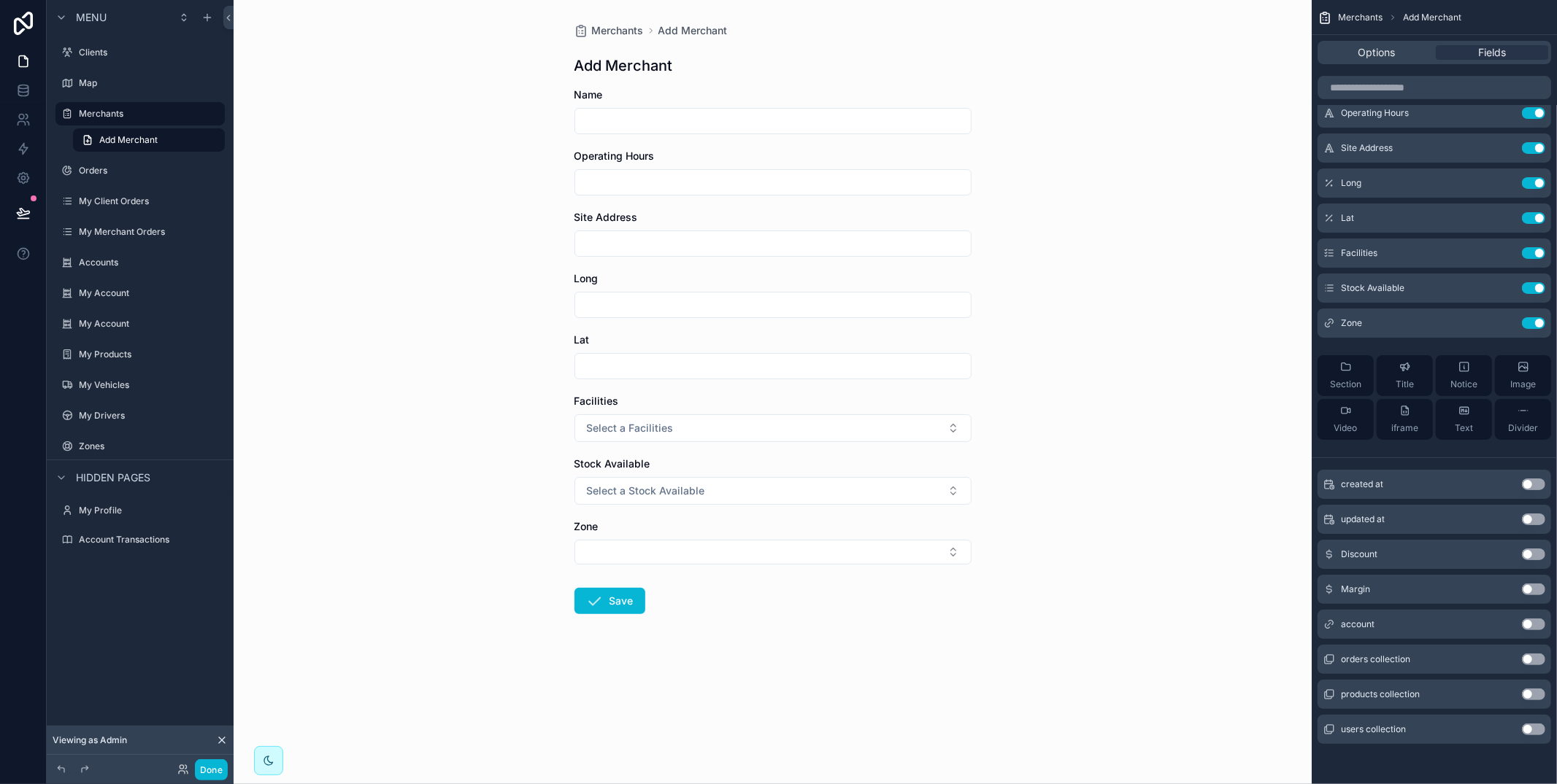
click at [1529, 555] on button "Use setting" at bounding box center [1533, 554] width 24 height 11
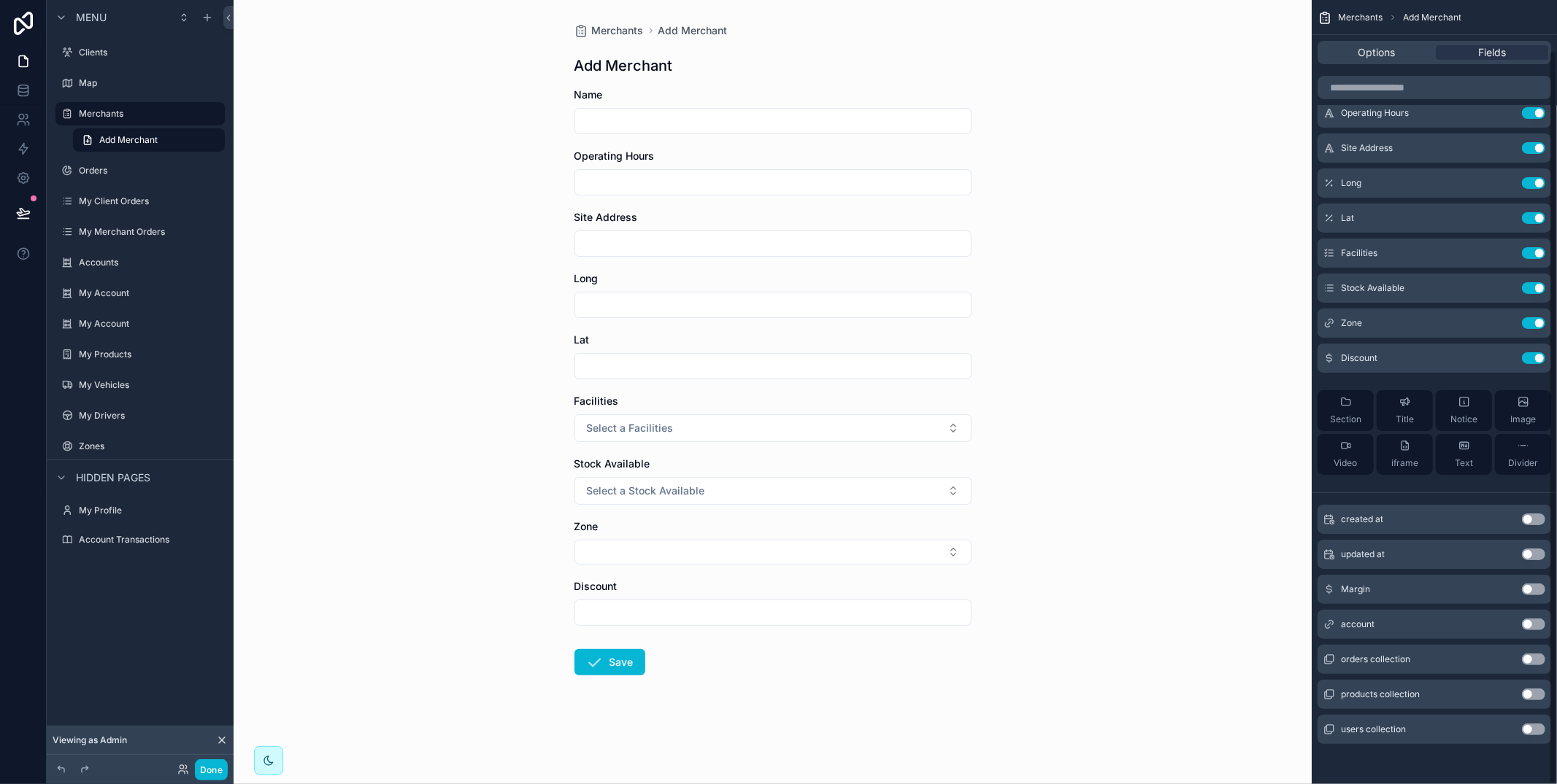
click at [1531, 588] on button "Use setting" at bounding box center [1533, 589] width 24 height 11
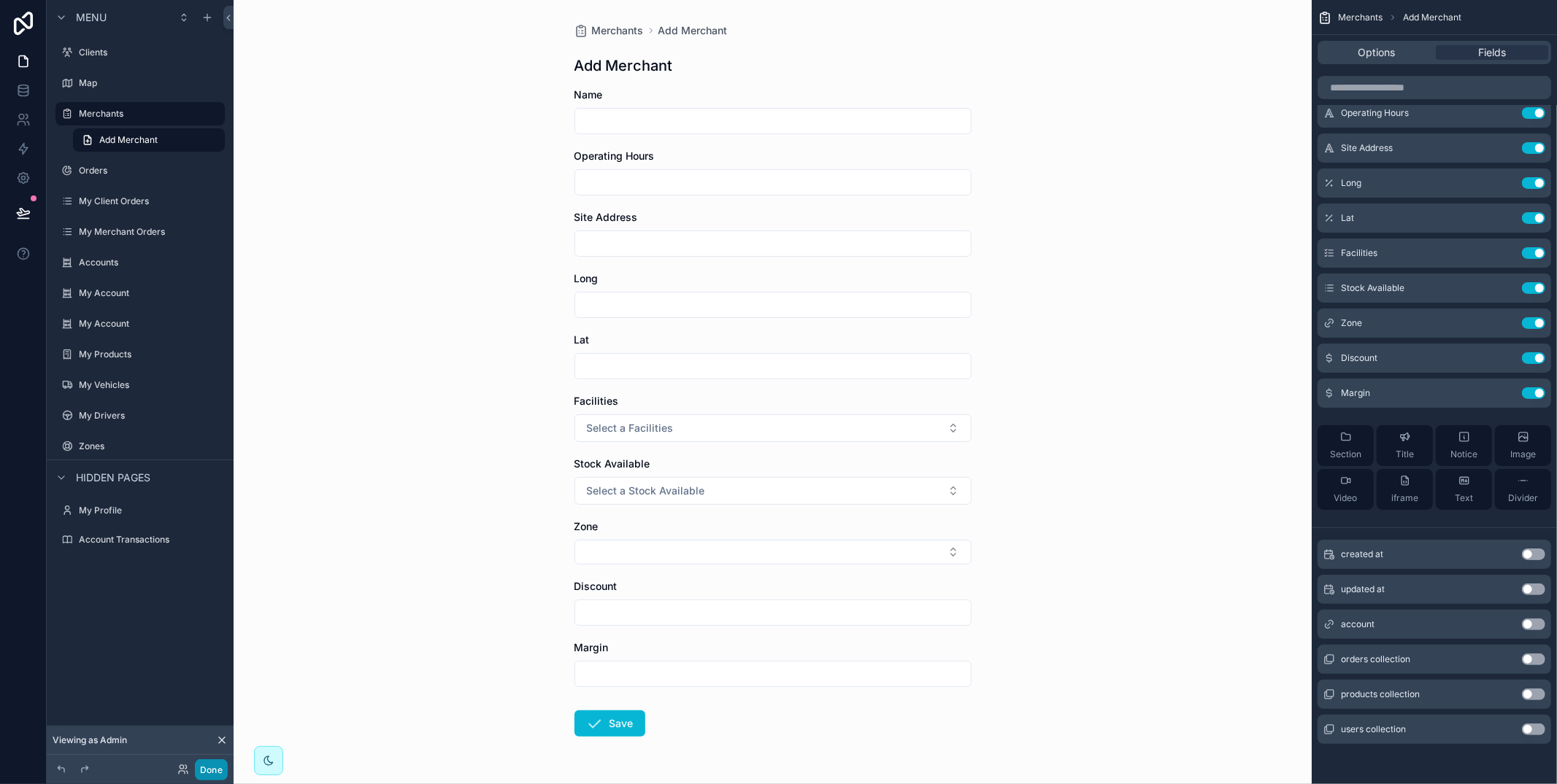
click at [202, 772] on button "Done" at bounding box center [211, 770] width 33 height 21
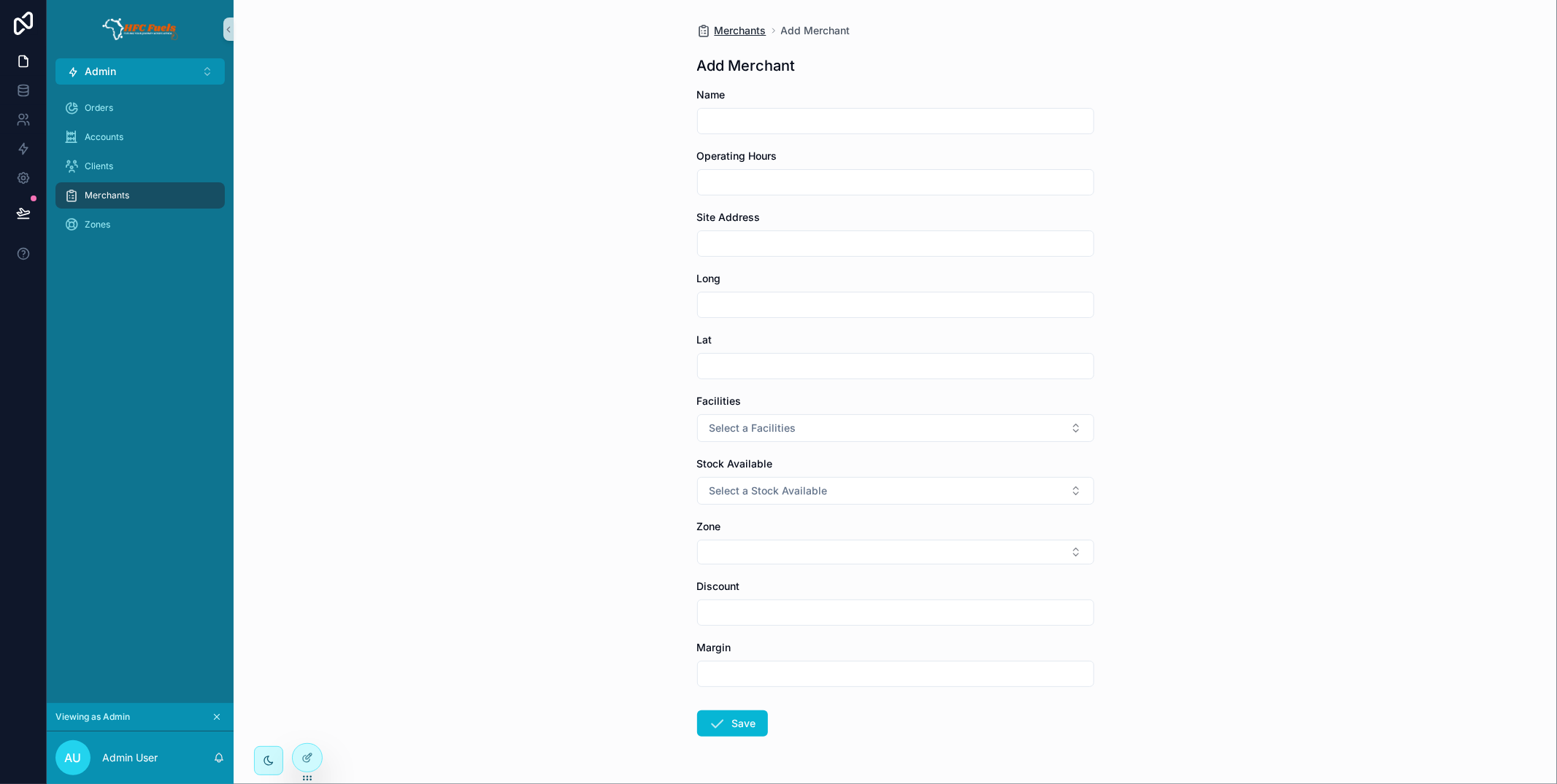
click at [721, 34] on span "Merchants" at bounding box center [740, 30] width 52 height 14
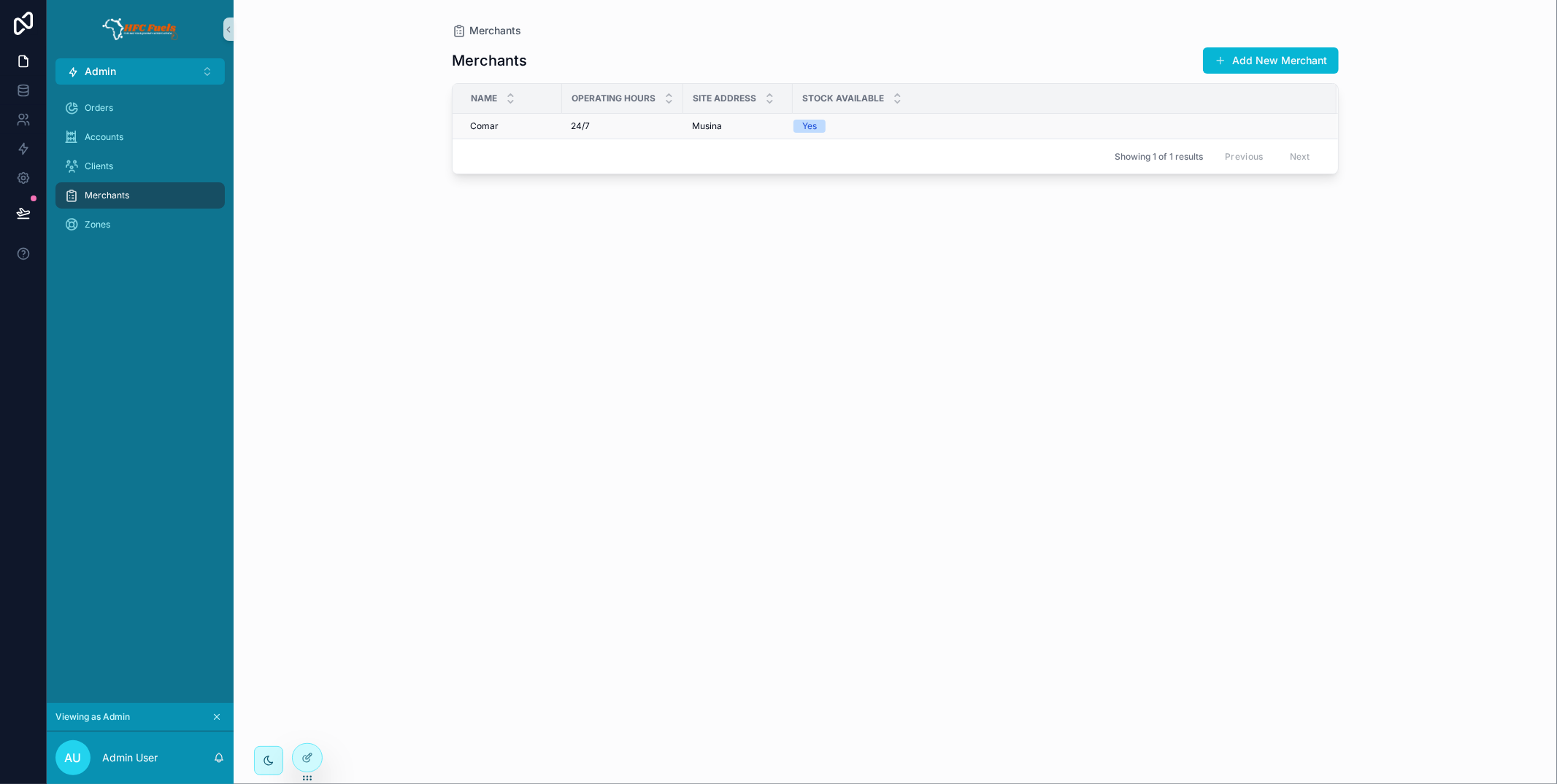
click at [742, 130] on div "Musina Musina" at bounding box center [737, 126] width 92 height 11
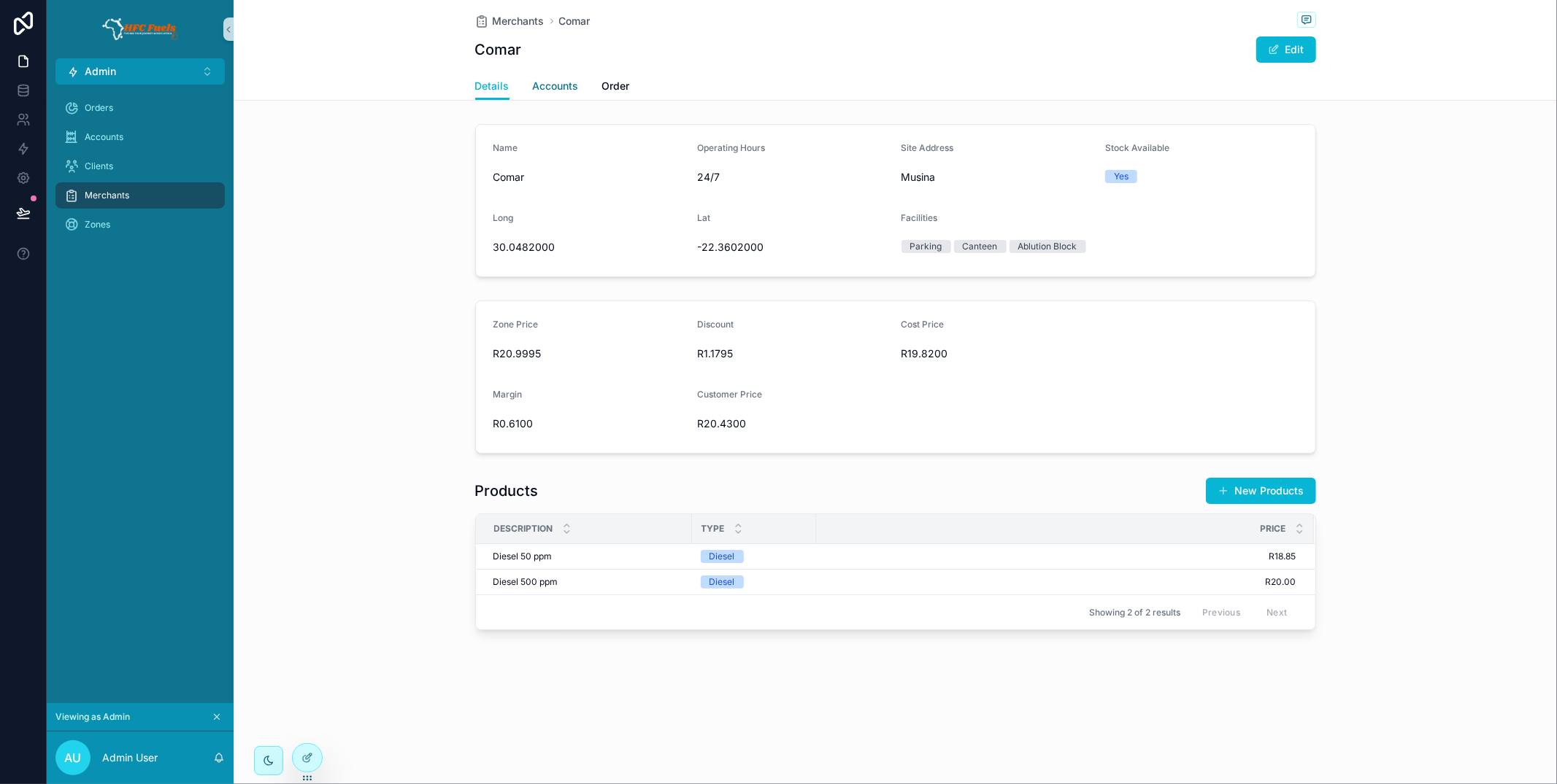
click at [568, 69] on div "Merchants Comar Comar Edit" at bounding box center [895, 36] width 841 height 72
drag, startPoint x: 565, startPoint y: 78, endPoint x: 607, endPoint y: 82, distance: 42.2
click at [567, 78] on span "Accounts" at bounding box center [555, 85] width 46 height 14
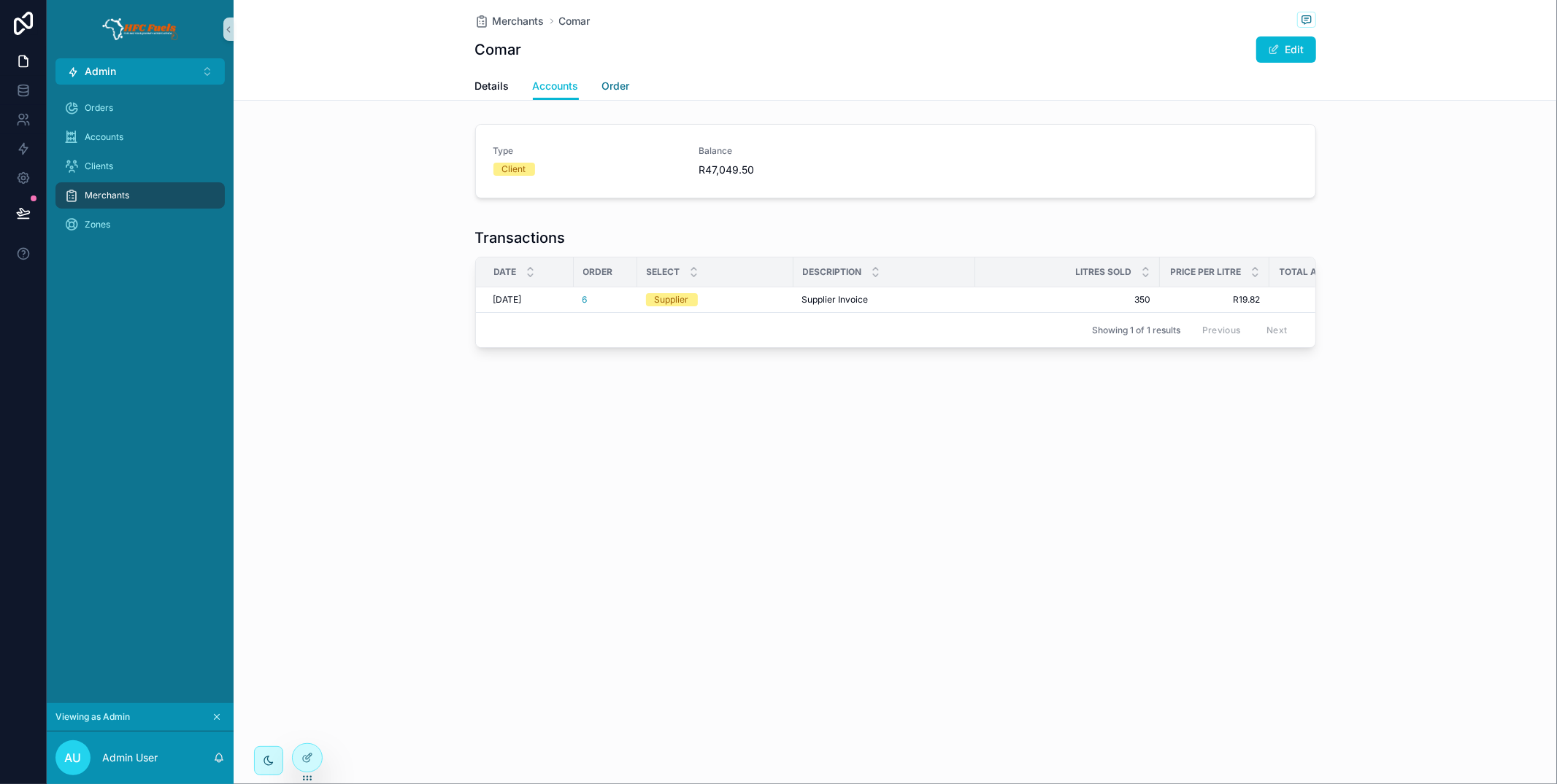
click at [620, 81] on span "Order" at bounding box center [616, 85] width 27 height 14
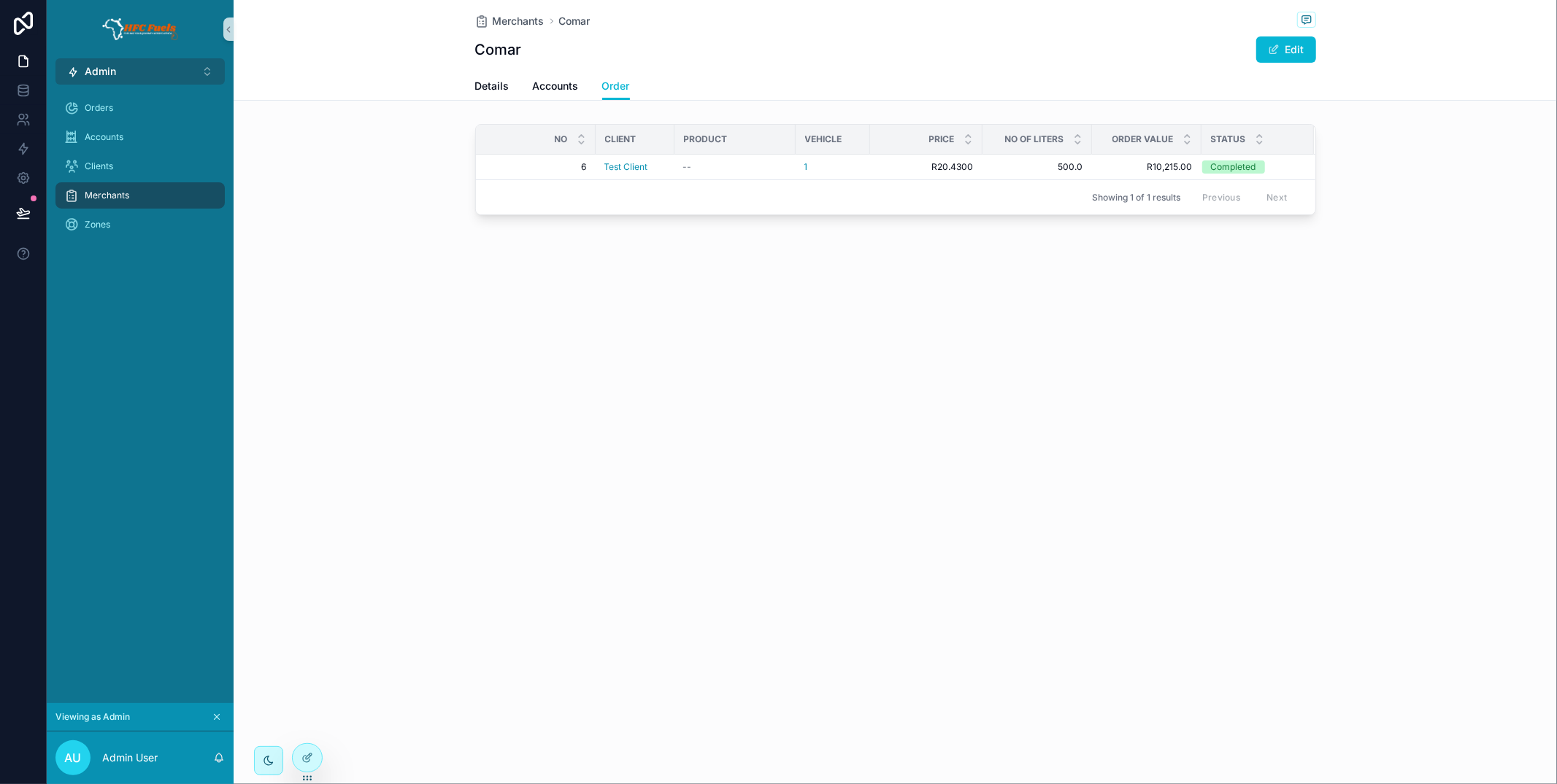
click at [187, 78] on button "Admin ⌥ 1" at bounding box center [140, 72] width 169 height 26
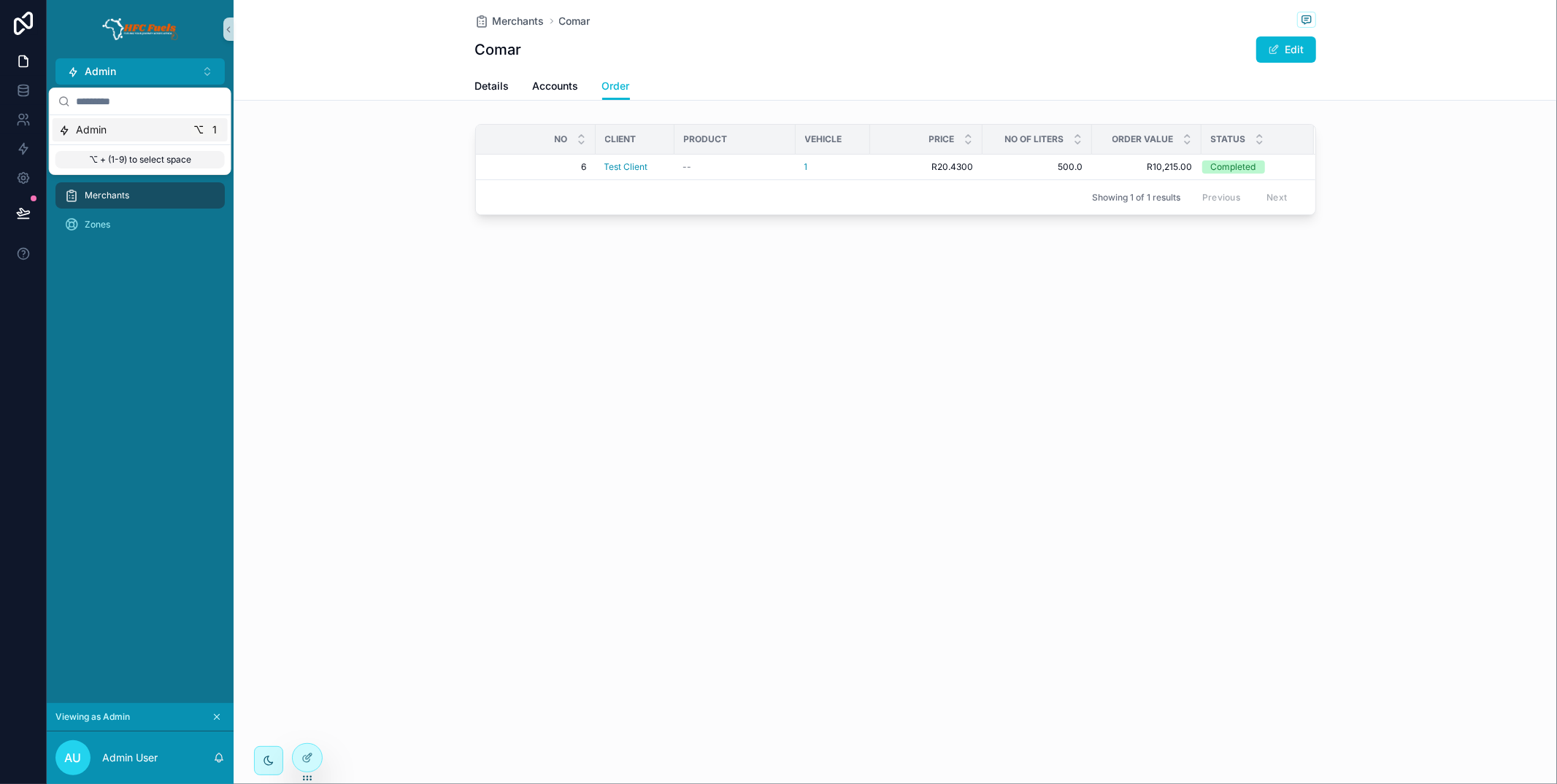
click at [353, 636] on div "Merchants Comar Comar Edit Order Details Accounts Order No Client Product Vehic…" at bounding box center [895, 392] width 1323 height 784
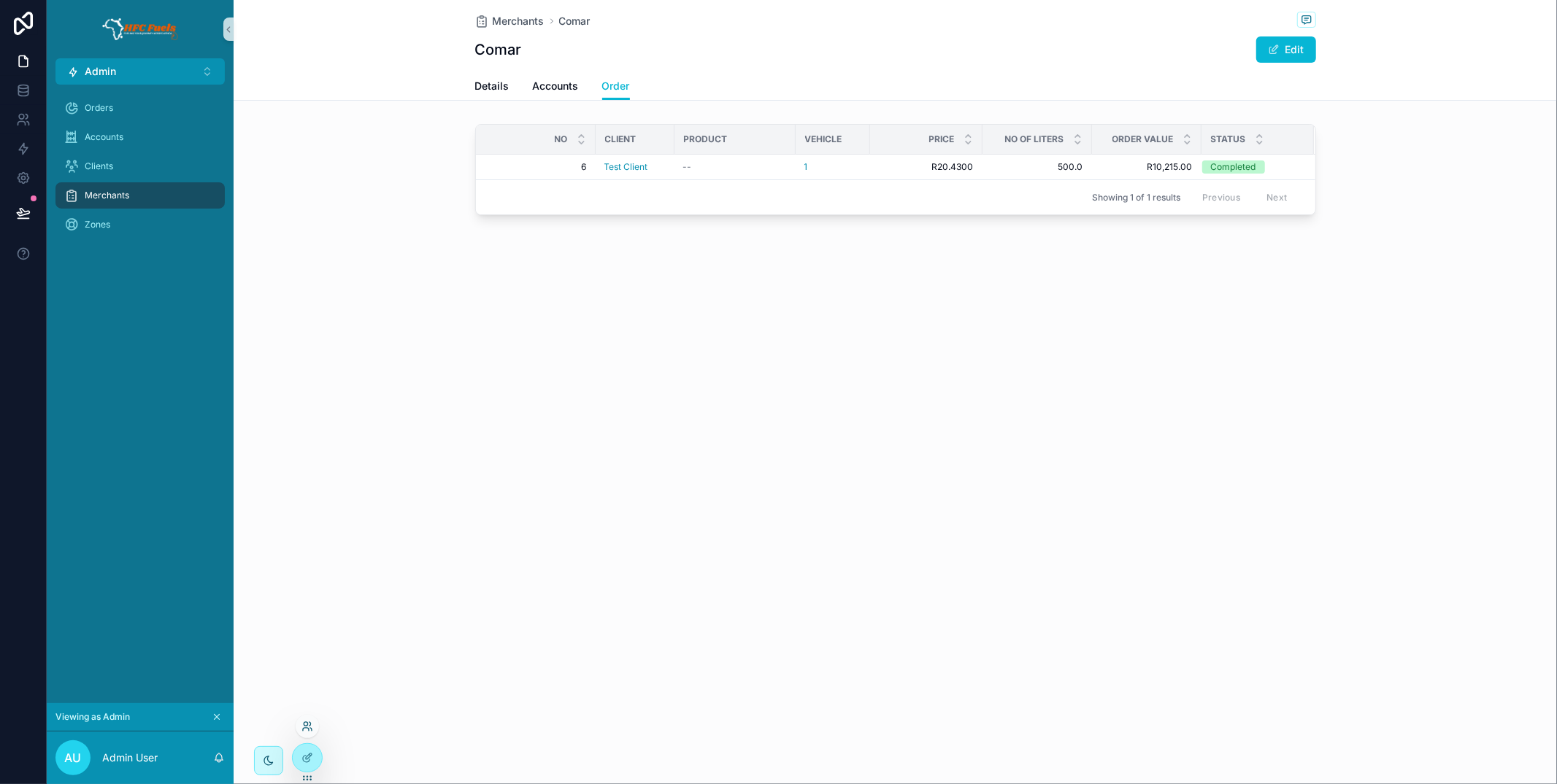
click at [311, 729] on icon at bounding box center [307, 726] width 11 height 11
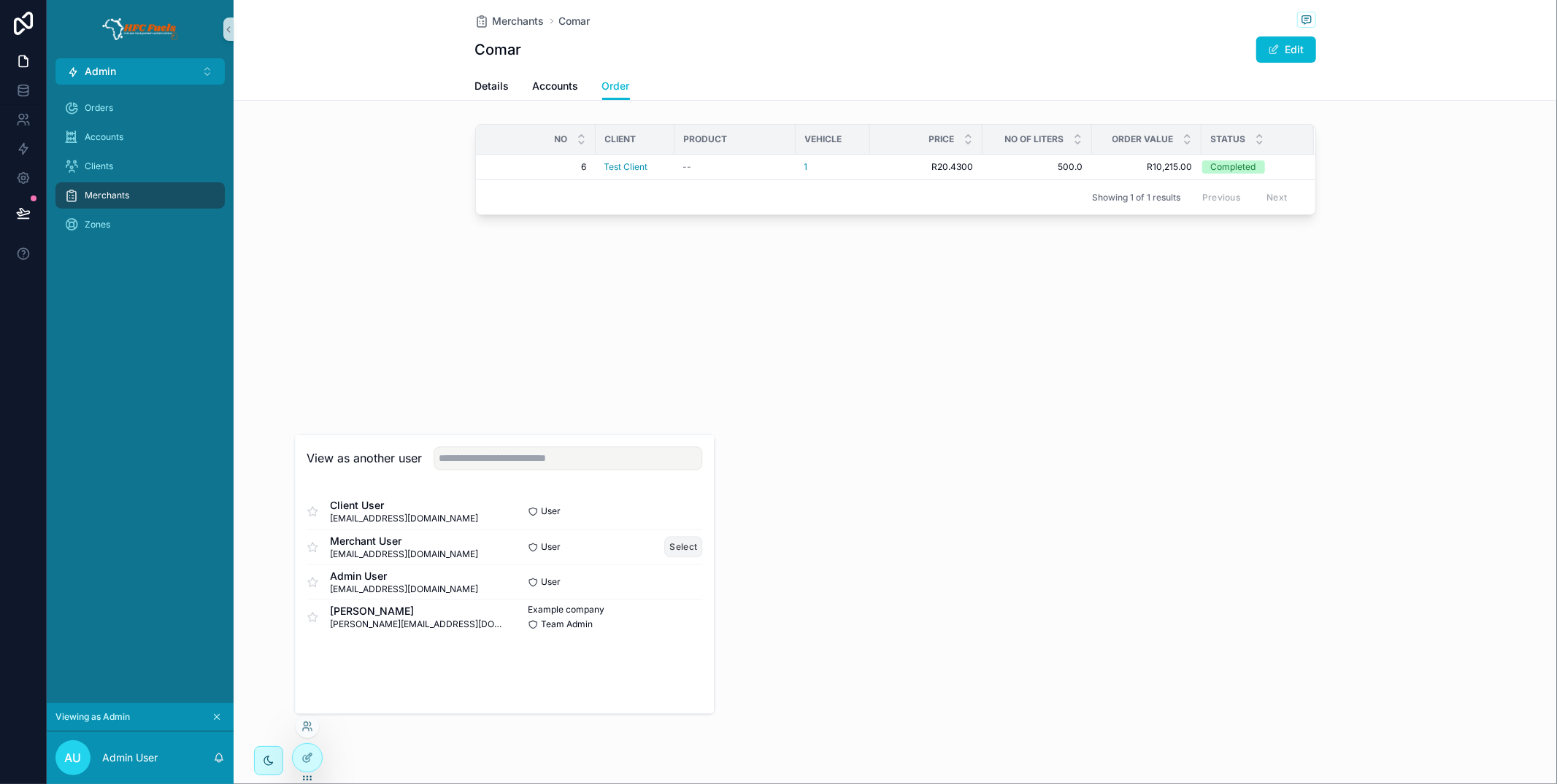
click at [667, 546] on button "Select" at bounding box center [684, 547] width 38 height 21
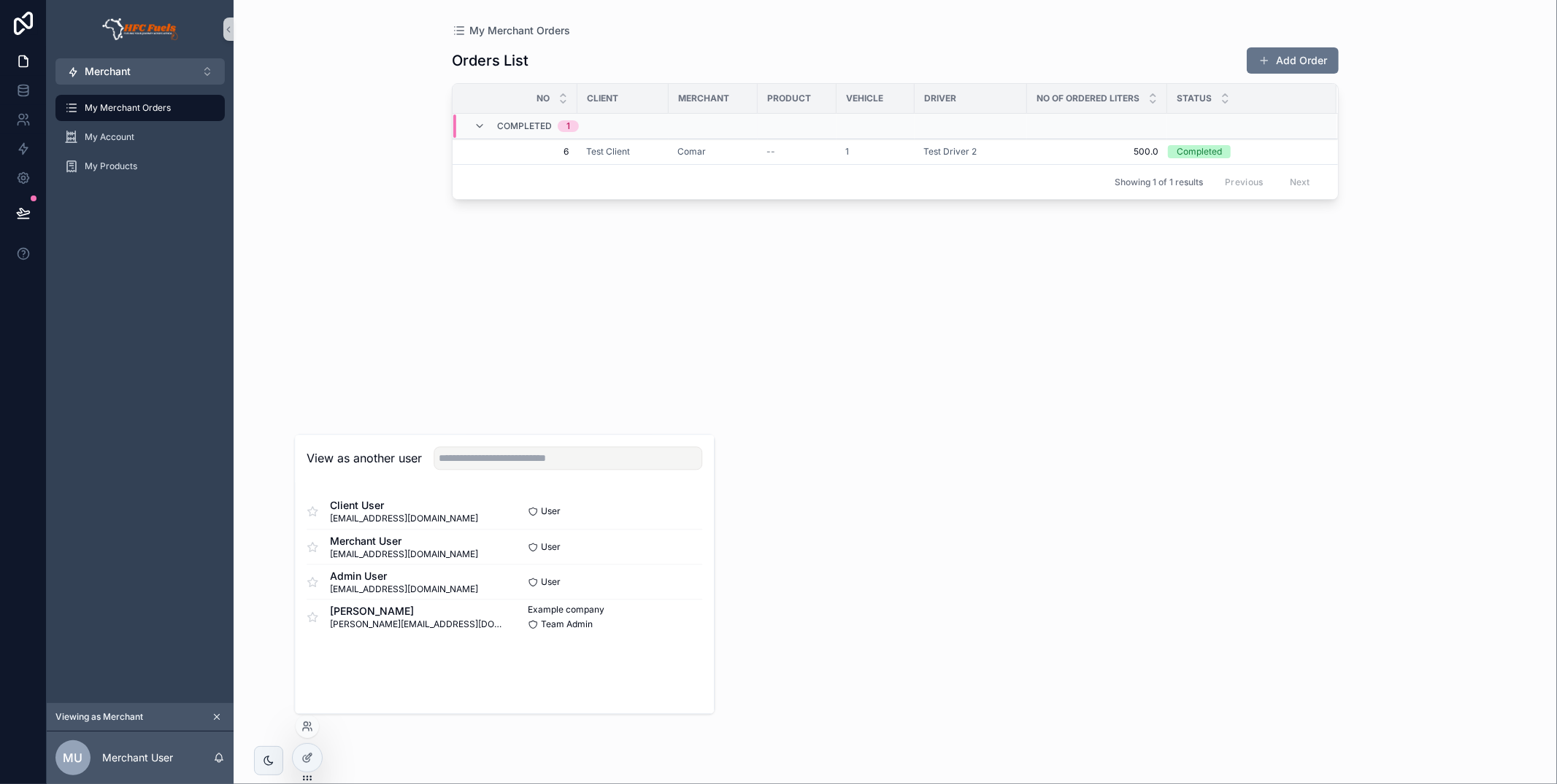
click at [143, 104] on span "My Merchant Orders" at bounding box center [128, 108] width 86 height 11
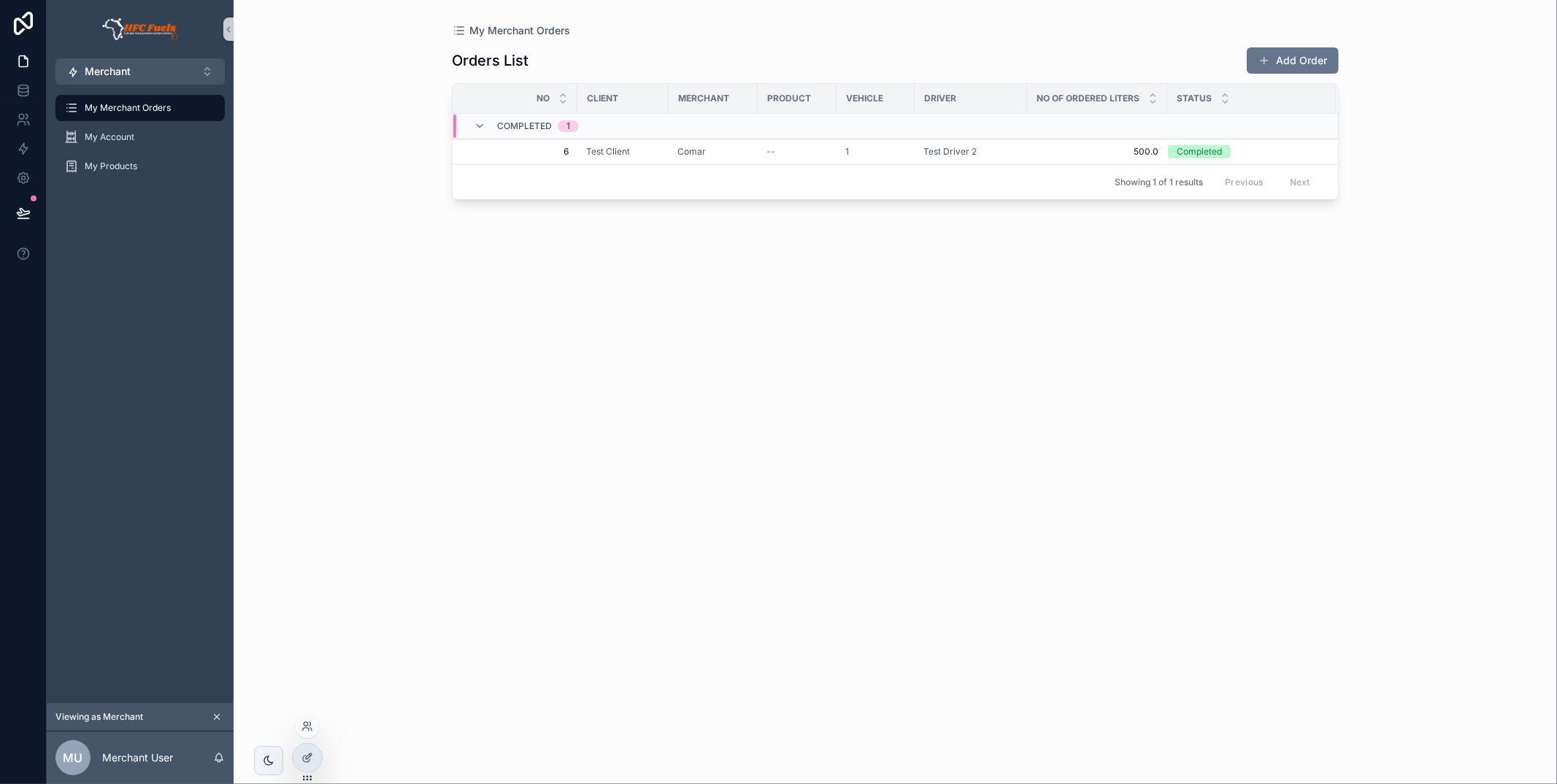
click at [315, 723] on div at bounding box center [306, 726] width 24 height 24
click at [304, 725] on icon at bounding box center [306, 724] width 4 height 4
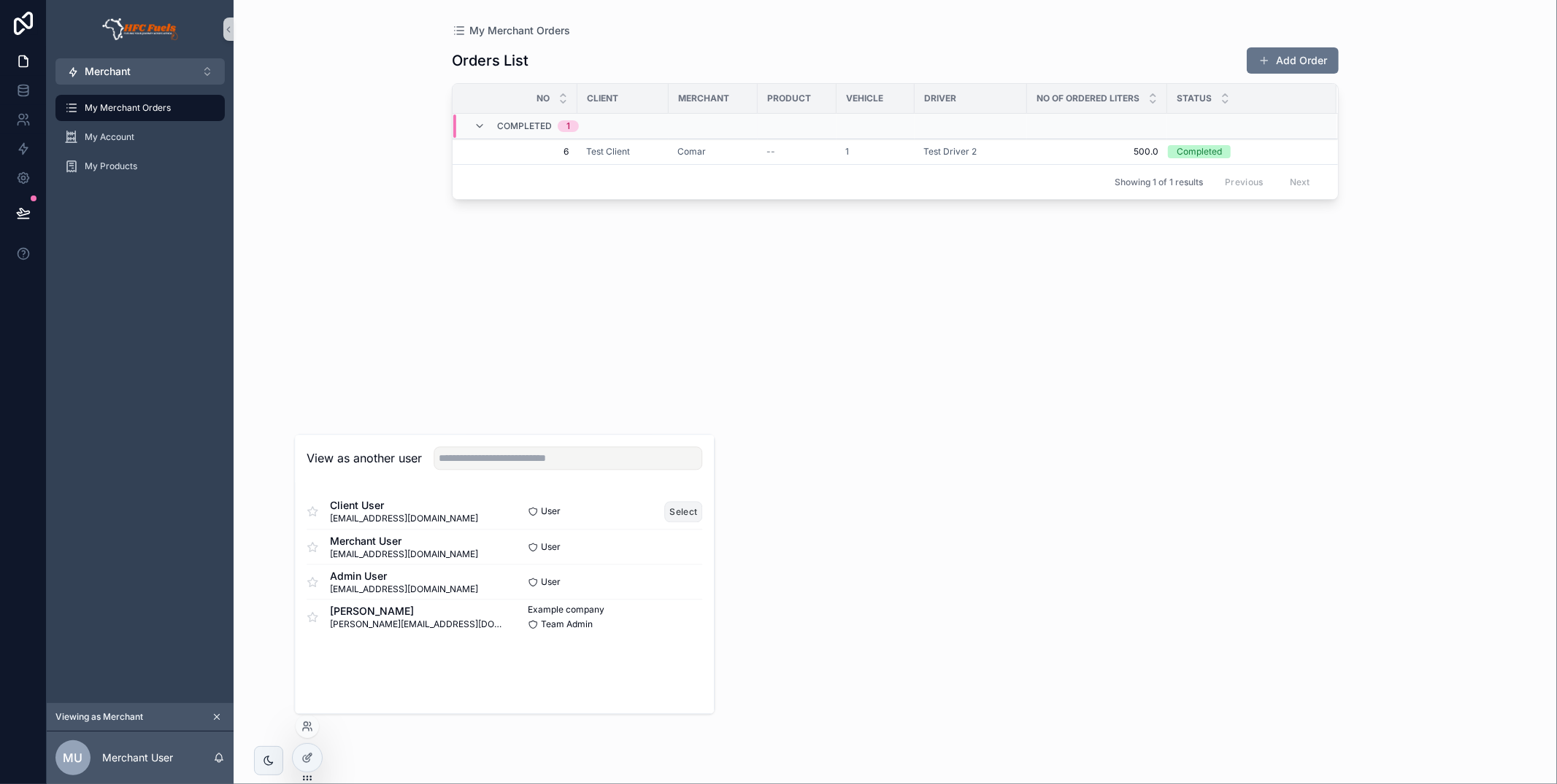
click at [682, 512] on button "Select" at bounding box center [684, 512] width 38 height 21
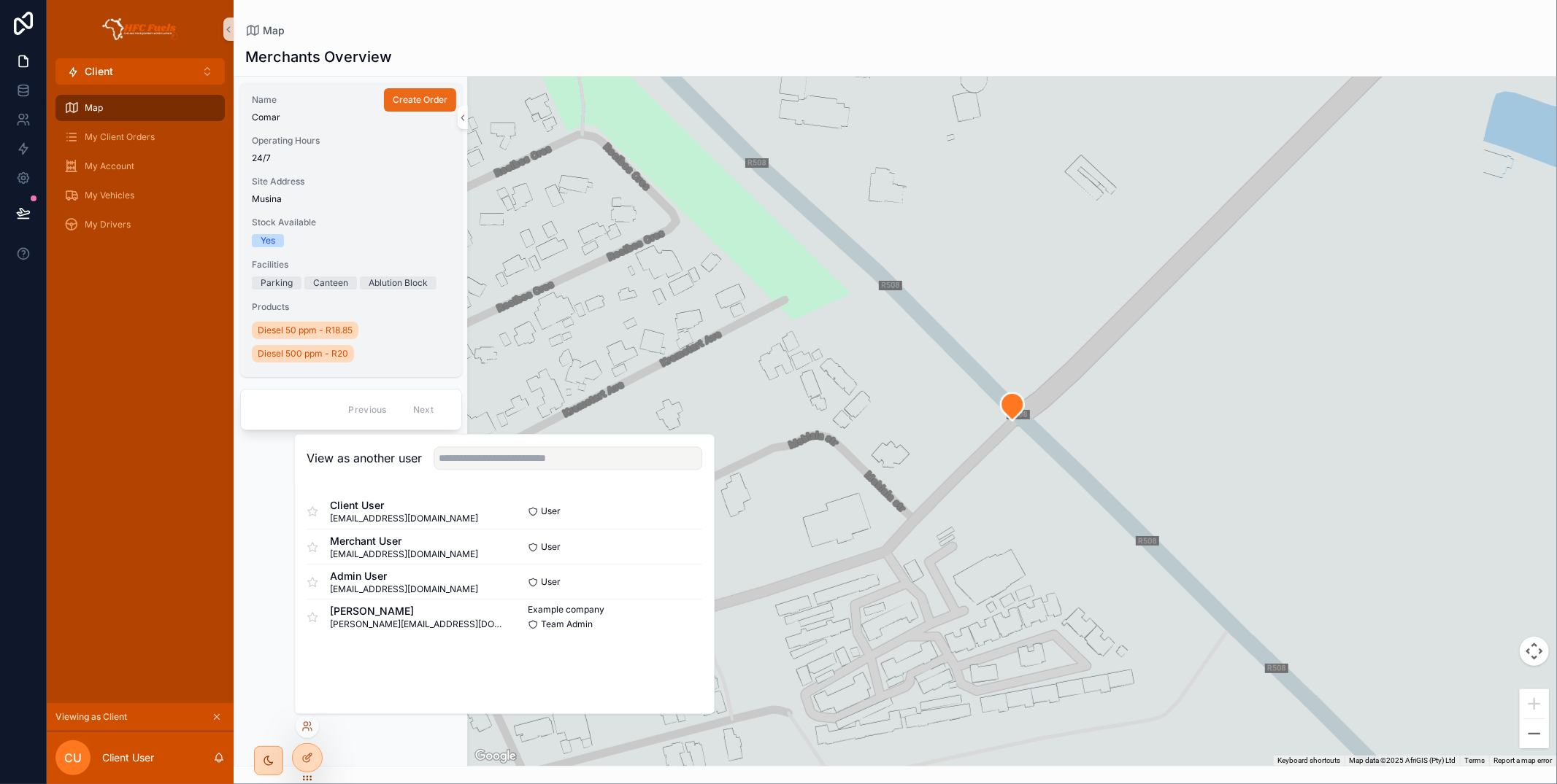
click at [429, 100] on span "Create Order" at bounding box center [420, 100] width 55 height 11
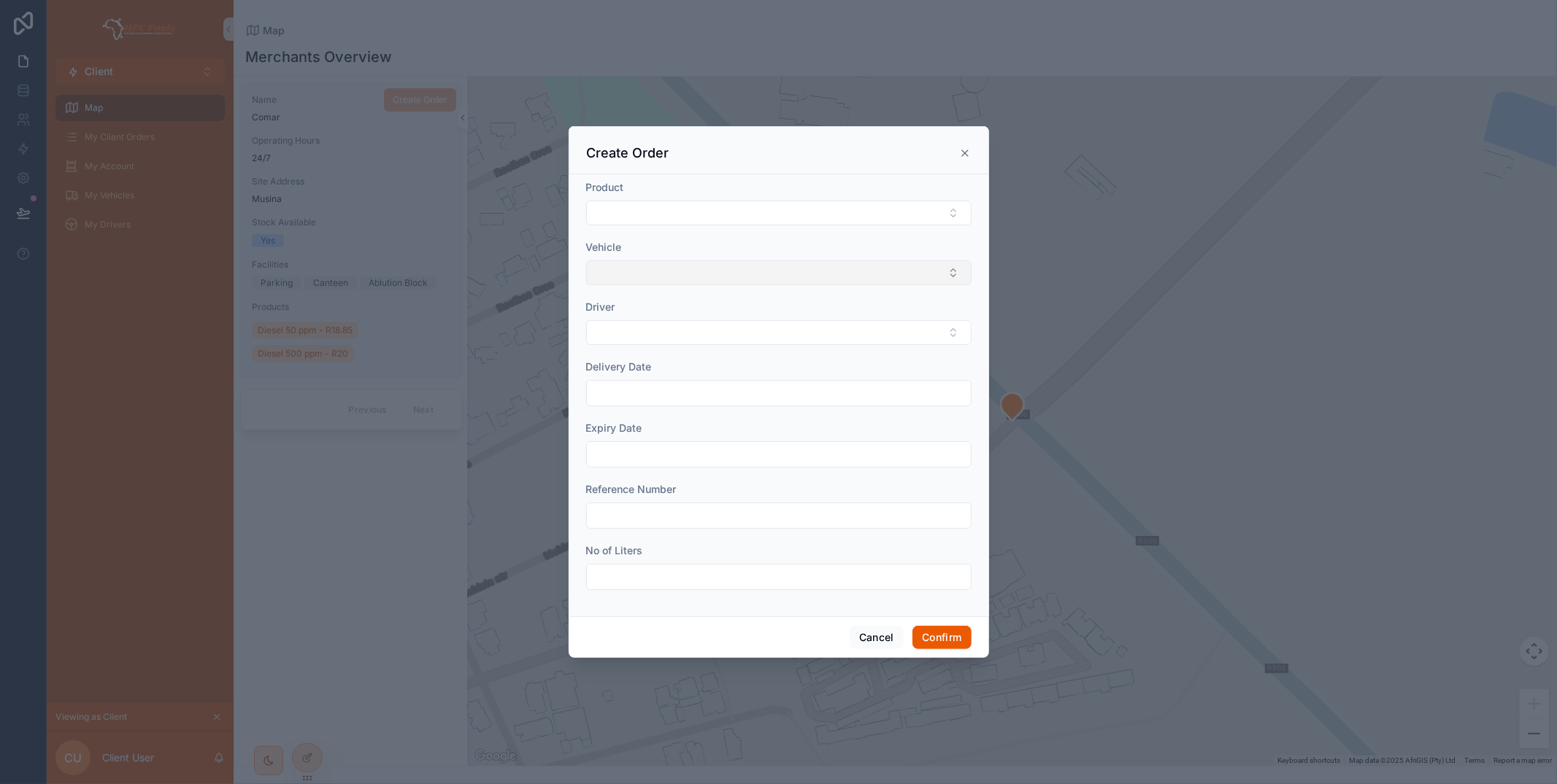
click at [746, 267] on button "Select Button" at bounding box center [778, 272] width 385 height 25
click at [714, 337] on div "1" at bounding box center [778, 331] width 378 height 24
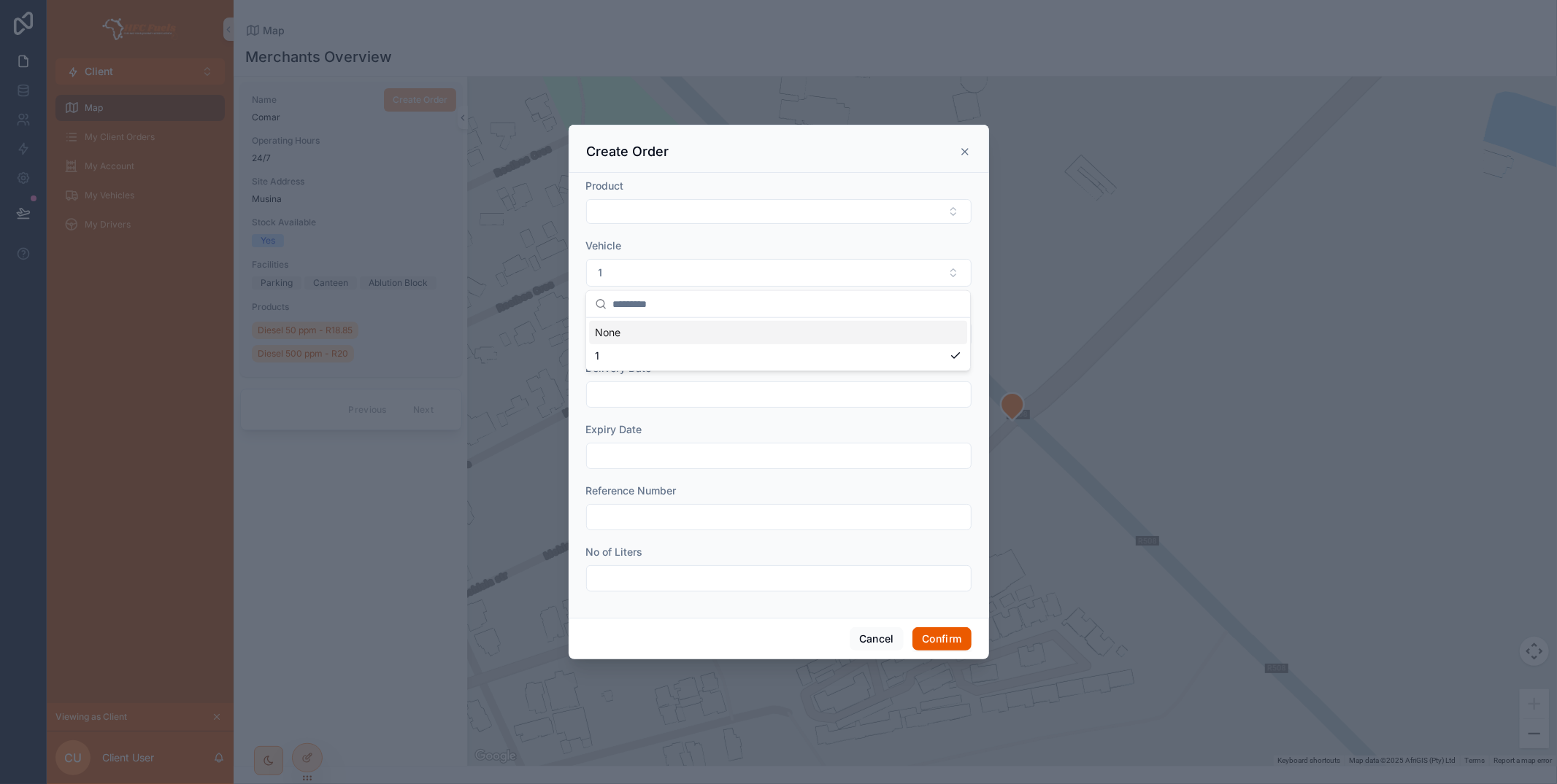
click at [689, 329] on button "Select Button" at bounding box center [778, 334] width 385 height 25
click at [689, 398] on div "Test Driver 2" at bounding box center [778, 392] width 378 height 24
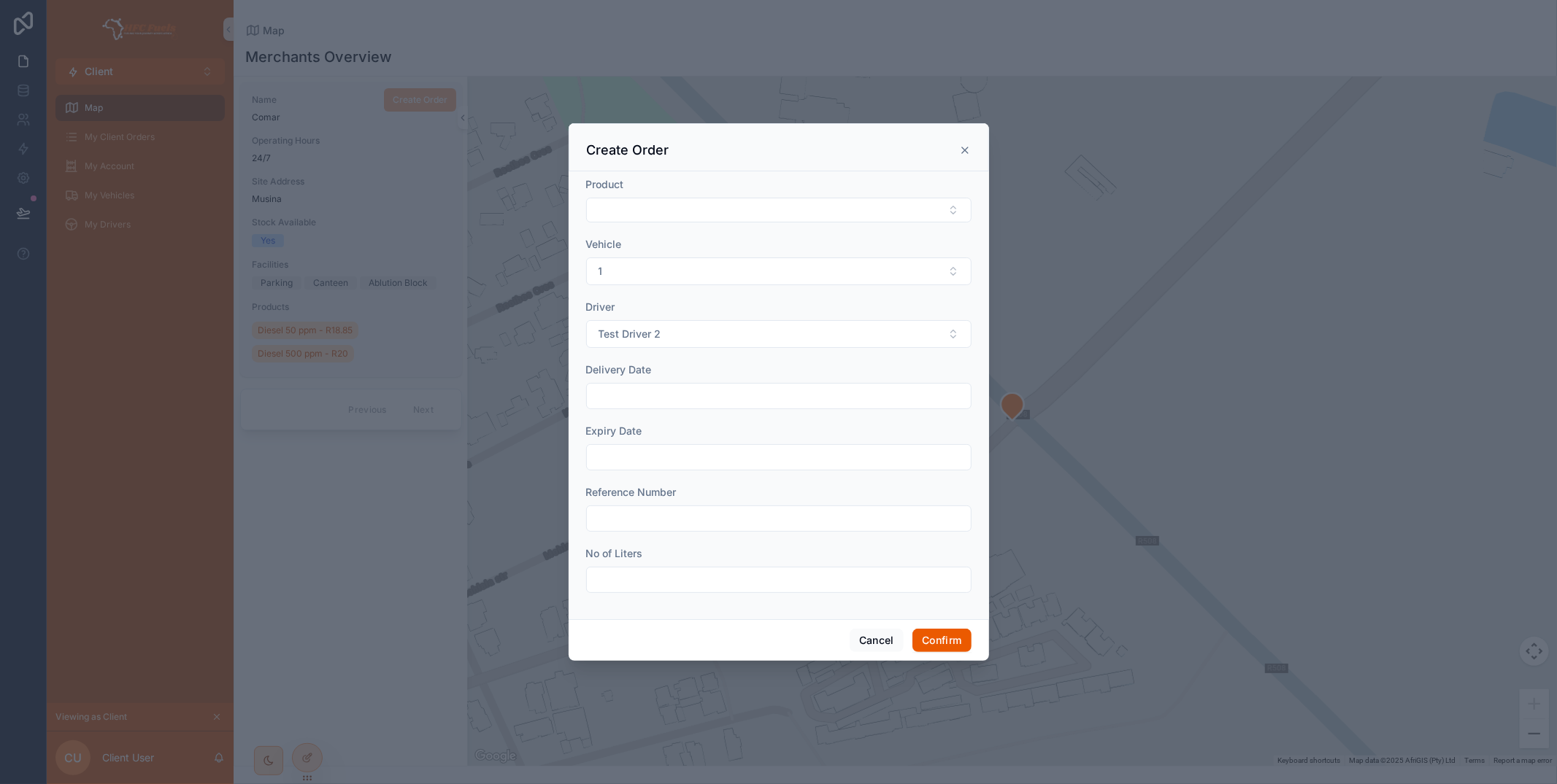
click at [678, 392] on input "text" at bounding box center [778, 396] width 384 height 21
click at [749, 515] on button "3" at bounding box center [753, 518] width 26 height 26
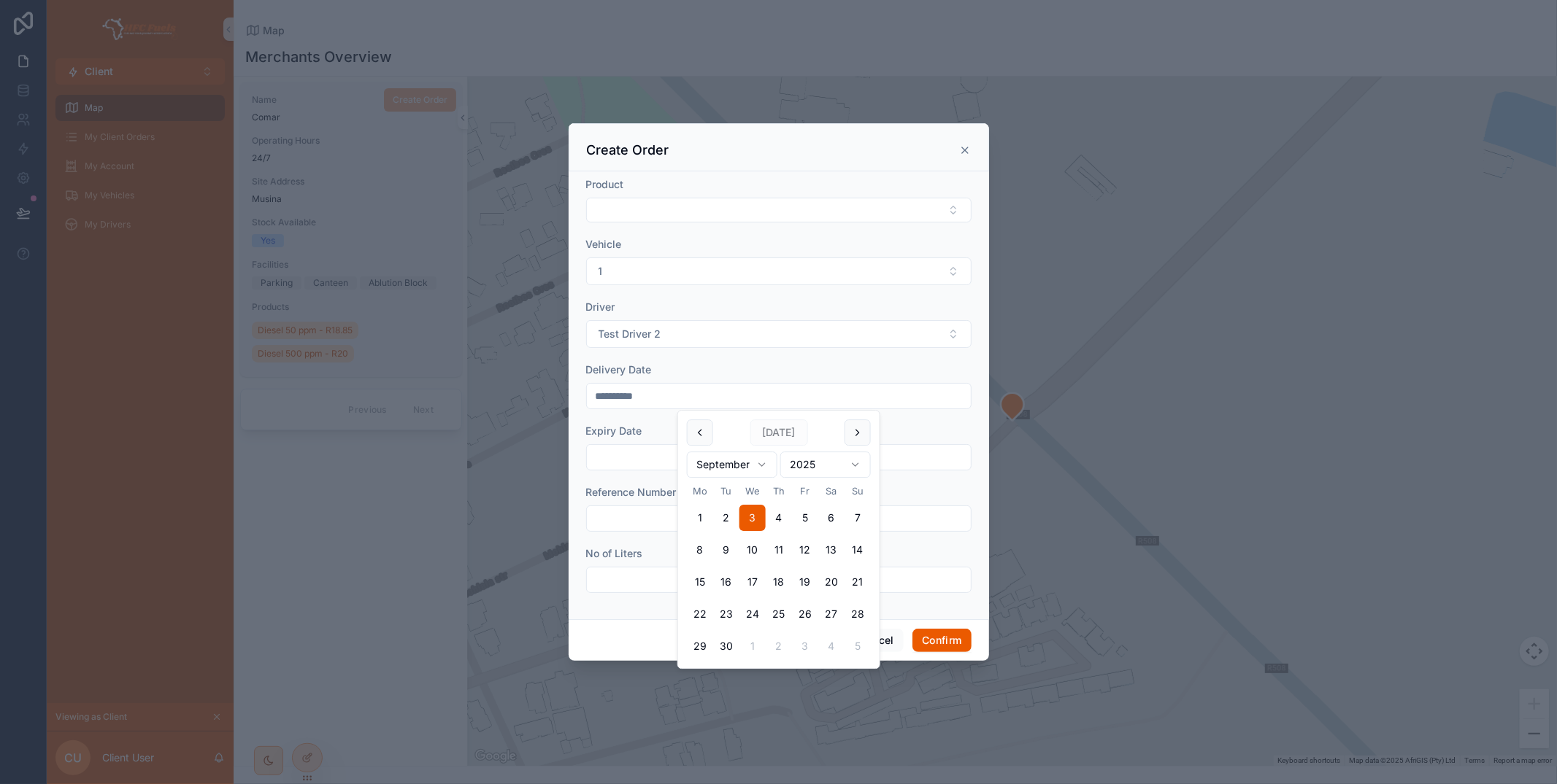
type input "**********"
click at [626, 459] on input "text" at bounding box center [778, 458] width 384 height 21
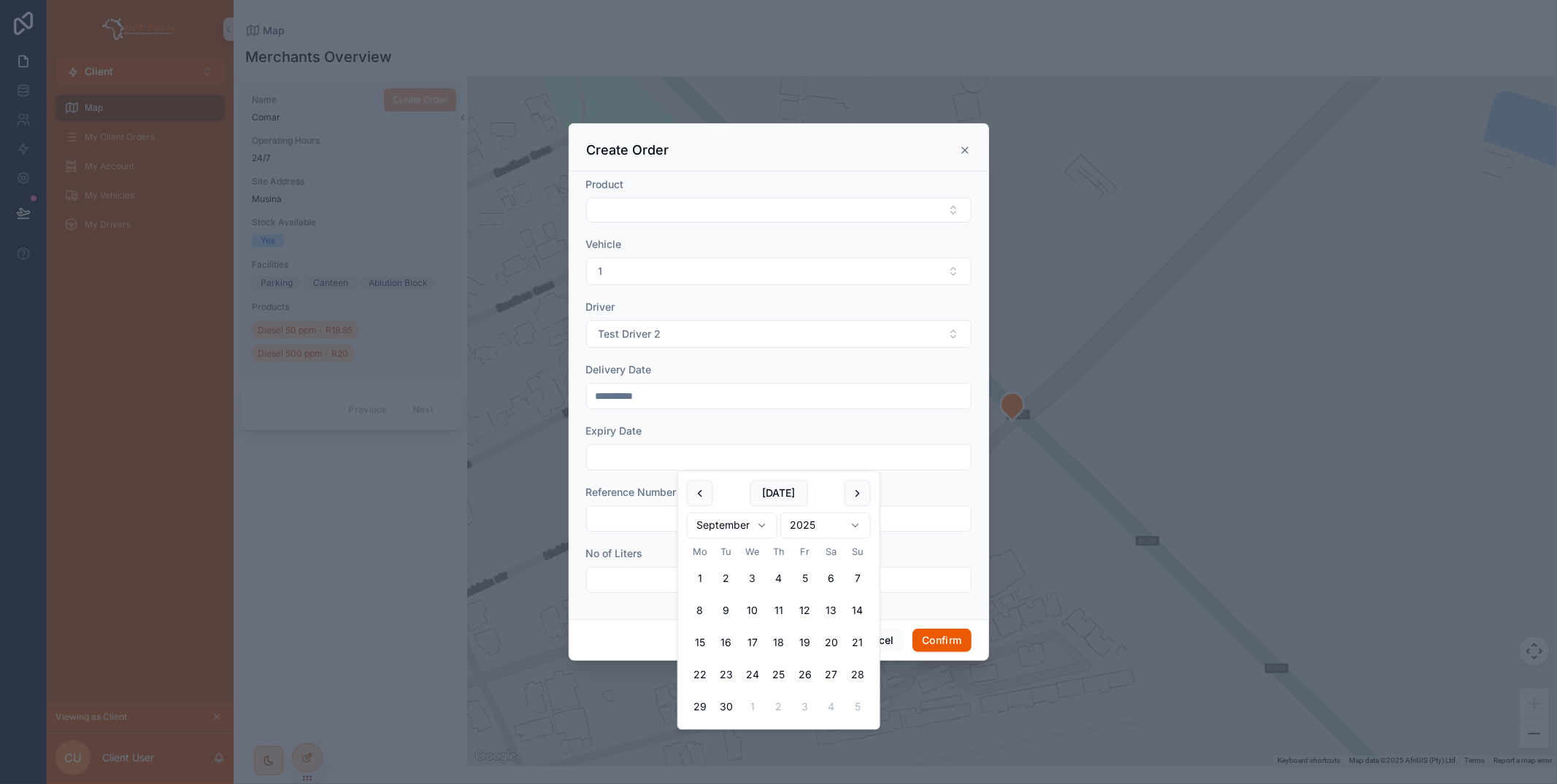
click at [800, 578] on button "5" at bounding box center [805, 580] width 26 height 26
type input "**********"
click at [609, 528] on input "text" at bounding box center [778, 519] width 384 height 21
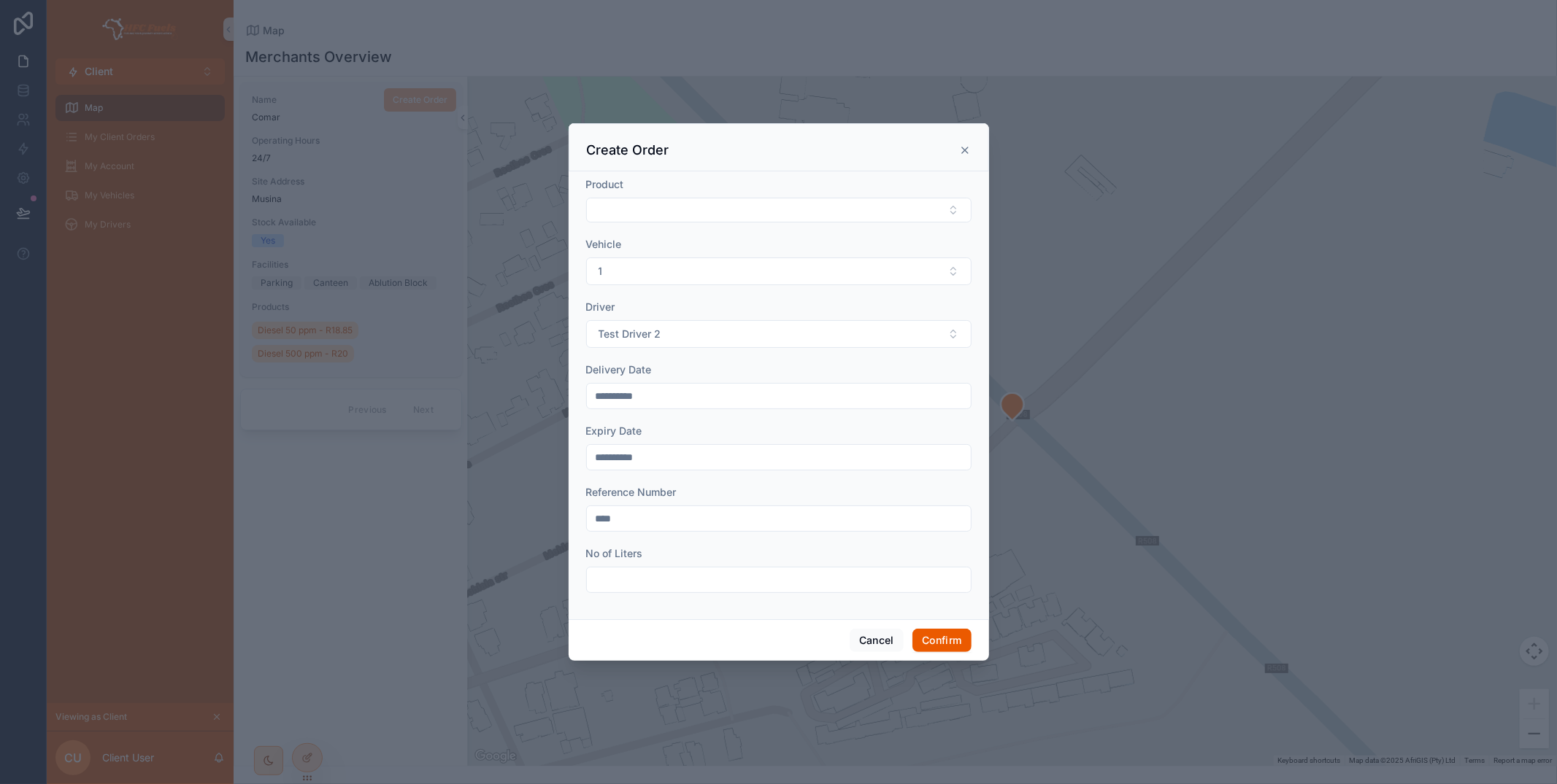
type input "****"
click at [618, 571] on input "text" at bounding box center [778, 581] width 384 height 21
type input "*****"
click at [942, 643] on button "Confirm" at bounding box center [941, 640] width 59 height 24
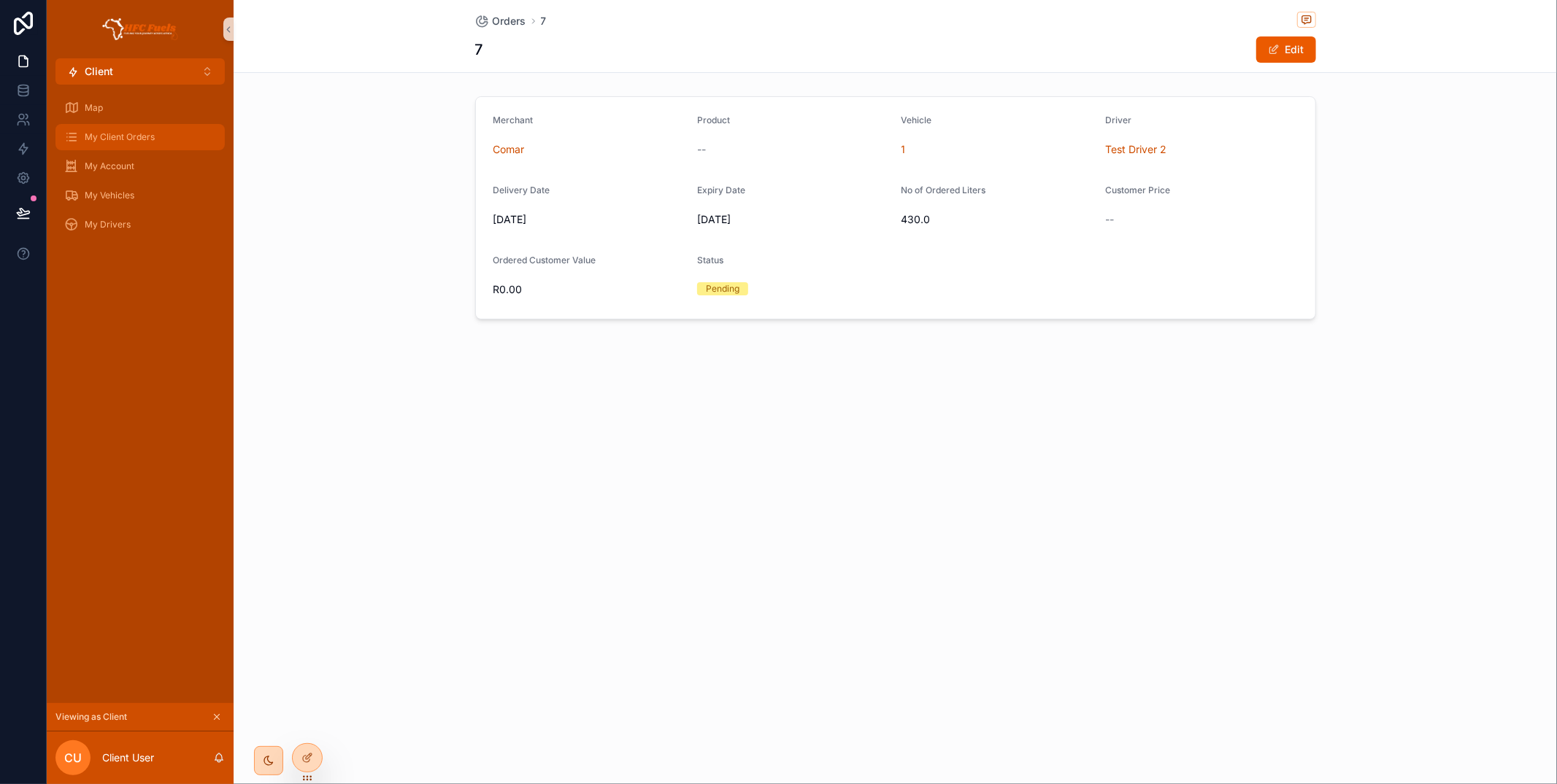
click at [135, 135] on span "My Client Orders" at bounding box center [120, 137] width 70 height 11
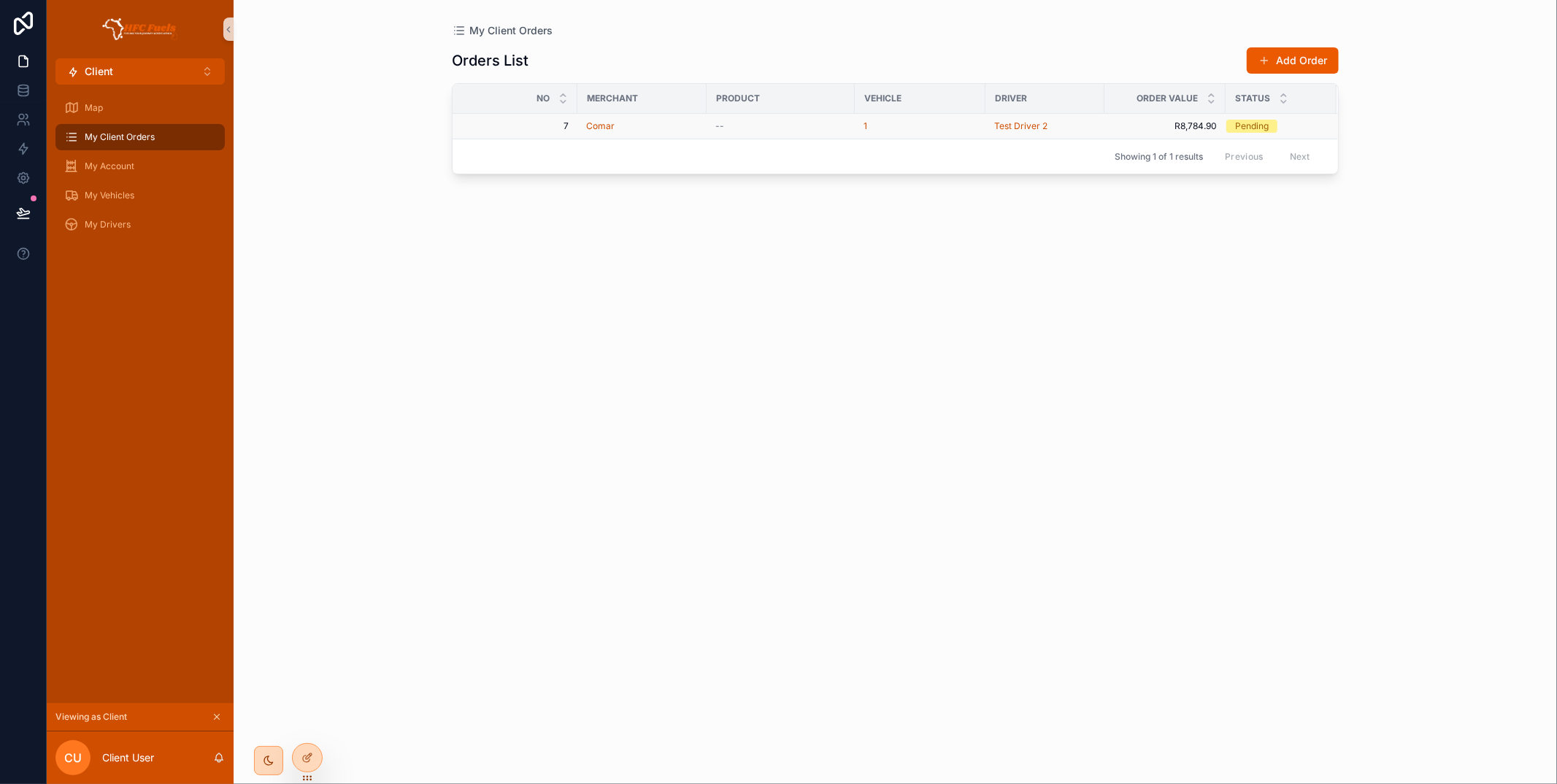
click at [788, 128] on div "--" at bounding box center [780, 126] width 131 height 11
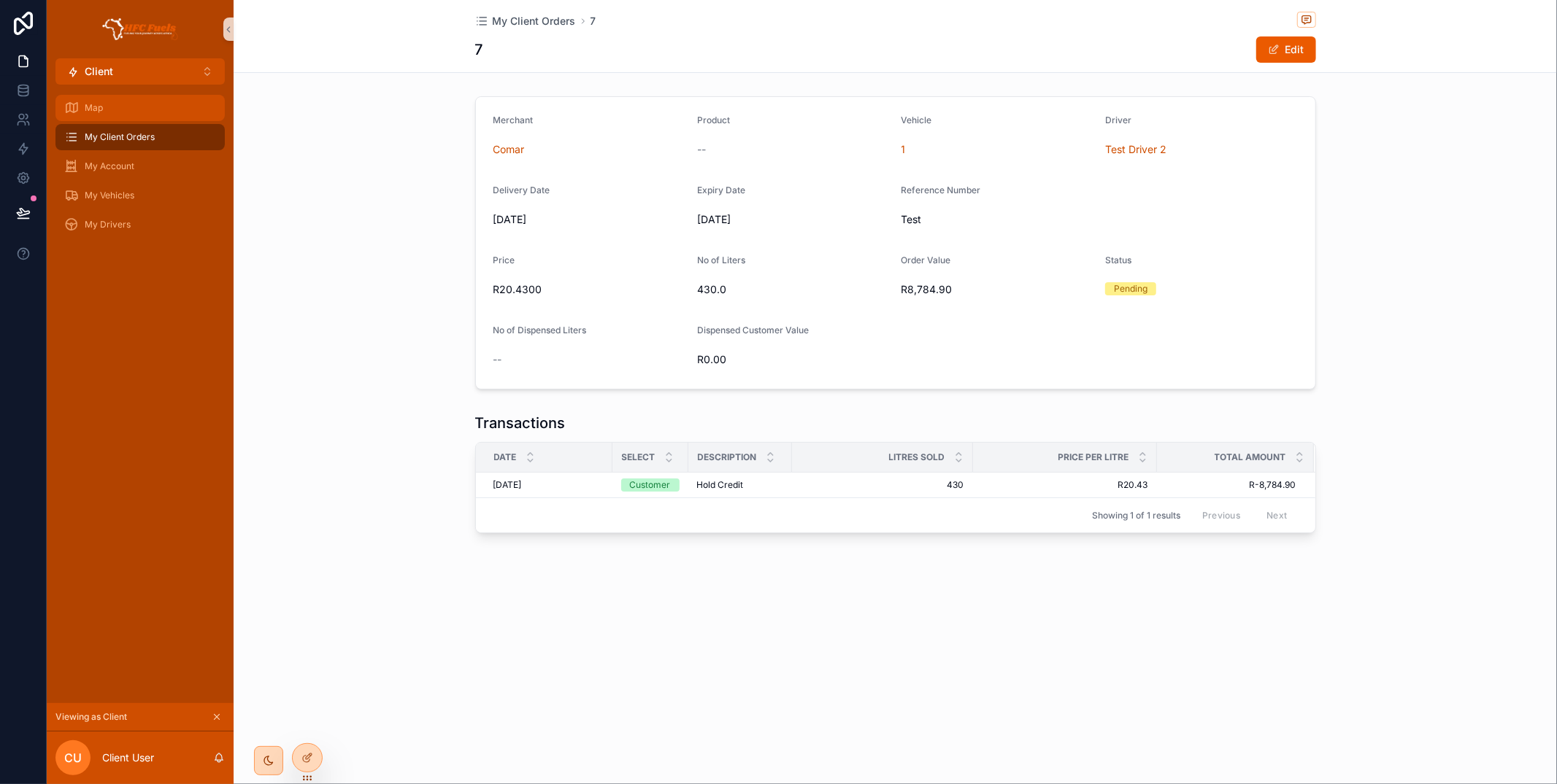
click at [167, 108] on div "Map" at bounding box center [140, 108] width 151 height 24
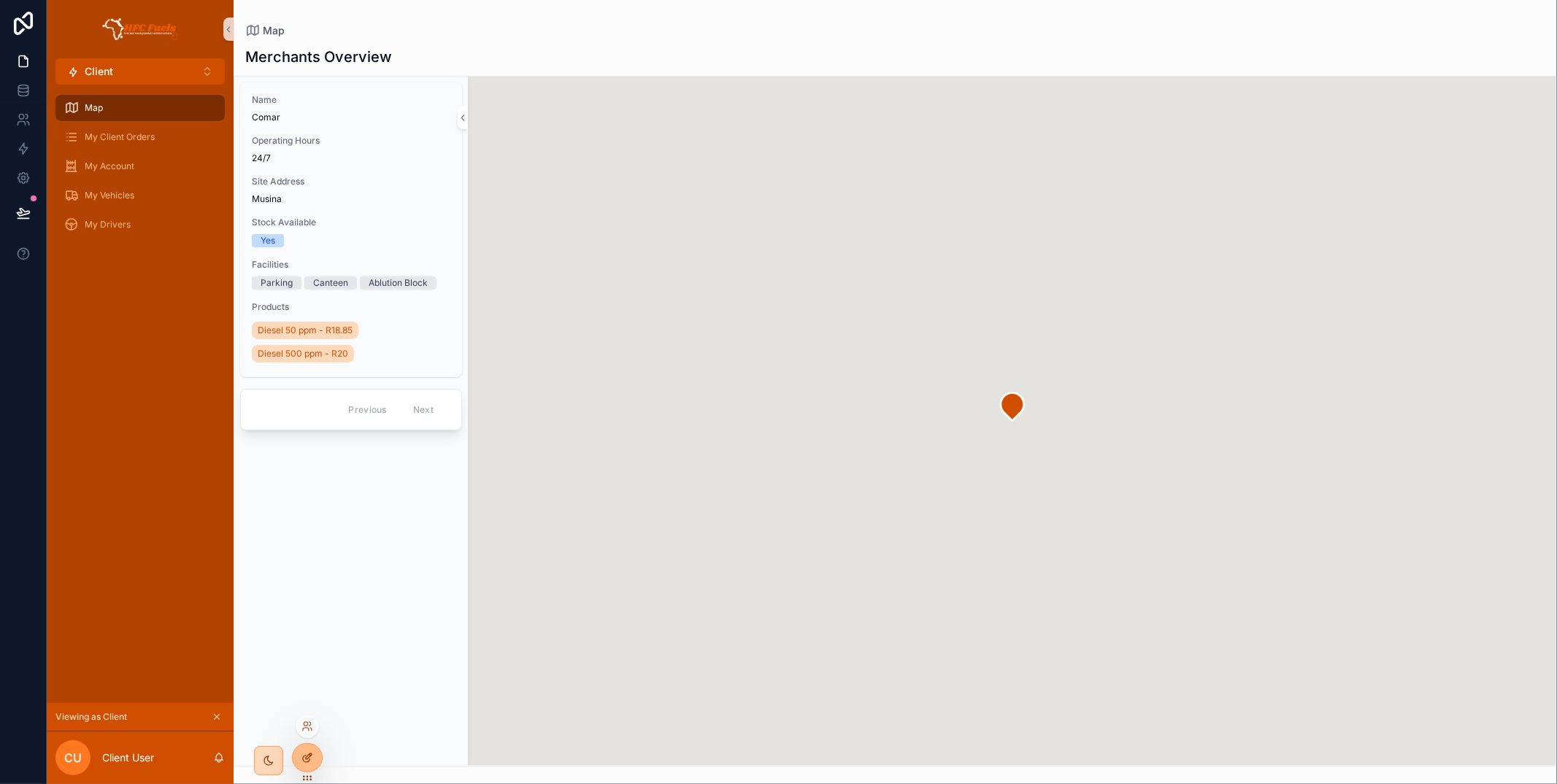
click at [308, 764] on div at bounding box center [306, 758] width 29 height 27
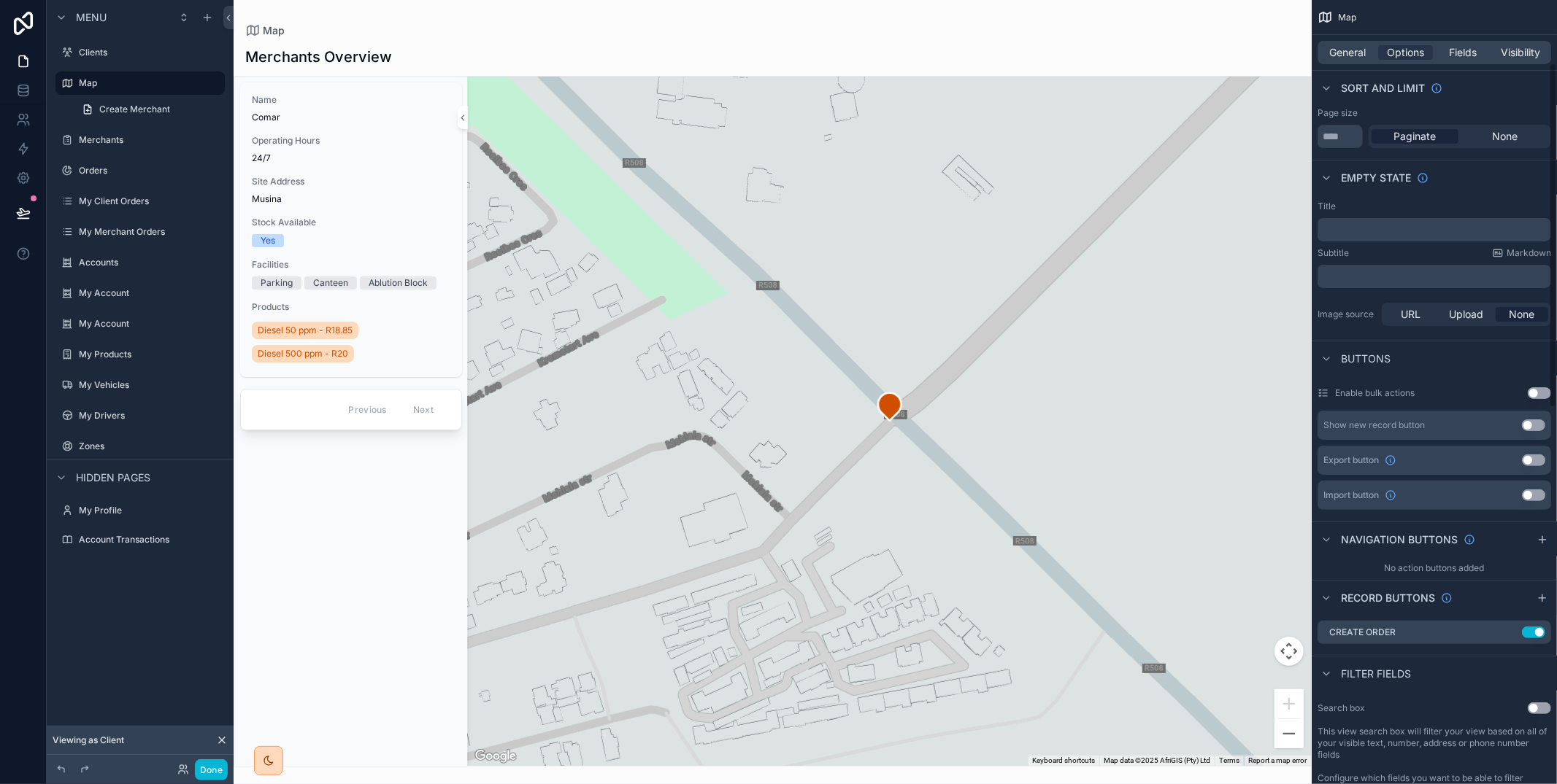
scroll to position [301, 0]
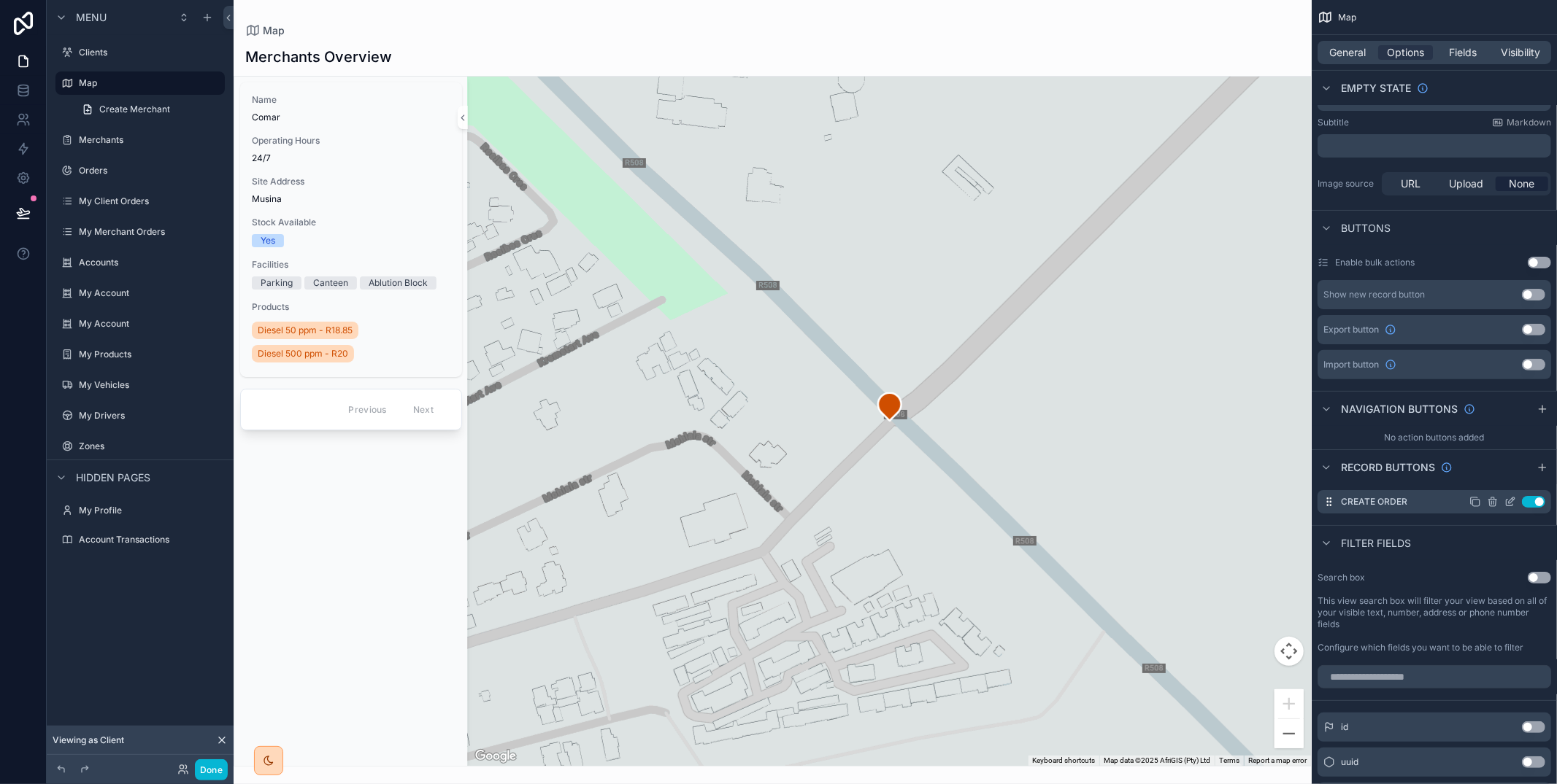
click at [1509, 499] on icon "scrollable content" at bounding box center [1510, 502] width 11 height 11
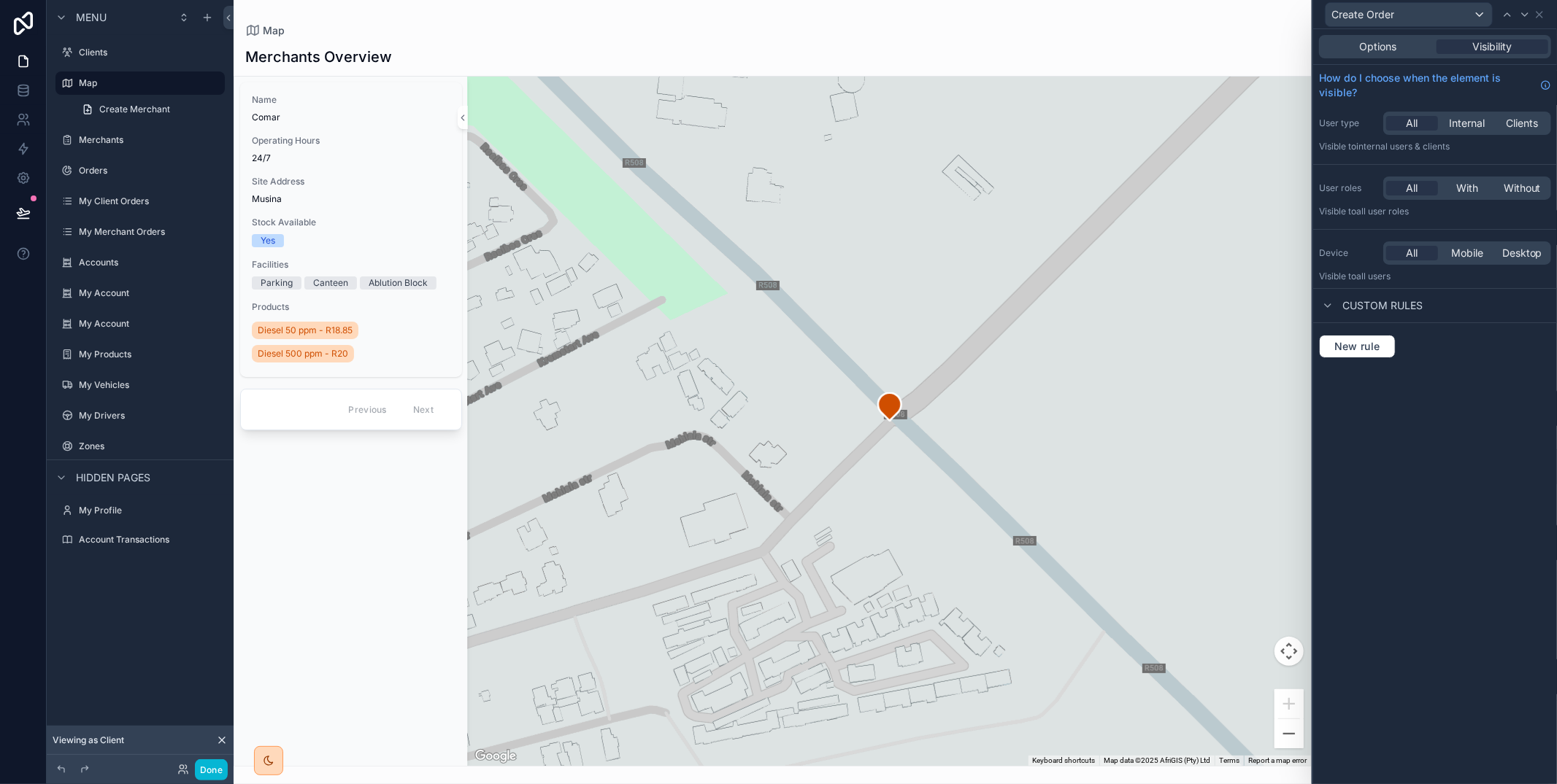
drag, startPoint x: 1391, startPoint y: 44, endPoint x: 1404, endPoint y: 63, distance: 23.0
click at [1391, 44] on span "Options" at bounding box center [1377, 46] width 37 height 14
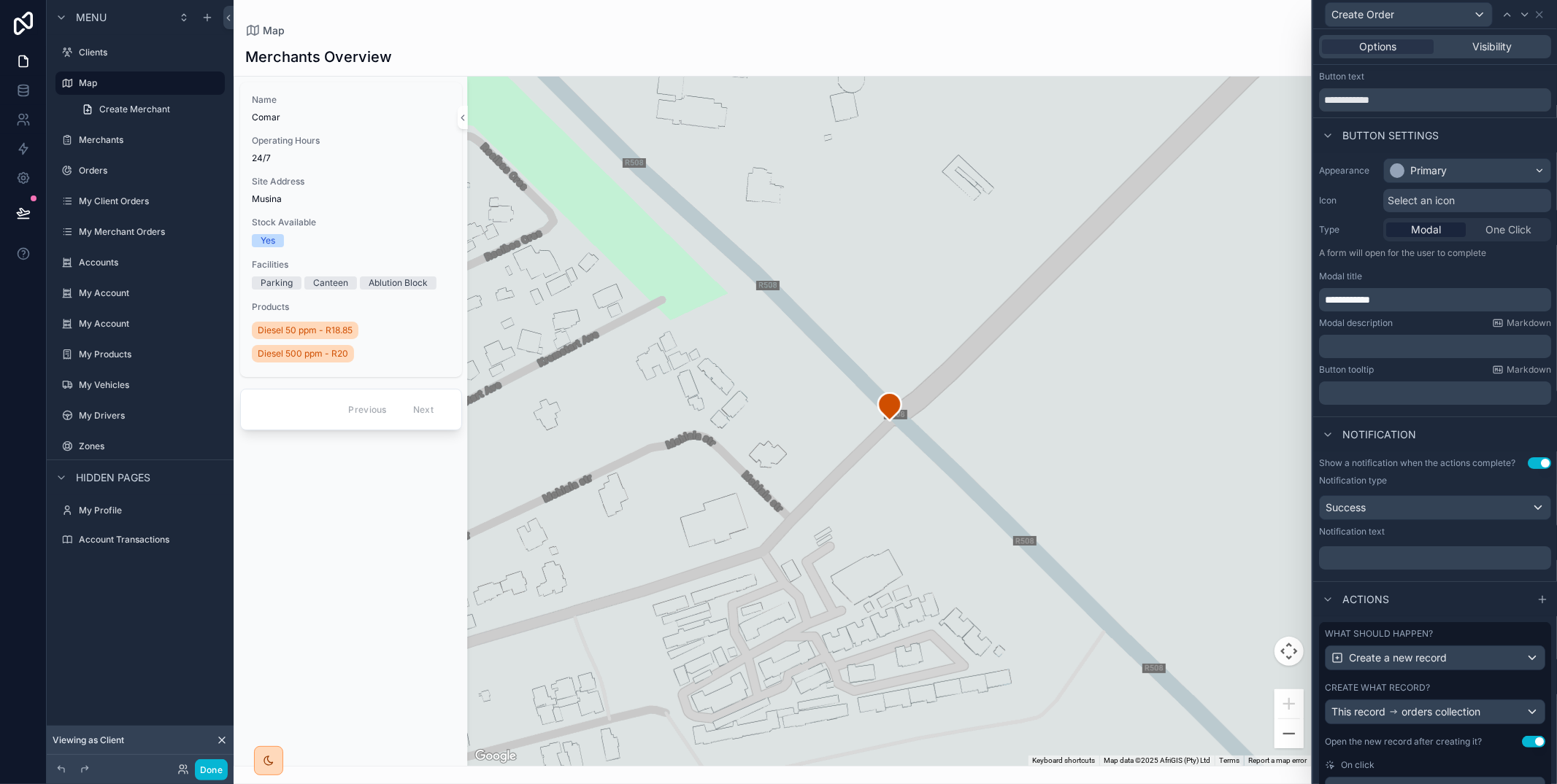
scroll to position [96, 0]
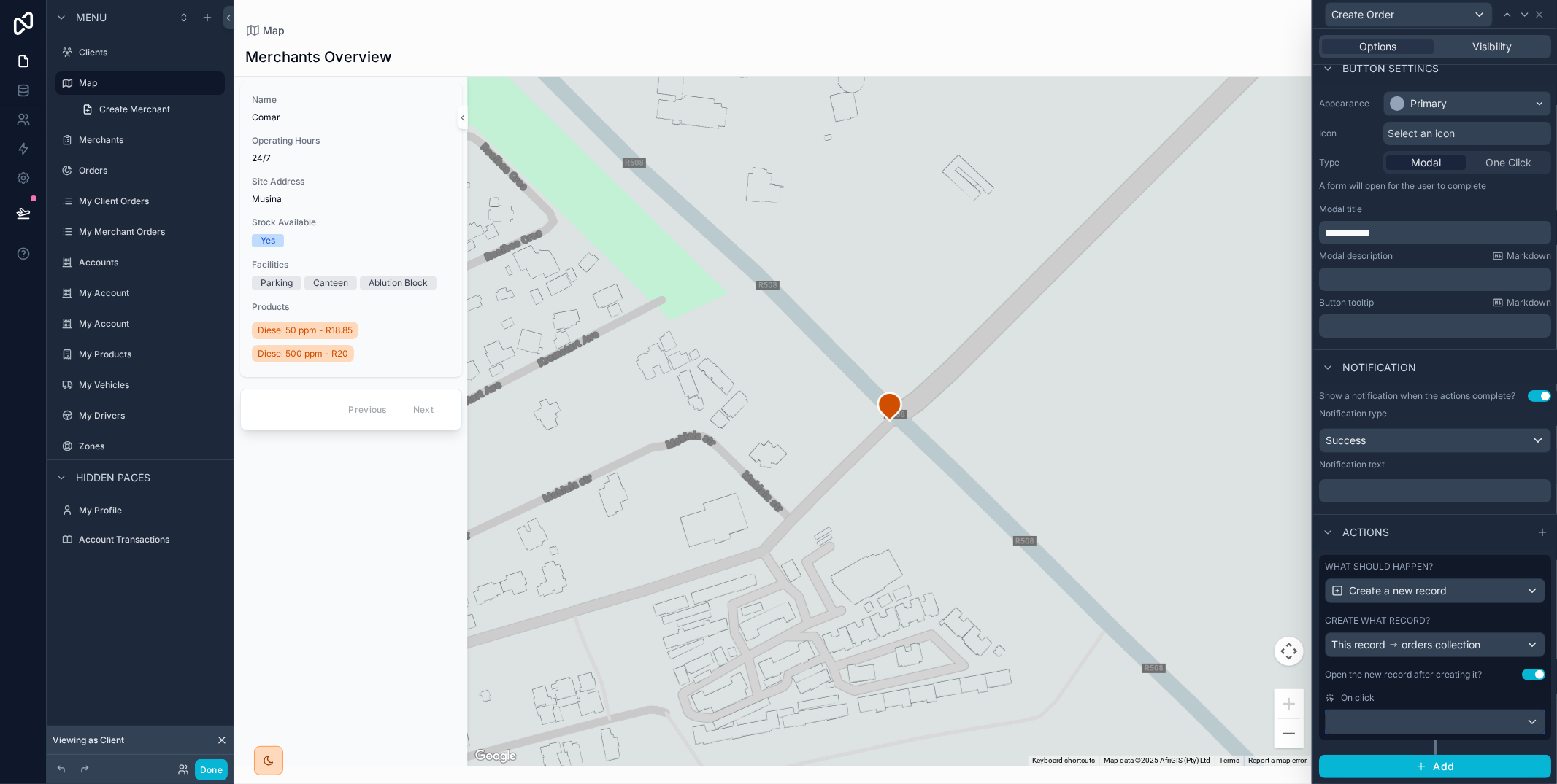
click at [1433, 717] on div at bounding box center [1434, 723] width 219 height 24
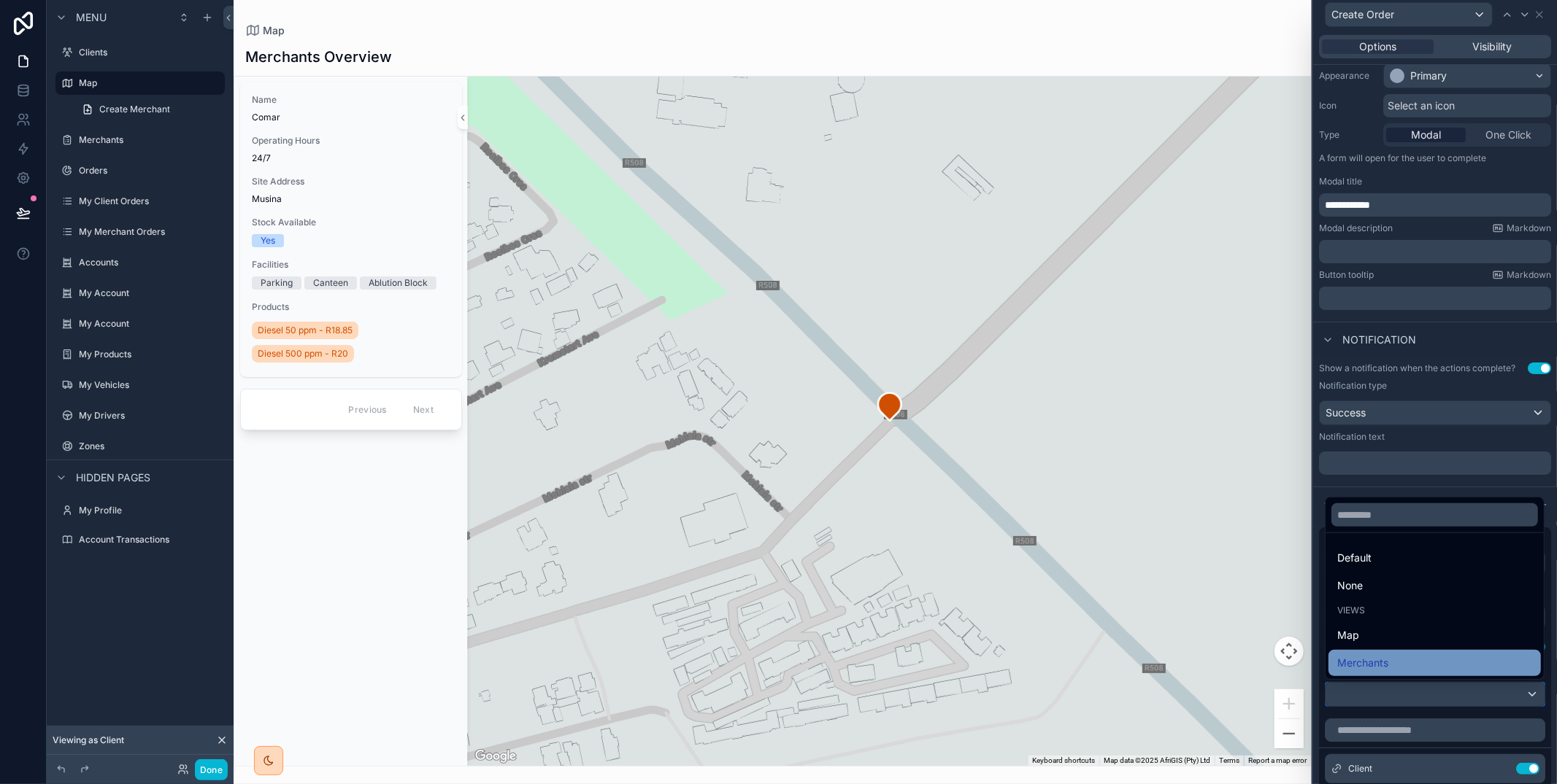
scroll to position [148, 0]
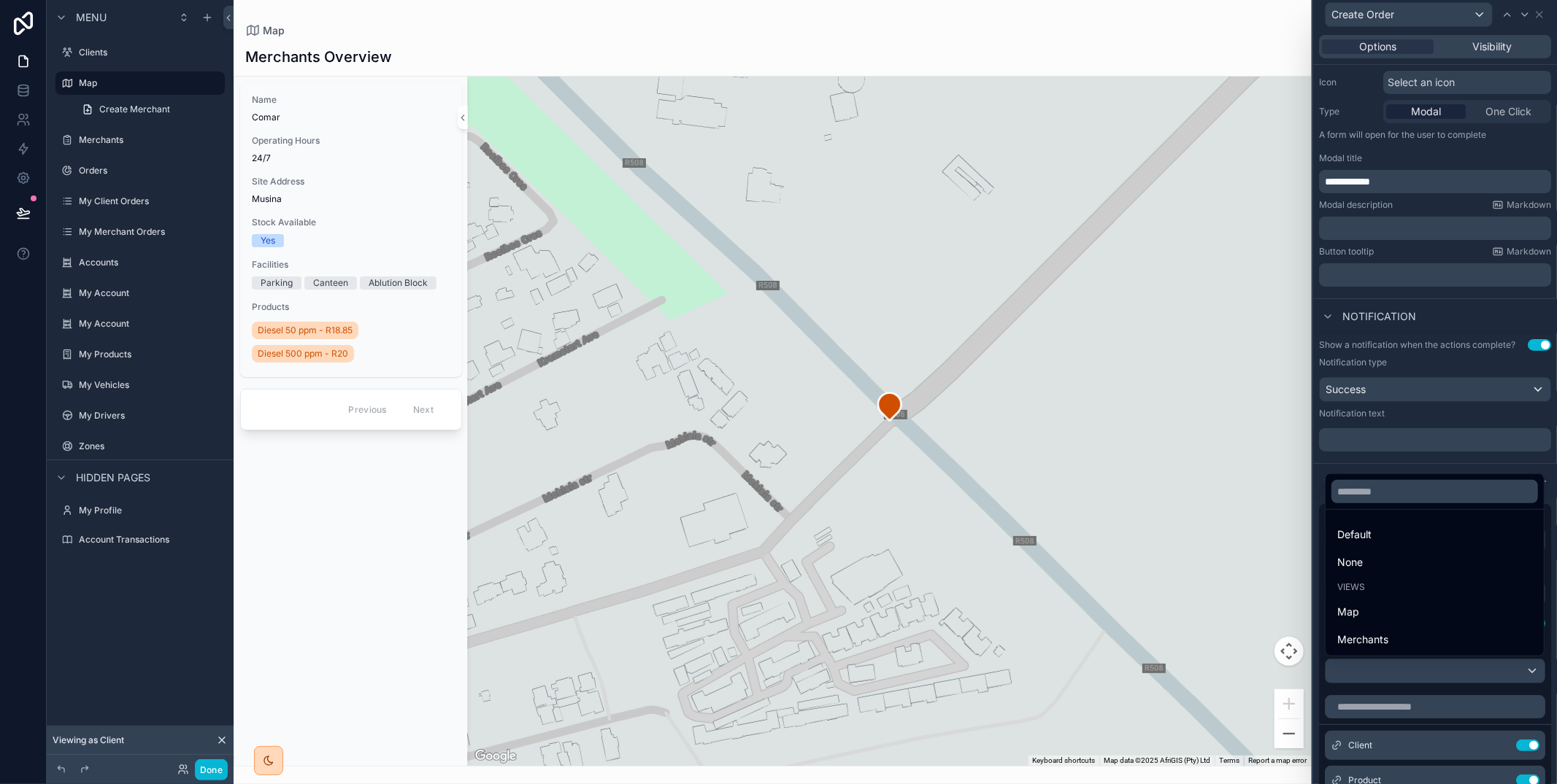
click at [1387, 689] on div at bounding box center [1435, 392] width 244 height 784
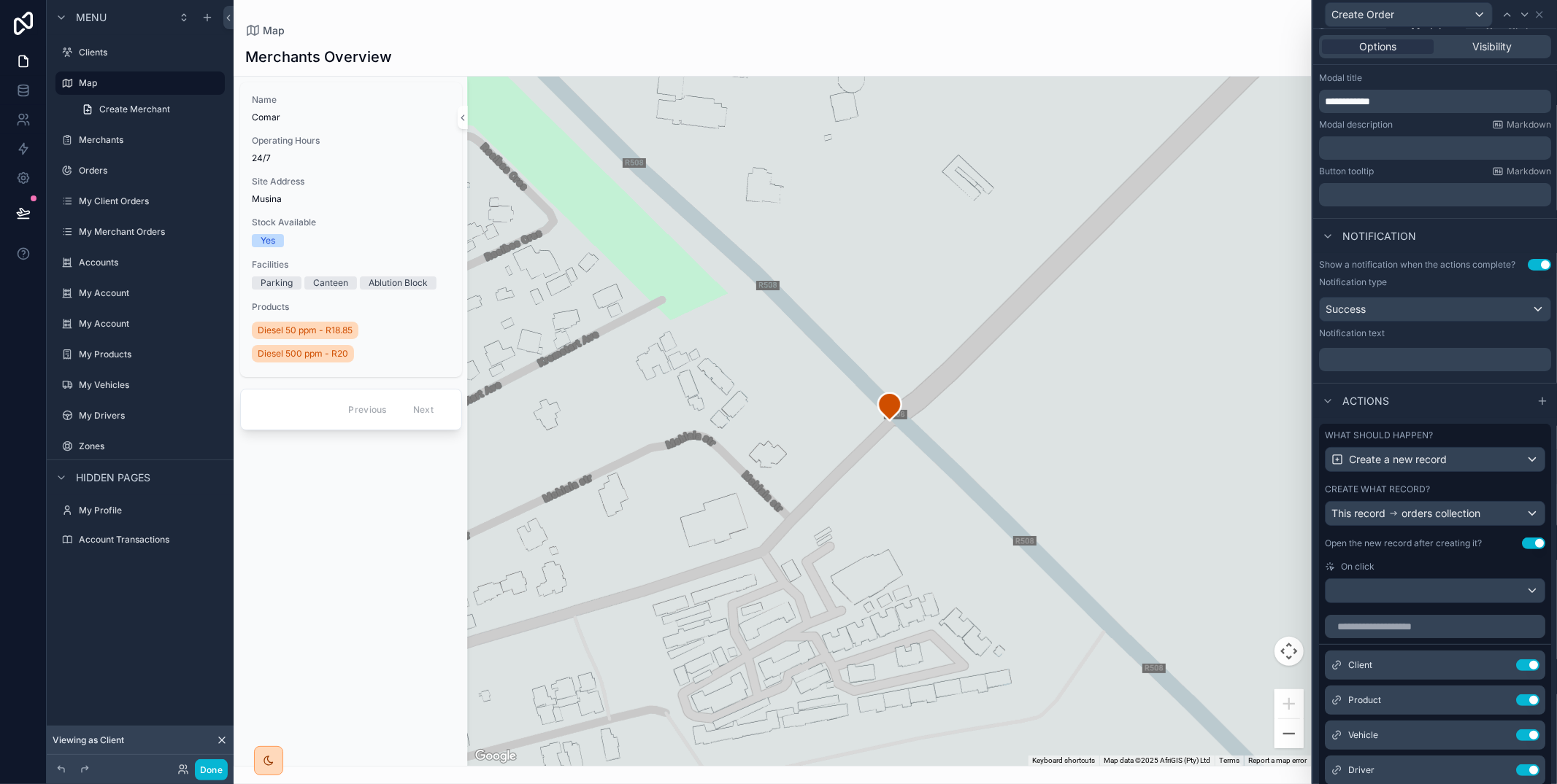
scroll to position [229, 0]
click at [1410, 584] on div at bounding box center [1434, 589] width 219 height 24
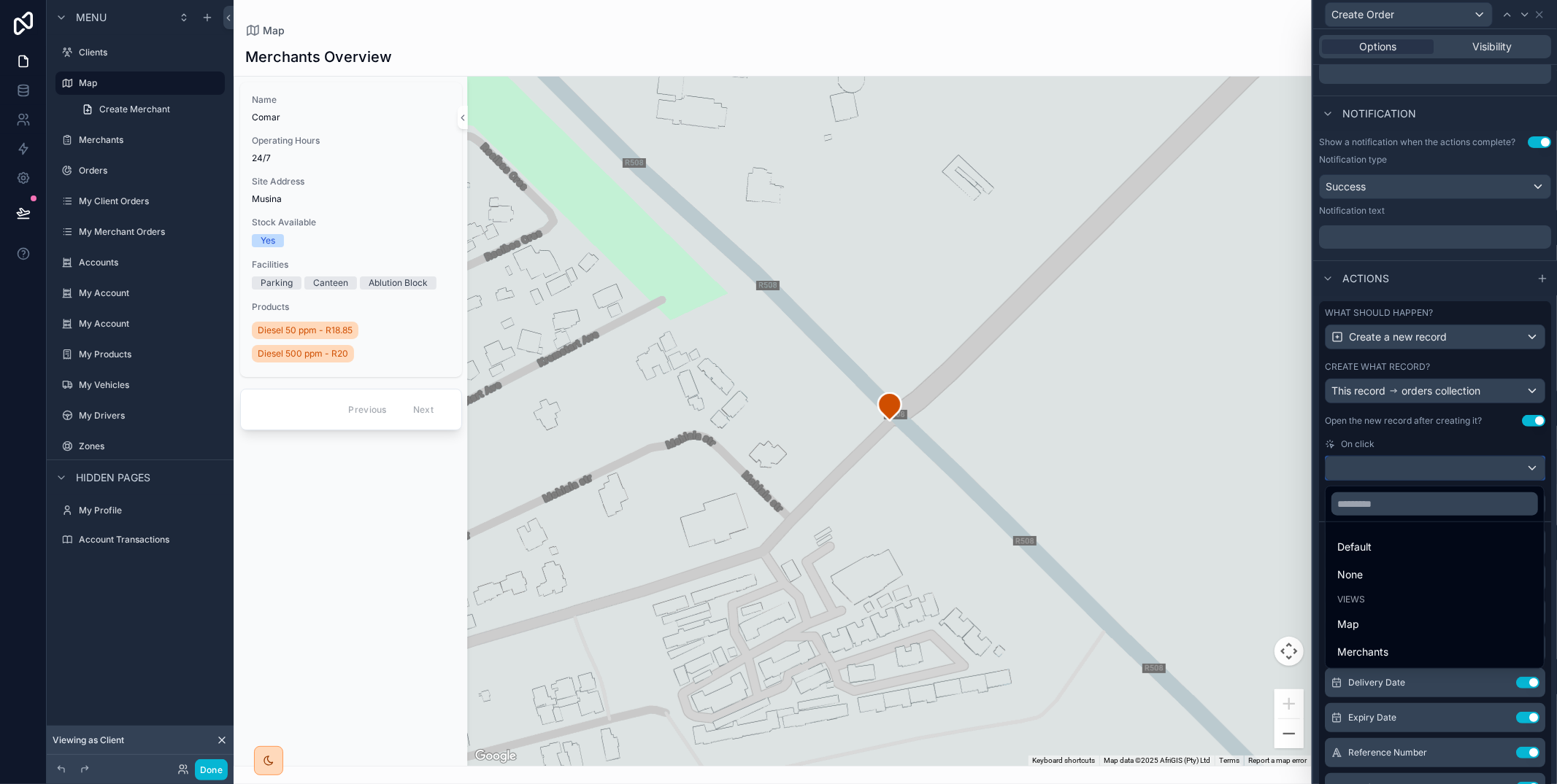
scroll to position [353, 0]
click at [1391, 440] on div at bounding box center [1435, 392] width 244 height 784
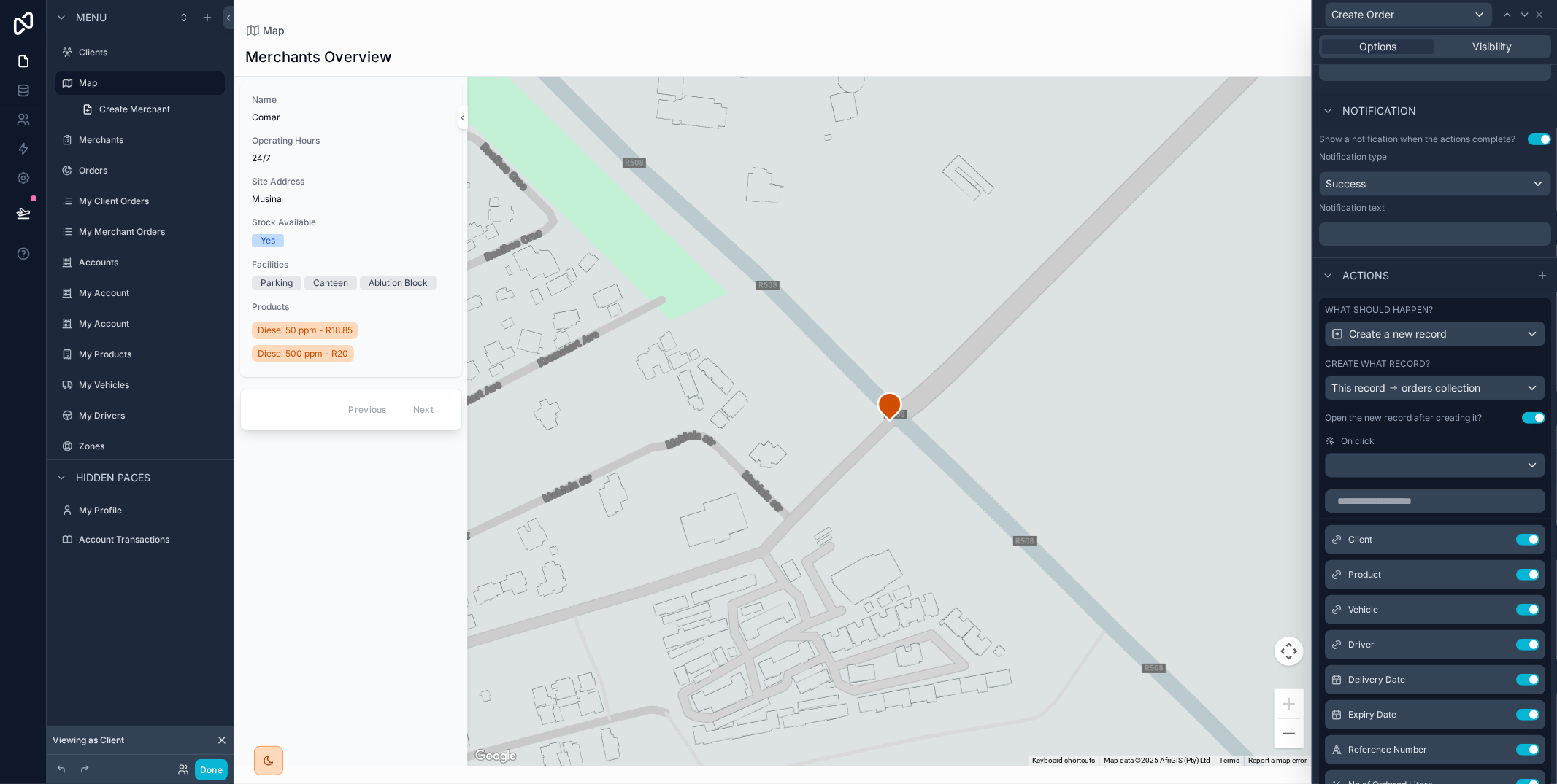
click at [1536, 418] on button "Use setting" at bounding box center [1533, 418] width 24 height 11
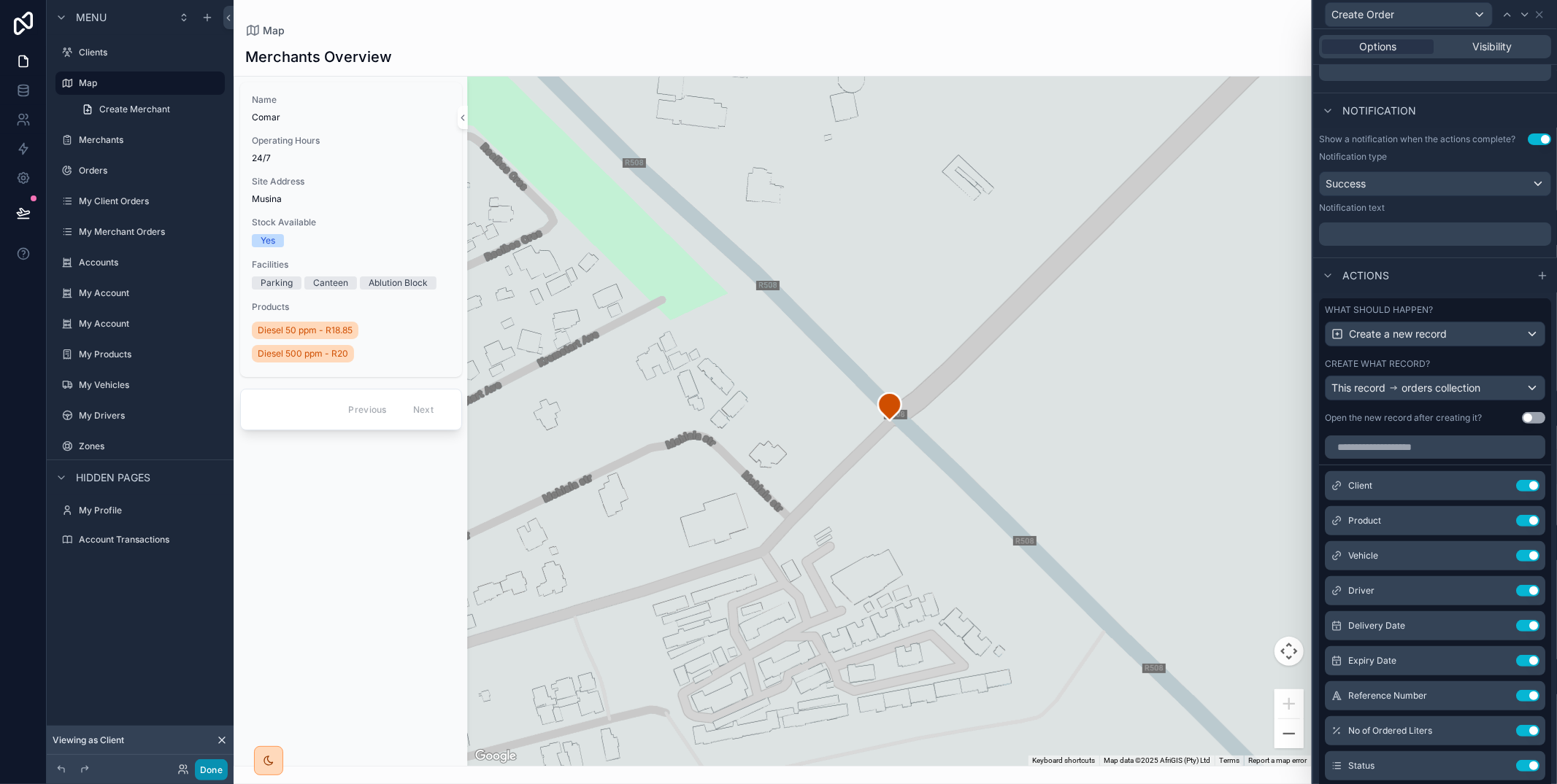
click at [214, 762] on button "Done" at bounding box center [211, 770] width 33 height 21
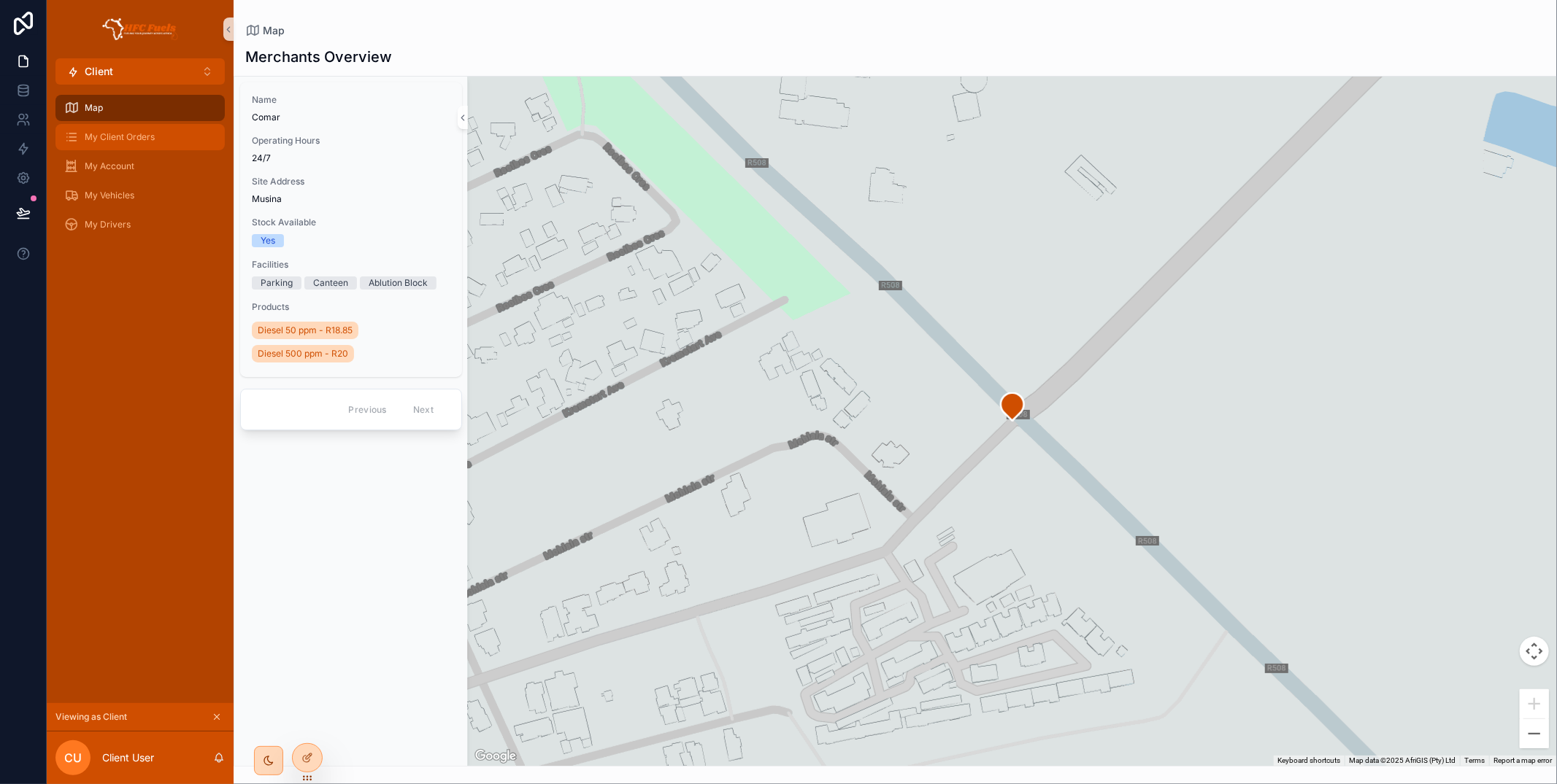
click at [169, 139] on div "My Client Orders" at bounding box center [140, 137] width 151 height 24
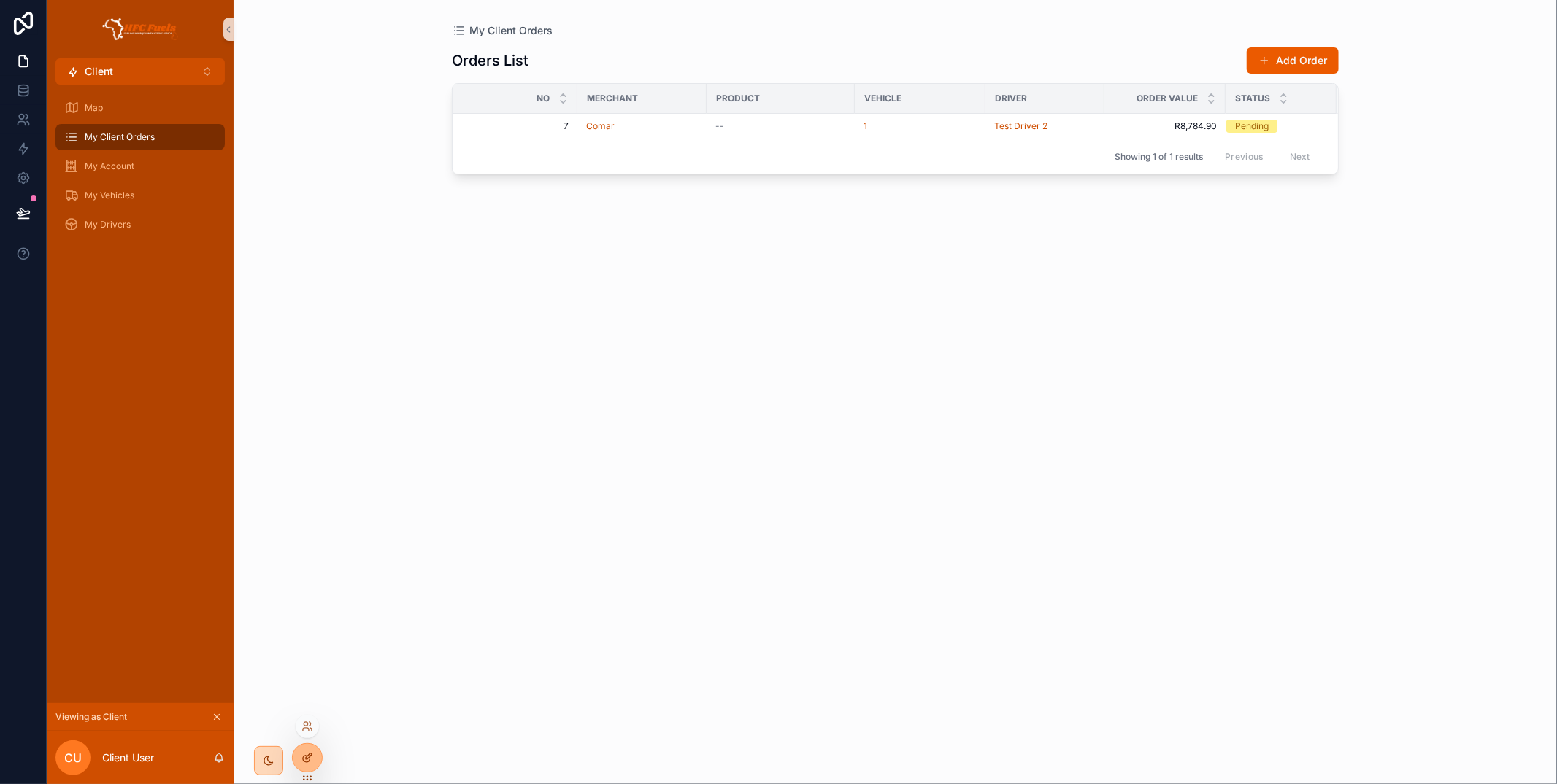
click at [303, 753] on icon at bounding box center [307, 758] width 11 height 11
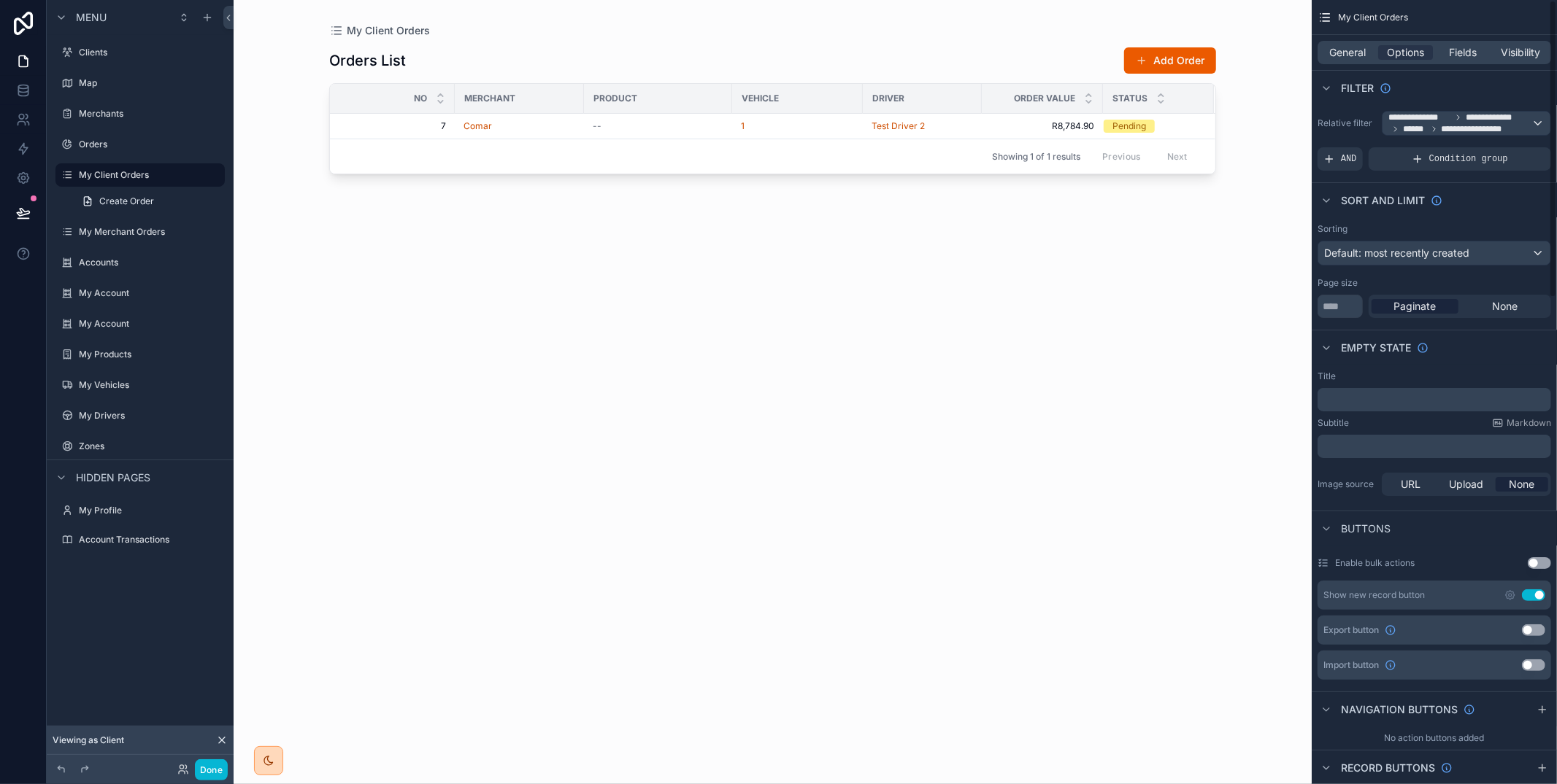
drag, startPoint x: 1472, startPoint y: 59, endPoint x: 1465, endPoint y: 67, distance: 10.6
click at [1472, 58] on span "Fields" at bounding box center [1462, 52] width 27 height 14
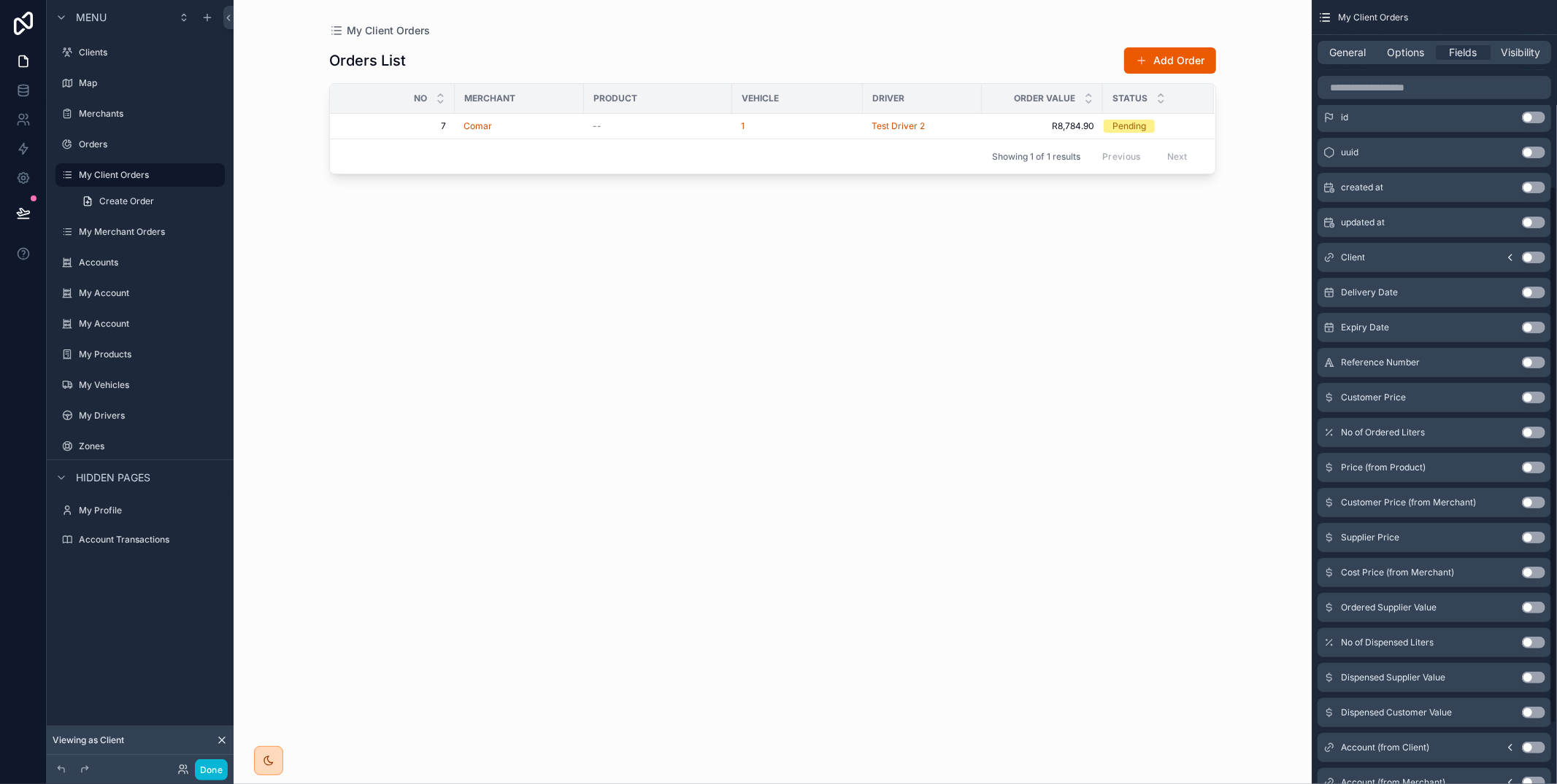
scroll to position [273, 0]
click at [1528, 430] on button "Use setting" at bounding box center [1533, 432] width 24 height 11
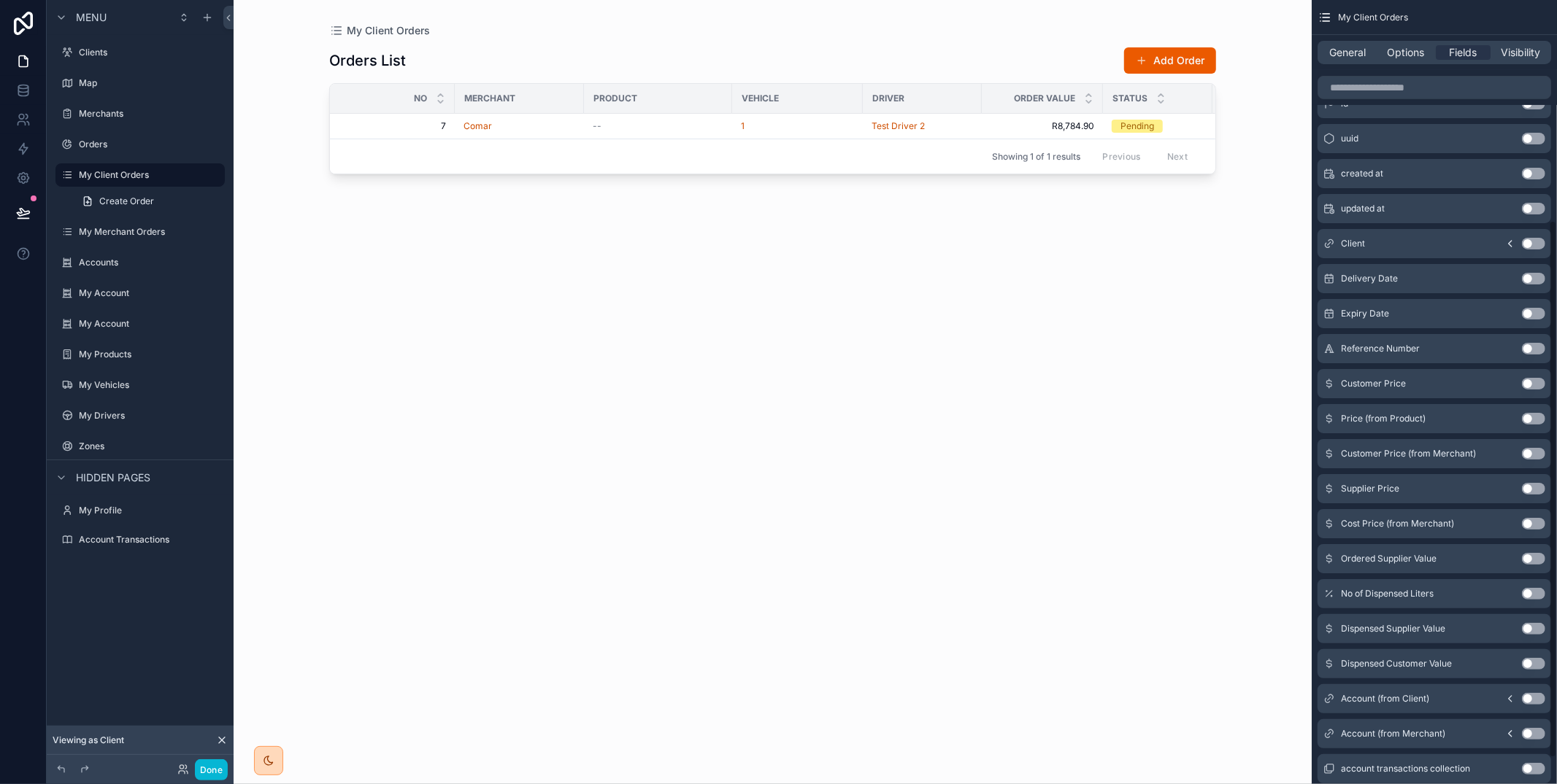
scroll to position [322, 0]
click at [1526, 591] on button "Use setting" at bounding box center [1533, 593] width 24 height 11
click at [1531, 662] on button "Use setting" at bounding box center [1533, 663] width 24 height 11
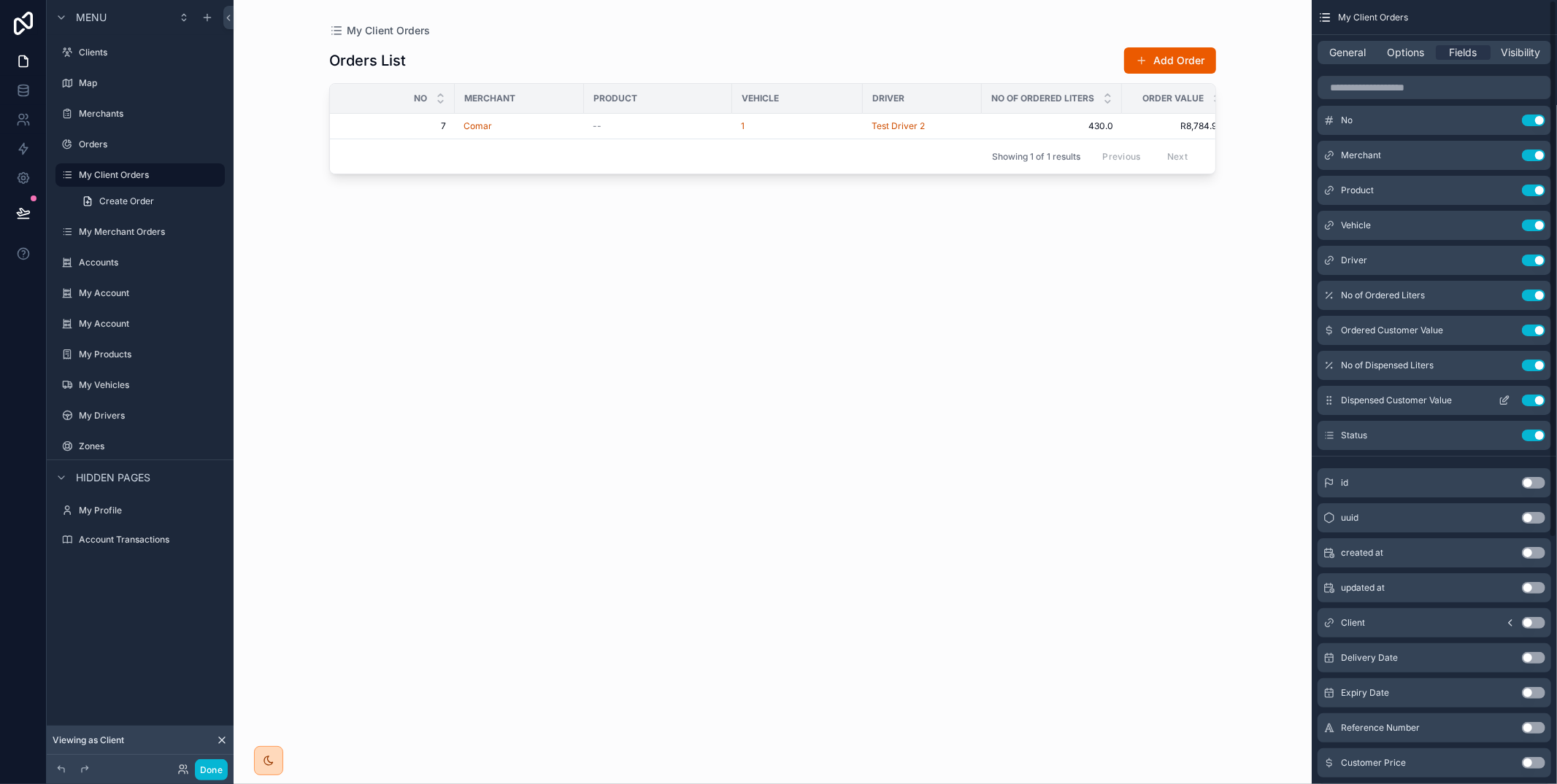
scroll to position [12, 0]
drag, startPoint x: 730, startPoint y: 91, endPoint x: 624, endPoint y: 94, distance: 106.0
click at [624, 94] on th "Product" at bounding box center [615, 99] width 62 height 30
drag, startPoint x: 583, startPoint y: 91, endPoint x: 517, endPoint y: 91, distance: 66.0
click at [517, 91] on th "Merchant" at bounding box center [490, 99] width 70 height 30
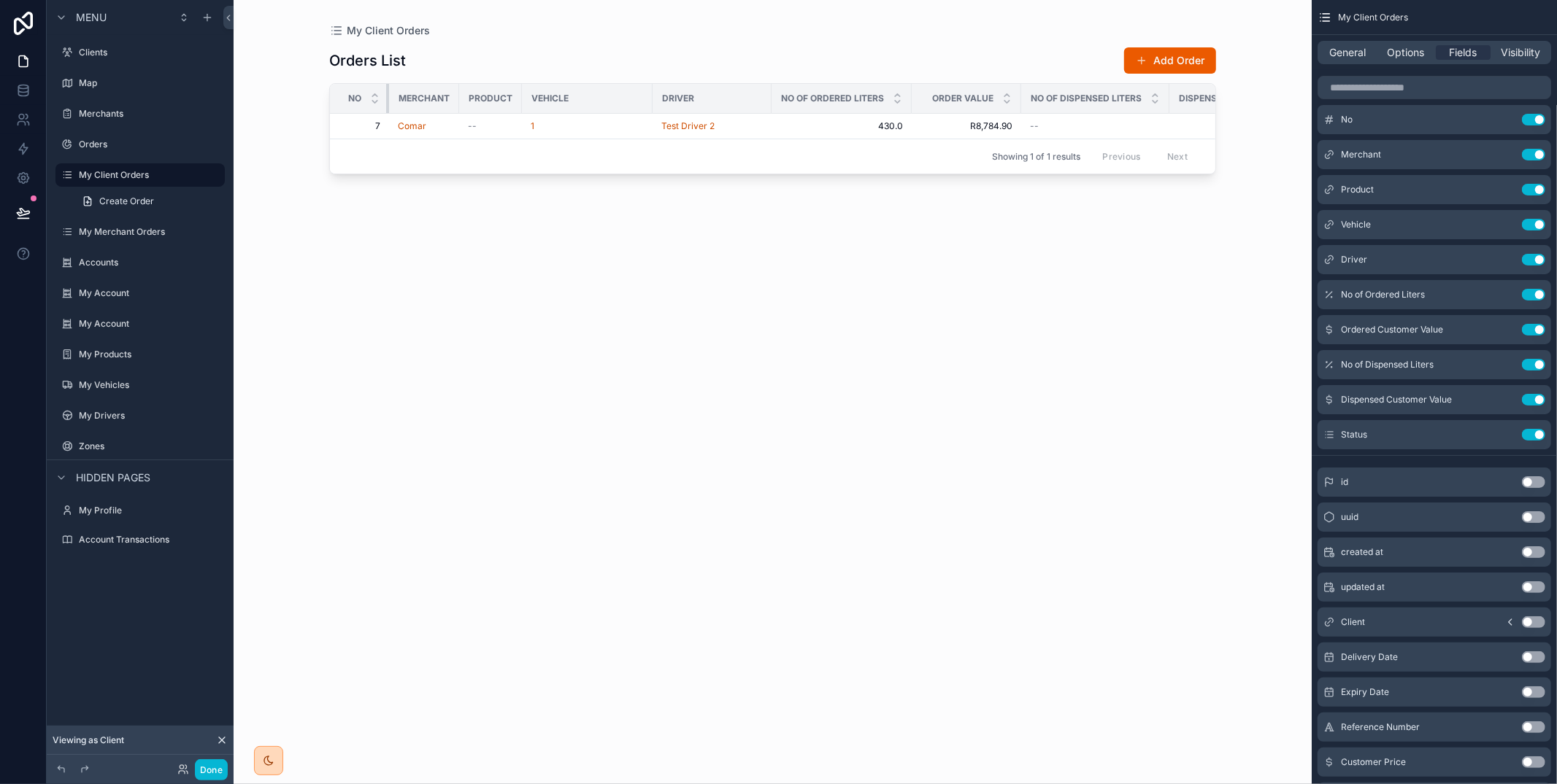
drag, startPoint x: 452, startPoint y: 93, endPoint x: 381, endPoint y: 91, distance: 71.0
click at [381, 91] on th "No" at bounding box center [359, 99] width 59 height 30
drag, startPoint x: 650, startPoint y: 97, endPoint x: 579, endPoint y: 96, distance: 71.0
click at [579, 96] on div "scrollable content" at bounding box center [582, 98] width 6 height 29
drag, startPoint x: 698, startPoint y: 95, endPoint x: 671, endPoint y: 96, distance: 27.0
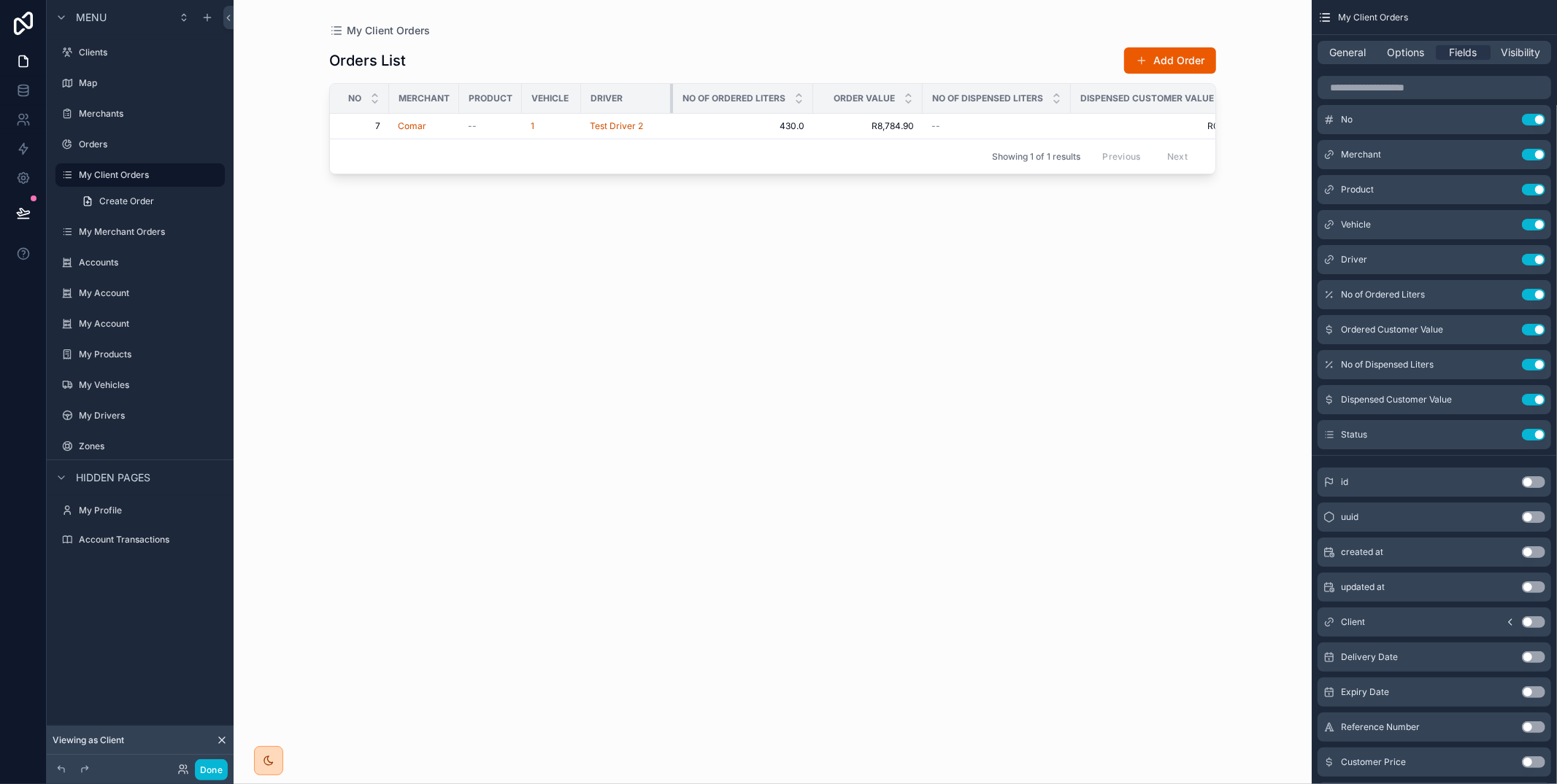
click at [670, 96] on div "scrollable content" at bounding box center [673, 98] width 6 height 29
click at [214, 771] on button "Done" at bounding box center [211, 770] width 33 height 21
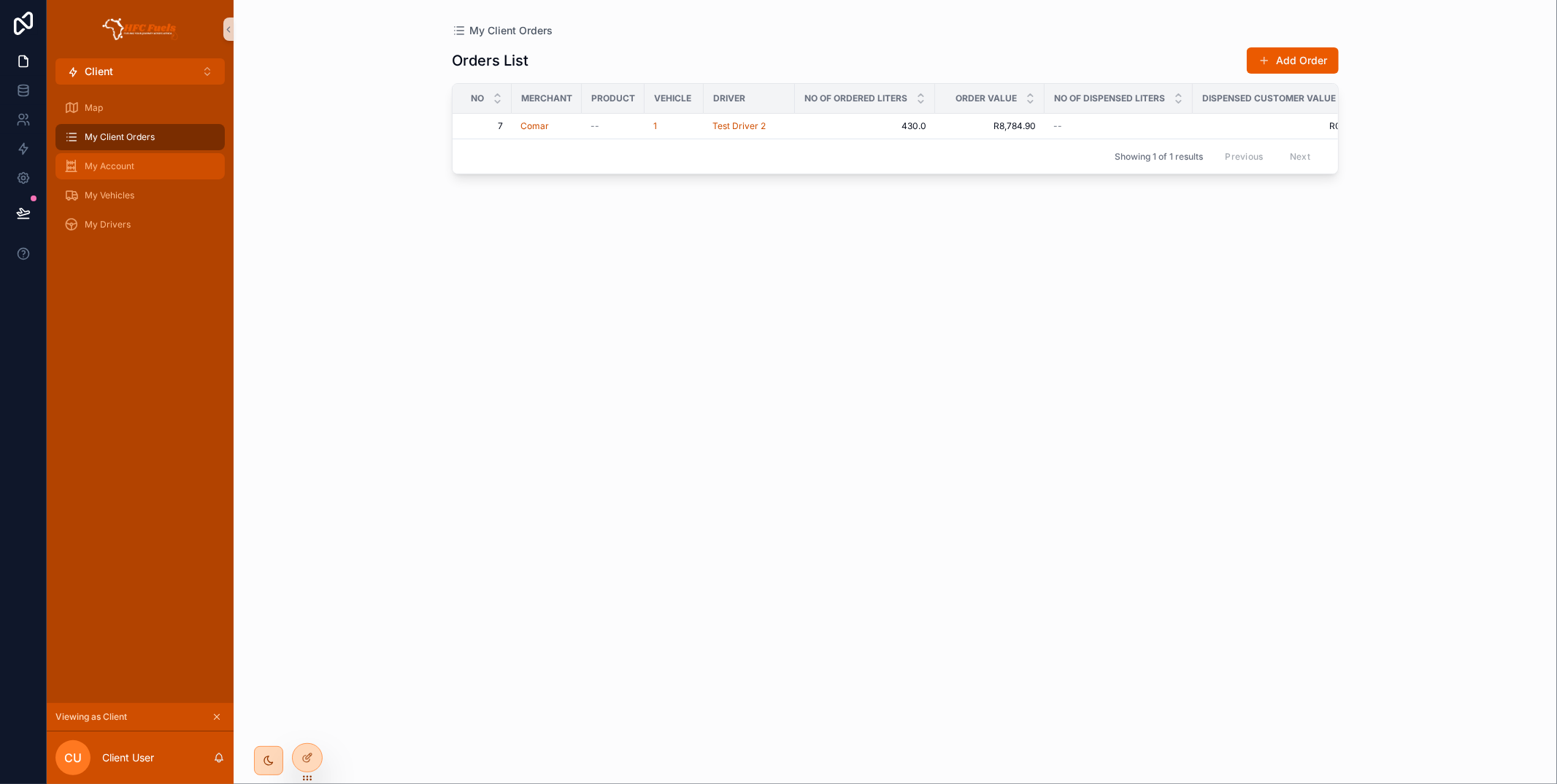
click at [190, 168] on div "My Account" at bounding box center [140, 166] width 151 height 24
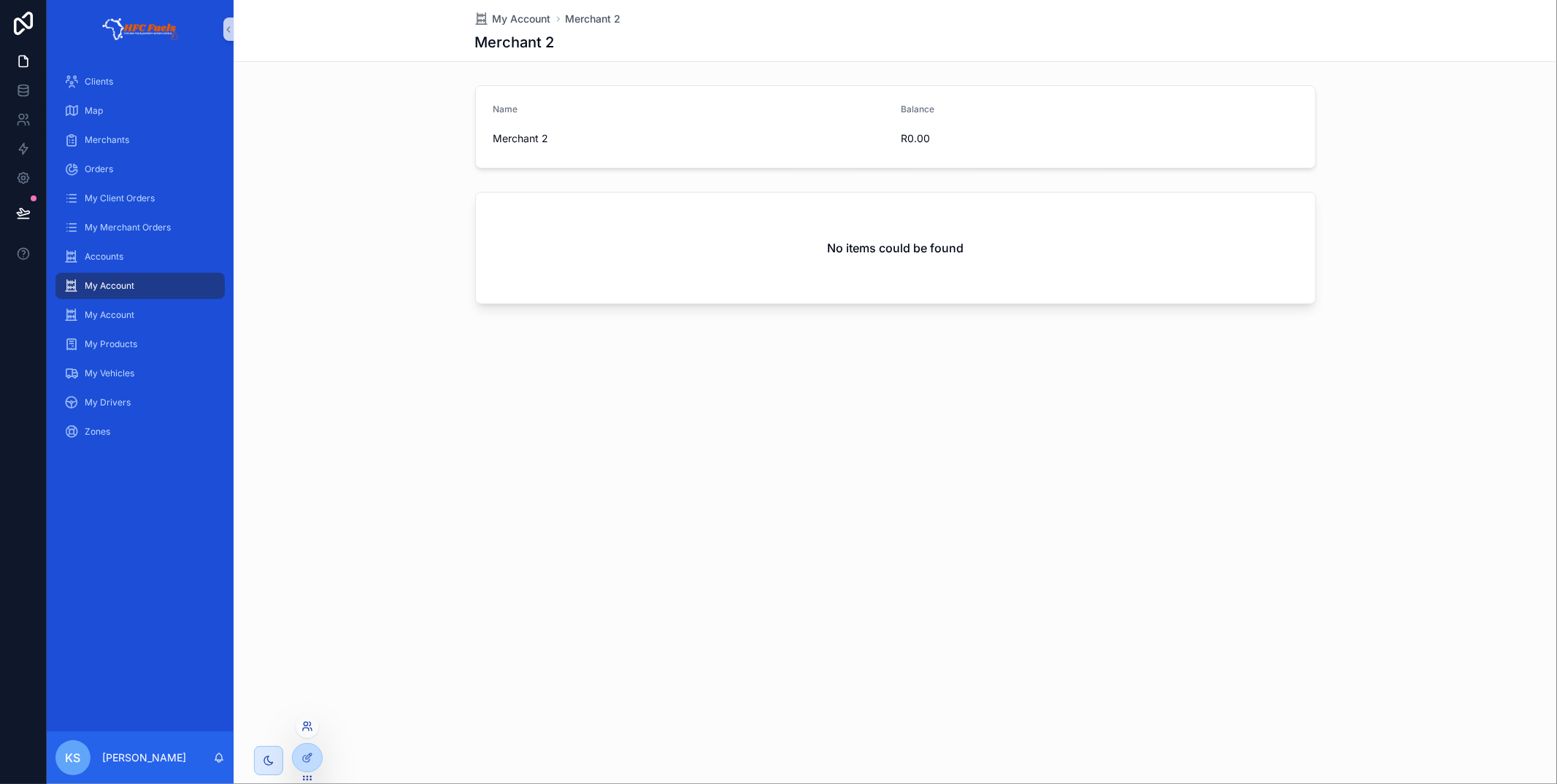
click at [306, 726] on icon at bounding box center [306, 724] width 4 height 4
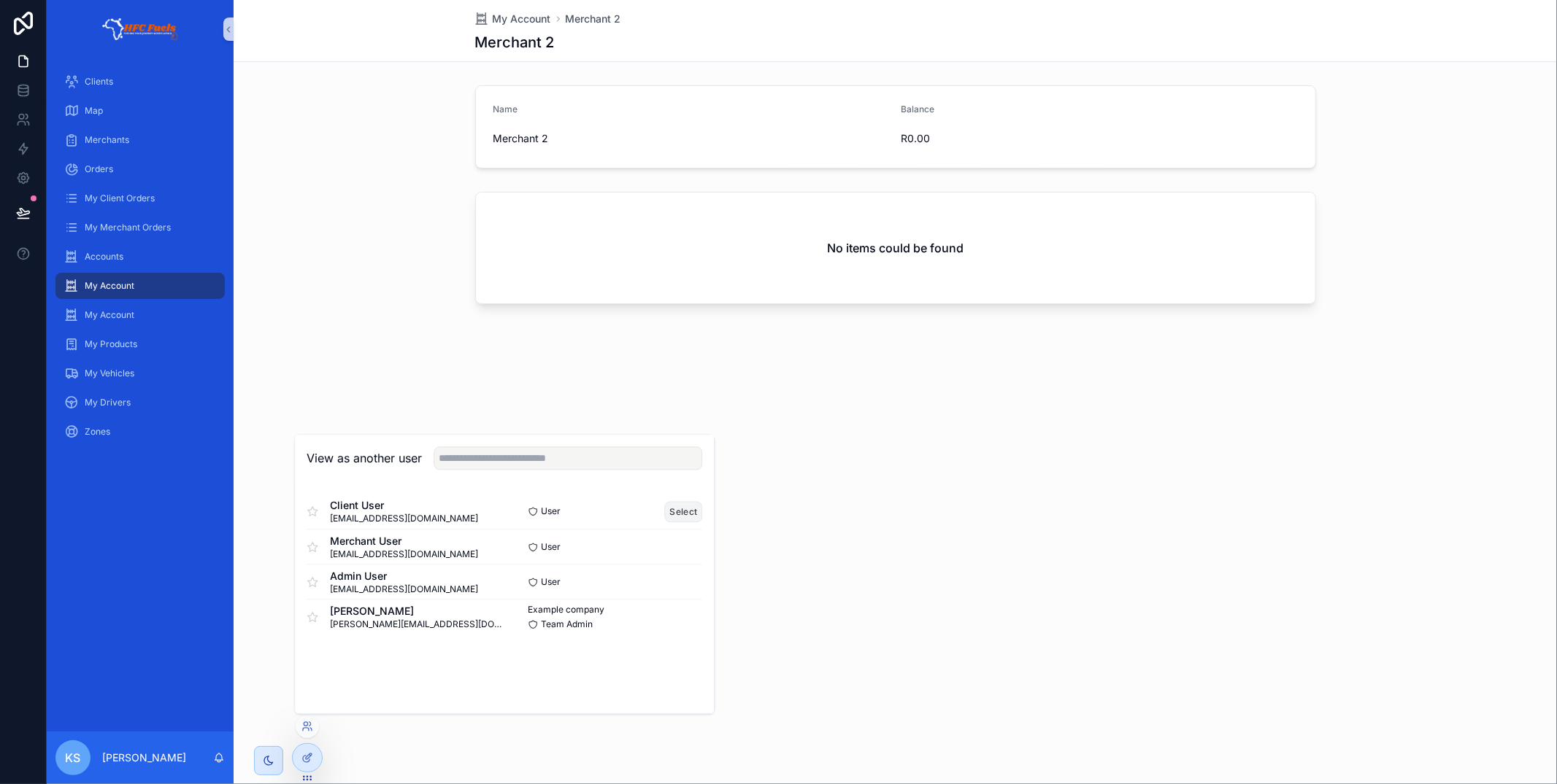
click at [679, 517] on button "Select" at bounding box center [684, 512] width 38 height 21
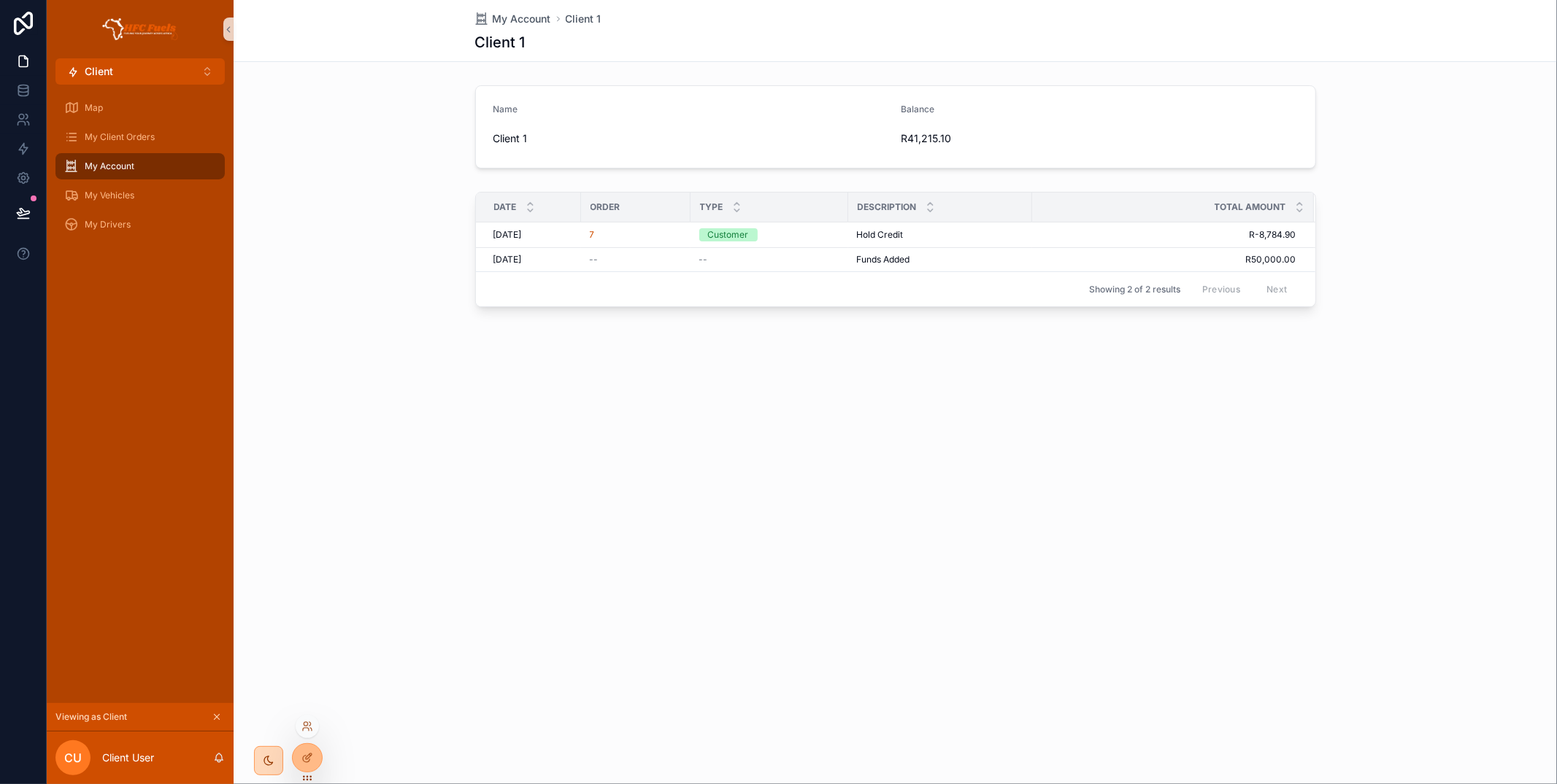
click at [306, 717] on div at bounding box center [306, 726] width 24 height 24
click at [306, 725] on icon at bounding box center [306, 724] width 4 height 4
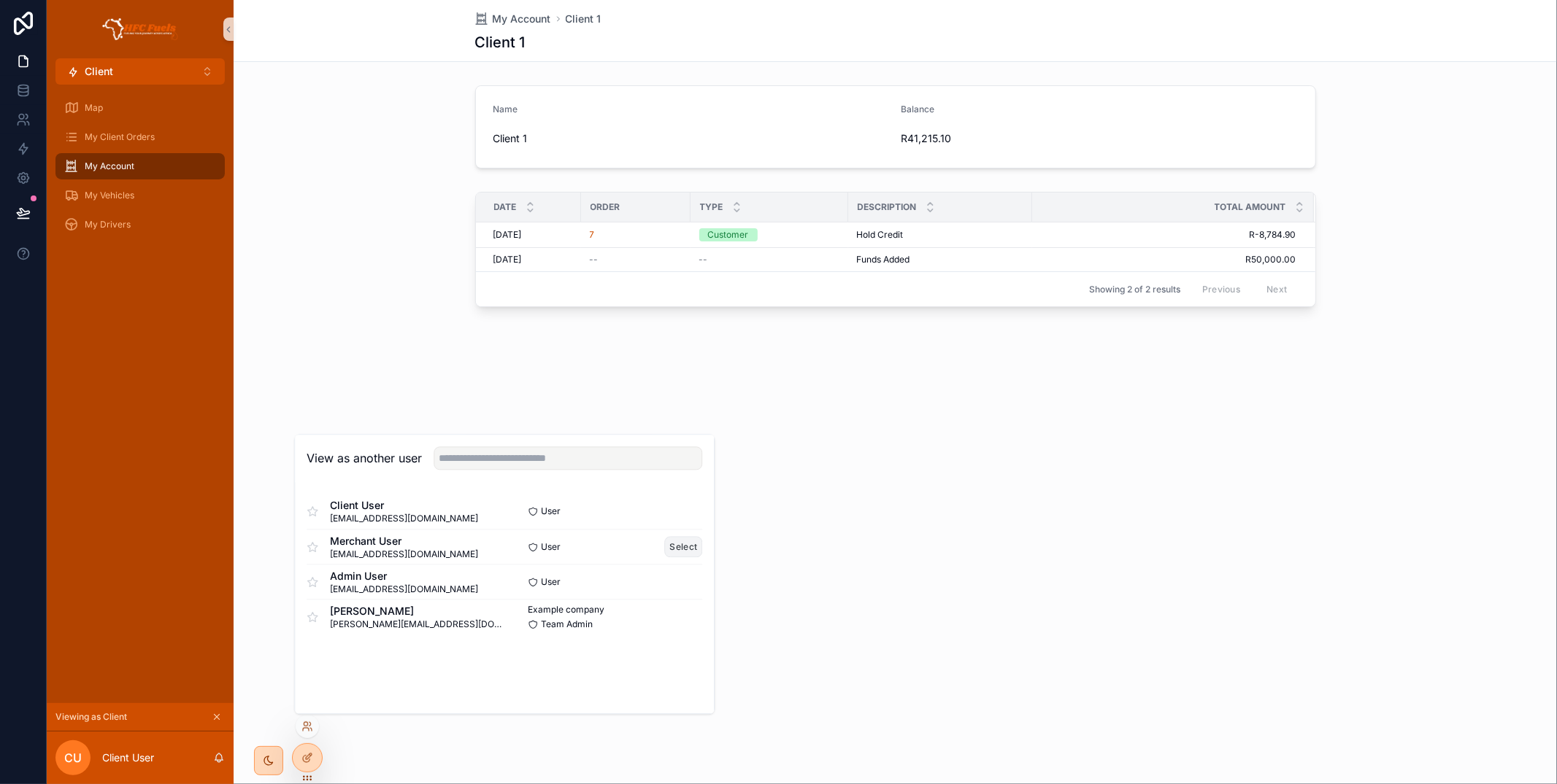
click at [682, 554] on button "Select" at bounding box center [684, 547] width 38 height 21
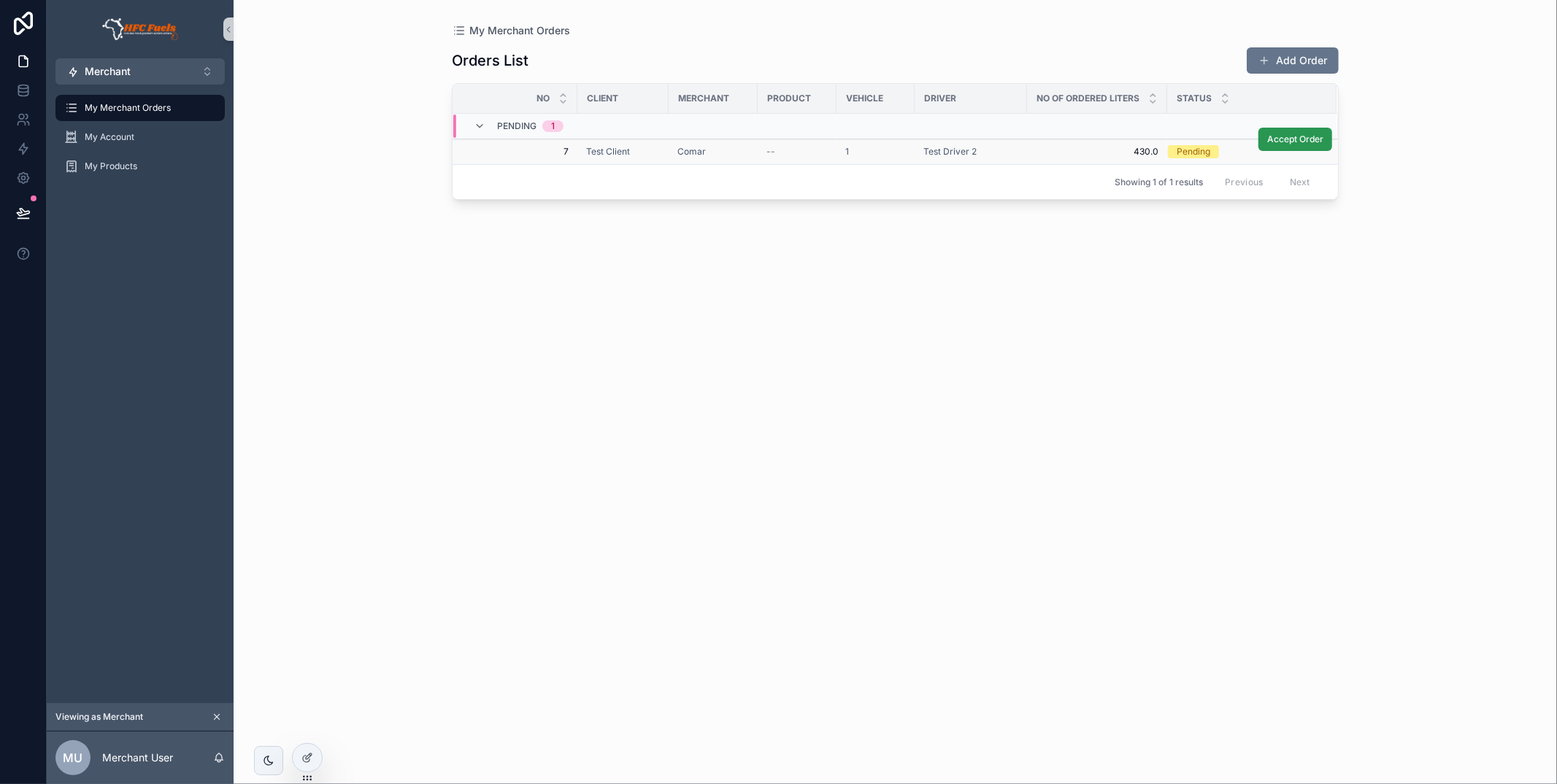
click at [1297, 143] on span "Accept Order" at bounding box center [1294, 139] width 56 height 11
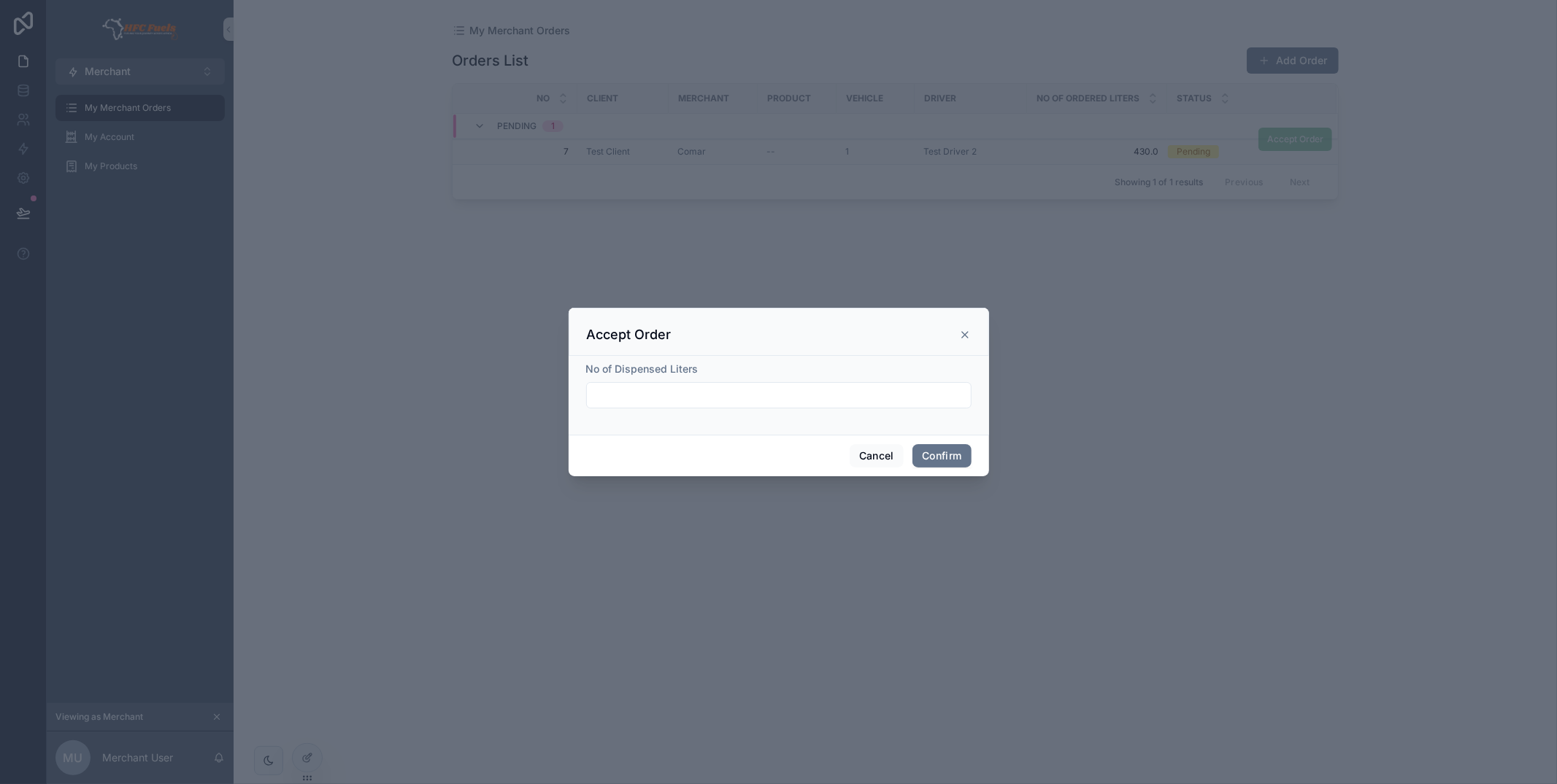
click at [888, 394] on input "text" at bounding box center [778, 395] width 384 height 21
type input "*****"
click at [935, 461] on button "Confirm" at bounding box center [941, 456] width 59 height 24
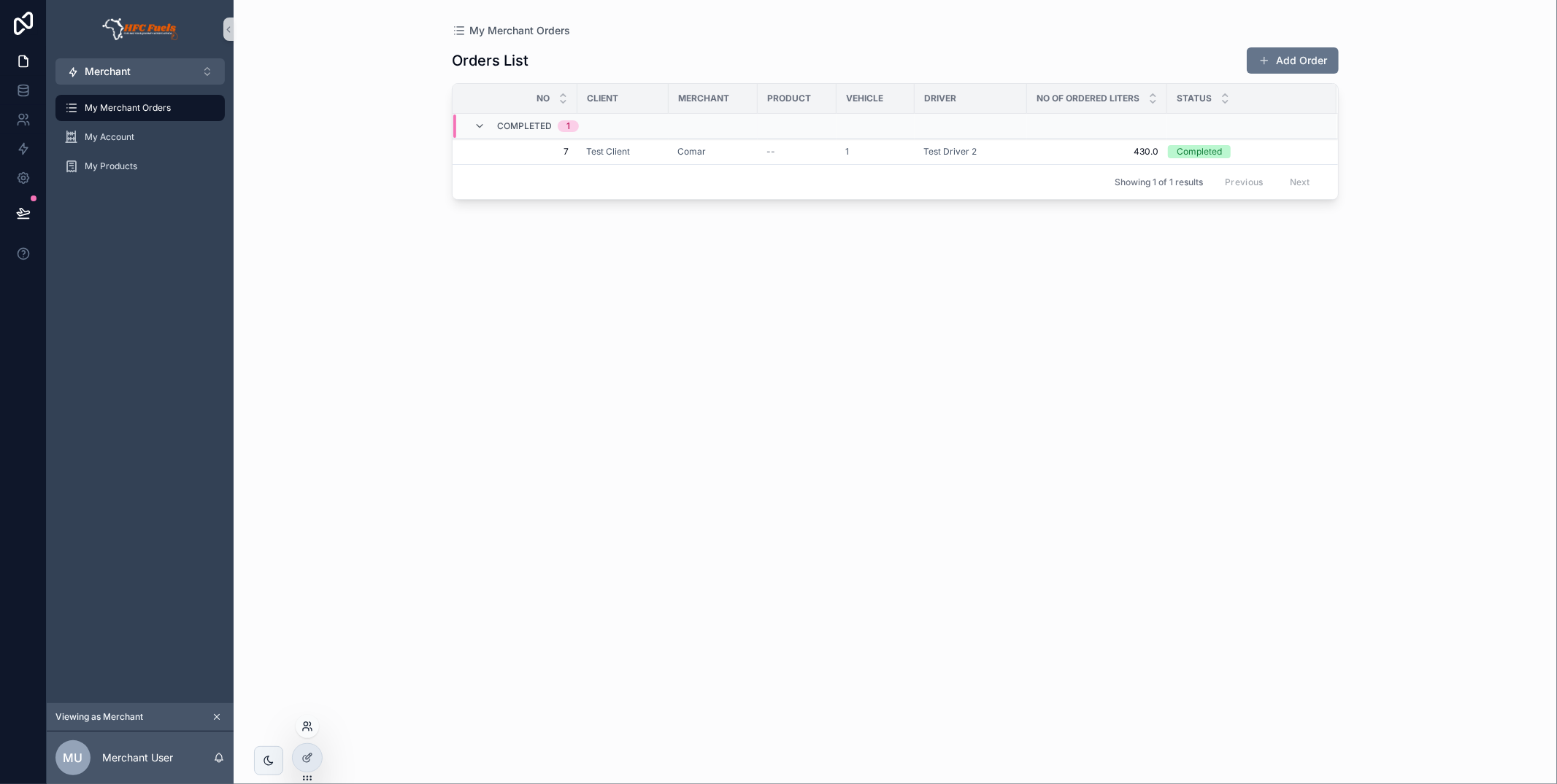
click at [308, 726] on icon at bounding box center [307, 726] width 11 height 11
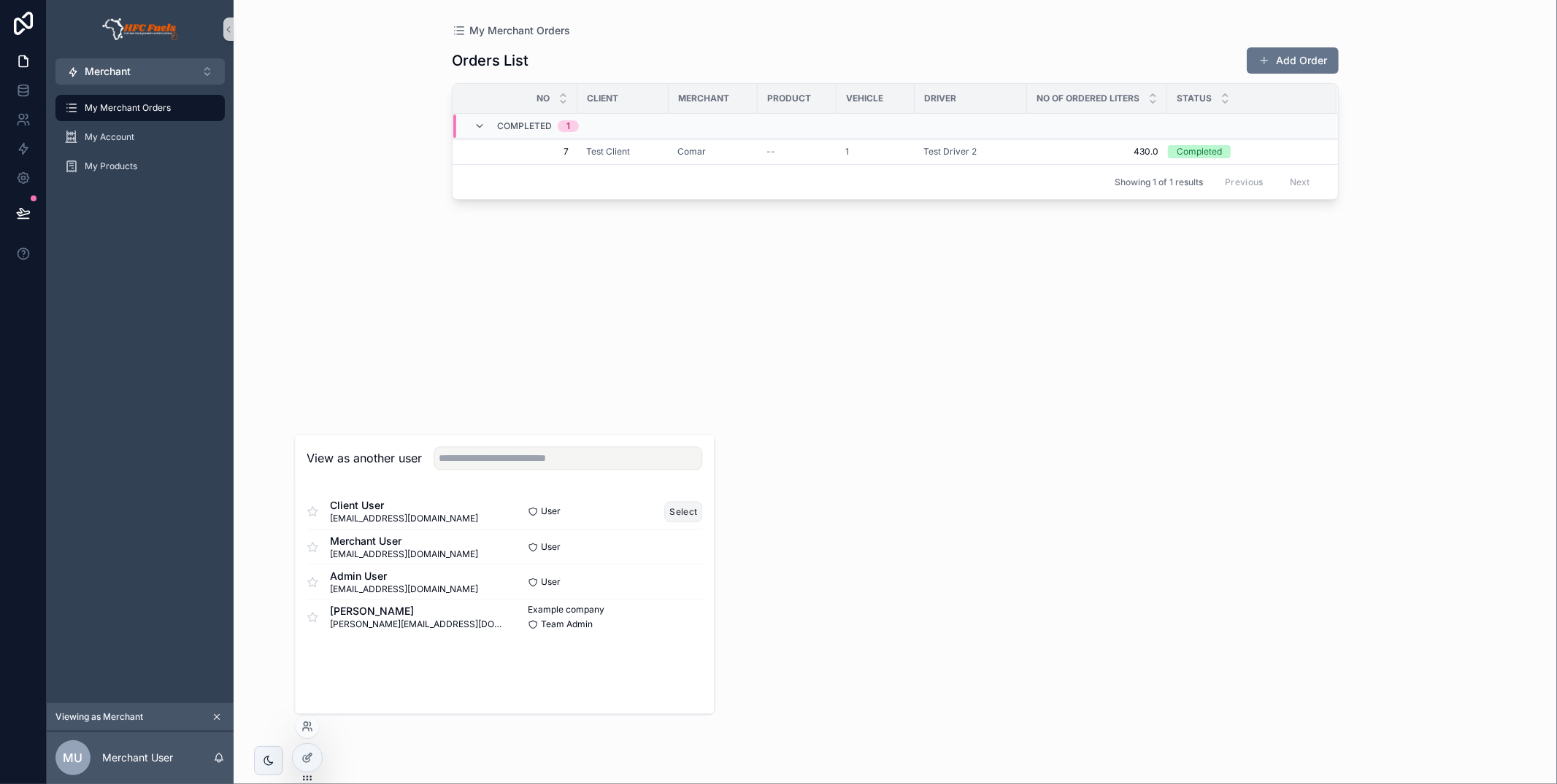
click at [677, 510] on button "Select" at bounding box center [684, 512] width 38 height 21
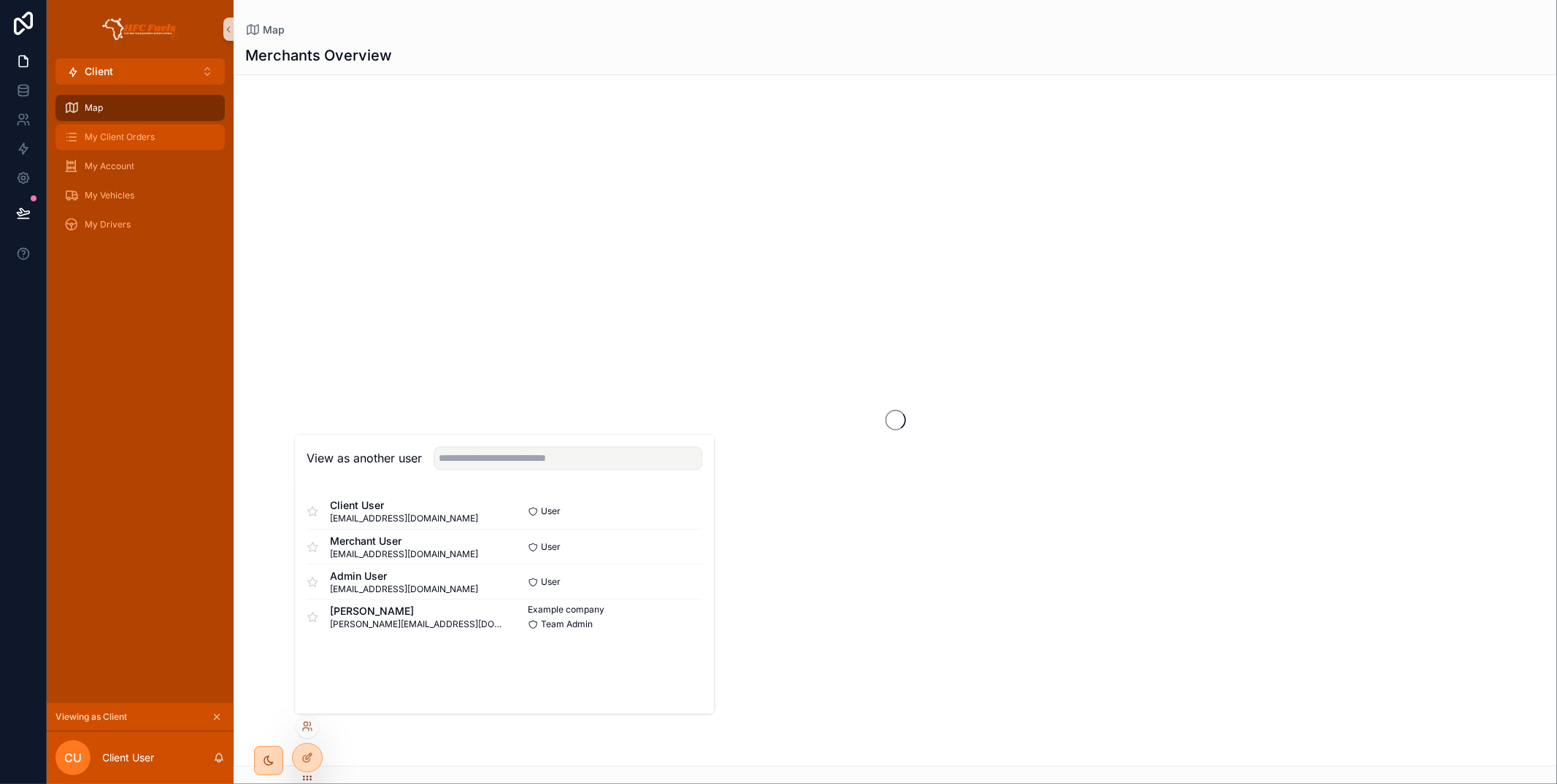
click at [159, 137] on div "My Client Orders" at bounding box center [140, 137] width 151 height 24
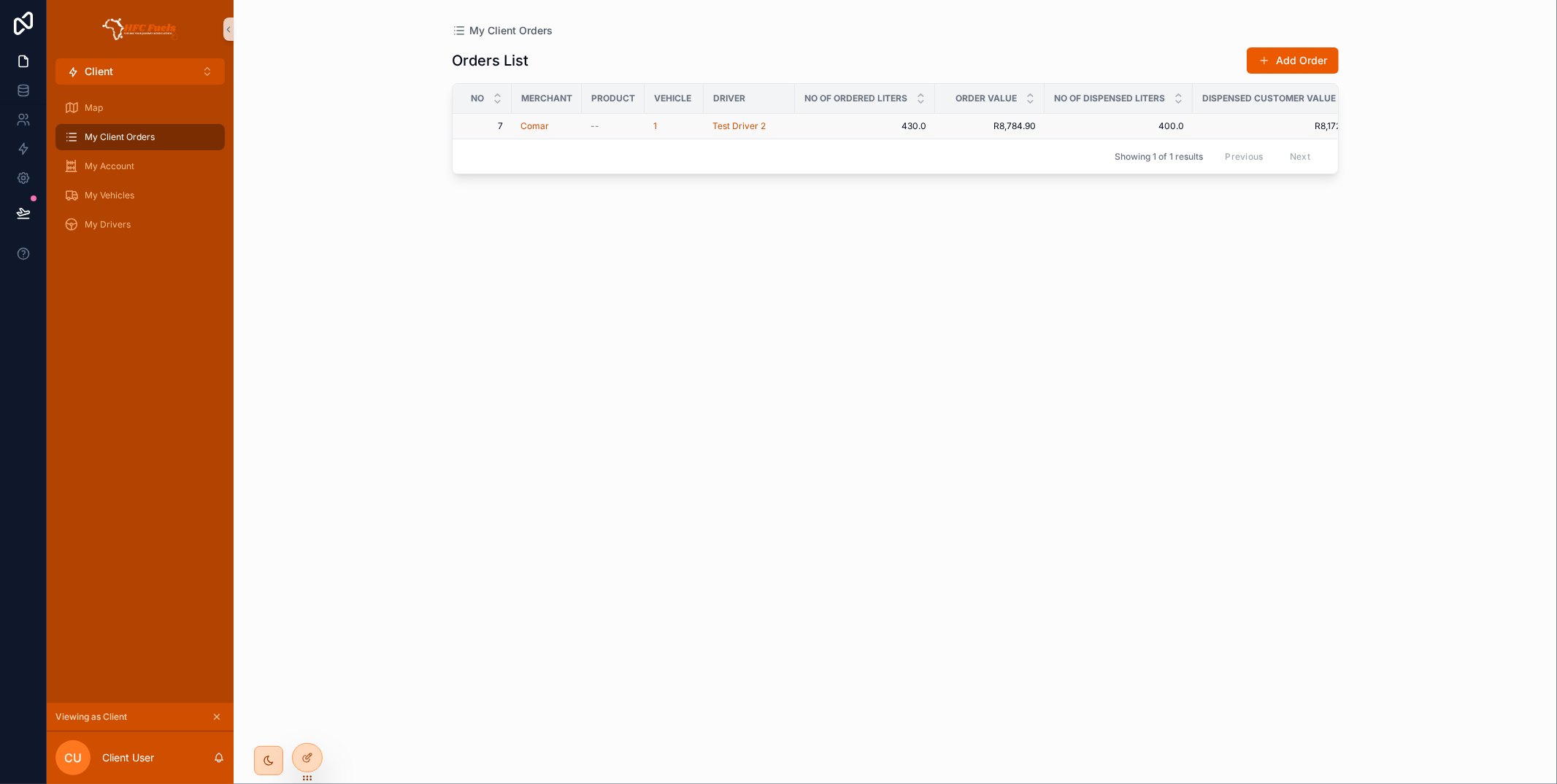
scroll to position [0, 135]
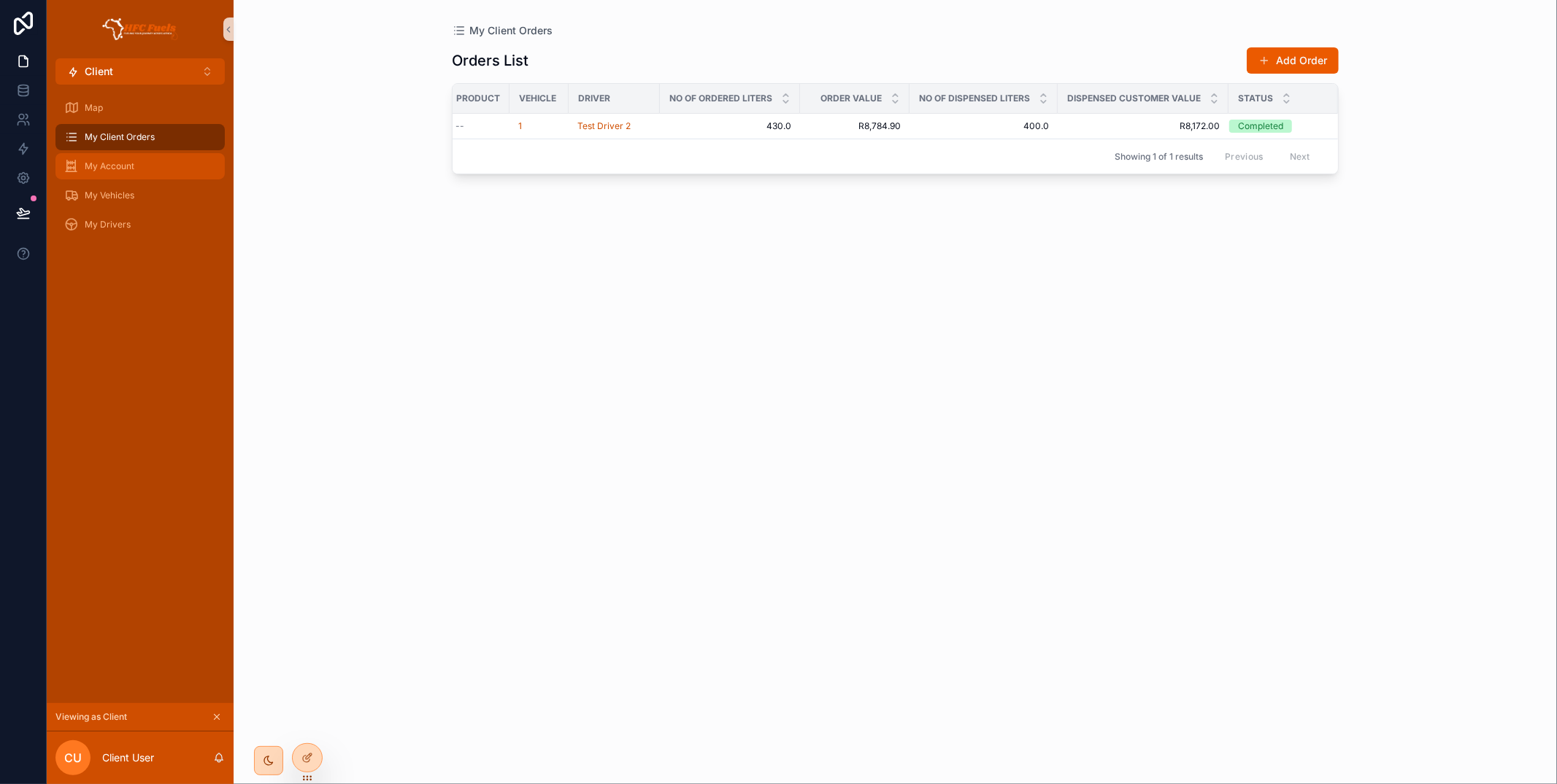
click at [158, 165] on div "My Account" at bounding box center [140, 166] width 151 height 24
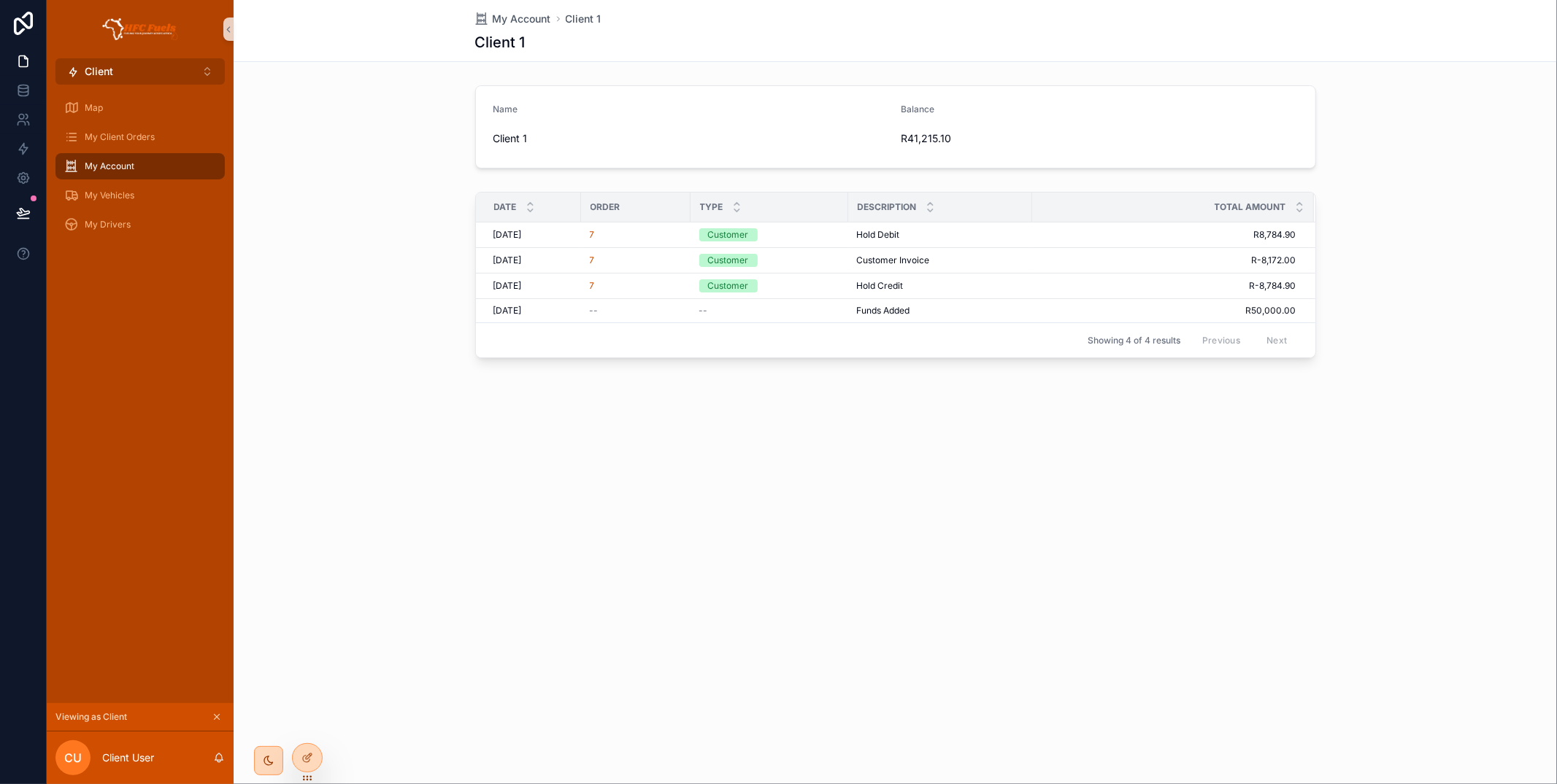
drag, startPoint x: 190, startPoint y: 67, endPoint x: 192, endPoint y: 76, distance: 9.2
click at [190, 67] on button "Client ⌥ 1" at bounding box center [140, 72] width 169 height 26
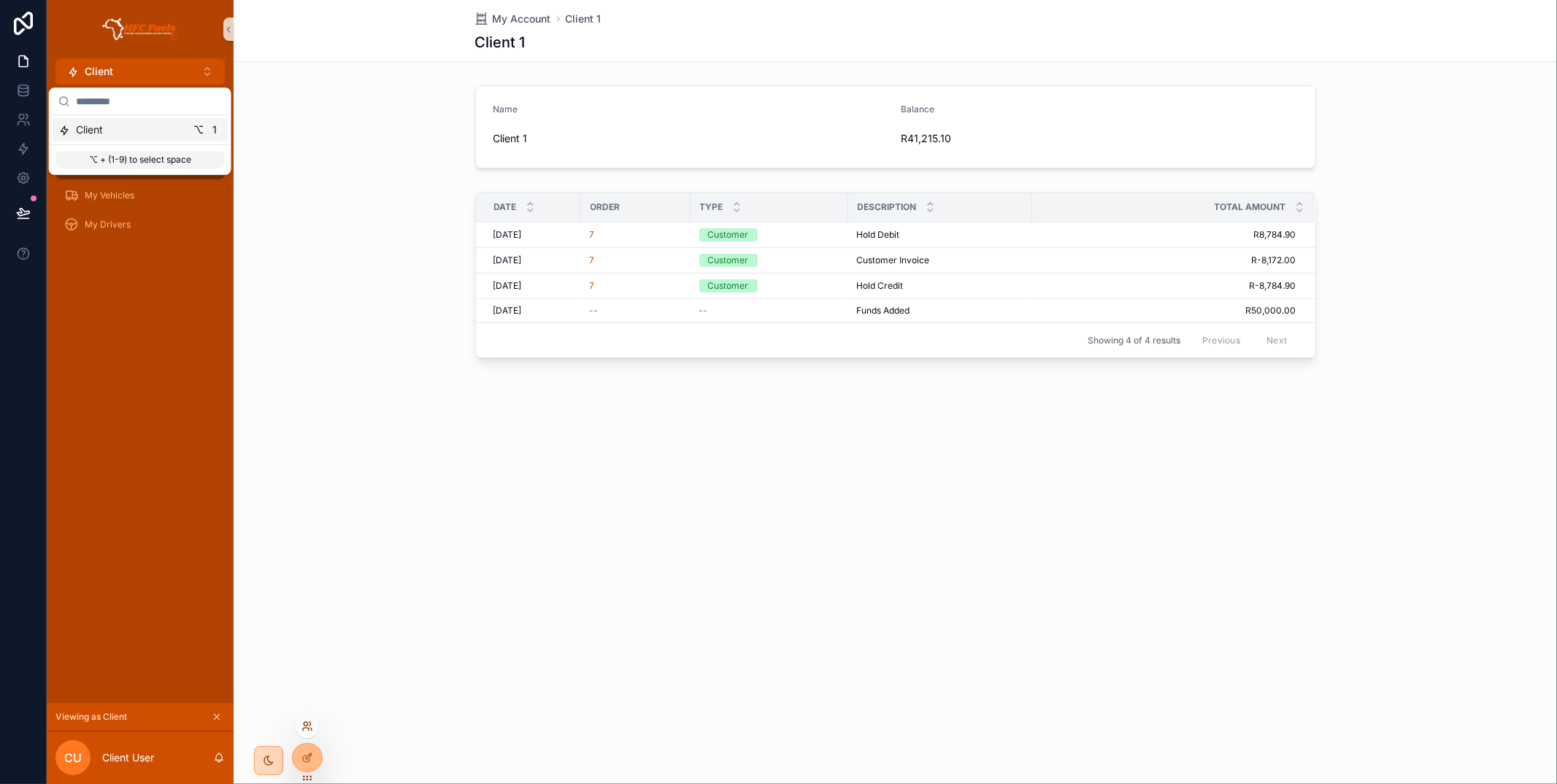
click at [309, 721] on icon at bounding box center [307, 726] width 11 height 11
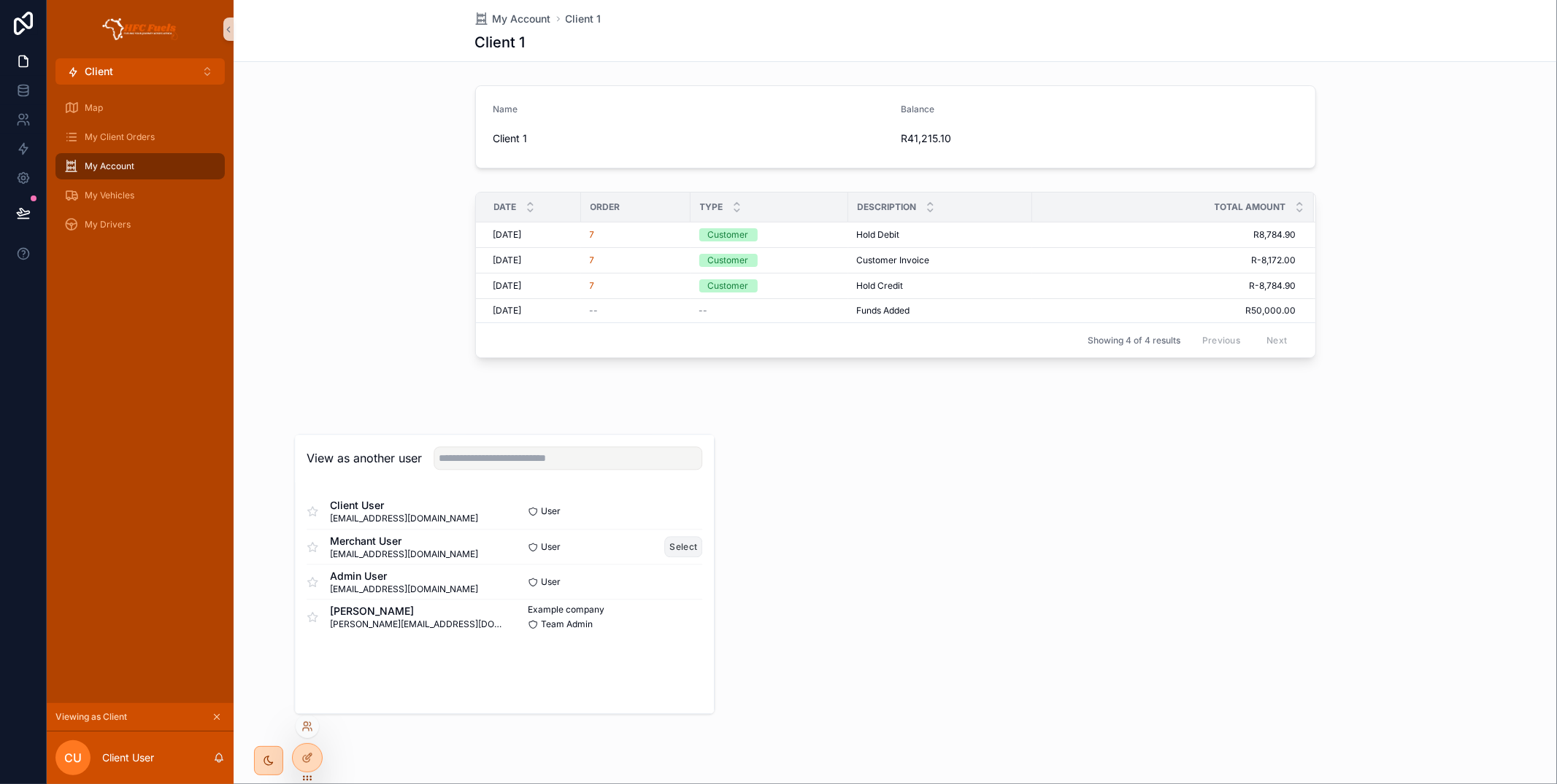
click at [674, 548] on button "Select" at bounding box center [684, 547] width 38 height 21
